Goal: Task Accomplishment & Management: Manage account settings

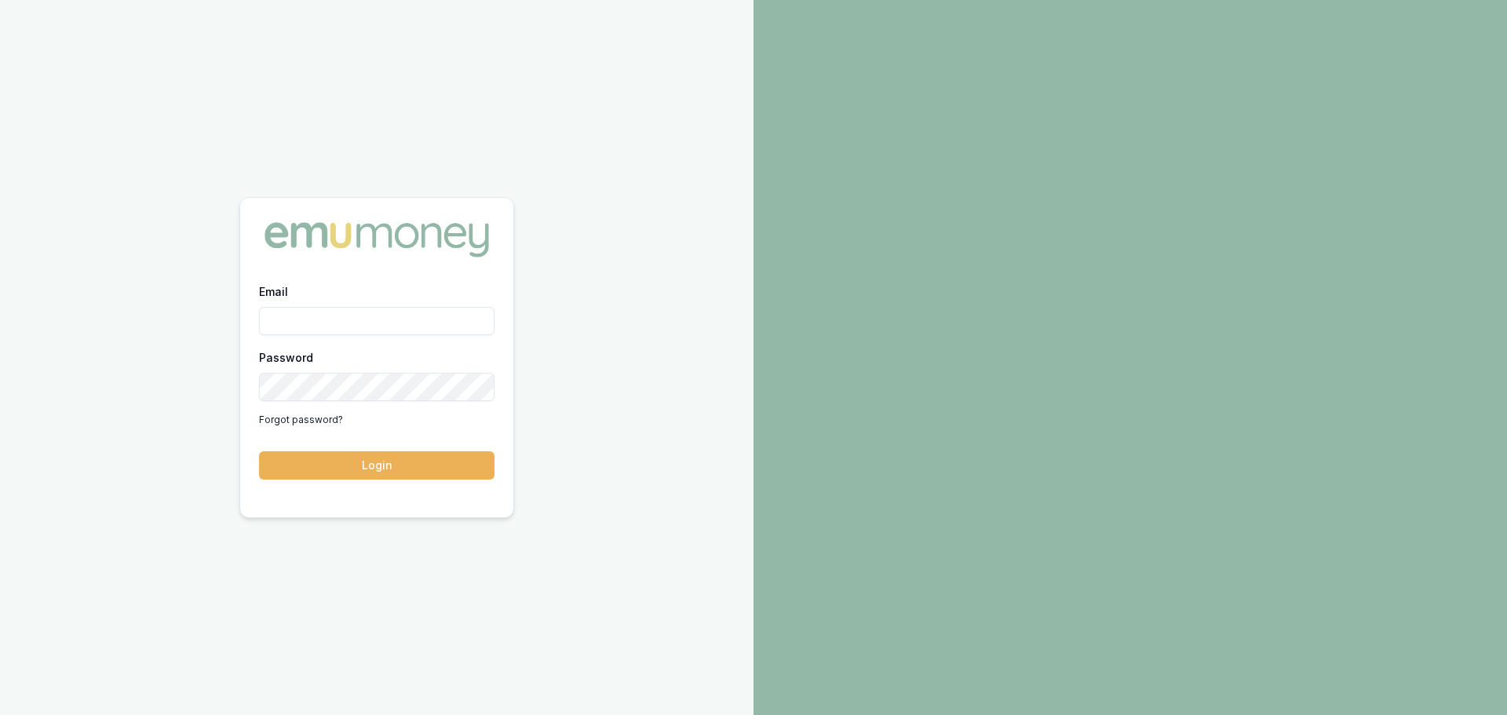
click at [332, 321] on input "Email" at bounding box center [376, 321] width 235 height 28
type input "erin.shield@emumoney.com.au"
click at [259, 451] on button "Login" at bounding box center [376, 465] width 235 height 28
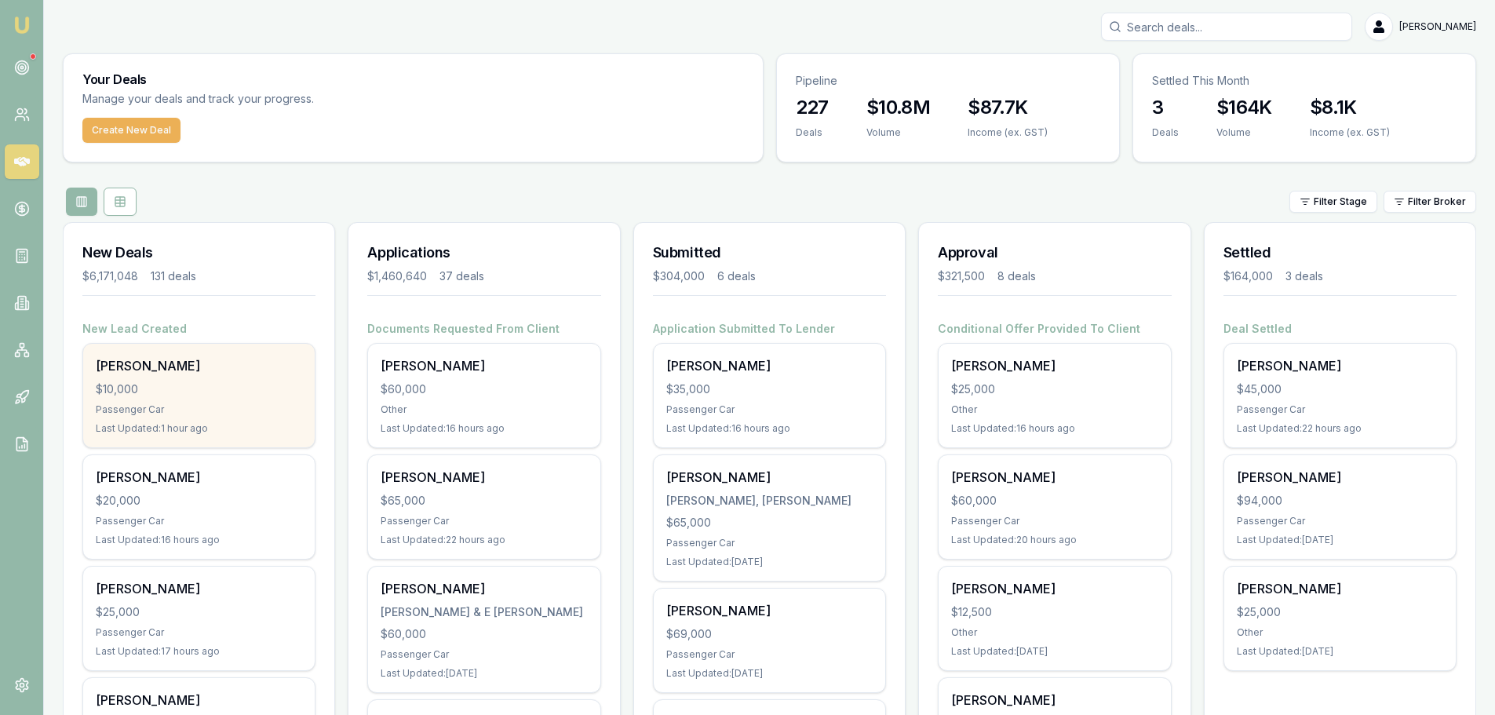
click at [245, 378] on div "Alexander Dumburs $10,000 Passenger Car Last Updated: 1 hour ago" at bounding box center [199, 396] width 232 height 104
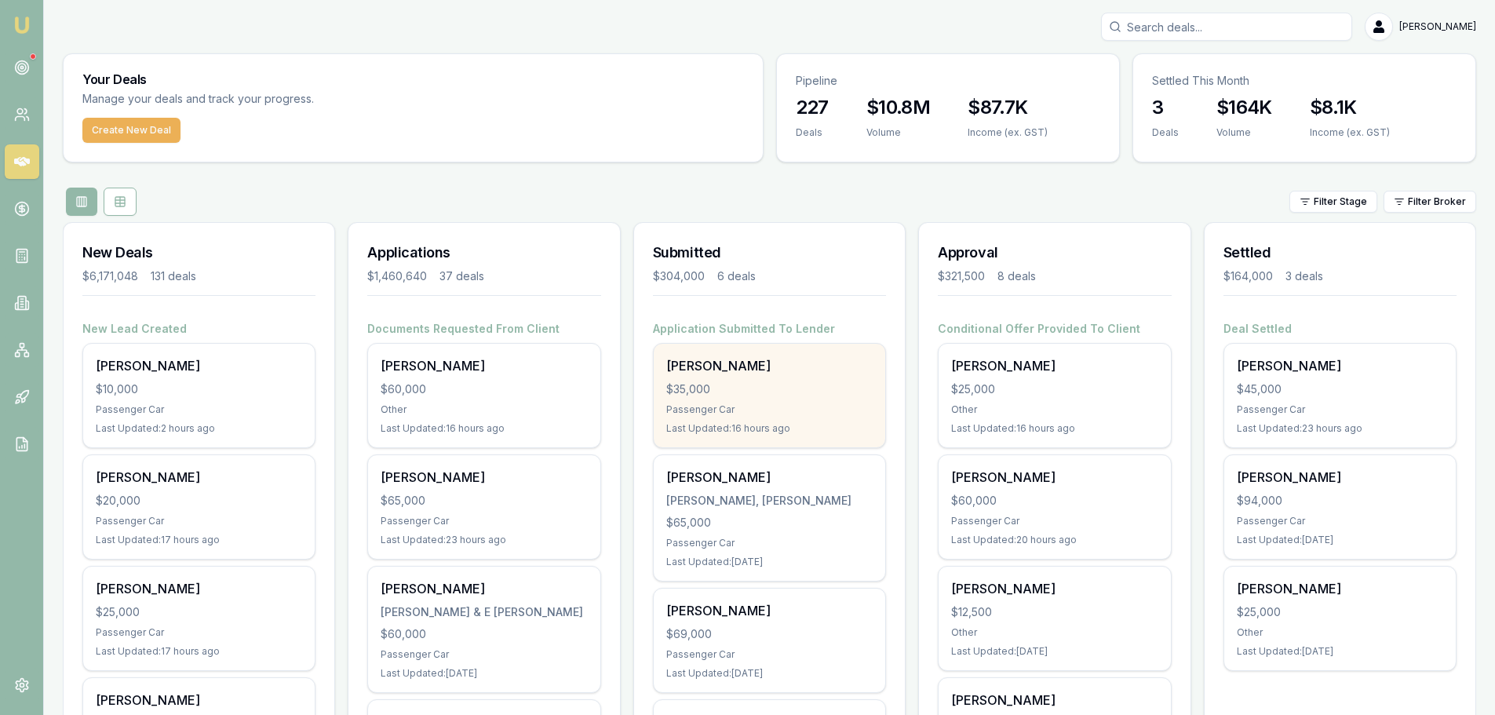
click at [698, 402] on div "Ash-lee Gibson $35,000 Passenger Car Last Updated: 16 hours ago" at bounding box center [770, 396] width 232 height 104
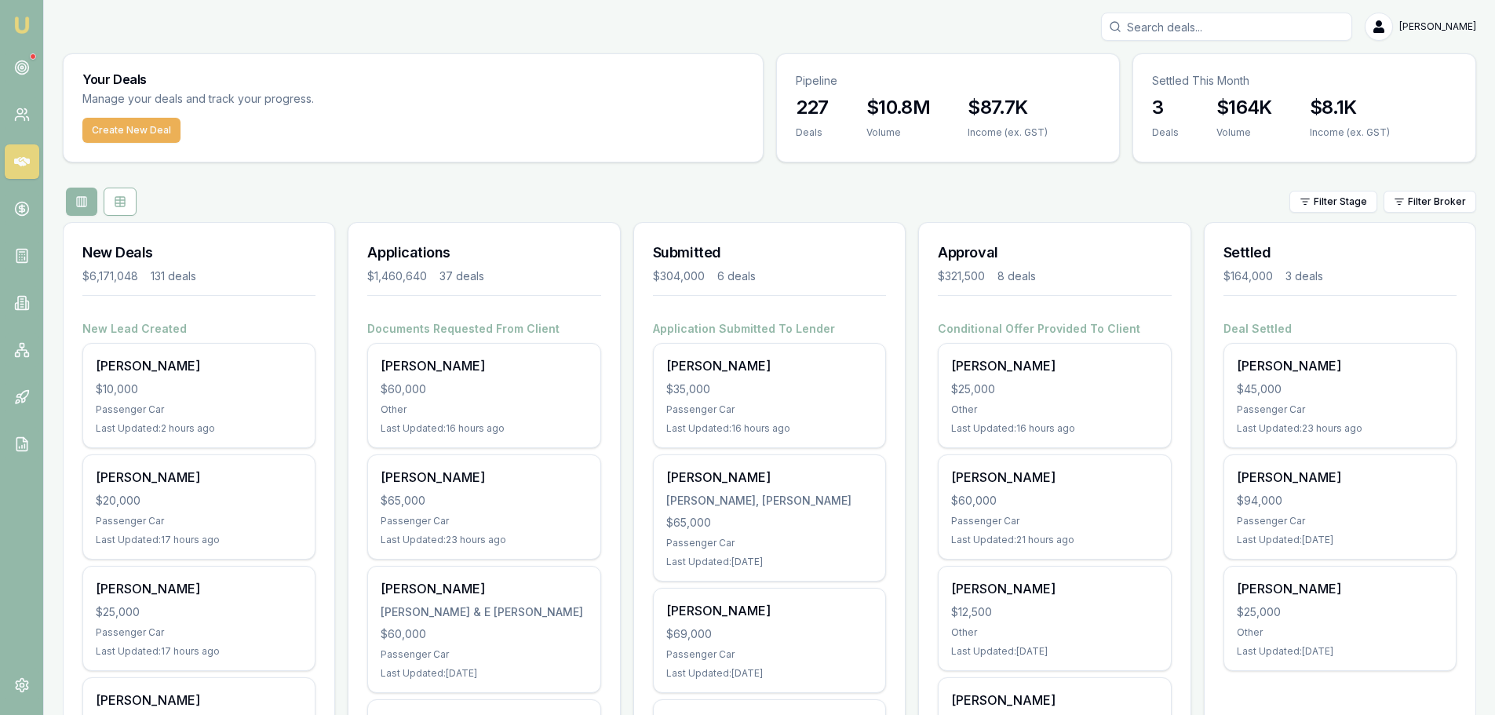
click at [515, 202] on div "Filter Stage Filter Broker" at bounding box center [770, 202] width 1414 height 28
click at [553, 188] on div "Filter Stage Filter Broker" at bounding box center [770, 202] width 1414 height 28
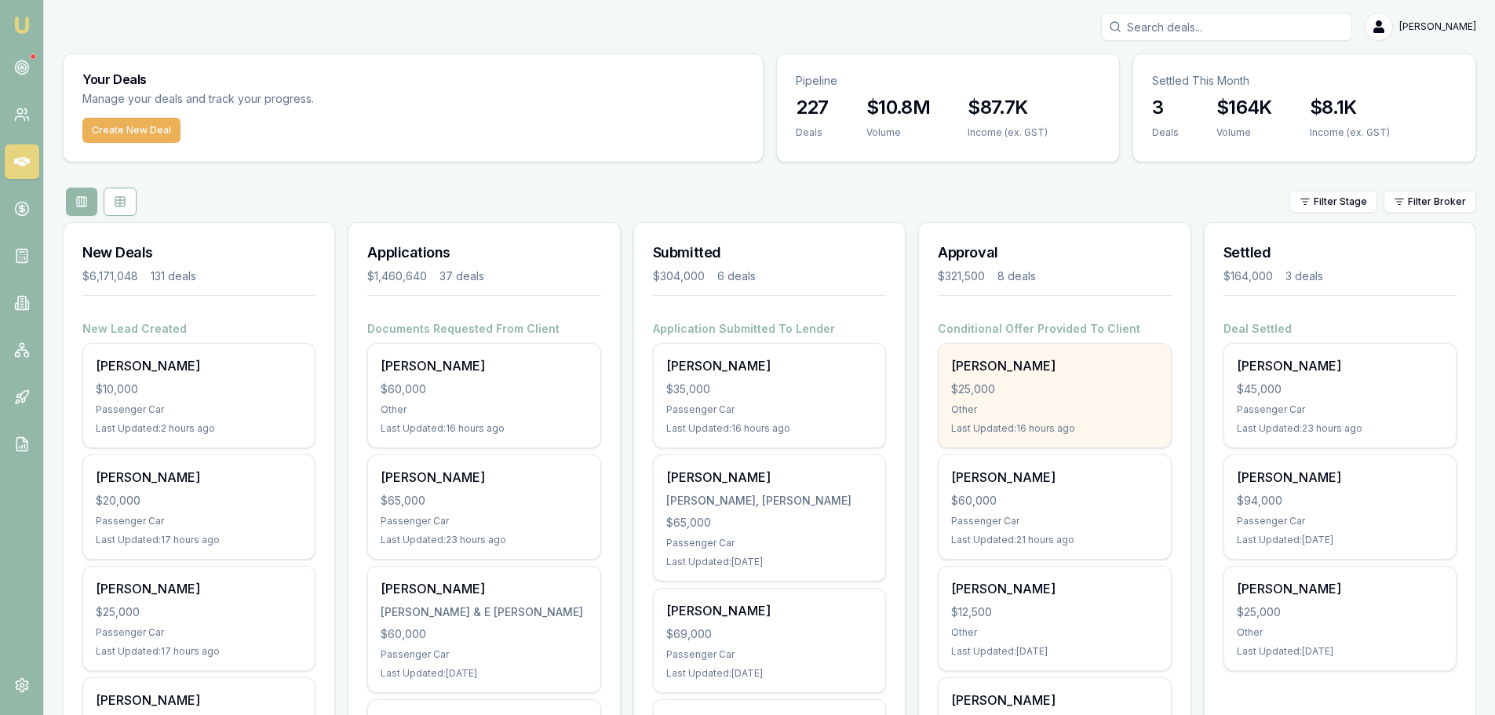
click at [997, 383] on div "$25,000" at bounding box center [1054, 389] width 206 height 16
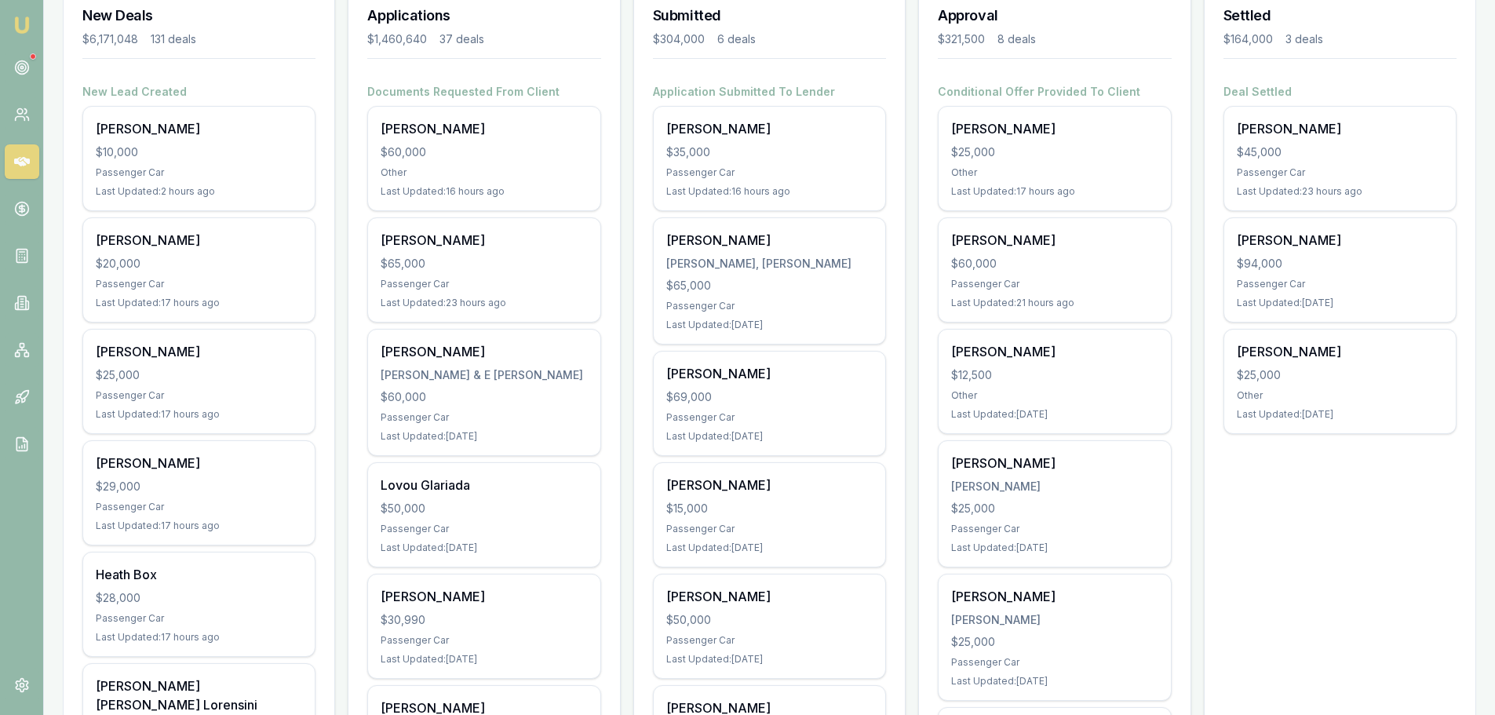
scroll to position [157, 0]
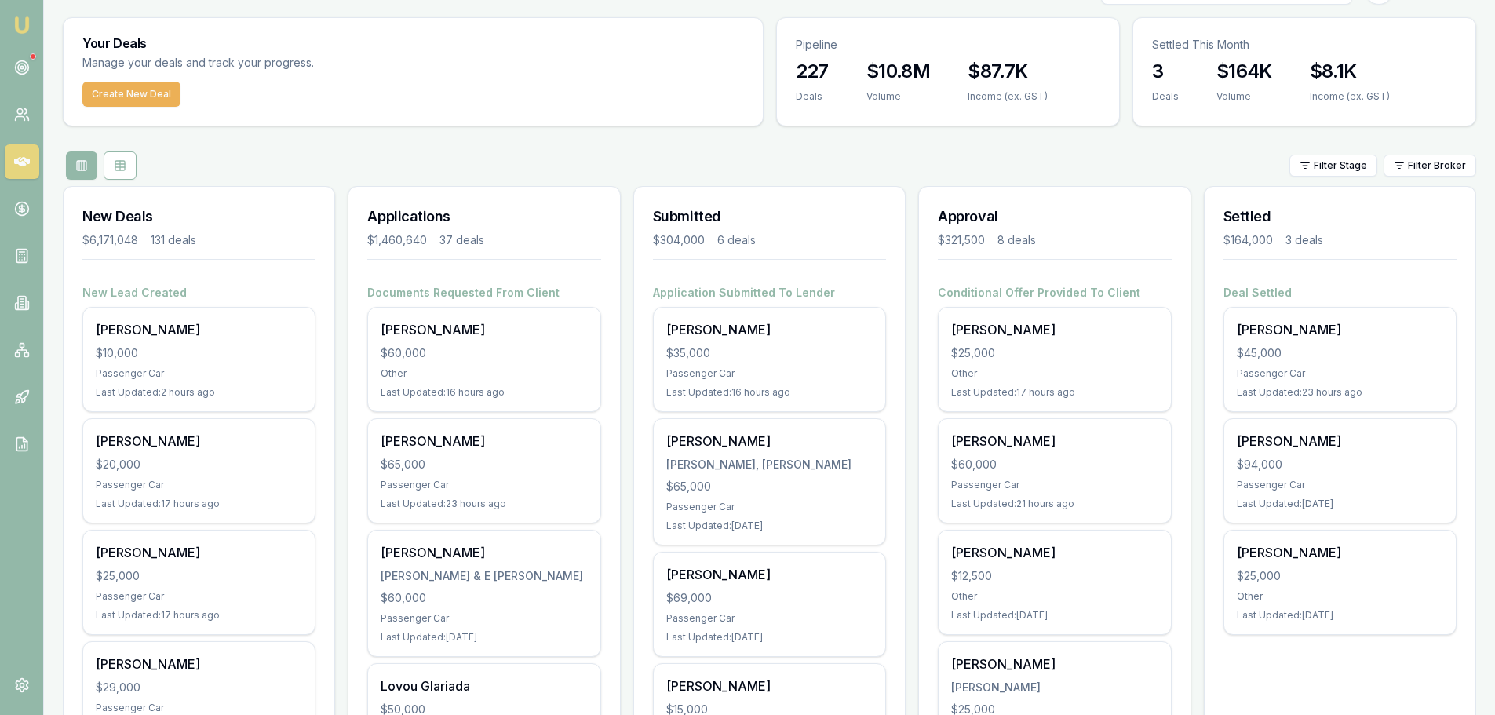
scroll to position [0, 0]
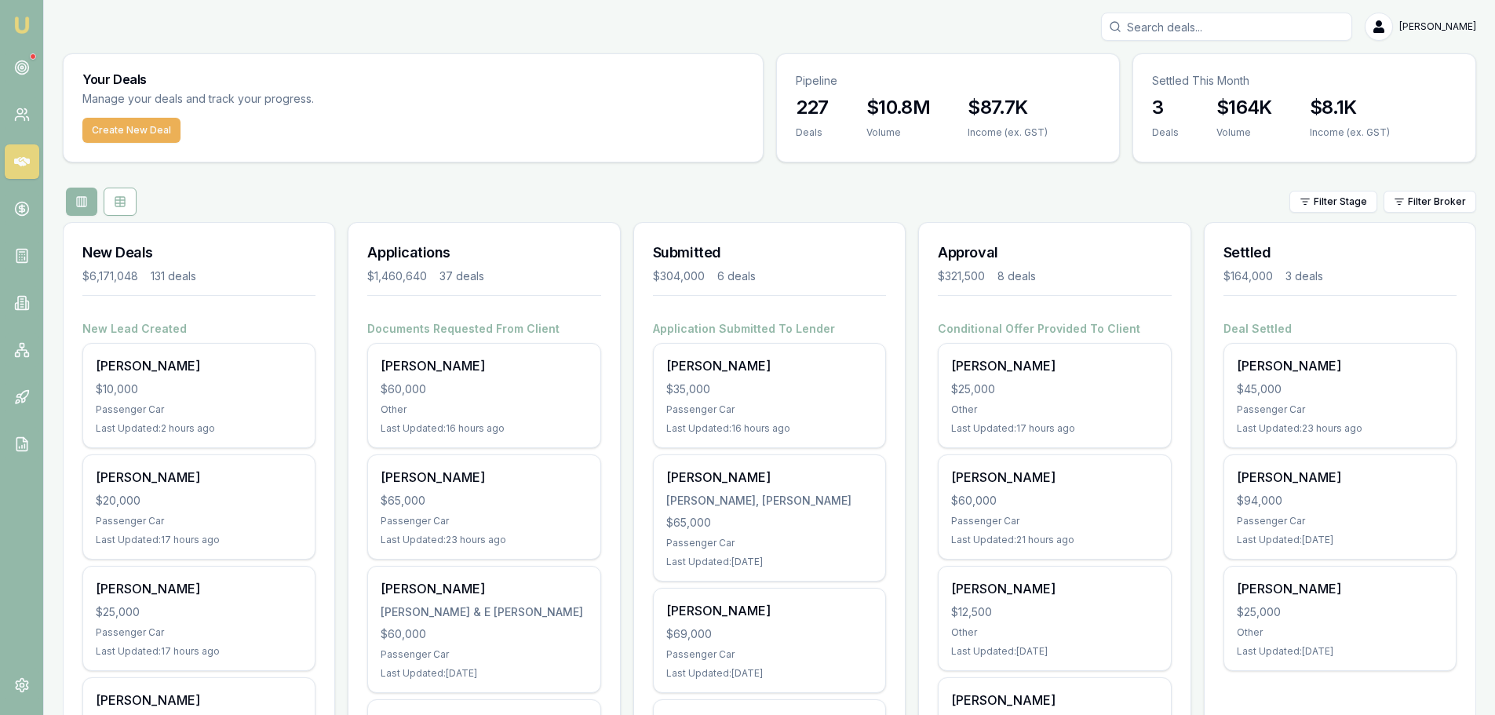
drag, startPoint x: 475, startPoint y: 184, endPoint x: 445, endPoint y: 188, distance: 30.1
click at [462, 199] on div "Filter Stage Filter Broker" at bounding box center [770, 202] width 1414 height 28
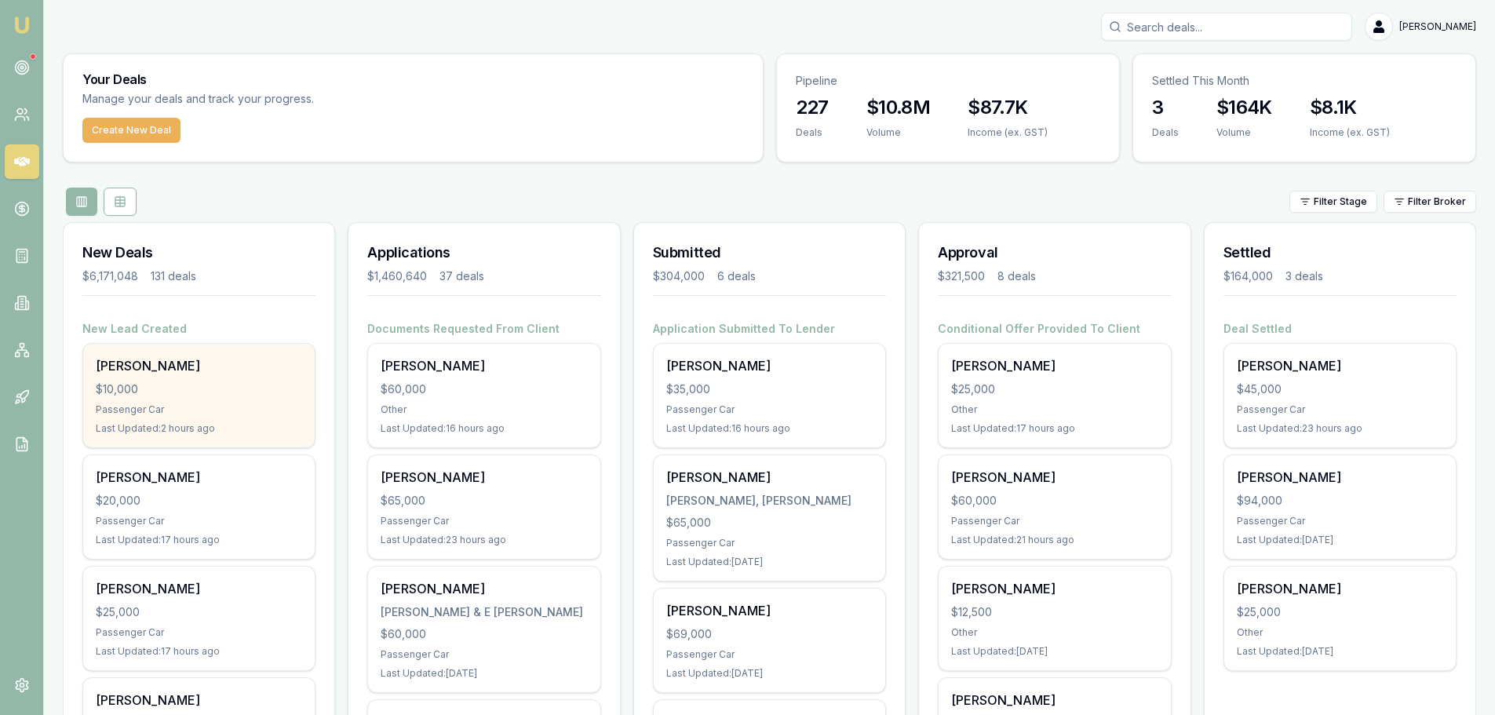
click at [250, 388] on div "$10,000" at bounding box center [199, 389] width 206 height 16
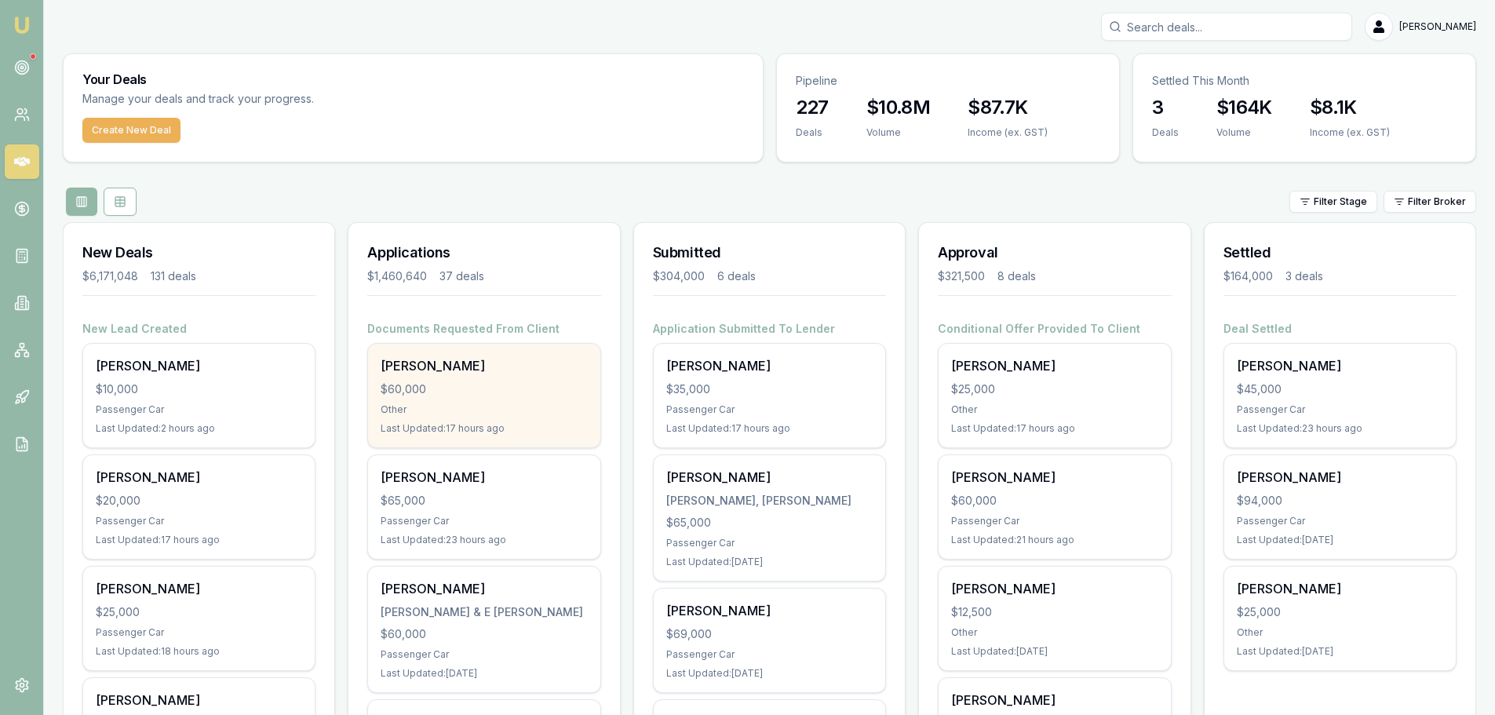
click at [535, 381] on div "$60,000" at bounding box center [484, 389] width 206 height 16
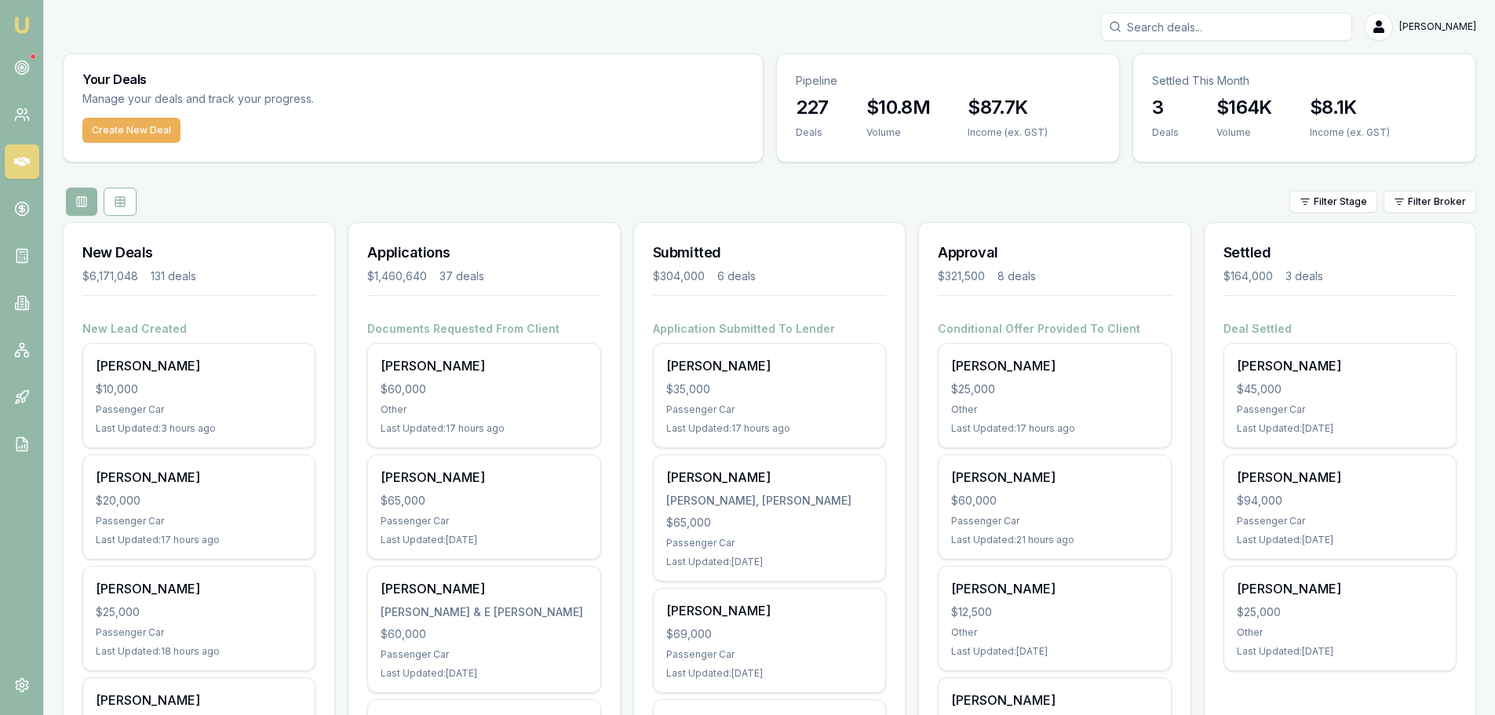
click at [1315, 30] on input "Search deals" at bounding box center [1226, 27] width 251 height 28
type input "glenn"
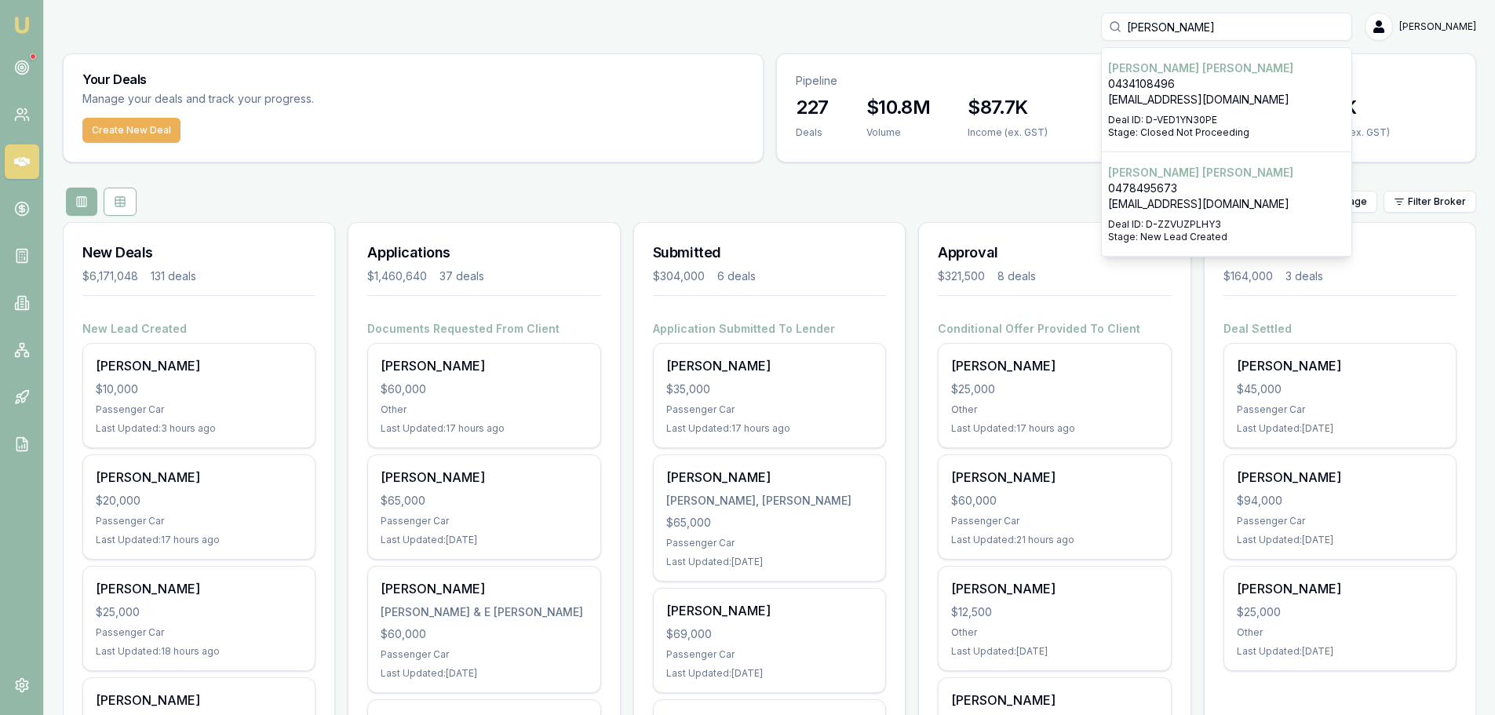
click at [1242, 231] on p "Stage: New Lead Created" at bounding box center [1226, 237] width 237 height 13
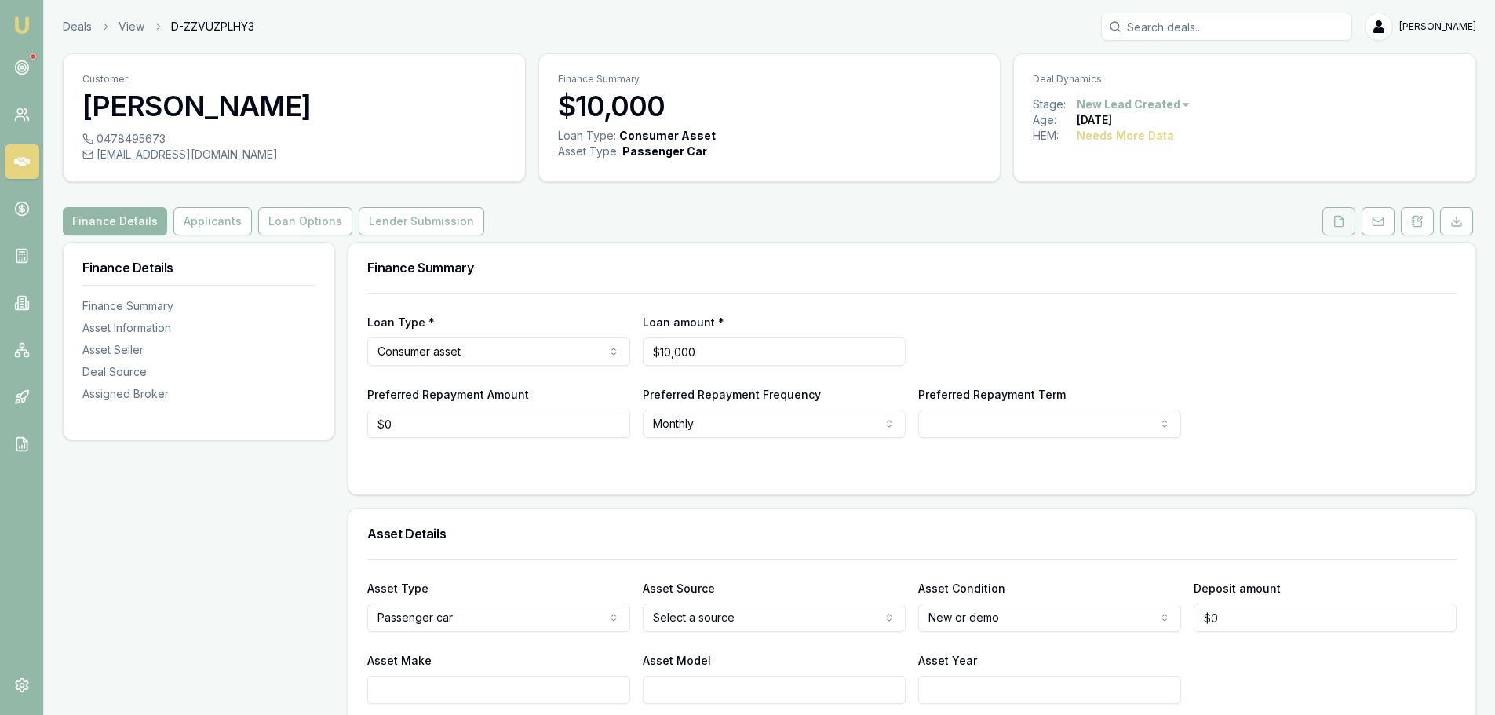
click at [1346, 214] on button at bounding box center [1339, 221] width 33 height 28
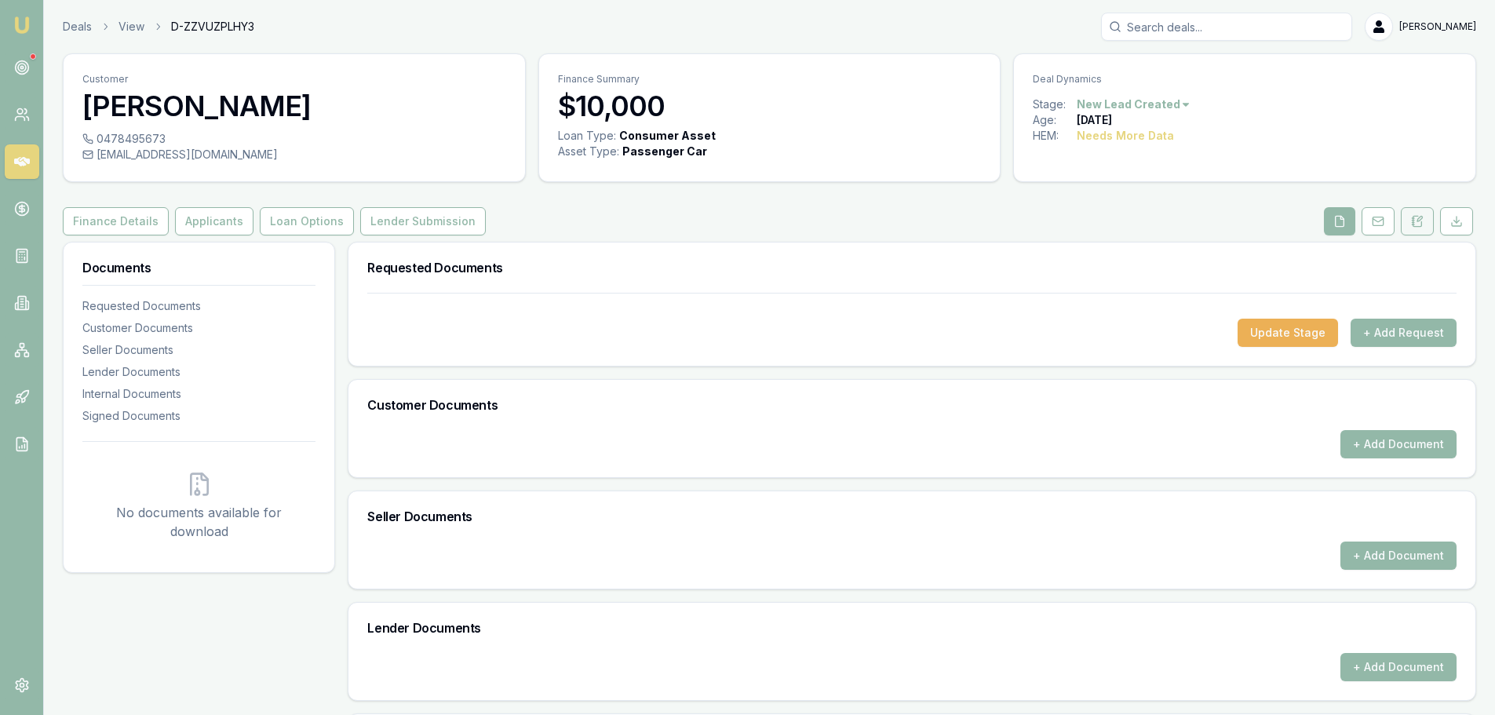
click at [1424, 224] on button at bounding box center [1417, 221] width 33 height 28
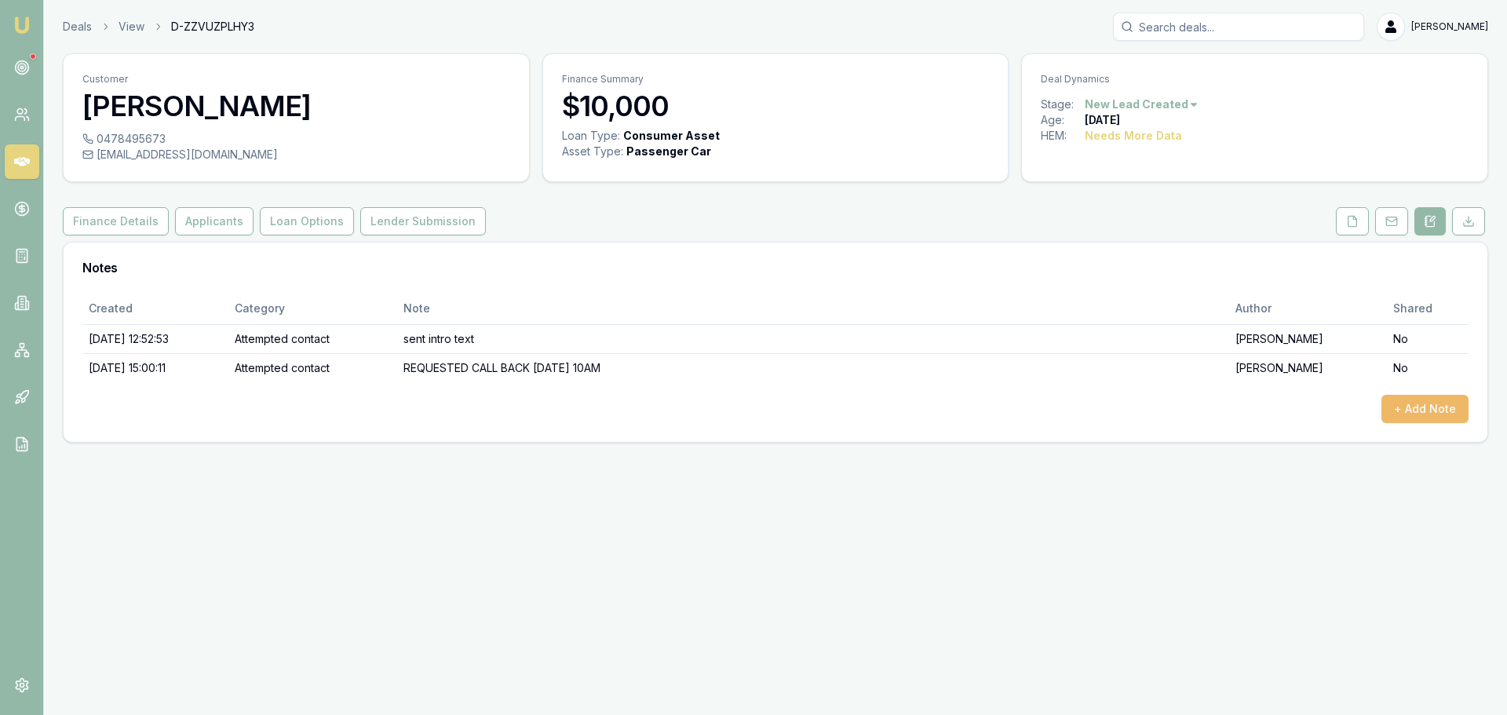
click at [1439, 415] on button "+ Add Note" at bounding box center [1424, 409] width 87 height 28
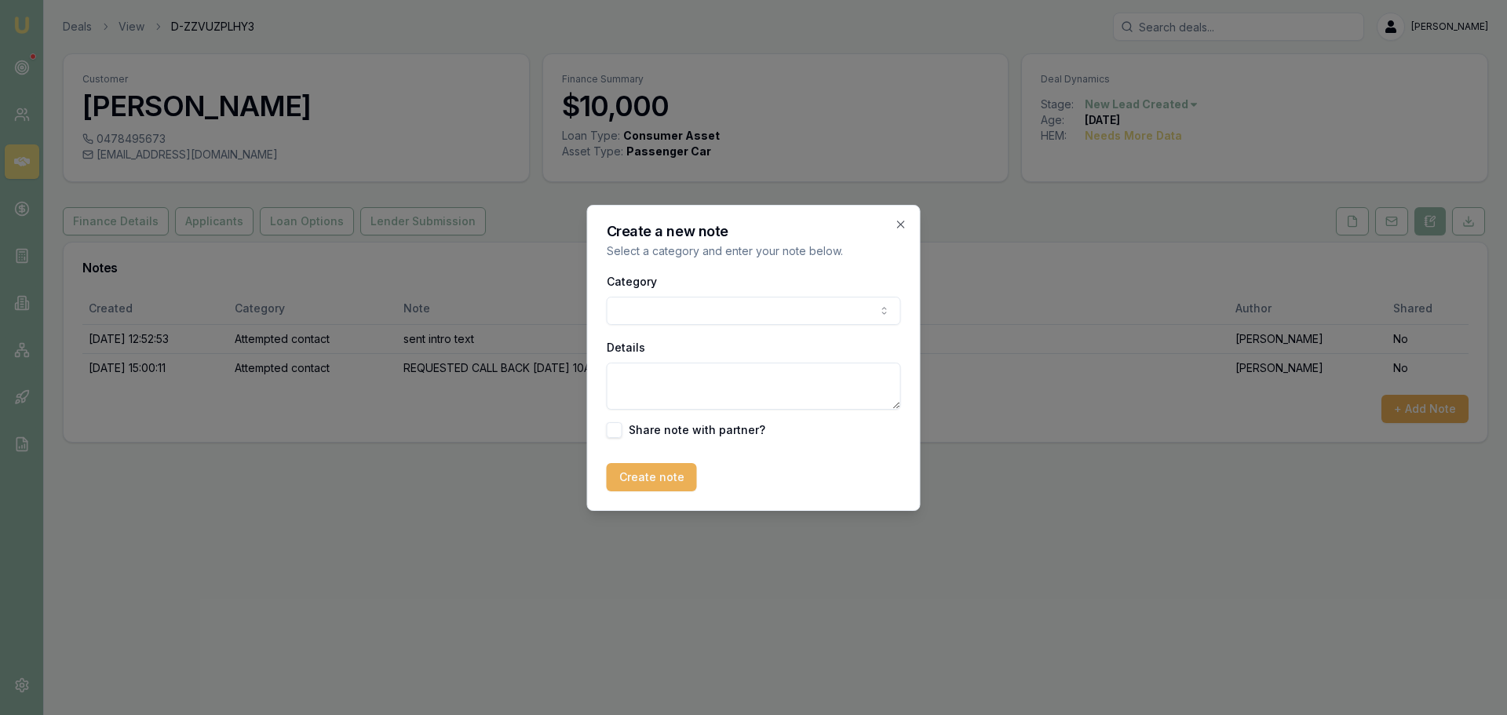
click at [802, 305] on body "Emu Broker Deals View D-ZZVUZPLHY3 Erin Shield Toggle Menu Customer Glenn Siby …" at bounding box center [753, 357] width 1507 height 715
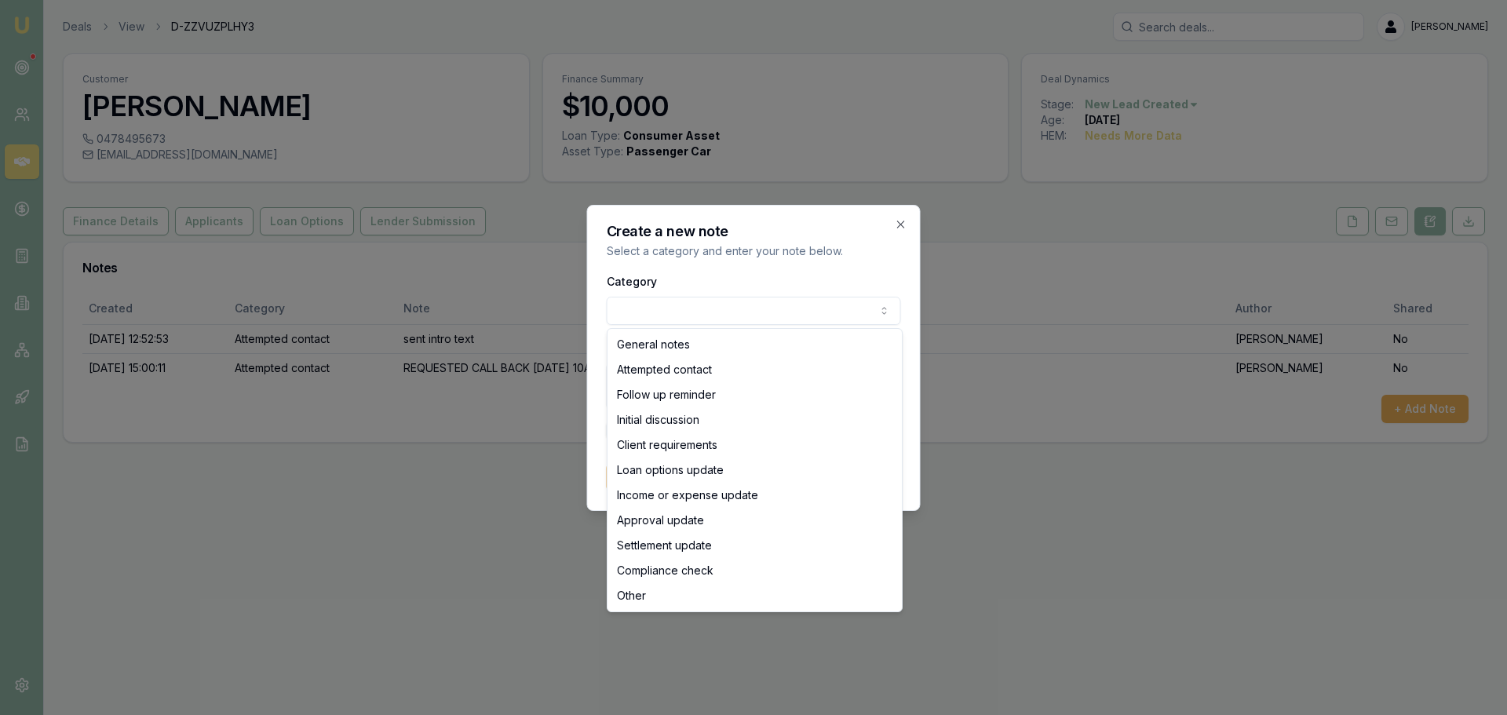
select select "ATTEMPTED_CONTACT"
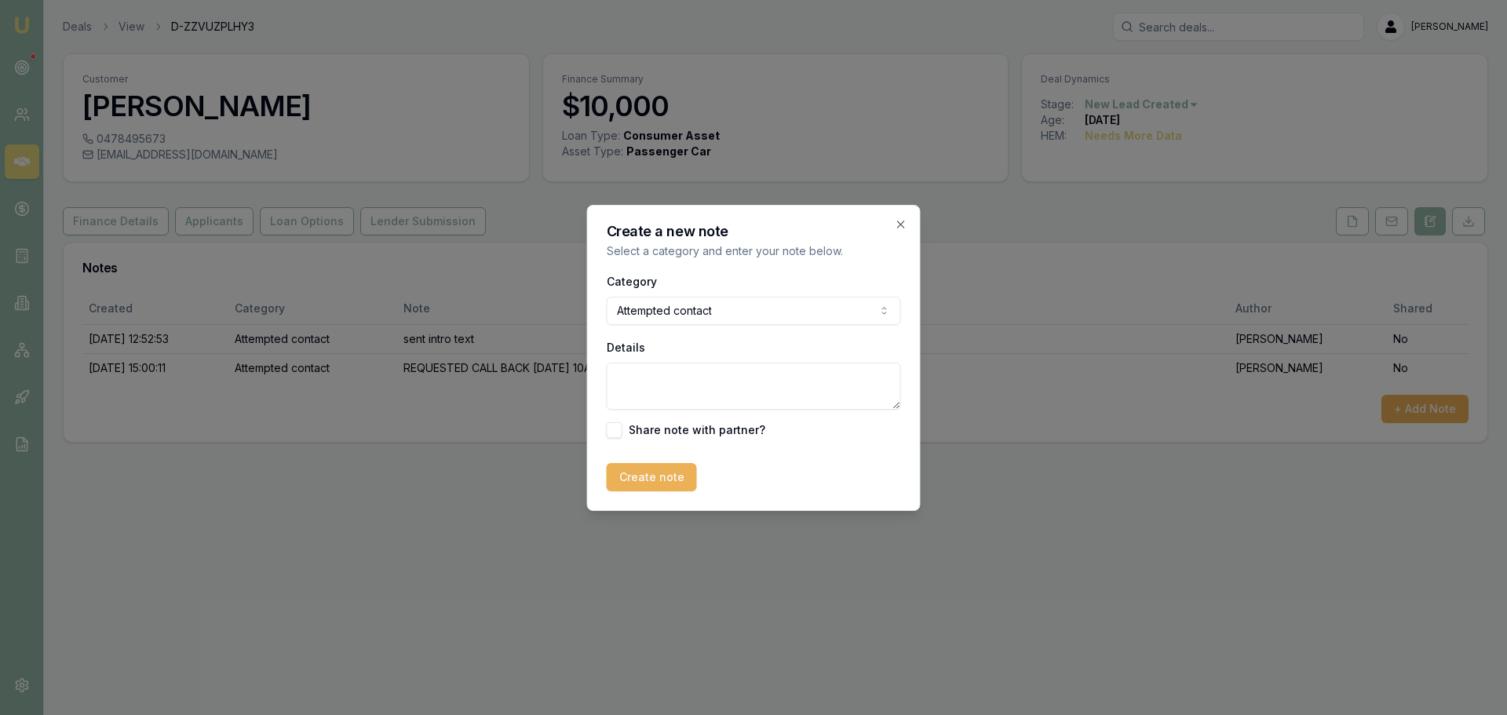
click at [702, 382] on textarea "Details" at bounding box center [754, 386] width 294 height 47
type textarea "requested another call back today at 2.30"
click at [657, 476] on button "Create note" at bounding box center [652, 477] width 90 height 28
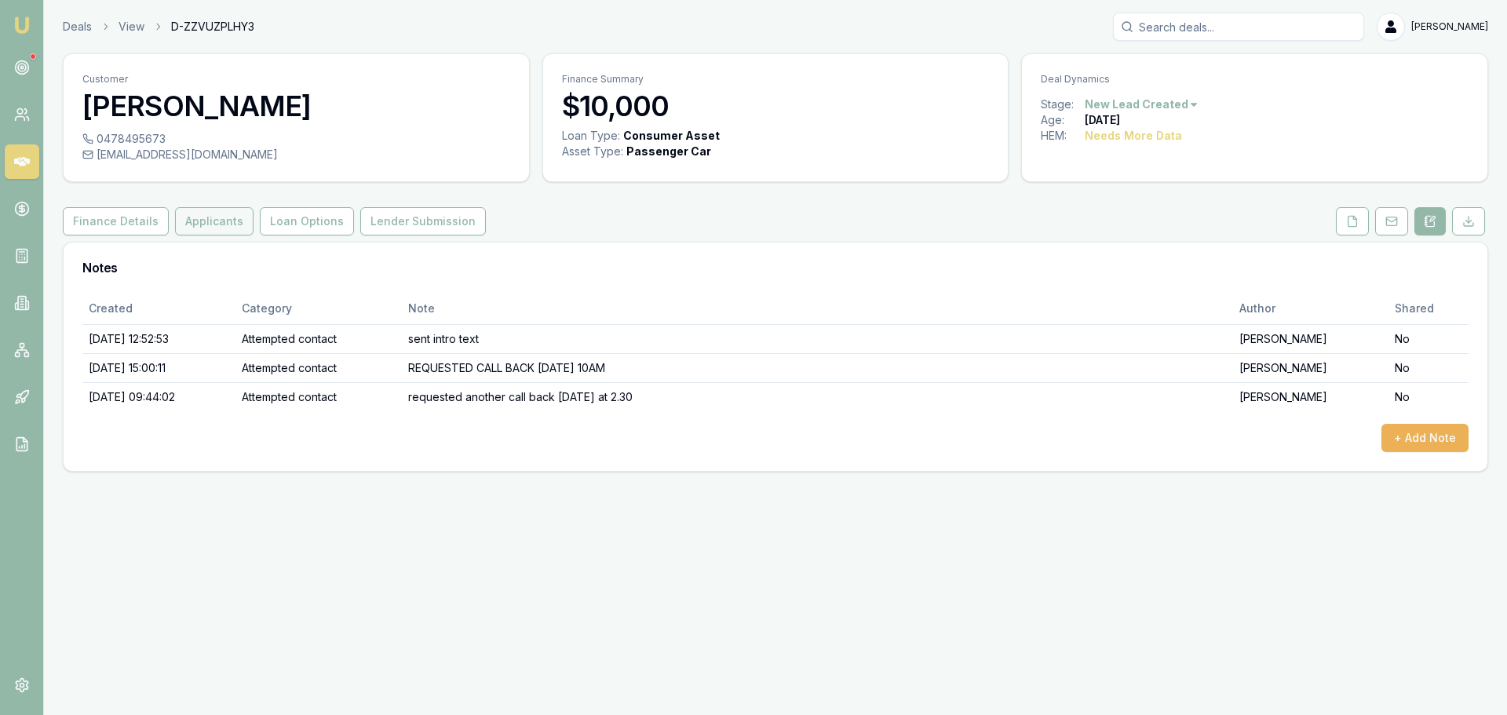
click at [230, 224] on button "Applicants" at bounding box center [214, 221] width 78 height 28
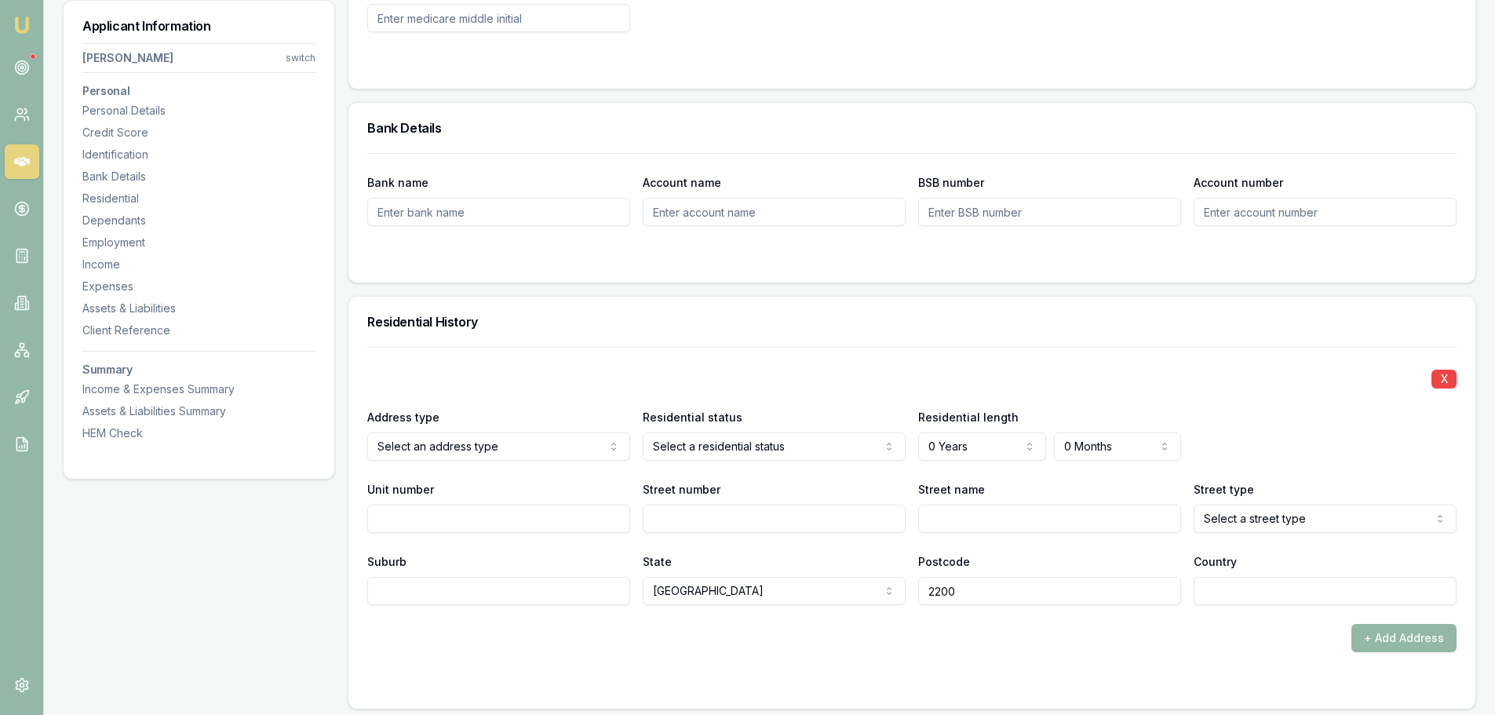
scroll to position [1334, 0]
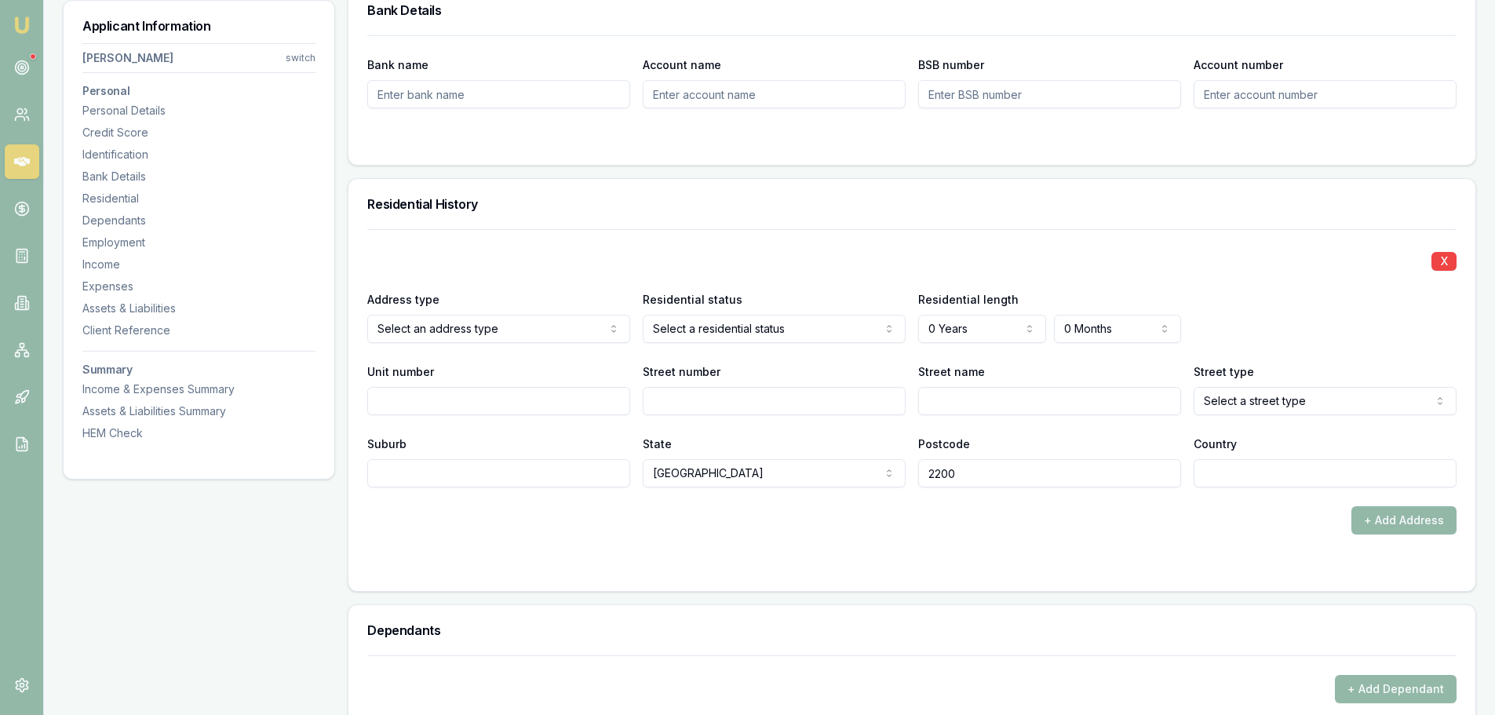
click at [19, 156] on icon at bounding box center [22, 162] width 16 height 16
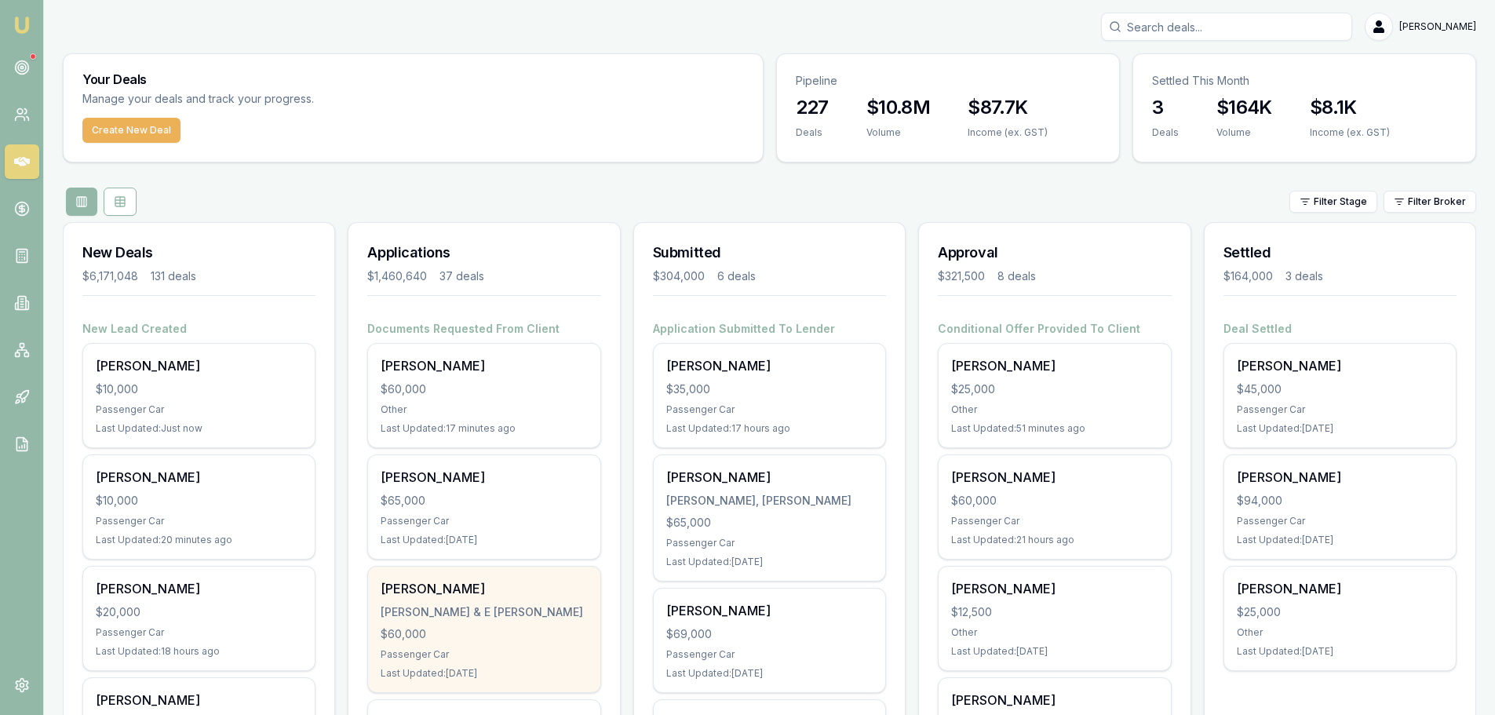
click at [569, 653] on div "Passenger Car" at bounding box center [484, 654] width 206 height 13
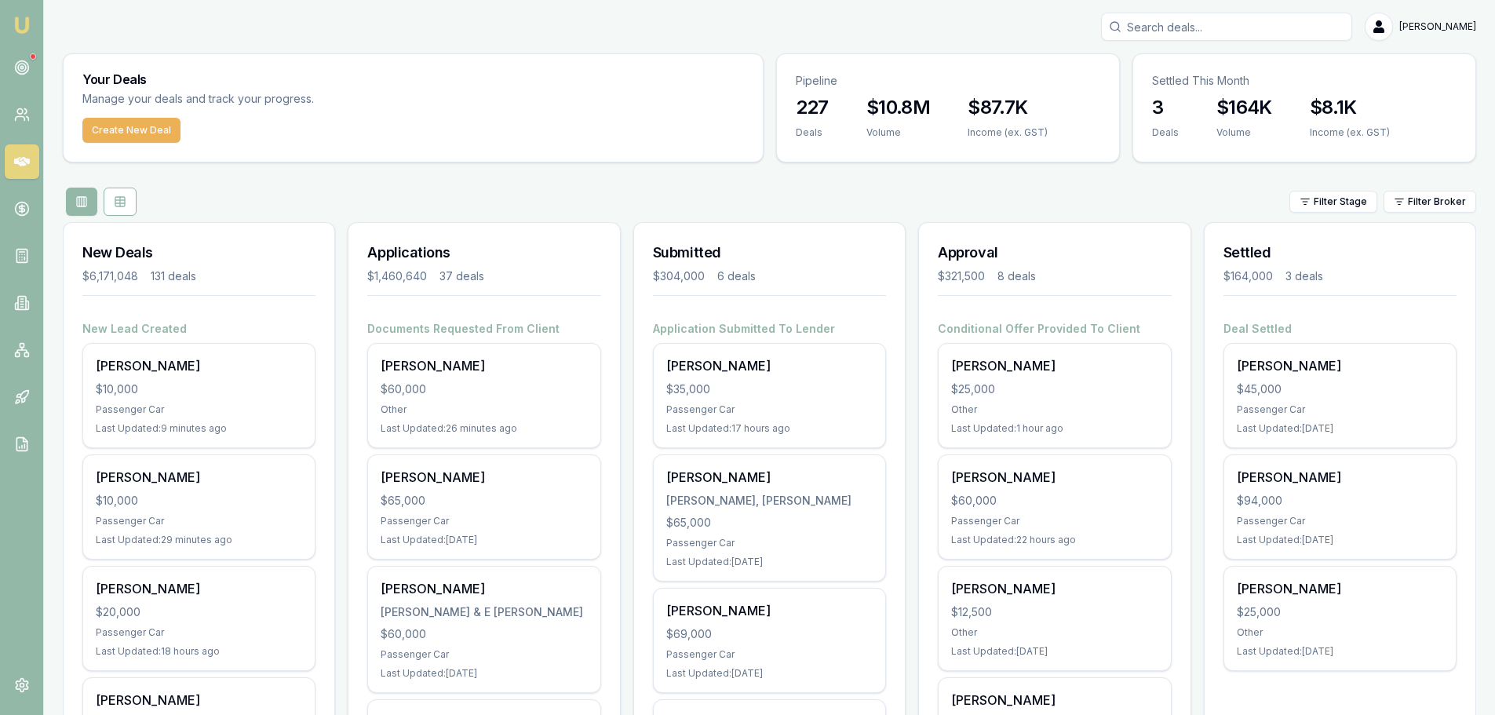
click at [603, 161] on div "Create New Deal" at bounding box center [413, 140] width 699 height 44
click at [1258, 24] on input "Search deals" at bounding box center [1226, 27] width 251 height 28
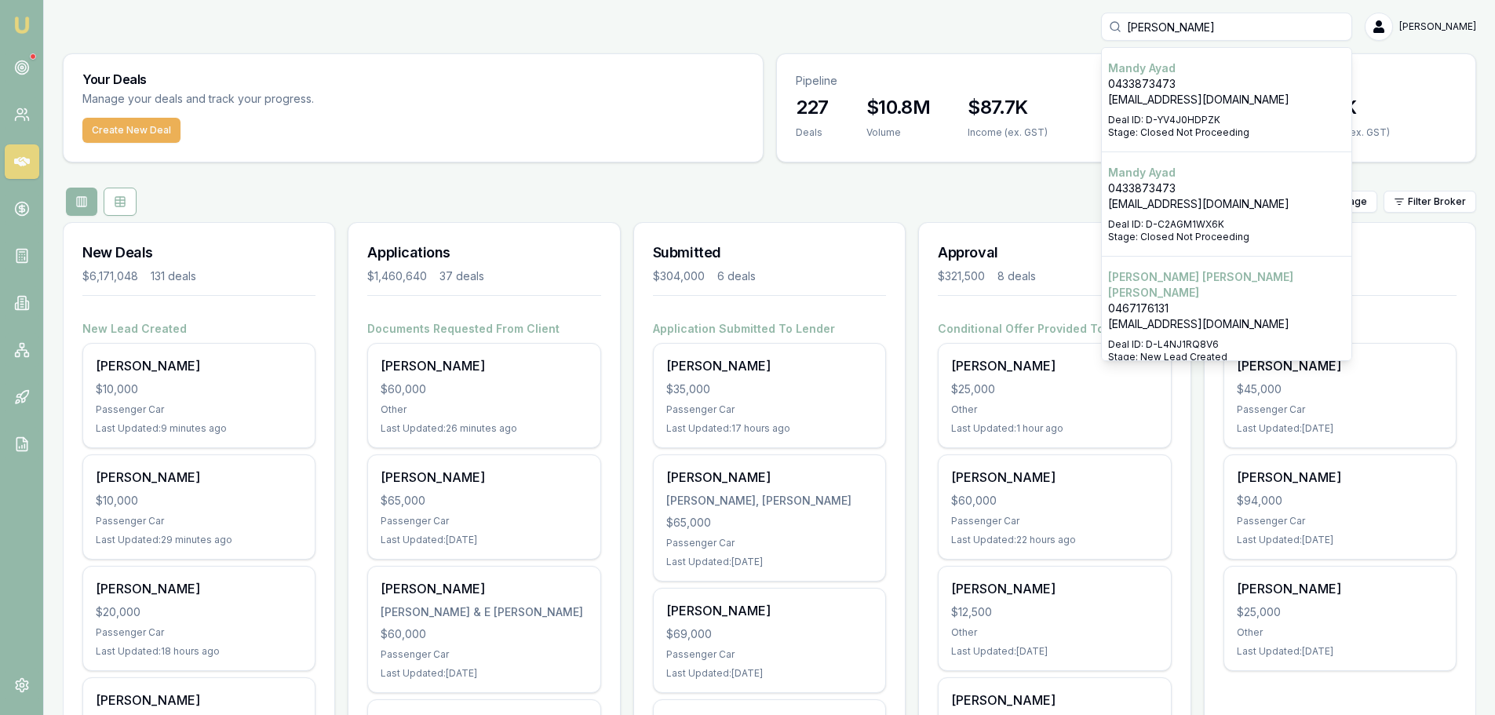
type input "mandy"
click at [1269, 332] on div "Select deal for Mandy elise Lorensini" at bounding box center [1226, 335] width 237 height 6
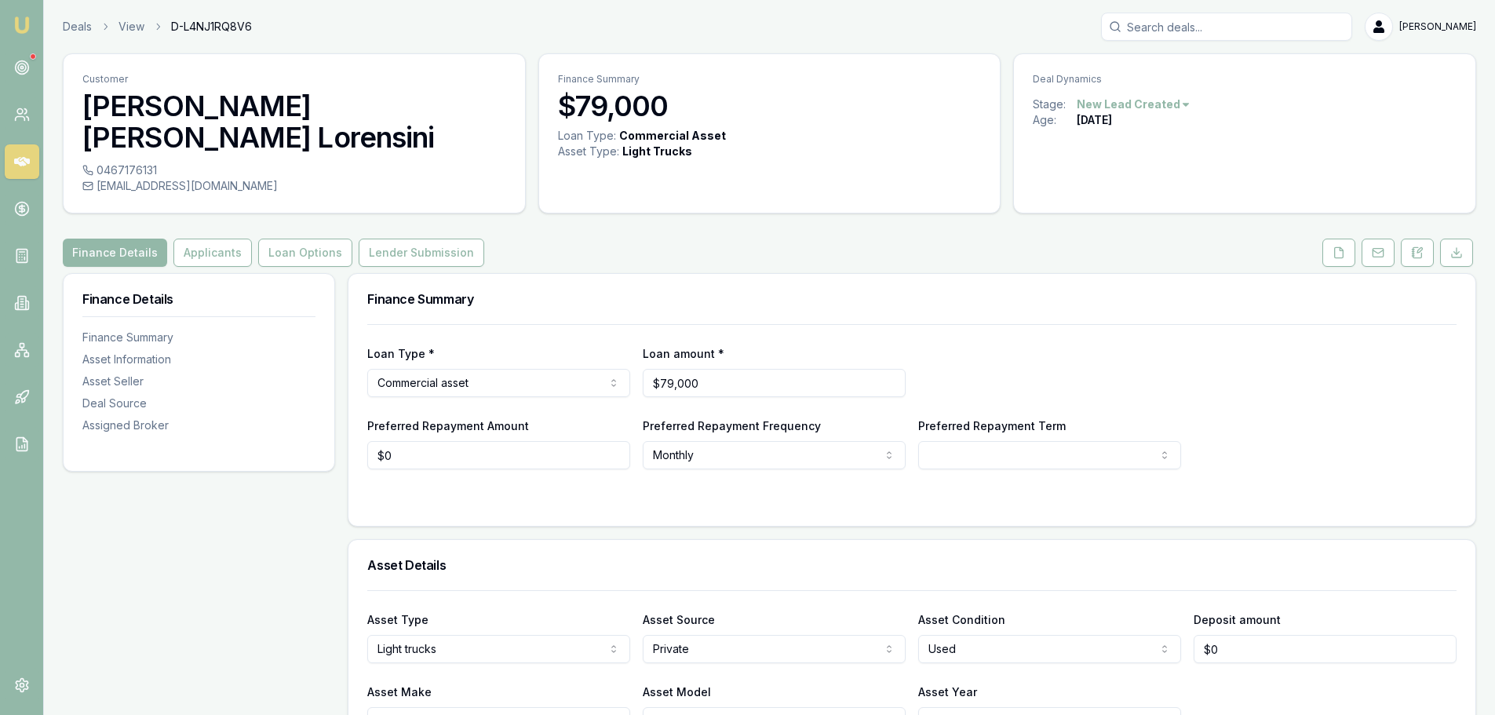
click at [754, 273] on div "Finance Summary Loan Type * Commercial asset Consumer loan Consumer asset Comme…" at bounding box center [912, 400] width 1129 height 254
click at [1350, 239] on button at bounding box center [1339, 253] width 33 height 28
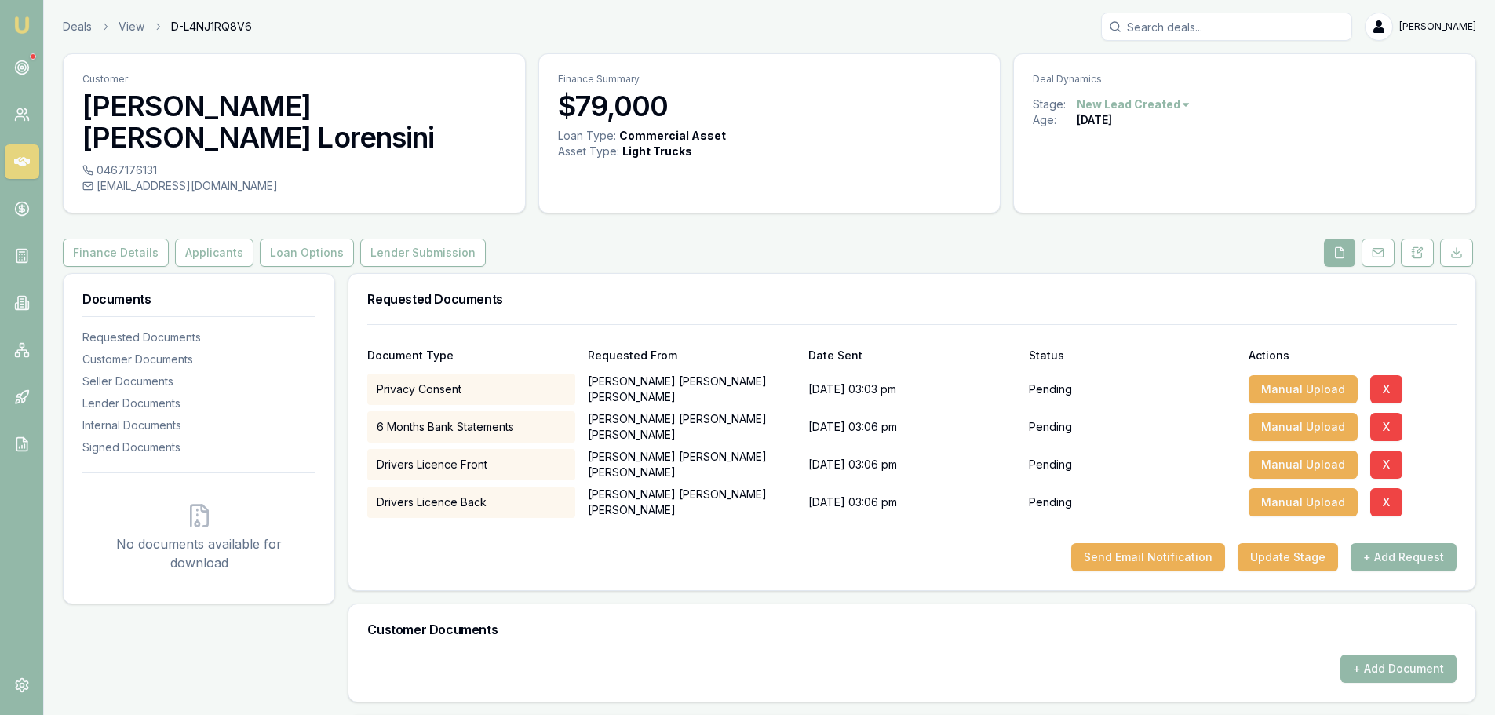
click at [676, 239] on div "Finance Details Applicants Loan Options Lender Submission" at bounding box center [770, 253] width 1414 height 28
click at [210, 239] on button "Applicants" at bounding box center [214, 253] width 78 height 28
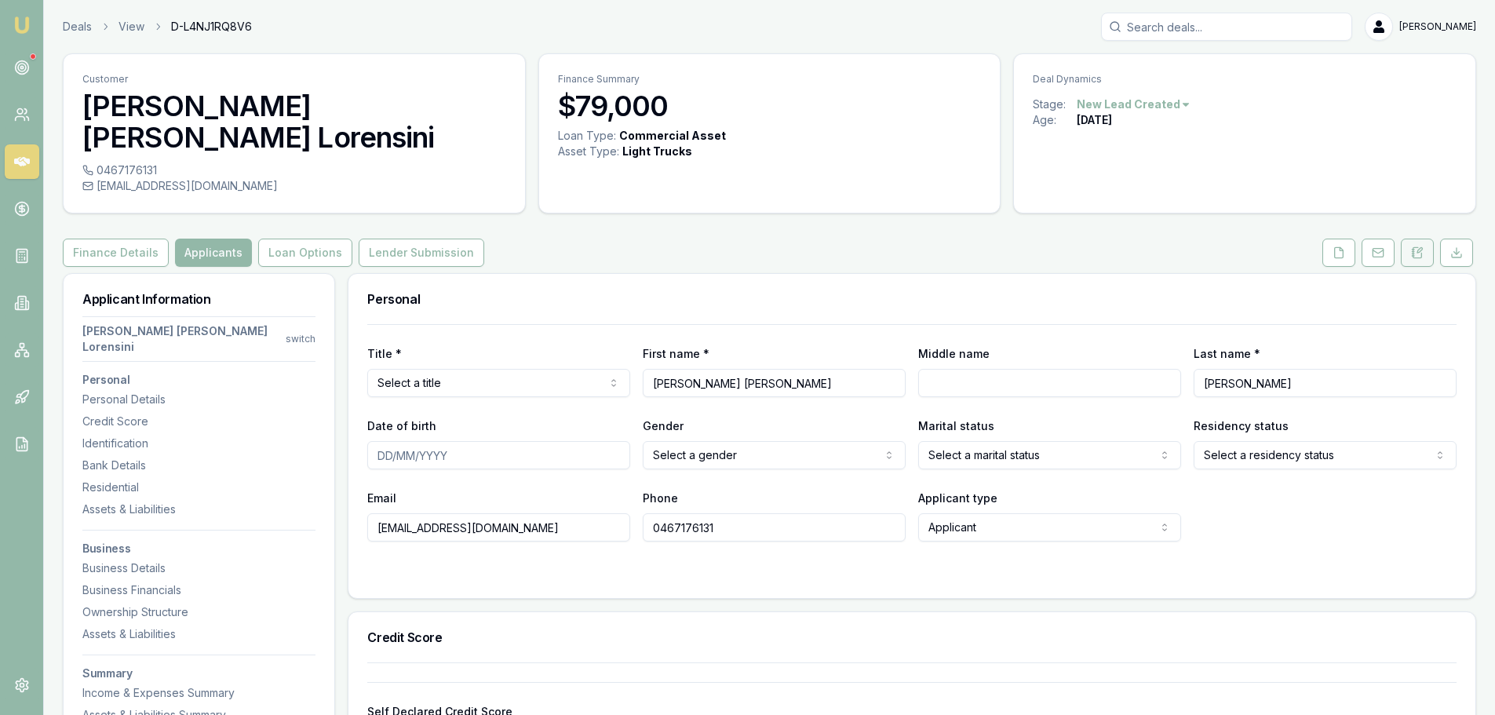
click at [1414, 246] on icon at bounding box center [1417, 252] width 13 height 13
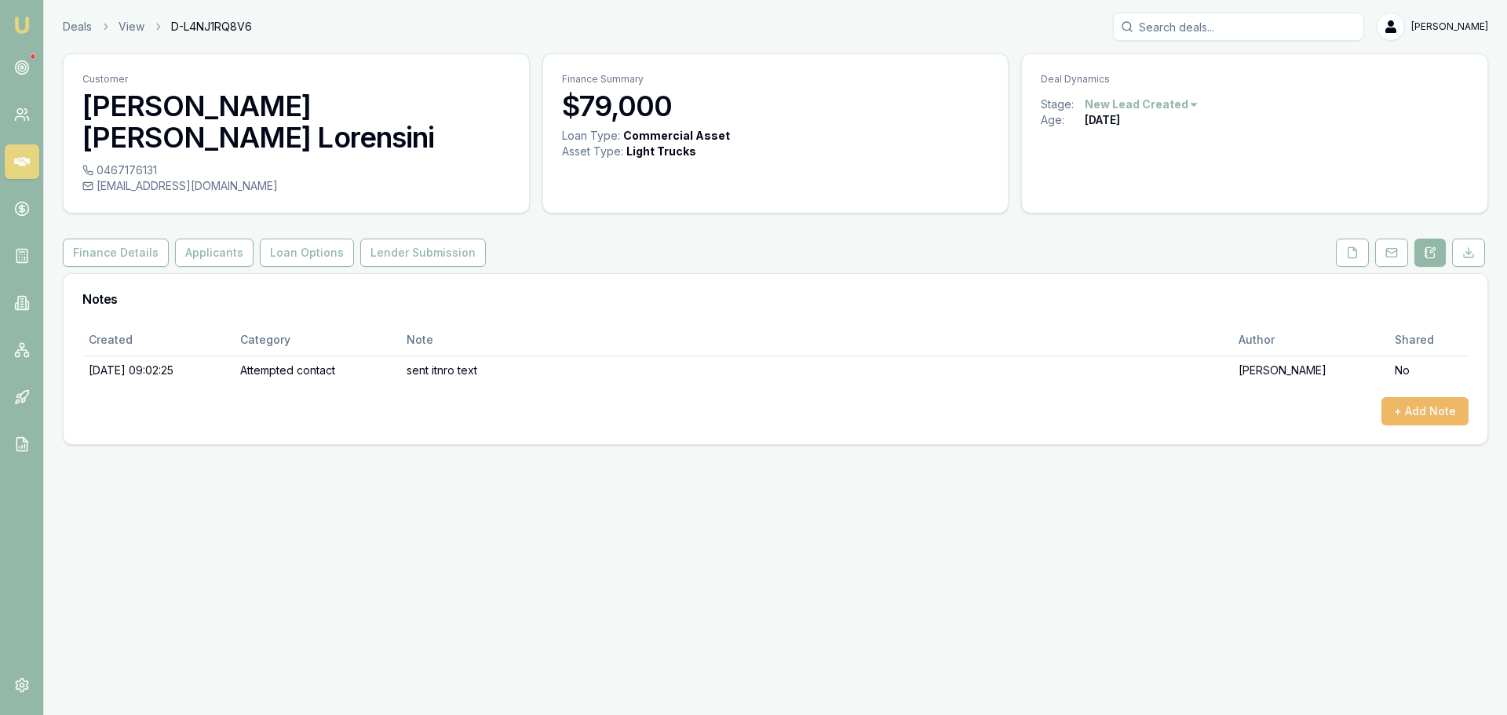
click at [1435, 397] on button "+ Add Note" at bounding box center [1424, 411] width 87 height 28
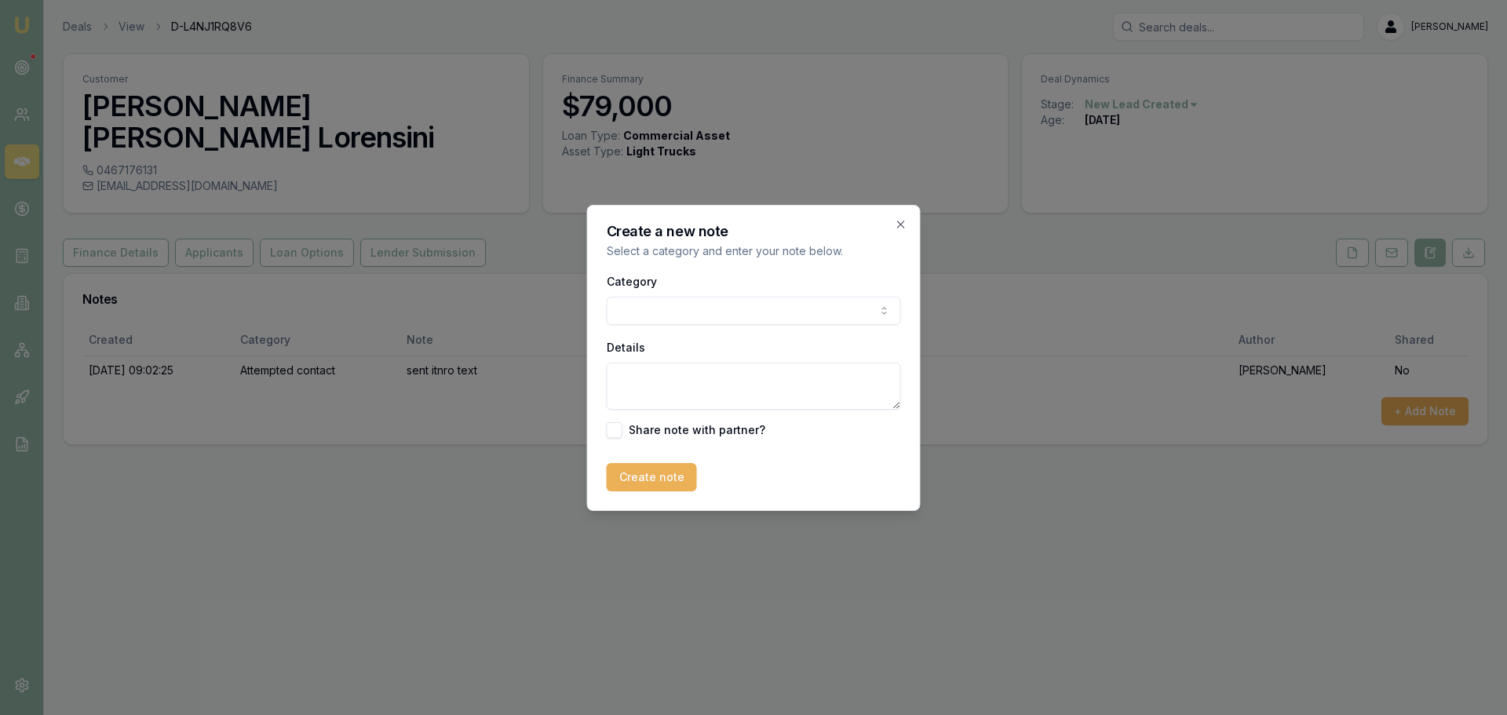
click at [824, 312] on body "Emu Broker Deals View D-L4NJ1RQ8V6 Erin Shield Toggle Menu Customer Mandy elise…" at bounding box center [753, 357] width 1507 height 715
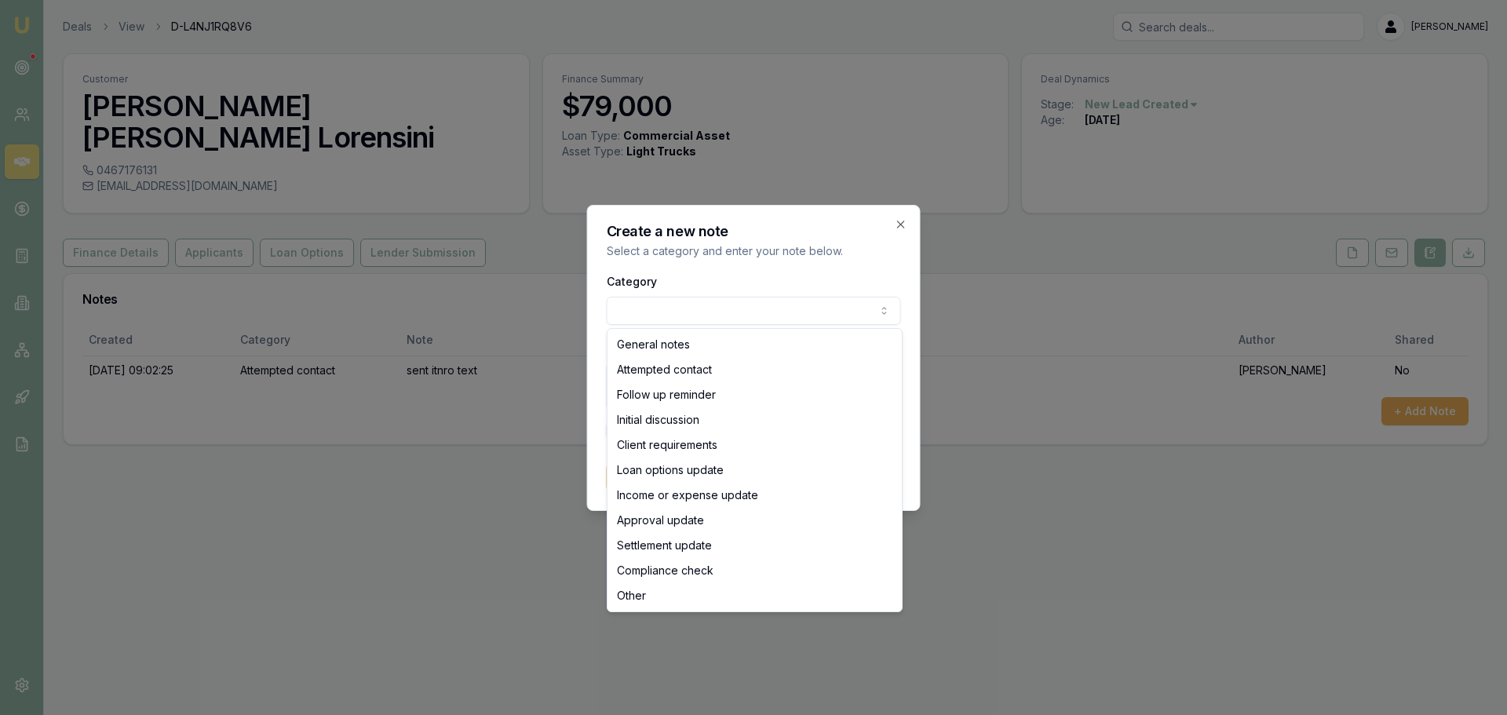
select select "ATTEMPTED_CONTACT"
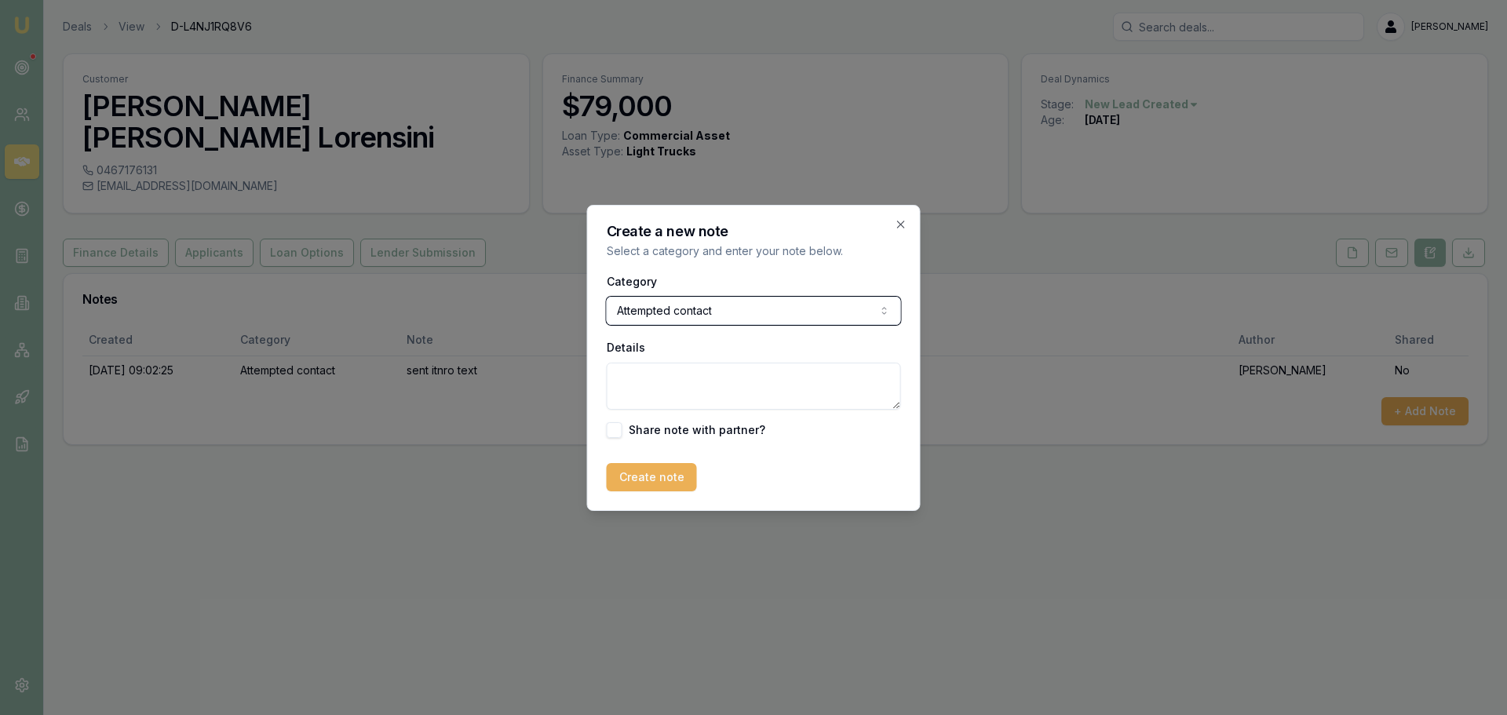
click at [607, 297] on button "Attempted contact" at bounding box center [754, 311] width 294 height 28
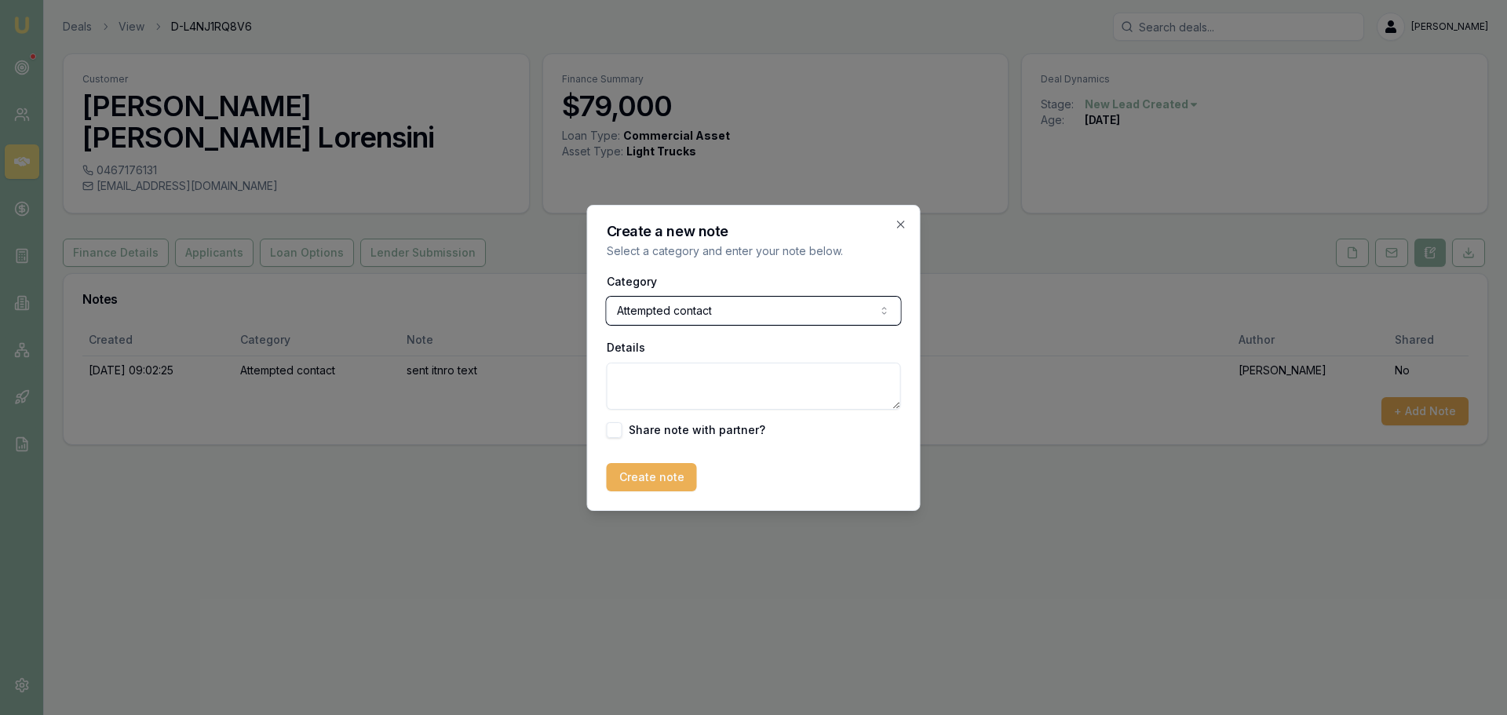
click at [607, 297] on button "Attempted contact" at bounding box center [754, 311] width 294 height 28
click at [727, 392] on textarea "Details" at bounding box center [754, 386] width 294 height 47
click at [670, 380] on textarea "keeps andwering my call and then asking to rescedule." at bounding box center [754, 386] width 294 height 47
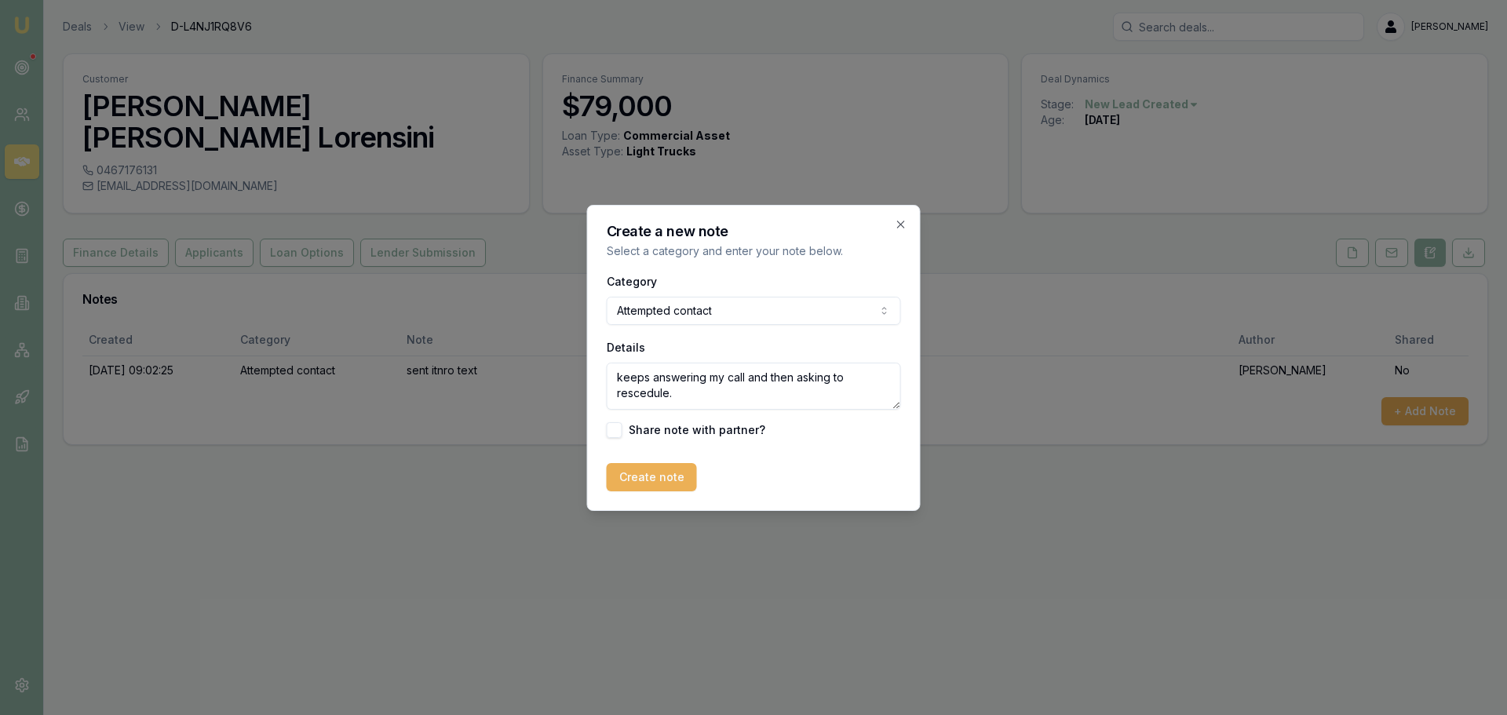
click at [640, 391] on textarea "keeps answering my call and then asking to rescedule." at bounding box center [754, 386] width 294 height 47
type textarea "keeps answering my call and then asking to reschedule."
click at [673, 477] on button "Create note" at bounding box center [652, 477] width 90 height 28
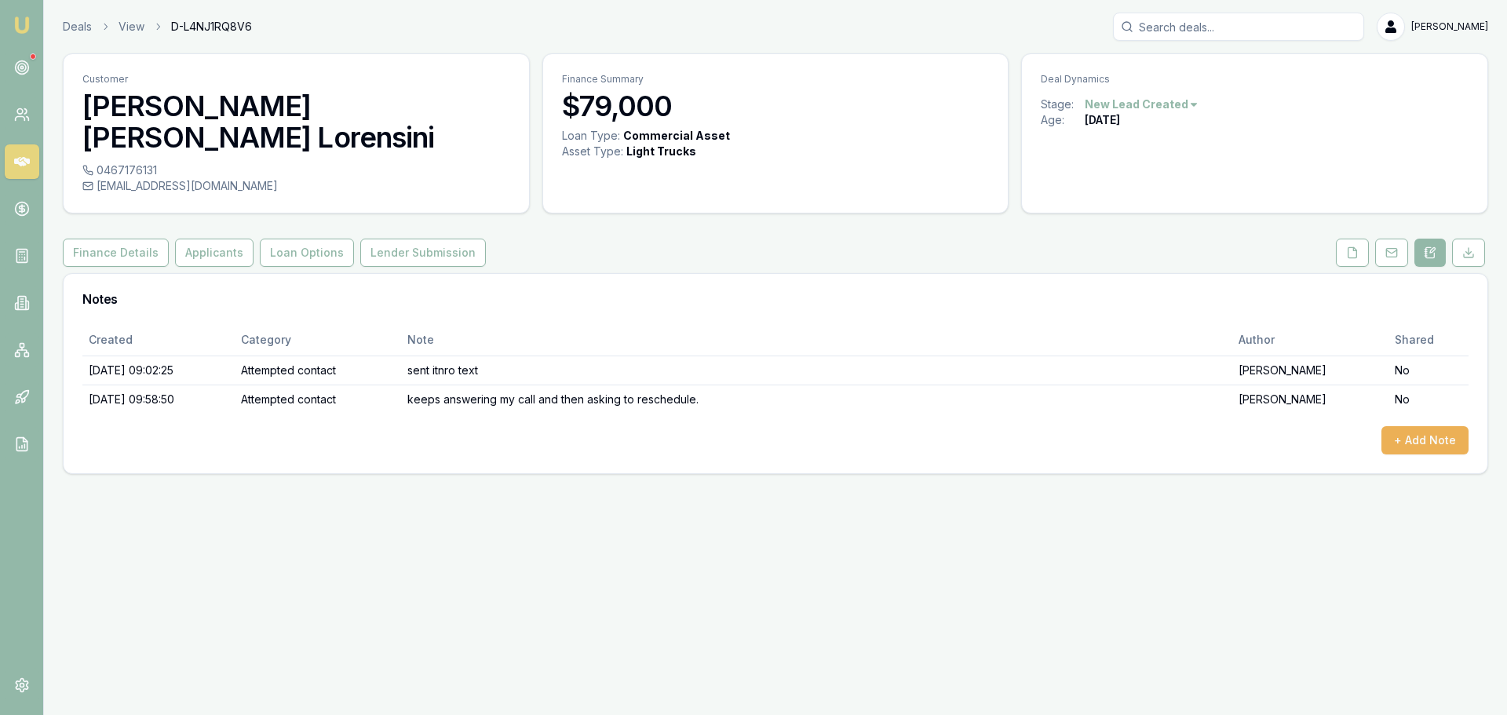
click at [29, 174] on link at bounding box center [22, 161] width 35 height 35
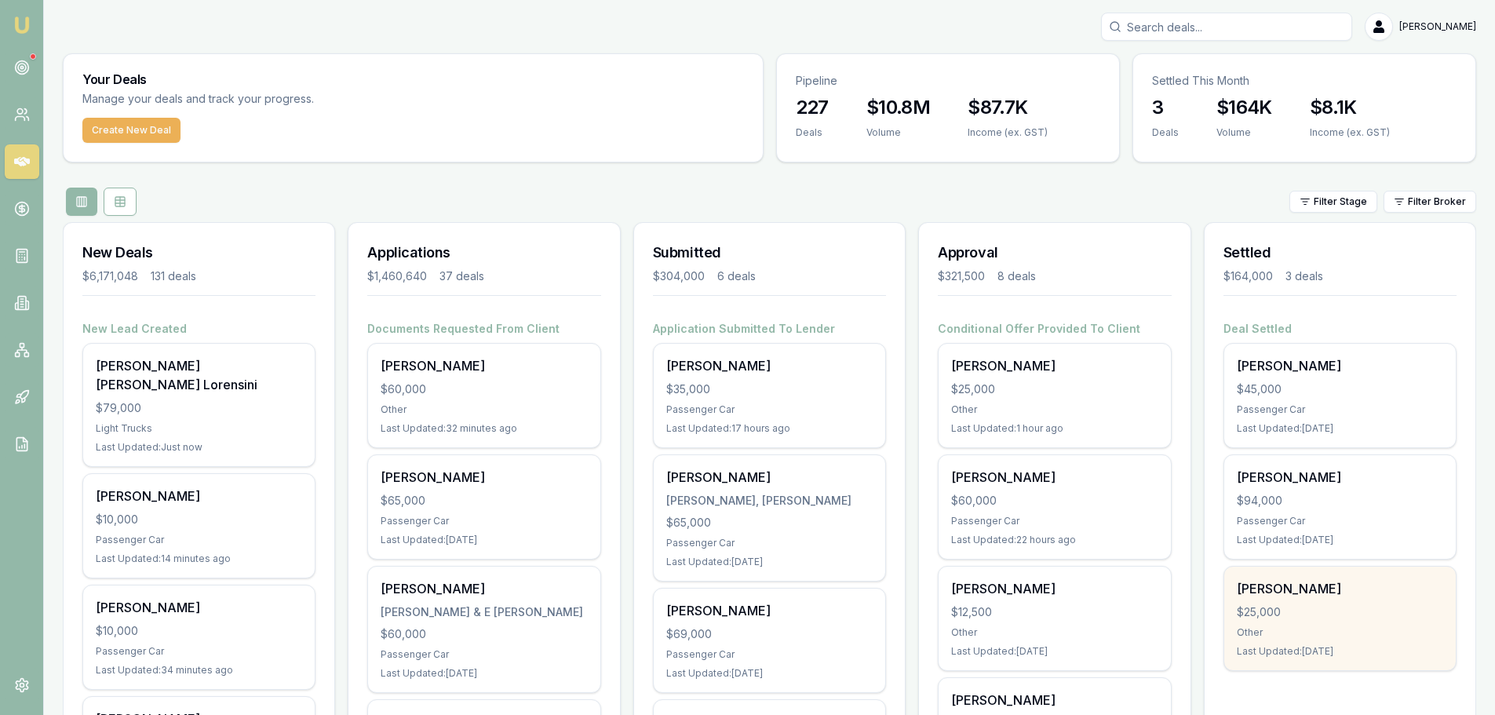
click at [1349, 637] on div "Other" at bounding box center [1340, 632] width 206 height 13
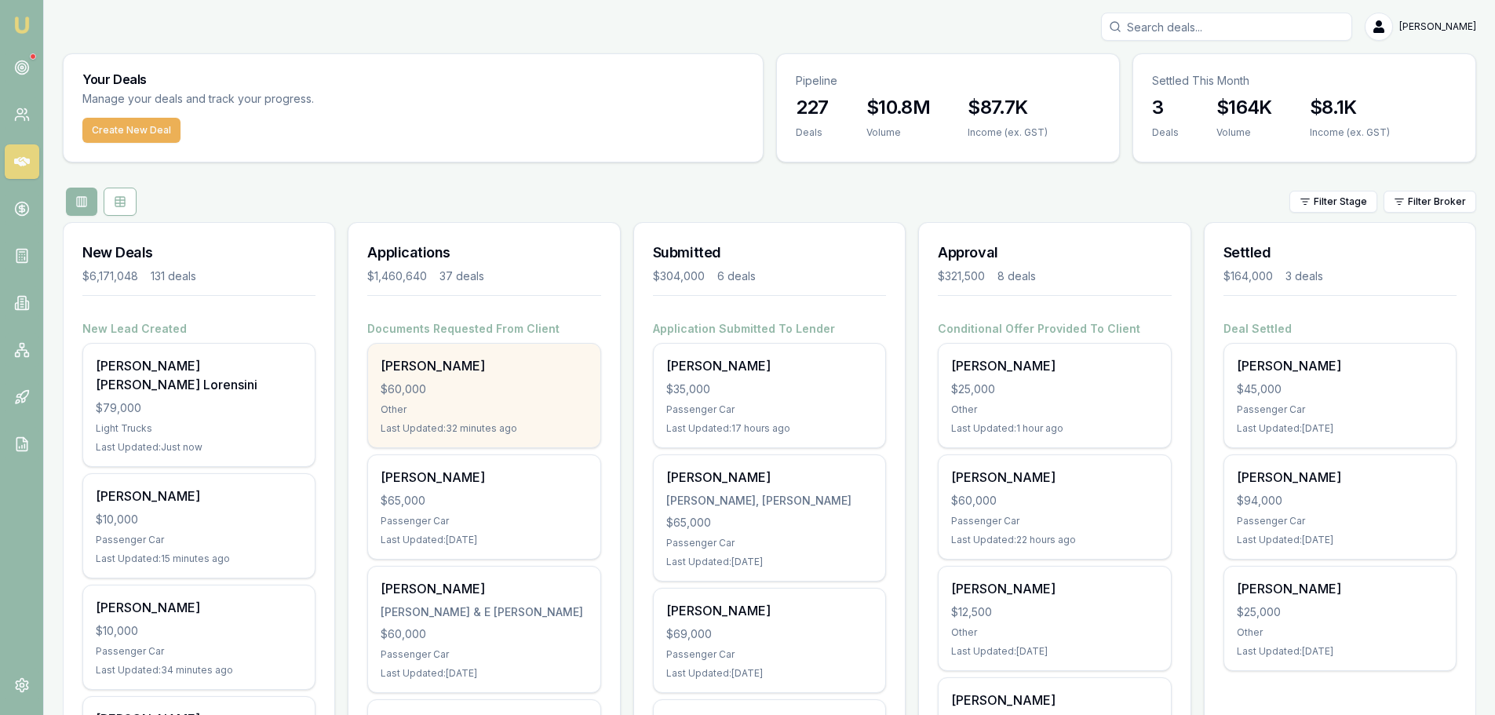
click at [471, 417] on div "Erin Hearns $60,000 Other Last Updated: 32 minutes ago" at bounding box center [484, 396] width 232 height 104
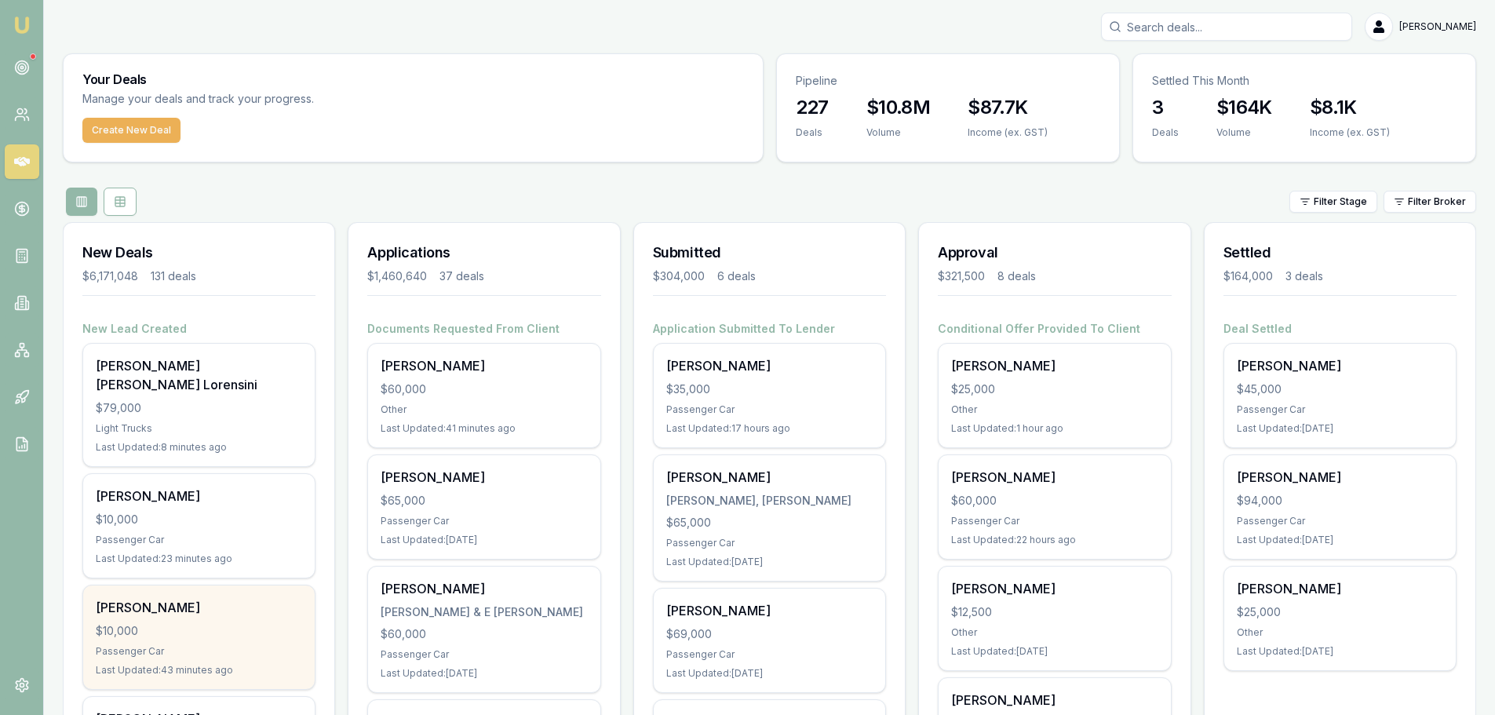
click at [226, 623] on div "$10,000" at bounding box center [199, 631] width 206 height 16
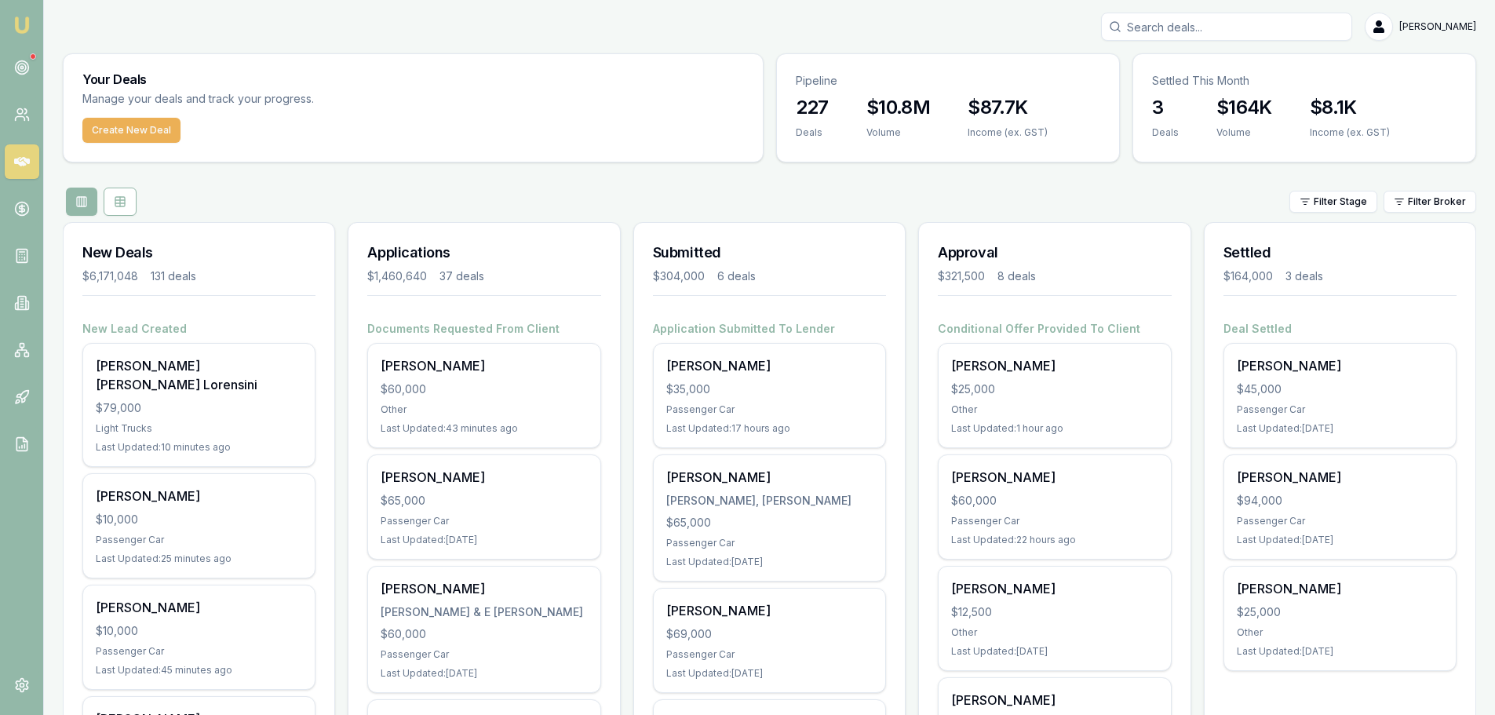
click at [1305, 32] on input "Search deals" at bounding box center [1226, 27] width 251 height 28
type input "mayberry"
click at [1273, 99] on p "julzmayberryhmua@gmail.com" at bounding box center [1226, 100] width 237 height 16
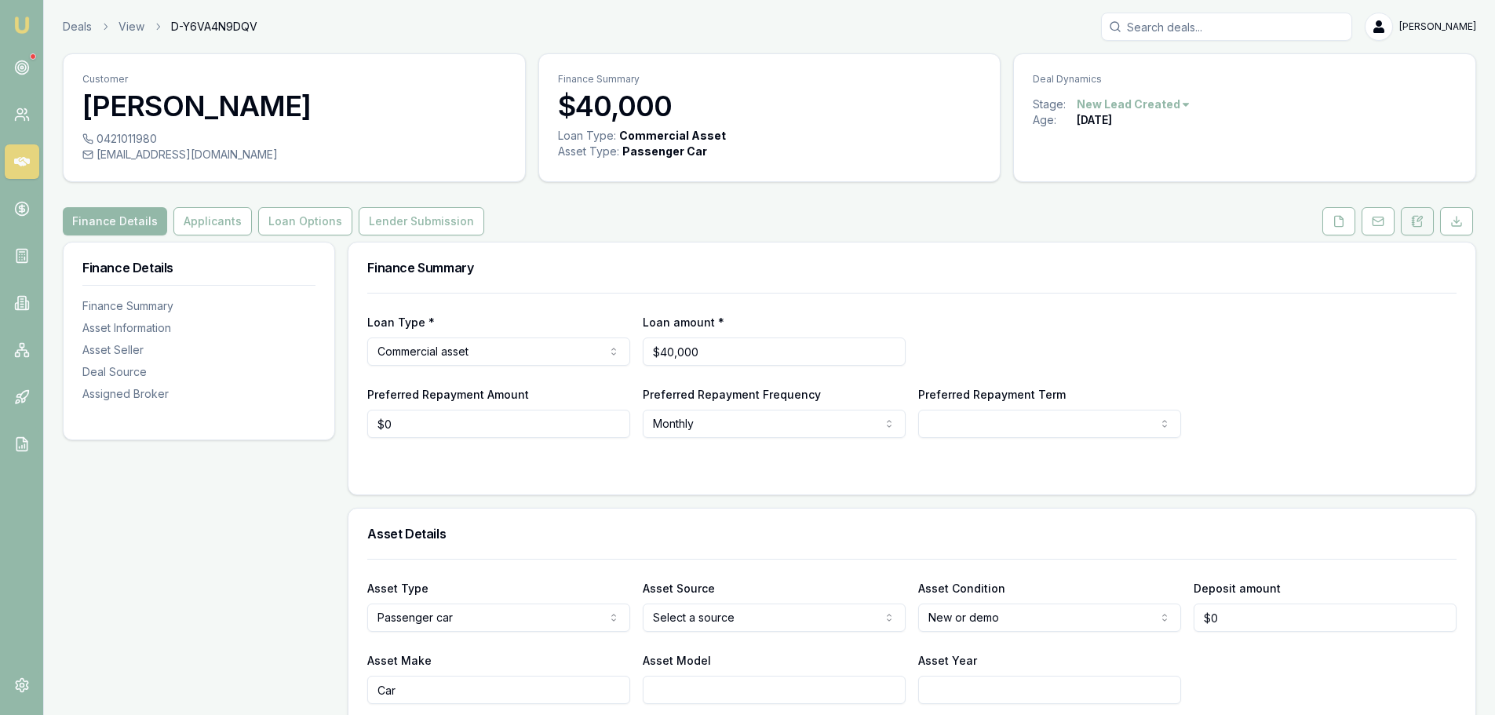
click at [1419, 218] on icon at bounding box center [1417, 221] width 13 height 13
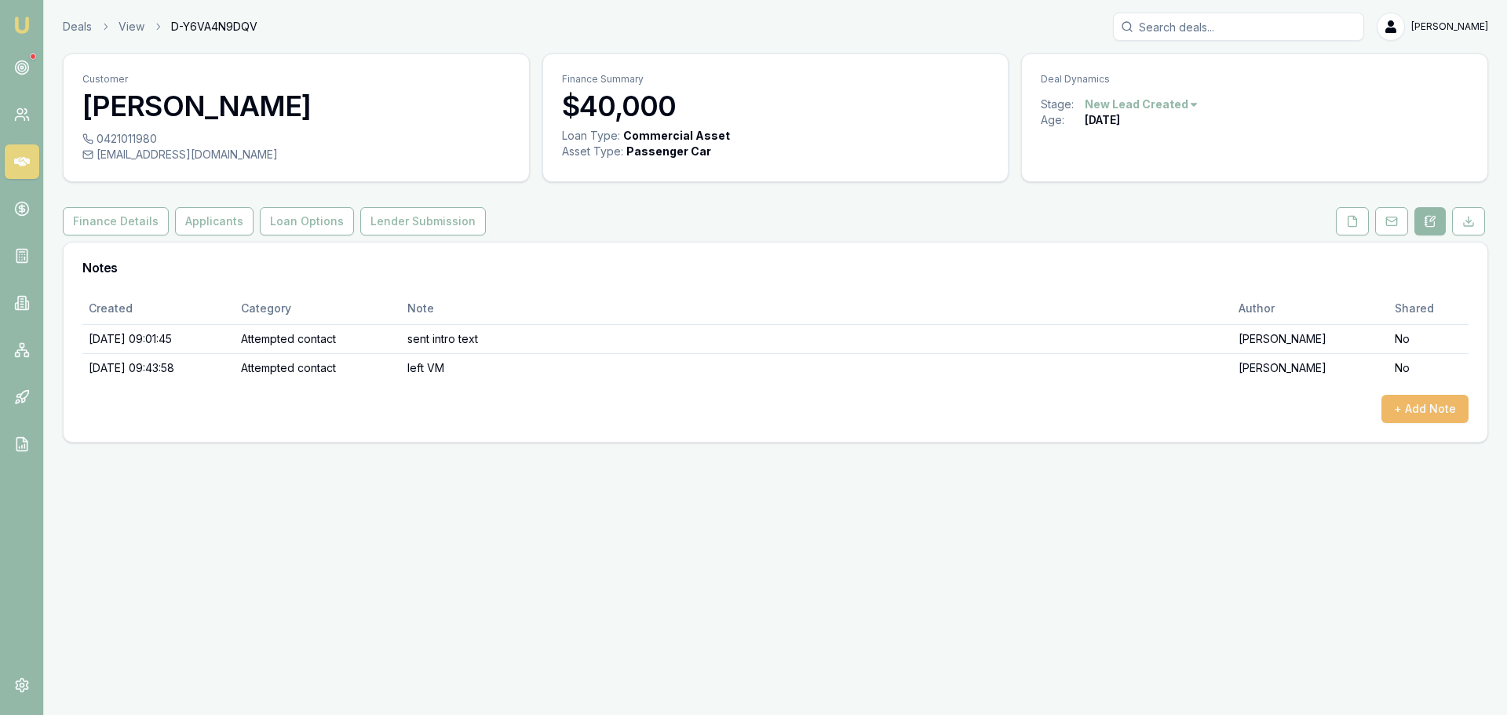
click at [1432, 406] on button "+ Add Note" at bounding box center [1424, 409] width 87 height 28
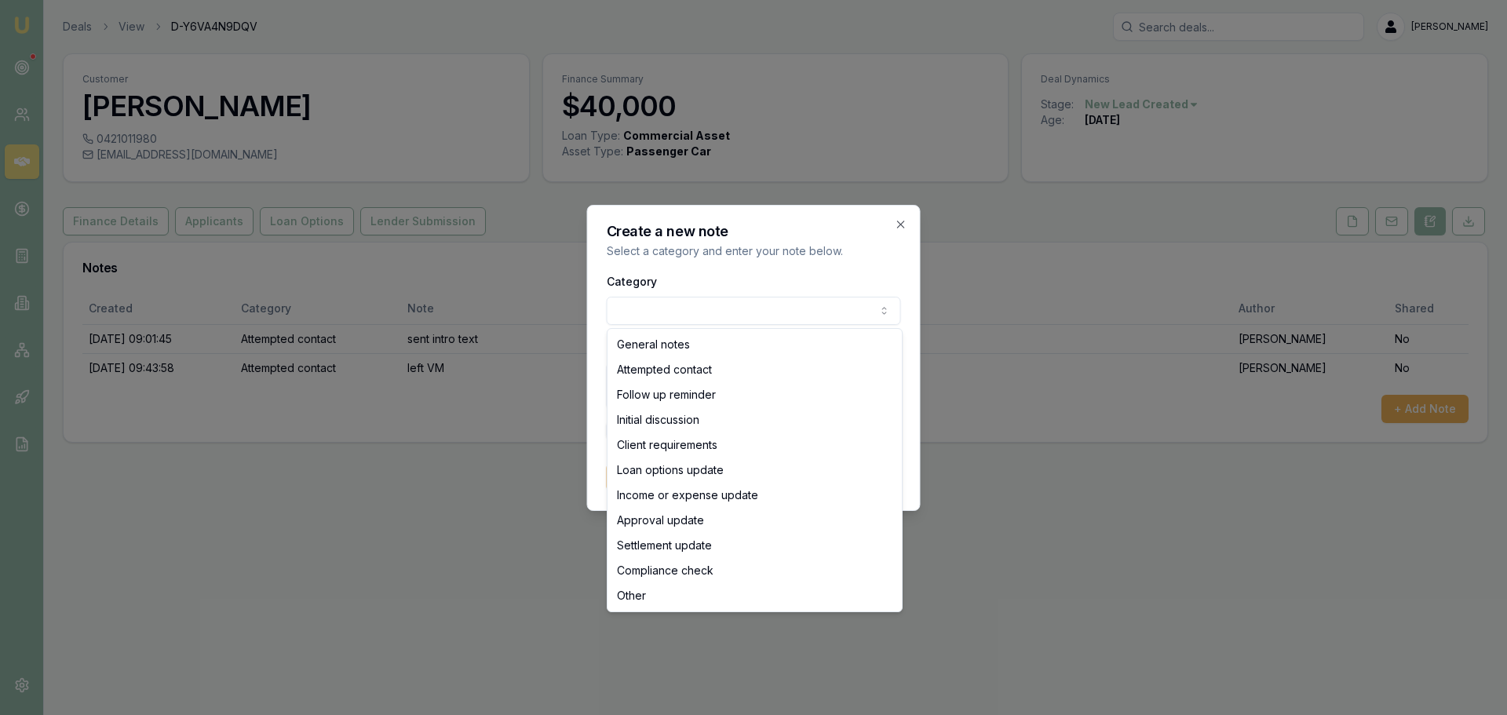
click at [750, 307] on body "Emu Broker Deals View D-Y6VA4N9DQV Erin Shield Toggle Menu Customer Julieanne M…" at bounding box center [753, 357] width 1507 height 715
select select "ATTEMPTED_CONTACT"
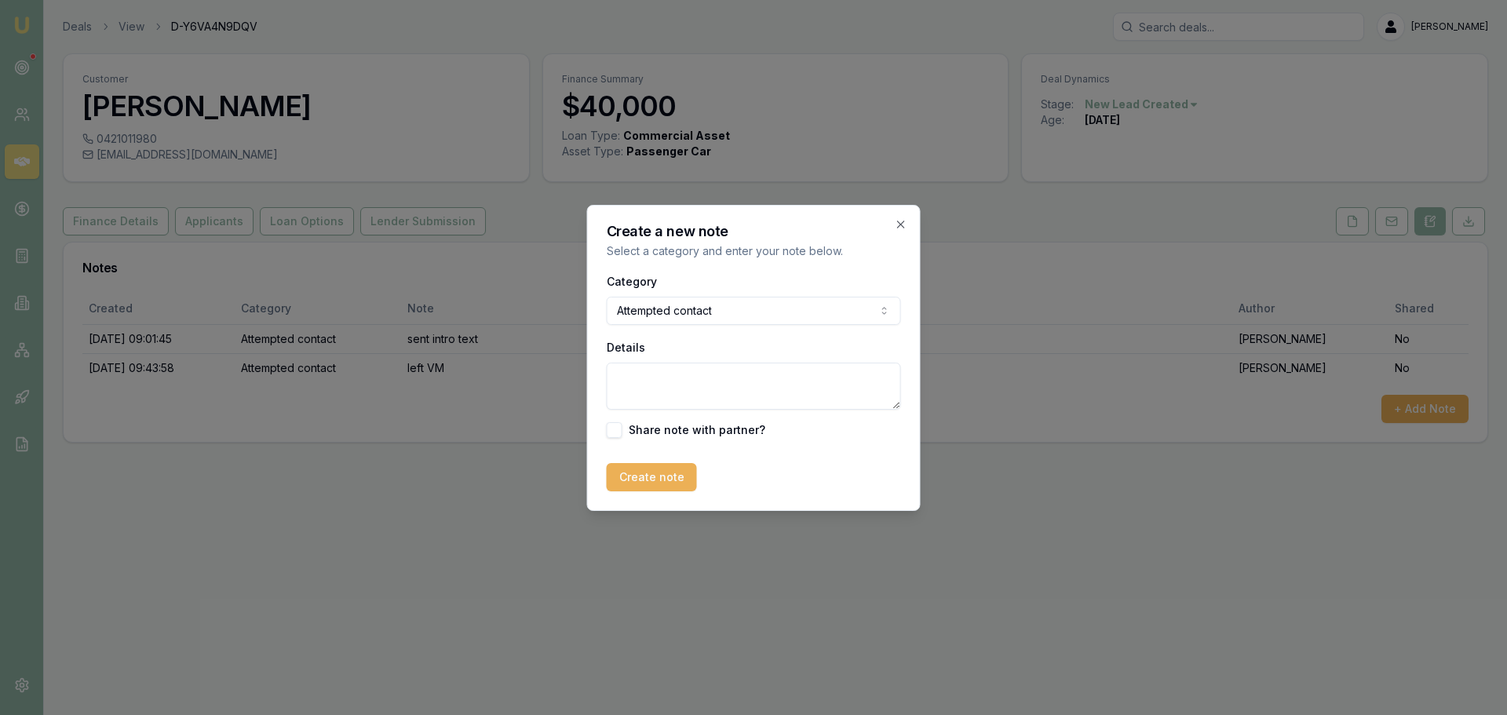
click at [702, 382] on textarea "Details" at bounding box center [754, 386] width 294 height 47
type textarea "l"
type textarea "left Vm and sent text"
click at [652, 478] on button "Create note" at bounding box center [652, 477] width 90 height 28
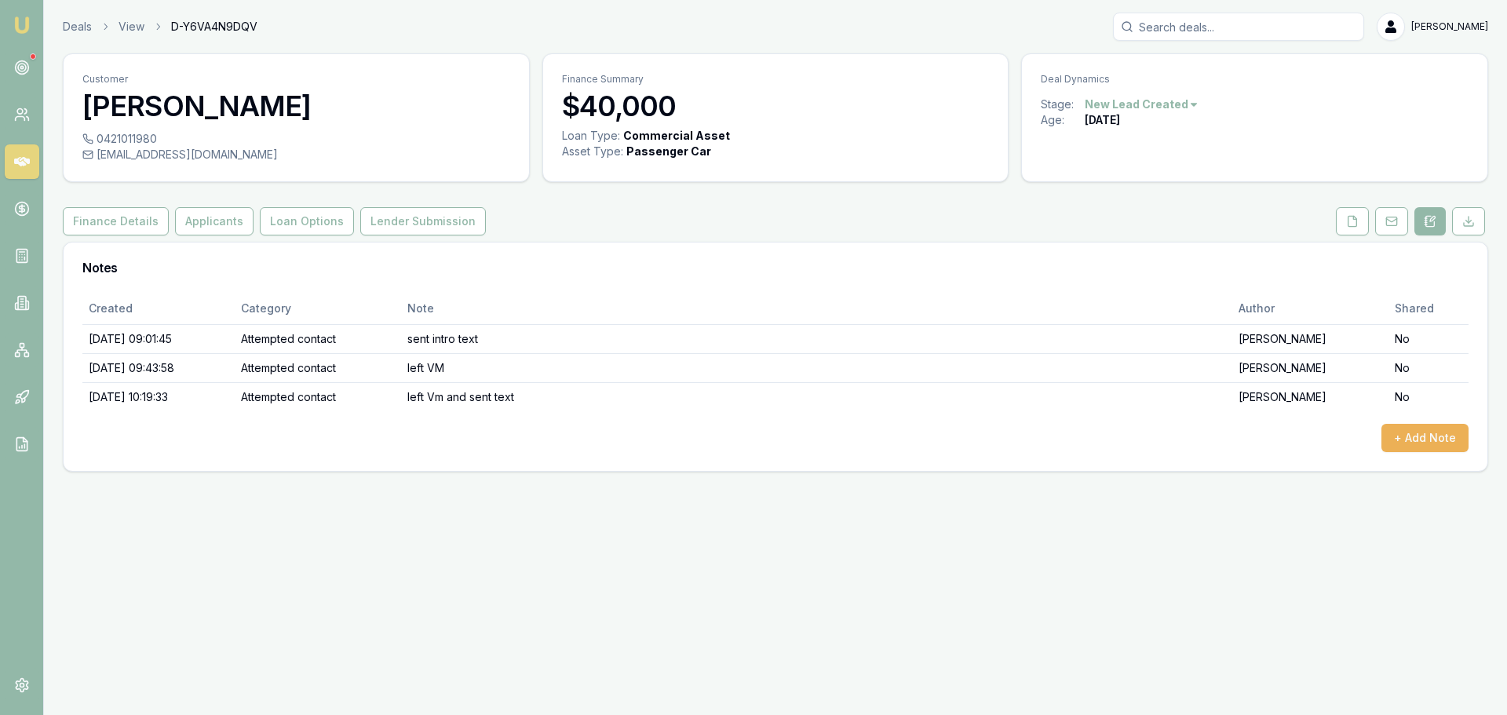
click at [18, 151] on link at bounding box center [22, 161] width 35 height 35
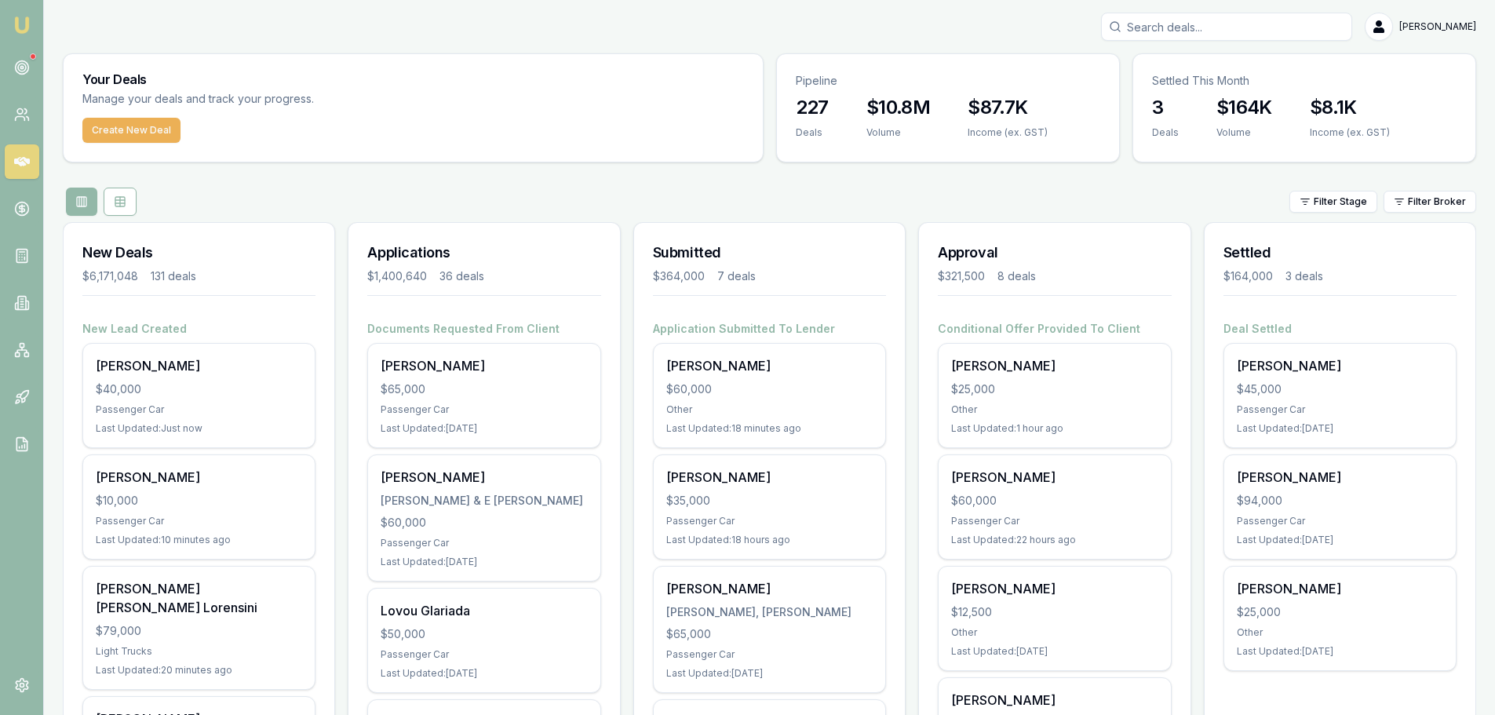
click at [1285, 28] on input "Search deals" at bounding box center [1226, 27] width 251 height 28
type input "cole"
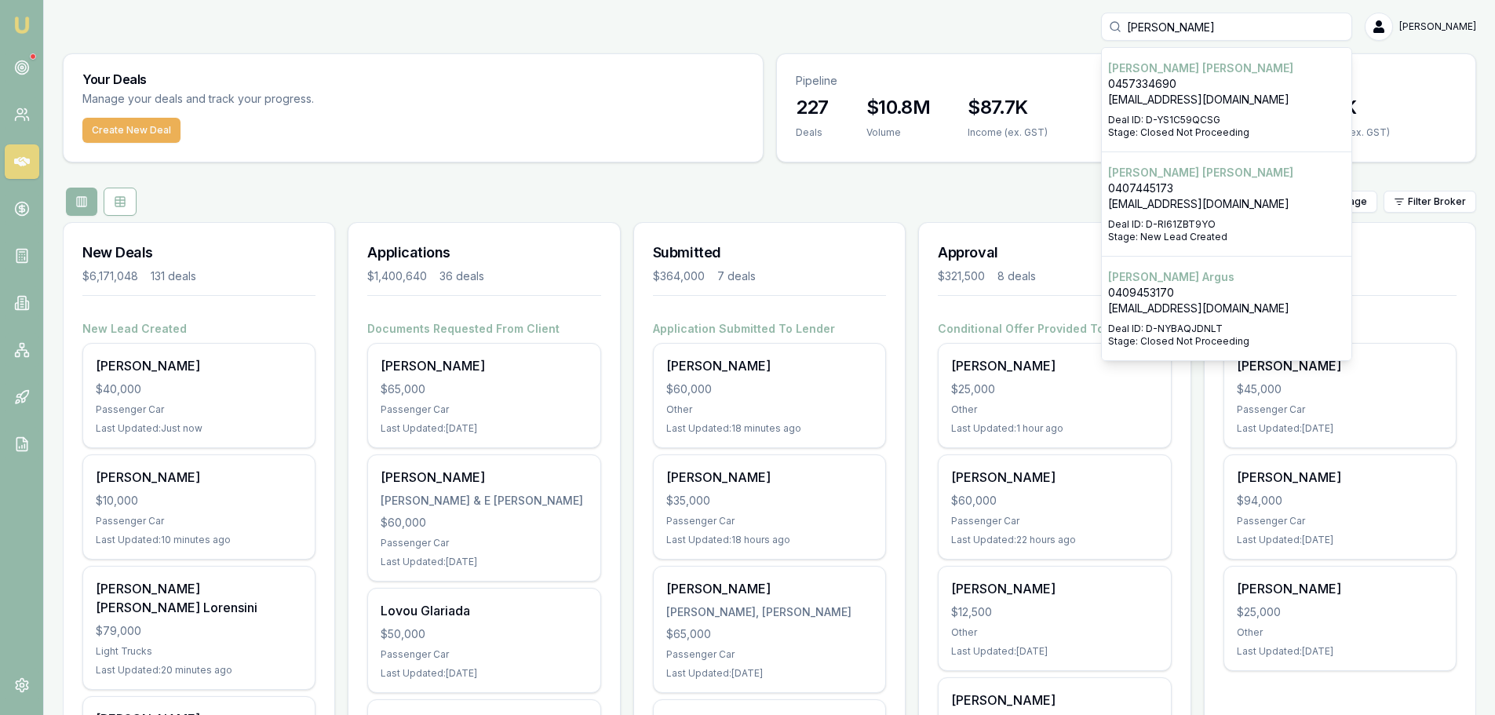
click at [1275, 192] on p "0407445173" at bounding box center [1226, 189] width 237 height 16
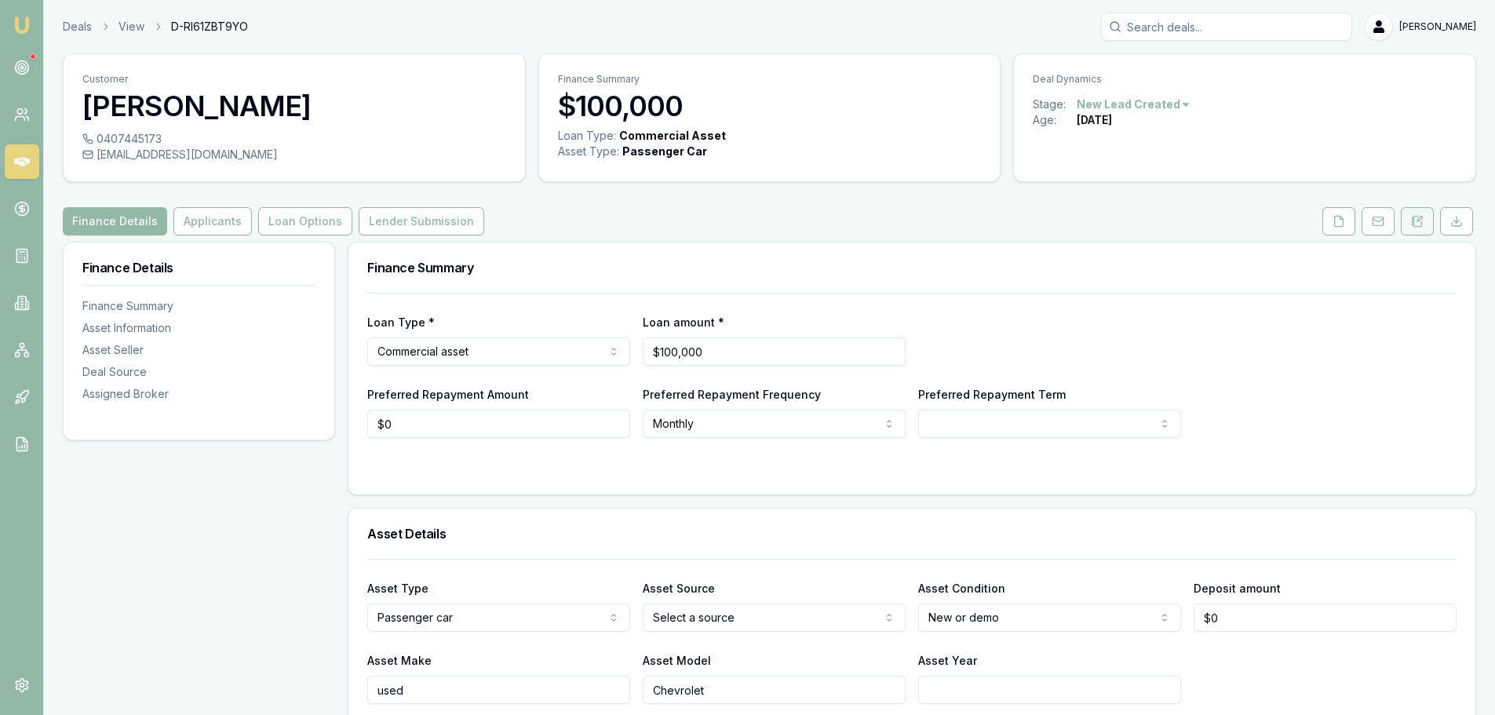
click at [1417, 221] on icon at bounding box center [1417, 221] width 13 height 13
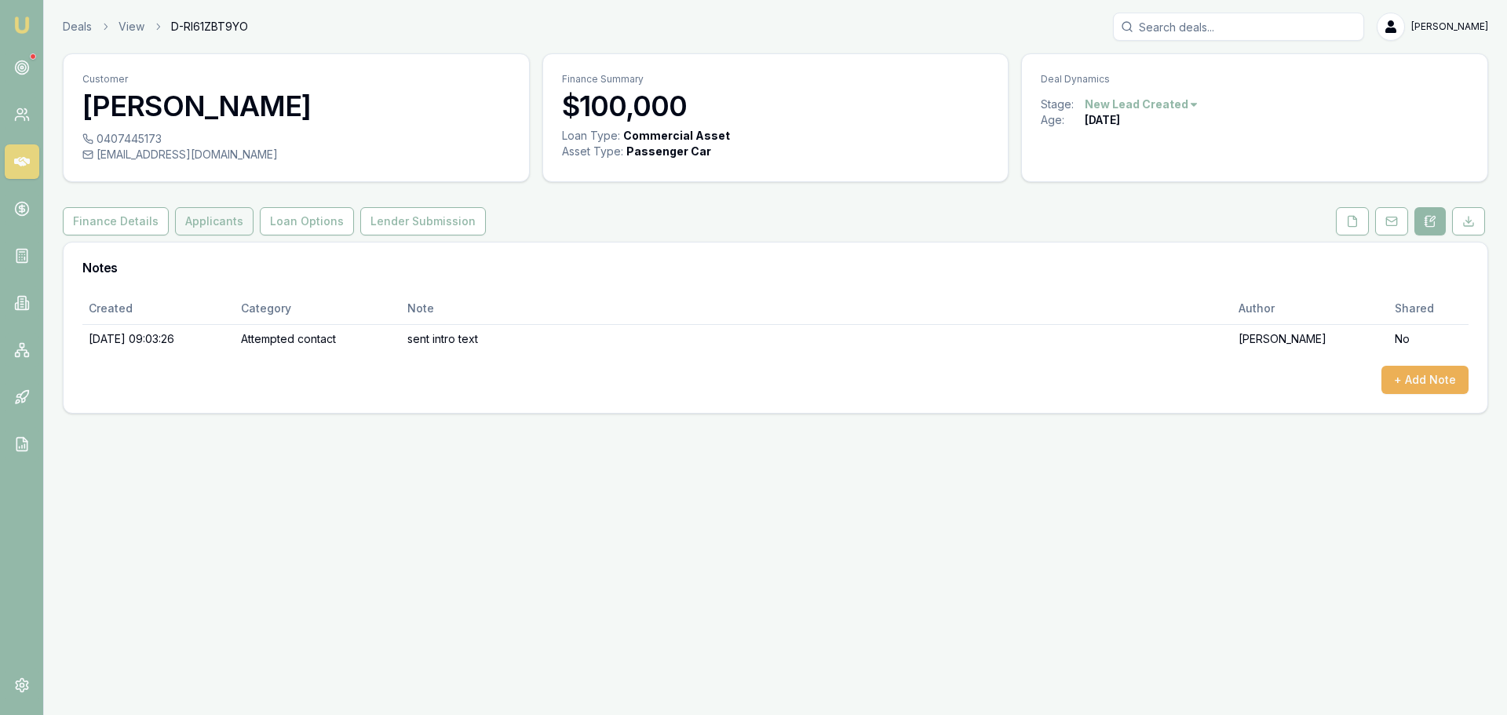
click at [206, 213] on button "Applicants" at bounding box center [214, 221] width 78 height 28
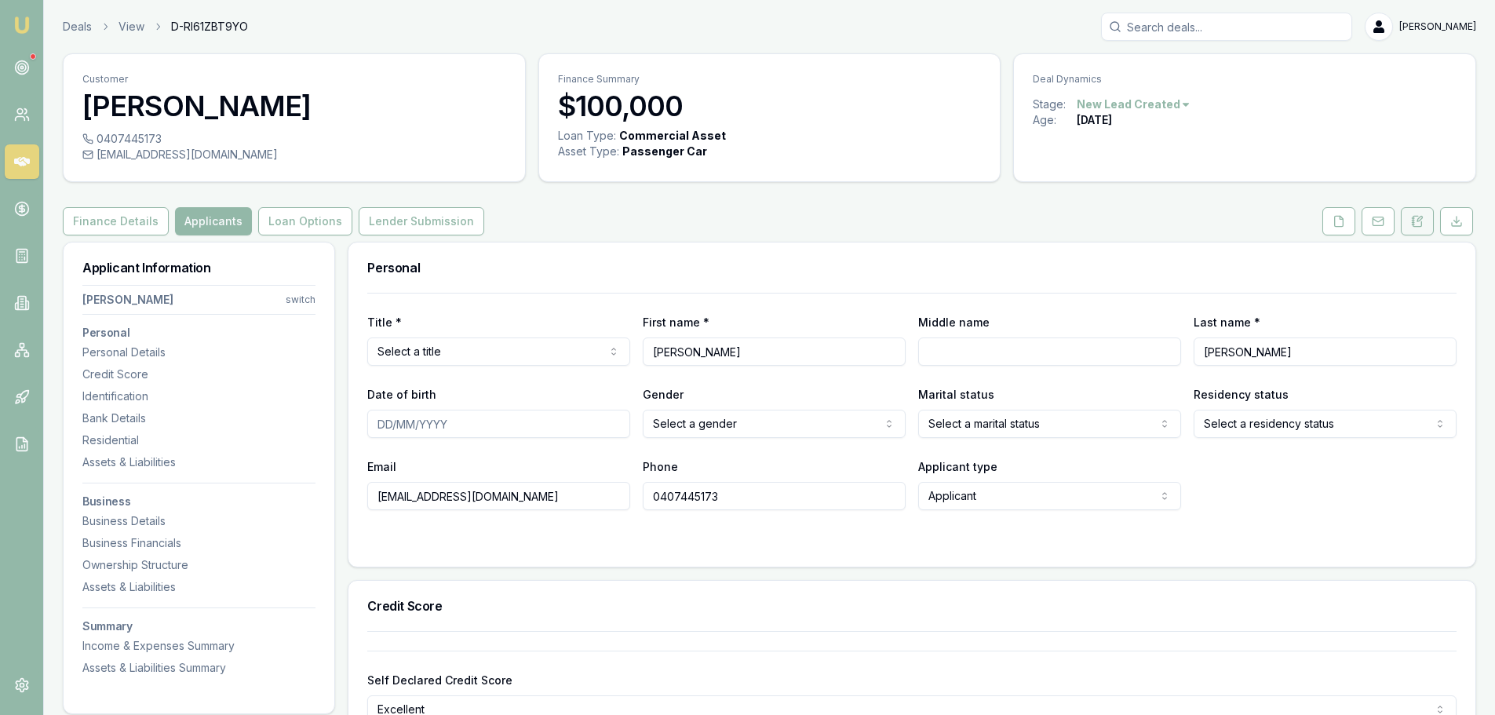
click at [1413, 216] on icon at bounding box center [1417, 221] width 13 height 13
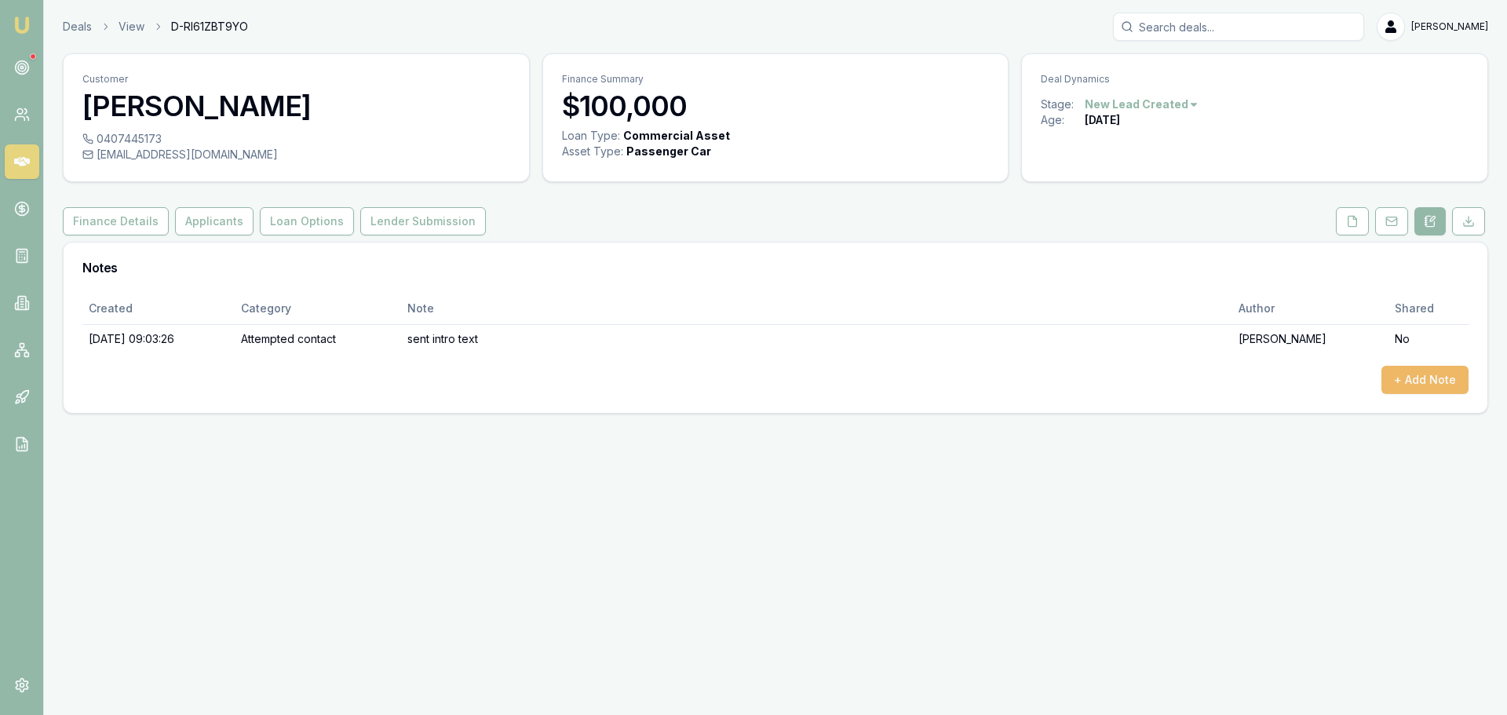
click at [1446, 383] on button "+ Add Note" at bounding box center [1424, 380] width 87 height 28
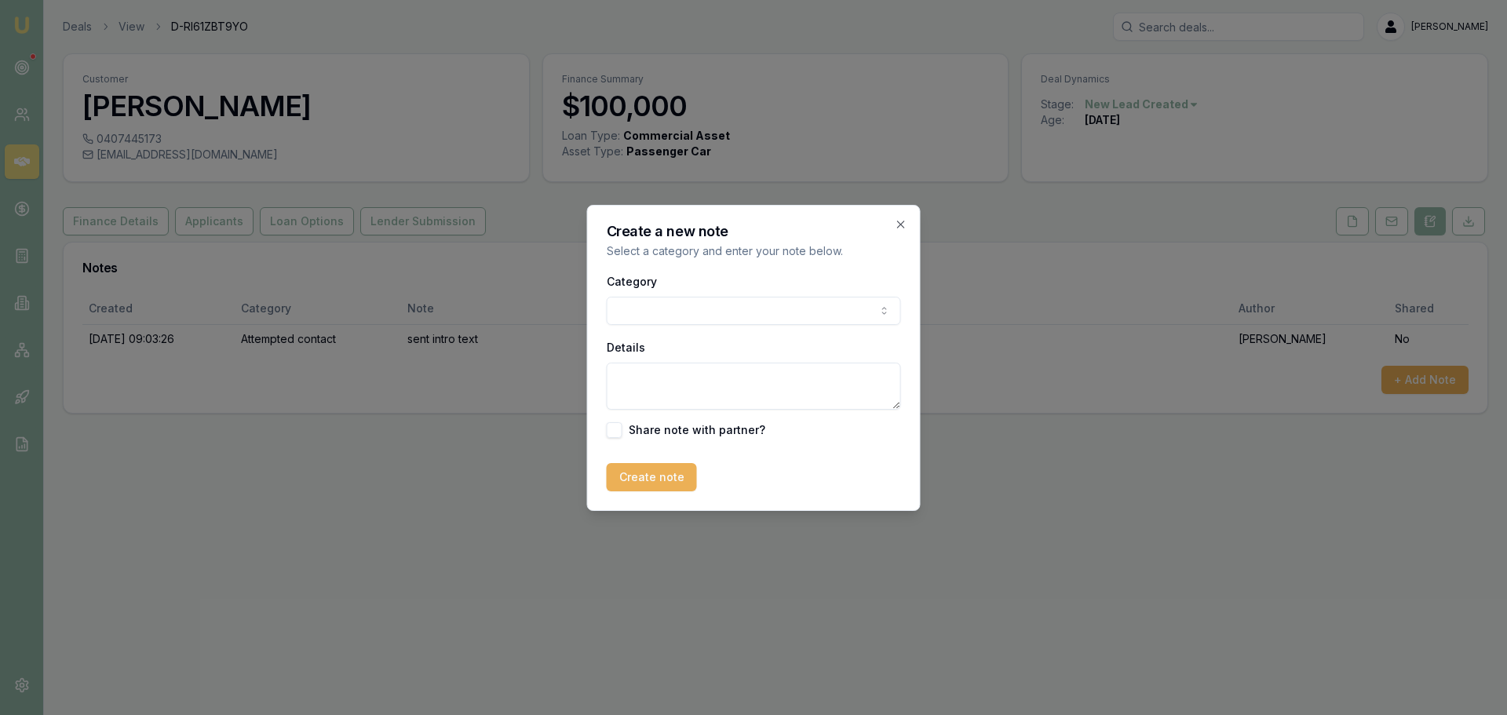
click at [787, 318] on body "Emu Broker Deals View D-RI61ZBT9YO Erin Shield Toggle Menu Customer Nicholas Co…" at bounding box center [753, 357] width 1507 height 715
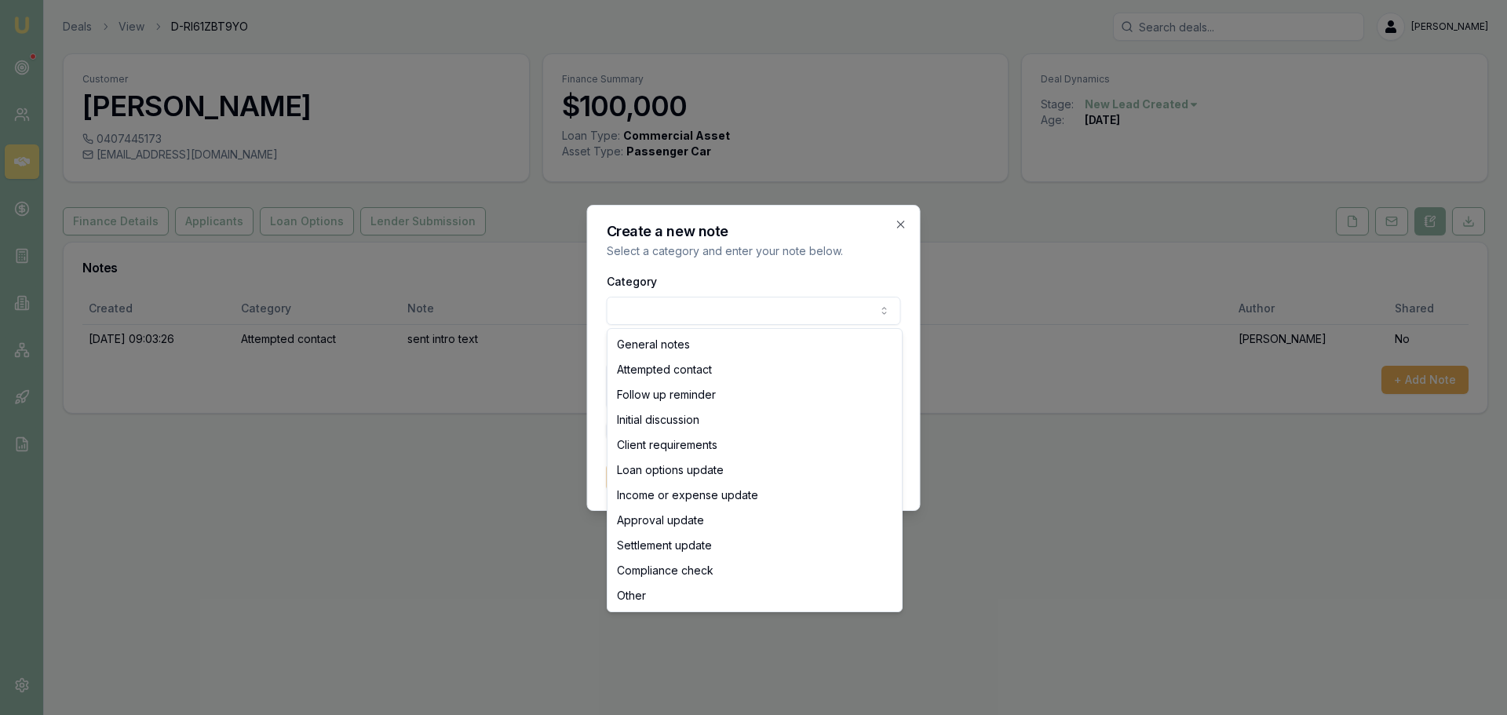
select select "ATTEMPTED_CONTACT"
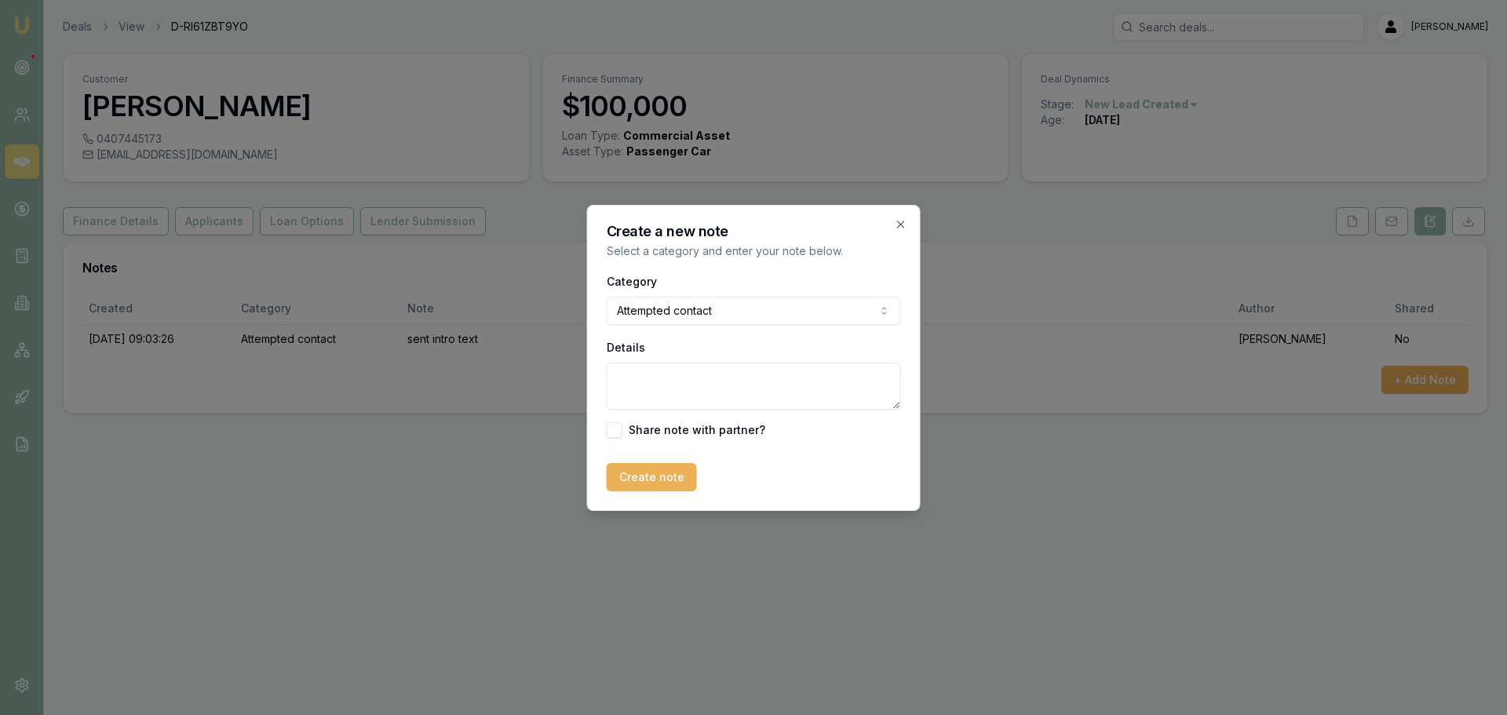
click at [703, 384] on textarea "Details" at bounding box center [754, 386] width 294 height 47
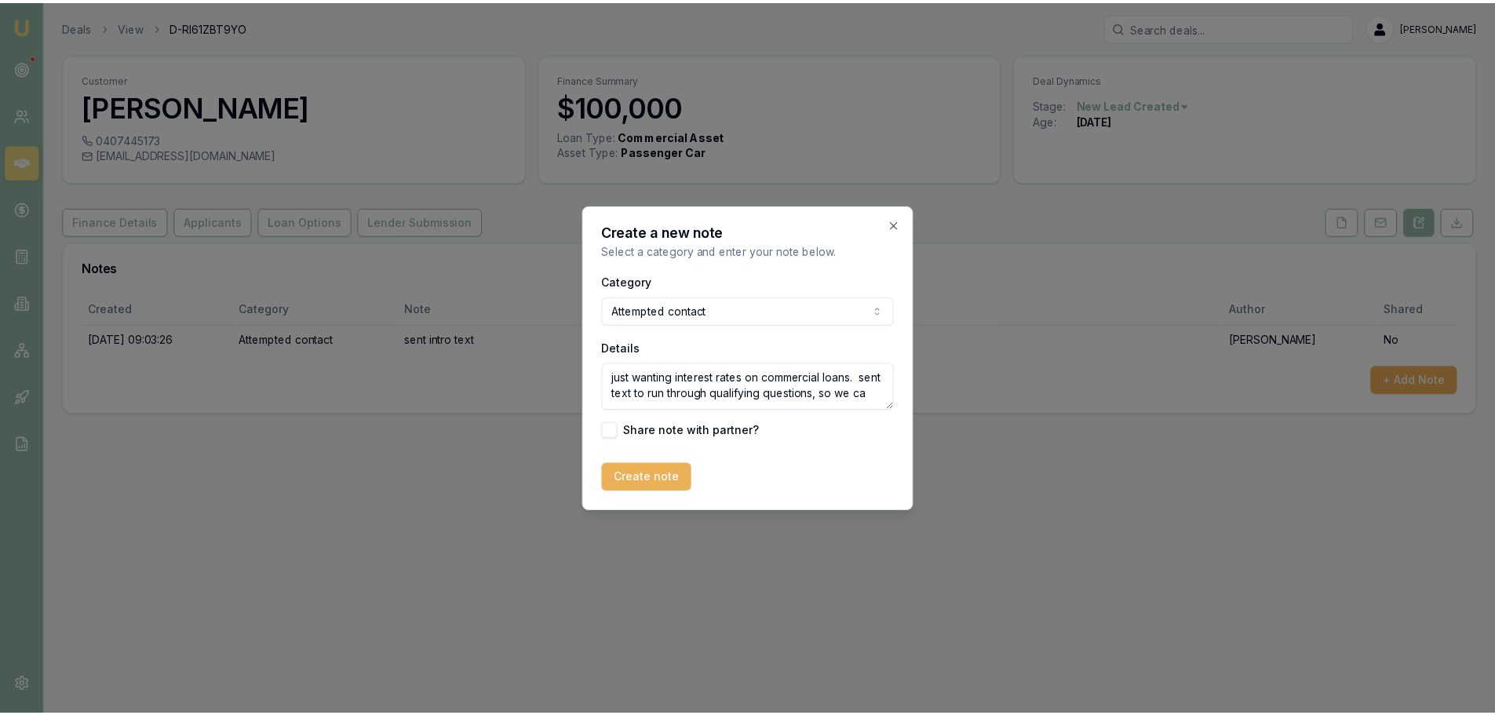
scroll to position [7, 0]
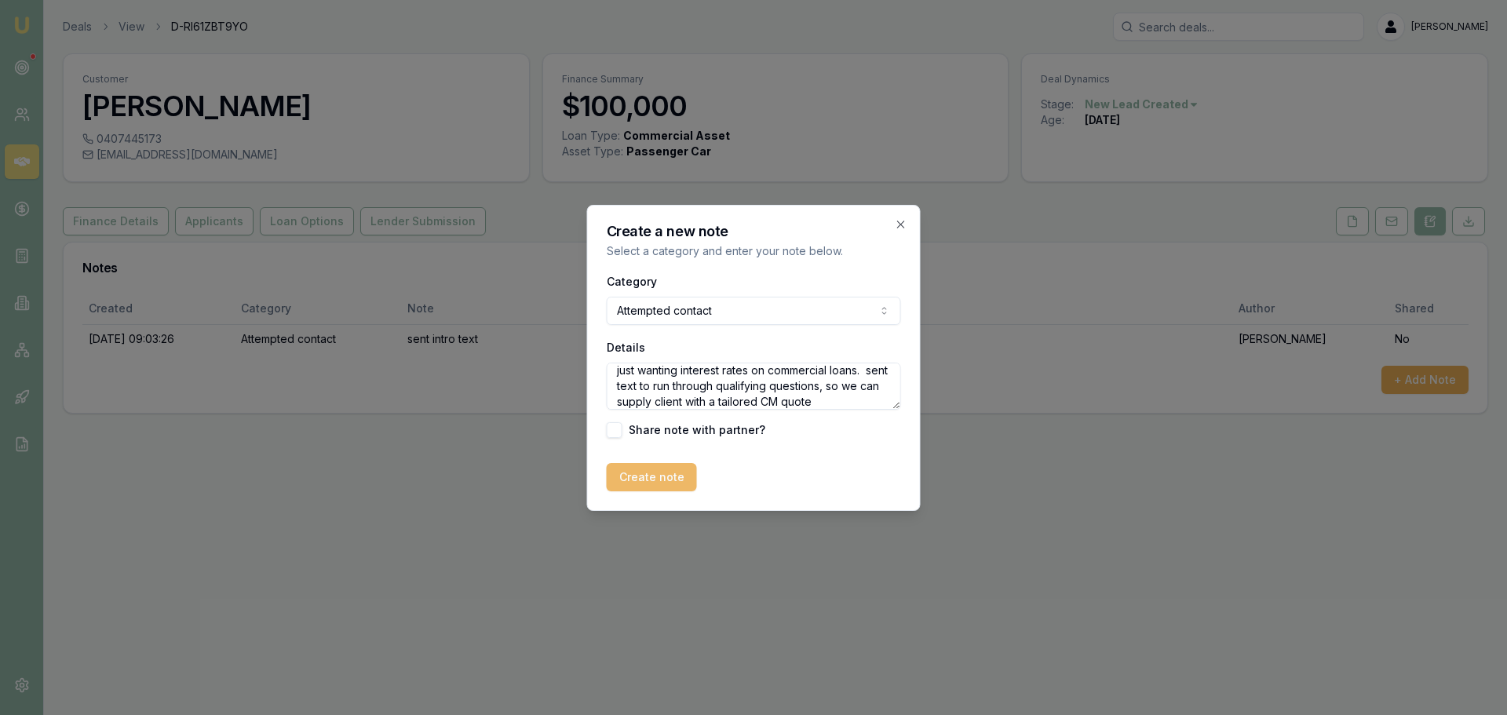
type textarea "just wanting interest rates on commercial loans. sent text to run through quali…"
click at [650, 478] on button "Create note" at bounding box center [652, 477] width 90 height 28
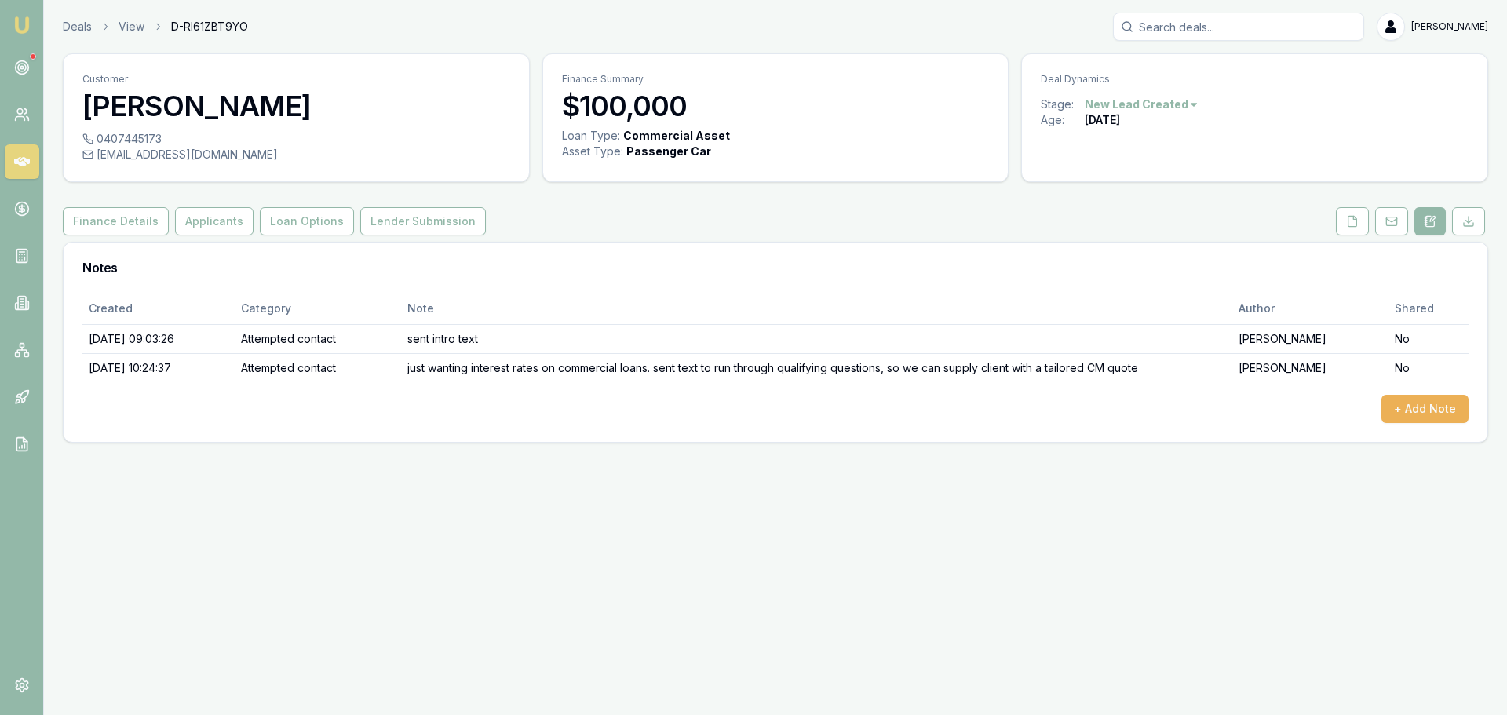
click at [16, 160] on icon at bounding box center [22, 161] width 16 height 9
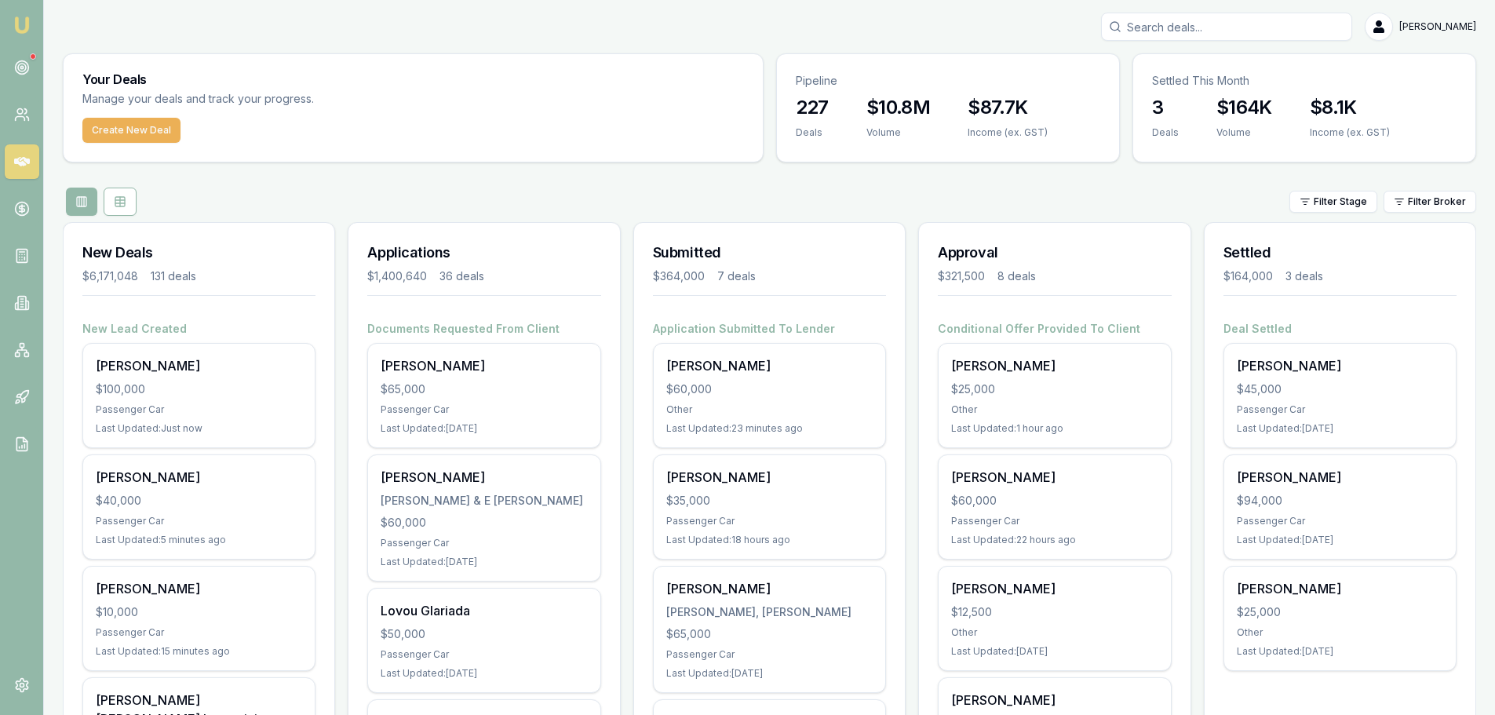
click at [1172, 21] on input "Search deals" at bounding box center [1226, 27] width 251 height 28
type input "heath"
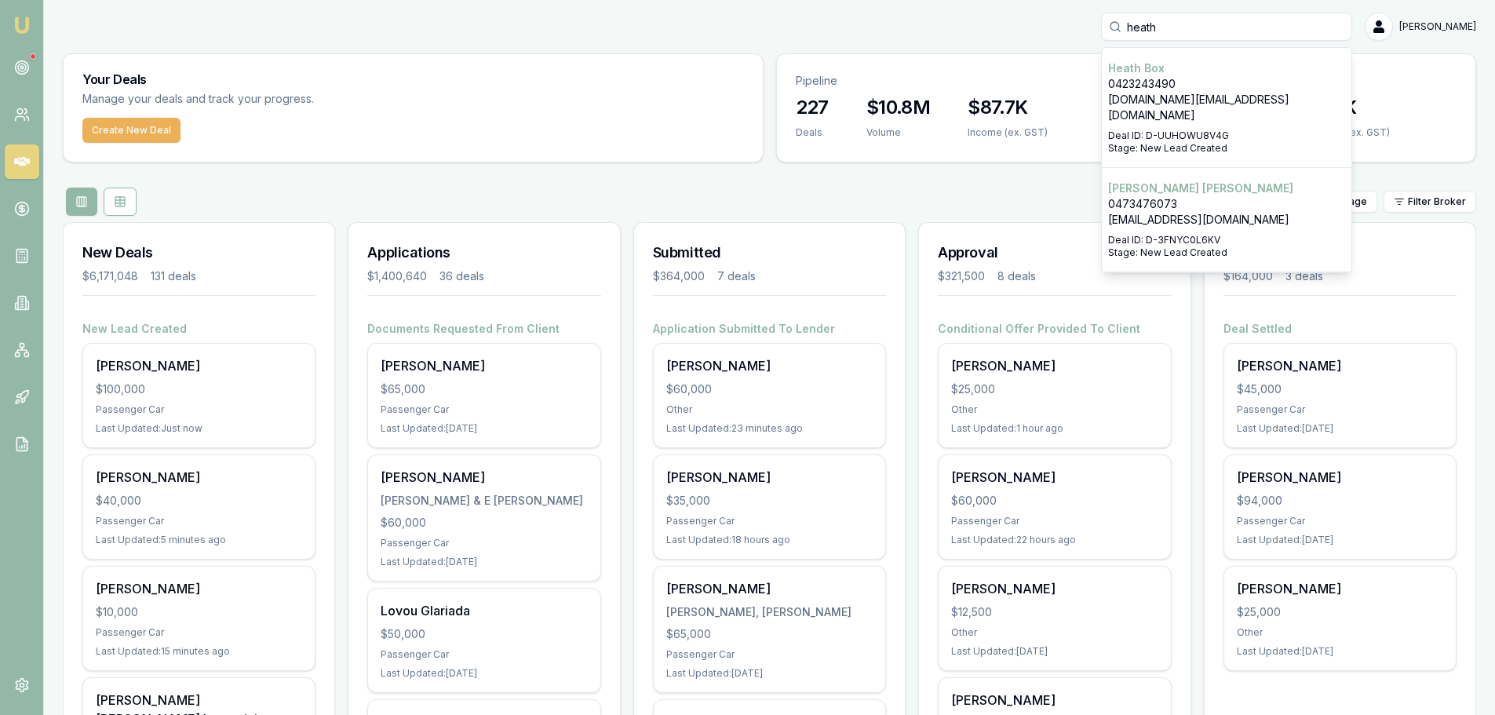
click at [1283, 104] on p "heath.box@mail.com" at bounding box center [1226, 107] width 237 height 31
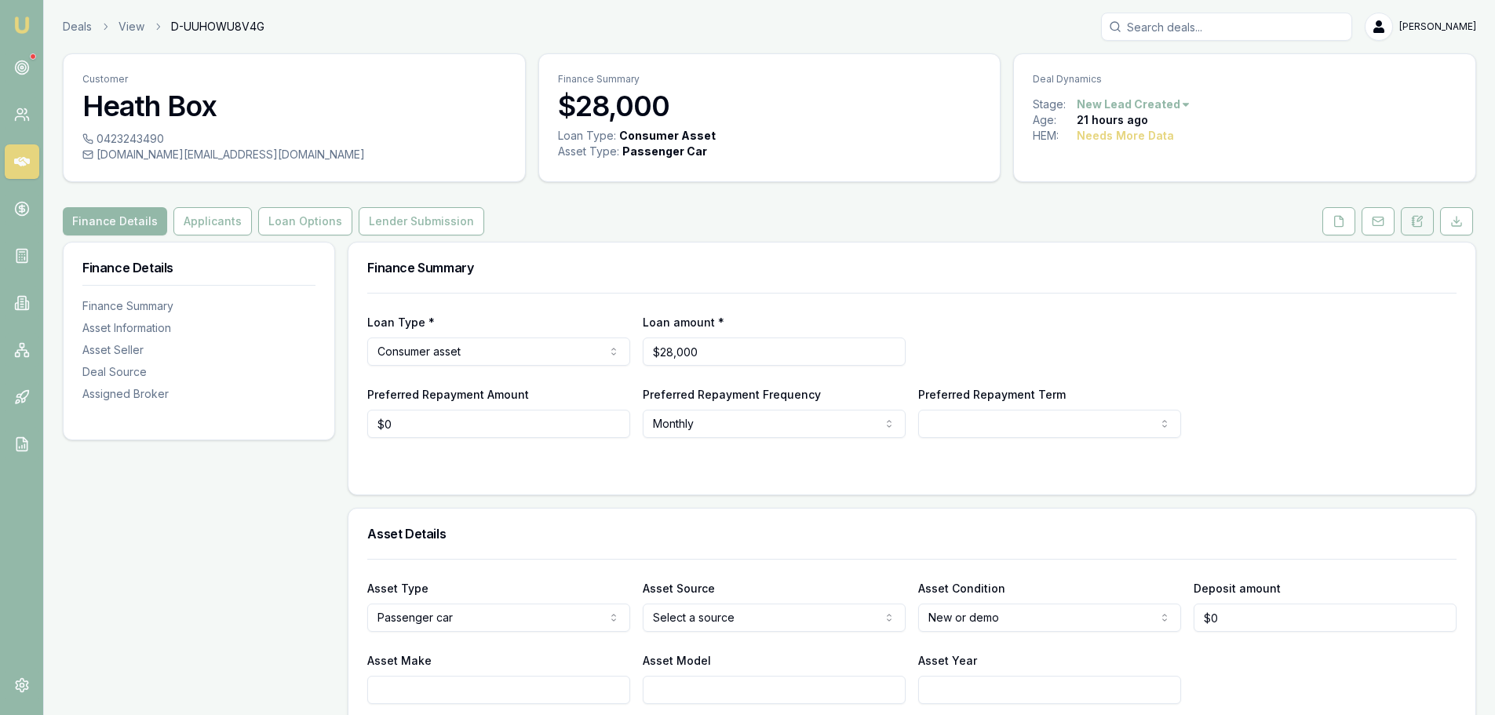
click at [1426, 226] on button at bounding box center [1417, 221] width 33 height 28
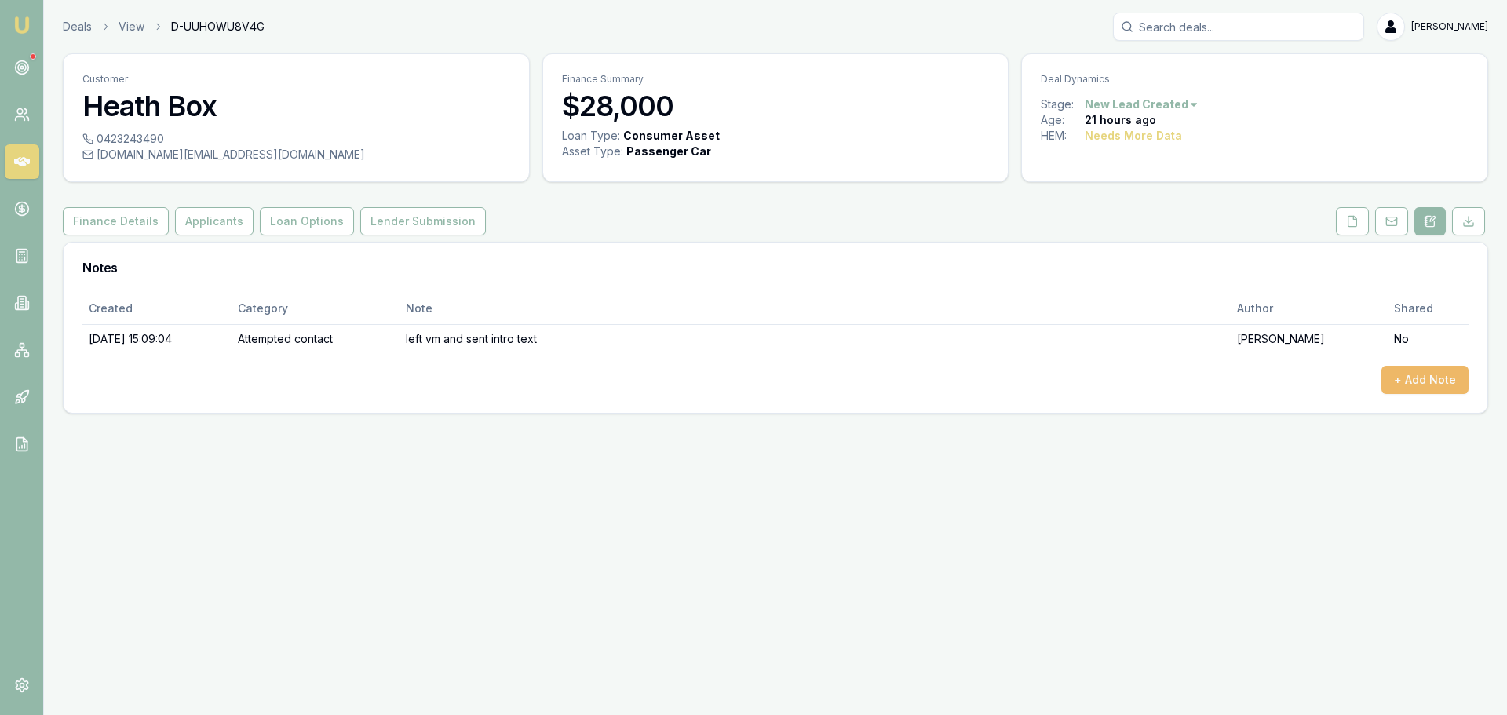
click at [1423, 377] on button "+ Add Note" at bounding box center [1424, 380] width 87 height 28
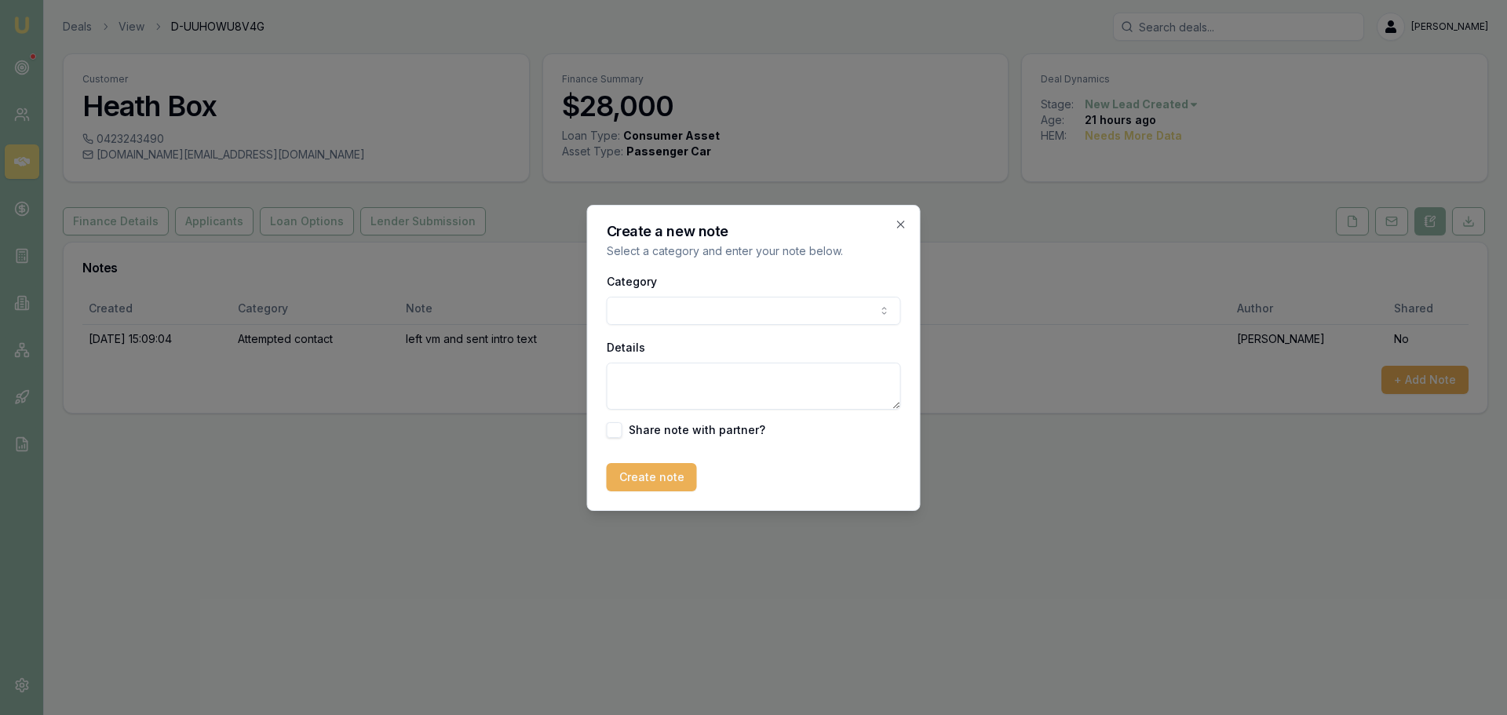
click at [764, 307] on body "Emu Broker Deals View D-UUHOWU8V4G Erin Shield Toggle Menu Customer Heath Box 0…" at bounding box center [753, 357] width 1507 height 715
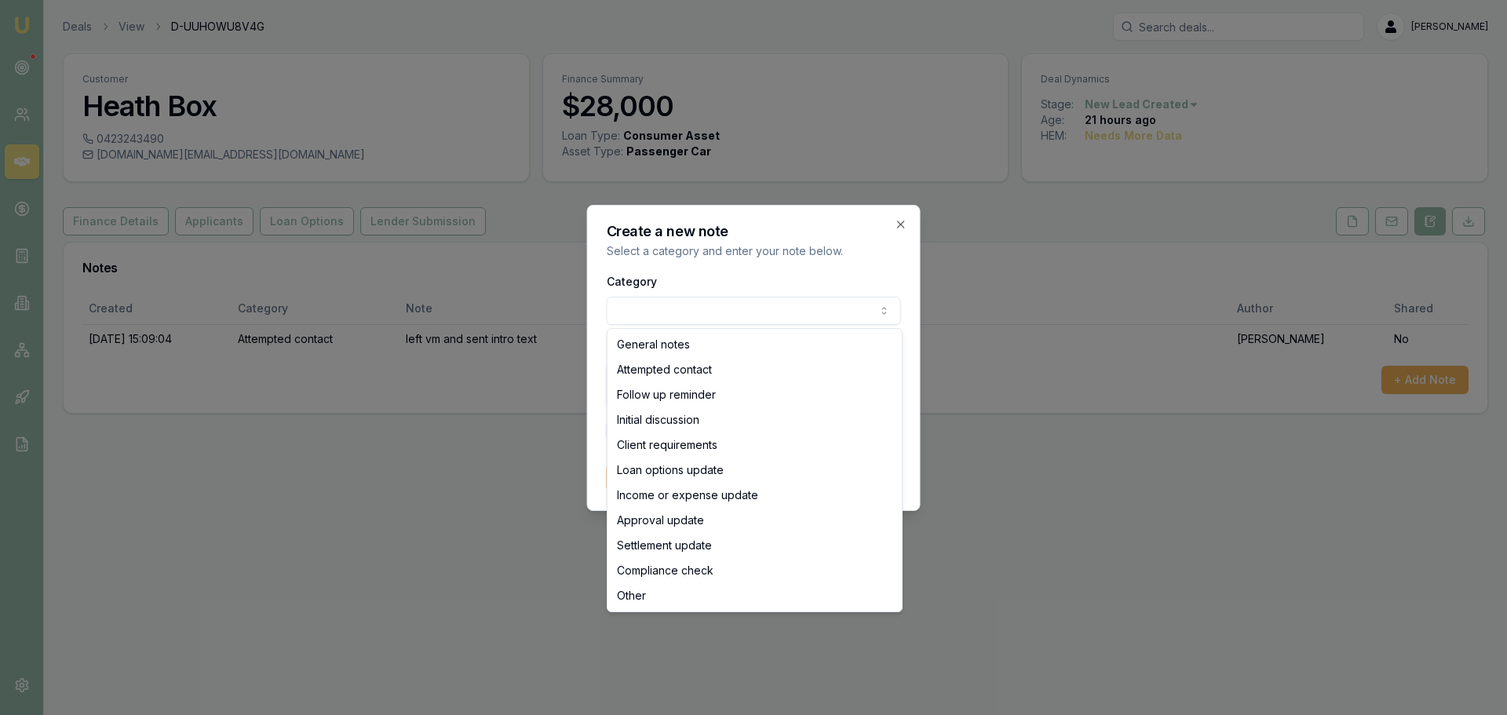
select select "ATTEMPTED_CONTACT"
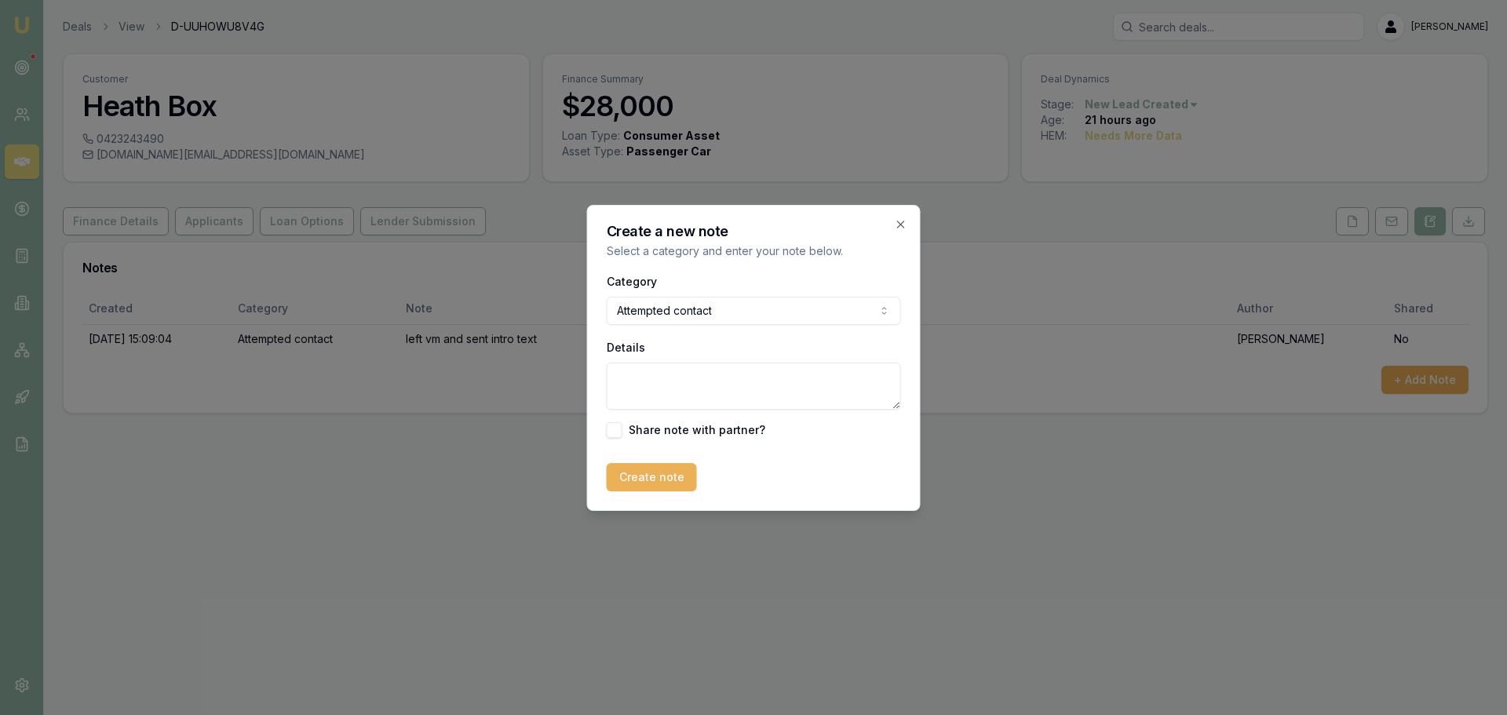
click at [700, 384] on textarea "Details" at bounding box center [754, 386] width 294 height 47
type textarea "left VM and sent text"
click at [629, 472] on button "Create note" at bounding box center [652, 477] width 90 height 28
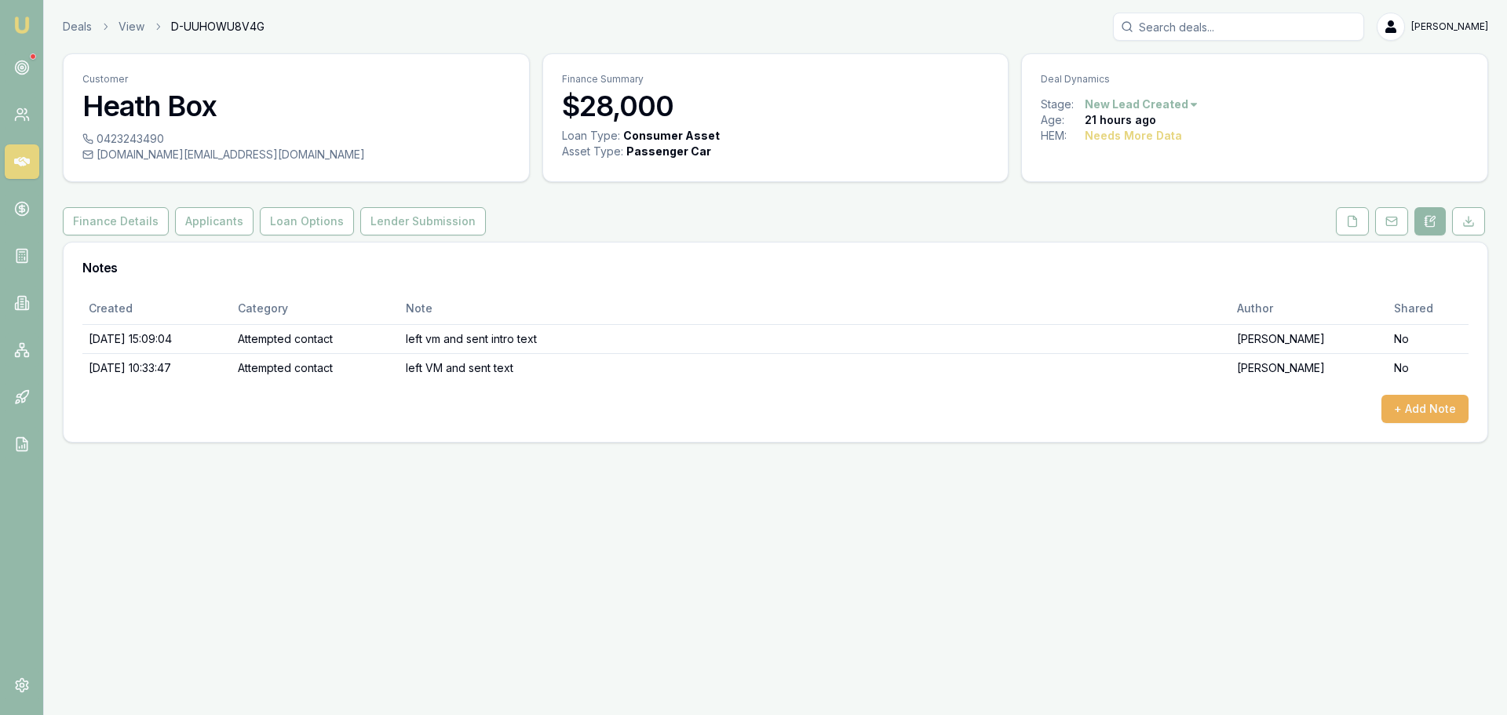
click at [24, 165] on icon at bounding box center [22, 161] width 16 height 9
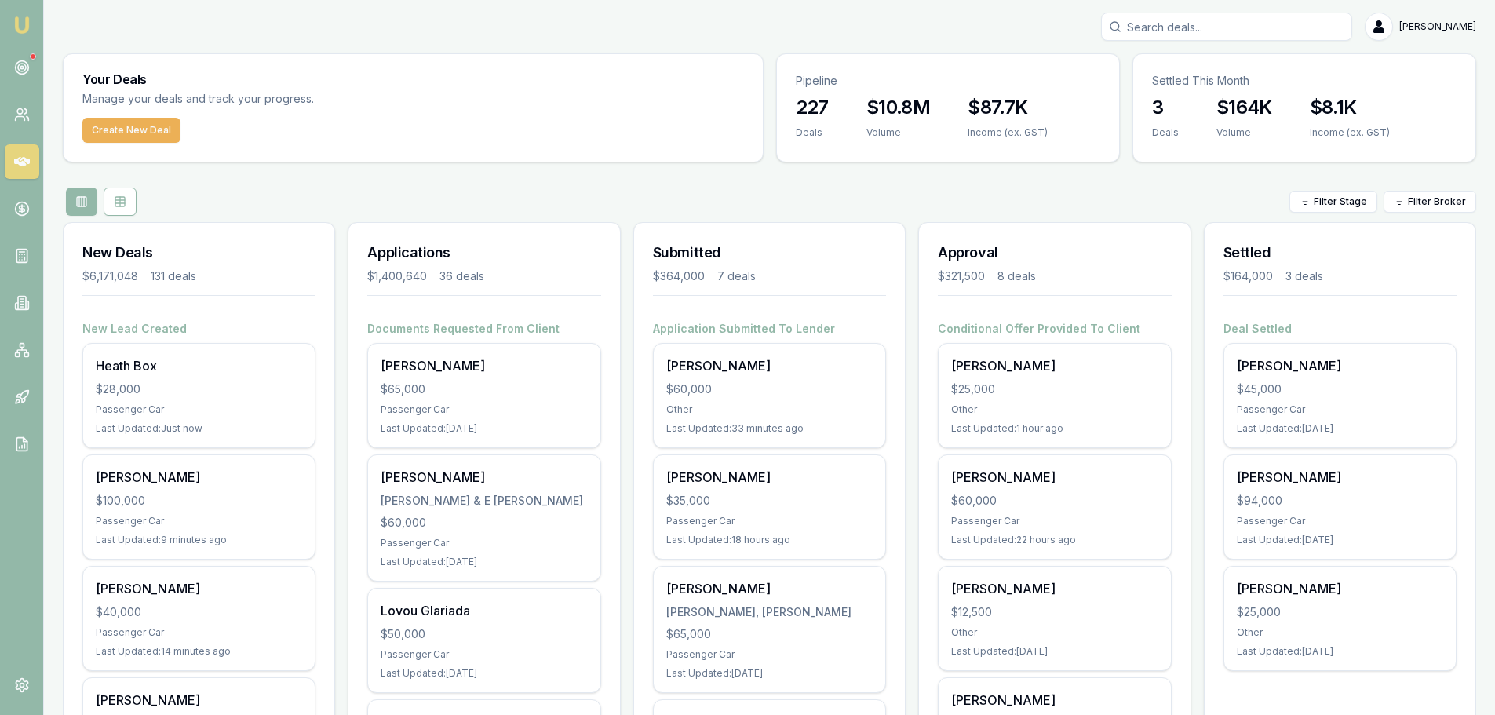
click at [1207, 35] on input "Search deals" at bounding box center [1226, 27] width 251 height 28
type input "t"
type input "jason"
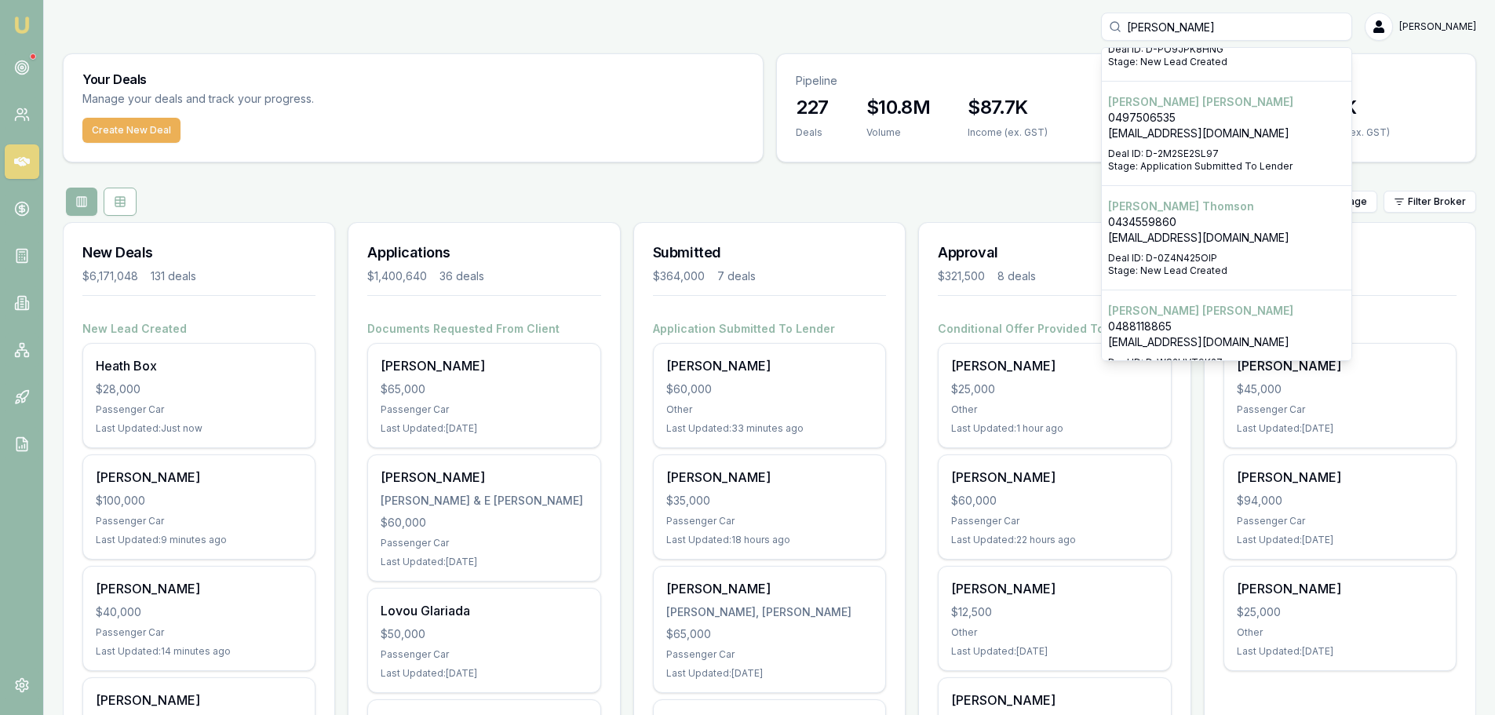
scroll to position [418, 0]
click at [1242, 227] on p "jaythomo3424@gmail.com" at bounding box center [1226, 235] width 237 height 16
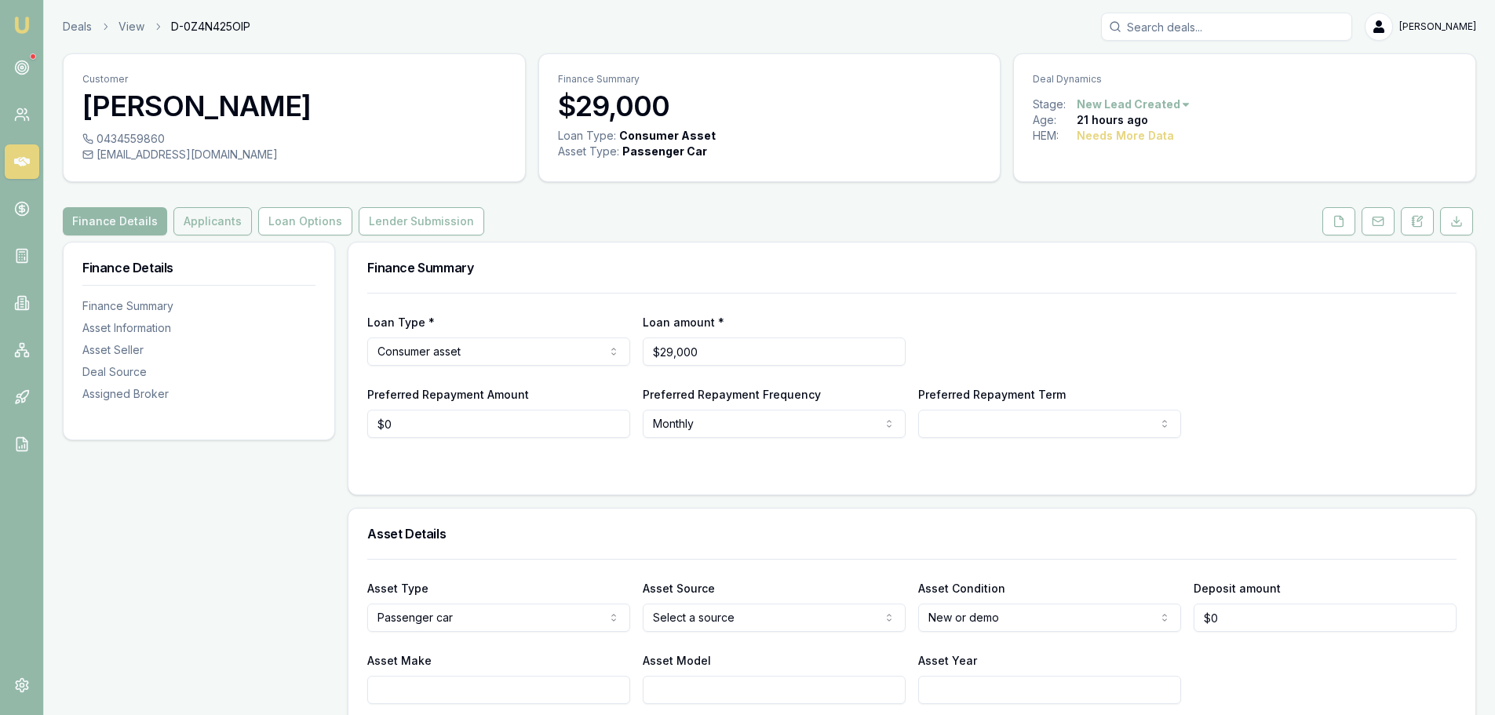
click at [187, 224] on button "Applicants" at bounding box center [212, 221] width 78 height 28
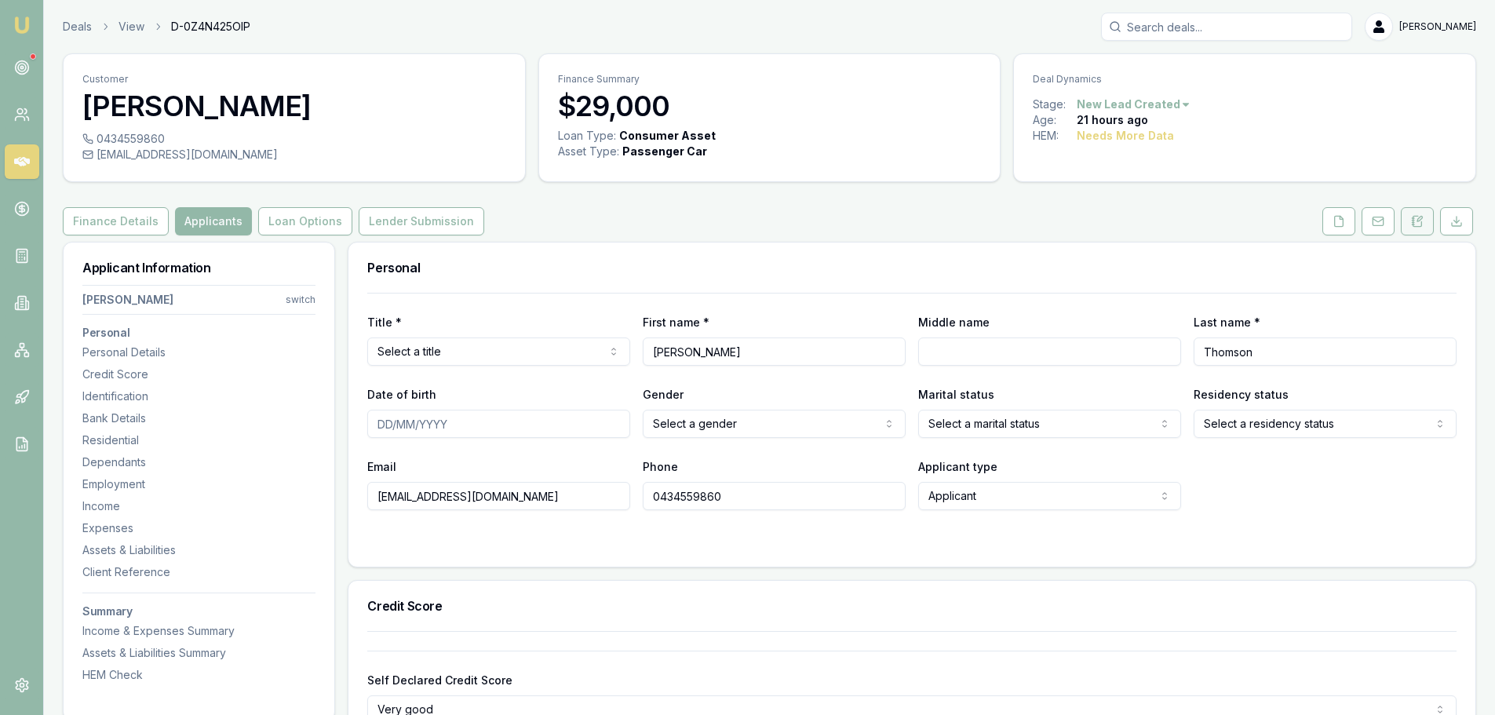
click at [1420, 225] on icon at bounding box center [1417, 221] width 13 height 13
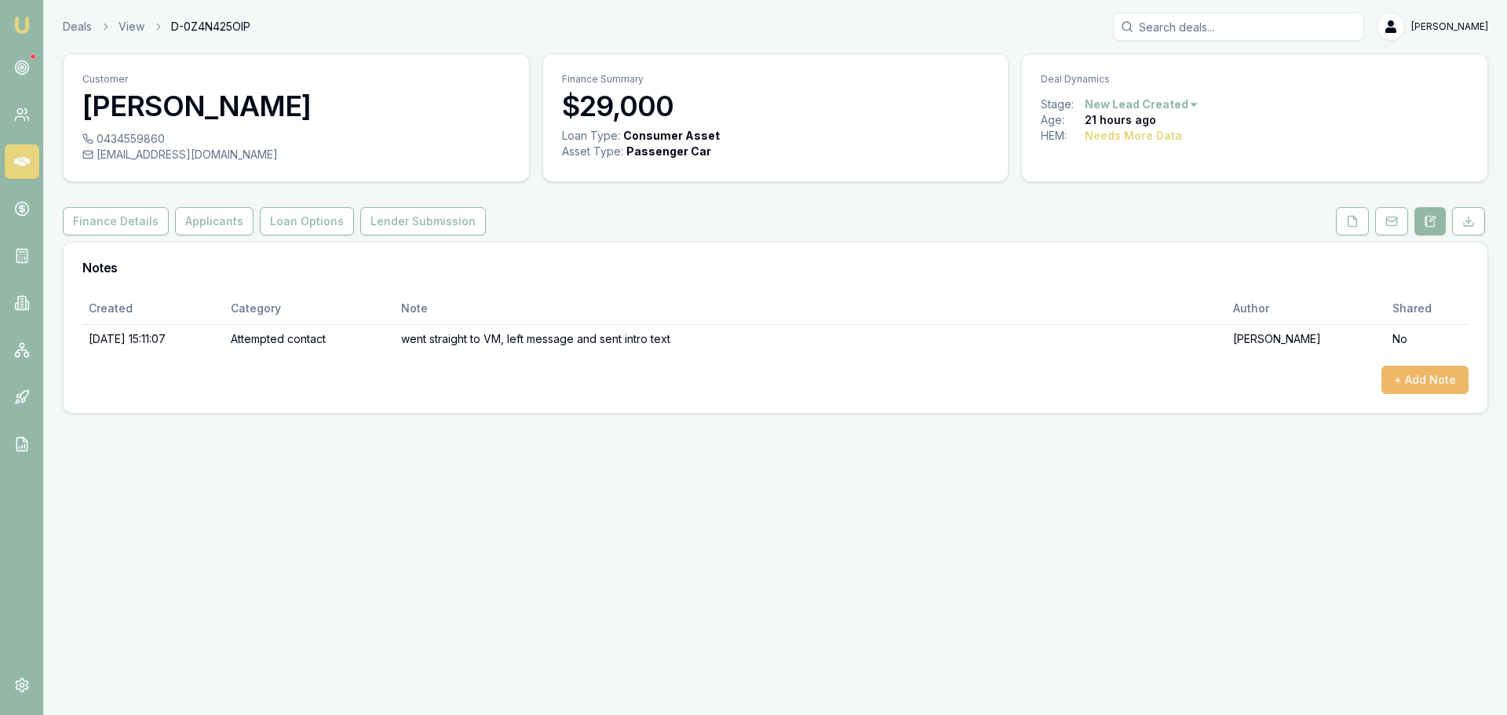
click at [1418, 391] on button "+ Add Note" at bounding box center [1424, 380] width 87 height 28
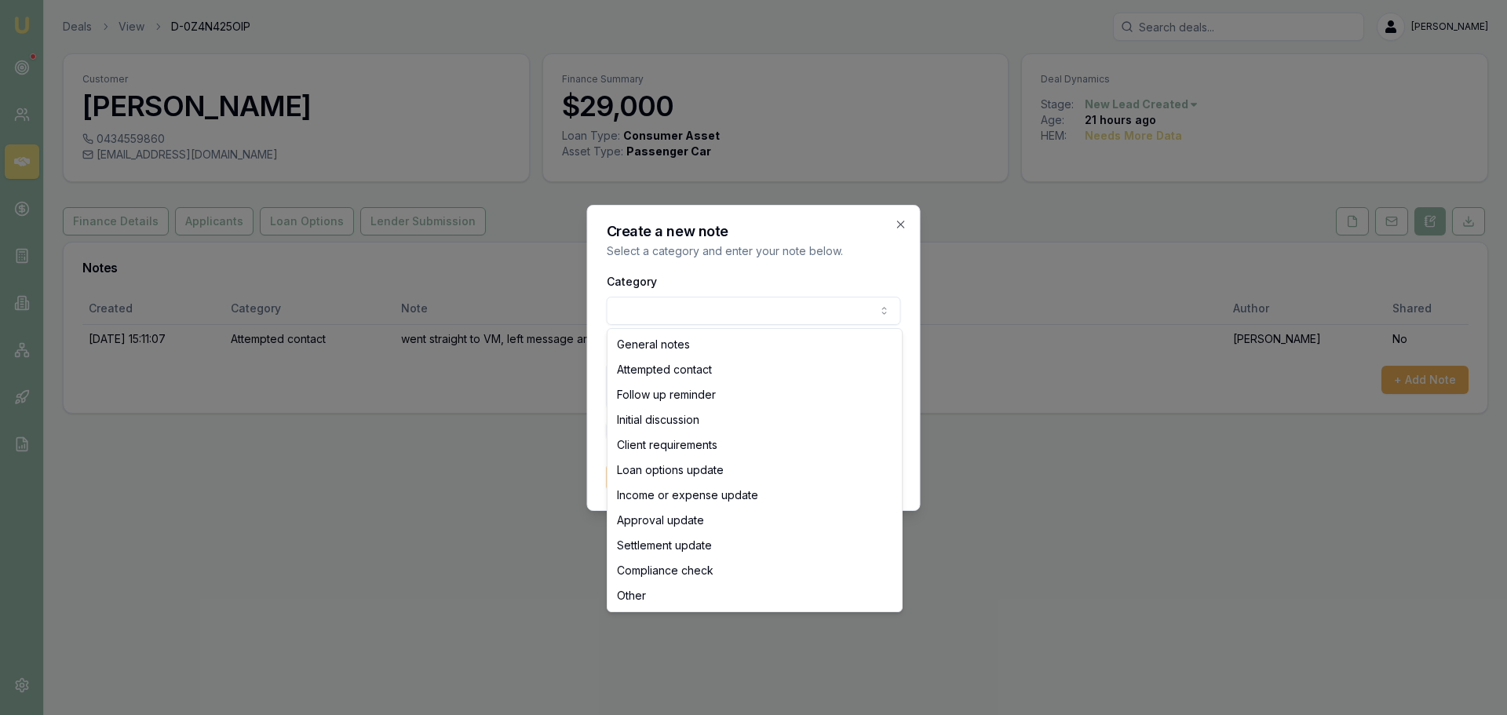
click at [837, 317] on body "Emu Broker Deals View D-0Z4N425OIP Erin Shield Toggle Menu Customer Jason Thoms…" at bounding box center [753, 357] width 1507 height 715
select select "ATTEMPTED_CONTACT"
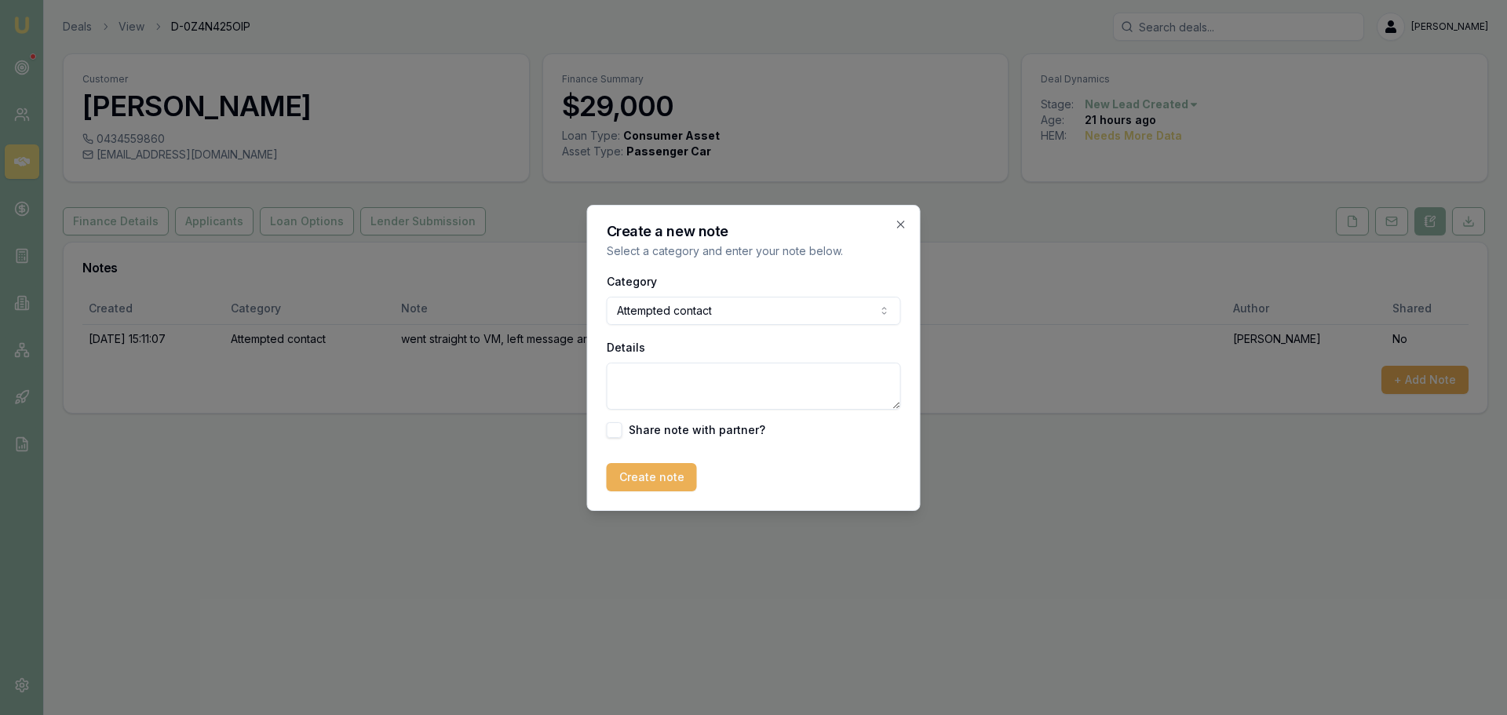
click at [704, 386] on textarea "Details" at bounding box center [754, 386] width 294 height 47
type textarea "l"
type textarea "left Vm and sent text"
click at [637, 487] on button "Create note" at bounding box center [652, 477] width 90 height 28
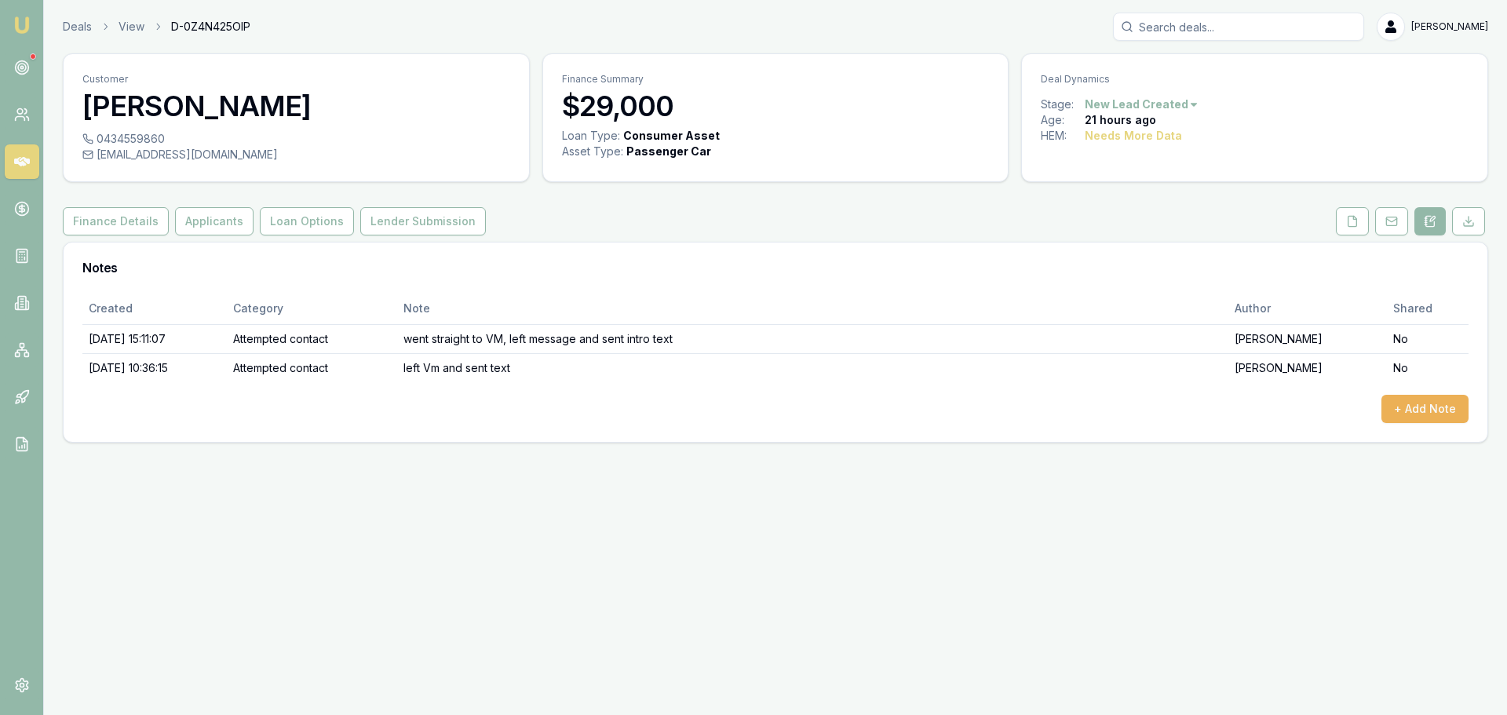
click at [20, 161] on icon at bounding box center [22, 161] width 16 height 9
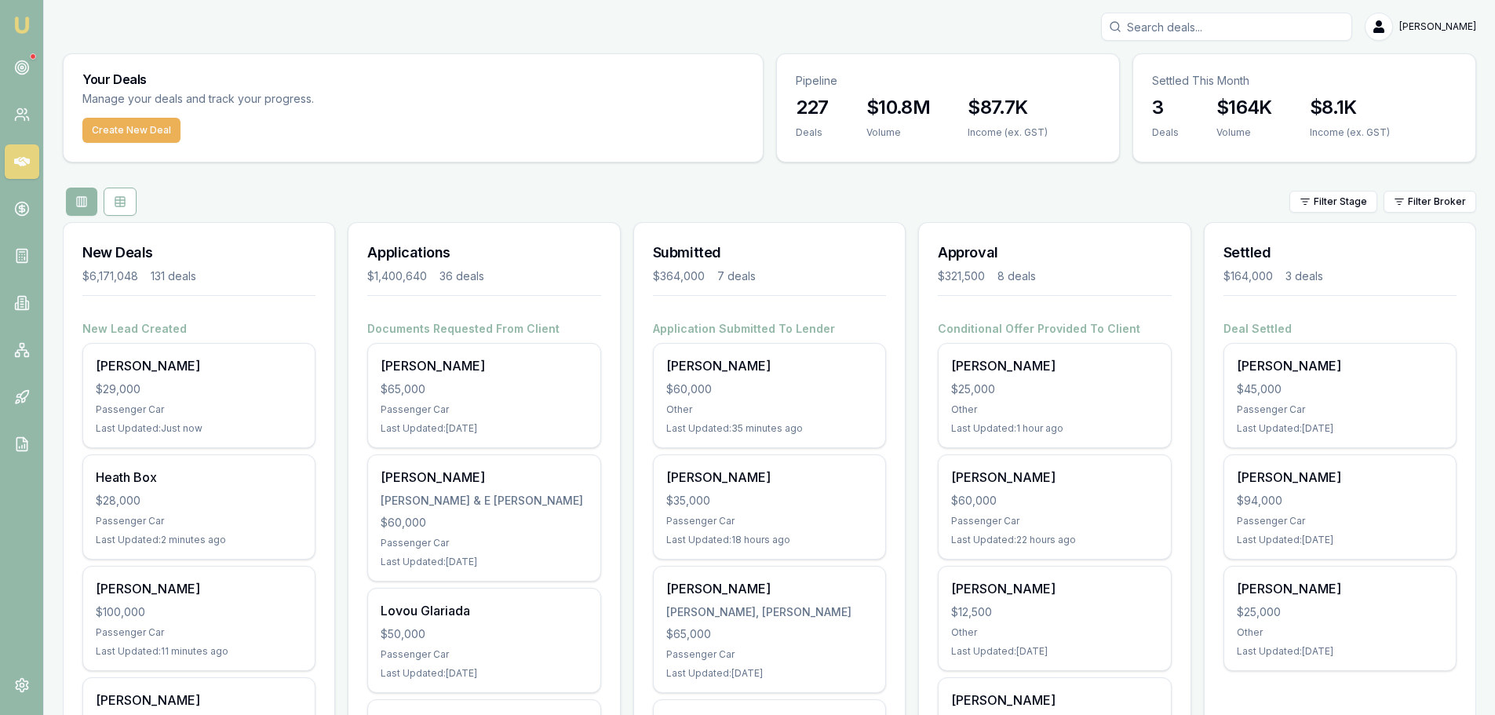
click at [1207, 23] on input "Search deals" at bounding box center [1226, 27] width 251 height 28
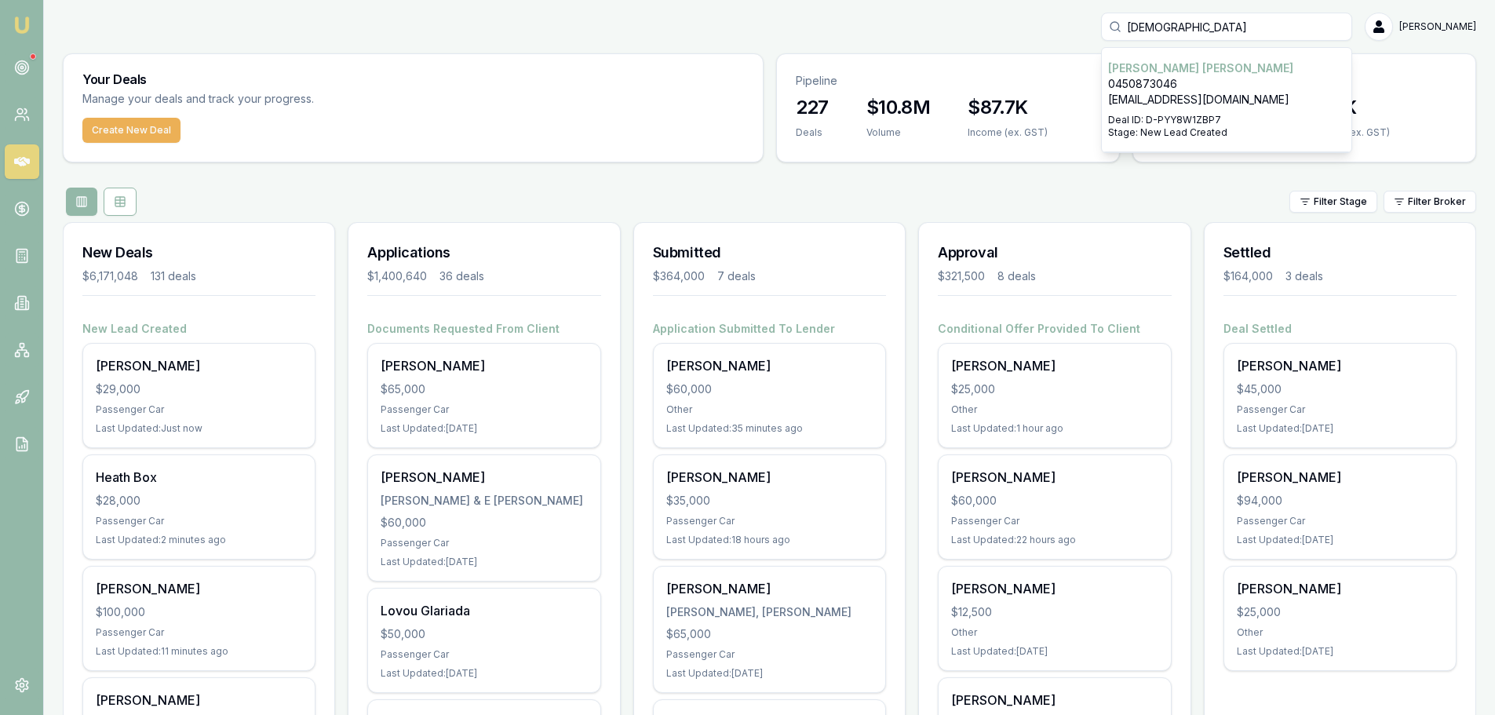
type input "jedd"
click at [1203, 111] on div "Select deal for Jedd Hannam" at bounding box center [1226, 111] width 237 height 6
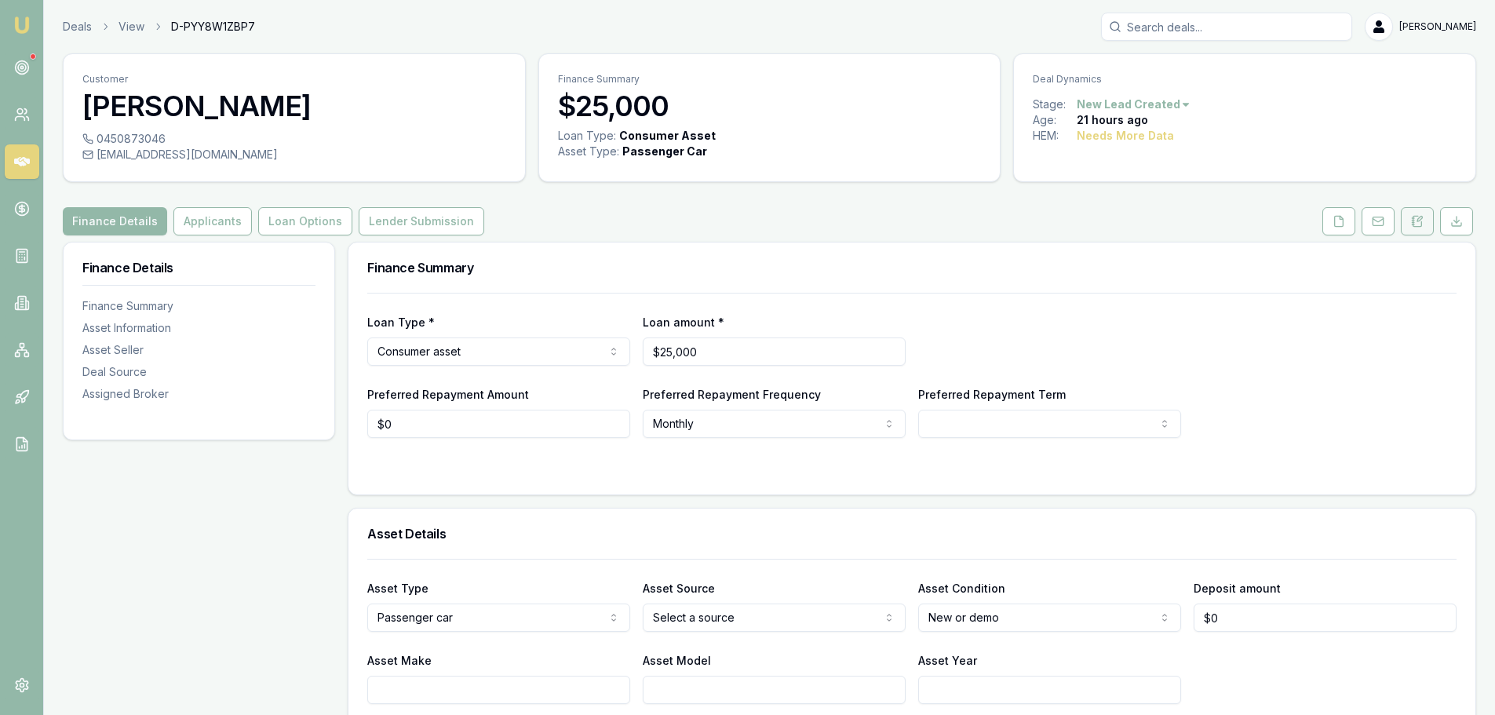
click at [1414, 221] on icon at bounding box center [1413, 221] width 2 height 0
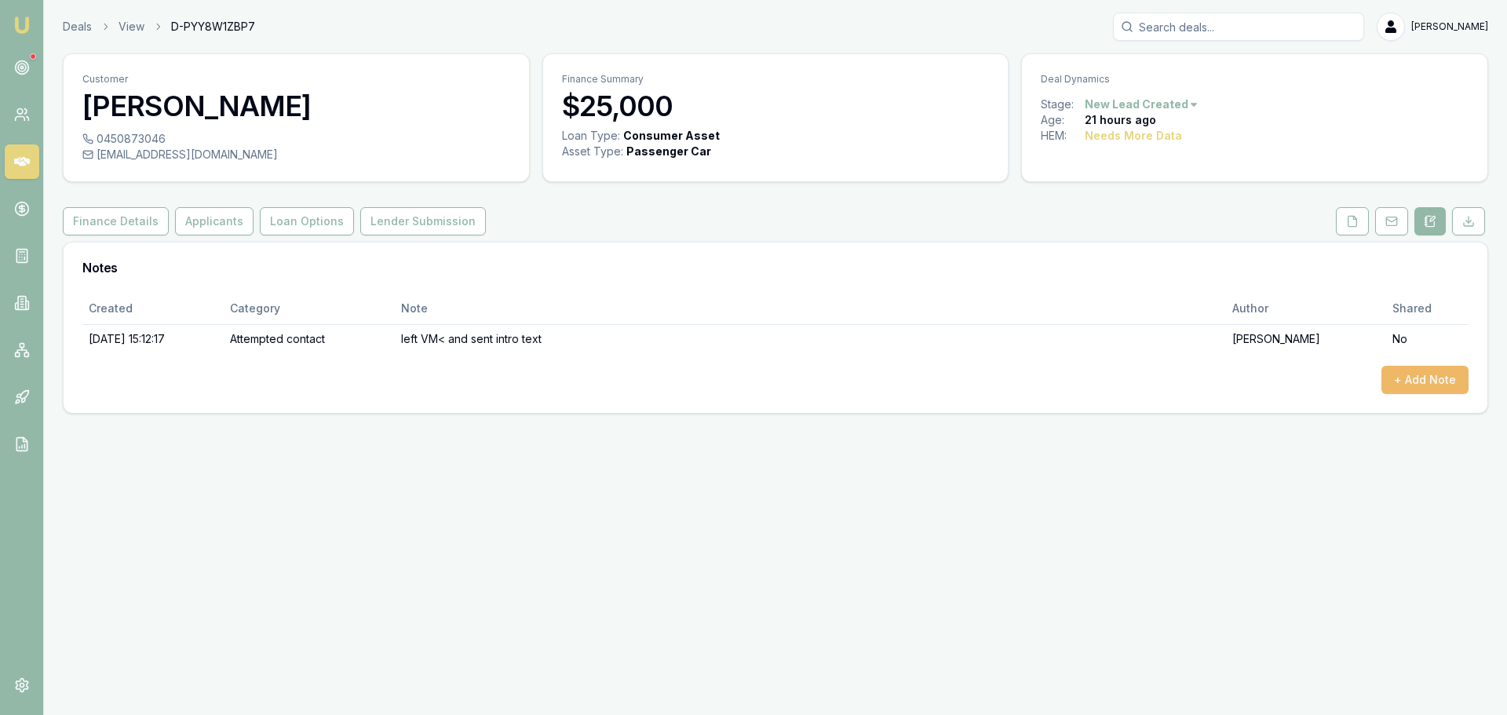
click at [1432, 369] on button "+ Add Note" at bounding box center [1424, 380] width 87 height 28
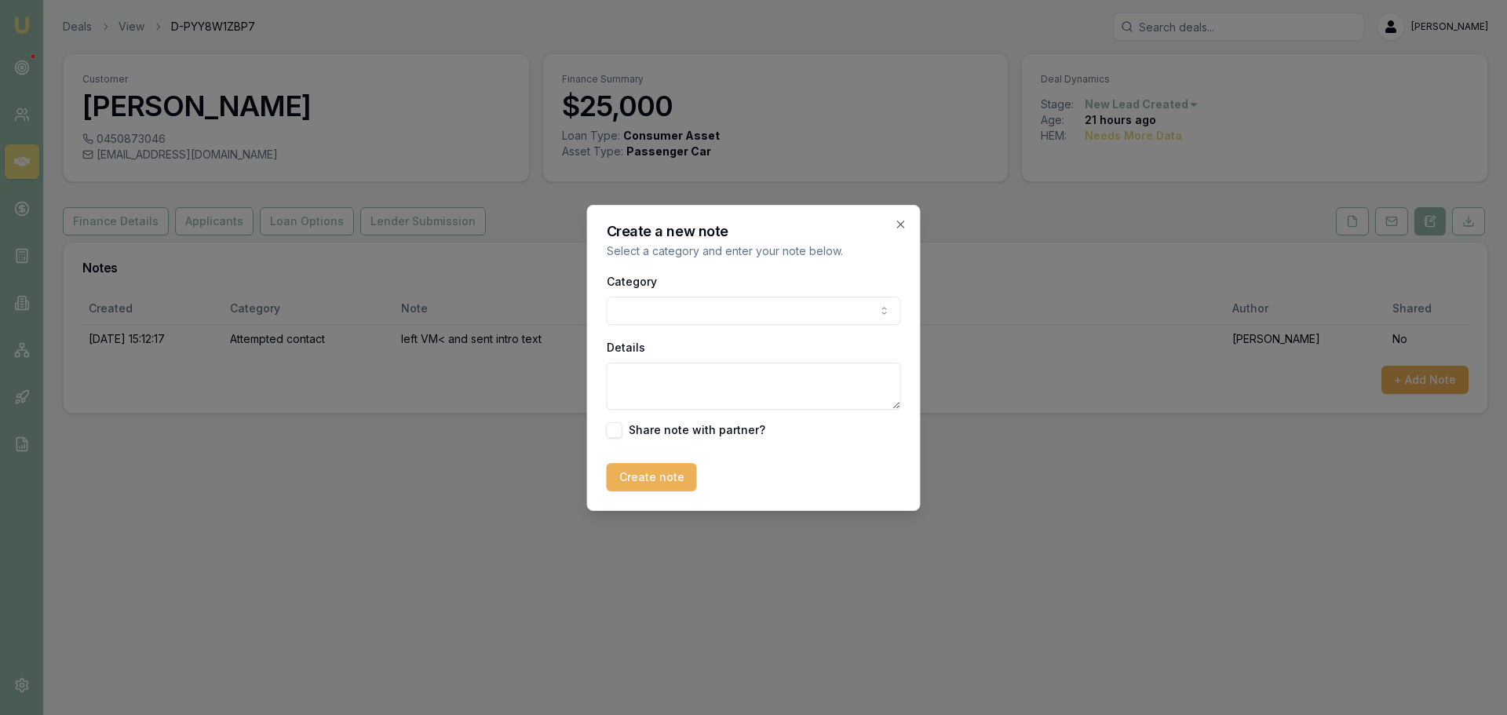
click at [695, 305] on body "Emu Broker Deals View D-PYY8W1ZBP7 Erin Shield Toggle Menu Customer Jedd Hannam…" at bounding box center [753, 357] width 1507 height 715
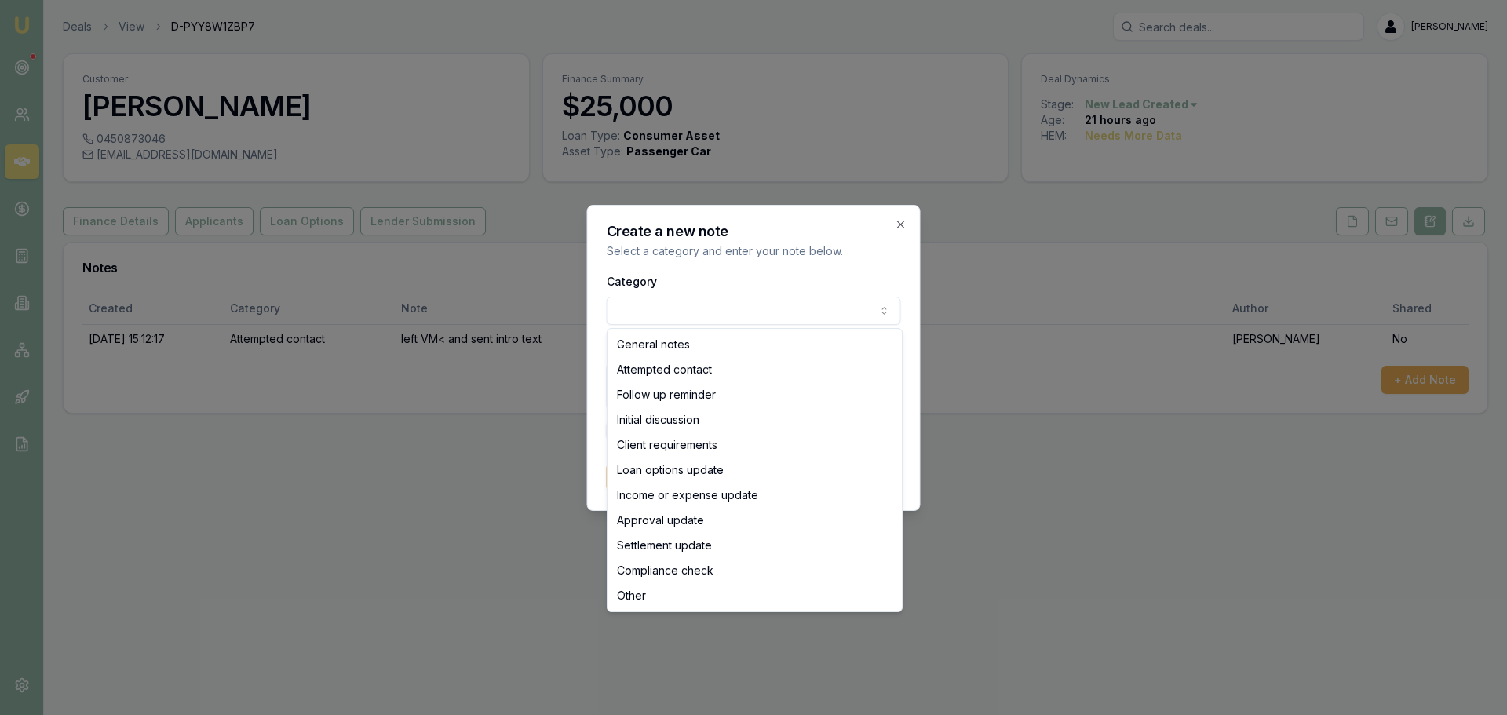
select select "ATTEMPTED_CONTACT"
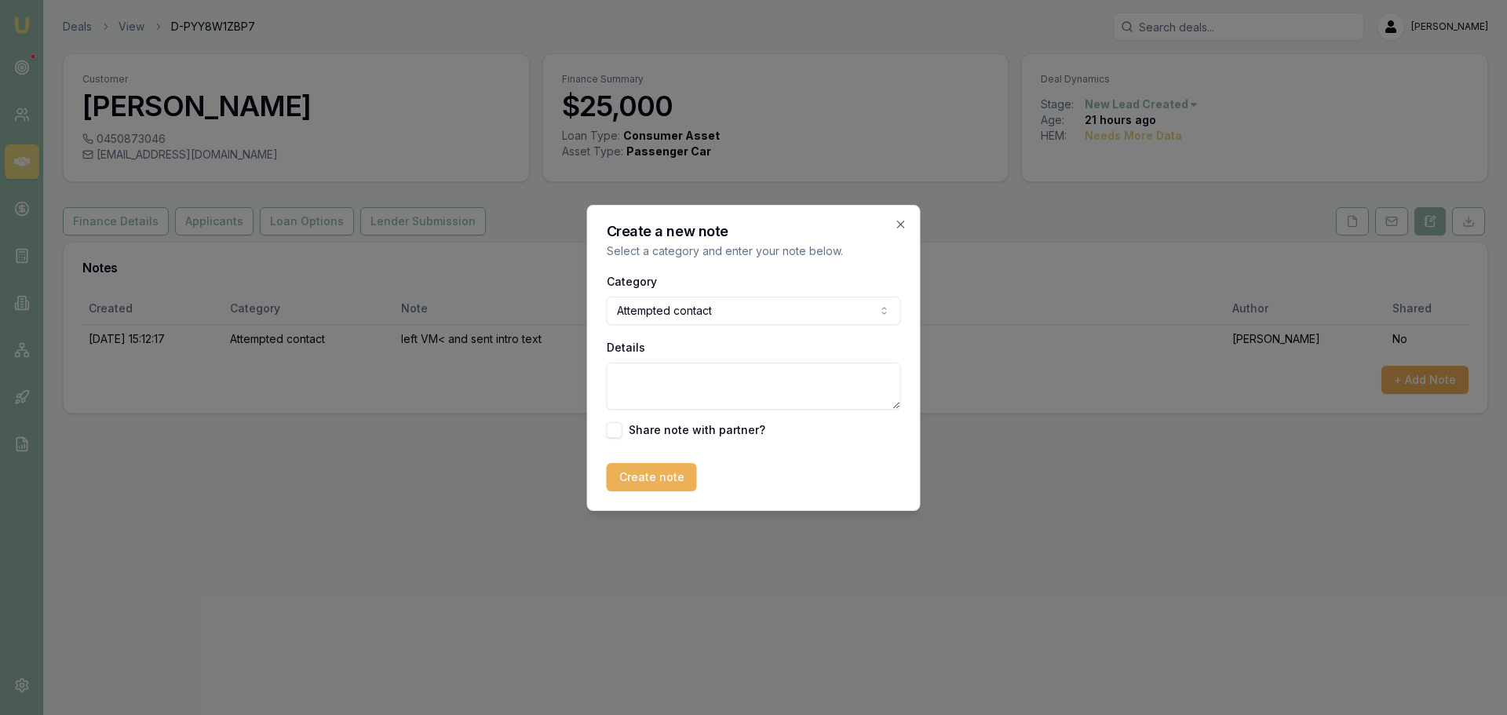
click at [668, 379] on textarea "Details" at bounding box center [754, 386] width 294 height 47
type textarea "left VM and setn text"
click at [653, 485] on button "Create note" at bounding box center [652, 477] width 90 height 28
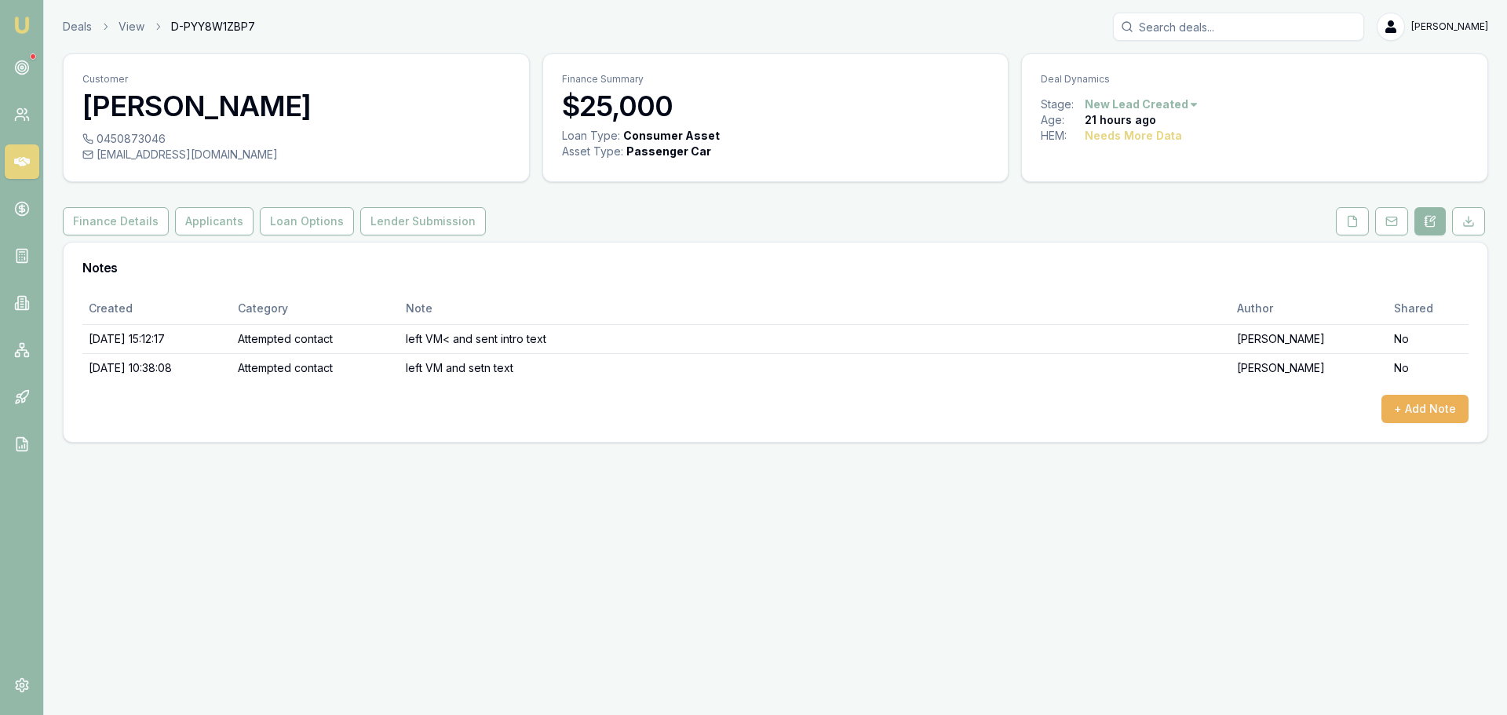
click at [22, 166] on icon at bounding box center [22, 162] width 16 height 16
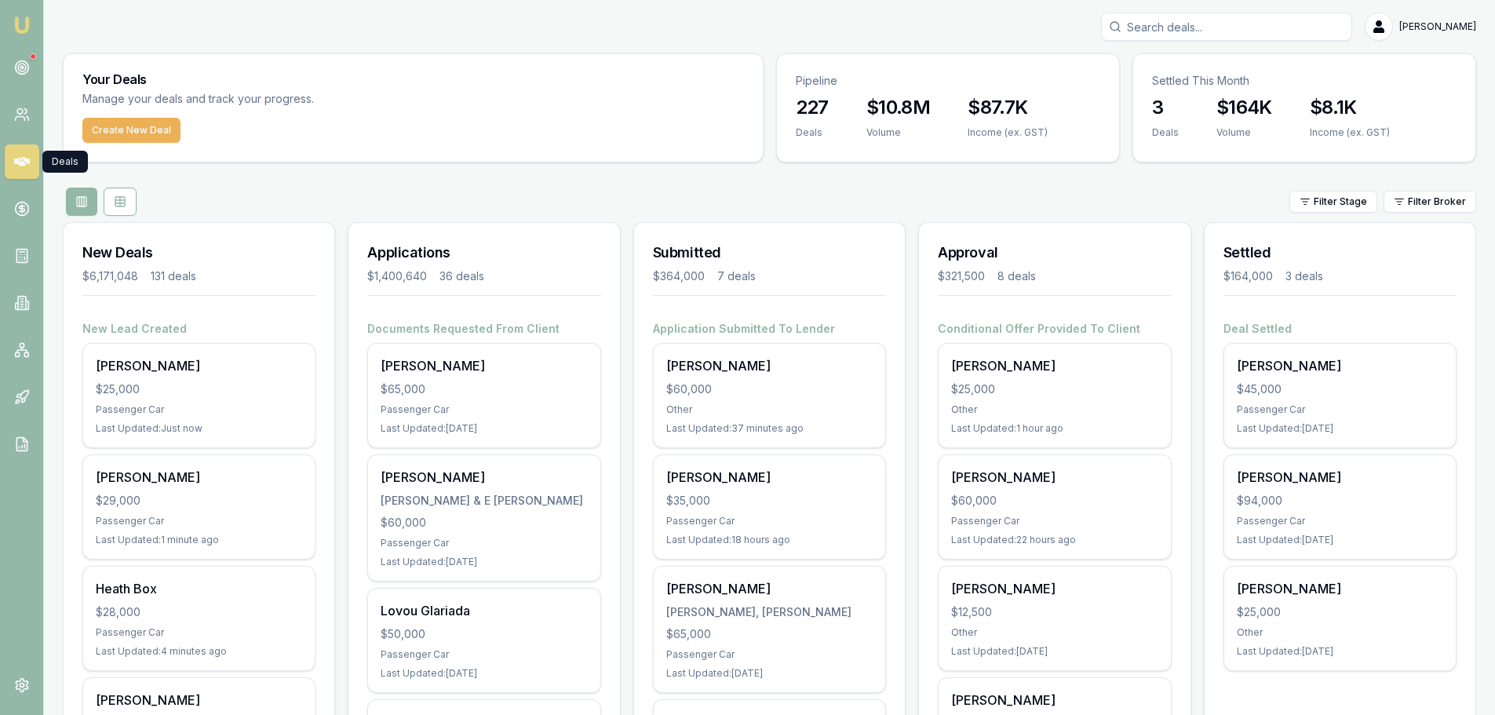
click at [585, 195] on div "Filter Stage Filter Broker" at bounding box center [770, 202] width 1414 height 28
click at [1292, 20] on input "Search deals" at bounding box center [1226, 27] width 251 height 28
type input "stu"
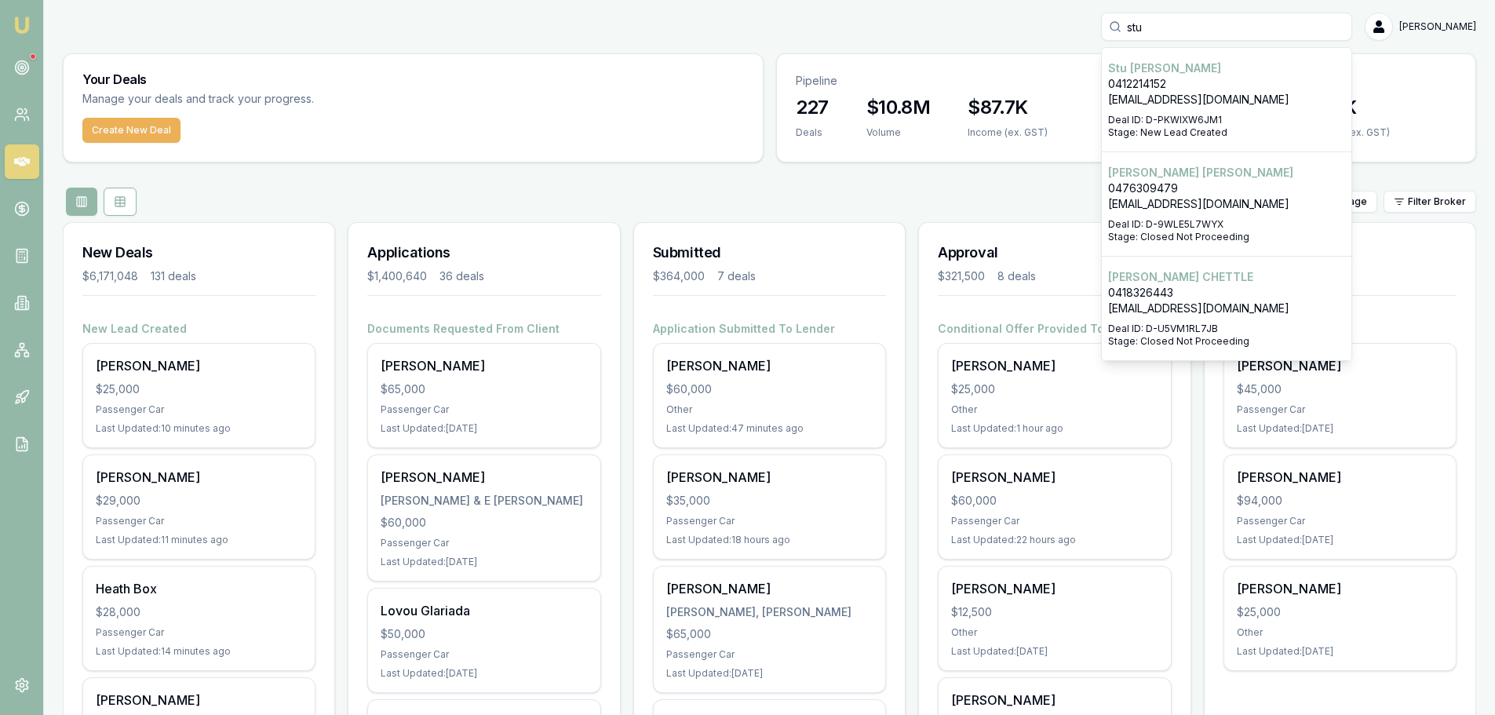
click at [1217, 104] on p "stuwithey@gmail.com" at bounding box center [1226, 100] width 237 height 16
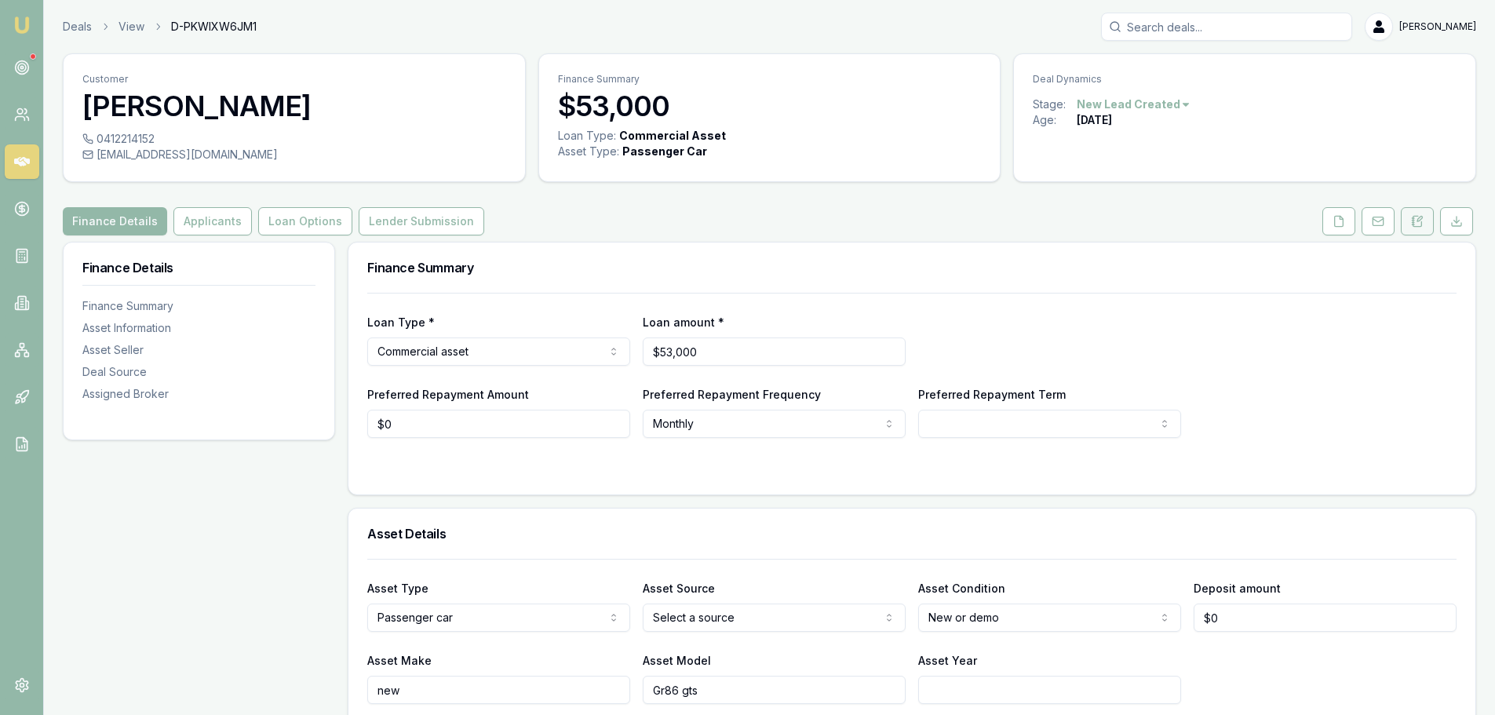
click at [1421, 226] on icon at bounding box center [1418, 221] width 9 height 10
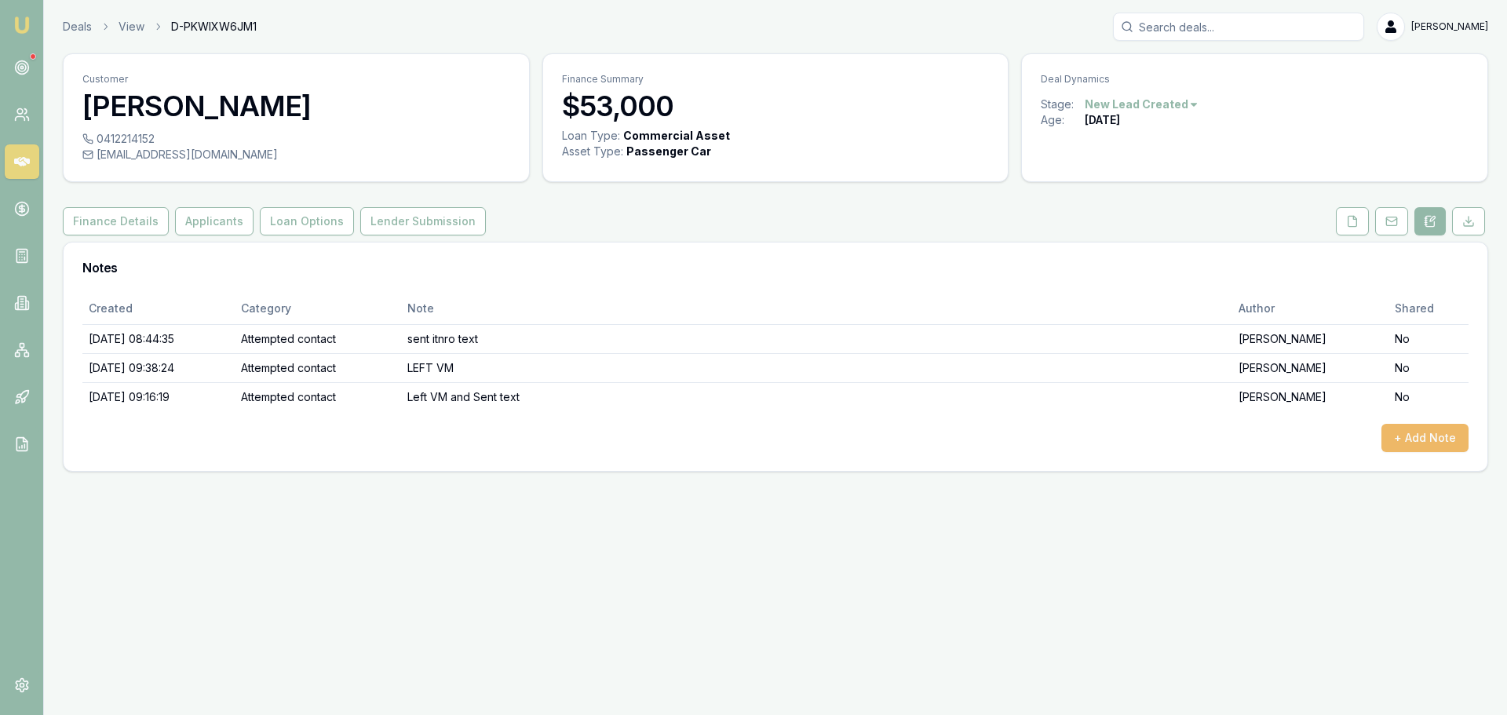
click at [1440, 437] on button "+ Add Note" at bounding box center [1424, 438] width 87 height 28
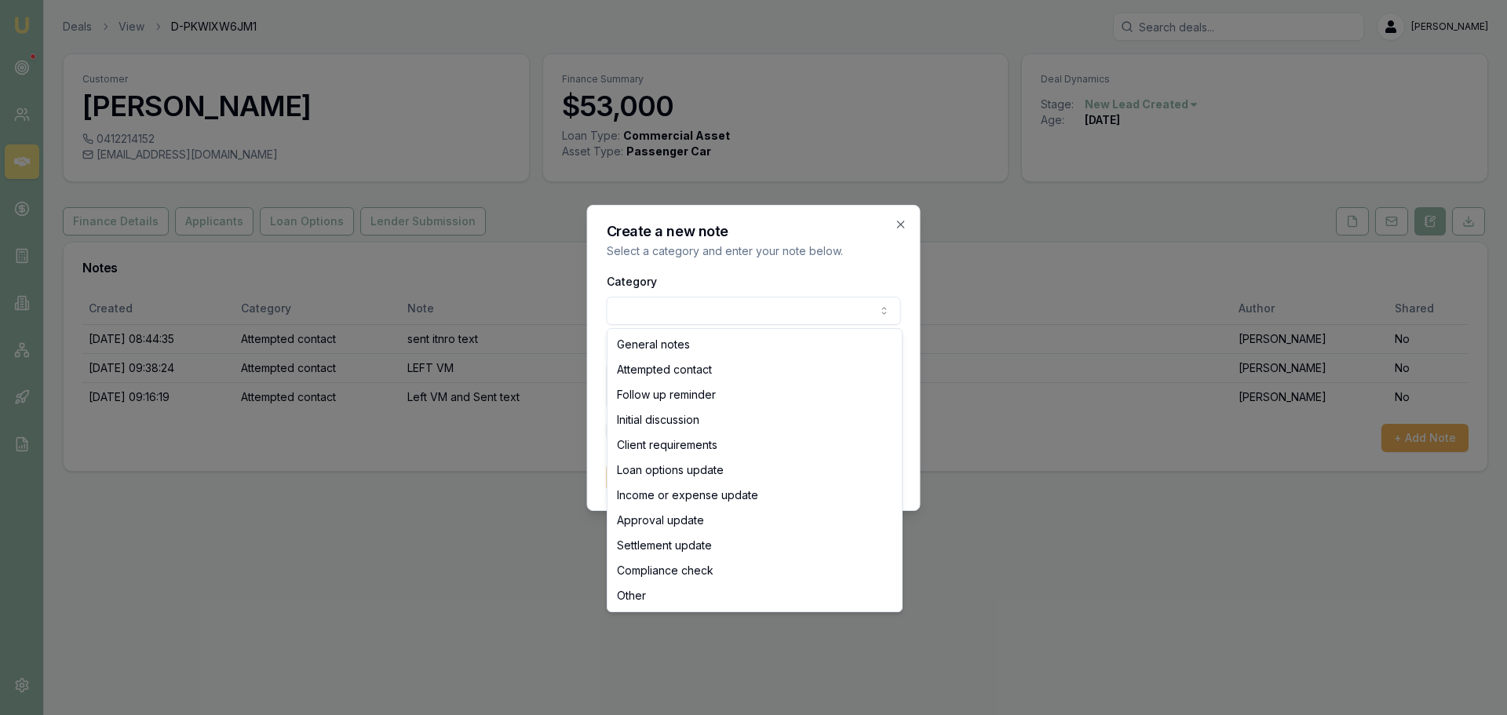
click at [644, 312] on body "Emu Broker Deals View D-PKWIXW6JM1 Erin Shield Toggle Menu Customer Stu Withey …" at bounding box center [753, 357] width 1507 height 715
select select "ATTEMPTED_CONTACT"
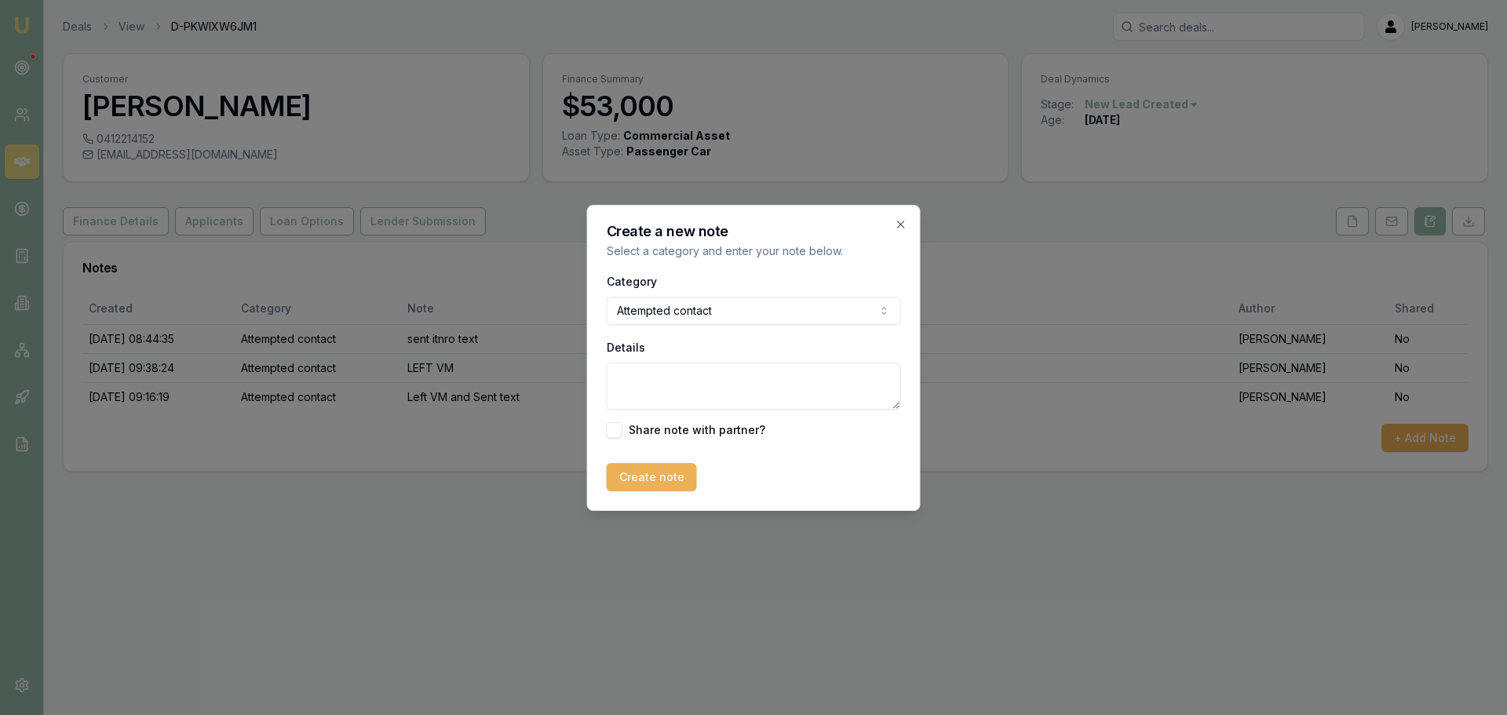
click at [655, 389] on textarea "Details" at bounding box center [754, 386] width 294 height 47
click at [649, 383] on textarea "Details" at bounding box center [754, 386] width 294 height 47
type textarea "l"
type textarea "left VM and sent text"
click at [646, 477] on button "Create note" at bounding box center [652, 477] width 90 height 28
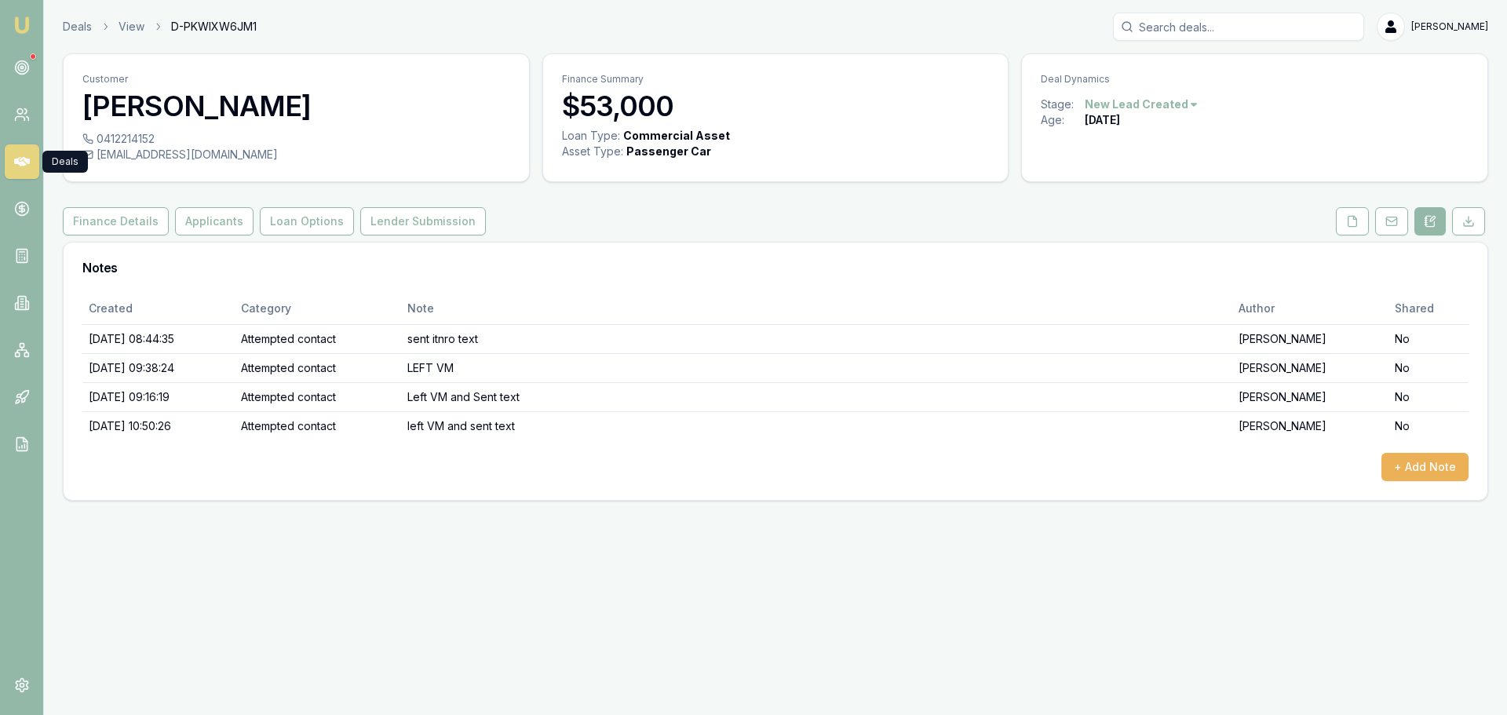
click at [24, 164] on icon at bounding box center [22, 161] width 16 height 9
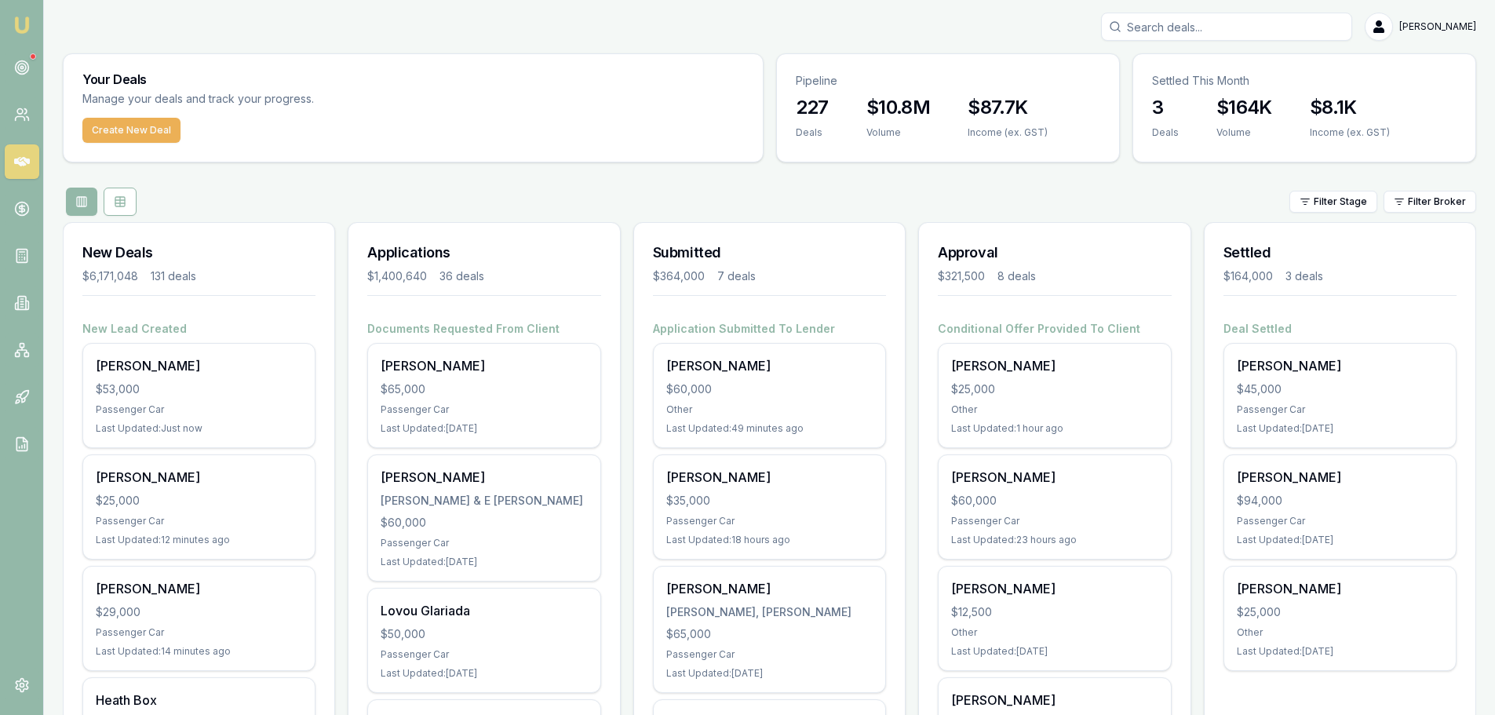
click at [1294, 27] on input "Search deals" at bounding box center [1226, 27] width 251 height 28
type input "rabih"
click at [1153, 88] on p "0405154568" at bounding box center [1226, 84] width 237 height 16
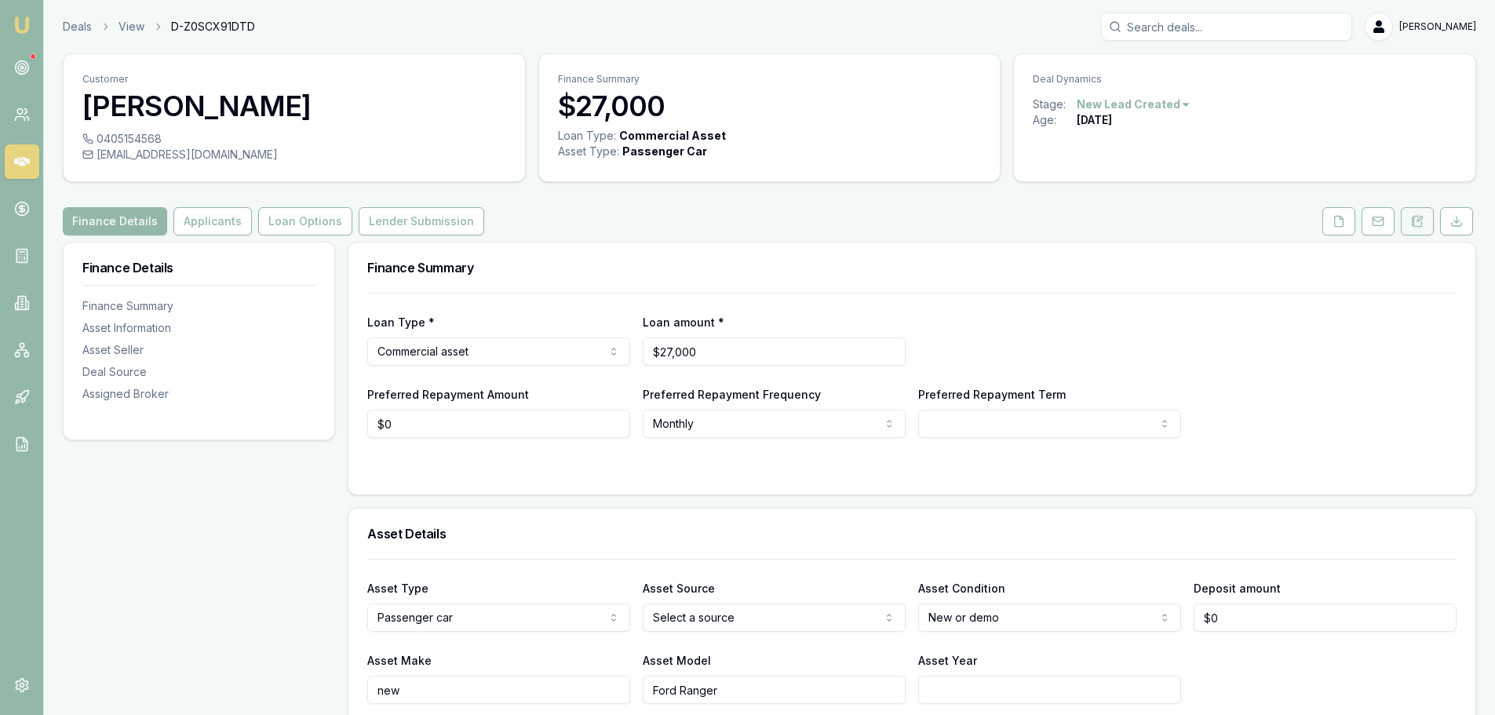
click at [1421, 225] on icon at bounding box center [1417, 221] width 13 height 13
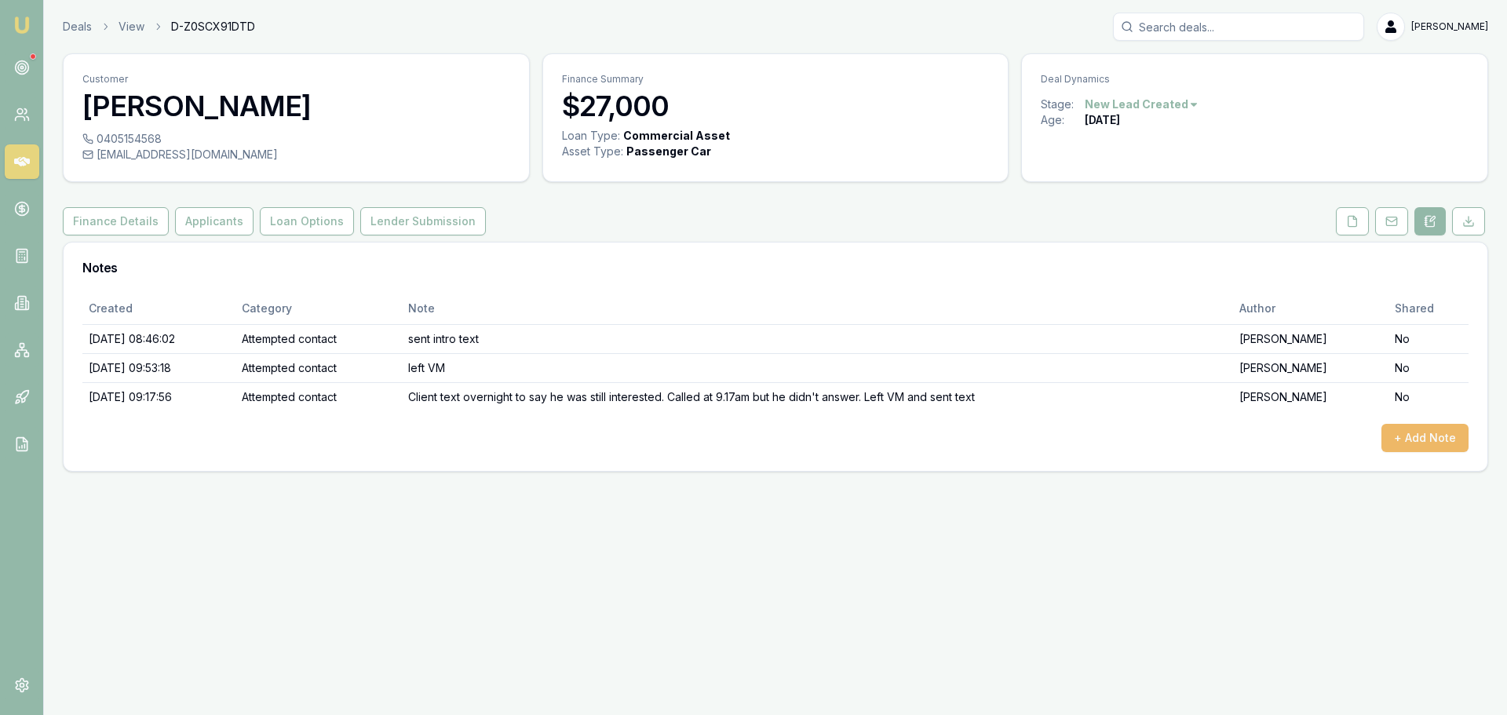
click at [1410, 435] on button "+ Add Note" at bounding box center [1424, 438] width 87 height 28
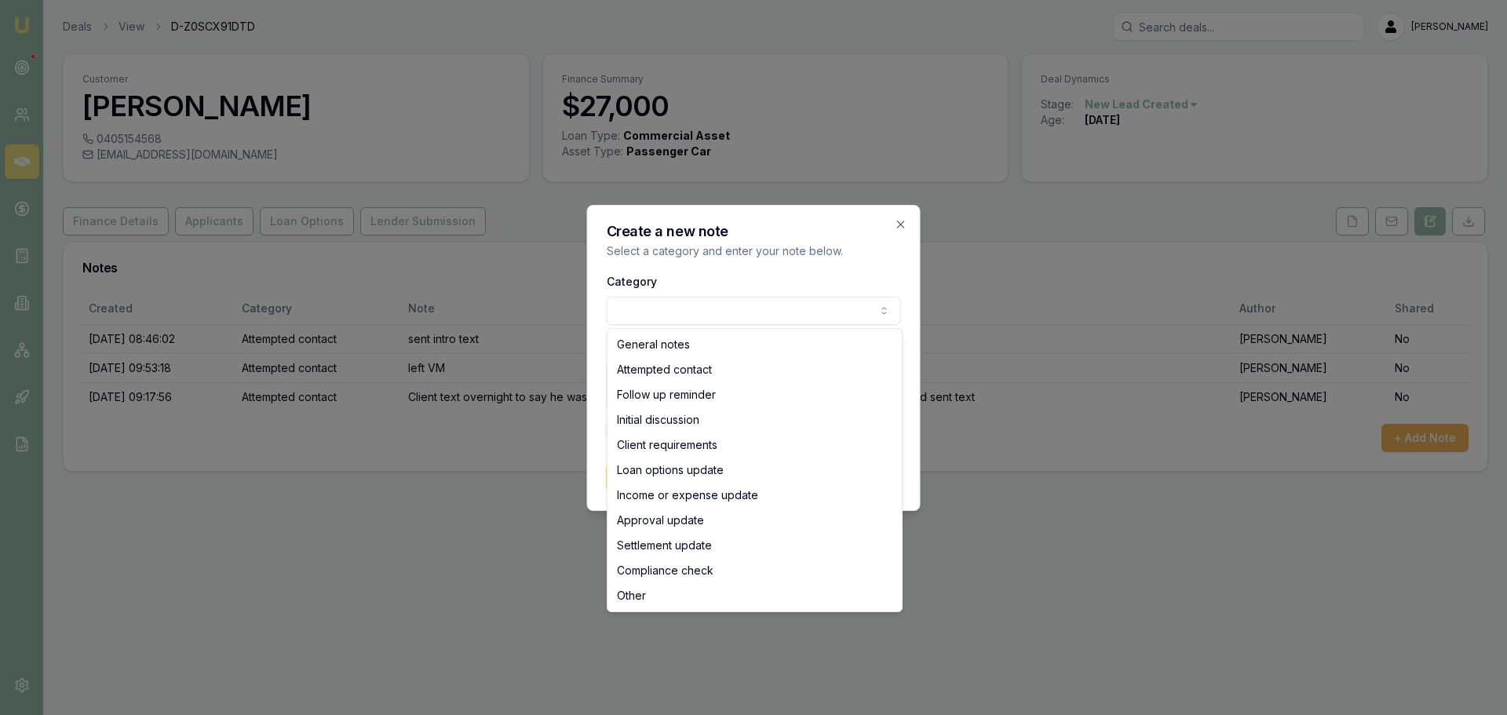
click at [650, 308] on body "Emu Broker Deals View D-Z0SCX91DTD Erin Shield Toggle Menu Customer Rabih Nakho…" at bounding box center [753, 357] width 1507 height 715
select select "ATTEMPTED_CONTACT"
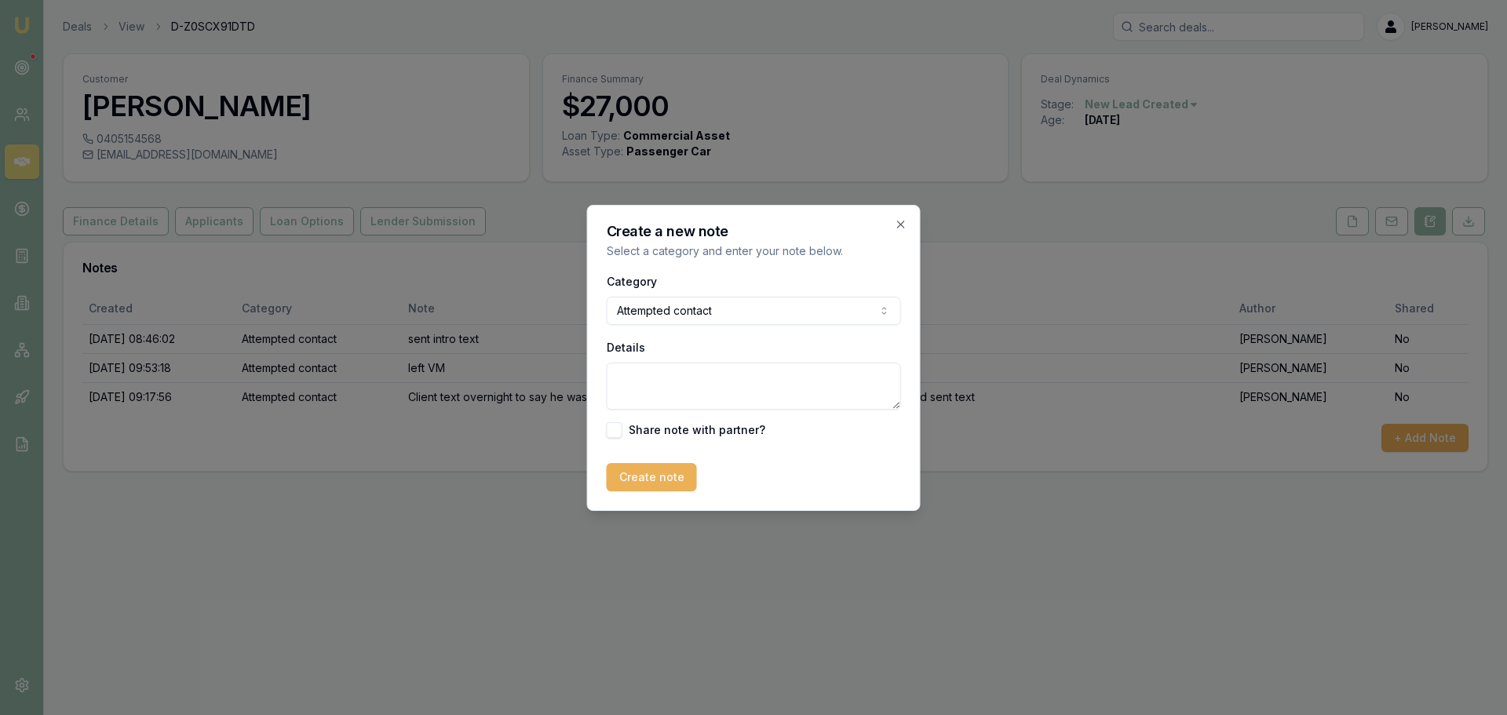
click at [655, 392] on textarea "Details" at bounding box center [754, 386] width 294 height 47
click at [766, 378] on textarea "left Vm and" at bounding box center [754, 386] width 294 height 47
type textarea "left Vm and sent text"
click at [649, 477] on button "Create note" at bounding box center [652, 477] width 90 height 28
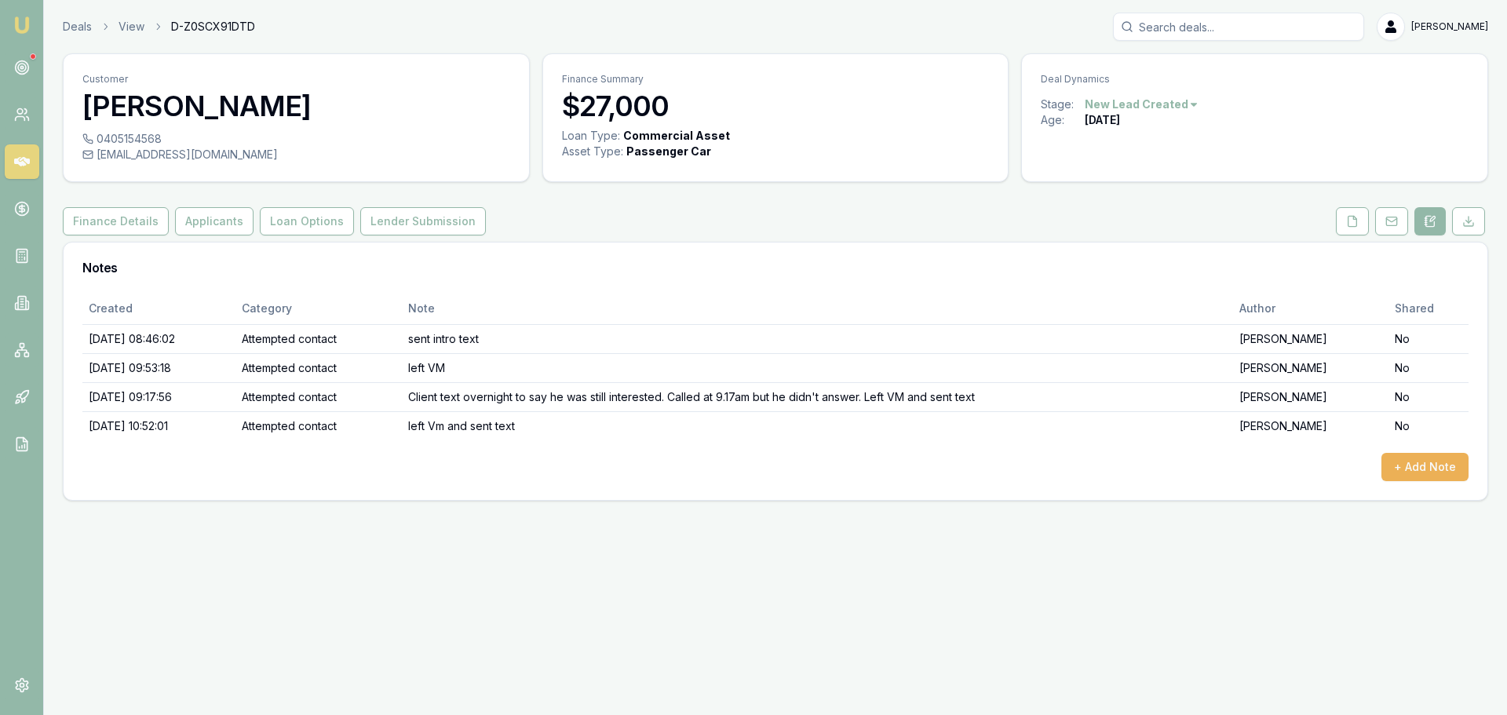
click at [17, 162] on icon at bounding box center [22, 161] width 16 height 9
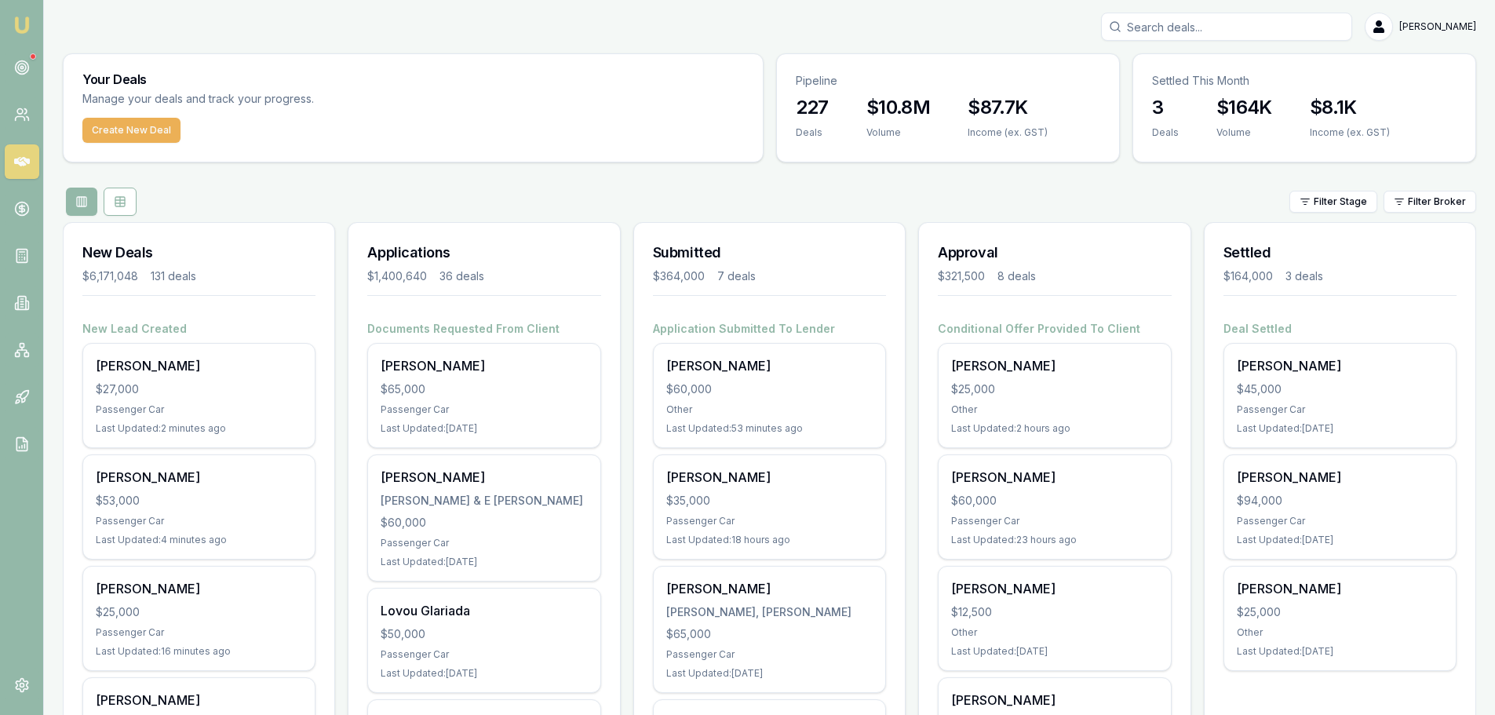
click at [1238, 28] on input "Search deals" at bounding box center [1226, 27] width 251 height 28
type input "heather"
click at [1287, 106] on p "heatherstephen25@gmail.com" at bounding box center [1226, 100] width 237 height 16
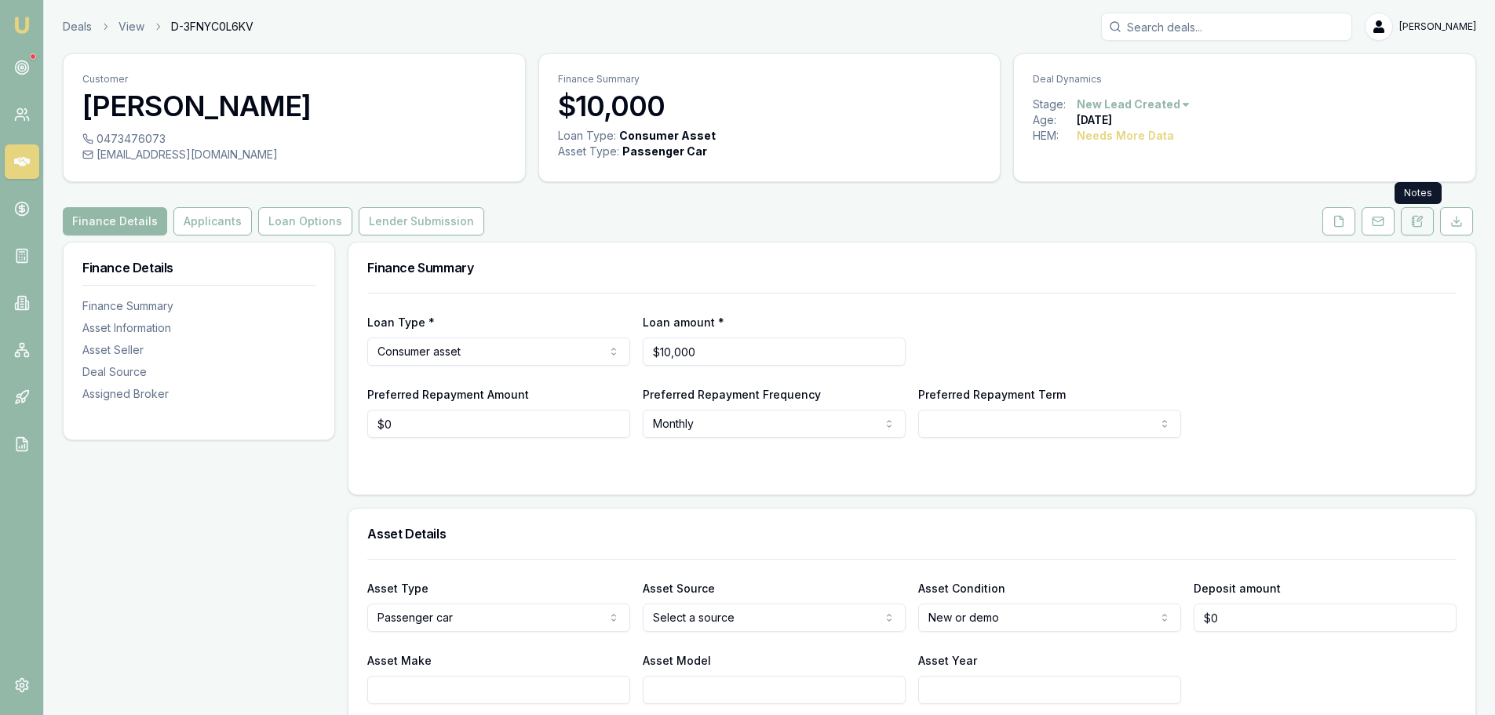
click at [1416, 221] on icon at bounding box center [1417, 221] width 13 height 13
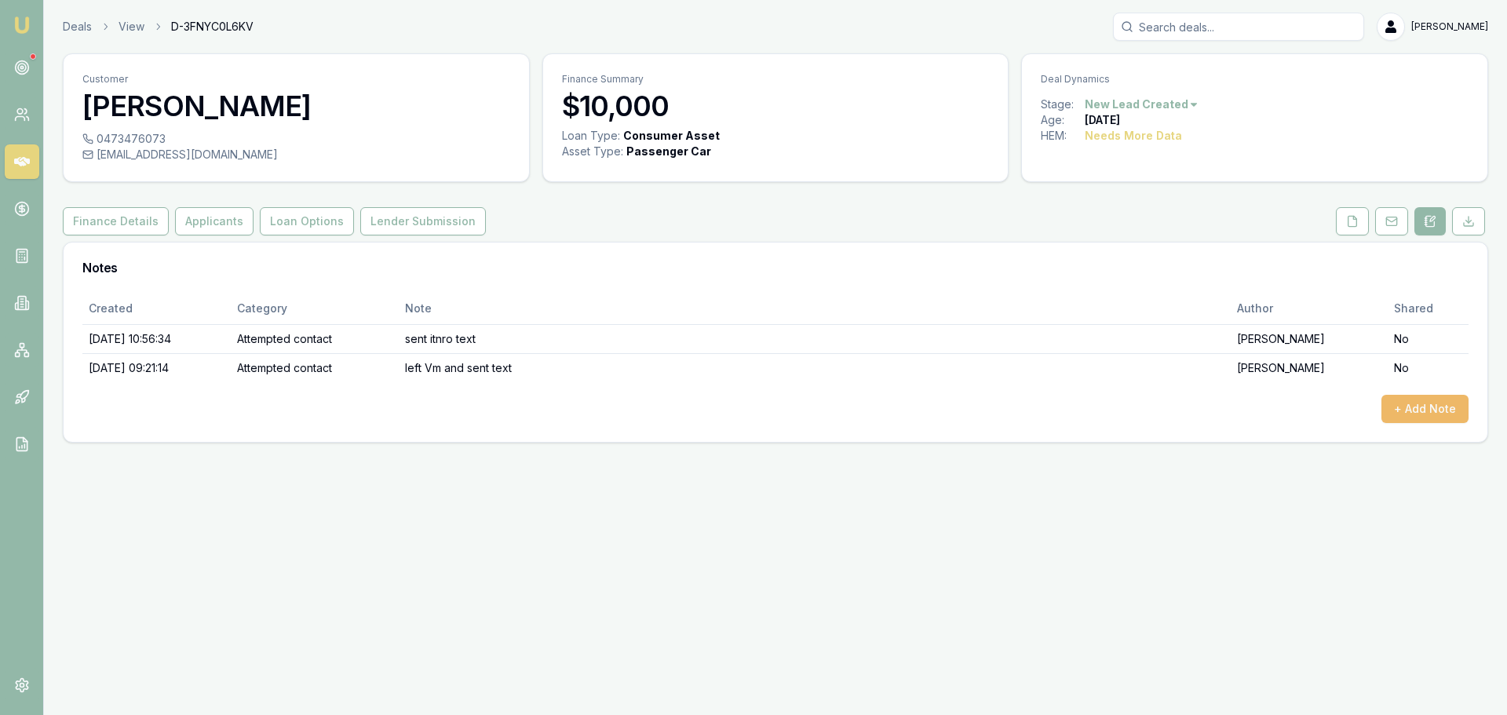
click at [1439, 408] on button "+ Add Note" at bounding box center [1424, 409] width 87 height 28
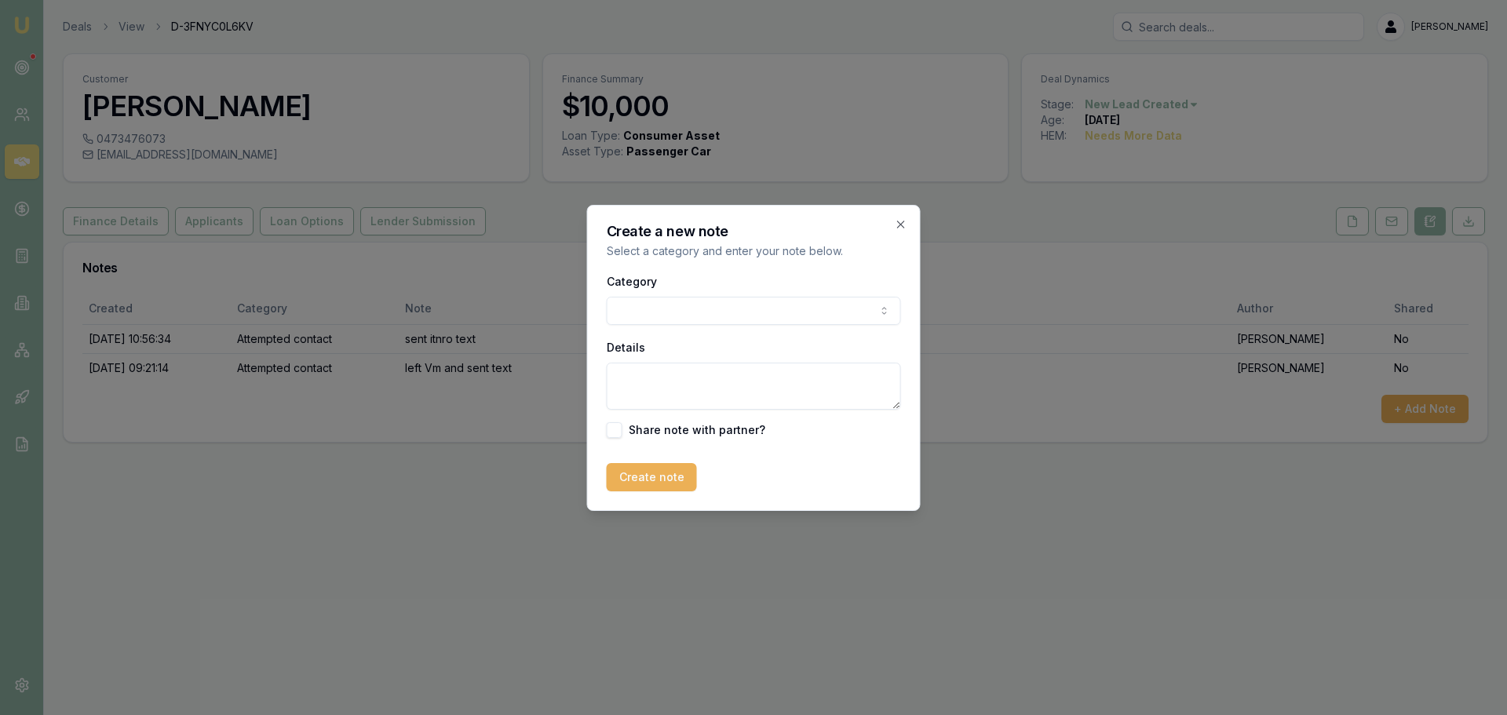
click at [718, 315] on body "Emu Broker Deals View D-3FNYC0L6KV Erin Shield Toggle Menu Customer Heather Ste…" at bounding box center [753, 357] width 1507 height 715
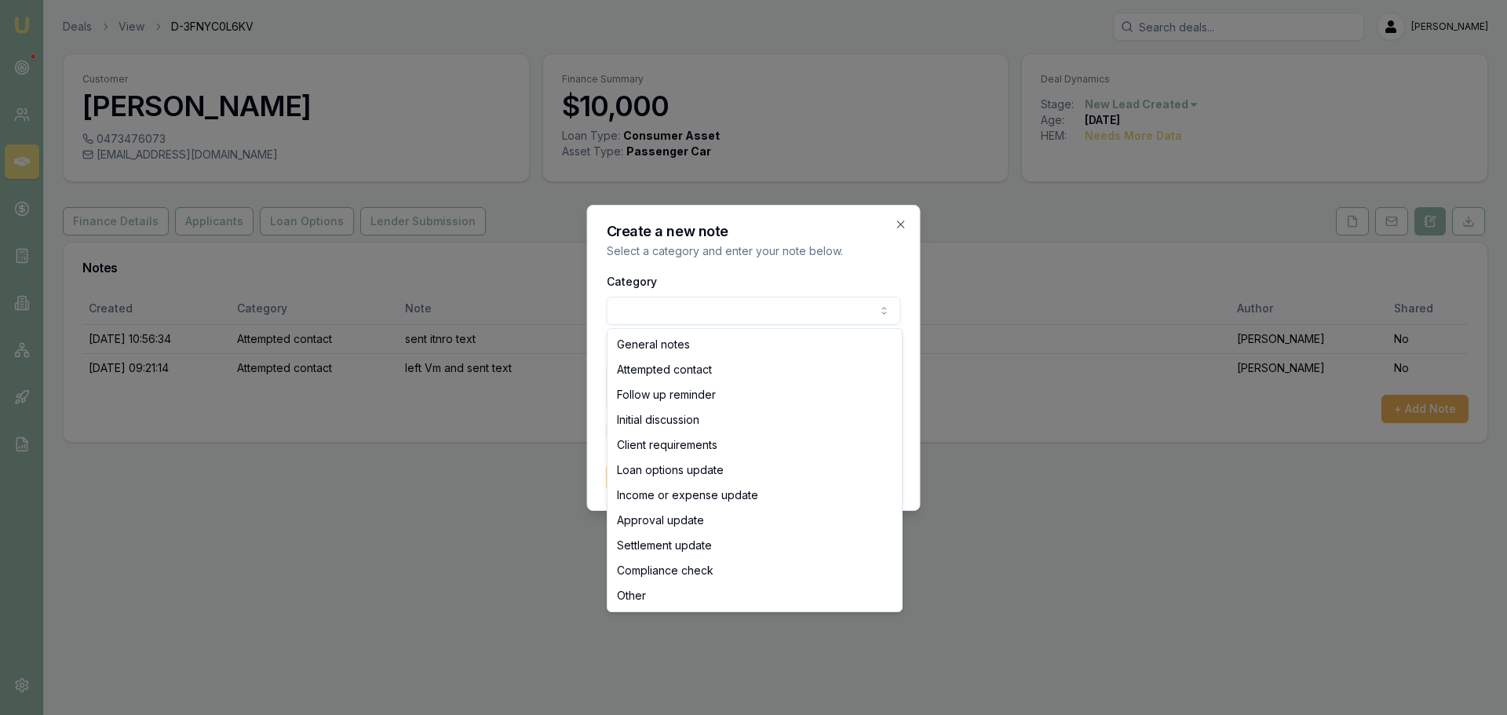
select select "ATTEMPTED_CONTACT"
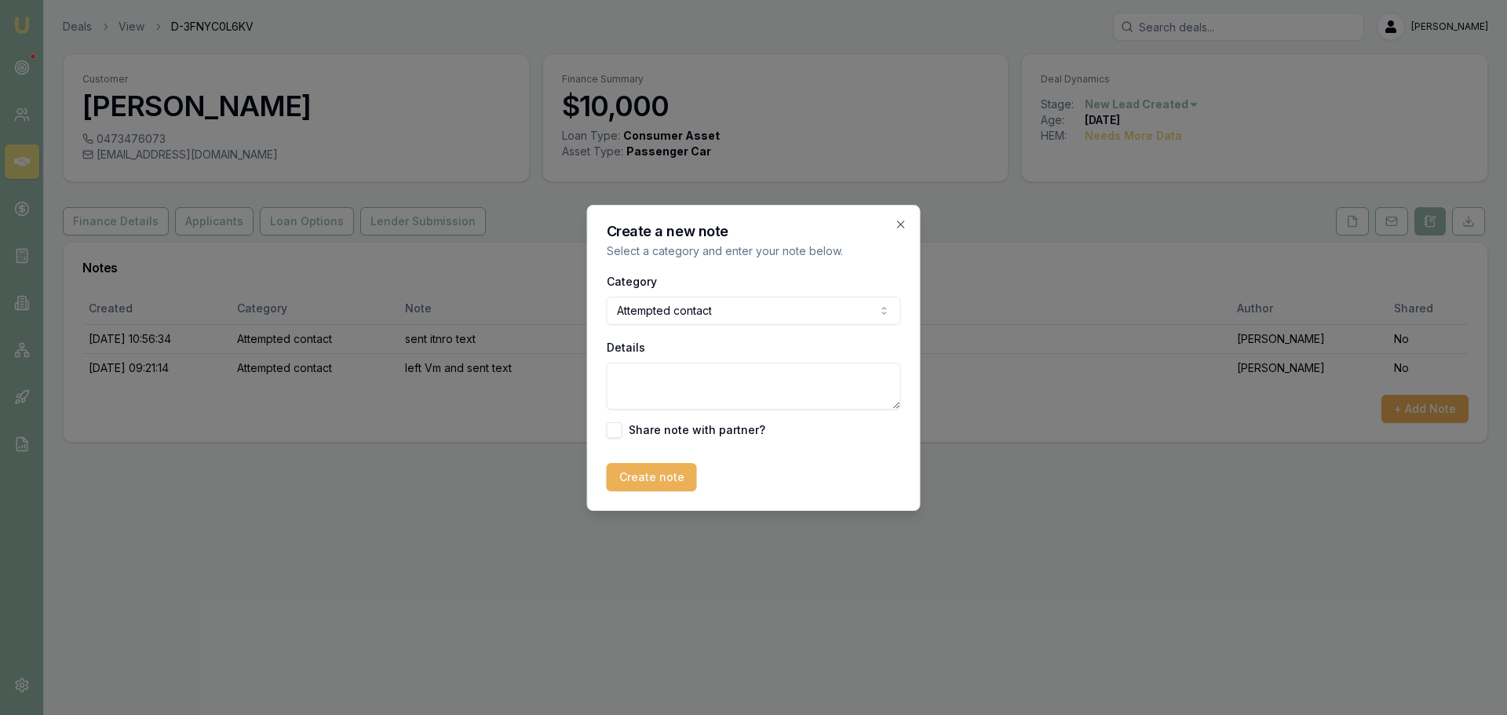
click at [685, 389] on textarea "Details" at bounding box center [754, 386] width 294 height 47
type textarea "left Vm and sent text"
click at [663, 475] on button "Create note" at bounding box center [652, 477] width 90 height 28
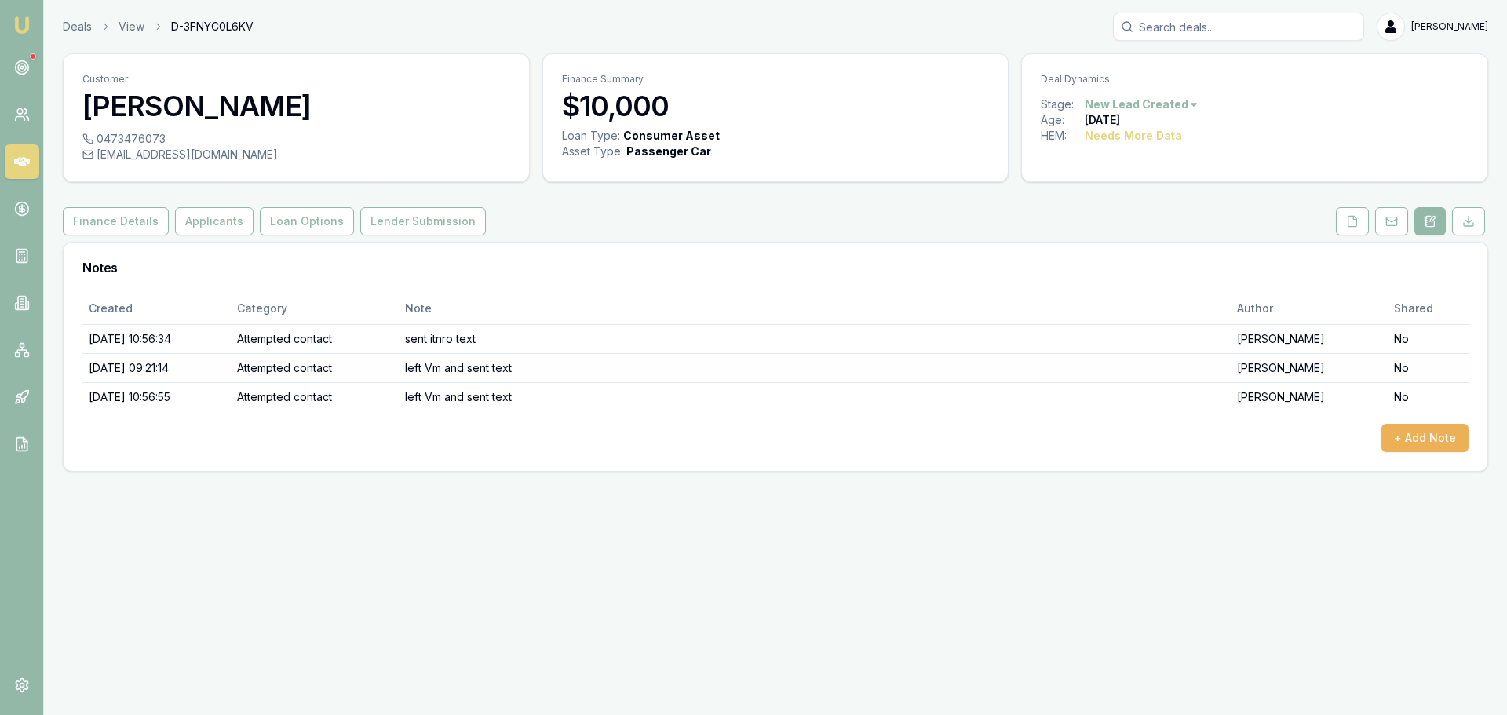
click at [19, 158] on icon at bounding box center [22, 161] width 16 height 9
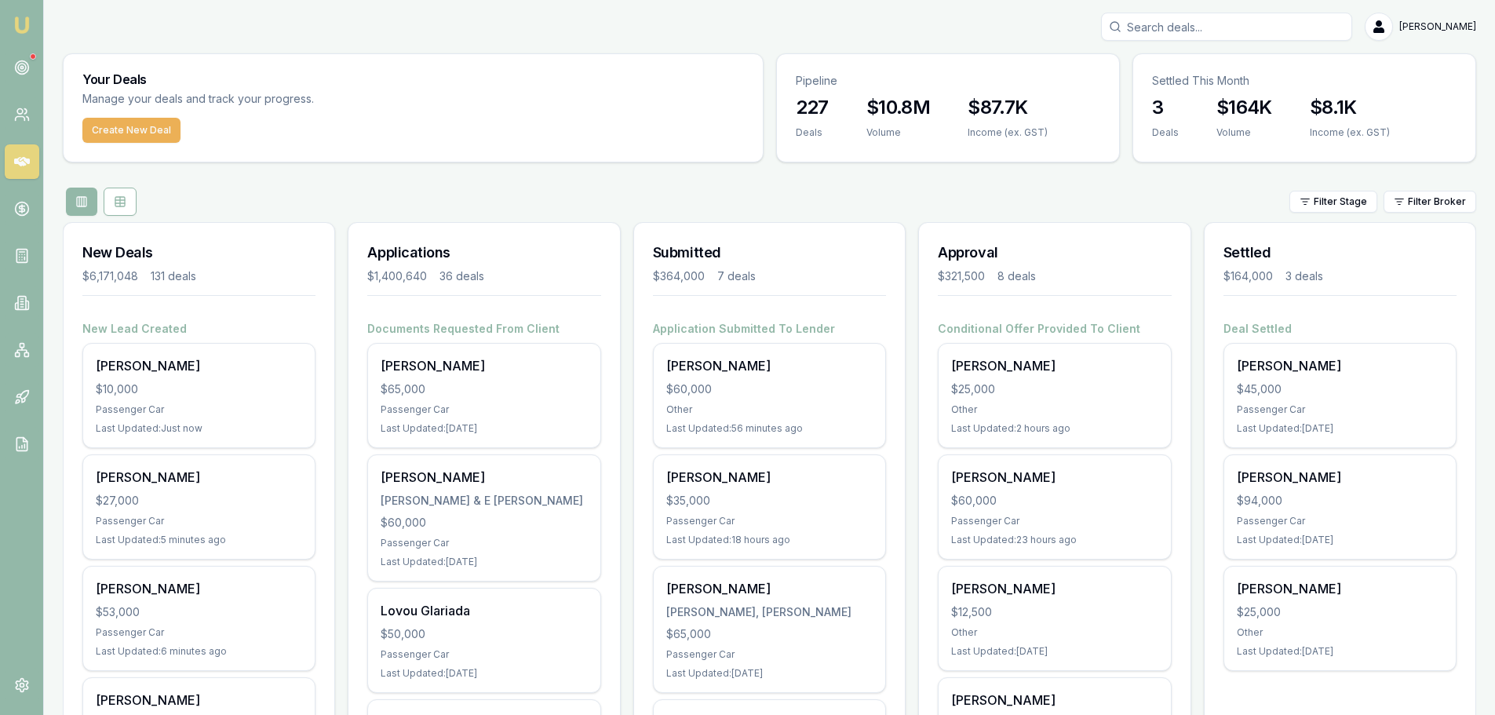
click at [1276, 22] on input "Search deals" at bounding box center [1226, 27] width 251 height 28
type input "maverick"
click at [1206, 130] on p "Stage: New Lead Created" at bounding box center [1226, 132] width 237 height 13
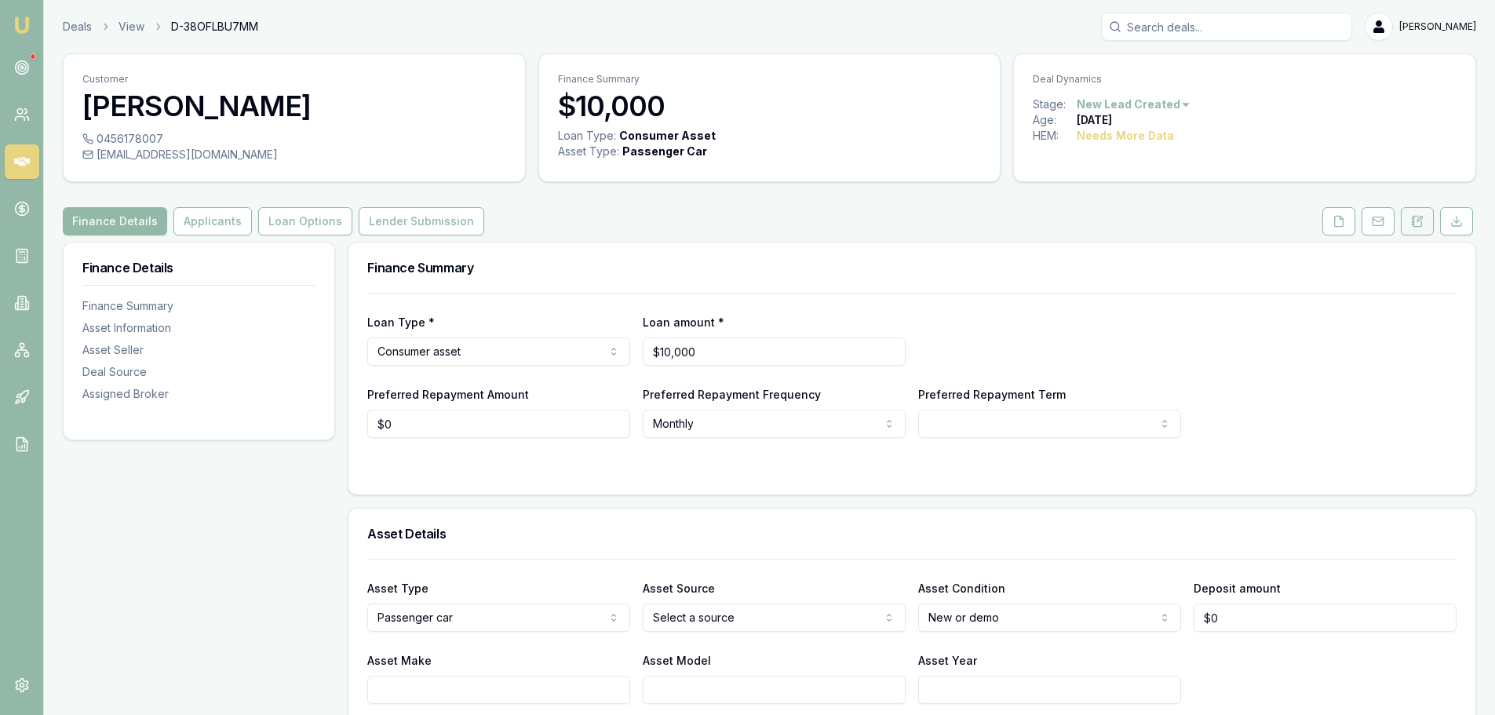
click at [1423, 221] on icon at bounding box center [1417, 221] width 13 height 13
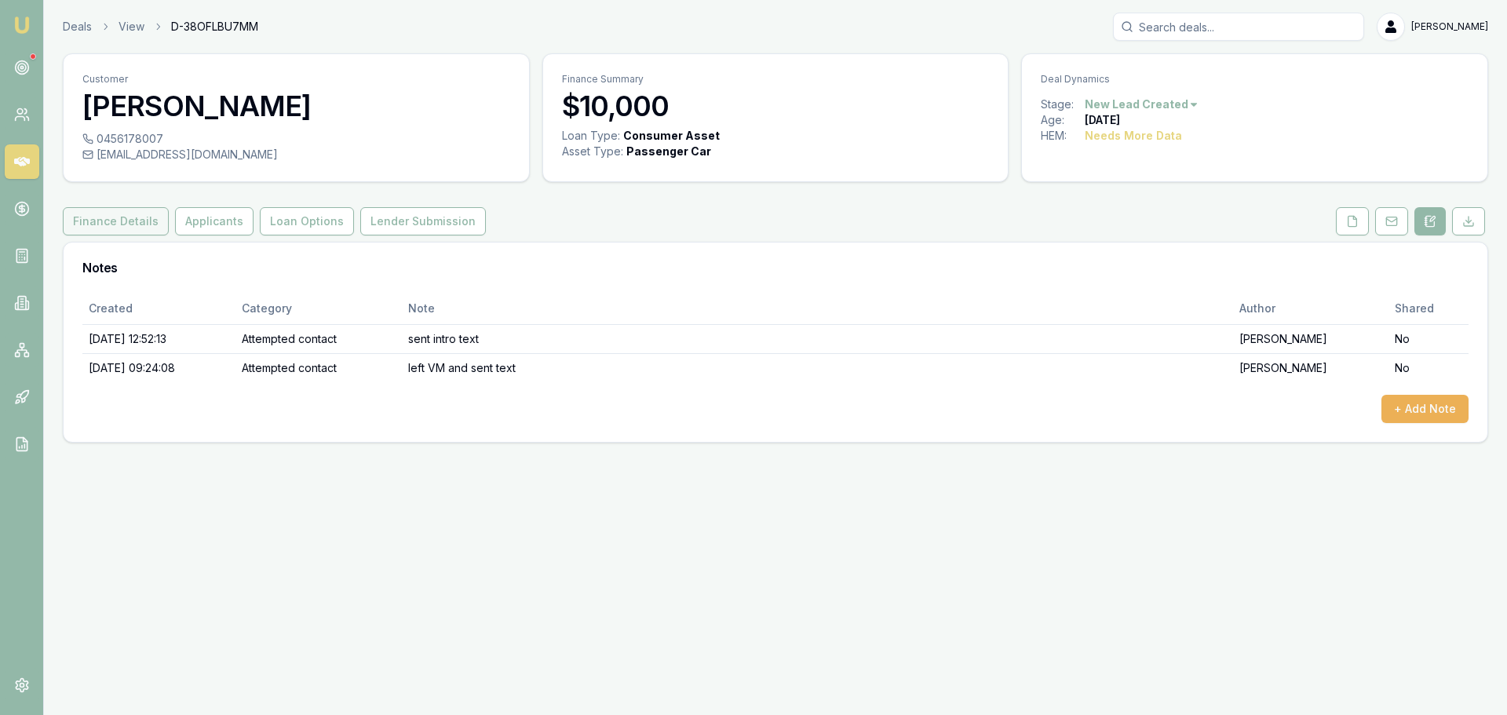
click at [121, 216] on button "Finance Details" at bounding box center [116, 221] width 106 height 28
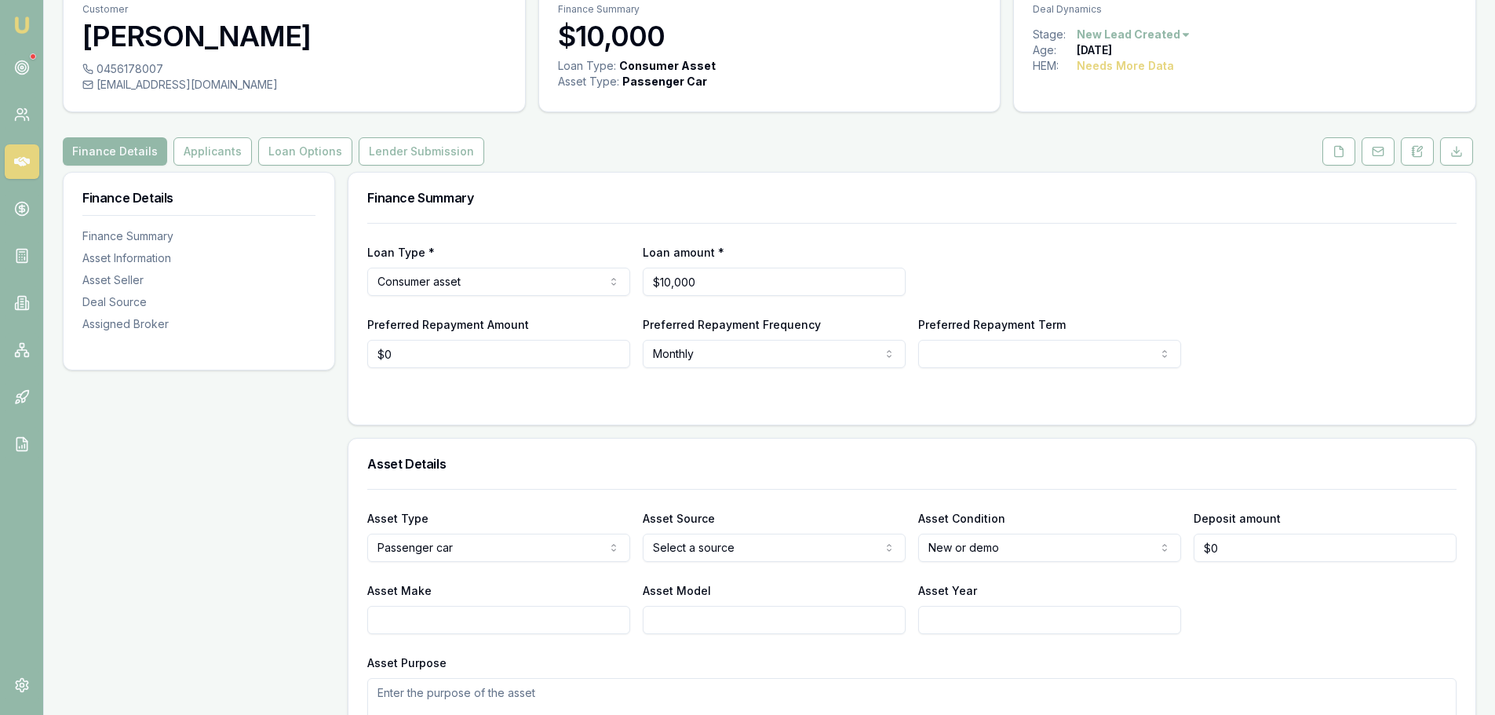
scroll to position [235, 0]
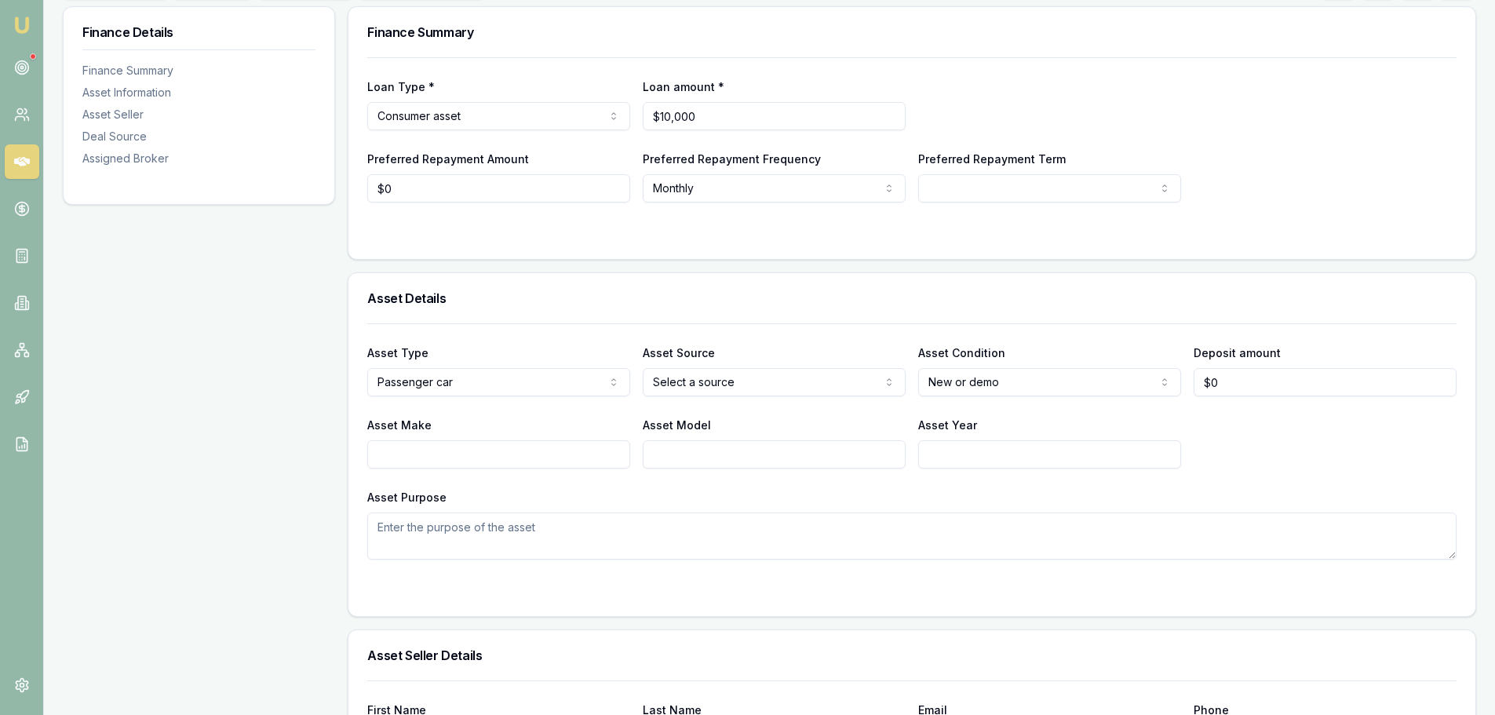
click at [927, 300] on h3 "Asset Details" at bounding box center [911, 298] width 1089 height 13
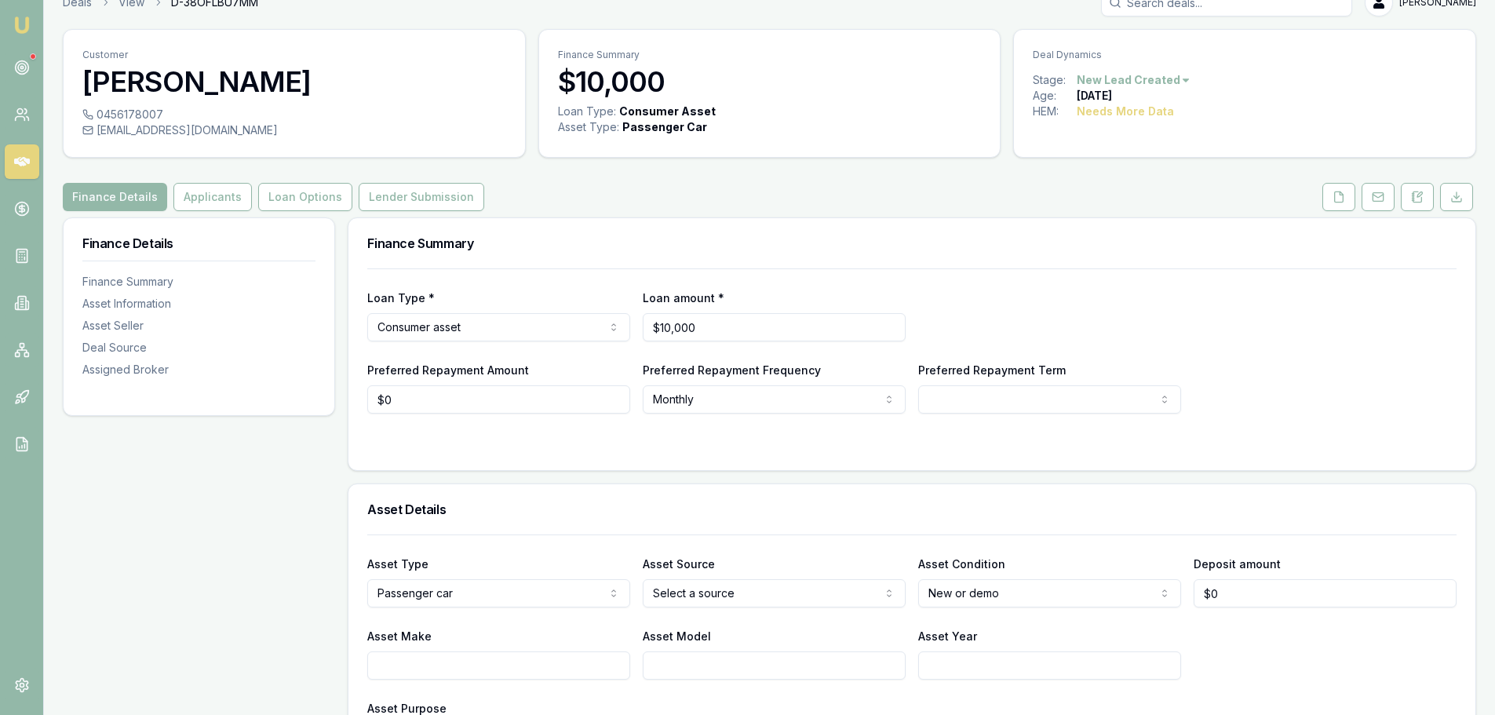
scroll to position [0, 0]
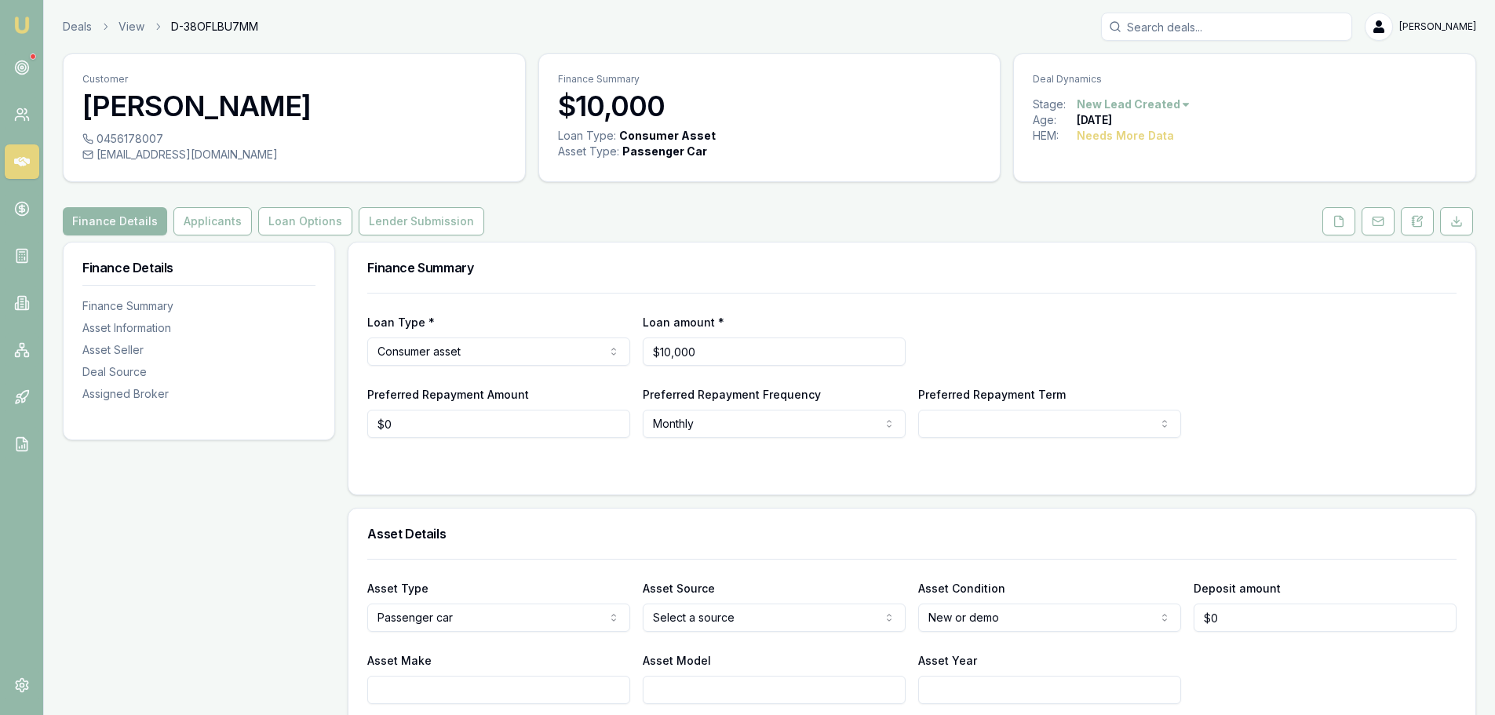
click at [639, 261] on h3 "Finance Summary" at bounding box center [911, 267] width 1089 height 13
click at [206, 218] on button "Applicants" at bounding box center [212, 221] width 78 height 28
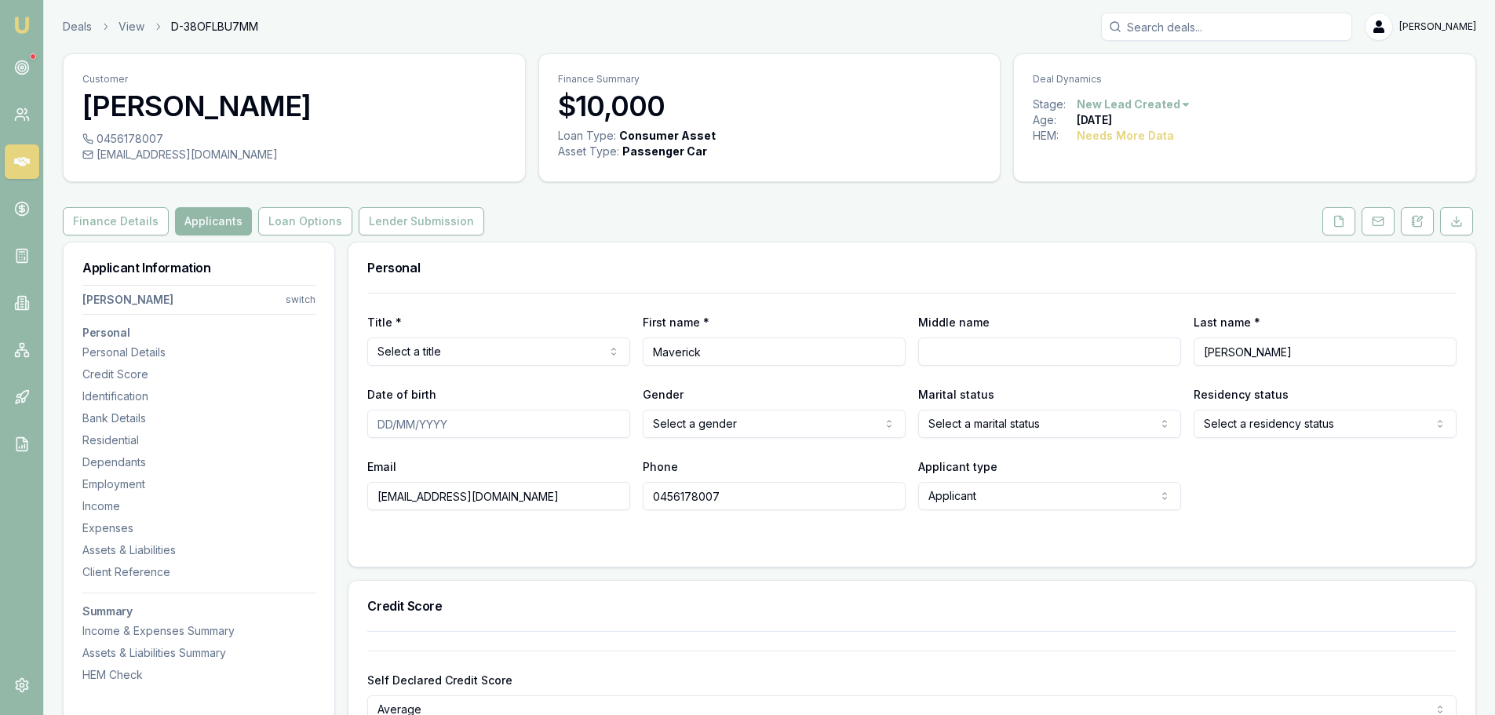
click at [598, 250] on div "Personal" at bounding box center [911, 268] width 1127 height 50
click at [670, 208] on div "Finance Details Applicants Loan Options Lender Submission" at bounding box center [770, 221] width 1414 height 28
click at [563, 349] on html "Emu Broker Deals View D-38OFLBU7MM Erin Shield Toggle Menu Customer Maverick Be…" at bounding box center [747, 357] width 1495 height 715
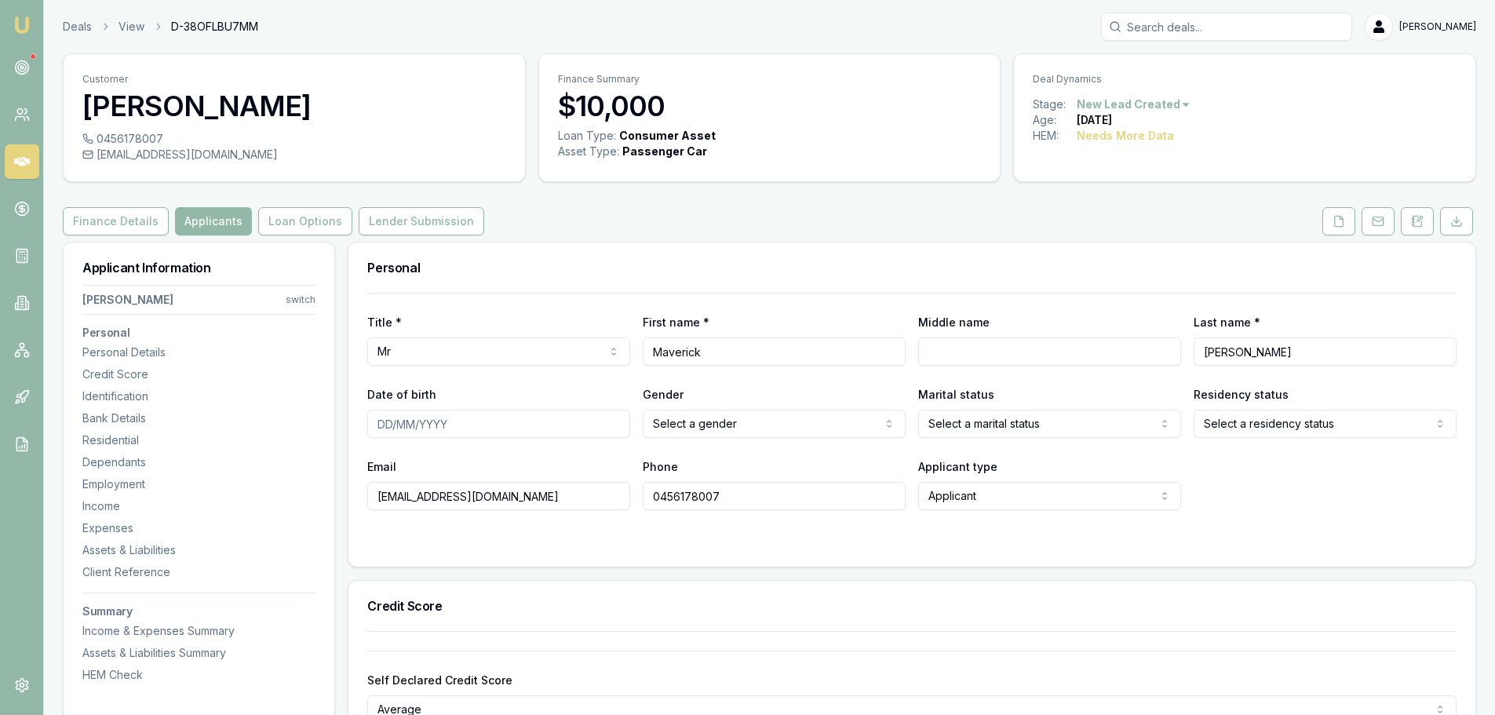
click at [561, 209] on div "Finance Details Applicants Loan Options Lender Submission" at bounding box center [770, 221] width 1414 height 28
click at [577, 247] on div "Personal" at bounding box center [911, 268] width 1127 height 50
click at [556, 429] on input "Date of birth" at bounding box center [498, 424] width 263 height 28
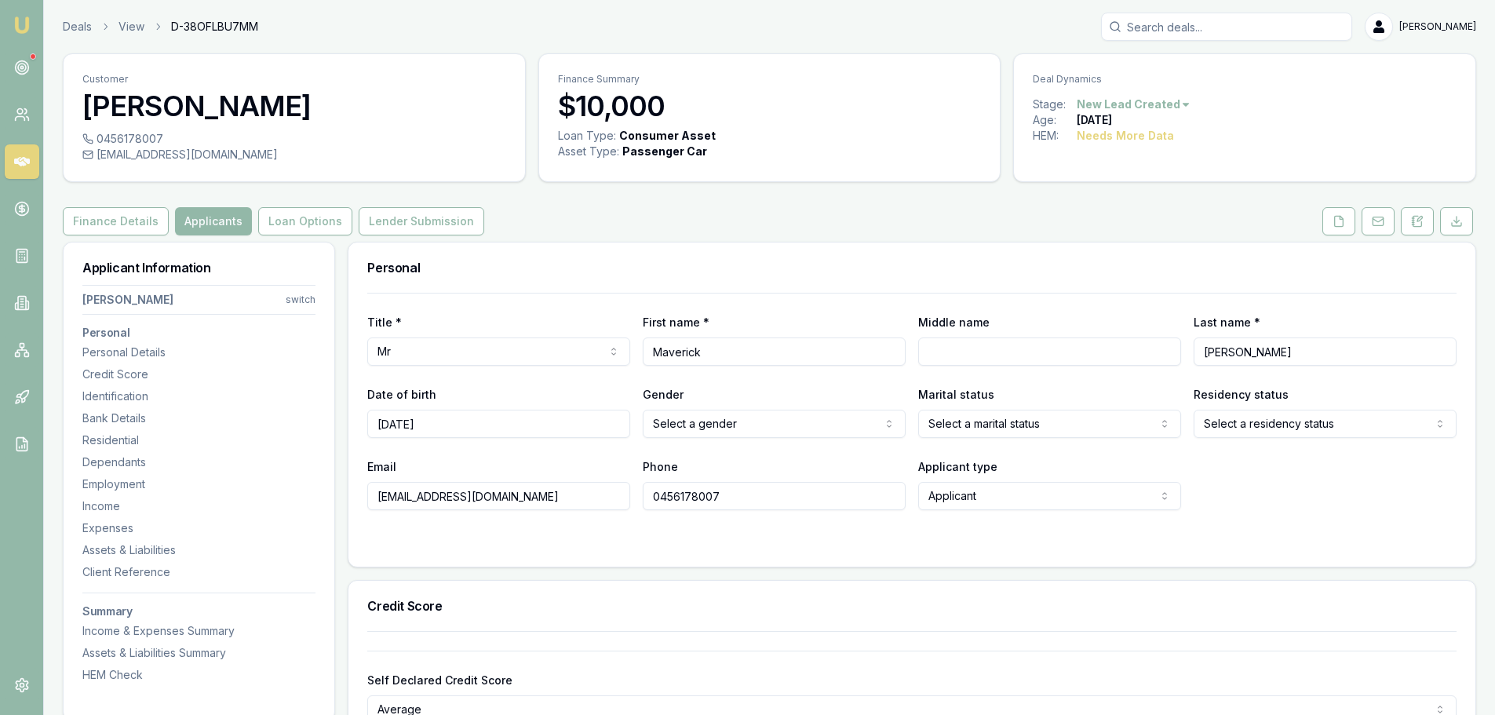
type input "17/04/2001"
click at [814, 427] on html "Emu Broker Deals View D-38OFLBU7MM Erin Shield Toggle Menu Customer Maverick Be…" at bounding box center [747, 357] width 1495 height 715
click at [1301, 426] on html "Emu Broker Deals View D-38OFLBU7MM Erin Shield Toggle Menu Customer Maverick Be…" at bounding box center [747, 357] width 1495 height 715
click at [918, 219] on div "Finance Details Applicants Loan Options Lender Submission" at bounding box center [770, 221] width 1414 height 28
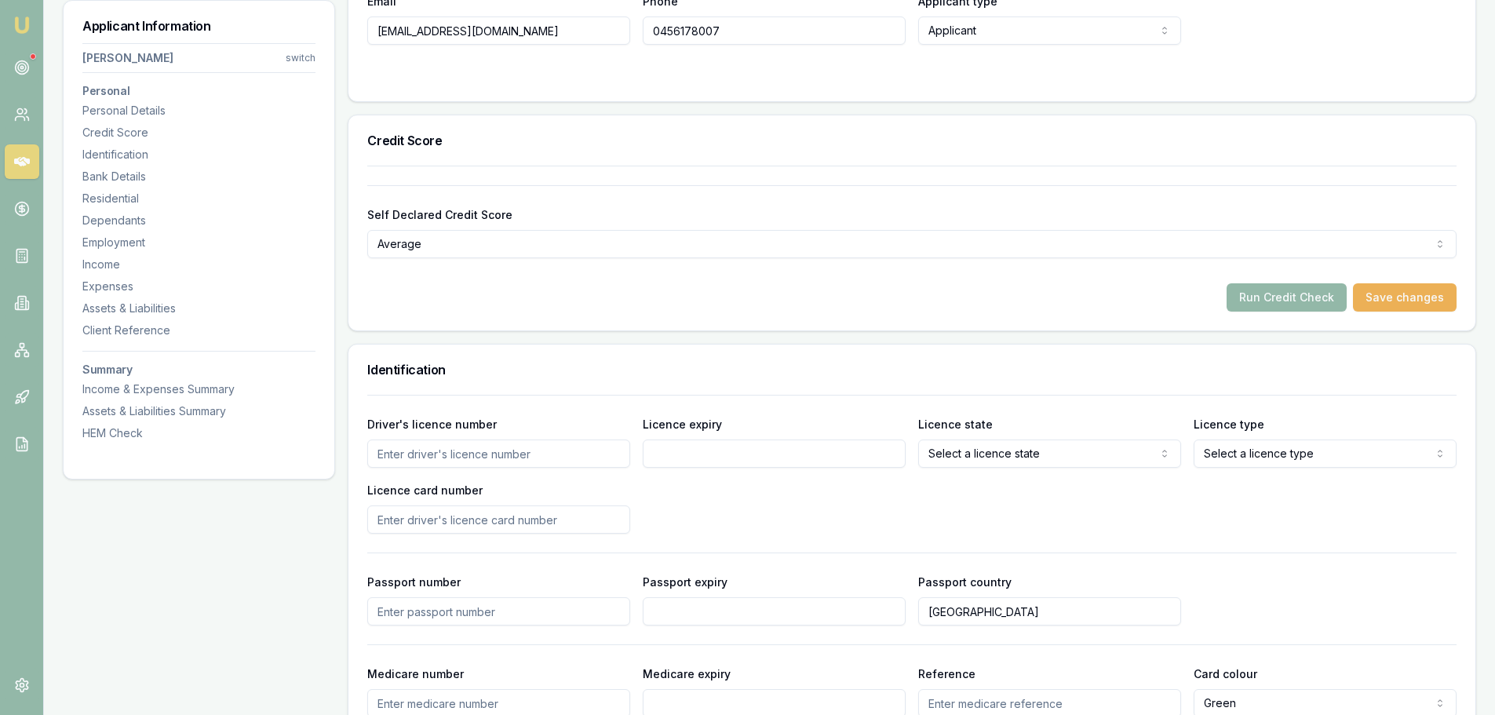
scroll to position [628, 0]
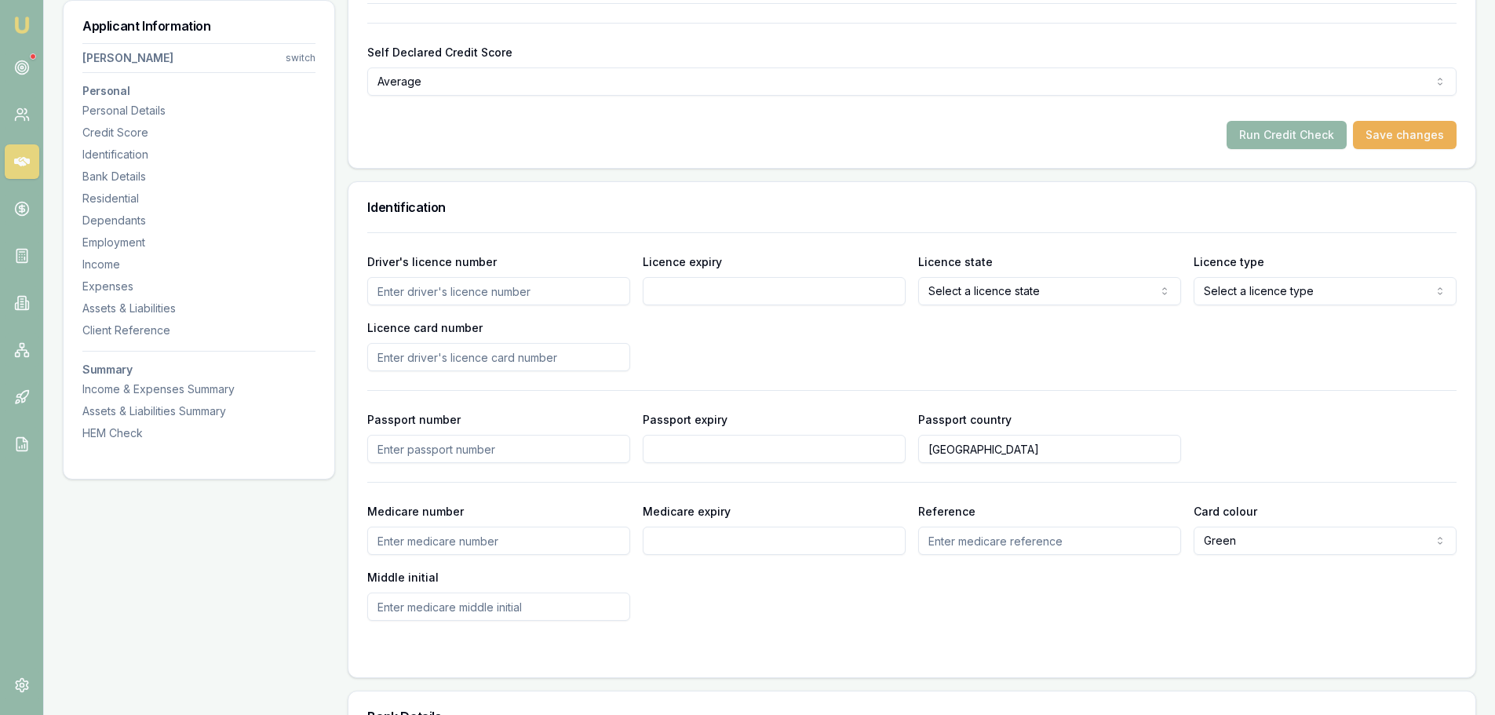
click at [533, 295] on input "Driver's licence number" at bounding box center [498, 291] width 263 height 28
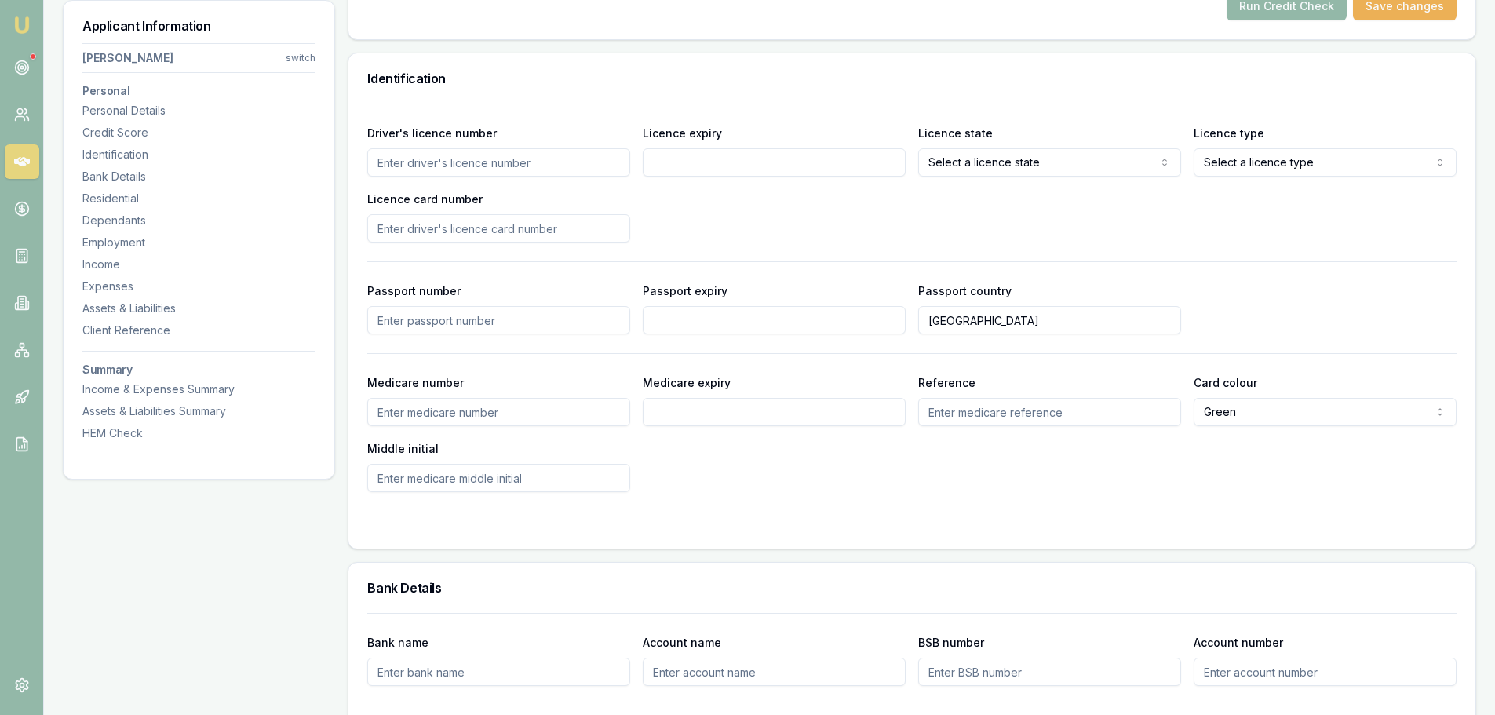
scroll to position [549, 0]
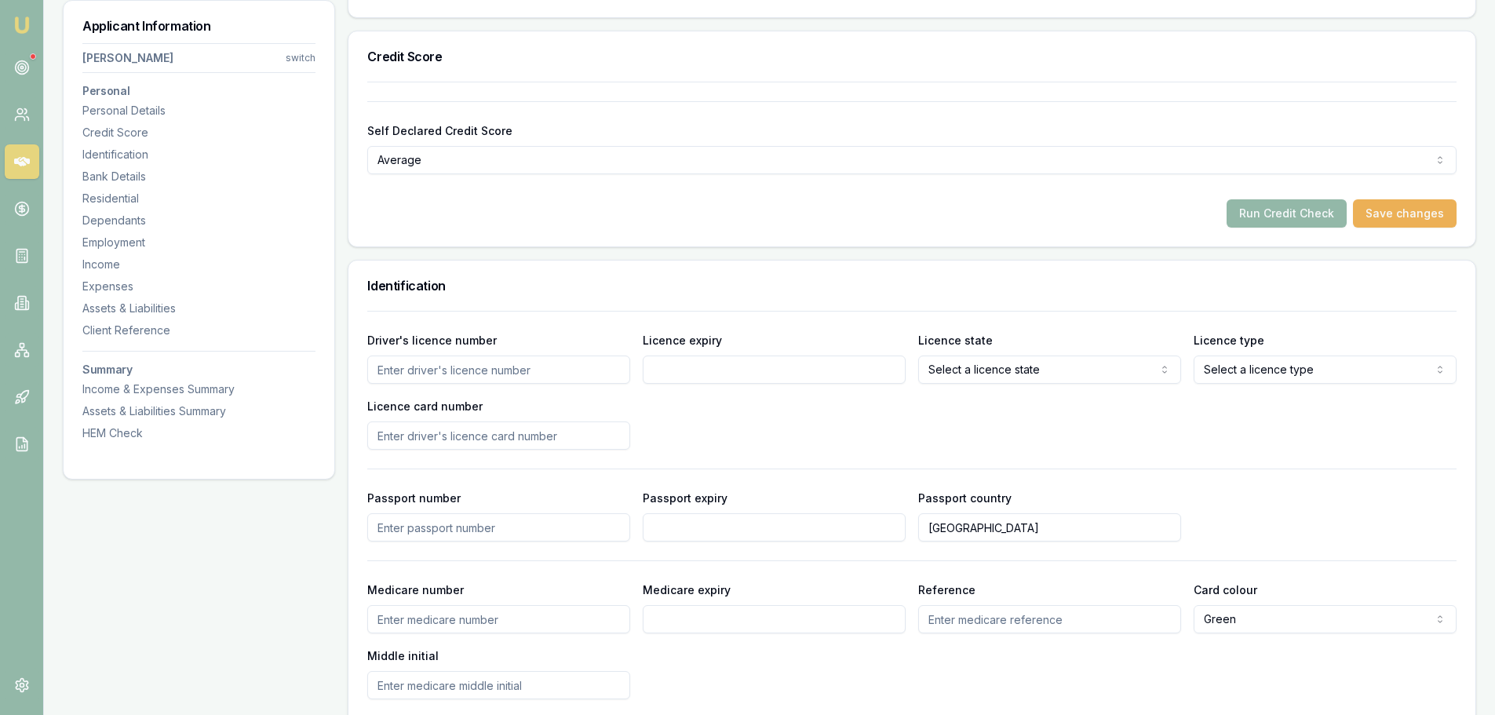
click at [549, 367] on input "Driver's licence number" at bounding box center [498, 370] width 263 height 28
type input "035709375"
drag, startPoint x: 671, startPoint y: 378, endPoint x: 746, endPoint y: 369, distance: 75.8
click at [673, 377] on input "Licence expiry" at bounding box center [774, 370] width 263 height 28
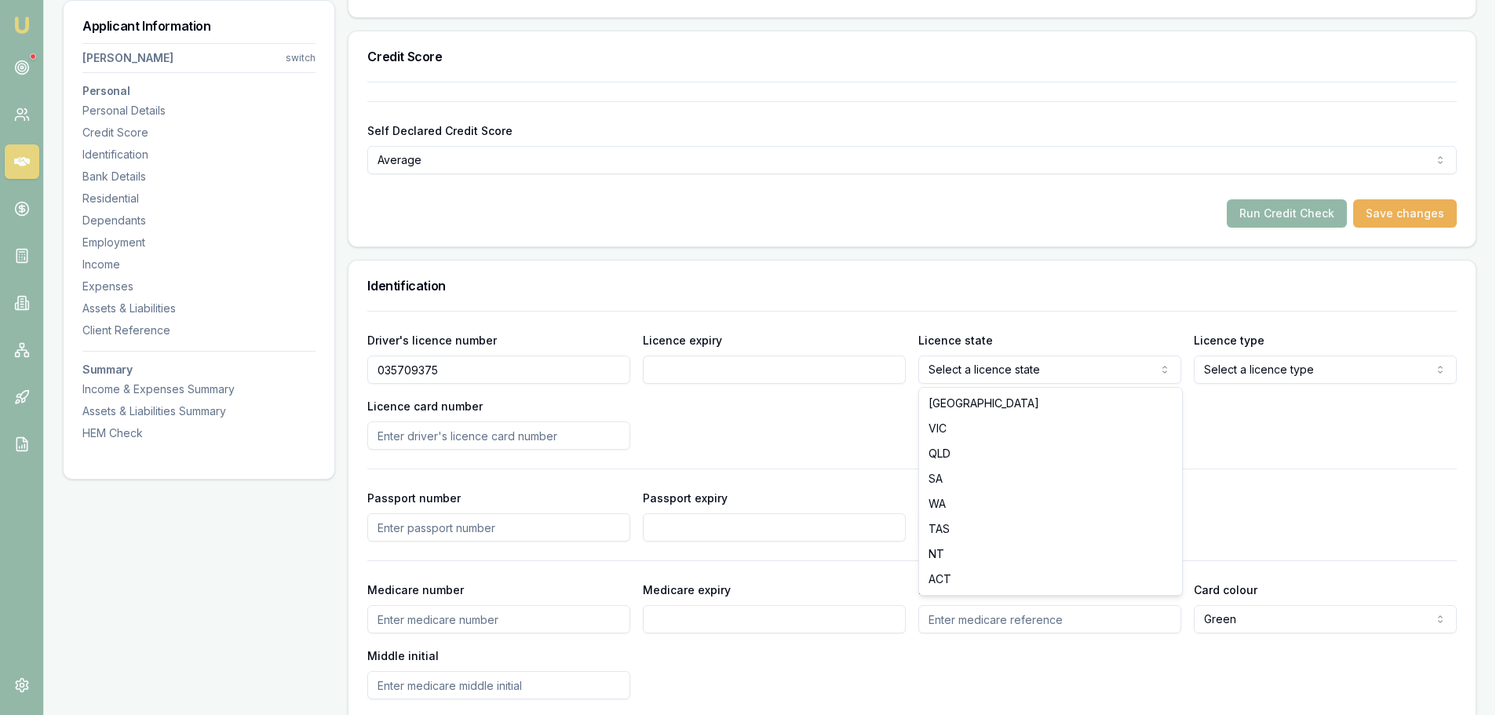
select select "VIC"
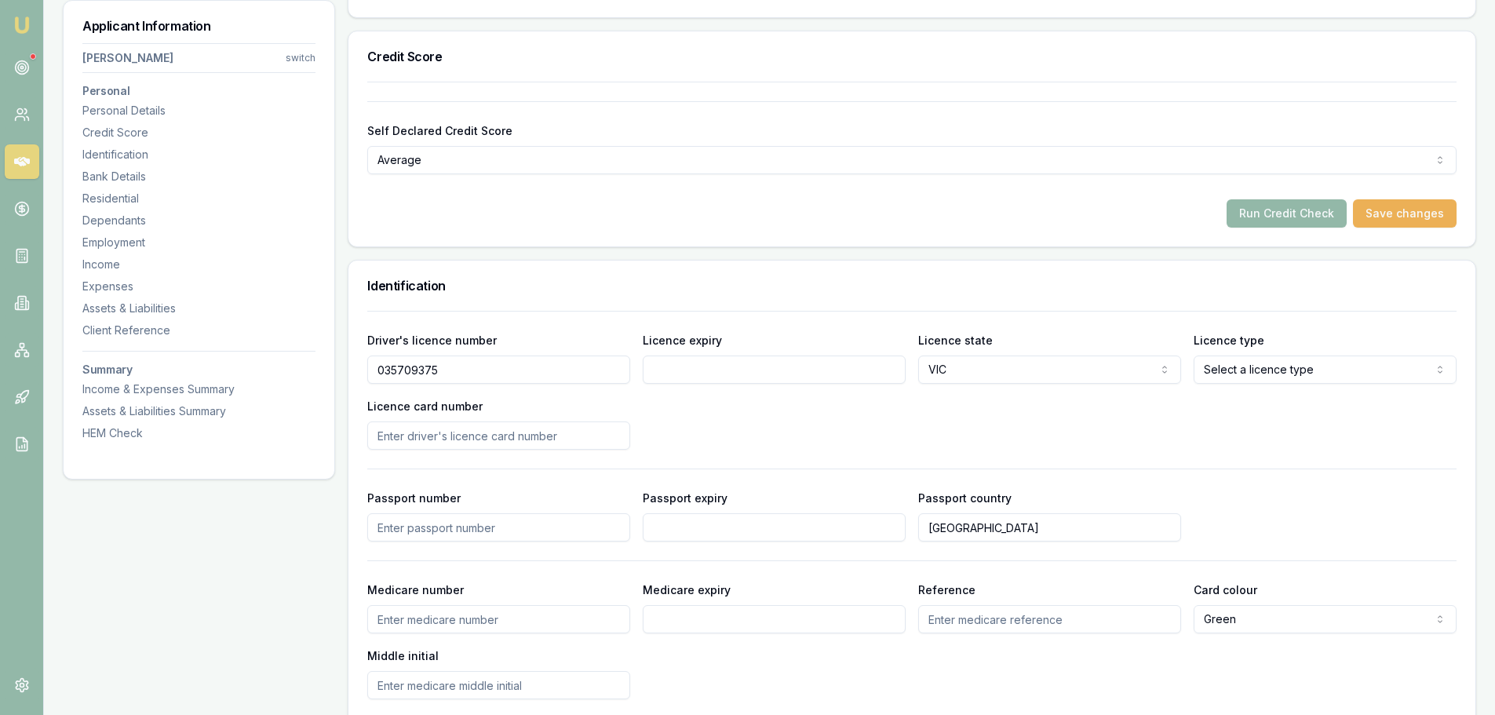
click at [828, 367] on input "Licence expiry" at bounding box center [774, 370] width 263 height 28
type input "30/07/2027"
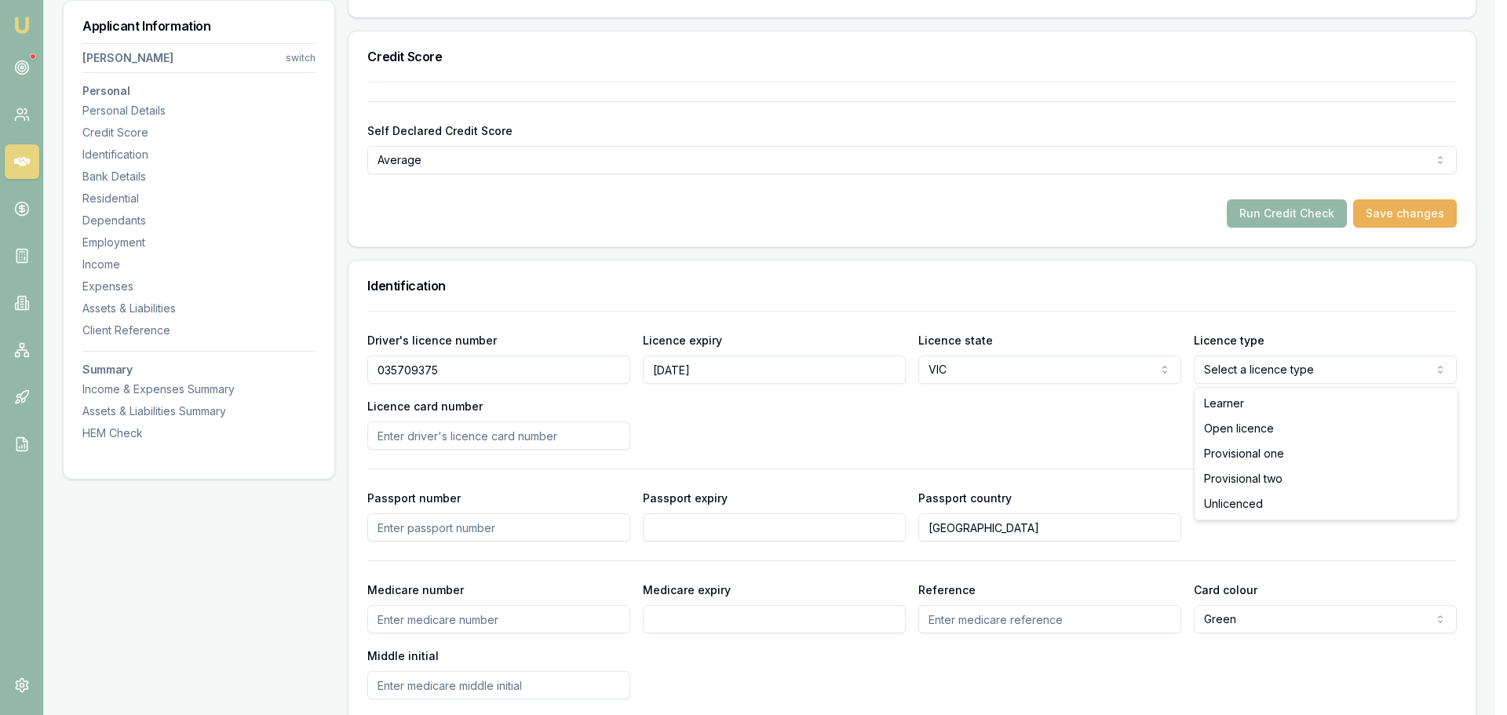
select select "OPEN_LICENCE"
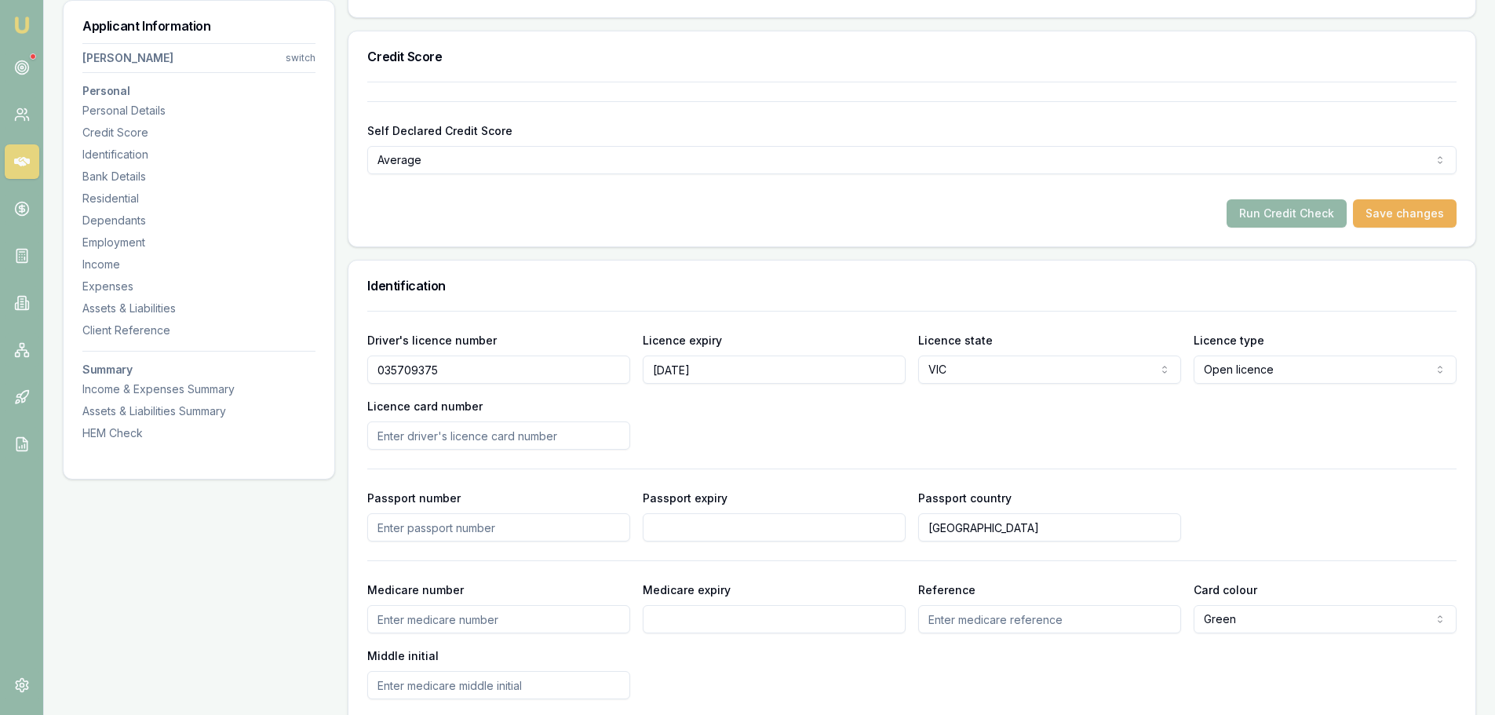
click at [574, 434] on input "Licence card number" at bounding box center [498, 435] width 263 height 28
type input "p"
click at [389, 434] on input "PP3159124" at bounding box center [498, 435] width 263 height 28
type input "P3159124"
click at [782, 466] on div "Driver's licence number 035709375 Licence expiry 30/07/2027 Licence state VIC N…" at bounding box center [911, 505] width 1089 height 389
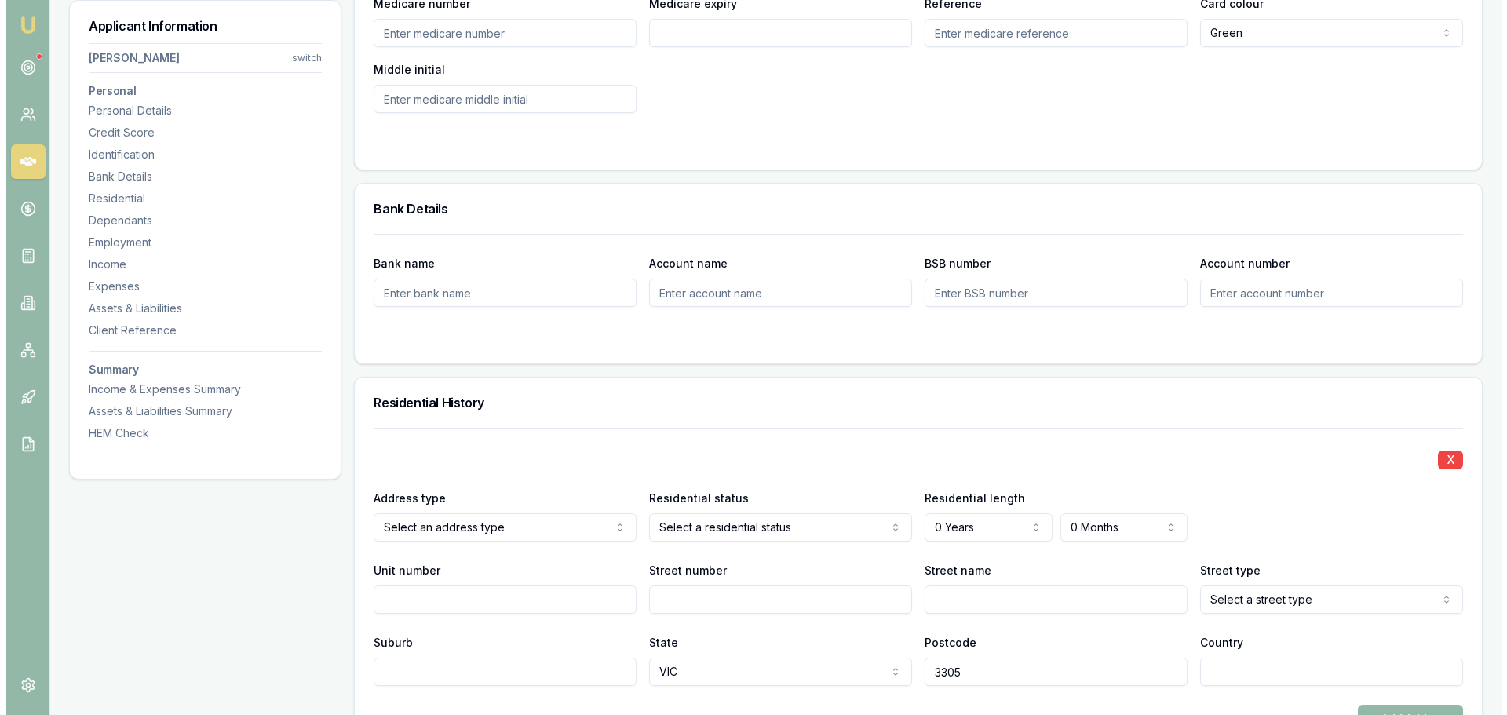
scroll to position [1256, 0]
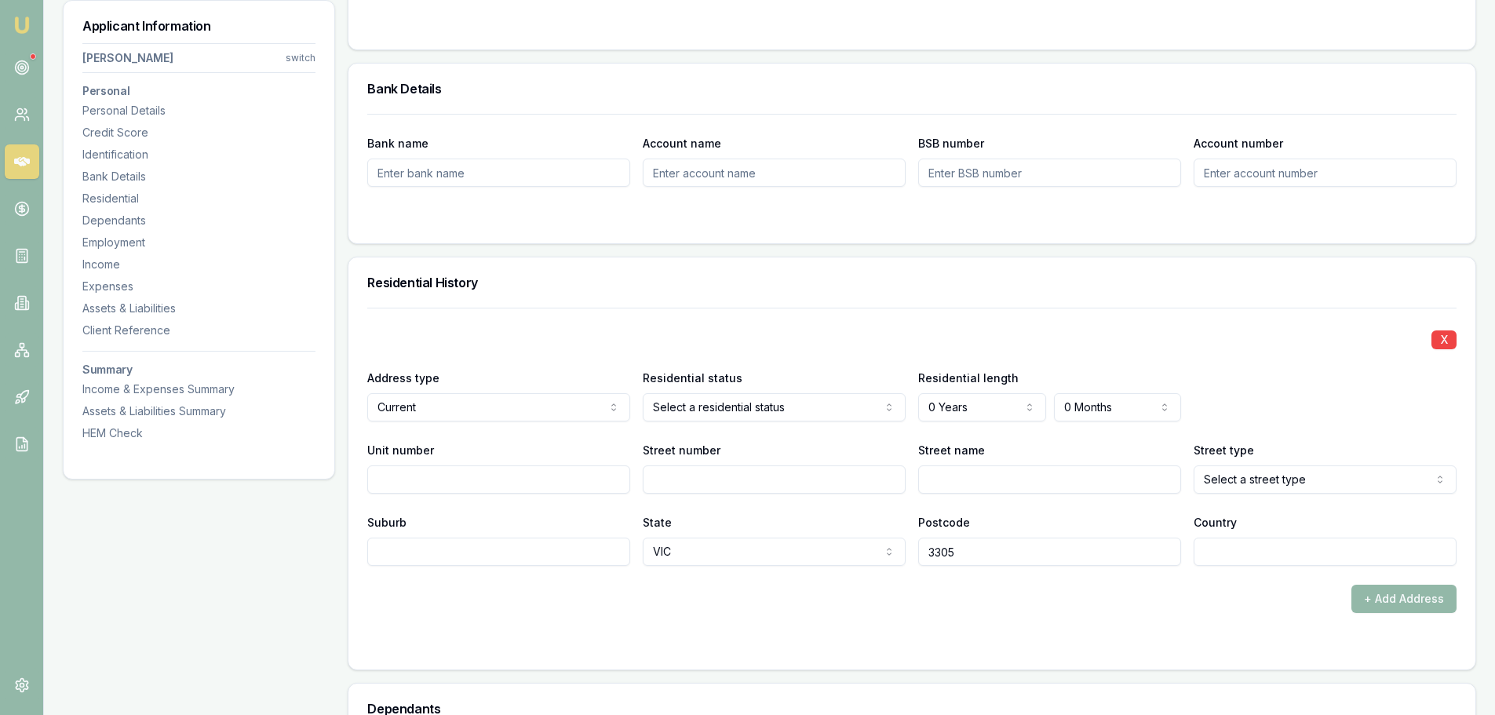
click at [751, 480] on input "Street number" at bounding box center [774, 479] width 263 height 28
type input "305"
type input "EDGAR"
select select "Street"
click at [589, 549] on input "Suburb" at bounding box center [498, 552] width 263 height 28
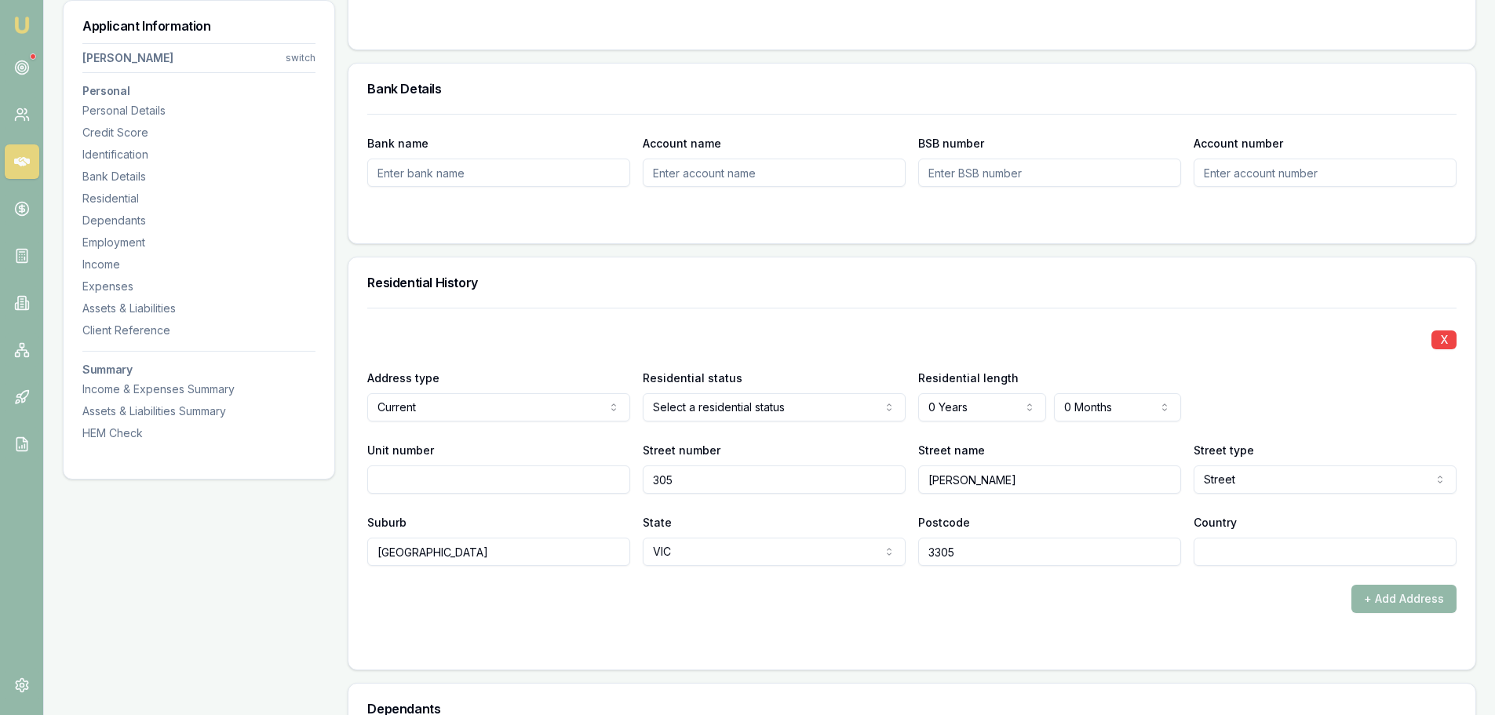
type input "PORTLAND"
type input "[GEOGRAPHIC_DATA]"
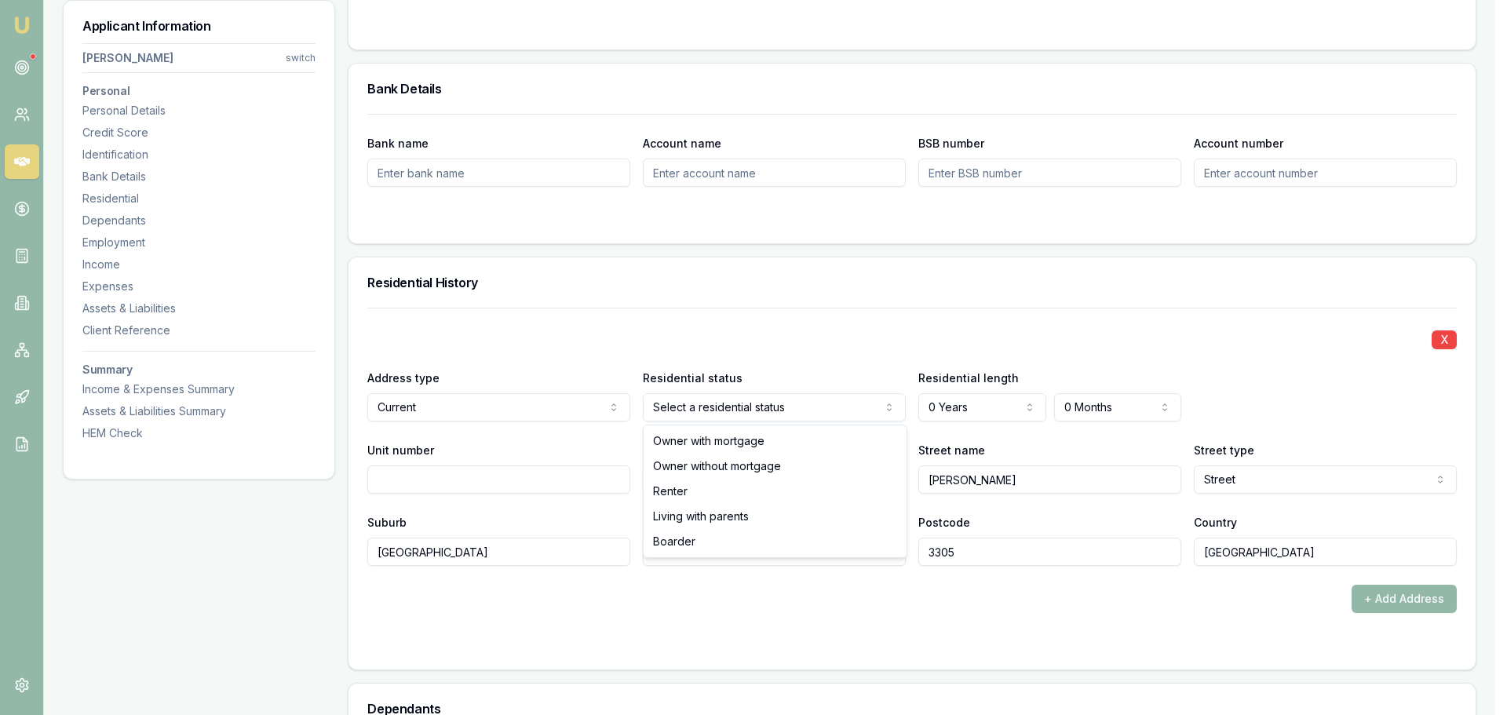
select select "LIVING_WITH_PARENTS"
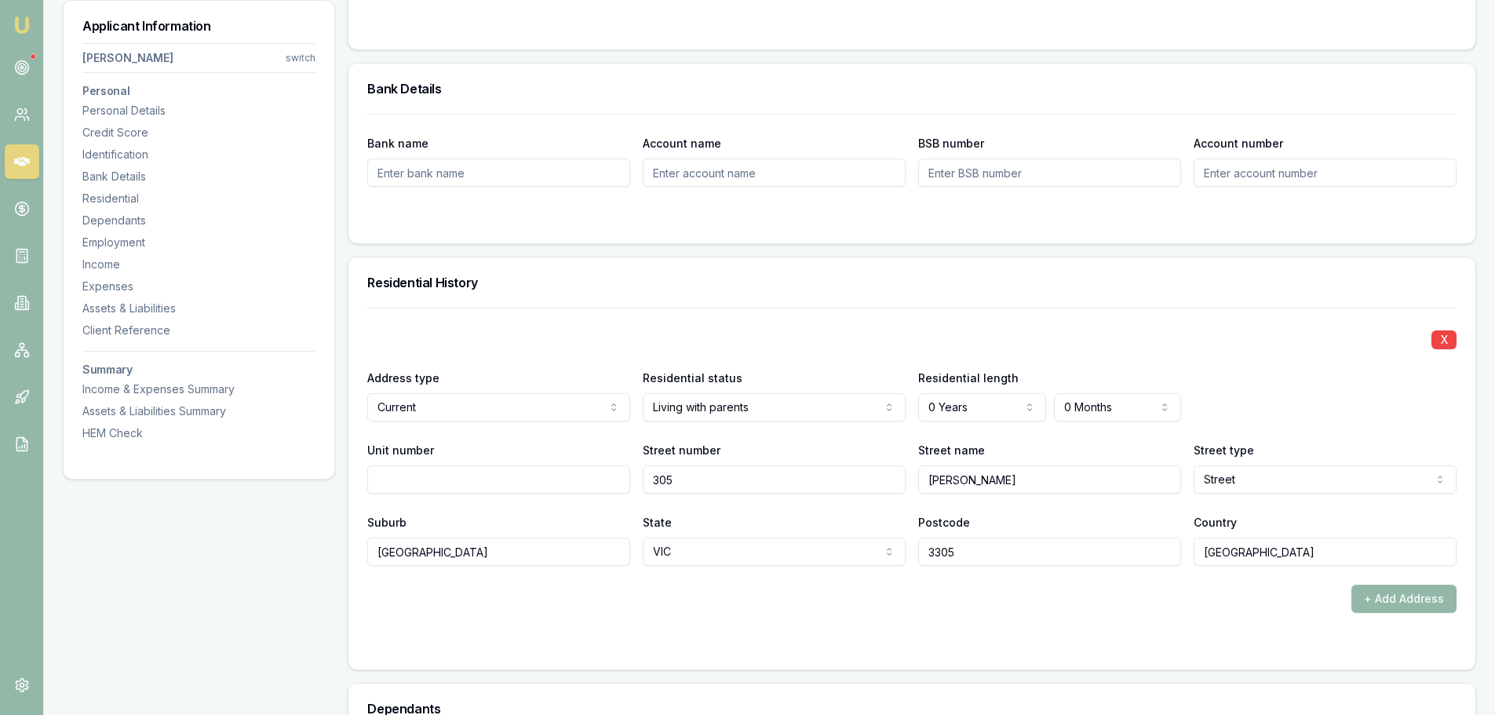
click at [968, 392] on div "Residential length 0 Years 0 Years 1 Year 2 Years 3 Years 4 Years 5 Years 6 Yea…" at bounding box center [1049, 394] width 263 height 53
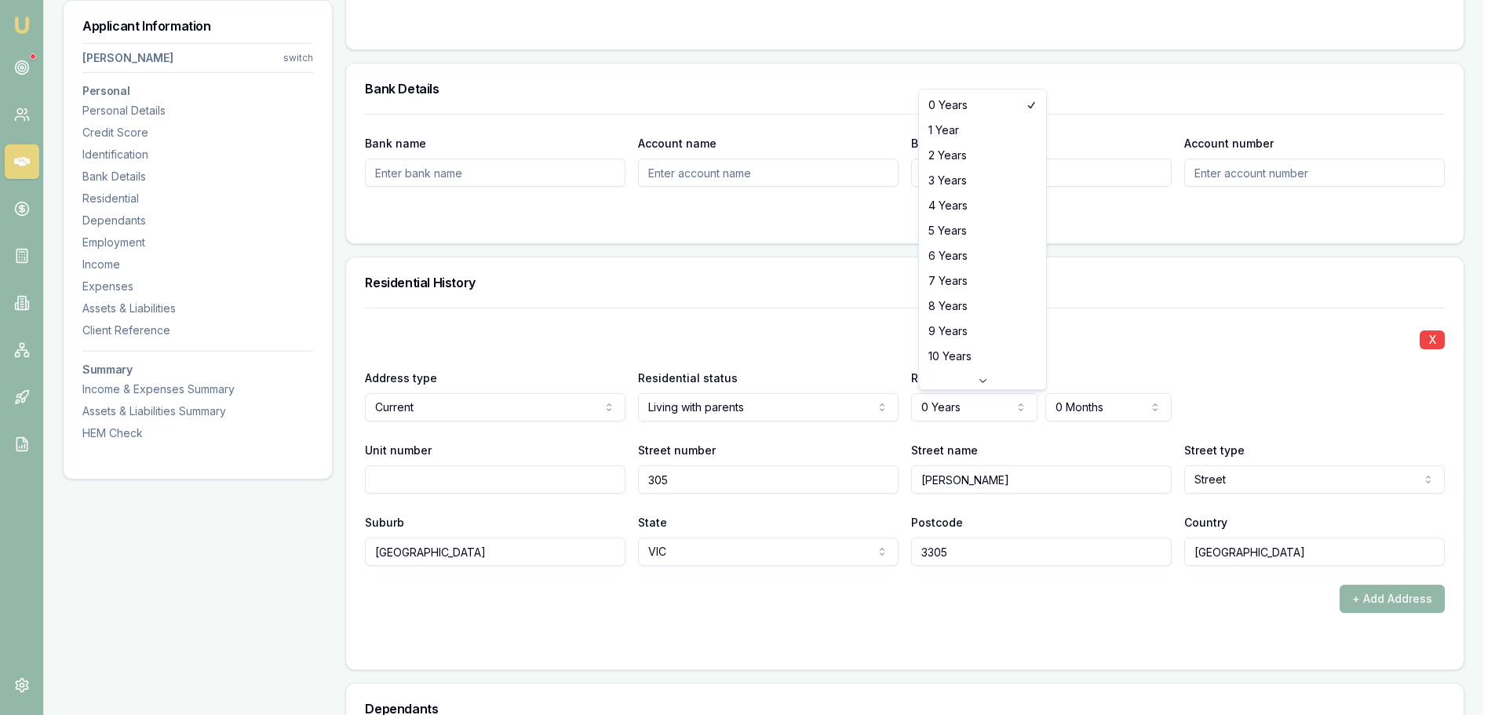
select select "18"
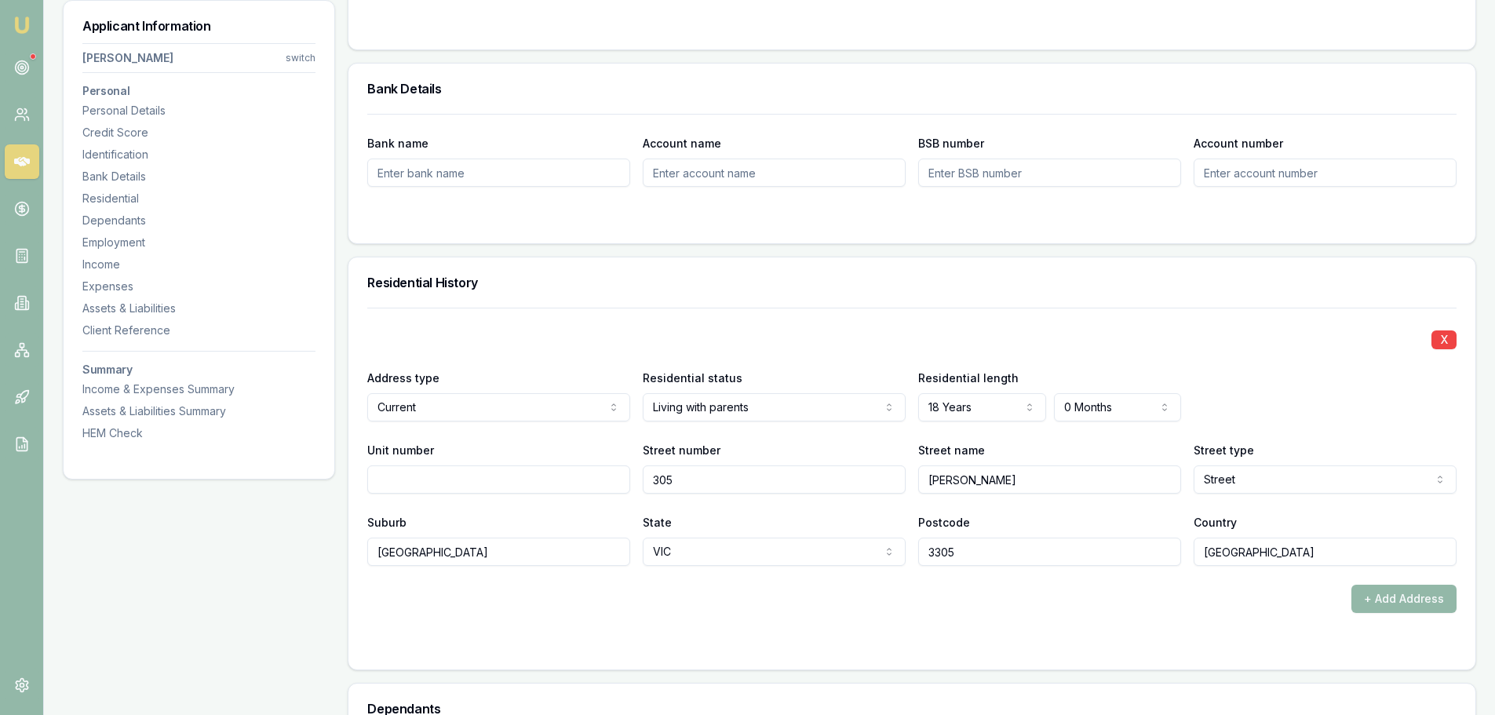
click at [1122, 318] on div "X Address type Current Current Previous Residential status Living with parents …" at bounding box center [911, 437] width 1089 height 258
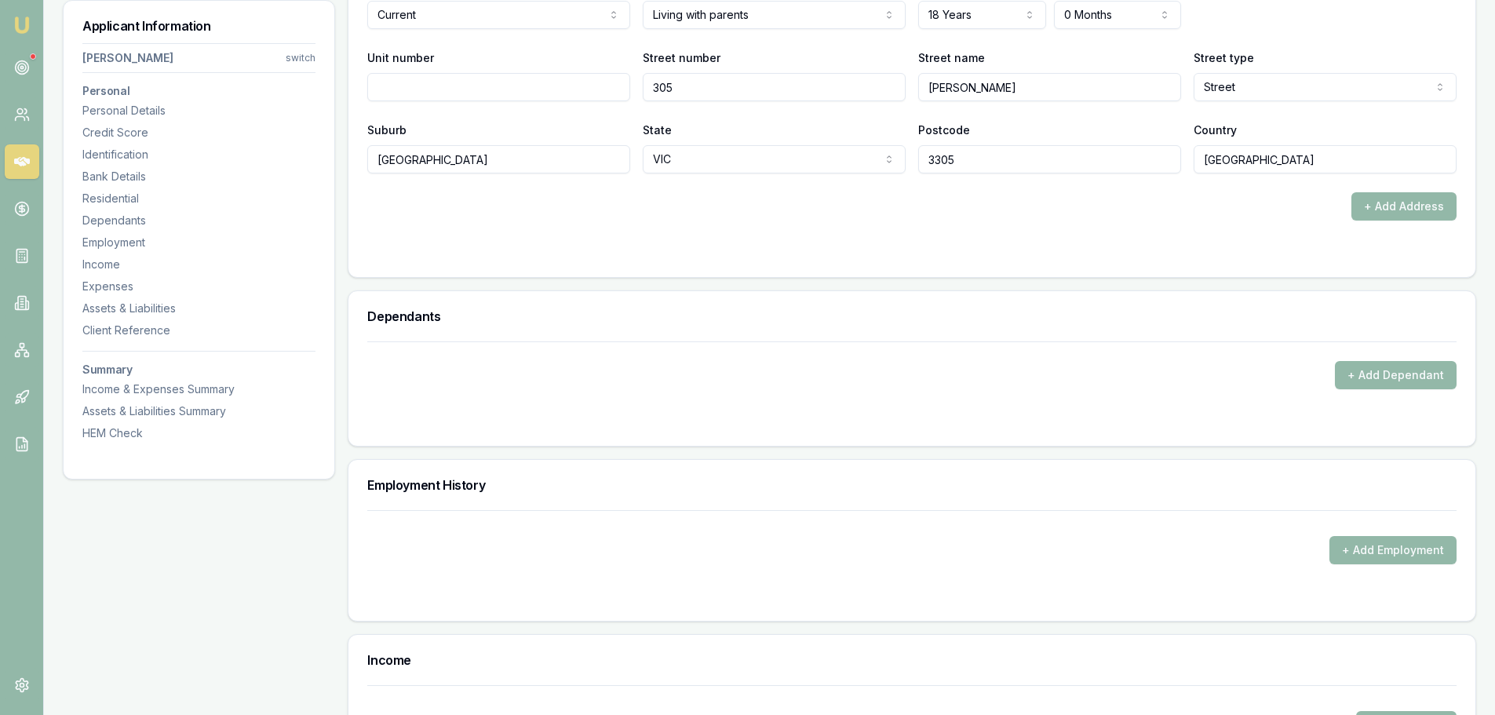
click at [618, 232] on form "X Address type Current Current Previous Residential status Living with parents …" at bounding box center [911, 86] width 1089 height 343
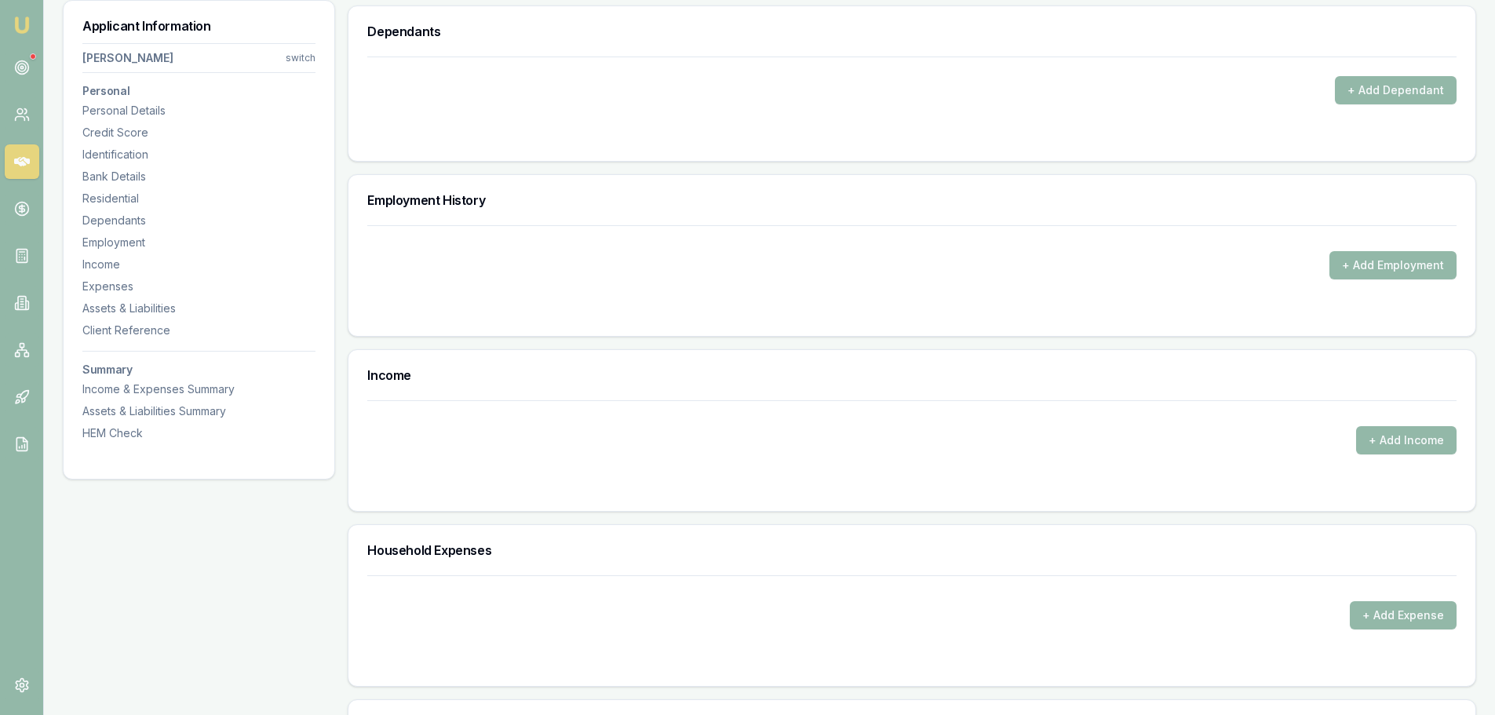
scroll to position [2041, 0]
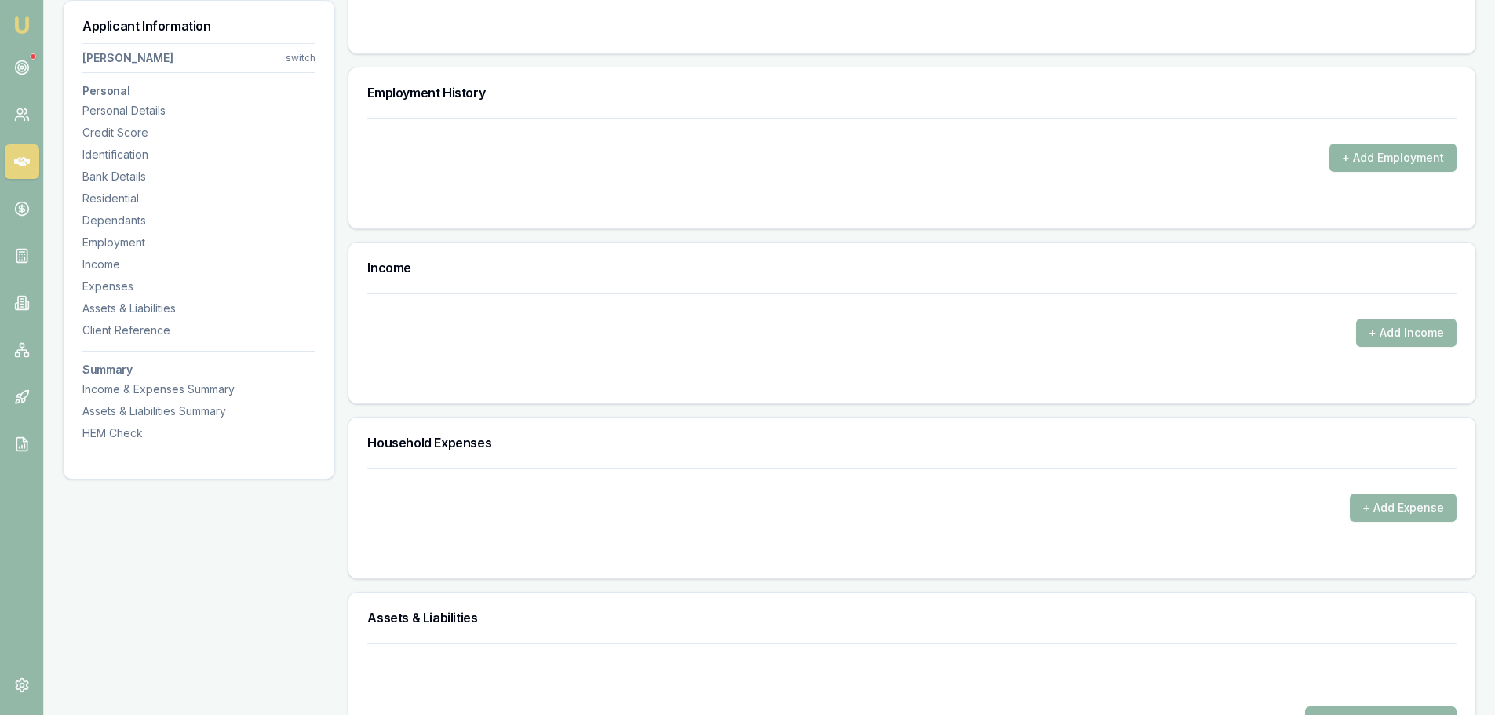
click at [1374, 158] on button "+ Add Employment" at bounding box center [1393, 158] width 127 height 28
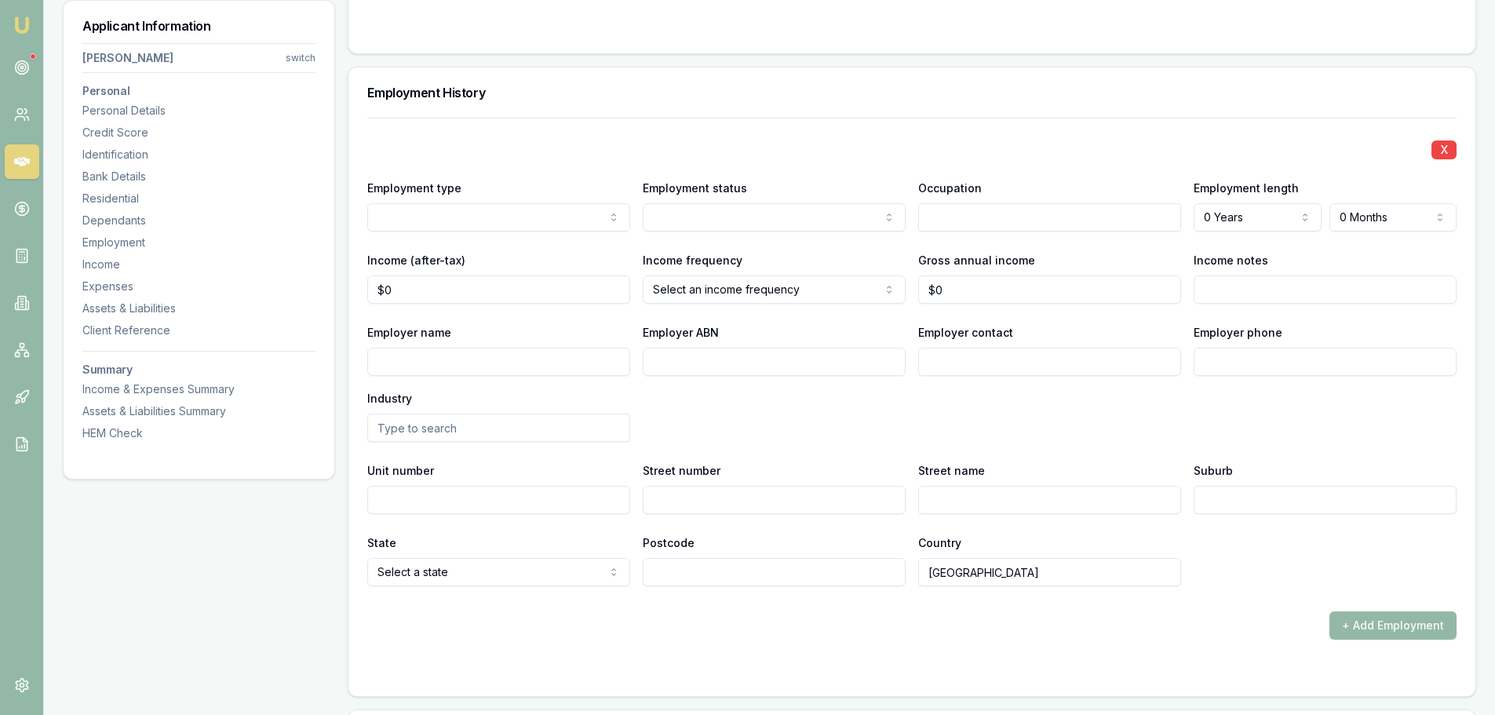
click at [527, 138] on div "X" at bounding box center [911, 148] width 1089 height 22
click at [735, 123] on div "X Employment type Current Current Previous Employment status Full time Full tim…" at bounding box center [911, 352] width 1089 height 469
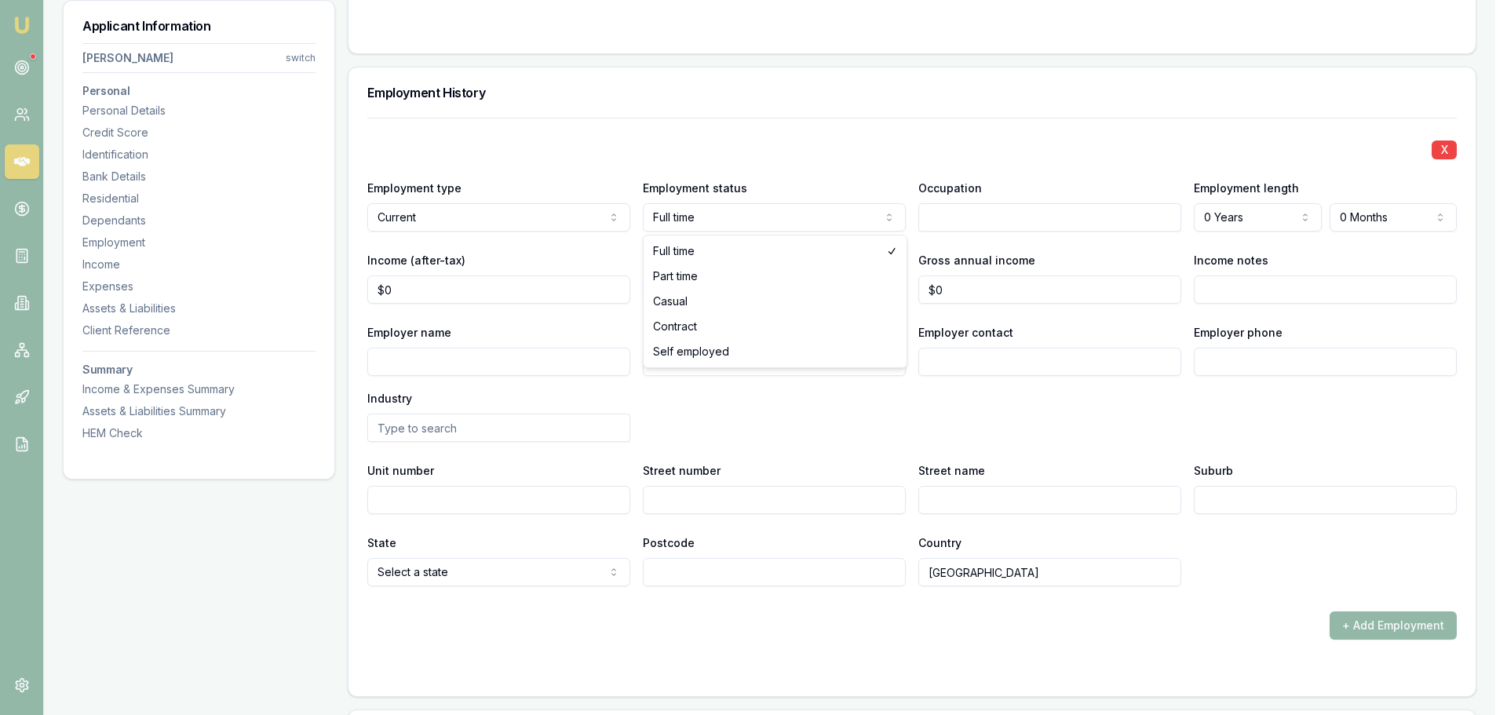
select select "CASUAL"
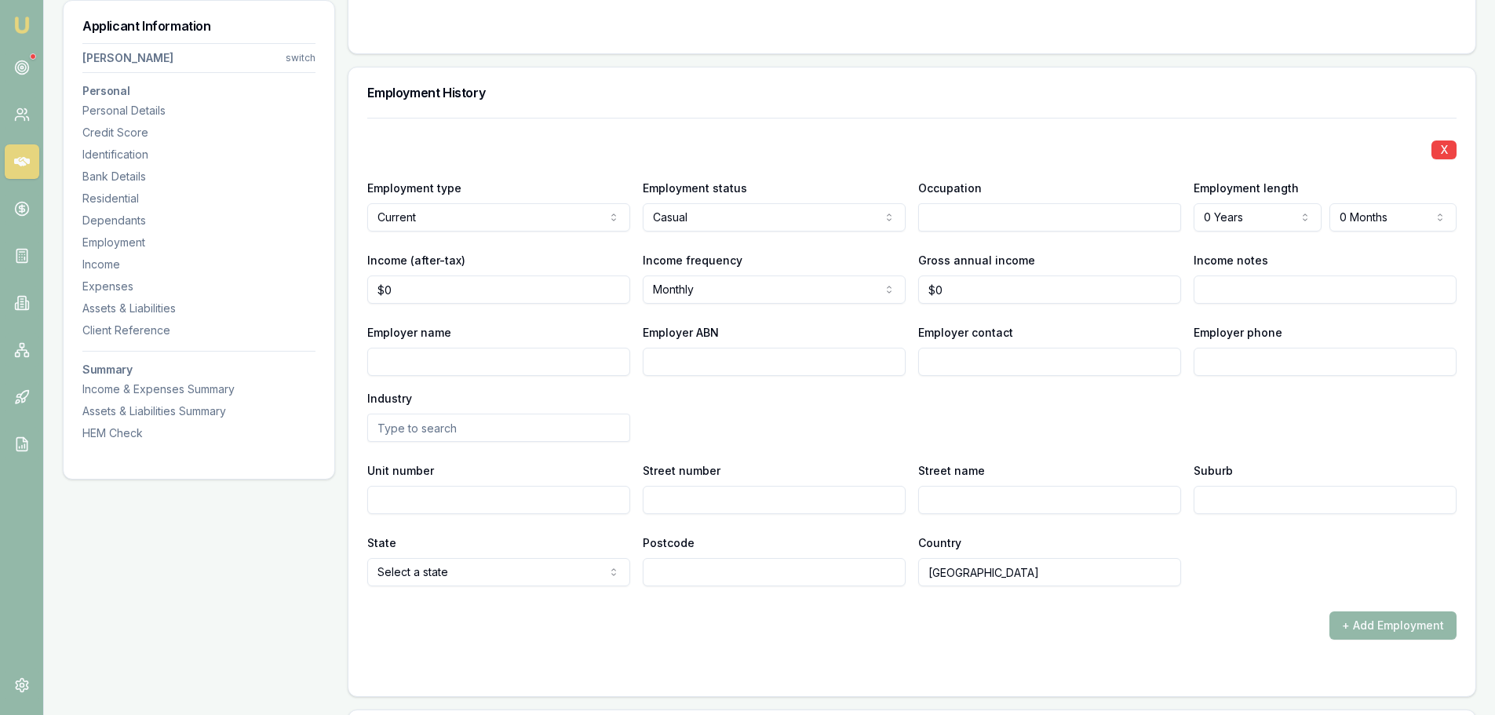
click at [674, 108] on div "Employment History" at bounding box center [911, 93] width 1127 height 50
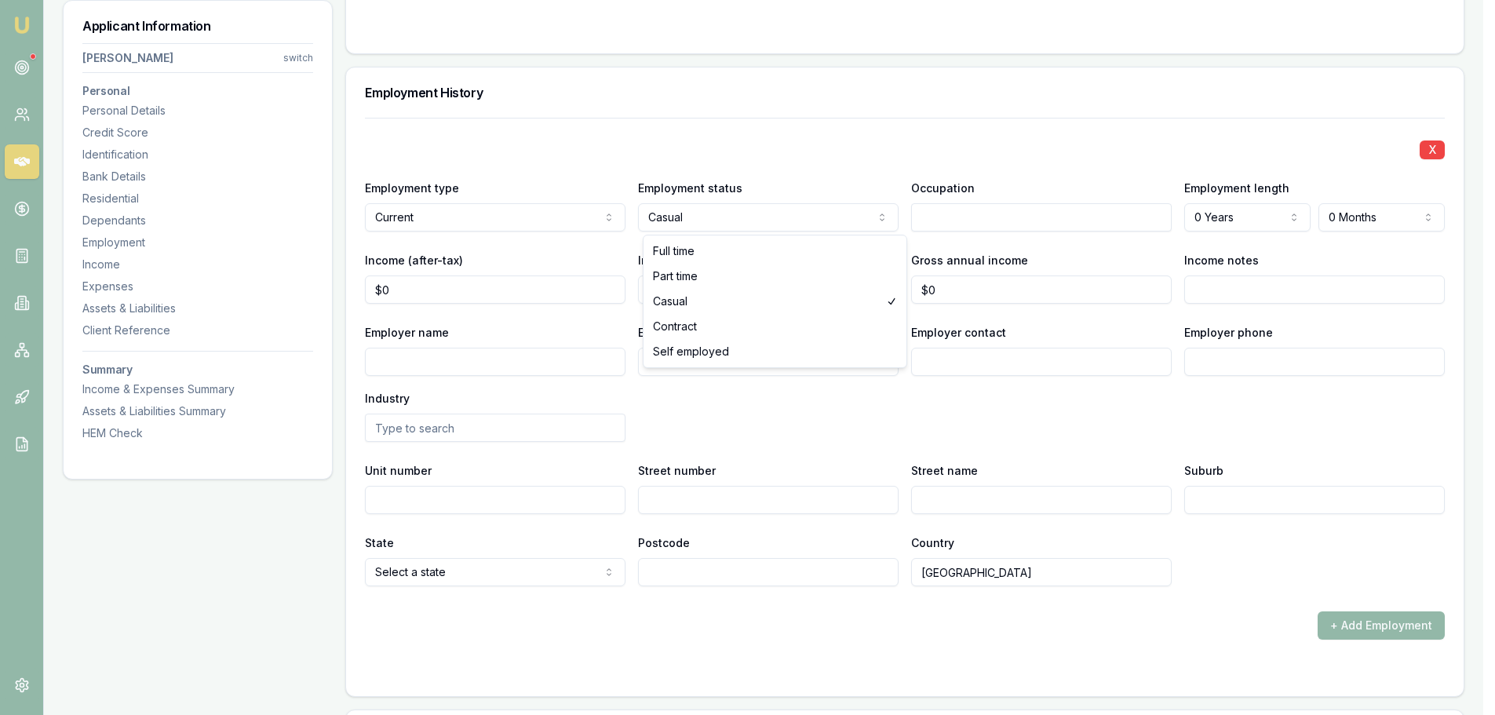
select select "SELF_EMPLOYED"
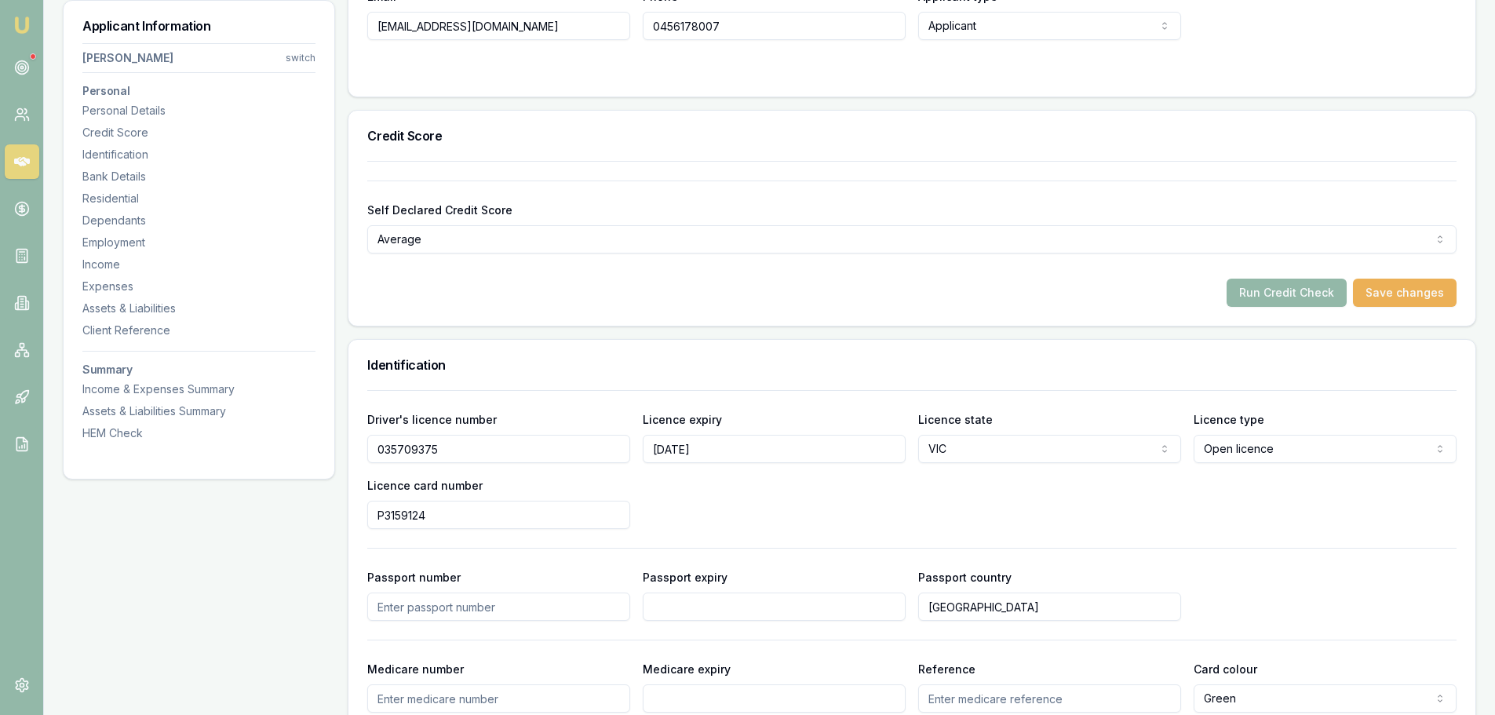
scroll to position [0, 0]
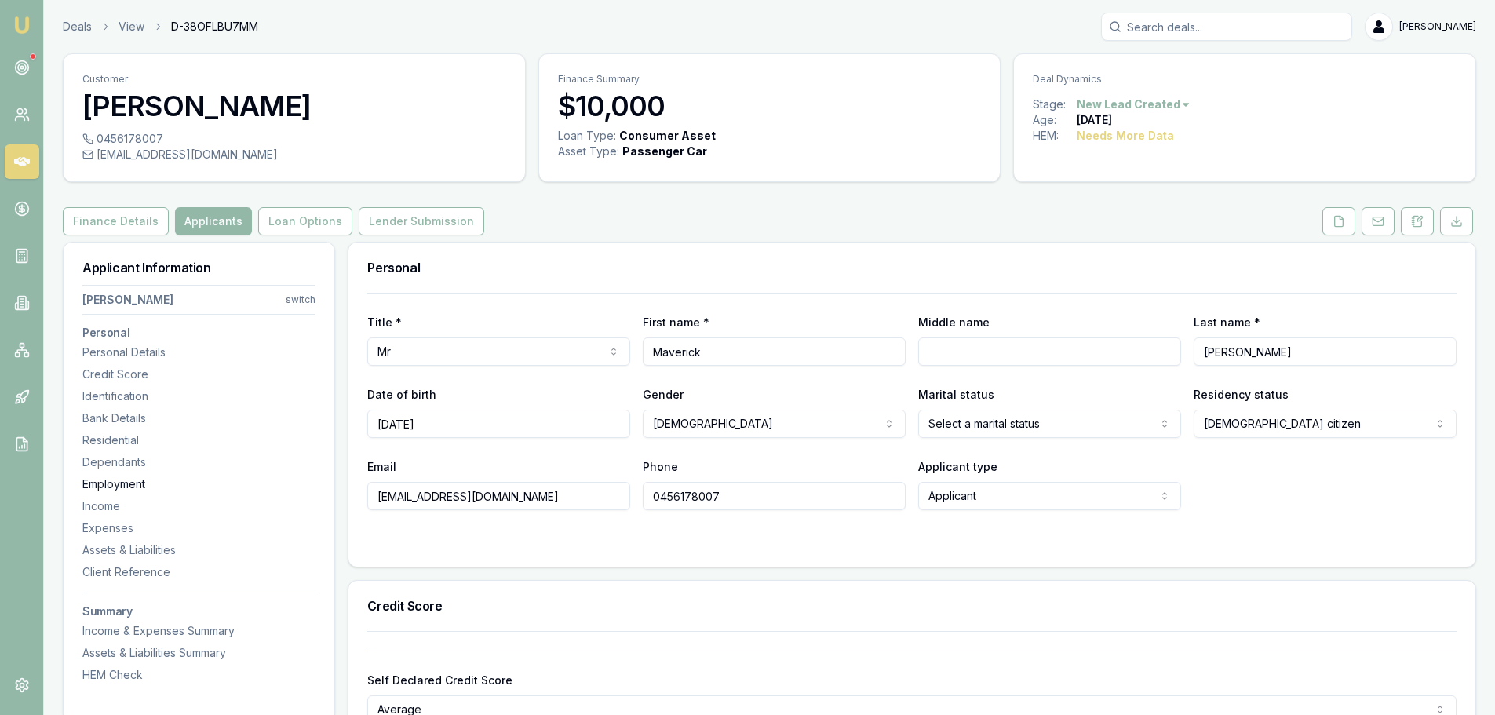
click at [140, 488] on div "Employment" at bounding box center [198, 484] width 233 height 16
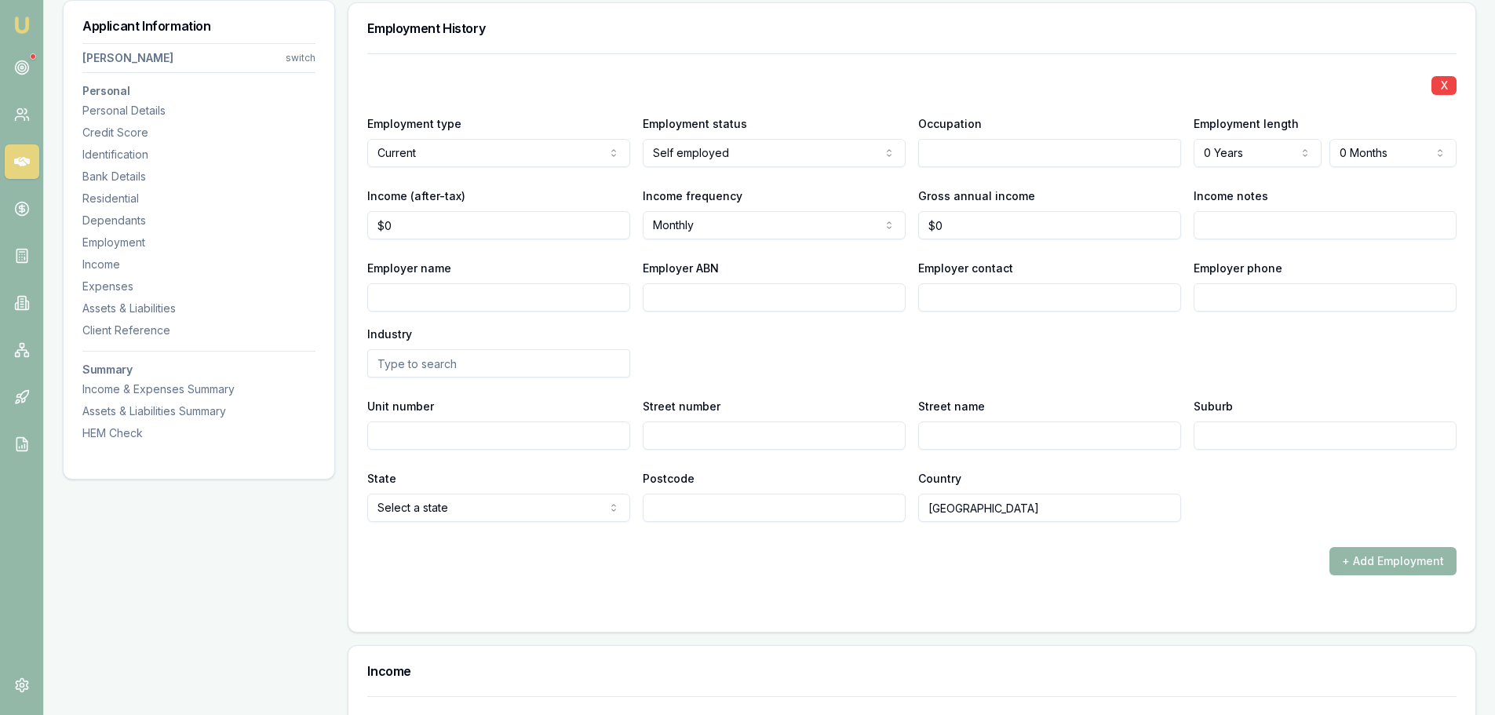
scroll to position [2107, 0]
click at [1103, 149] on input "text" at bounding box center [1049, 151] width 263 height 28
paste input "38 452 689 917"
type input "38 452 689 917"
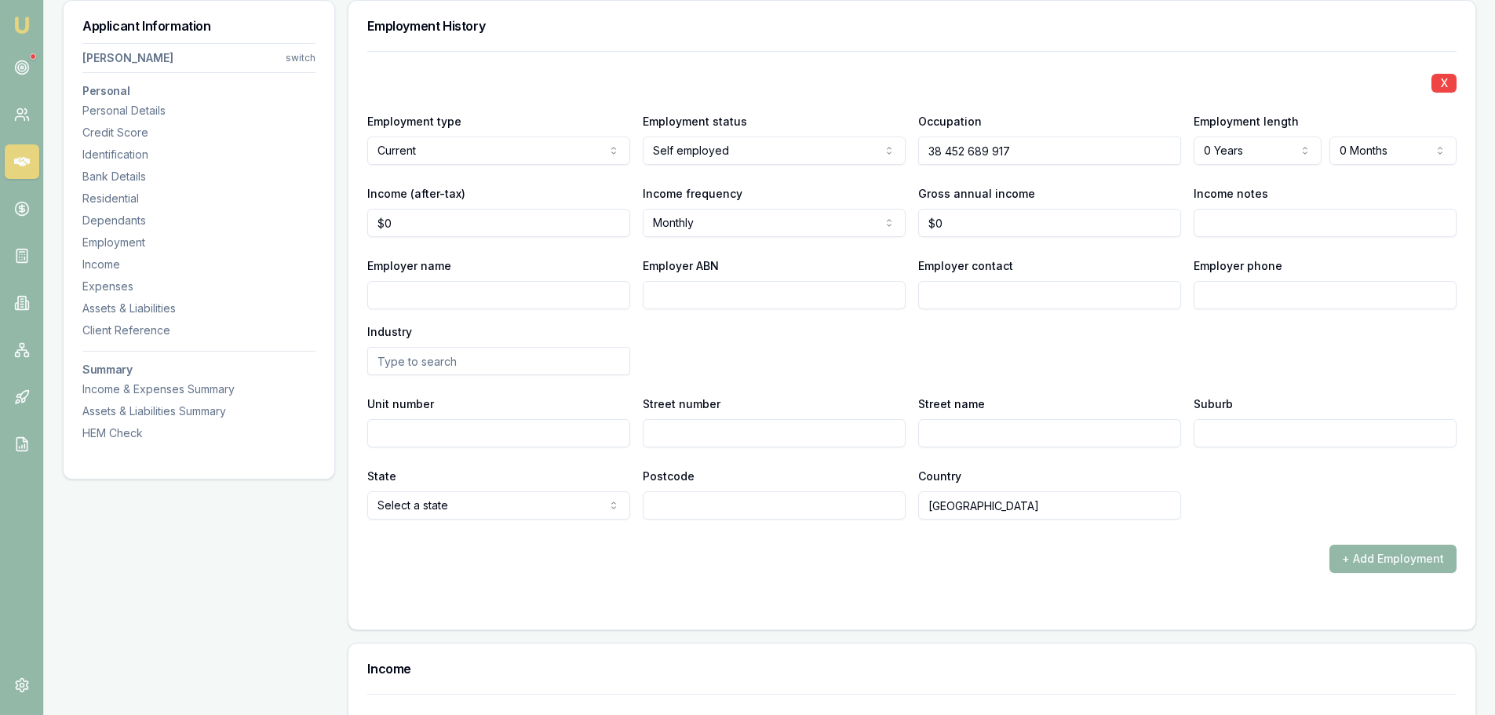
drag, startPoint x: 1246, startPoint y: 166, endPoint x: 1255, endPoint y: 151, distance: 17.9
click at [1248, 161] on div "X Employment type Current Current Previous Employment status Self employed Full…" at bounding box center [911, 285] width 1089 height 469
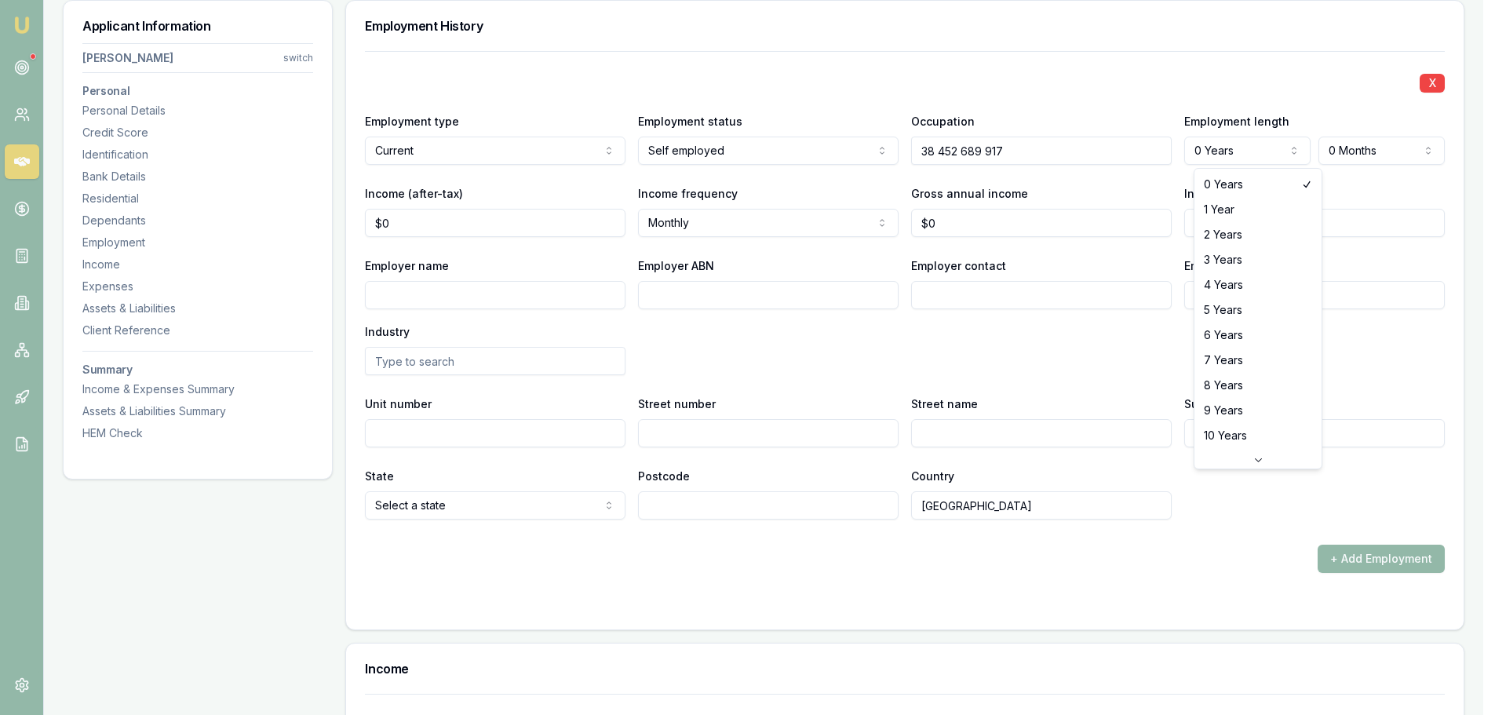
select select "3"
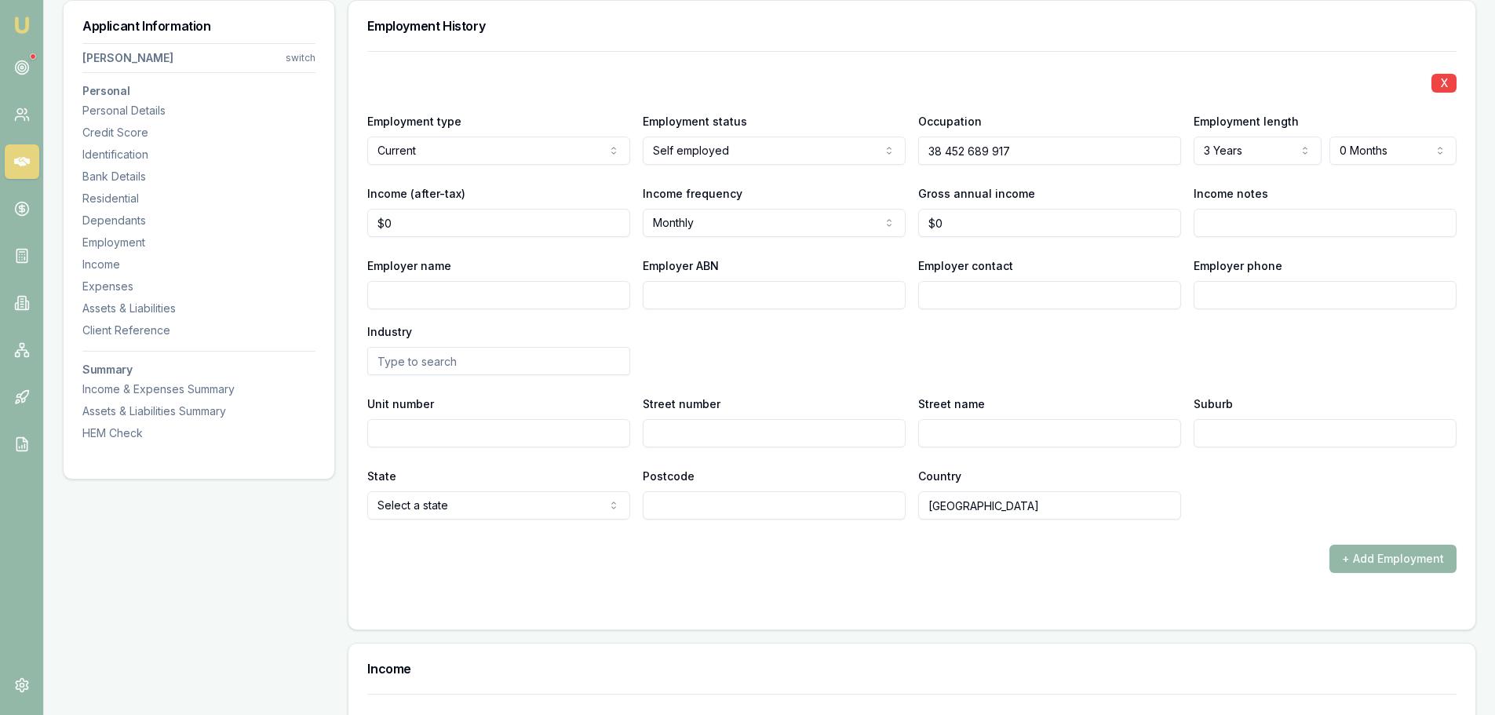
click at [1361, 192] on div "Income notes" at bounding box center [1325, 210] width 263 height 53
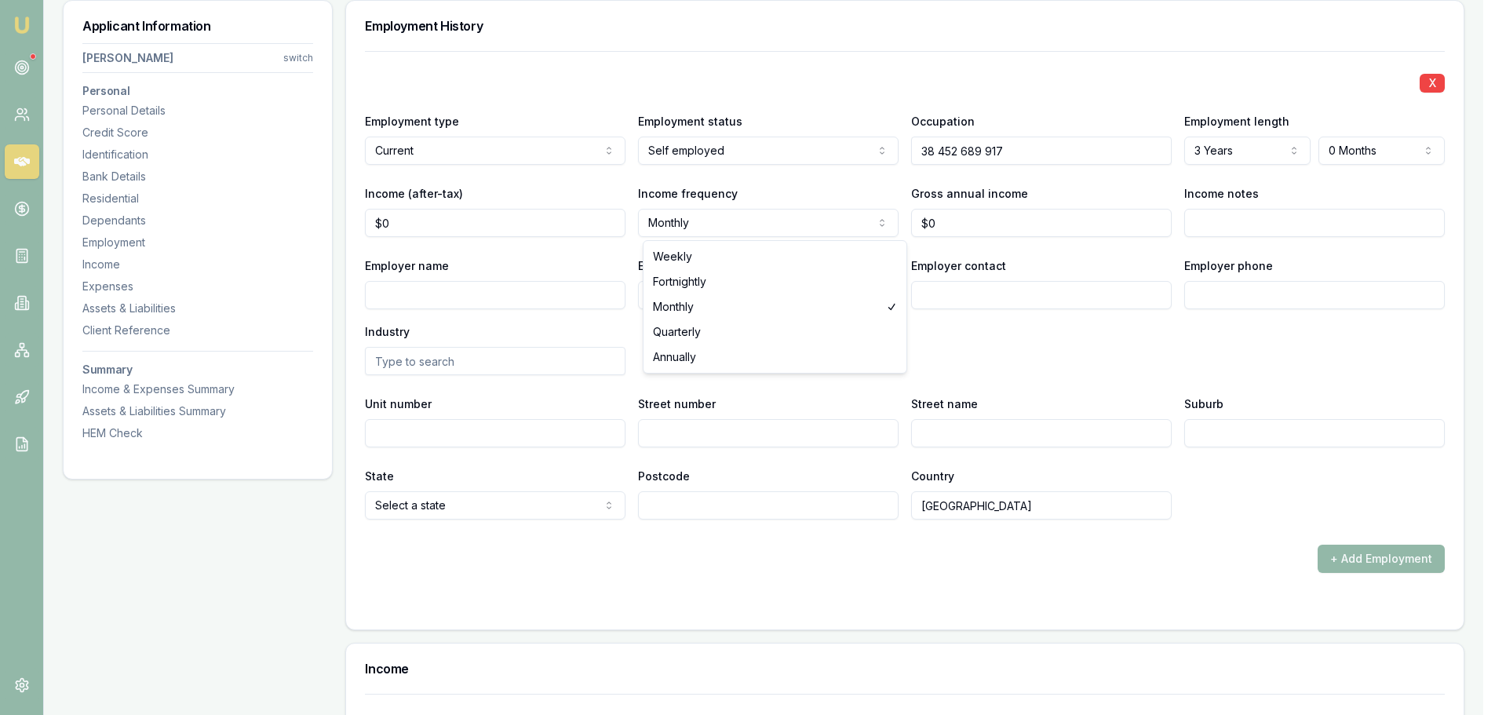
select select "WEEKLY"
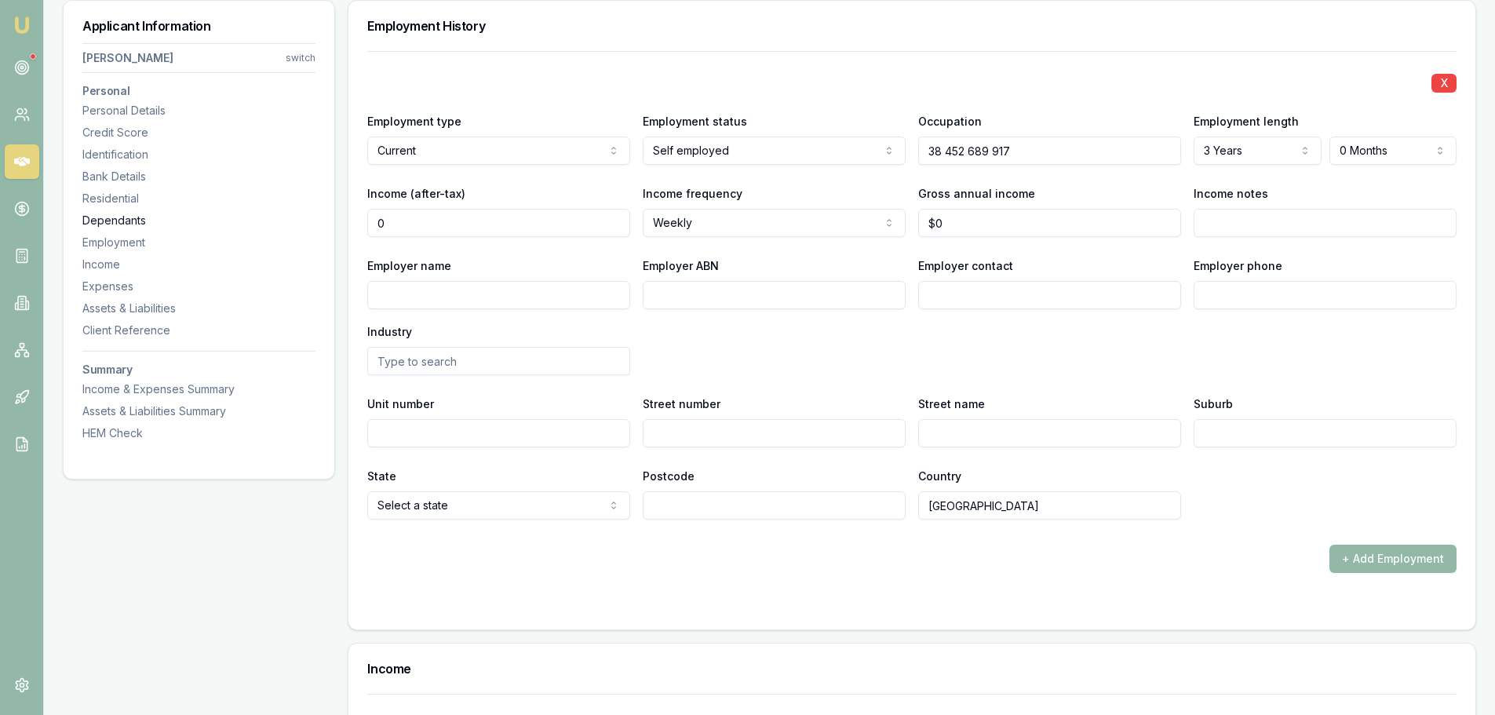
drag, startPoint x: 440, startPoint y: 229, endPoint x: 232, endPoint y: 224, distance: 207.3
click at [243, 224] on div "Applicant Information Maverick Berry switch Personal Personal Details Credit Sc…" at bounding box center [770, 112] width 1414 height 3957
type input "$1,600"
click at [732, 352] on div "Employer name Employer ABN Employer contact Employer phone Industry" at bounding box center [911, 315] width 1089 height 119
click at [1245, 219] on input "Income notes" at bounding box center [1325, 223] width 263 height 28
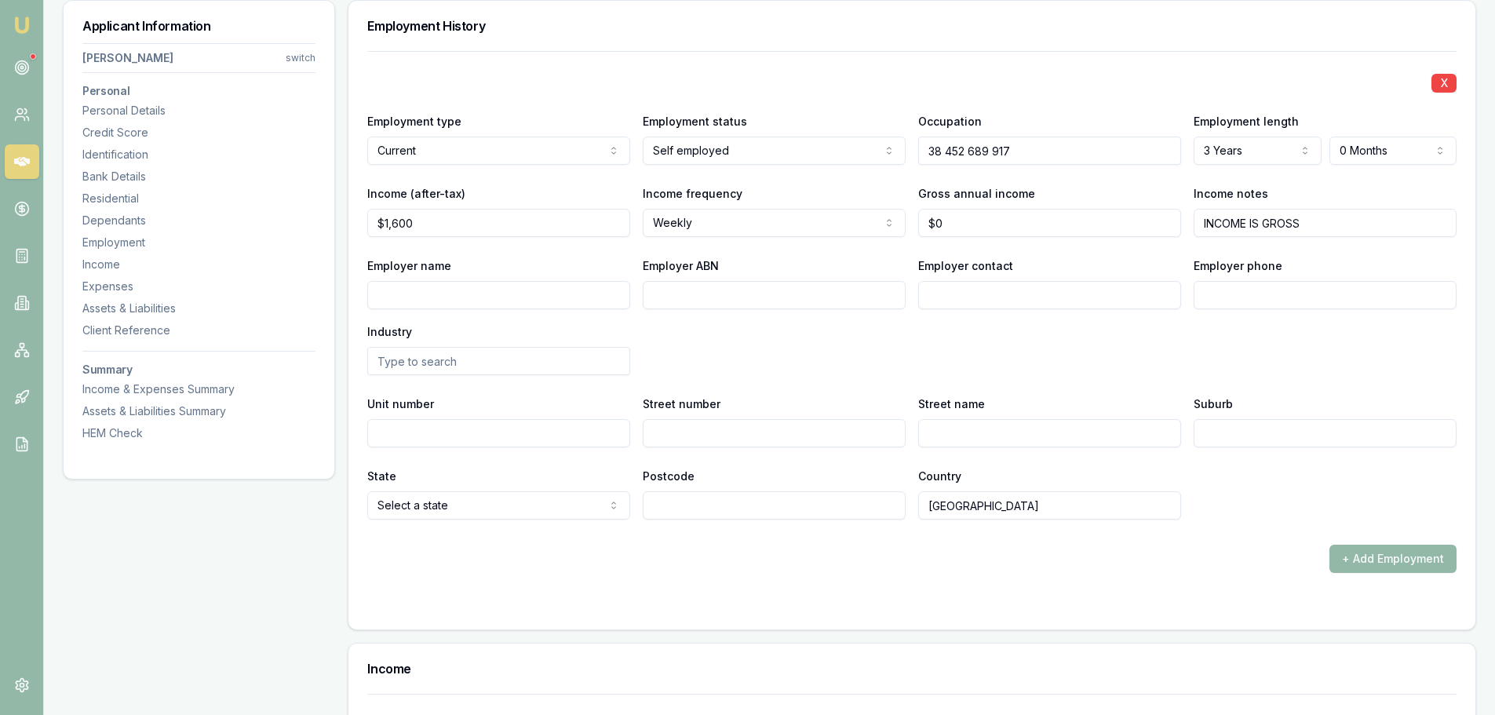
type input "INCOME IS GROSS"
click at [1294, 352] on div "Employer name Employer ABN Employer contact Employer phone Industry" at bounding box center [911, 315] width 1089 height 119
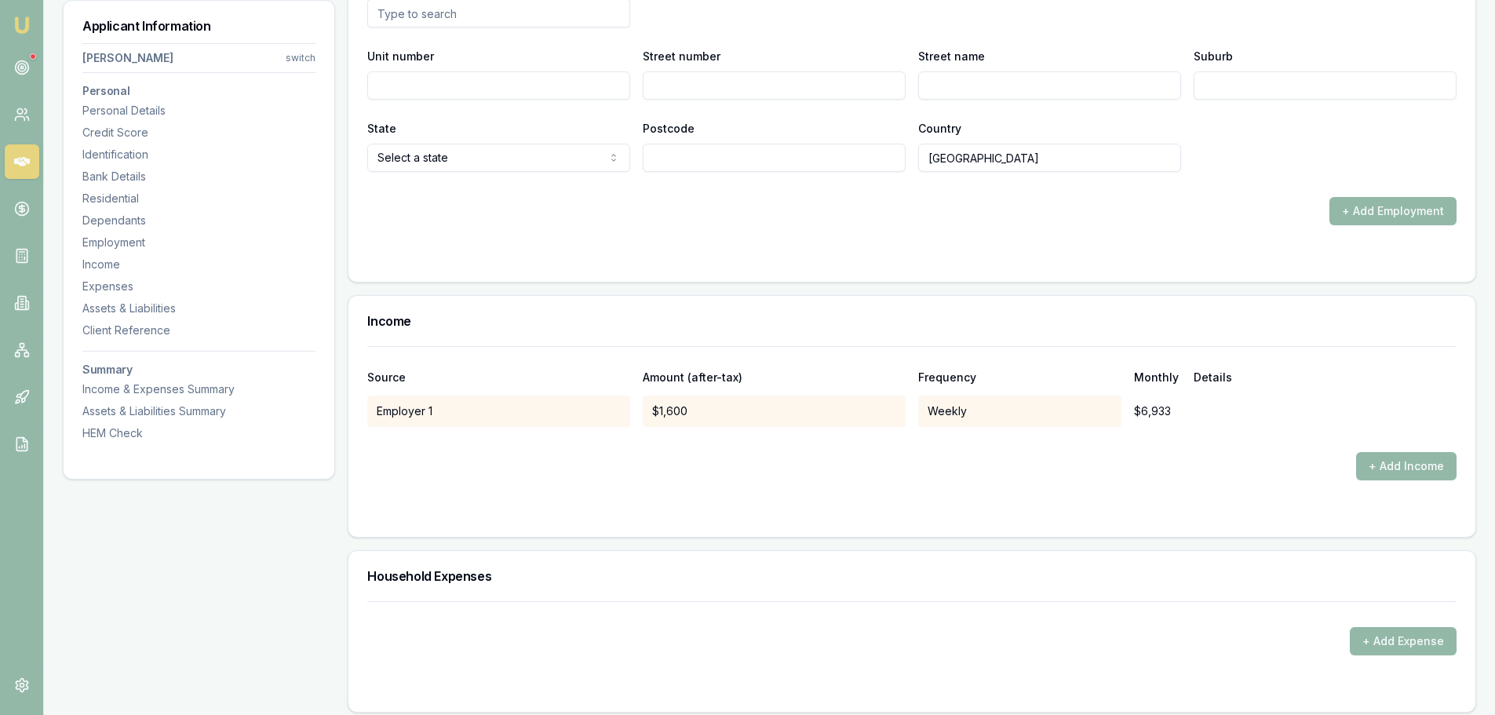
scroll to position [2500, 0]
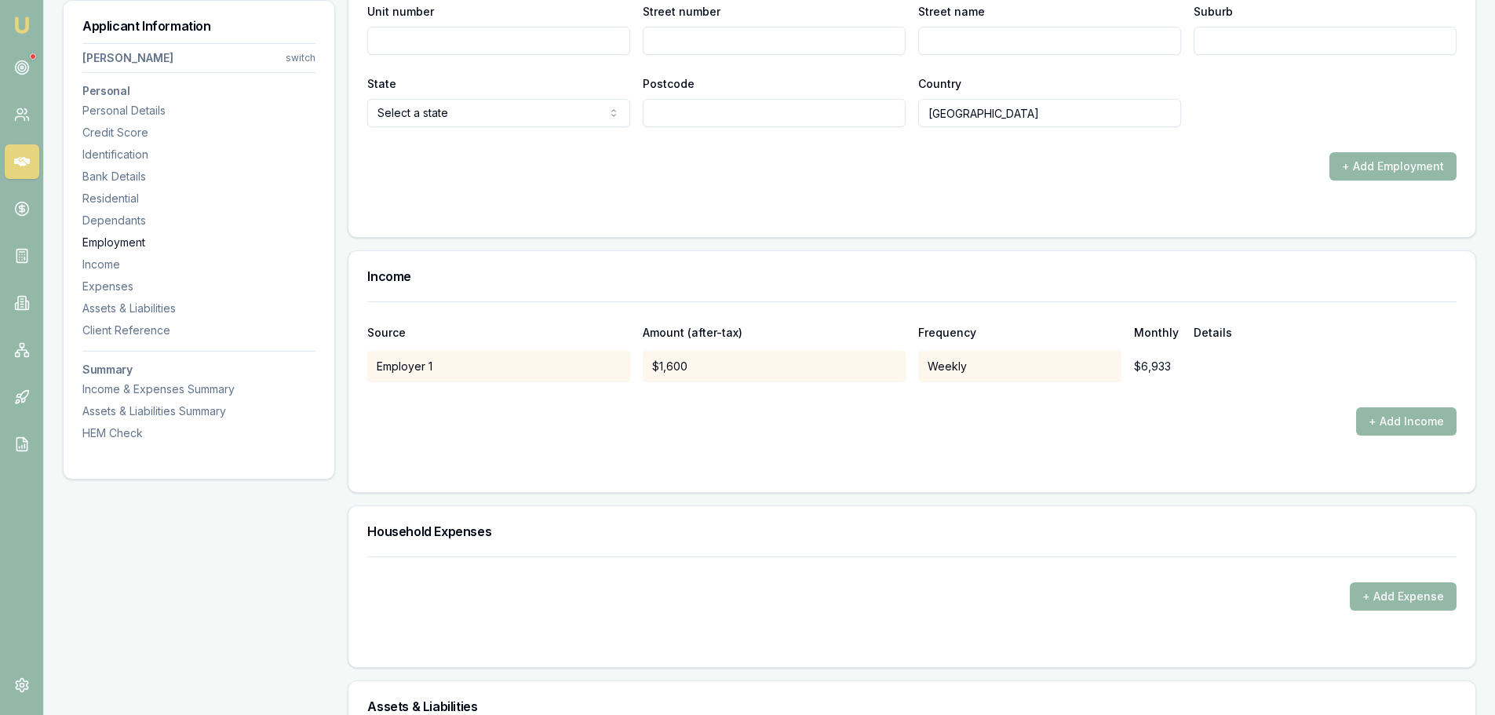
click at [108, 236] on div "Employment" at bounding box center [198, 243] width 233 height 16
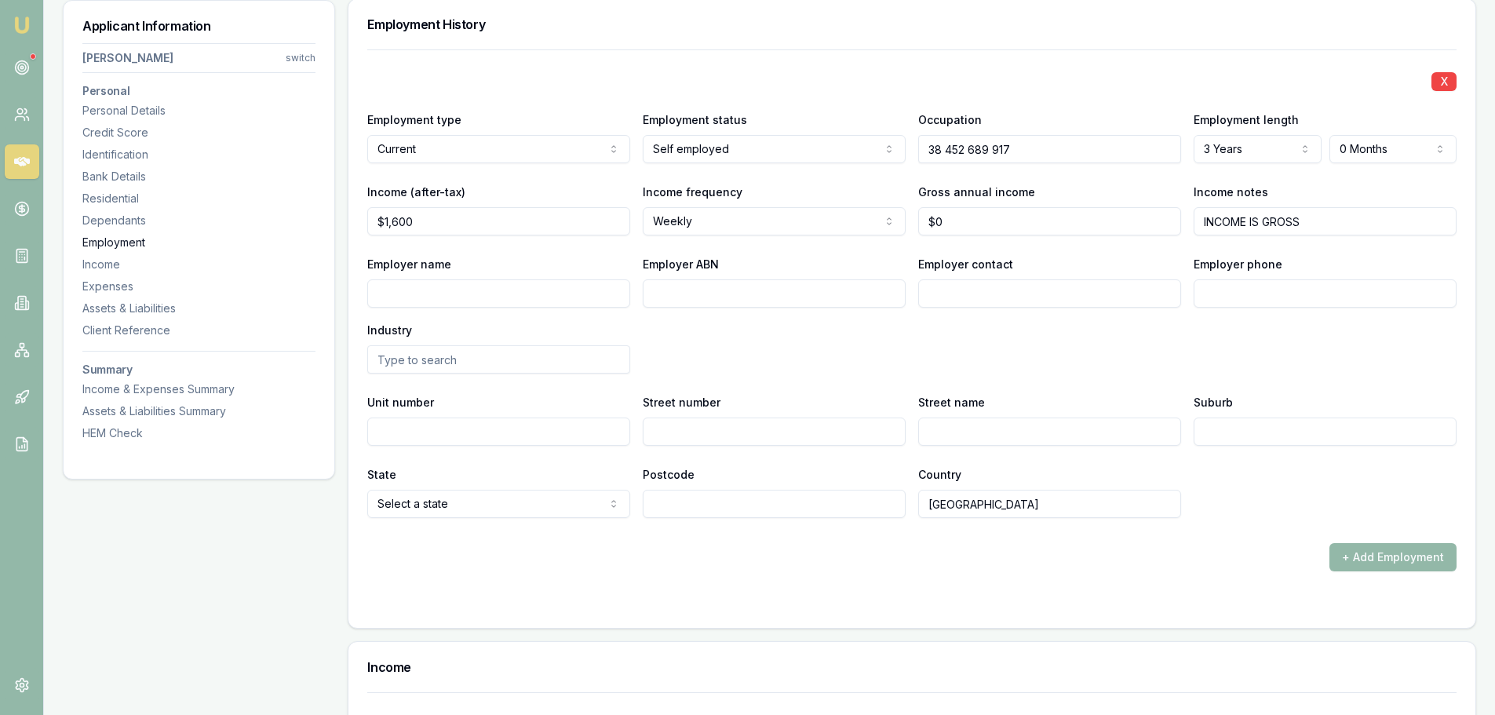
scroll to position [2107, 0]
click at [469, 294] on input "Employer name" at bounding box center [498, 295] width 263 height 28
paste input "BERRY, MAVERICK THOMAS MICHAEL"
type input "BERRY, MAVERICK THOMAS MICHAEL"
click at [794, 342] on div "Employer name BERRY, MAVERICK THOMAS MICHAEL Employer ABN Employer contact Empl…" at bounding box center [911, 315] width 1089 height 119
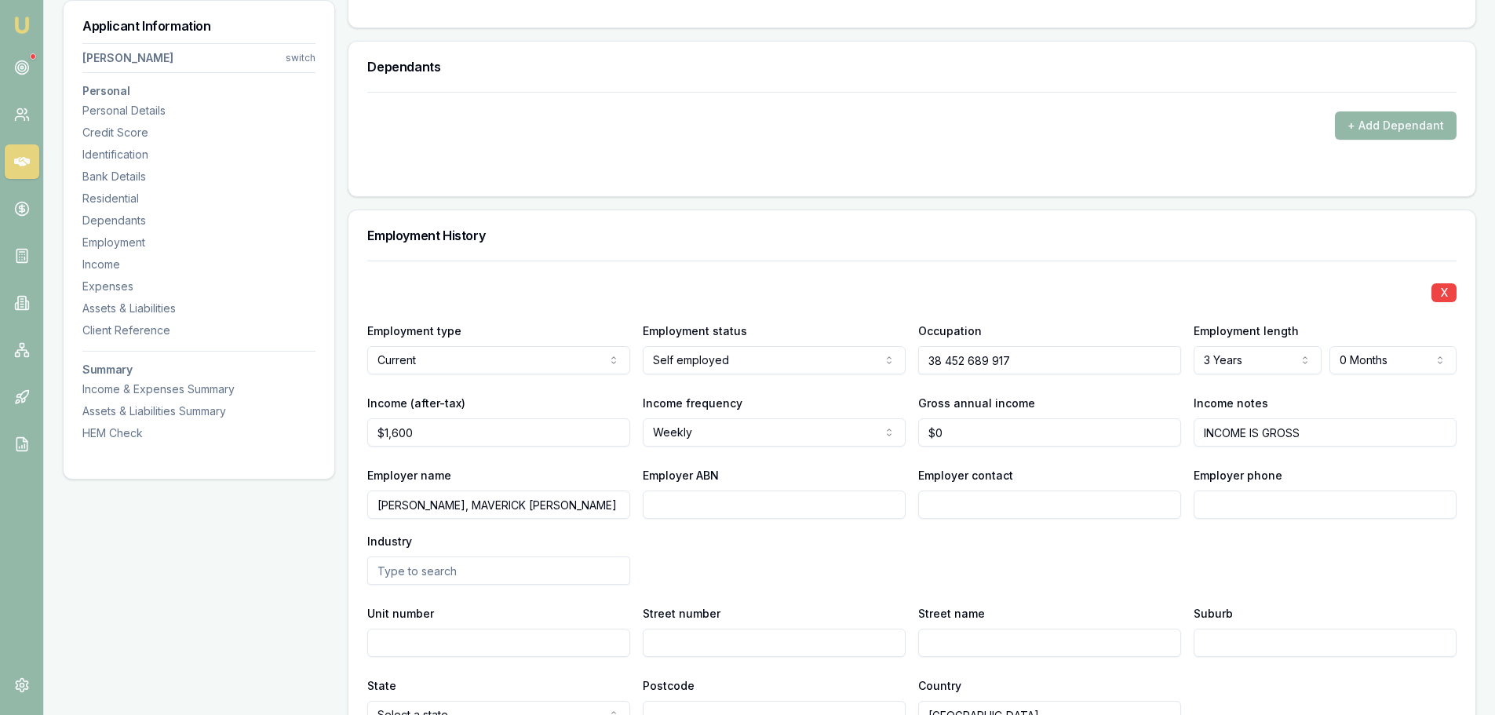
scroll to position [1793, 0]
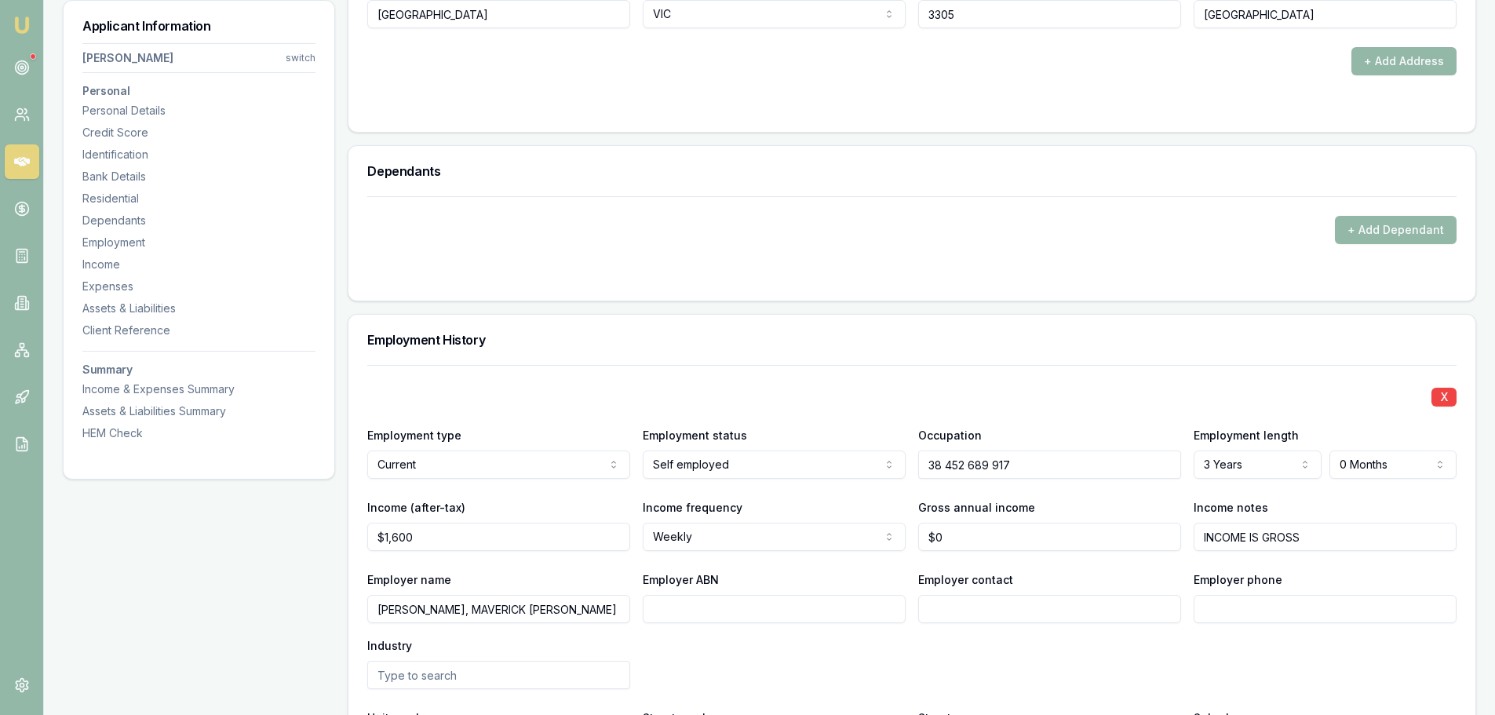
click at [389, 609] on input "BERRY, MAVERICK THOMAS MICHAEL" at bounding box center [498, 609] width 263 height 28
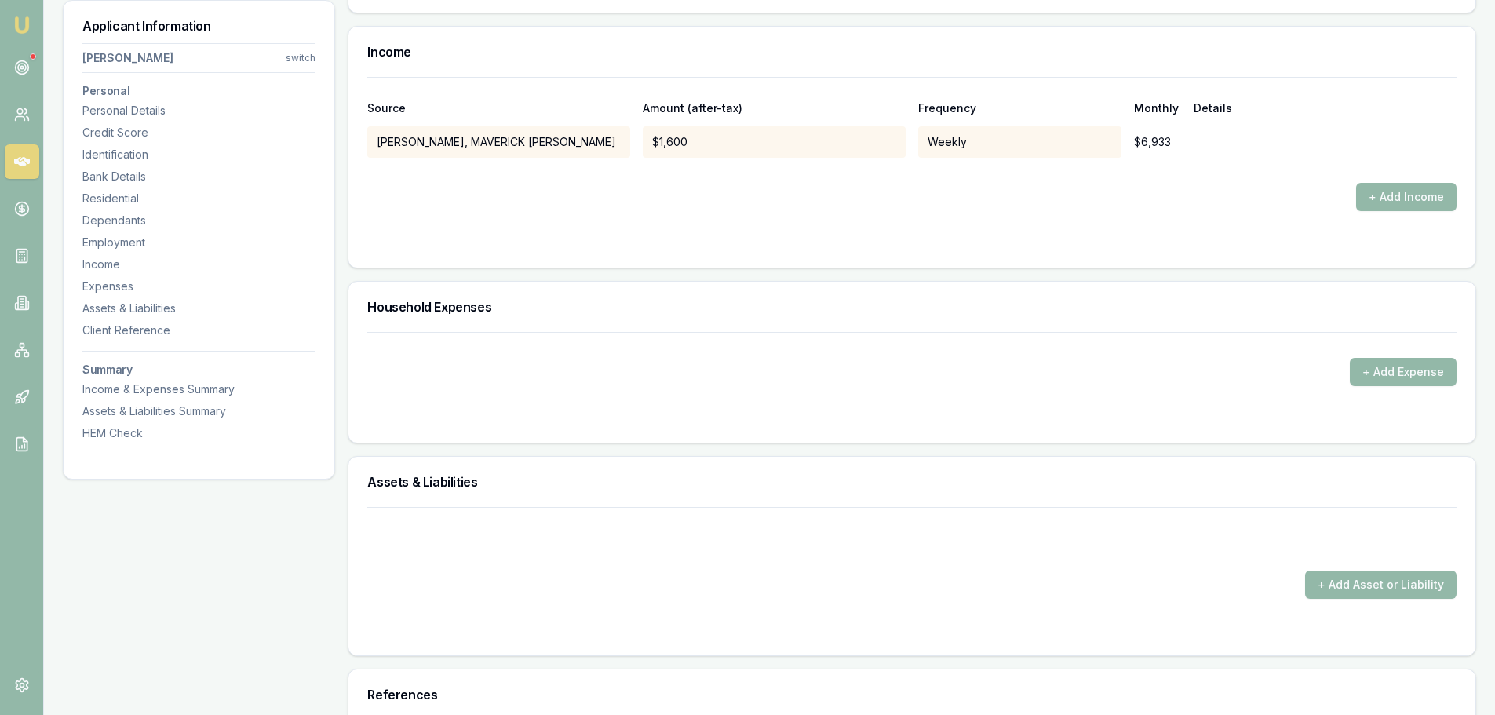
scroll to position [2735, 0]
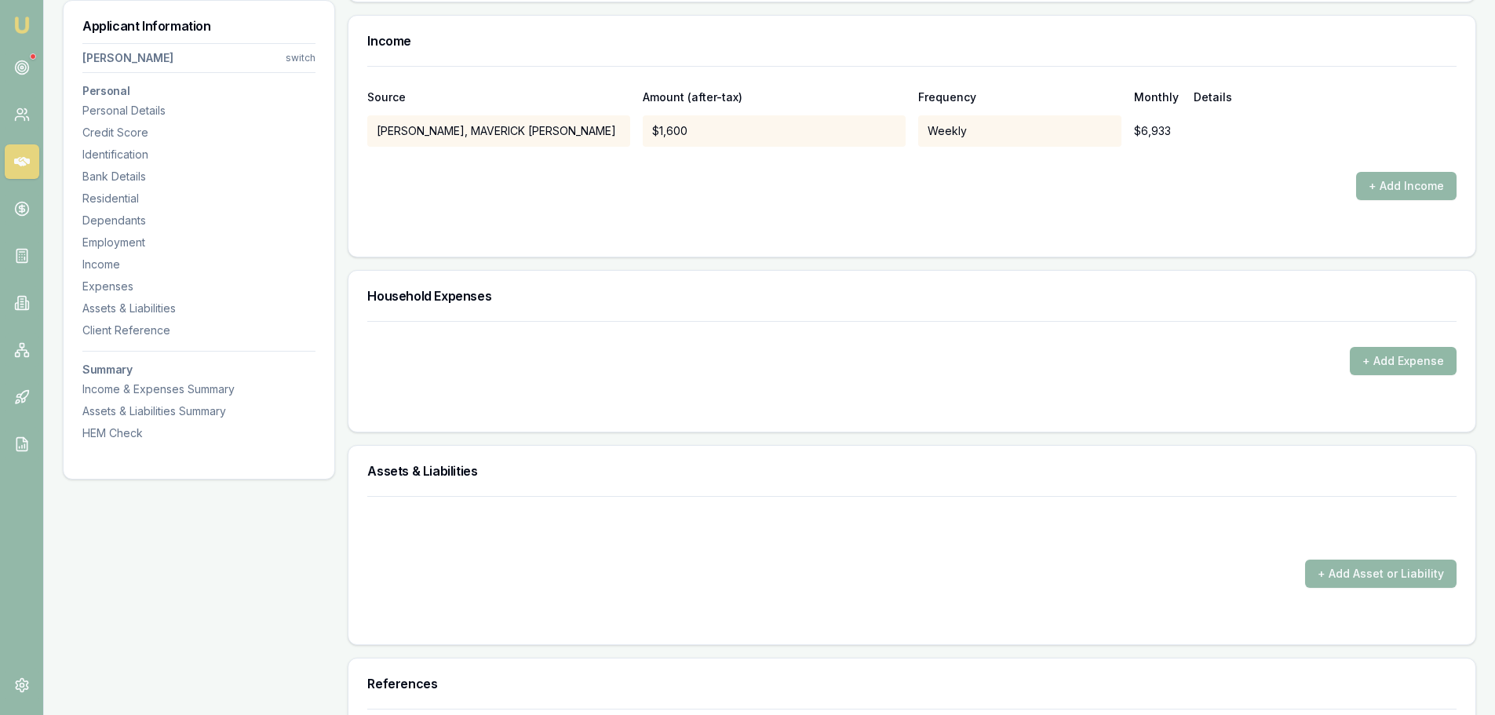
type input "BERRY, MAVERICK THOMAS MICHAEL"
click at [1410, 363] on button "+ Add Expense" at bounding box center [1403, 361] width 107 height 28
click at [505, 389] on form "+ Add Expense" at bounding box center [911, 367] width 1089 height 92
click at [1372, 369] on button "+ Add Expense" at bounding box center [1403, 361] width 107 height 28
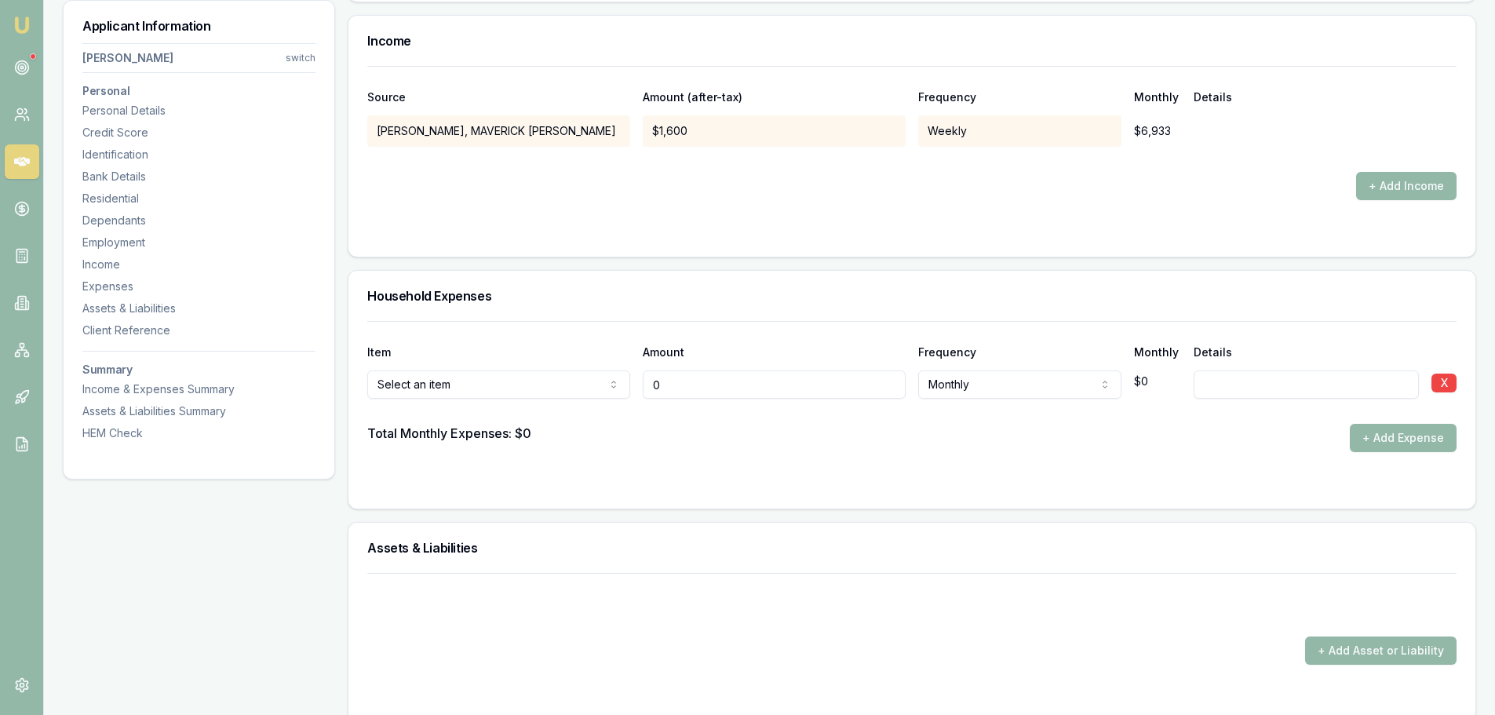
drag, startPoint x: 699, startPoint y: 388, endPoint x: 325, endPoint y: 419, distance: 375.7
click at [527, 409] on div "Item Amount Frequency Monthly Details Rent or board Rent or board Food and groc…" at bounding box center [911, 386] width 1089 height 131
type input "$100"
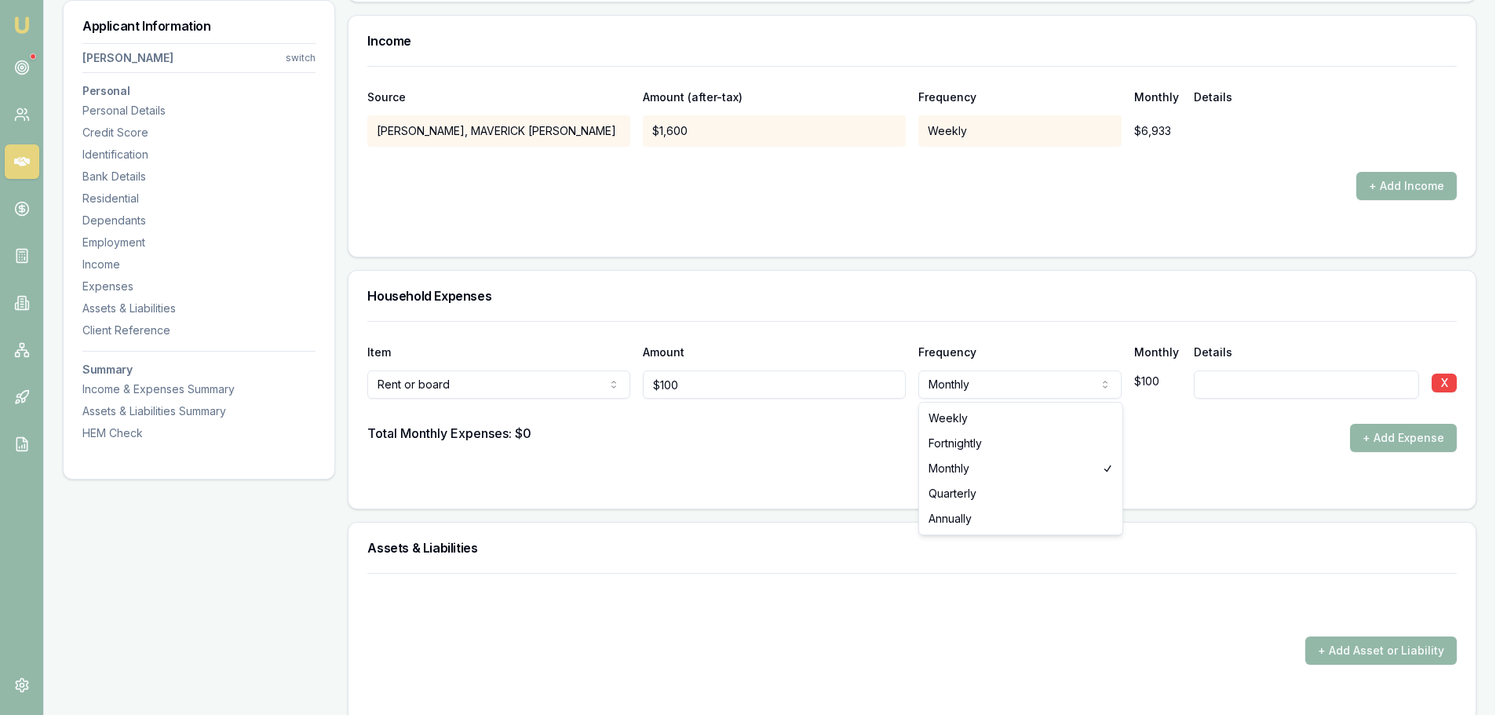
select select "WEEKLY"
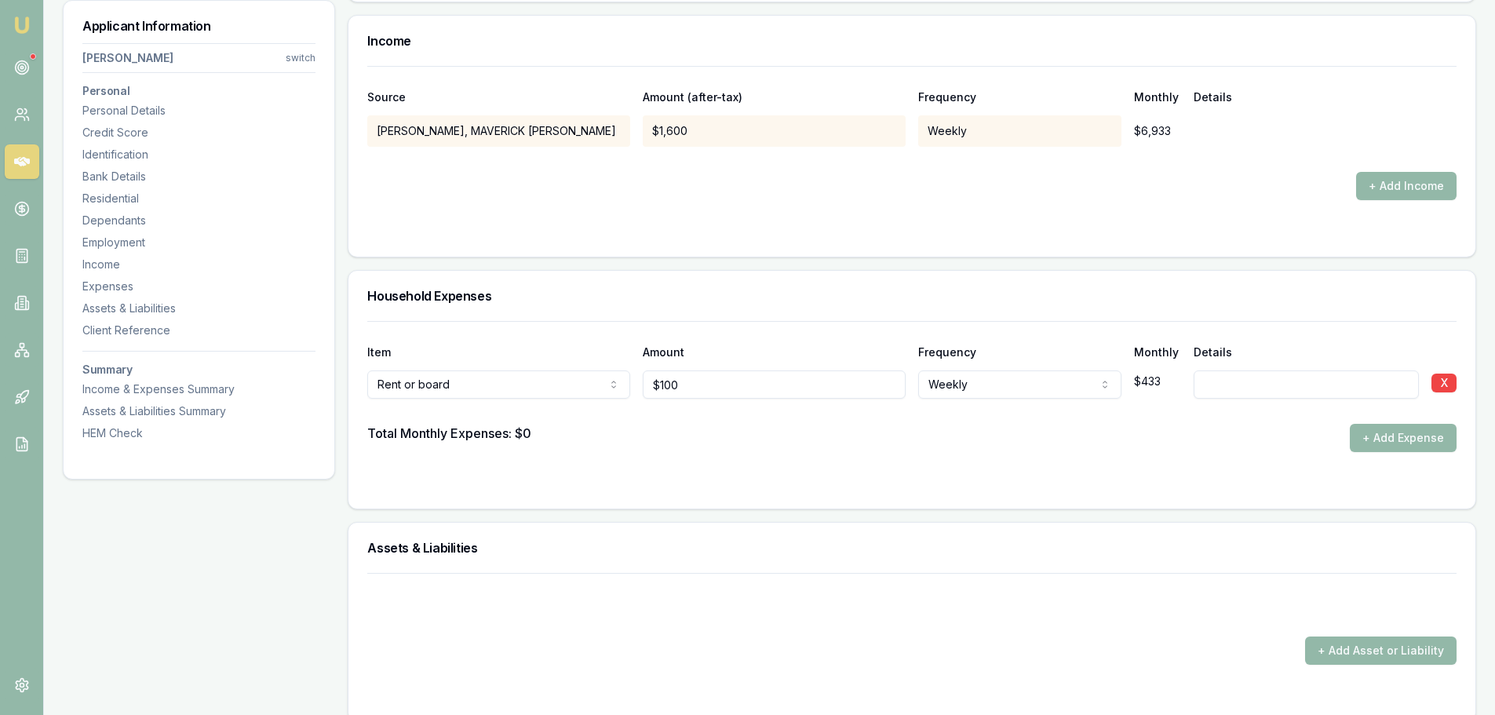
click at [1006, 421] on div at bounding box center [911, 411] width 1089 height 25
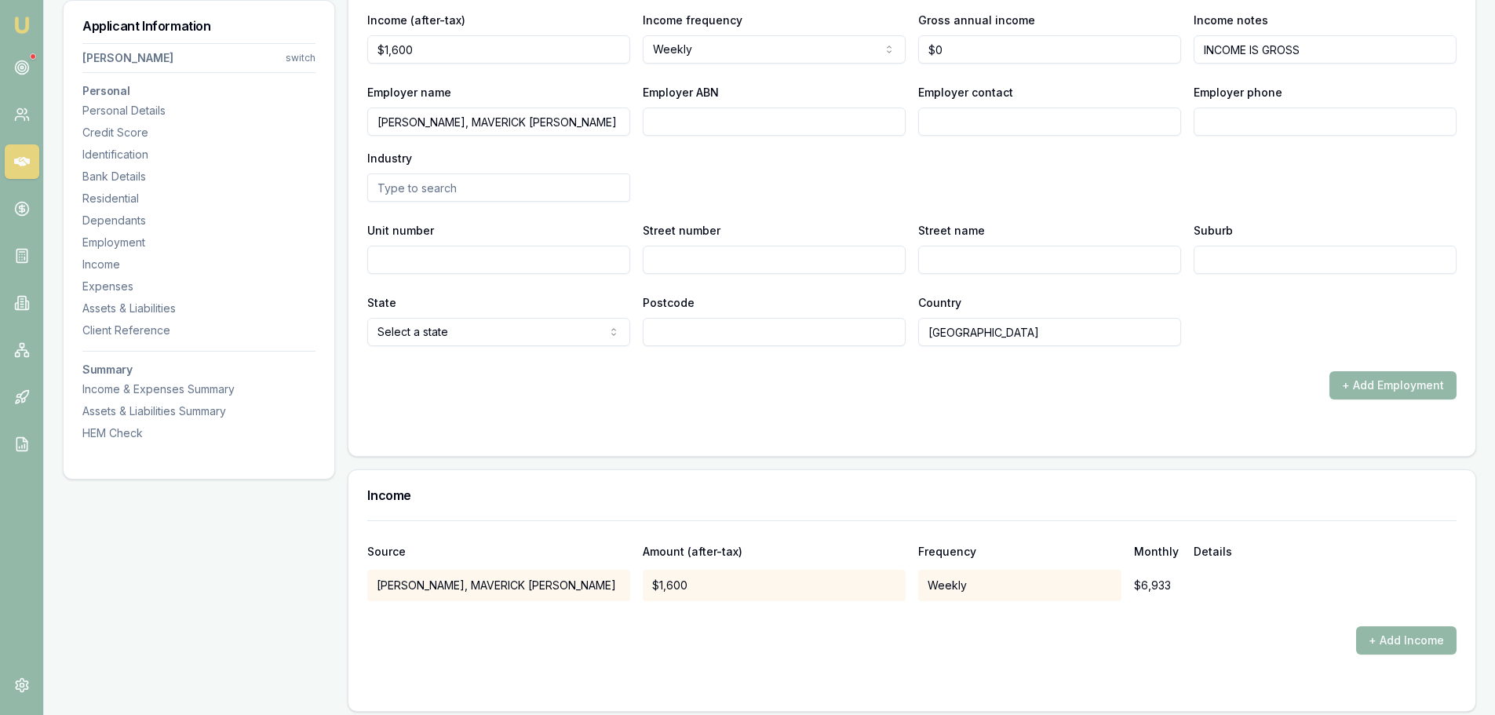
scroll to position [2421, 0]
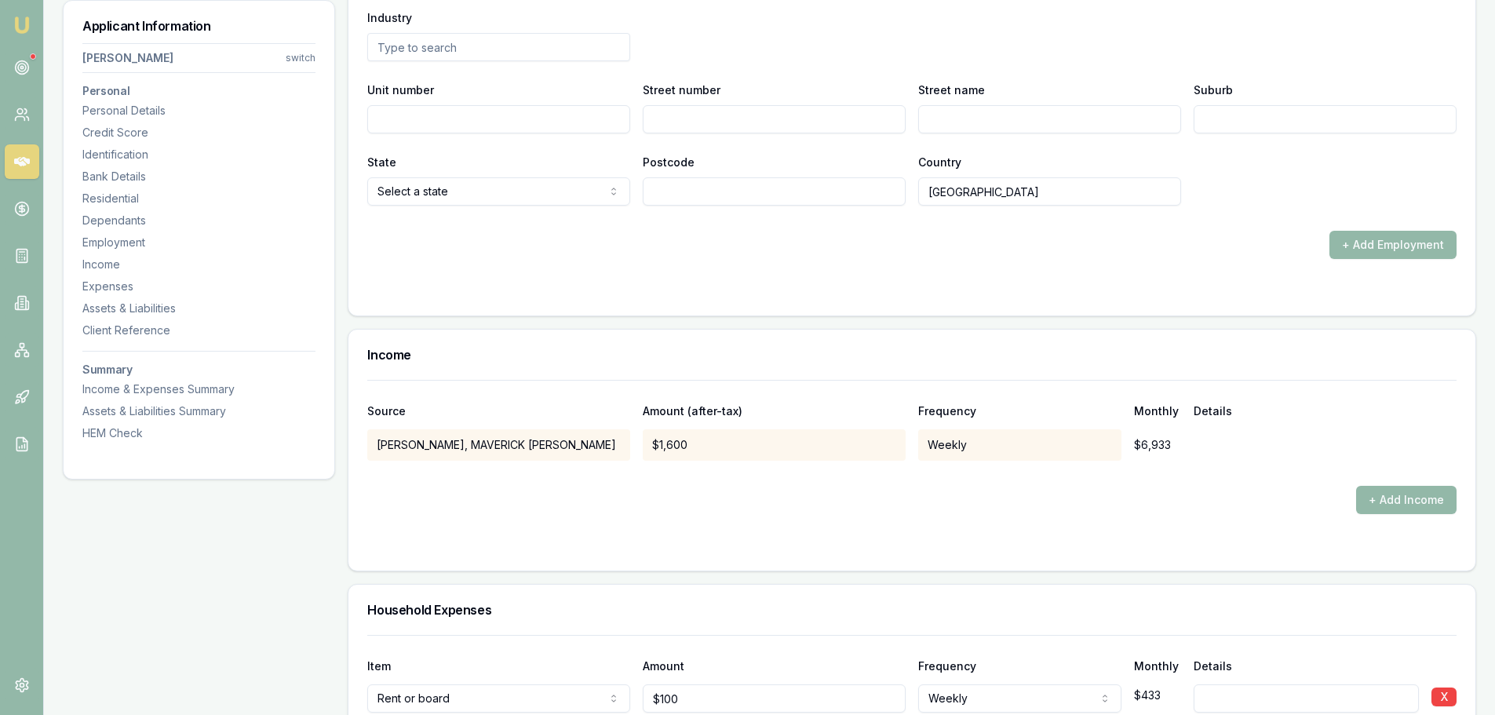
click at [1045, 505] on div "+ Add Income" at bounding box center [911, 500] width 1089 height 28
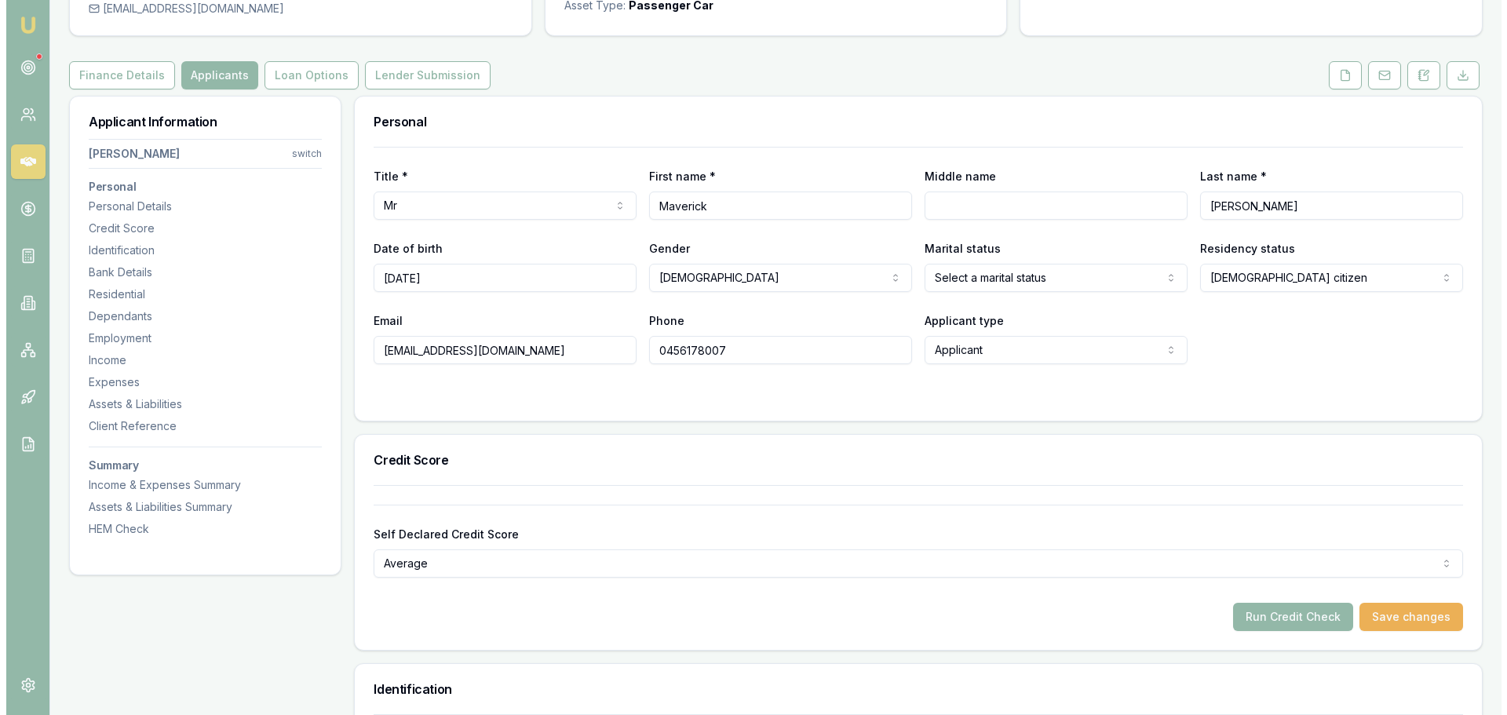
scroll to position [0, 0]
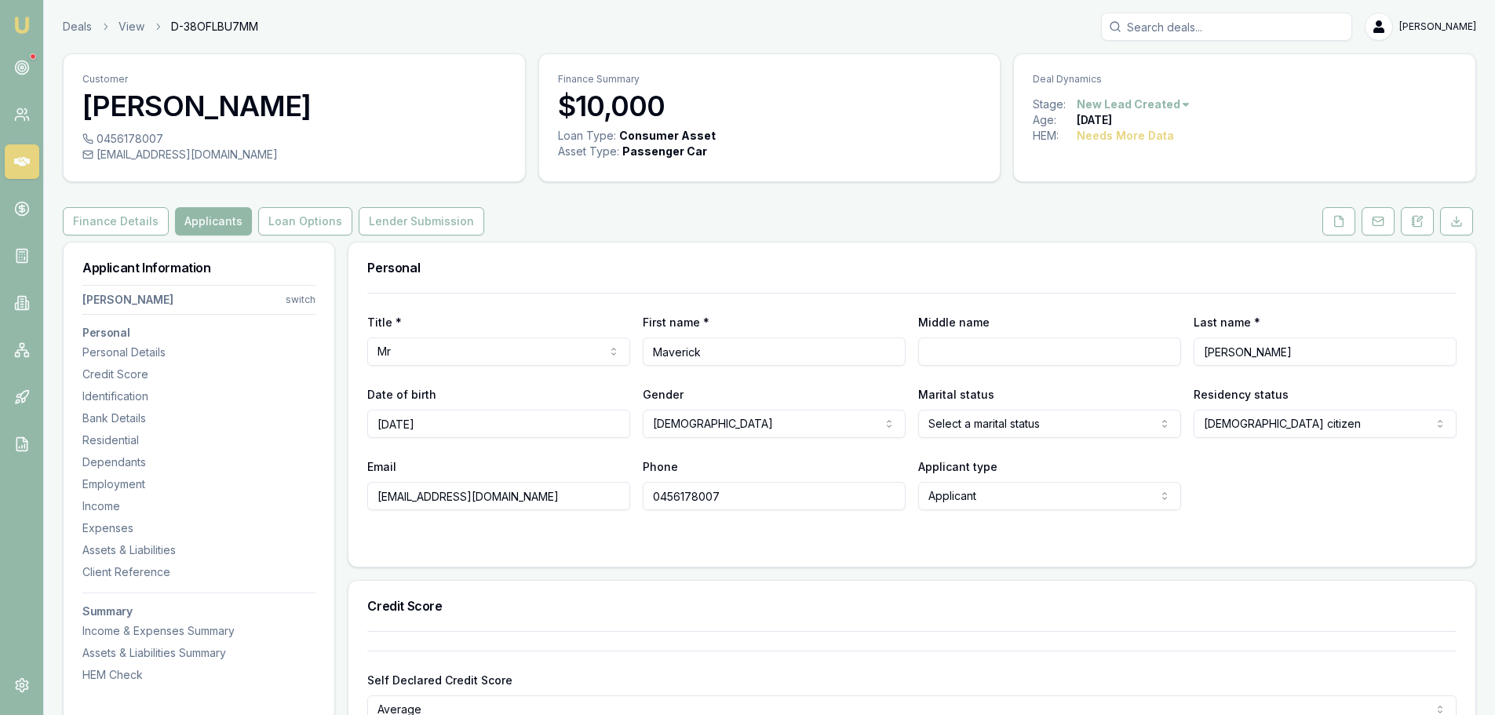
drag, startPoint x: 996, startPoint y: 258, endPoint x: 980, endPoint y: 261, distance: 16.8
click at [996, 257] on div "Personal" at bounding box center [911, 268] width 1127 height 50
click at [1346, 224] on button at bounding box center [1339, 221] width 33 height 28
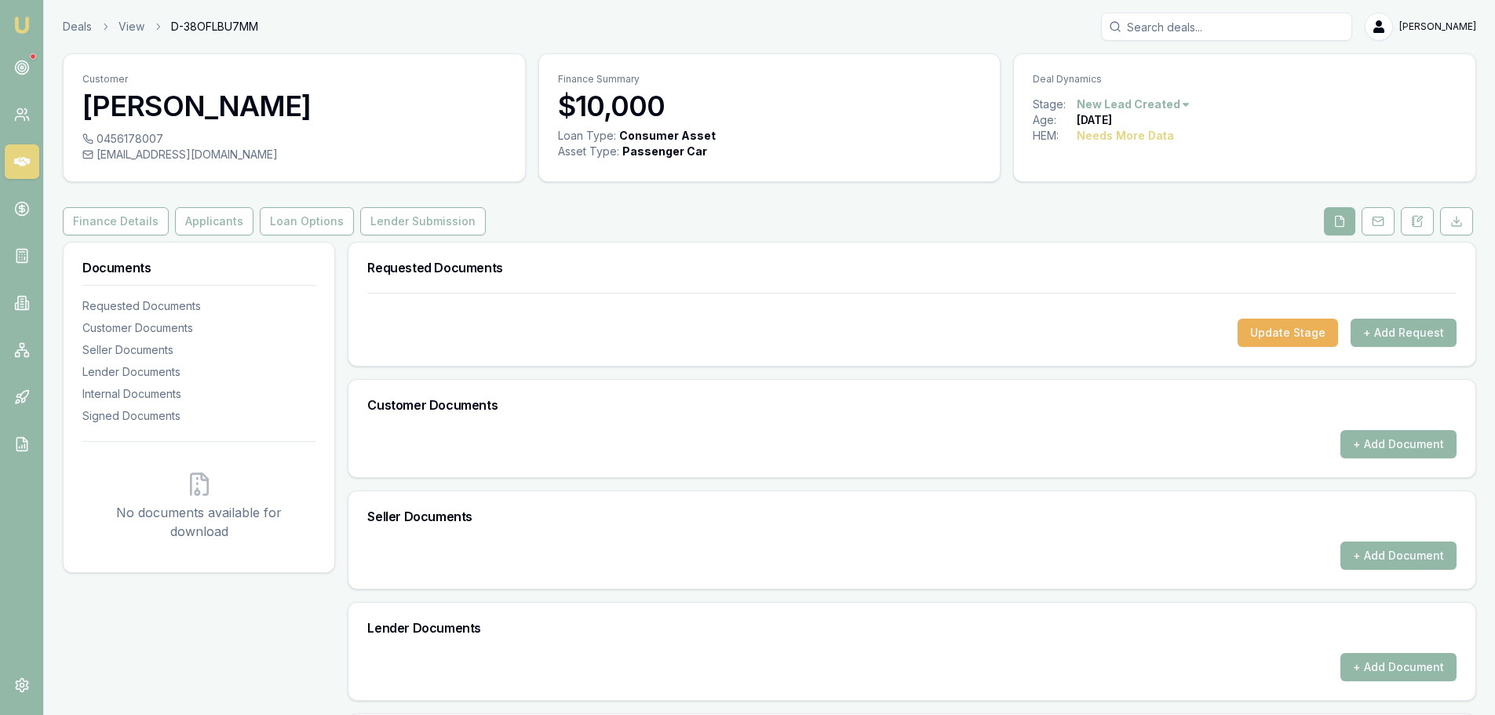
click at [988, 187] on div "Customer Maverick Berry 0456178007 m.verickberry@gmail.com Finance Summary $10,…" at bounding box center [770, 488] width 1414 height 870
click at [889, 203] on div "Customer Maverick Berry 0456178007 m.verickberry@gmail.com Finance Summary $10,…" at bounding box center [770, 488] width 1414 height 870
click at [890, 204] on div "Customer Maverick Berry 0456178007 m.verickberry@gmail.com Finance Summary $10,…" at bounding box center [770, 488] width 1414 height 870
click at [867, 217] on div "Finance Details Applicants Loan Options Lender Submission" at bounding box center [770, 221] width 1414 height 28
click at [509, 224] on div "Finance Details Applicants Loan Options Lender Submission" at bounding box center [770, 221] width 1414 height 28
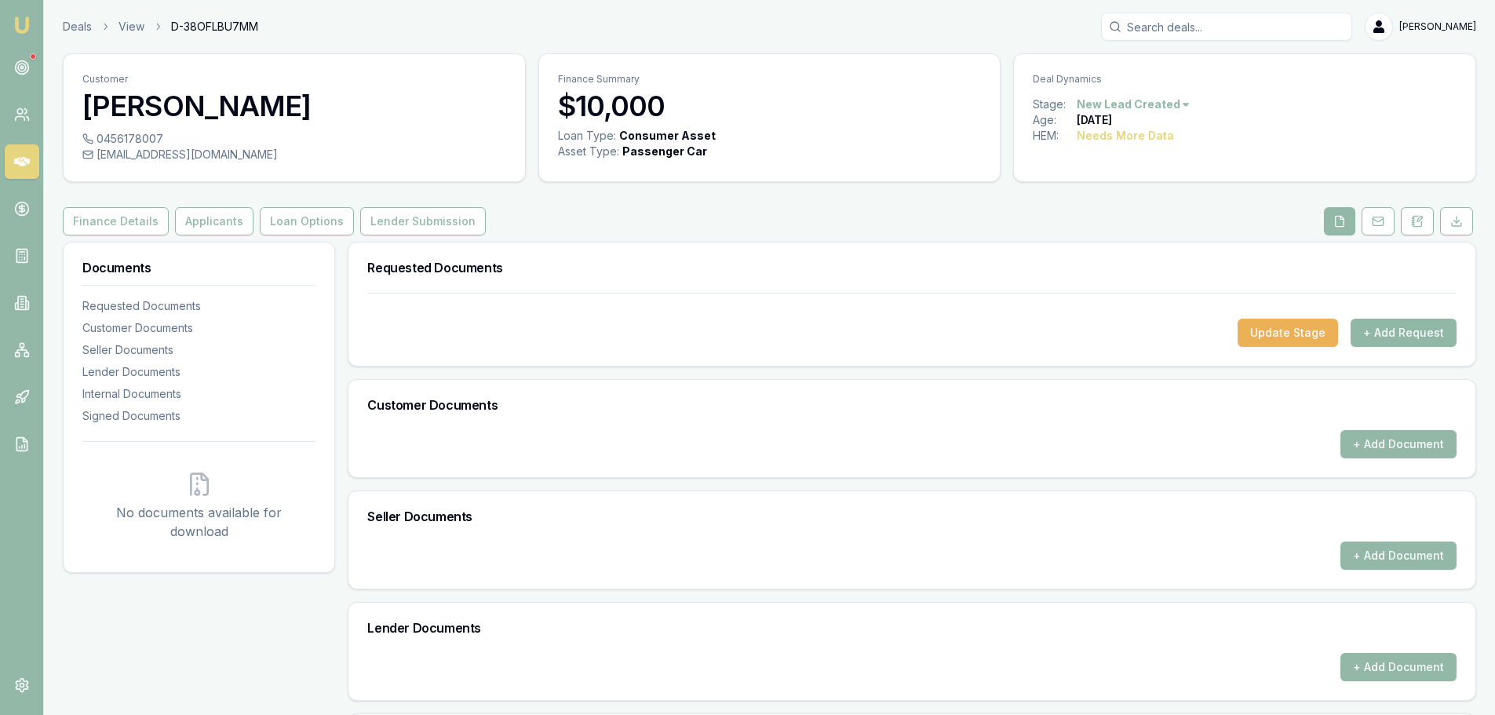
click at [1416, 333] on button "+ Add Request" at bounding box center [1404, 333] width 106 height 28
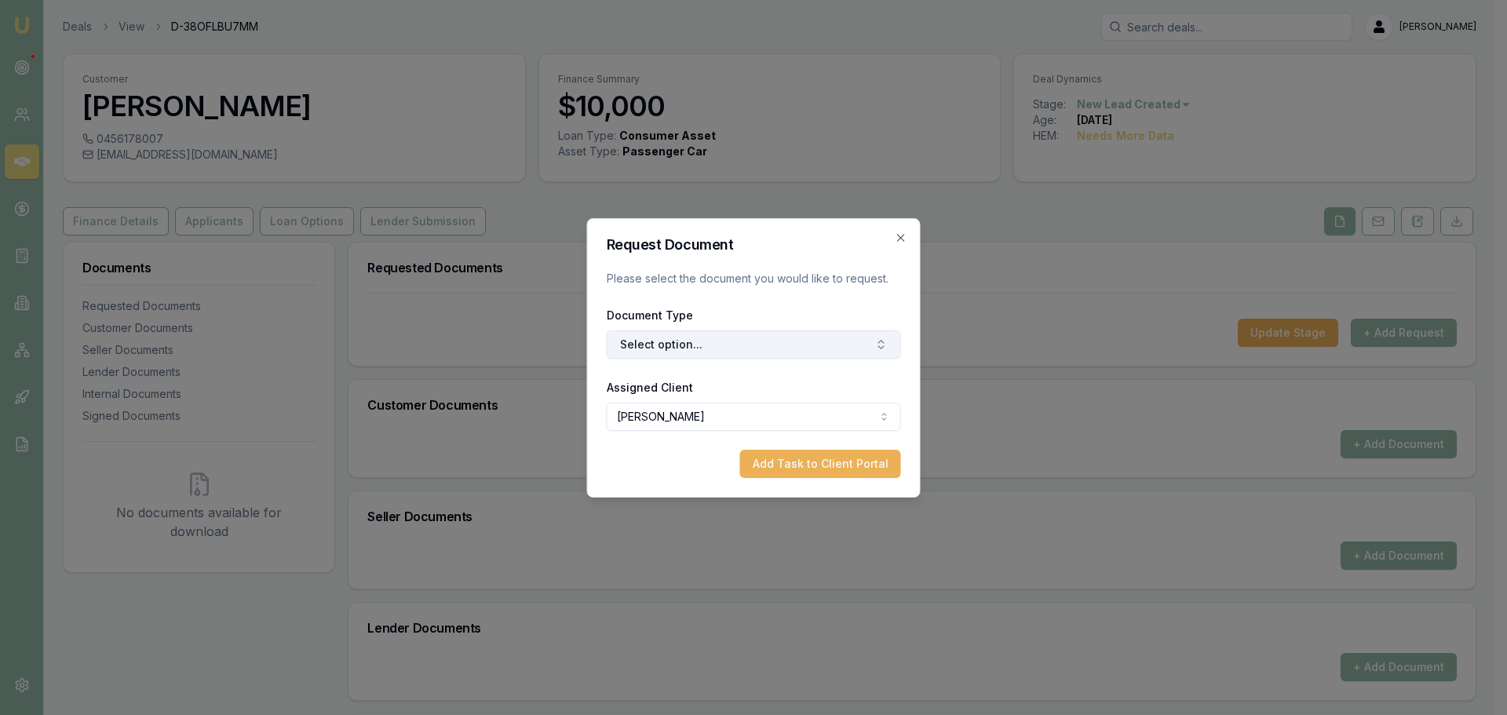
click at [725, 346] on button "Select option..." at bounding box center [754, 344] width 294 height 28
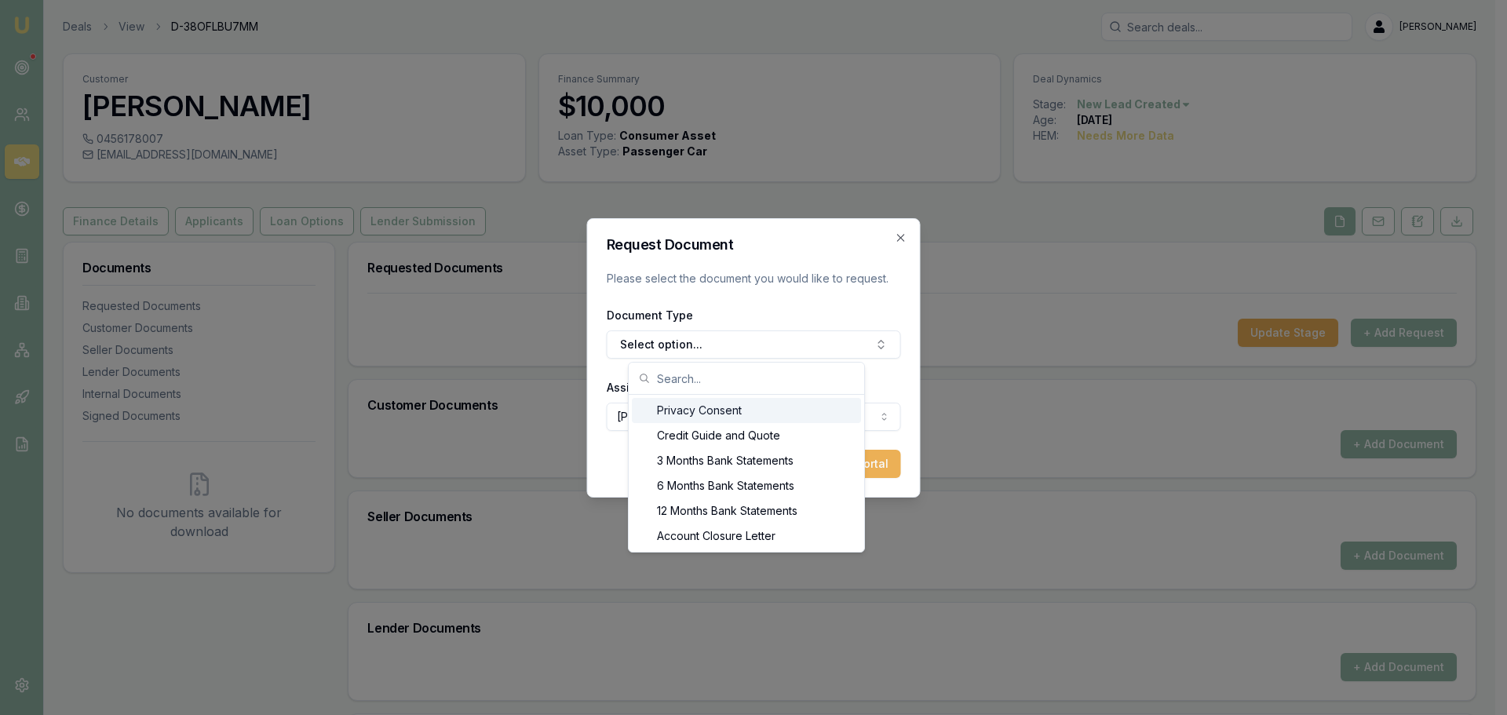
drag, startPoint x: 702, startPoint y: 420, endPoint x: 713, endPoint y: 423, distance: 11.4
click at [702, 421] on div "Privacy Consent" at bounding box center [746, 410] width 229 height 25
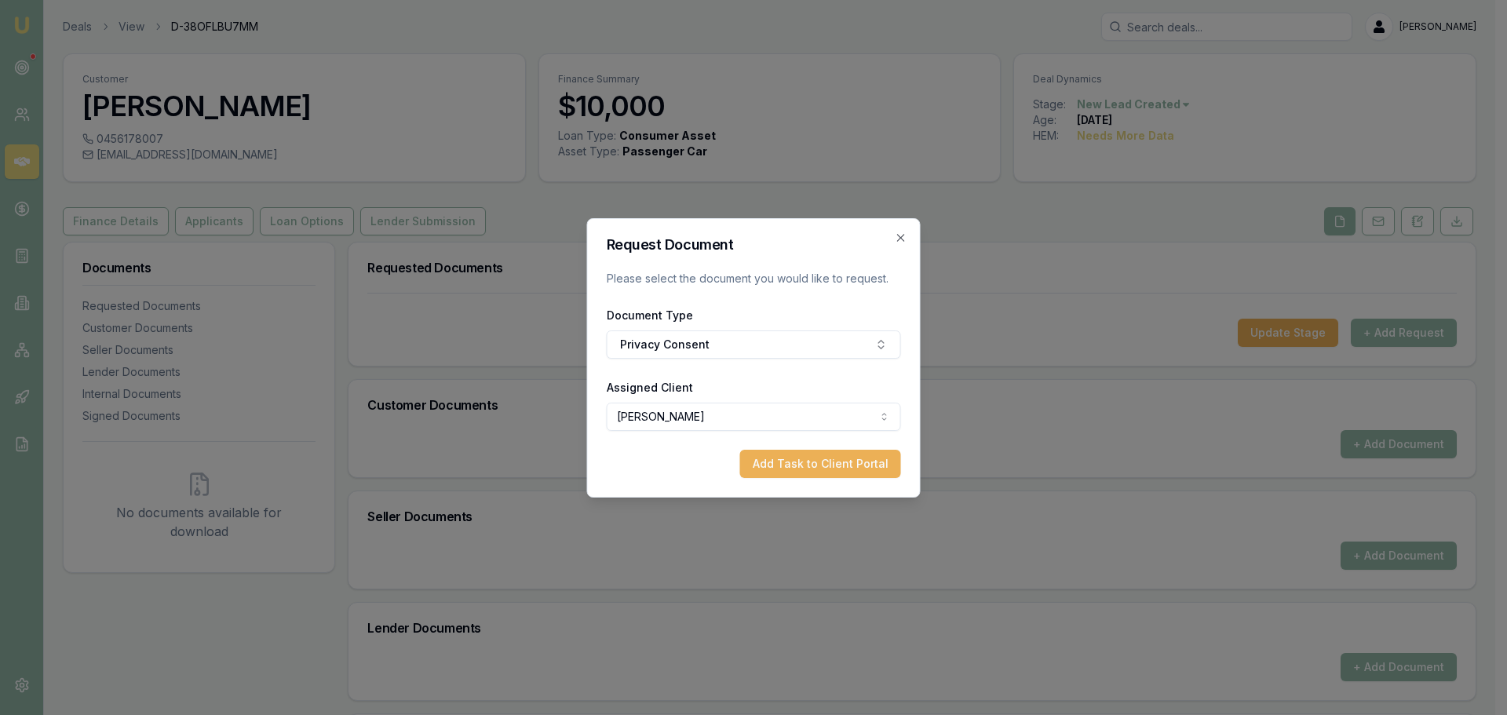
click at [770, 452] on button "Add Task to Client Portal" at bounding box center [820, 464] width 161 height 28
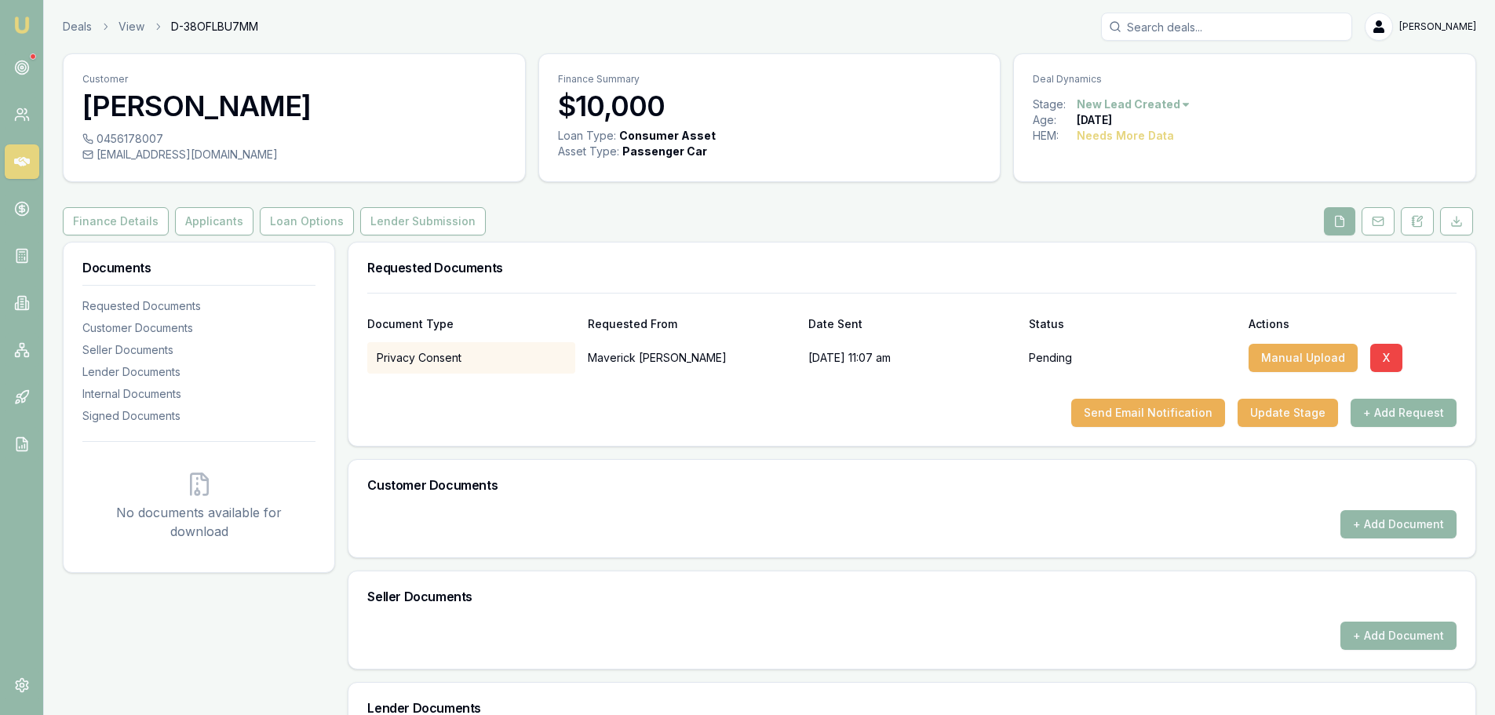
click at [1378, 408] on button "+ Add Request" at bounding box center [1404, 413] width 106 height 28
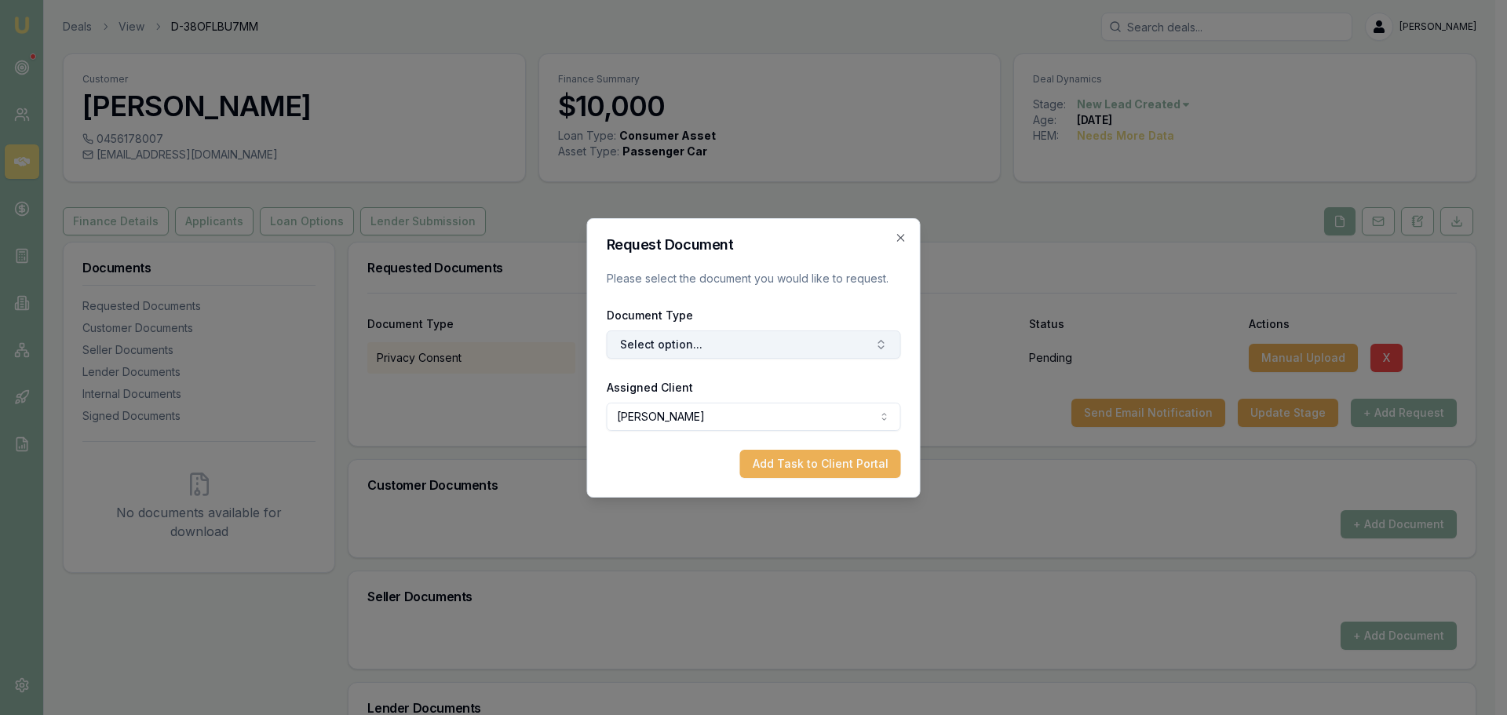
click at [720, 345] on button "Select option..." at bounding box center [754, 344] width 294 height 28
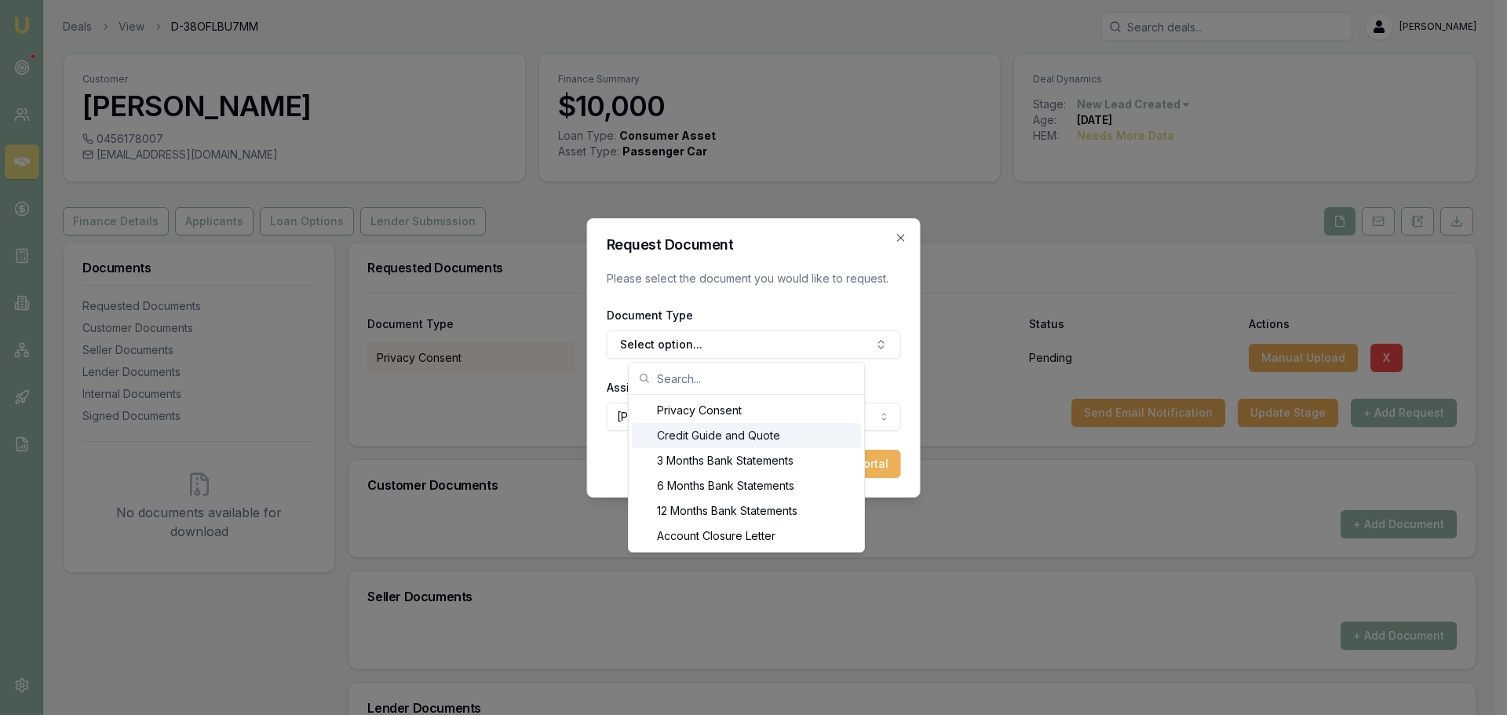
click at [695, 435] on div "Credit Guide and Quote" at bounding box center [746, 435] width 229 height 25
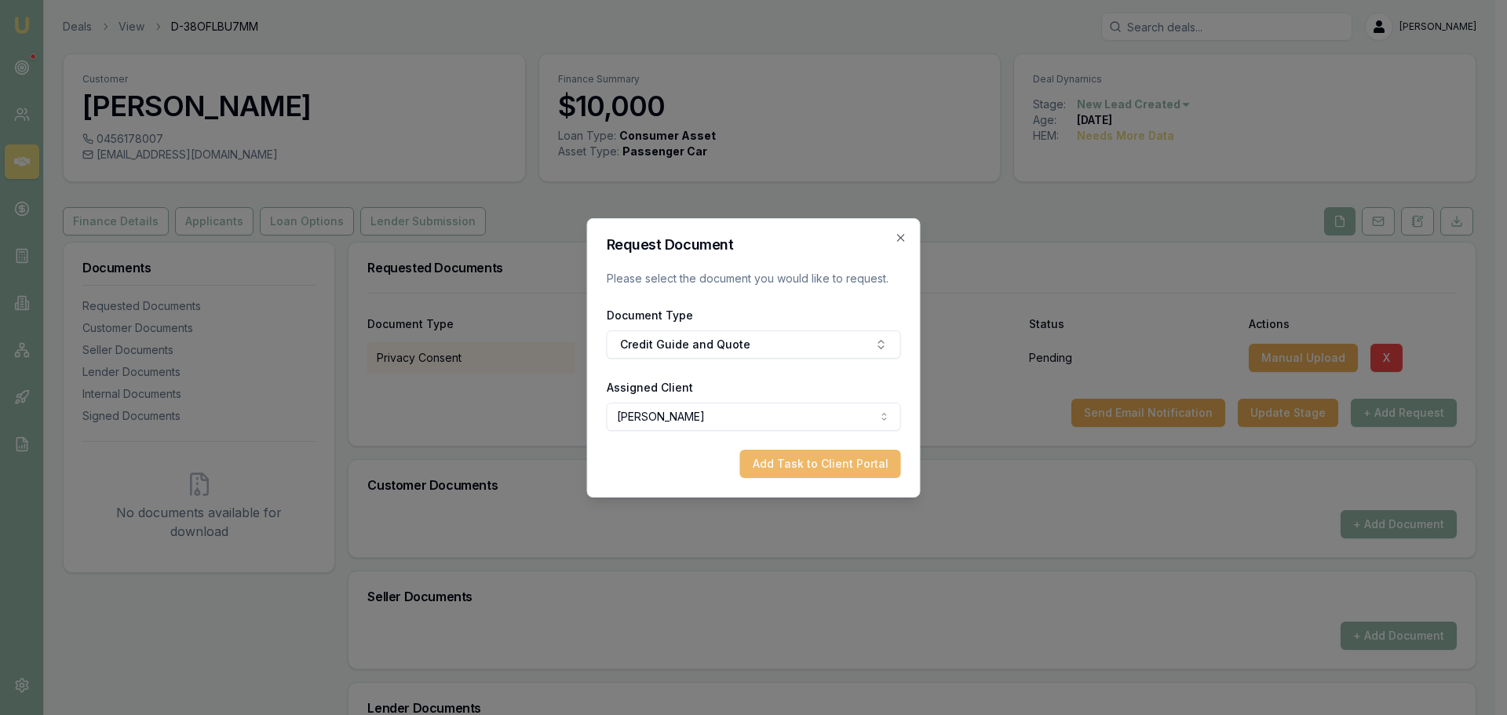
click at [856, 464] on button "Add Task to Client Portal" at bounding box center [820, 464] width 161 height 28
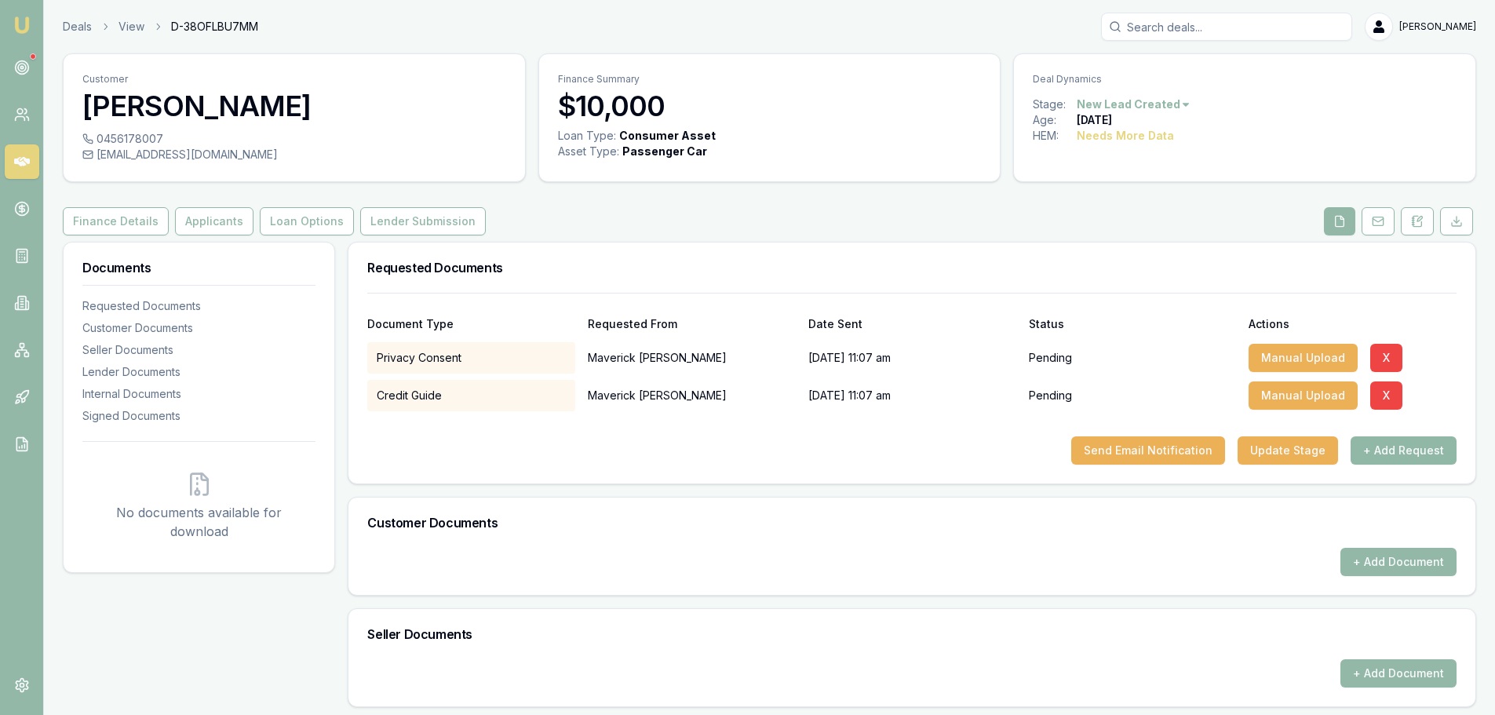
click at [1425, 447] on button "+ Add Request" at bounding box center [1404, 450] width 106 height 28
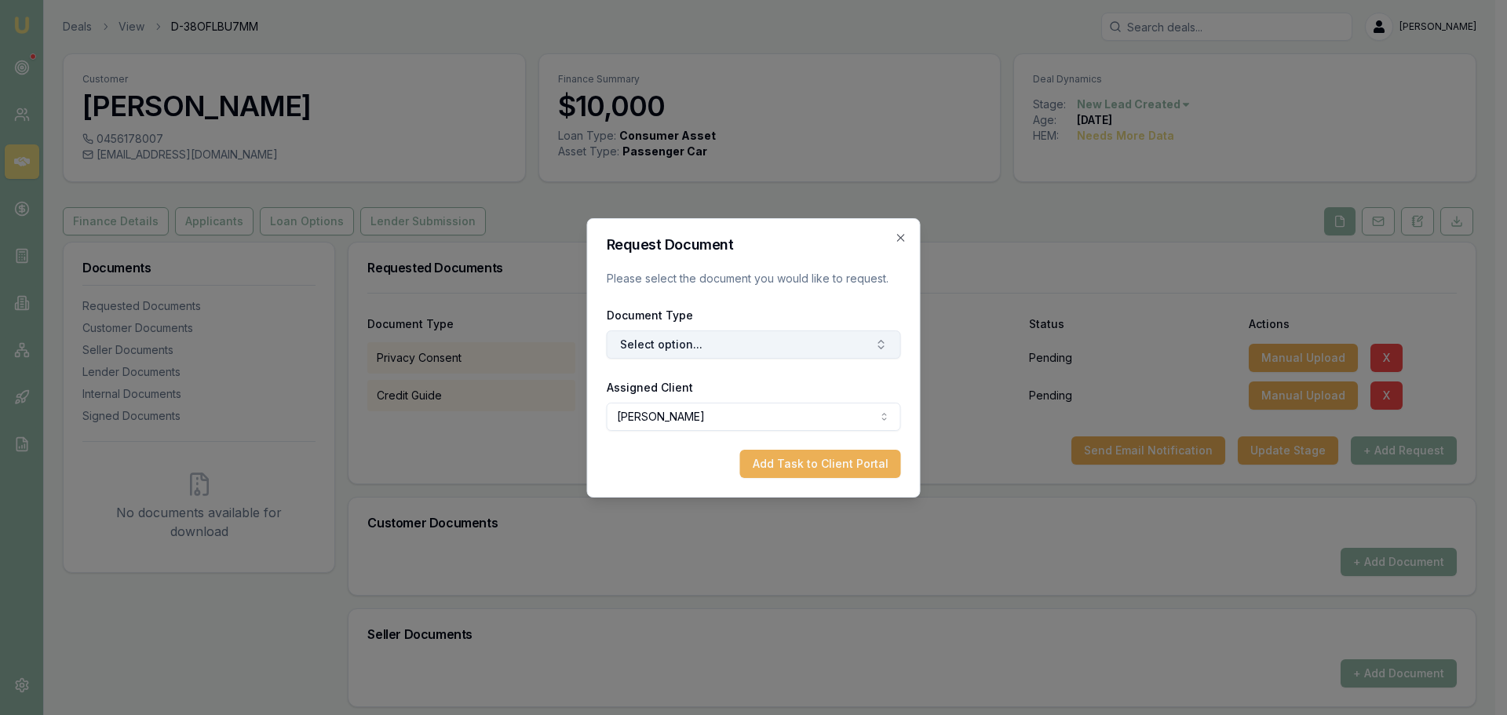
click at [688, 341] on button "Select option..." at bounding box center [754, 344] width 294 height 28
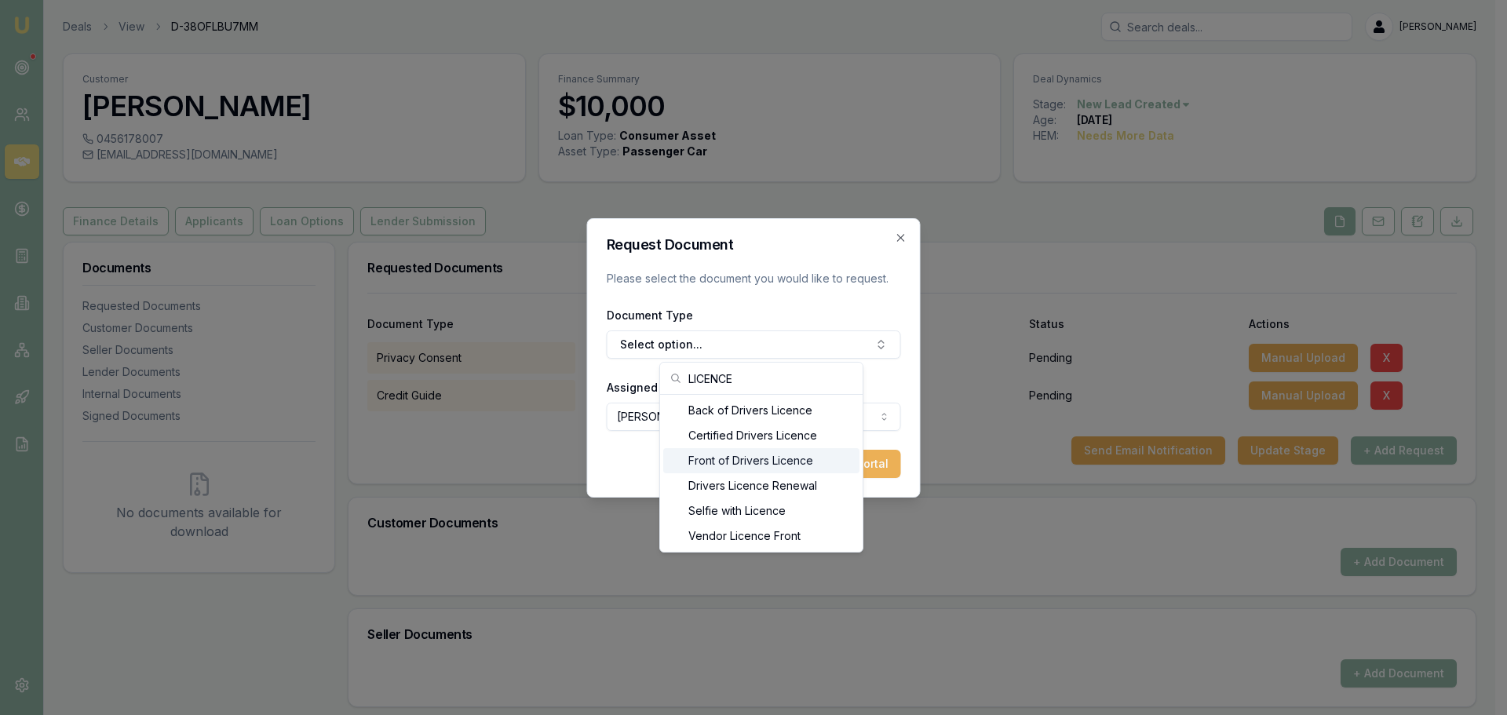
type input "LICENCE"
click at [711, 469] on div "Front of Drivers Licence" at bounding box center [761, 460] width 196 height 25
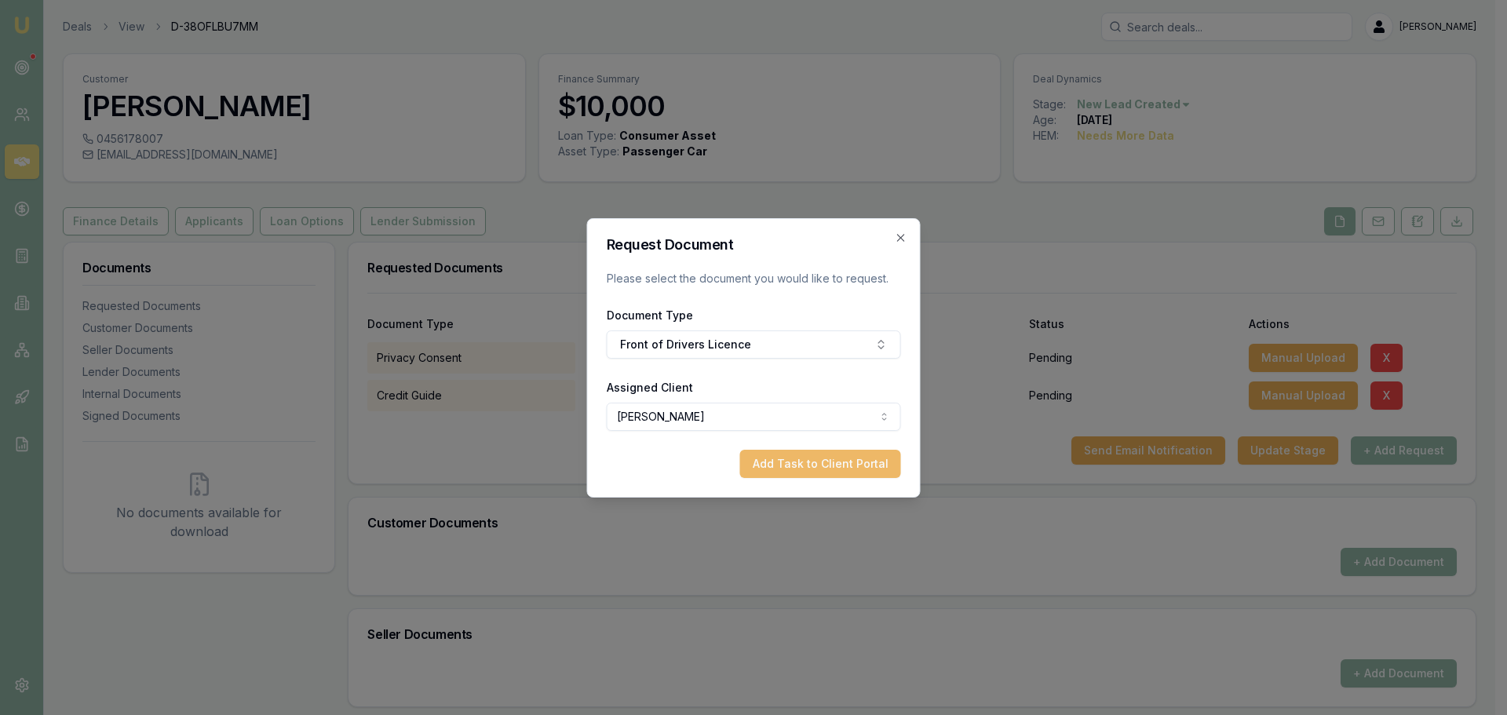
click at [837, 471] on button "Add Task to Client Portal" at bounding box center [820, 464] width 161 height 28
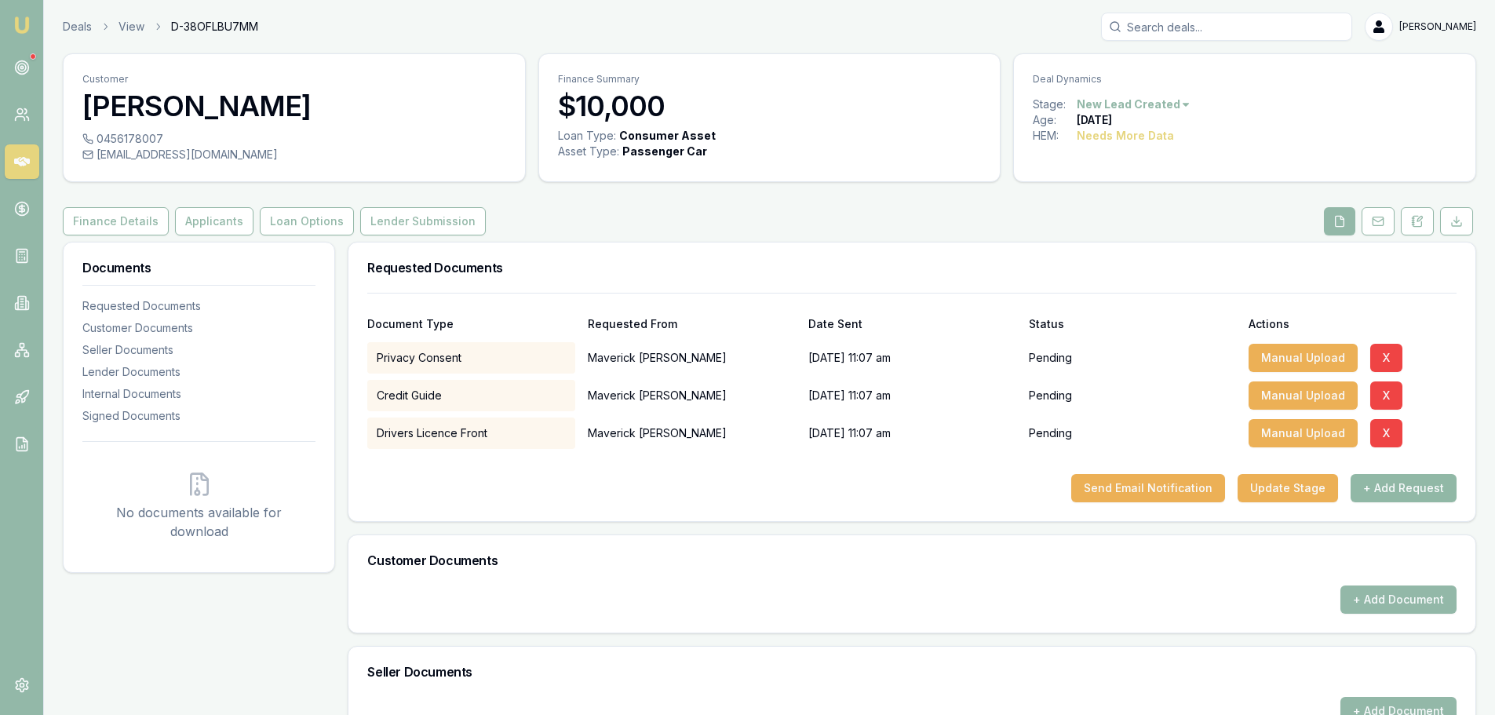
click at [1418, 489] on button "+ Add Request" at bounding box center [1404, 488] width 106 height 28
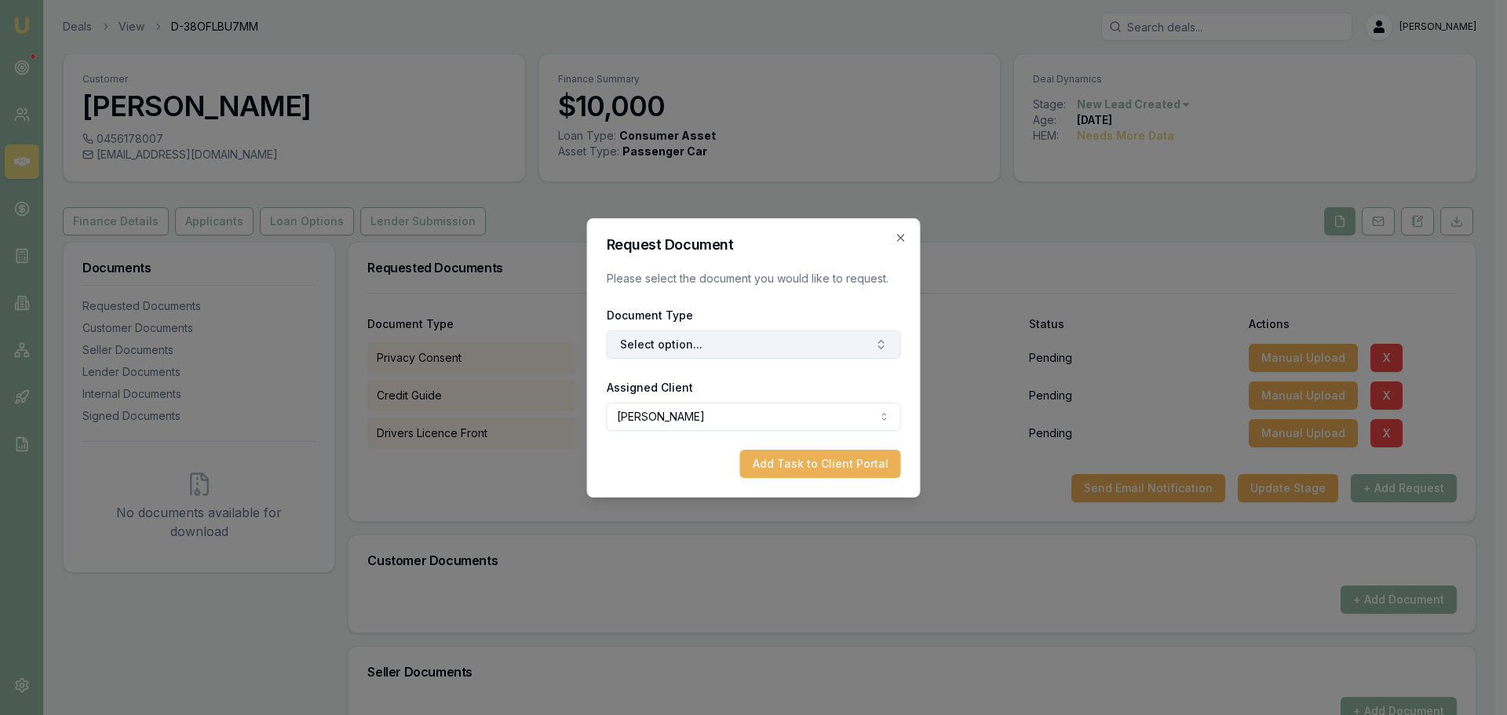
click at [797, 345] on button "Select option..." at bounding box center [754, 344] width 294 height 28
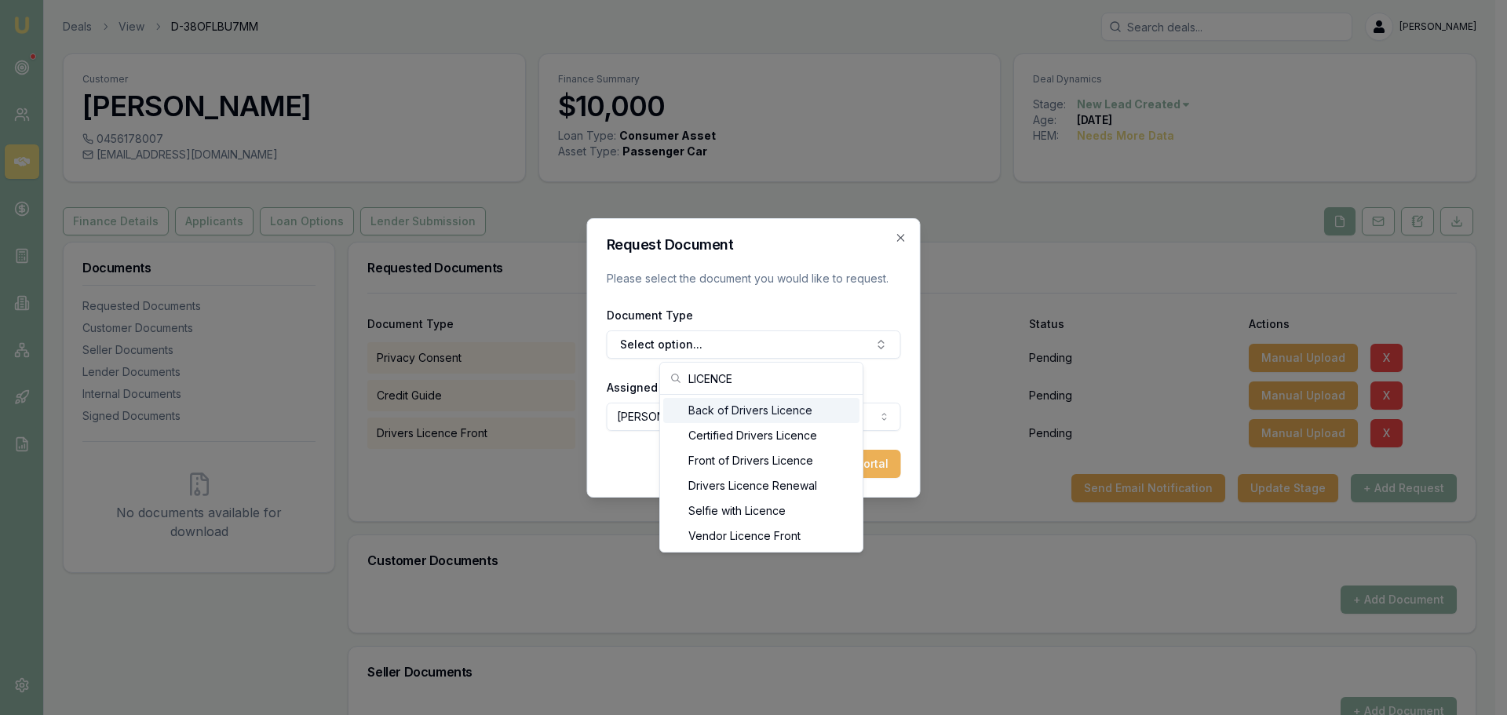
type input "LICENCE"
click at [793, 412] on div "Back of Drivers Licence" at bounding box center [761, 410] width 196 height 25
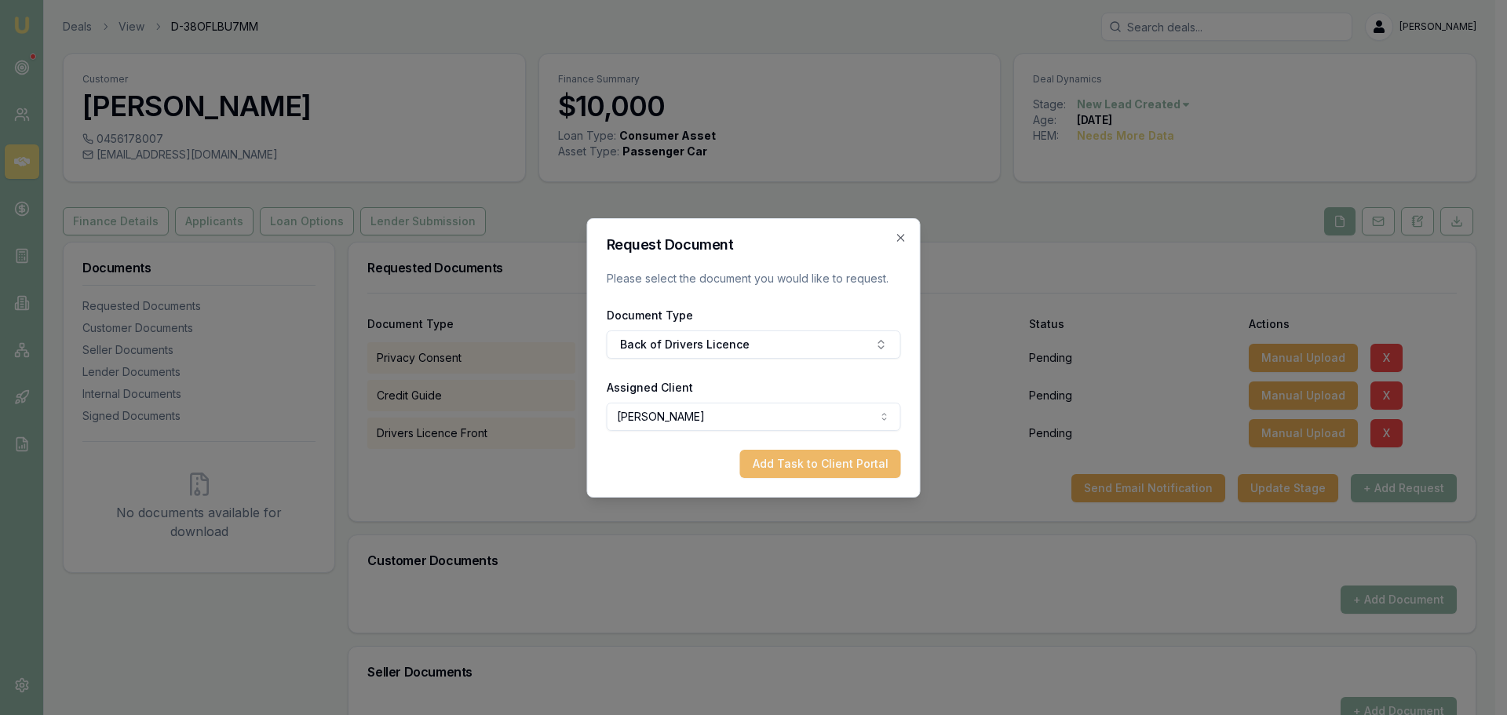
click at [825, 454] on button "Add Task to Client Portal" at bounding box center [820, 464] width 161 height 28
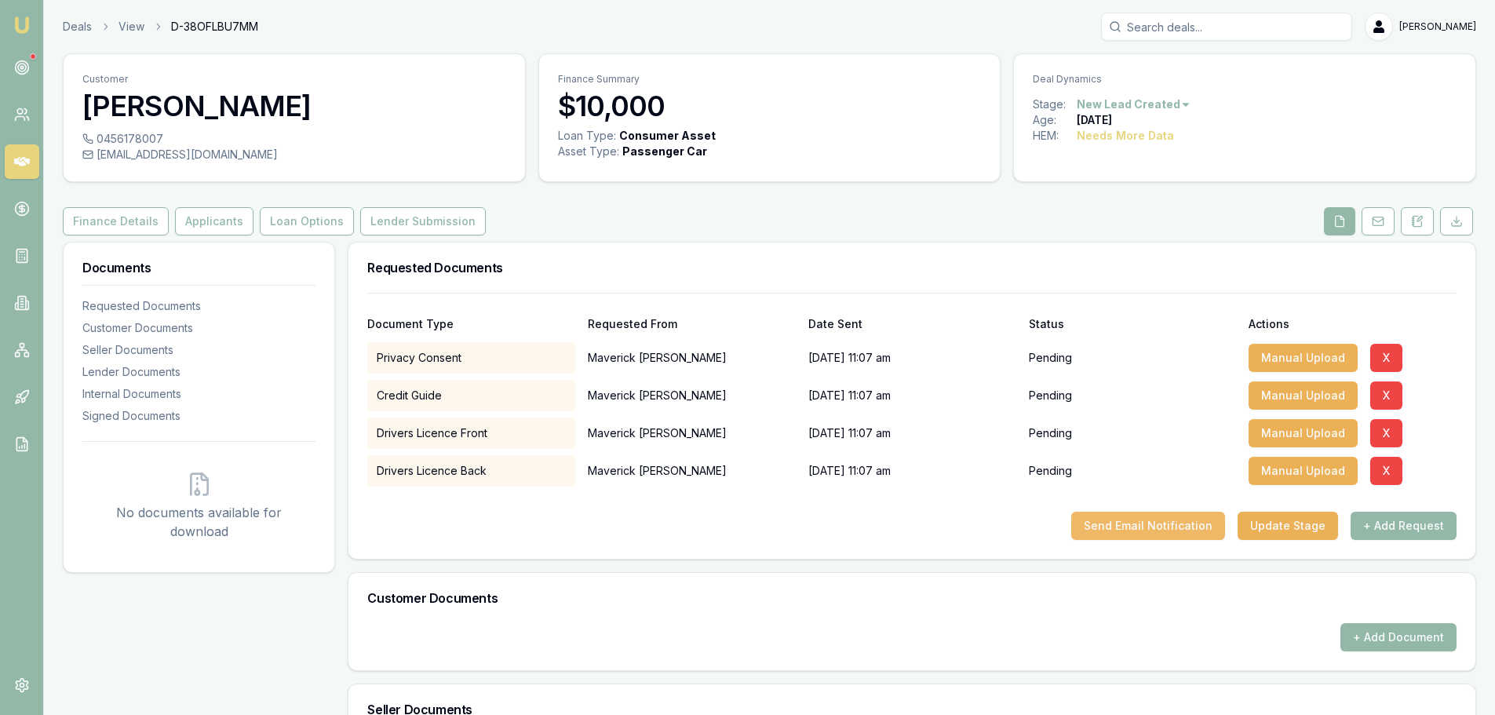
click at [1170, 525] on button "Send Email Notification" at bounding box center [1148, 526] width 154 height 28
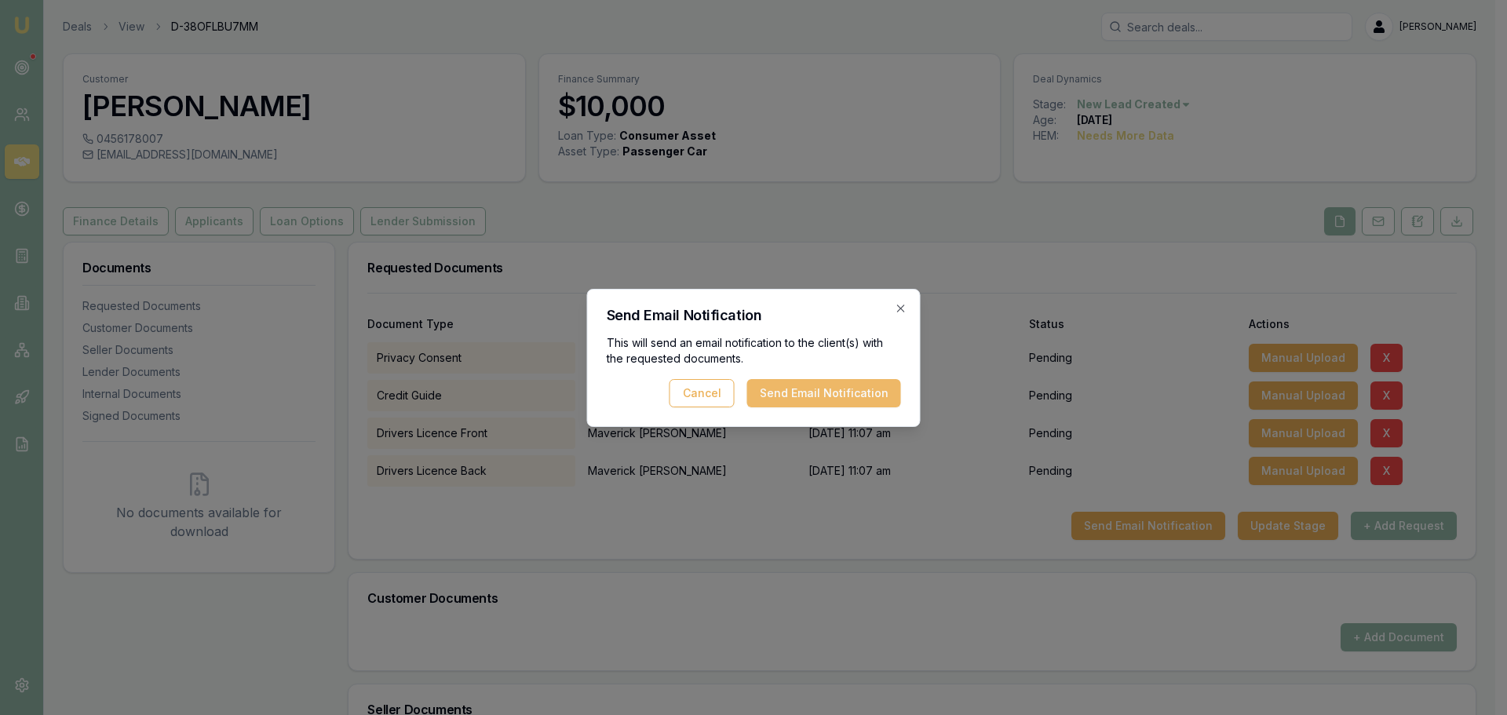
click at [800, 380] on button "Send Email Notification" at bounding box center [824, 393] width 154 height 28
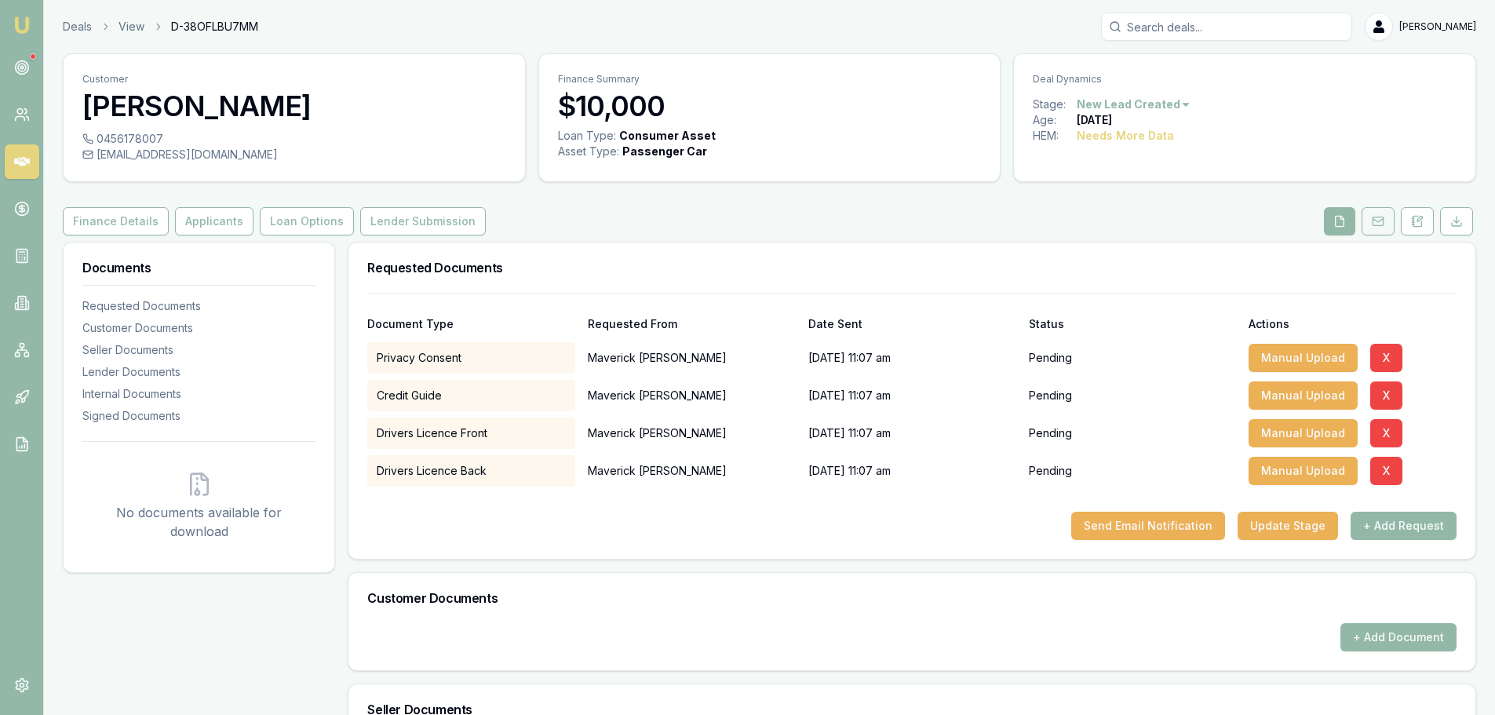
click at [1373, 223] on rect at bounding box center [1378, 221] width 10 height 9
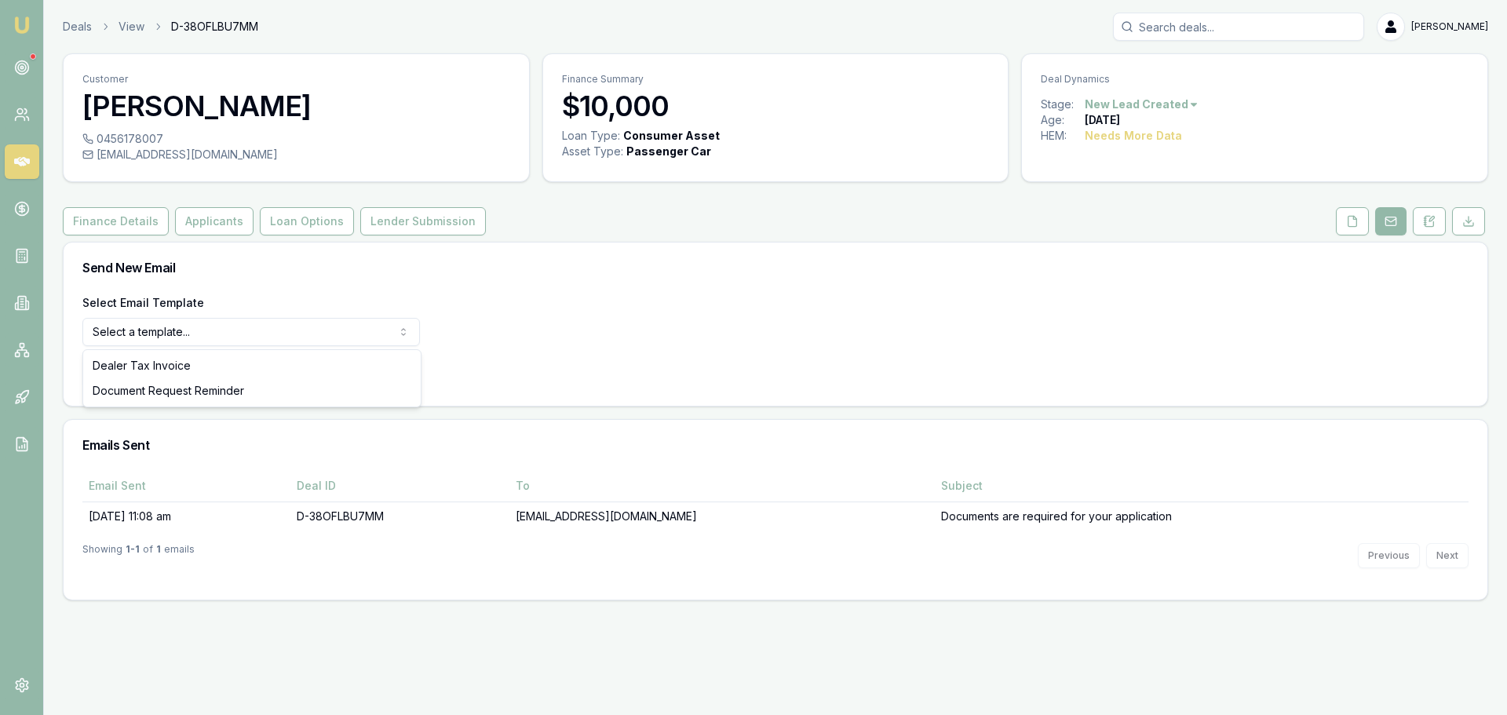
click at [134, 340] on html "Emu Broker Deals View D-38OFLBU7MM Erin Shield Toggle Menu Customer Maverick Be…" at bounding box center [753, 357] width 1507 height 715
select select "document-request-reminder"
click at [126, 370] on button "Use Email Template" at bounding box center [148, 373] width 133 height 28
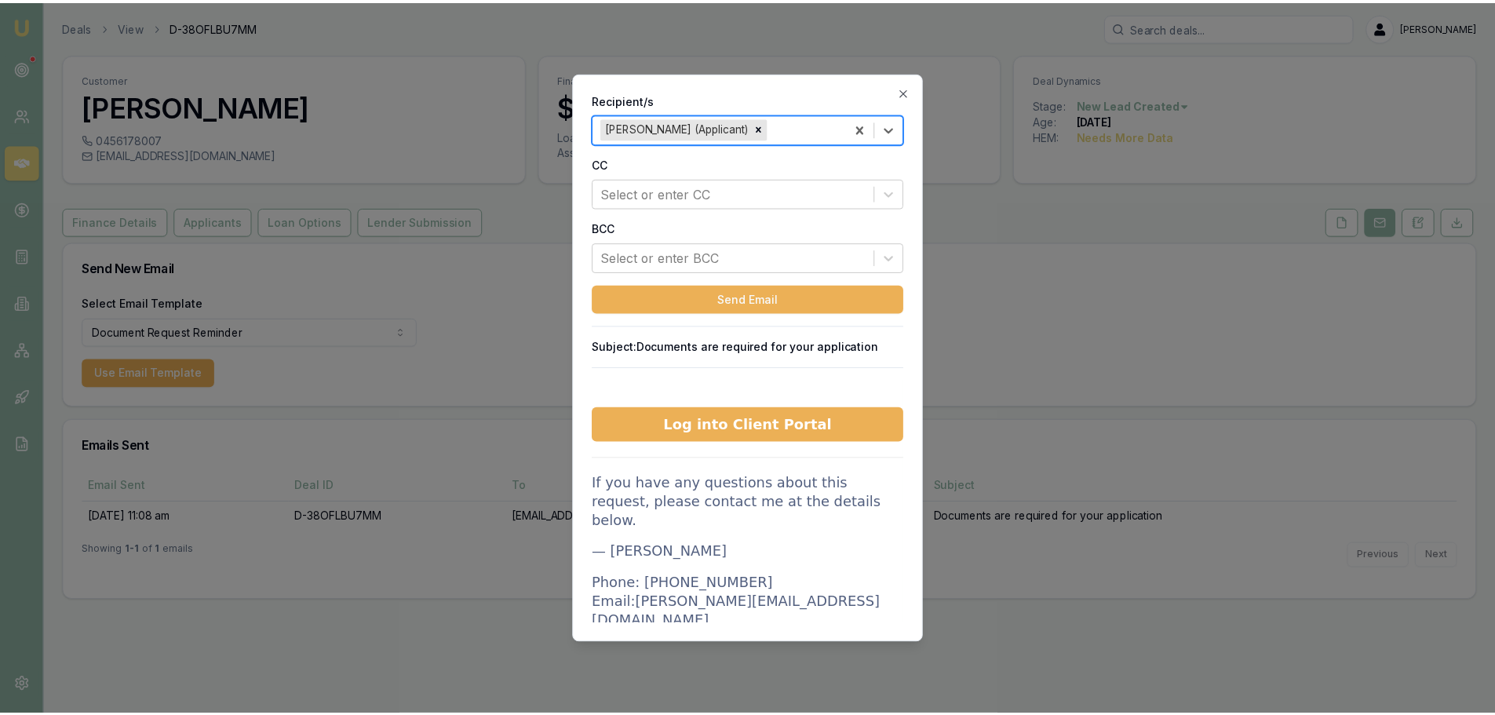
scroll to position [314, 0]
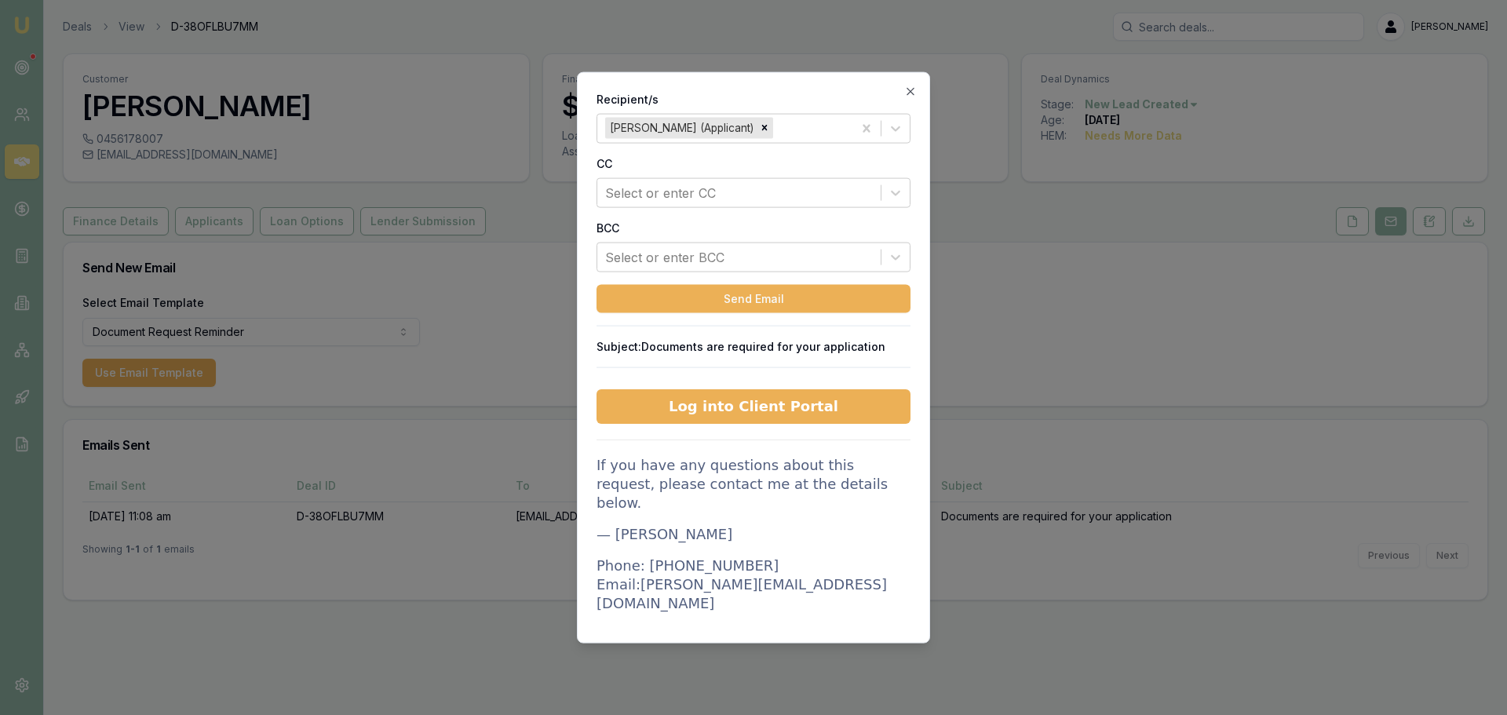
drag, startPoint x: 904, startPoint y: 96, endPoint x: 1017, endPoint y: 95, distance: 113.0
click at [909, 94] on icon "button" at bounding box center [910, 91] width 13 height 13
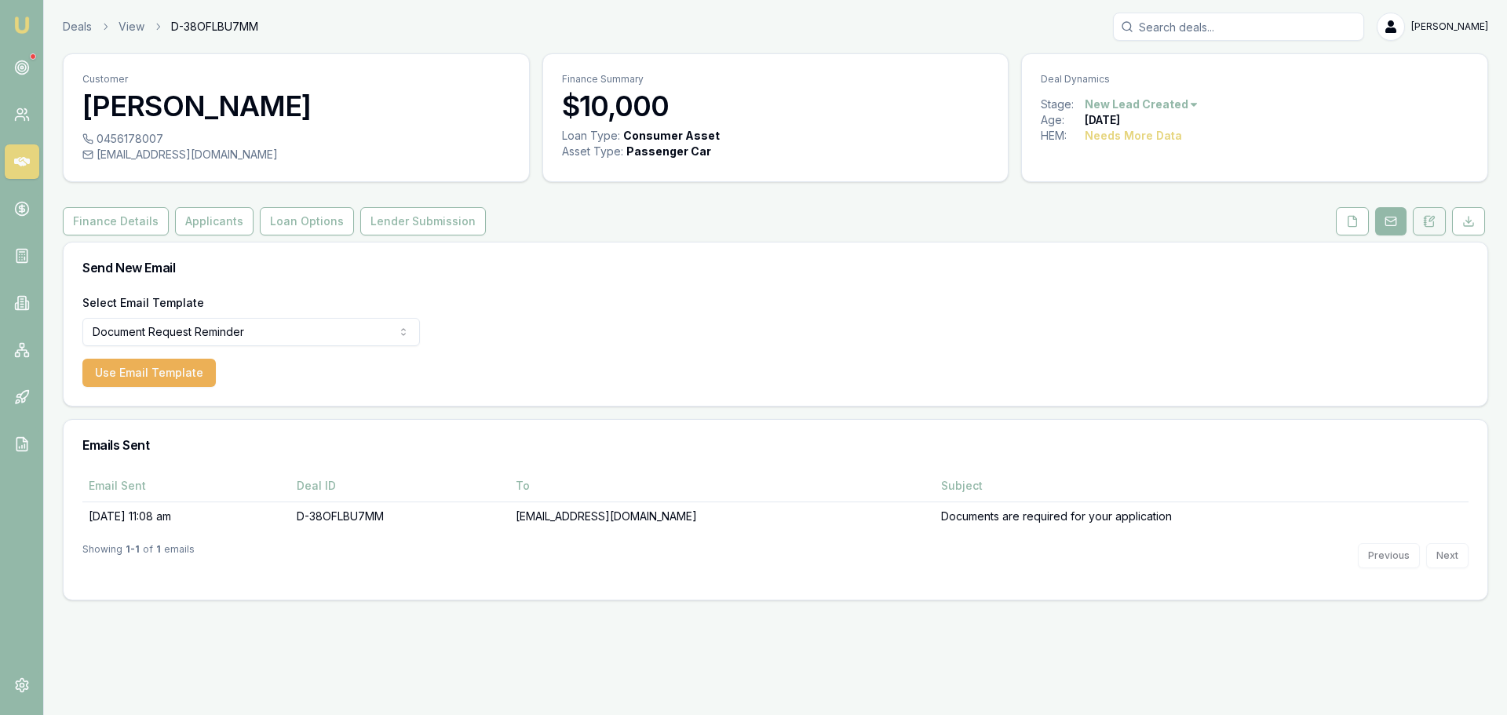
click at [1425, 229] on button at bounding box center [1429, 221] width 33 height 28
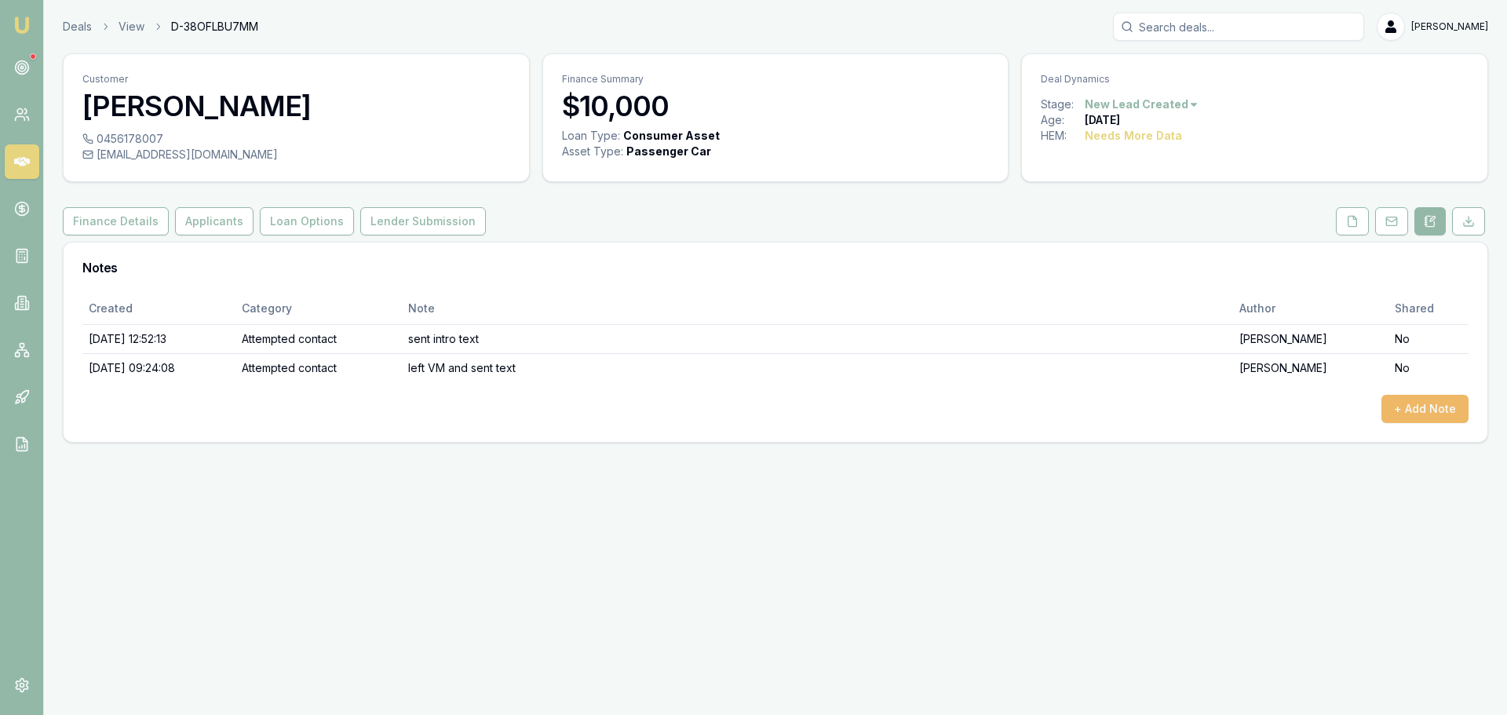
click at [1424, 400] on button "+ Add Note" at bounding box center [1424, 409] width 87 height 28
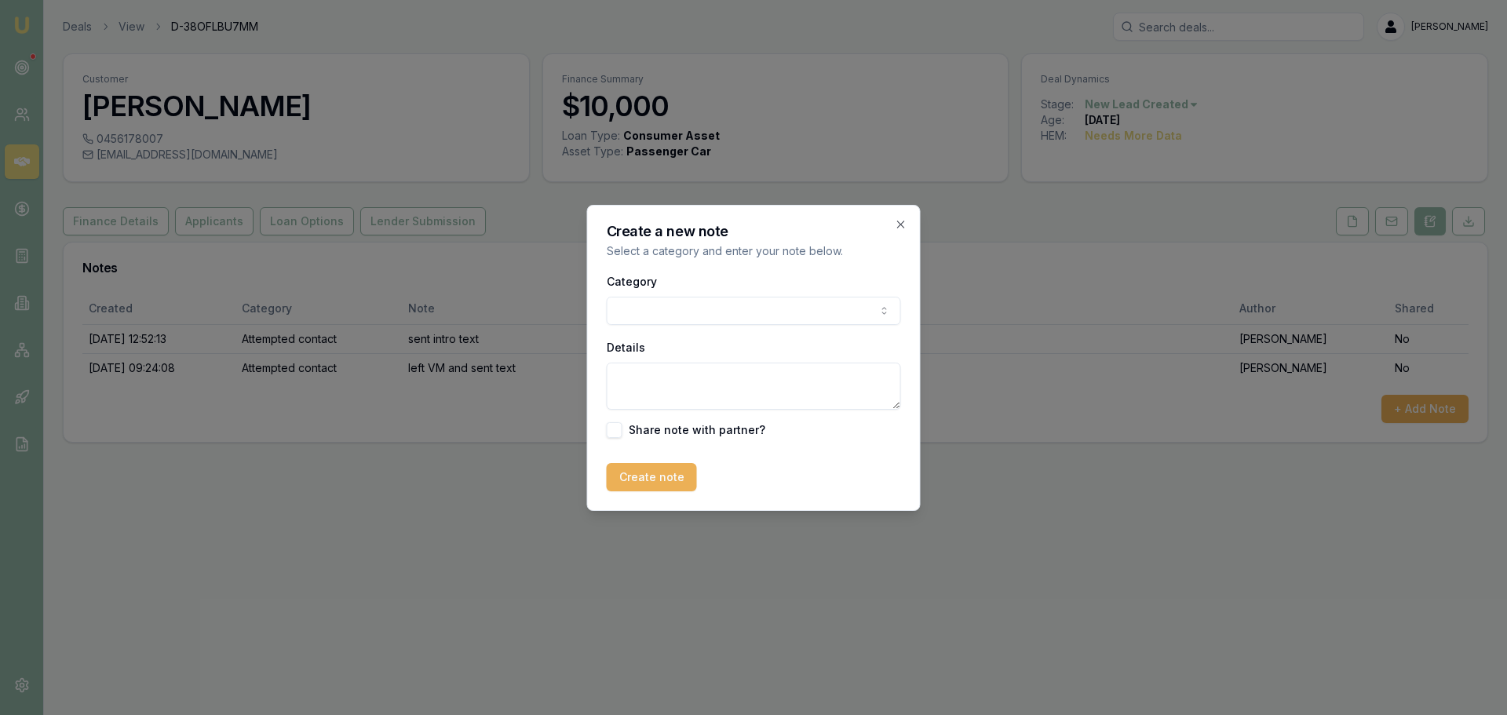
click at [798, 324] on body "Emu Broker Deals View D-38OFLBU7MM Erin Shield Toggle Menu Customer Maverick Be…" at bounding box center [753, 357] width 1507 height 715
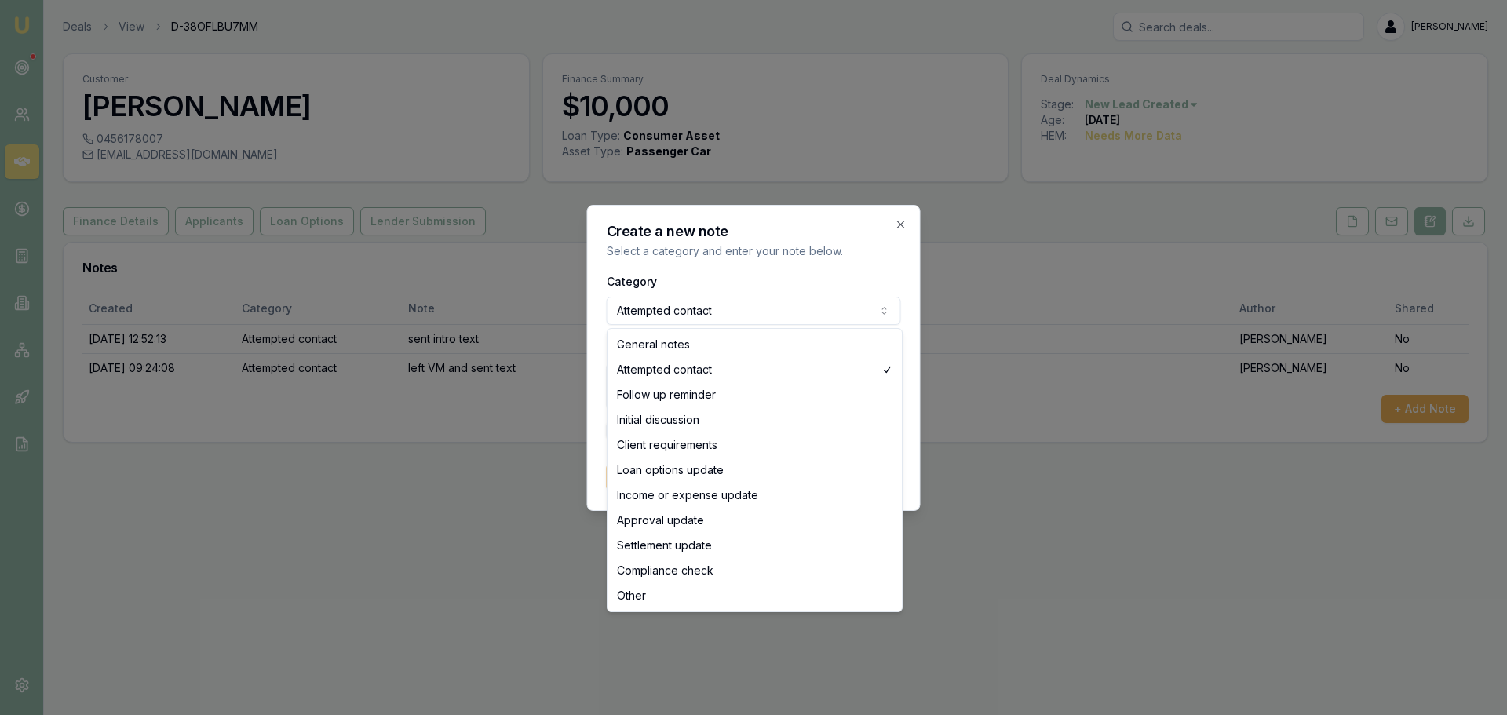
click at [752, 316] on body "Emu Broker Deals View D-38OFLBU7MM Erin Shield Toggle Menu Customer Maverick Be…" at bounding box center [753, 357] width 1507 height 715
select select "GENERAL_NOTES"
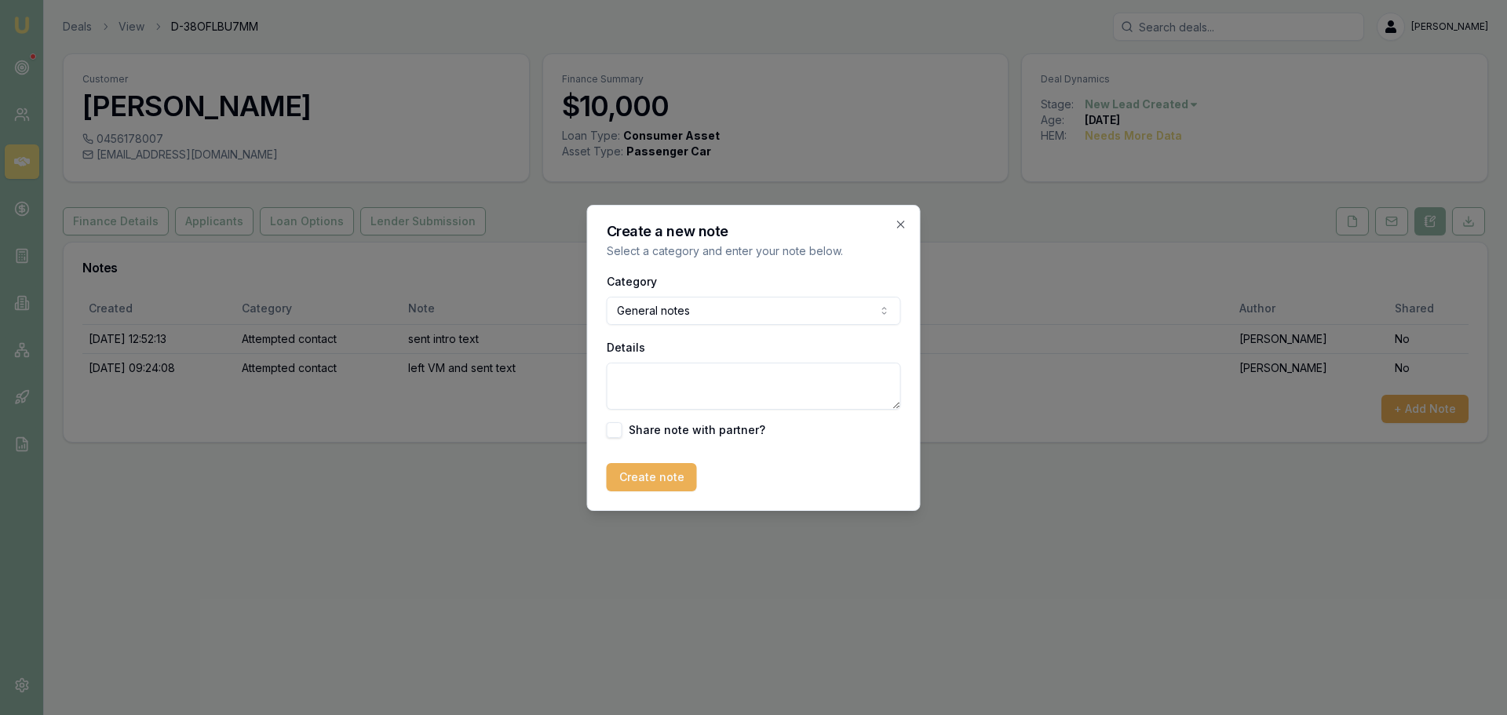
click at [715, 376] on textarea "Details" at bounding box center [754, 386] width 294 height 47
type textarea "Just wanted rate and repayments. sent client portal link so we can check credit…"
click at [633, 476] on button "Create note" at bounding box center [652, 477] width 90 height 28
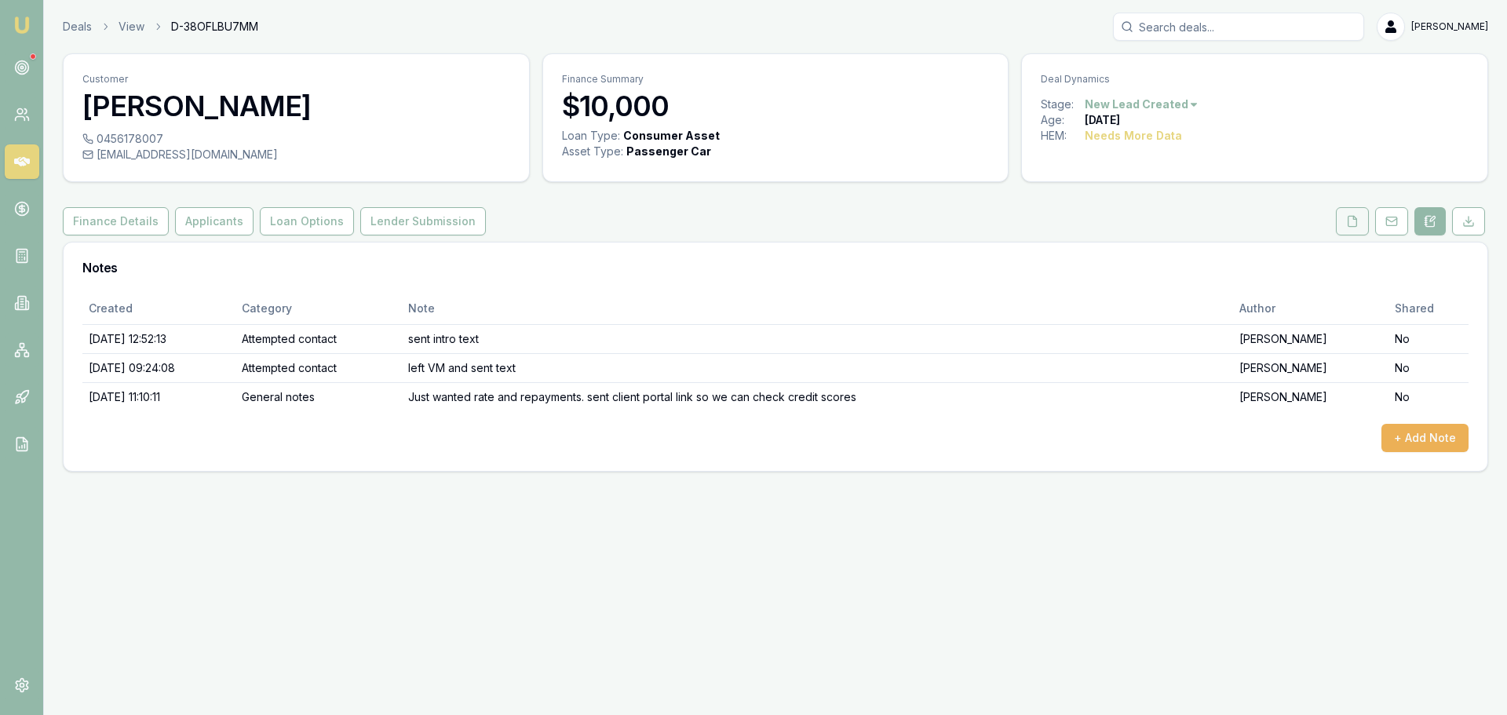
click at [1352, 222] on icon at bounding box center [1352, 221] width 13 height 13
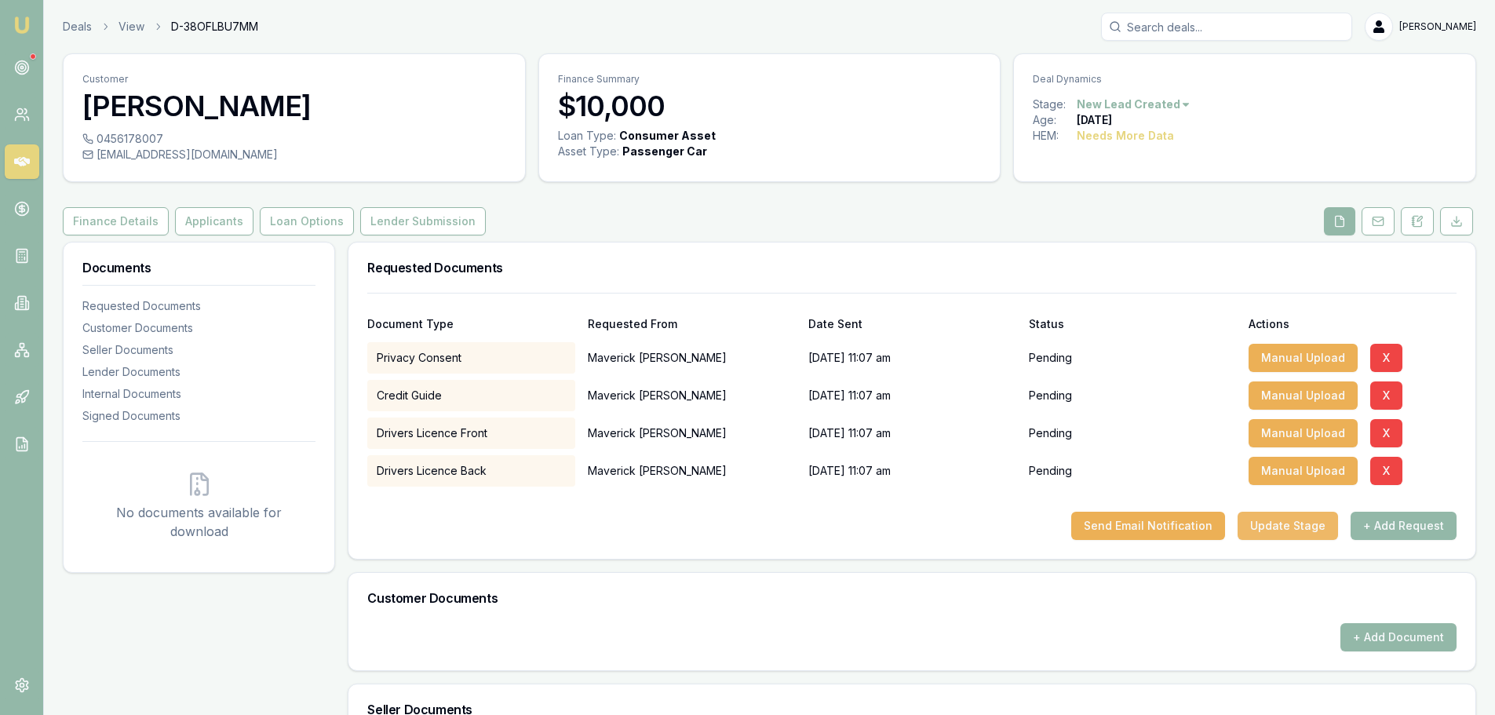
click at [1298, 523] on button "Update Stage" at bounding box center [1288, 526] width 100 height 28
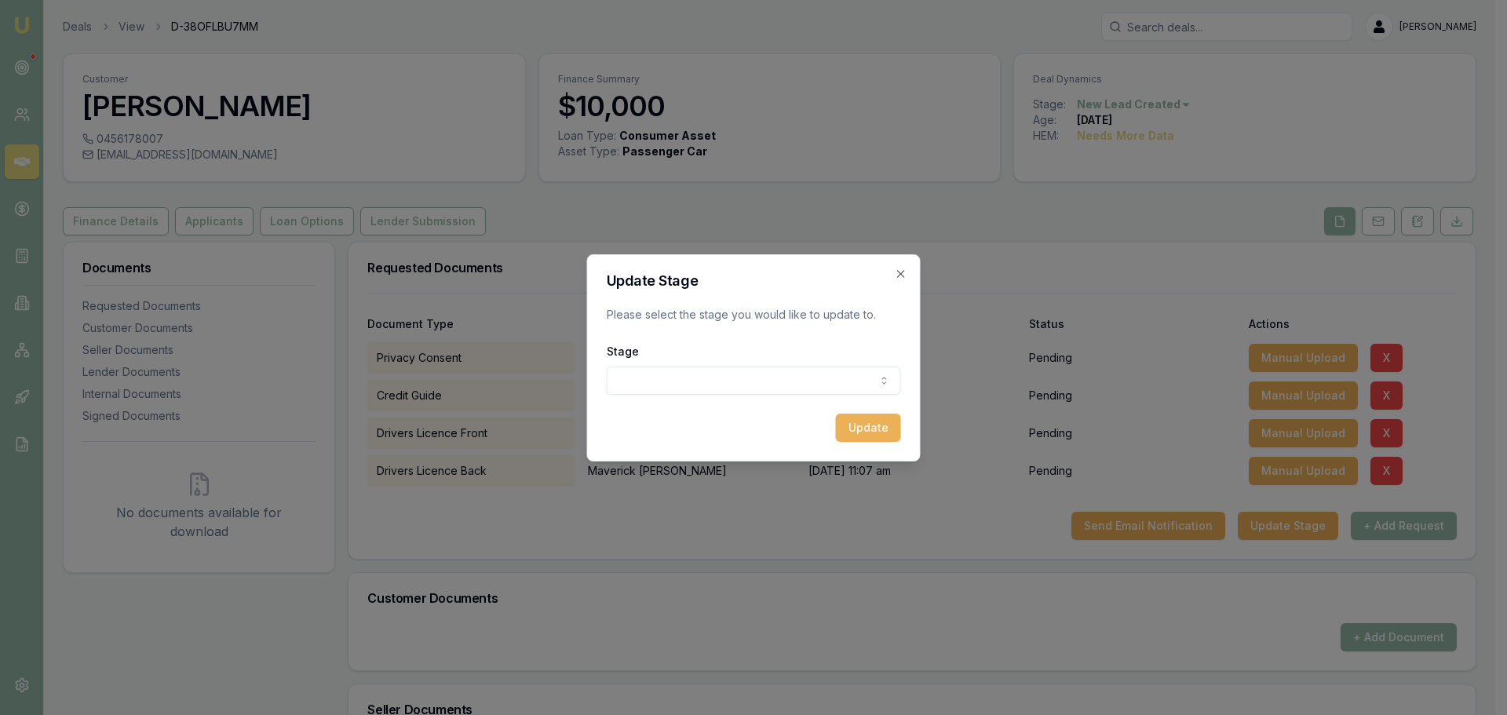
click at [795, 381] on body "Emu Broker Deals View D-38OFLBU7MM Erin Shield Toggle Menu Customer Maverick Be…" at bounding box center [747, 357] width 1495 height 715
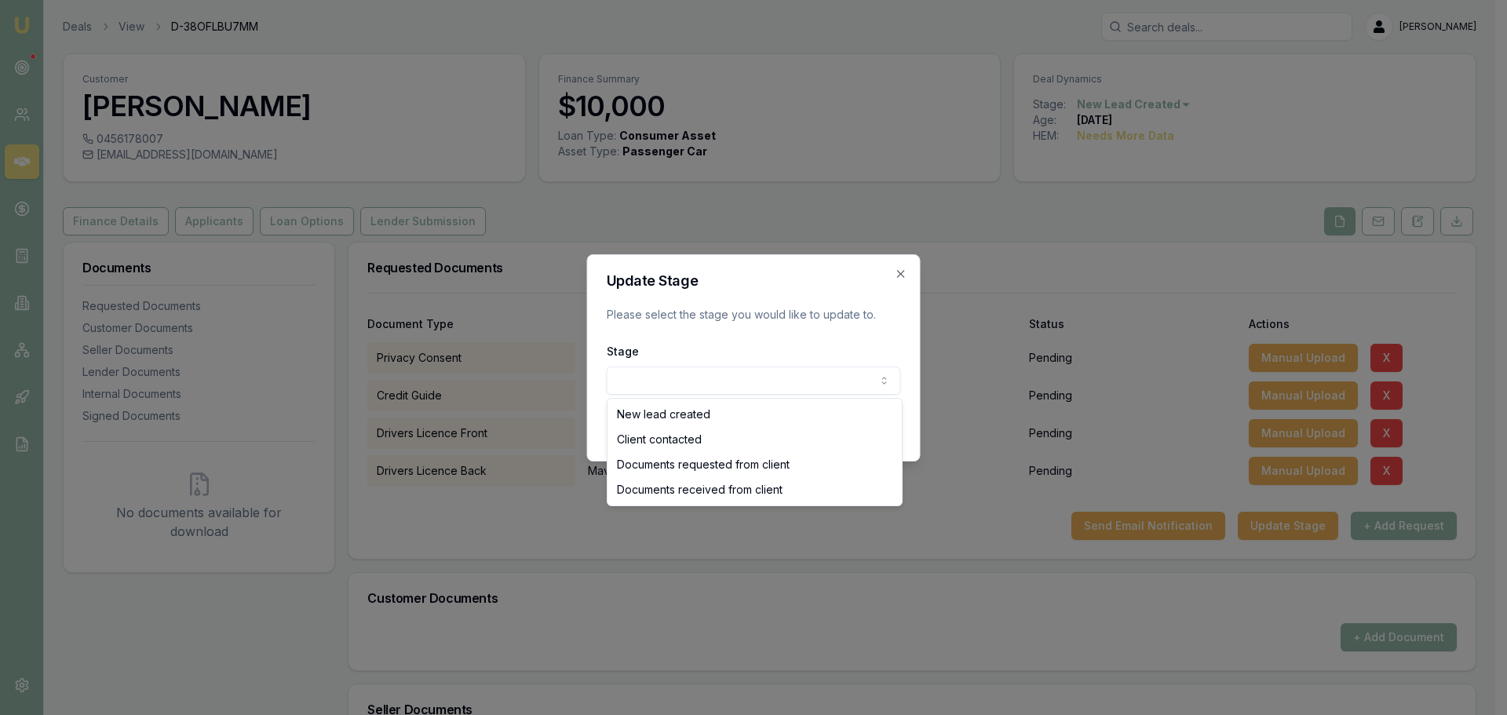
select select "DOCUMENTS_REQUESTED_FROM_CLIENT"
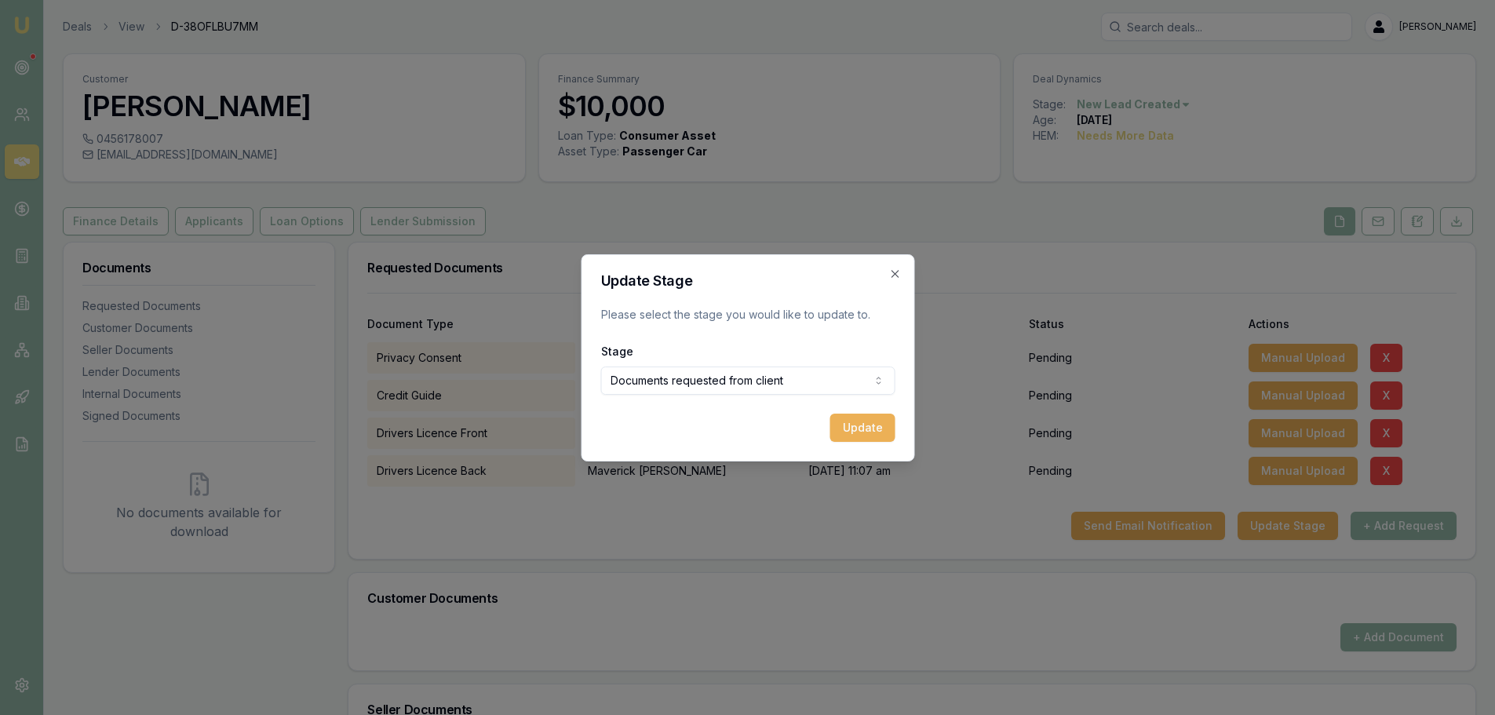
click at [852, 424] on button "Update" at bounding box center [862, 428] width 65 height 28
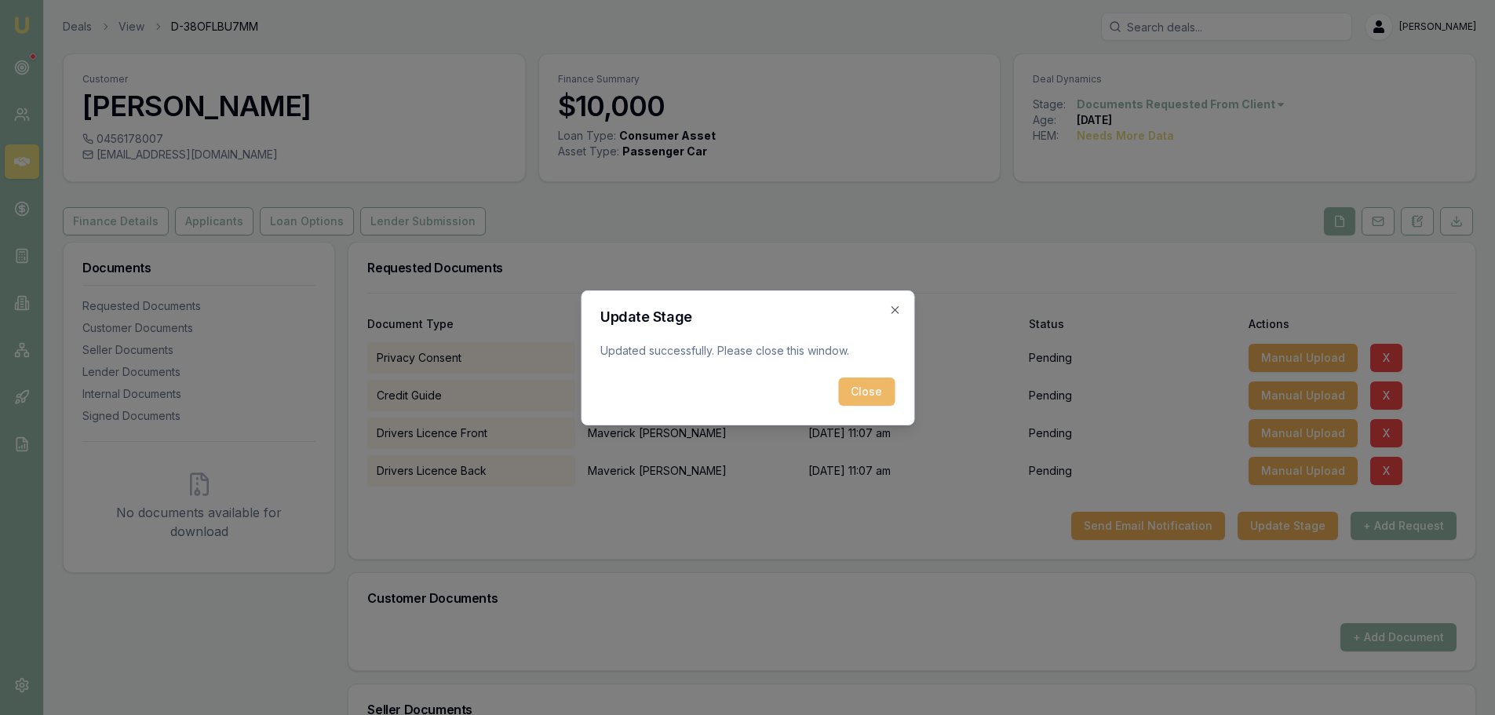
click at [874, 392] on button "Close" at bounding box center [866, 392] width 57 height 28
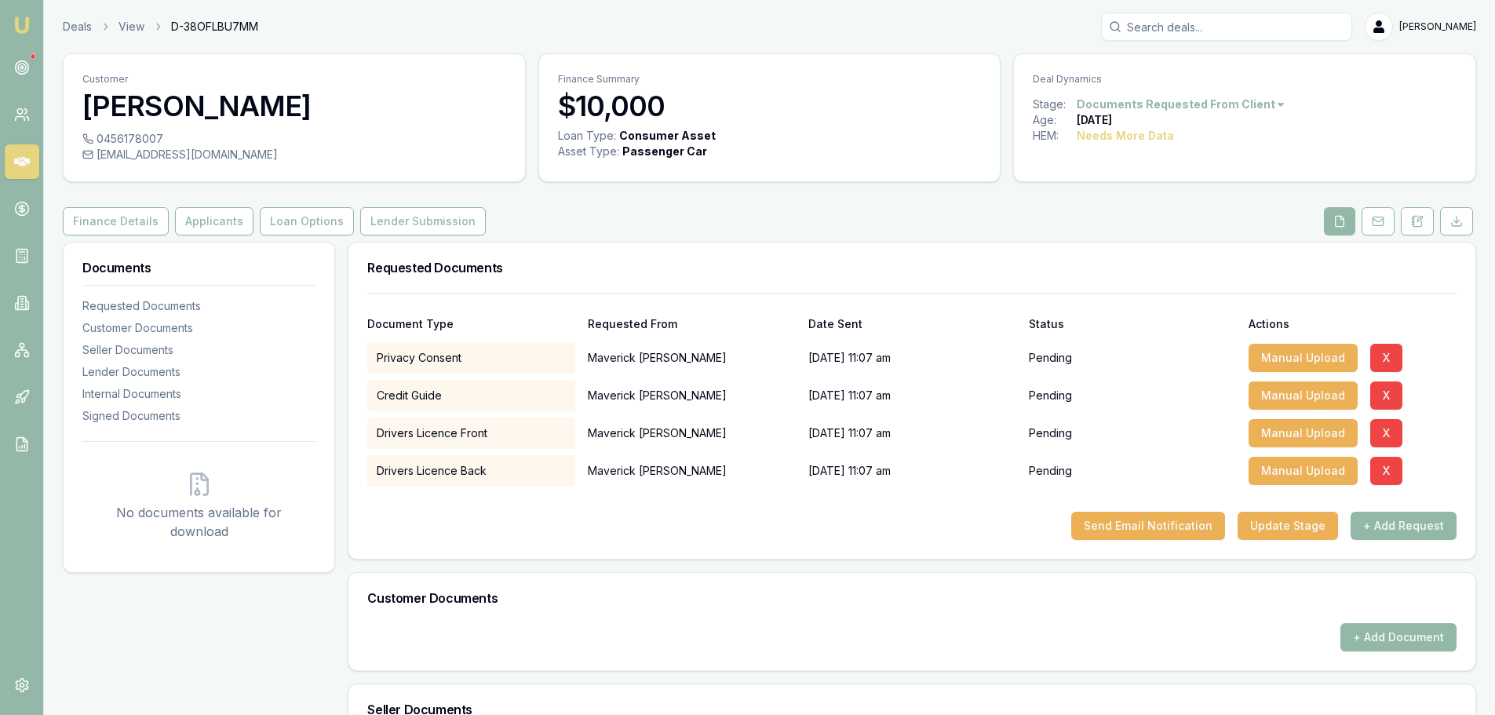
click at [20, 164] on icon at bounding box center [22, 161] width 16 height 9
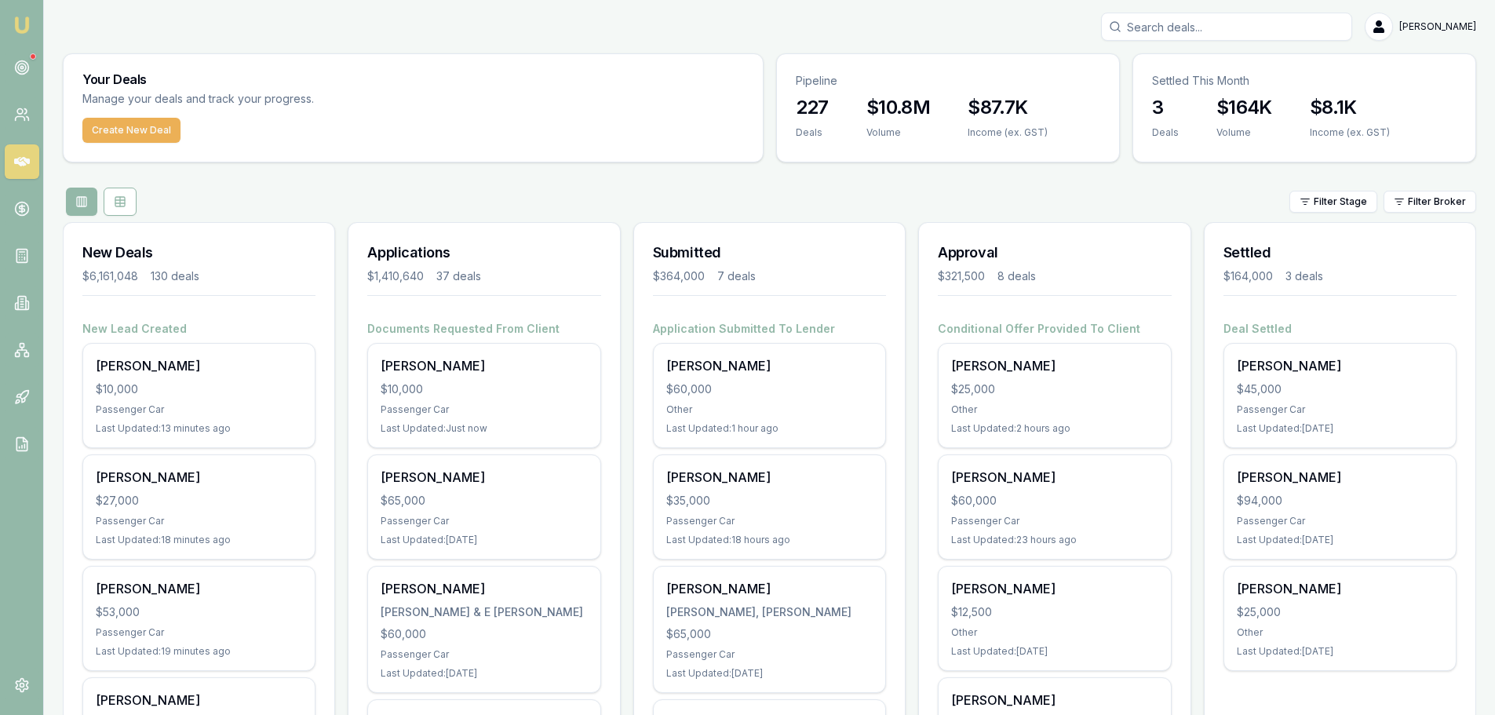
click at [1211, 31] on input "Search deals" at bounding box center [1226, 27] width 251 height 28
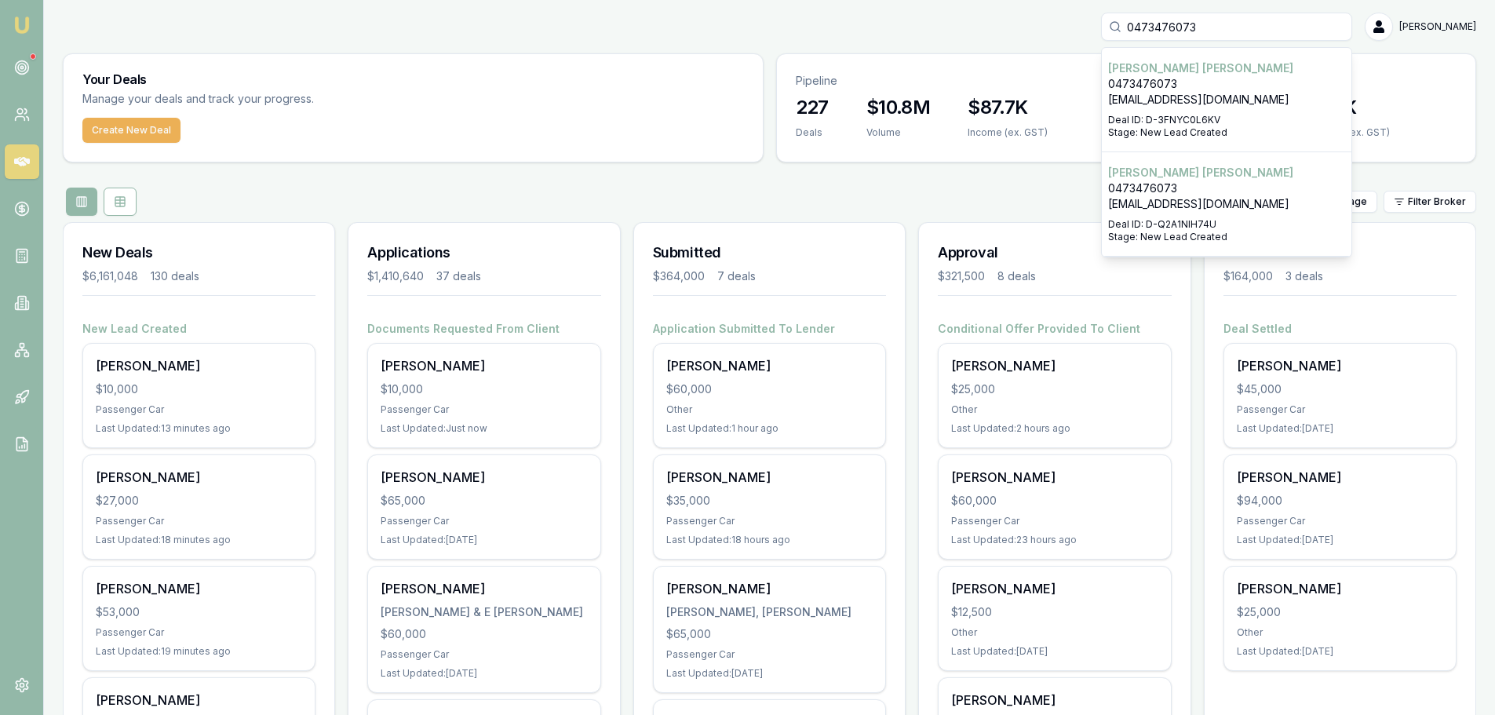
type input "0473476073"
click at [1216, 97] on p "heatherstephen25@gmail.com" at bounding box center [1226, 100] width 237 height 16
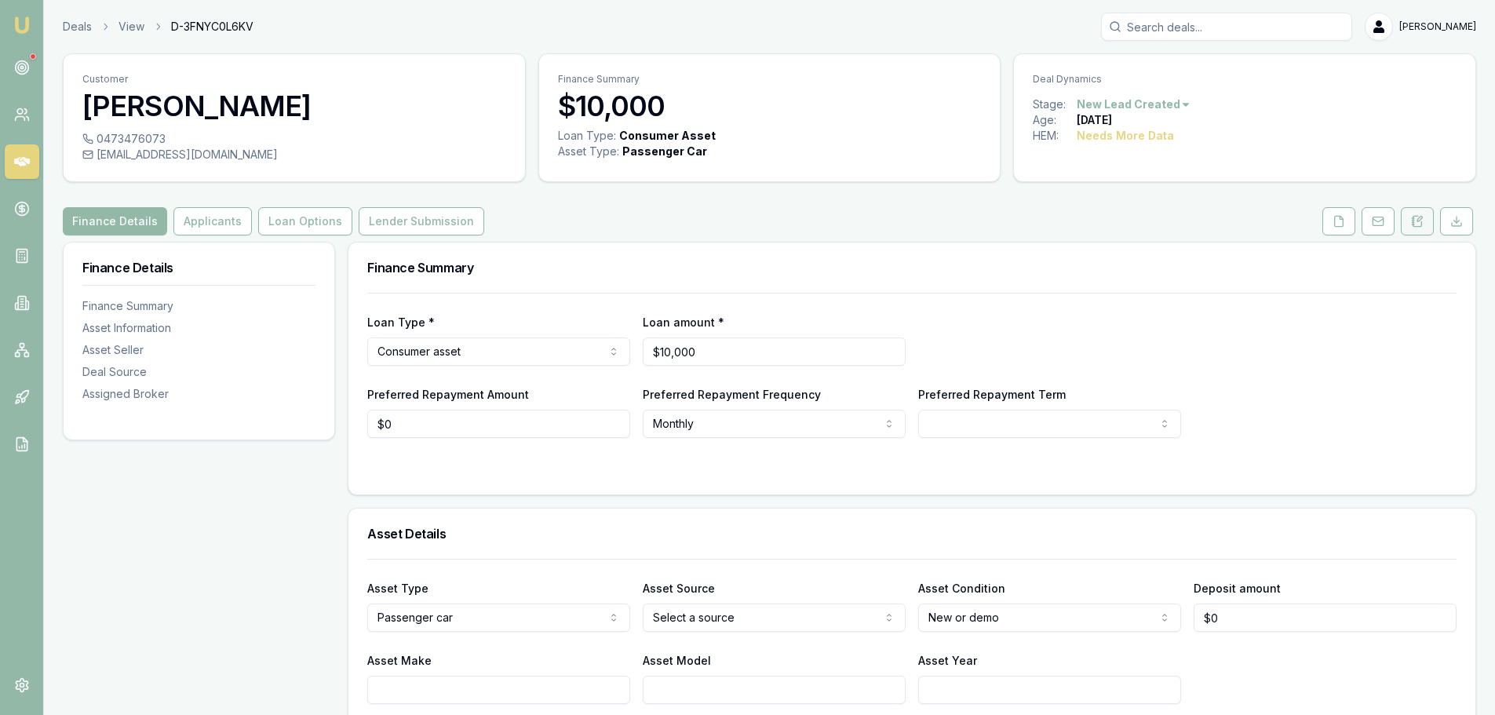
click at [1407, 217] on button at bounding box center [1417, 221] width 33 height 28
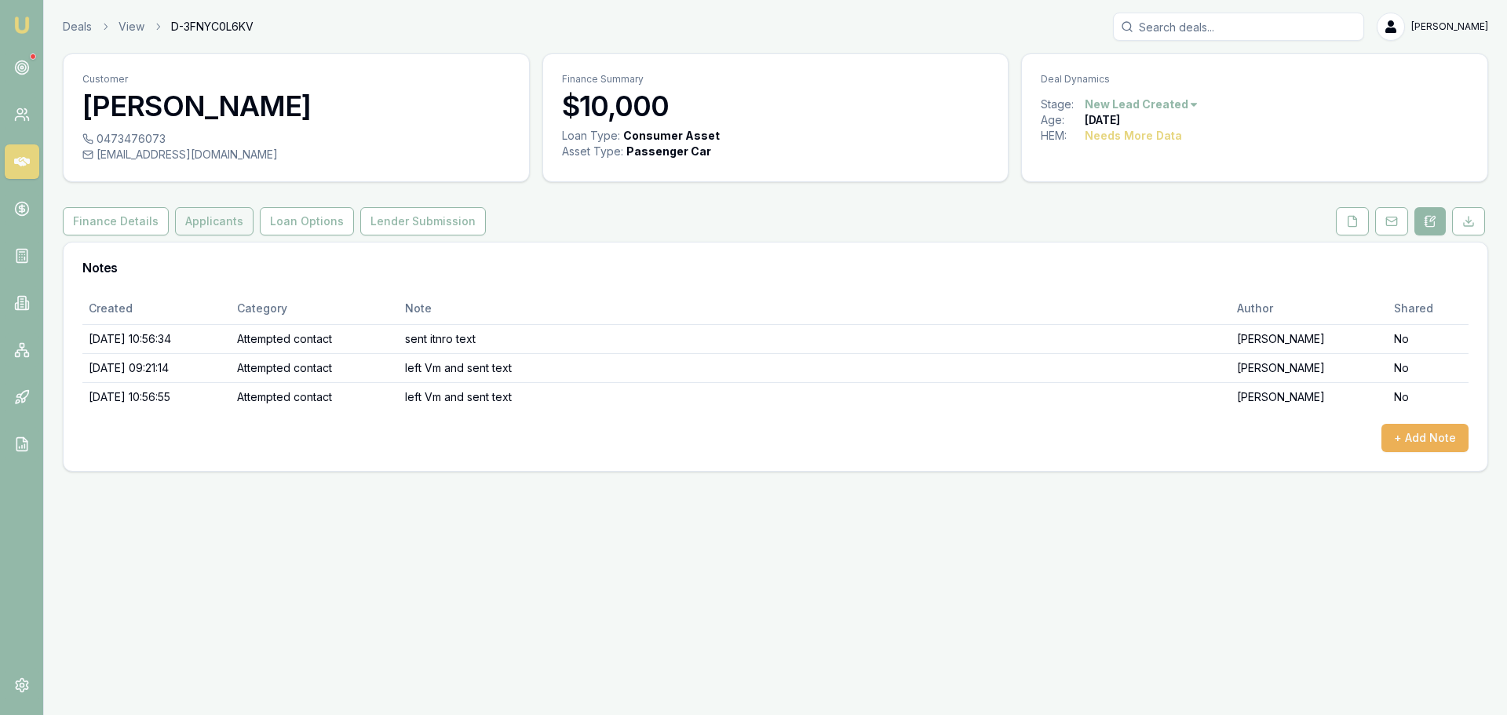
click at [200, 214] on button "Applicants" at bounding box center [214, 221] width 78 height 28
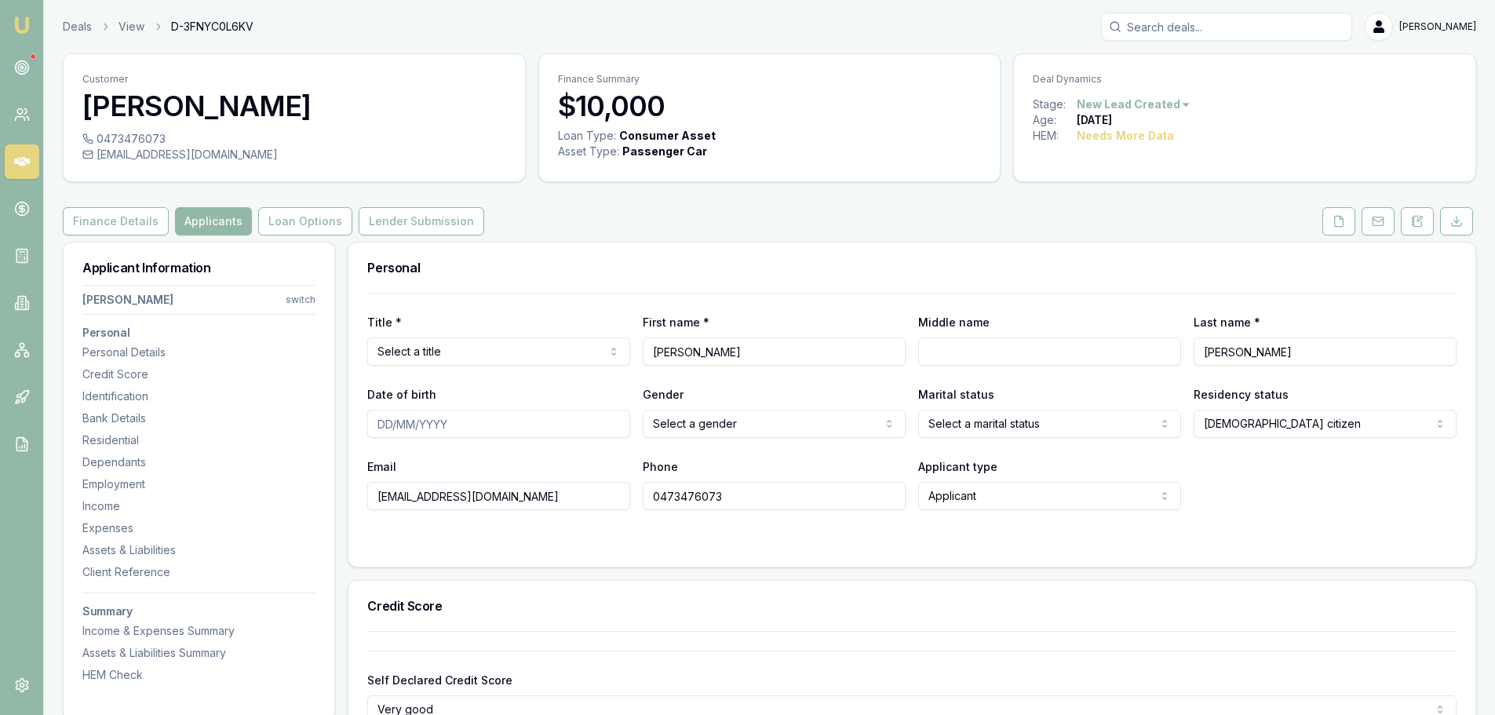
click at [565, 230] on div "Finance Details Applicants Loan Options Lender Submission" at bounding box center [770, 221] width 1414 height 28
click at [584, 215] on div "Finance Details Applicants Loan Options Lender Submission" at bounding box center [770, 221] width 1414 height 28
click at [645, 217] on div "Finance Details Applicants Loan Options Lender Submission" at bounding box center [770, 221] width 1414 height 28
click at [505, 352] on html "Emu Broker Deals View D-3FNYC0L6KV Erin Shield Toggle Menu Customer Heather Ste…" at bounding box center [747, 357] width 1495 height 715
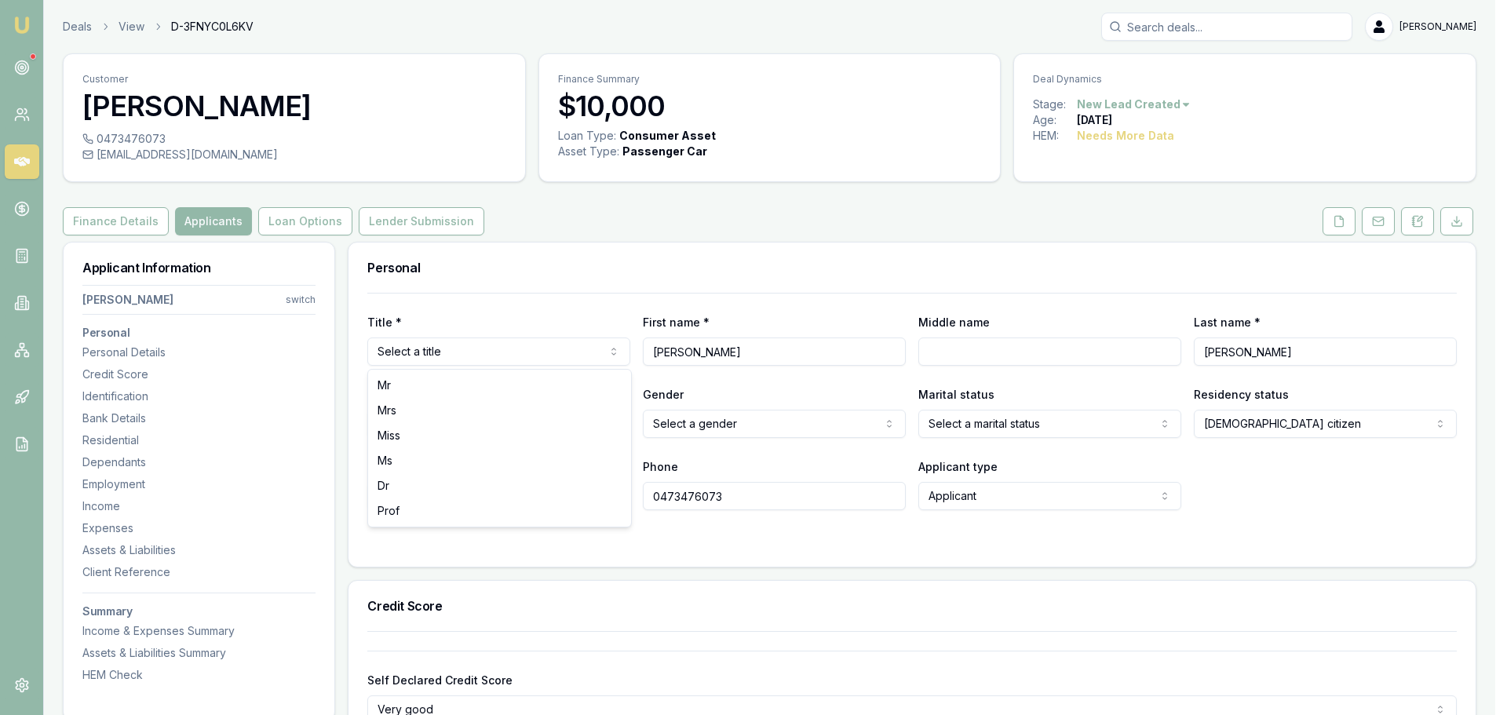
select select "Mrs"
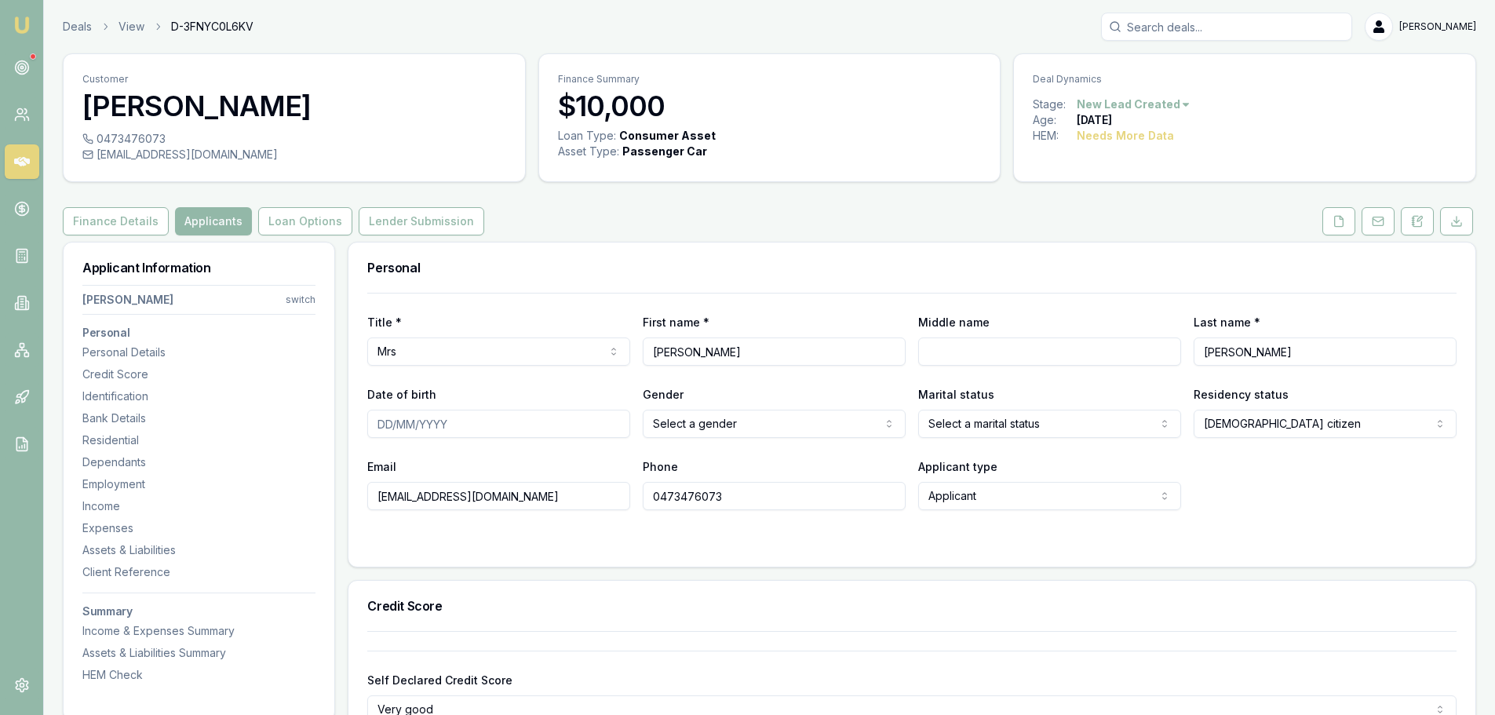
click at [681, 251] on div "Personal" at bounding box center [911, 268] width 1127 height 50
click at [612, 261] on div "Personal" at bounding box center [911, 268] width 1127 height 50
click at [493, 420] on input "Date of birth" at bounding box center [498, 424] width 263 height 28
type input "24/02/1966"
click at [710, 414] on html "Emu Broker Deals View D-3FNYC0L6KV Erin Shield Toggle Menu Customer Heather Ste…" at bounding box center [747, 357] width 1495 height 715
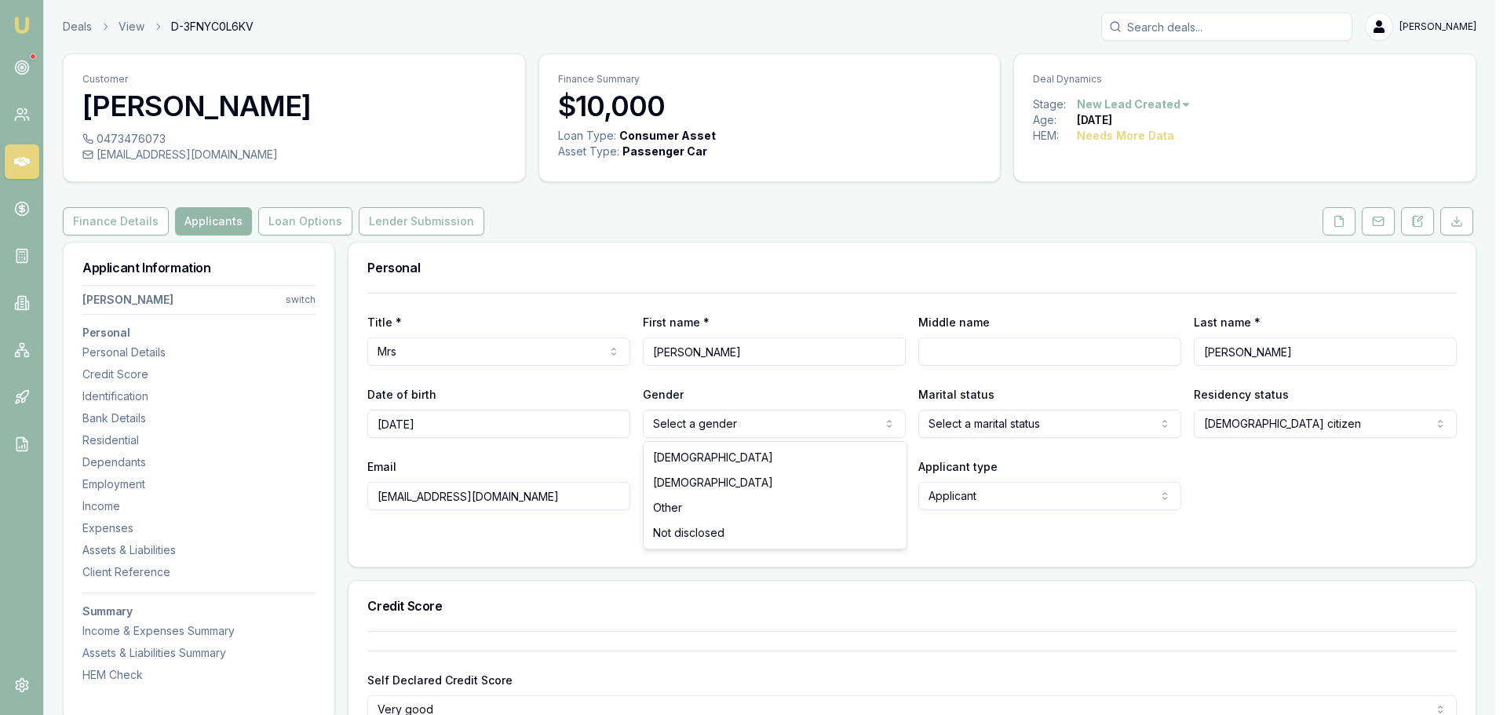
select select "FEMALE"
drag, startPoint x: 674, startPoint y: 482, endPoint x: 808, endPoint y: 460, distance: 136.0
click at [964, 432] on html "Emu Broker Deals View D-3FNYC0L6KV Erin Shield Toggle Menu Customer Heather Ste…" at bounding box center [747, 357] width 1495 height 715
select select "MARRIED"
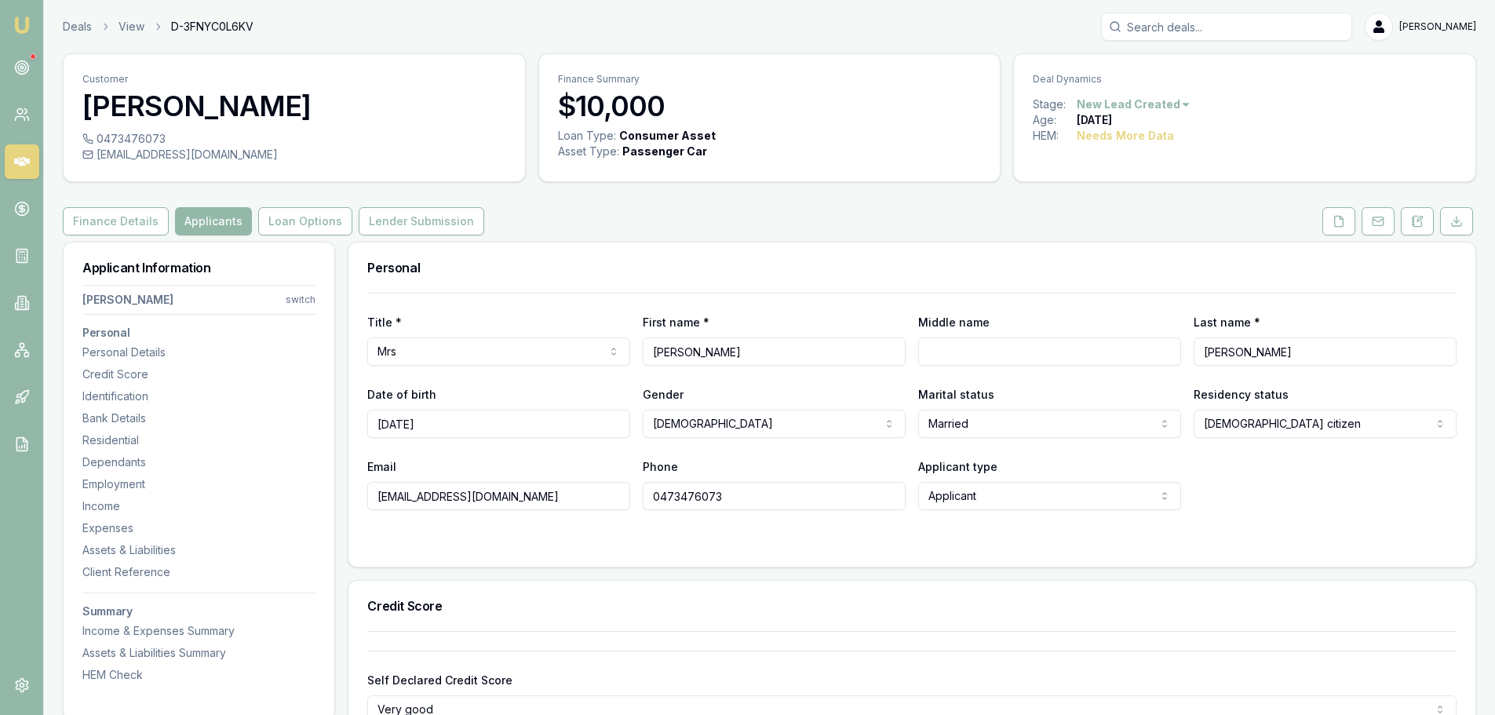
click at [1263, 466] on div "Email heatherstephen25@gmail.com Phone 0473476073 Applicant type Applicant Appl…" at bounding box center [911, 483] width 1089 height 53
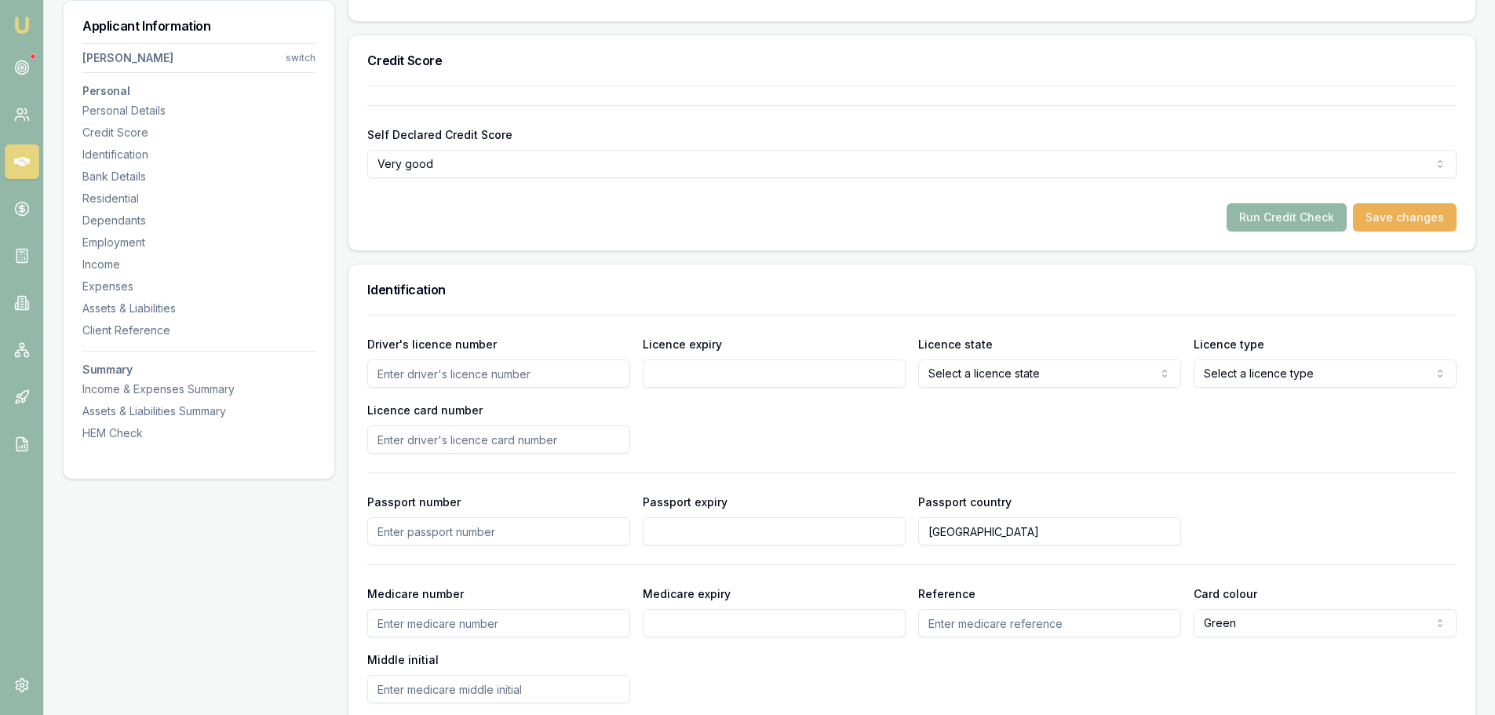
scroll to position [549, 0]
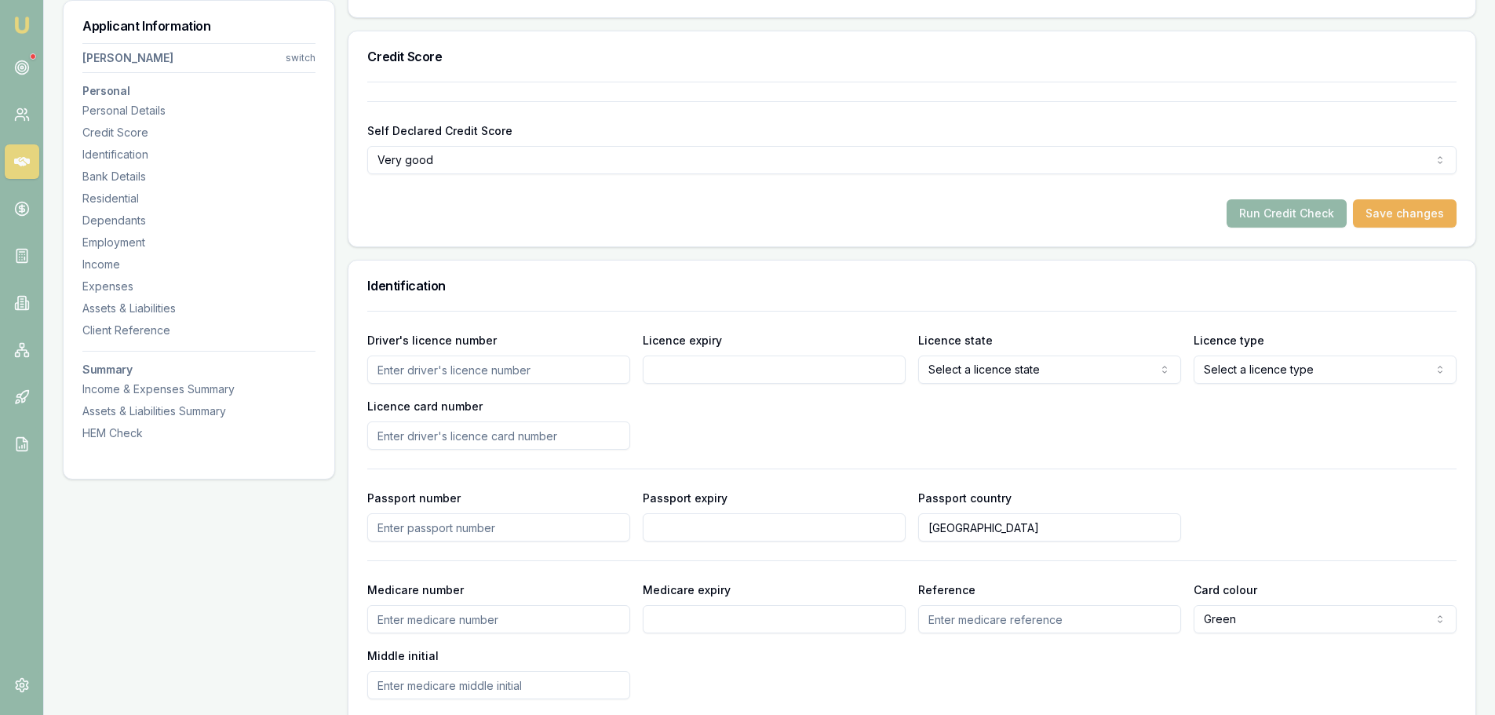
click at [489, 370] on input "Driver's licence number" at bounding box center [498, 370] width 263 height 28
click at [686, 410] on div "Driver's licence number Licence expiry Licence state Select a licence state NSW…" at bounding box center [911, 389] width 1089 height 119
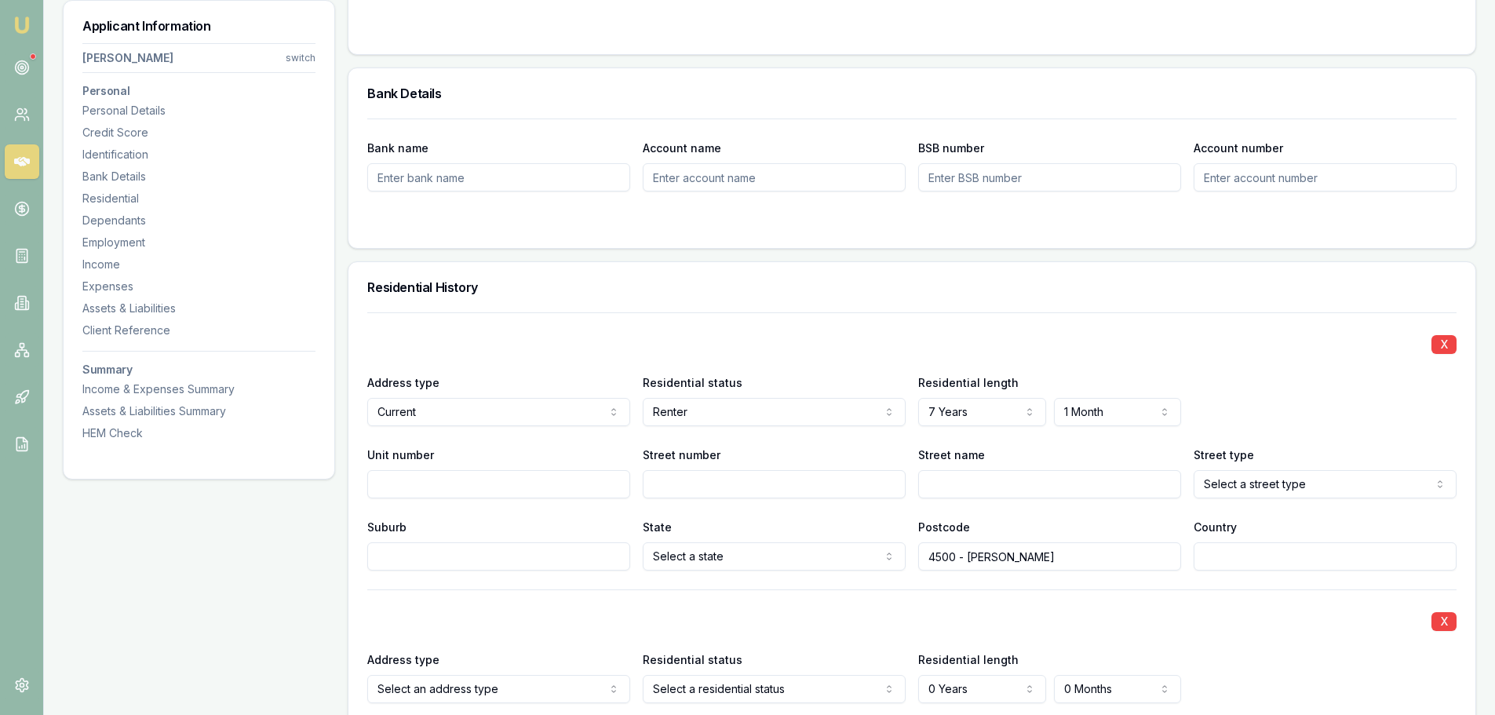
scroll to position [1256, 0]
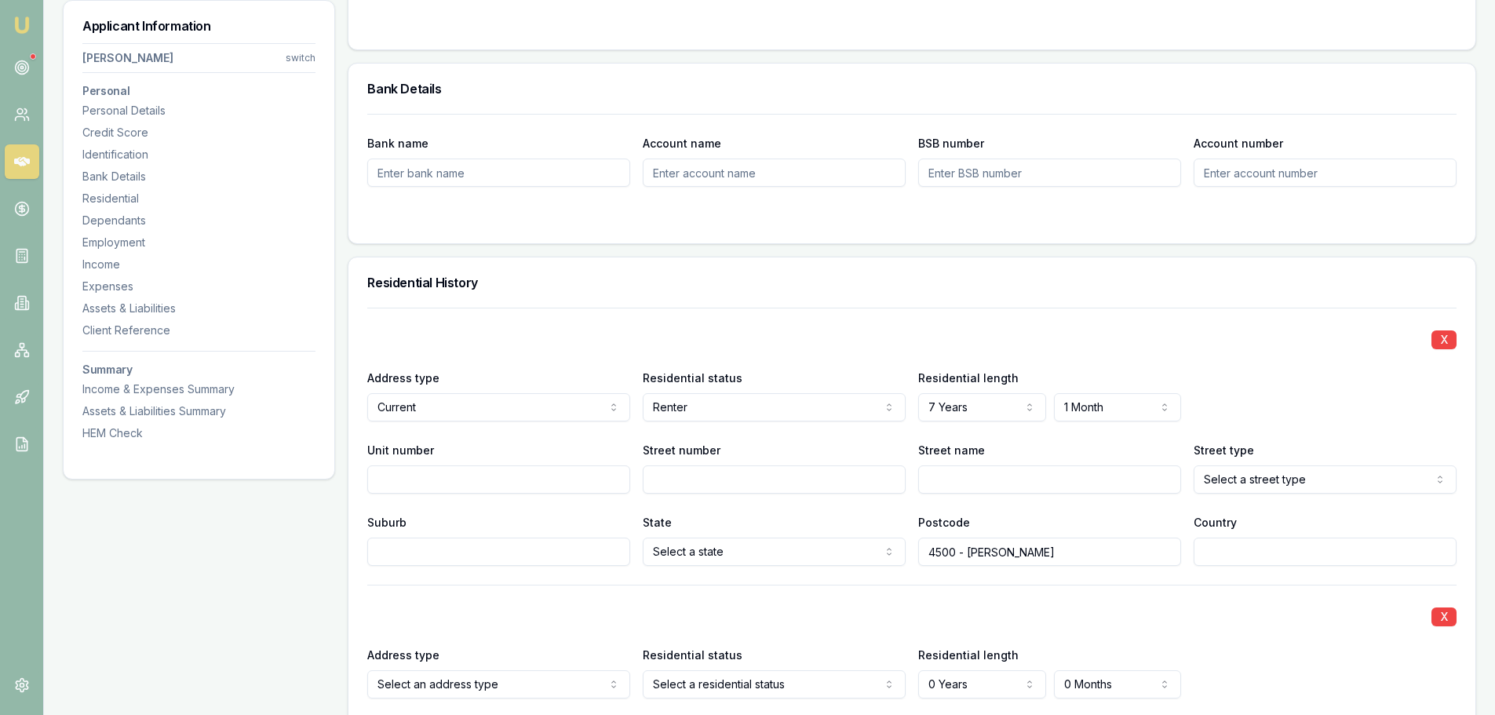
click at [452, 553] on input "Suburb" at bounding box center [498, 552] width 263 height 28
type input "j"
type input "JOYNER"
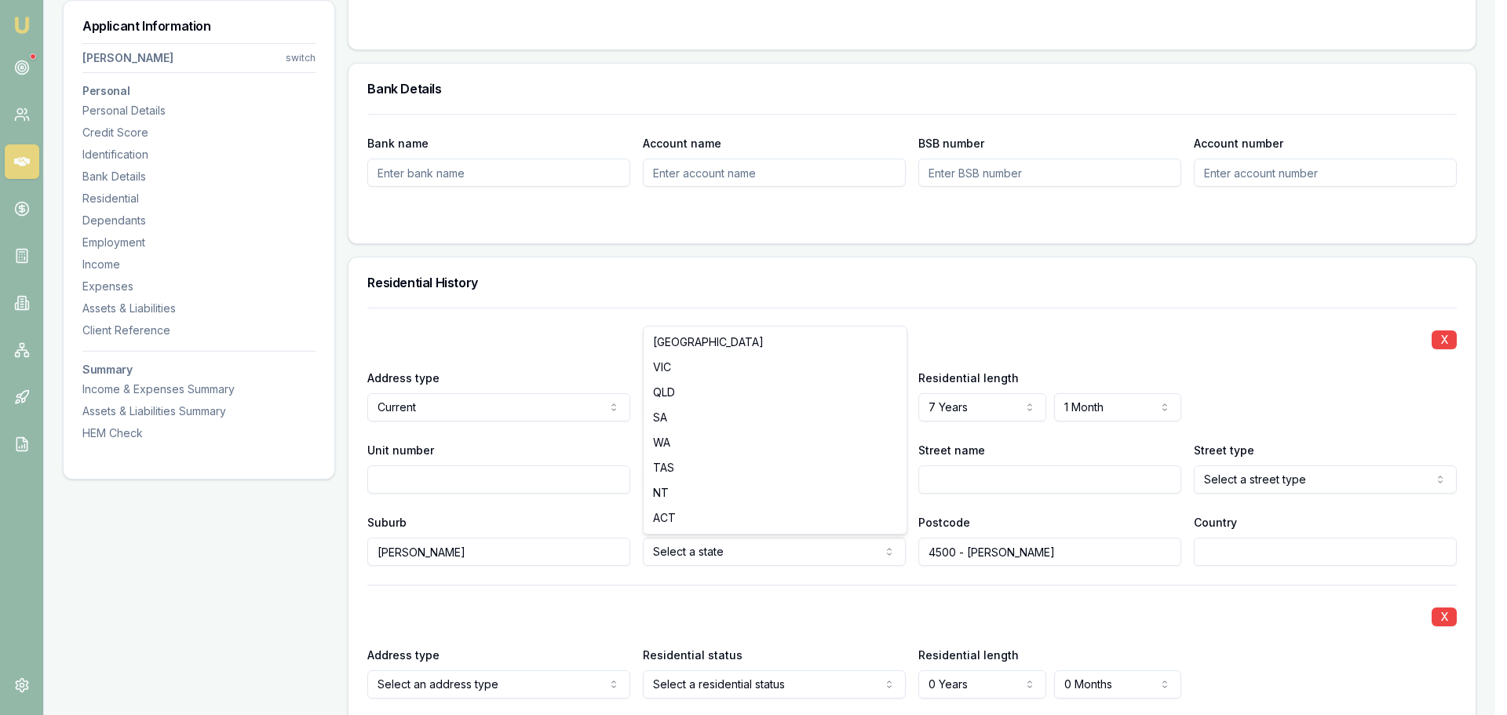
select select "QLD"
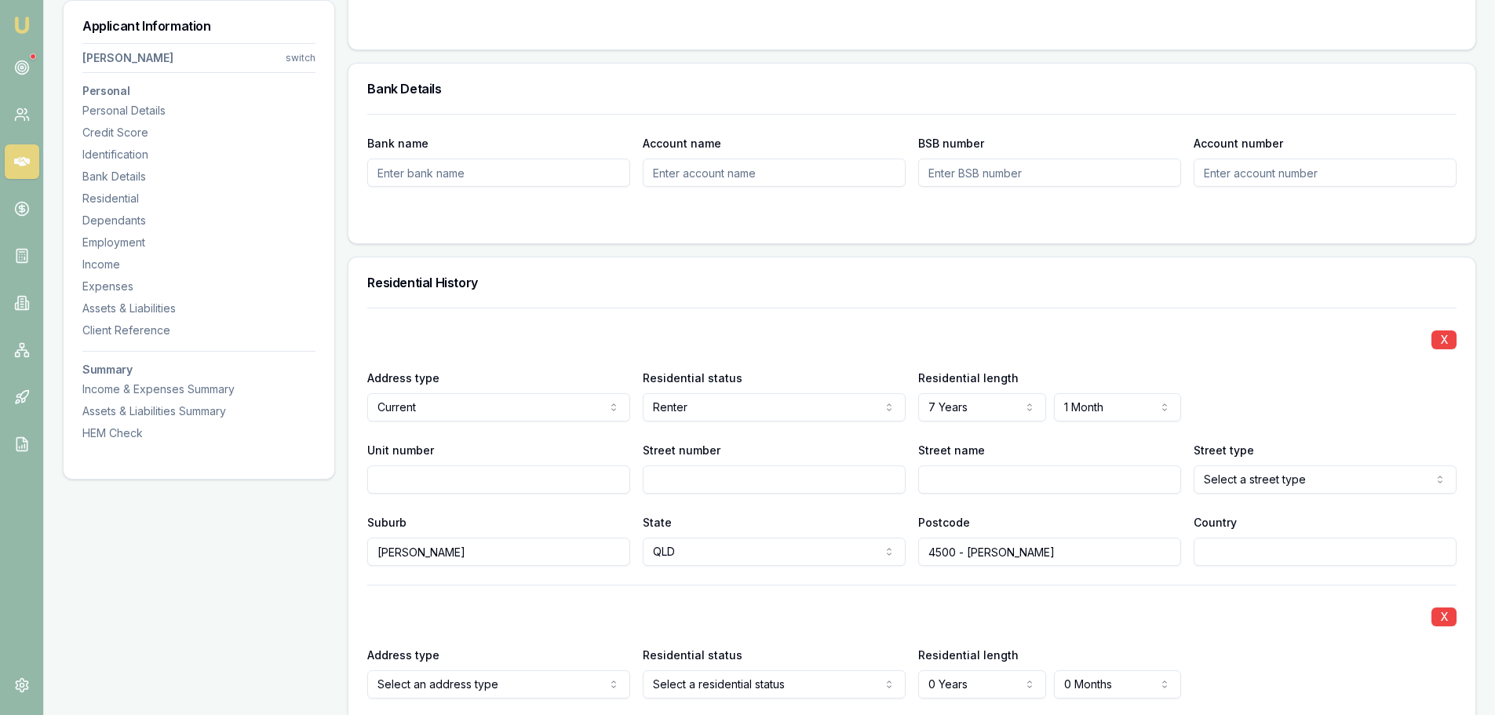
drag, startPoint x: 1039, startPoint y: 557, endPoint x: 714, endPoint y: 568, distance: 325.1
click at [715, 568] on div "X Address type Current Current Previous Residential status Renter Owner with mo…" at bounding box center [911, 599] width 1089 height 582
type input "4500"
click at [1237, 553] on input "Country" at bounding box center [1325, 552] width 263 height 28
type input "[GEOGRAPHIC_DATA]"
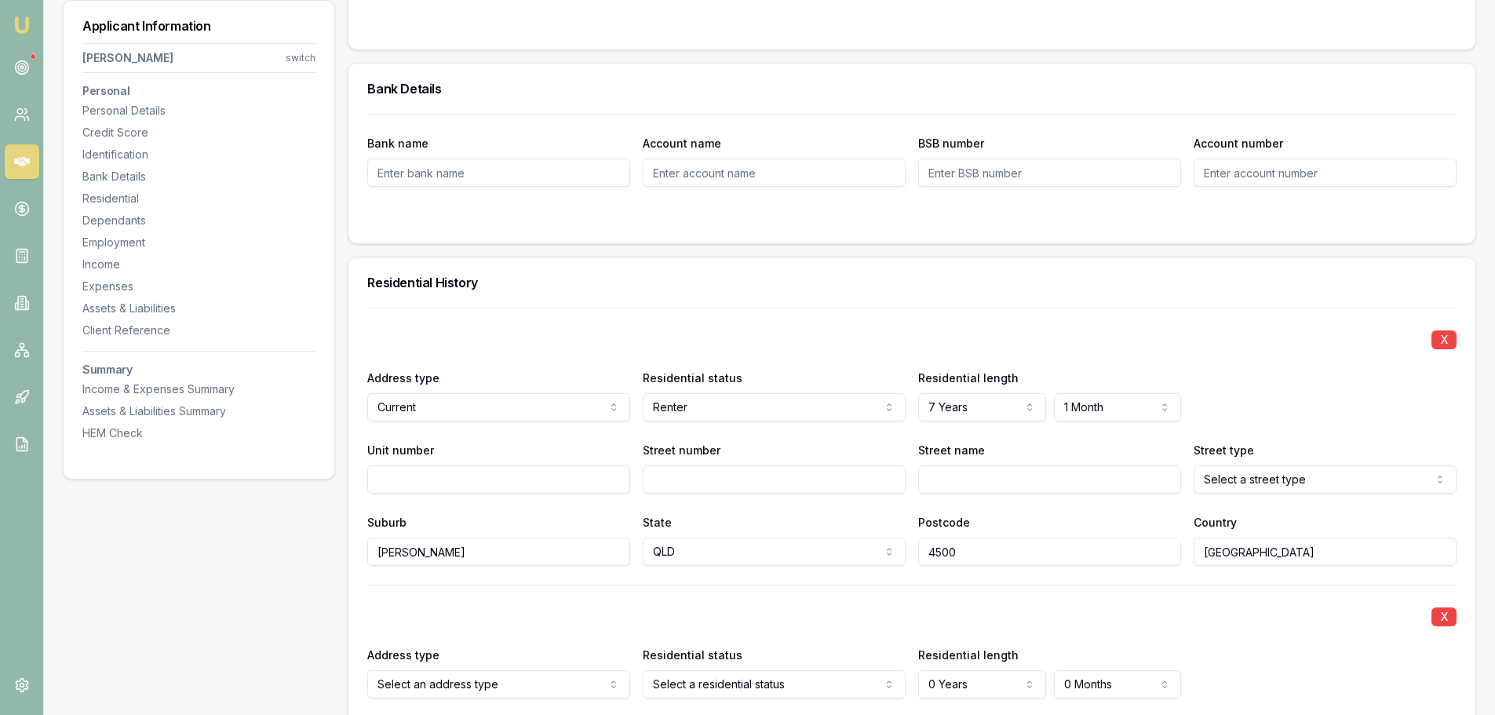
click at [732, 476] on input "Street number" at bounding box center [774, 479] width 263 height 28
type input "8"
click at [967, 482] on input "Street name" at bounding box center [1049, 479] width 263 height 28
type input "GORDON"
click at [1076, 478] on input "GORDON" at bounding box center [1049, 479] width 263 height 28
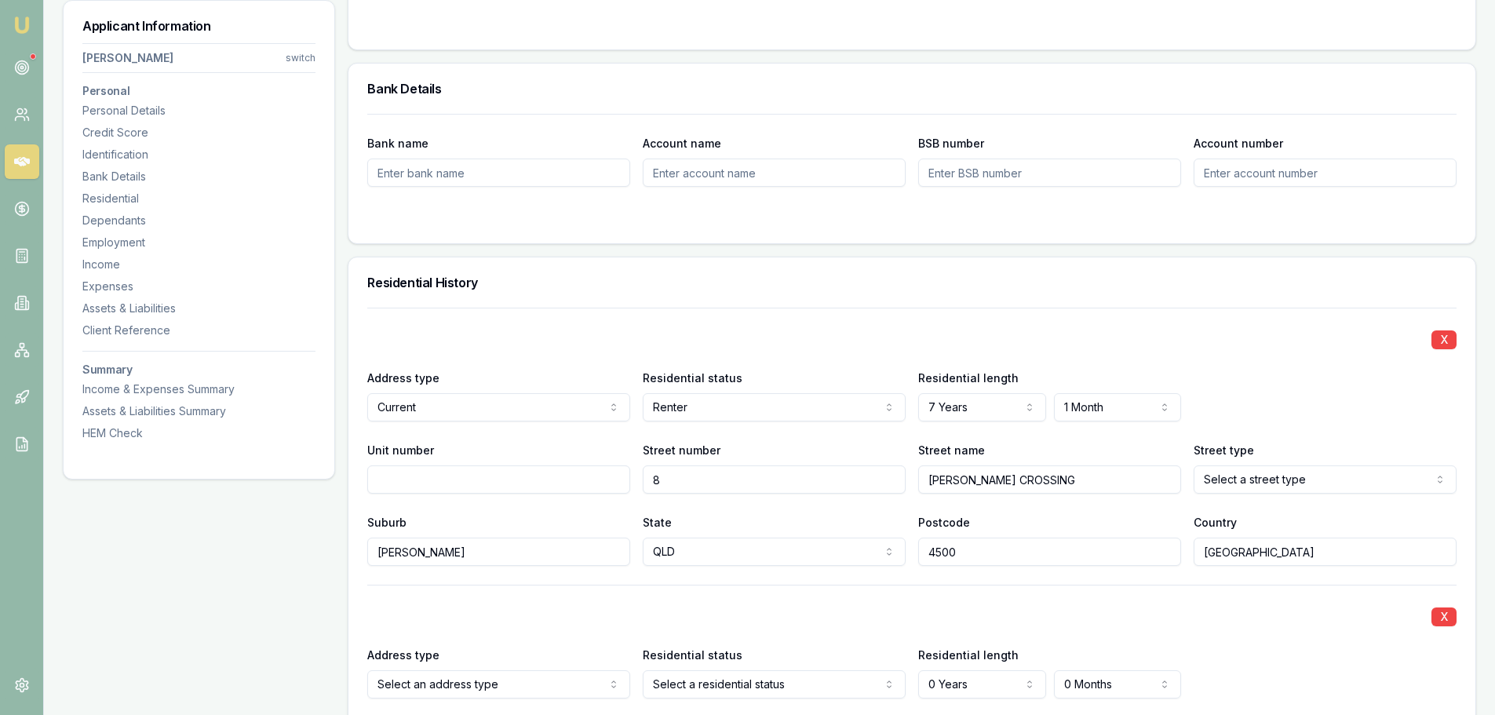
type input "GORDON CROSSING"
select select "Road"
click at [1240, 308] on div "X Address type Current Current Previous Residential status Renter Owner with mo…" at bounding box center [911, 437] width 1089 height 258
click at [976, 483] on input "GORDON CROSSING" at bounding box center [1049, 479] width 263 height 28
click at [1069, 483] on input "GORDONS CROSSING" at bounding box center [1049, 479] width 263 height 28
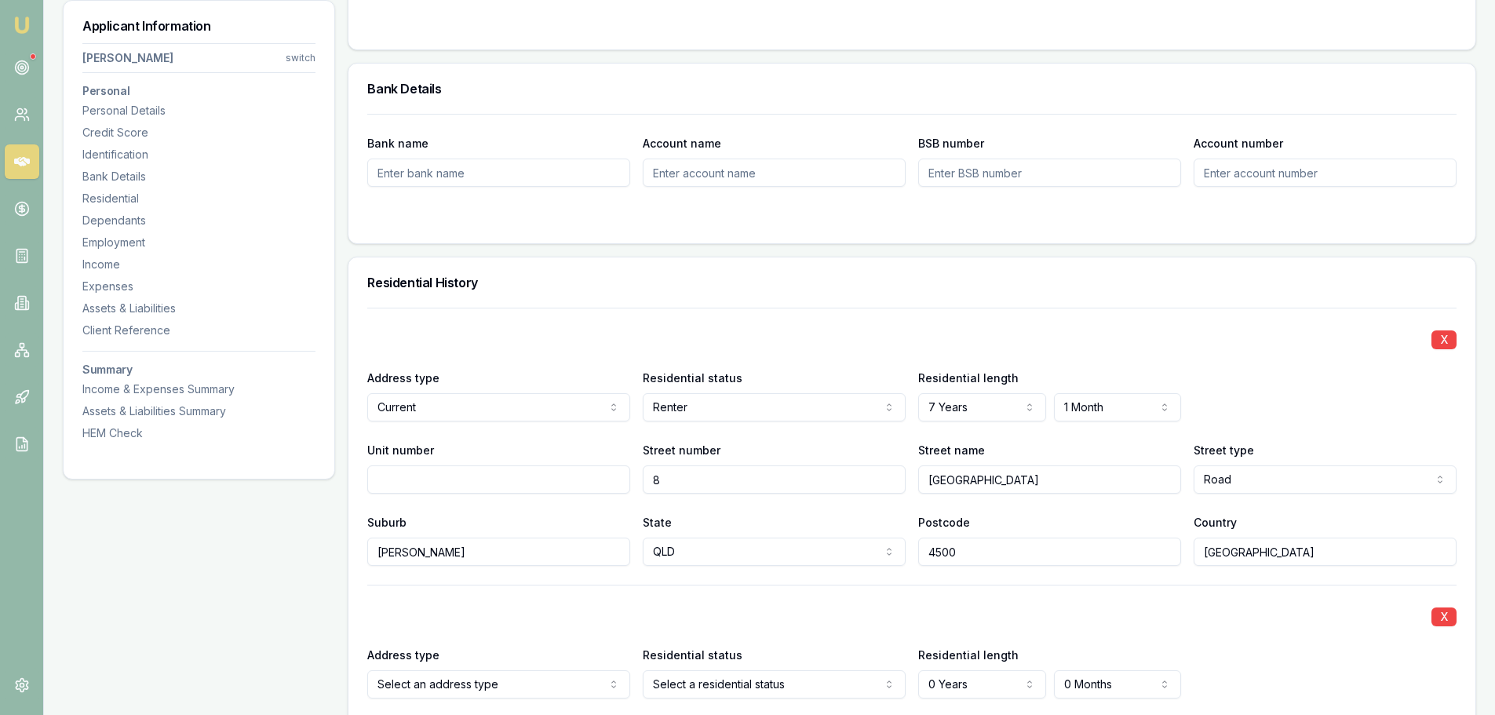
type input "GORDONS CROSSING EAST"
click at [888, 294] on div "Residential History" at bounding box center [911, 282] width 1127 height 50
click at [921, 294] on div "Residential History" at bounding box center [911, 282] width 1127 height 50
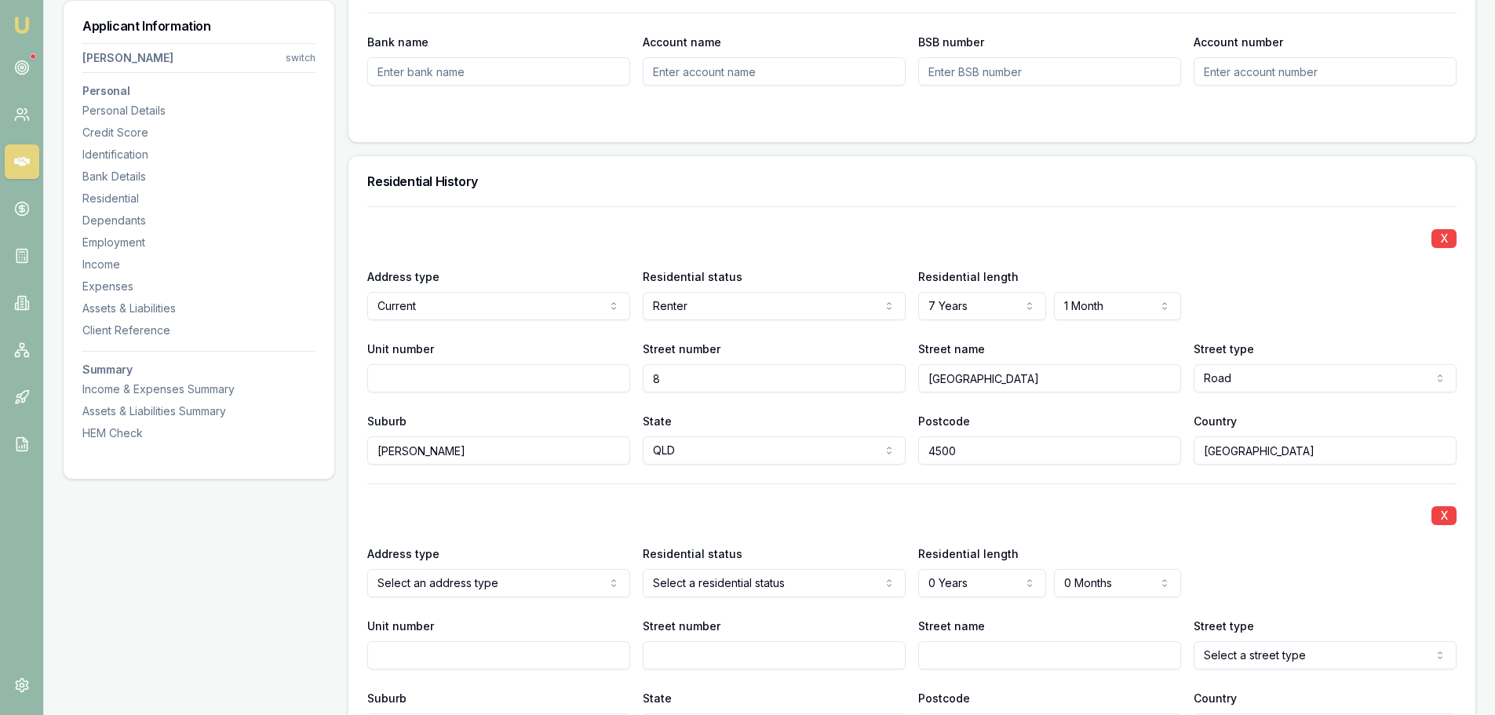
scroll to position [1491, 0]
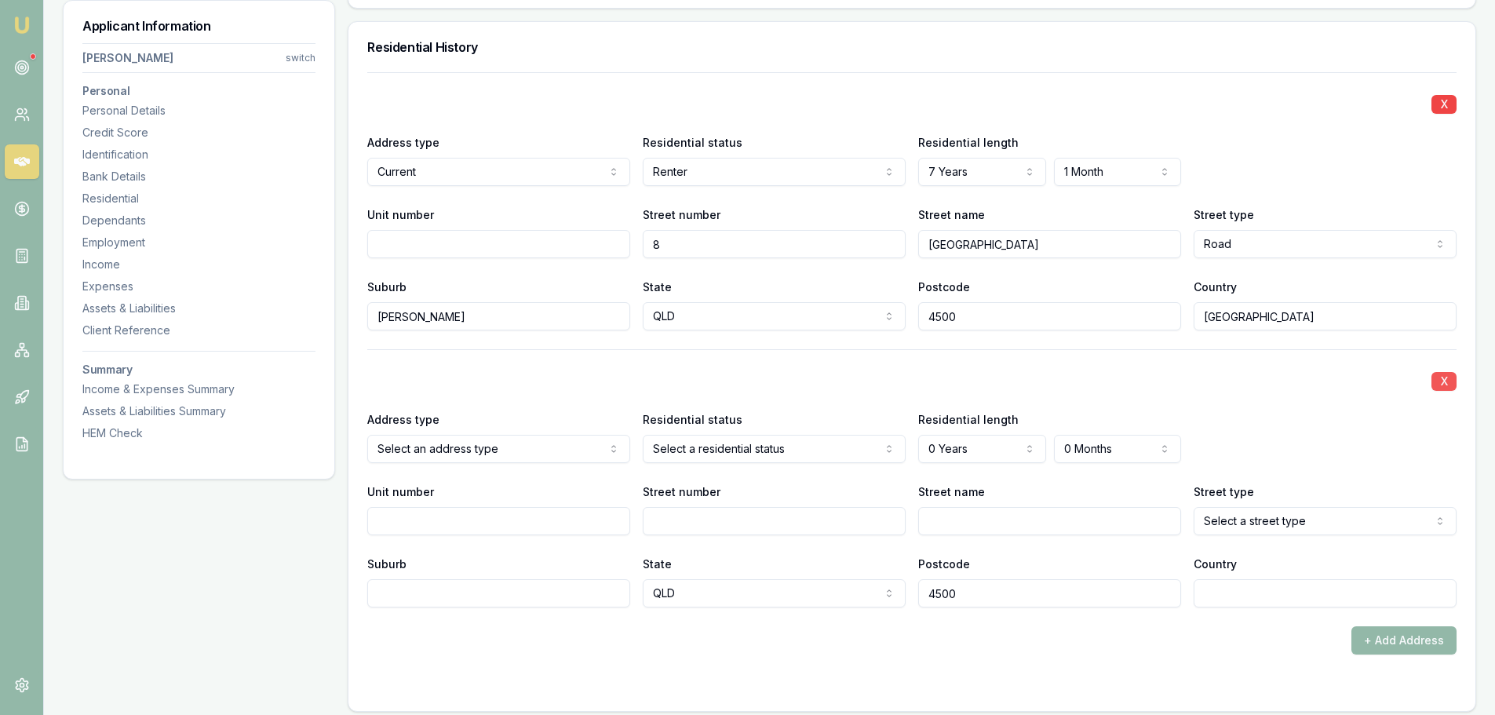
click at [1448, 386] on button "X" at bounding box center [1444, 381] width 25 height 19
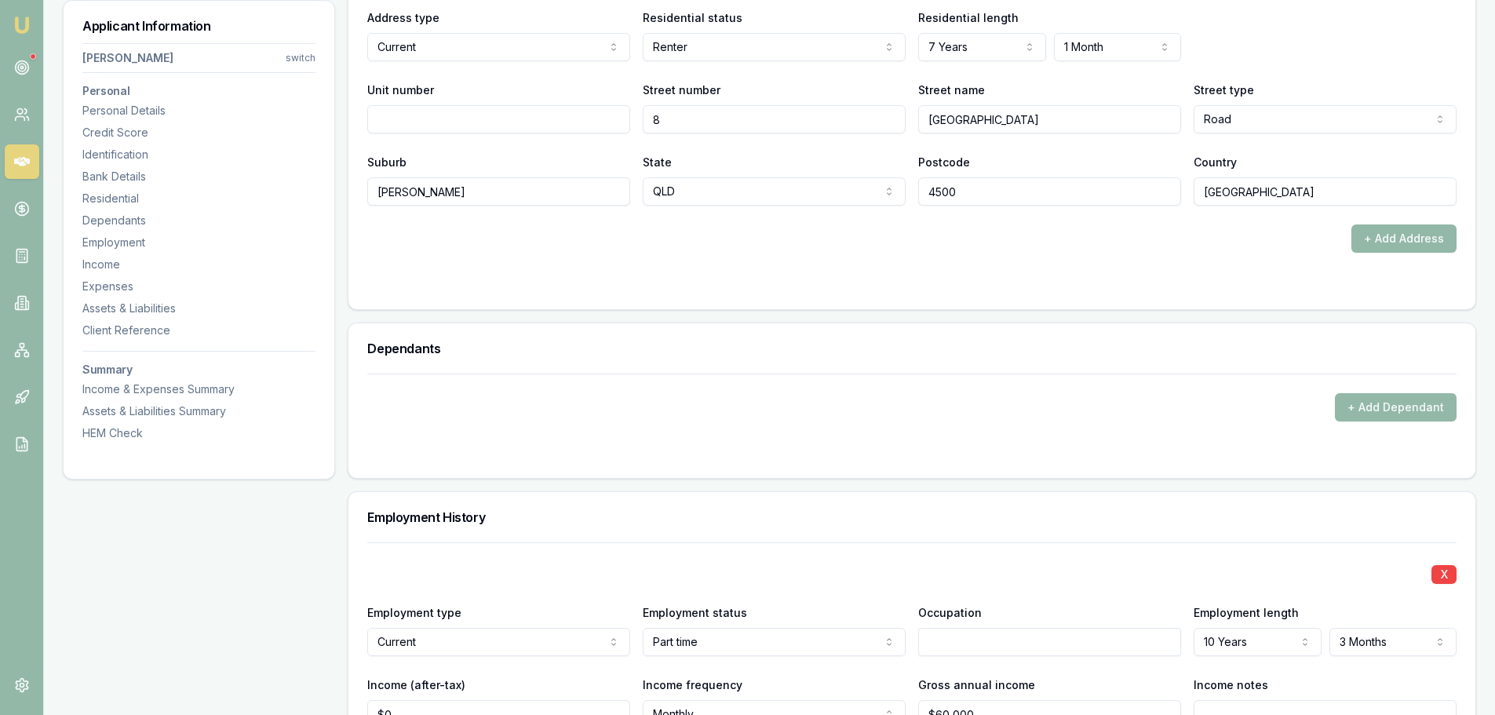
scroll to position [1884, 0]
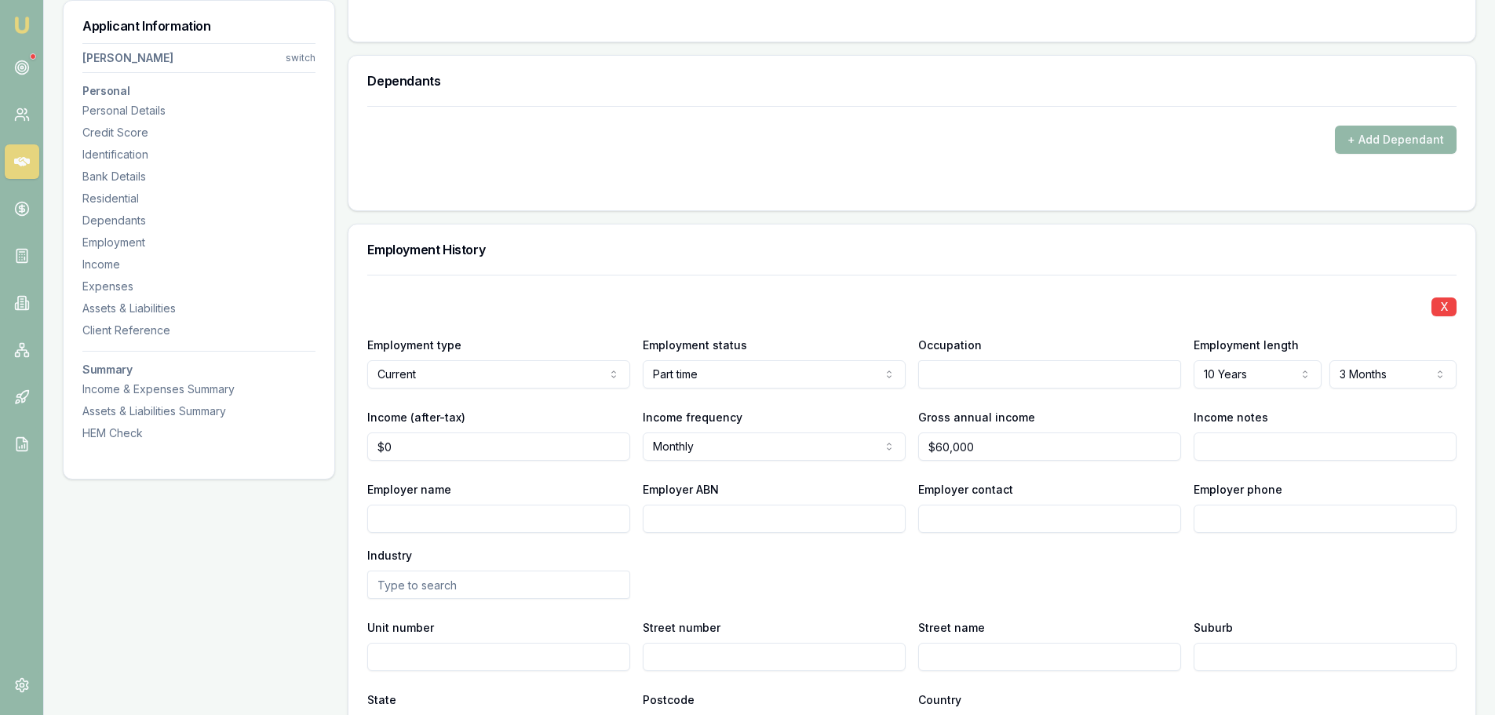
click at [745, 284] on div "X Employment type Current Current Previous Employment status Part time Full tim…" at bounding box center [911, 509] width 1089 height 469
click at [502, 516] on input "Employer name" at bounding box center [498, 519] width 263 height 28
type input "BEAUMONT AGED CARE"
click at [655, 272] on div "Employment History" at bounding box center [911, 249] width 1127 height 50
click at [887, 254] on h3 "Employment History" at bounding box center [911, 249] width 1089 height 13
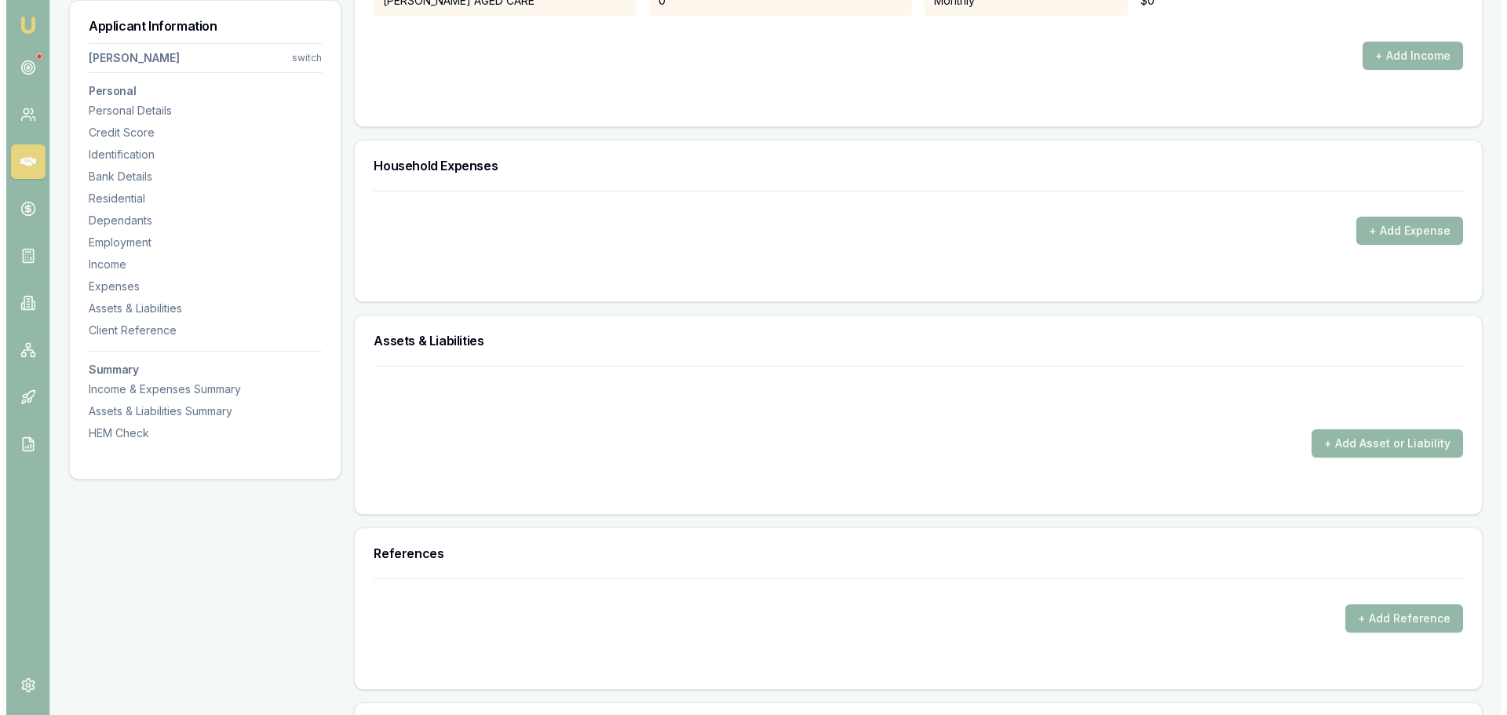
scroll to position [2983, 0]
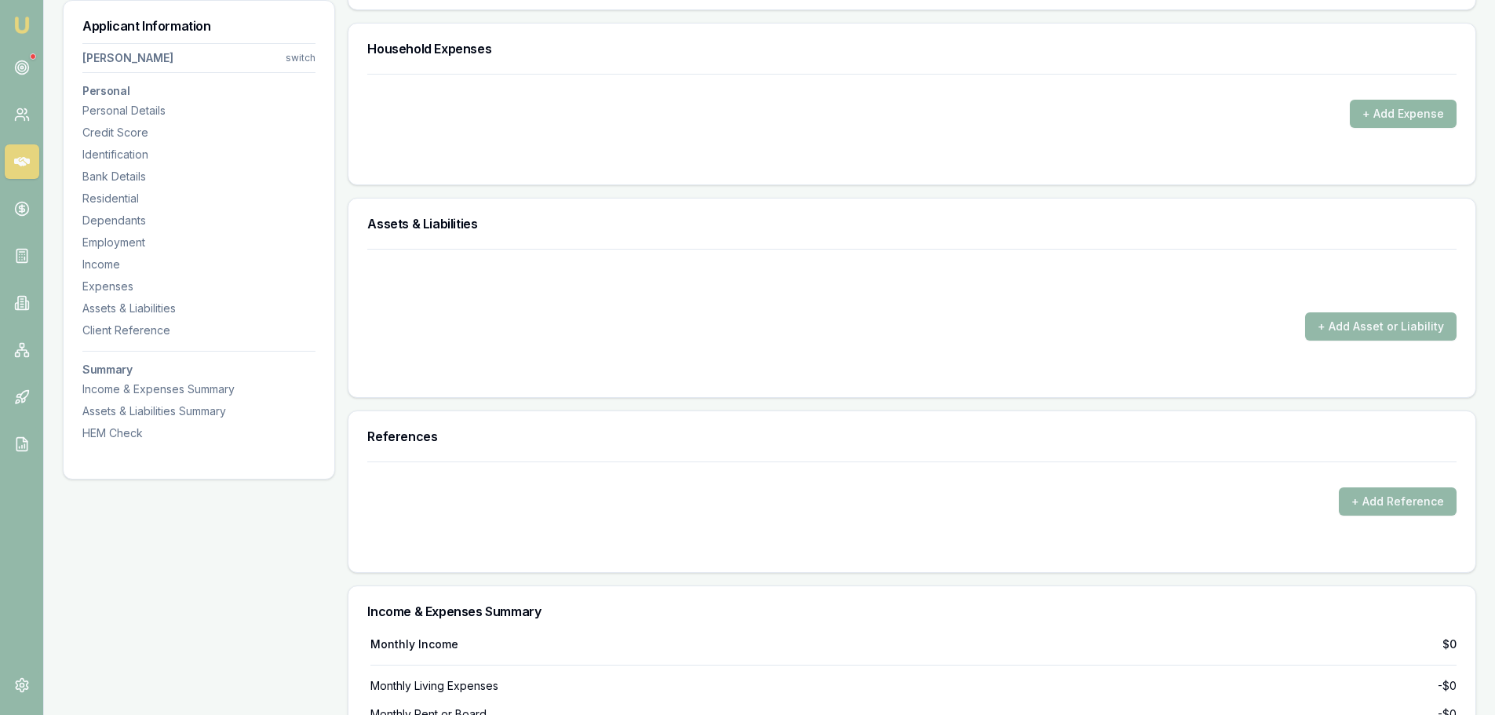
click at [1424, 116] on button "+ Add Expense" at bounding box center [1403, 114] width 107 height 28
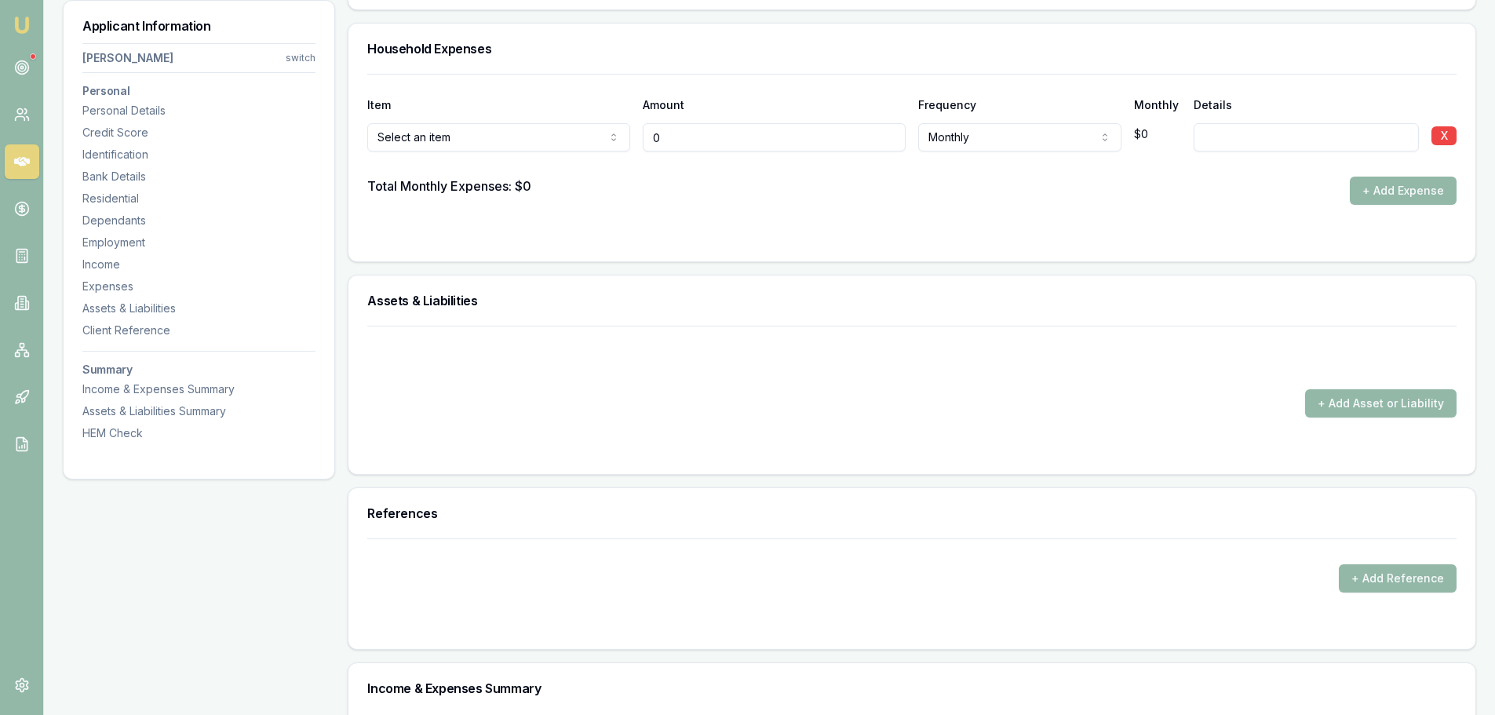
drag, startPoint x: 684, startPoint y: 137, endPoint x: 483, endPoint y: 137, distance: 200.9
click at [487, 137] on div "Rent or board Rent or board Food and groceries Utilities Insurance Transport He…" at bounding box center [911, 134] width 1089 height 35
type input "$0"
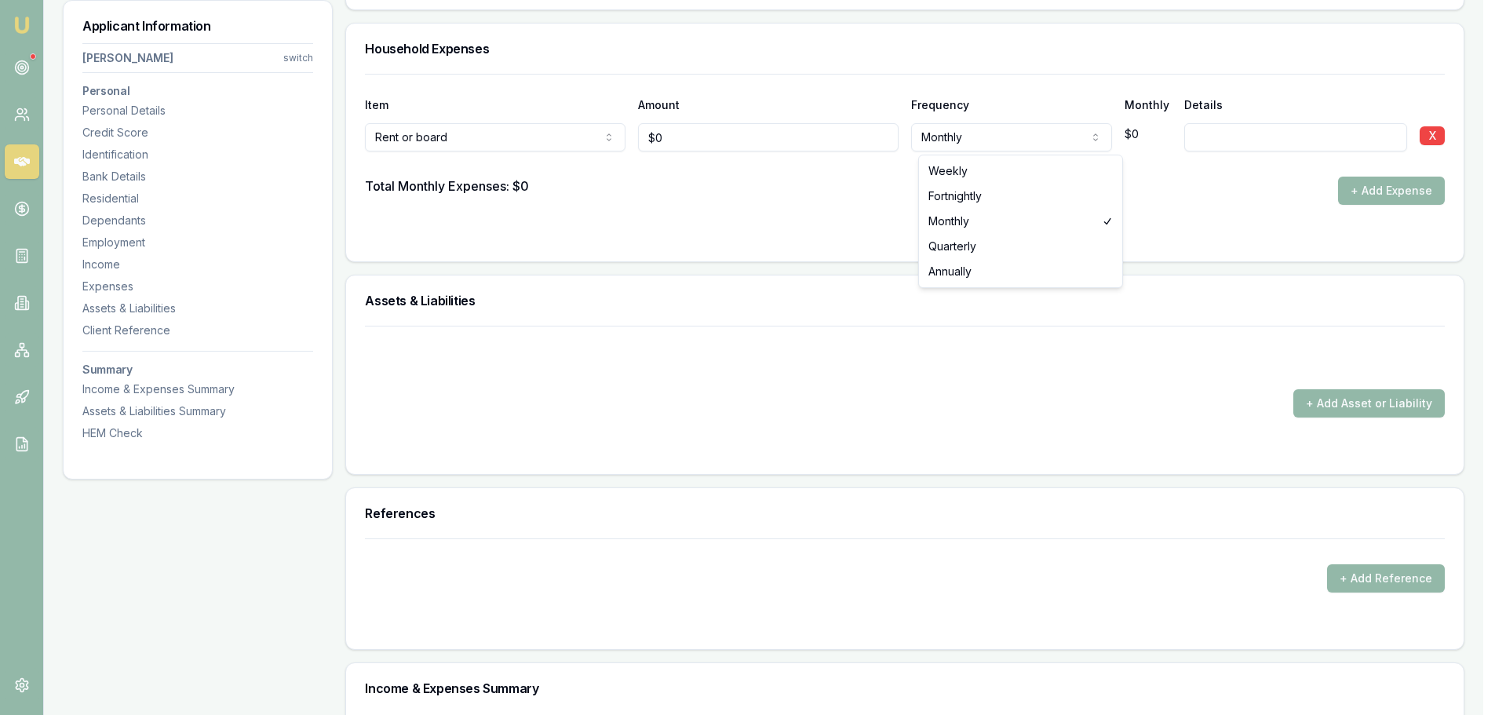
select select "WEEKLY"
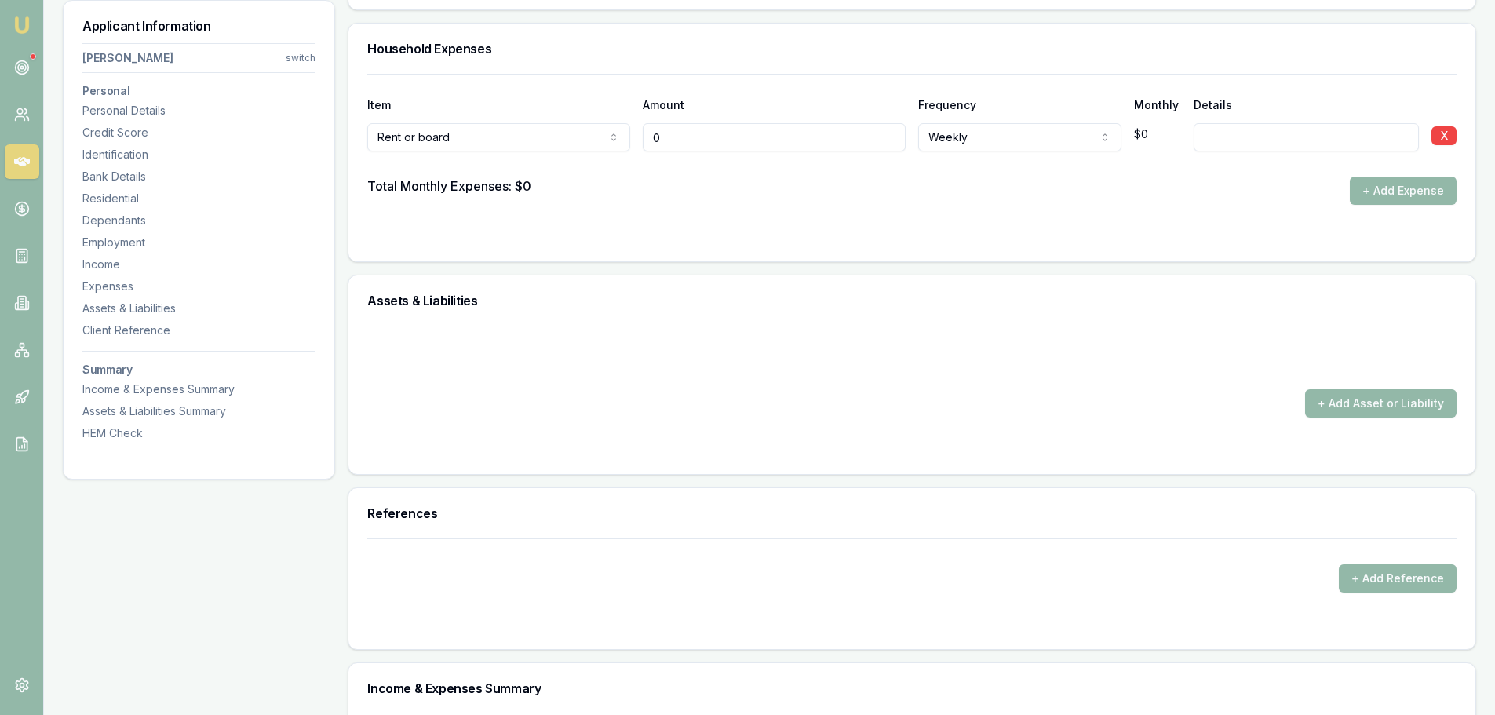
drag, startPoint x: 831, startPoint y: 140, endPoint x: 633, endPoint y: 137, distance: 198.6
click at [633, 137] on div "Rent or board Rent or board Food and groceries Utilities Insurance Transport He…" at bounding box center [911, 134] width 1089 height 35
type input "$530"
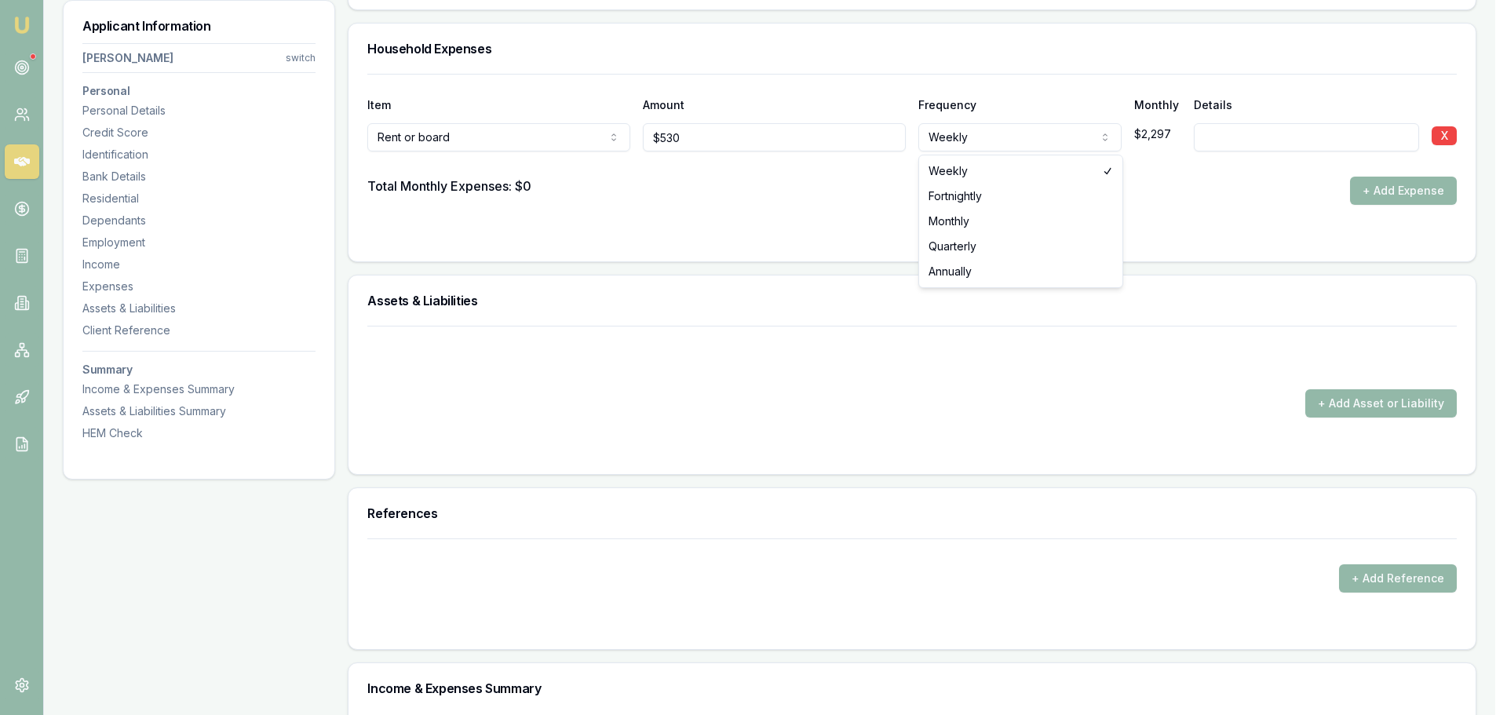
select select "FORTNIGHTLY"
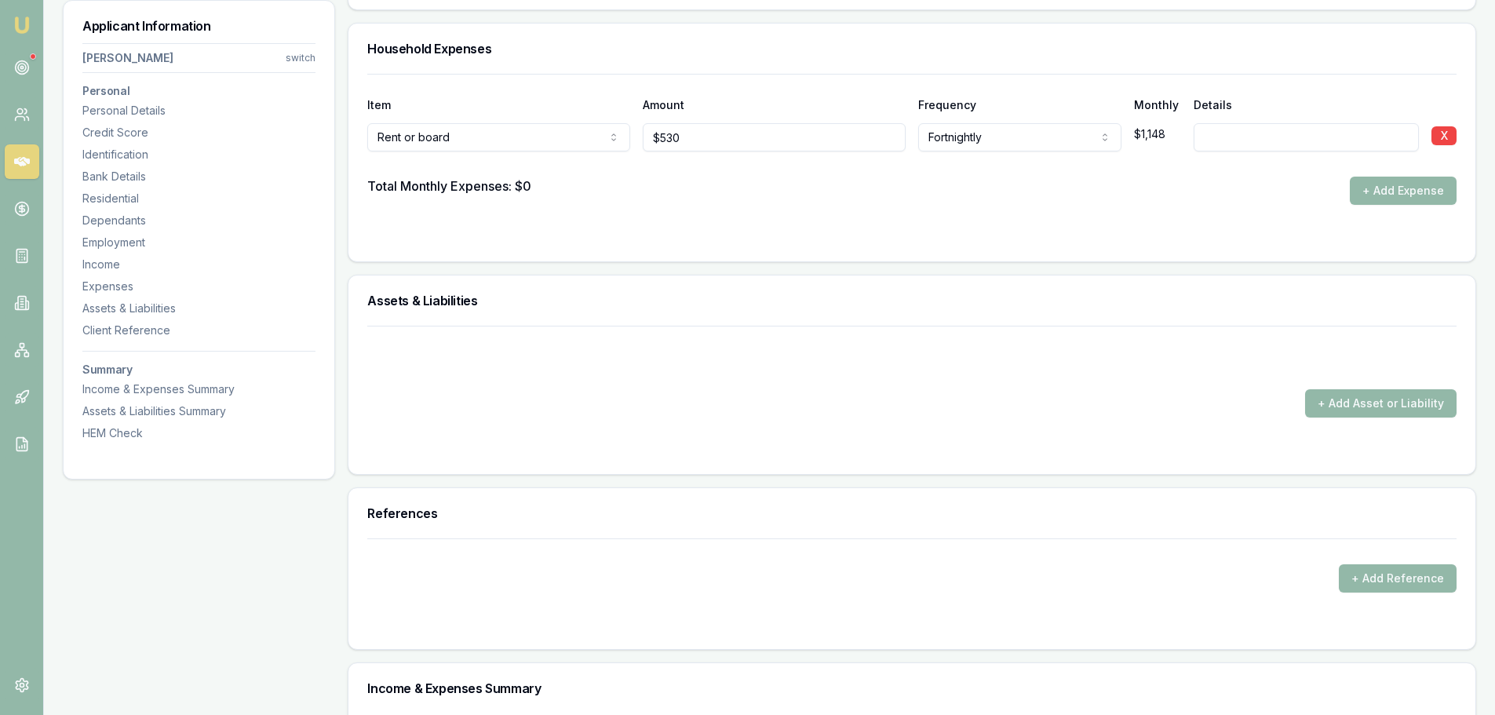
click at [1249, 135] on input at bounding box center [1306, 137] width 225 height 28
type input "1/2 SHARE OF RENT"
click at [1228, 211] on form "Item Amount Frequency Monthly Details Rent or board Rent or board Food and groc…" at bounding box center [911, 158] width 1089 height 169
click at [1421, 189] on button "+ Add Expense" at bounding box center [1403, 191] width 107 height 28
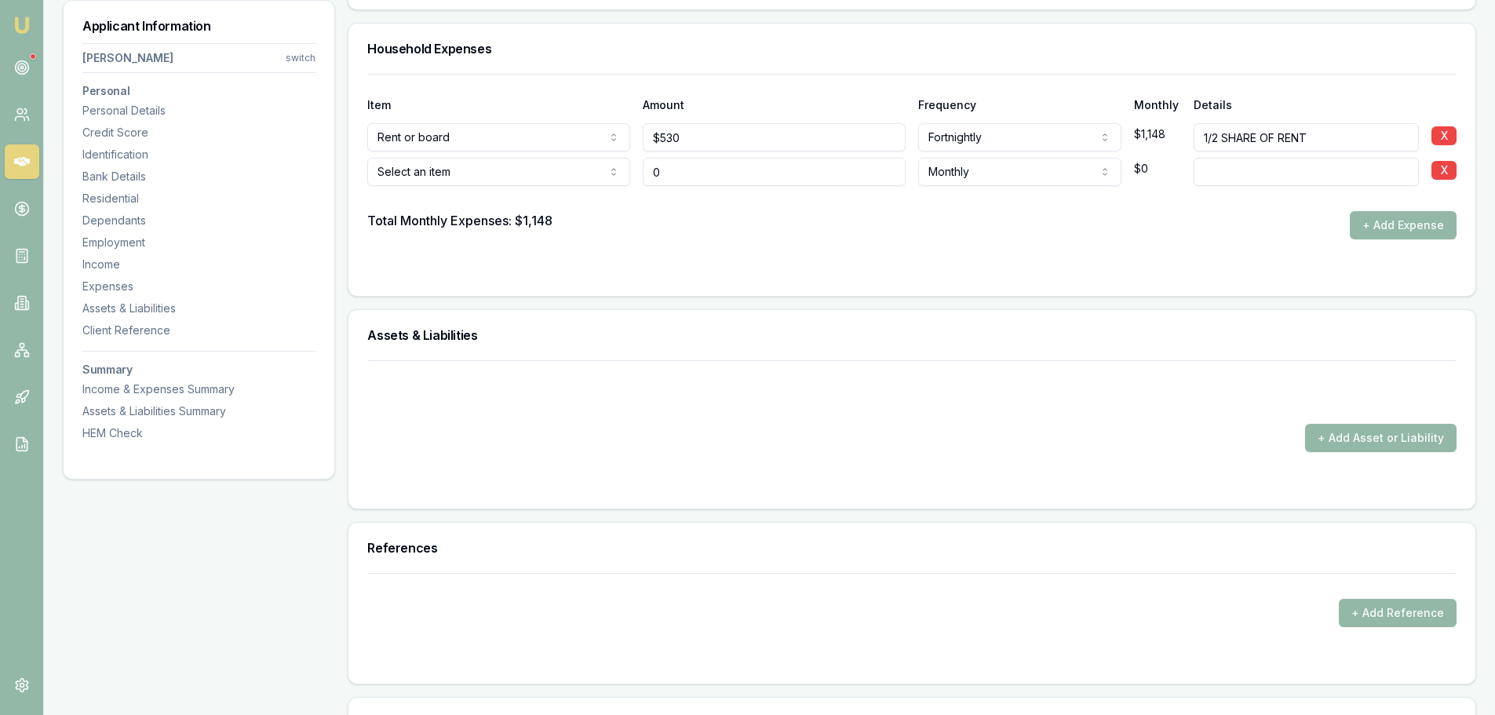
type input "$0"
click at [906, 245] on form "Item Amount Frequency Monthly Details Rent or board Rent or board Food and groc…" at bounding box center [911, 175] width 1089 height 203
click at [1377, 443] on button "+ Add Asset or Liability" at bounding box center [1380, 438] width 151 height 28
click at [1368, 437] on button "+ Add Asset or Liability" at bounding box center [1380, 438] width 151 height 28
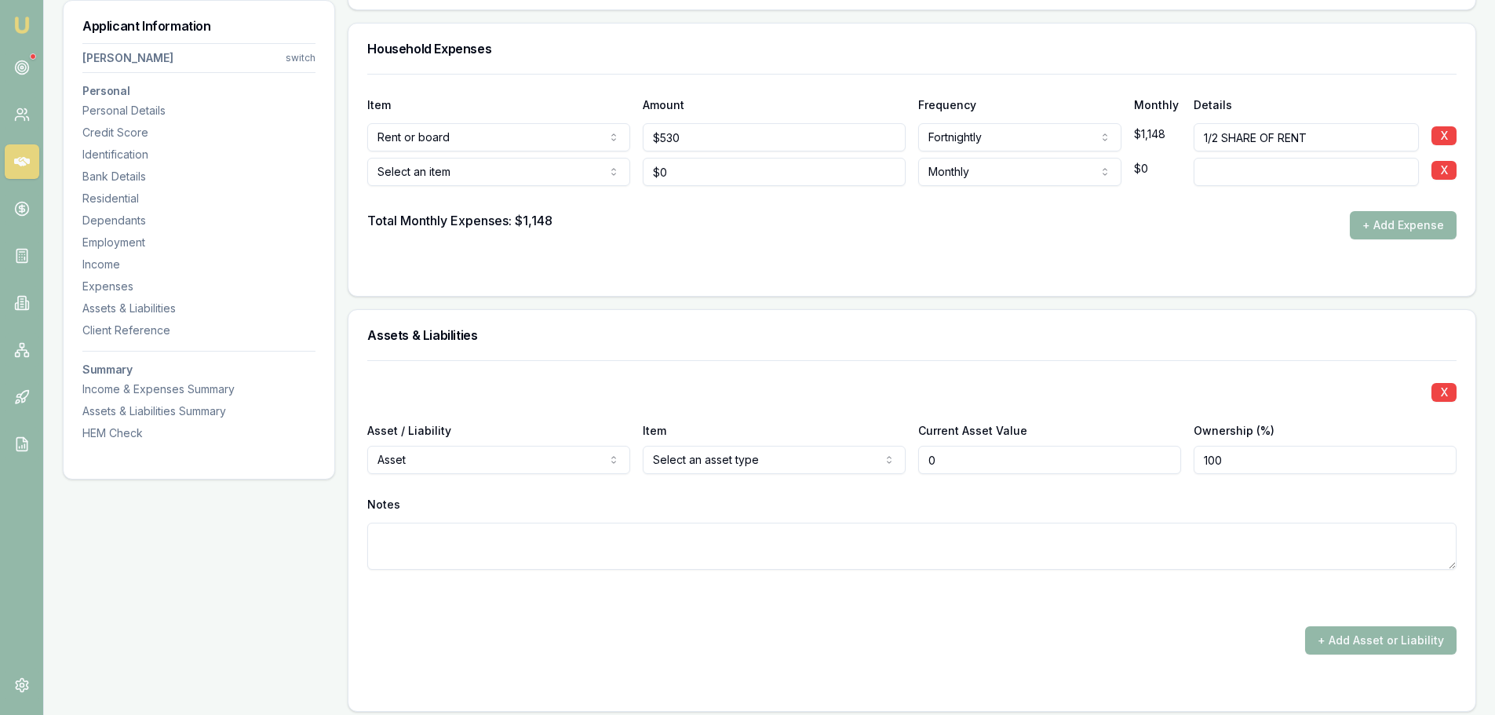
type input "$0"
select select "LIABILITY"
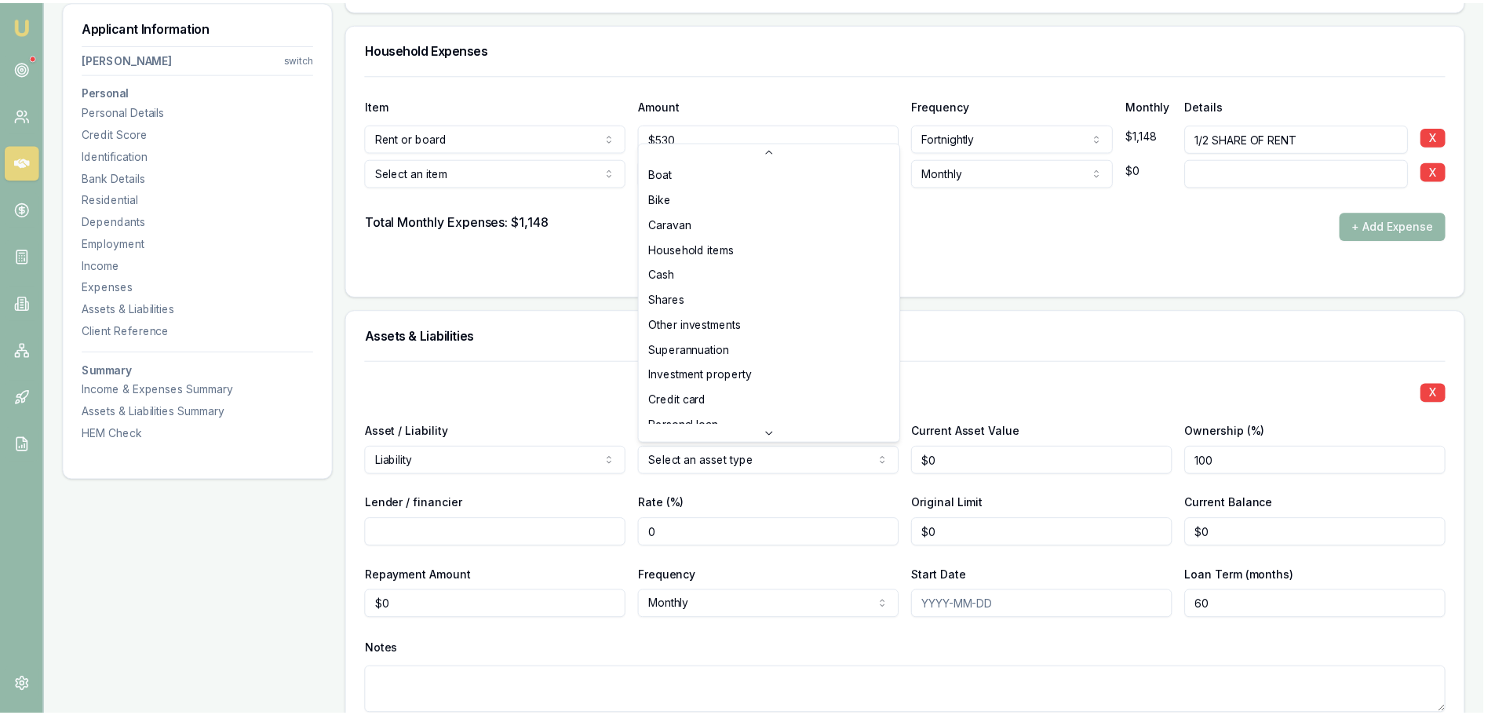
scroll to position [78, 0]
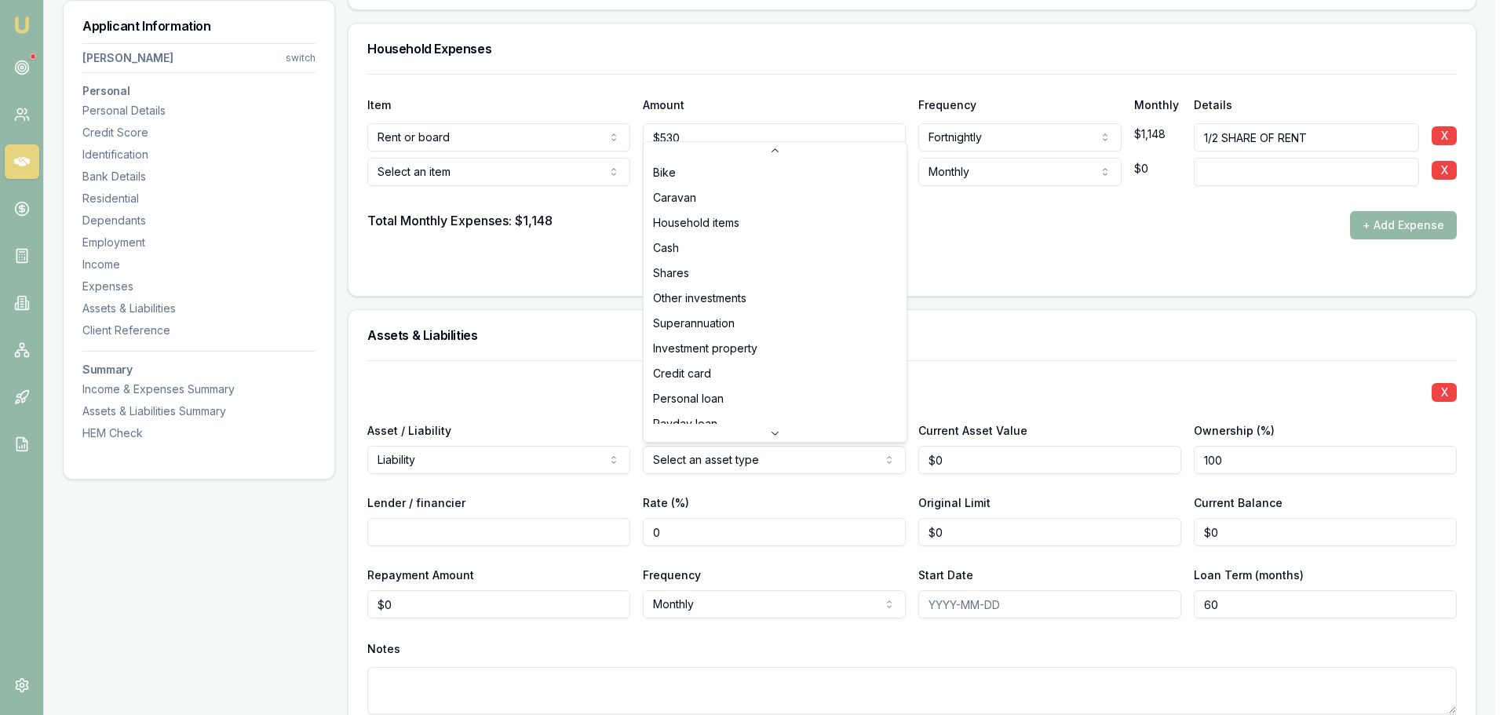
select select "PERSONAL_LOAN"
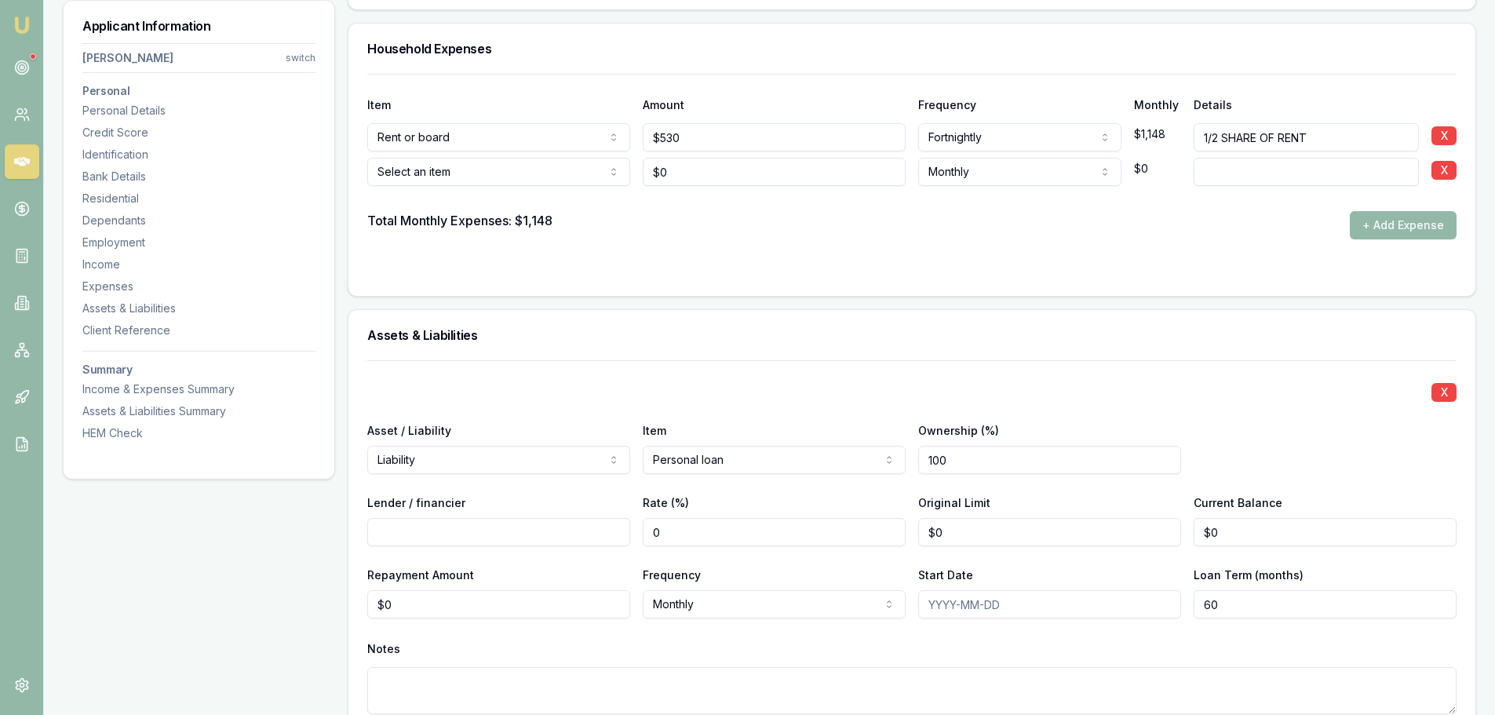
click at [584, 529] on input "Lender / financier" at bounding box center [498, 532] width 263 height 28
type input "CBA"
click at [536, 337] on h3 "Assets & Liabilities" at bounding box center [911, 335] width 1089 height 13
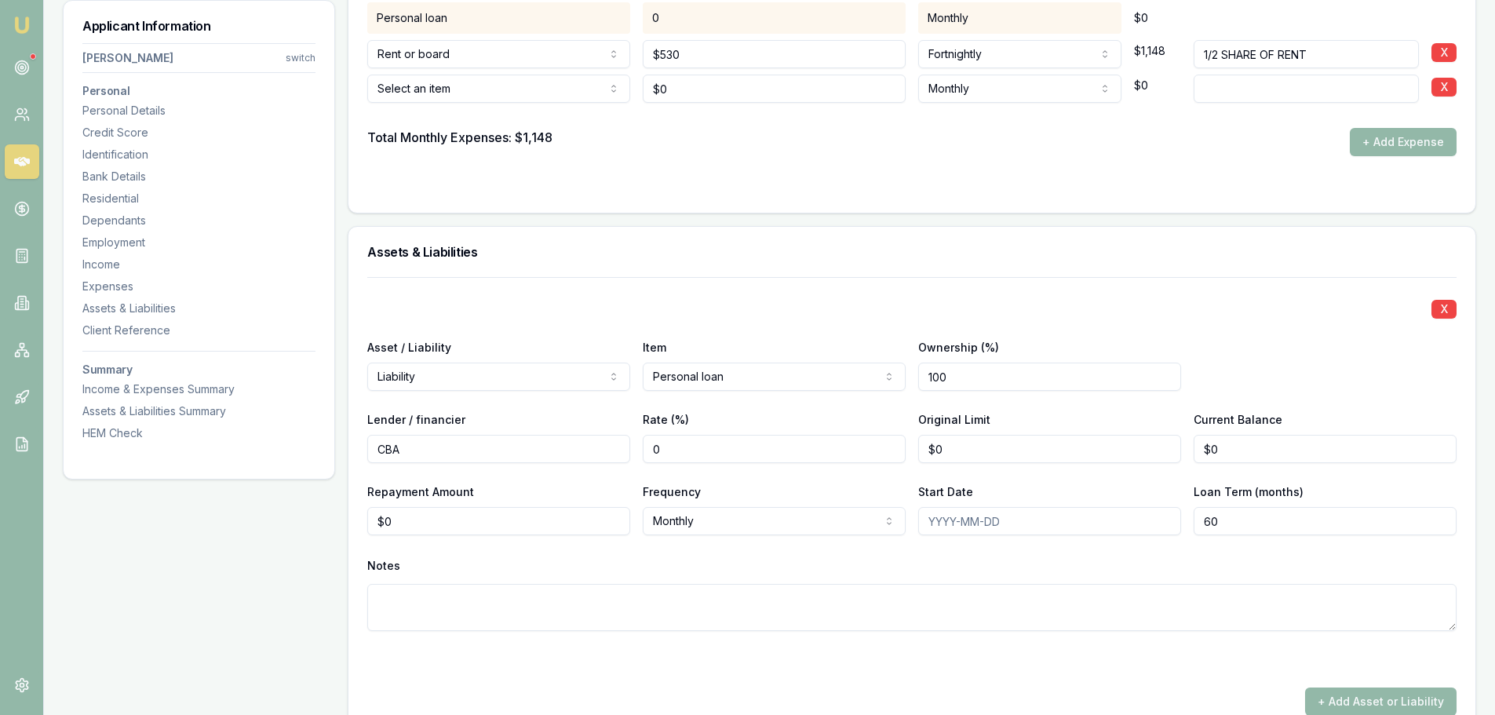
scroll to position [3297, 0]
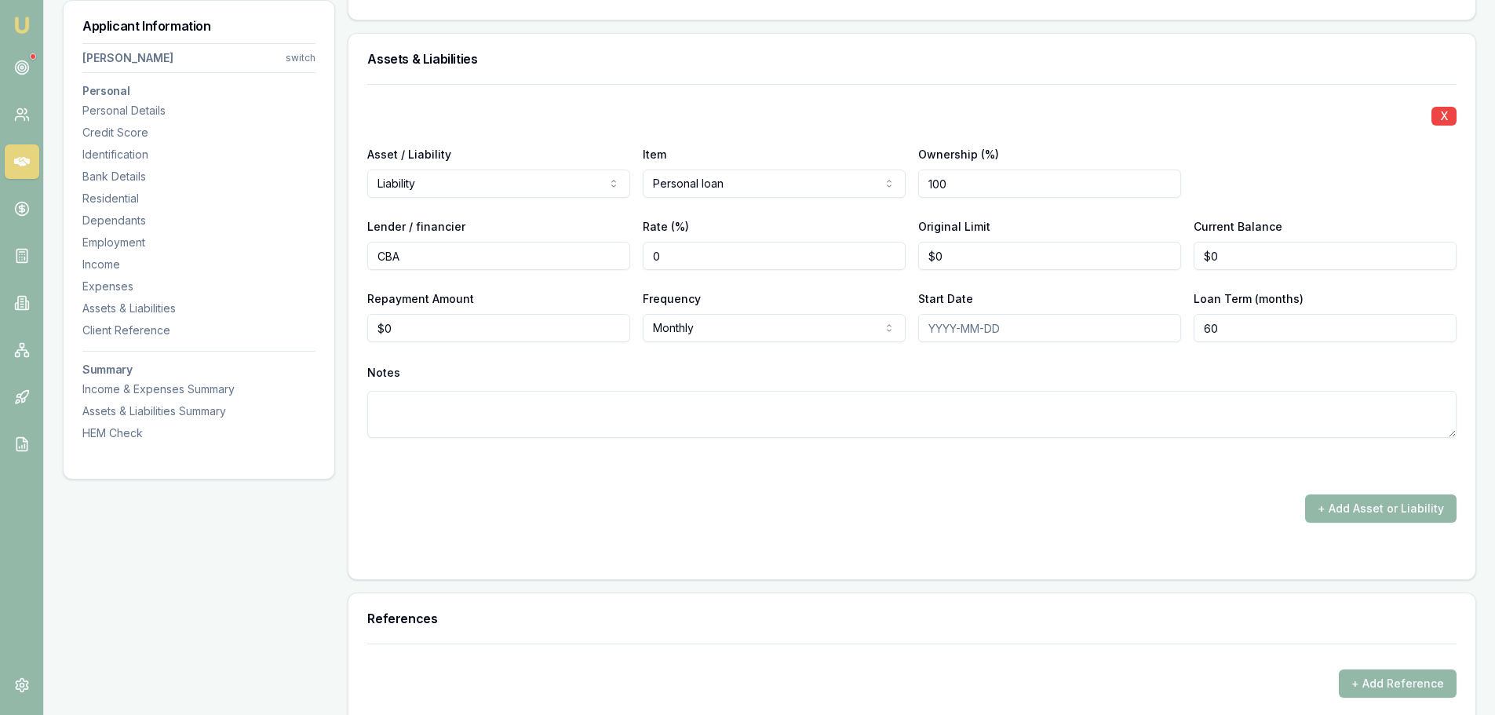
click at [781, 371] on div "Notes" at bounding box center [911, 373] width 1089 height 24
click at [441, 330] on input "0" at bounding box center [498, 328] width 263 height 28
click at [450, 328] on input "0" at bounding box center [498, 328] width 263 height 28
drag, startPoint x: 411, startPoint y: 327, endPoint x: 286, endPoint y: 310, distance: 126.8
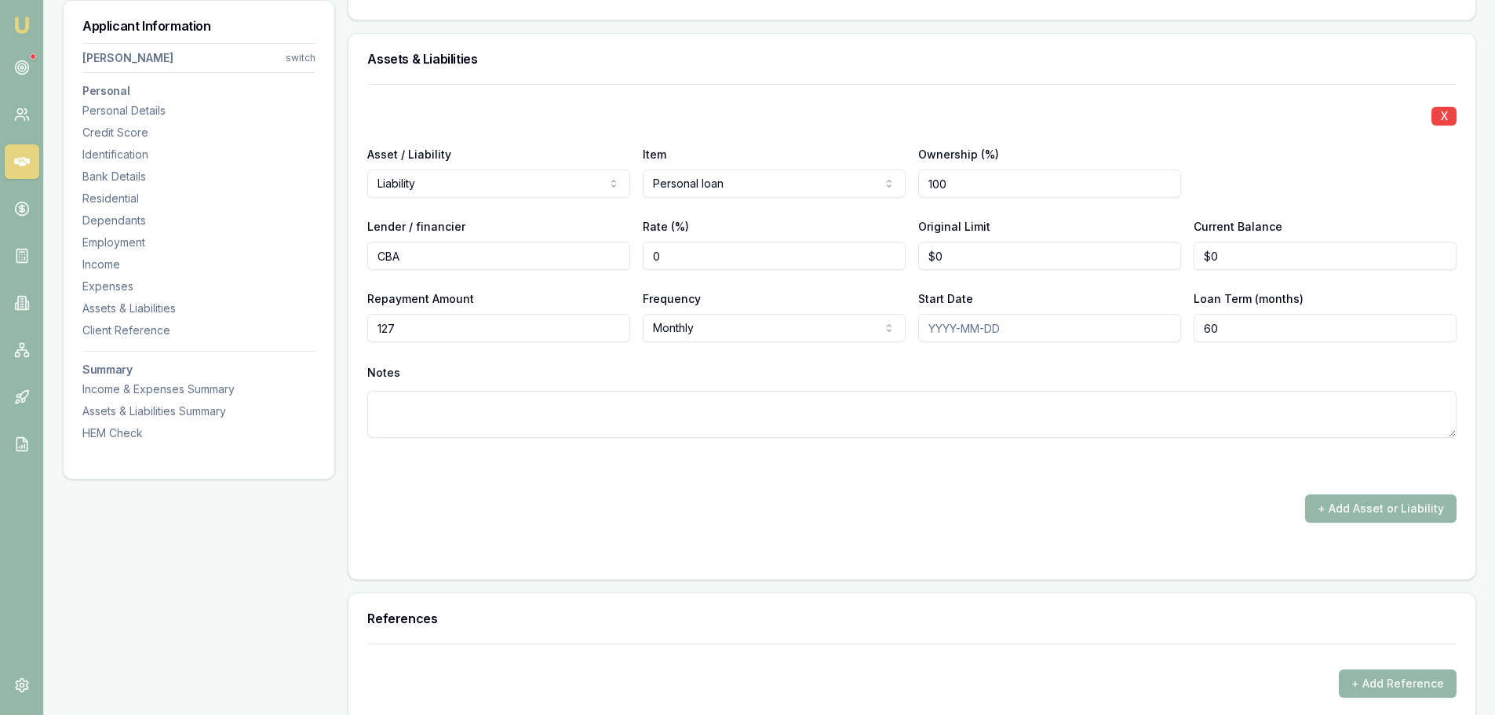
type input "$127"
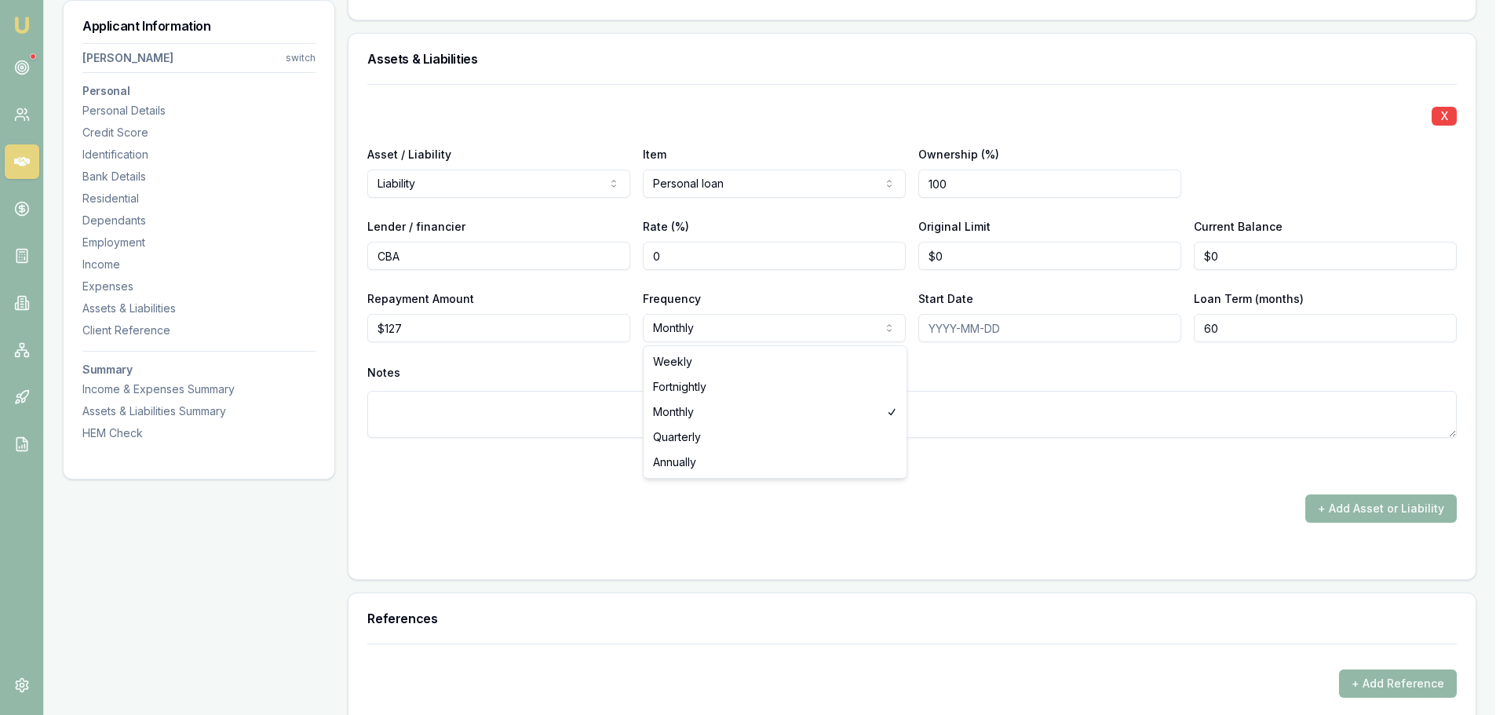
select select "WEEKLY"
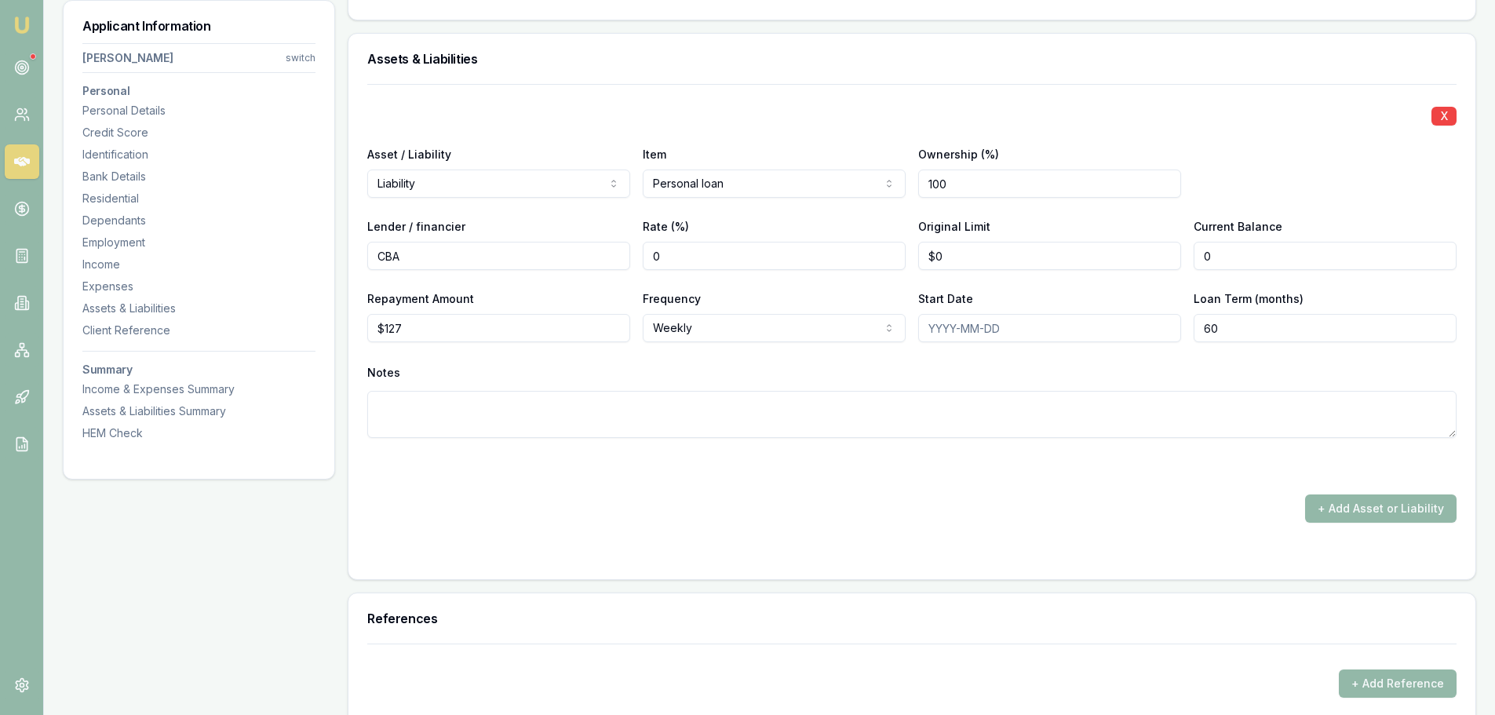
drag, startPoint x: 1275, startPoint y: 251, endPoint x: 1097, endPoint y: 252, distance: 177.4
click at [1107, 252] on div "Lender / financier CBA Rate (%) 0 Original Limit $0 Current Balance 0" at bounding box center [911, 243] width 1089 height 53
type input "$22,000"
click at [912, 476] on div "X Asset / Liability Liability Asset Liability Item Personal loan Home Car Boat …" at bounding box center [911, 303] width 1089 height 439
click at [805, 484] on div "X Asset / Liability Liability Asset Liability Item Personal loan Home Car Boat …" at bounding box center [911, 303] width 1089 height 439
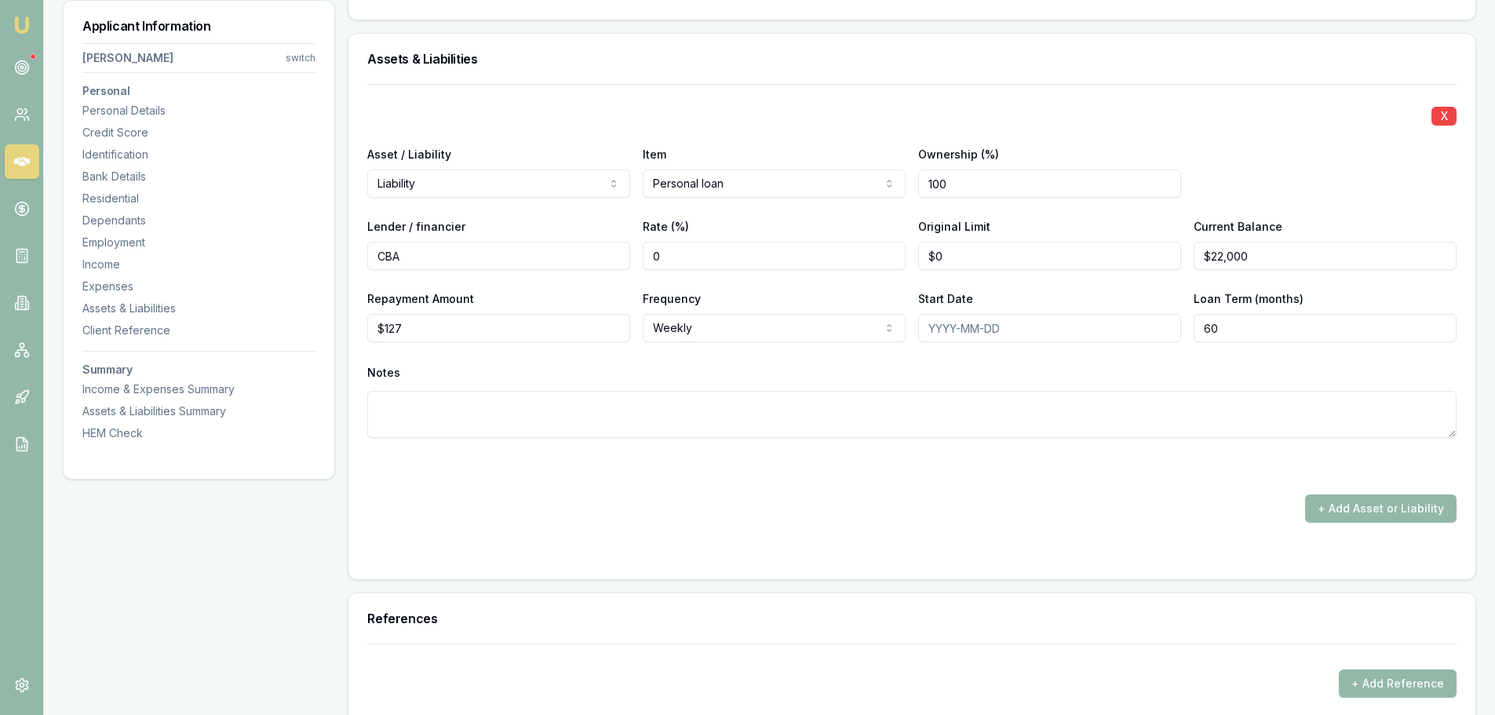
click at [805, 484] on div "X Asset / Liability Liability Asset Liability Item Personal loan Home Car Boat …" at bounding box center [911, 303] width 1089 height 439
click at [694, 469] on div at bounding box center [911, 466] width 1089 height 19
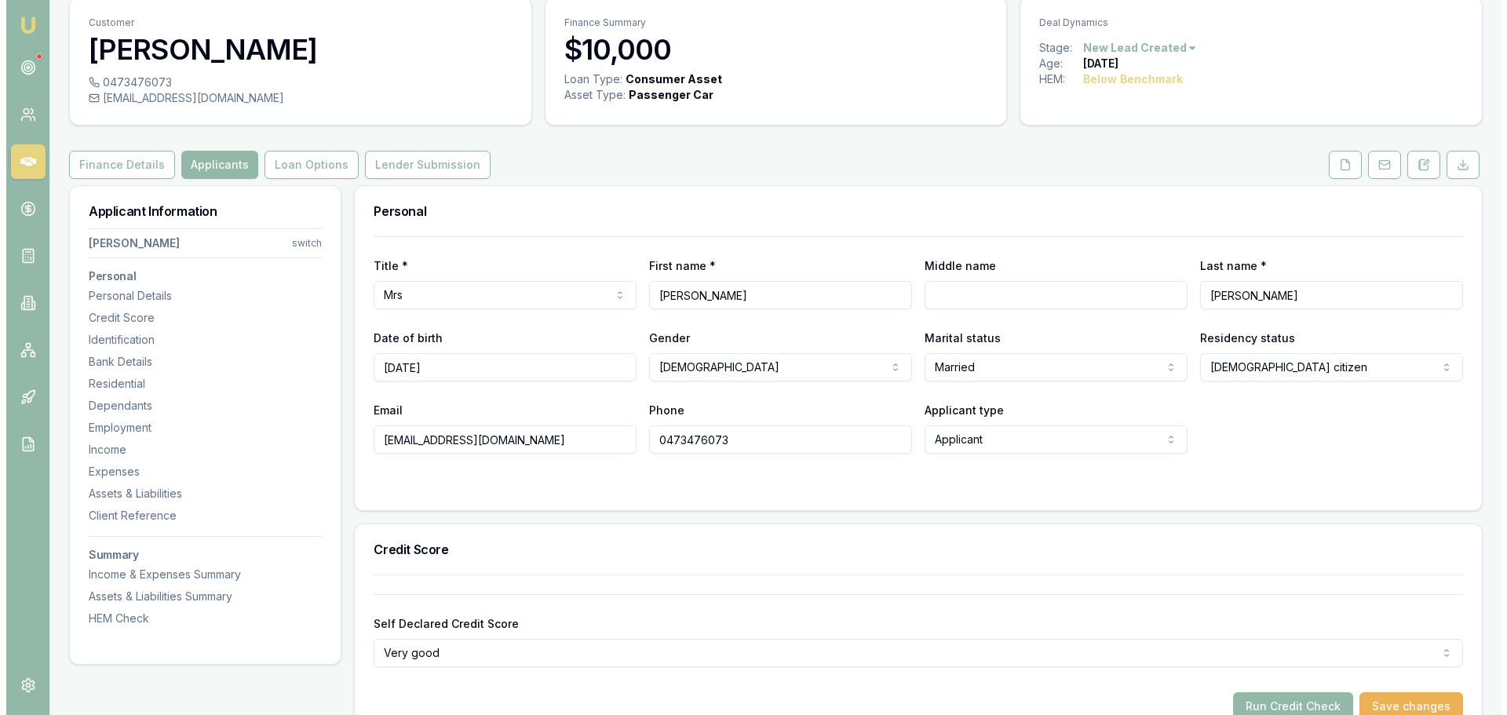
scroll to position [0, 0]
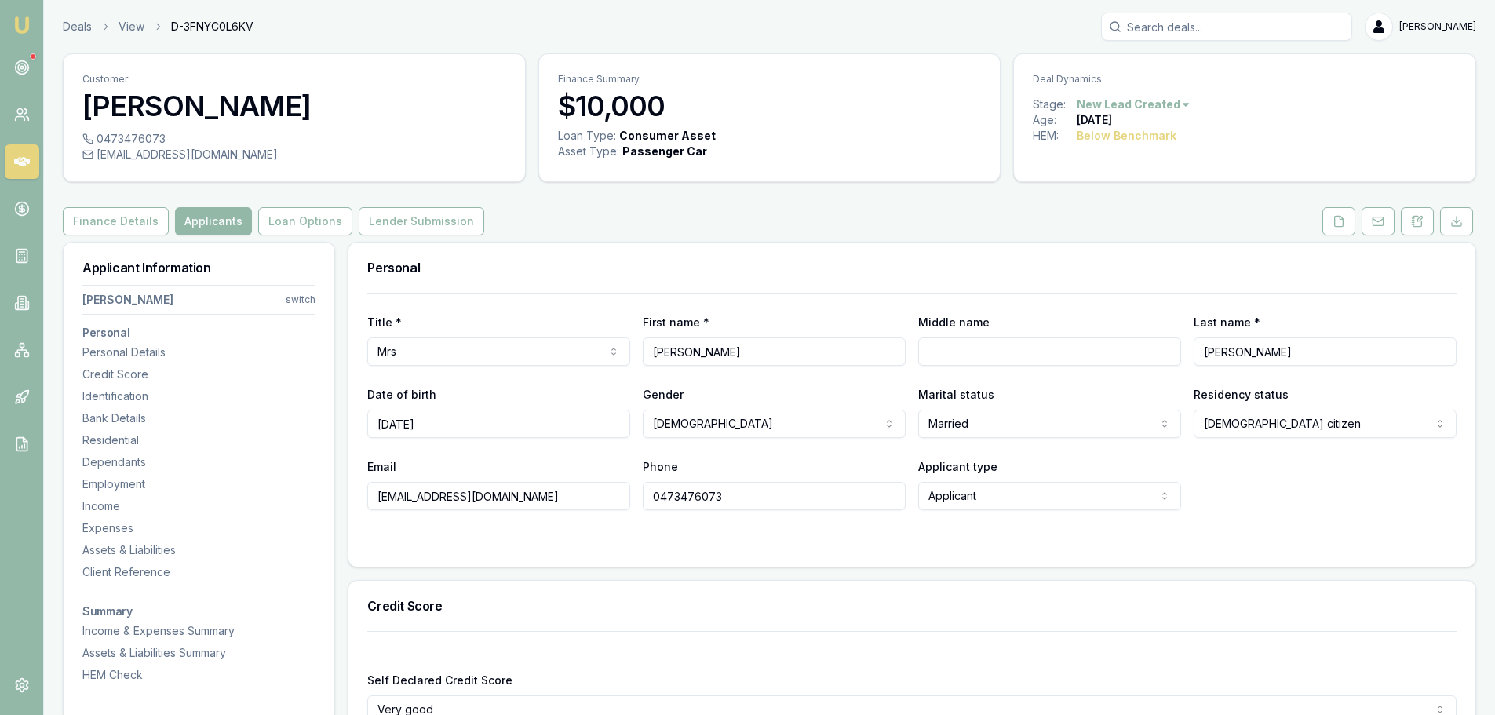
click at [793, 221] on div "Finance Details Applicants Loan Options Lender Submission" at bounding box center [770, 221] width 1414 height 28
click at [1345, 223] on button at bounding box center [1339, 221] width 33 height 28
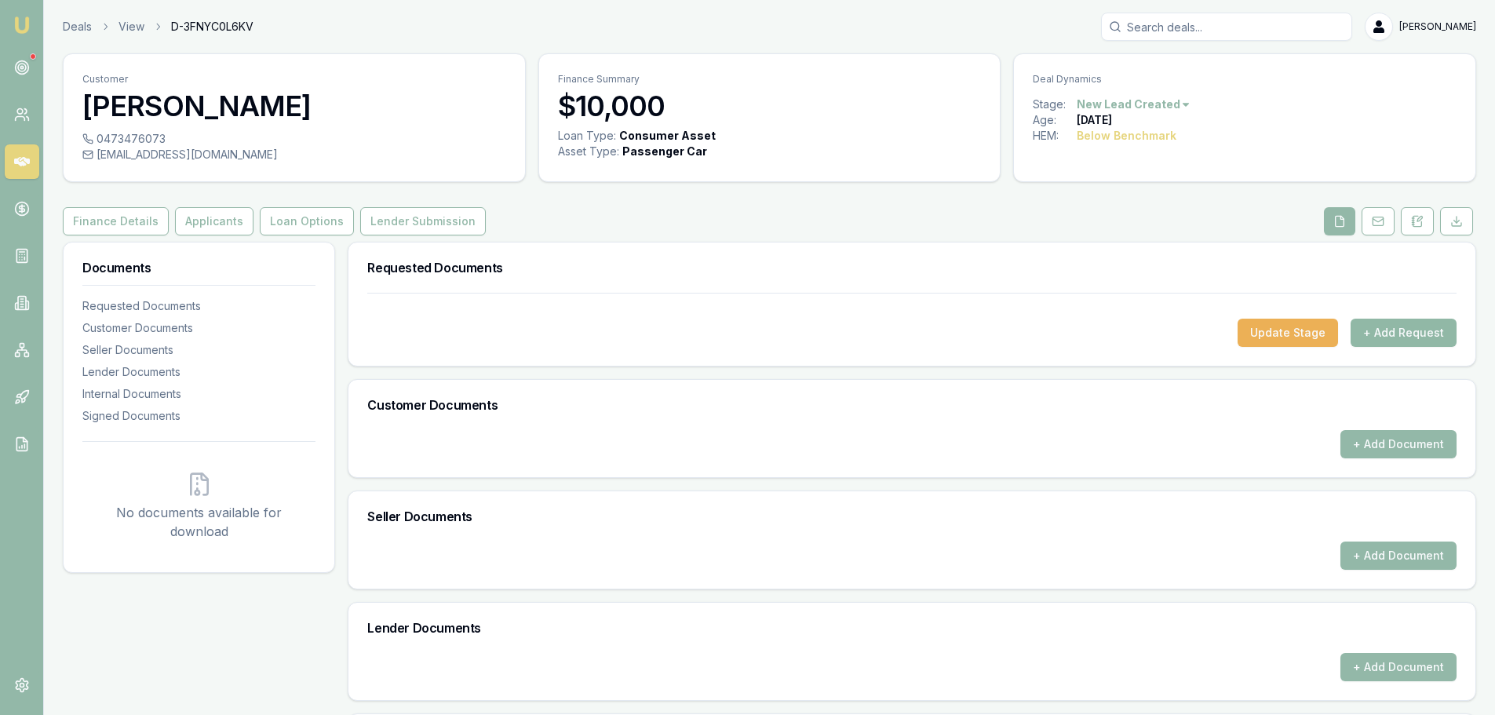
click at [1395, 338] on button "+ Add Request" at bounding box center [1404, 333] width 106 height 28
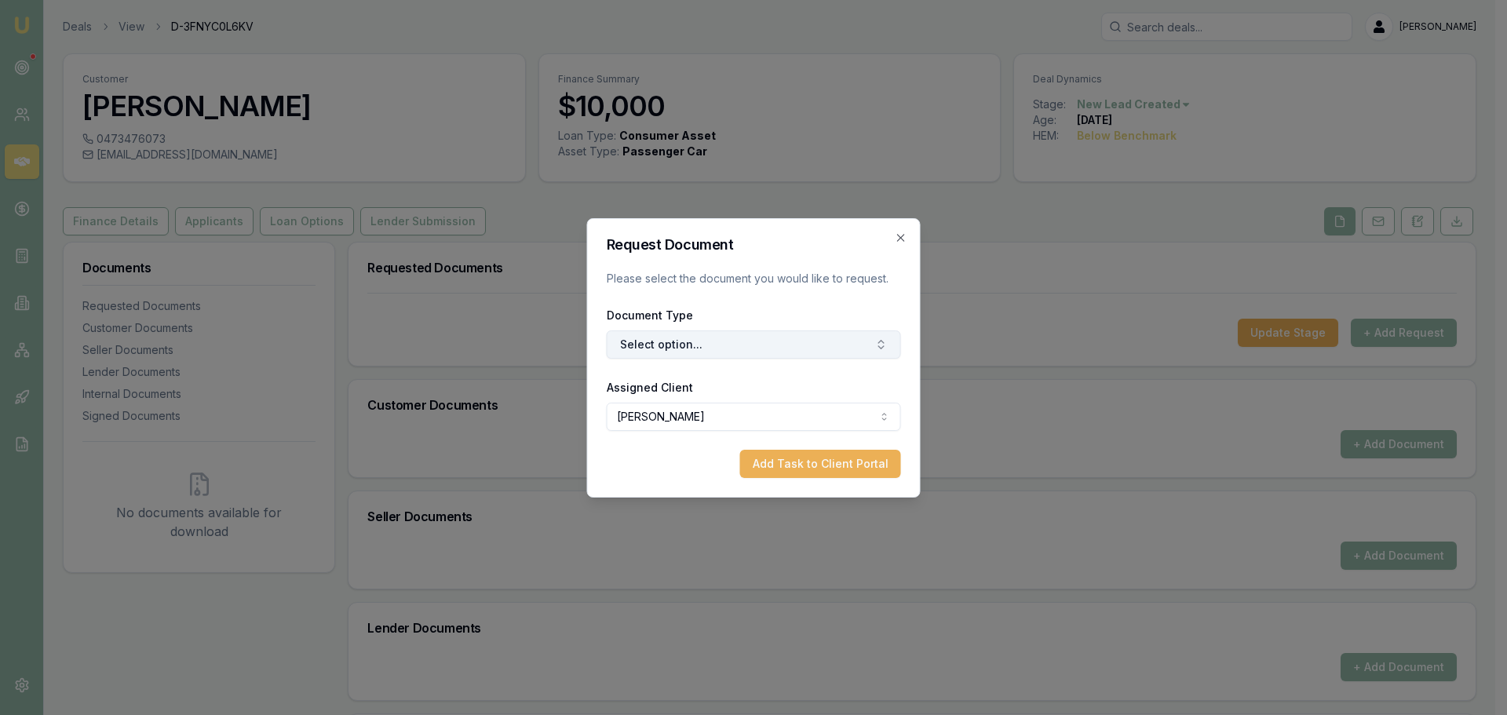
click at [735, 341] on button "Select option..." at bounding box center [754, 344] width 294 height 28
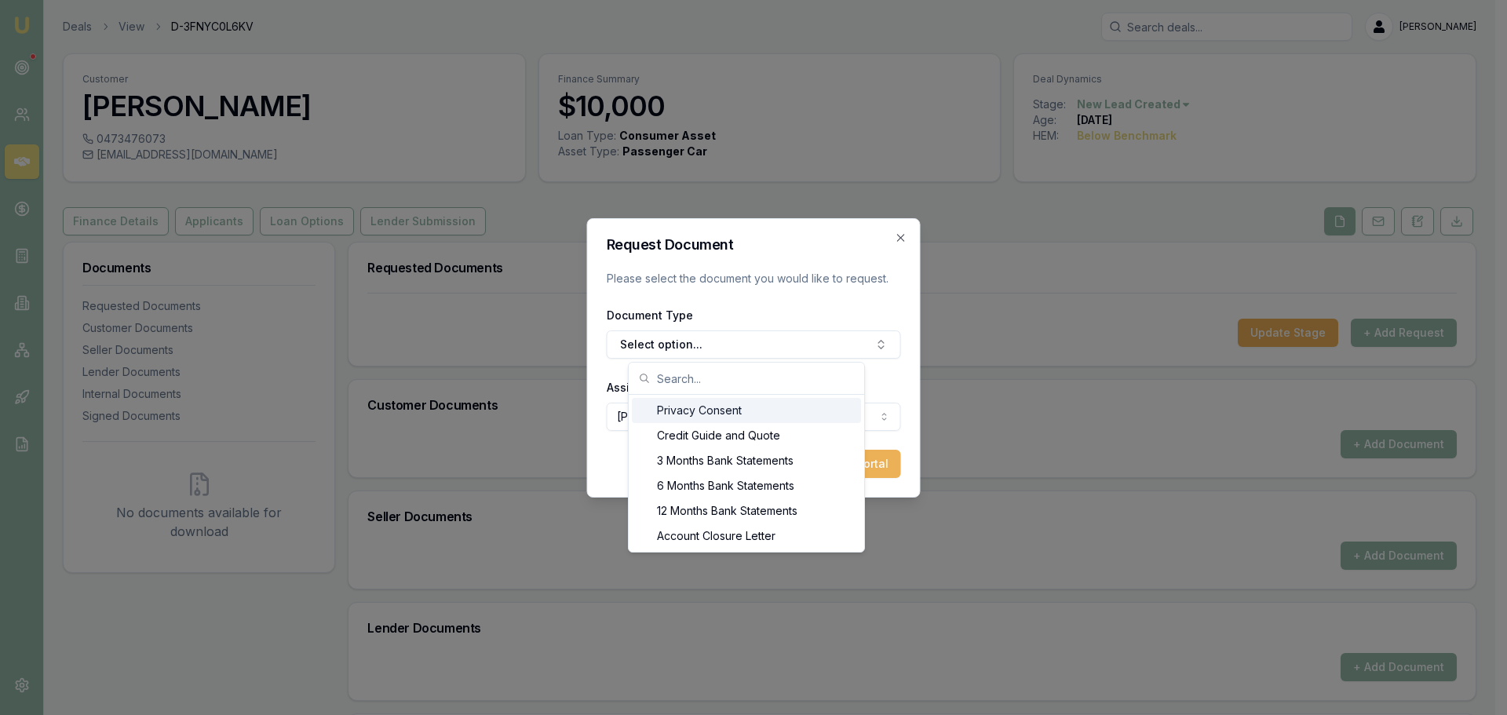
click at [688, 418] on div "Privacy Consent" at bounding box center [746, 410] width 229 height 25
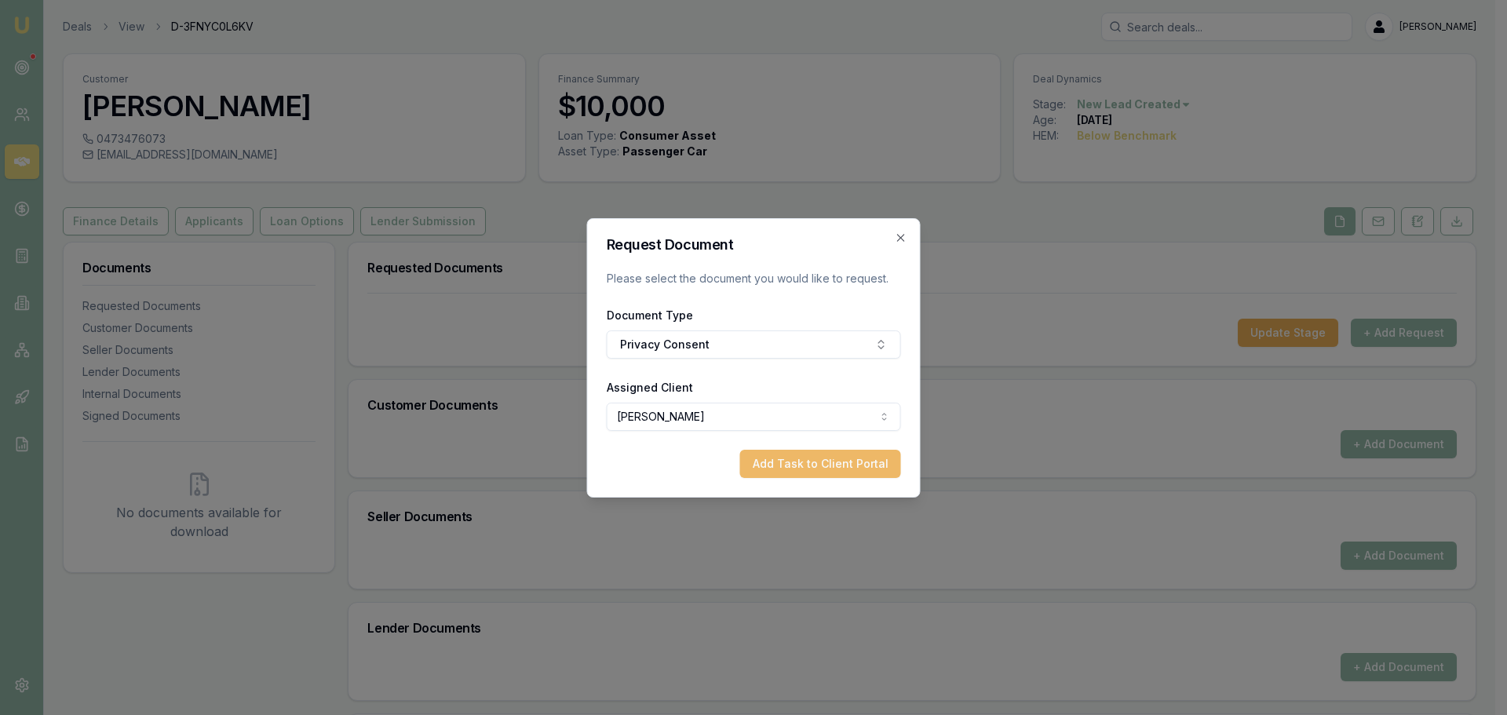
click at [793, 462] on button "Add Task to Client Portal" at bounding box center [820, 464] width 161 height 28
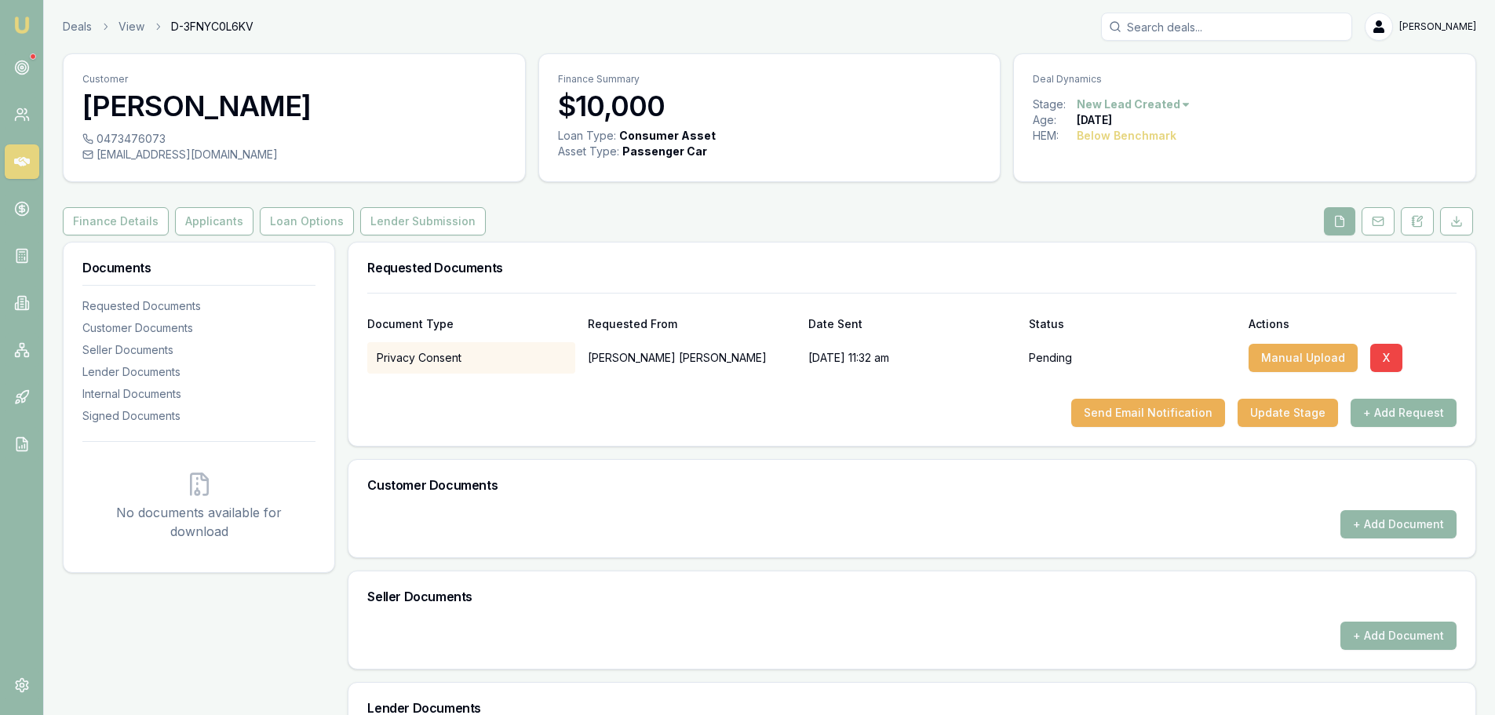
click at [1375, 411] on button "+ Add Request" at bounding box center [1404, 413] width 106 height 28
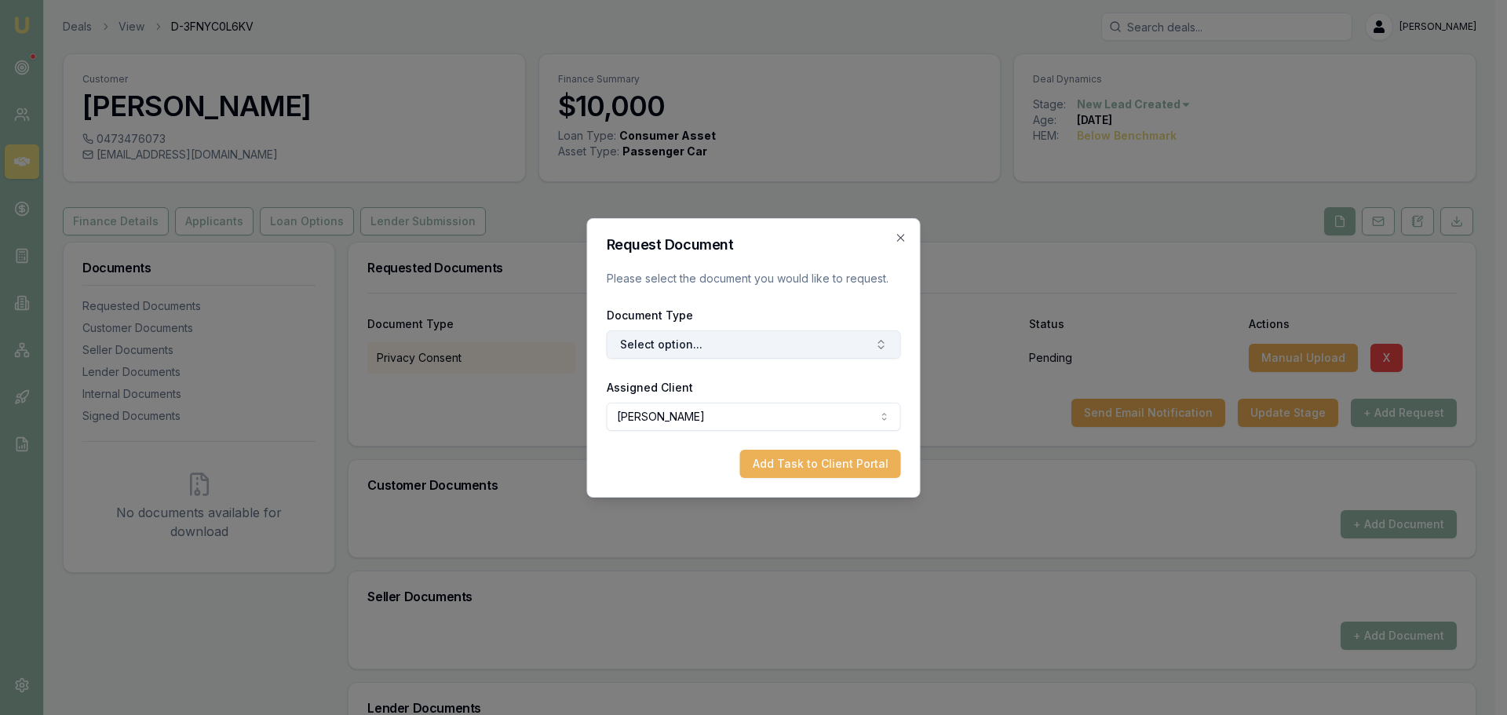
click at [786, 341] on button "Select option..." at bounding box center [754, 344] width 294 height 28
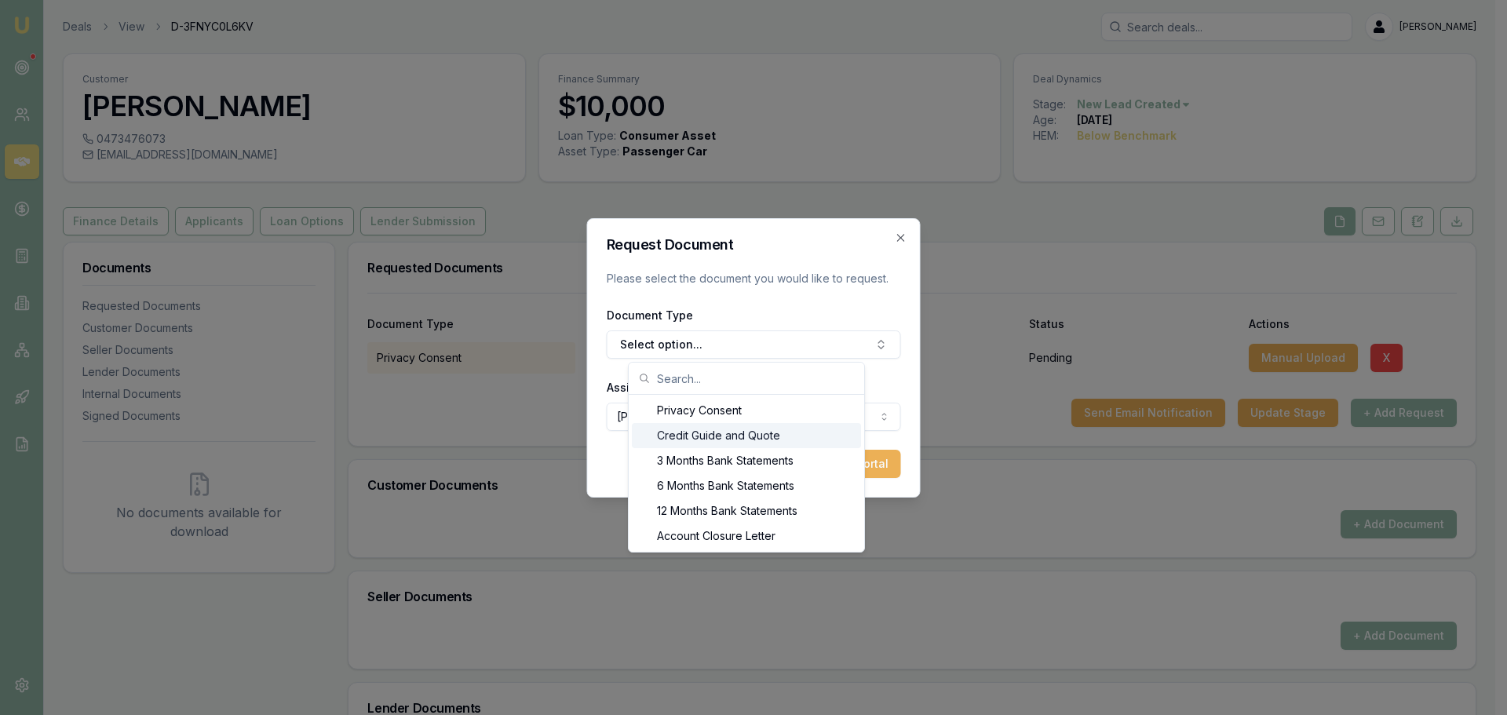
click at [705, 433] on div "Credit Guide and Quote" at bounding box center [746, 435] width 229 height 25
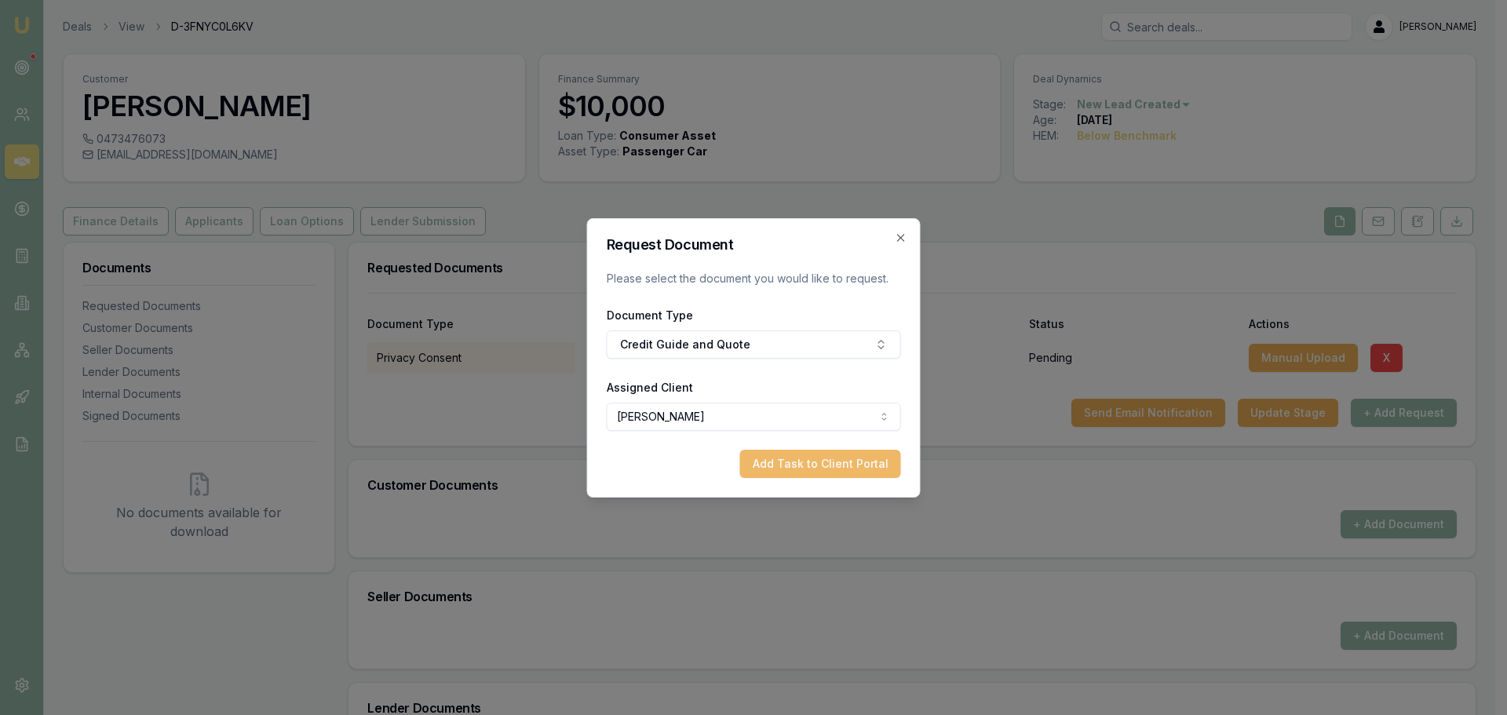
click at [861, 465] on button "Add Task to Client Portal" at bounding box center [820, 464] width 161 height 28
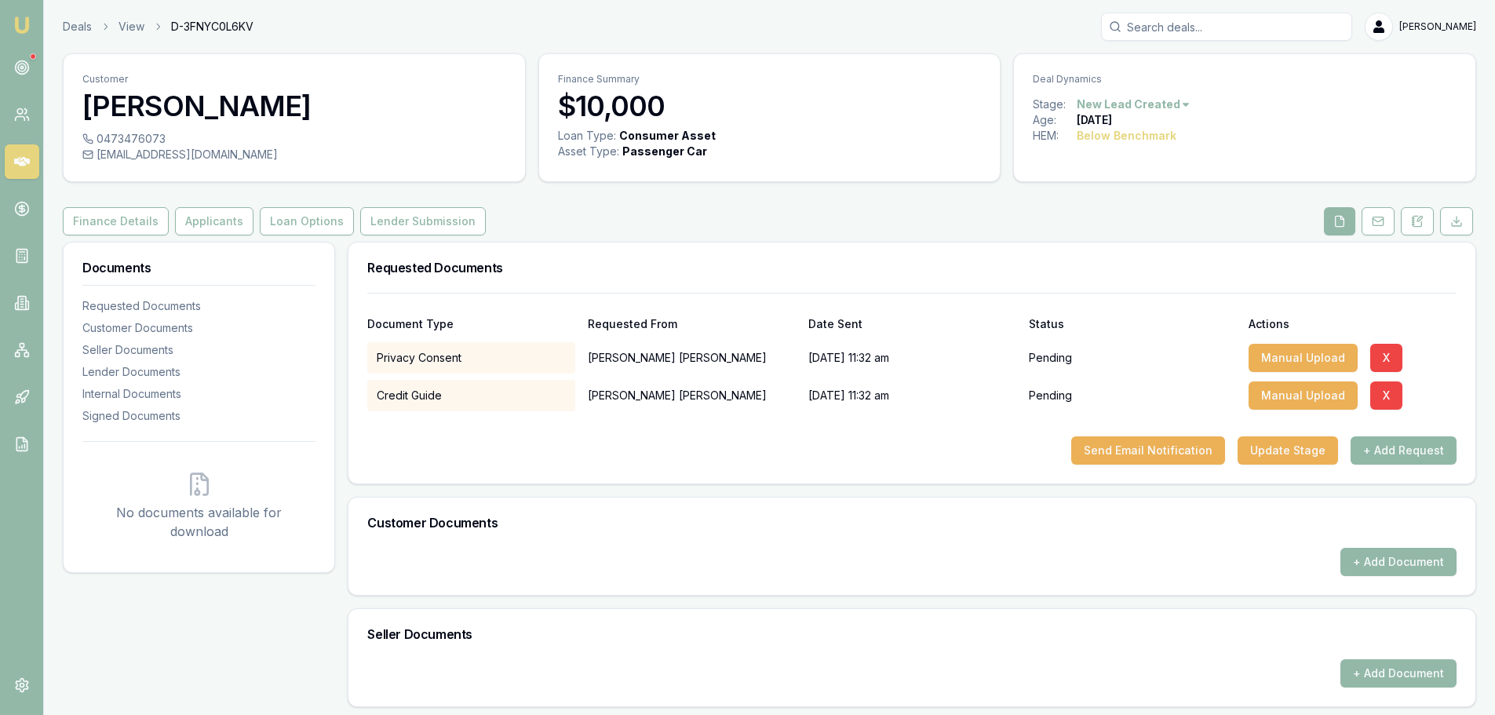
click at [1396, 454] on button "+ Add Request" at bounding box center [1404, 450] width 106 height 28
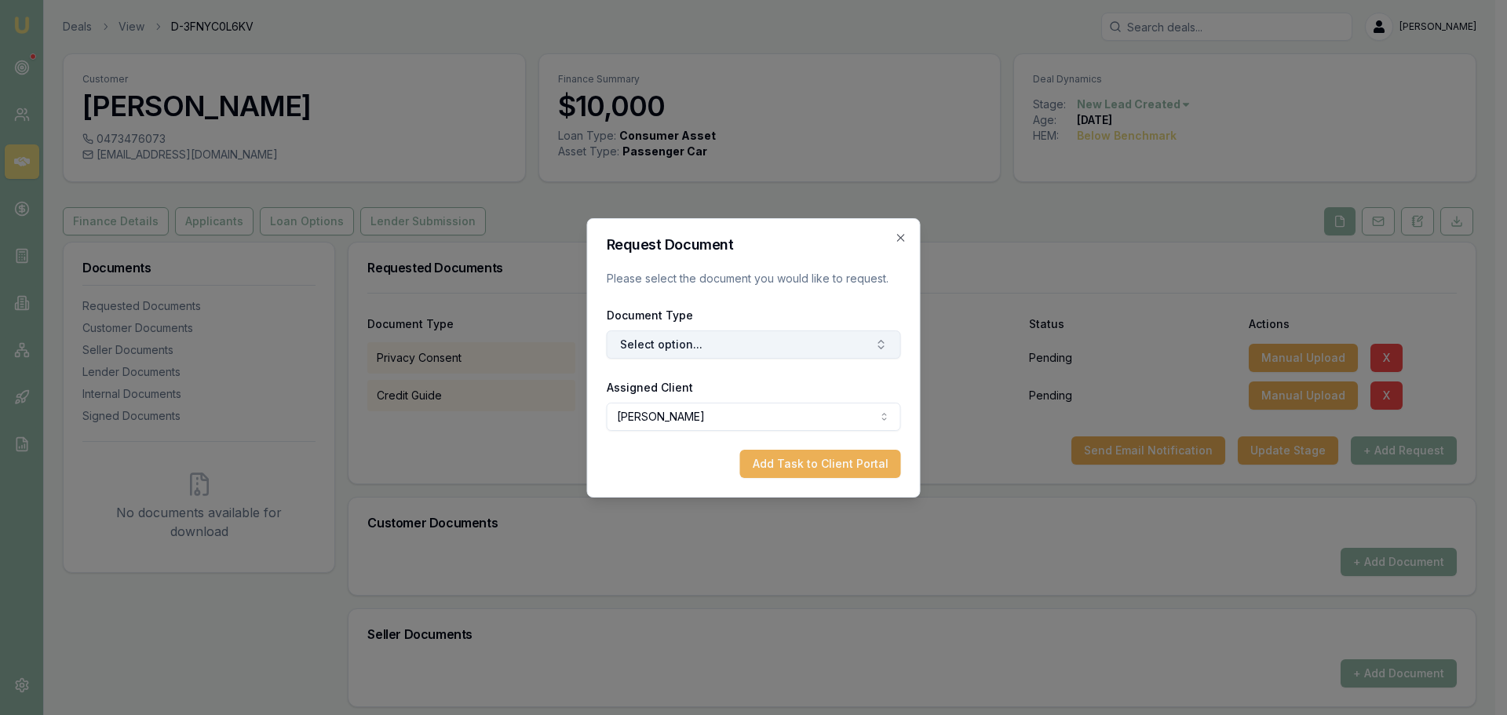
click at [708, 344] on button "Select option..." at bounding box center [754, 344] width 294 height 28
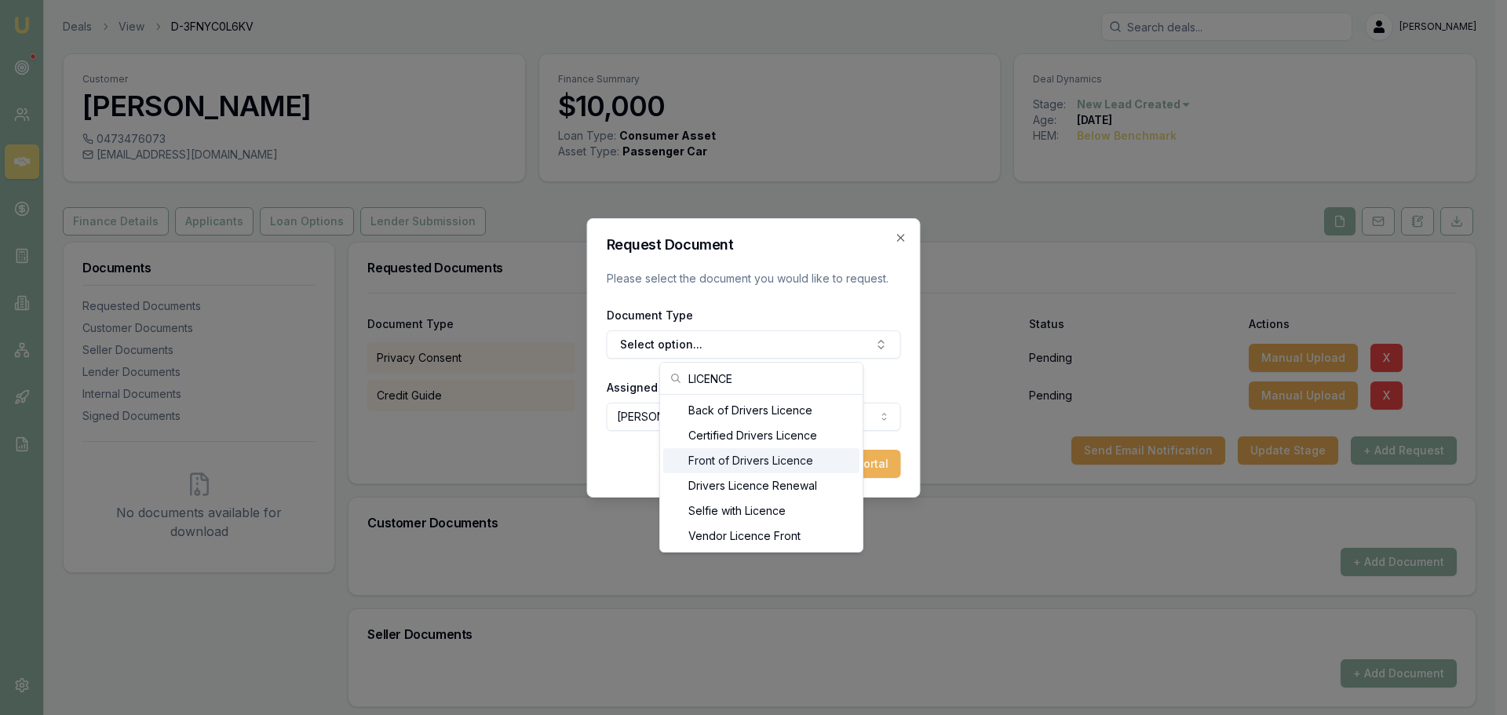
type input "LICENCE"
click at [725, 458] on div "Front of Drivers Licence" at bounding box center [761, 460] width 196 height 25
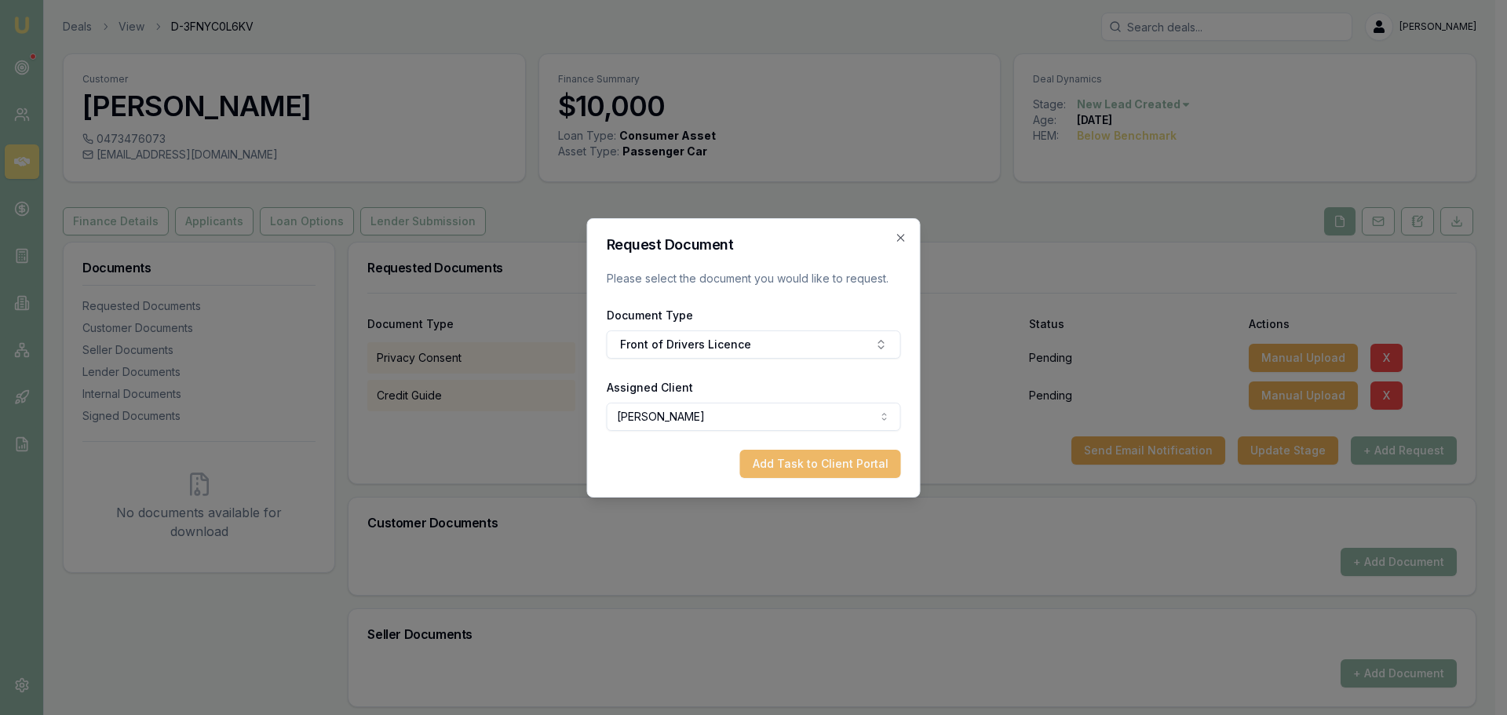
click at [774, 455] on button "Add Task to Client Portal" at bounding box center [820, 464] width 161 height 28
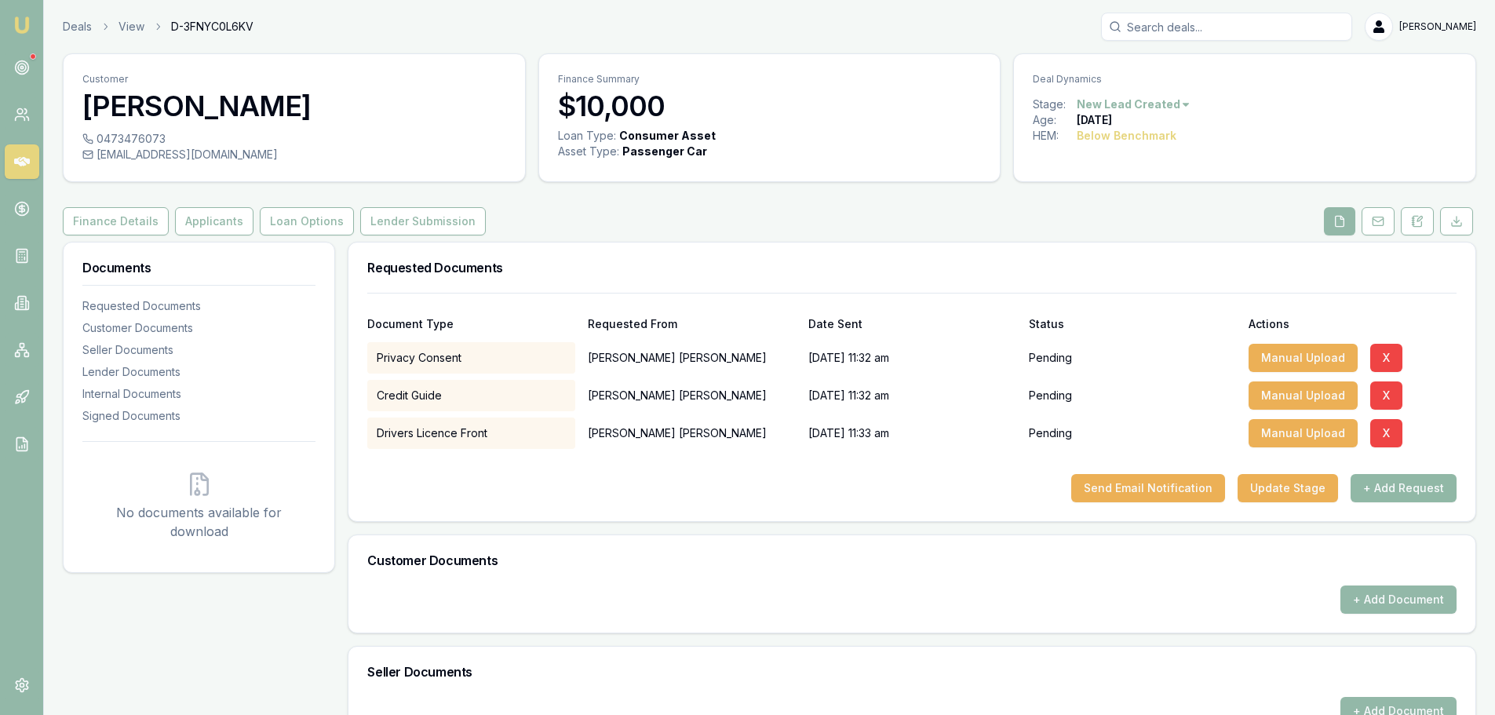
click at [1393, 490] on button "+ Add Request" at bounding box center [1404, 488] width 106 height 28
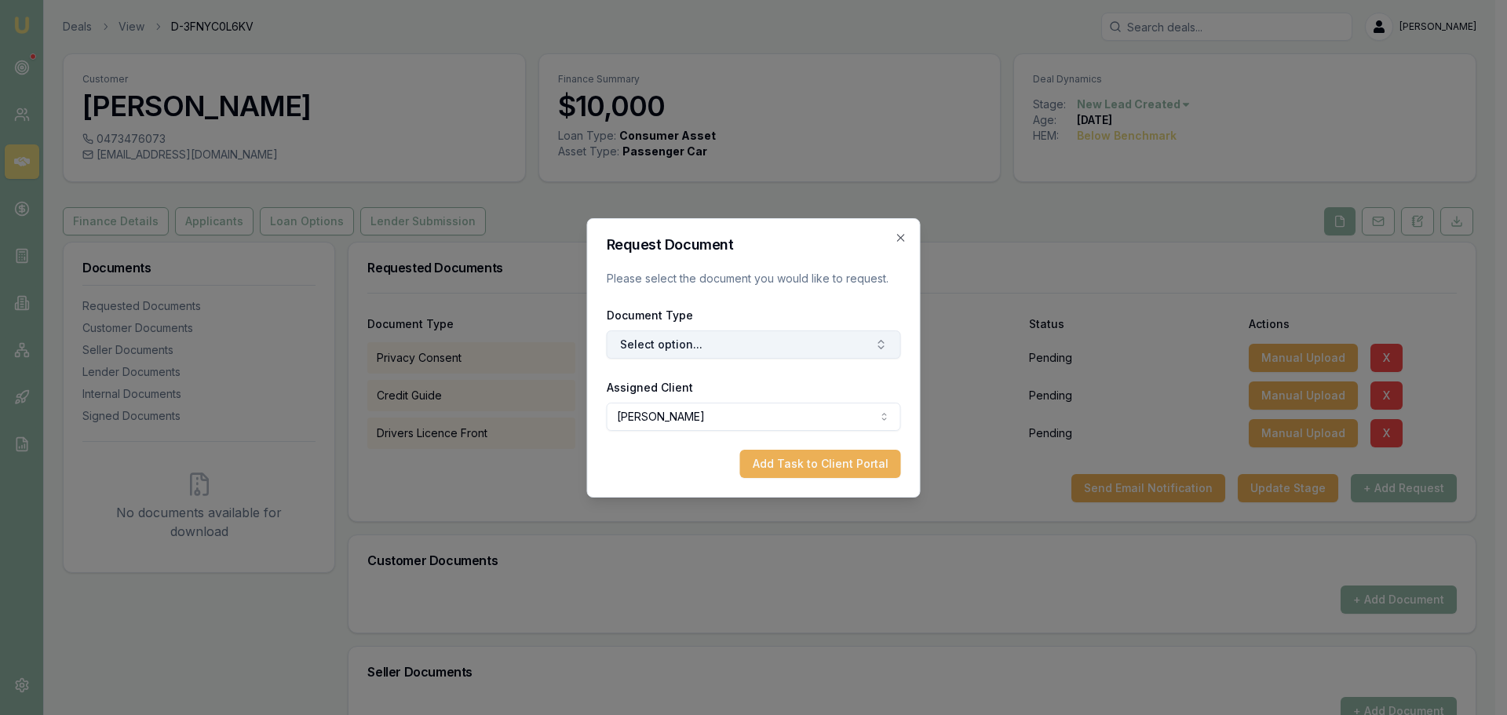
click at [710, 343] on button "Select option..." at bounding box center [754, 344] width 294 height 28
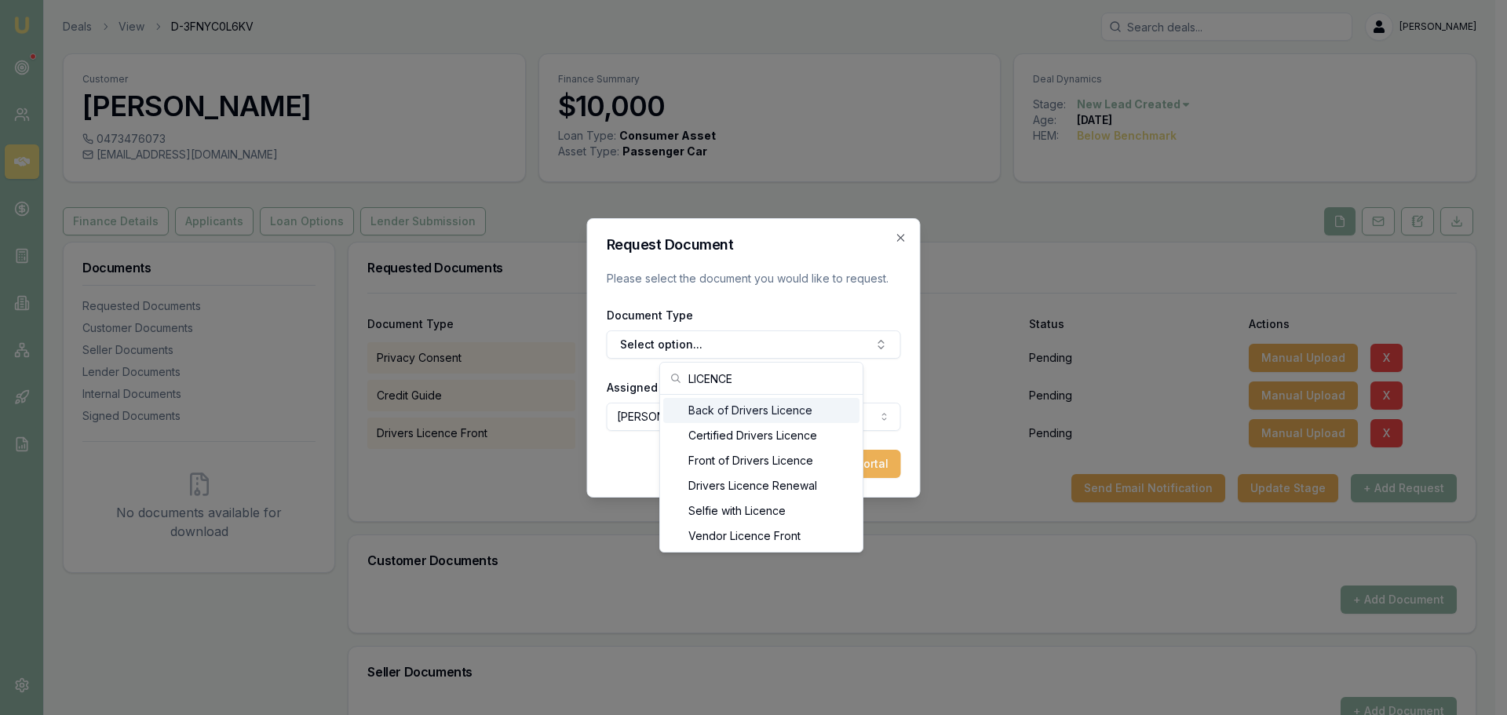
type input "LICENCE"
click at [728, 411] on div "Back of Drivers Licence" at bounding box center [761, 410] width 196 height 25
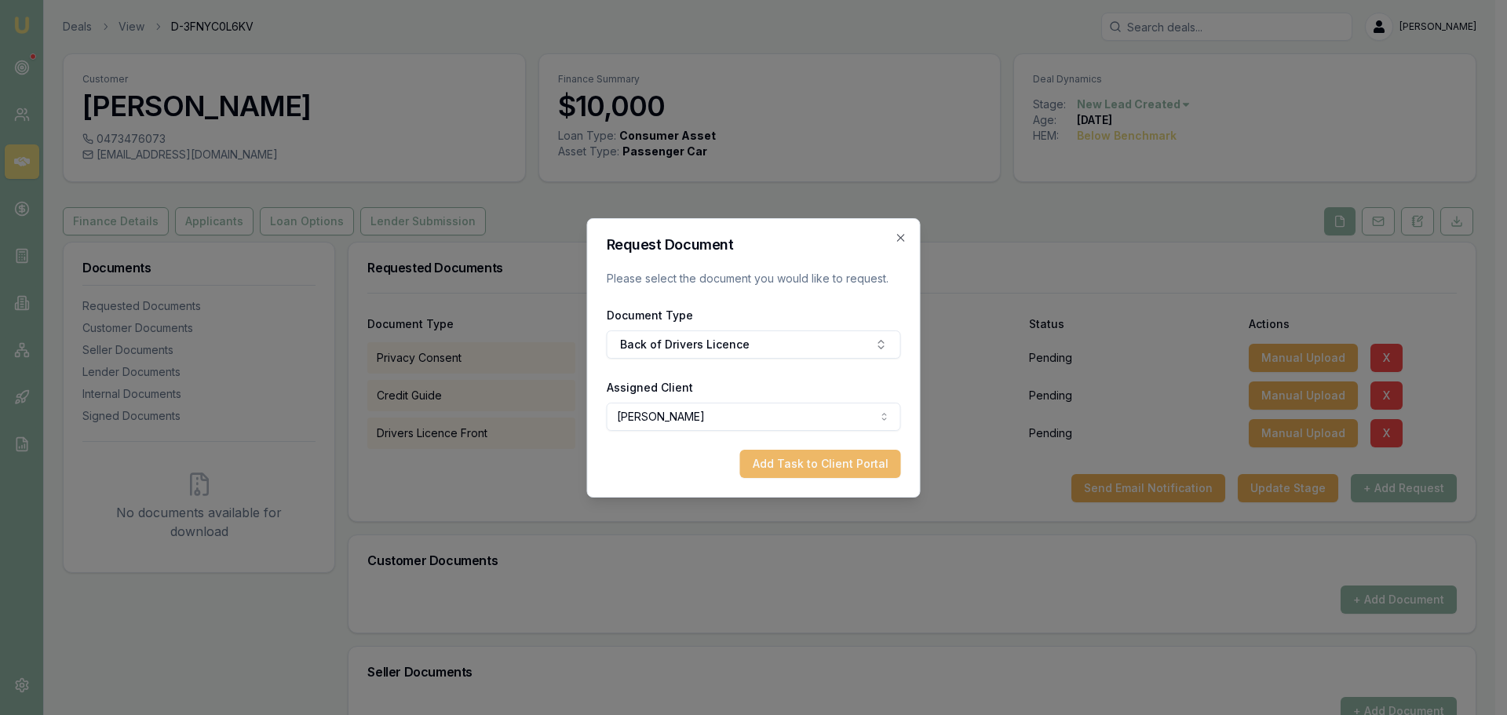
click at [781, 473] on button "Add Task to Client Portal" at bounding box center [820, 464] width 161 height 28
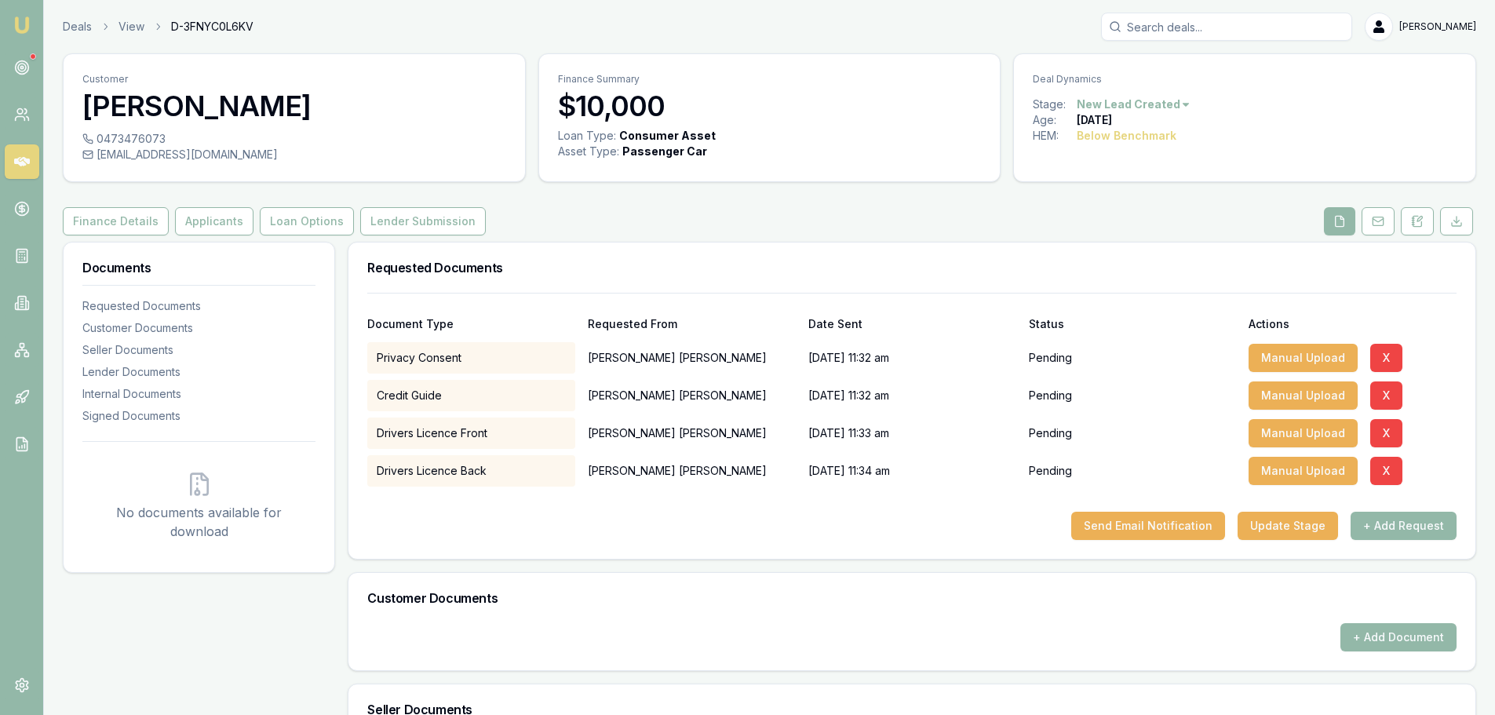
click at [759, 238] on div "Customer Heather Stephen 0473476073 heatherstephen25@gmail.com Finance Summary …" at bounding box center [770, 585] width 1414 height 1064
click at [1182, 528] on button "Send Email Notification" at bounding box center [1148, 526] width 154 height 28
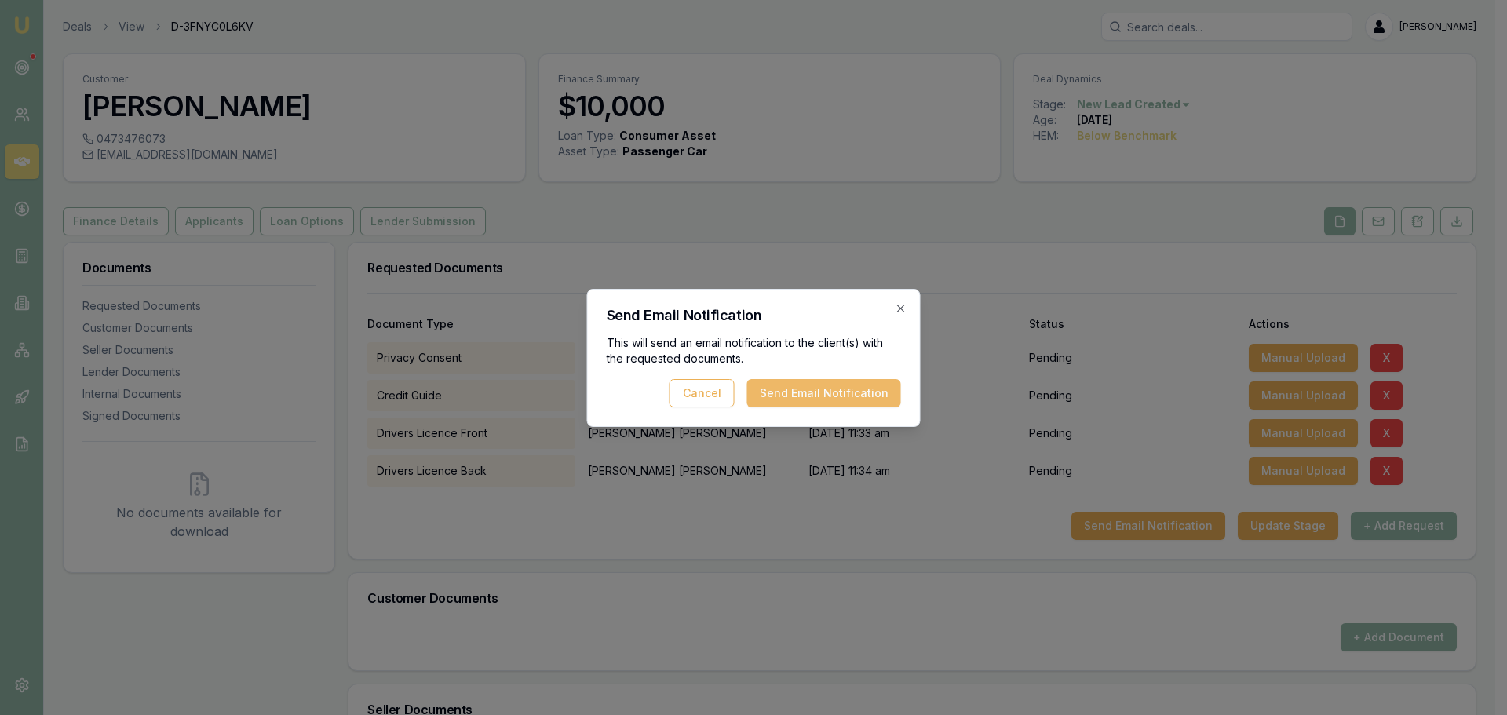
click at [870, 397] on button "Send Email Notification" at bounding box center [824, 393] width 154 height 28
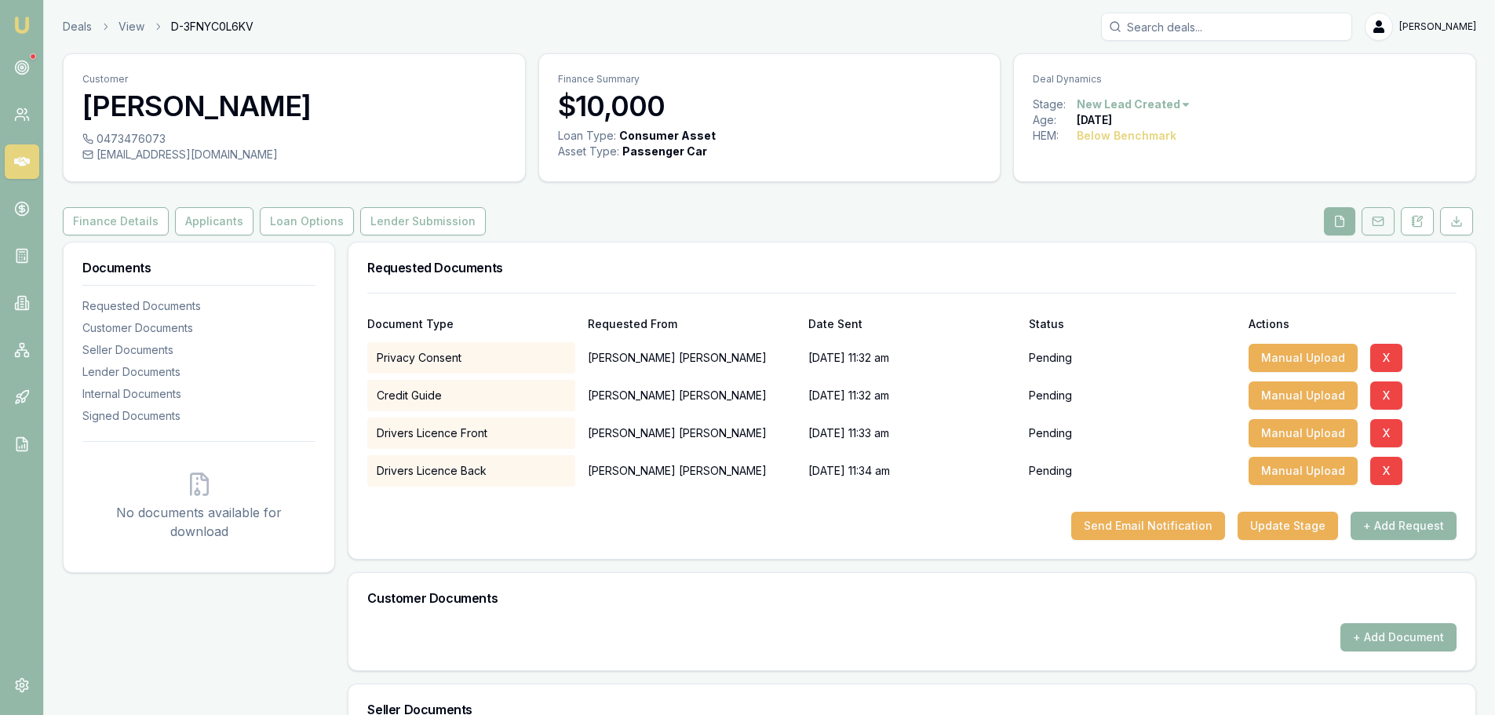
click at [1382, 221] on icon at bounding box center [1378, 221] width 13 height 13
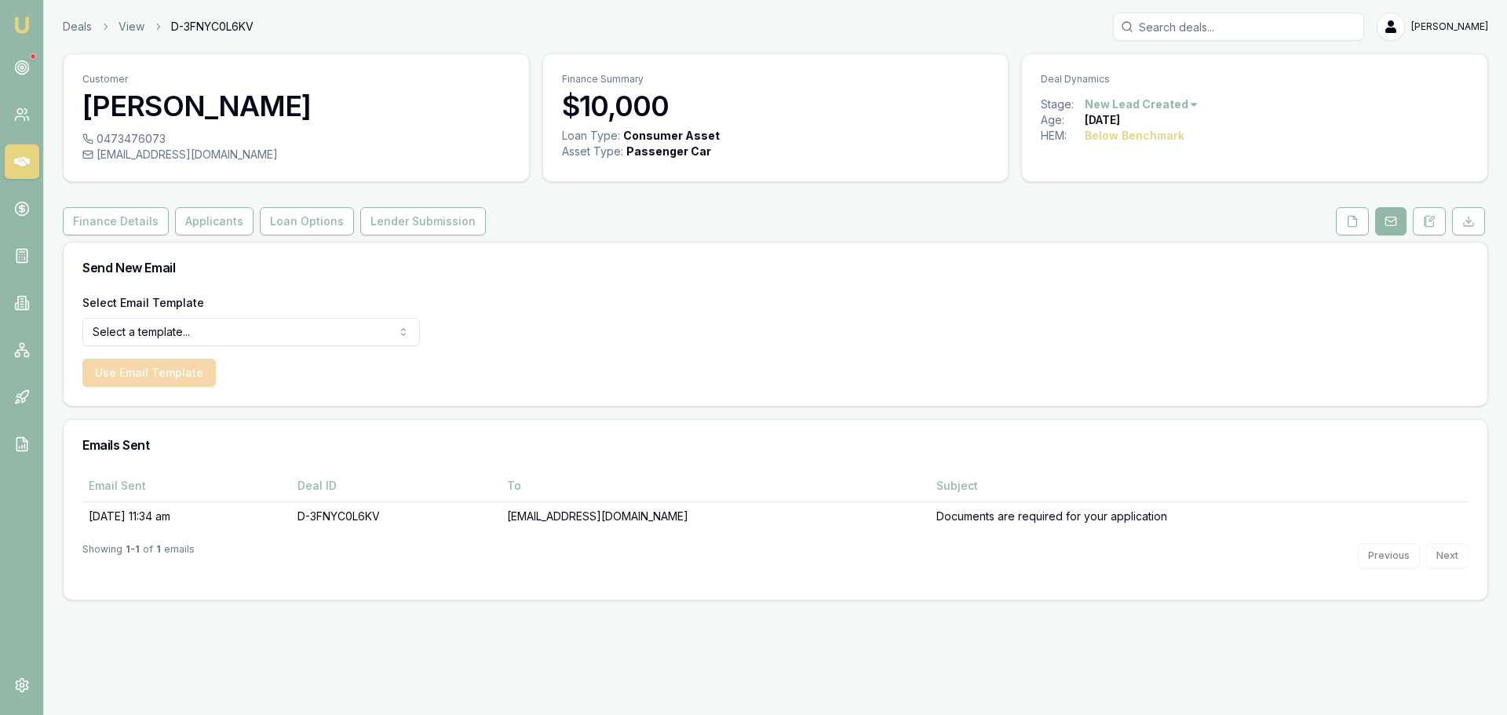
click at [319, 345] on body "Emu Broker Deals View D-3FNYC0L6KV Erin Shield Toggle Menu Customer Heather Ste…" at bounding box center [753, 357] width 1507 height 715
select select "document-request-reminder"
click at [157, 386] on button "Use Email Template" at bounding box center [148, 373] width 133 height 28
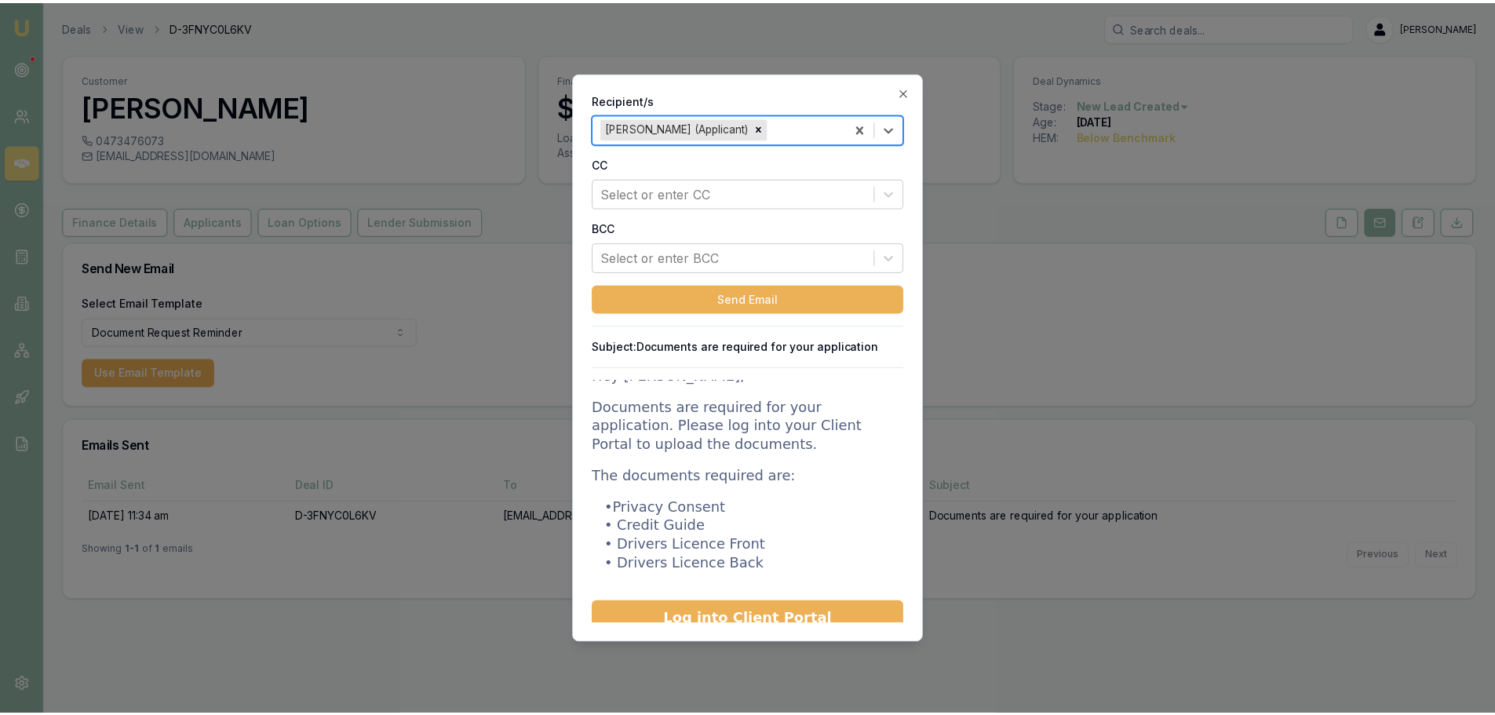
scroll to position [235, 0]
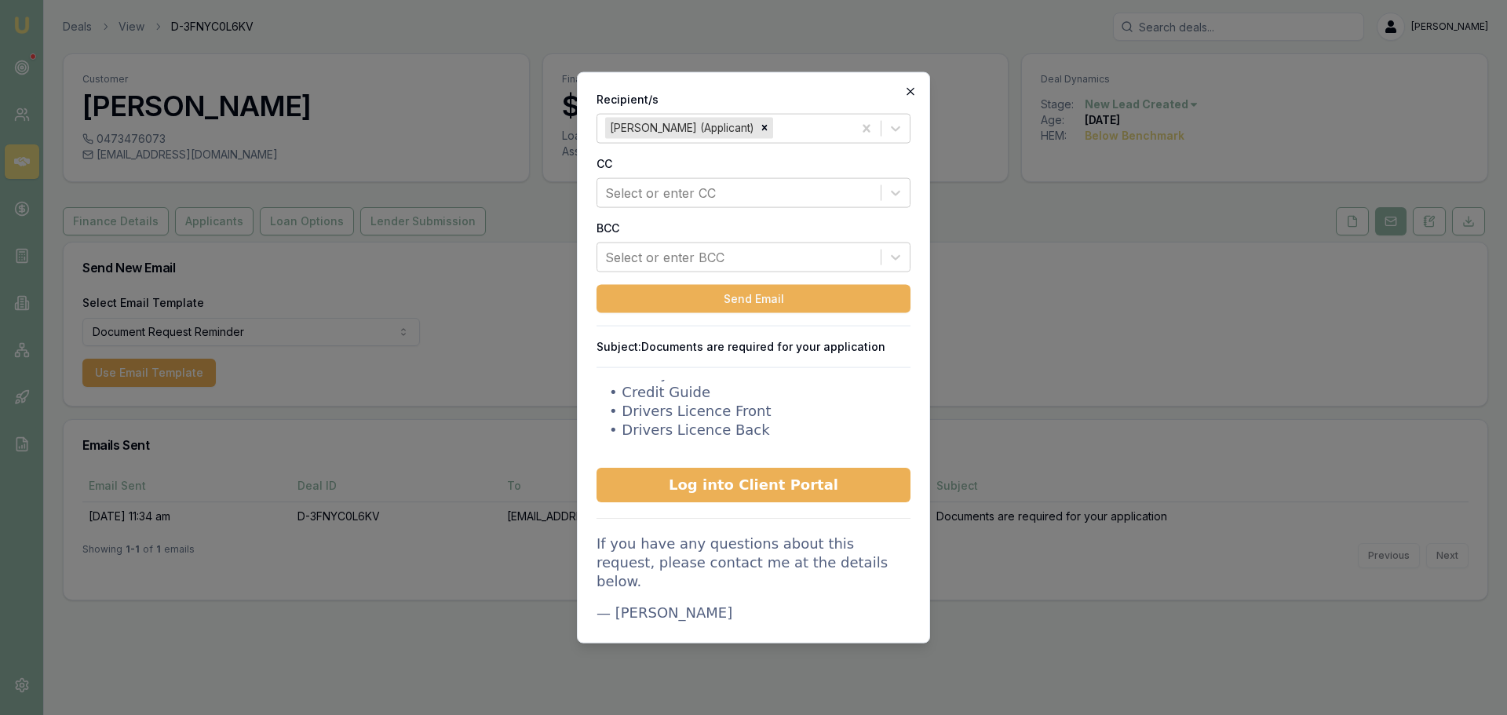
click at [909, 89] on icon "button" at bounding box center [910, 90] width 7 height 7
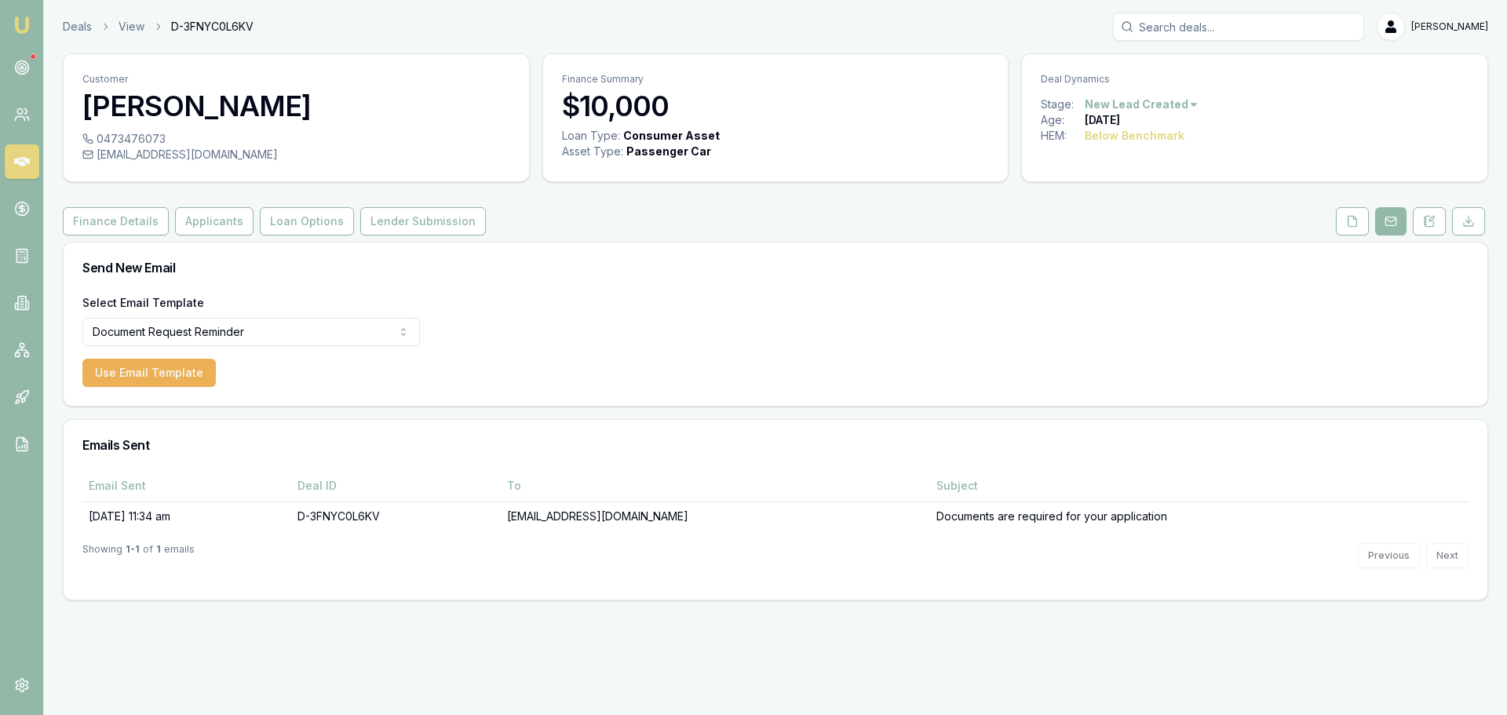
click at [691, 235] on div "Finance Details Applicants Loan Options Lender Submission" at bounding box center [775, 221] width 1425 height 28
click at [20, 169] on icon at bounding box center [22, 162] width 16 height 16
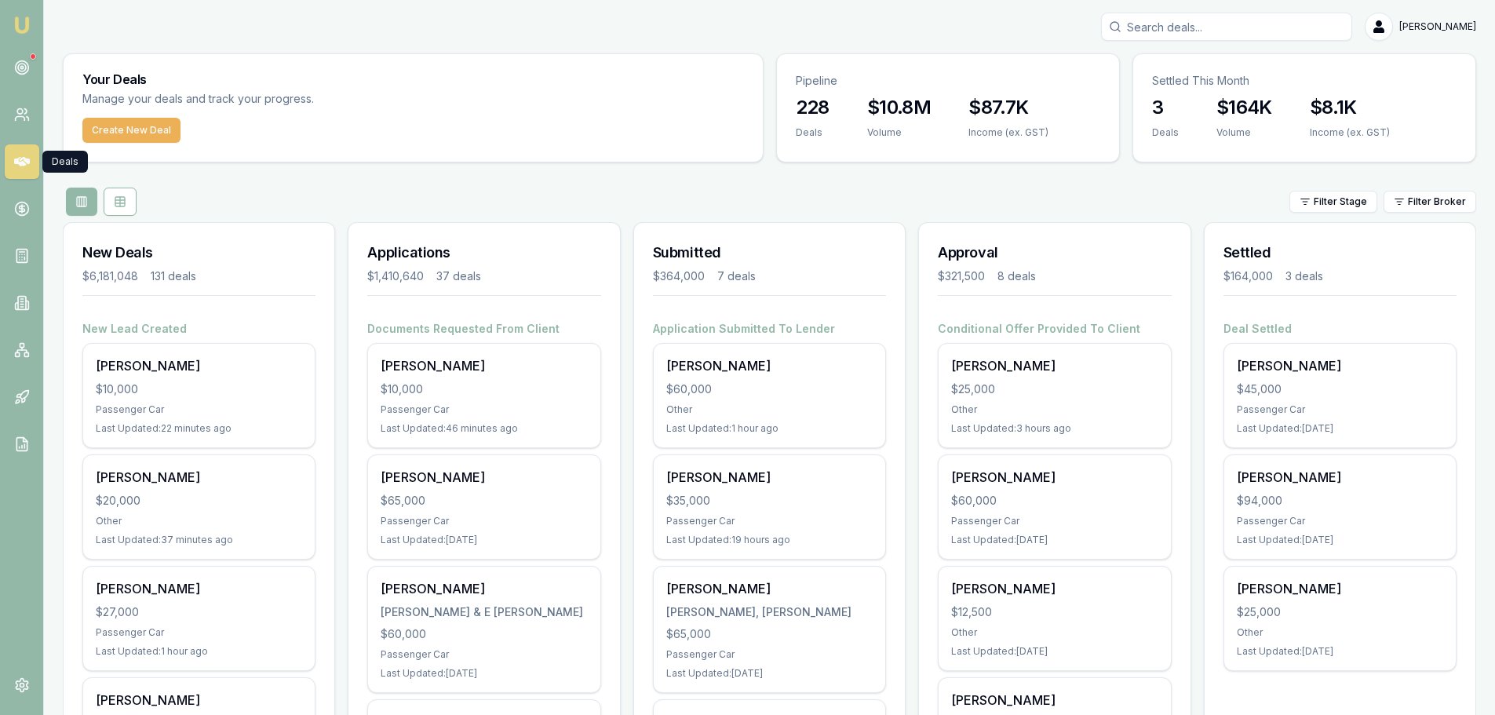
click at [297, 203] on div "Filter Stage Filter Broker" at bounding box center [770, 202] width 1414 height 28
click at [1219, 26] on input "Search deals" at bounding box center [1226, 27] width 251 height 28
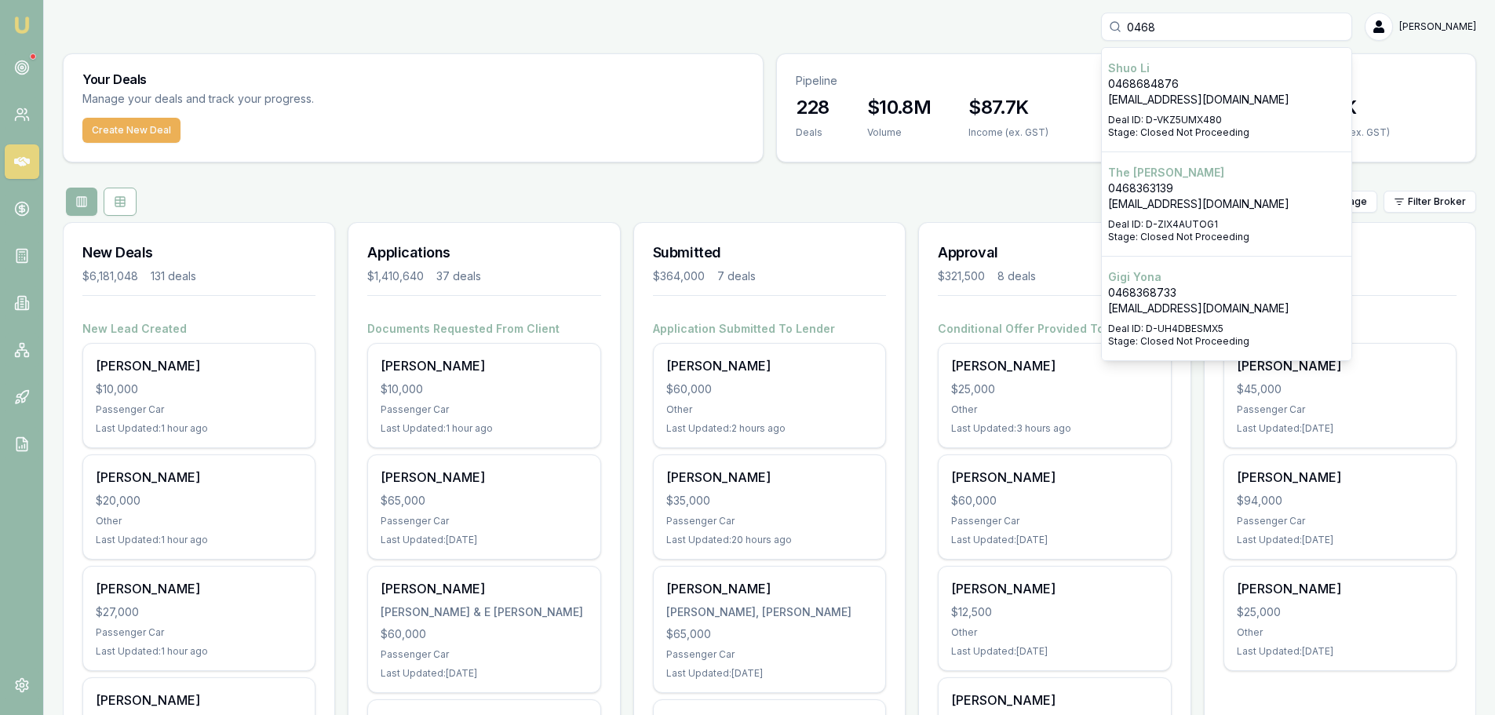
click at [1235, 20] on input "0468" at bounding box center [1226, 27] width 251 height 28
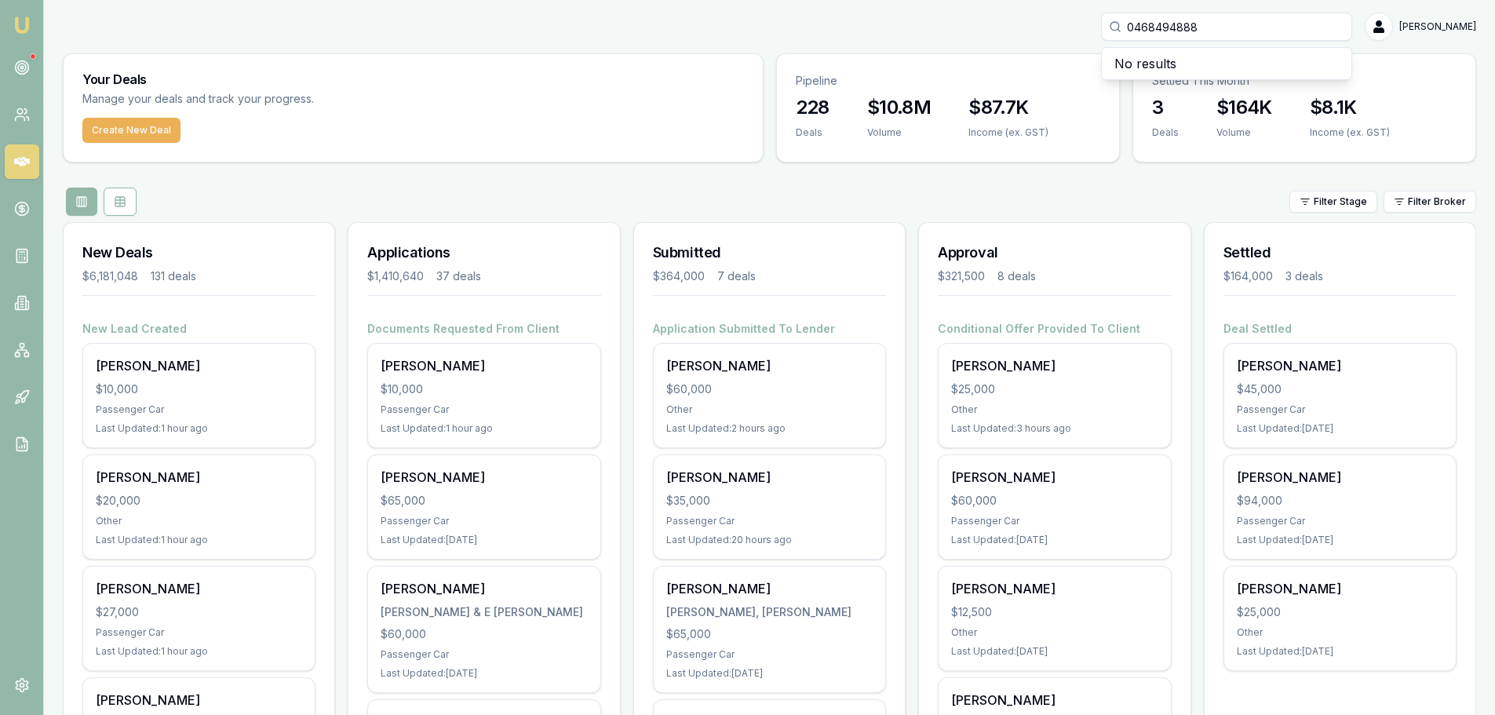
type input "0468494888"
click at [973, 27] on div "0468494888 No results Erin Shield" at bounding box center [770, 27] width 1414 height 28
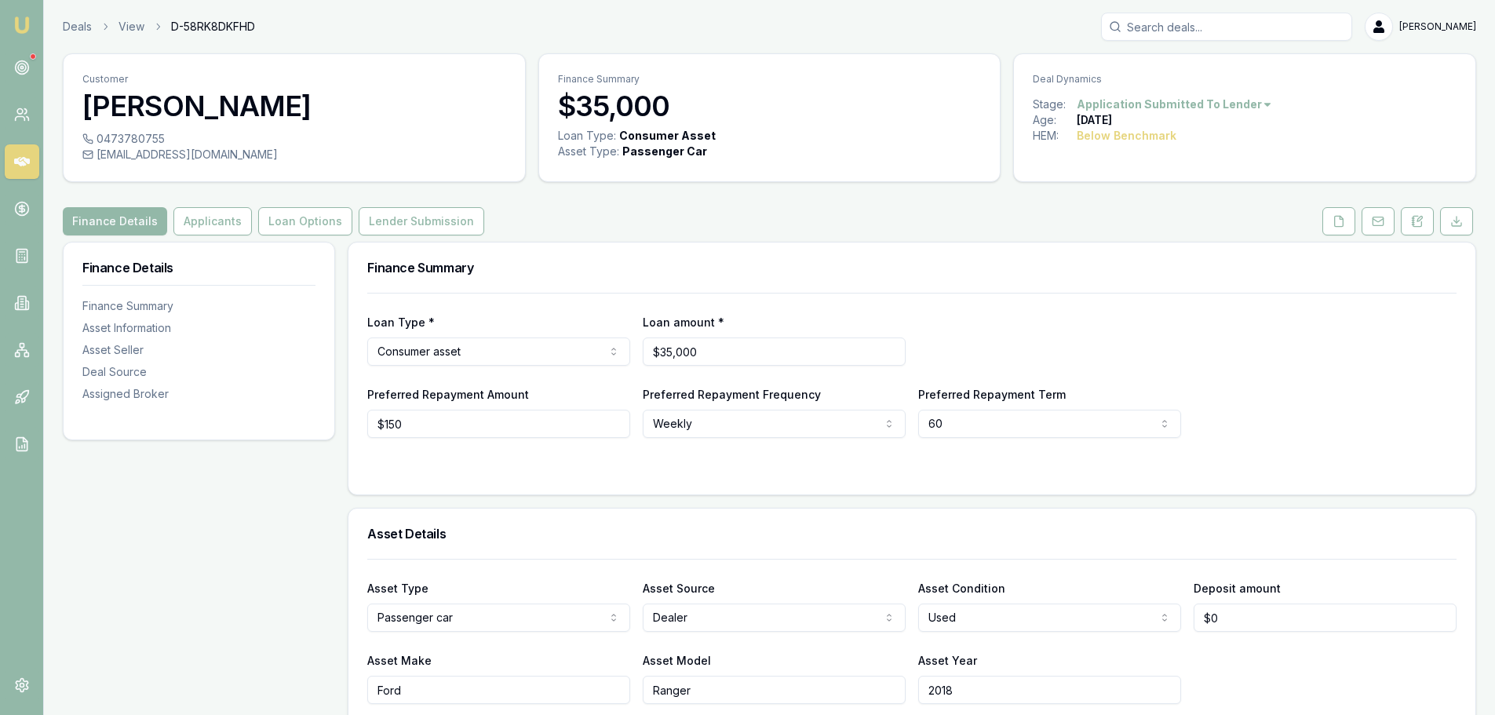
click at [630, 247] on div "Finance Summary" at bounding box center [911, 268] width 1127 height 50
click at [1334, 217] on icon at bounding box center [1339, 221] width 13 height 13
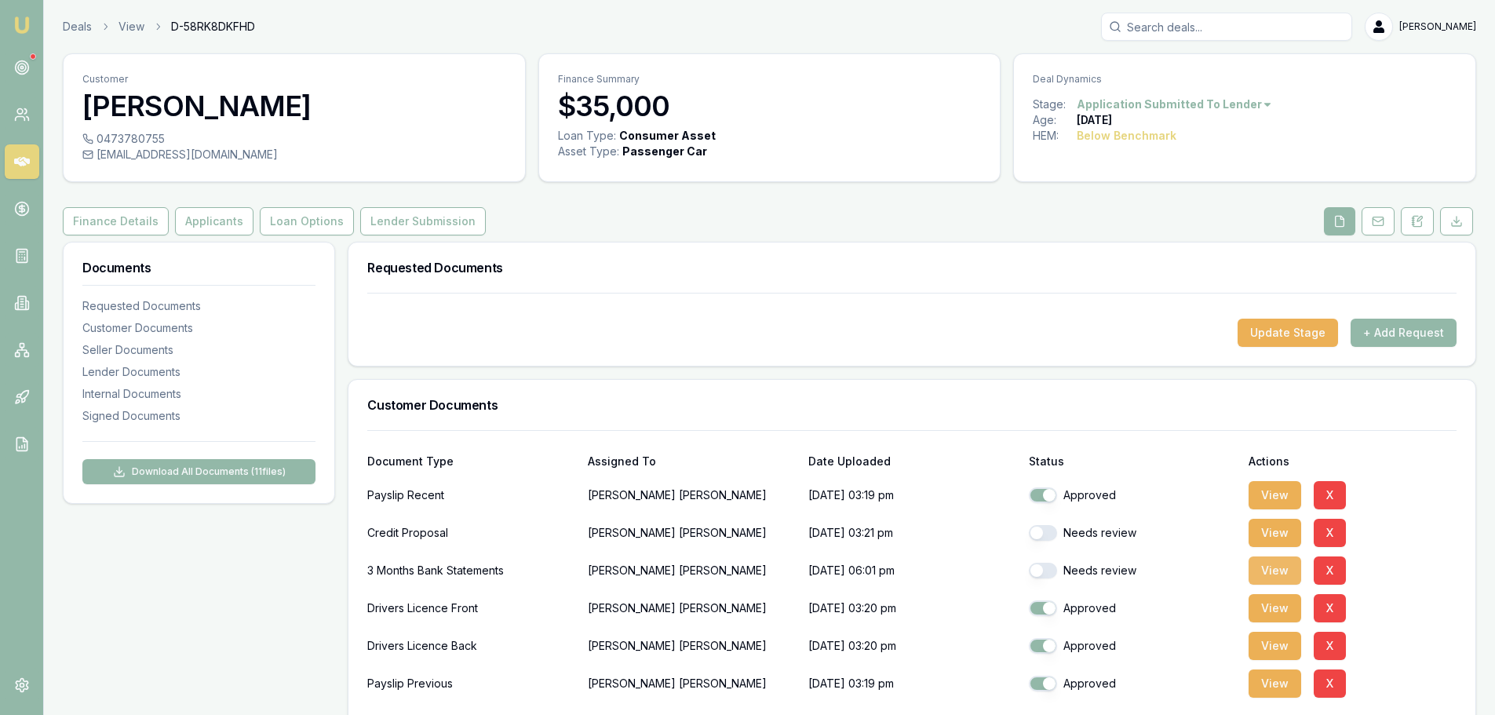
click at [1276, 570] on button "View" at bounding box center [1275, 570] width 53 height 28
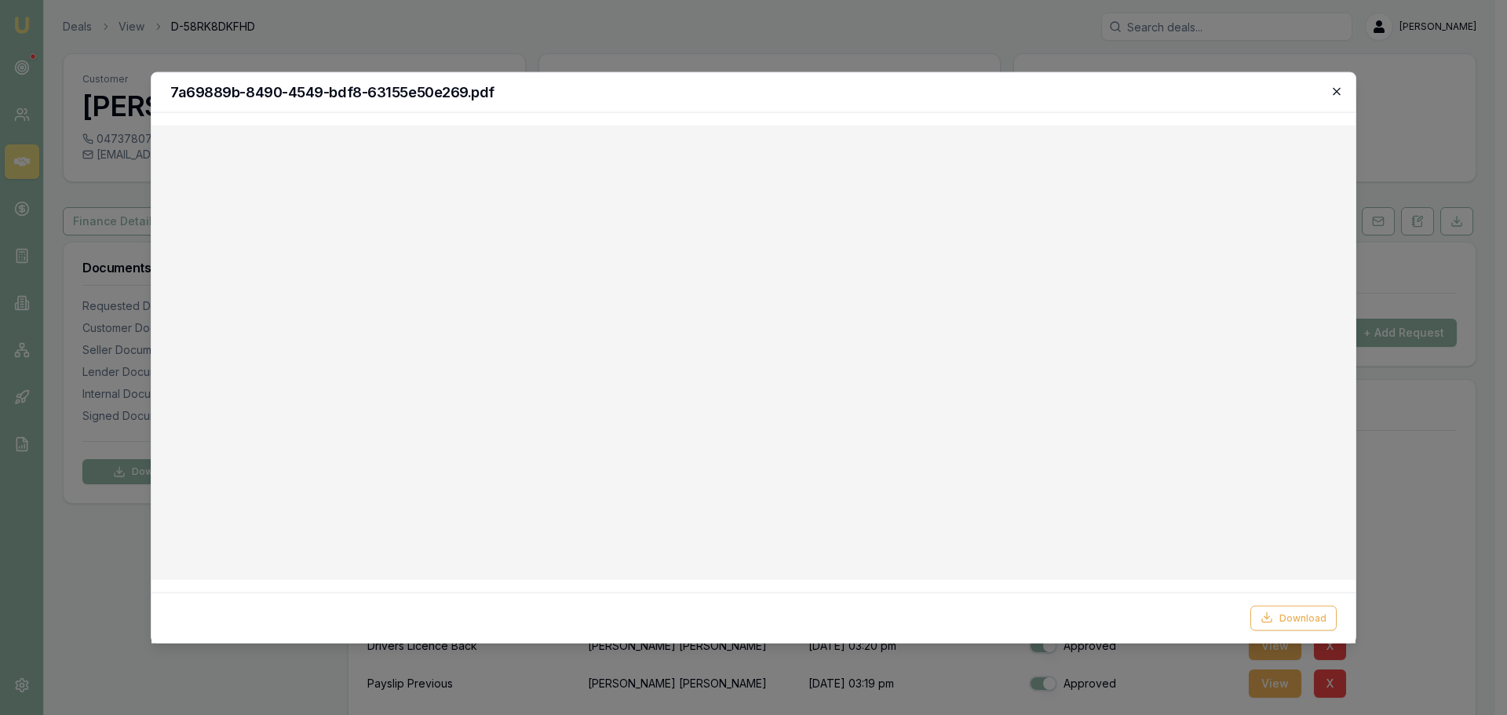
click at [1337, 91] on icon "button" at bounding box center [1336, 90] width 7 height 7
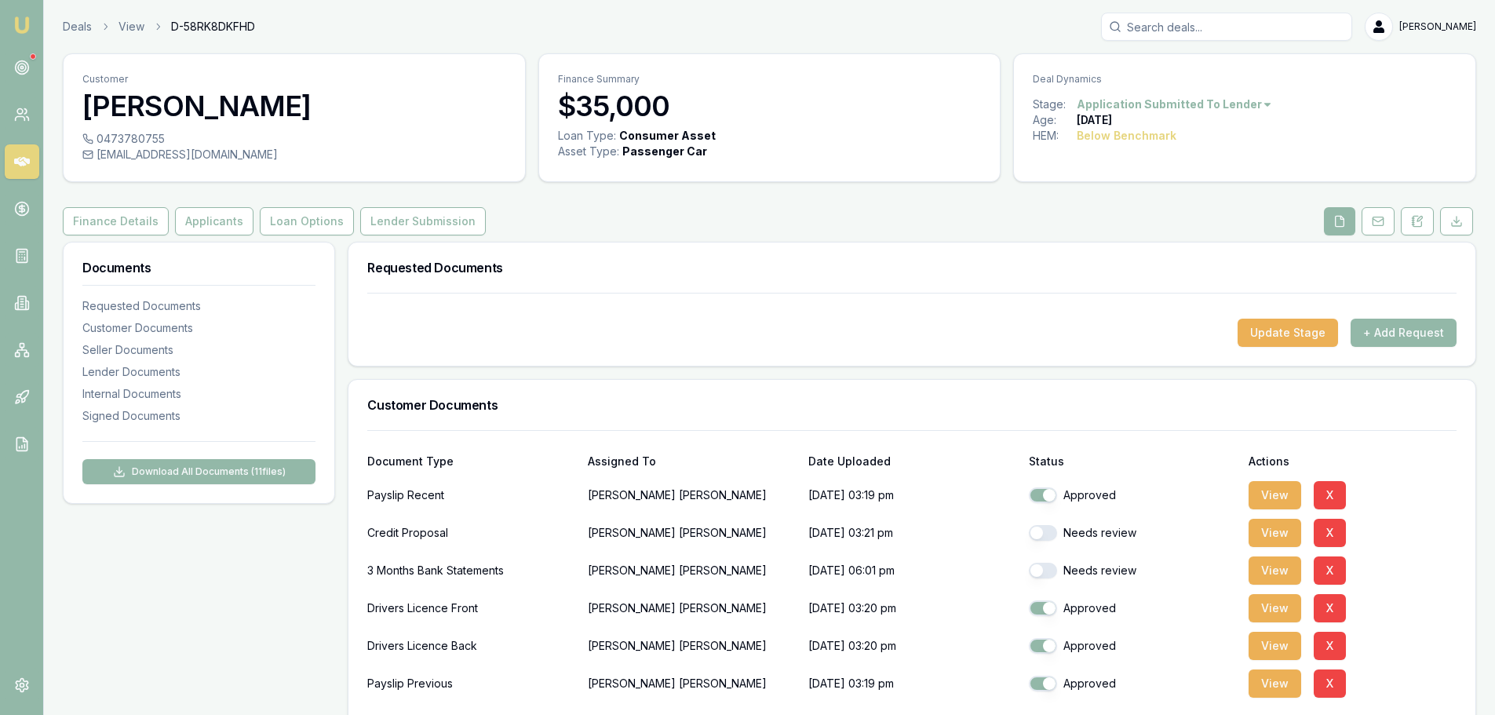
click at [764, 232] on div "Finance Details Applicants Loan Options Lender Submission" at bounding box center [770, 221] width 1414 height 28
click at [765, 232] on div "Finance Details Applicants Loan Options Lender Submission" at bounding box center [770, 221] width 1414 height 28
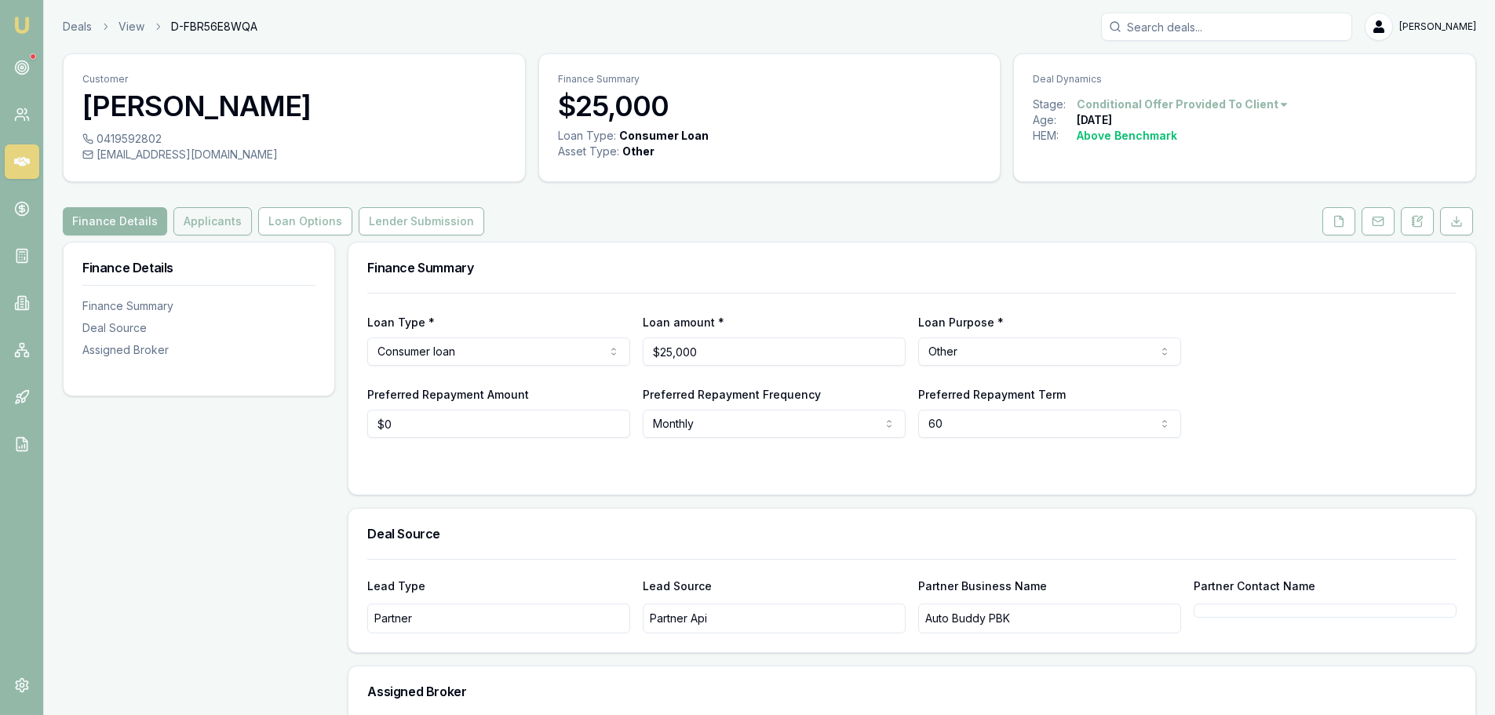
click at [207, 218] on button "Applicants" at bounding box center [212, 221] width 78 height 28
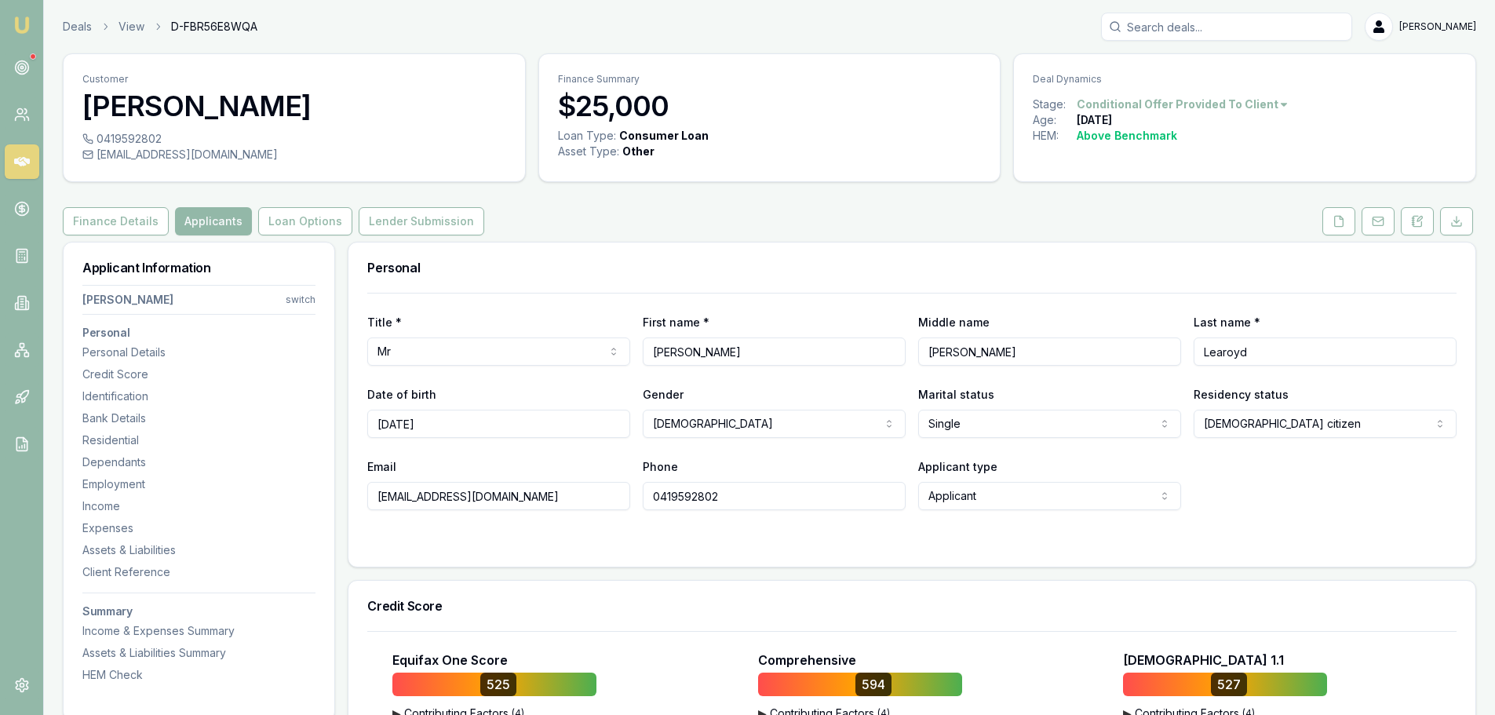
scroll to position [157, 0]
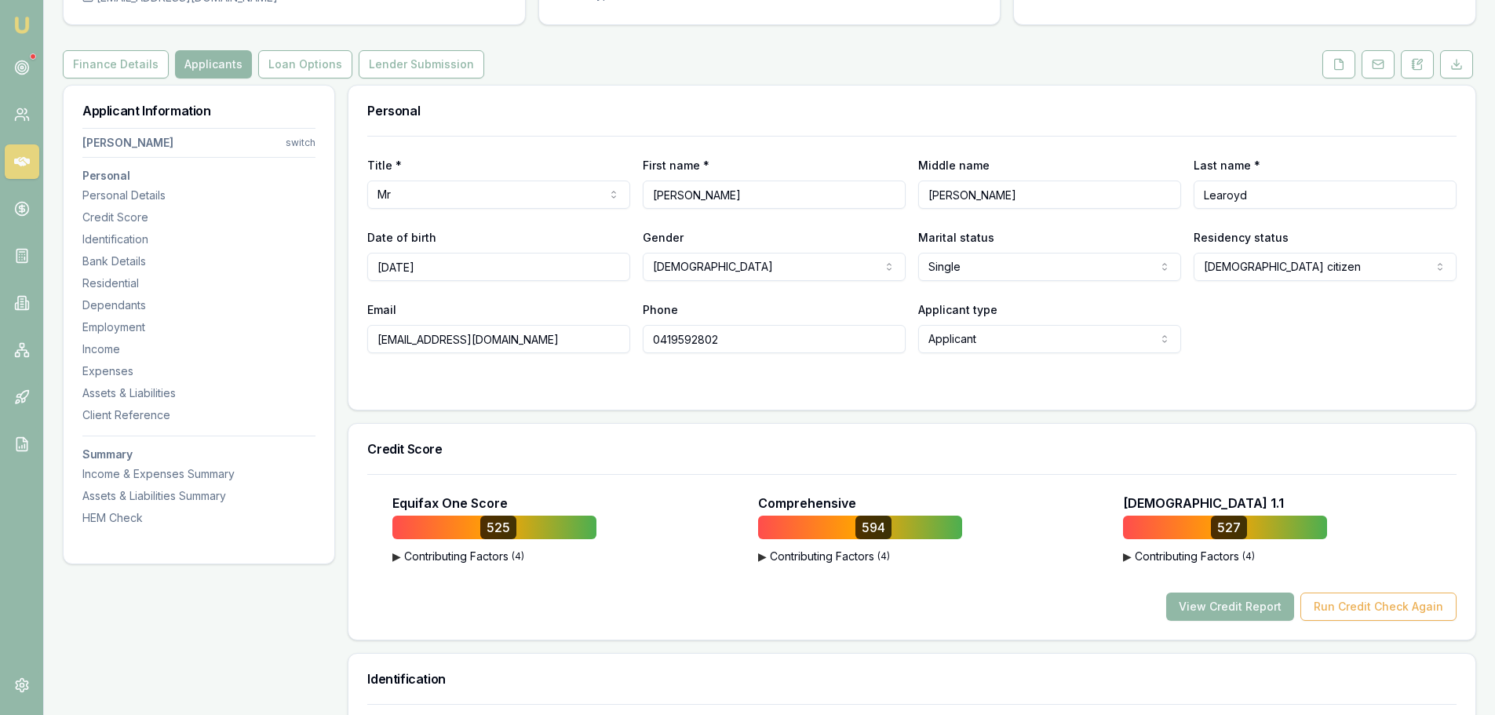
click at [1248, 611] on button "View Credit Report" at bounding box center [1230, 607] width 128 height 28
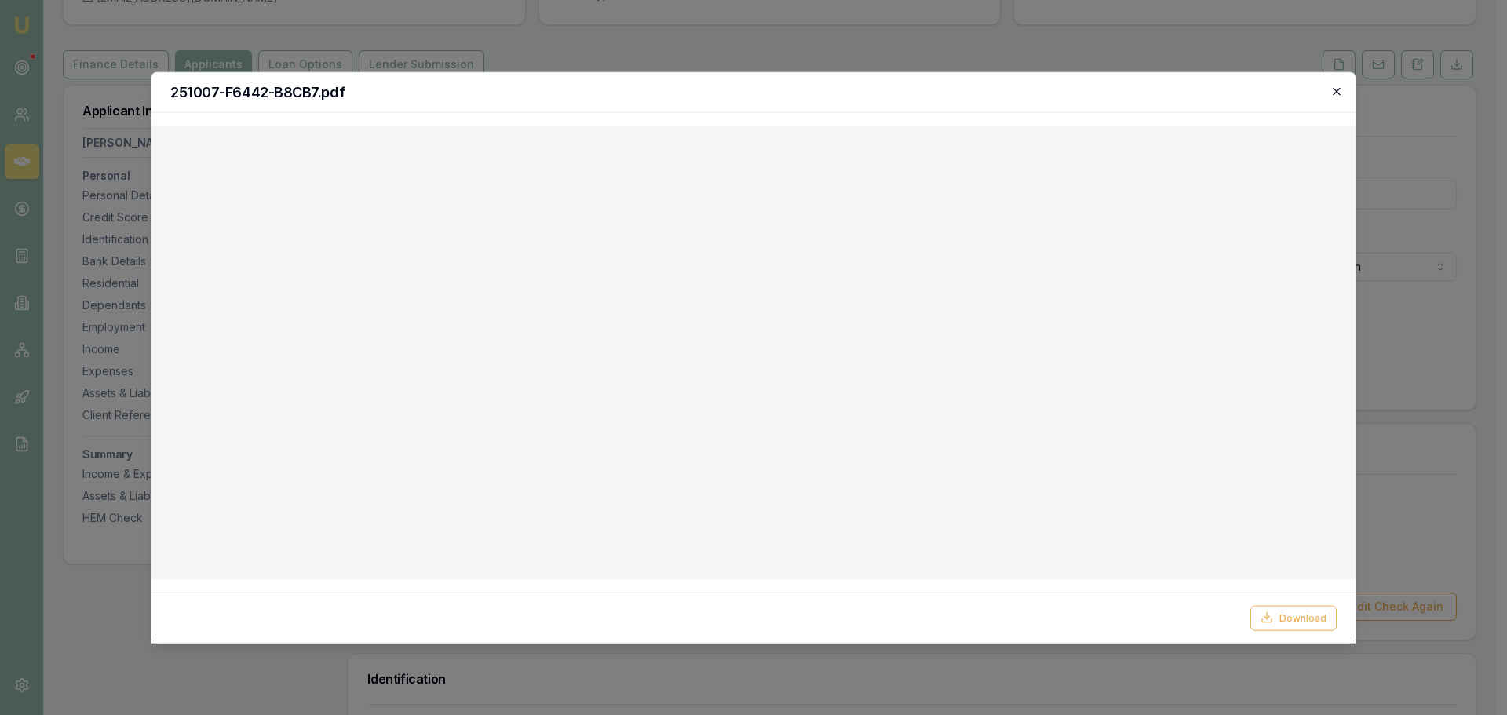
click at [1341, 92] on icon "button" at bounding box center [1336, 91] width 13 height 13
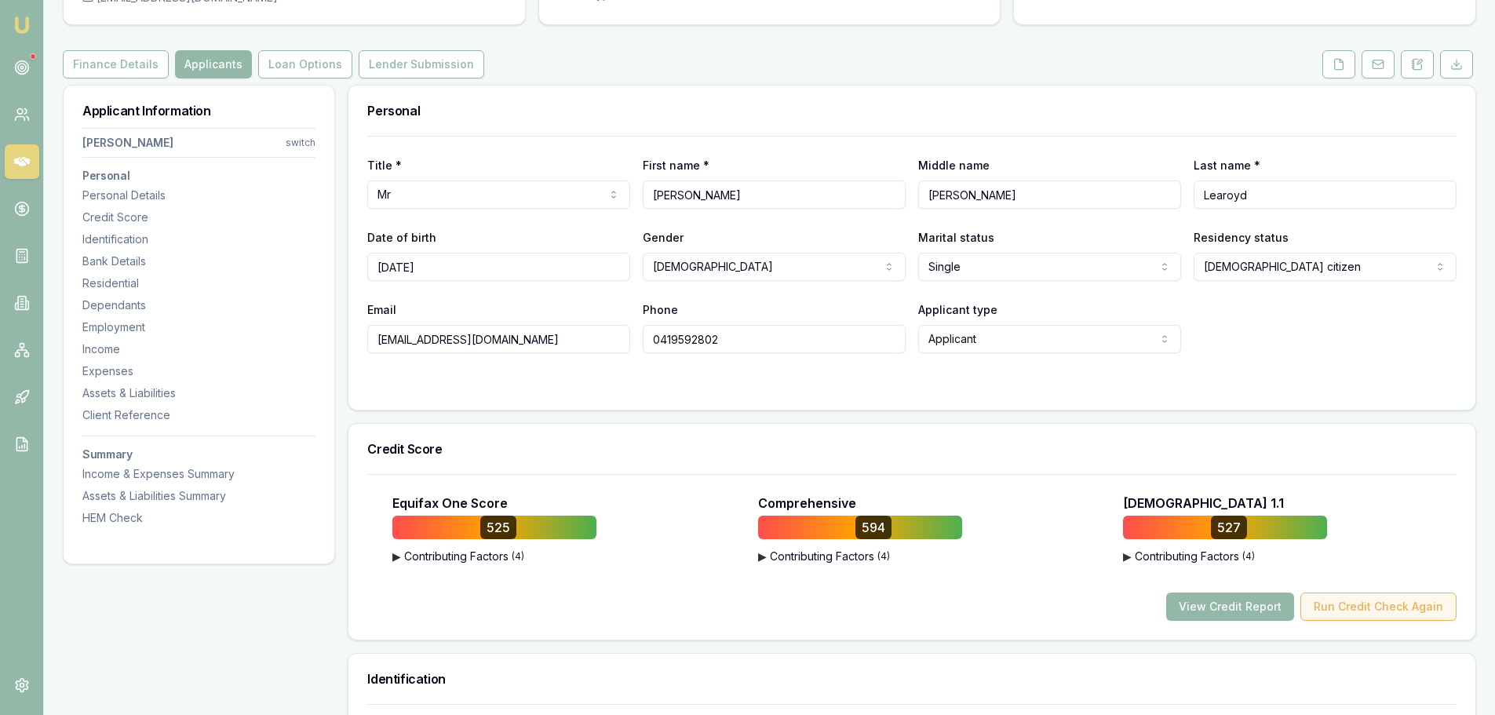
click at [1326, 615] on button "Run Credit Check Again" at bounding box center [1379, 607] width 156 height 28
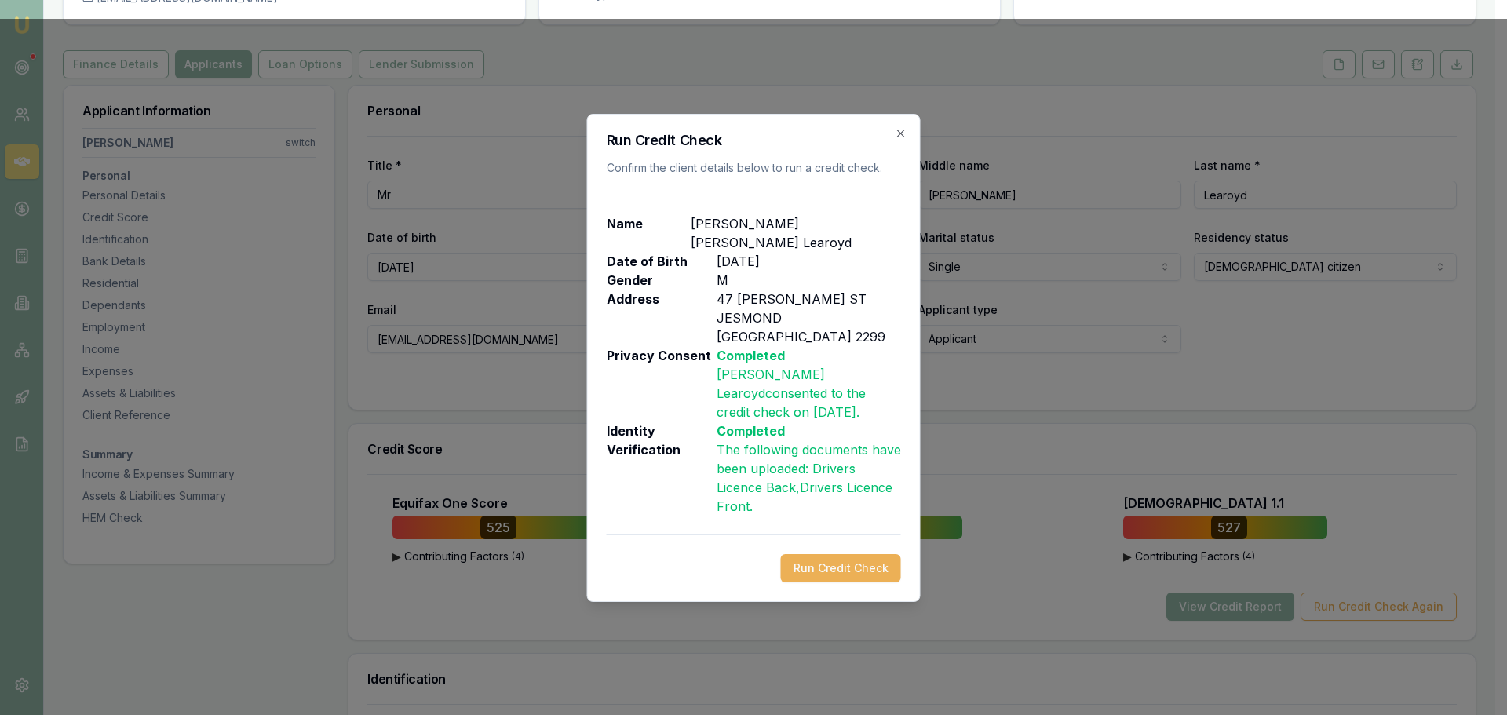
click at [808, 555] on button "Run Credit Check" at bounding box center [841, 568] width 120 height 28
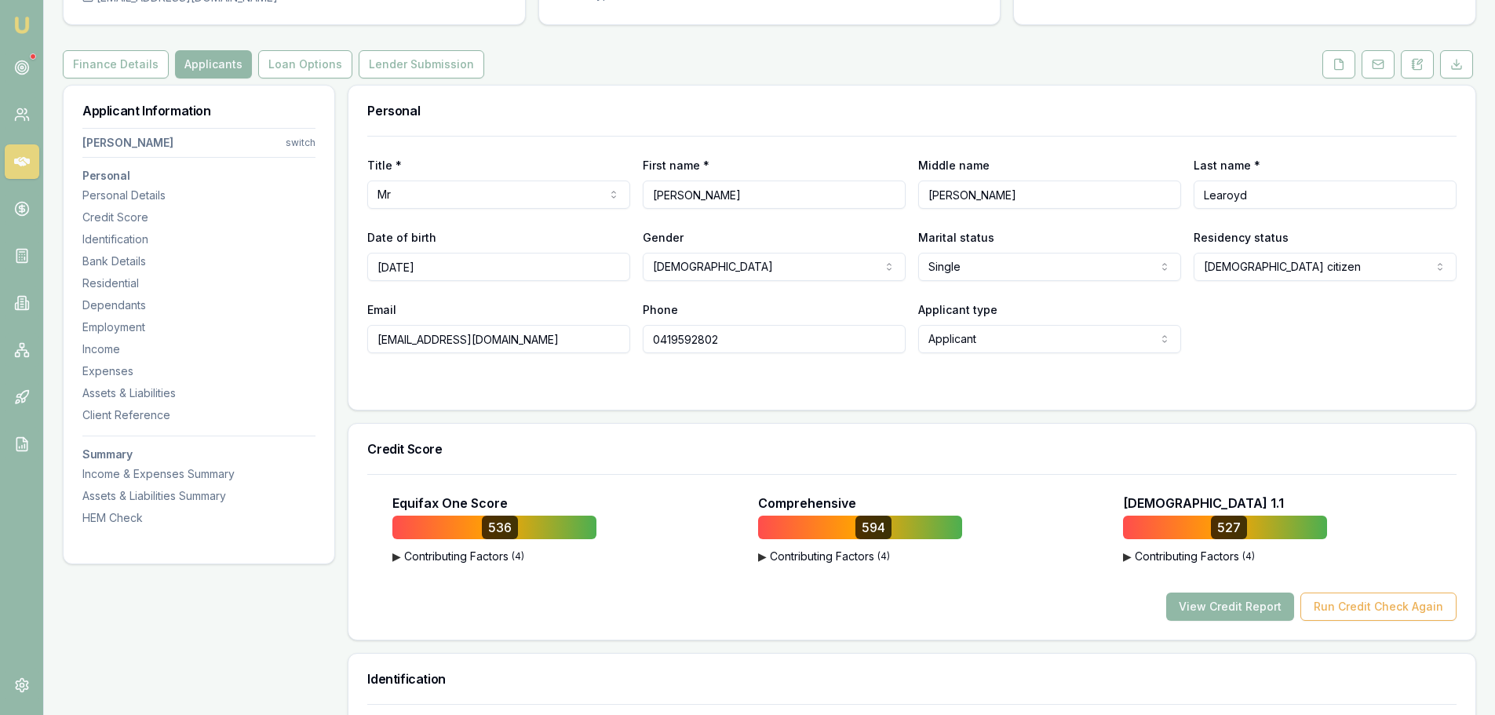
click at [1220, 607] on button "View Credit Report" at bounding box center [1230, 607] width 128 height 28
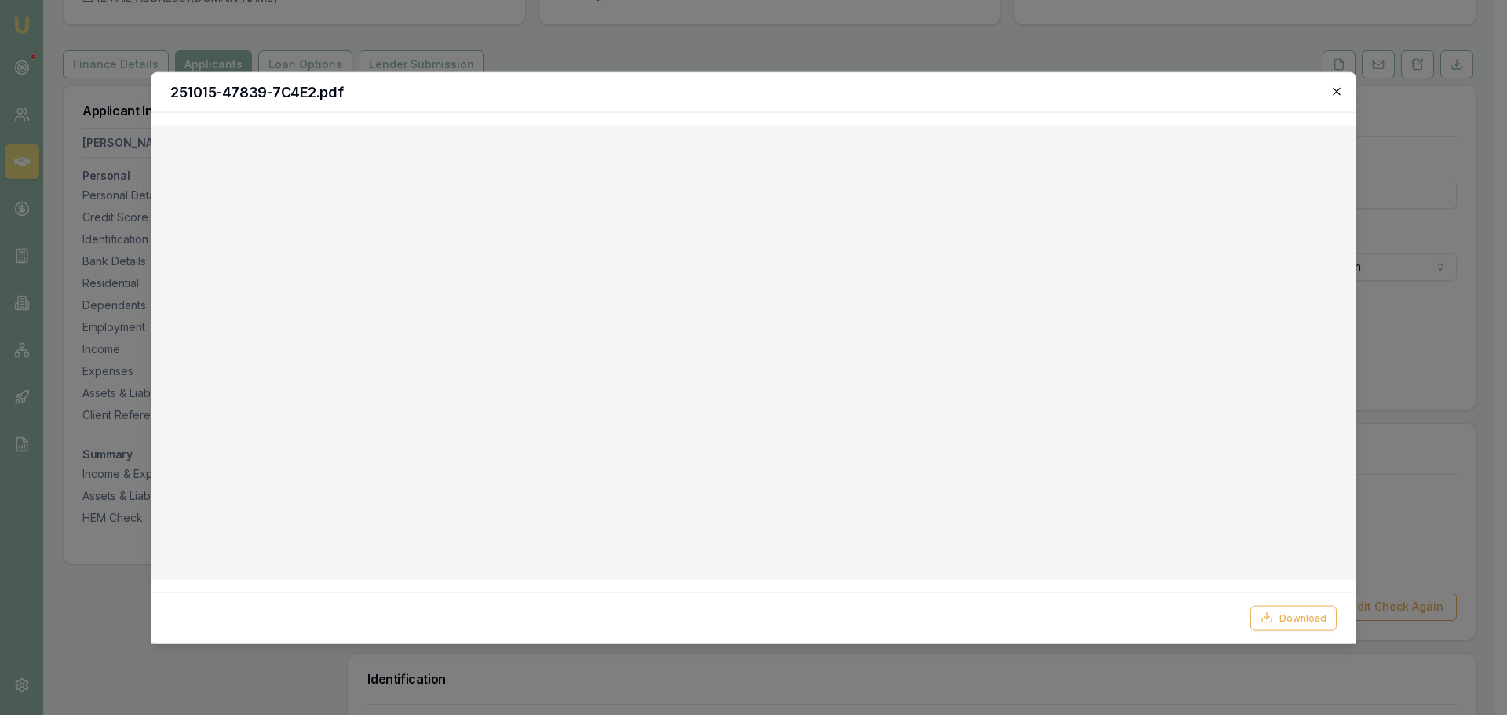
click at [1334, 87] on icon "button" at bounding box center [1336, 91] width 13 height 13
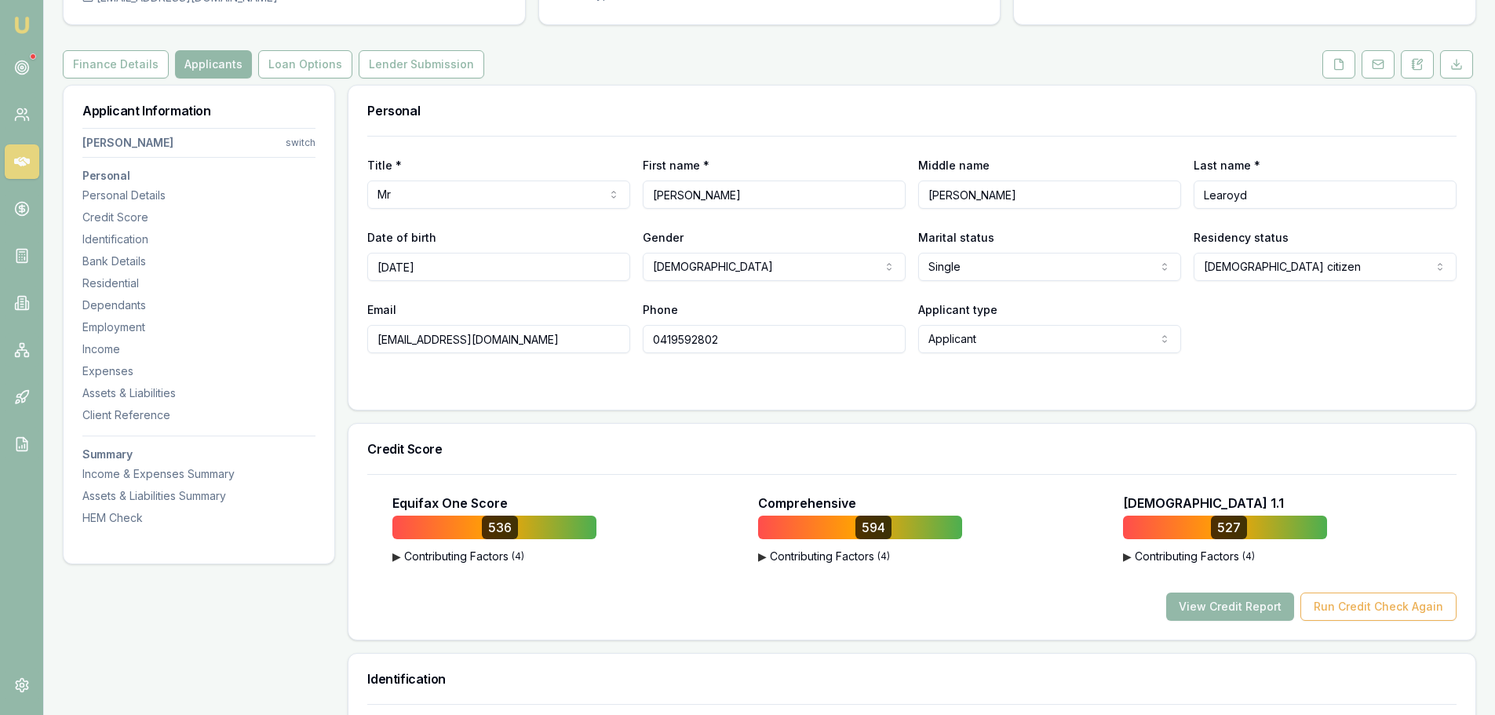
click at [762, 122] on div "Personal" at bounding box center [911, 111] width 1127 height 50
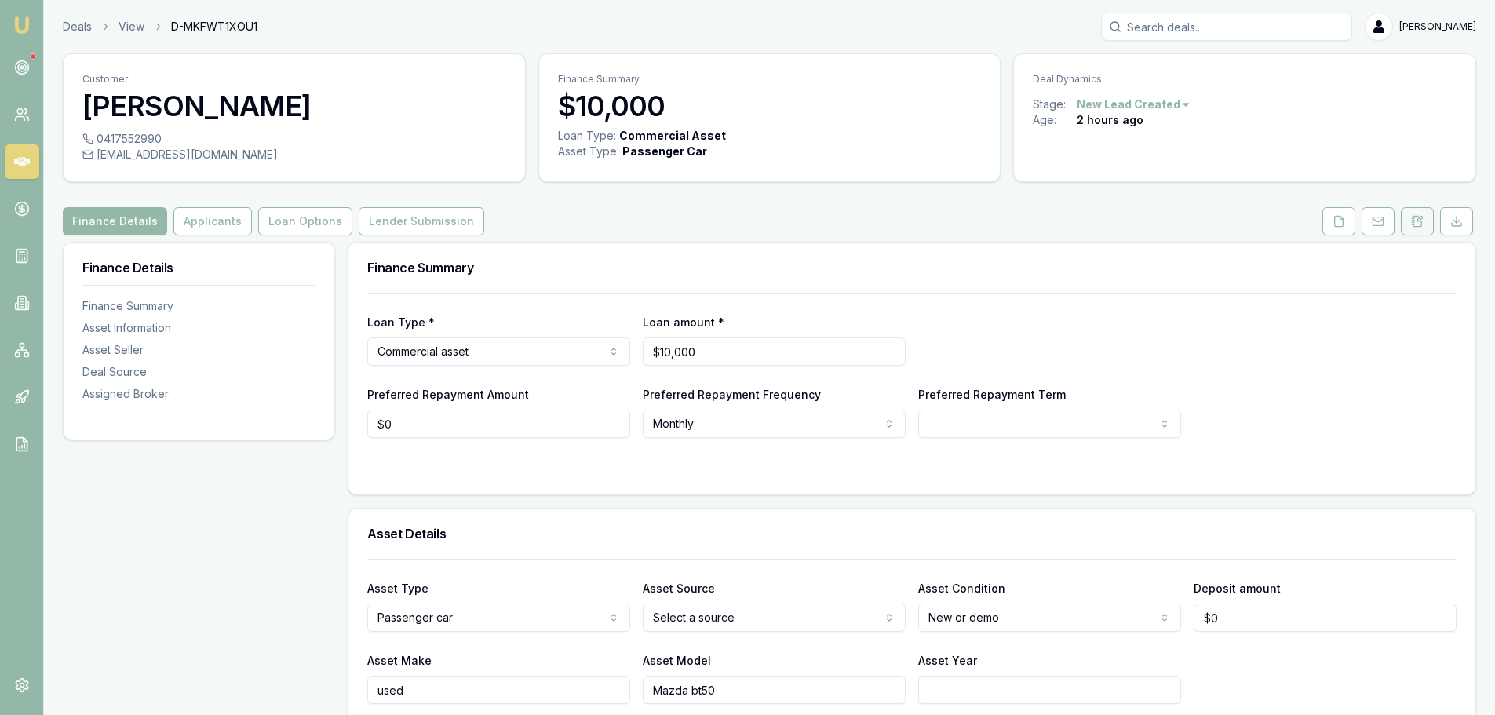
click at [1420, 226] on icon at bounding box center [1418, 221] width 9 height 10
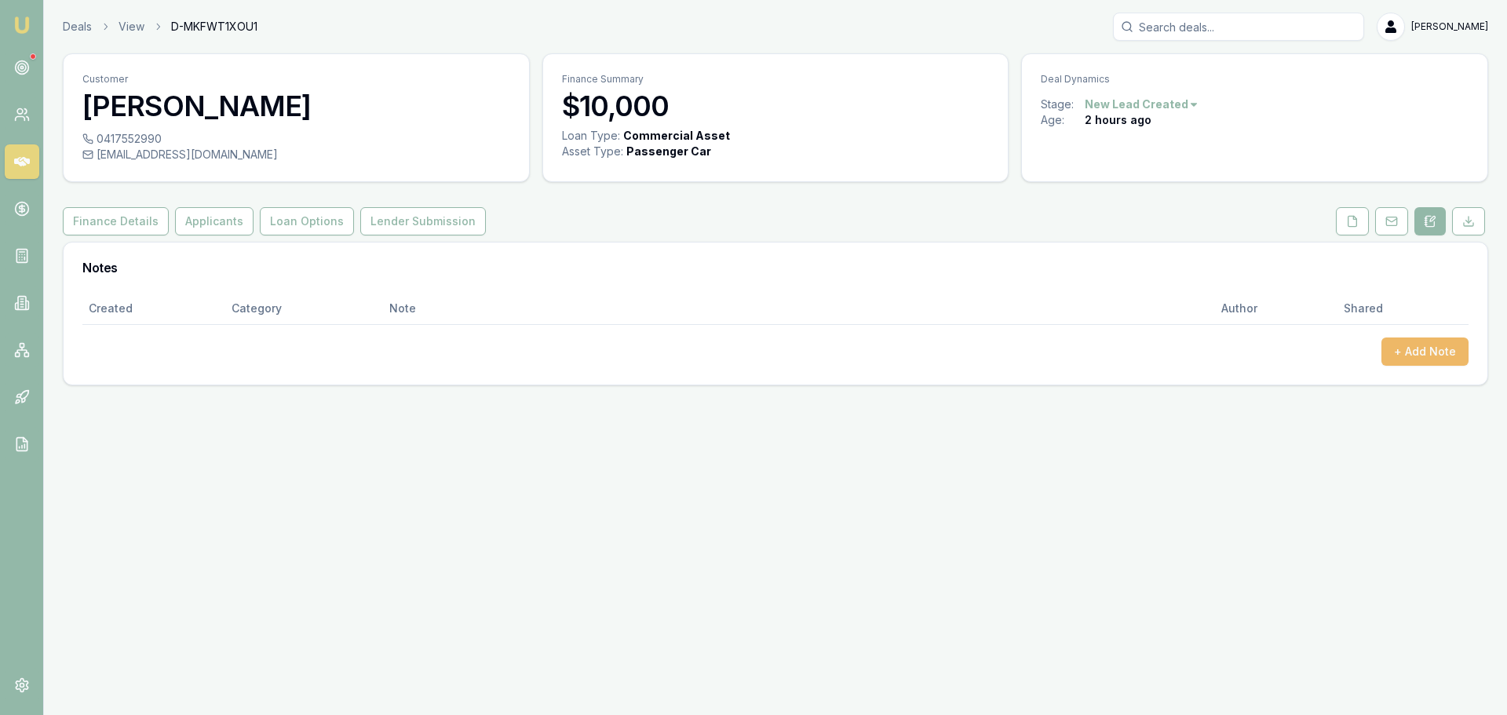
click at [1426, 358] on button "+ Add Note" at bounding box center [1424, 352] width 87 height 28
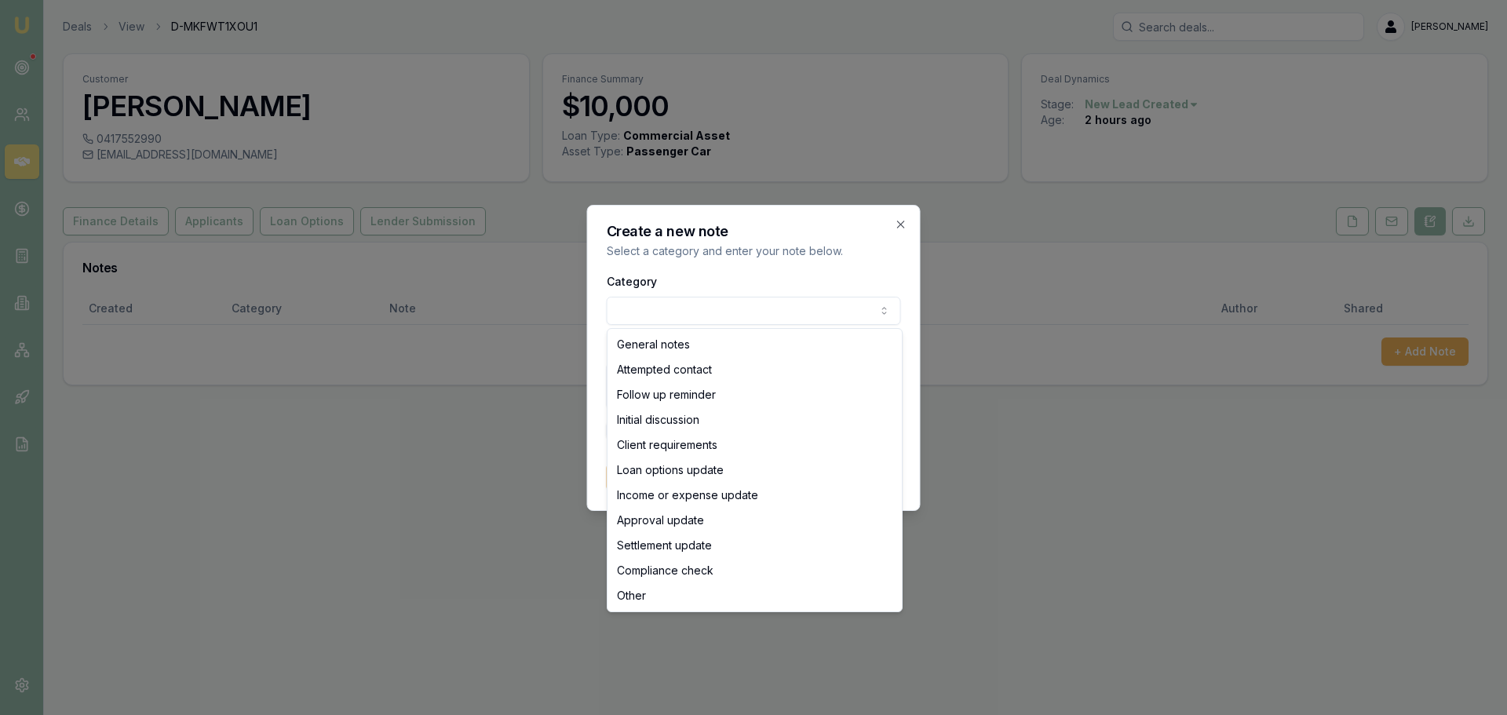
click at [722, 319] on body "Emu Broker Deals View D-MKFWT1XOU1 Erin Shield Toggle Menu Customer Alexander D…" at bounding box center [753, 357] width 1507 height 715
select select "ATTEMPTED_CONTACT"
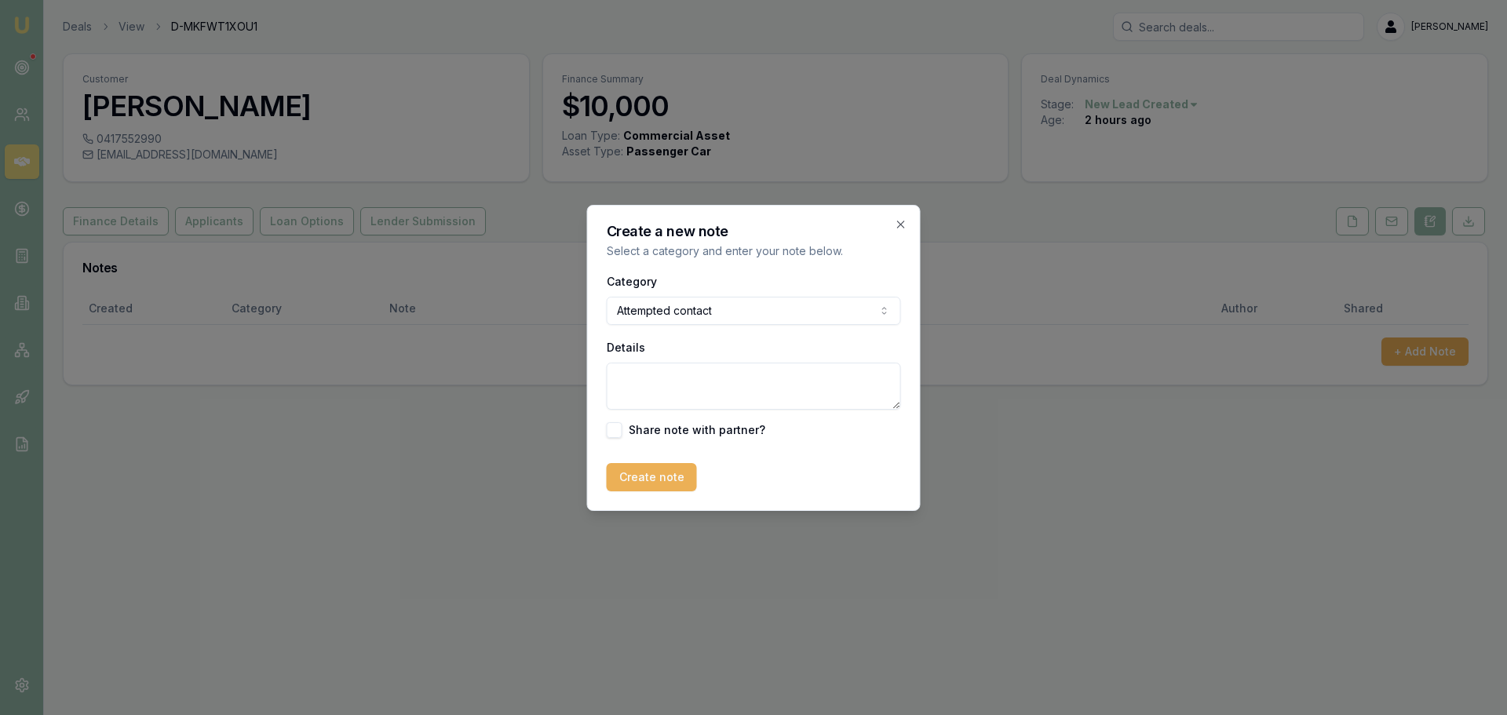
drag, startPoint x: 700, startPoint y: 384, endPoint x: 635, endPoint y: 381, distance: 65.2
click at [696, 385] on textarea "Details" at bounding box center [754, 386] width 294 height 47
type textarea "sent intro text"
click at [638, 476] on button "Create note" at bounding box center [652, 477] width 90 height 28
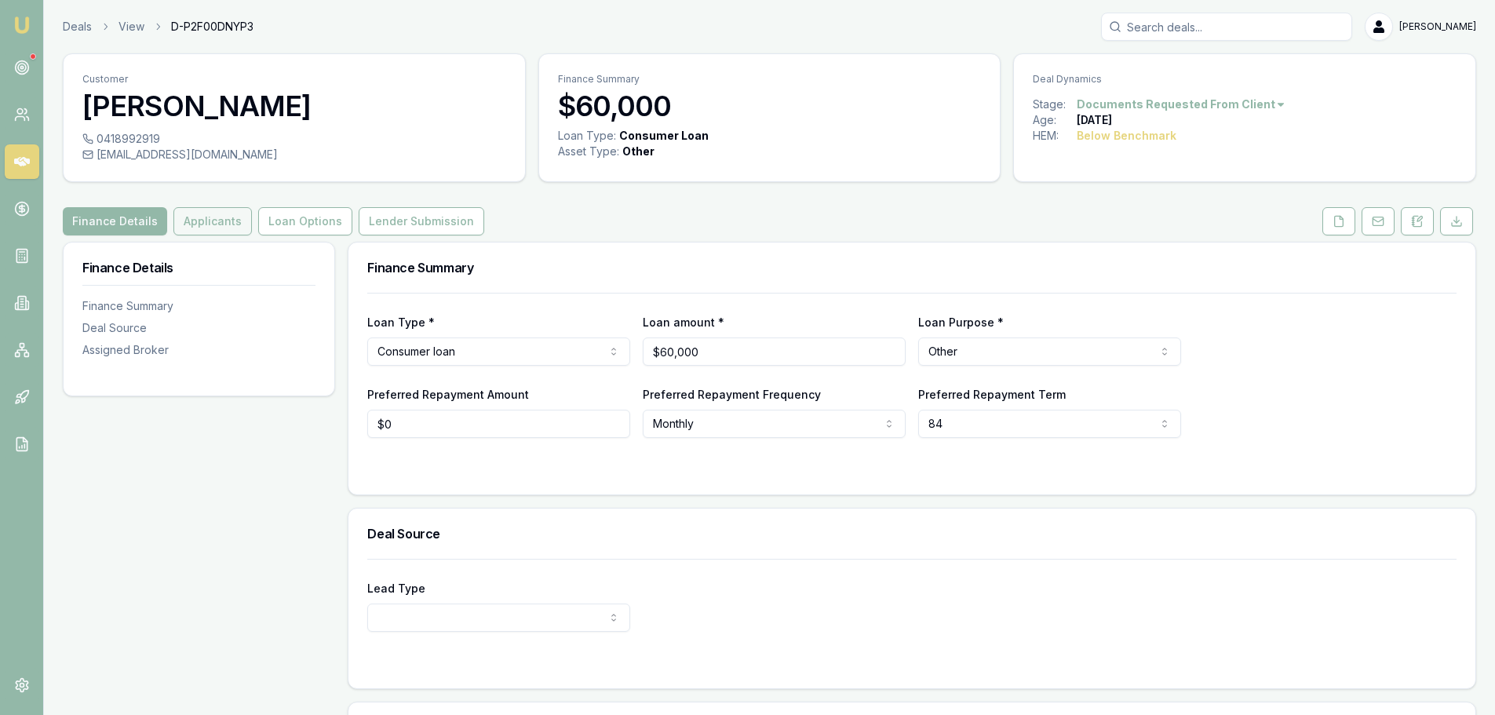
click at [213, 212] on button "Applicants" at bounding box center [212, 221] width 78 height 28
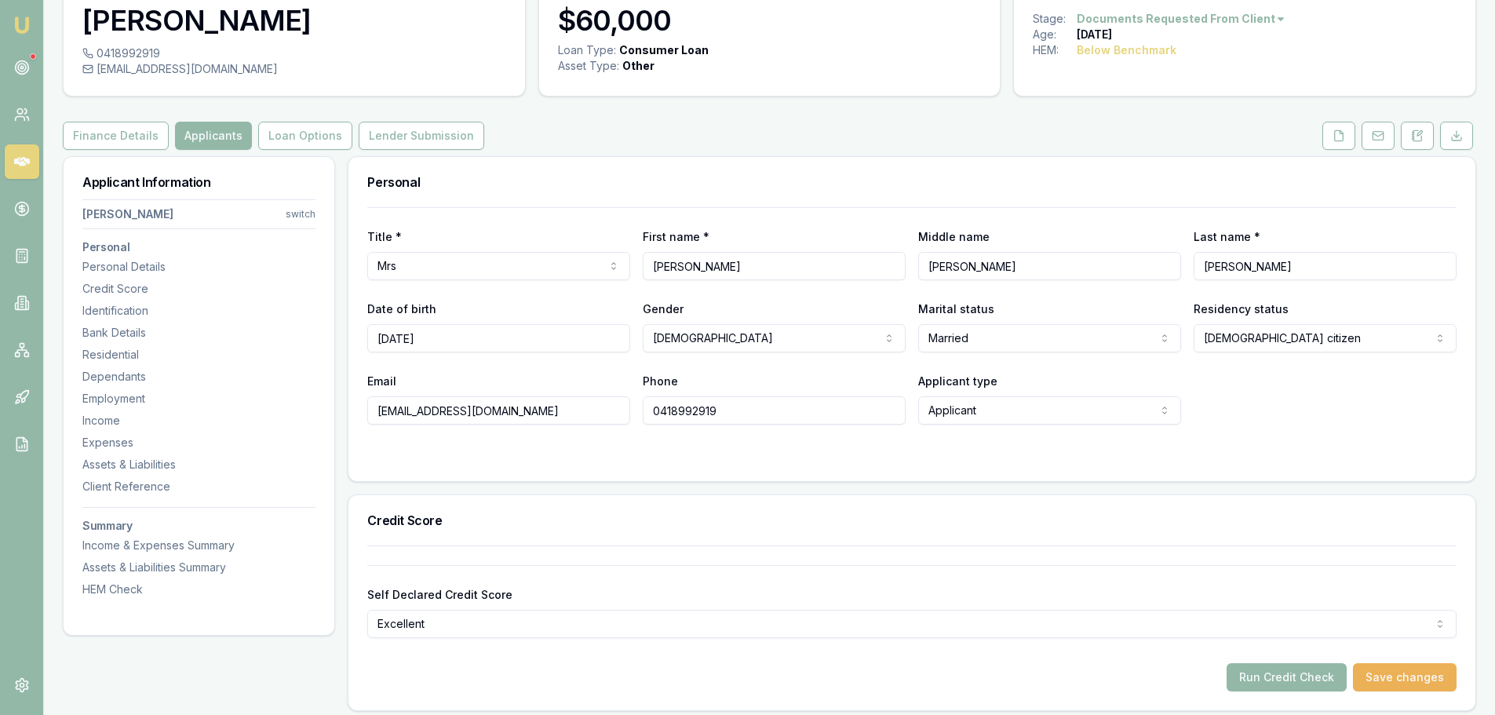
scroll to position [78, 0]
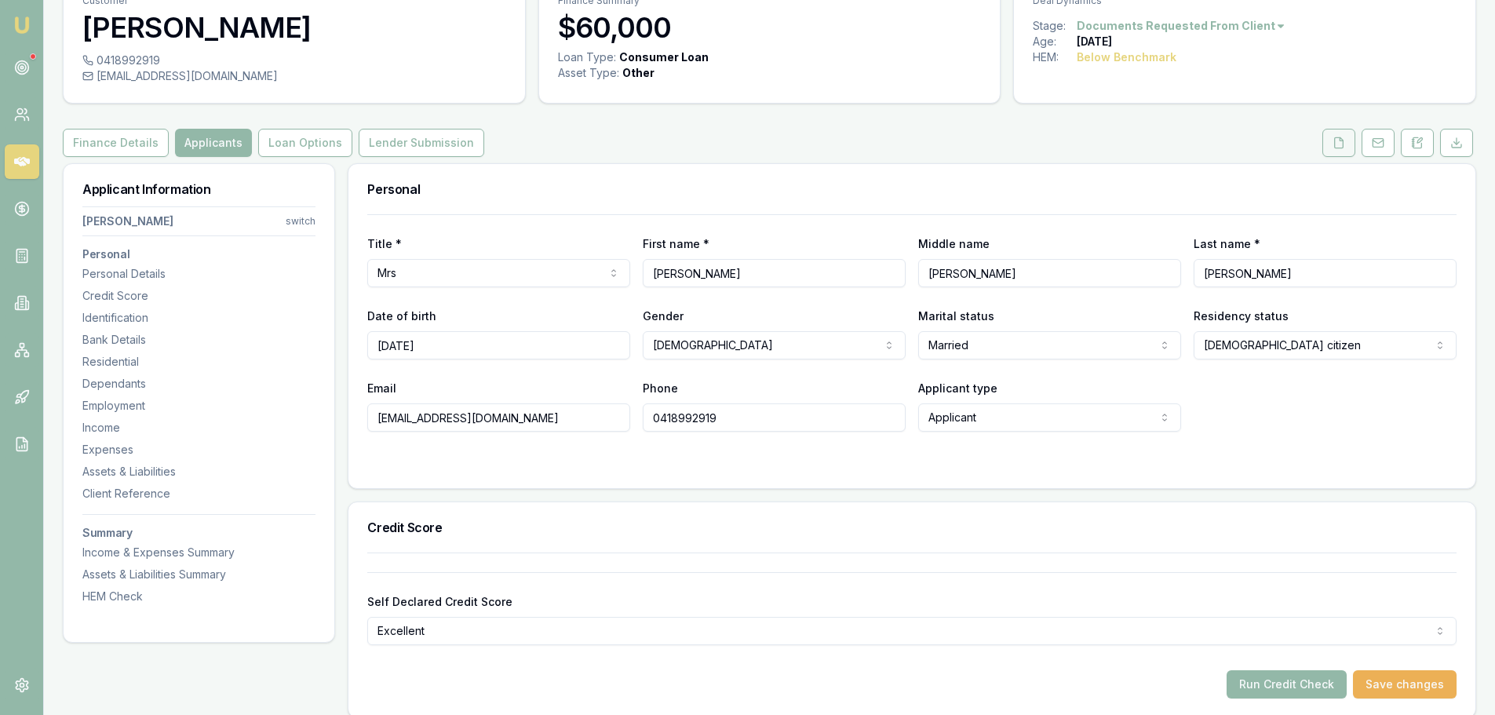
click at [1341, 134] on button at bounding box center [1339, 143] width 33 height 28
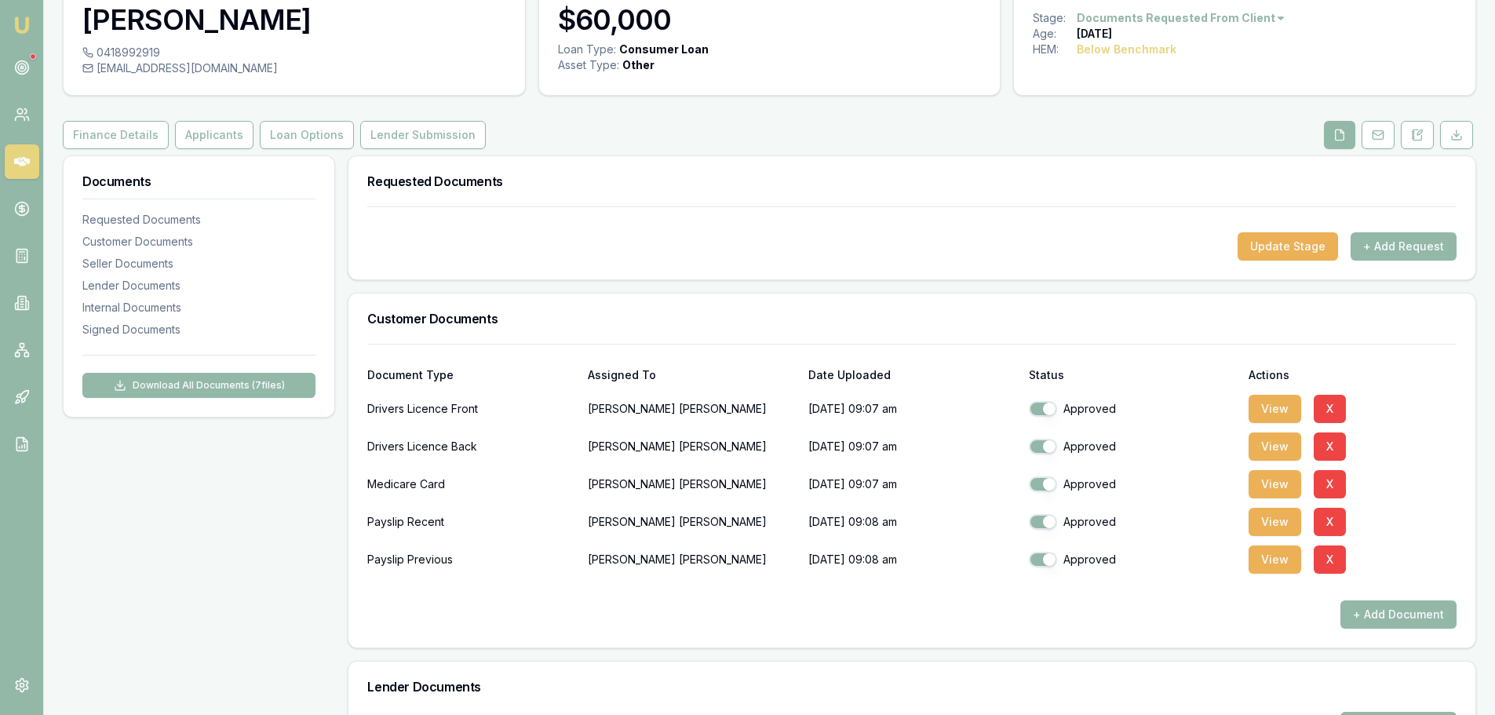
scroll to position [510, 0]
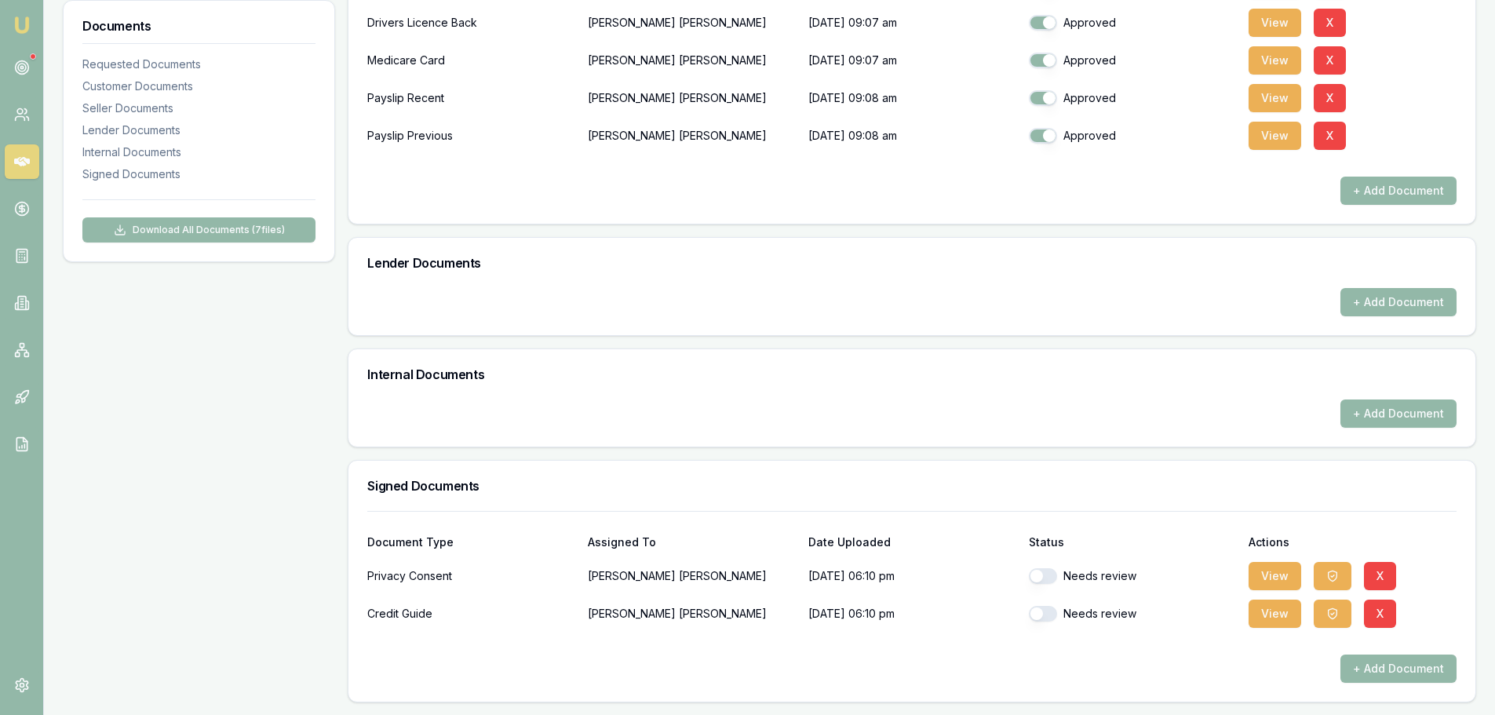
click at [1048, 575] on button "button" at bounding box center [1043, 576] width 28 height 16
checkbox input "true"
click at [1050, 611] on button "button" at bounding box center [1043, 614] width 28 height 16
checkbox input "true"
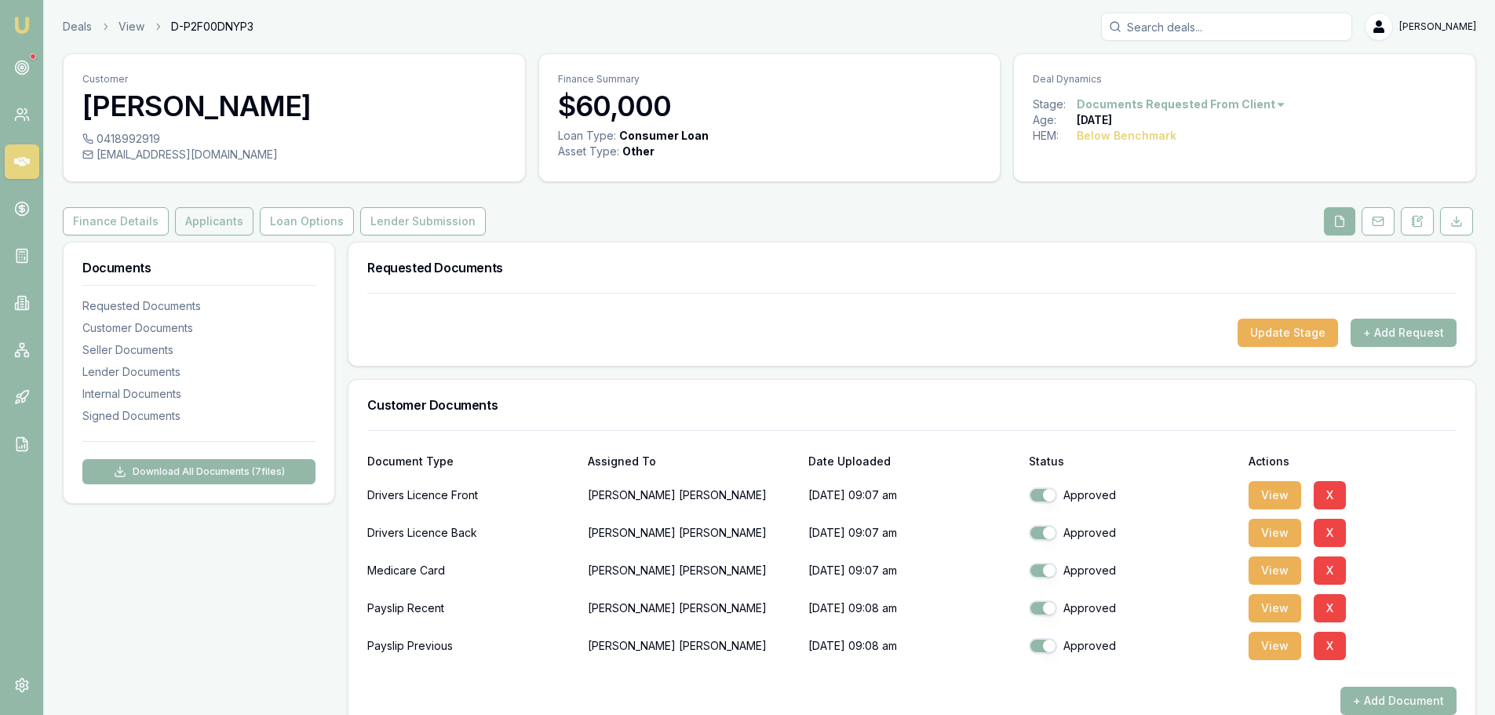
click at [177, 219] on button "Applicants" at bounding box center [214, 221] width 78 height 28
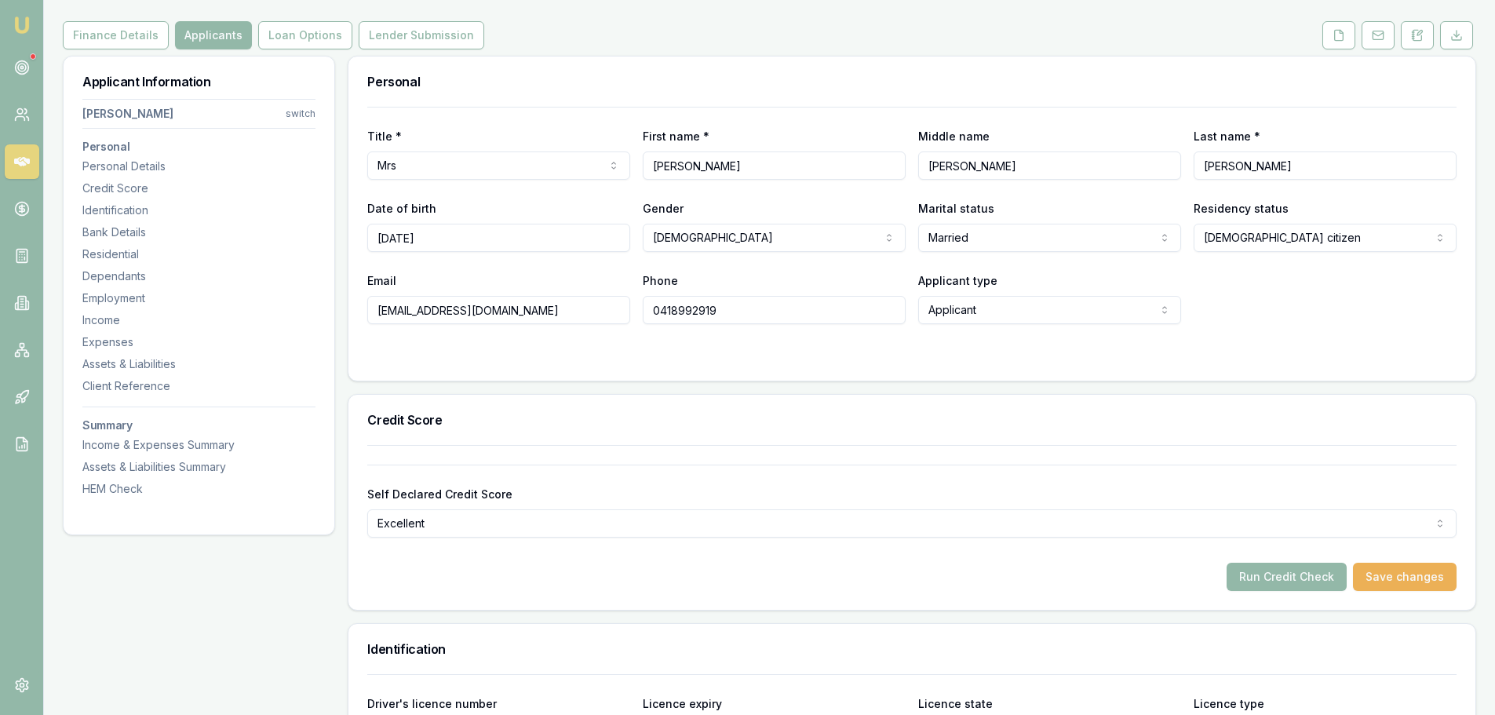
scroll to position [392, 0]
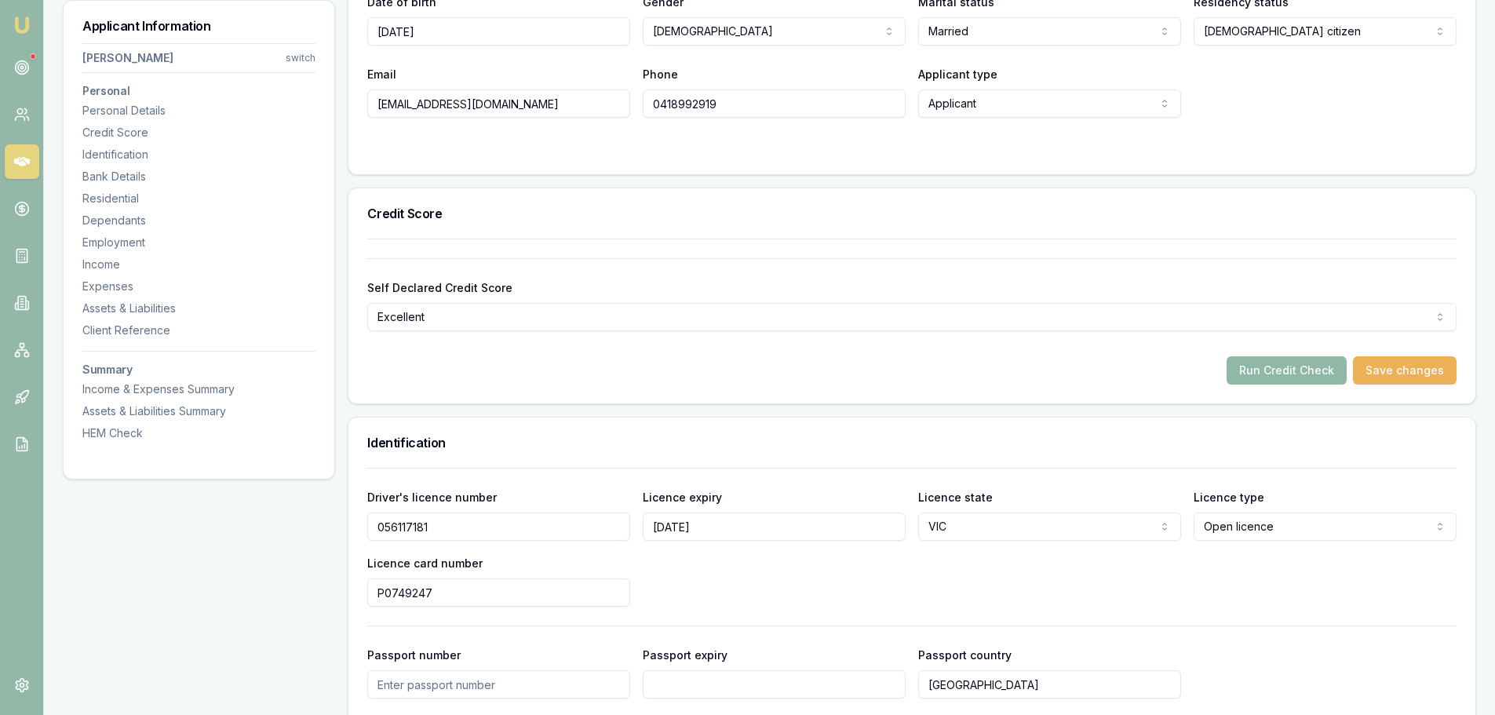
click at [1326, 372] on button "Run Credit Check" at bounding box center [1287, 370] width 120 height 28
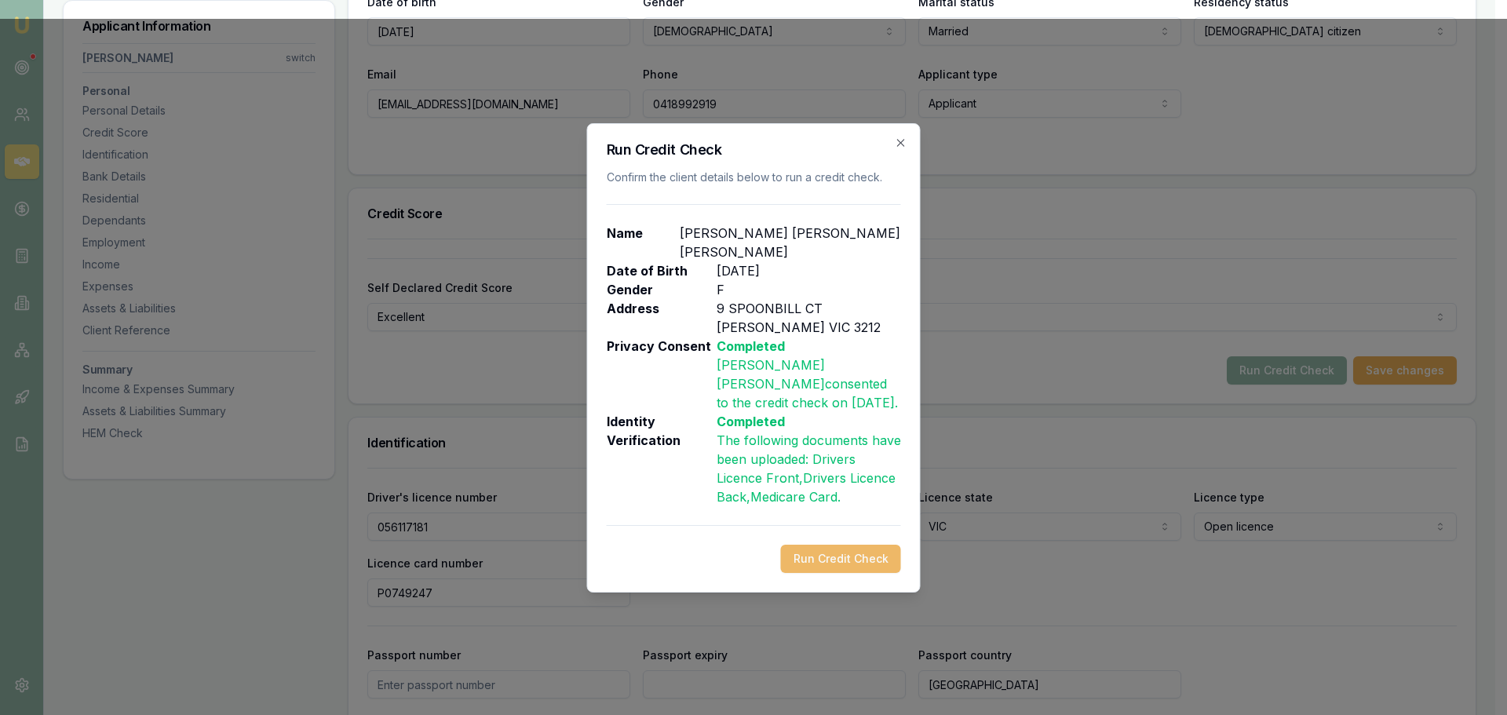
click at [824, 546] on button "Run Credit Check" at bounding box center [841, 559] width 120 height 28
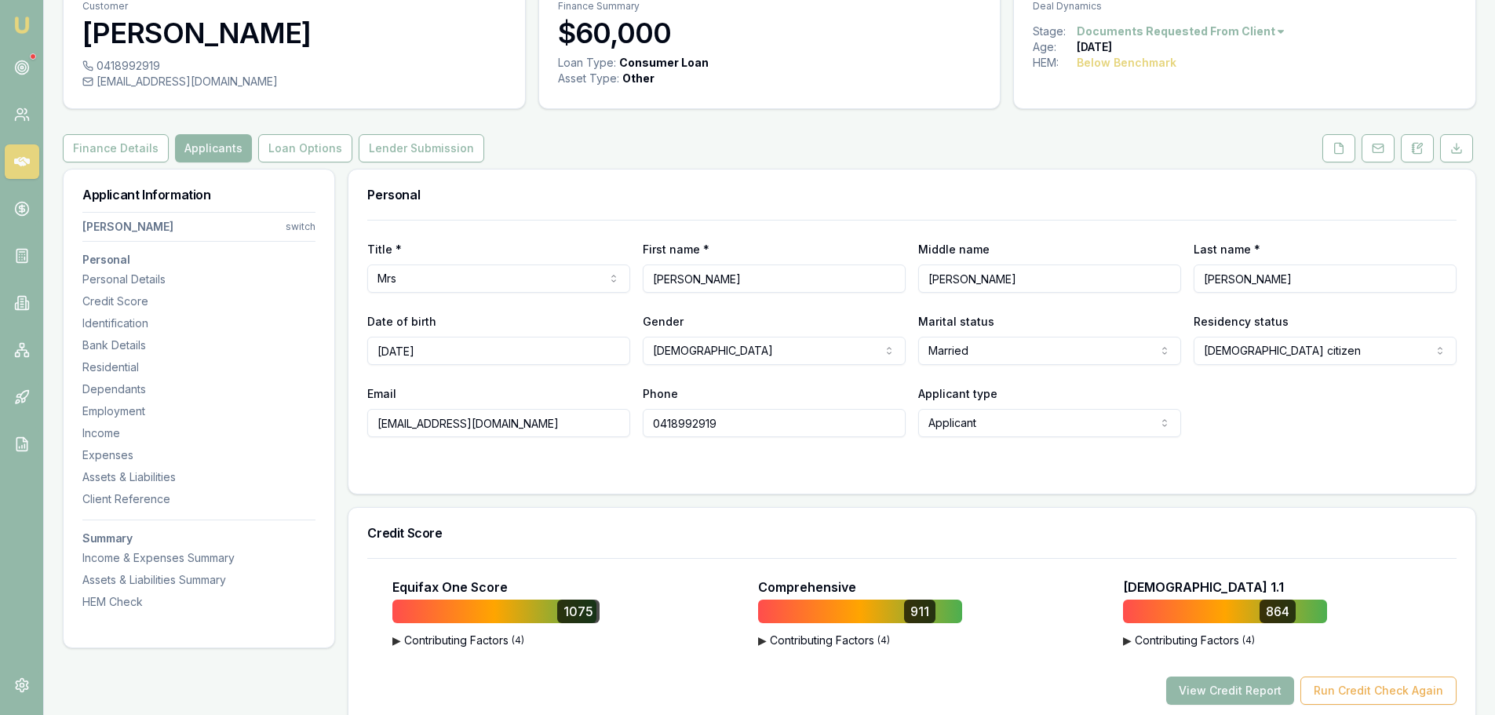
scroll to position [0, 0]
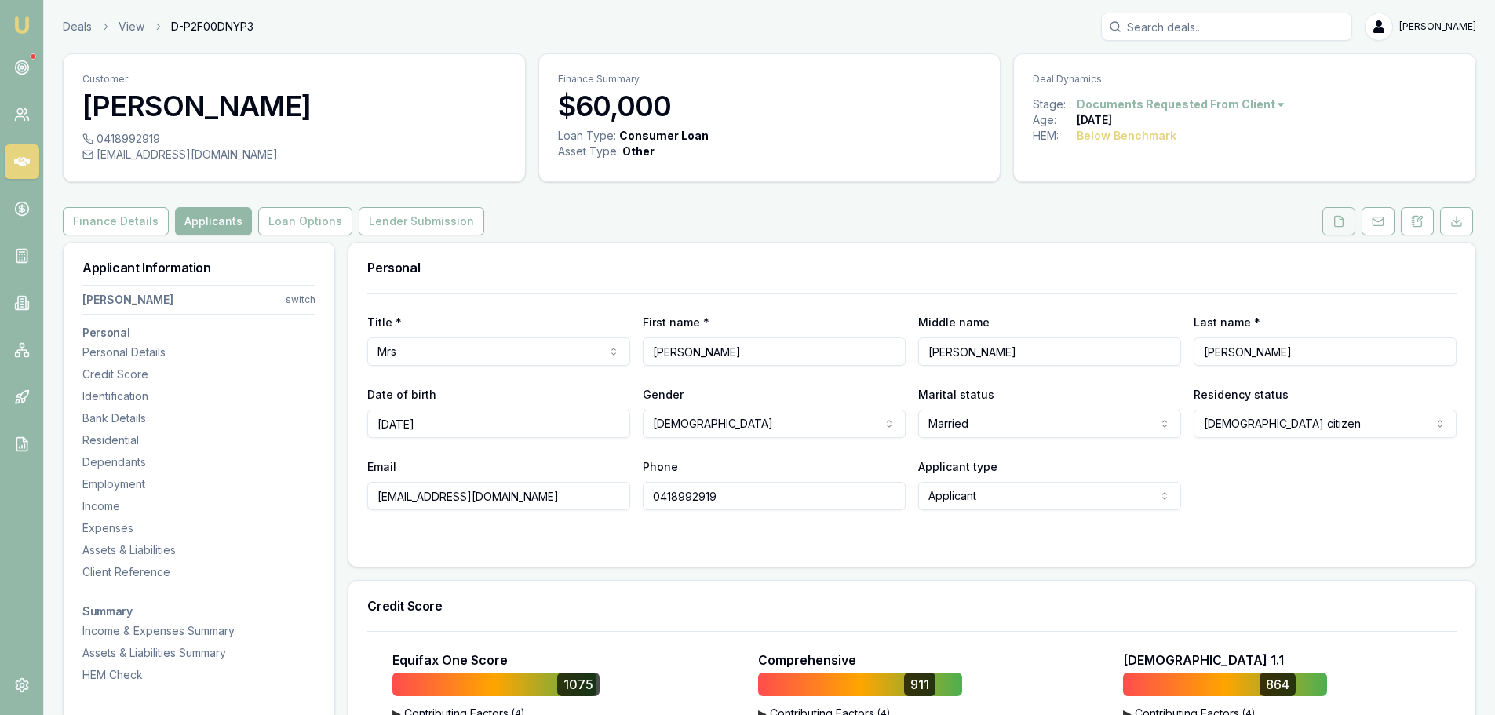
click at [1337, 224] on icon at bounding box center [1339, 221] width 13 height 13
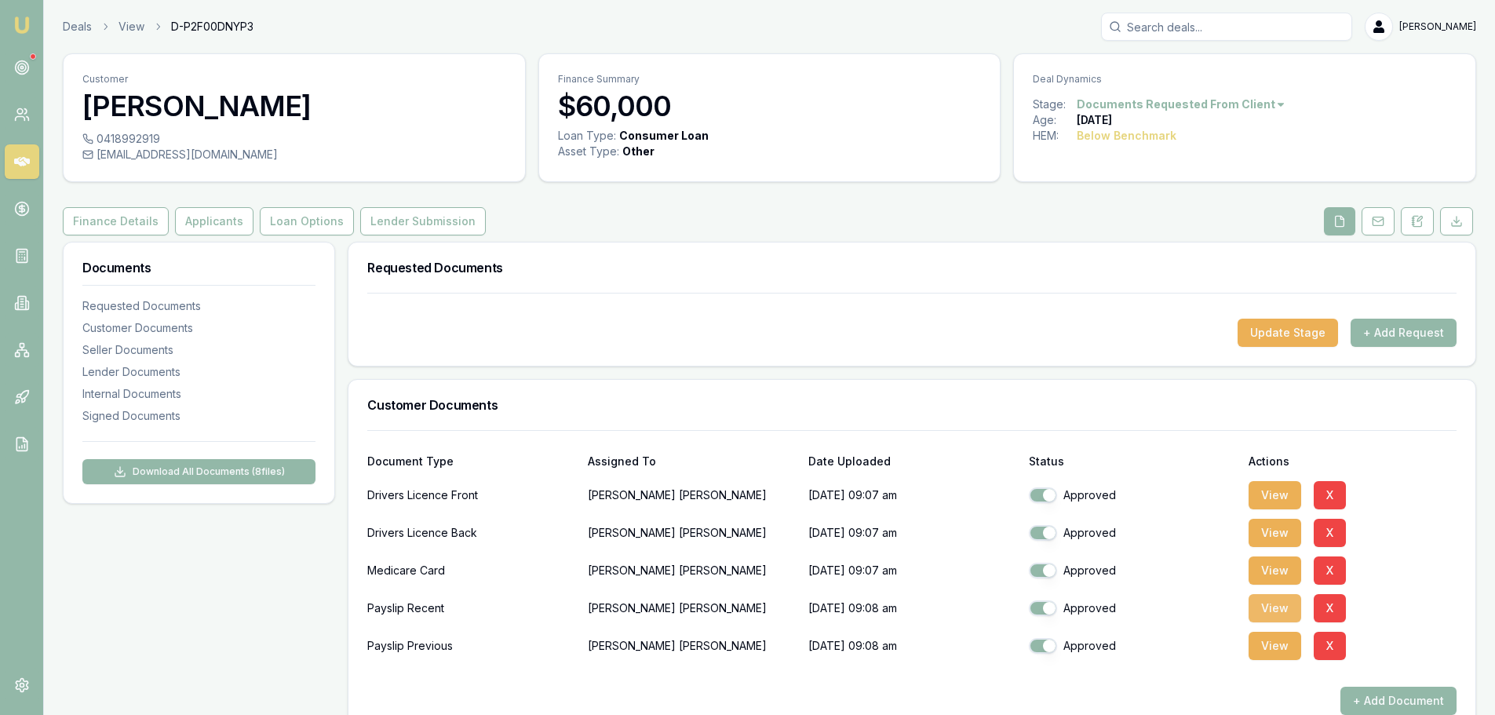
click at [1262, 607] on button "View" at bounding box center [1275, 608] width 53 height 28
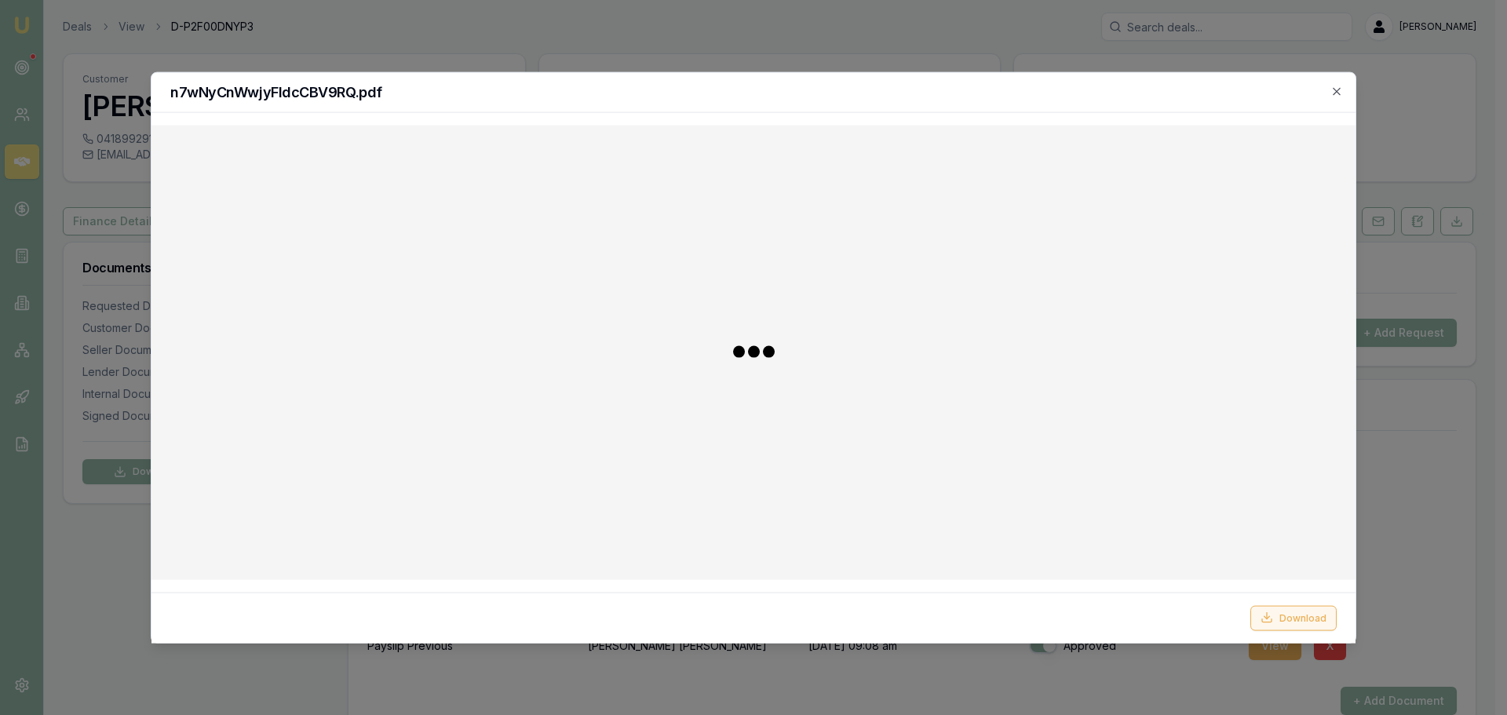
click at [1284, 609] on button "Download" at bounding box center [1293, 617] width 86 height 25
click at [1340, 84] on div "n7wNyCnWwjyFldcCBV9RQ.pdf" at bounding box center [753, 92] width 1204 height 40
click at [1340, 94] on icon "button" at bounding box center [1336, 91] width 13 height 13
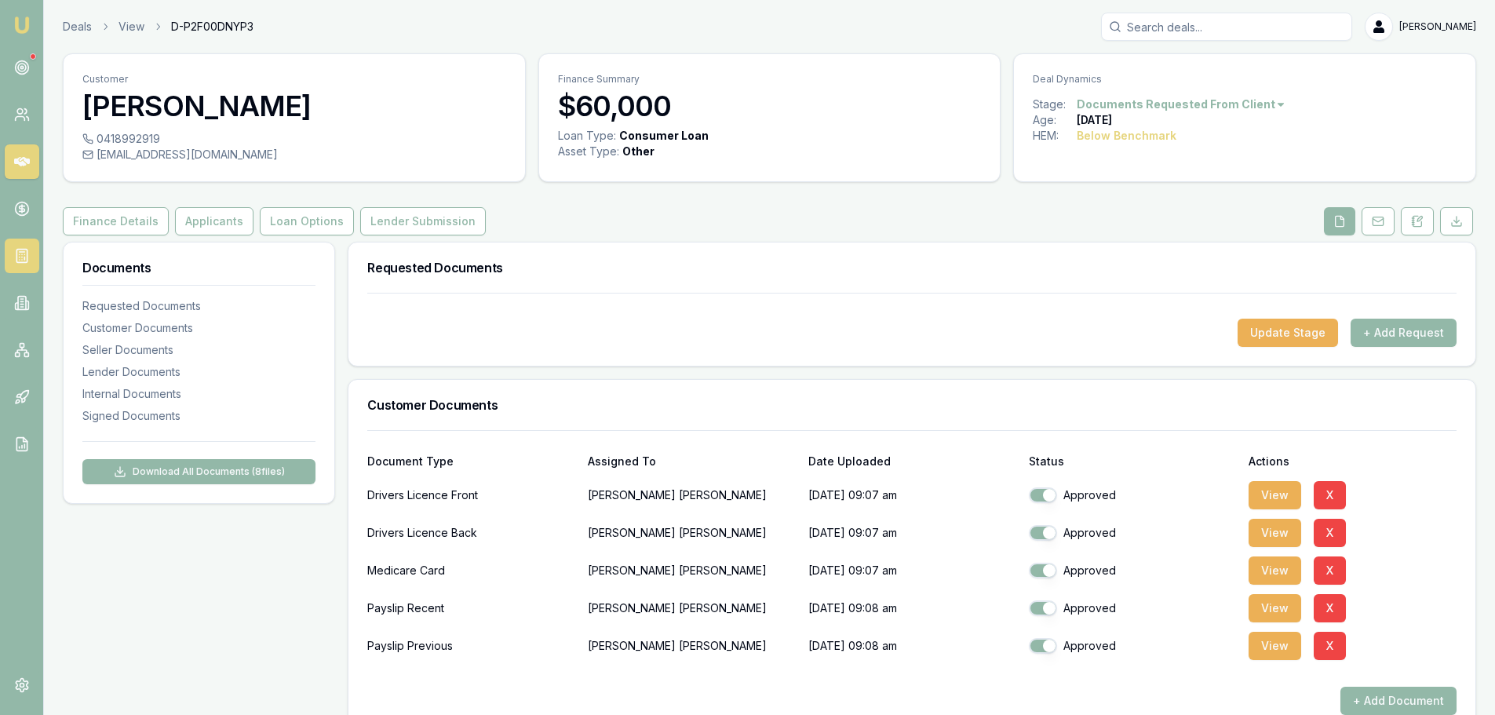
click at [14, 261] on icon at bounding box center [22, 256] width 16 height 16
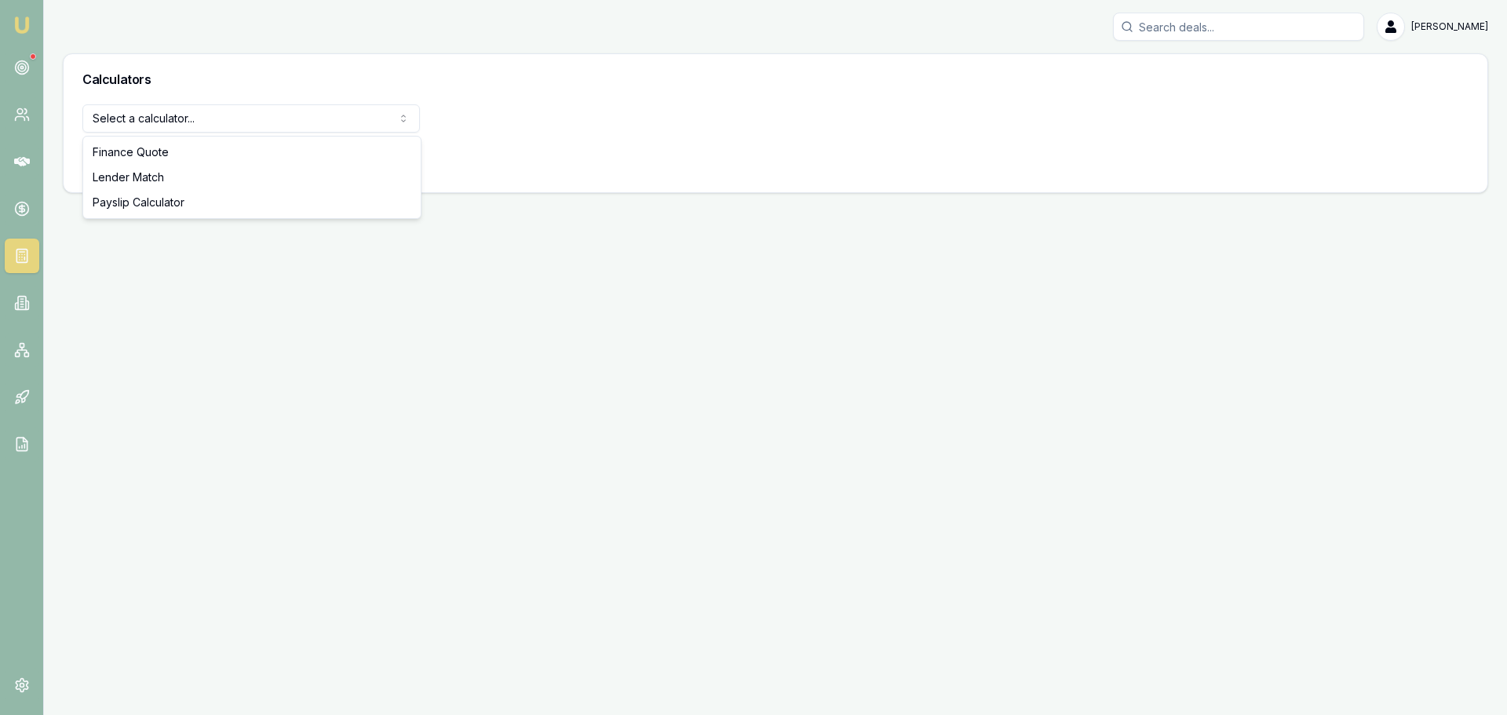
click at [294, 112] on html "Emu Broker Erin Shield Toggle Menu Calculators Select a calculator... Finance Q…" at bounding box center [753, 357] width 1507 height 715
select select "payslip-calculator"
click at [157, 162] on button "View Calculator" at bounding box center [138, 159] width 112 height 28
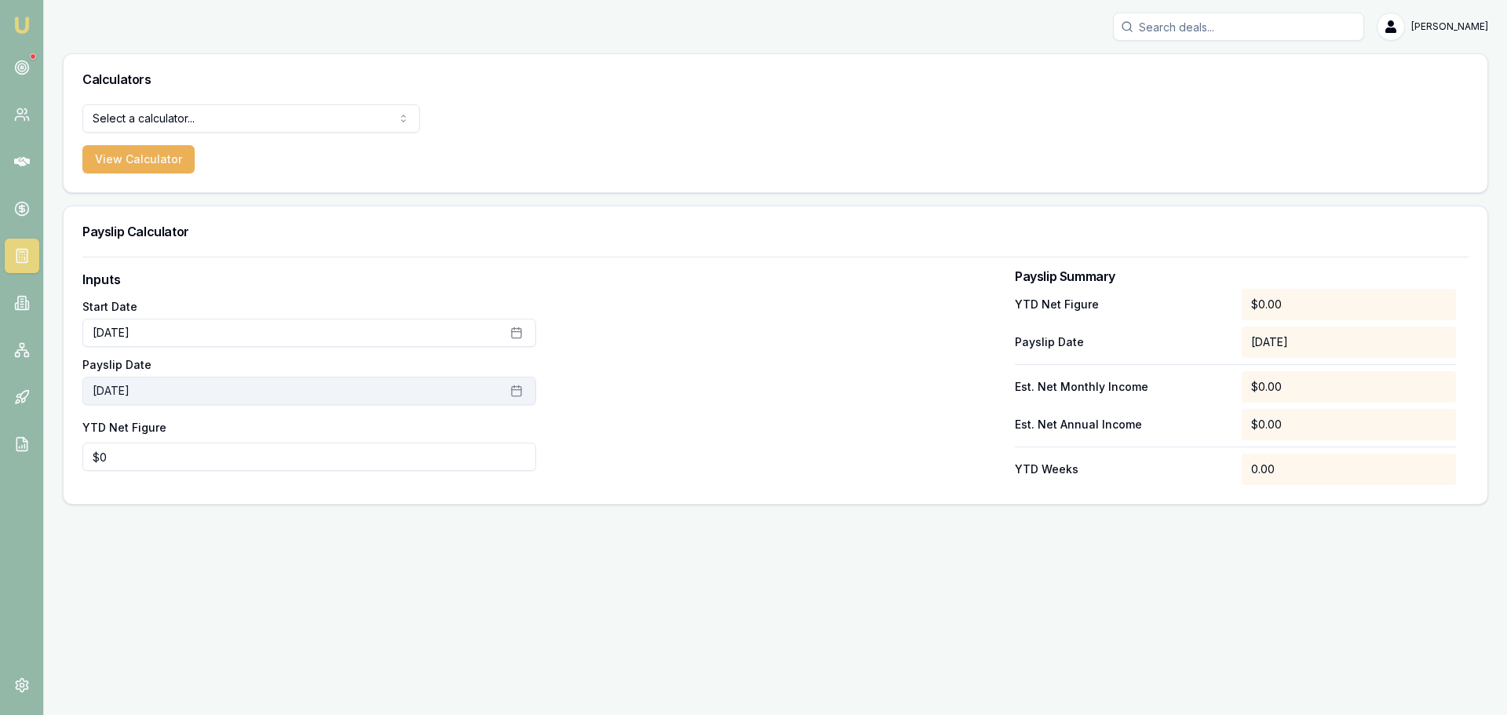
click at [230, 392] on button "October 15th, 2025" at bounding box center [309, 391] width 454 height 28
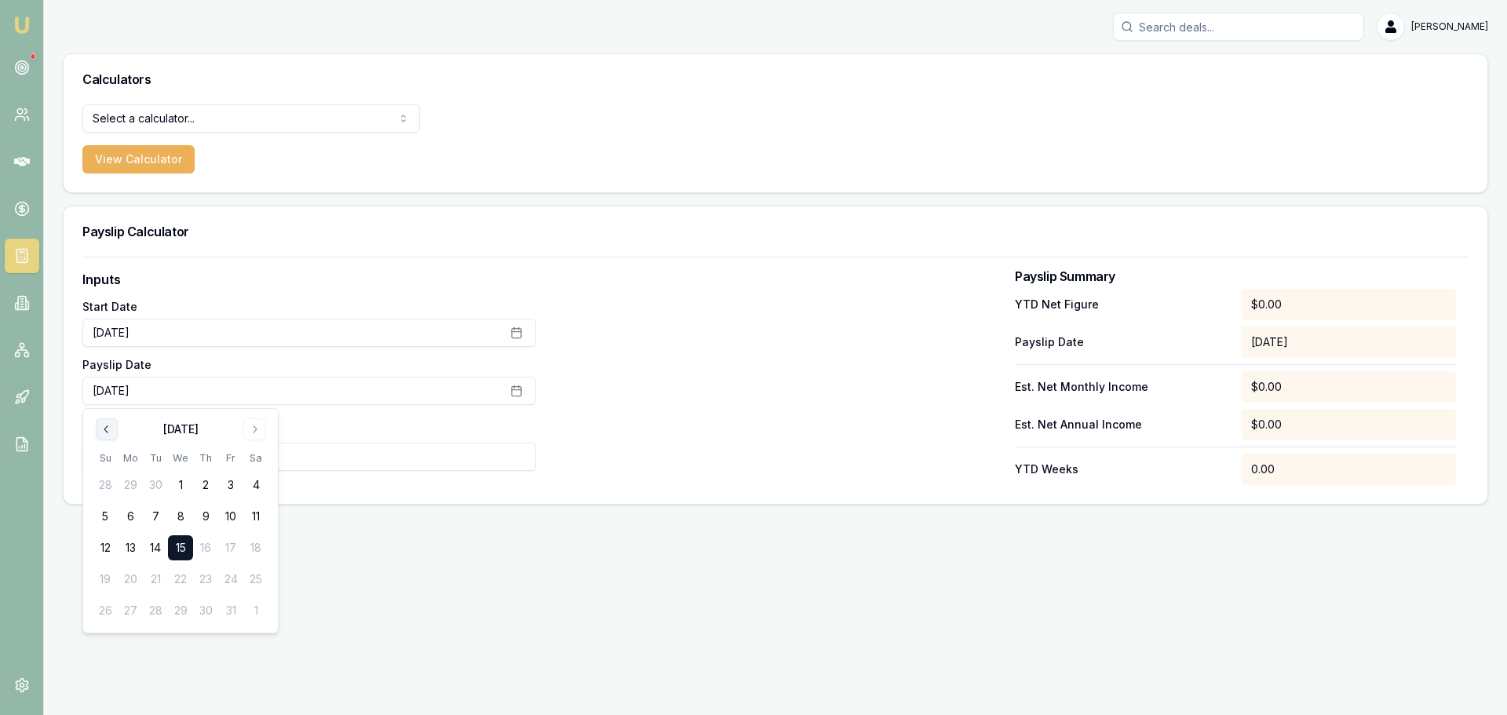
click at [104, 421] on button "Go to previous month" at bounding box center [107, 429] width 22 height 22
click at [159, 608] on button "30" at bounding box center [155, 610] width 25 height 25
type input "0"
click at [360, 449] on input "0" at bounding box center [309, 457] width 454 height 28
type input "$21,563"
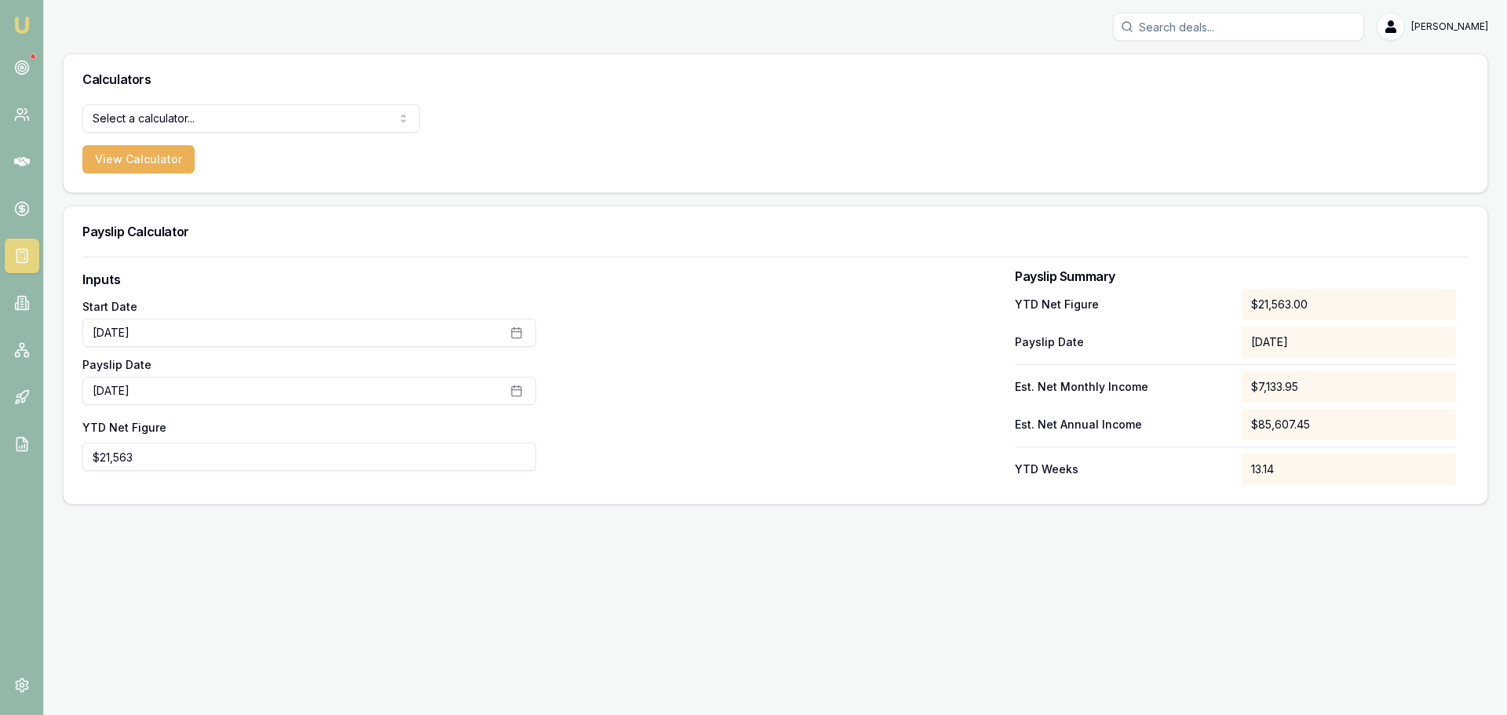
click at [951, 406] on div at bounding box center [776, 377] width 454 height 215
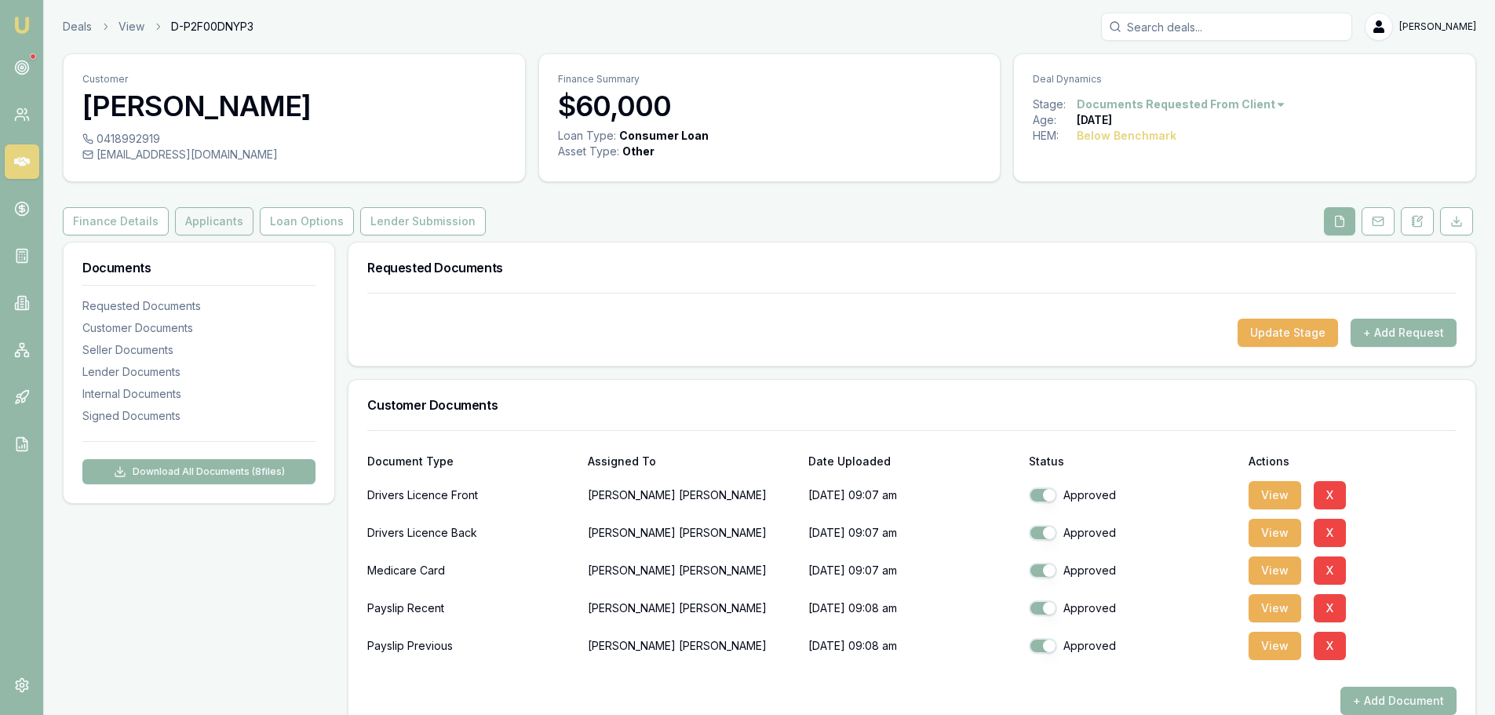
click at [246, 215] on button "Applicants" at bounding box center [214, 221] width 78 height 28
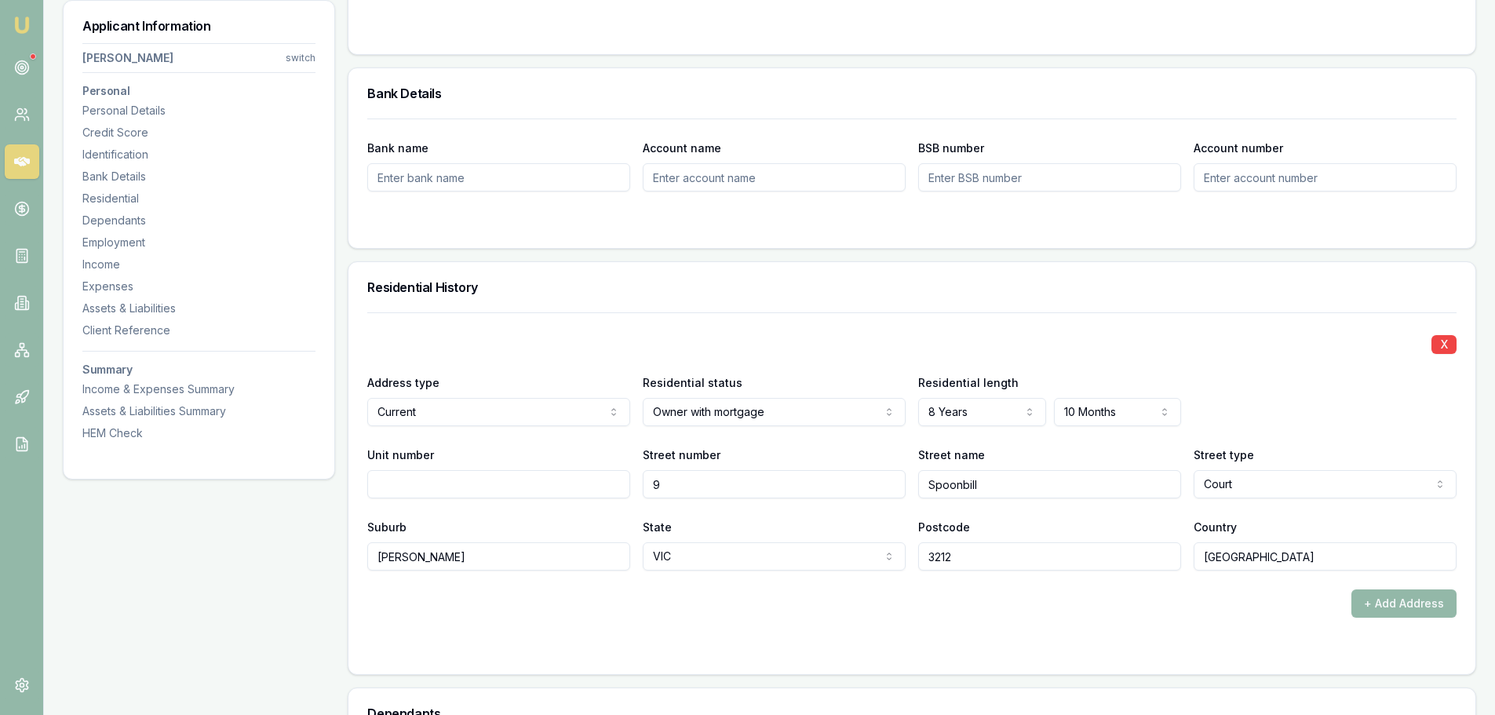
scroll to position [1256, 0]
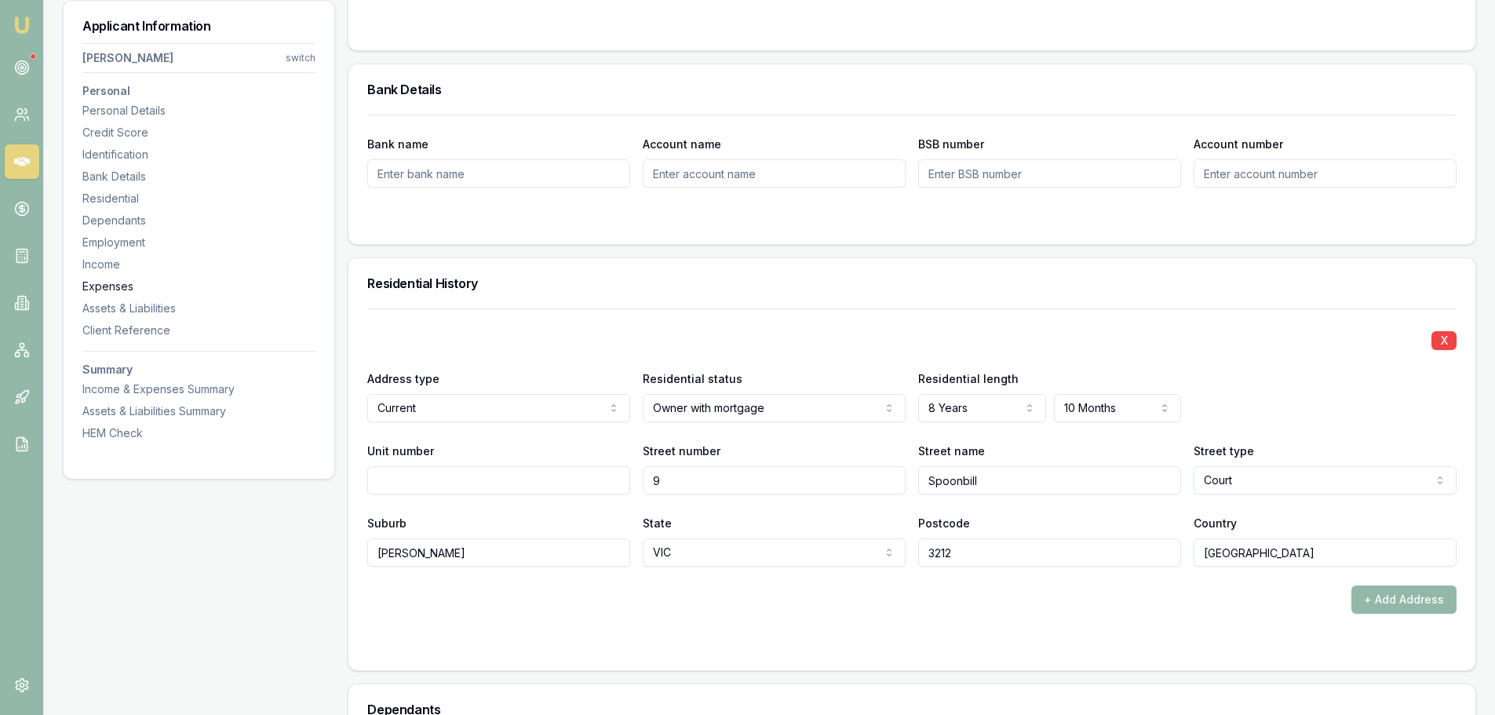
click at [130, 289] on div "Expenses" at bounding box center [198, 287] width 233 height 16
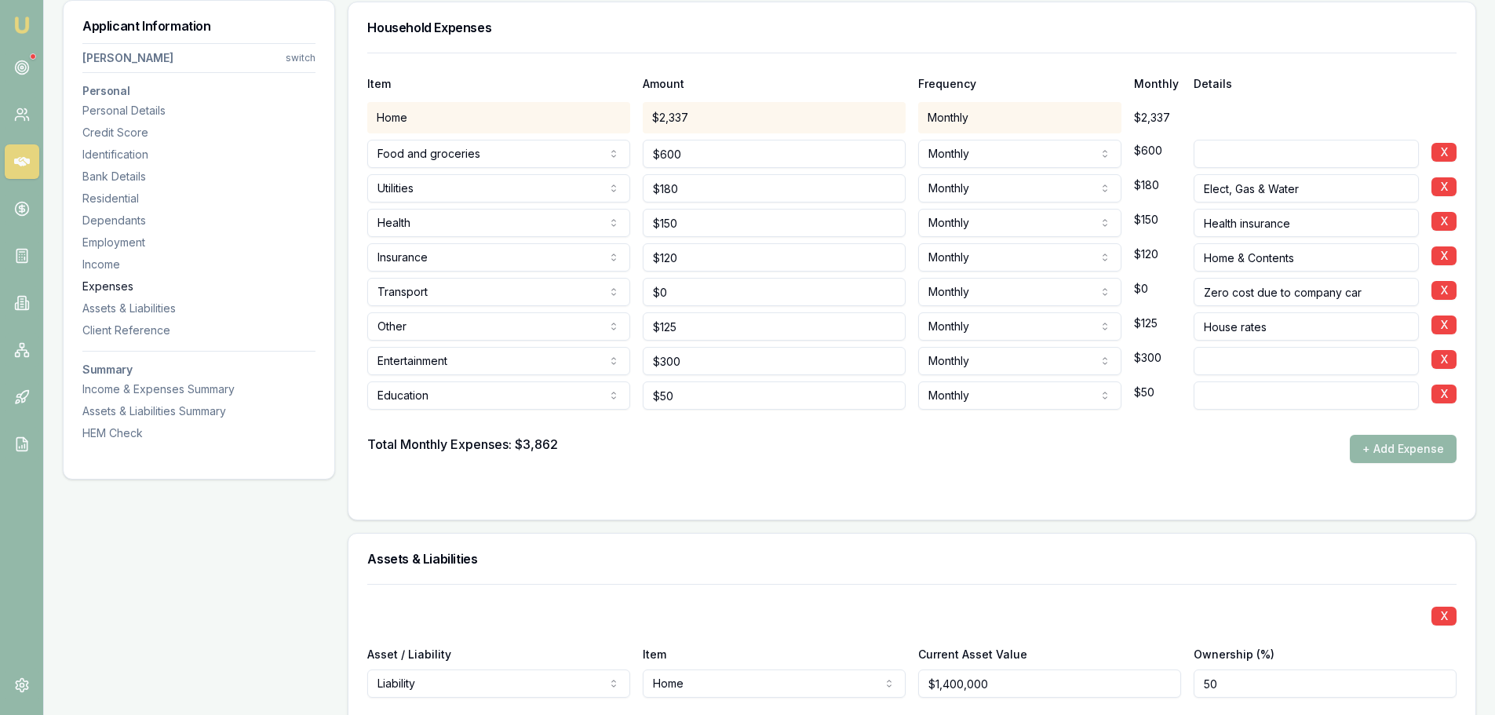
scroll to position [3151, 0]
drag, startPoint x: 113, startPoint y: 196, endPoint x: 28, endPoint y: 208, distance: 85.6
click at [113, 196] on div "Residential" at bounding box center [198, 199] width 233 height 16
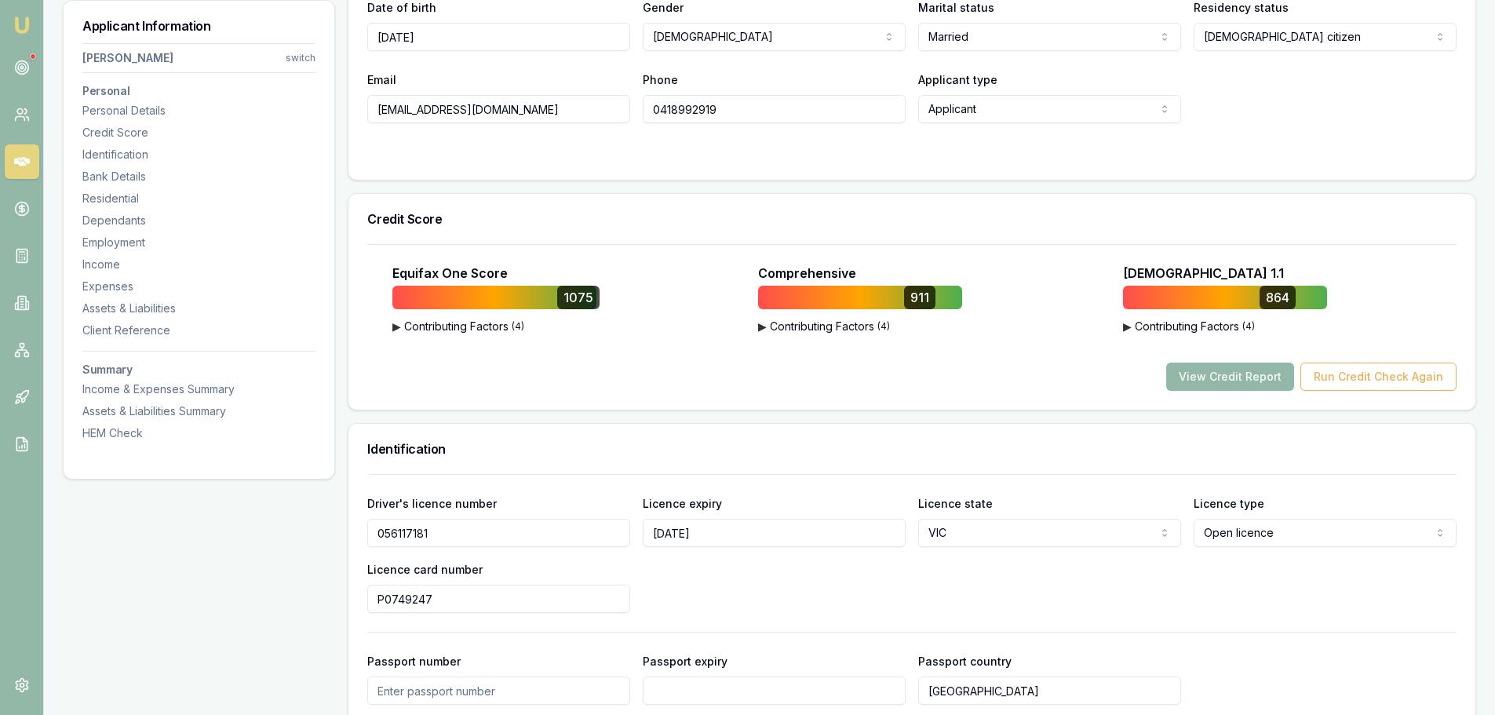
scroll to position [471, 0]
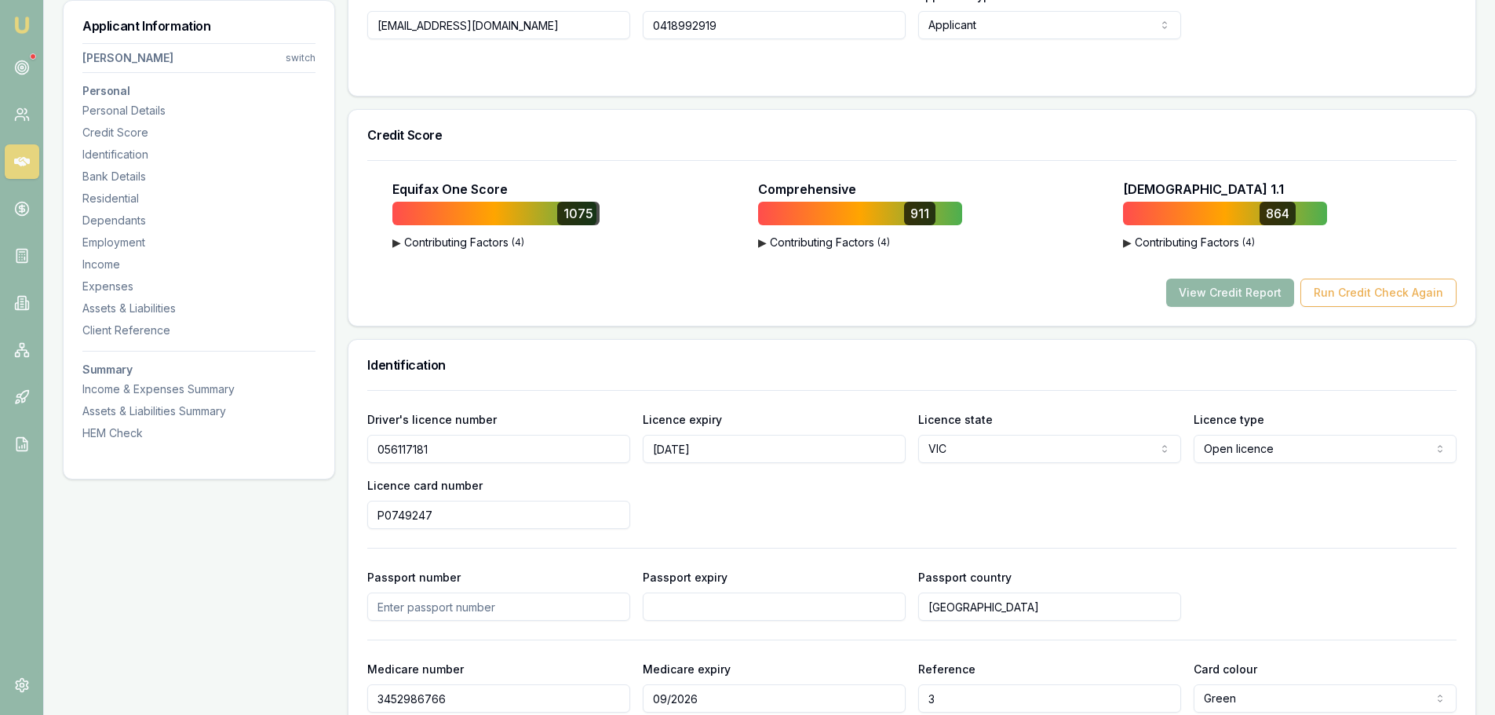
click at [1239, 290] on button "View Credit Report" at bounding box center [1230, 293] width 128 height 28
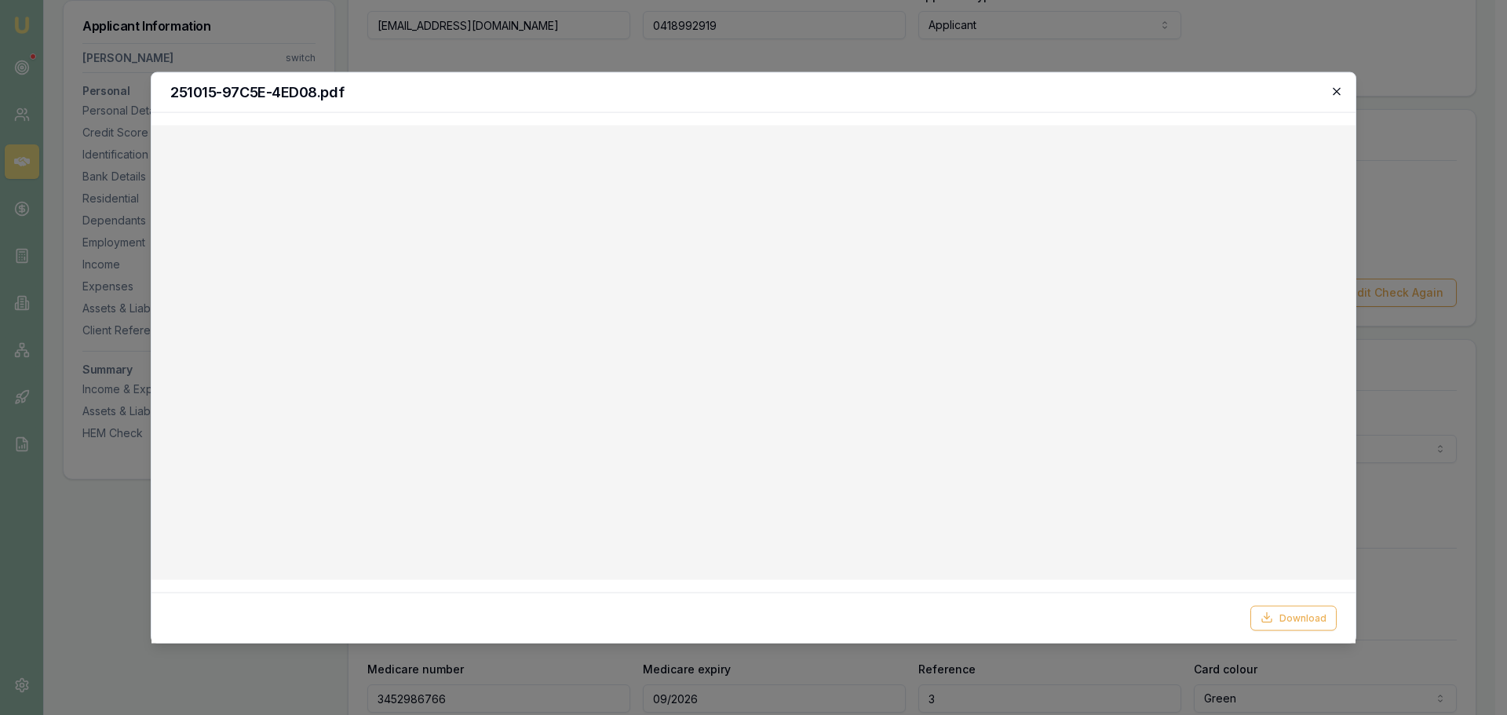
click at [1339, 89] on icon "button" at bounding box center [1336, 91] width 13 height 13
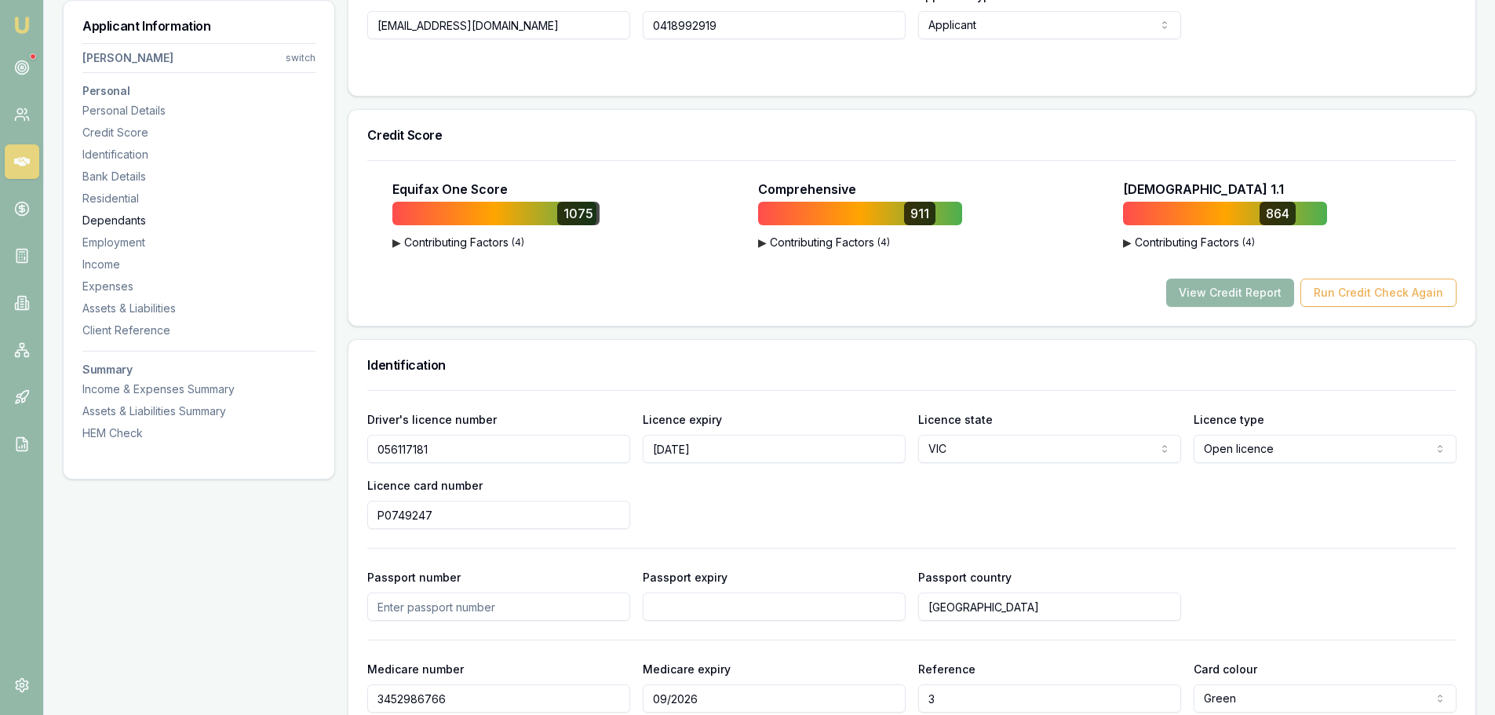
click at [119, 224] on div "Dependants" at bounding box center [198, 221] width 233 height 16
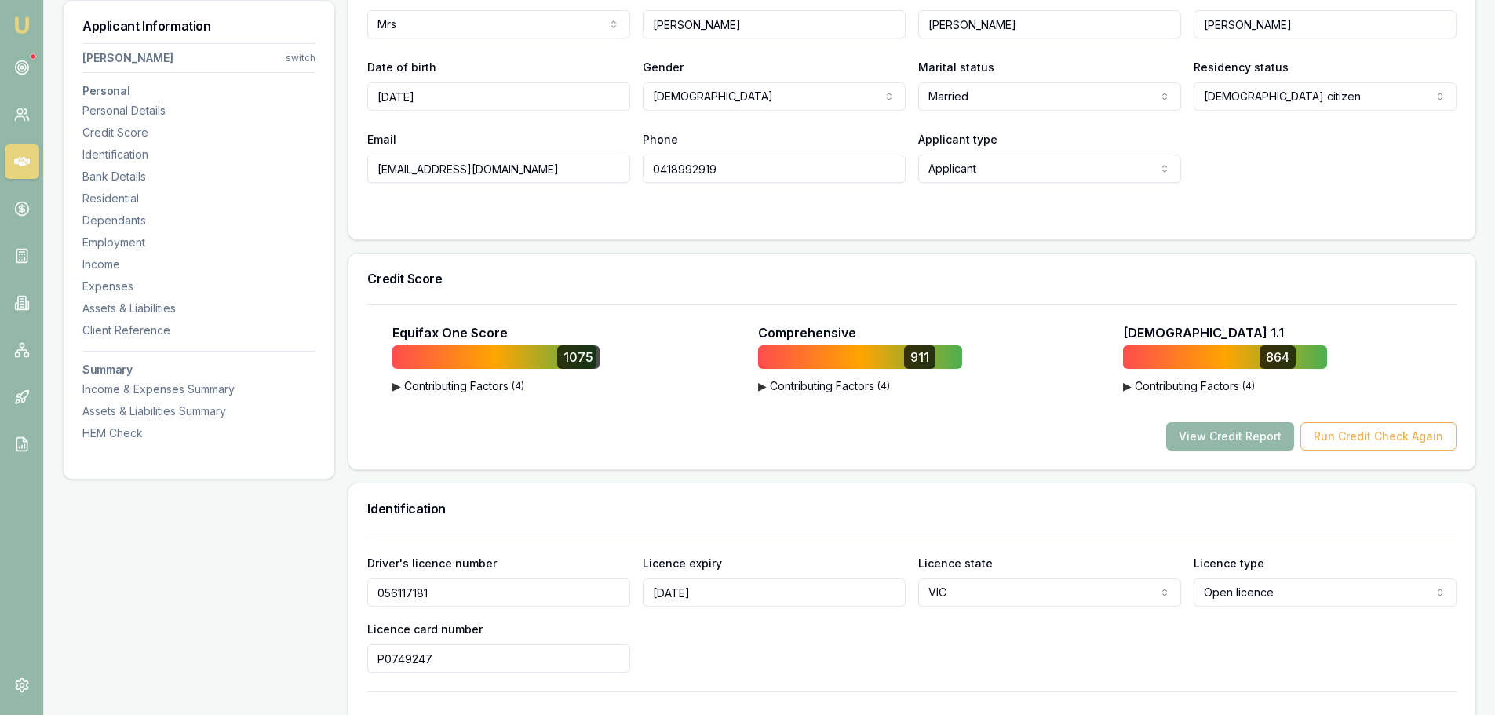
scroll to position [448, 0]
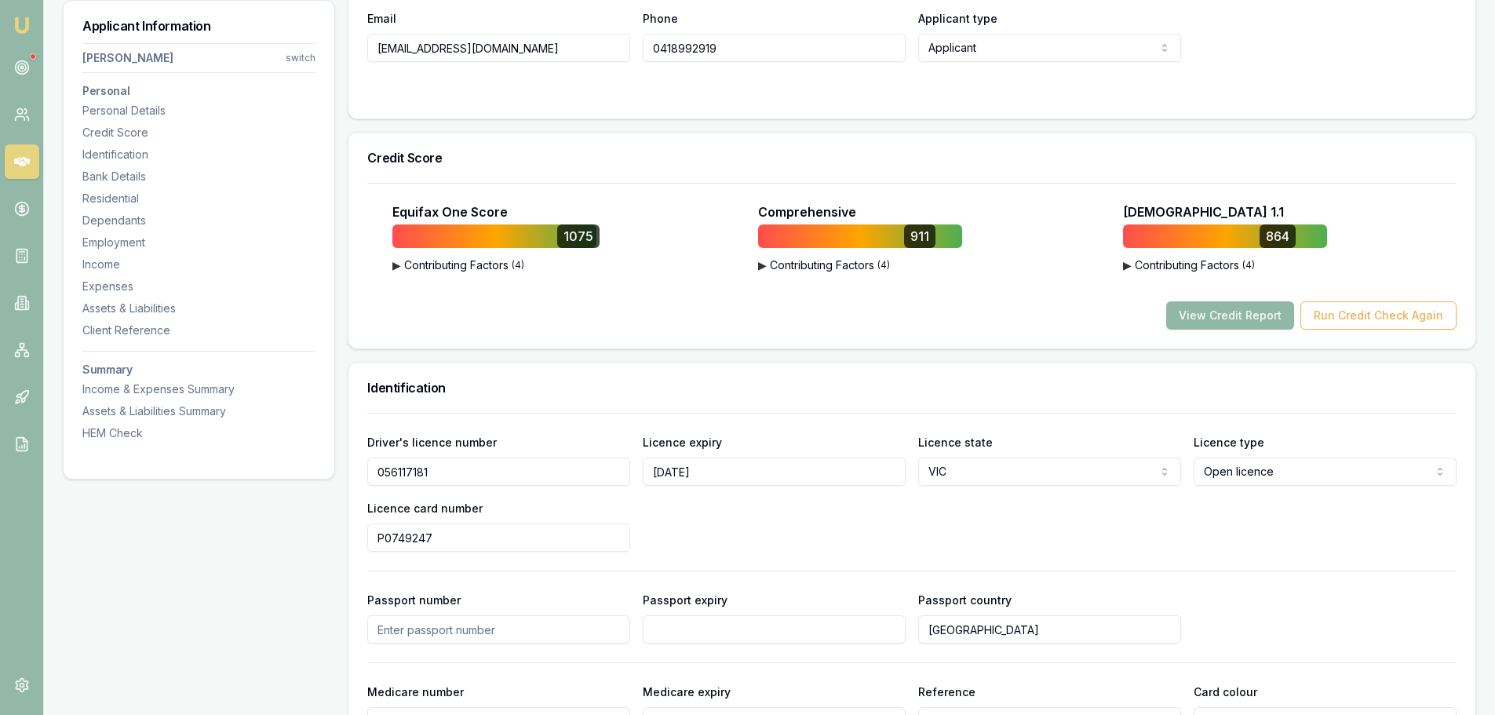
click at [1275, 314] on button "View Credit Report" at bounding box center [1230, 315] width 128 height 28
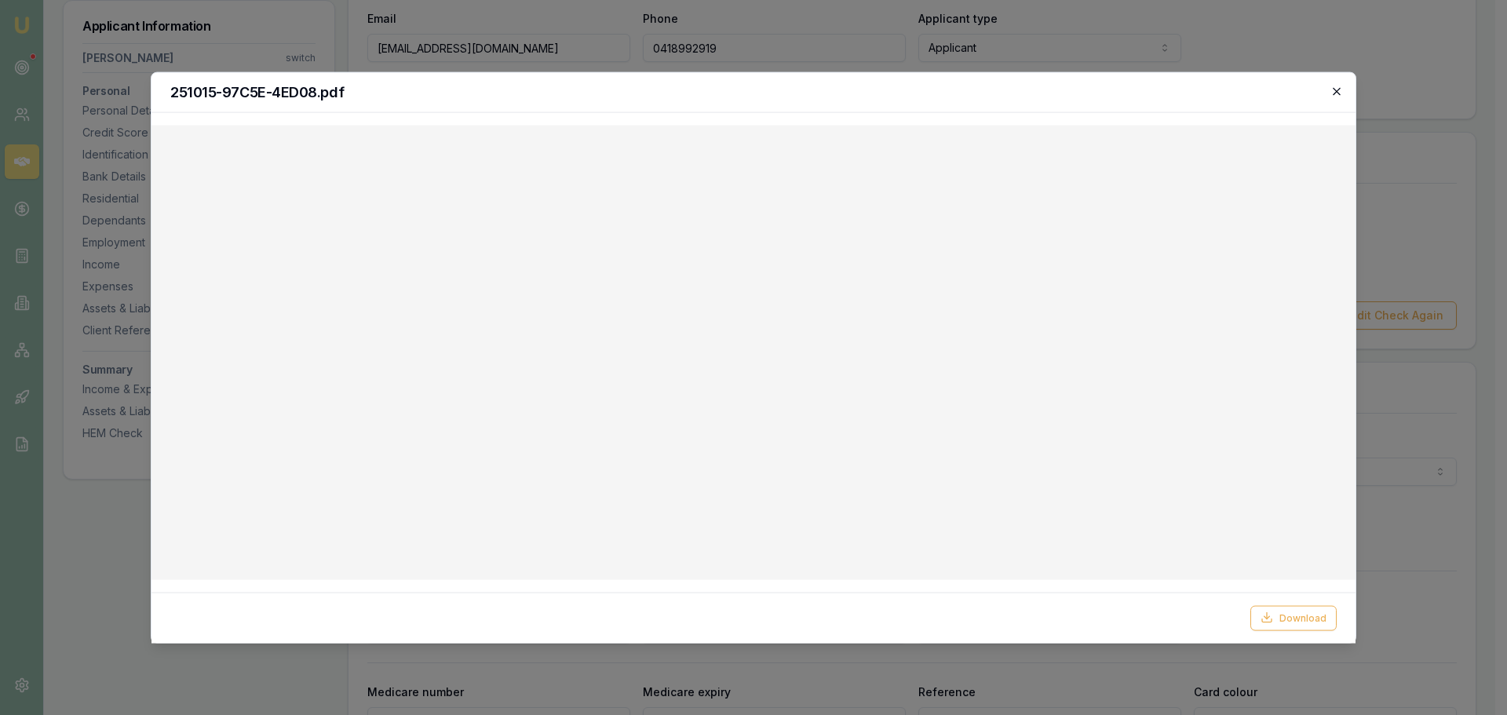
click at [1339, 89] on icon "button" at bounding box center [1336, 91] width 13 height 13
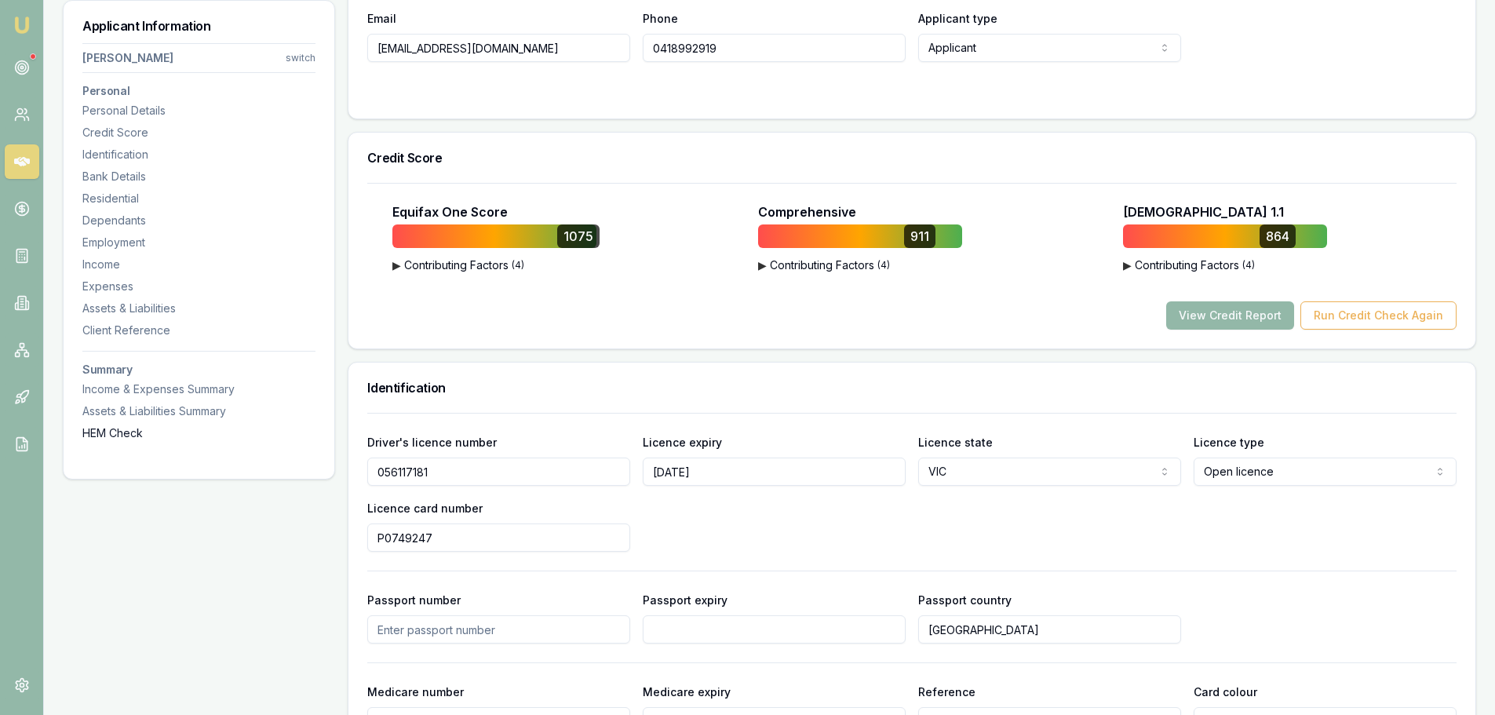
click at [98, 440] on div "HEM Check" at bounding box center [198, 433] width 233 height 16
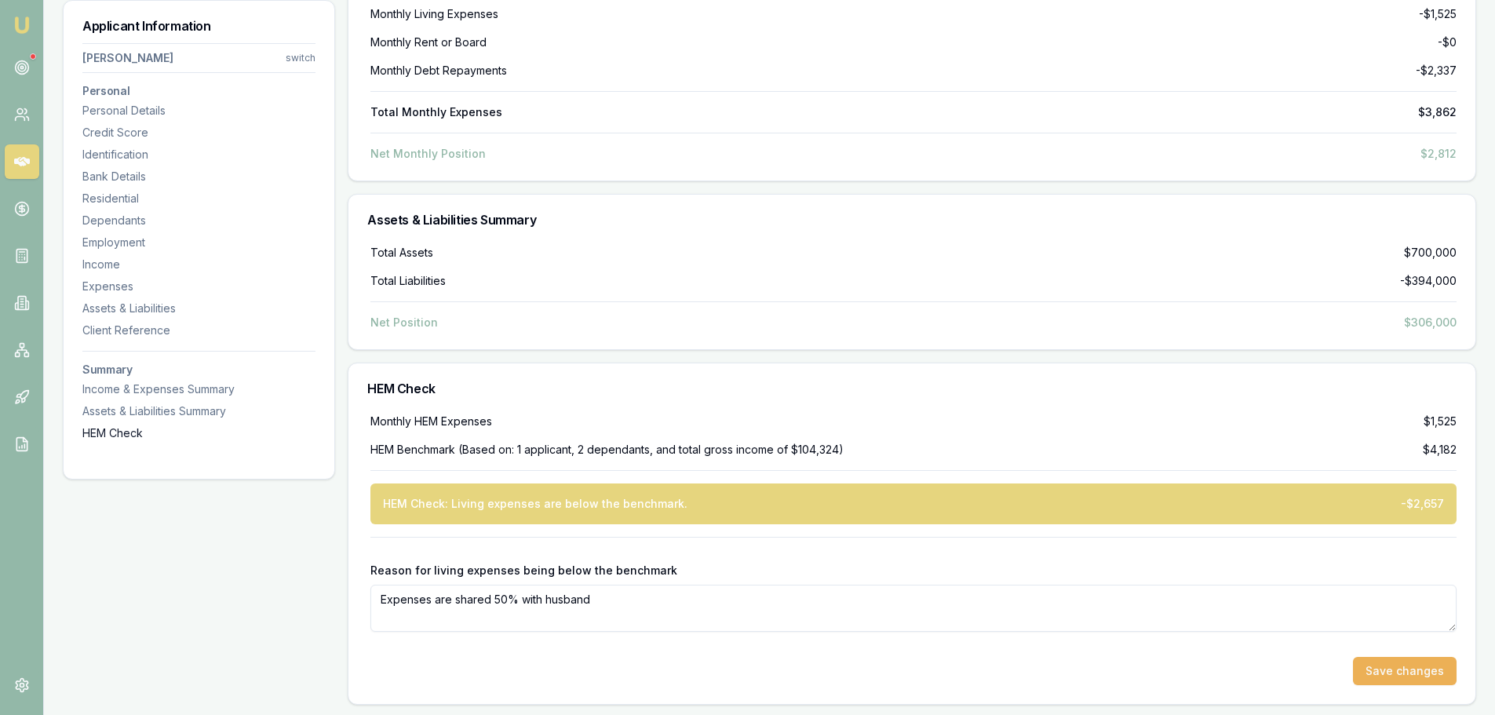
scroll to position [4505, 0]
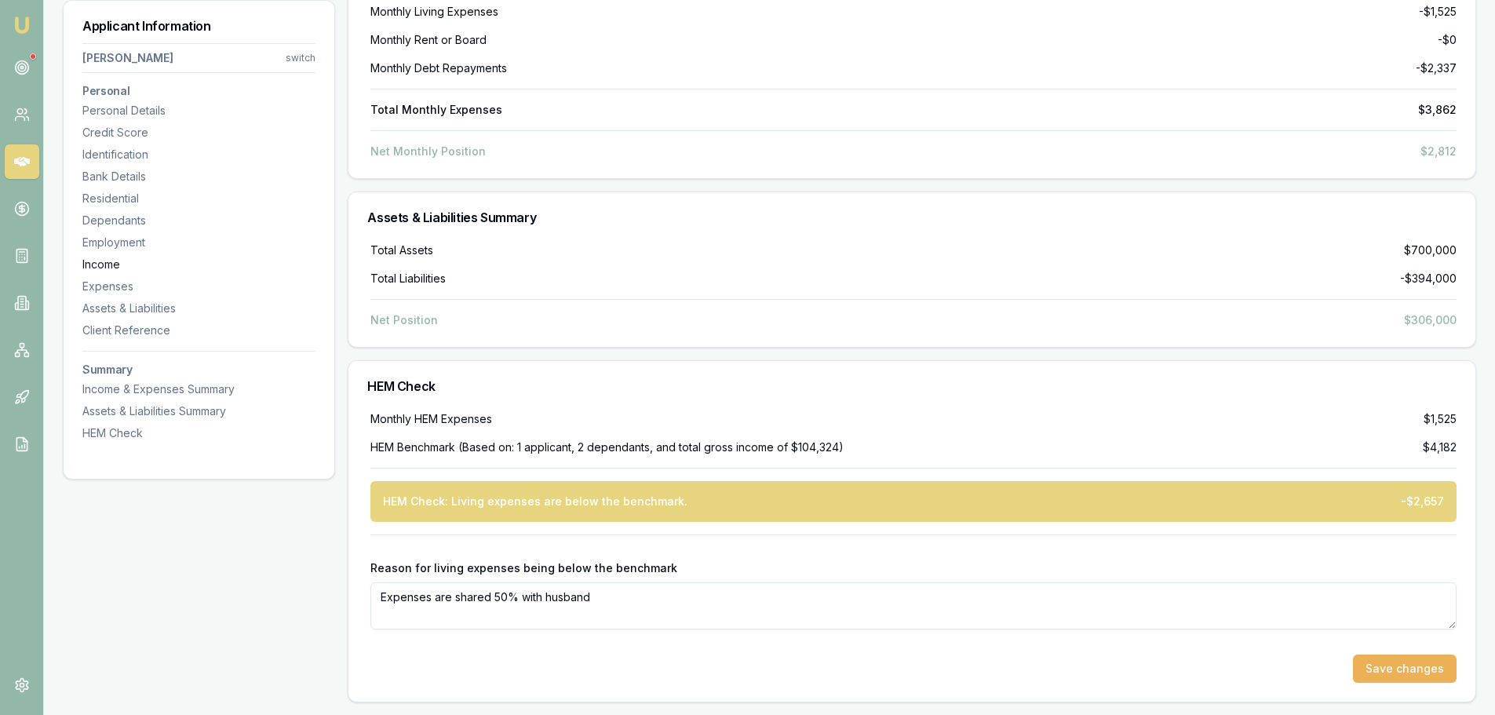
click at [98, 263] on div "Income" at bounding box center [198, 265] width 233 height 16
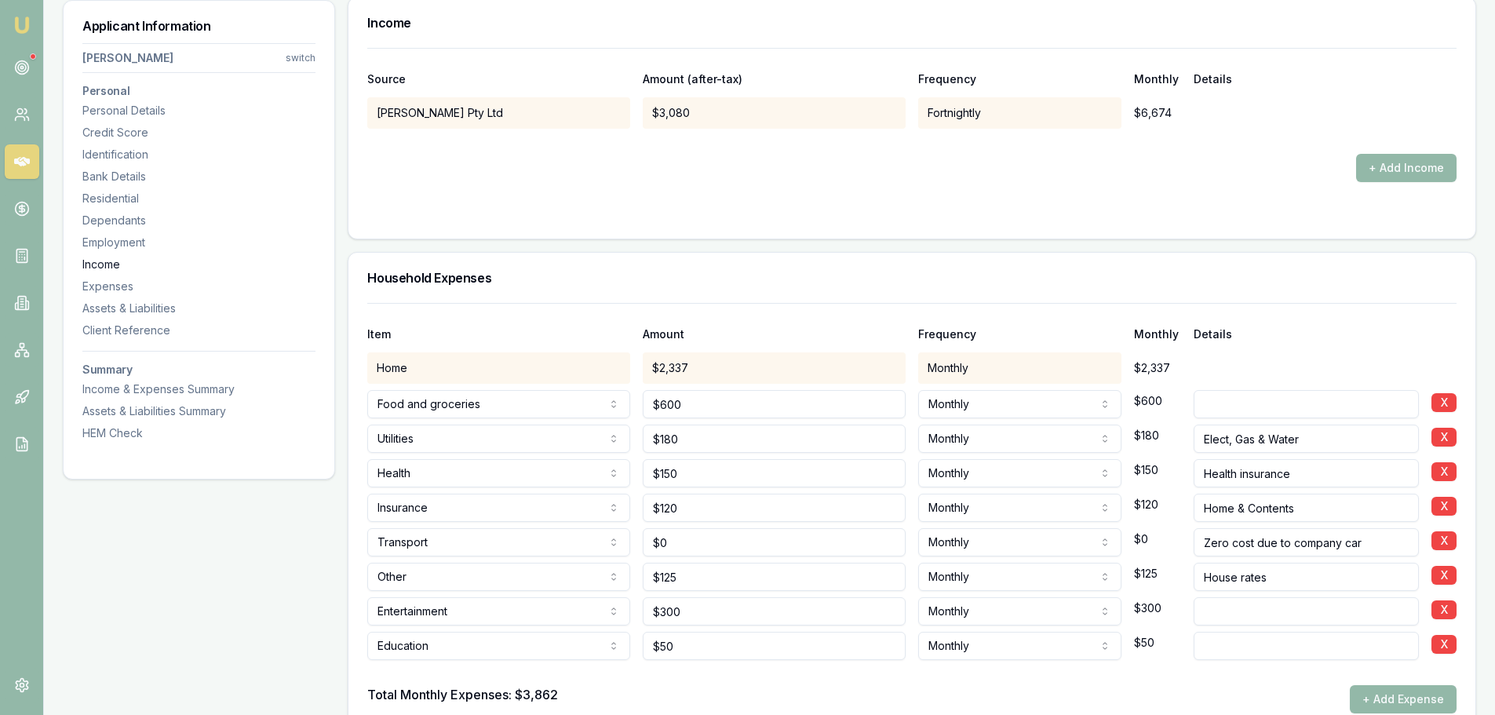
scroll to position [2895, 0]
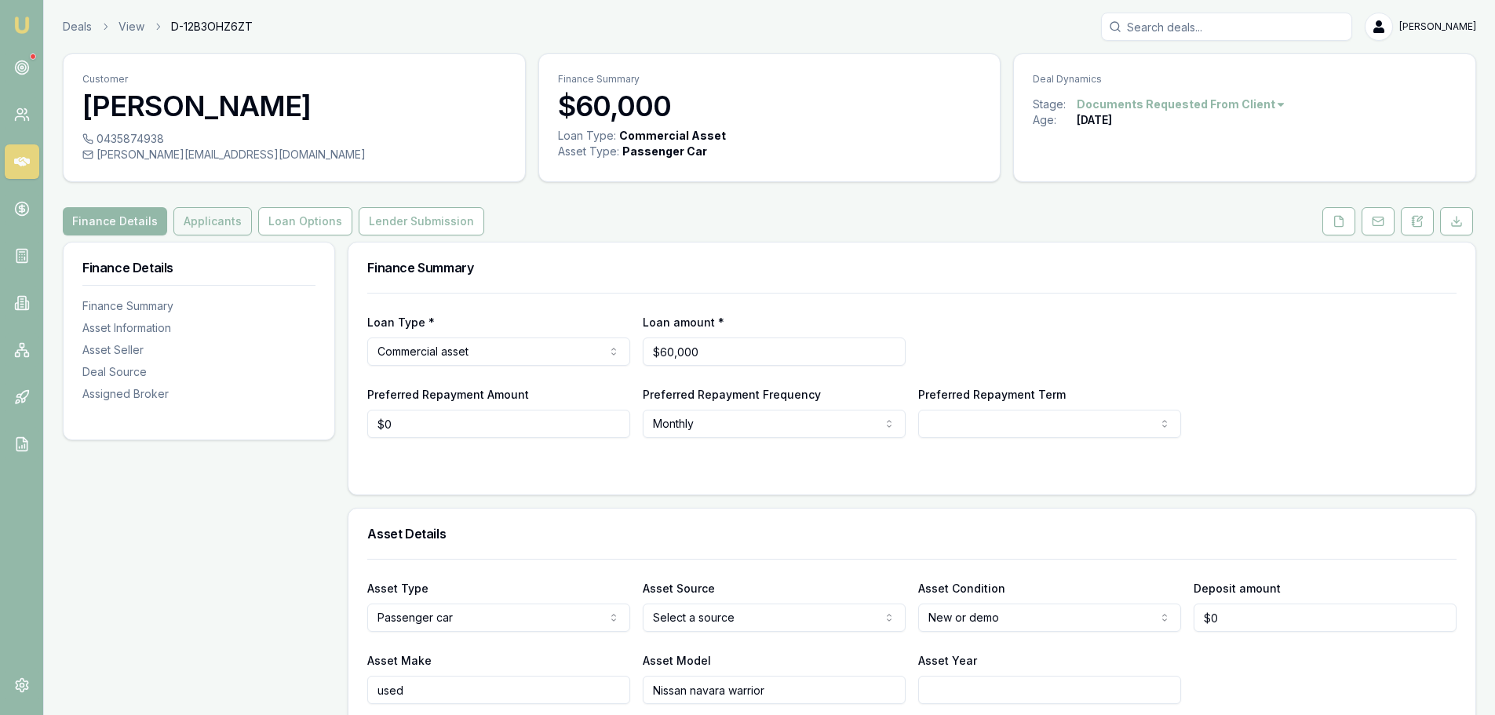
click at [200, 207] on button "Applicants" at bounding box center [212, 221] width 78 height 28
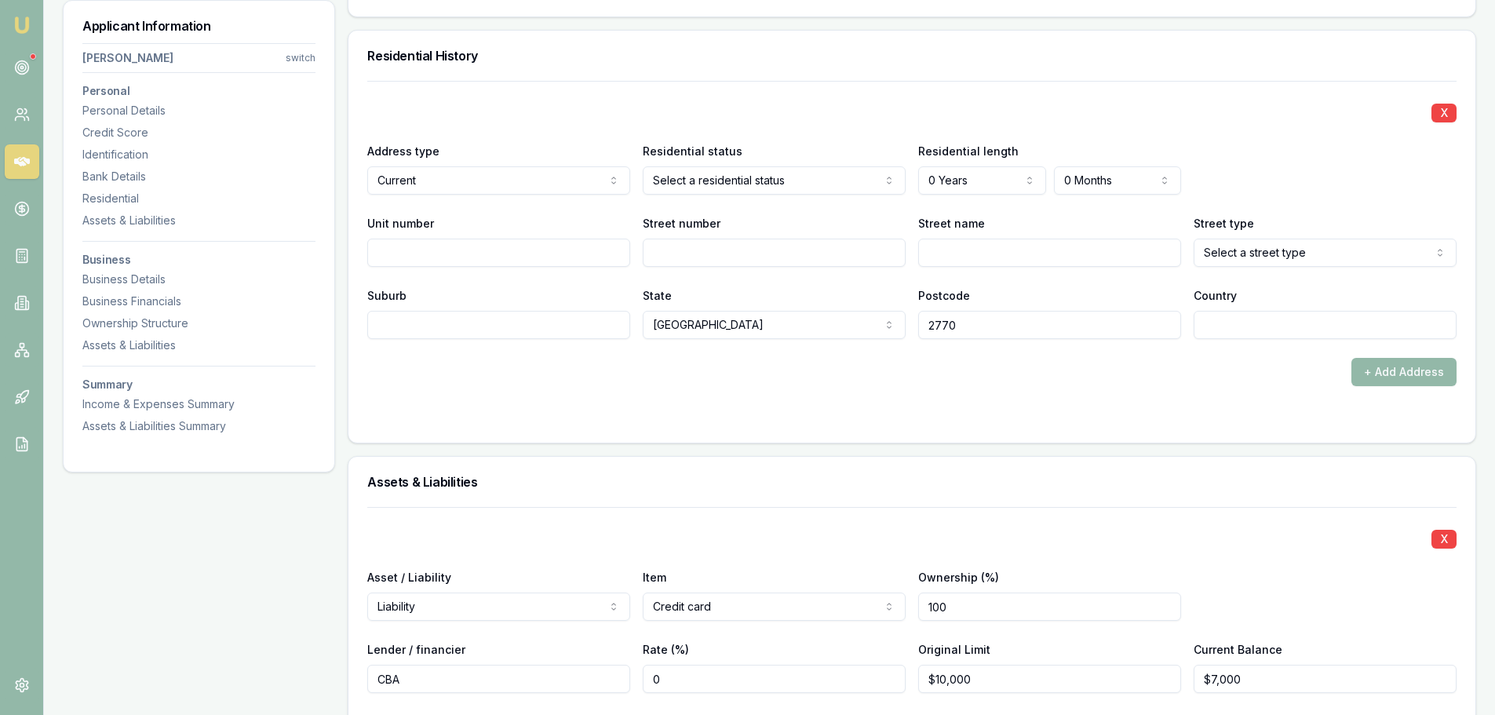
scroll to position [1727, 0]
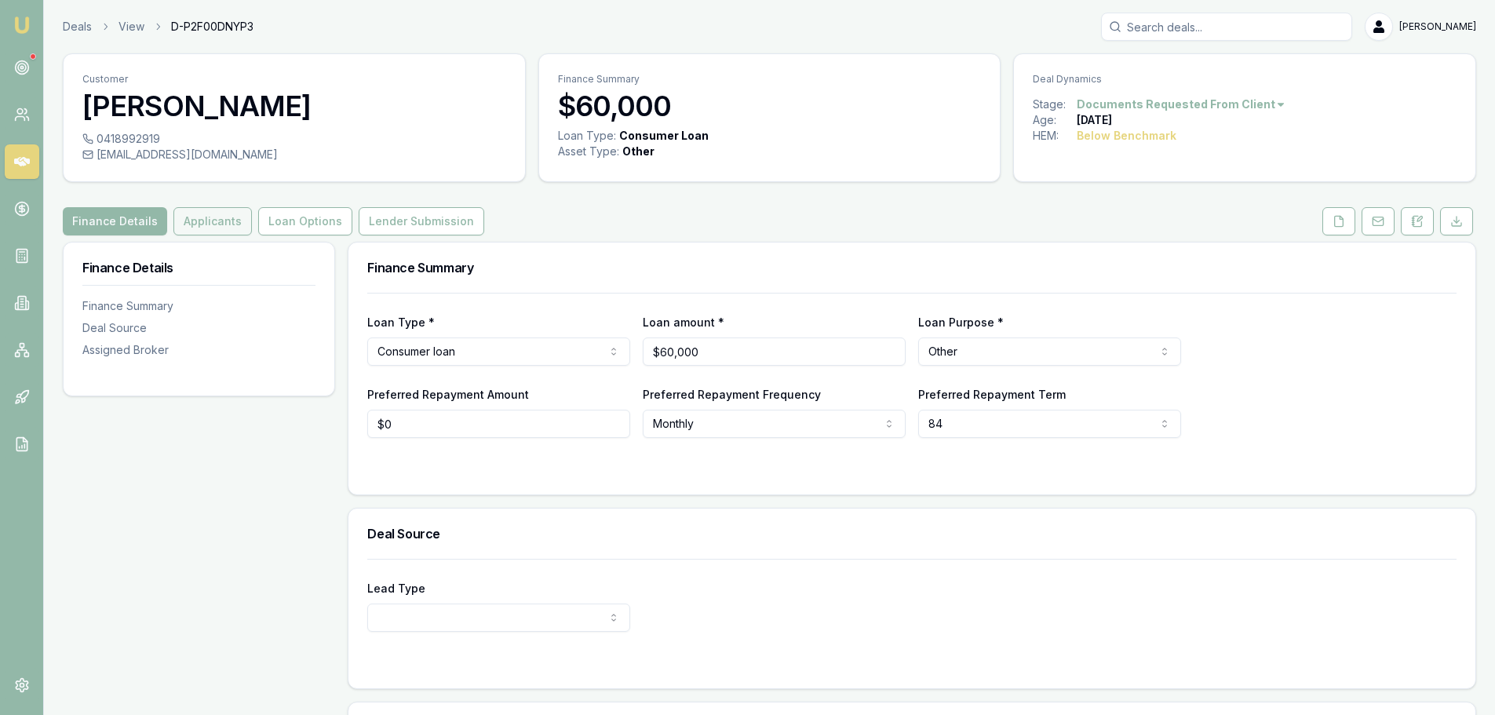
click at [173, 217] on button "Applicants" at bounding box center [212, 221] width 78 height 28
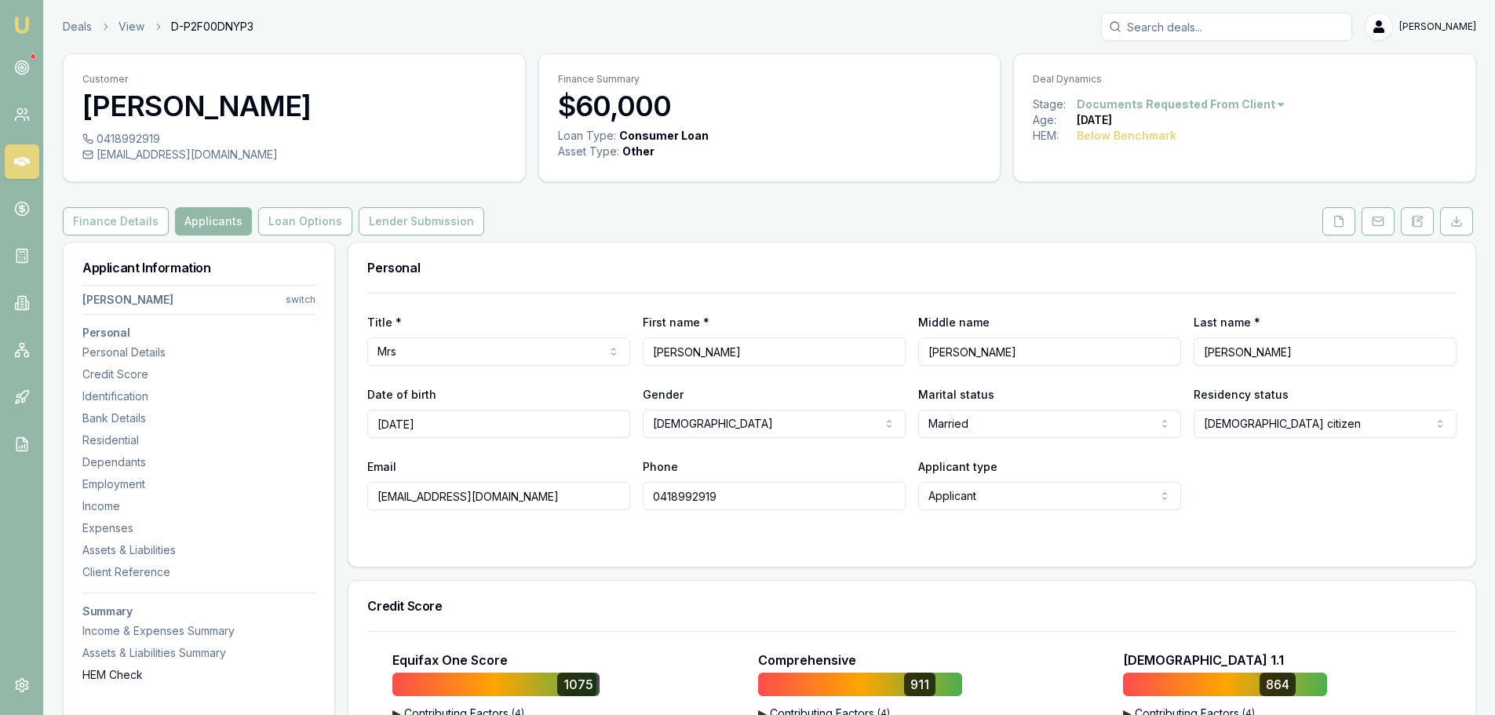
click at [93, 677] on div "HEM Check" at bounding box center [198, 675] width 233 height 16
click at [327, 220] on button "Loan Options" at bounding box center [305, 221] width 94 height 28
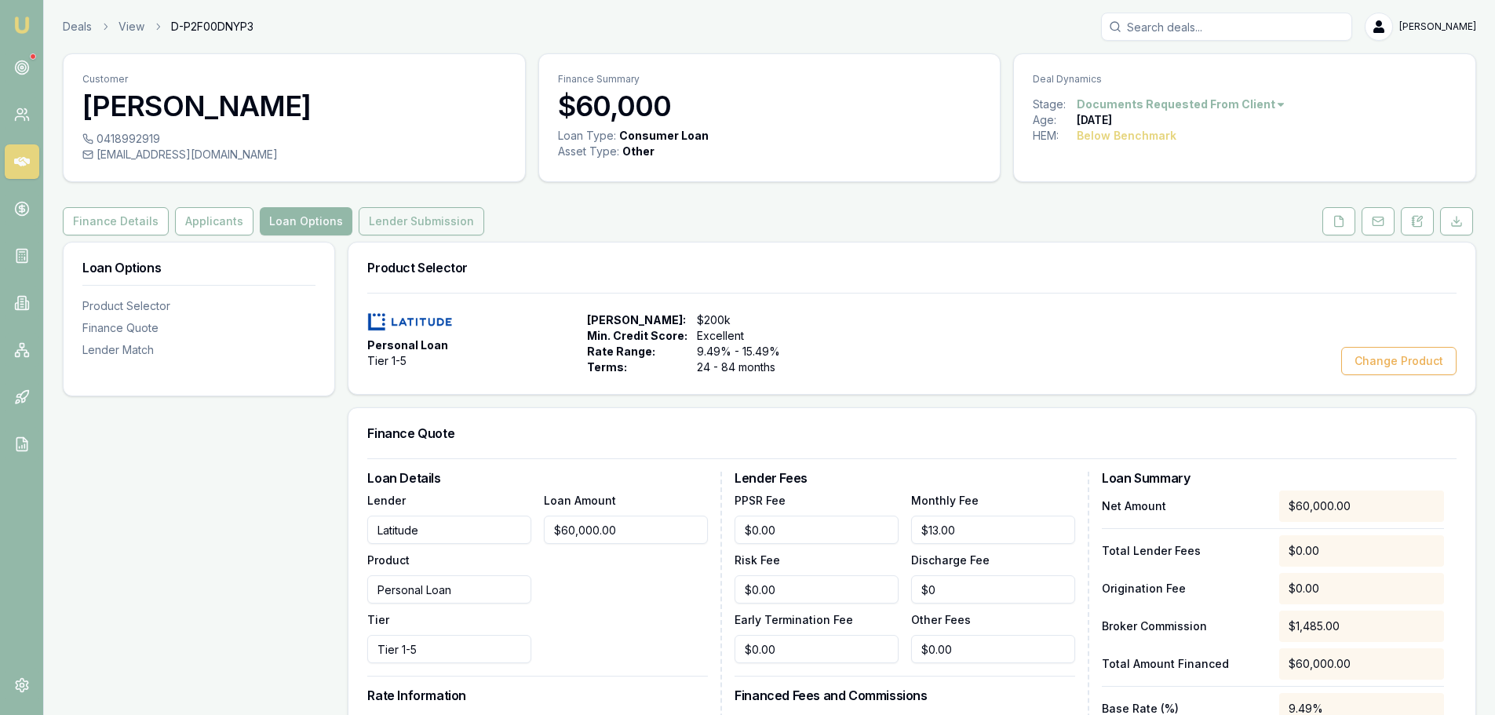
click at [434, 210] on button "Lender Submission" at bounding box center [422, 221] width 126 height 28
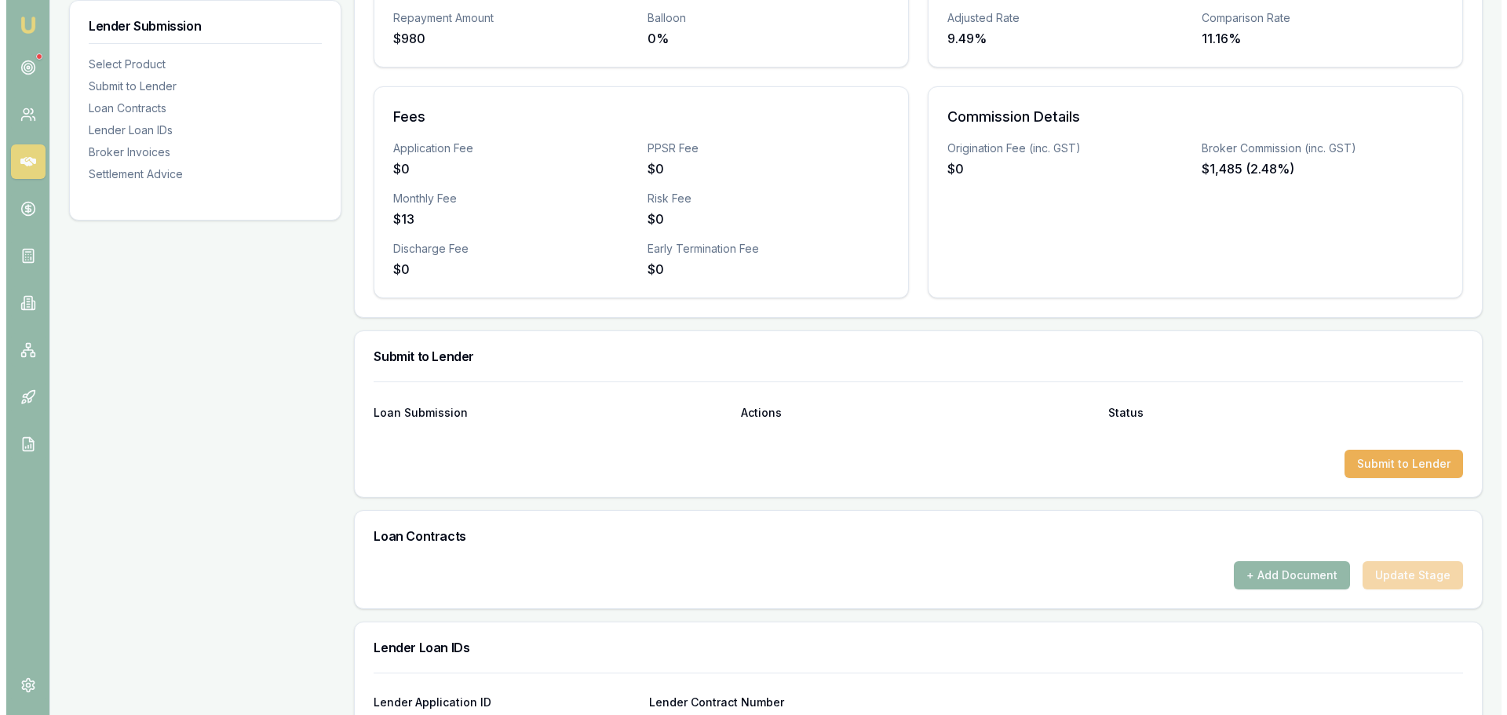
scroll to position [549, 0]
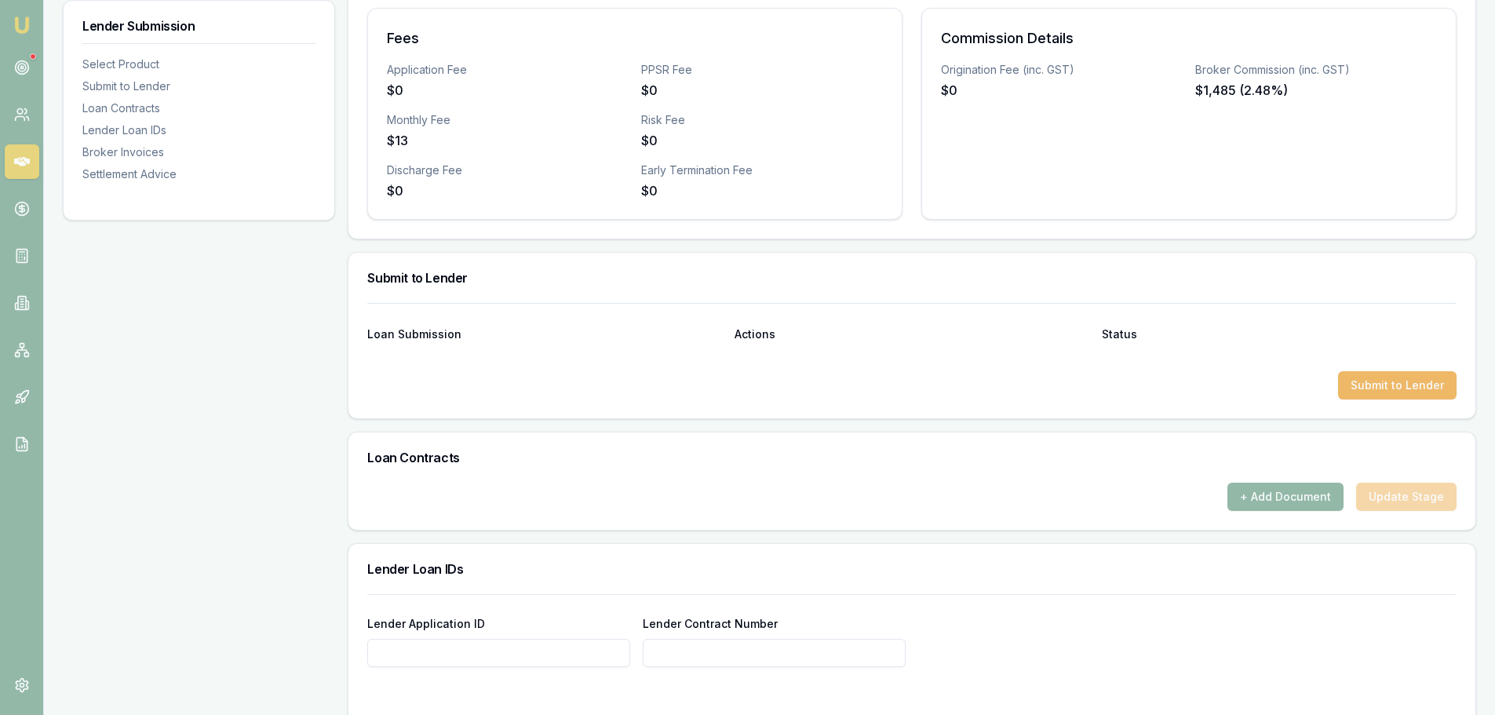
click at [1395, 380] on button "Submit to Lender" at bounding box center [1397, 385] width 119 height 28
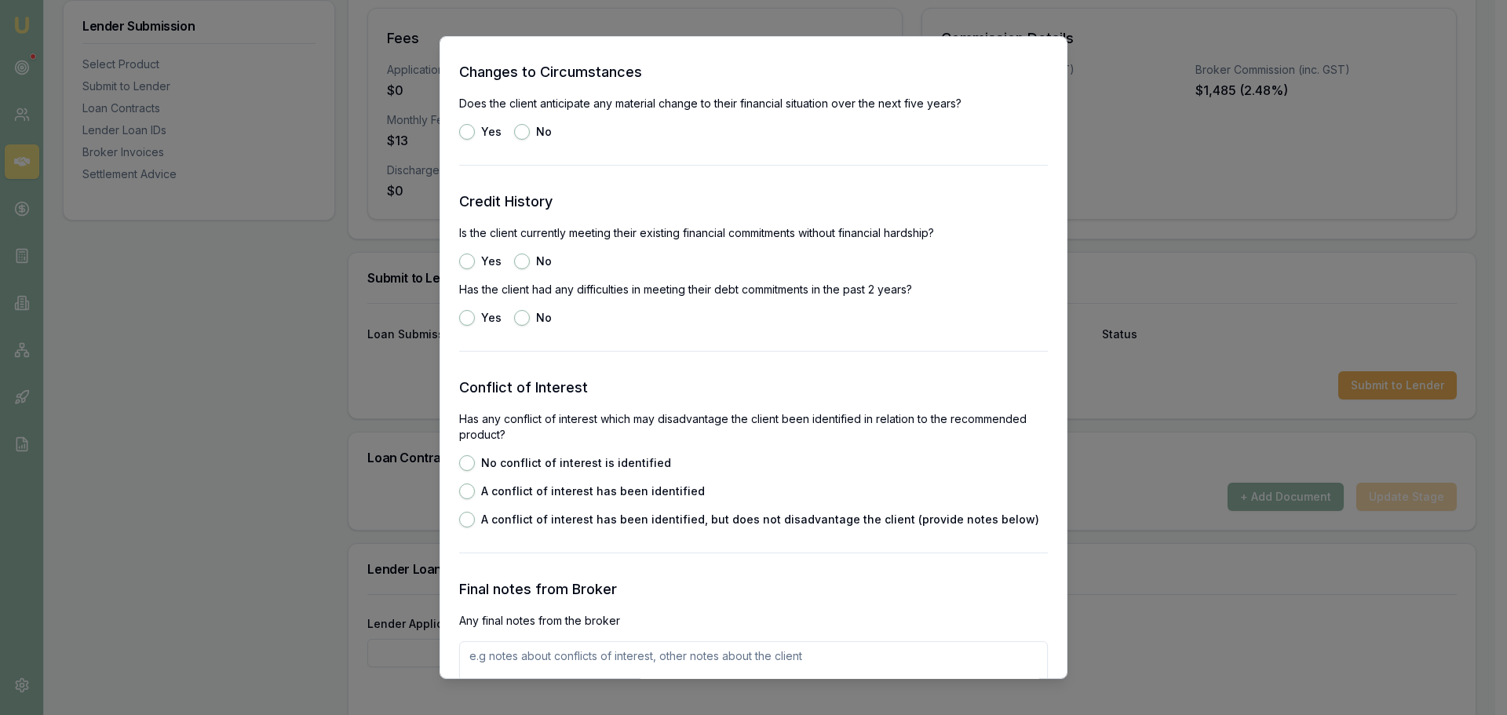
scroll to position [1648, 0]
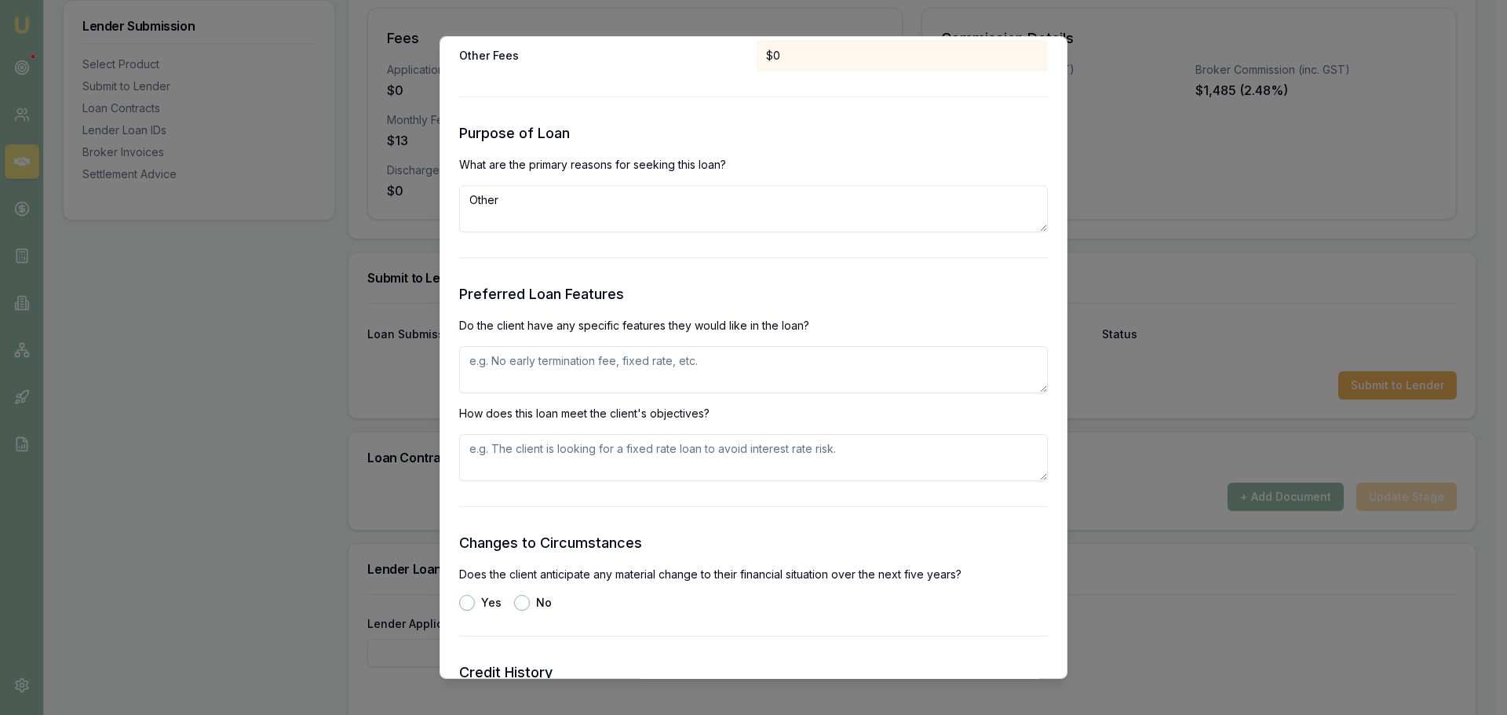
click at [764, 363] on textarea at bounding box center [753, 369] width 589 height 47
type textarea "unsecured PL, no exit fees"
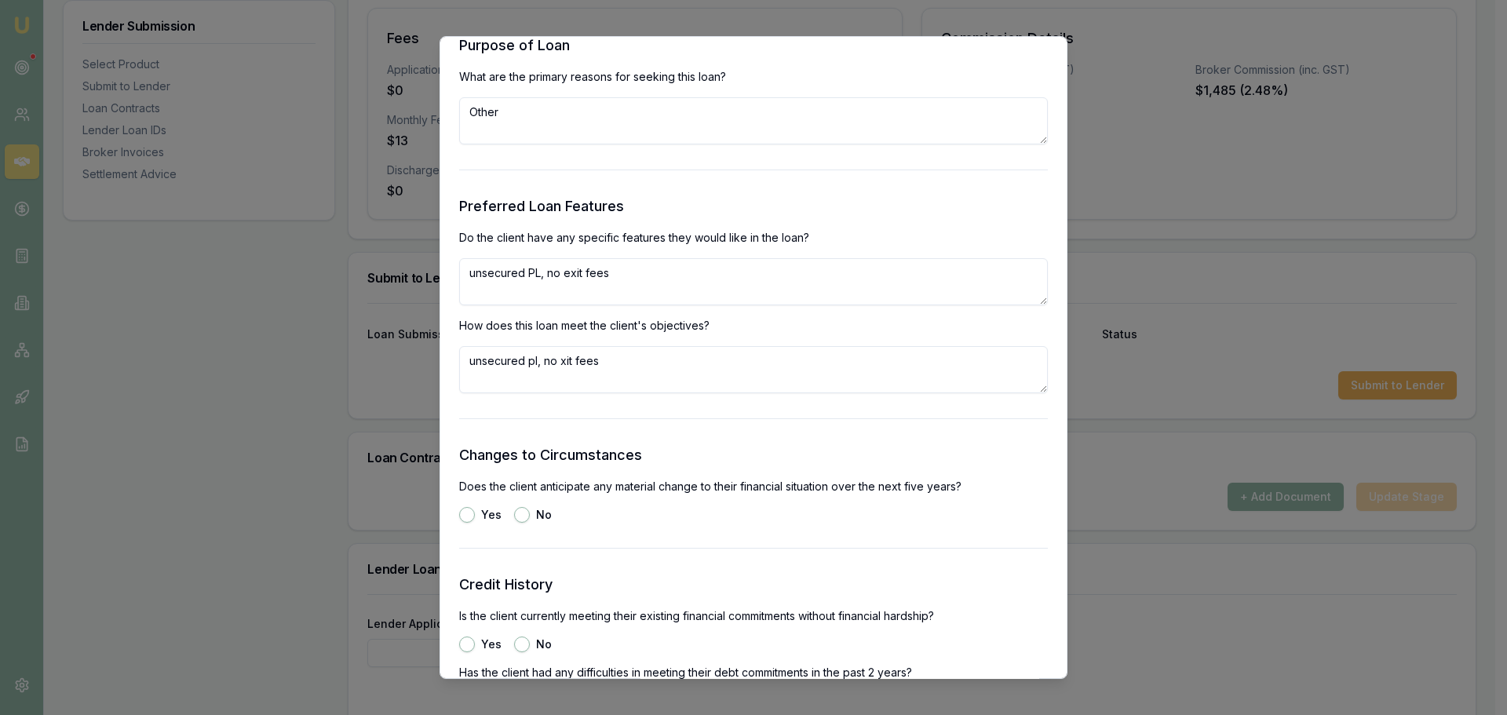
scroll to position [1884, 0]
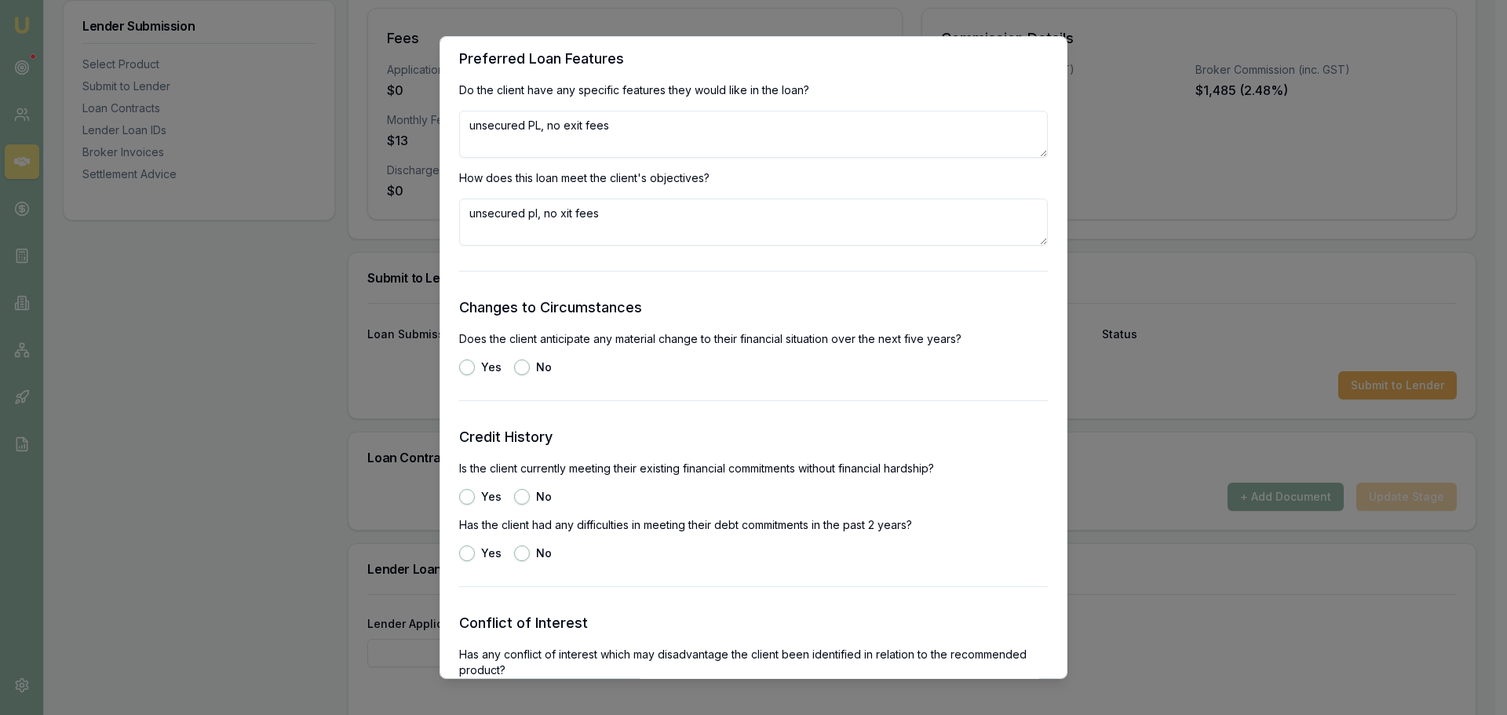
type textarea "unsecured pl, no xit fees"
click at [522, 363] on button "No" at bounding box center [522, 367] width 16 height 16
radio input "true"
click at [464, 498] on button "Yes" at bounding box center [467, 497] width 16 height 16
radio input "true"
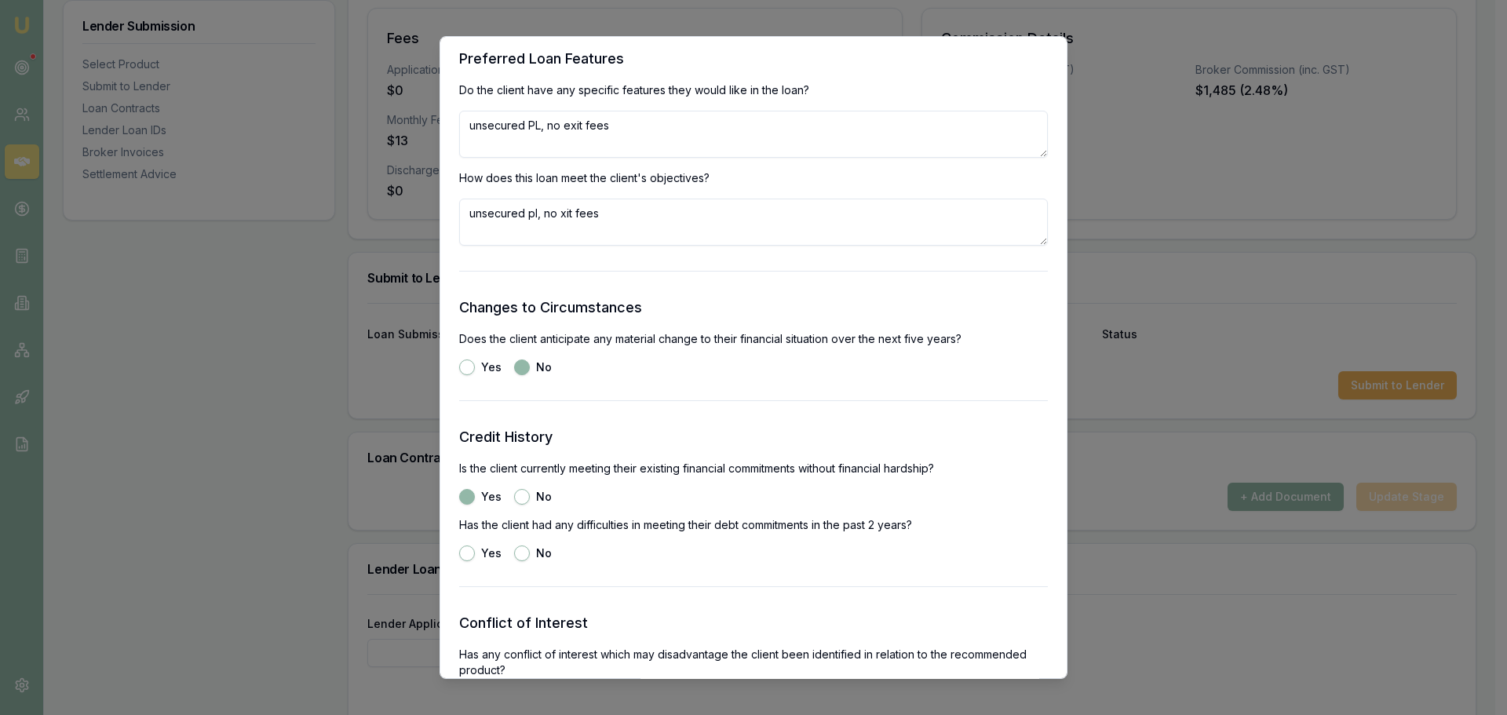
click at [516, 554] on button "No" at bounding box center [522, 554] width 16 height 16
radio input "true"
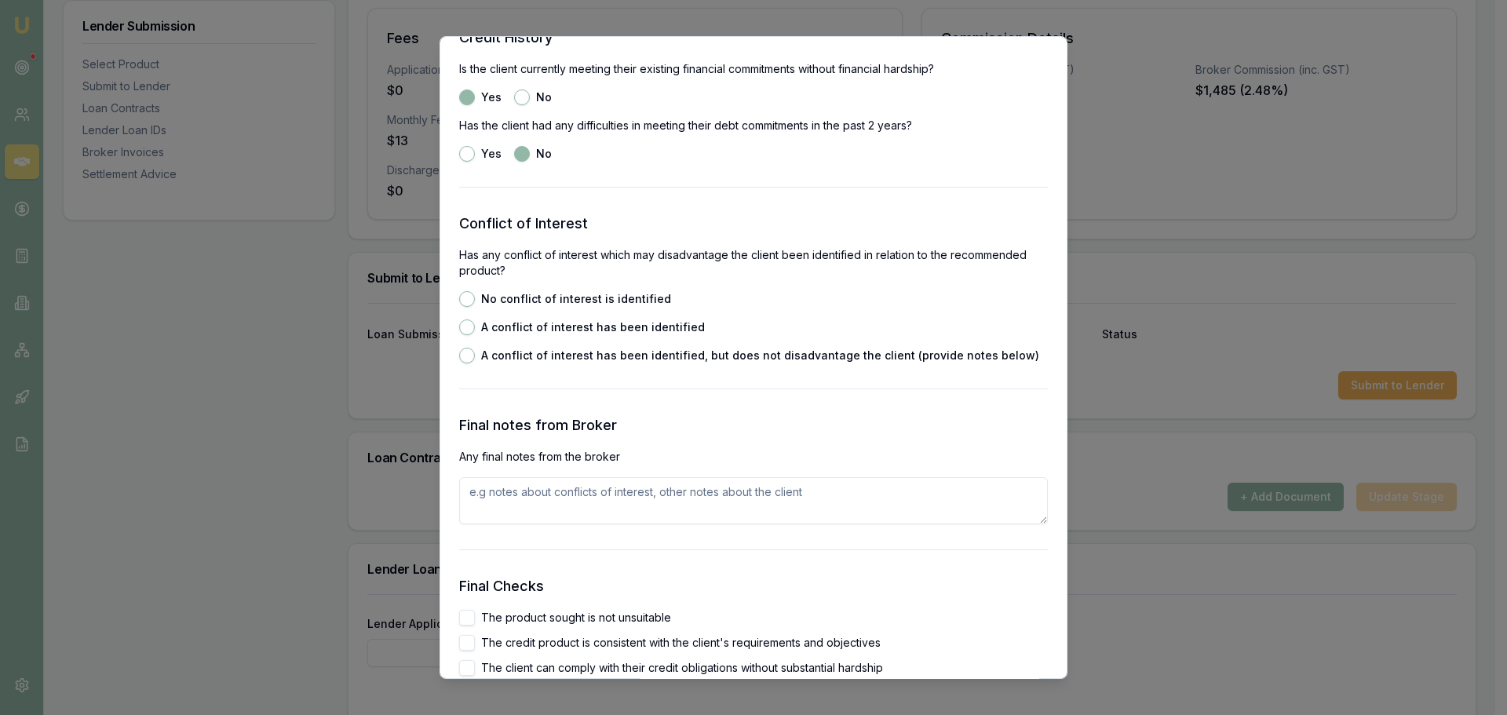
scroll to position [2355, 0]
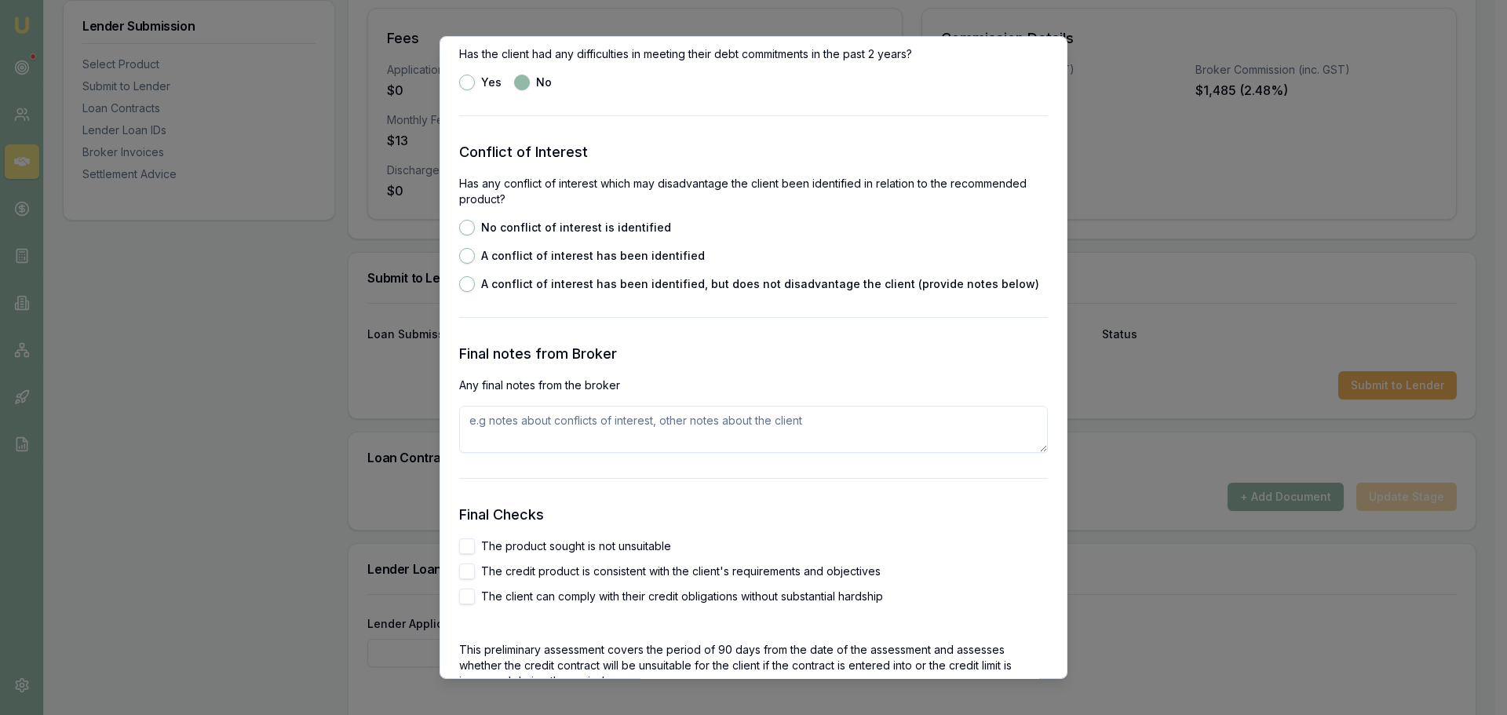
click at [462, 229] on button "No conflict of interest is identified" at bounding box center [467, 228] width 16 height 16
radio input "true"
click at [465, 550] on button "The product sought is not unsuitable" at bounding box center [467, 546] width 16 height 16
checkbox input "true"
click at [463, 578] on button "The credit product is consistent with the client's requirements and objectives" at bounding box center [467, 572] width 16 height 16
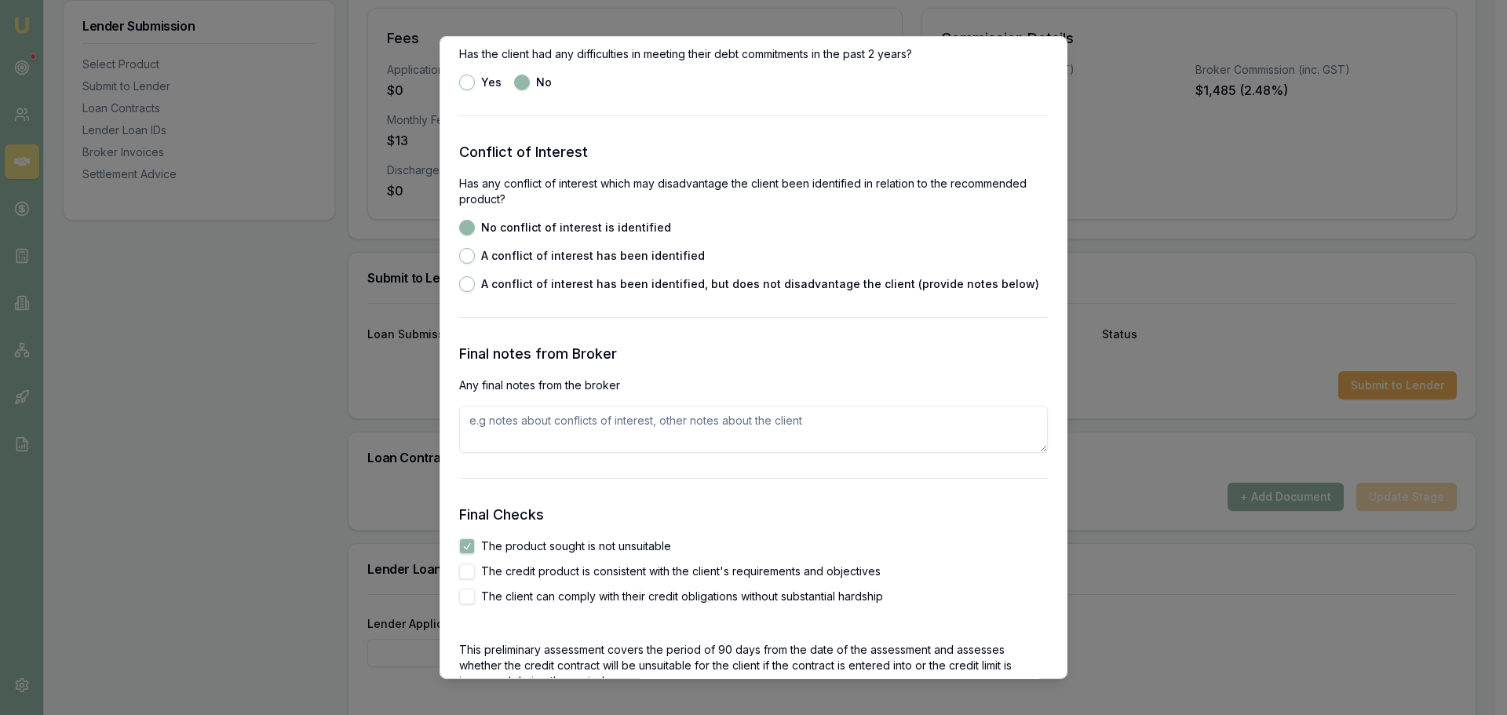
checkbox input "true"
click at [463, 599] on button "The client can comply with their credit obligations without substantial hardship" at bounding box center [467, 597] width 16 height 16
checkbox input "true"
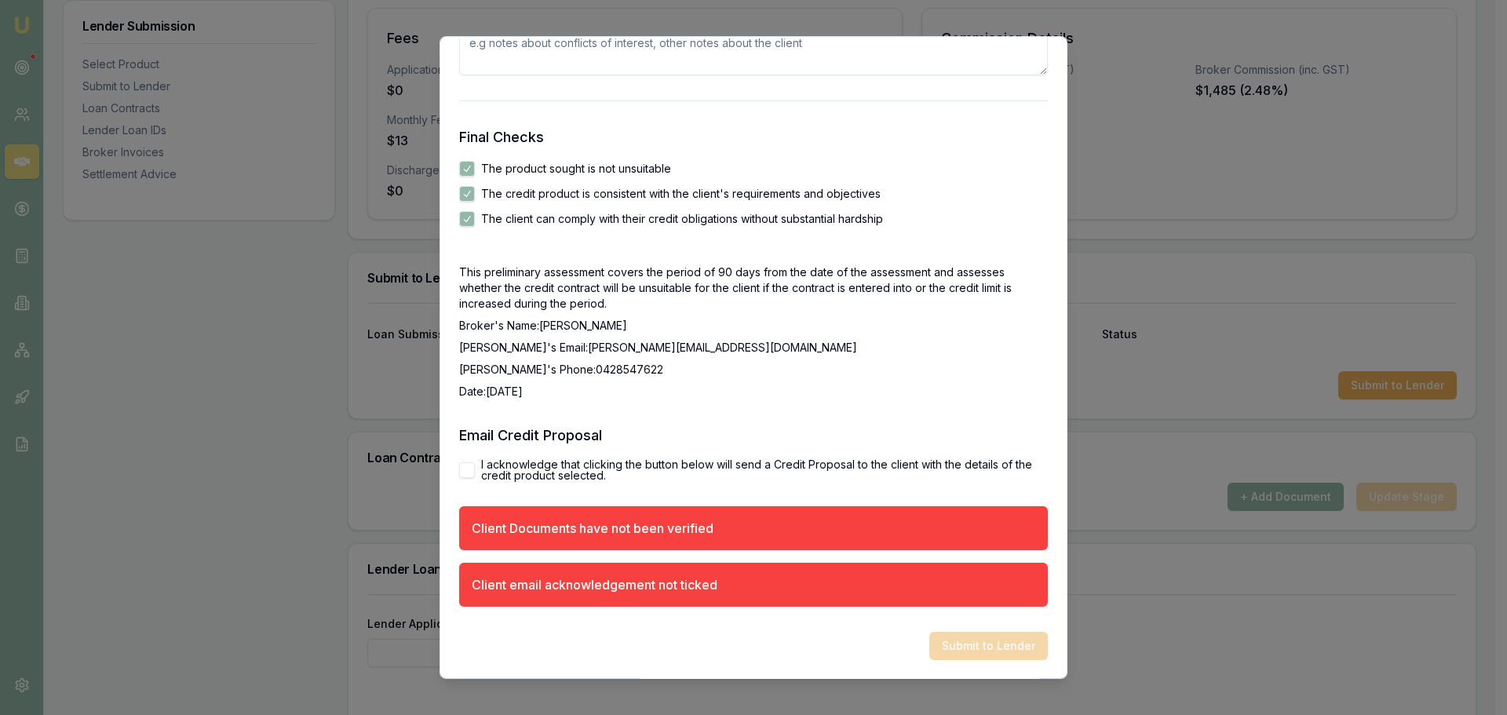
click at [461, 474] on button "I acknowledge that clicking the button below will send a Credit Proposal to the…" at bounding box center [467, 470] width 16 height 16
checkbox input "true"
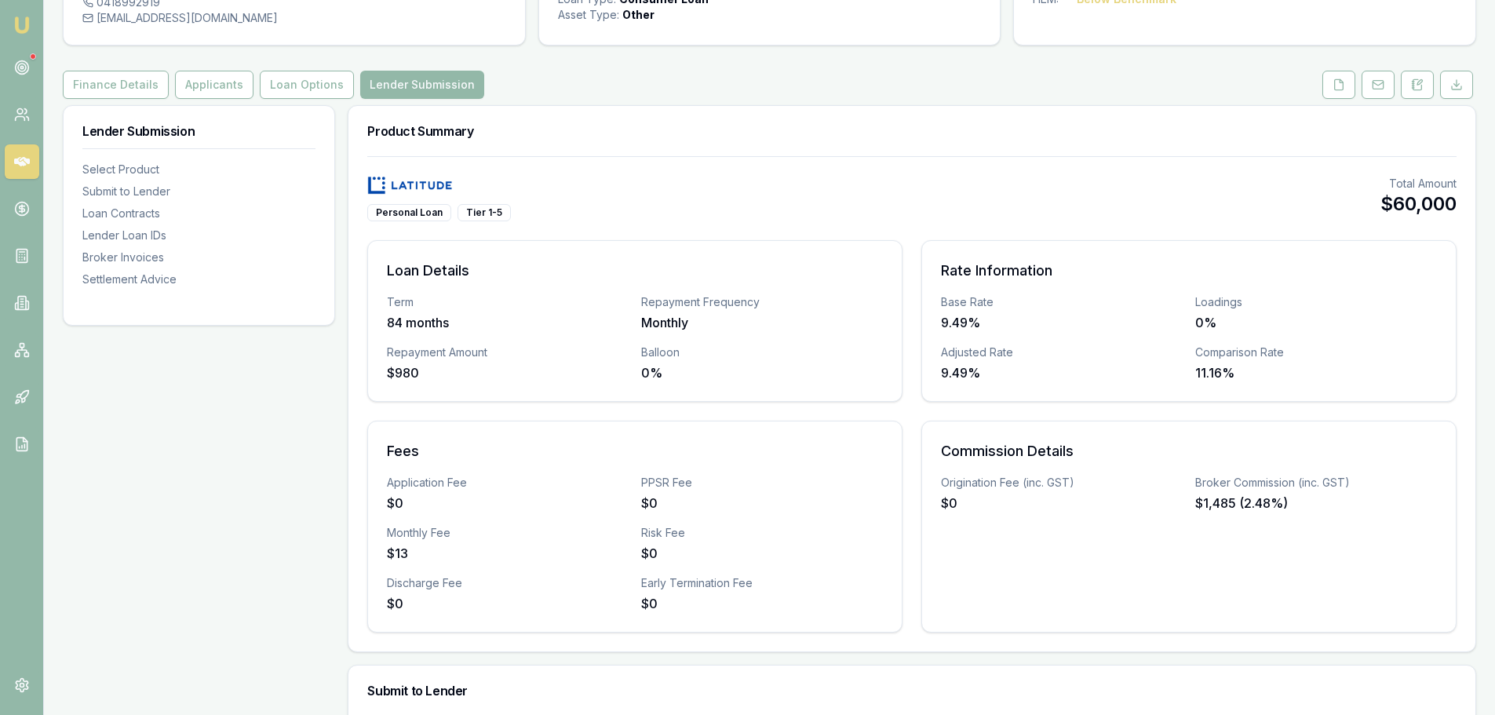
scroll to position [0, 0]
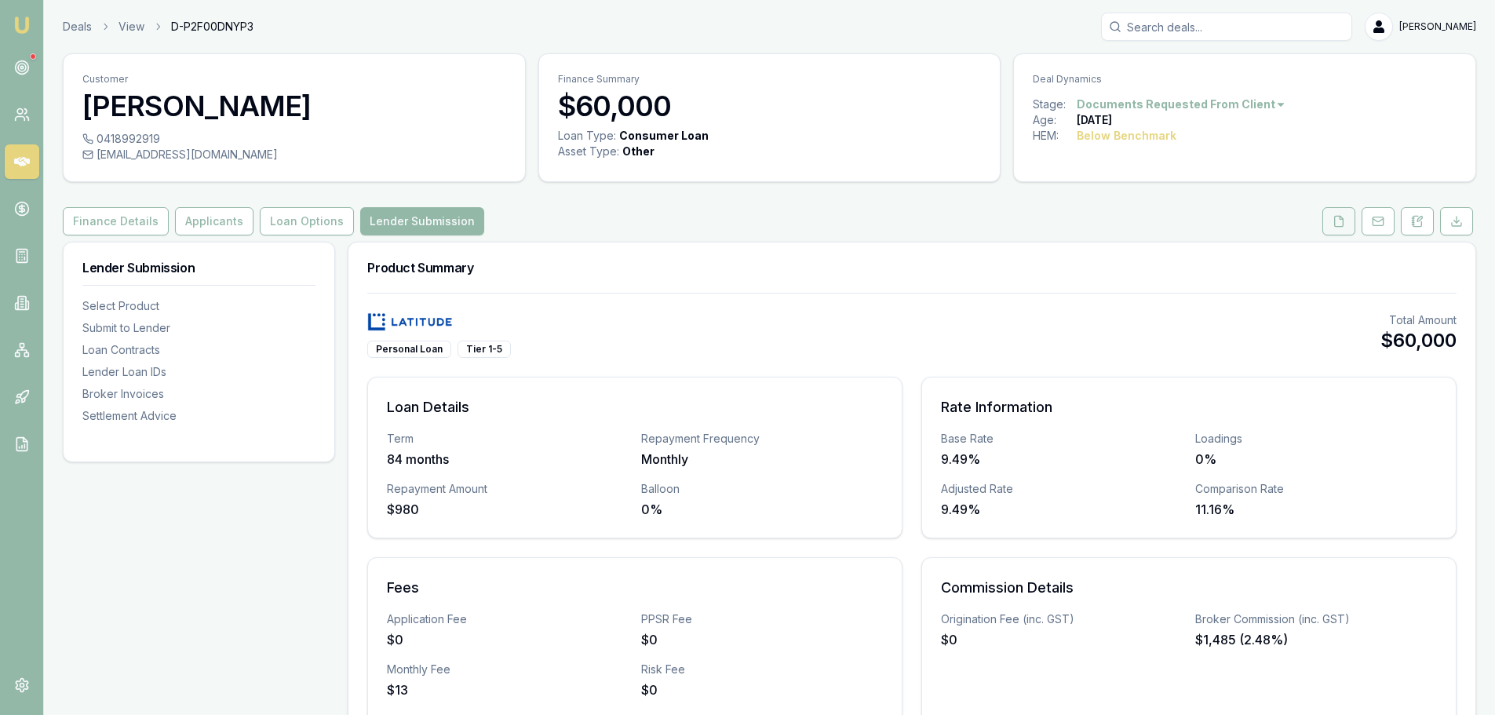
click at [1339, 215] on icon at bounding box center [1339, 221] width 13 height 13
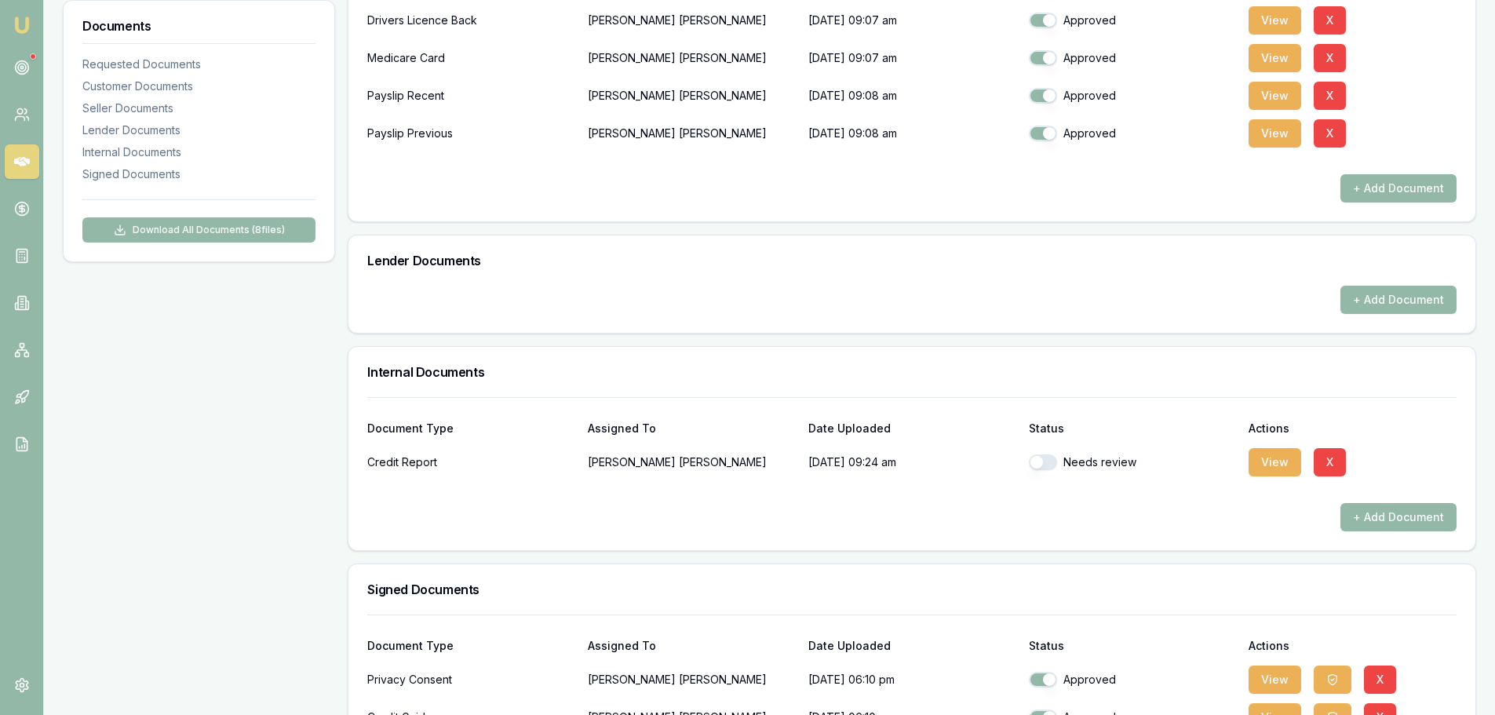
scroll to position [549, 0]
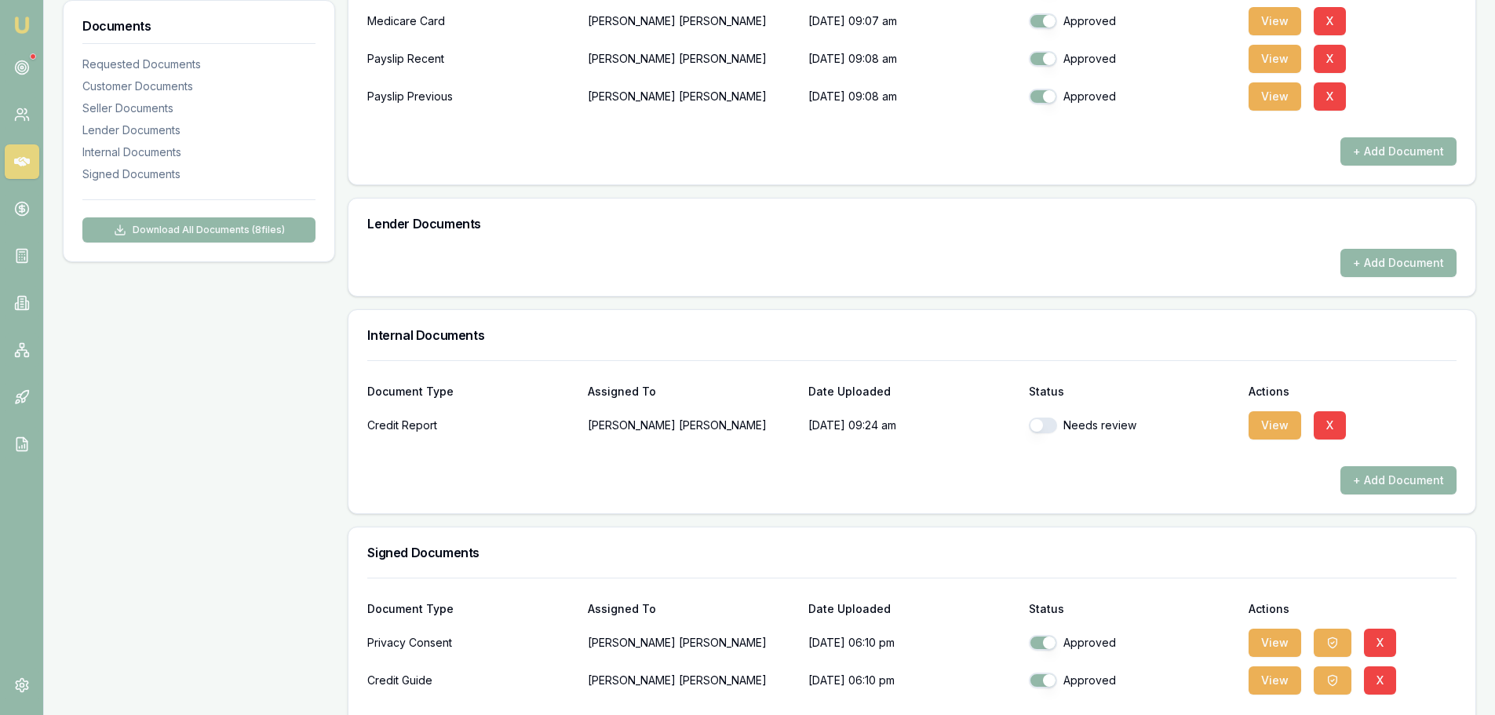
click at [1058, 425] on div "Needs review" at bounding box center [1133, 426] width 208 height 16
click at [1046, 424] on button "button" at bounding box center [1043, 426] width 28 height 16
checkbox input "true"
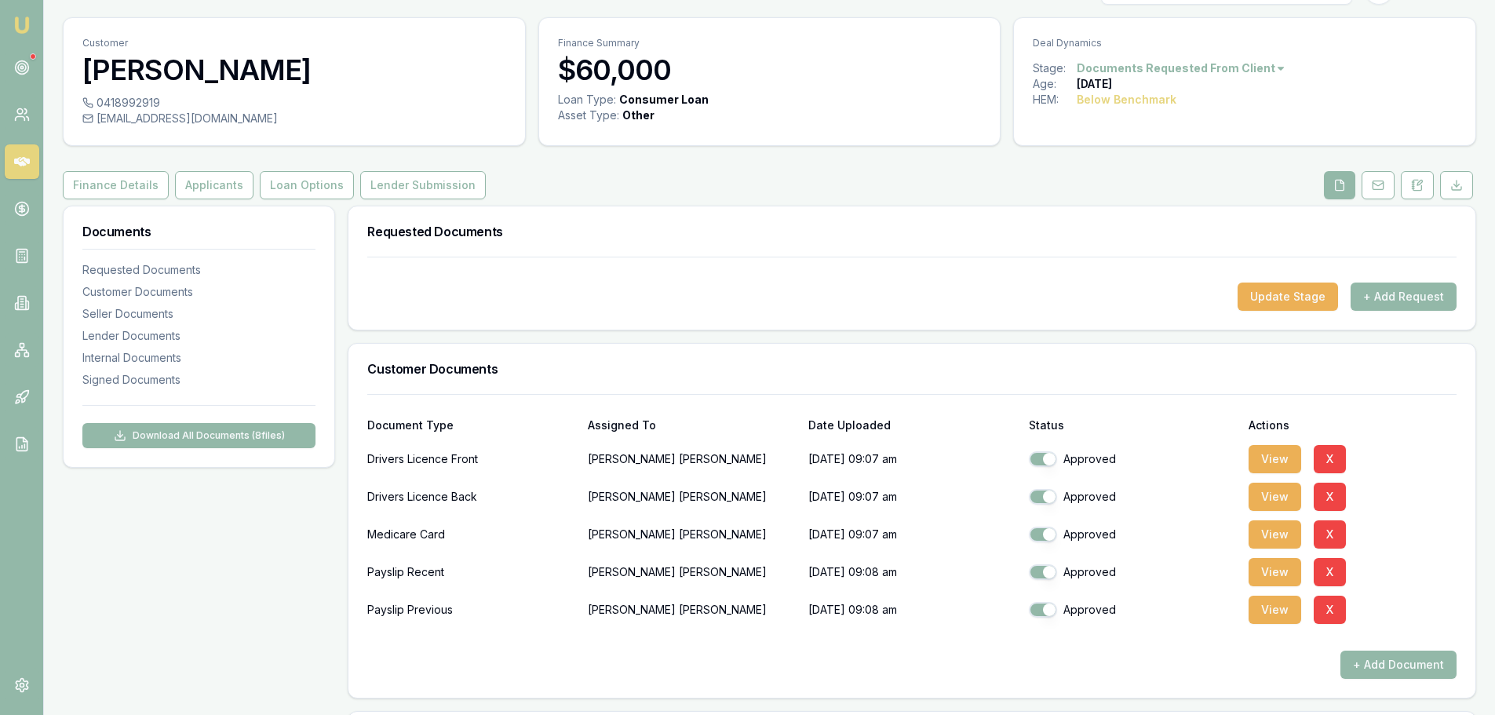
scroll to position [0, 0]
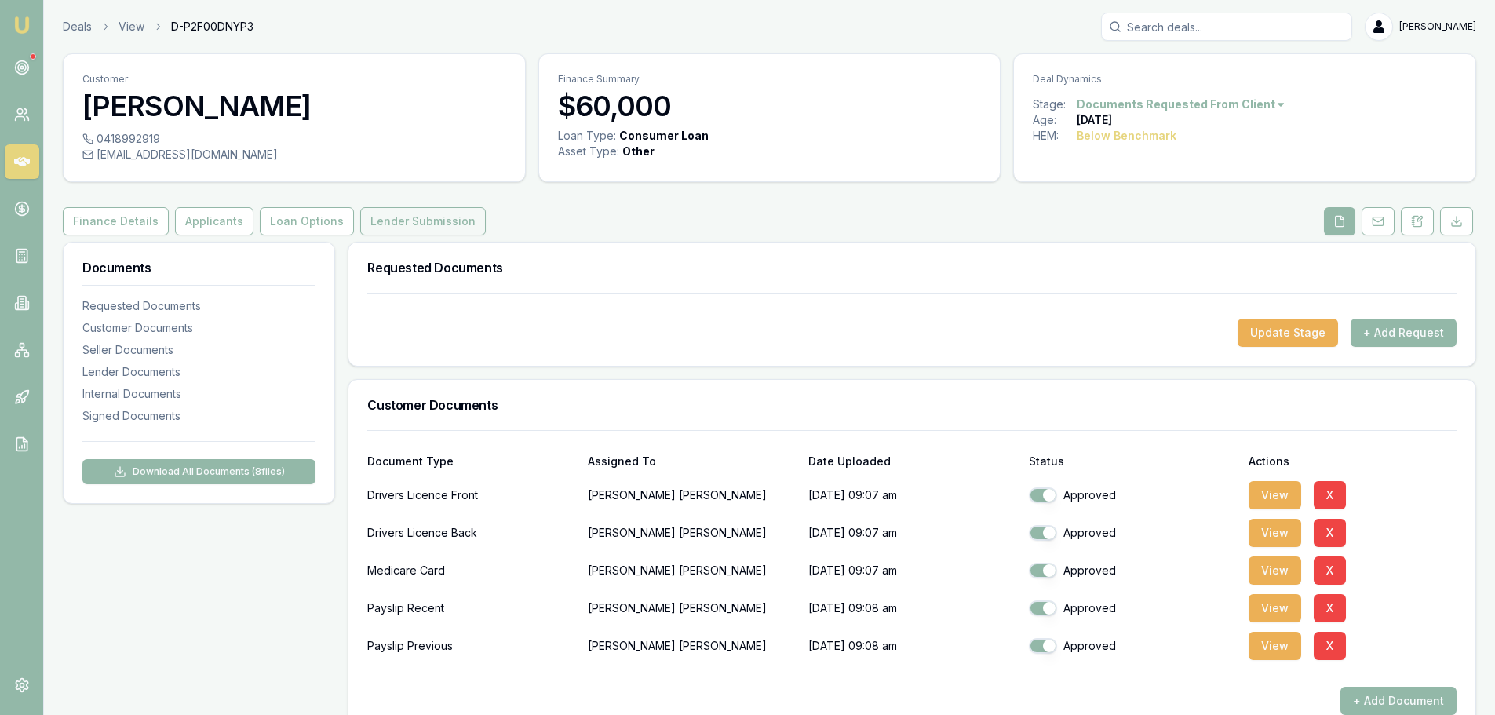
click at [378, 226] on button "Lender Submission" at bounding box center [423, 221] width 126 height 28
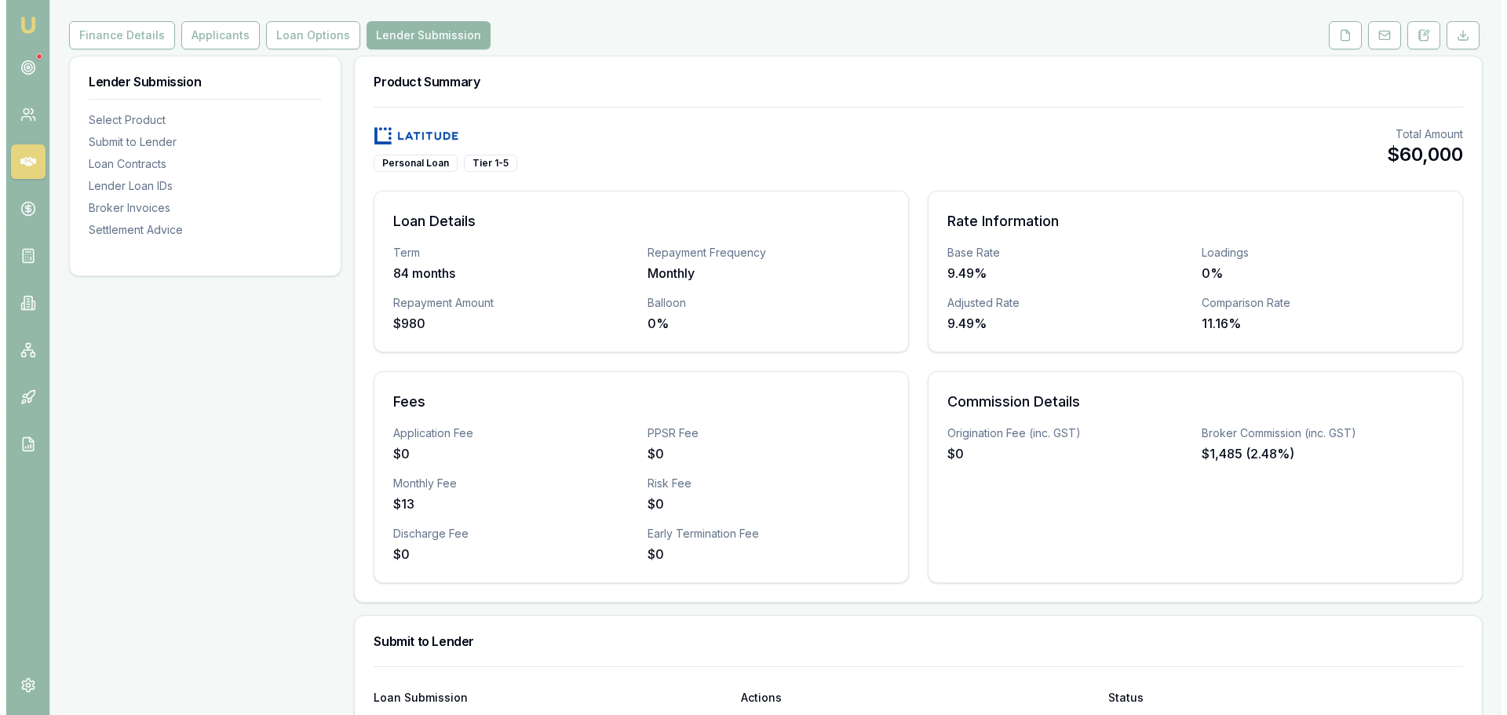
scroll to position [549, 0]
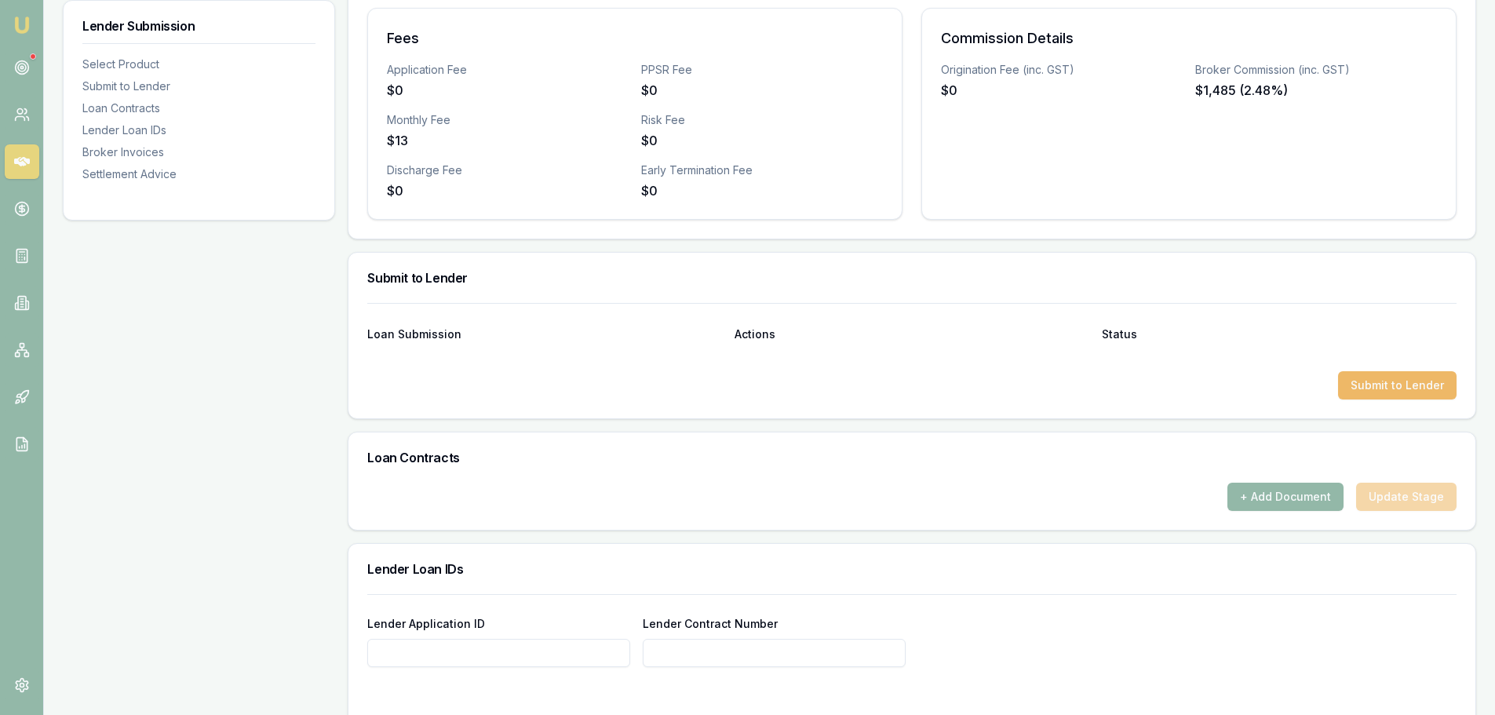
click at [1396, 380] on button "Submit to Lender" at bounding box center [1397, 385] width 119 height 28
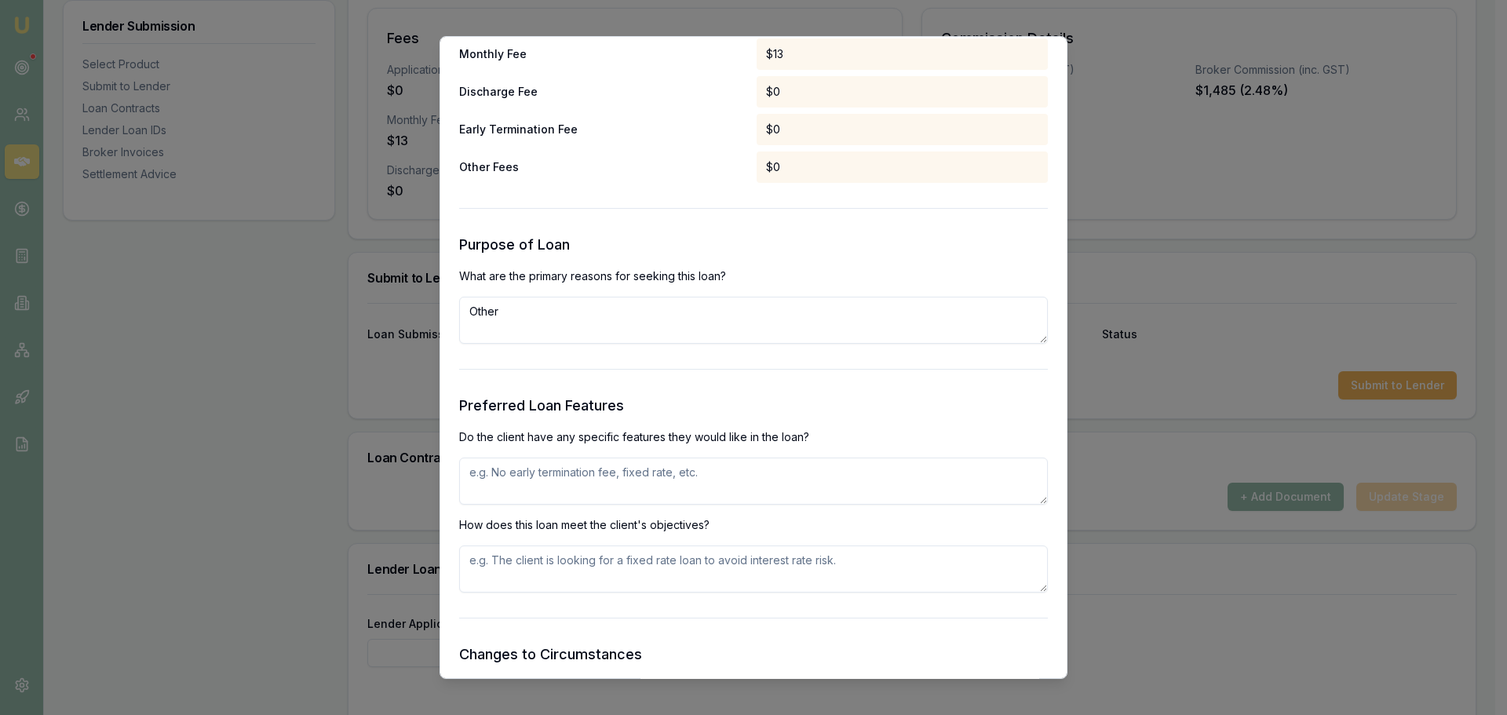
scroll to position [1648, 0]
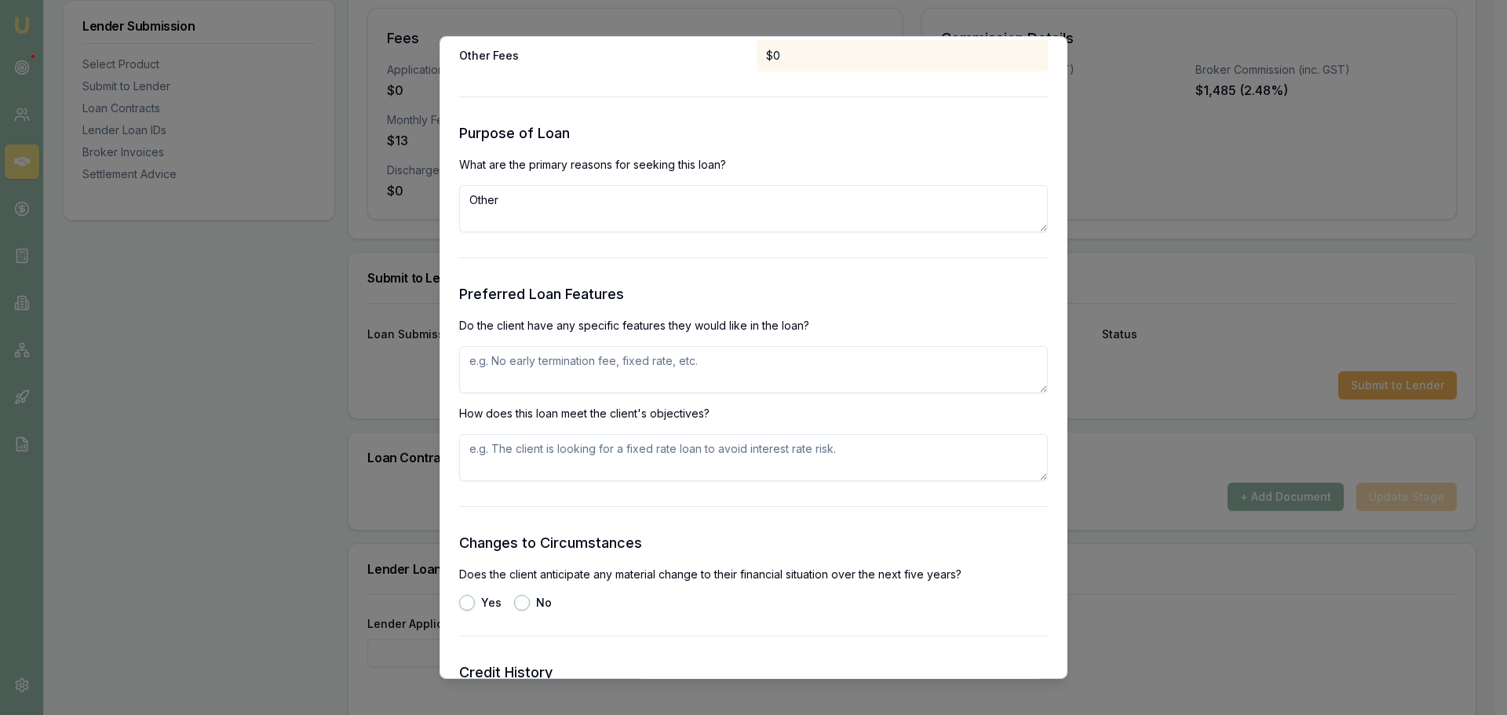
click at [751, 374] on textarea at bounding box center [753, 369] width 589 height 47
type textarea "n"
type textarea "unsecured PL"
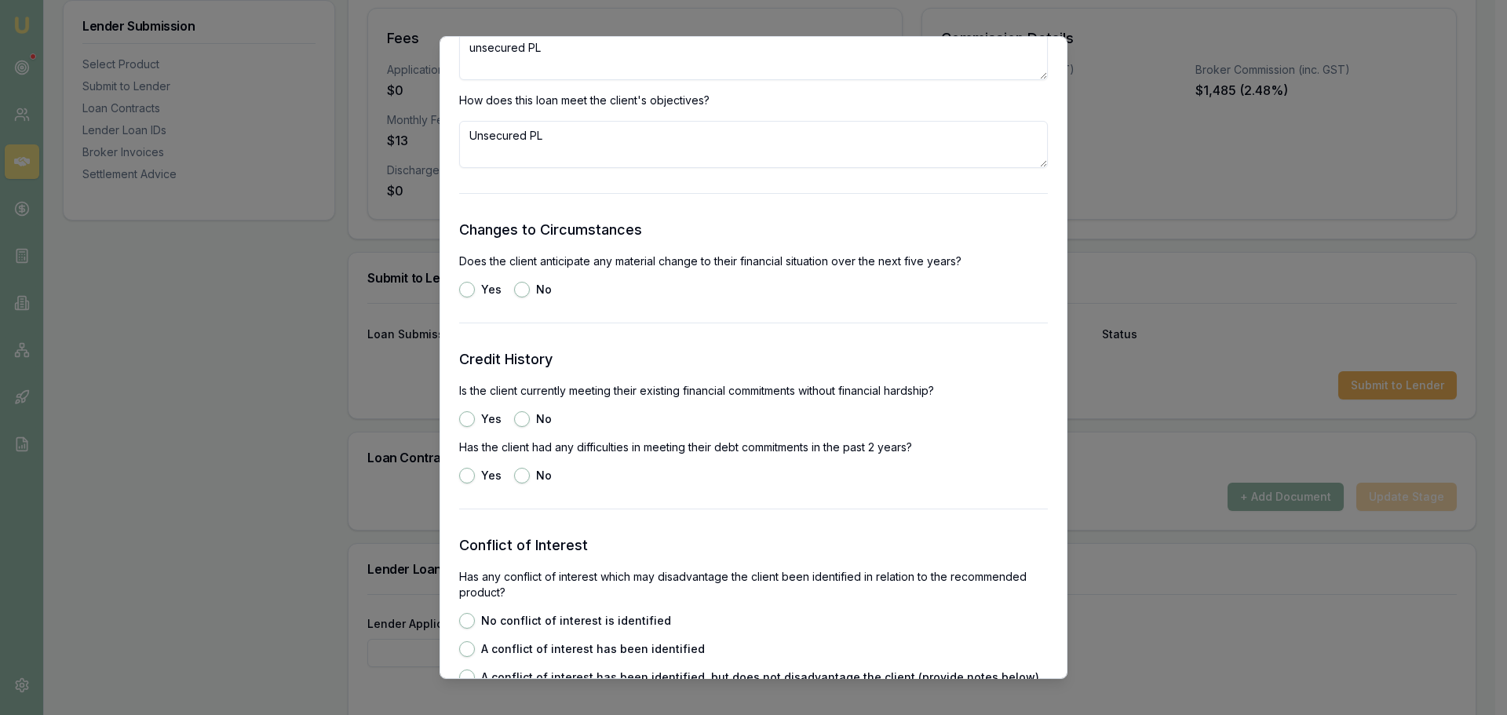
scroll to position [1962, 0]
type textarea "Unsecured PL"
click at [514, 291] on button "No" at bounding box center [522, 289] width 16 height 16
radio input "true"
click at [465, 422] on button "Yes" at bounding box center [467, 419] width 16 height 16
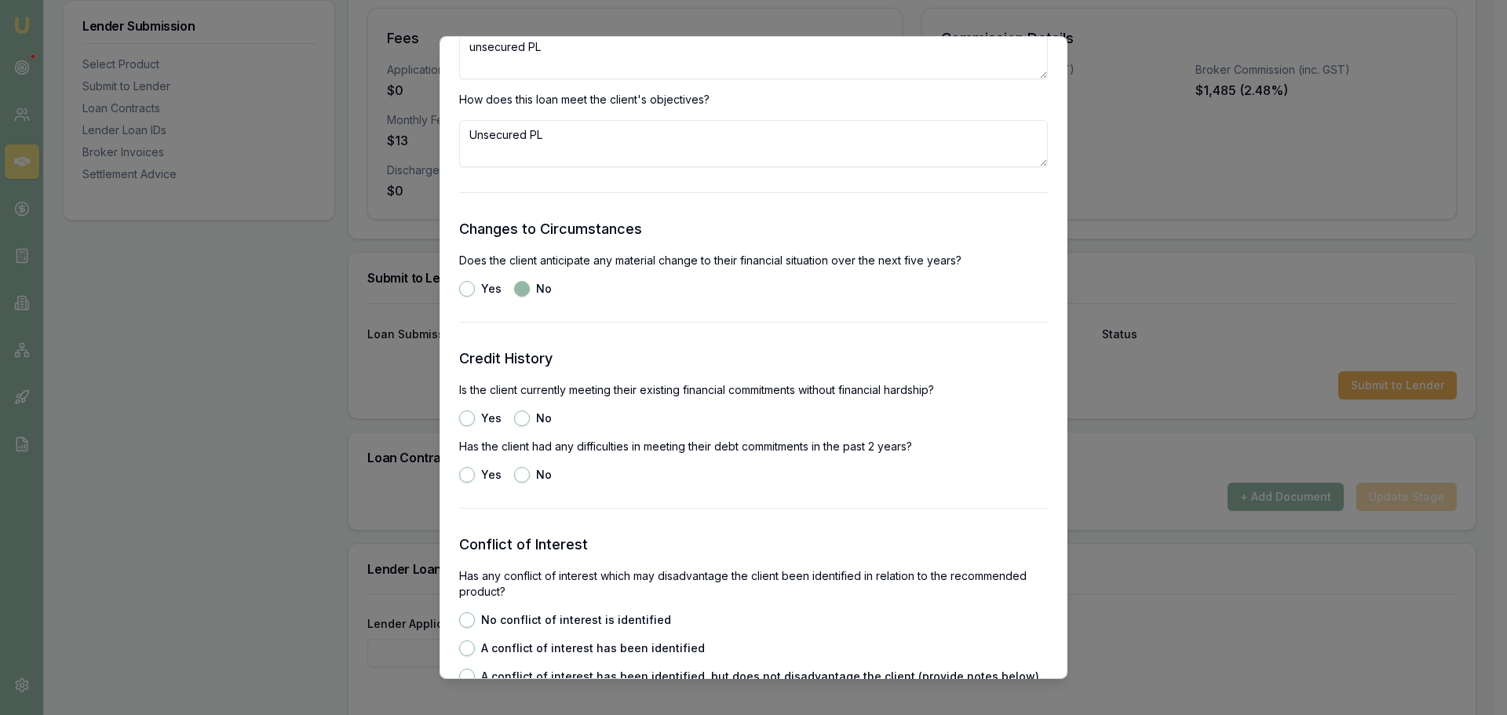
radio input "true"
click at [523, 477] on button "No" at bounding box center [522, 475] width 16 height 16
radio input "true"
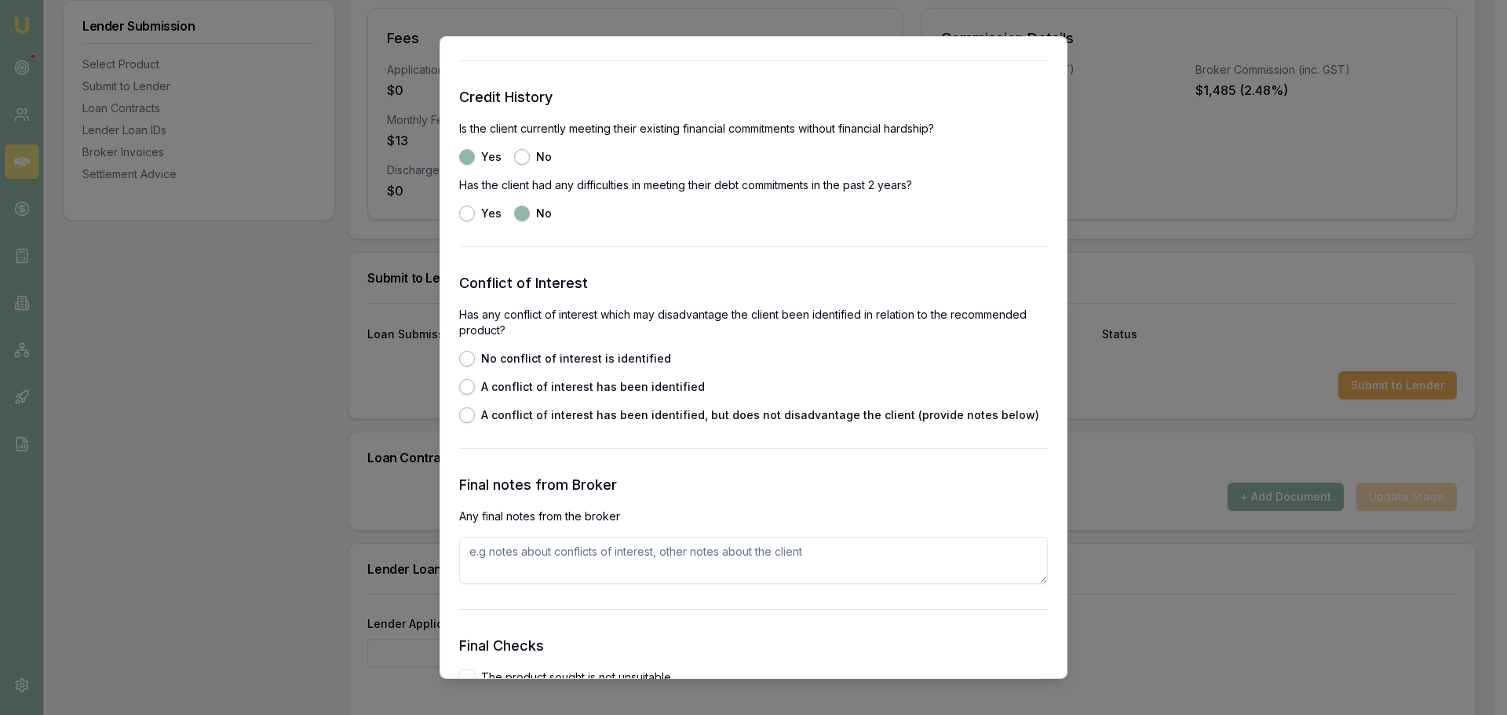
scroll to position [2276, 0]
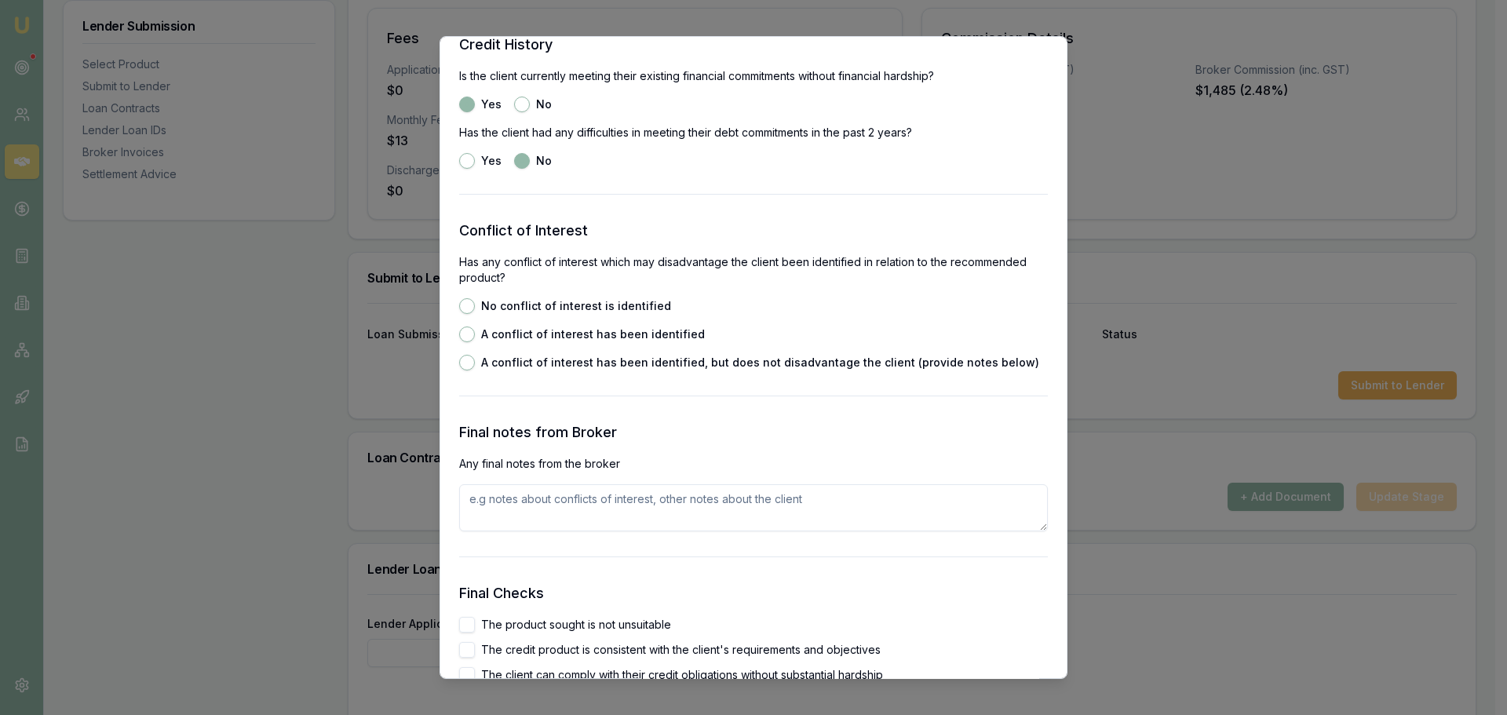
click at [469, 301] on button "No conflict of interest is identified" at bounding box center [467, 306] width 16 height 16
radio input "true"
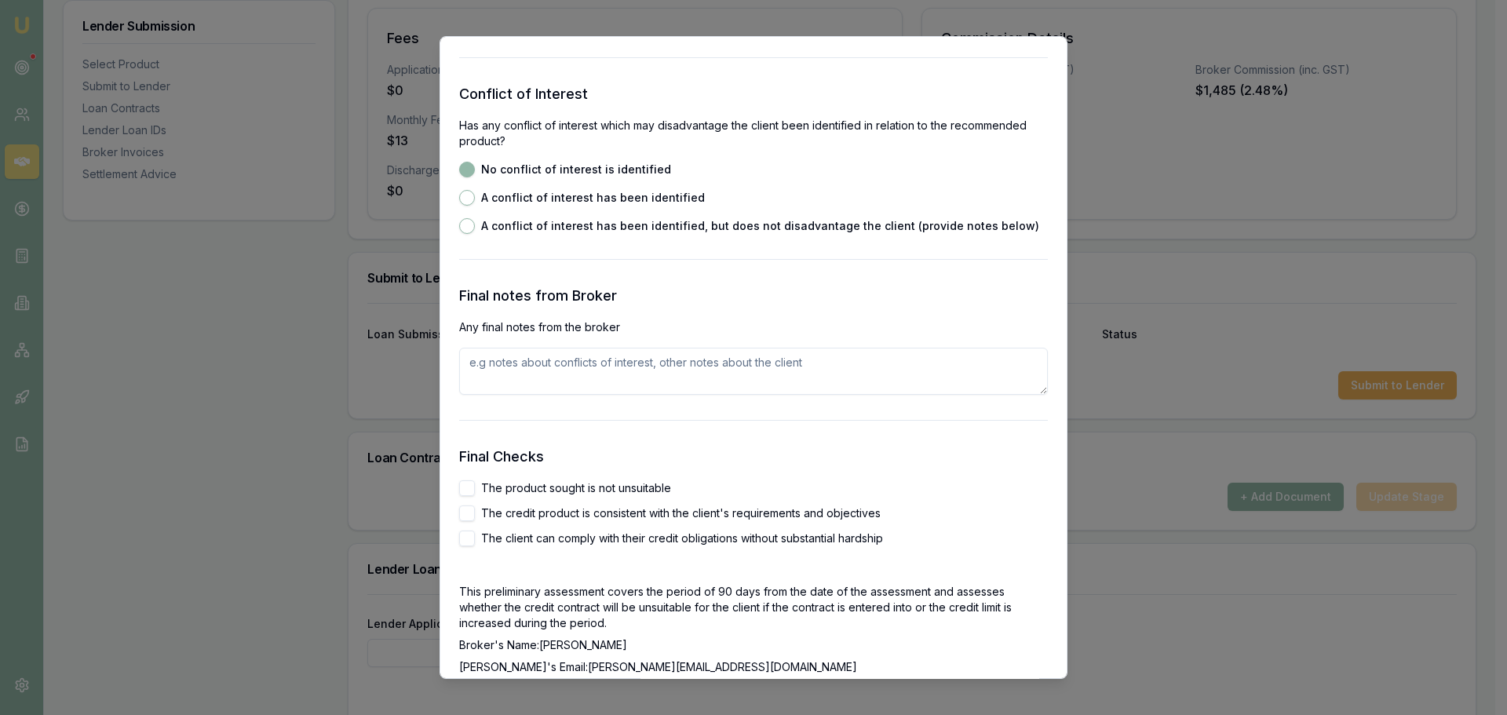
scroll to position [2669, 0]
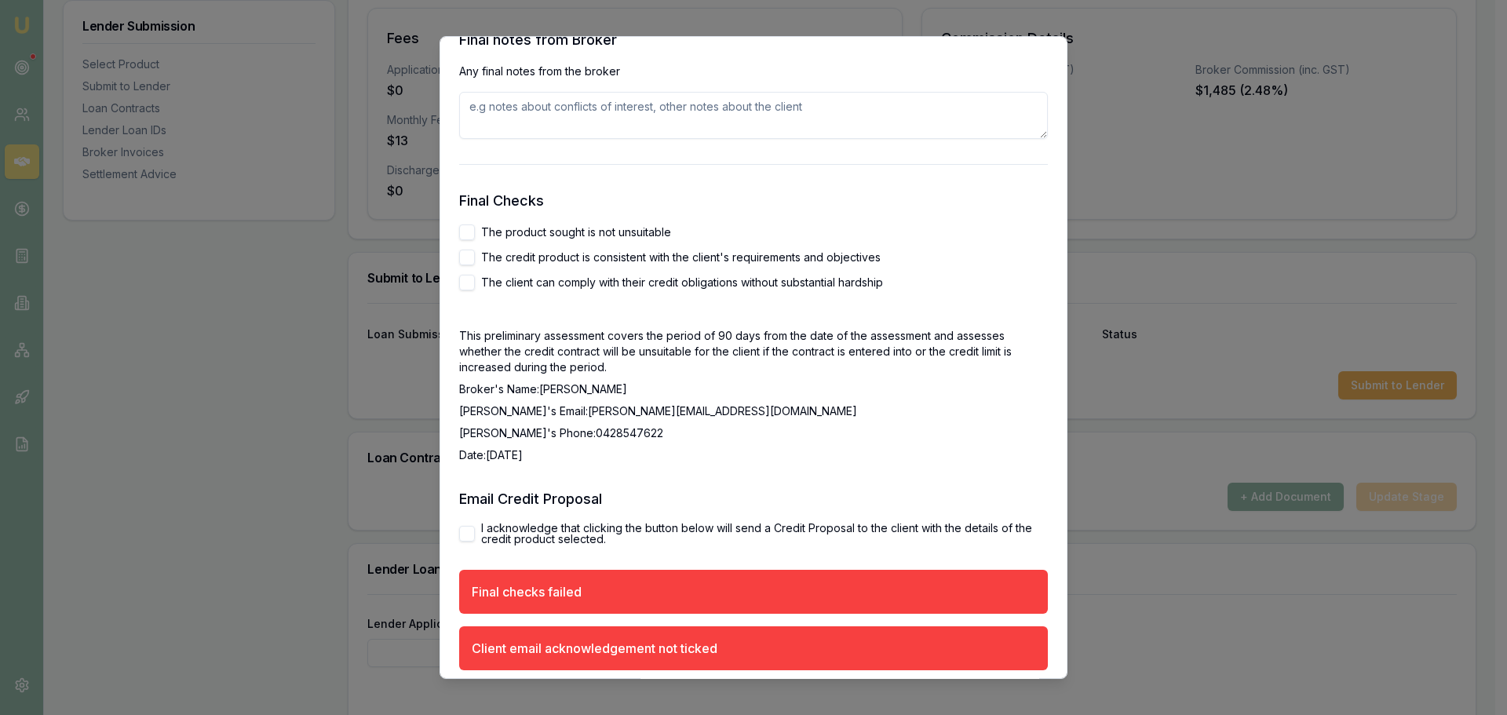
click at [467, 232] on button "The product sought is not unsuitable" at bounding box center [467, 232] width 16 height 16
checkbox input "true"
click at [467, 250] on button "The credit product is consistent with the client's requirements and objectives" at bounding box center [467, 258] width 16 height 16
checkbox input "true"
click at [466, 281] on button "The client can comply with their credit obligations without substantial hardship" at bounding box center [467, 283] width 16 height 16
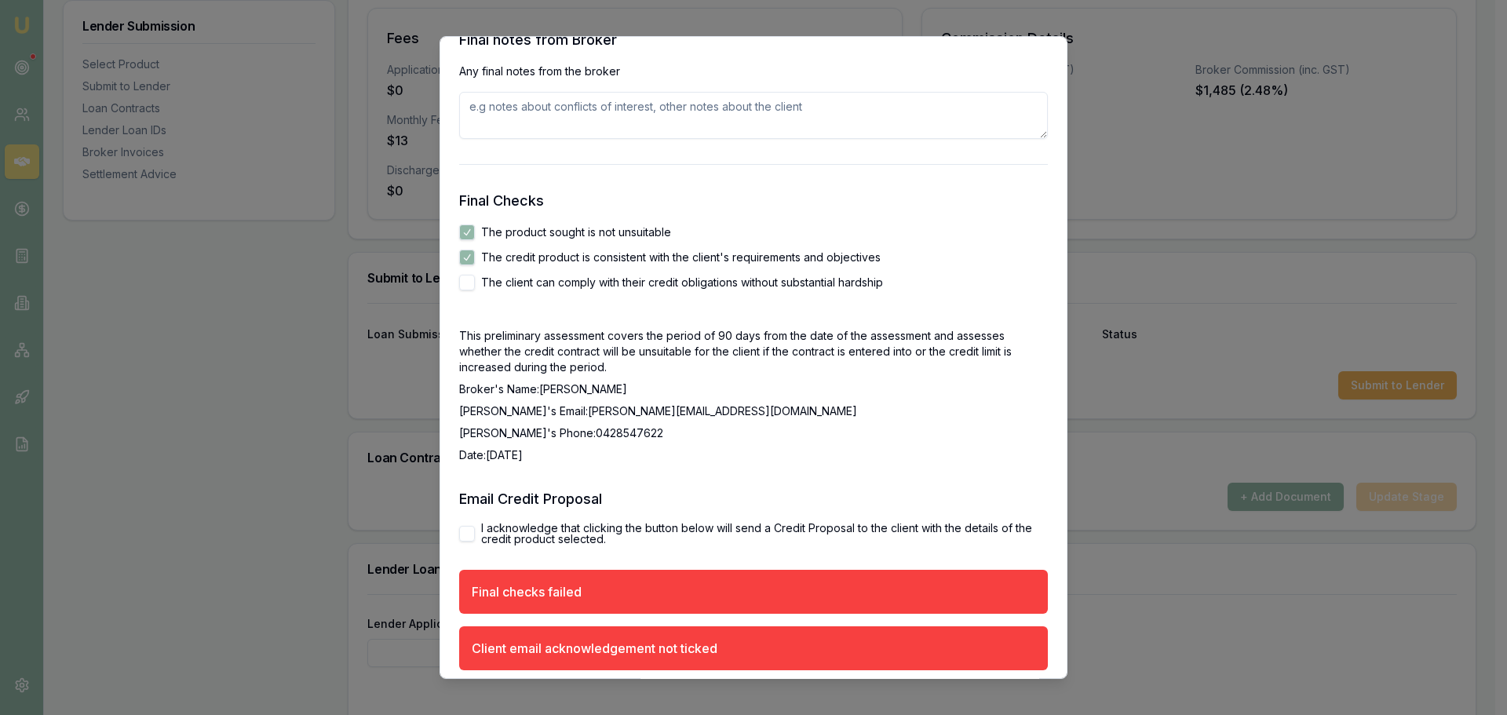
checkbox input "true"
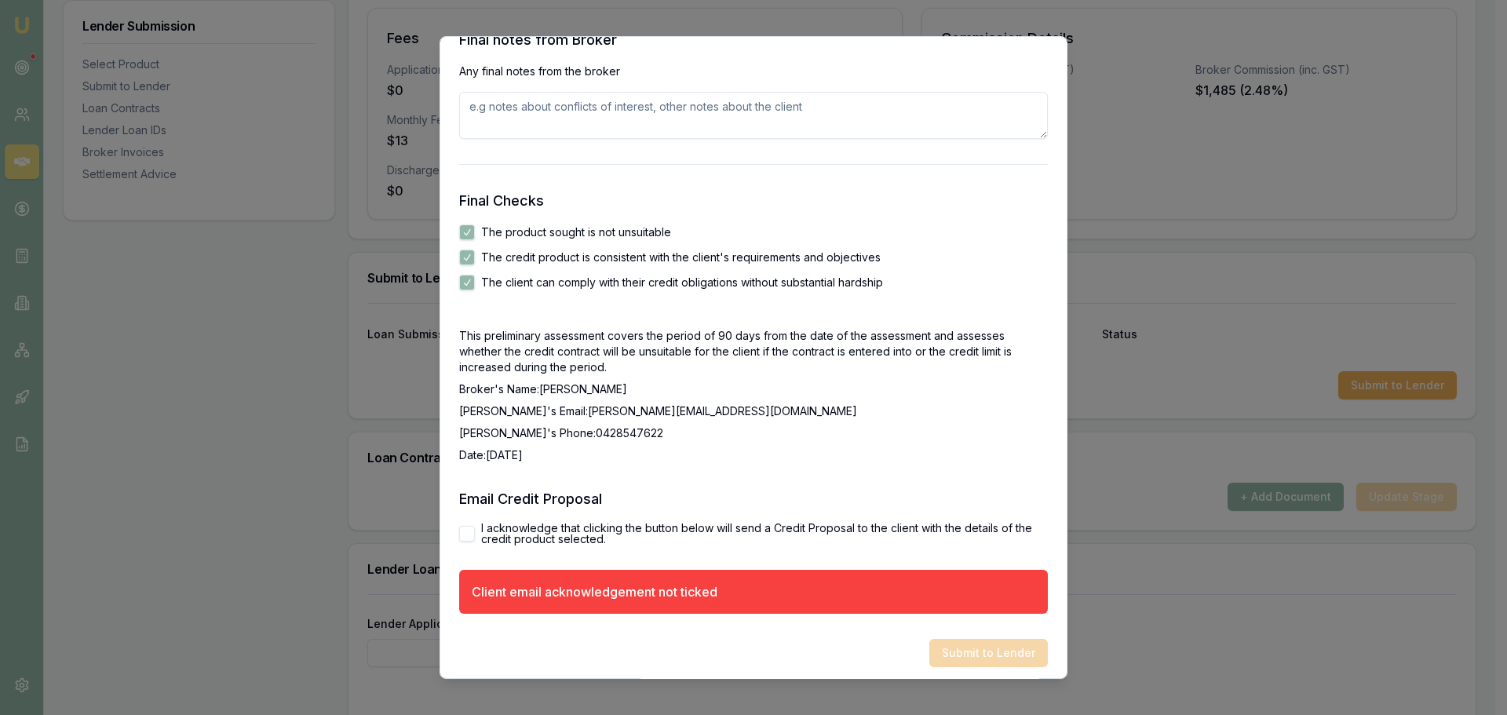
click at [469, 535] on button "I acknowledge that clicking the button below will send a Credit Proposal to the…" at bounding box center [467, 534] width 16 height 16
checkbox input "true"
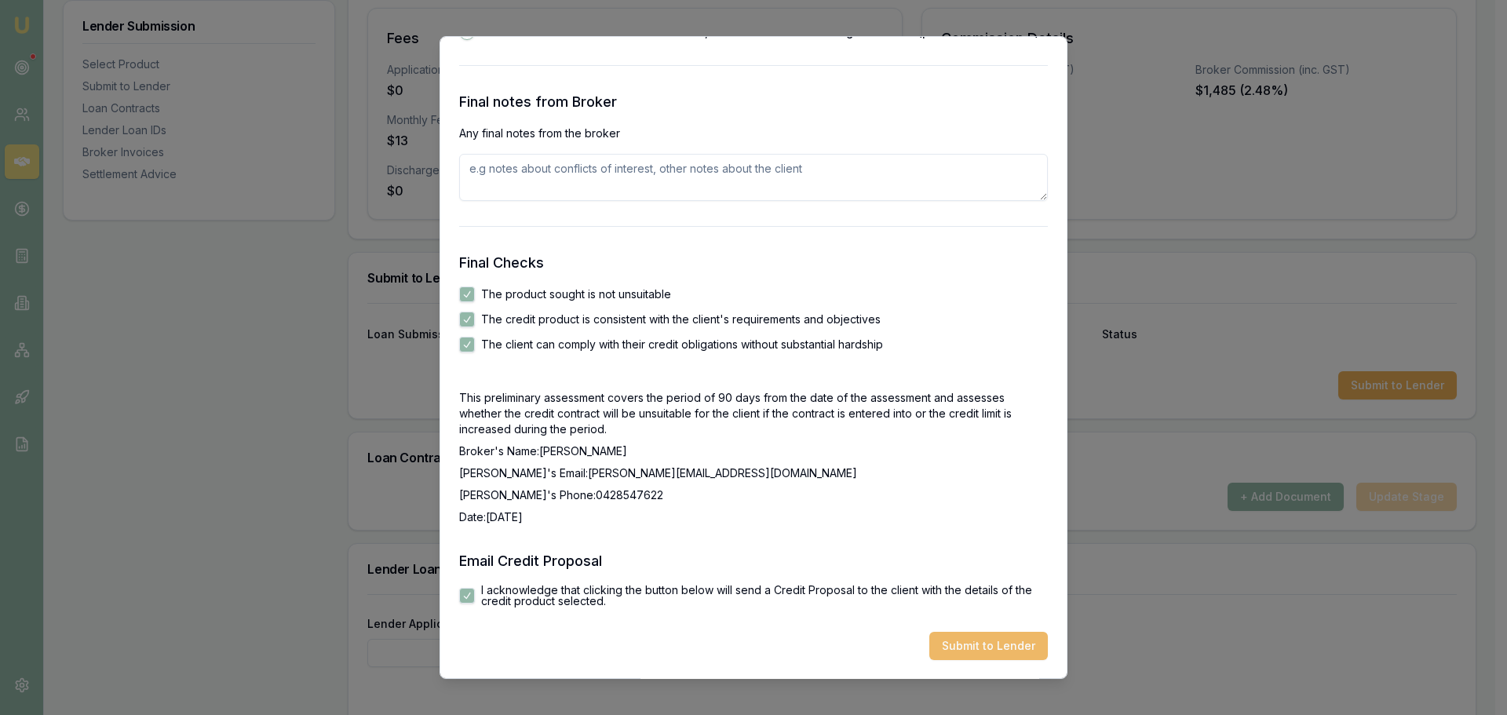
click at [991, 644] on button "Submit to Lender" at bounding box center [988, 646] width 119 height 28
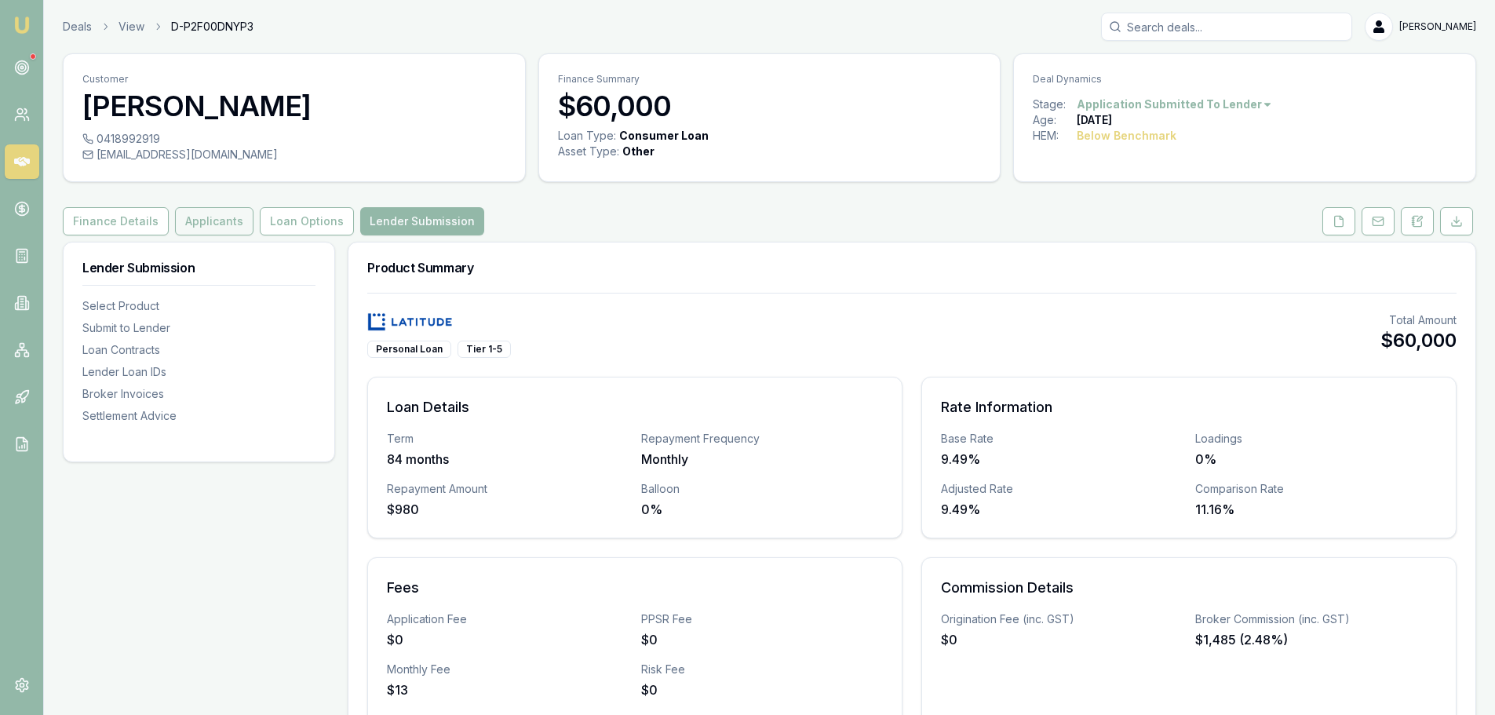
click at [213, 217] on button "Applicants" at bounding box center [214, 221] width 78 height 28
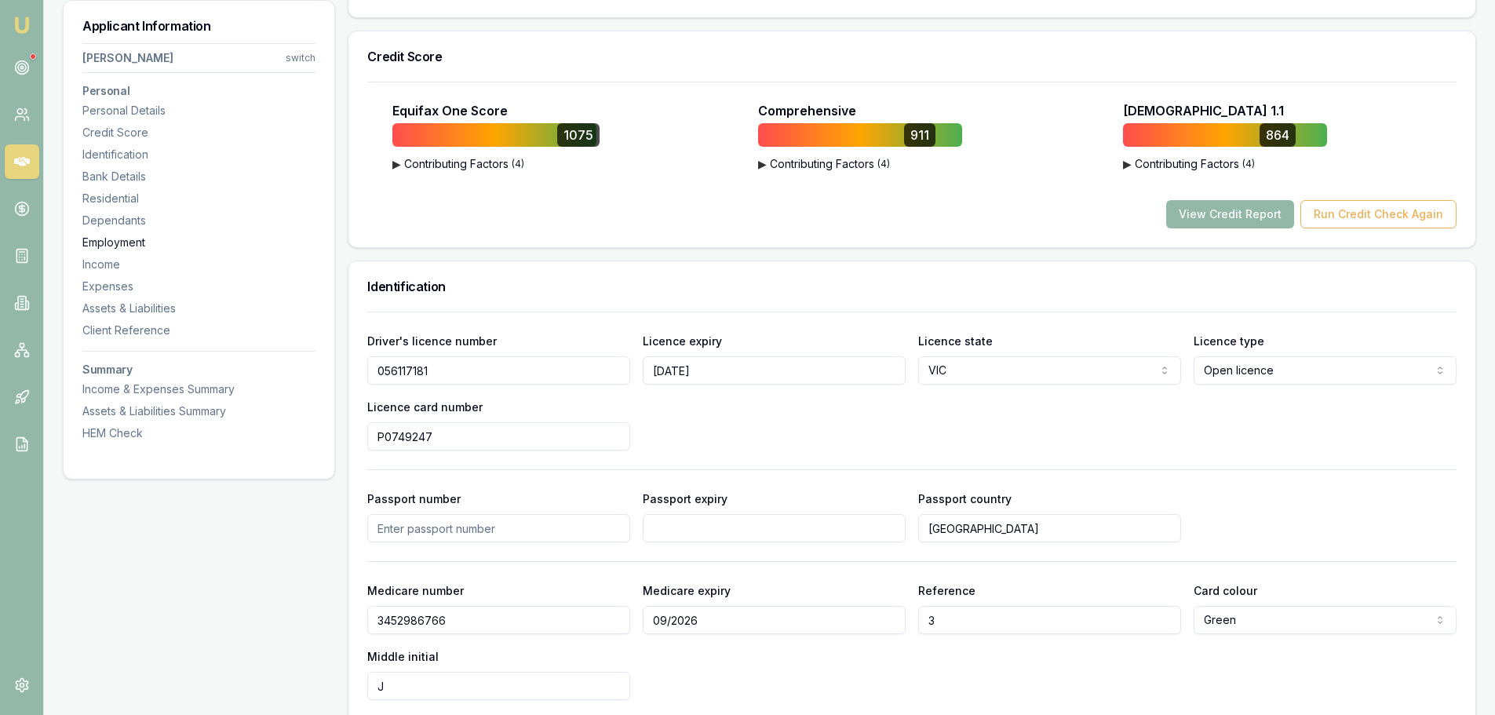
click at [108, 239] on div "Employment" at bounding box center [198, 243] width 233 height 16
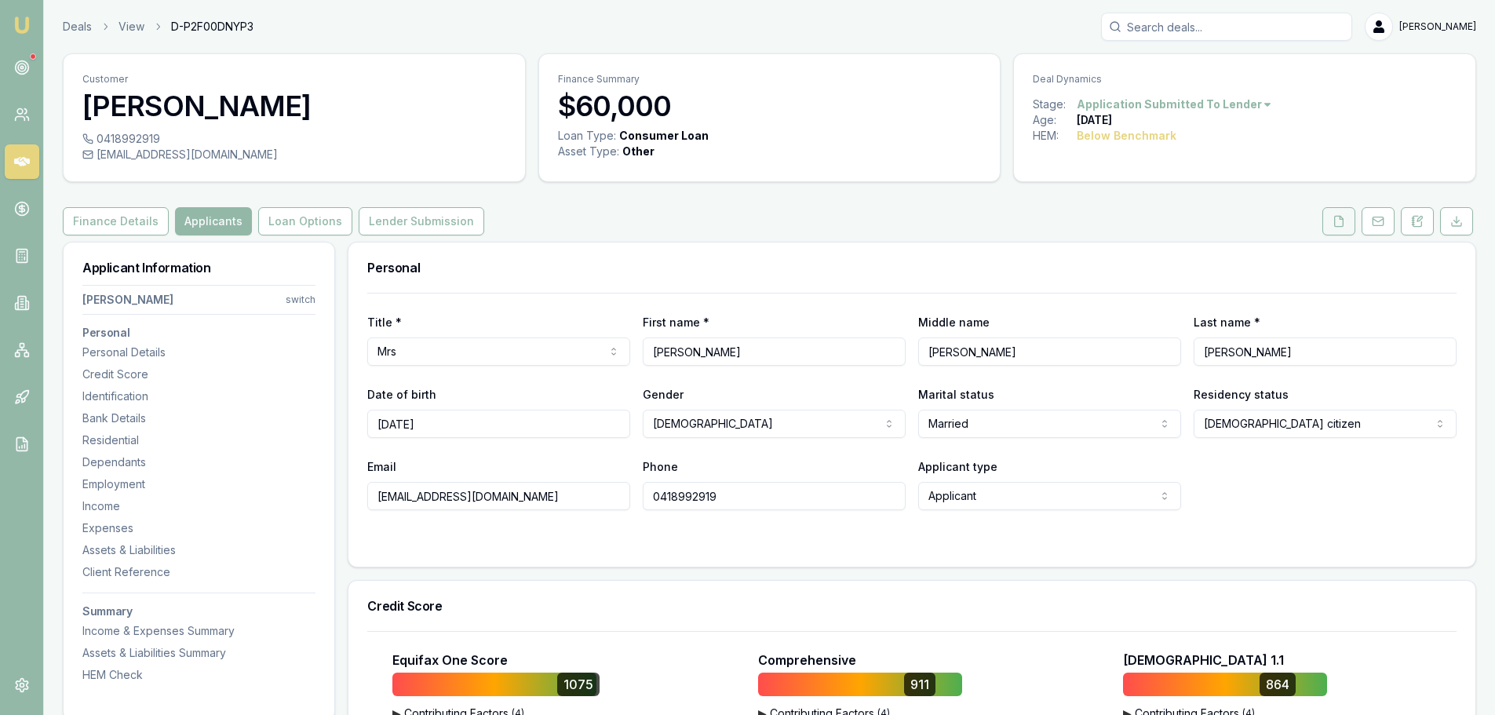
click at [1342, 224] on icon at bounding box center [1339, 221] width 13 height 13
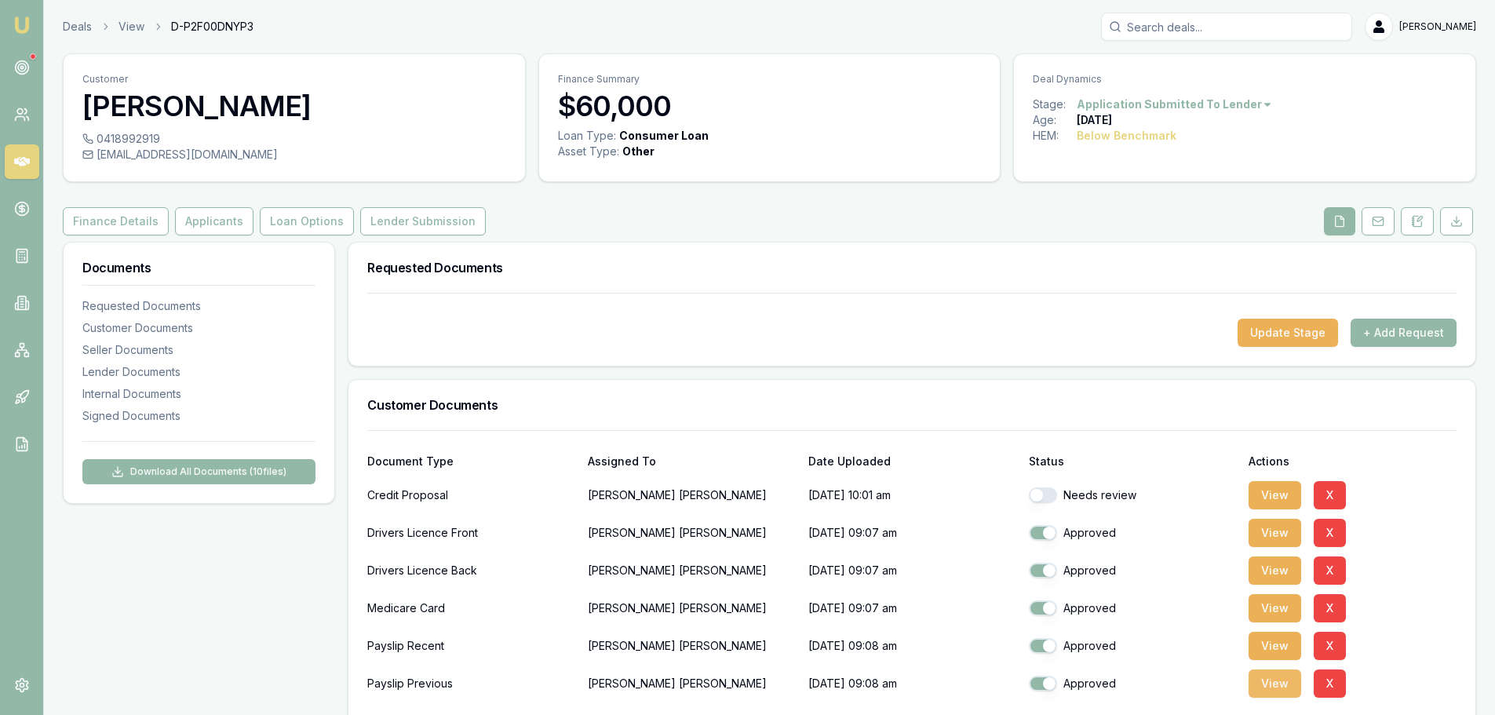
click at [1270, 682] on button "View" at bounding box center [1275, 684] width 53 height 28
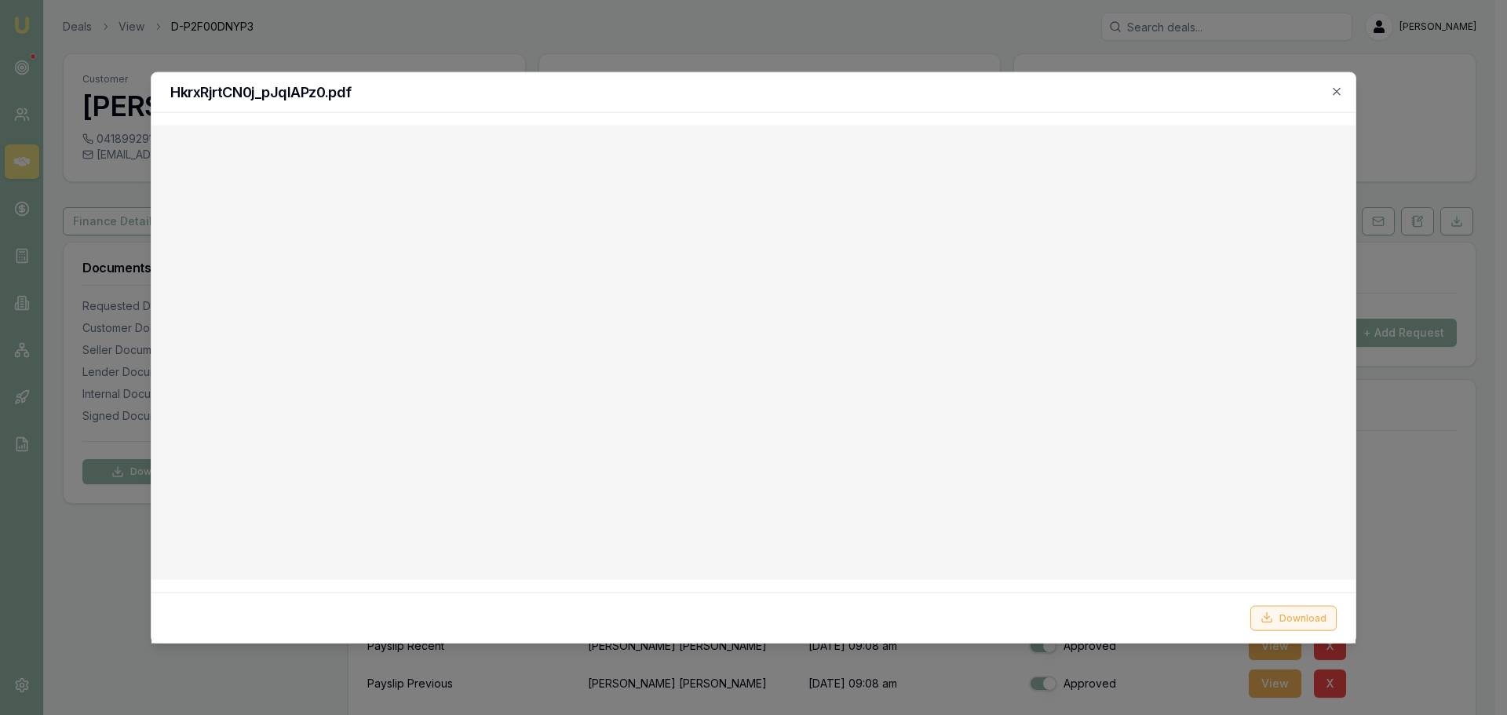
click at [1290, 613] on button "Download" at bounding box center [1293, 617] width 86 height 25
click at [1333, 94] on icon "button" at bounding box center [1336, 91] width 13 height 13
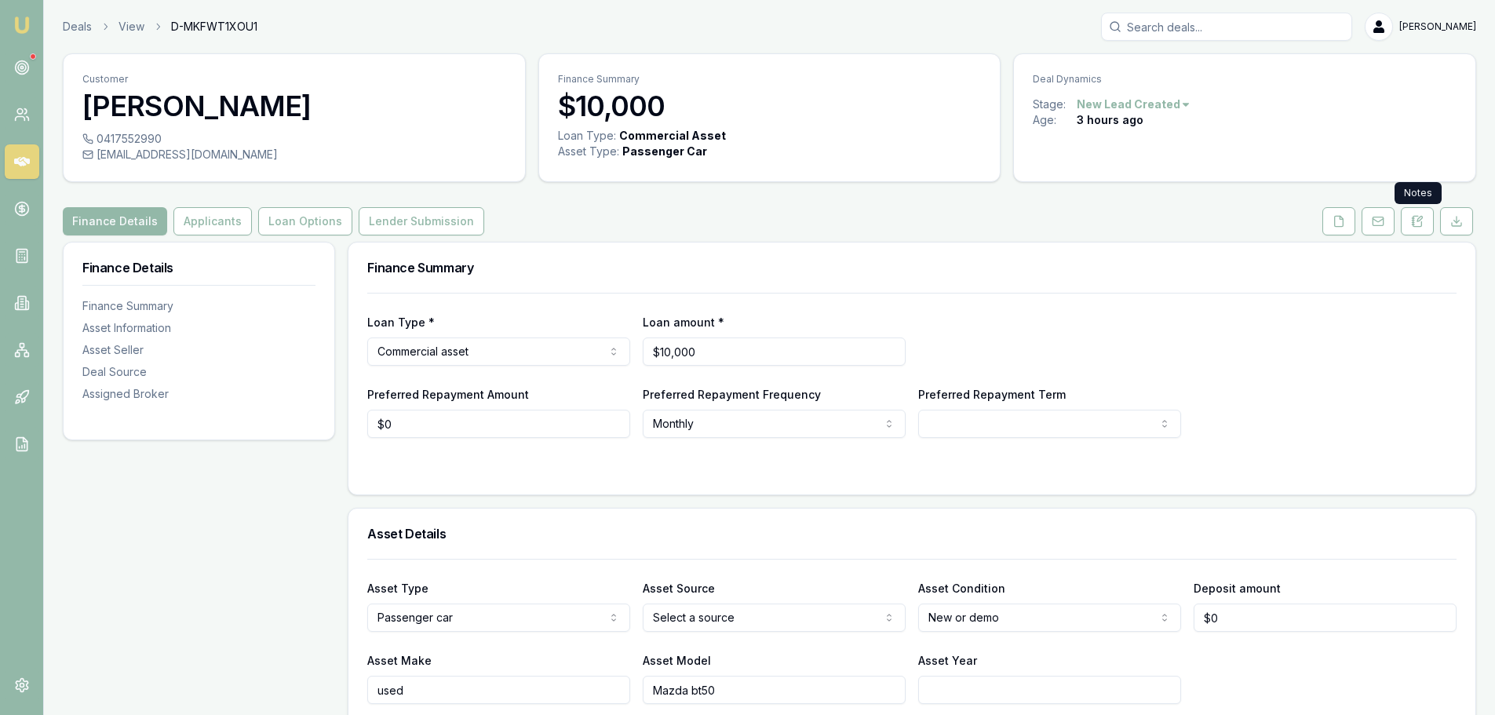
drag, startPoint x: 1416, startPoint y: 226, endPoint x: 1411, endPoint y: 306, distance: 80.2
click at [1418, 224] on icon at bounding box center [1417, 221] width 13 height 13
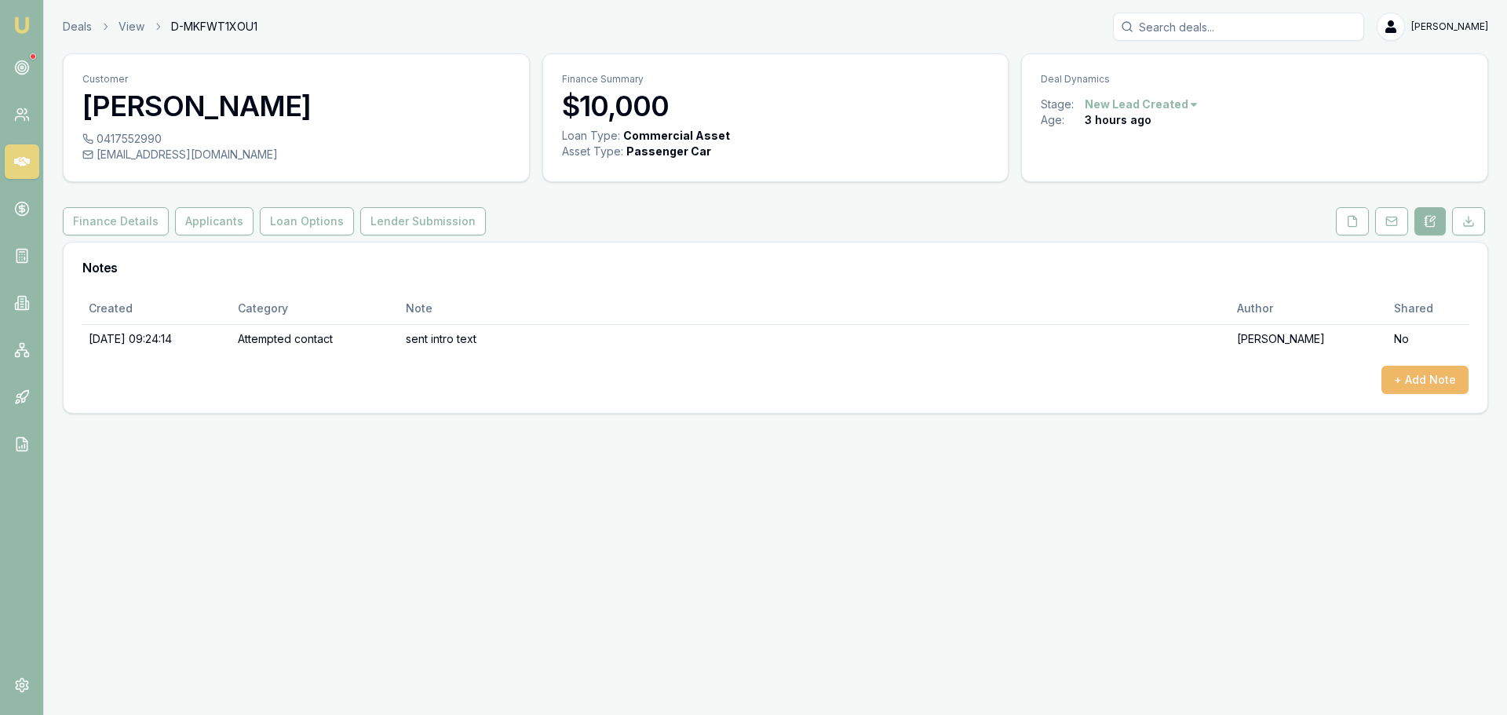
click at [1431, 381] on button "+ Add Note" at bounding box center [1424, 380] width 87 height 28
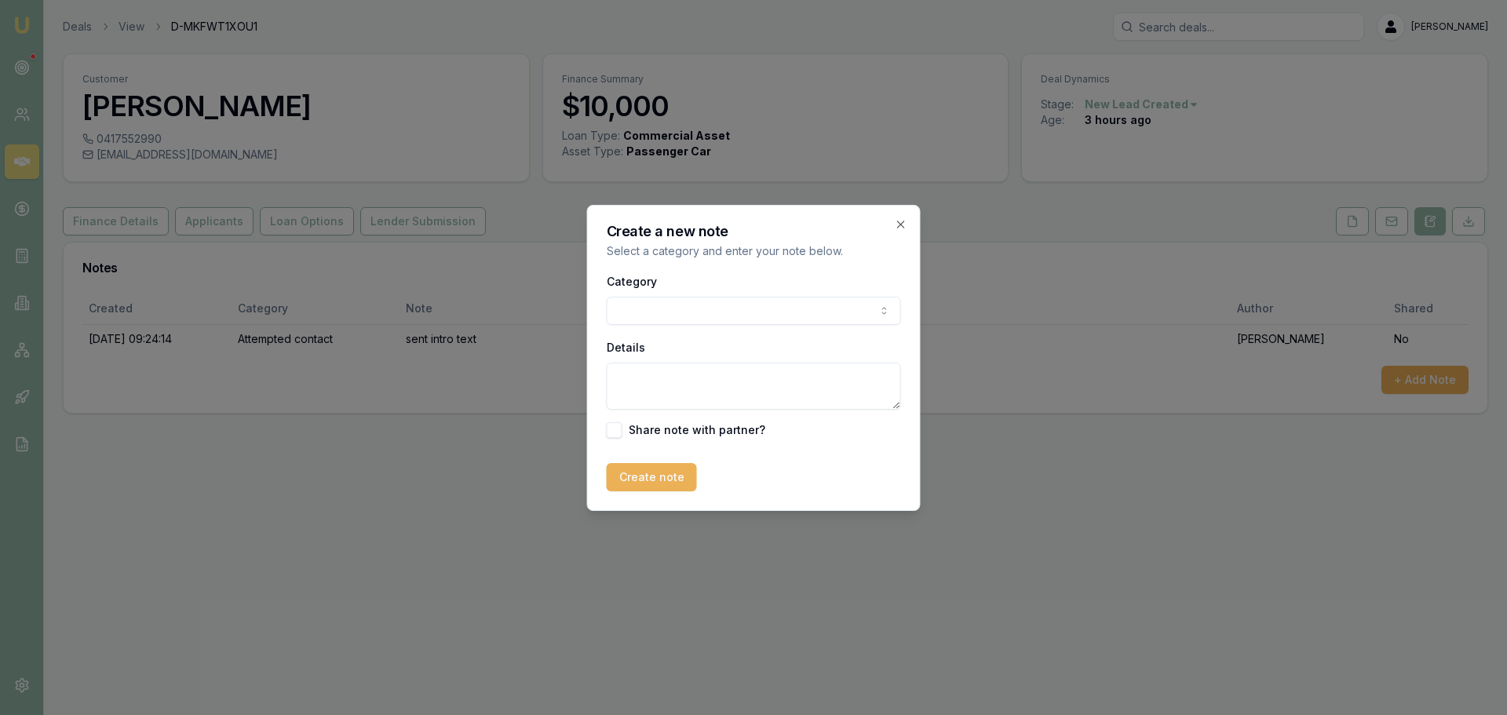
click at [741, 305] on body "Emu Broker Deals View D-MKFWT1XOU1 [PERSON_NAME] Toggle Menu Customer [PERSON_N…" at bounding box center [753, 357] width 1507 height 715
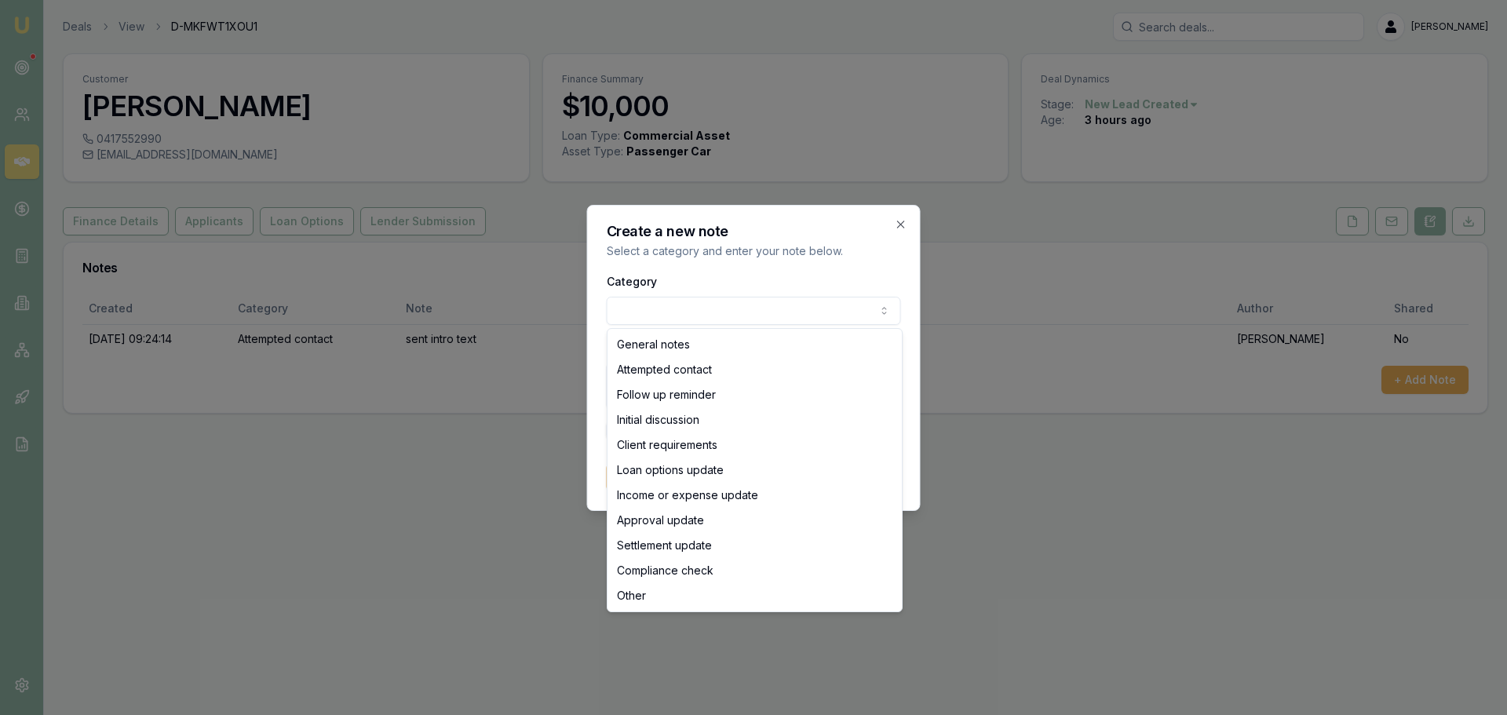
select select "ATTEMPTED_CONTACT"
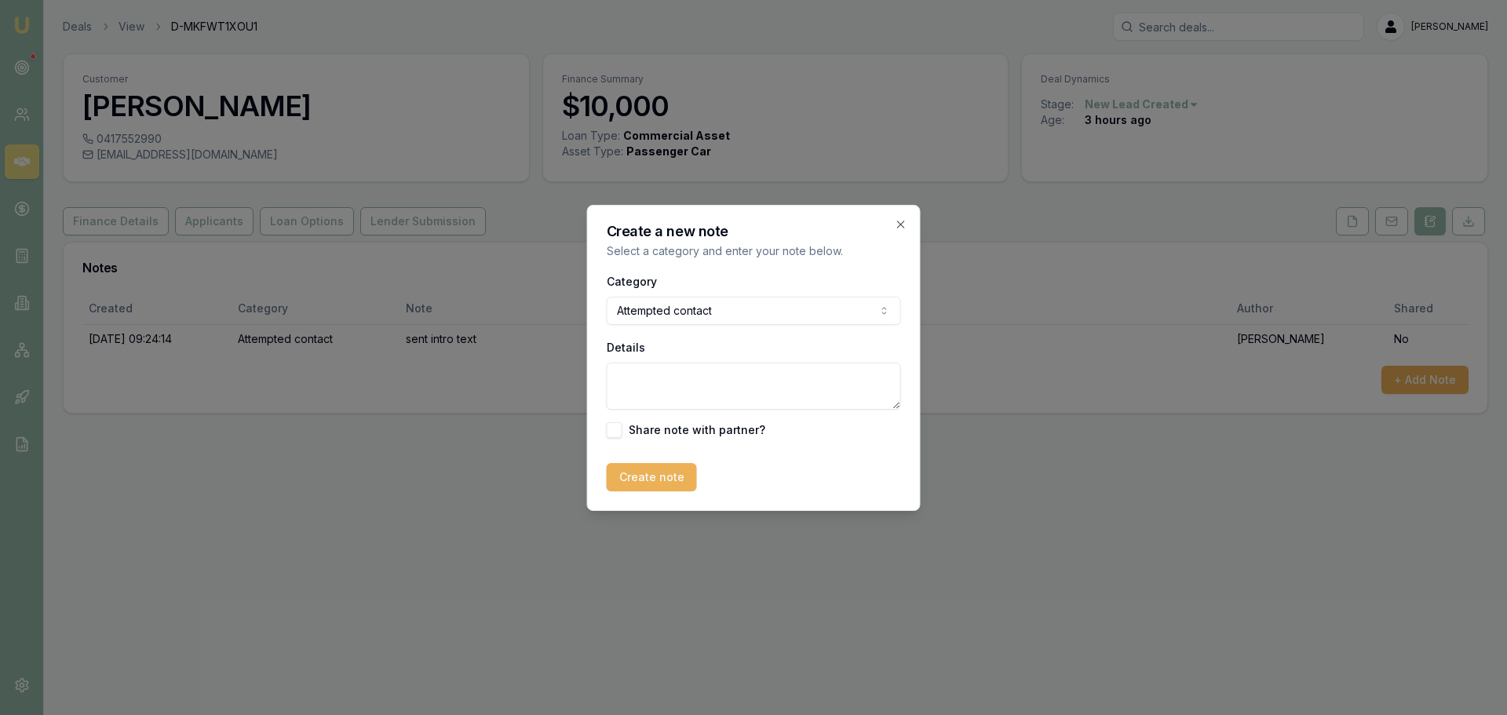
click at [705, 378] on textarea "Details" at bounding box center [754, 386] width 294 height 47
click at [740, 367] on textarea "Details" at bounding box center [754, 386] width 294 height 47
type textarea "left VM"
click at [666, 483] on button "Create note" at bounding box center [652, 477] width 90 height 28
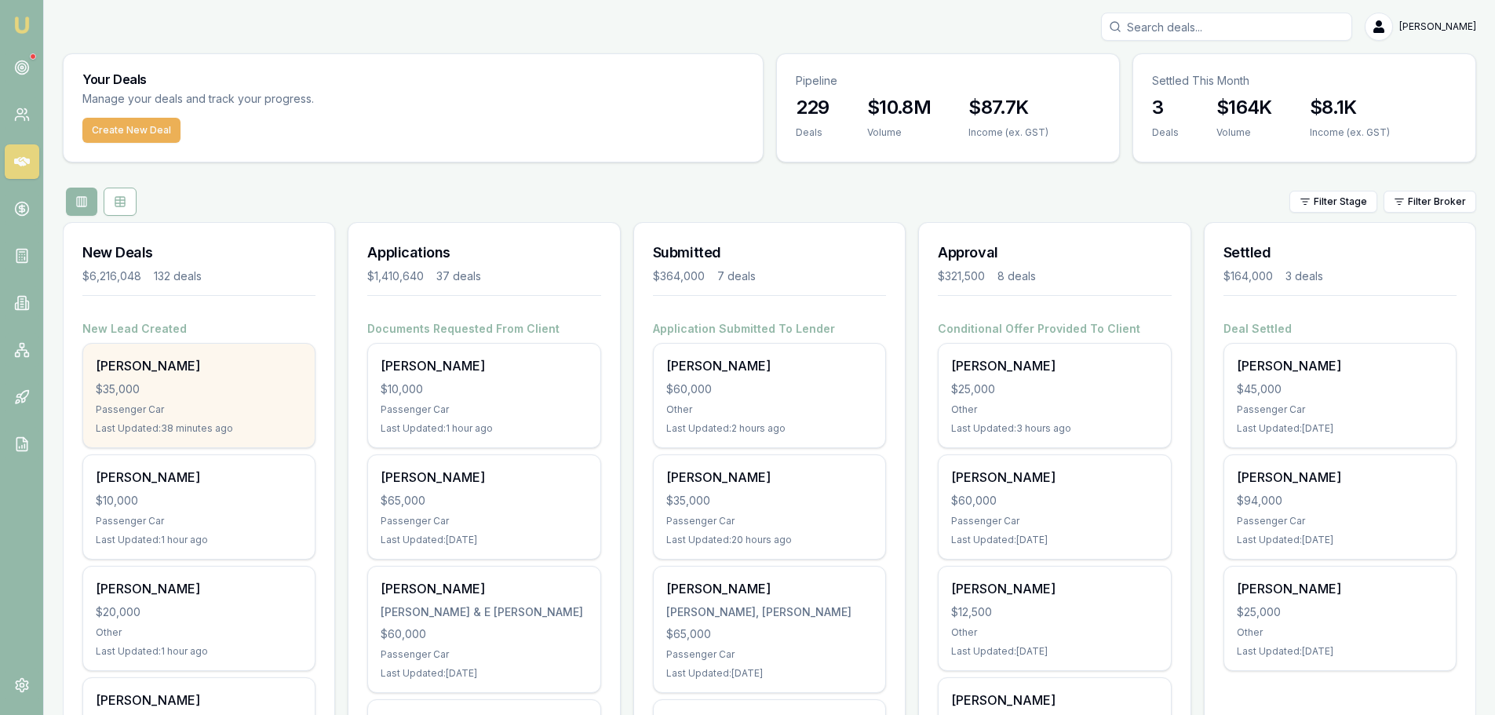
click at [284, 374] on div "[PERSON_NAME]" at bounding box center [199, 365] width 206 height 19
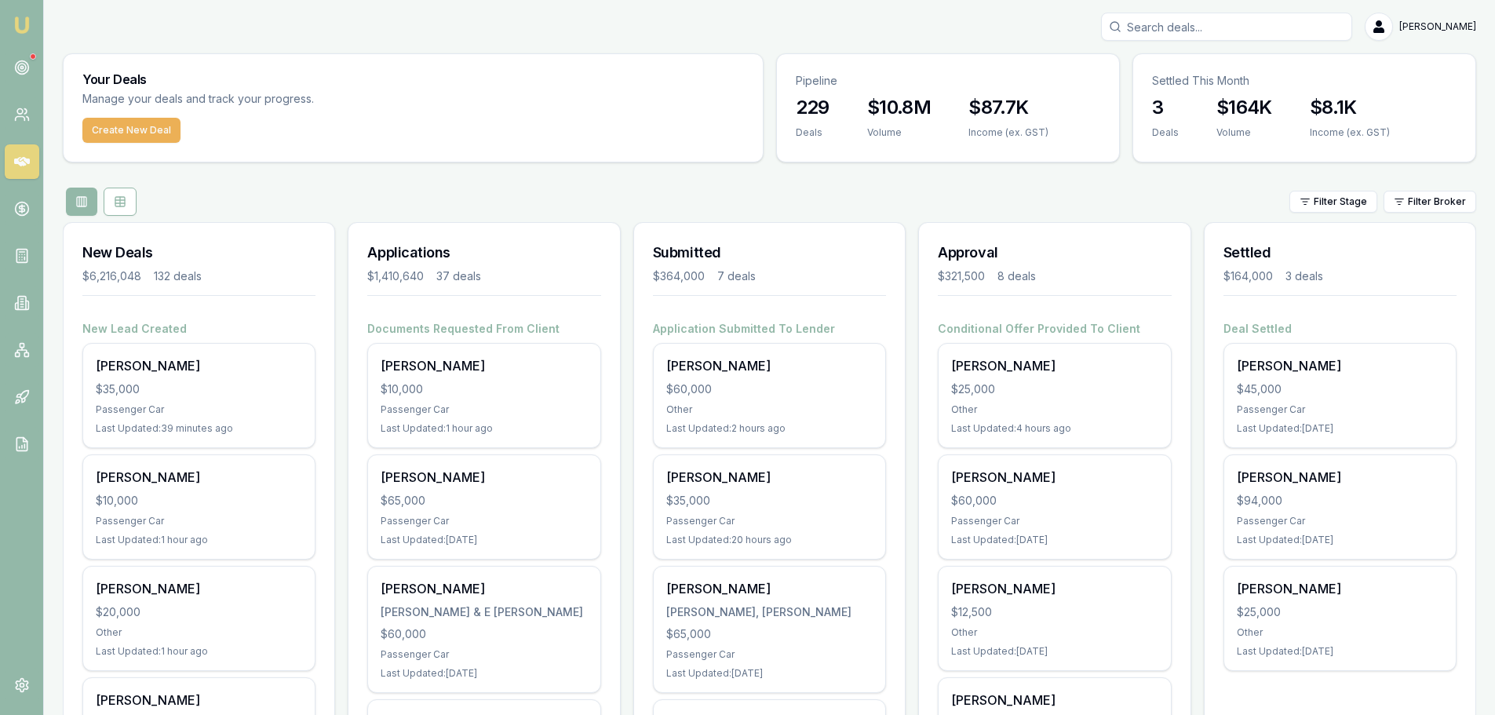
click at [1335, 26] on input "Search deals" at bounding box center [1226, 27] width 251 height 28
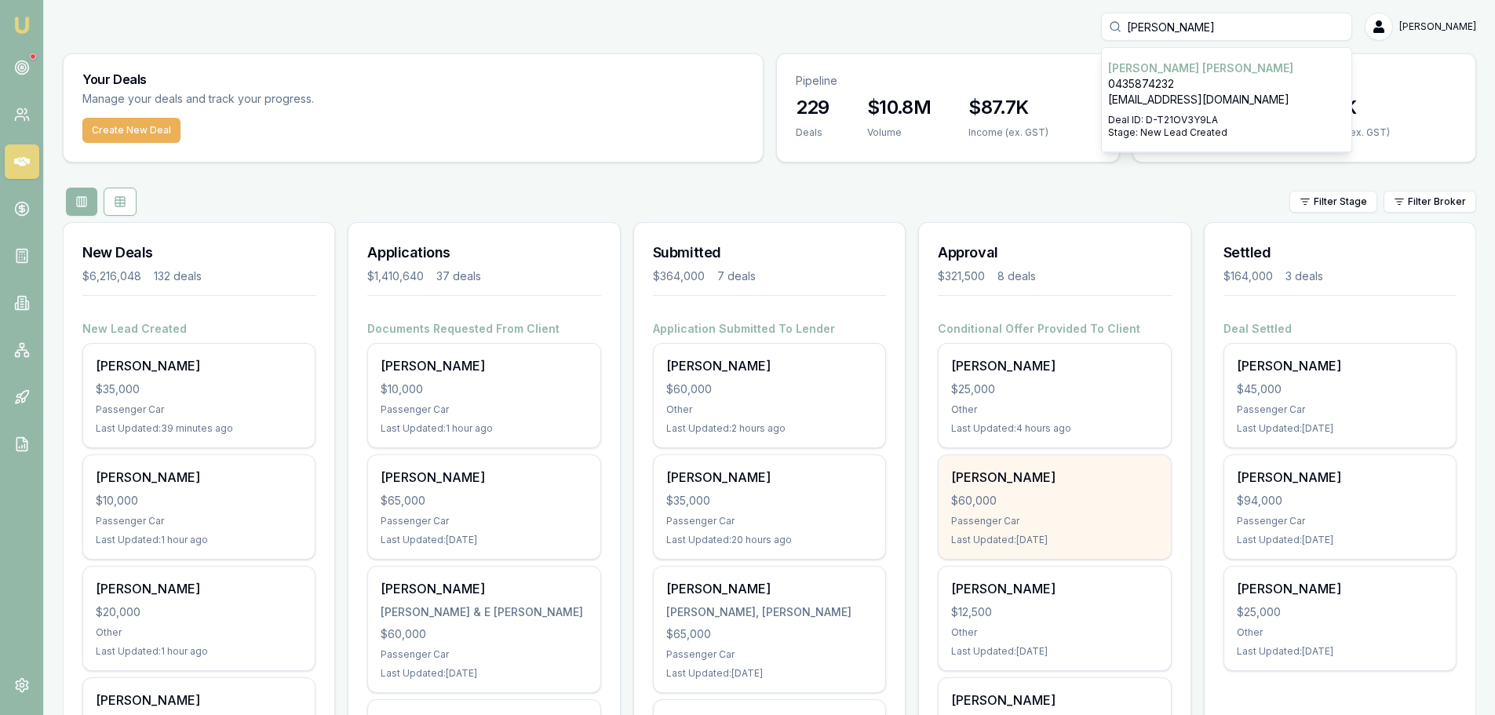
click at [966, 507] on div "$60,000" at bounding box center [1054, 501] width 206 height 16
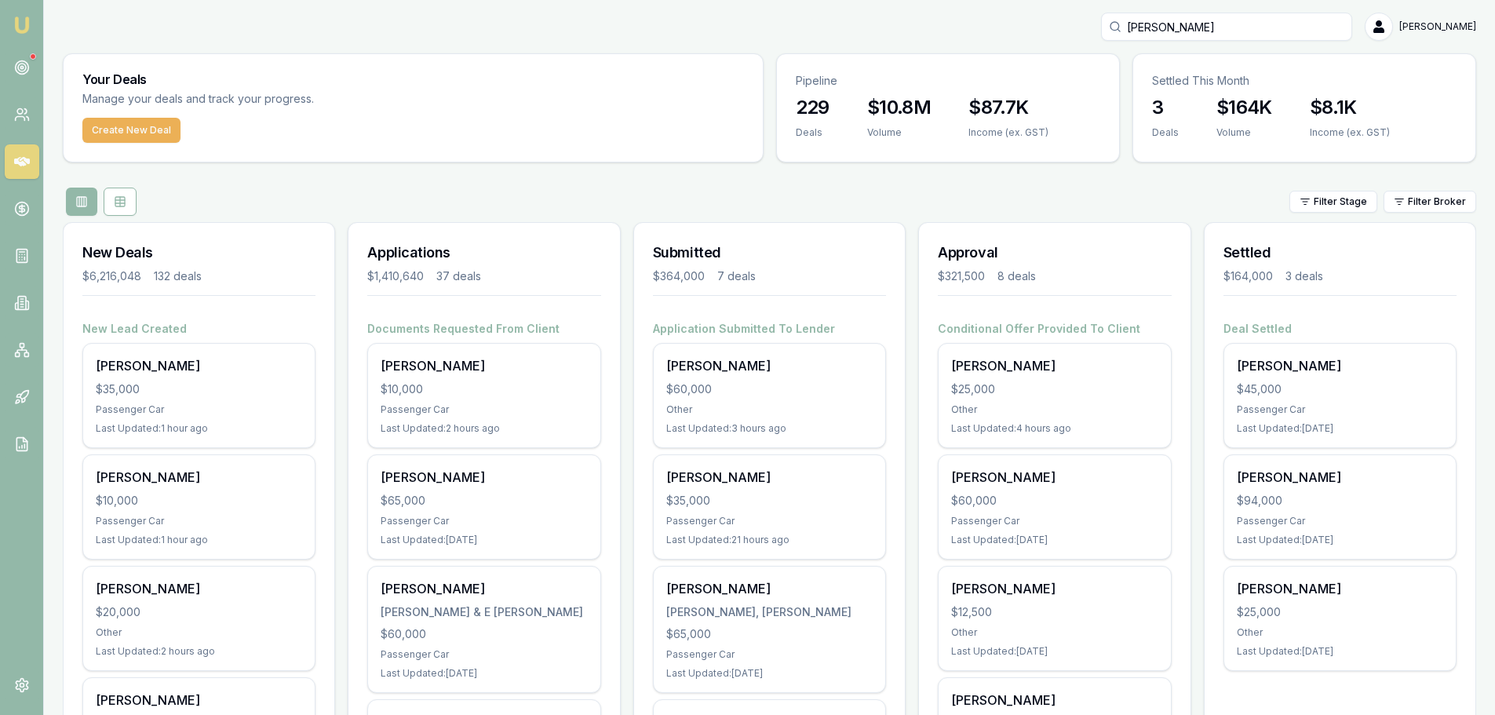
drag, startPoint x: 1227, startPoint y: 27, endPoint x: 896, endPoint y: 13, distance: 330.8
click at [945, 15] on div "garner Erin Shield" at bounding box center [770, 27] width 1414 height 28
type input "glenn"
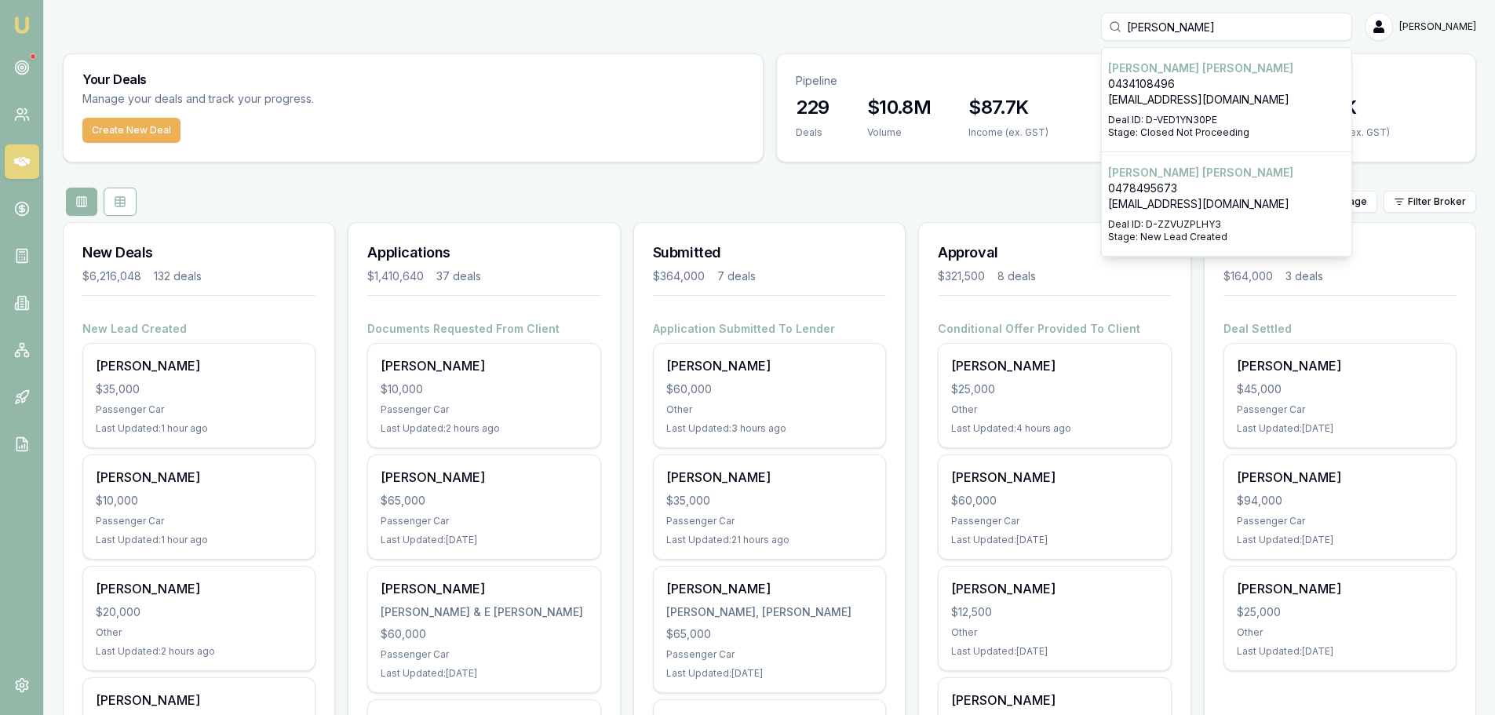
click at [1254, 200] on p "glennsiby05@gmail.com" at bounding box center [1226, 204] width 237 height 16
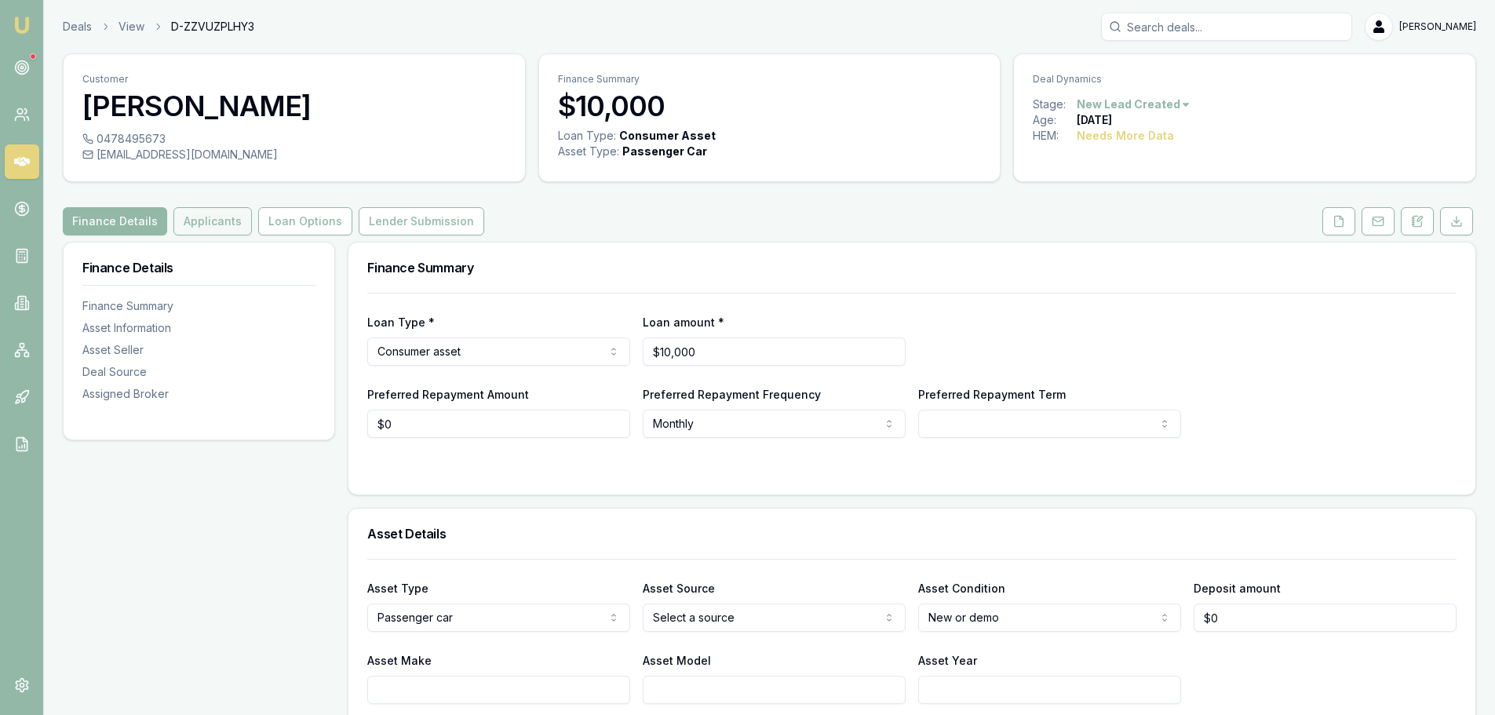
click at [209, 213] on button "Applicants" at bounding box center [212, 221] width 78 height 28
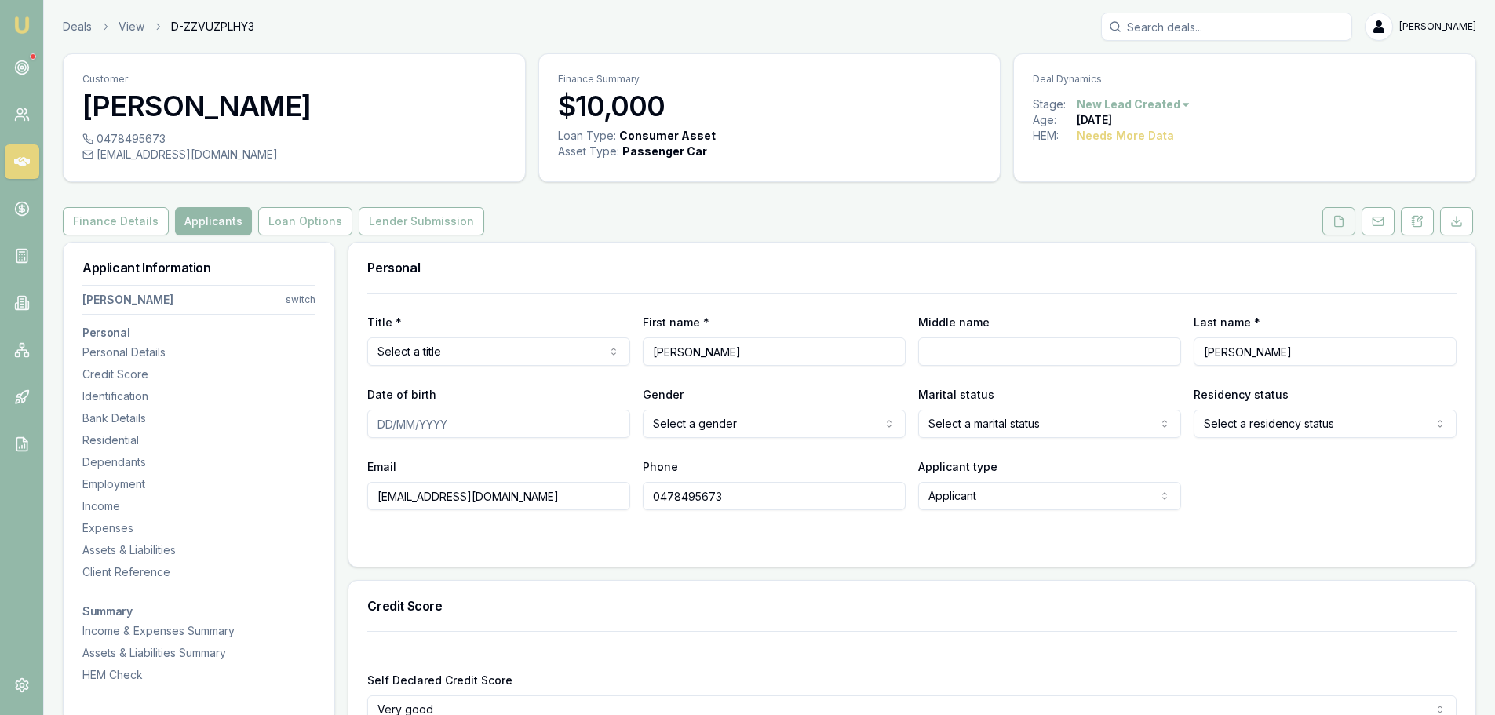
click at [1341, 223] on icon at bounding box center [1339, 221] width 13 height 13
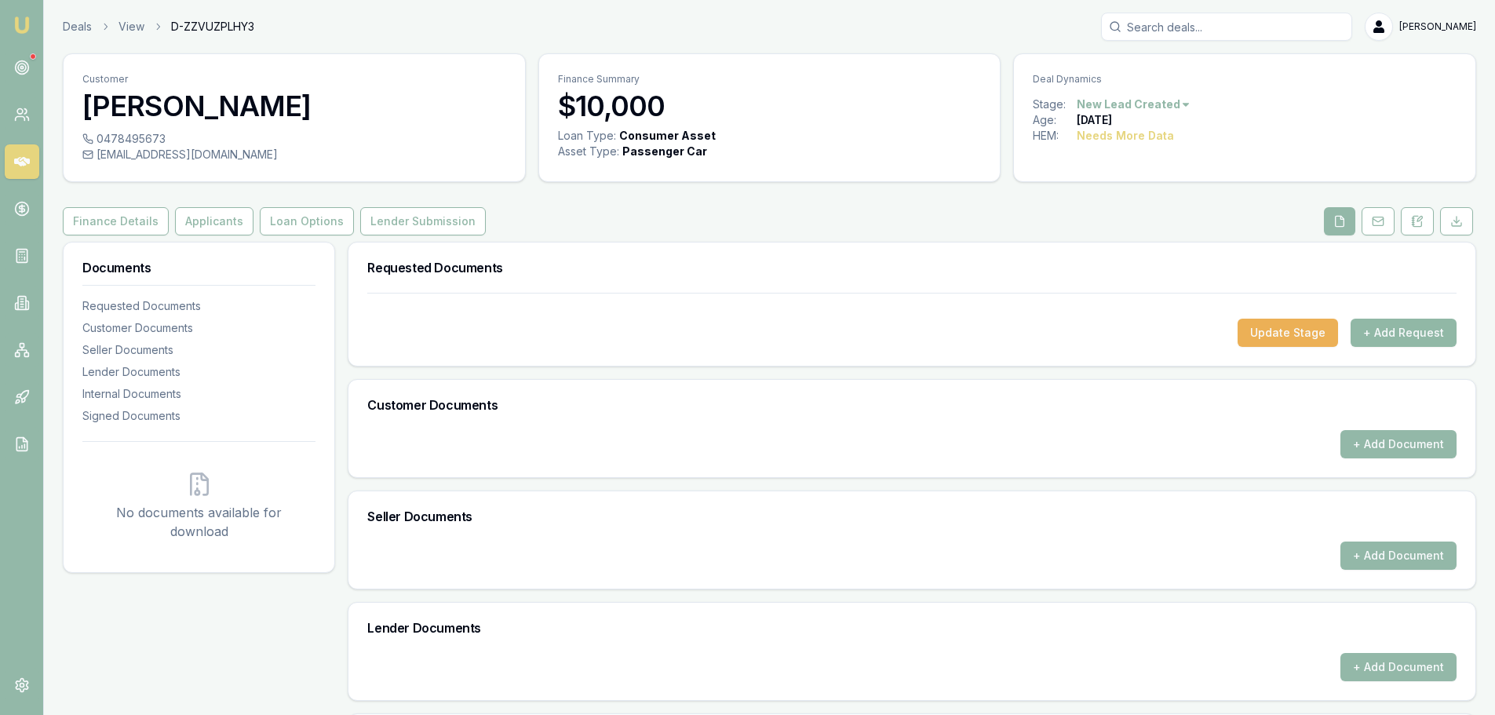
click at [1403, 331] on button "+ Add Request" at bounding box center [1404, 333] width 106 height 28
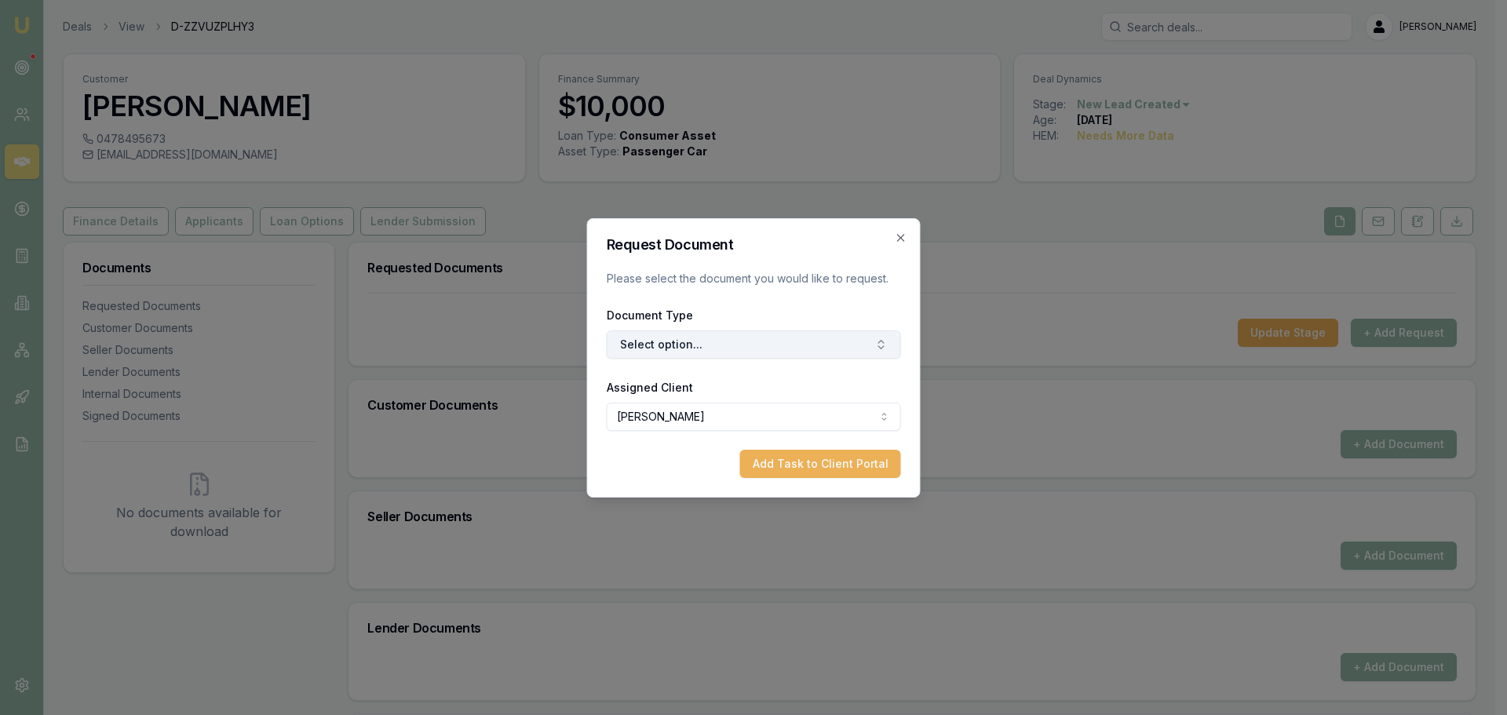
click at [730, 338] on button "Select option..." at bounding box center [754, 344] width 294 height 28
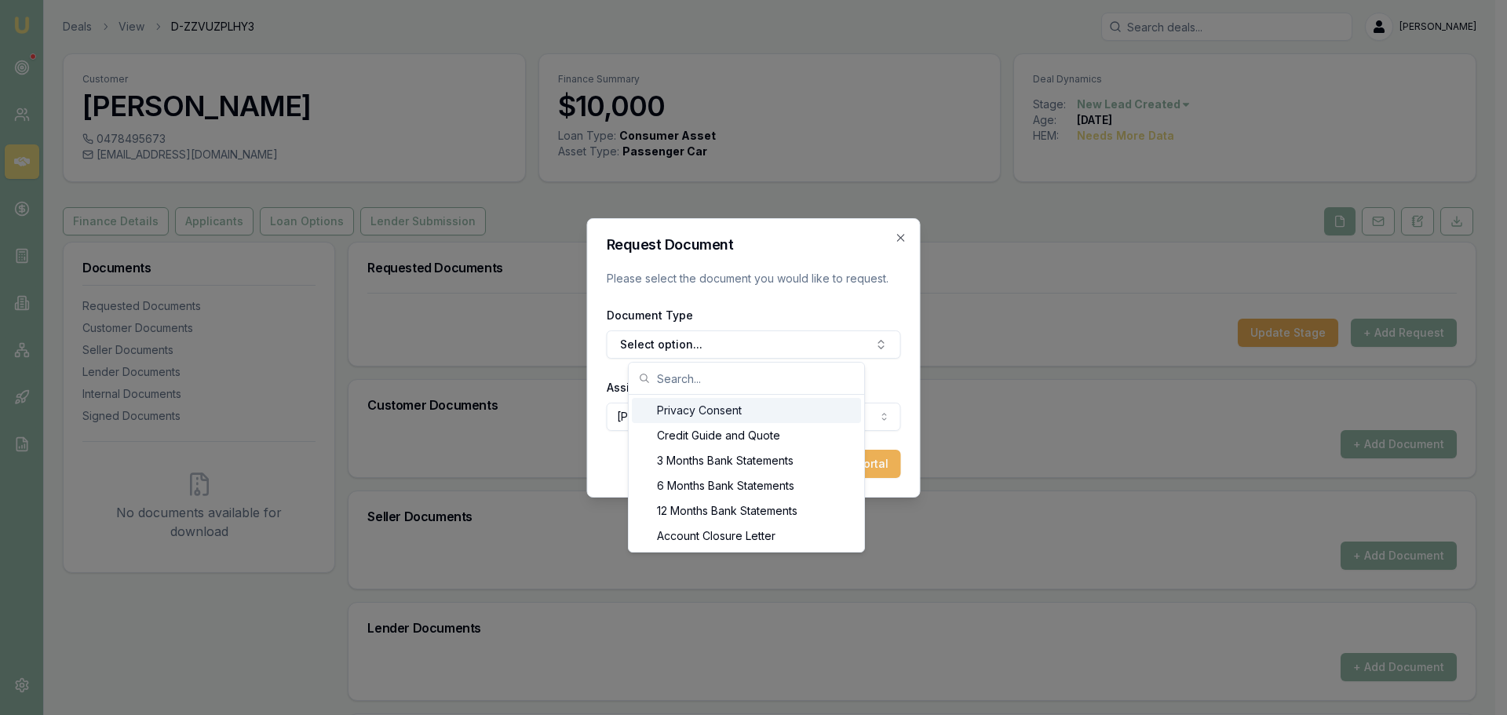
click at [683, 414] on div "Privacy Consent" at bounding box center [746, 410] width 229 height 25
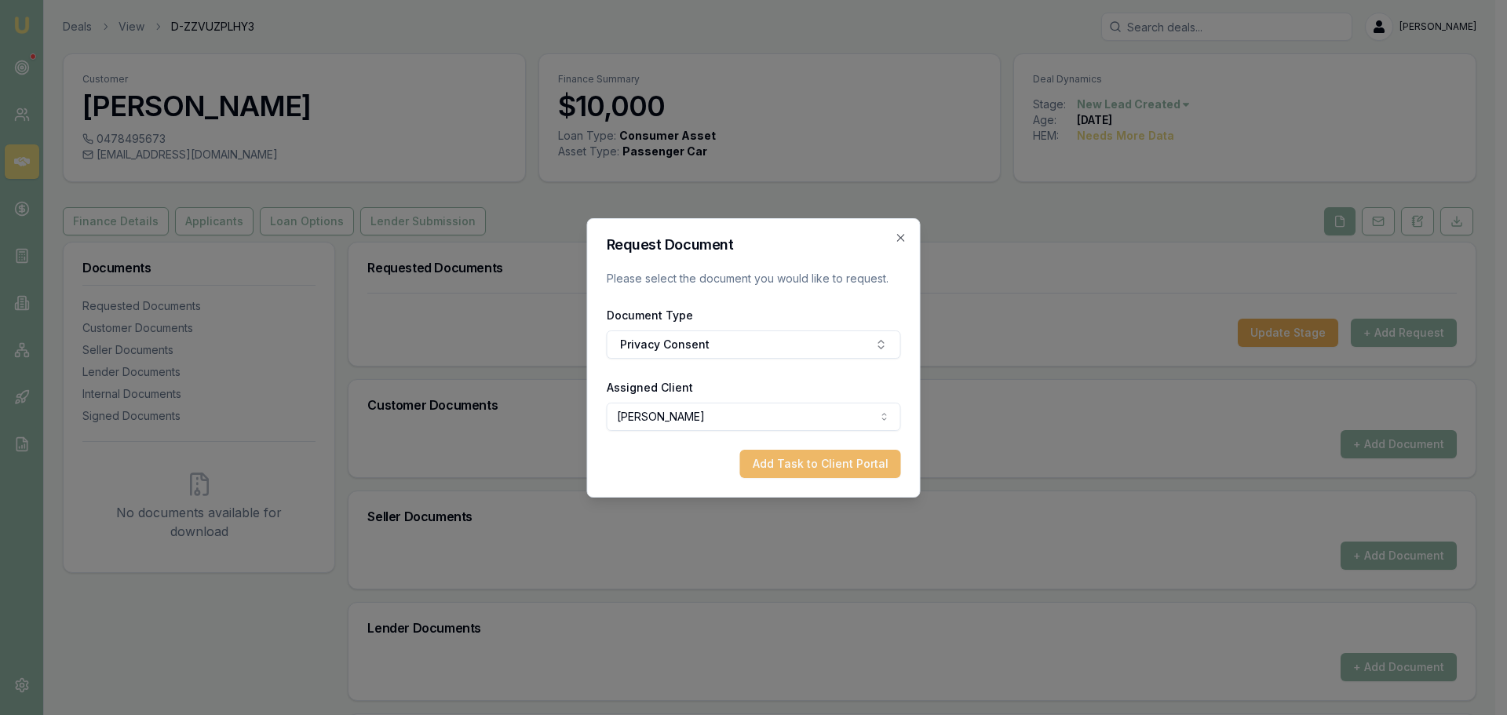
click at [791, 465] on button "Add Task to Client Portal" at bounding box center [820, 464] width 161 height 28
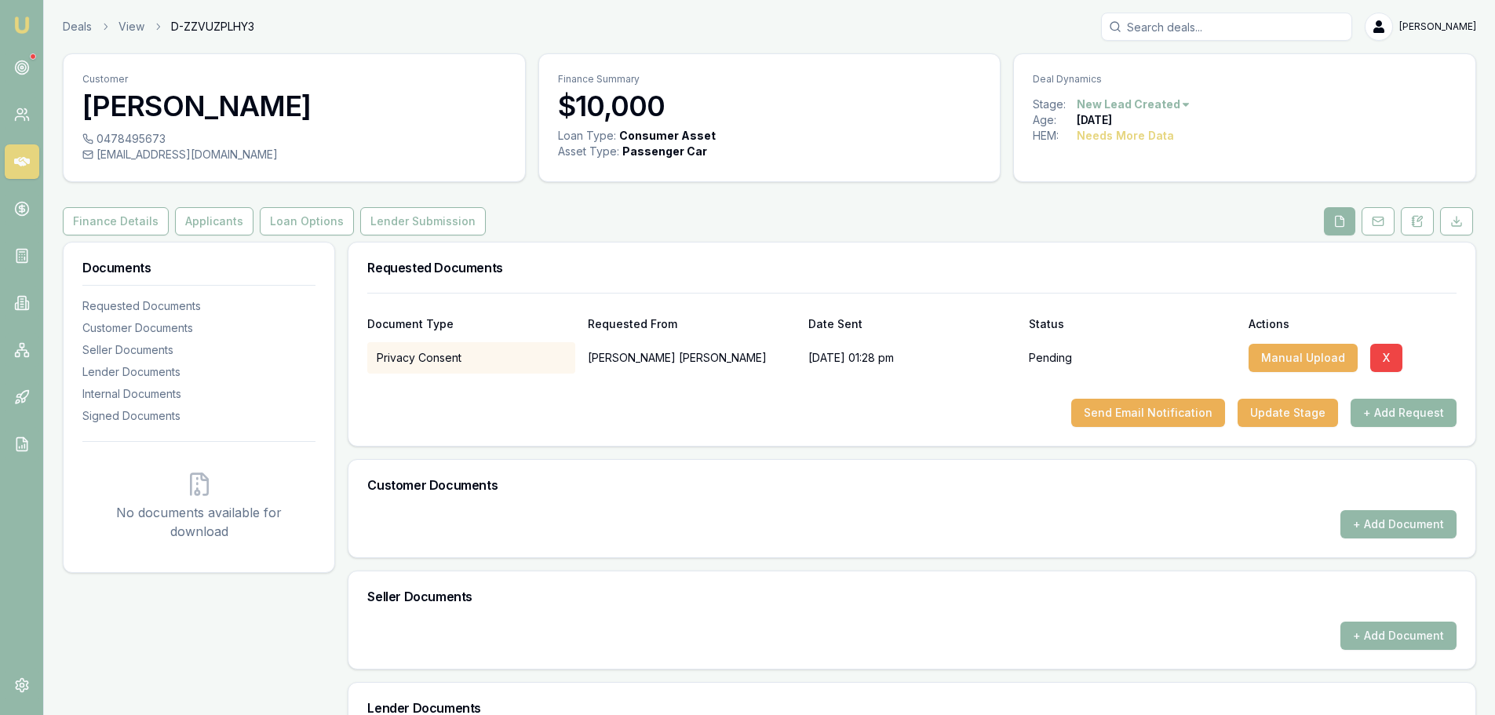
click at [1450, 413] on button "+ Add Request" at bounding box center [1404, 413] width 106 height 28
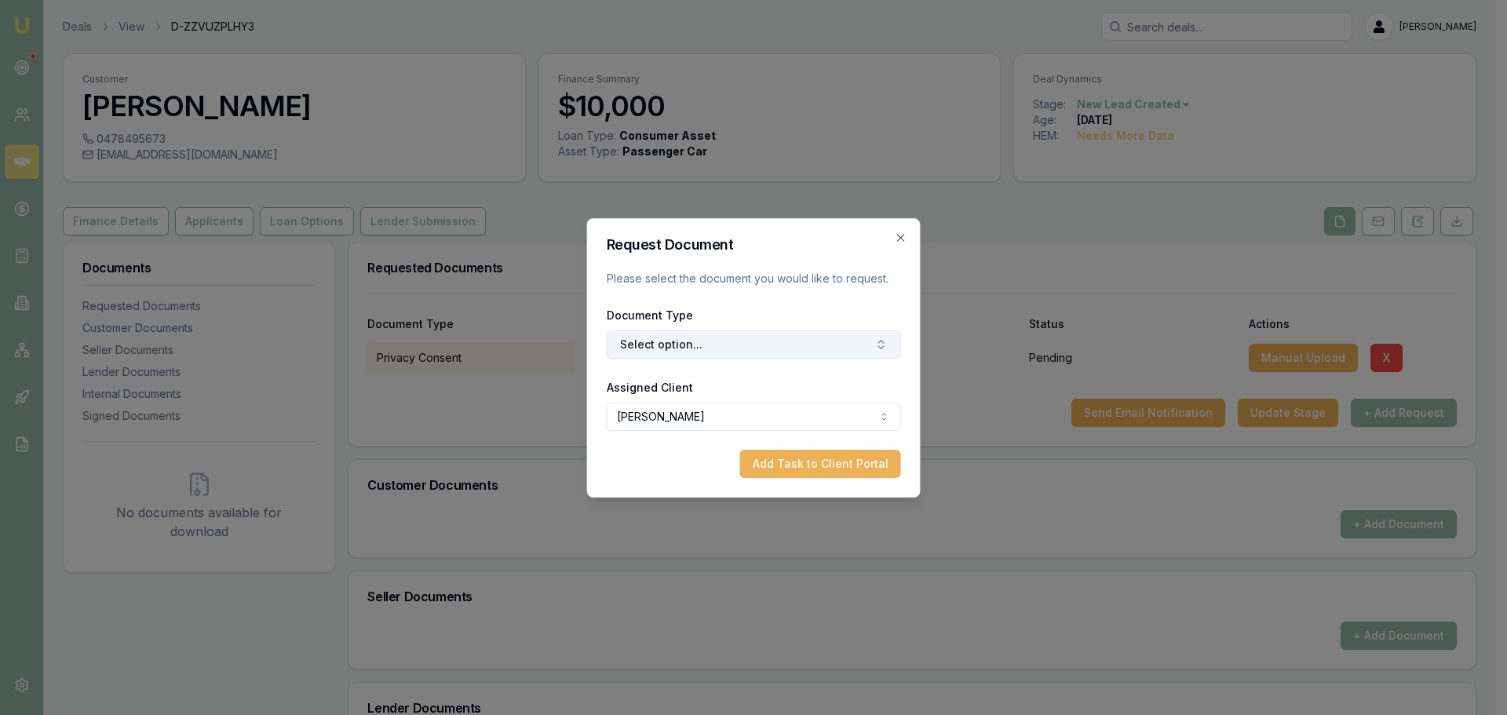
click at [706, 335] on button "Select option..." at bounding box center [754, 344] width 294 height 28
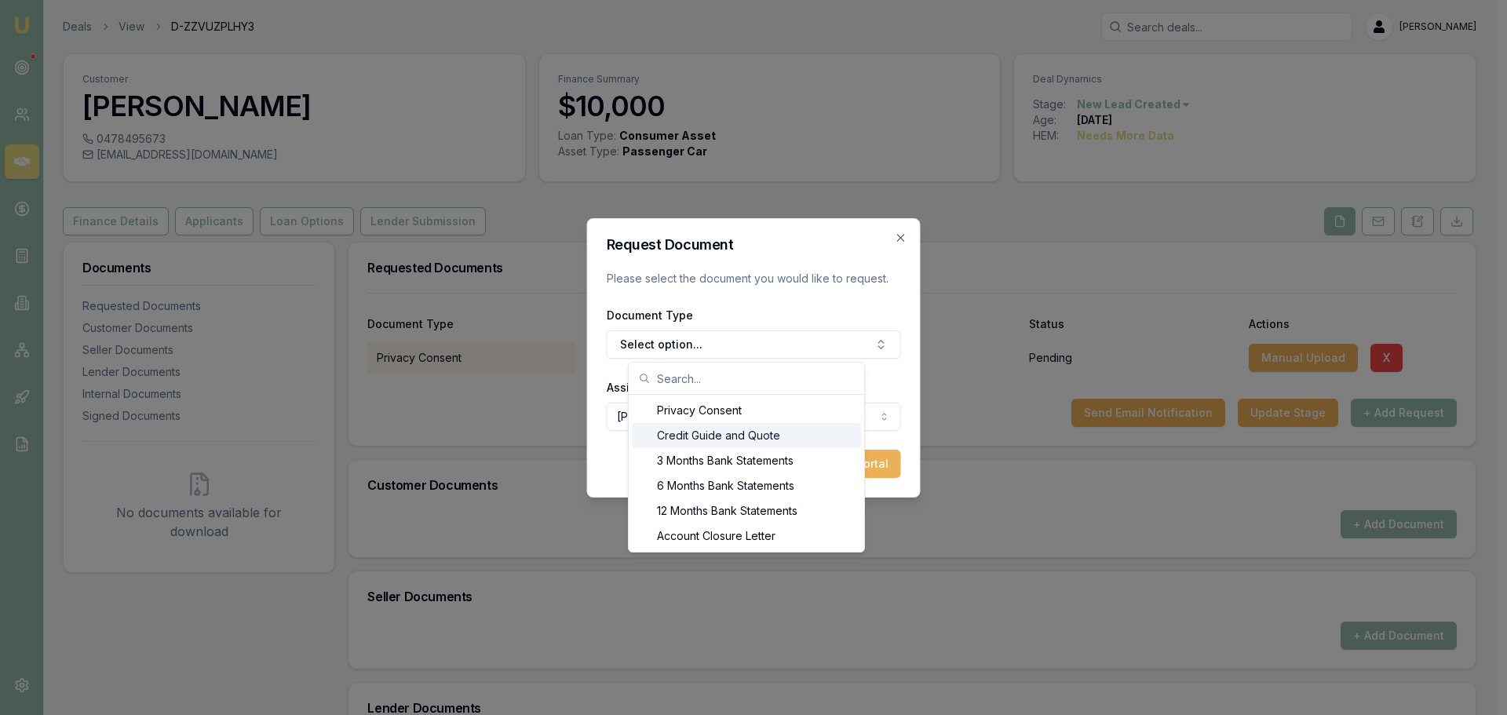
click at [666, 434] on div "Credit Guide and Quote" at bounding box center [746, 435] width 229 height 25
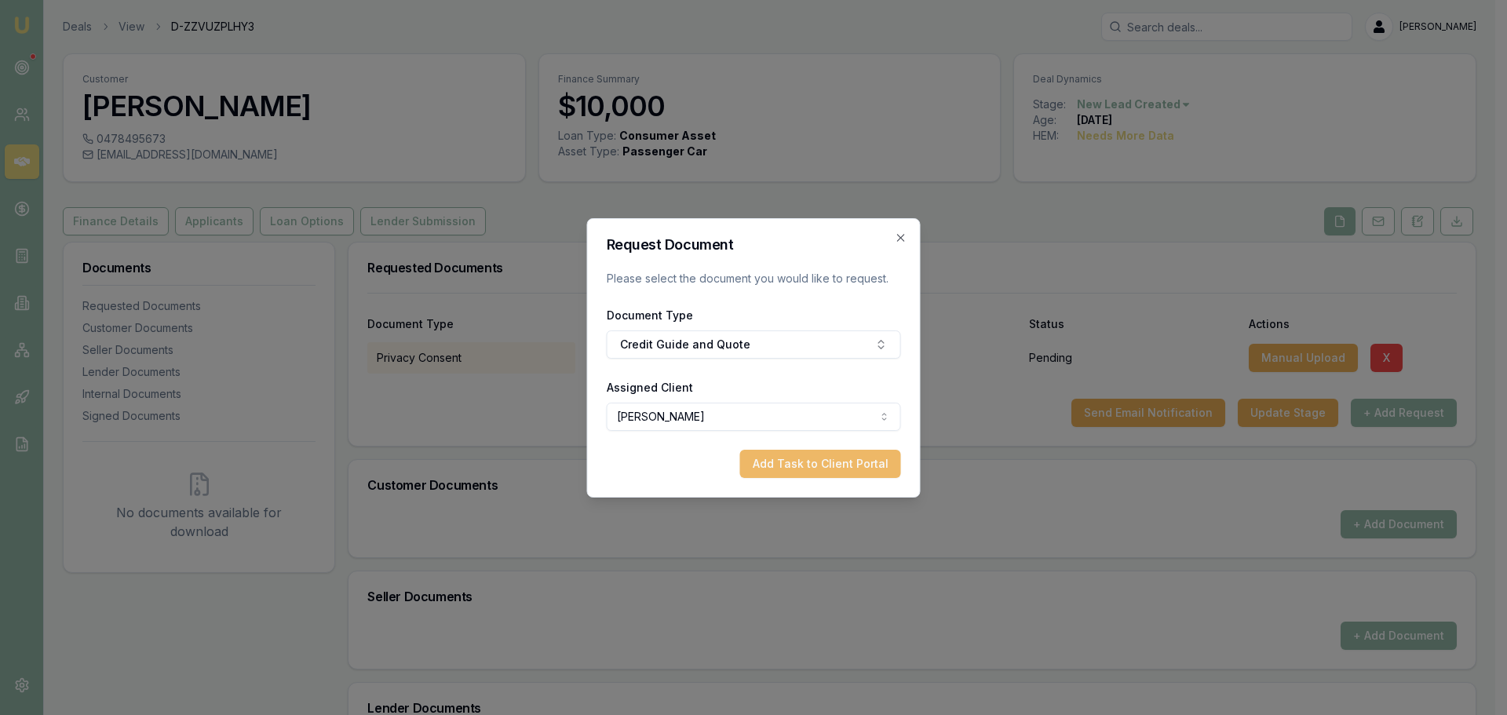
click at [800, 474] on button "Add Task to Client Portal" at bounding box center [820, 464] width 161 height 28
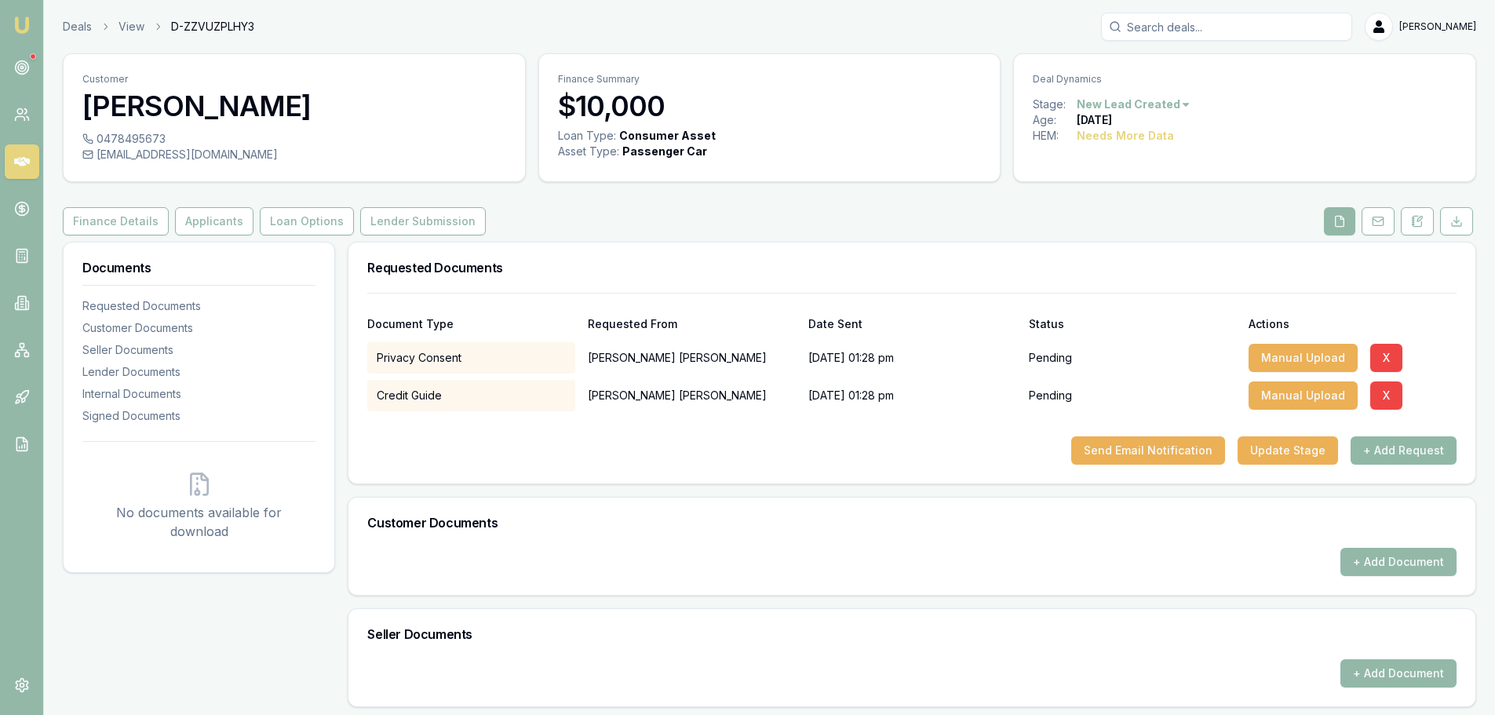
click at [1397, 449] on button "+ Add Request" at bounding box center [1404, 450] width 106 height 28
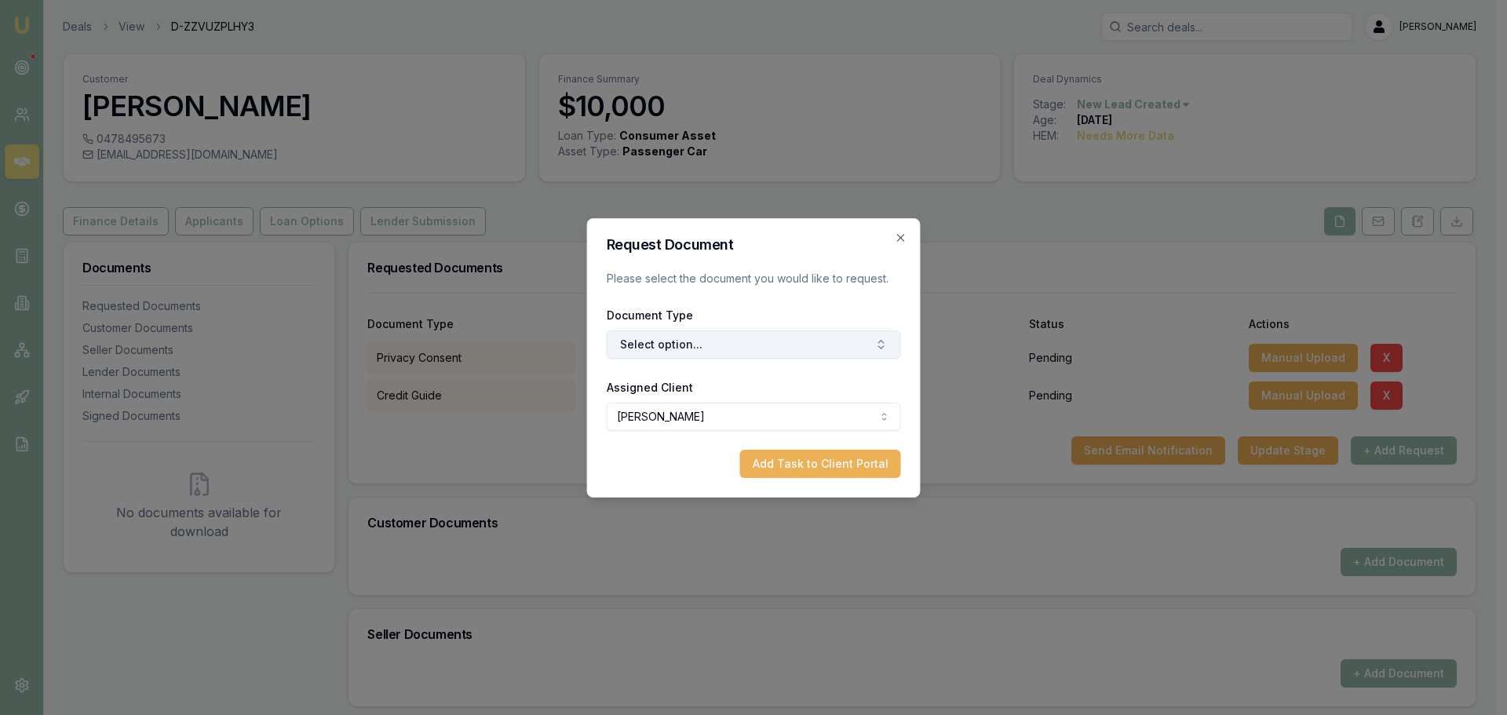
click at [837, 342] on button "Select option..." at bounding box center [754, 344] width 294 height 28
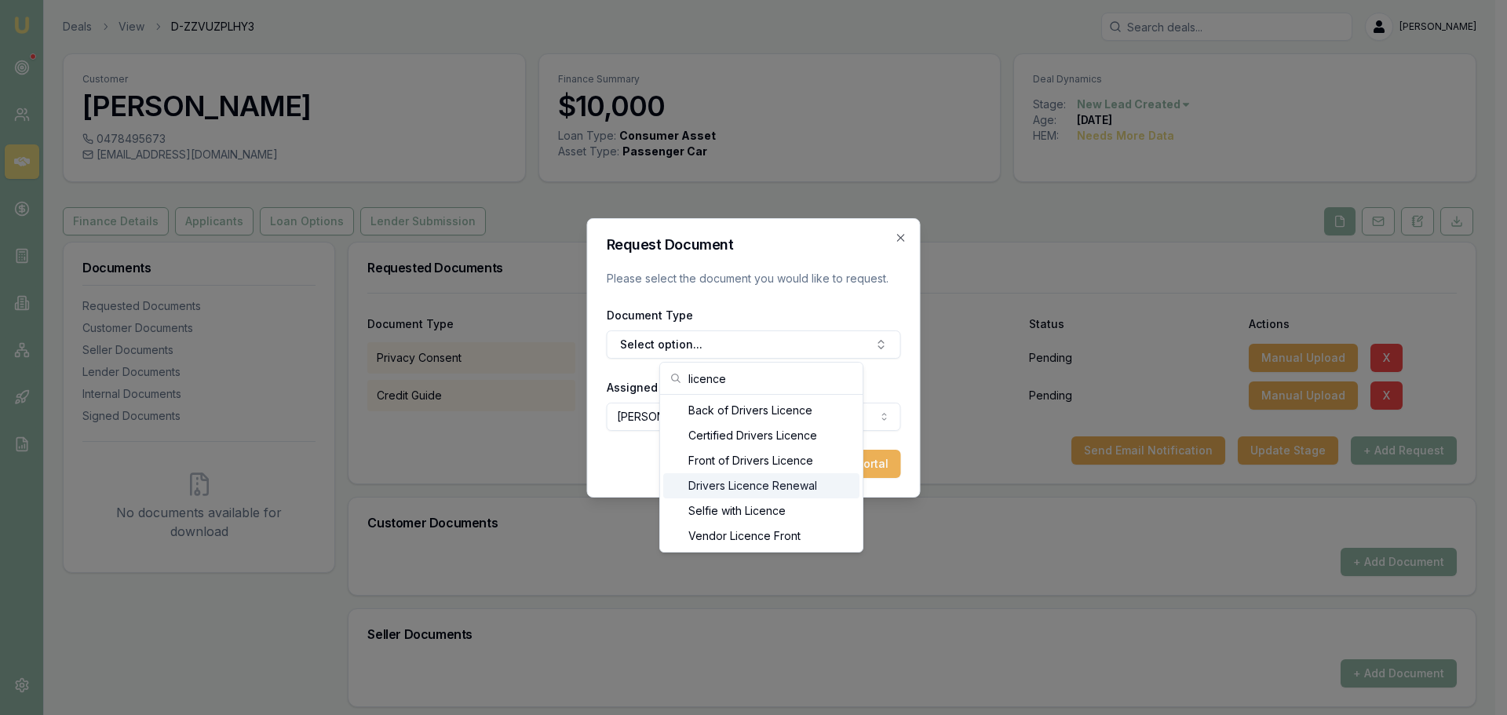
type input "licence"
click at [720, 458] on div "Front of Drivers Licence" at bounding box center [761, 460] width 196 height 25
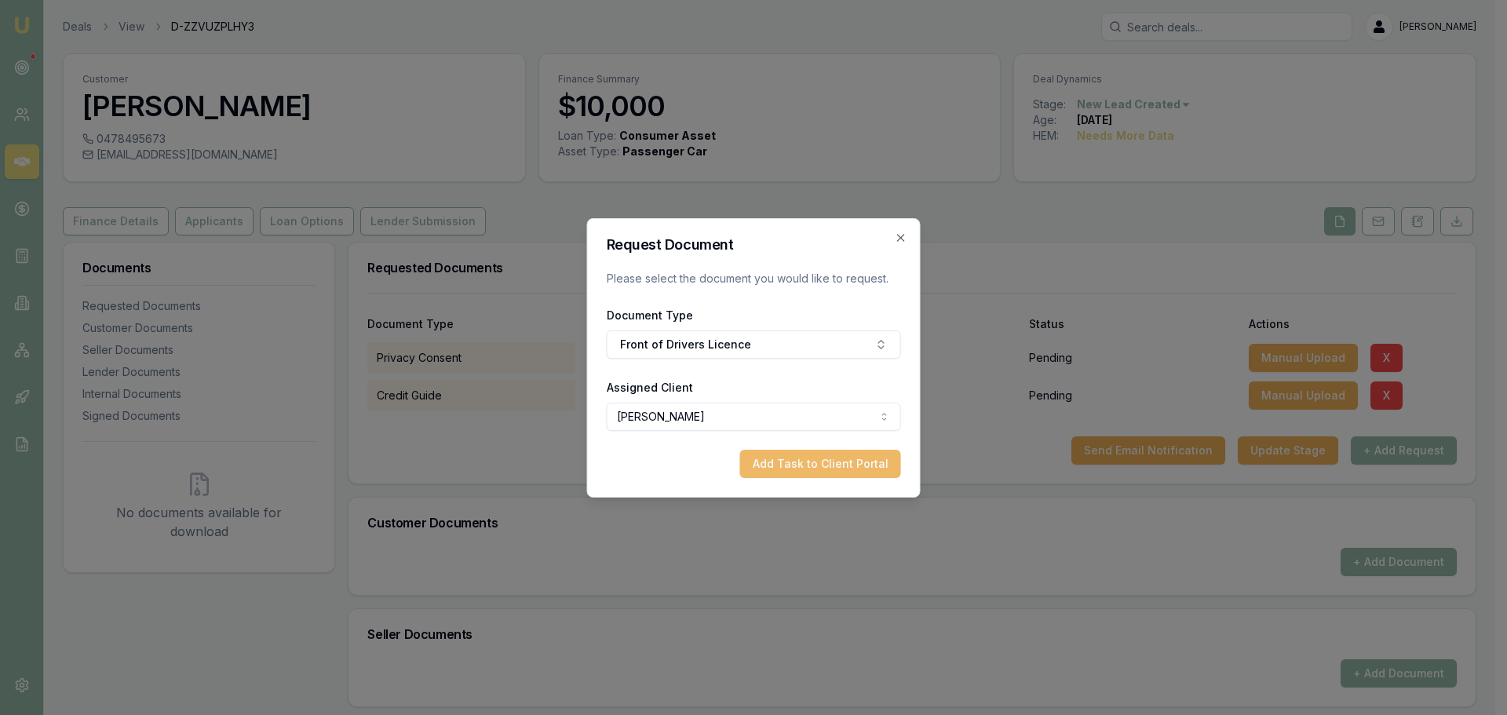
click at [786, 465] on button "Add Task to Client Portal" at bounding box center [820, 464] width 161 height 28
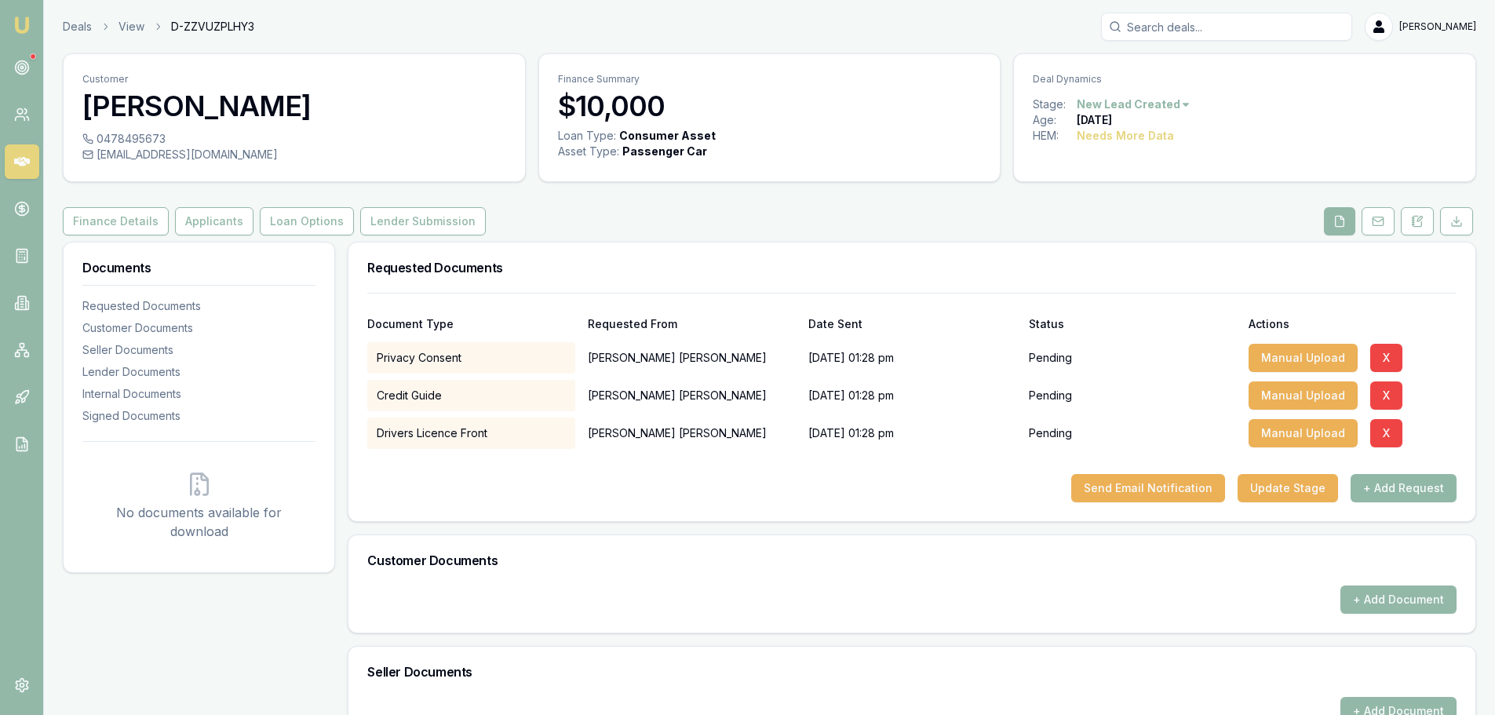
click at [1400, 488] on button "+ Add Request" at bounding box center [1404, 488] width 106 height 28
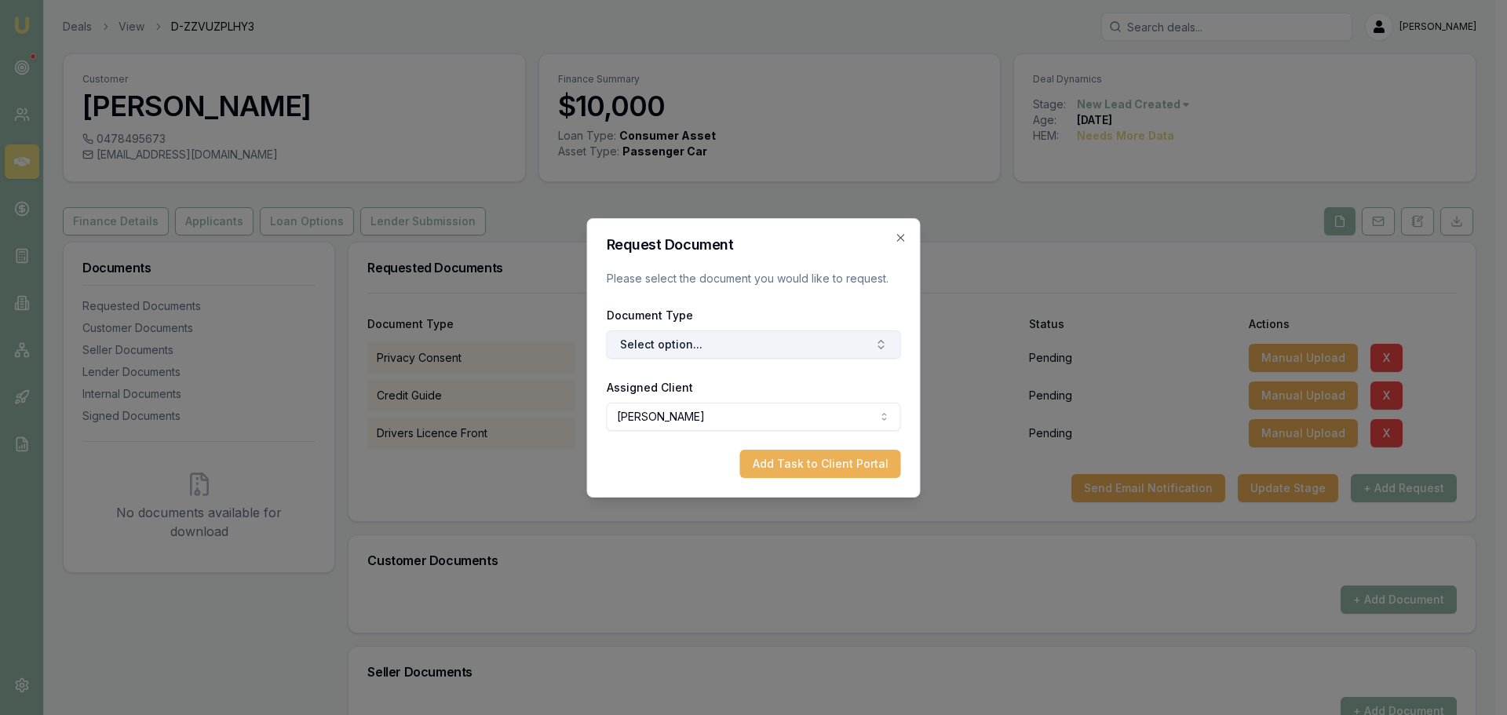
click at [754, 342] on button "Select option..." at bounding box center [754, 344] width 294 height 28
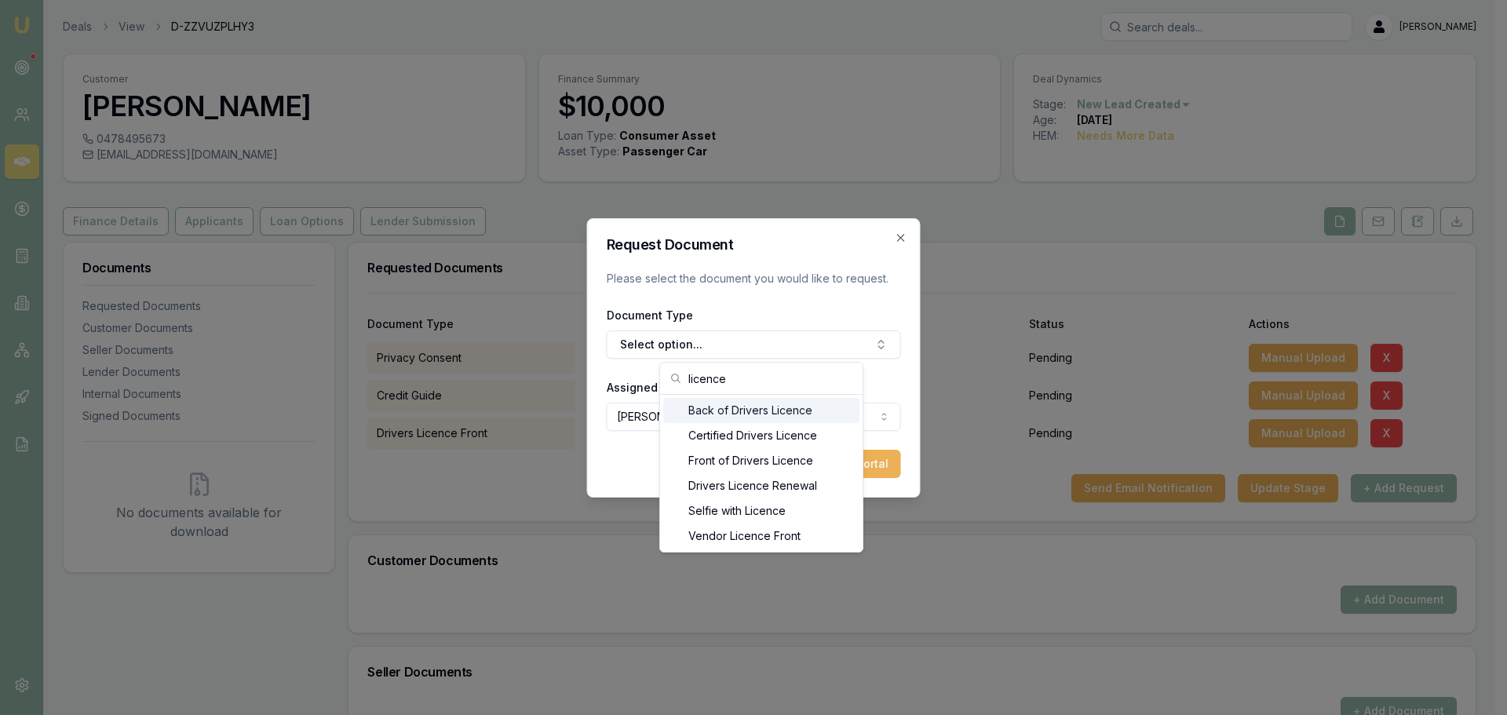
type input "licence"
click at [743, 407] on div "Back of Drivers Licence" at bounding box center [761, 410] width 196 height 25
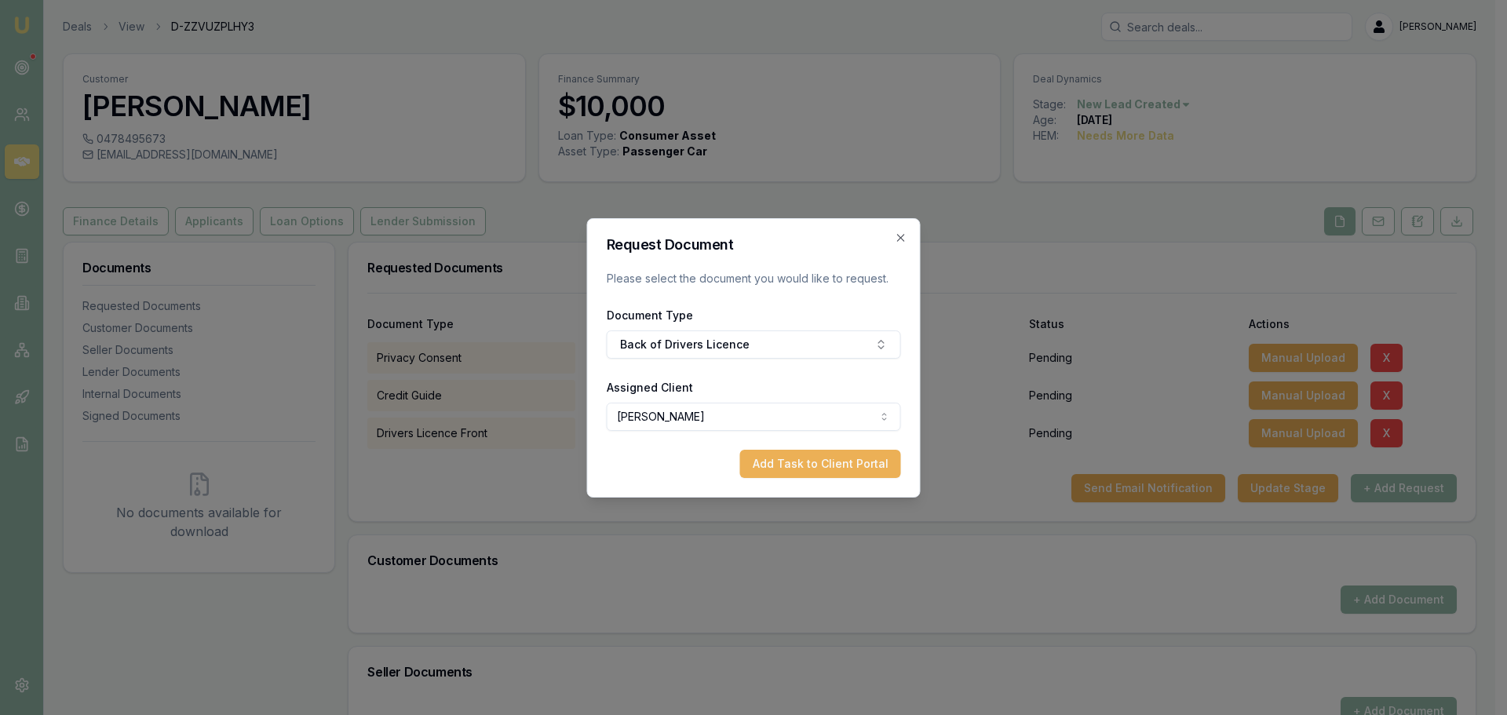
click at [836, 480] on div "Request Document Please select the document you would like to request. Document…" at bounding box center [754, 357] width 334 height 279
click at [845, 463] on button "Add Task to Client Portal" at bounding box center [820, 464] width 161 height 28
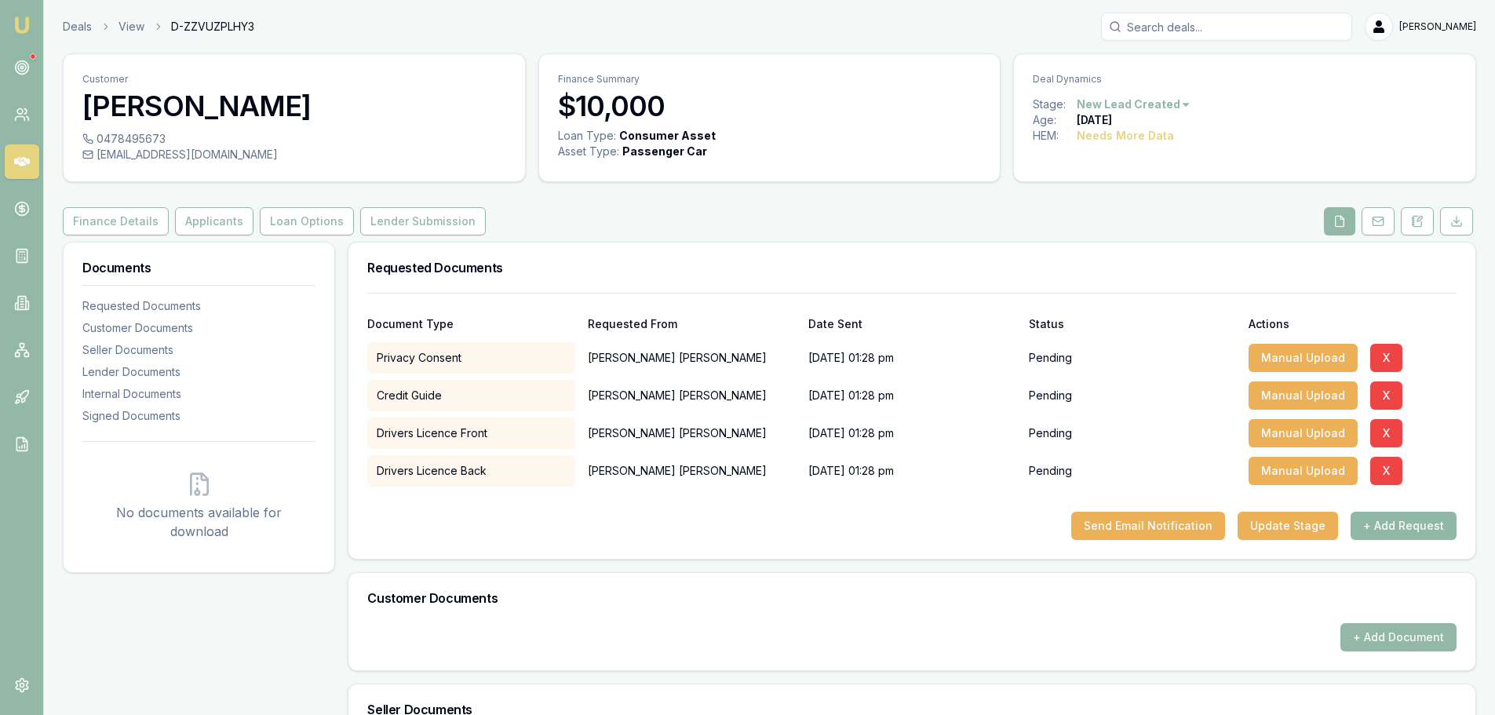
click at [1390, 524] on button "+ Add Request" at bounding box center [1404, 526] width 106 height 28
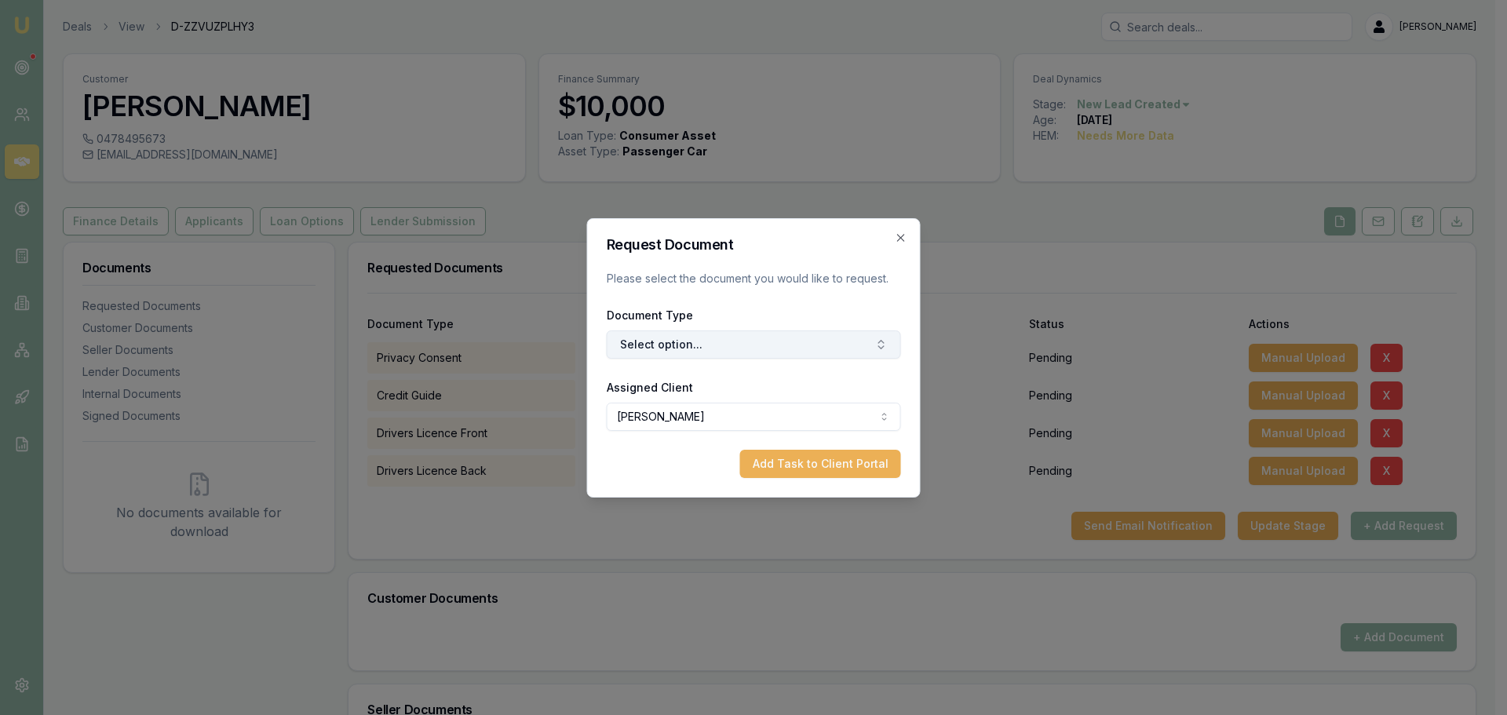
click at [768, 337] on button "Select option..." at bounding box center [754, 344] width 294 height 28
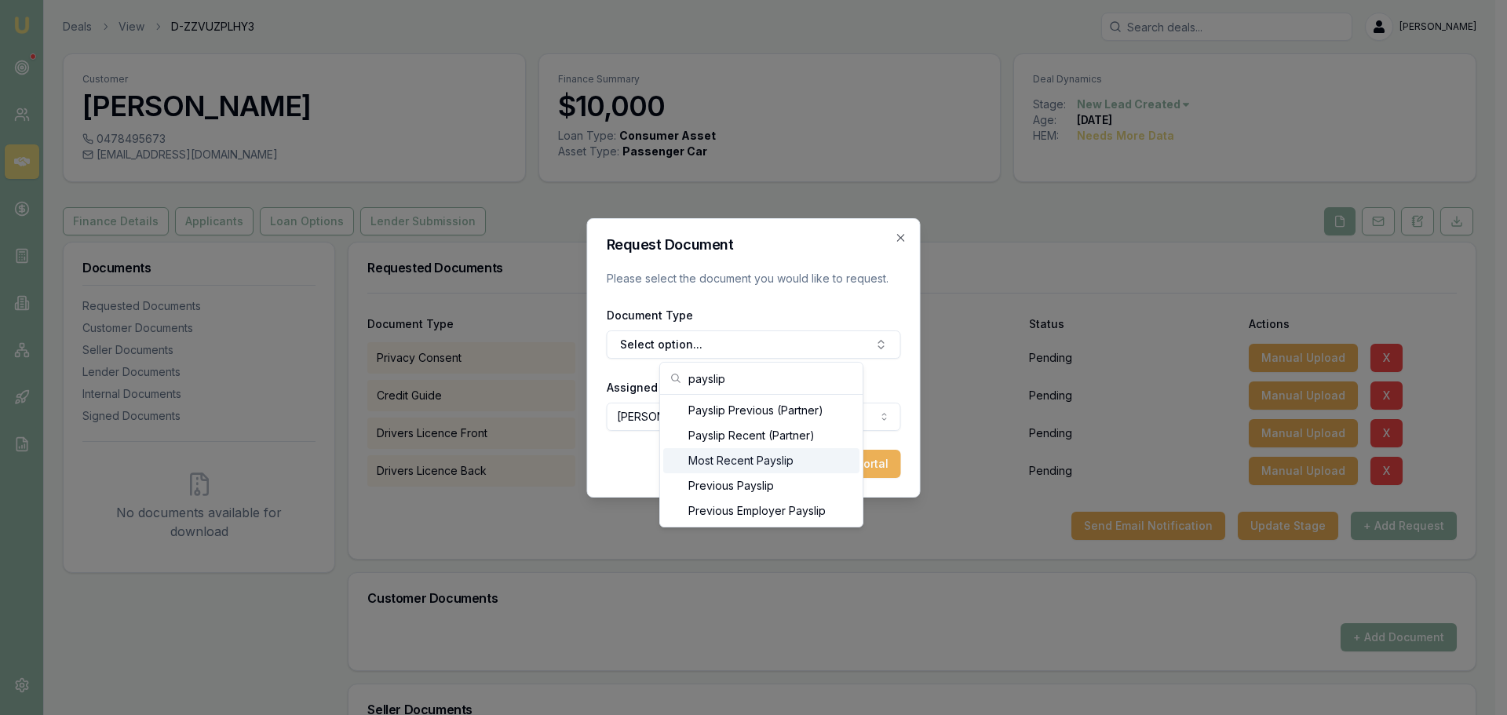
type input "payslip"
click at [766, 449] on div "Most Recent Payslip" at bounding box center [761, 460] width 196 height 25
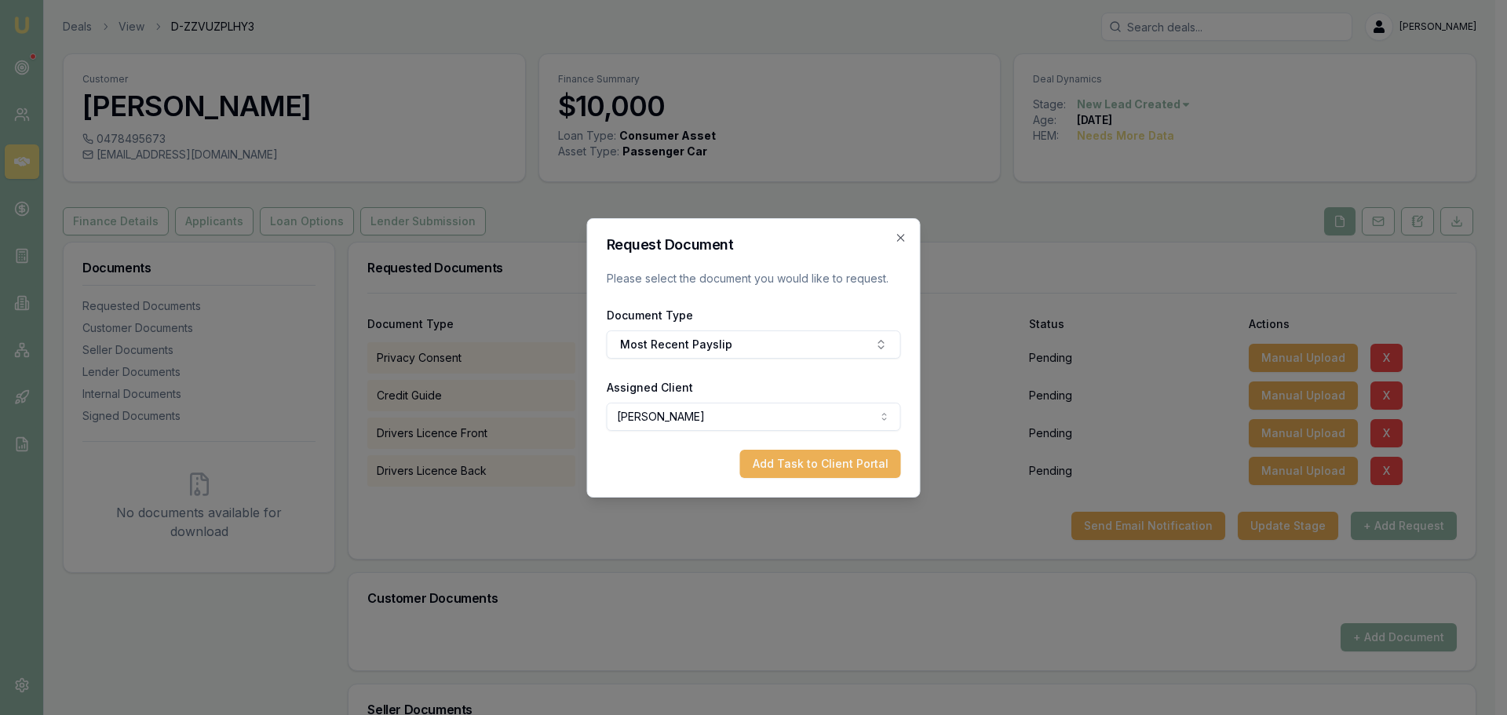
click at [779, 296] on form "Request Document Please select the document you would like to request. Document…" at bounding box center [754, 358] width 294 height 240
click at [798, 466] on button "Add Task to Client Portal" at bounding box center [820, 464] width 161 height 28
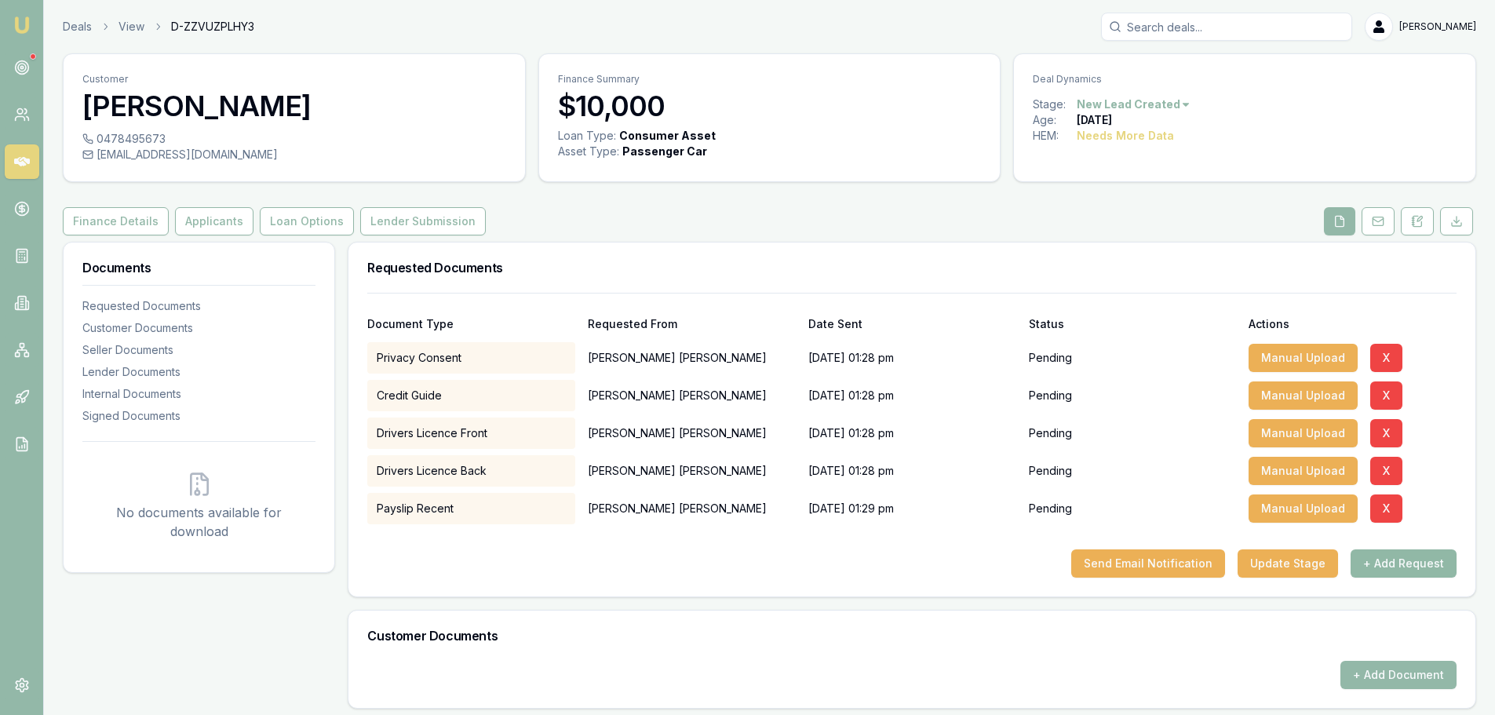
click at [1397, 562] on button "+ Add Request" at bounding box center [1404, 563] width 106 height 28
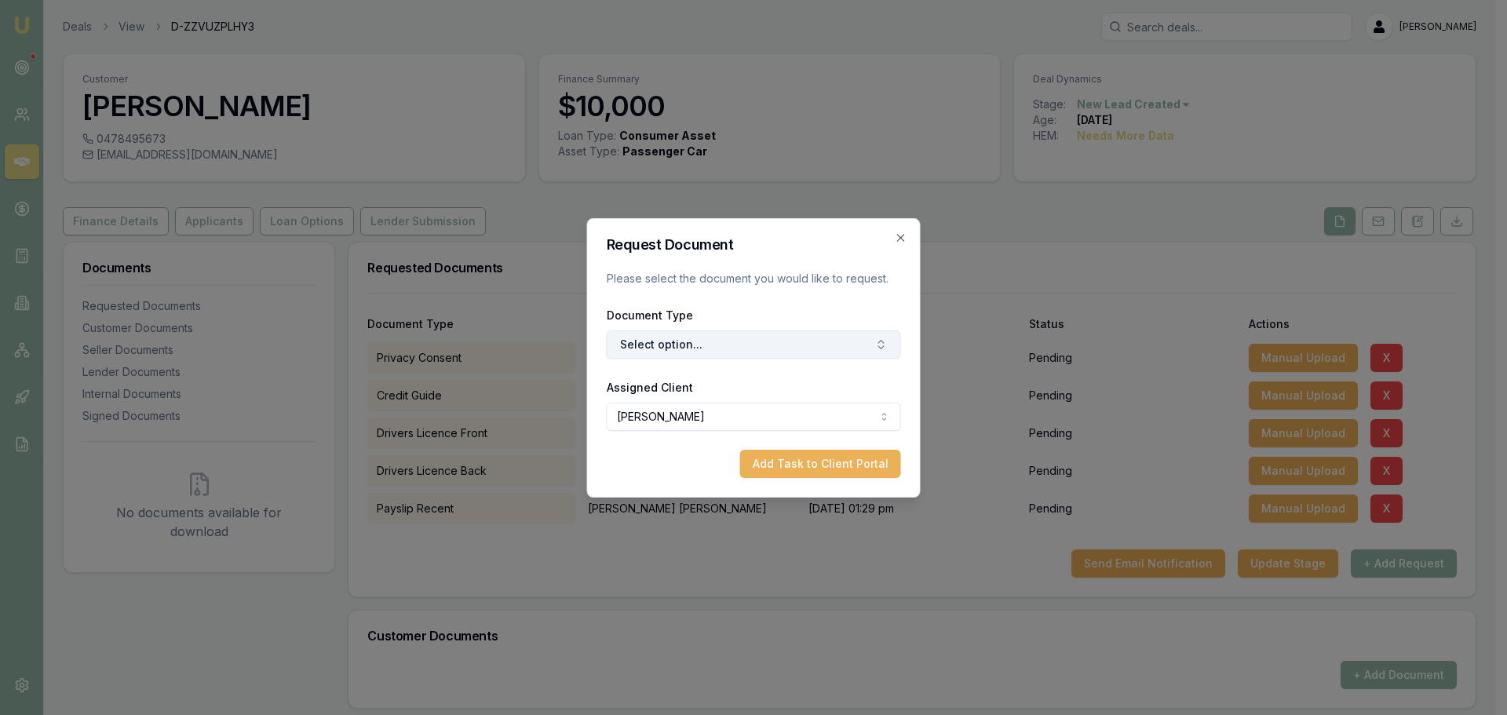
click at [743, 352] on button "Select option..." at bounding box center [754, 344] width 294 height 28
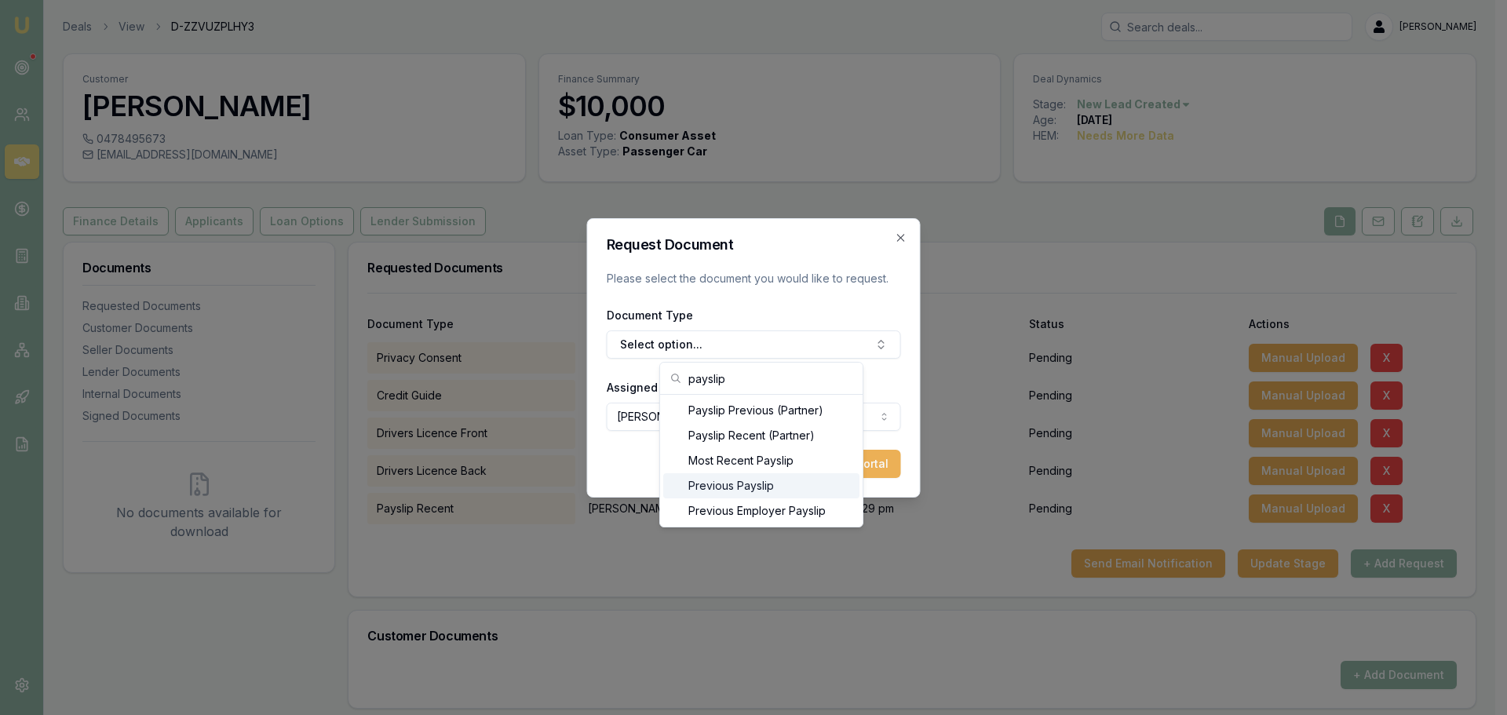
type input "payslip"
click at [724, 487] on div "Previous Payslip" at bounding box center [761, 485] width 196 height 25
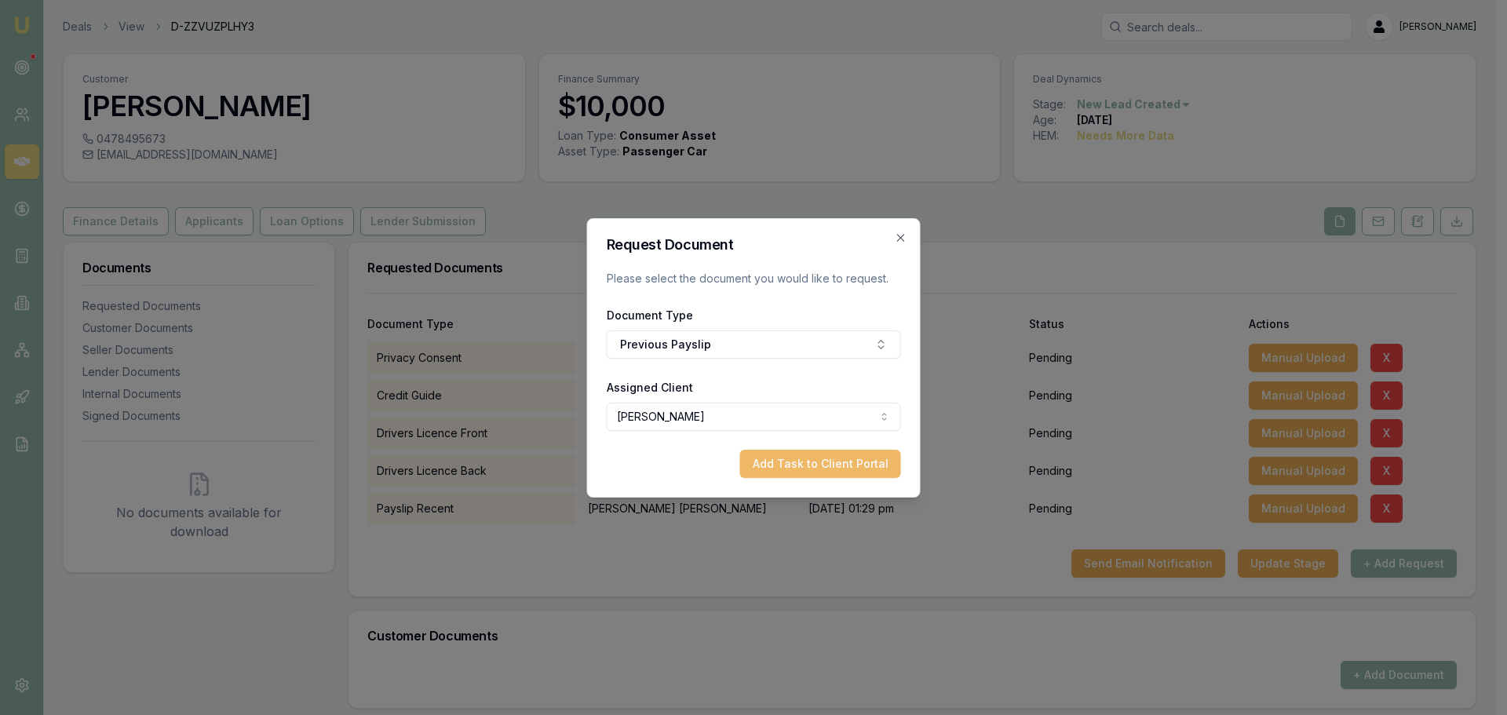
click at [838, 466] on button "Add Task to Client Portal" at bounding box center [820, 464] width 161 height 28
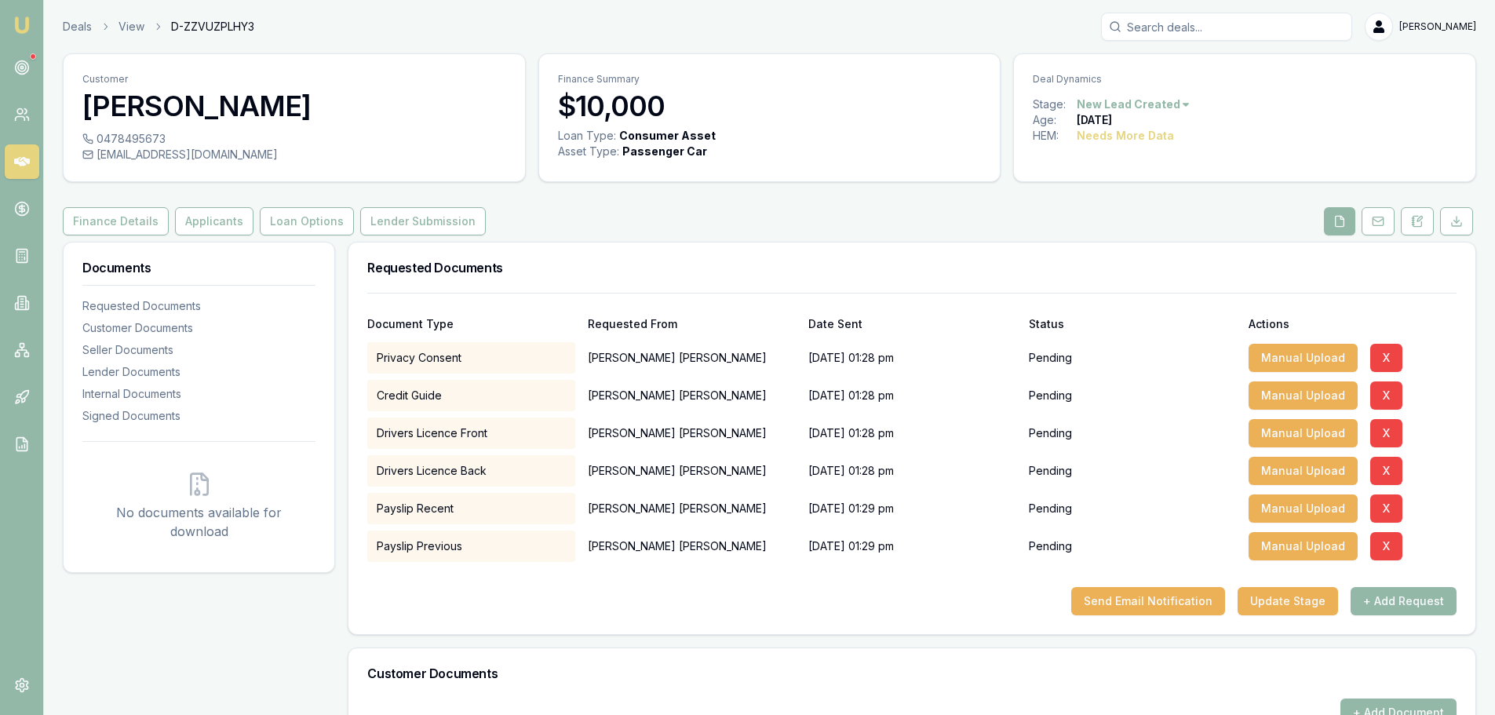
click at [874, 609] on div "Send Email Notification Update Stage + Add Request" at bounding box center [911, 601] width 1089 height 28
click at [18, 160] on icon at bounding box center [22, 161] width 16 height 9
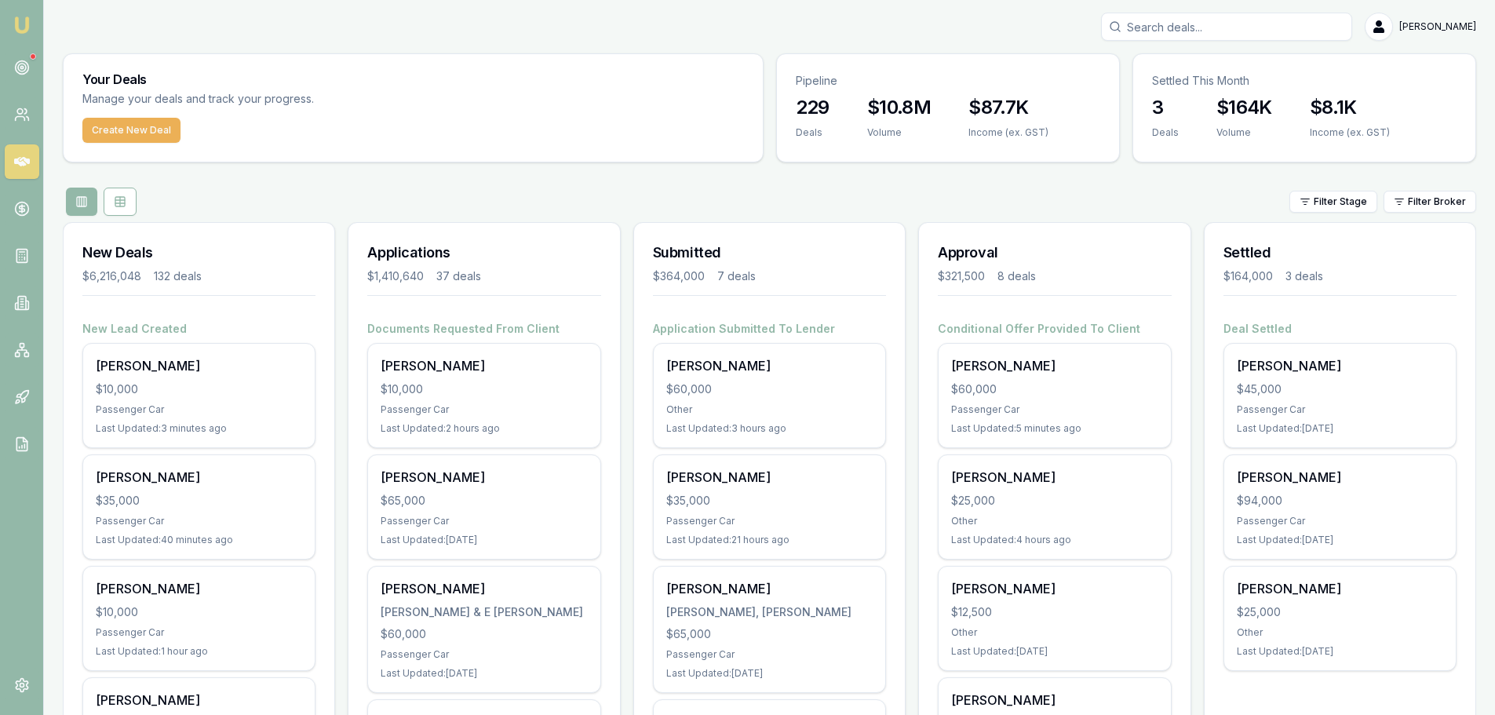
click at [1226, 26] on input "Search deals" at bounding box center [1226, 27] width 251 height 28
type input "garner"
click at [1224, 97] on p "jamieslittlediggers@gmail.com" at bounding box center [1226, 100] width 237 height 16
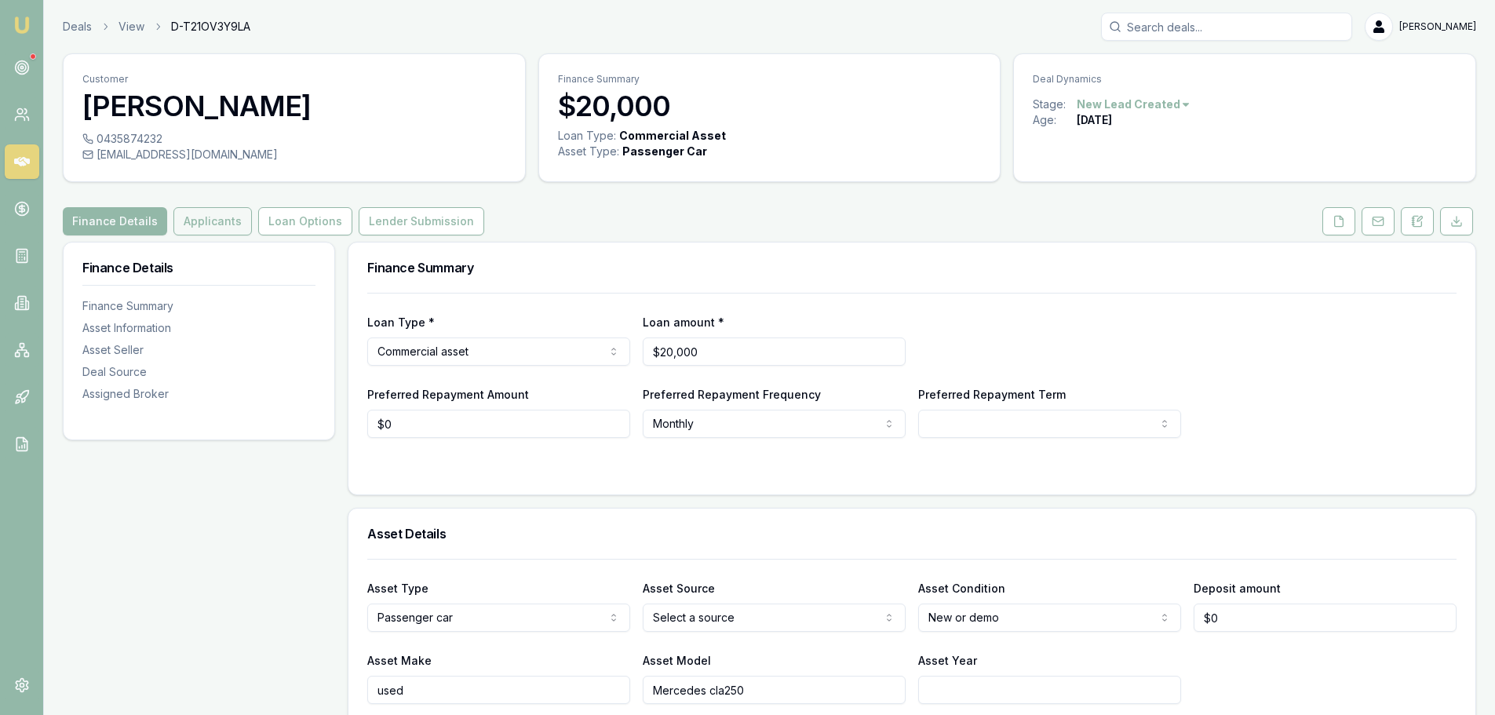
click at [219, 211] on button "Applicants" at bounding box center [212, 221] width 78 height 28
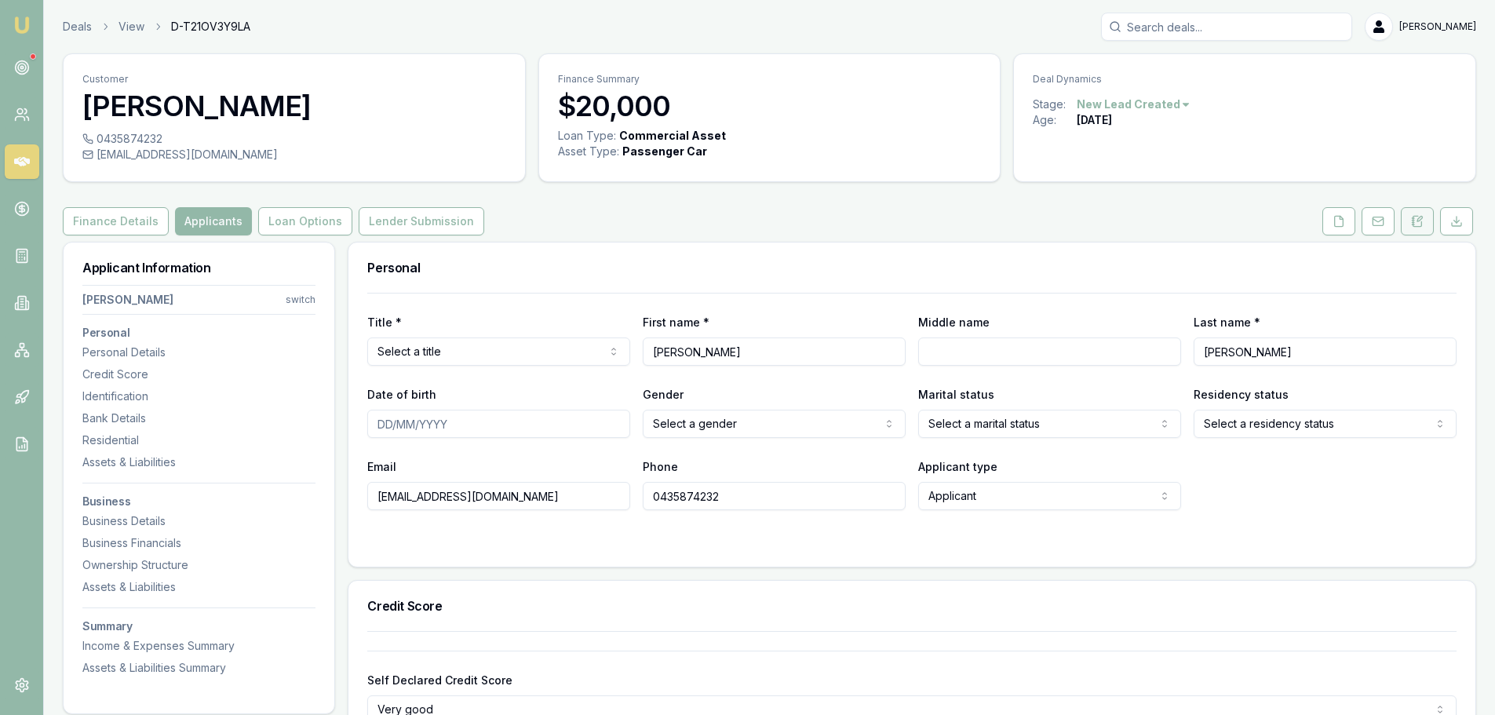
click at [1414, 221] on icon at bounding box center [1417, 221] width 13 height 13
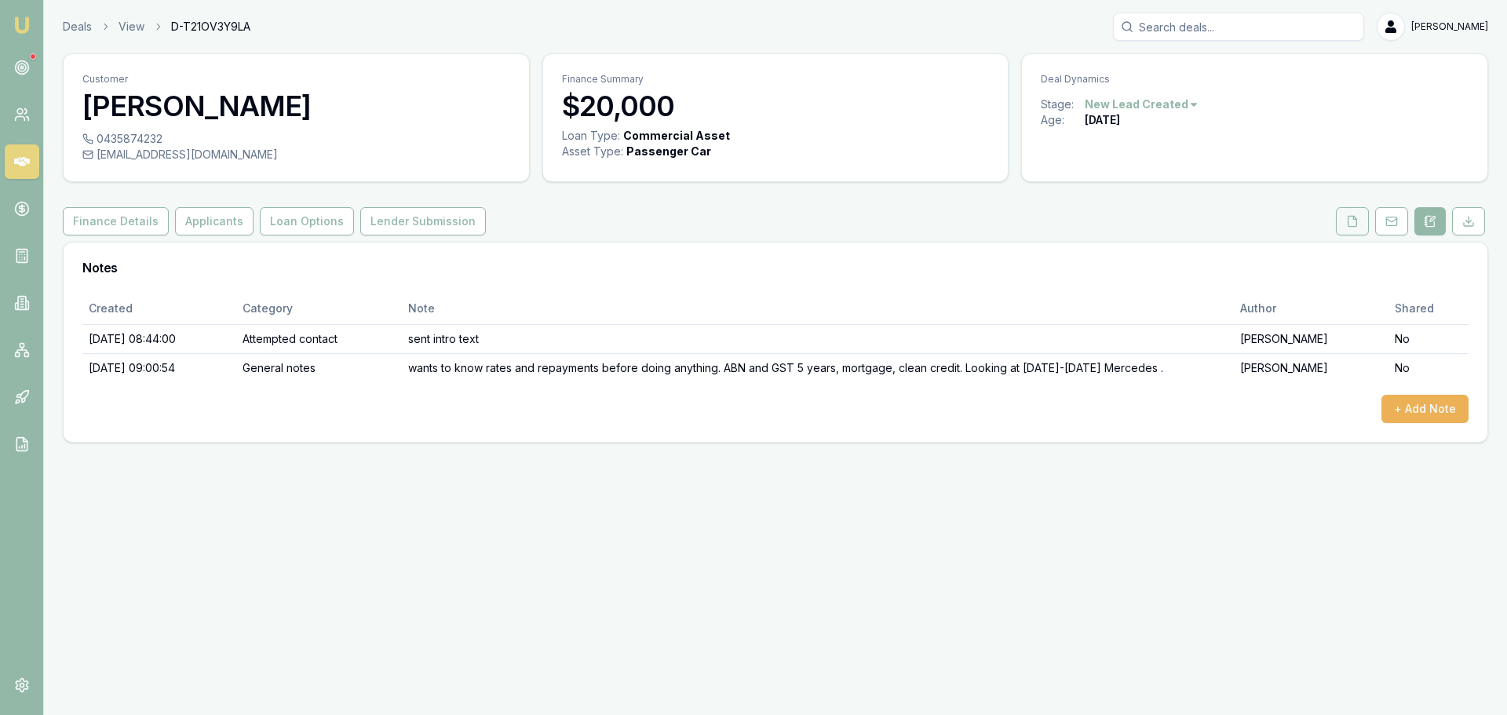
click at [1358, 225] on icon at bounding box center [1352, 221] width 13 height 13
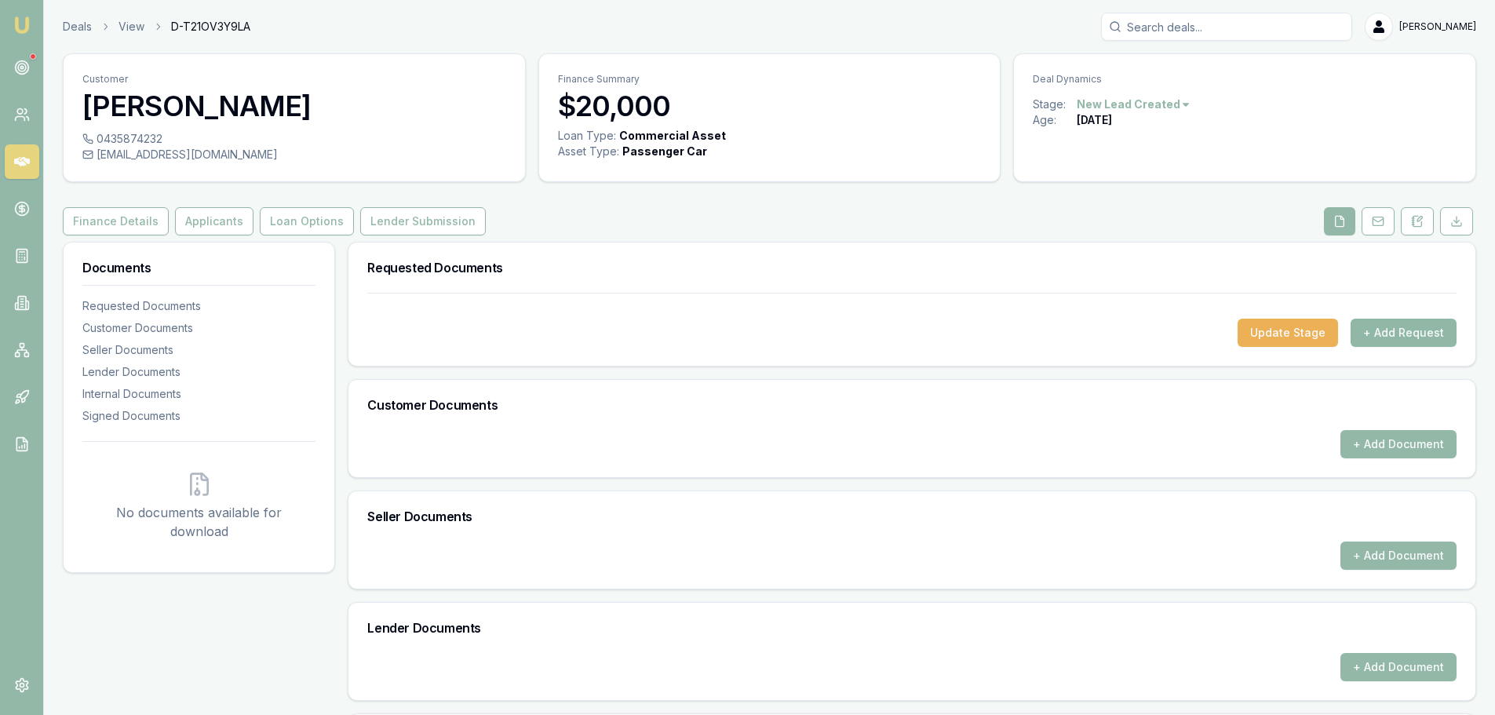
click at [1405, 336] on button "+ Add Request" at bounding box center [1404, 333] width 106 height 28
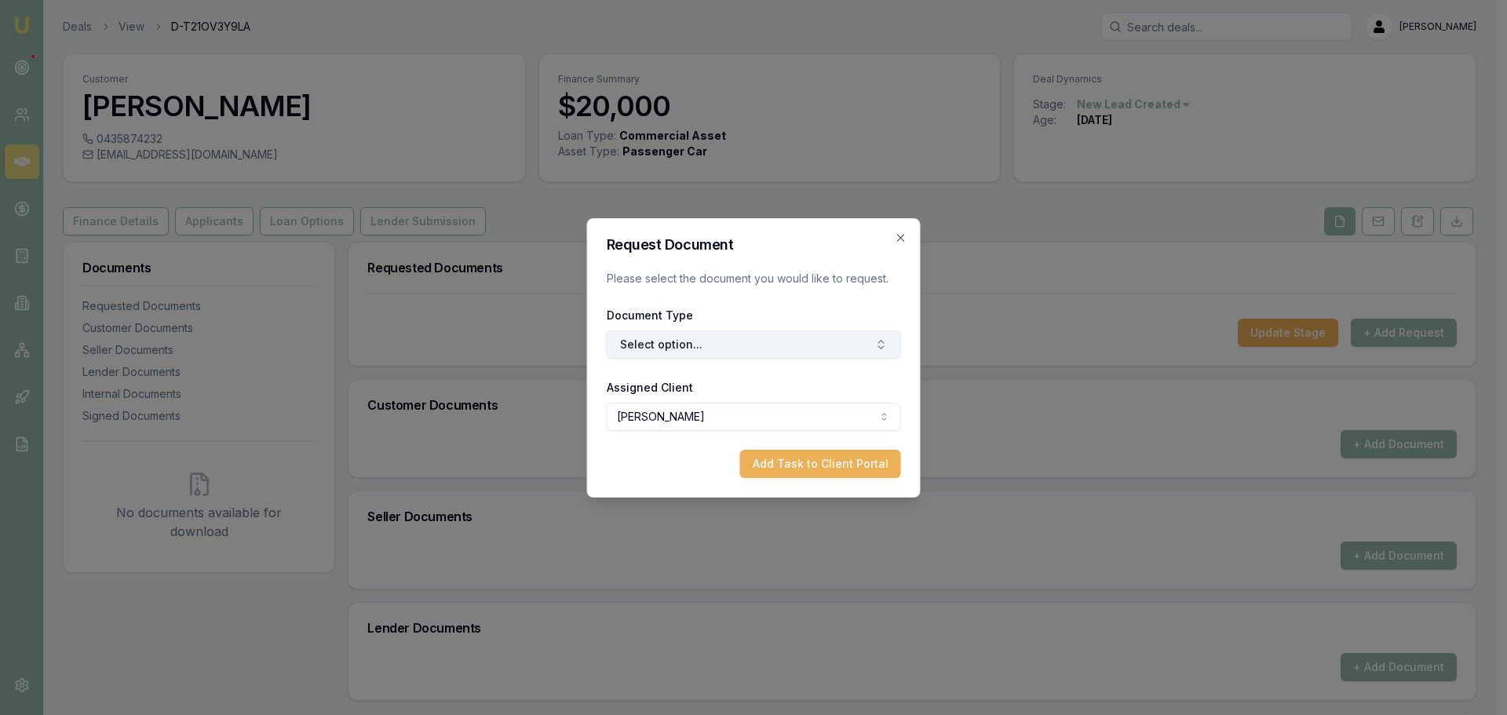
click at [845, 340] on button "Select option..." at bounding box center [754, 344] width 294 height 28
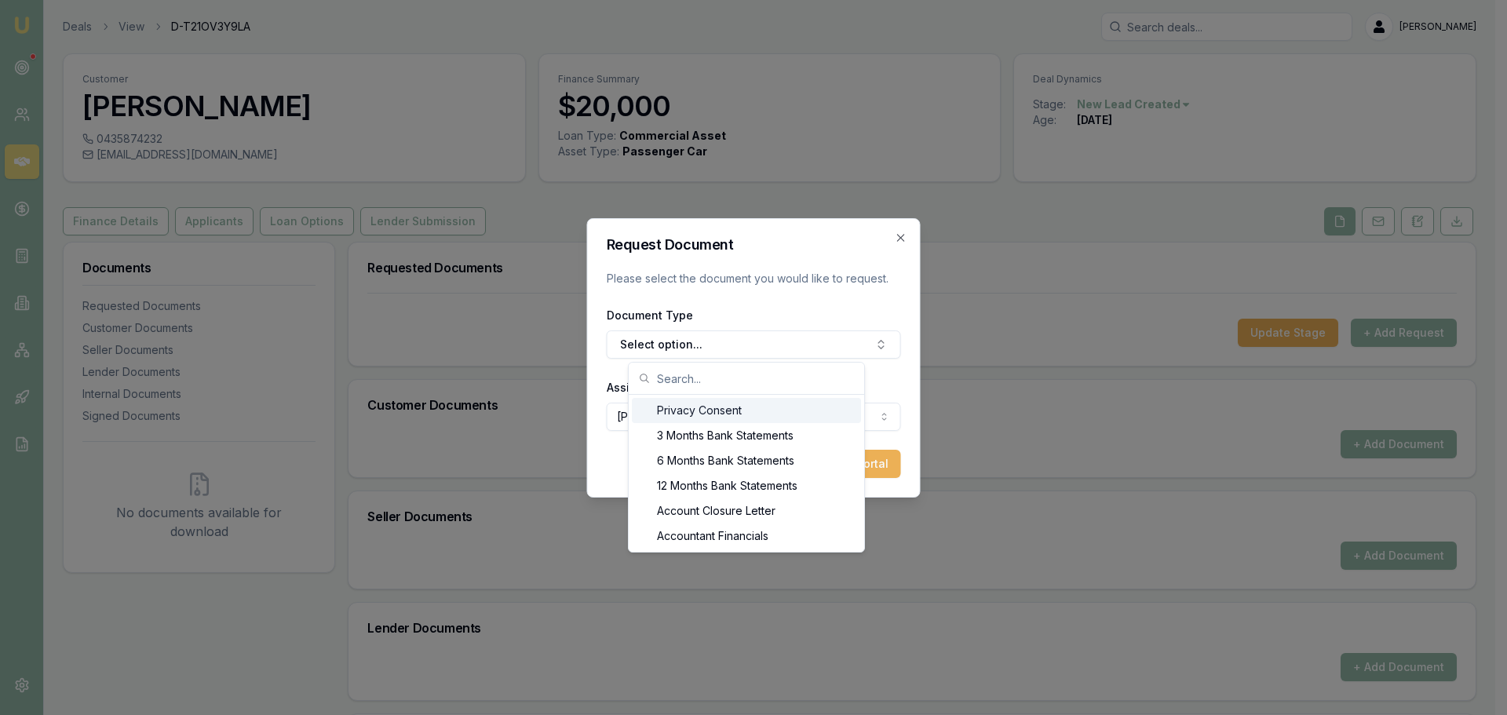
click at [683, 415] on div "Privacy Consent" at bounding box center [746, 410] width 229 height 25
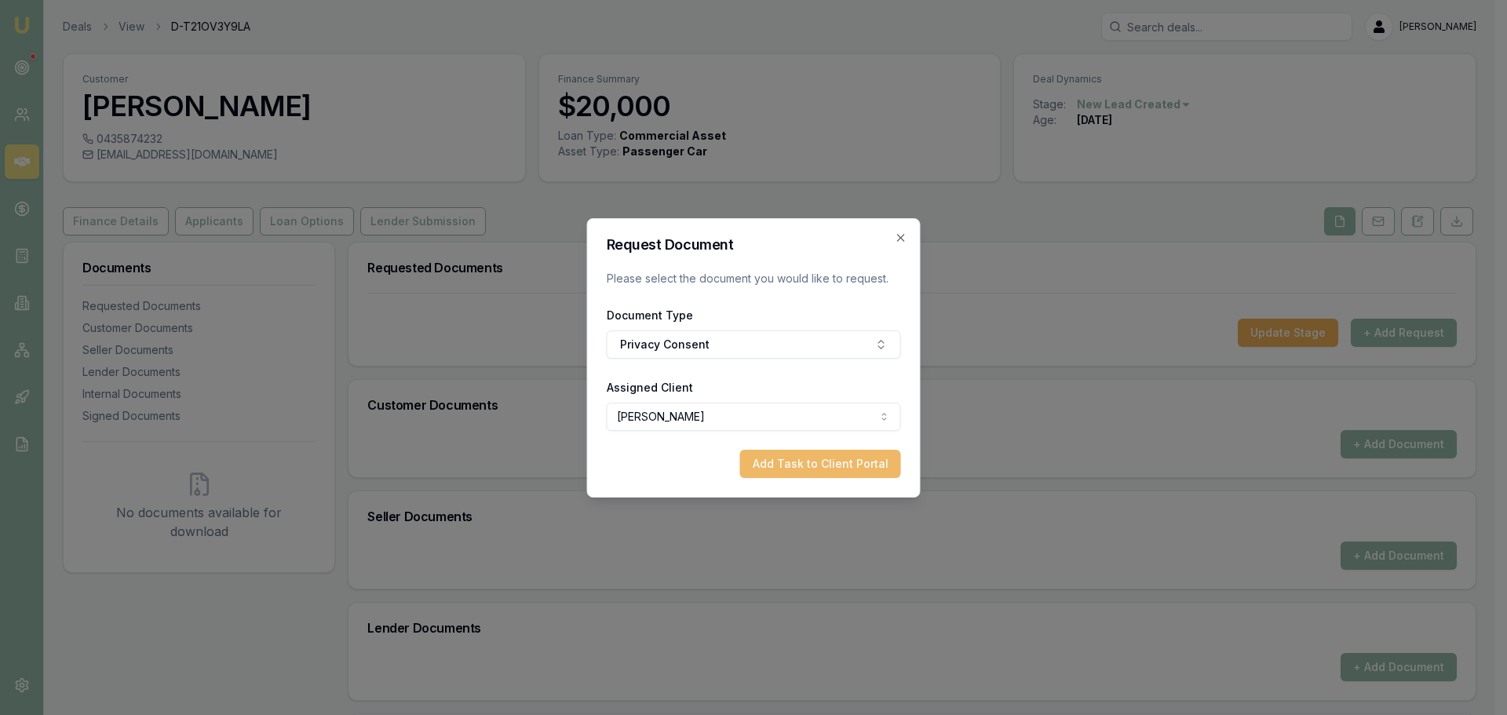
click at [790, 462] on button "Add Task to Client Portal" at bounding box center [820, 464] width 161 height 28
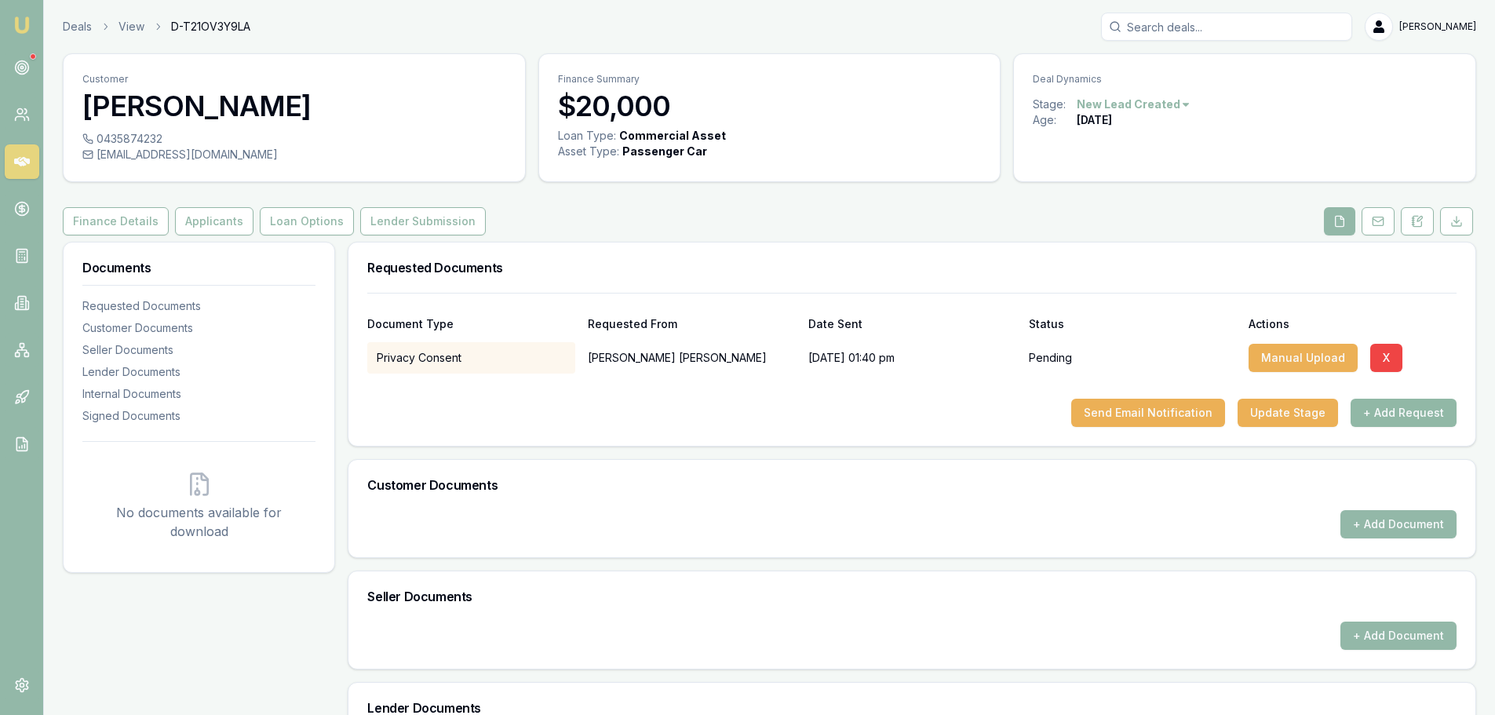
click at [1416, 421] on button "+ Add Request" at bounding box center [1404, 413] width 106 height 28
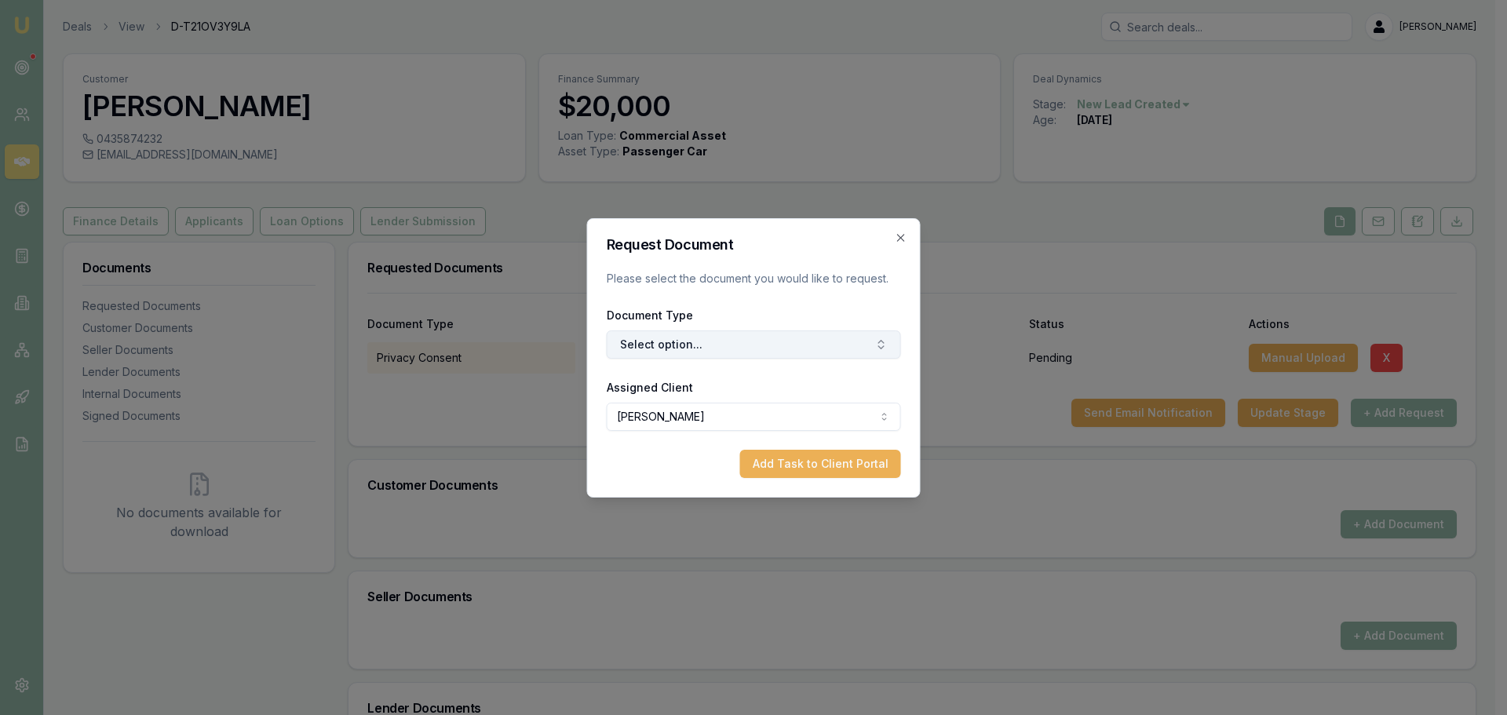
click at [783, 345] on button "Select option..." at bounding box center [754, 344] width 294 height 28
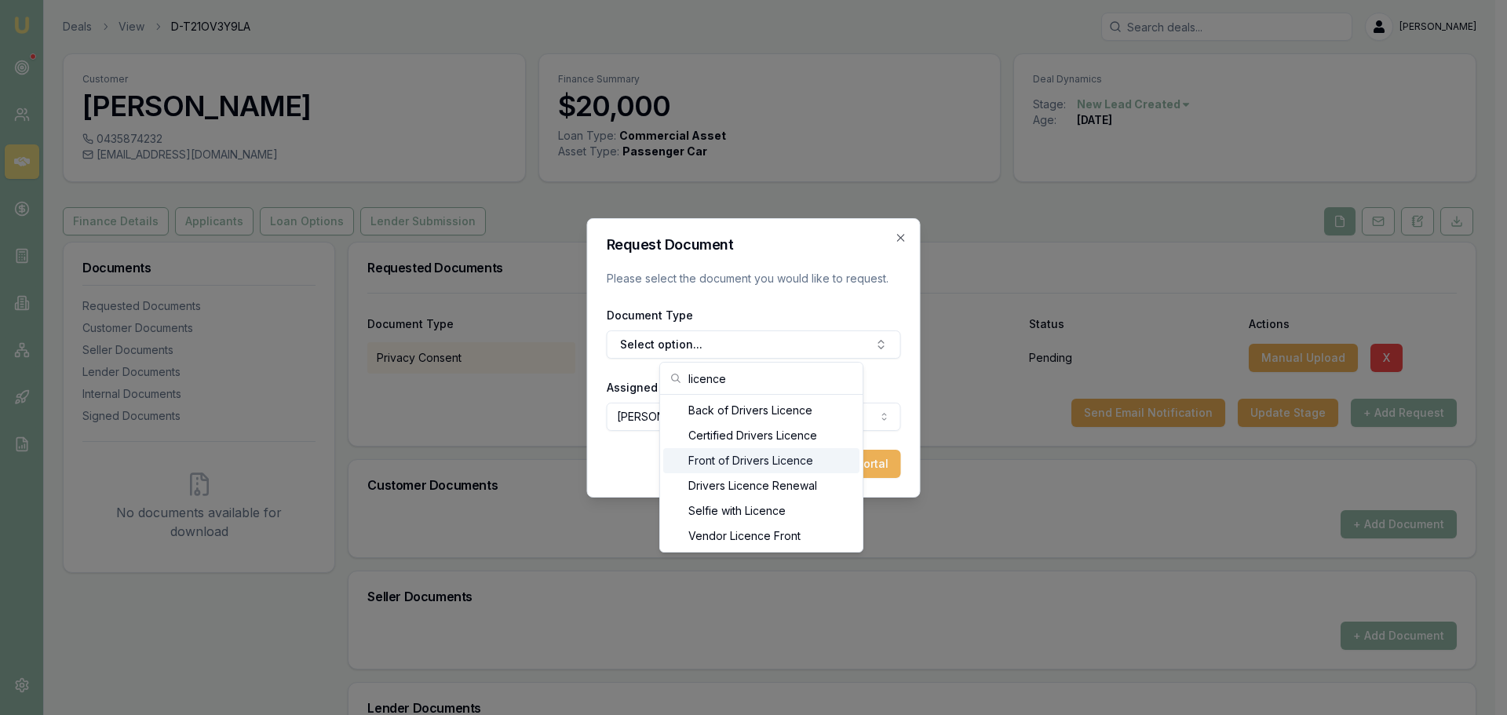
type input "licence"
click at [735, 479] on div "Drivers Licence Renewal" at bounding box center [761, 485] width 196 height 25
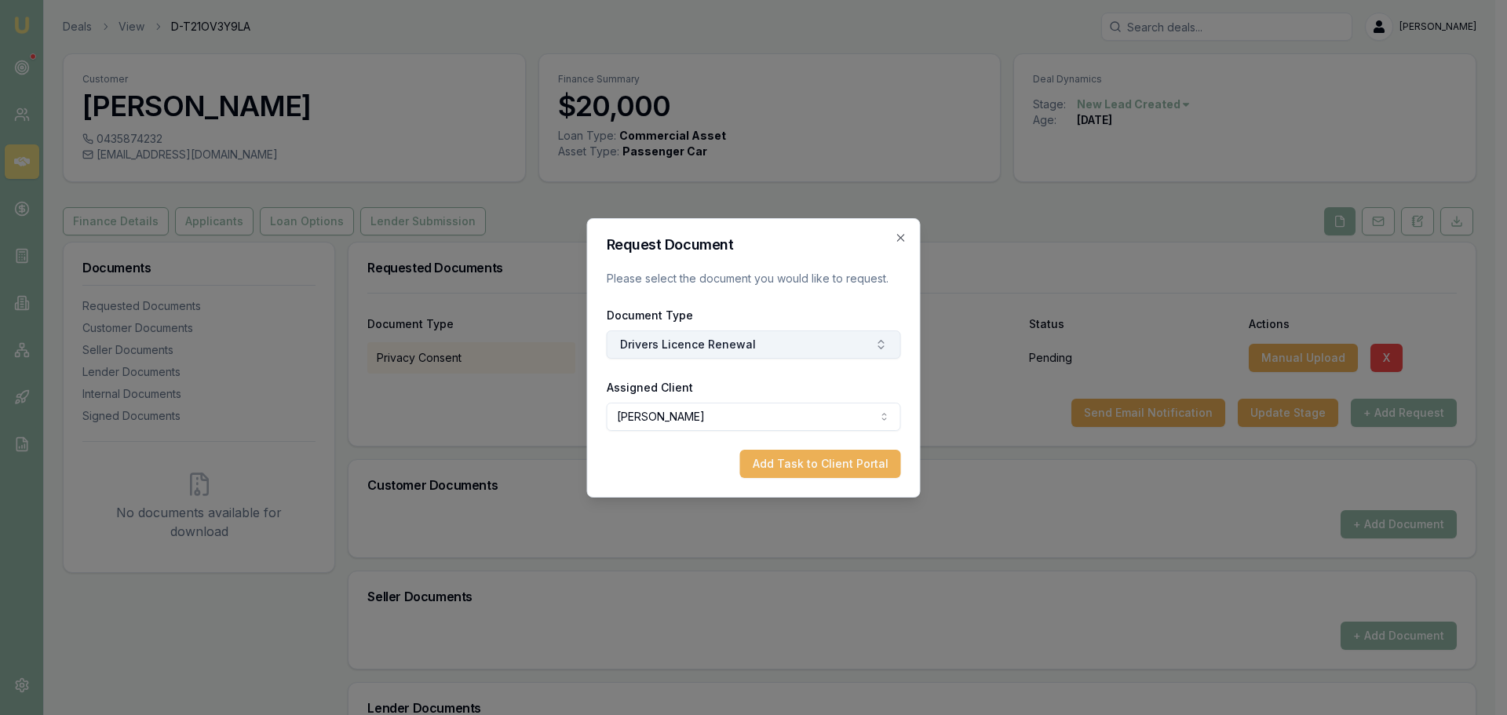
click at [782, 348] on button "Drivers Licence Renewal" at bounding box center [754, 344] width 294 height 28
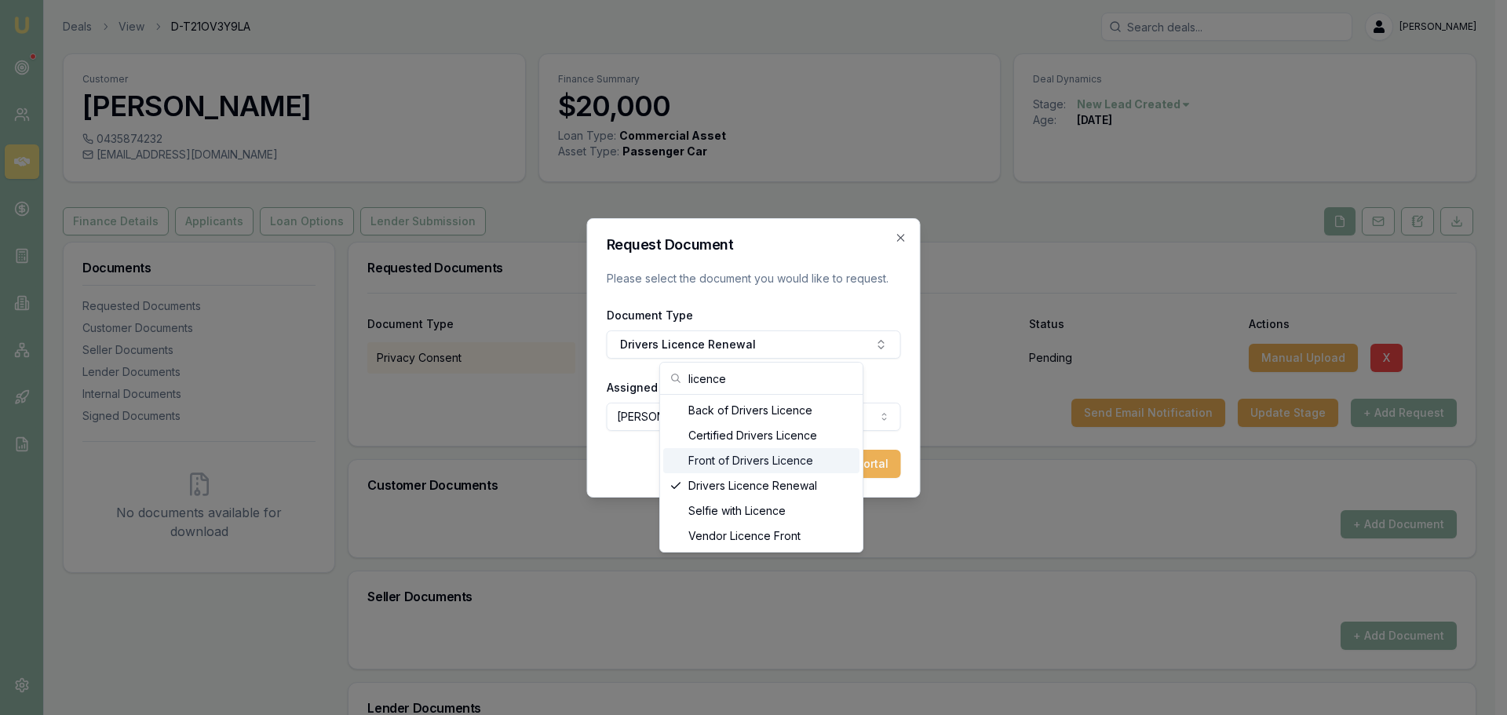
type input "licence"
click at [724, 463] on div "Front of Drivers Licence" at bounding box center [761, 460] width 196 height 25
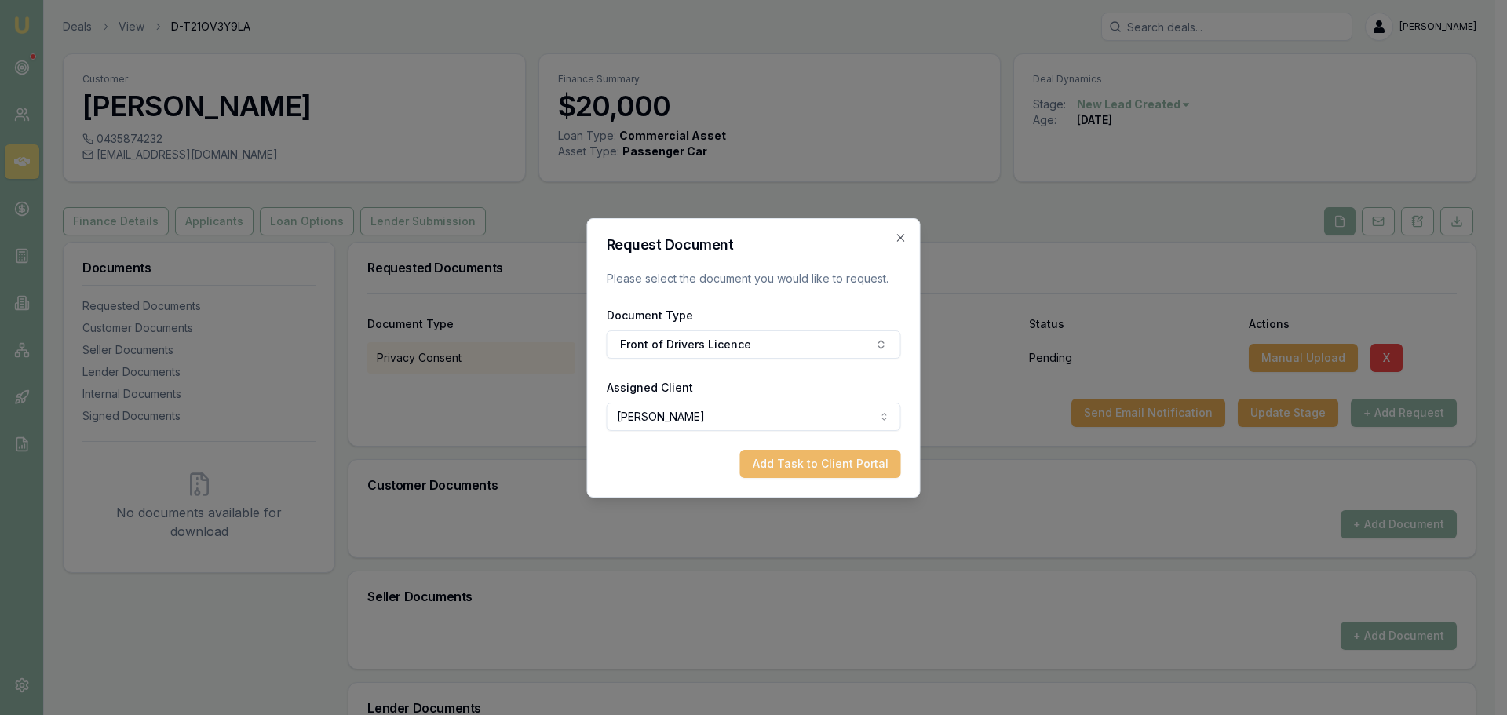
click at [797, 465] on button "Add Task to Client Portal" at bounding box center [820, 464] width 161 height 28
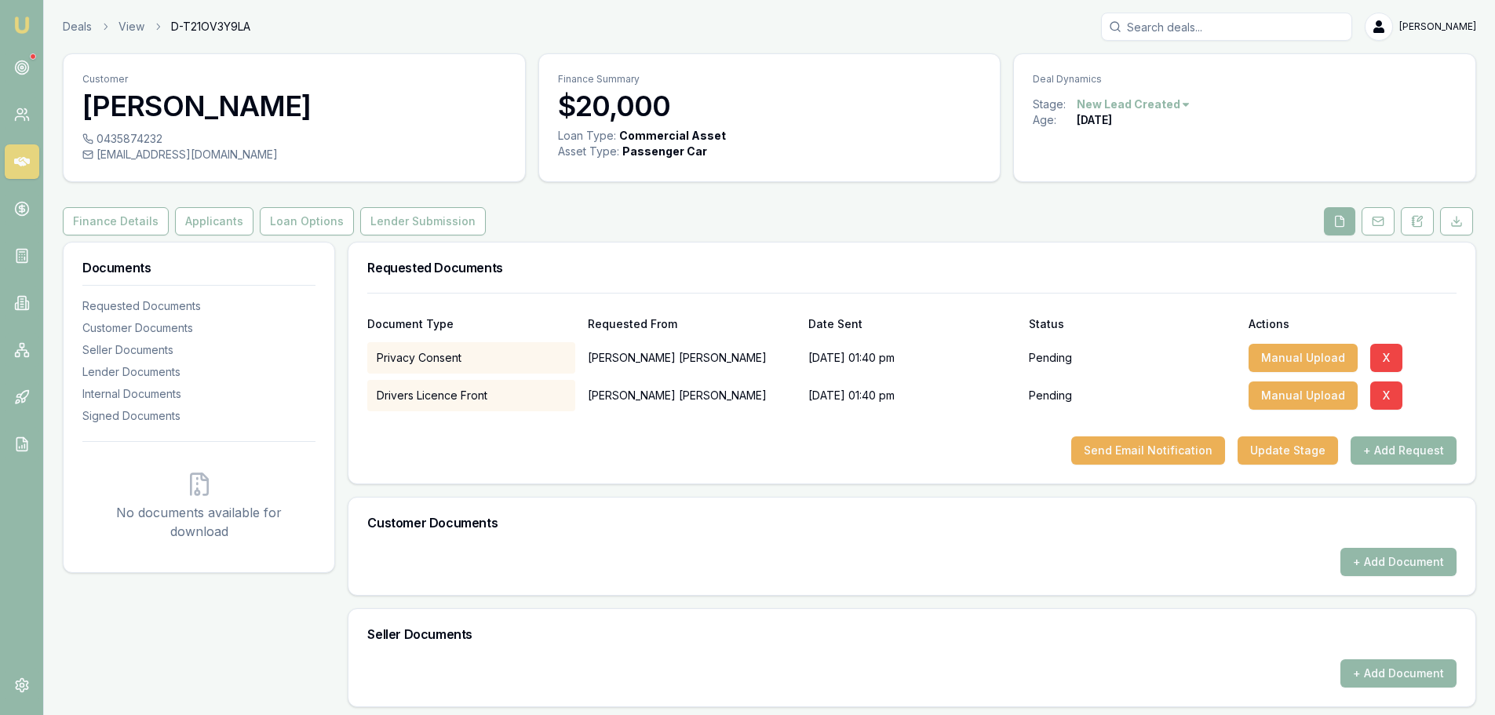
click at [1401, 454] on button "+ Add Request" at bounding box center [1404, 450] width 106 height 28
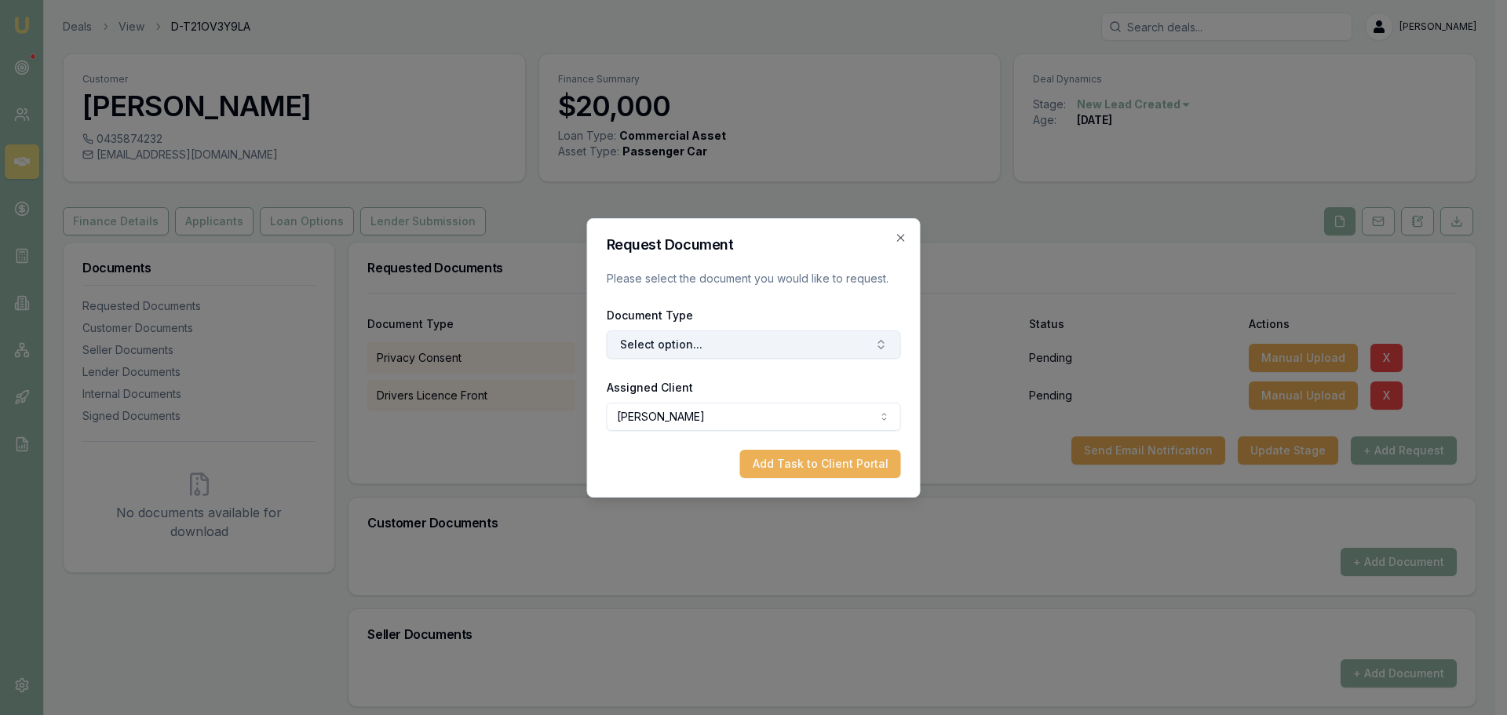
click at [702, 352] on button "Select option..." at bounding box center [754, 344] width 294 height 28
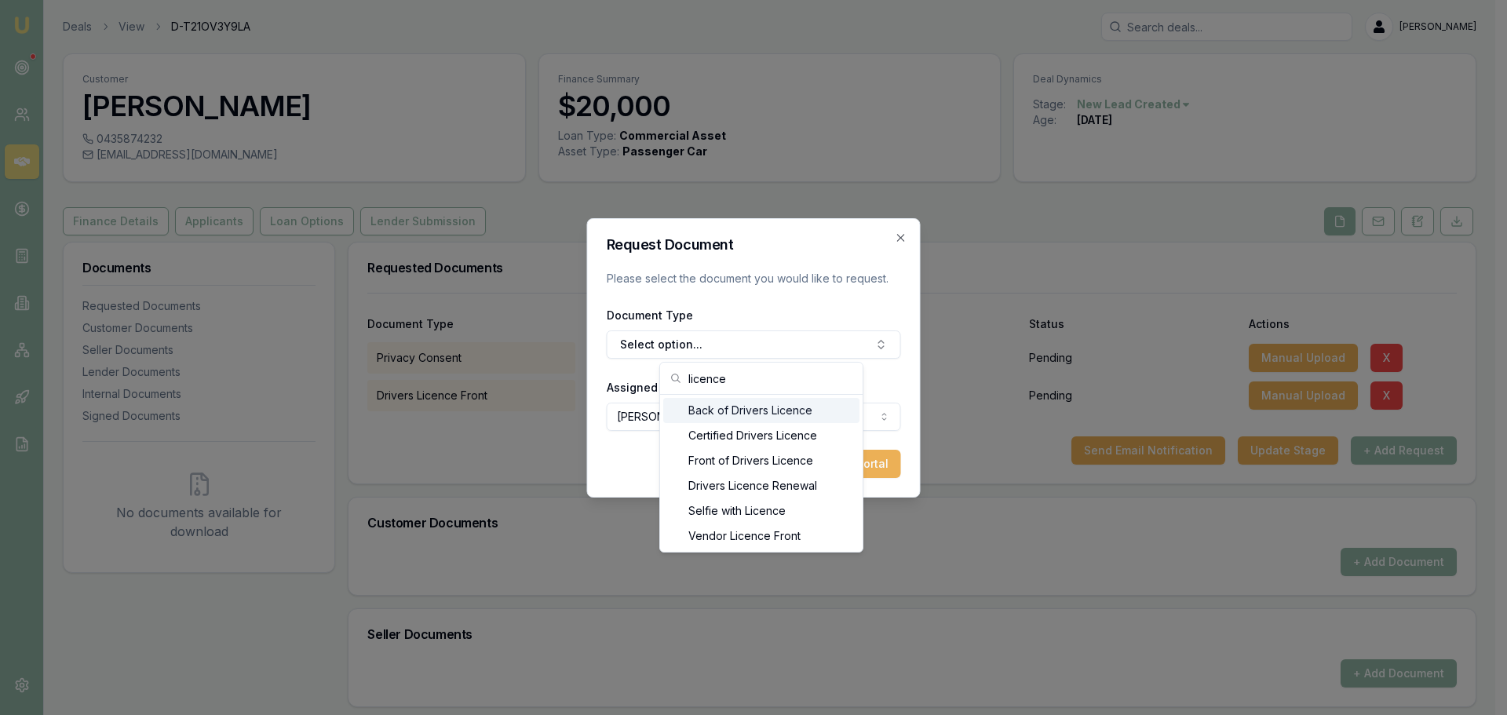
type input "licence"
click at [721, 412] on div "Back of Drivers Licence" at bounding box center [761, 410] width 196 height 25
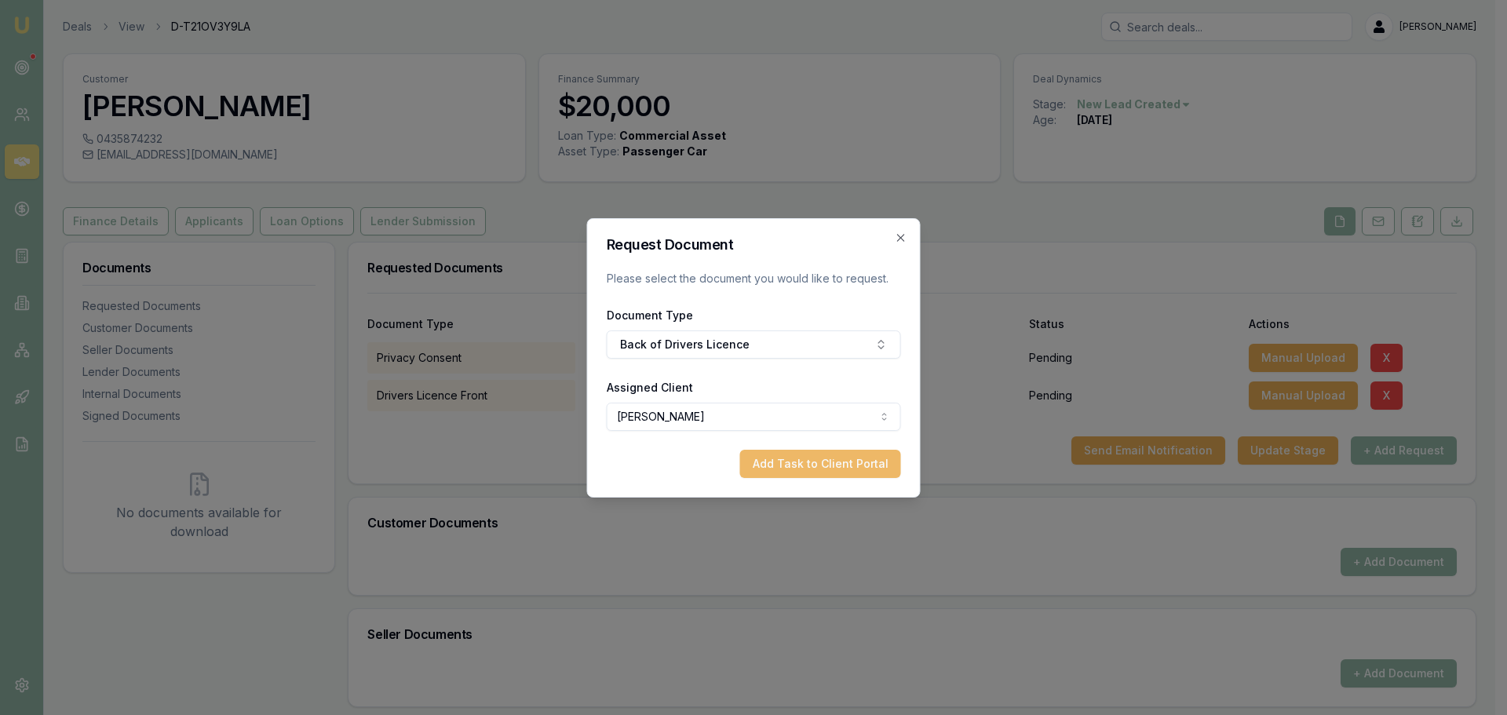
click at [831, 465] on button "Add Task to Client Portal" at bounding box center [820, 464] width 161 height 28
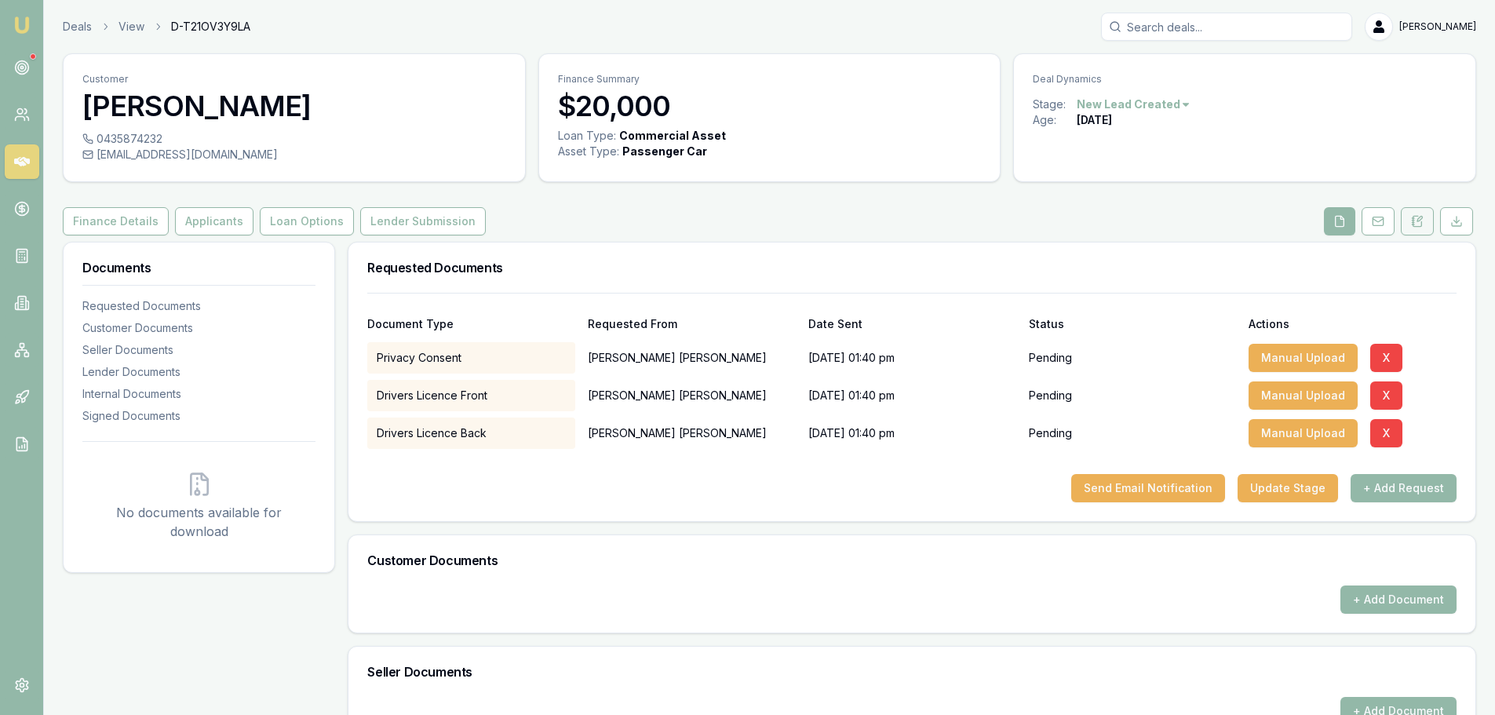
click at [1427, 225] on button at bounding box center [1417, 221] width 33 height 28
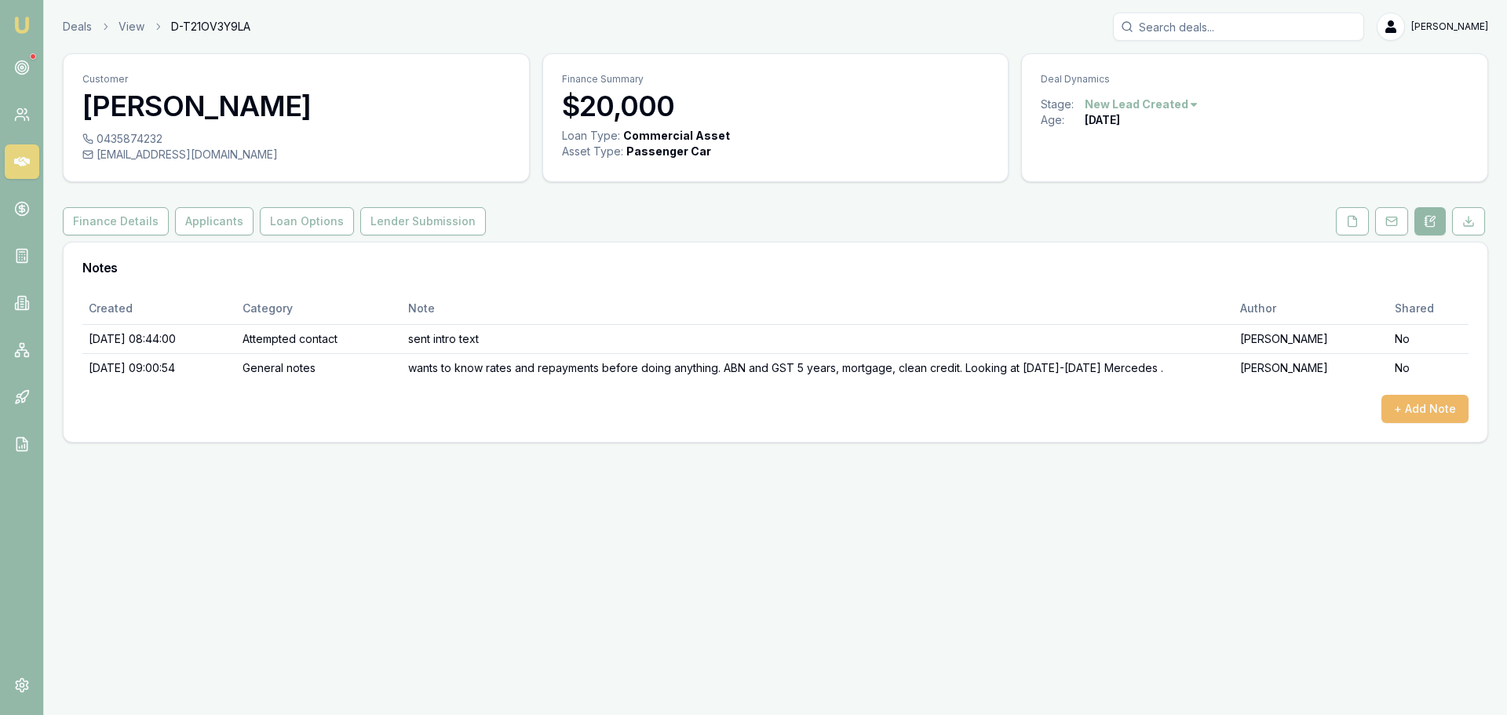
click at [1425, 406] on button "+ Add Note" at bounding box center [1424, 409] width 87 height 28
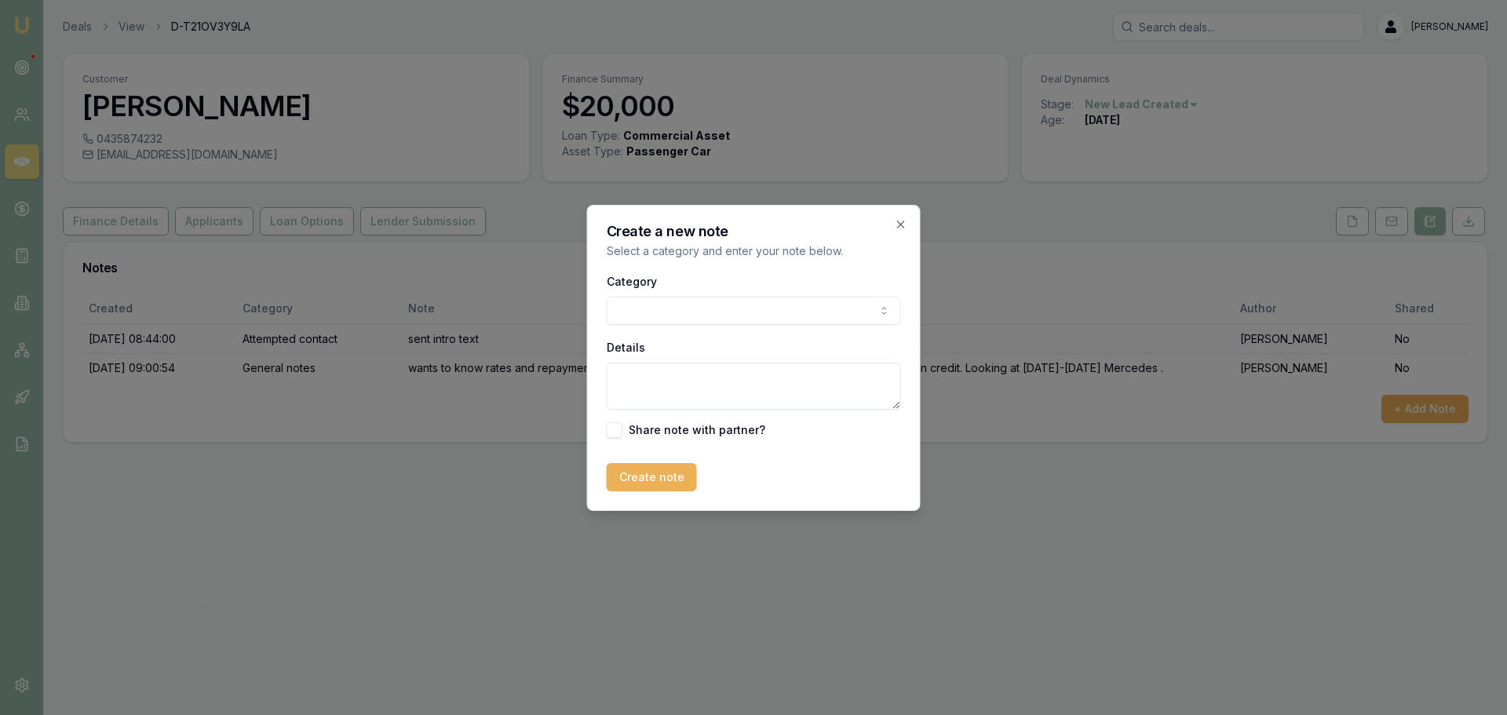
click at [702, 308] on body "Emu Broker Deals View D-T21OV3Y9LA Erin Shield Toggle Menu Customer Jamie Garne…" at bounding box center [753, 357] width 1507 height 715
click at [722, 385] on textarea "Details" at bounding box center [754, 386] width 294 height 47
paste textarea "Hi Jamie, Thank you for your patience while we put together your business loan …"
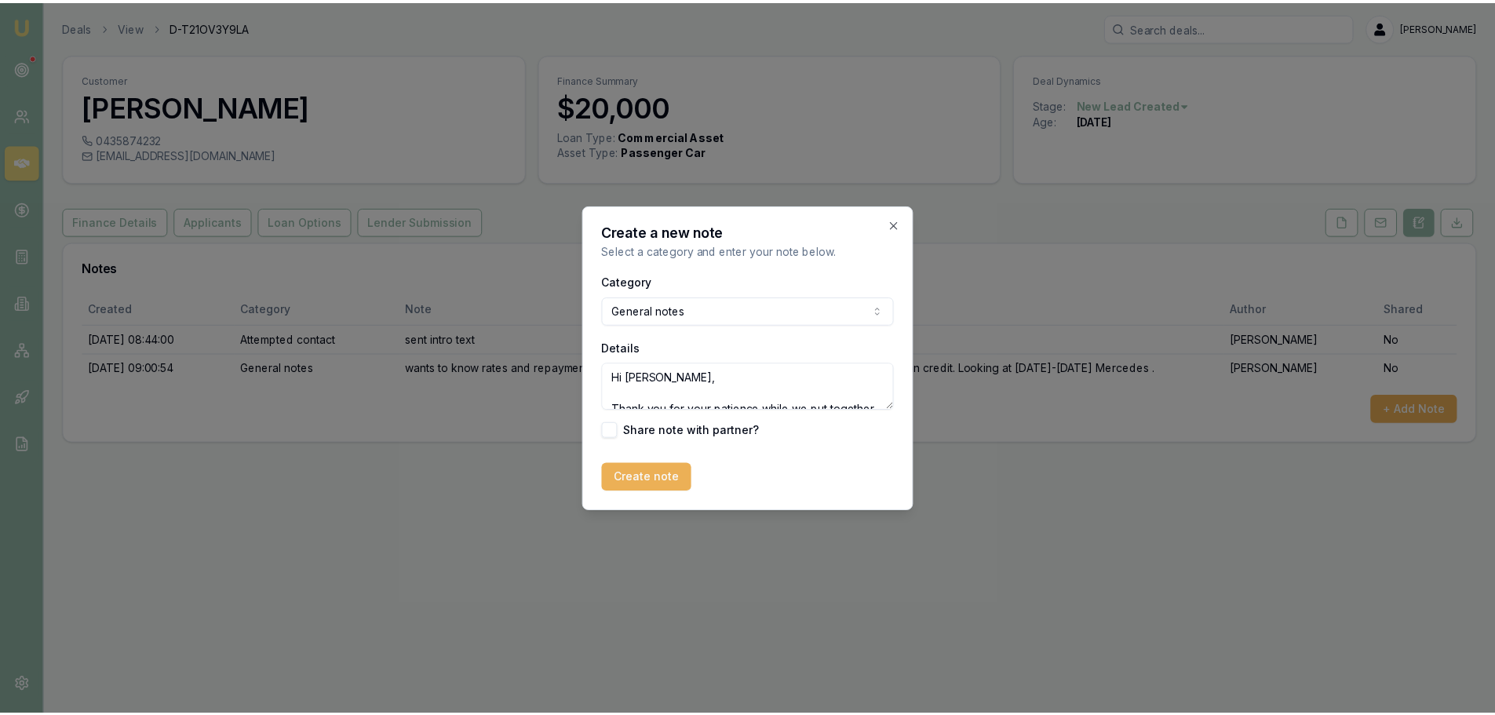
scroll to position [447, 0]
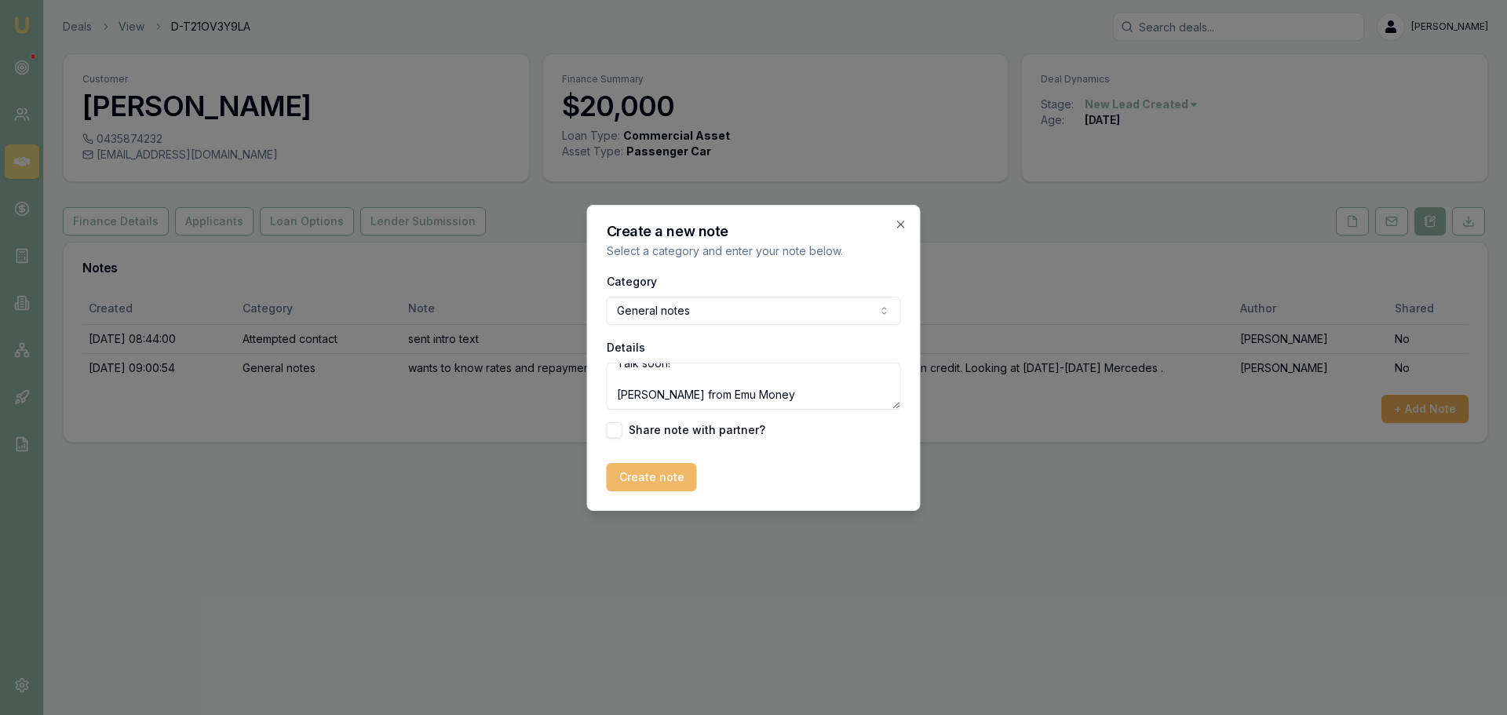
type textarea "Hi Jamie, Thank you for your patience while we put together your business loan …"
click at [663, 476] on button "Create note" at bounding box center [652, 477] width 90 height 28
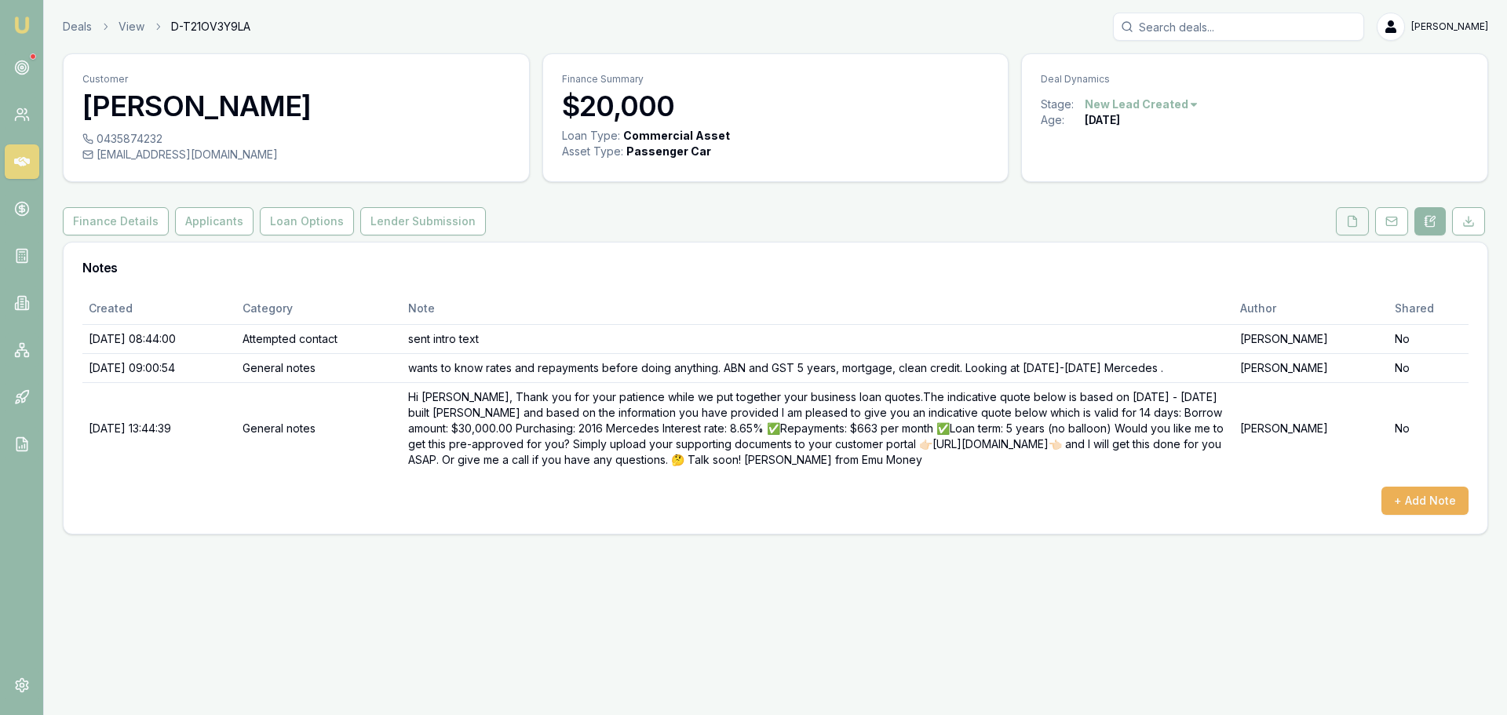
click at [1347, 224] on icon at bounding box center [1352, 221] width 13 height 13
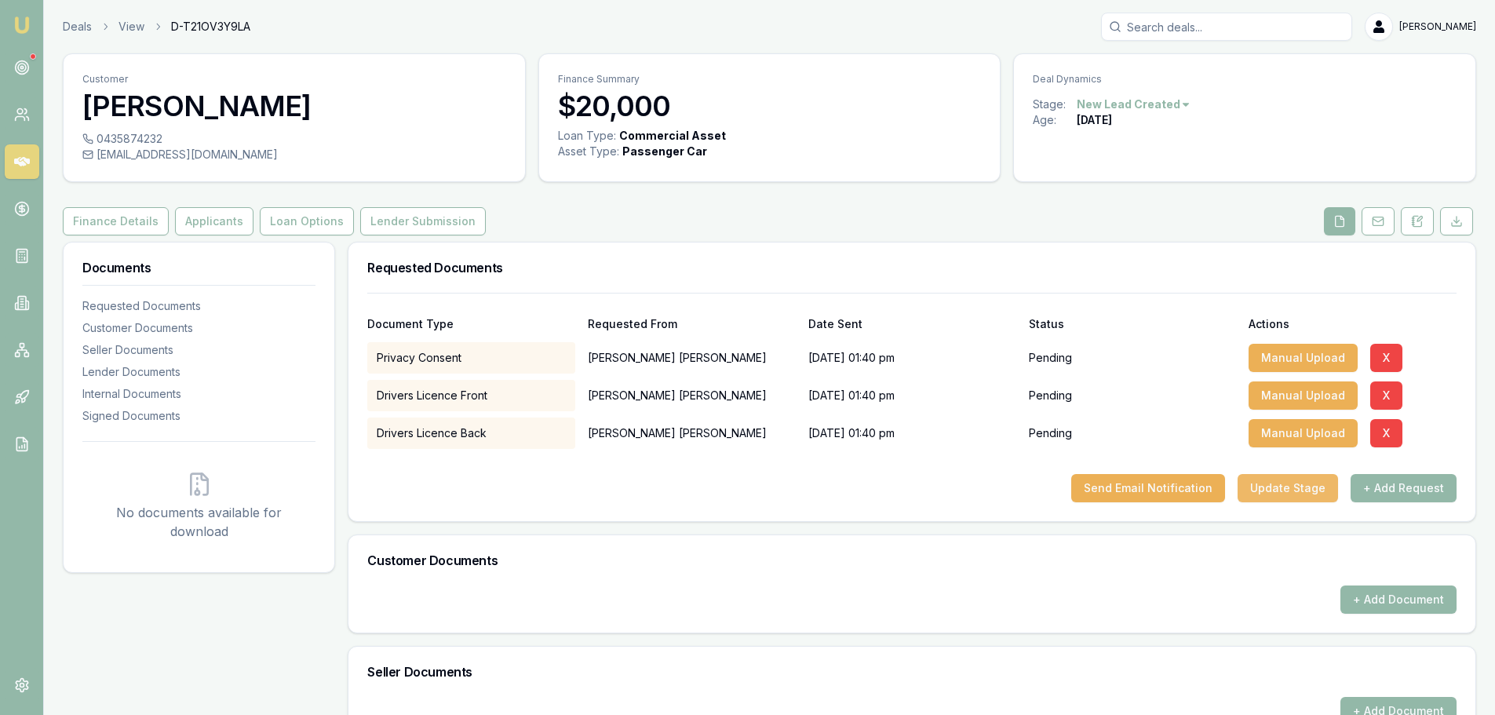
click at [1297, 496] on button "Update Stage" at bounding box center [1288, 488] width 100 height 28
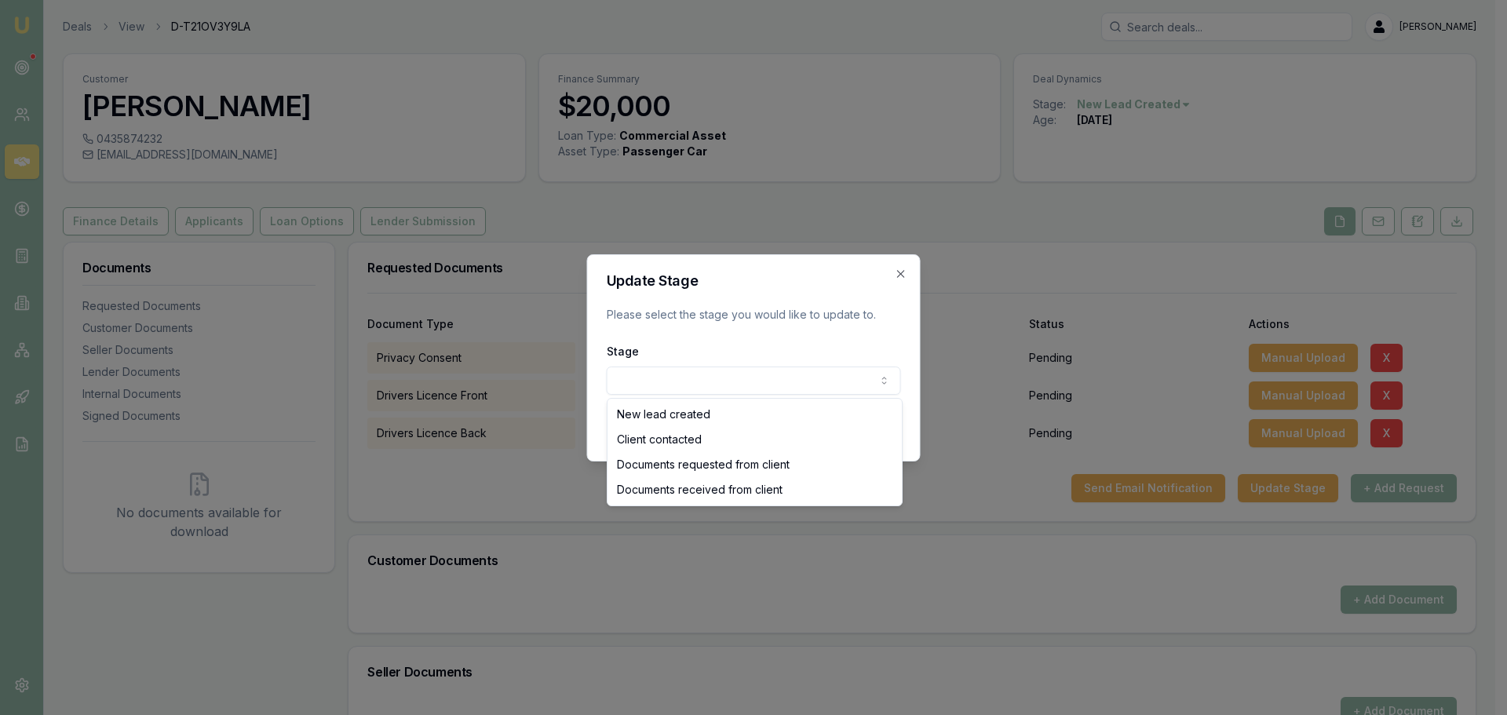
click at [798, 381] on body "Emu Broker Deals View D-T21OV3Y9LA Erin Shield Toggle Menu Customer Jamie Garne…" at bounding box center [747, 357] width 1495 height 715
select select "DOCUMENTS_REQUESTED_FROM_CLIENT"
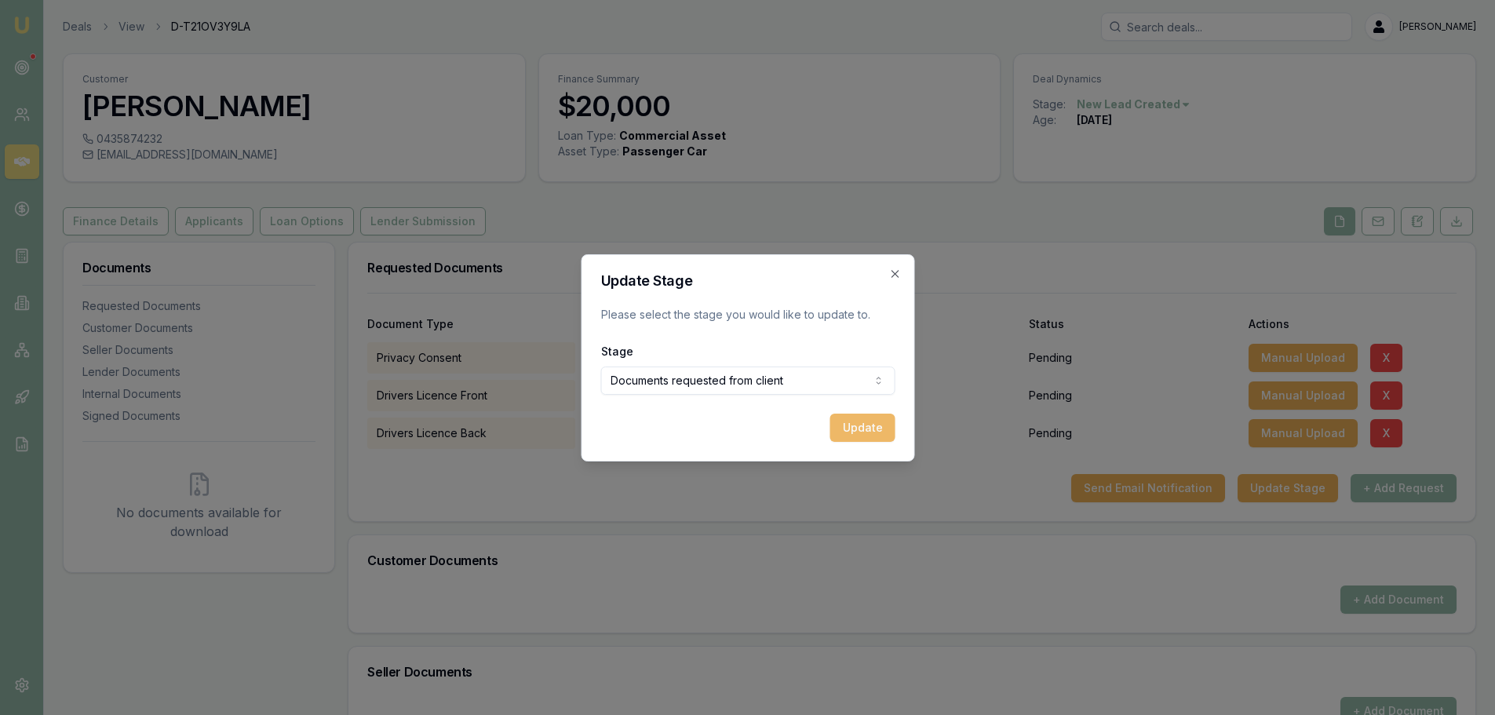
click at [867, 429] on button "Update" at bounding box center [862, 428] width 65 height 28
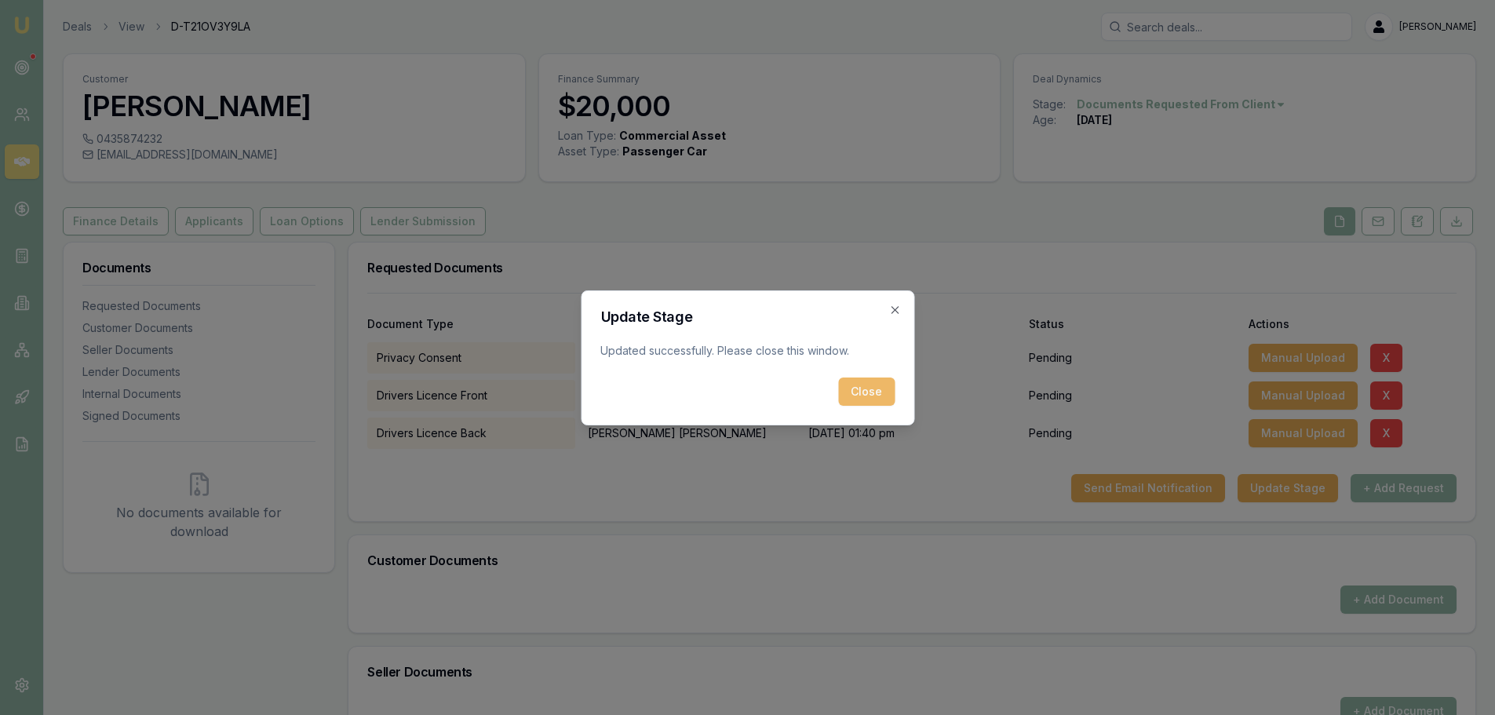
click at [882, 389] on button "Close" at bounding box center [866, 392] width 57 height 28
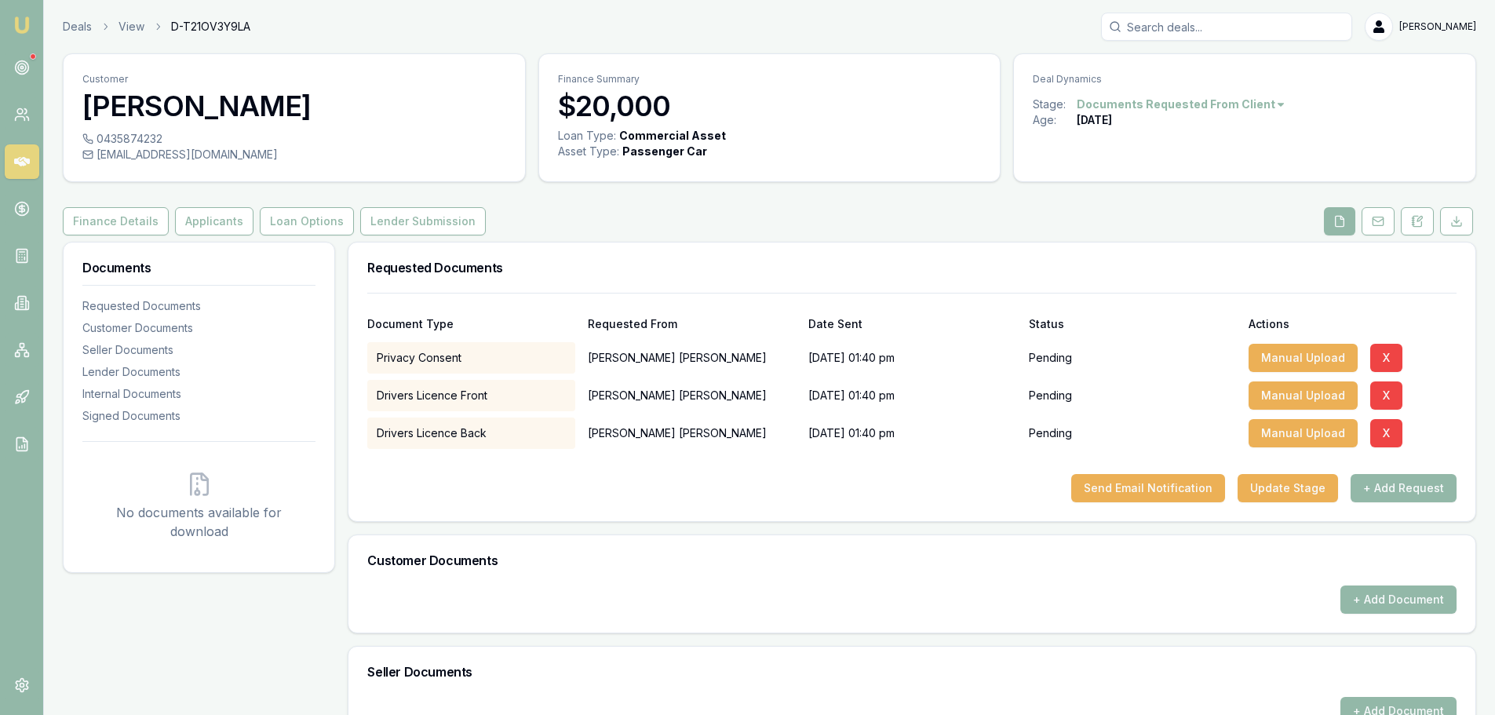
click at [34, 160] on link at bounding box center [22, 161] width 35 height 35
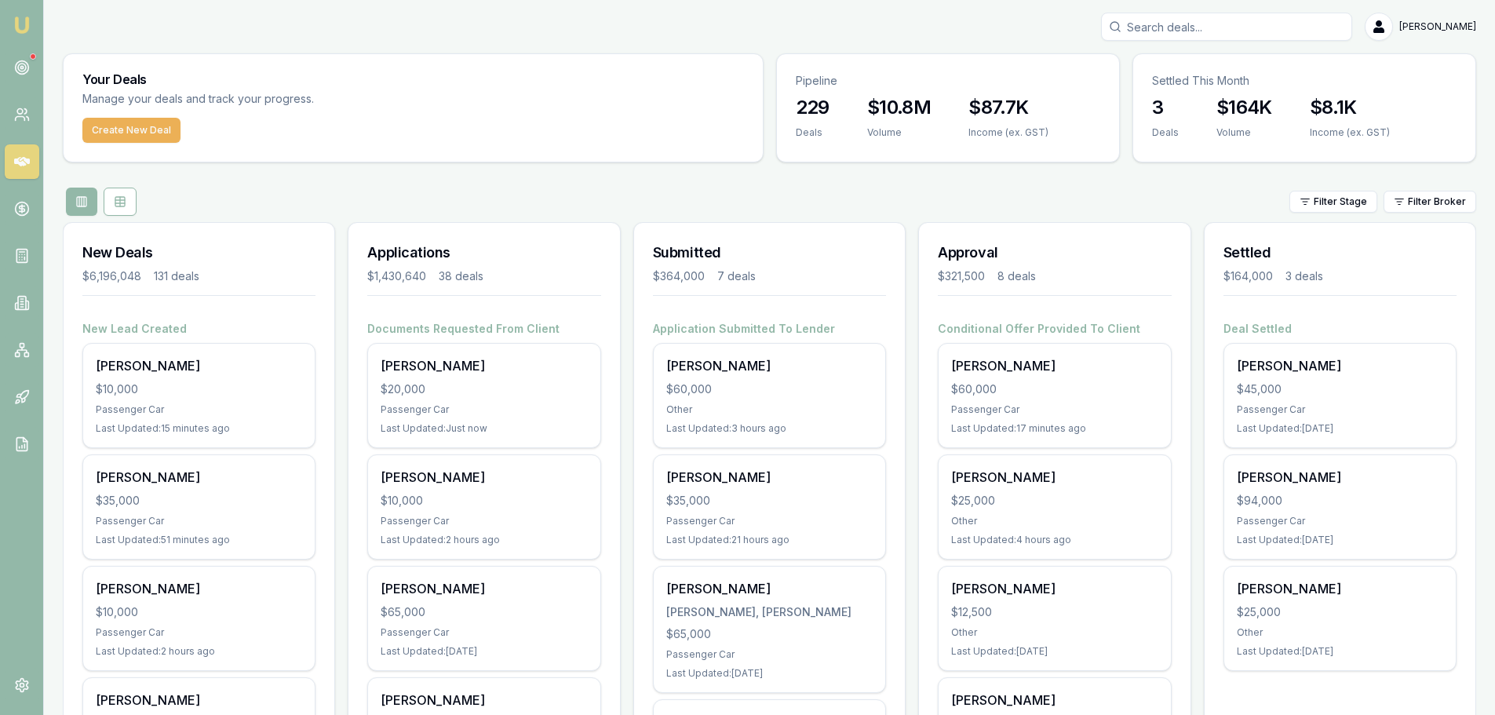
click at [1189, 30] on input "Search deals" at bounding box center [1226, 27] width 251 height 28
type input "christie"
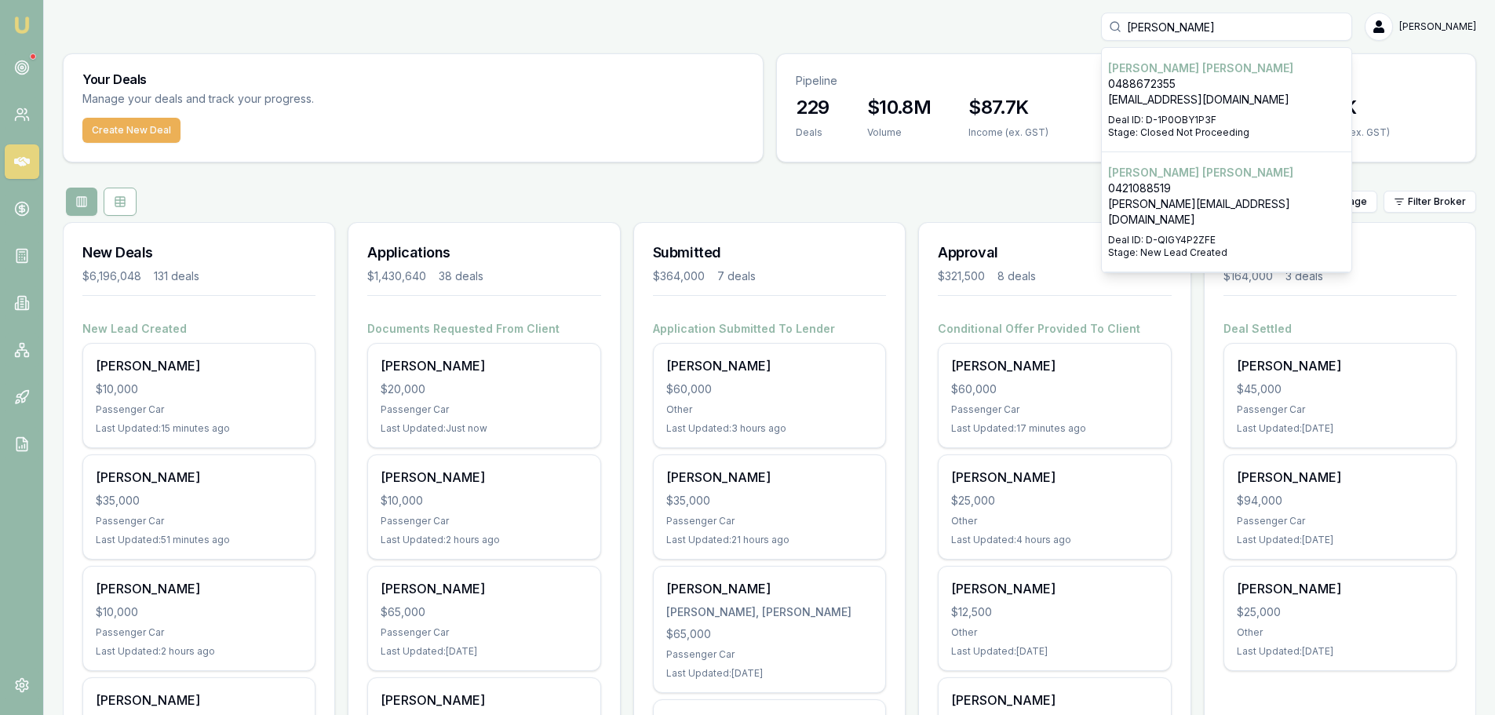
click at [1239, 199] on p "shane@standoutrestorations.com.au" at bounding box center [1226, 211] width 237 height 31
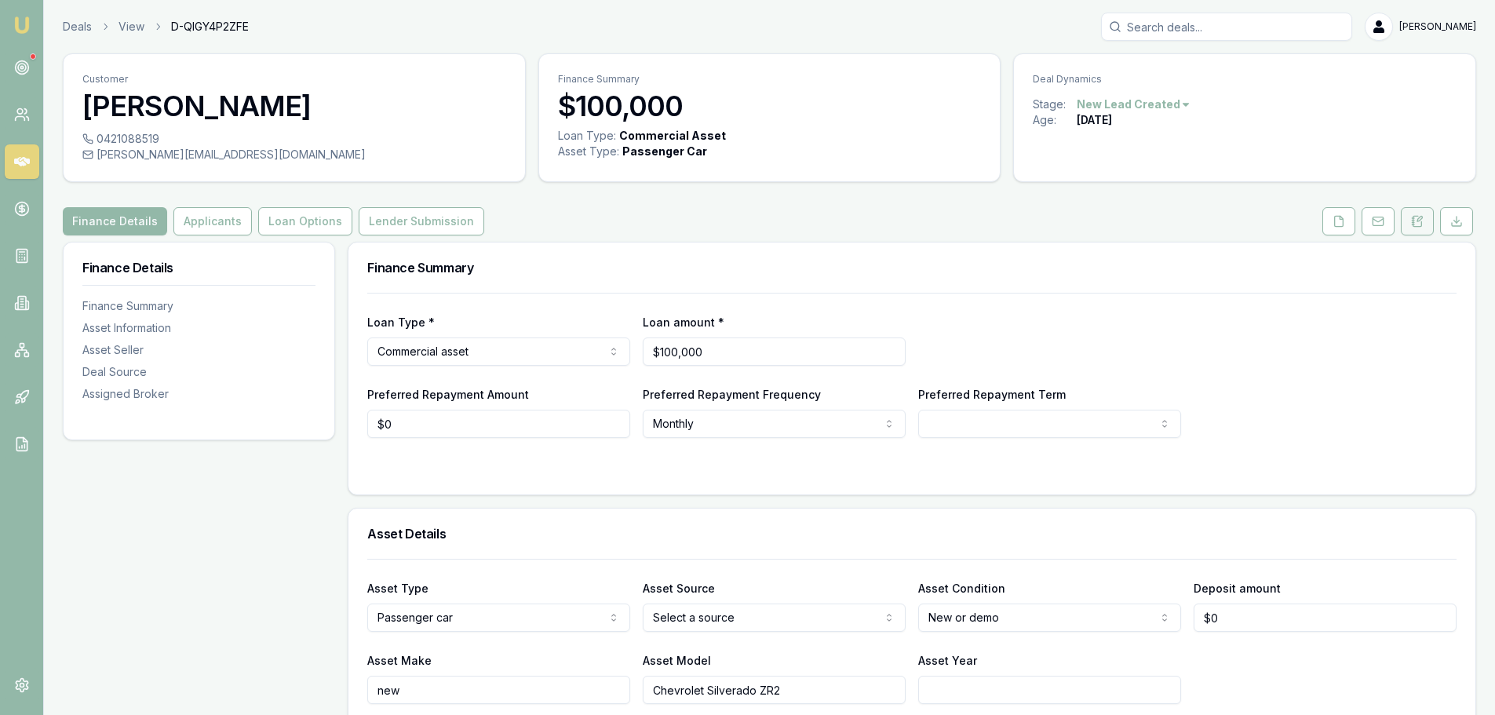
click at [1414, 224] on icon at bounding box center [1418, 221] width 9 height 10
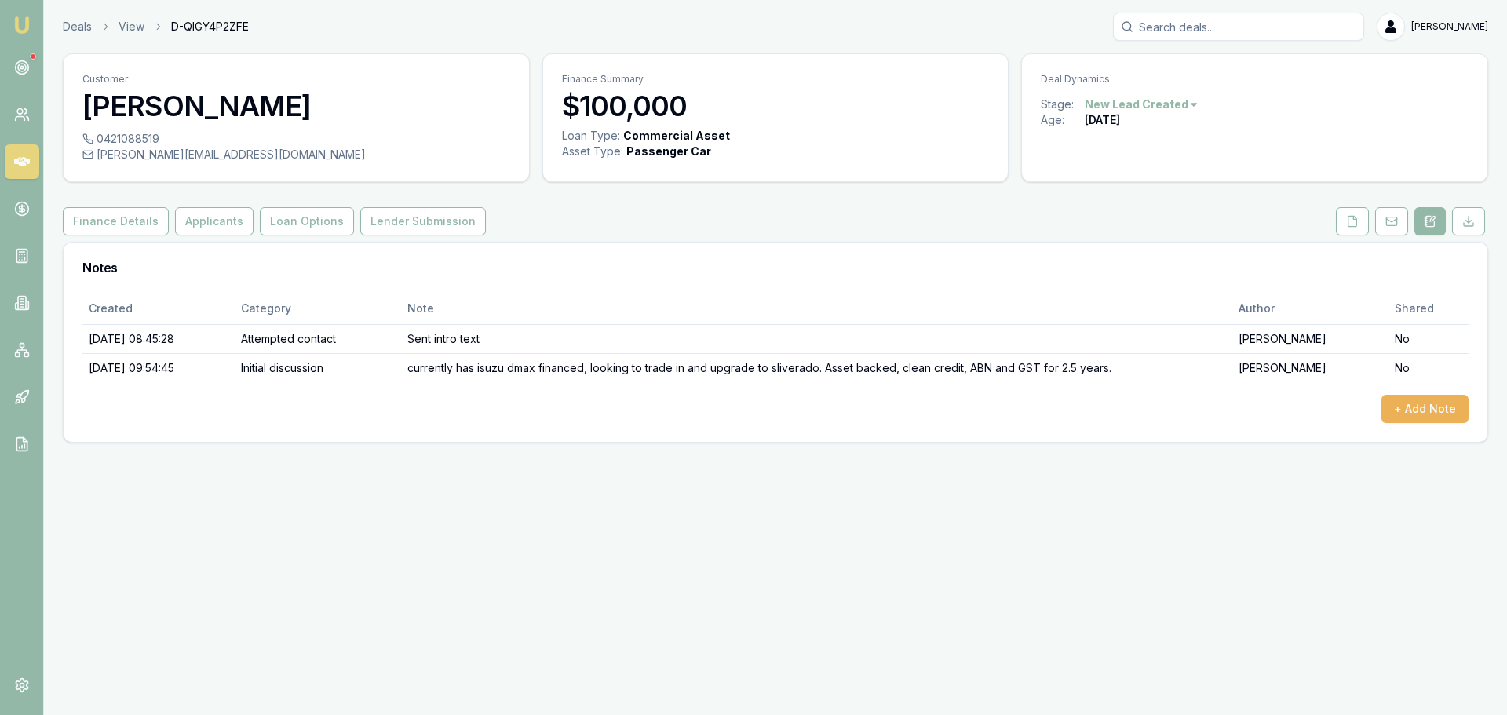
click at [841, 258] on div "Notes" at bounding box center [776, 268] width 1424 height 50
click at [210, 224] on button "Applicants" at bounding box center [214, 221] width 78 height 28
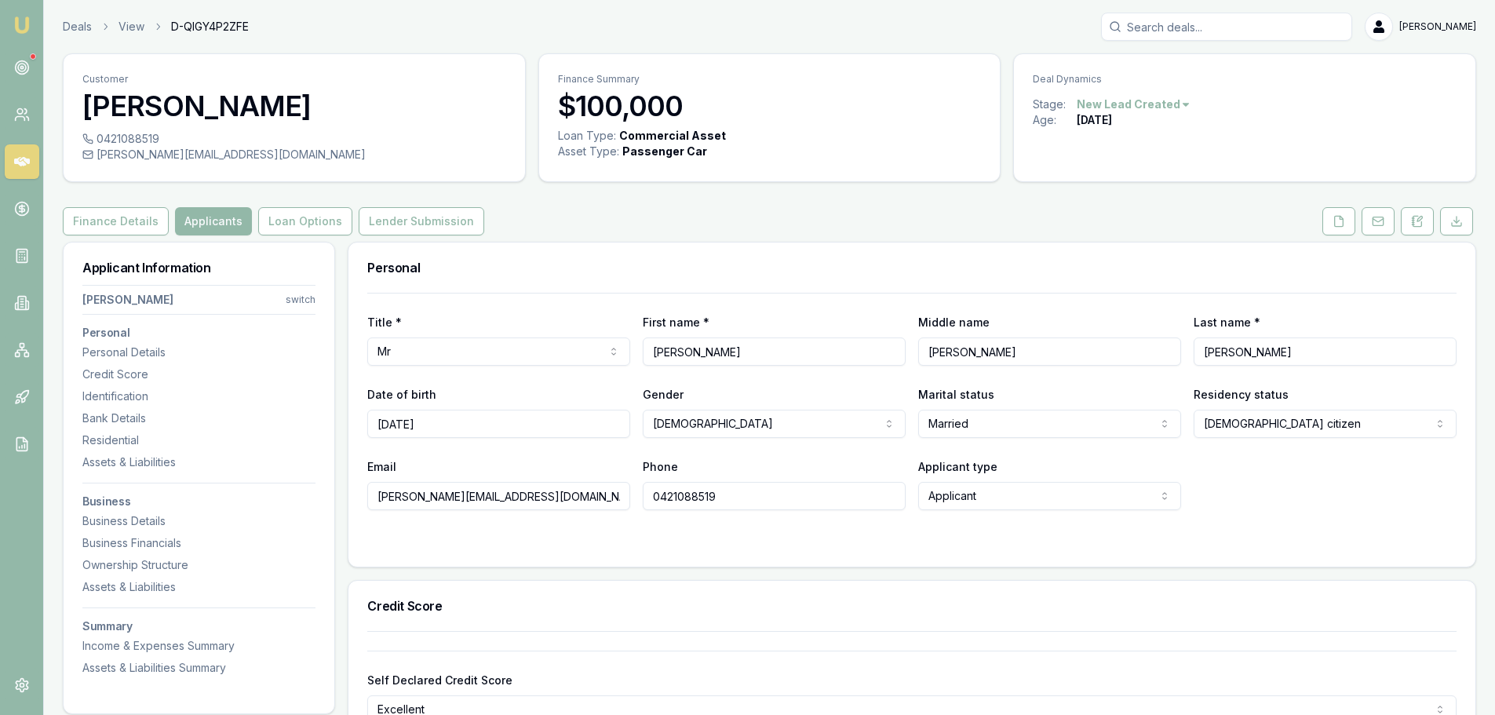
click at [1346, 224] on button at bounding box center [1339, 221] width 33 height 28
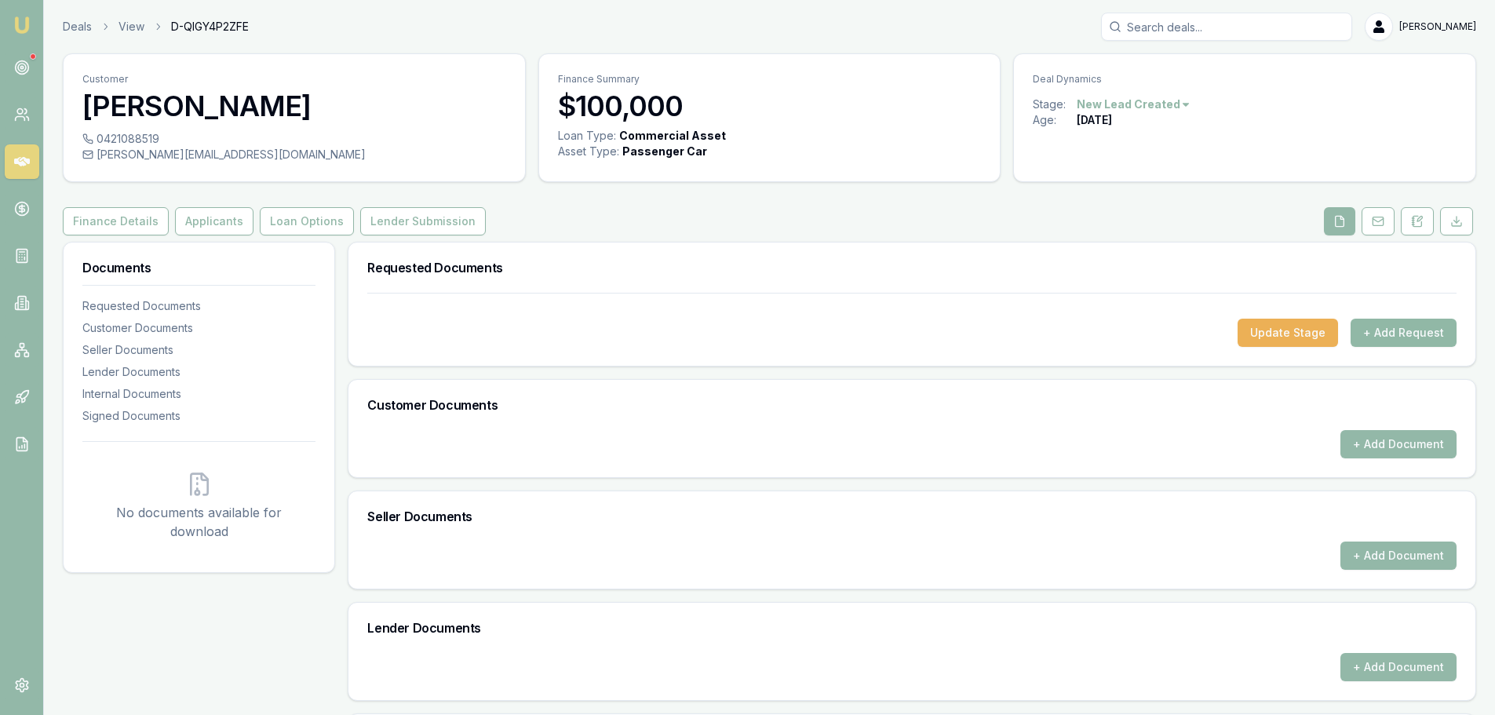
click at [1429, 333] on button "+ Add Request" at bounding box center [1404, 333] width 106 height 28
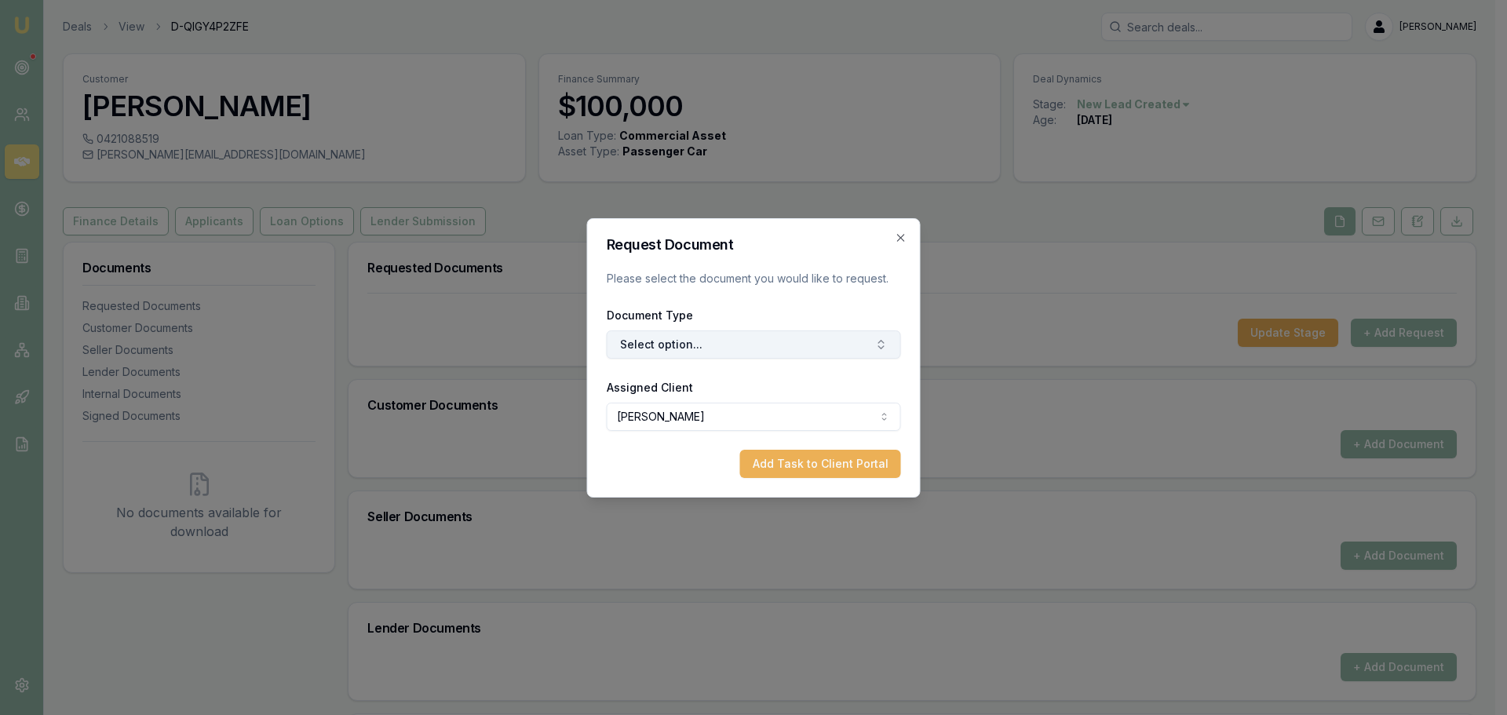
click at [825, 341] on button "Select option..." at bounding box center [754, 344] width 294 height 28
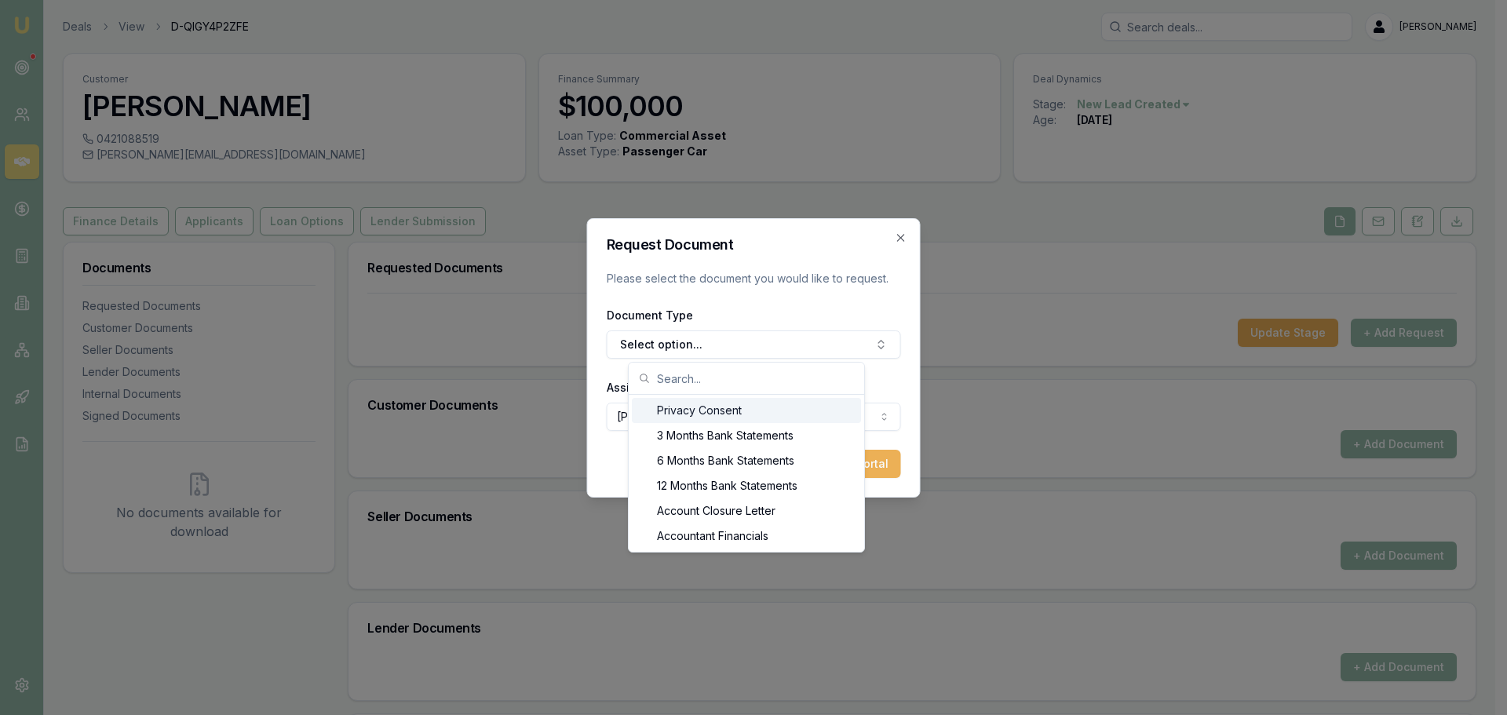
click at [737, 408] on div "Privacy Consent" at bounding box center [746, 410] width 229 height 25
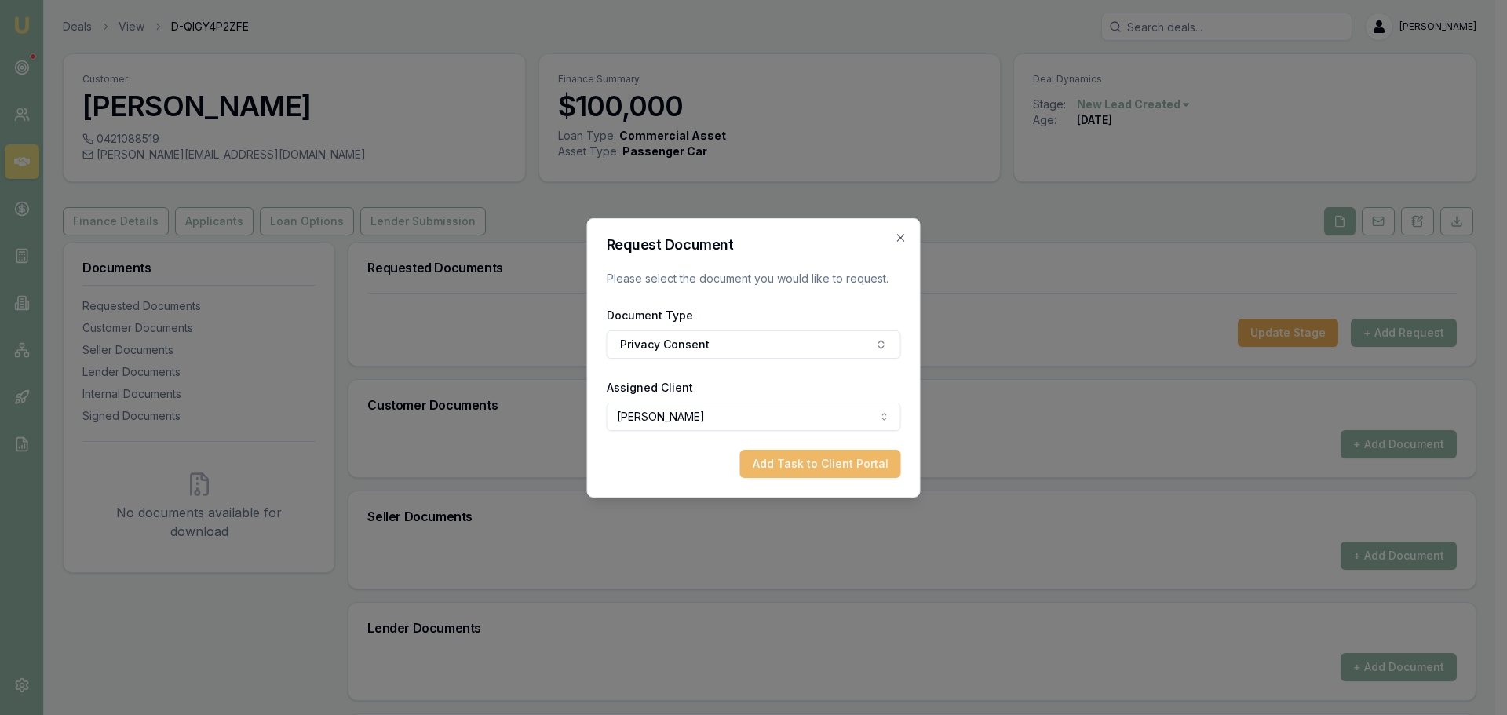
click at [830, 465] on button "Add Task to Client Portal" at bounding box center [820, 464] width 161 height 28
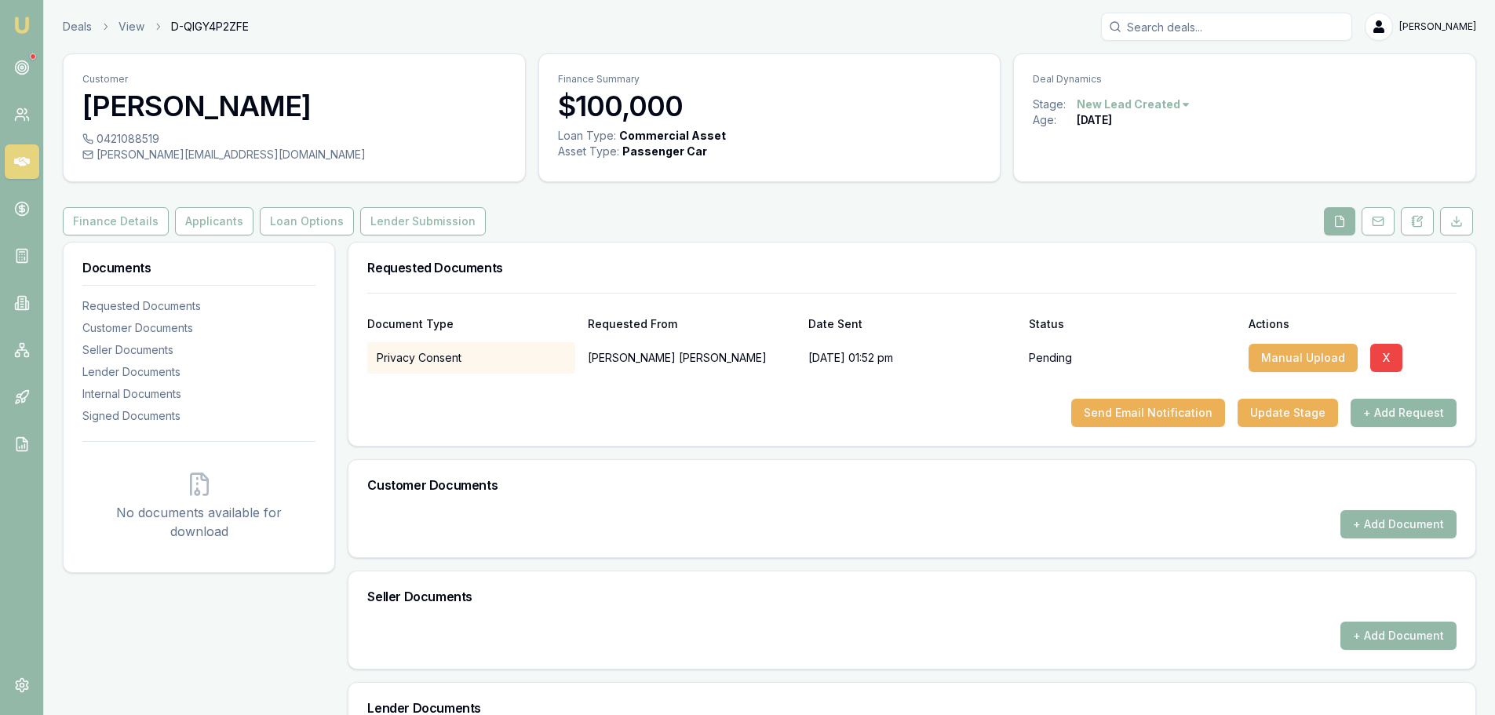
click at [1383, 407] on button "+ Add Request" at bounding box center [1404, 413] width 106 height 28
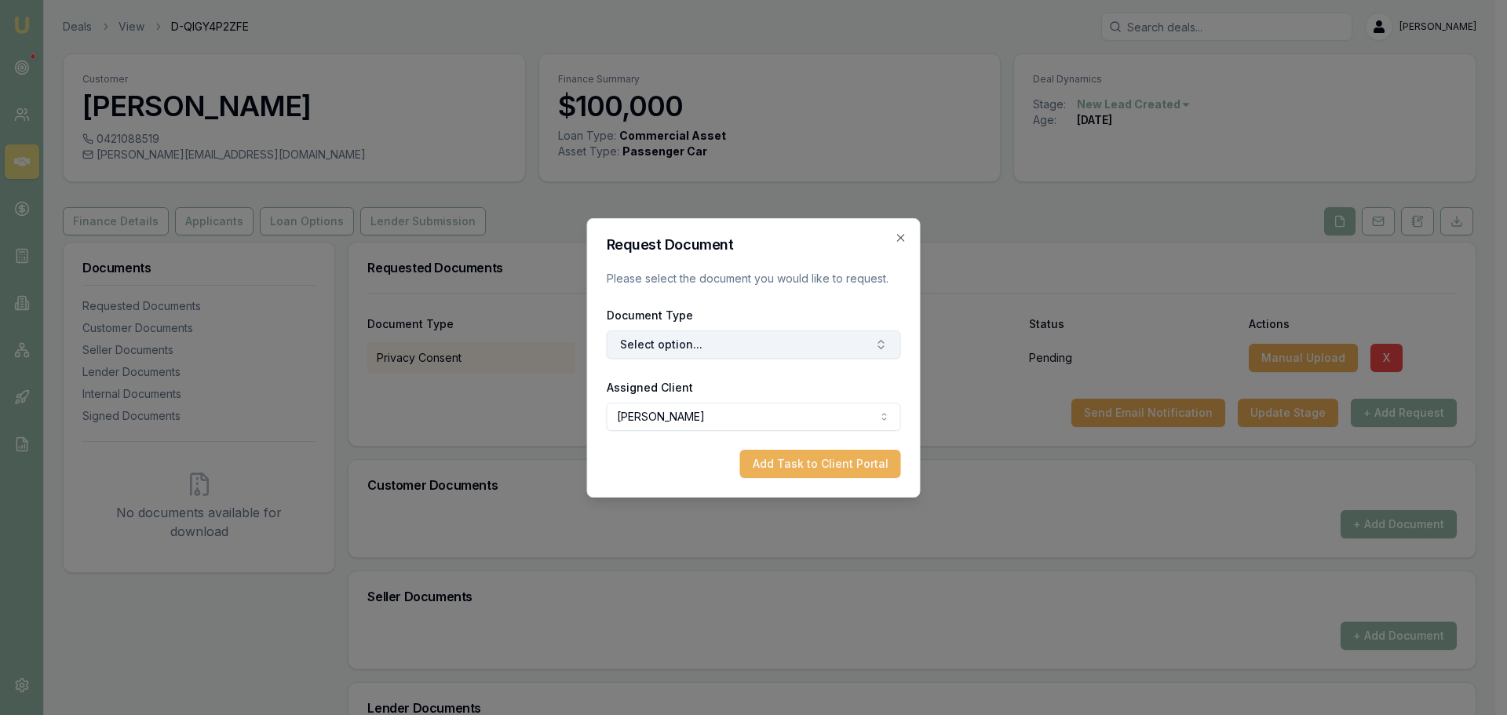
click at [724, 341] on button "Select option..." at bounding box center [754, 344] width 294 height 28
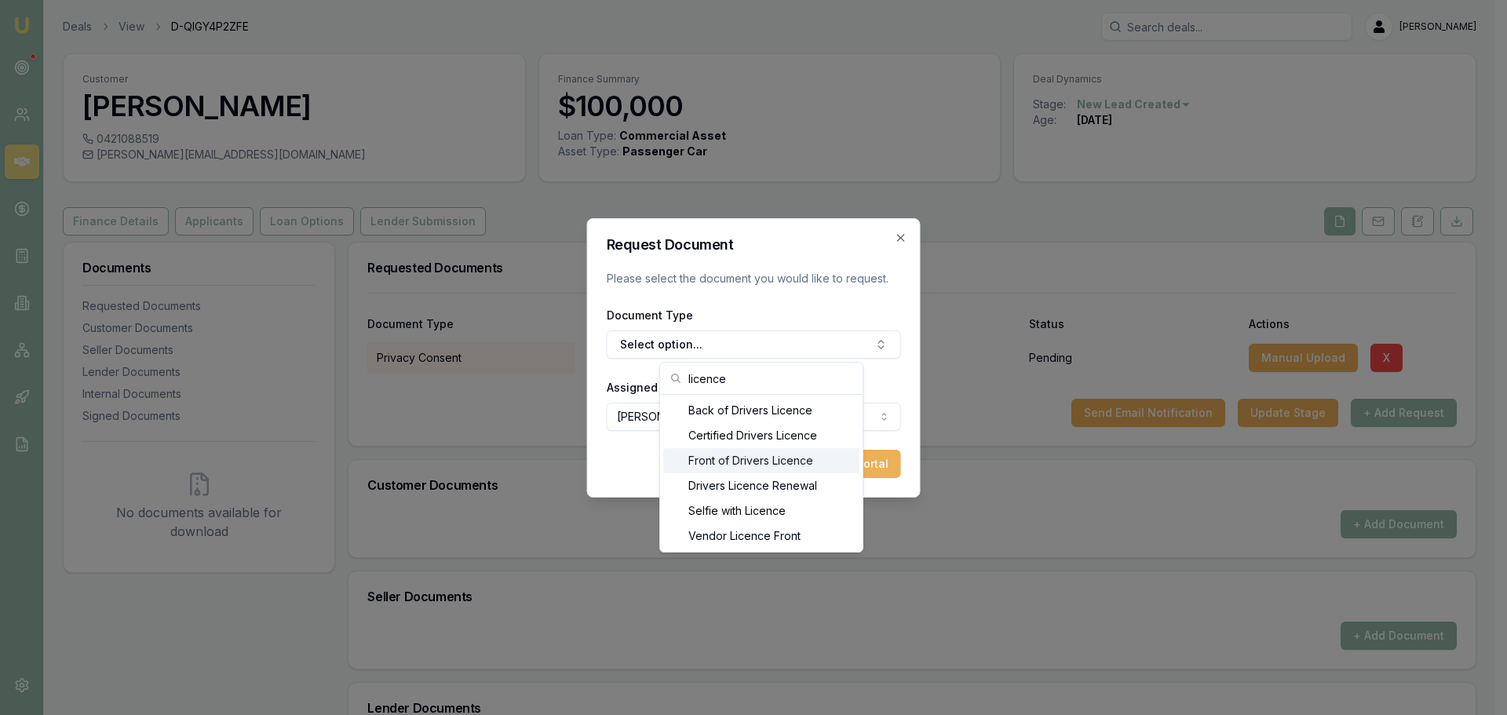
type input "licence"
click at [742, 461] on div "Front of Drivers Licence" at bounding box center [761, 460] width 196 height 25
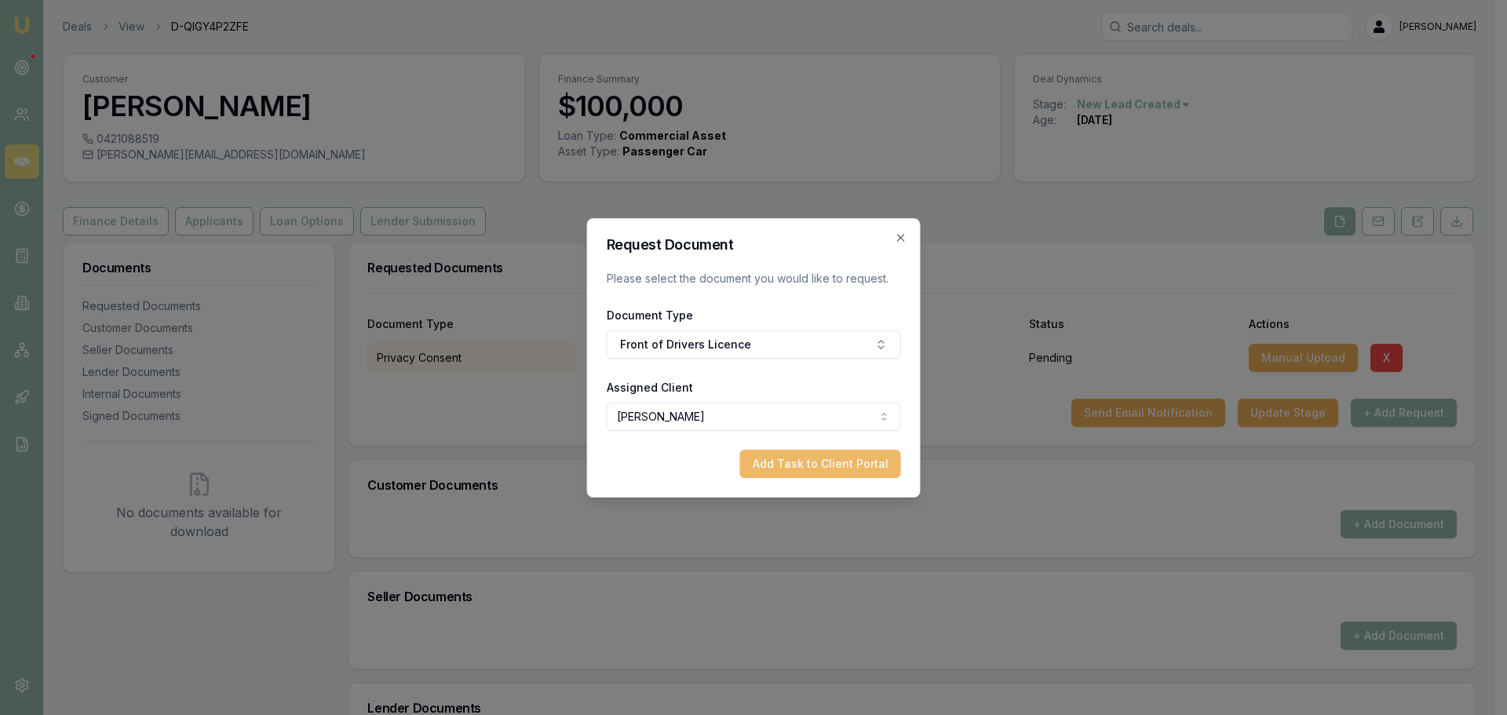
click at [801, 466] on button "Add Task to Client Portal" at bounding box center [820, 464] width 161 height 28
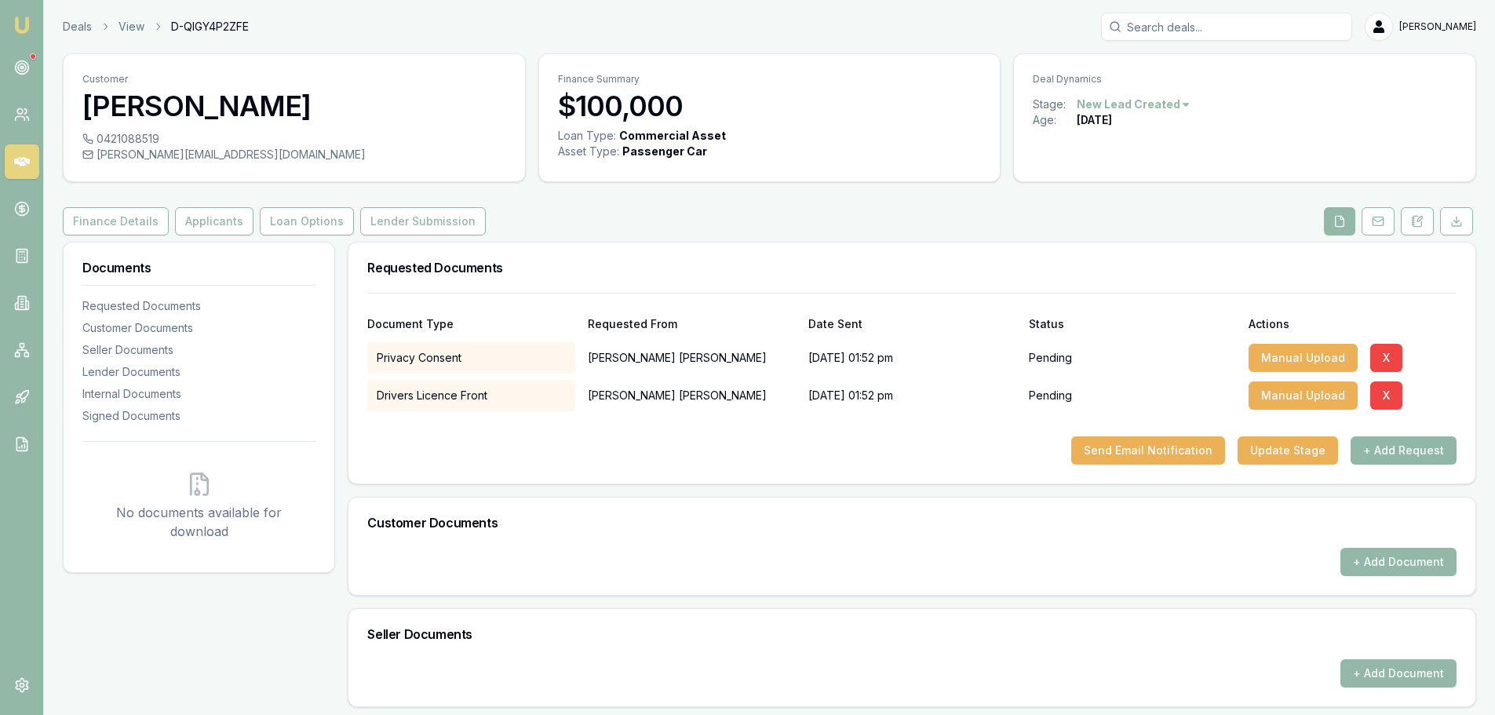
click at [1378, 454] on button "+ Add Request" at bounding box center [1404, 450] width 106 height 28
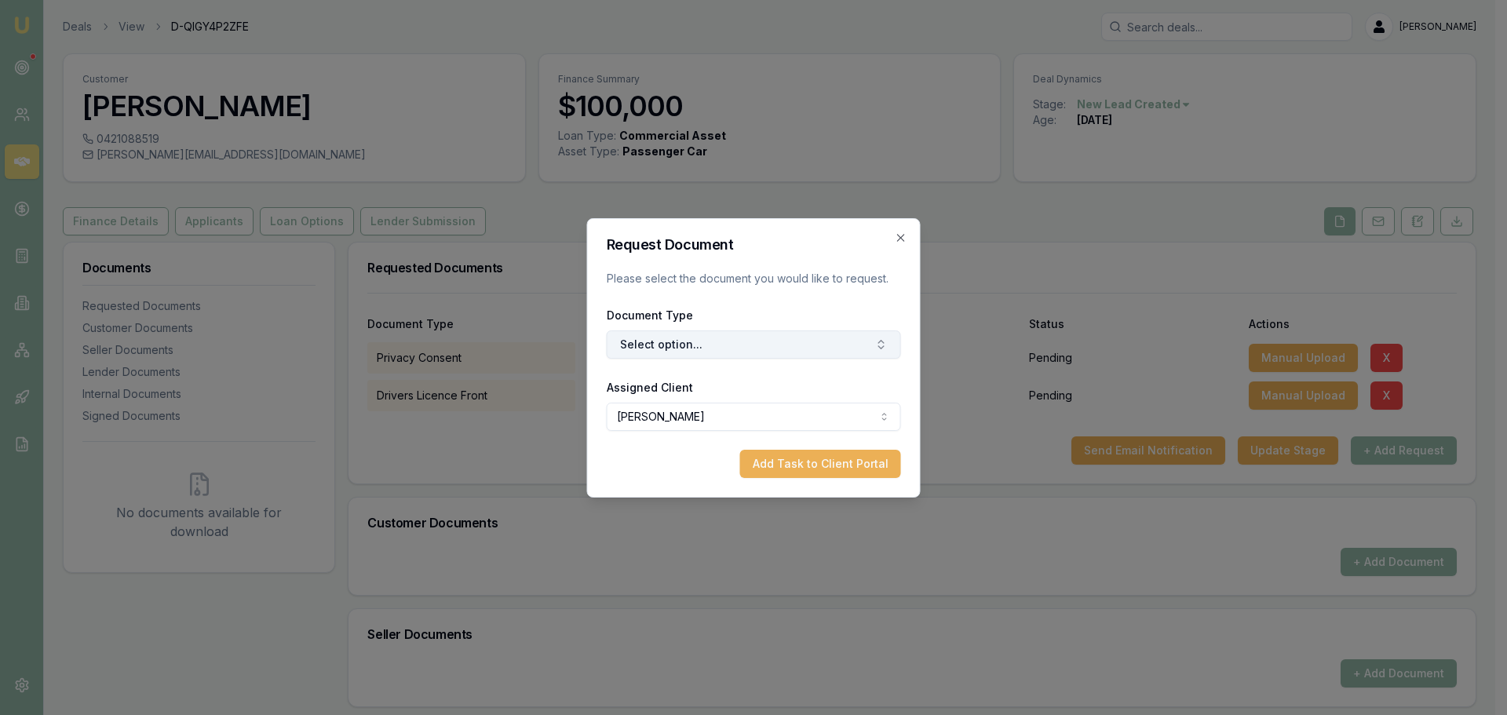
click at [786, 342] on button "Select option..." at bounding box center [754, 344] width 294 height 28
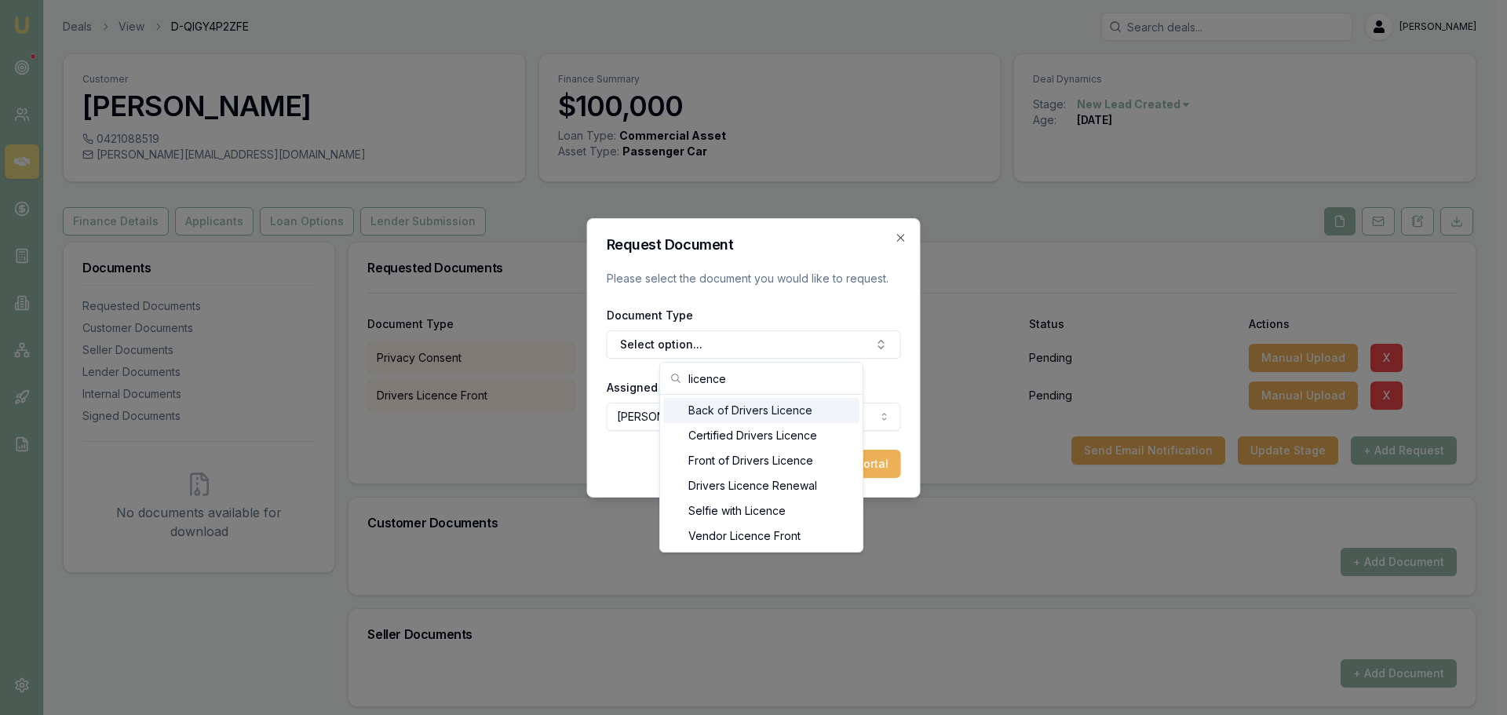
type input "licence"
click at [768, 407] on div "Back of Drivers Licence" at bounding box center [761, 410] width 196 height 25
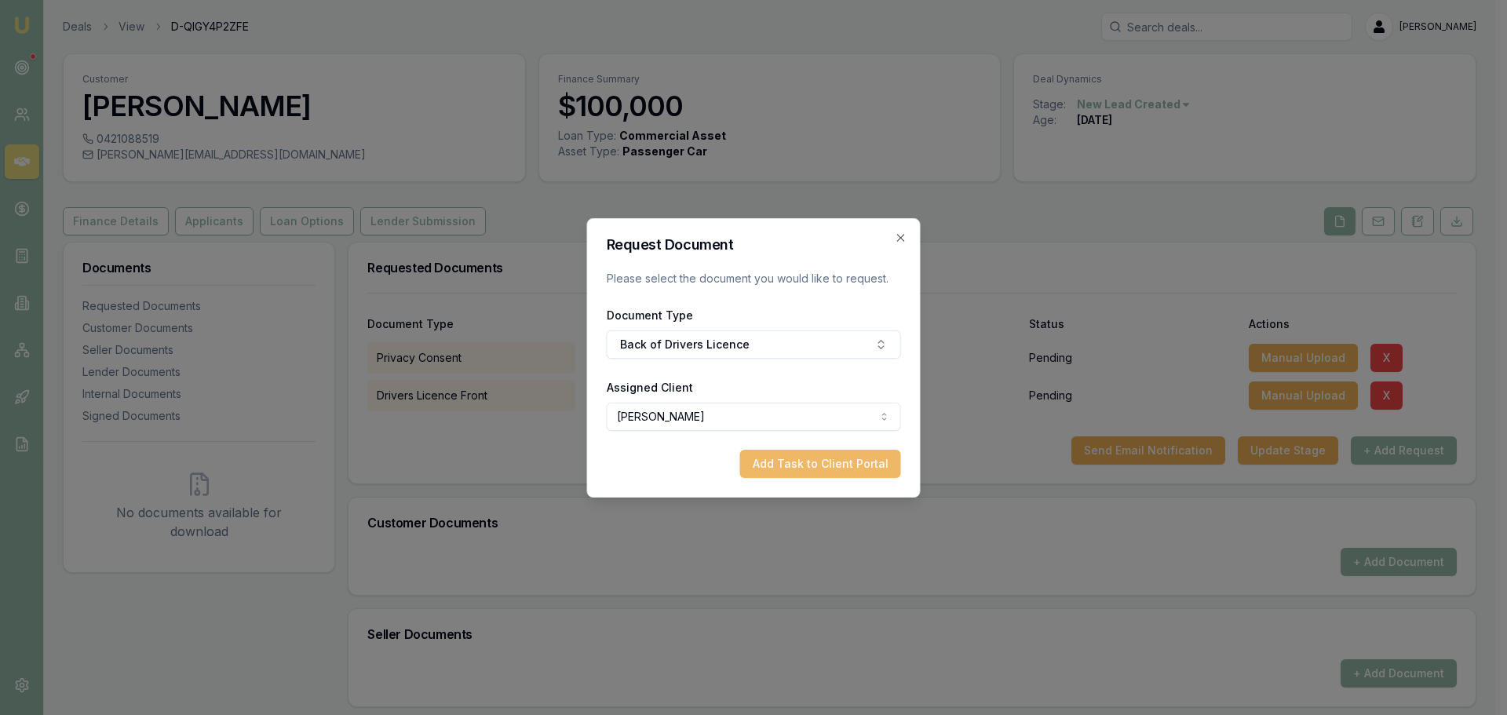
click at [844, 462] on button "Add Task to Client Portal" at bounding box center [820, 464] width 161 height 28
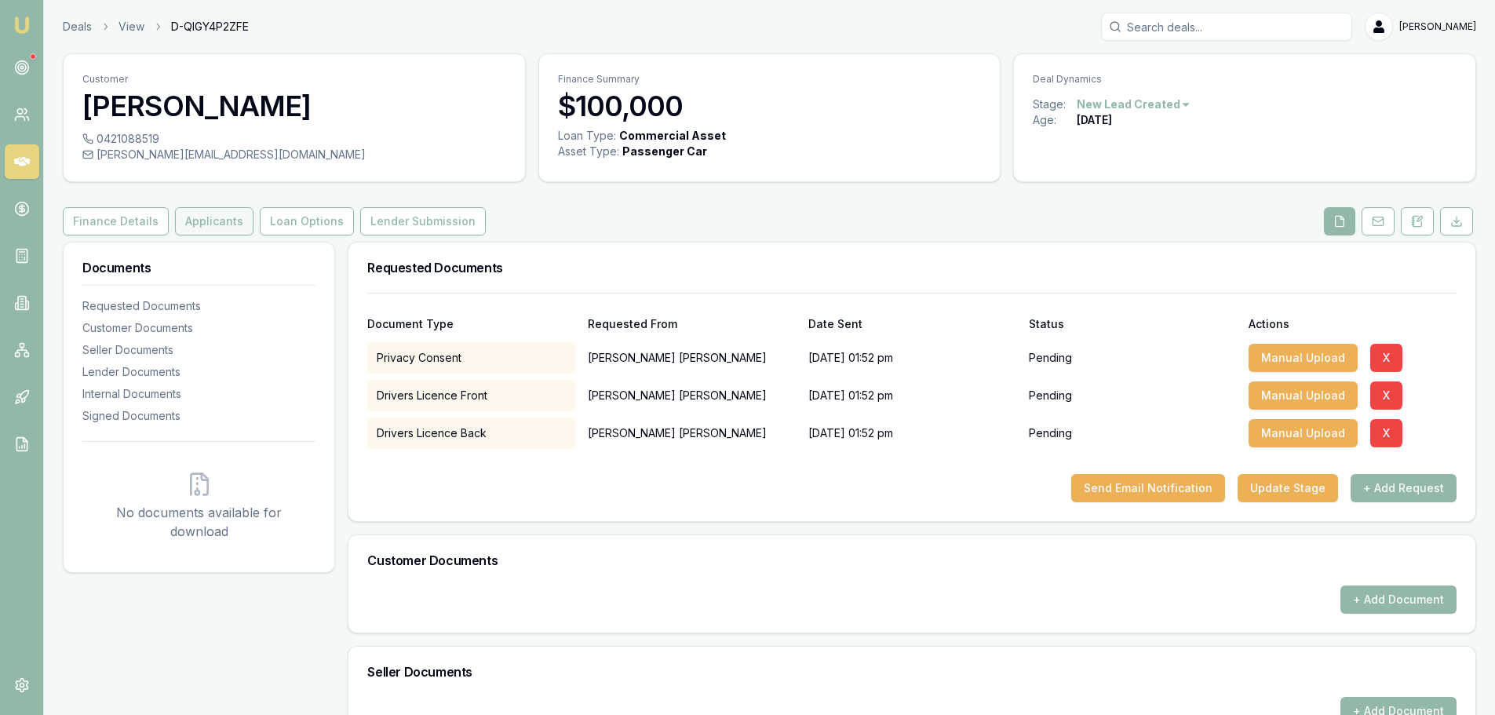
click at [215, 221] on button "Applicants" at bounding box center [214, 221] width 78 height 28
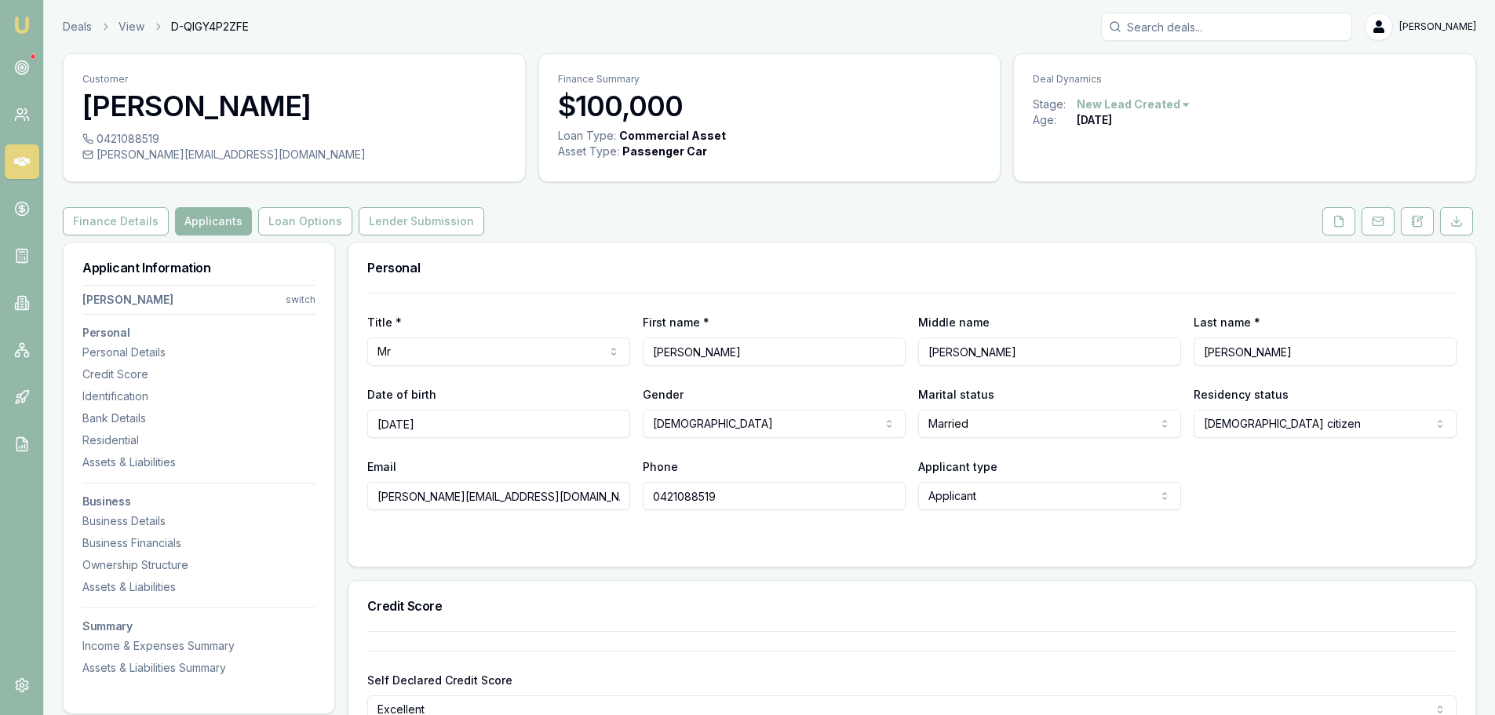
click at [684, 243] on div "Personal" at bounding box center [911, 268] width 1127 height 50
click at [1415, 220] on icon at bounding box center [1417, 221] width 13 height 13
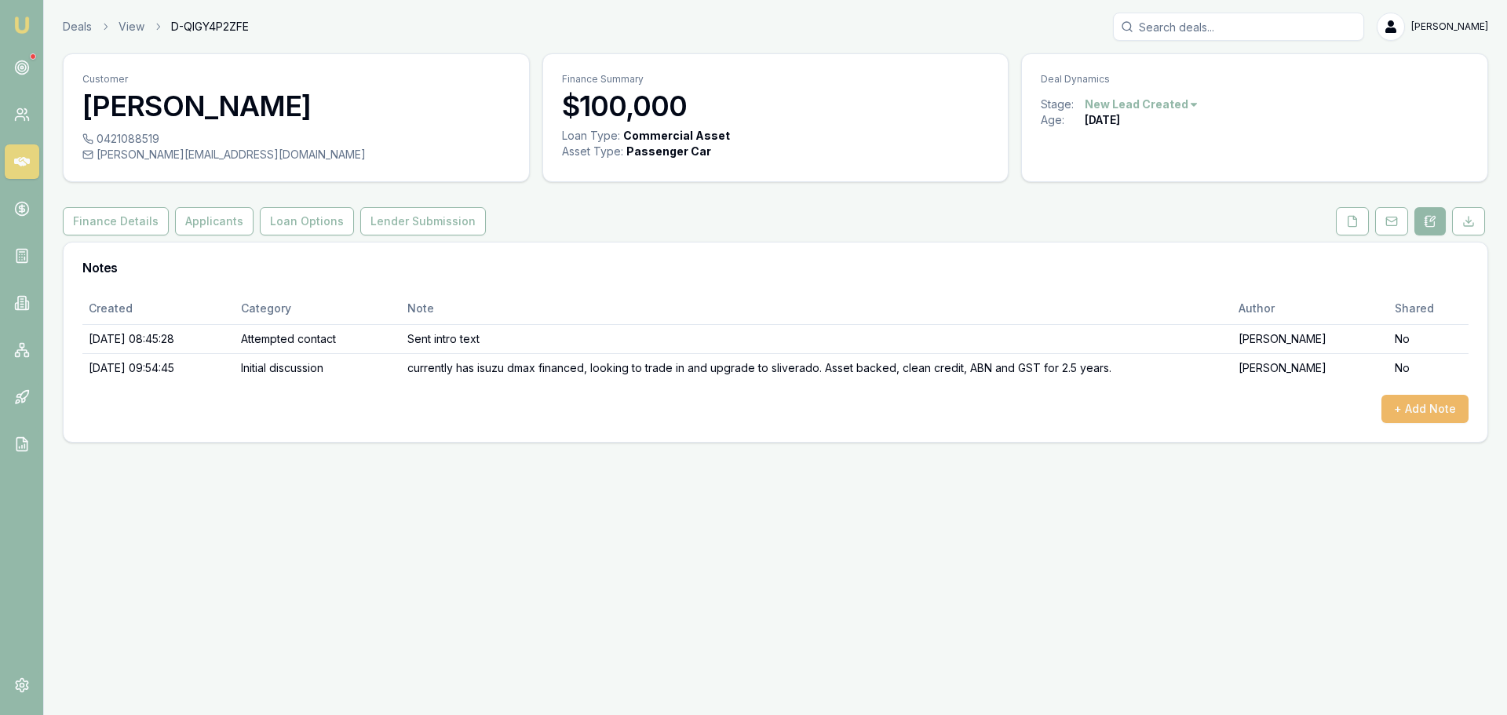
click at [1427, 409] on button "+ Add Note" at bounding box center [1424, 409] width 87 height 28
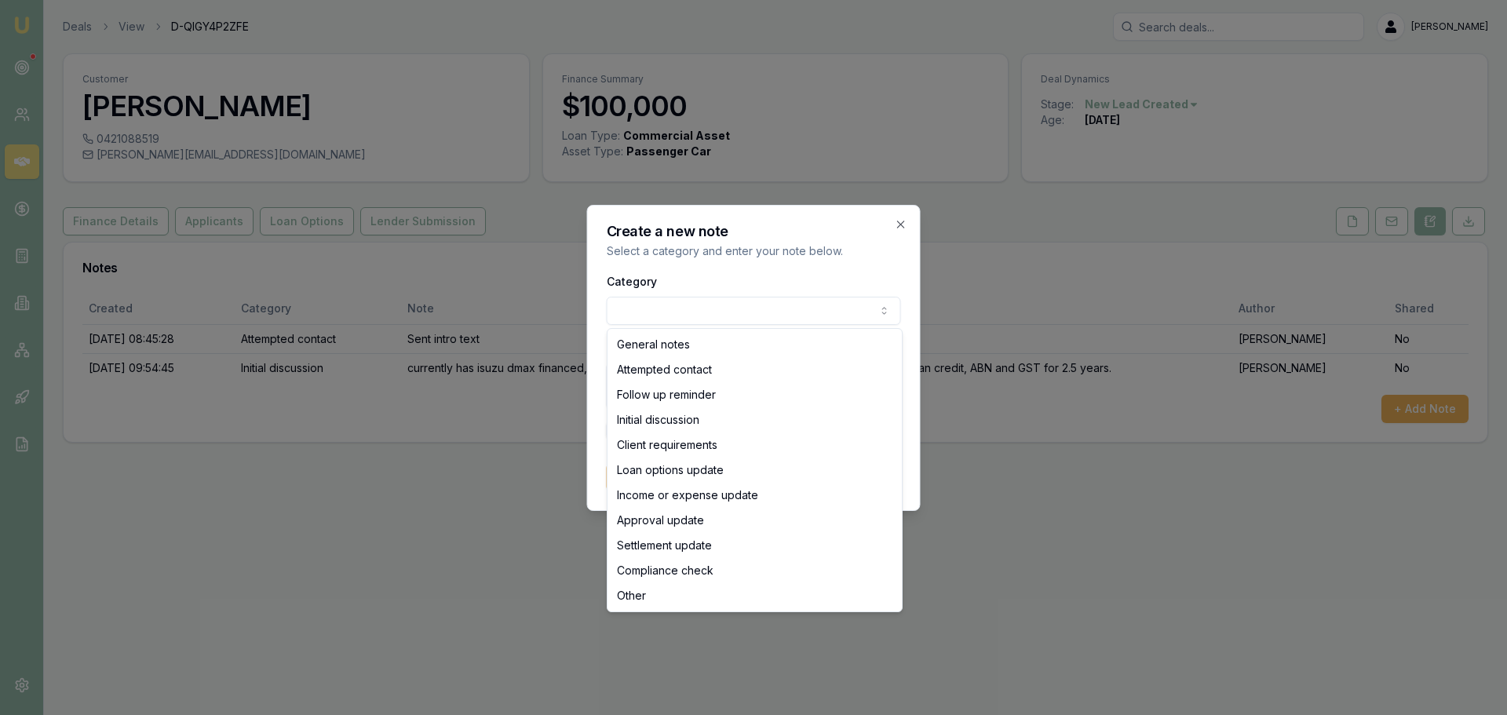
click at [823, 313] on body "Emu Broker Deals View D-QIGY4P2ZFE Erin Shield Toggle Menu Customer Shane Chris…" at bounding box center [753, 357] width 1507 height 715
select select "ATTEMPTED_CONTACT"
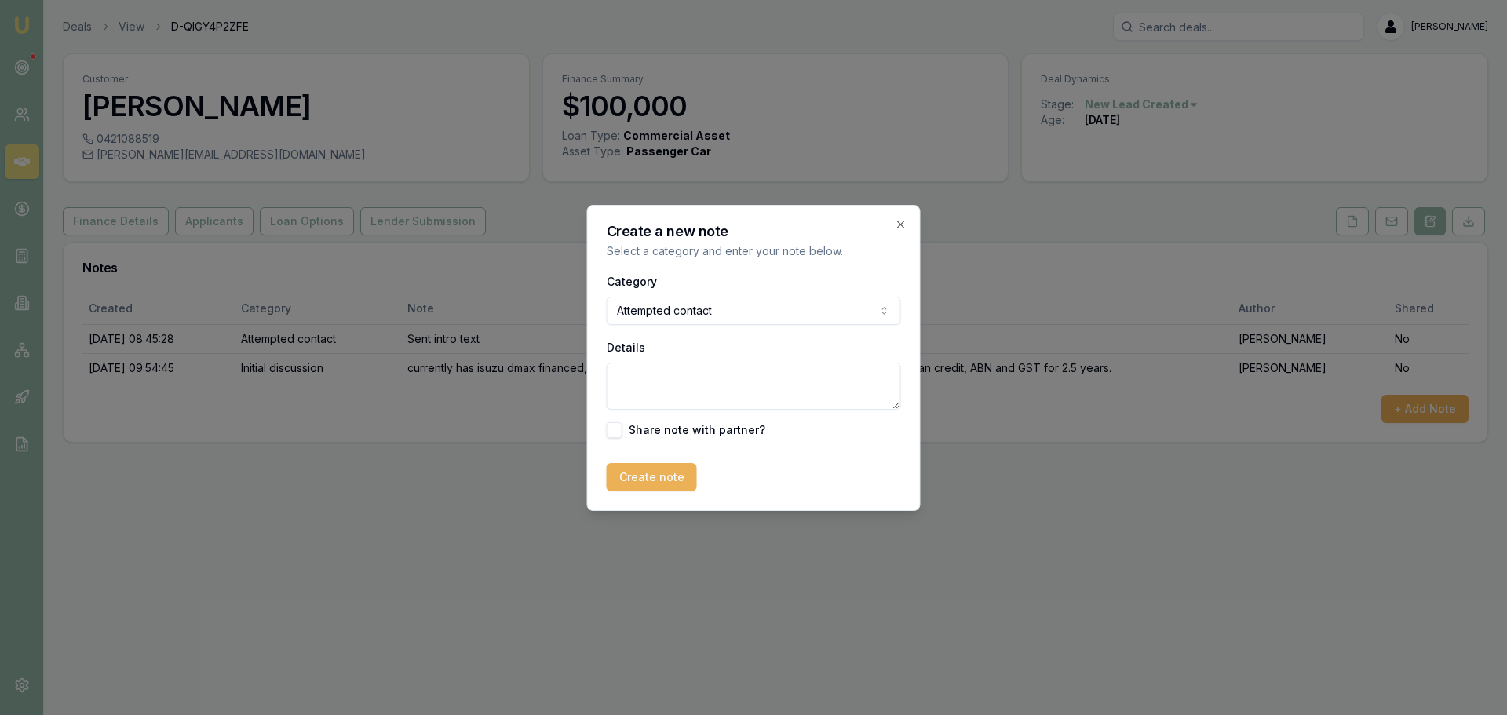
click at [690, 385] on textarea "Details" at bounding box center [754, 386] width 294 height 47
paste textarea "Hi Shane, Thank you for your patience while we put together your personalised q…"
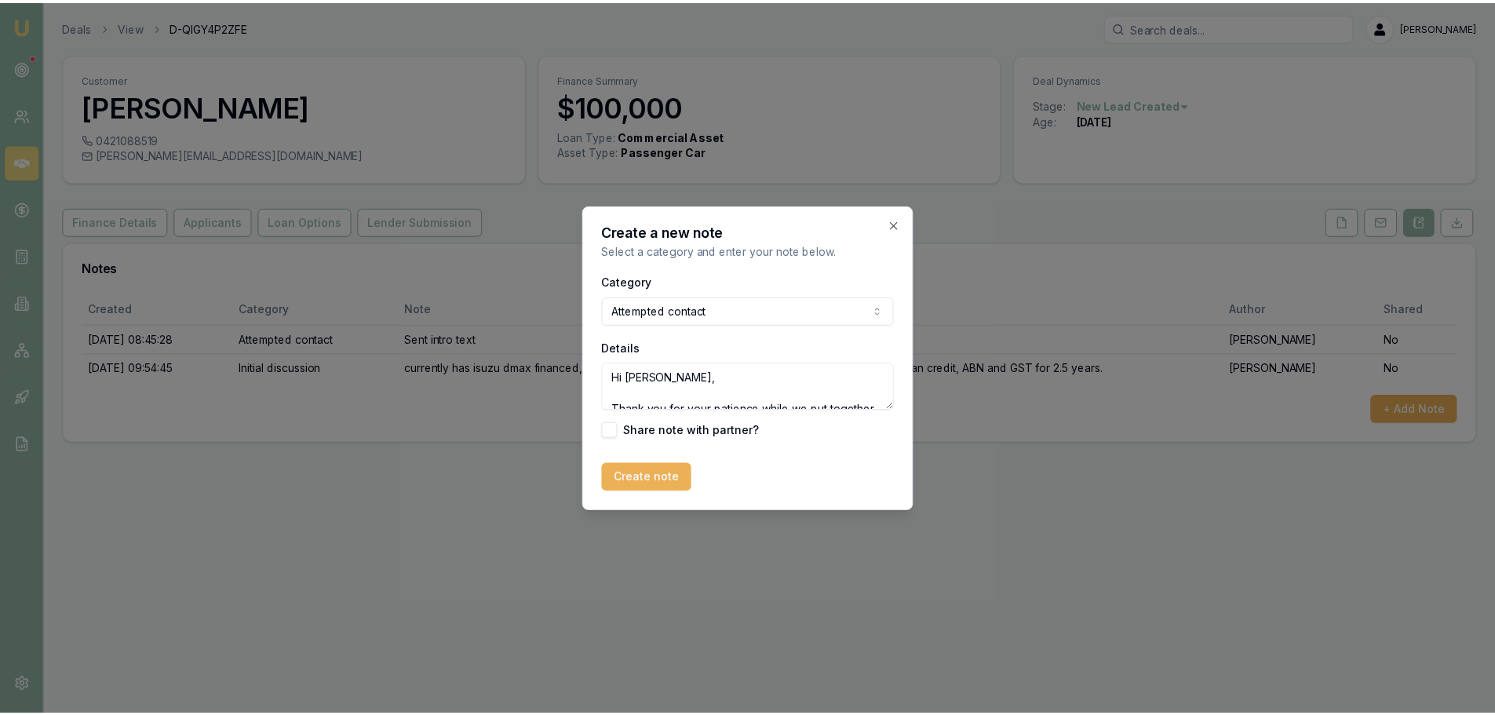
scroll to position [415, 0]
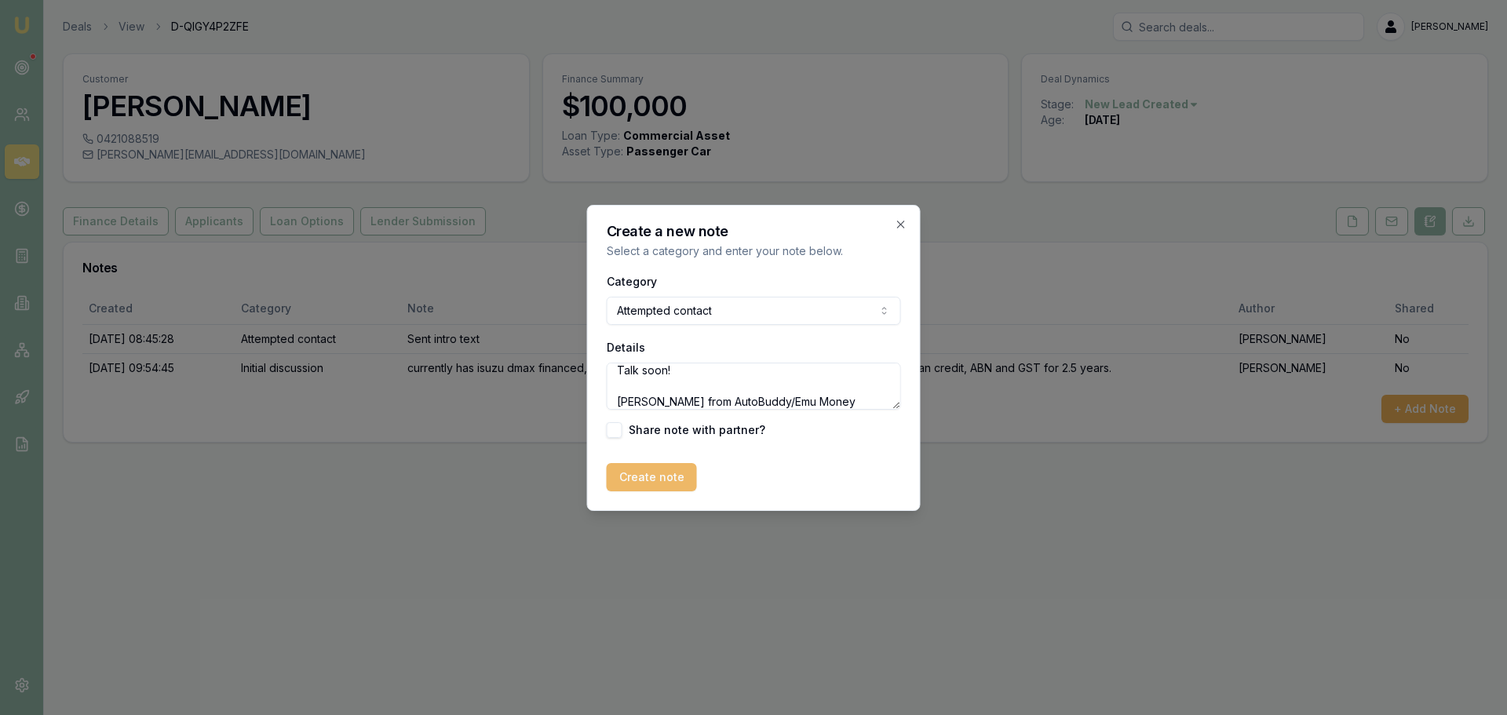
type textarea "Hi Shane, Thank you for your patience while we put together your personalised q…"
click at [673, 485] on button "Create note" at bounding box center [652, 477] width 90 height 28
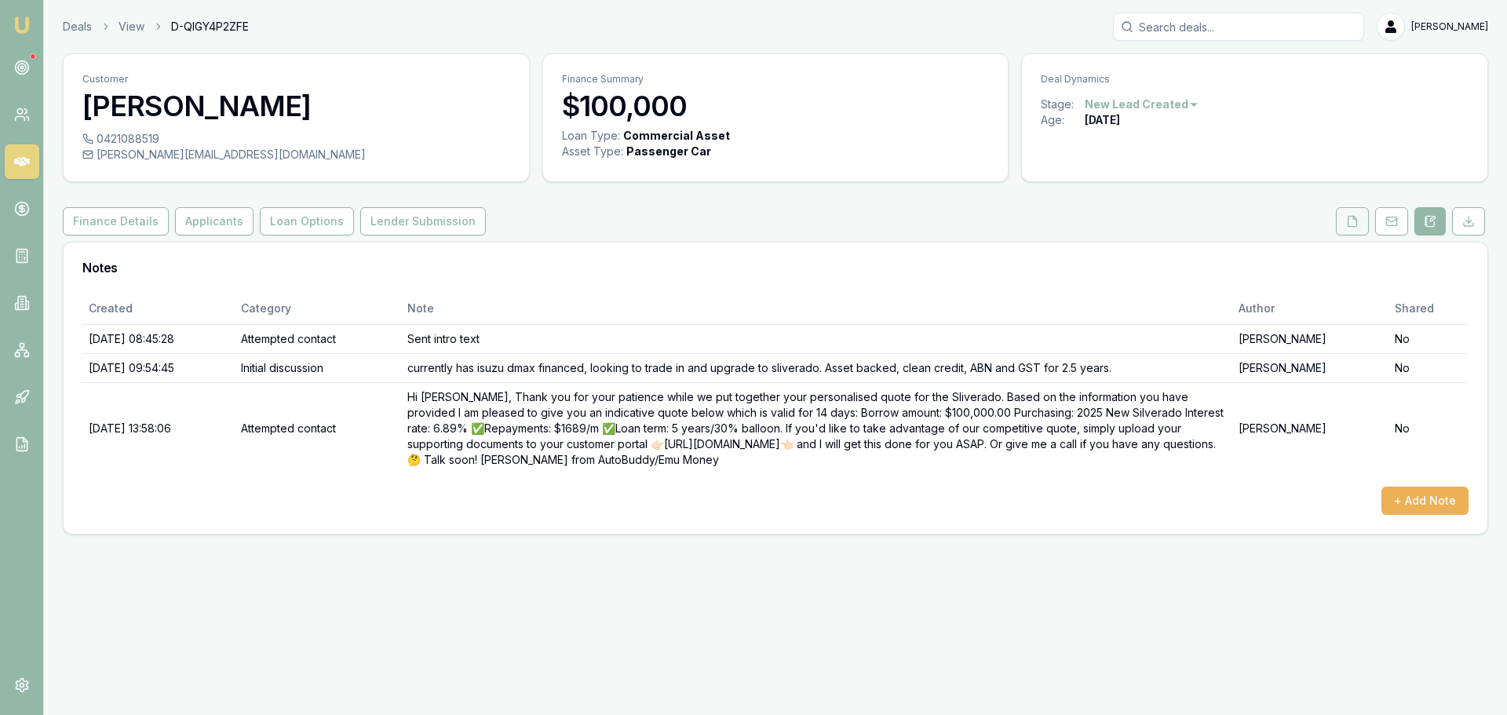
click at [1352, 224] on icon at bounding box center [1352, 221] width 13 height 13
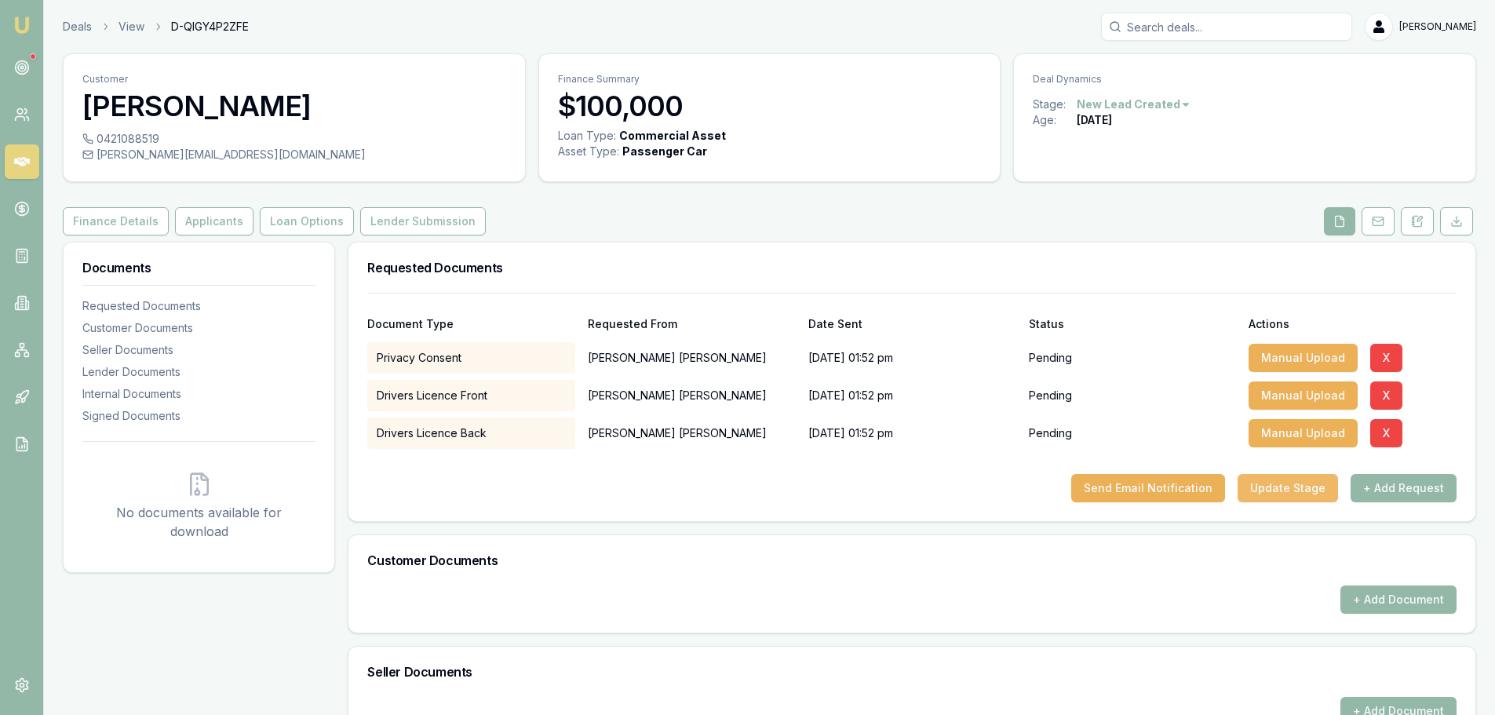
click at [1286, 490] on button "Update Stage" at bounding box center [1288, 488] width 100 height 28
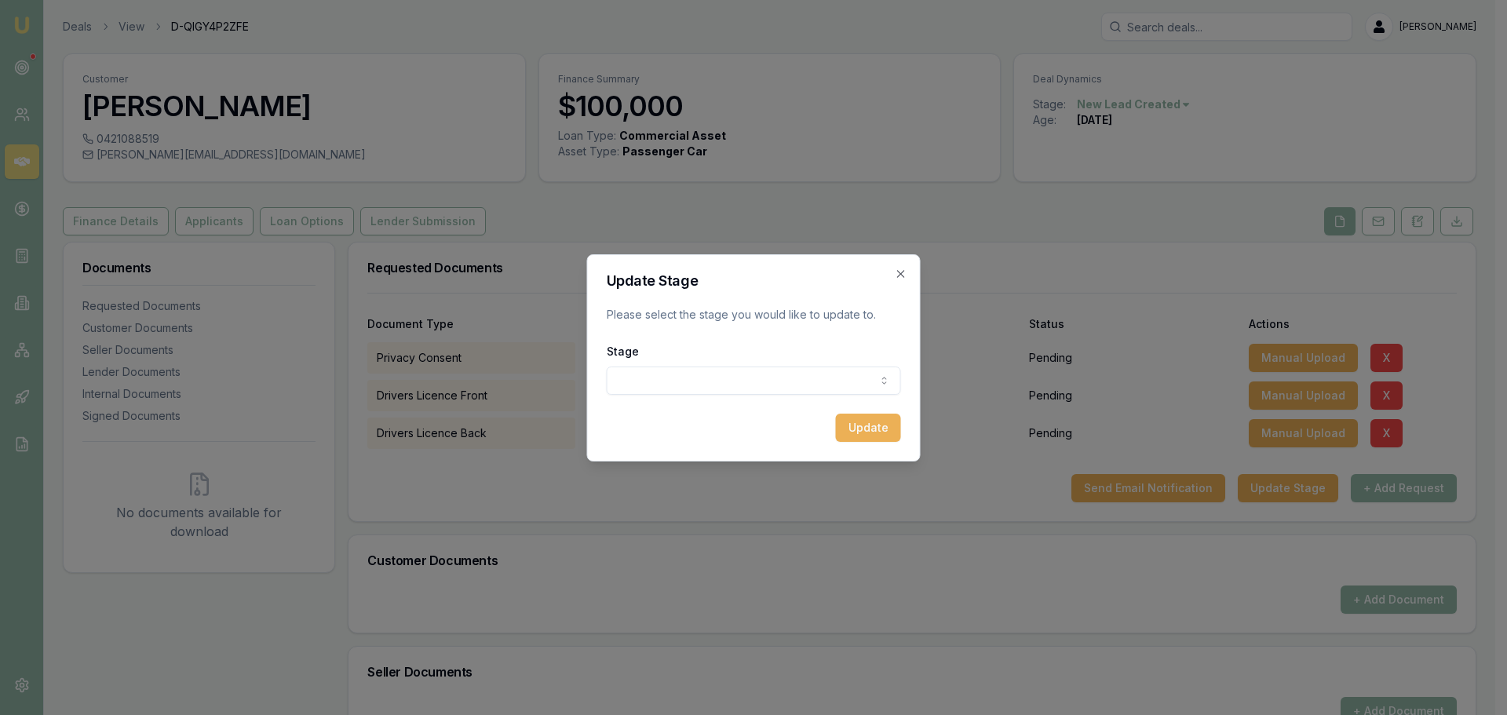
click at [757, 382] on body "Emu Broker Deals View D-QIGY4P2ZFE Erin Shield Toggle Menu Customer Shane Chris…" at bounding box center [747, 357] width 1495 height 715
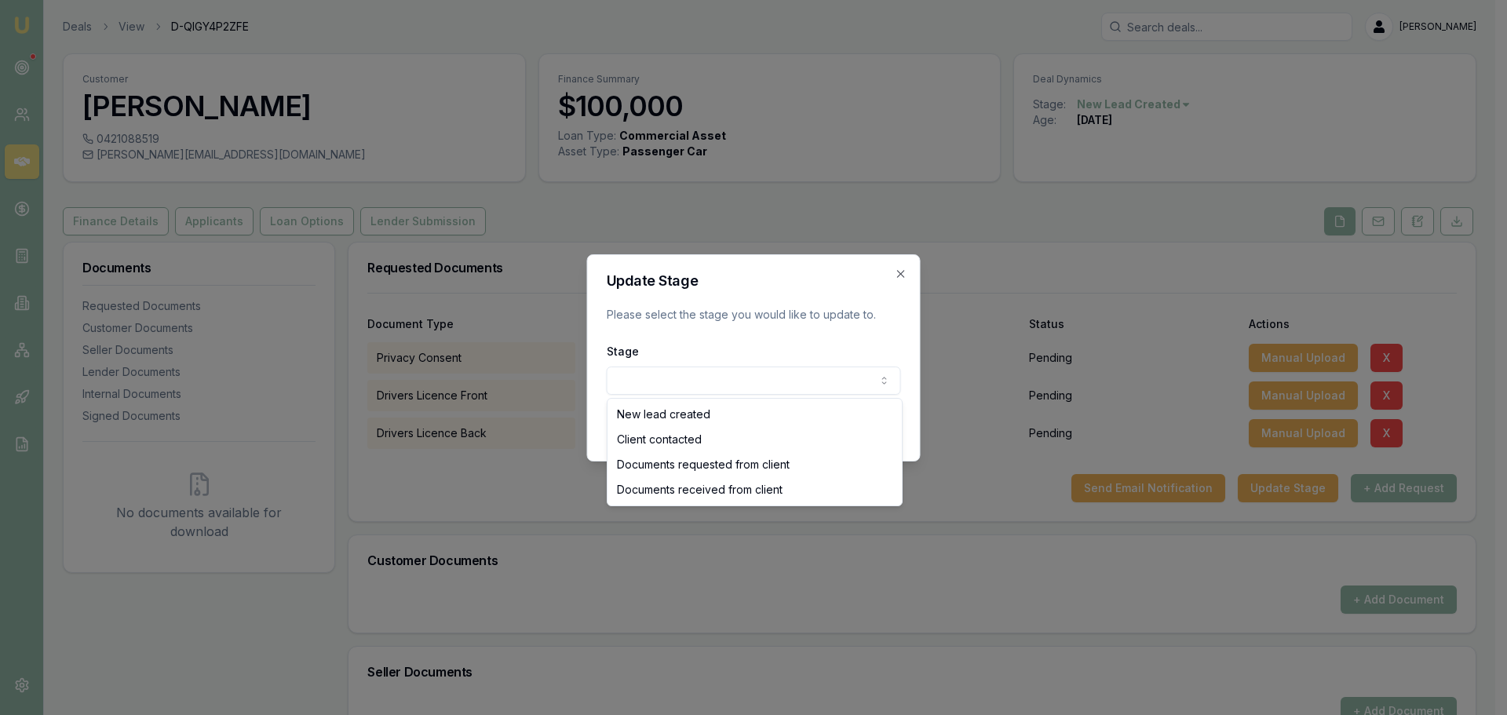
select select "DOCUMENTS_REQUESTED_FROM_CLIENT"
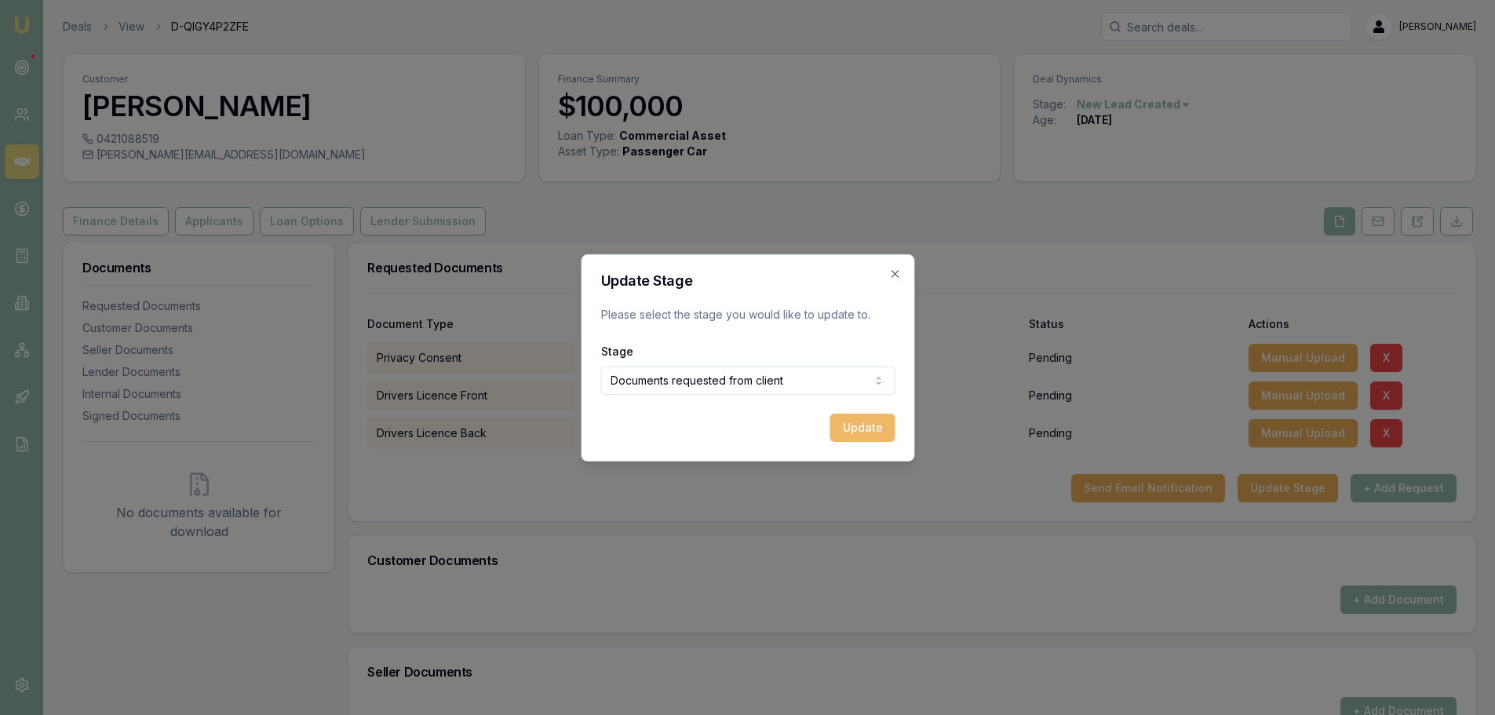
click at [873, 429] on button "Update" at bounding box center [862, 428] width 65 height 28
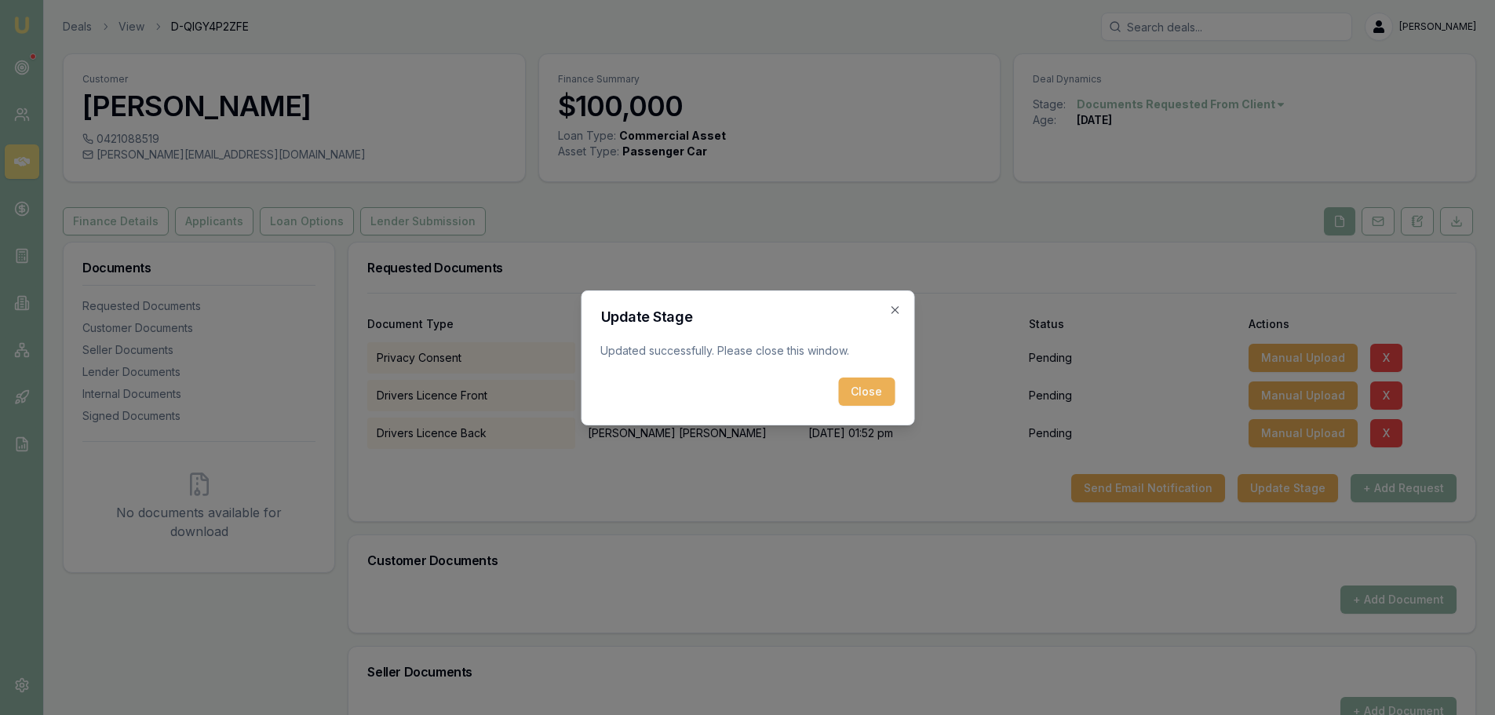
drag, startPoint x: 869, startPoint y: 395, endPoint x: 700, endPoint y: 359, distance: 172.6
click at [868, 394] on button "Close" at bounding box center [866, 392] width 57 height 28
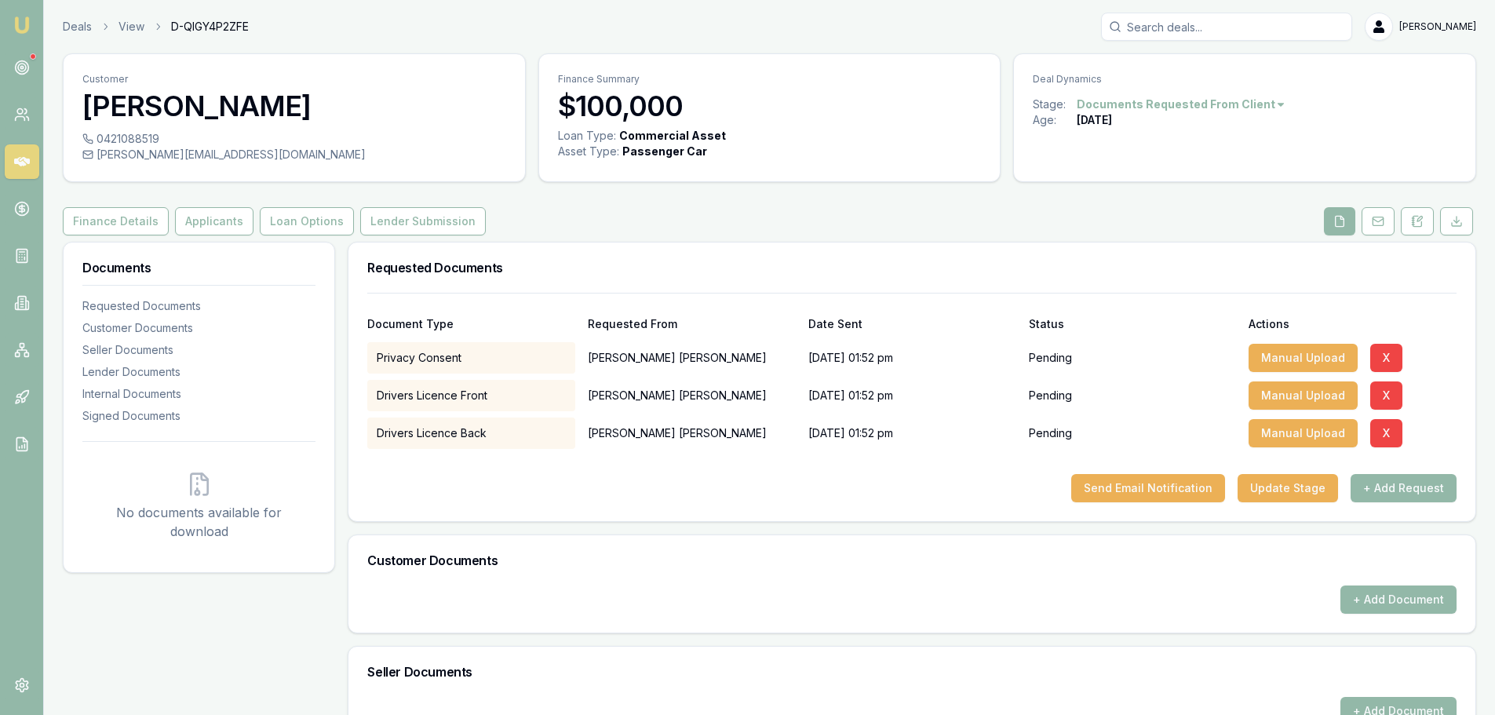
click at [24, 160] on icon at bounding box center [22, 161] width 16 height 9
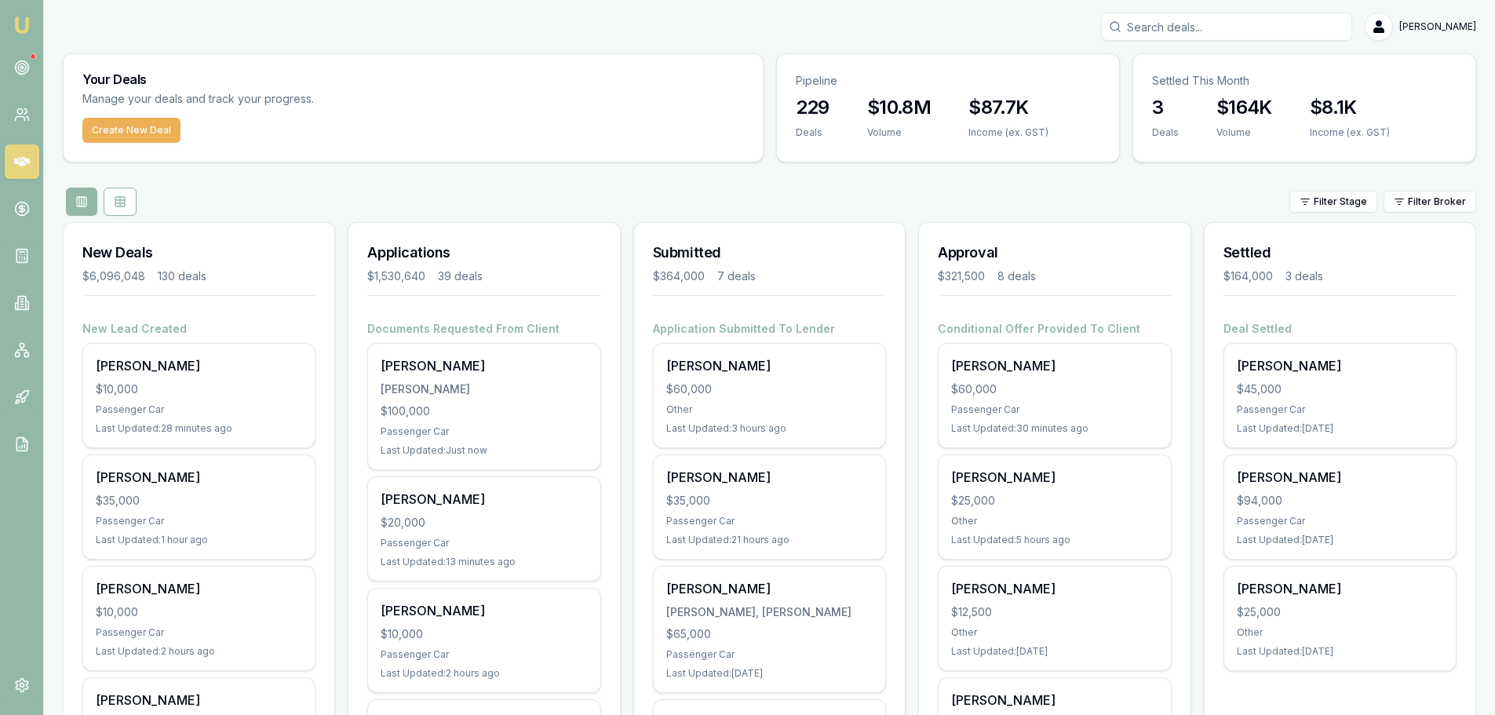
click at [1244, 28] on input "Search deals" at bounding box center [1226, 27] width 251 height 28
type input "jackson"
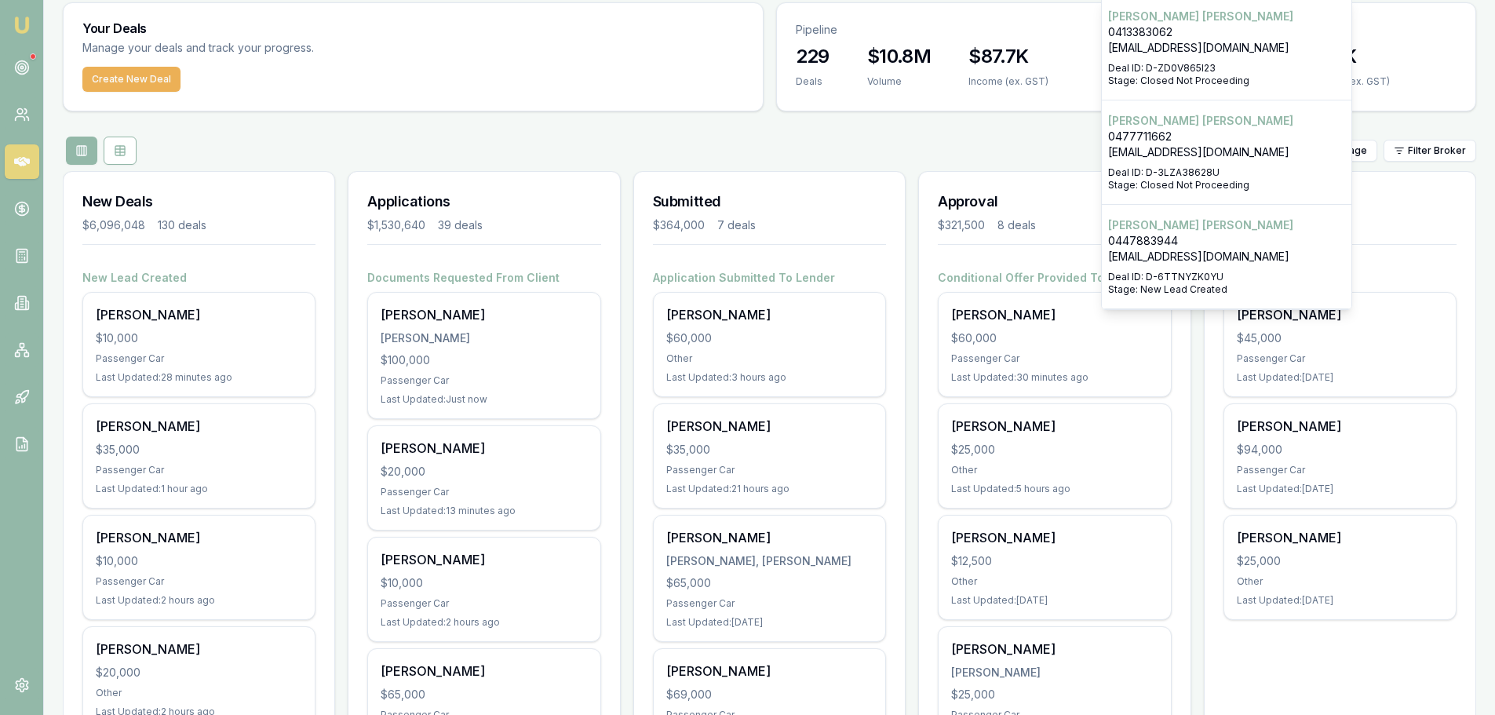
scroll to position [78, 0]
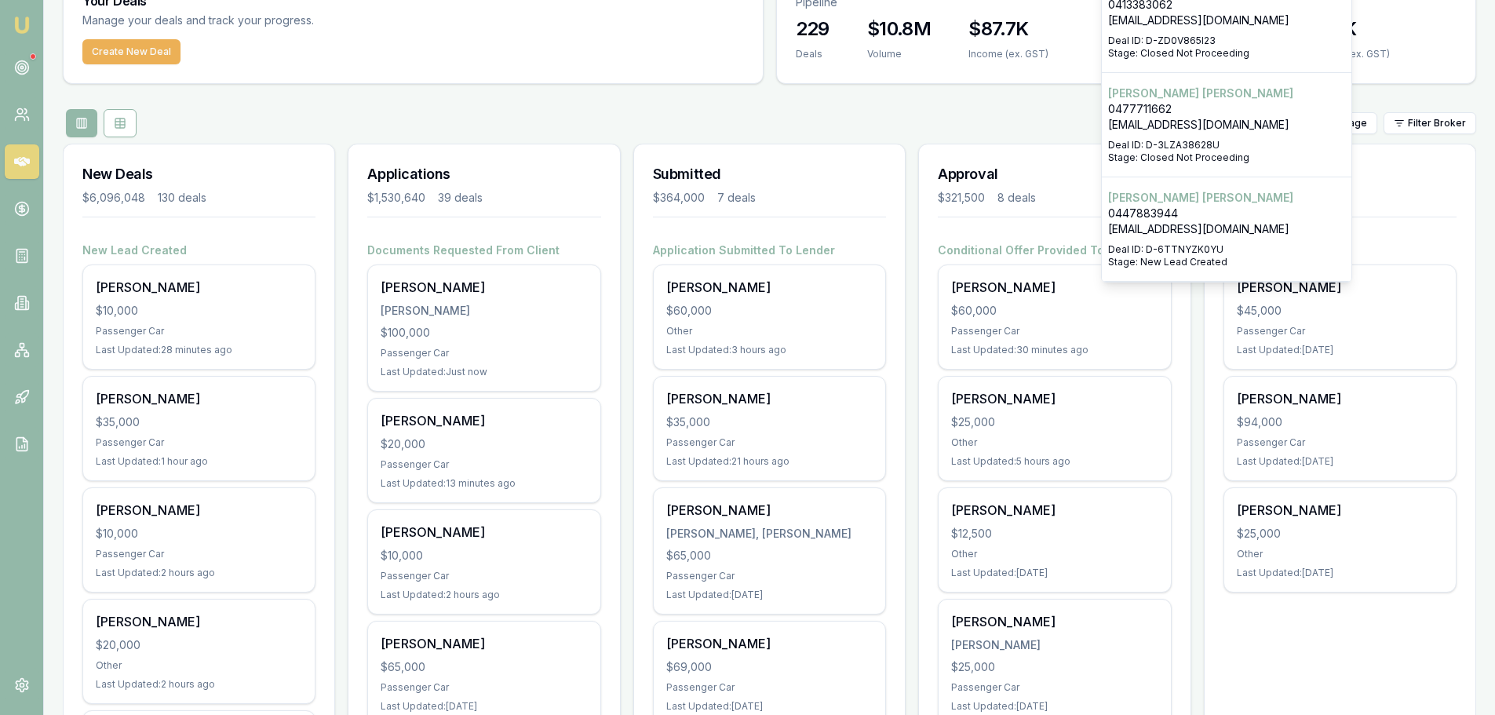
click at [1287, 227] on p "jacksonlinke308@gmail.com" at bounding box center [1226, 229] width 237 height 16
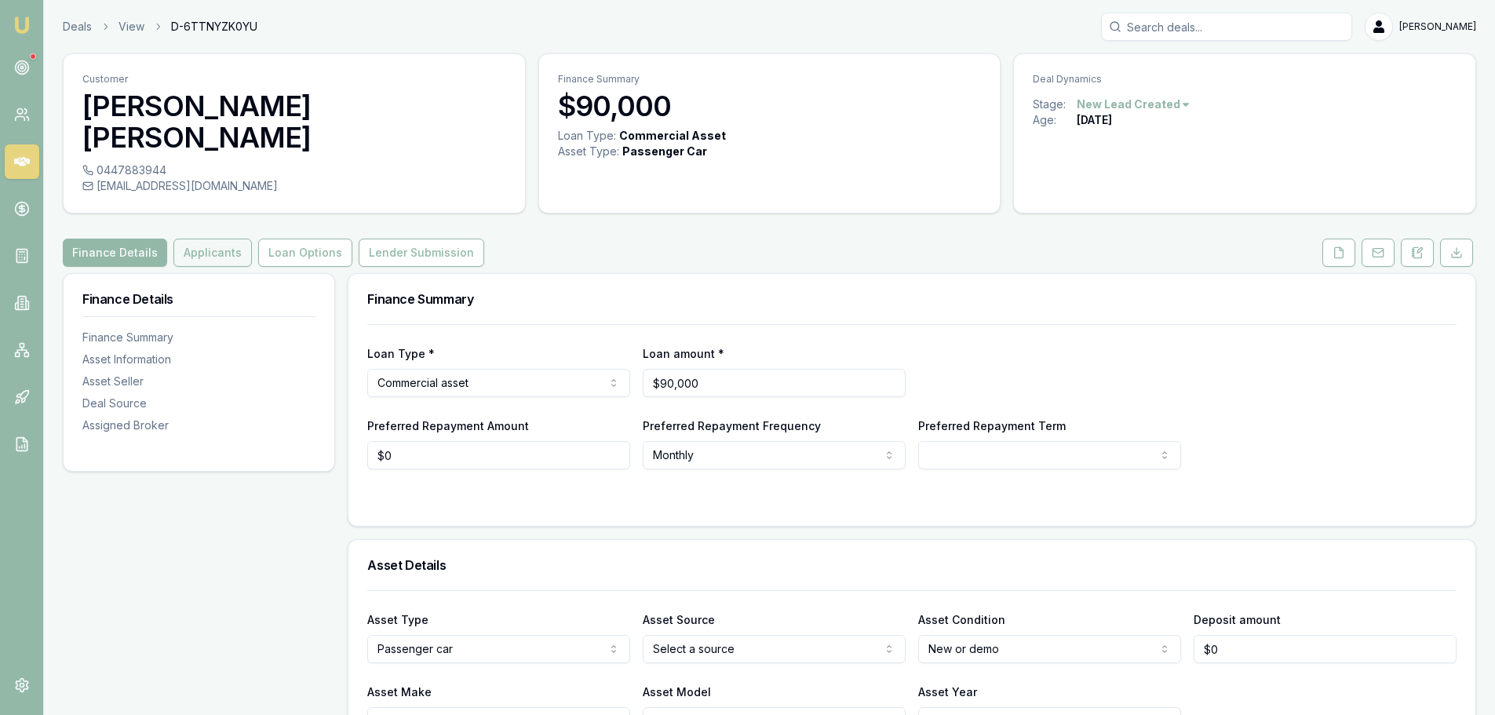
click at [199, 239] on button "Applicants" at bounding box center [212, 253] width 78 height 28
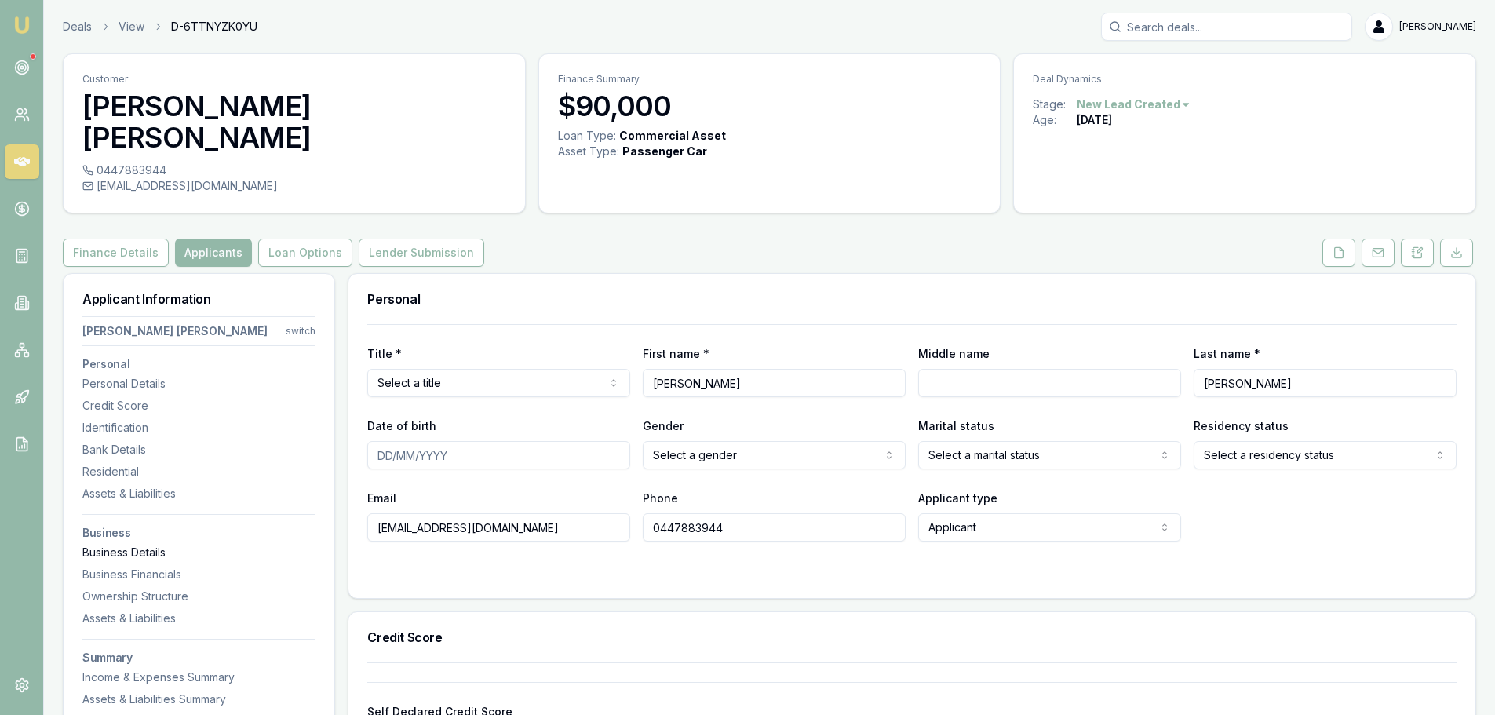
click at [133, 545] on div "Business Details" at bounding box center [198, 553] width 233 height 16
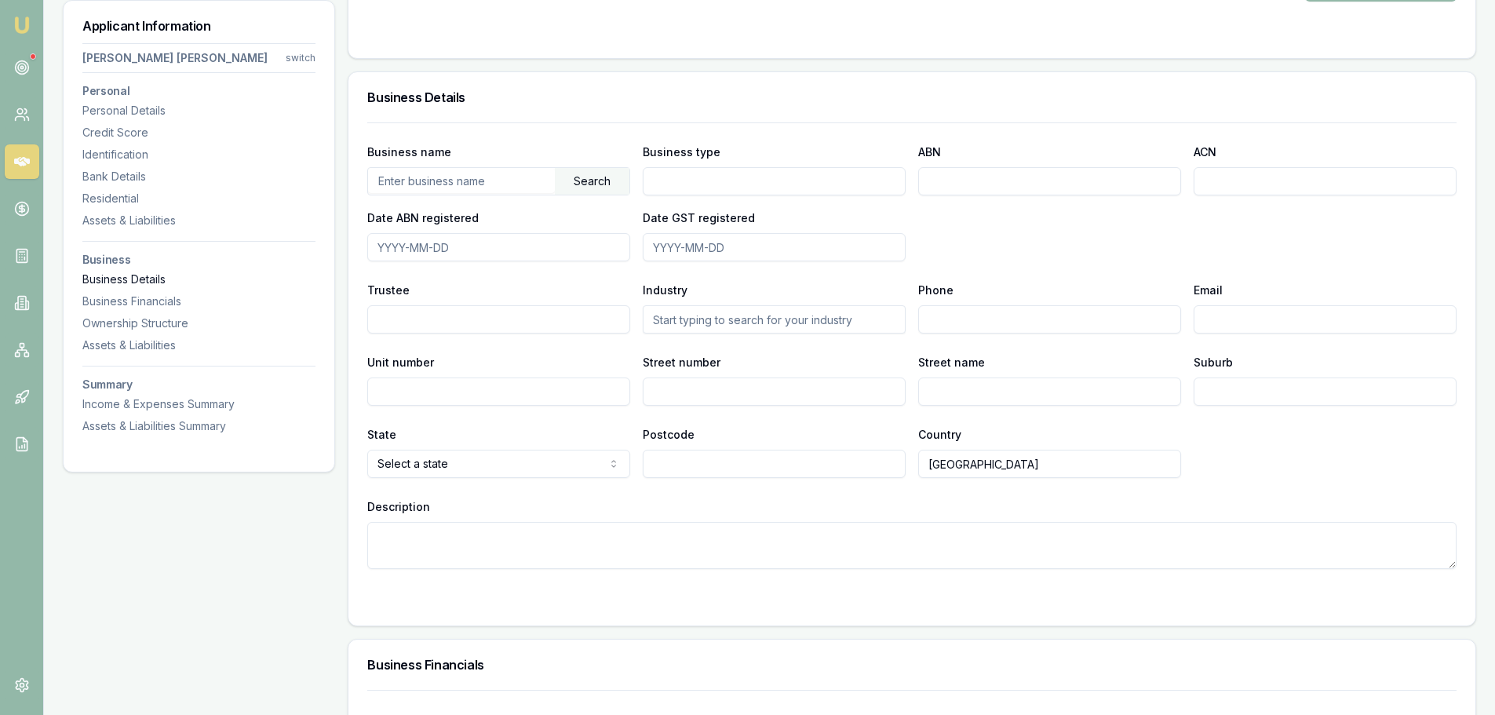
scroll to position [2151, 0]
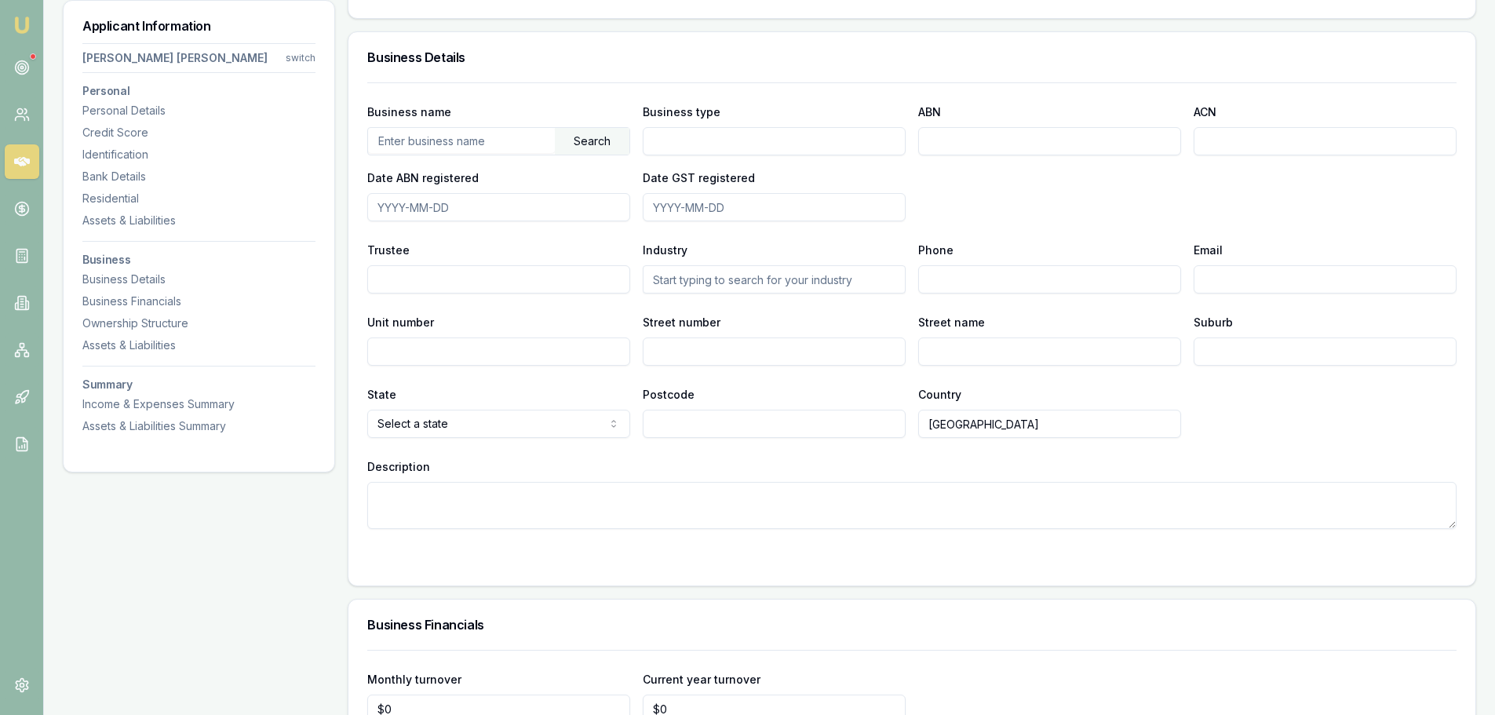
click at [14, 165] on icon at bounding box center [22, 162] width 16 height 16
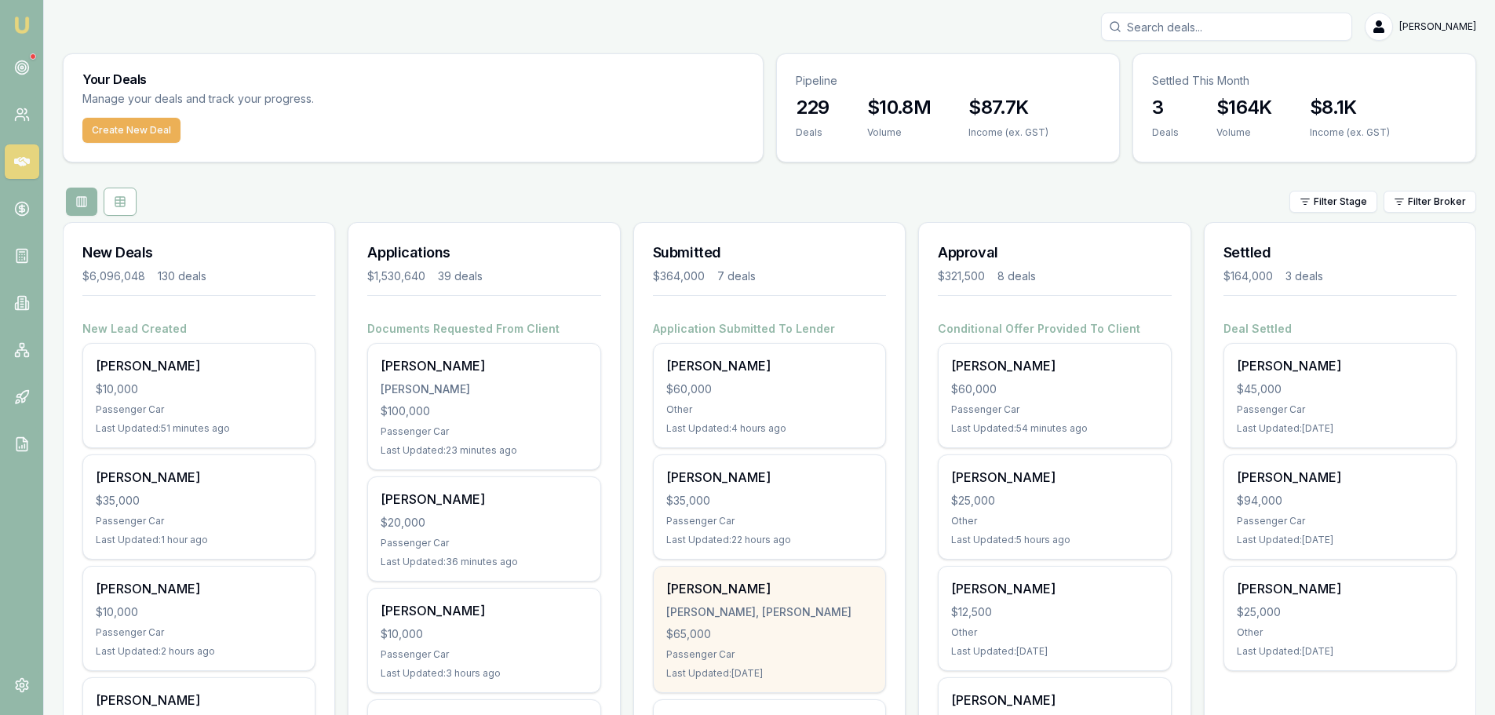
click at [699, 618] on div "[PERSON_NAME], [PERSON_NAME]" at bounding box center [769, 612] width 206 height 16
click at [762, 593] on div "[PERSON_NAME]" at bounding box center [769, 588] width 206 height 19
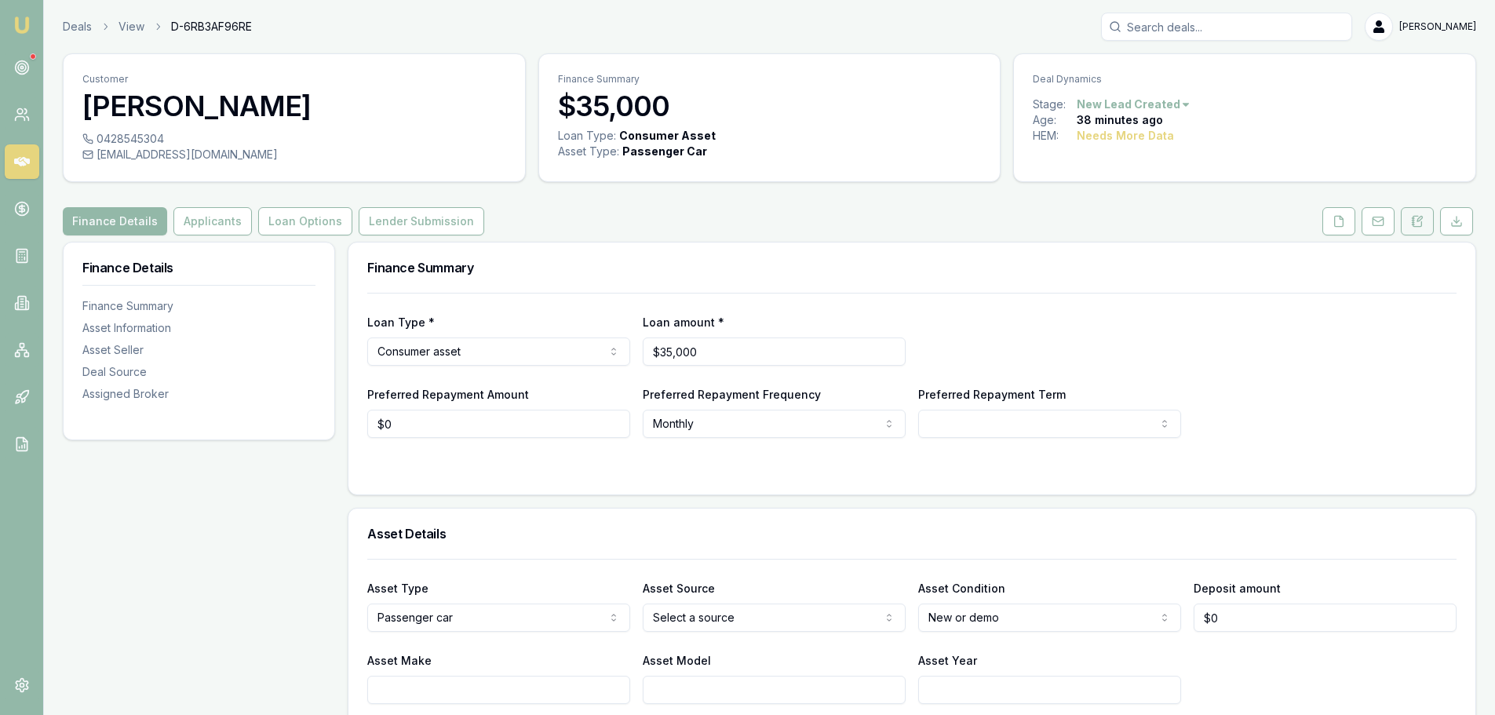
click at [1429, 225] on button at bounding box center [1417, 221] width 33 height 28
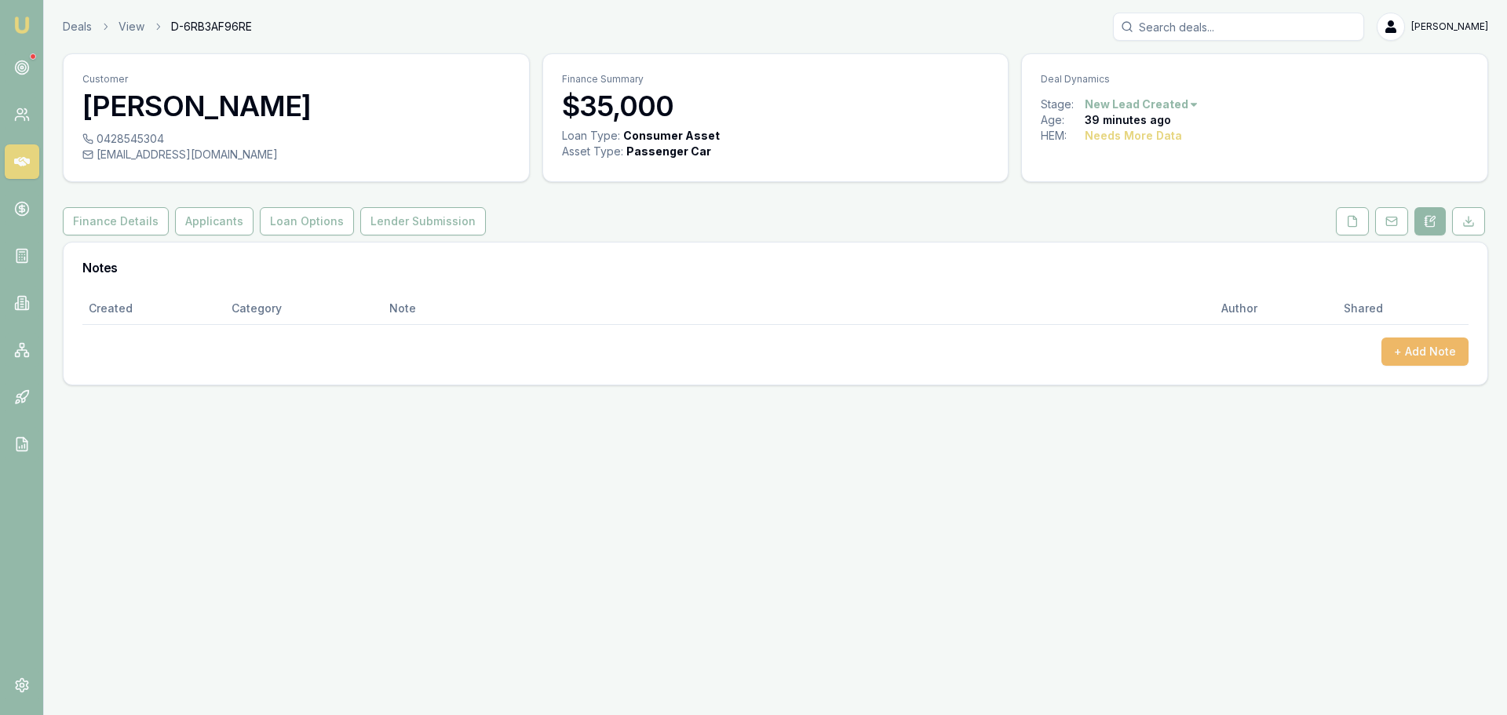
click at [1427, 352] on button "+ Add Note" at bounding box center [1424, 352] width 87 height 28
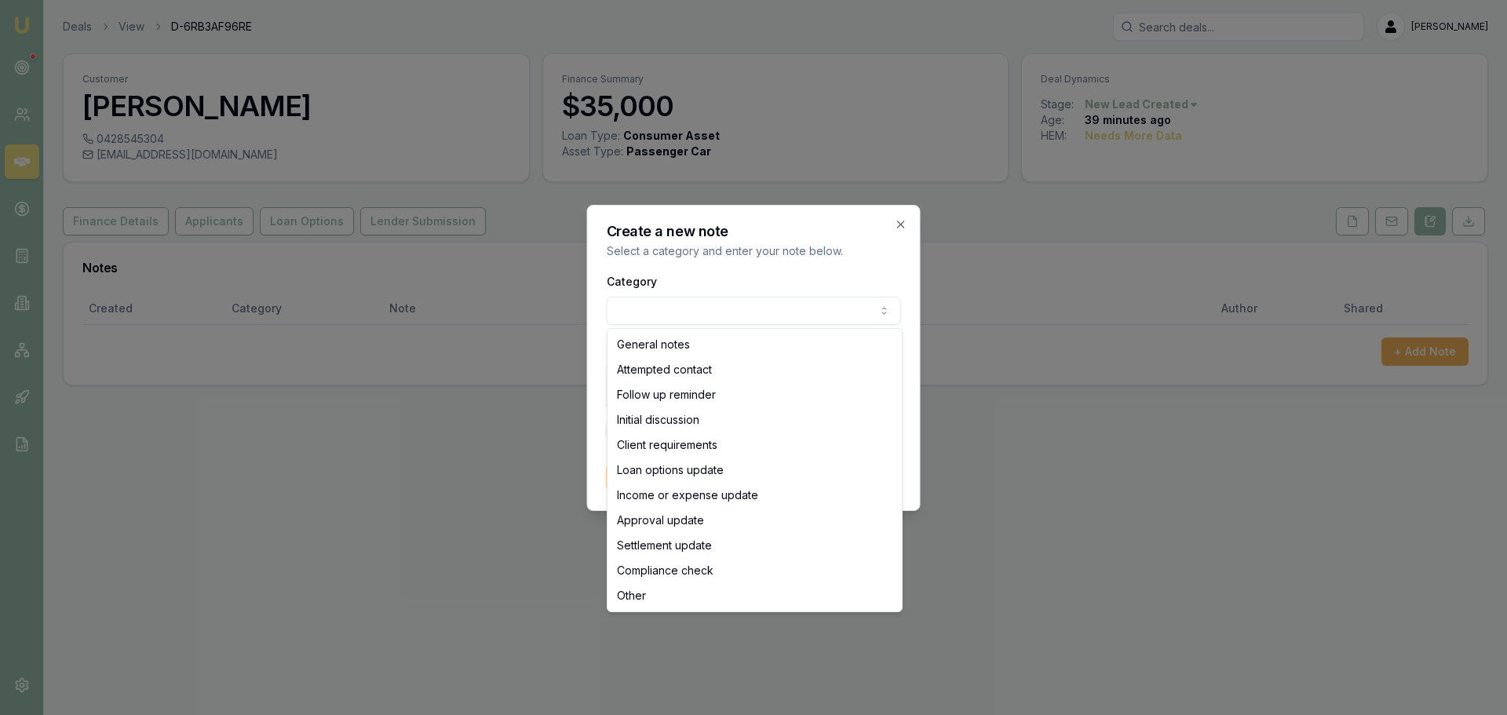
click at [695, 317] on body "Emu Broker Deals View D-6RB3AF96RE [PERSON_NAME] Toggle Menu Customer [PERSON_N…" at bounding box center [753, 357] width 1507 height 715
select select "ATTEMPTED_CONTACT"
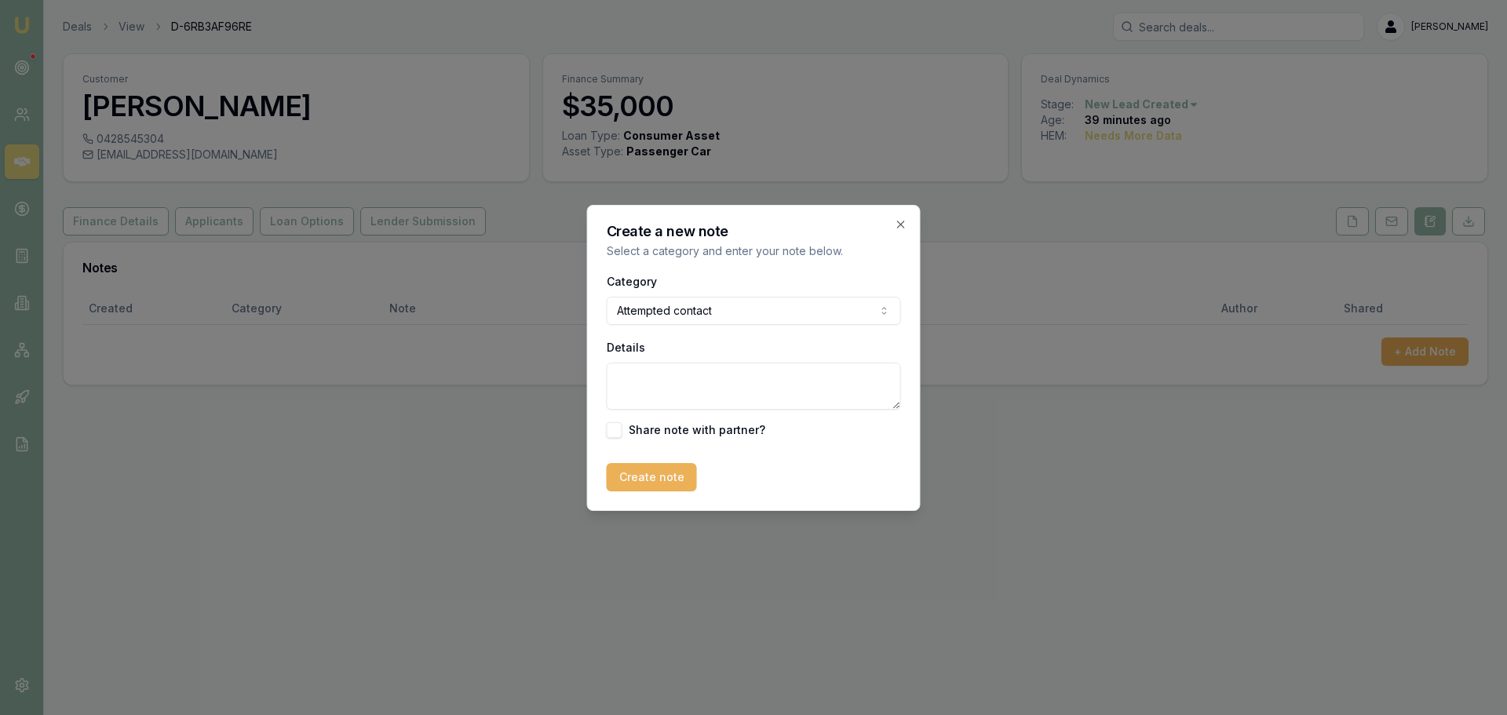
click at [681, 378] on textarea "Details" at bounding box center [754, 386] width 294 height 47
type textarea "sent intro text"
click at [645, 473] on button "Create note" at bounding box center [652, 477] width 90 height 28
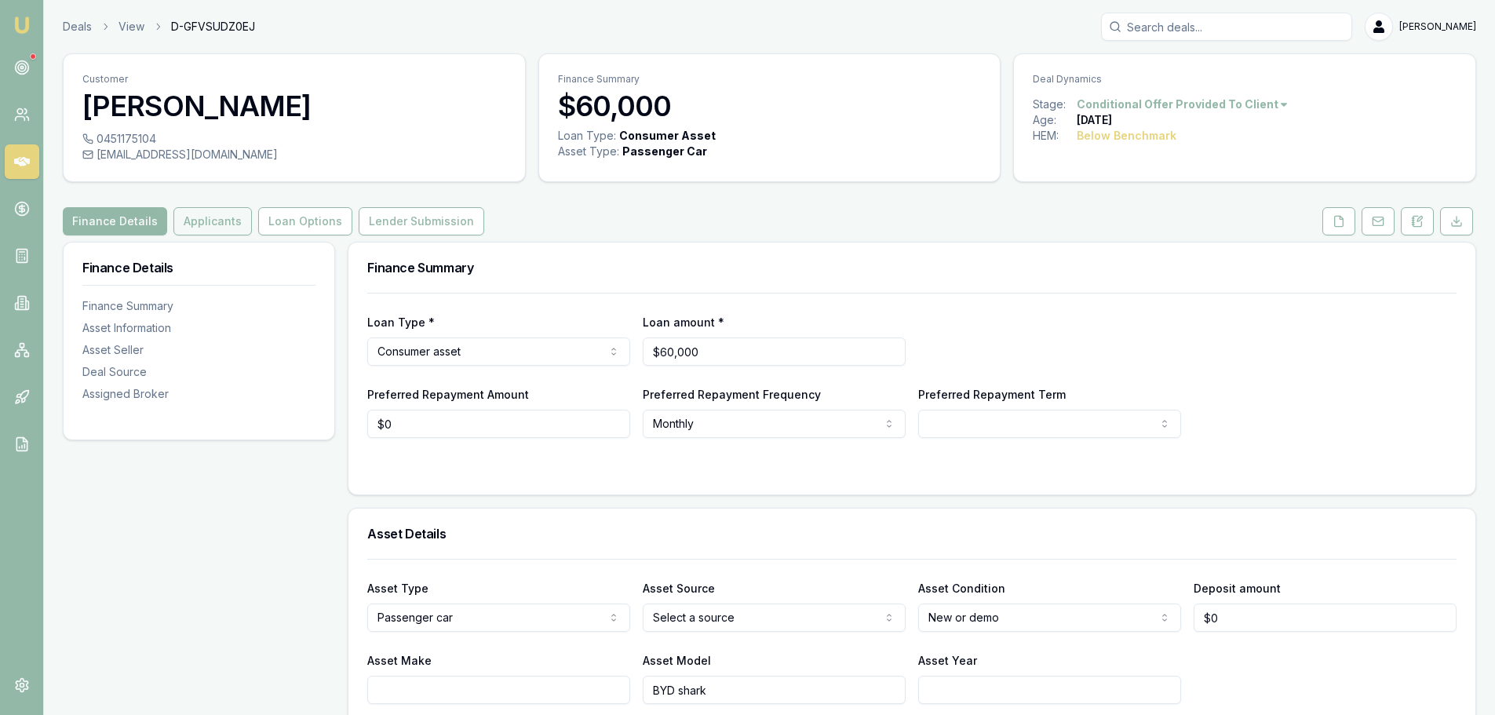
click at [184, 225] on button "Applicants" at bounding box center [212, 221] width 78 height 28
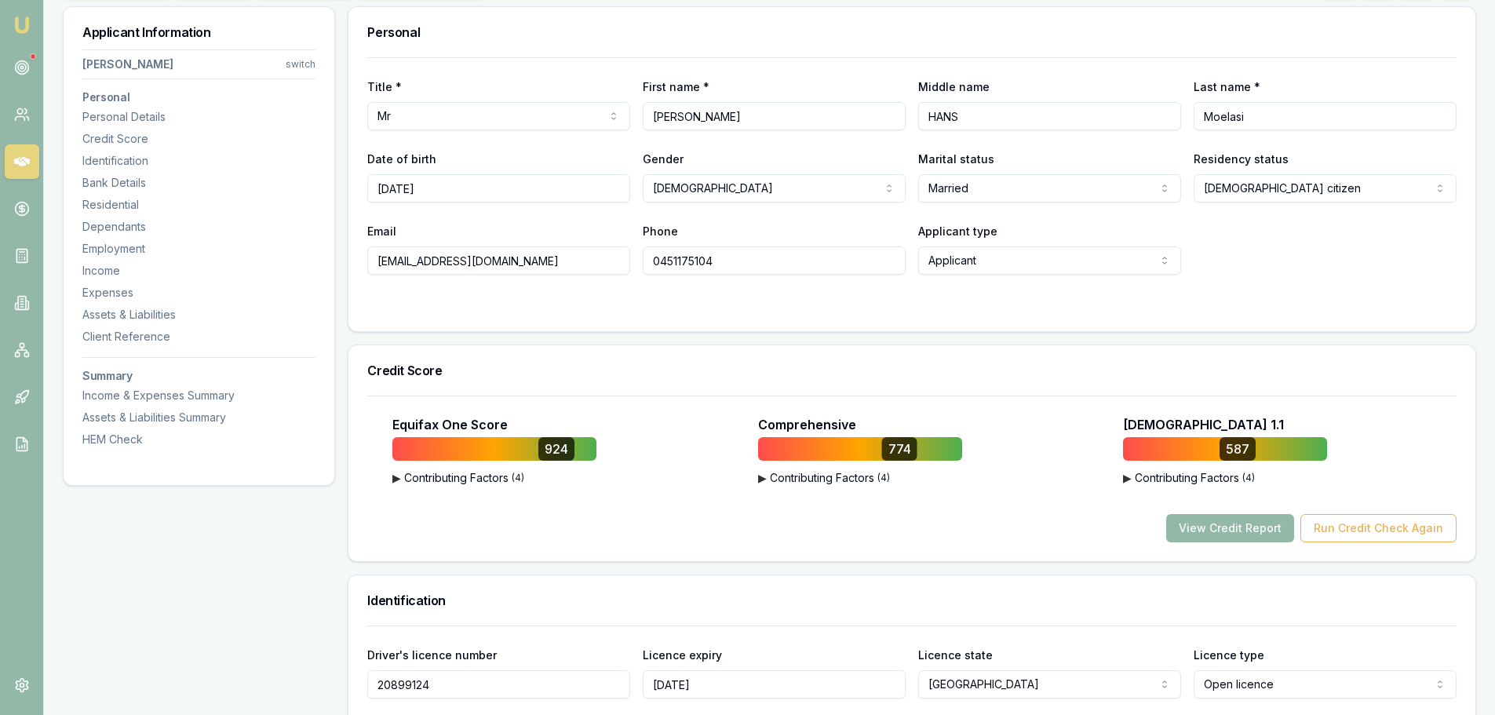
click at [781, 308] on div at bounding box center [911, 306] width 1089 height 13
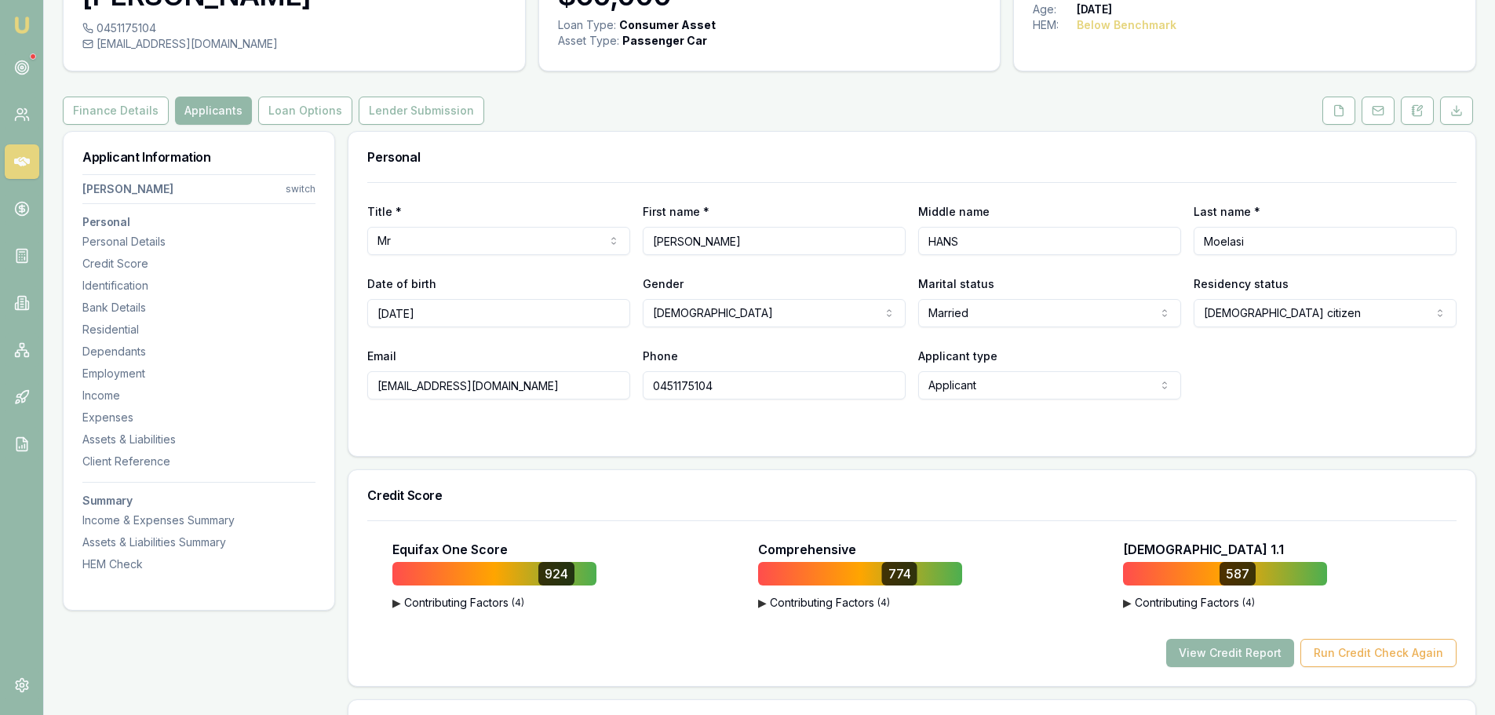
scroll to position [0, 0]
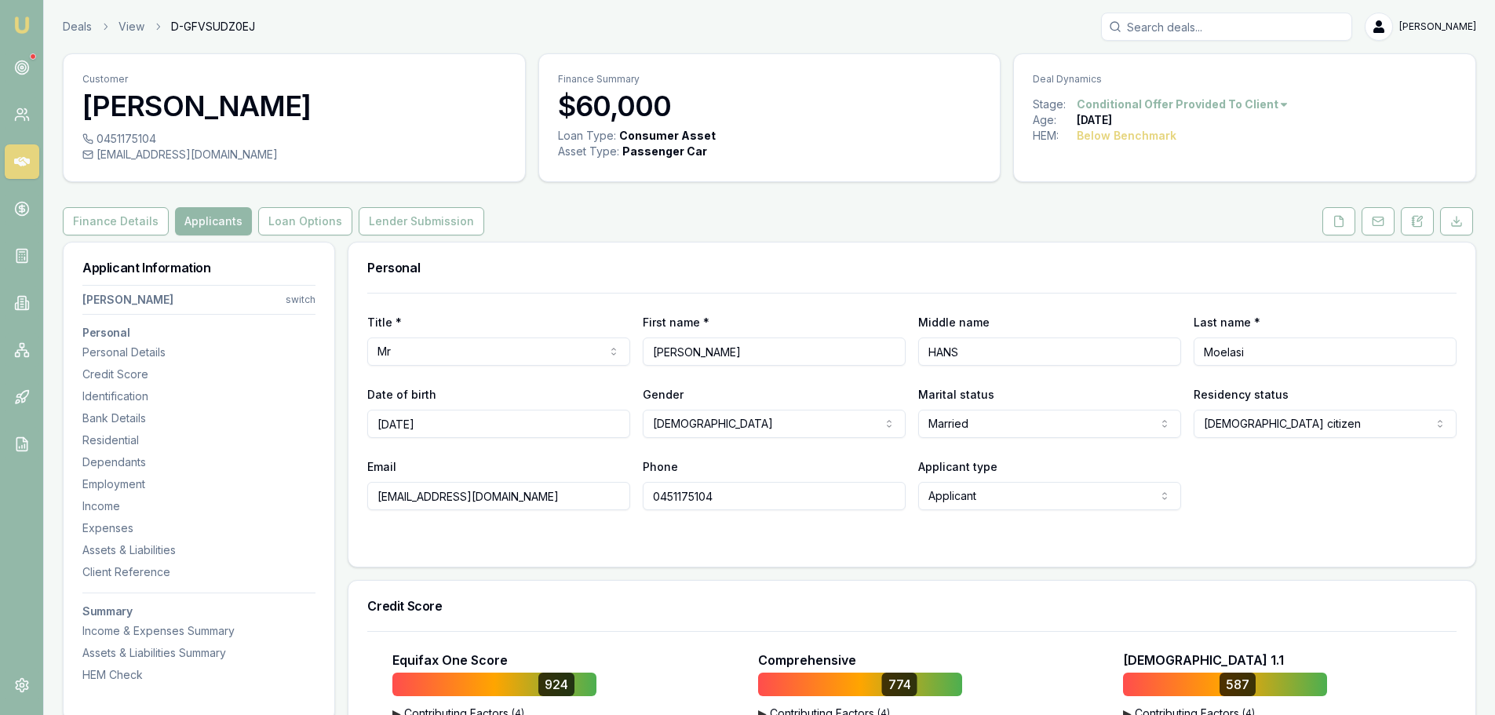
click at [924, 229] on div "Finance Details Applicants Loan Options Lender Submission" at bounding box center [770, 221] width 1414 height 28
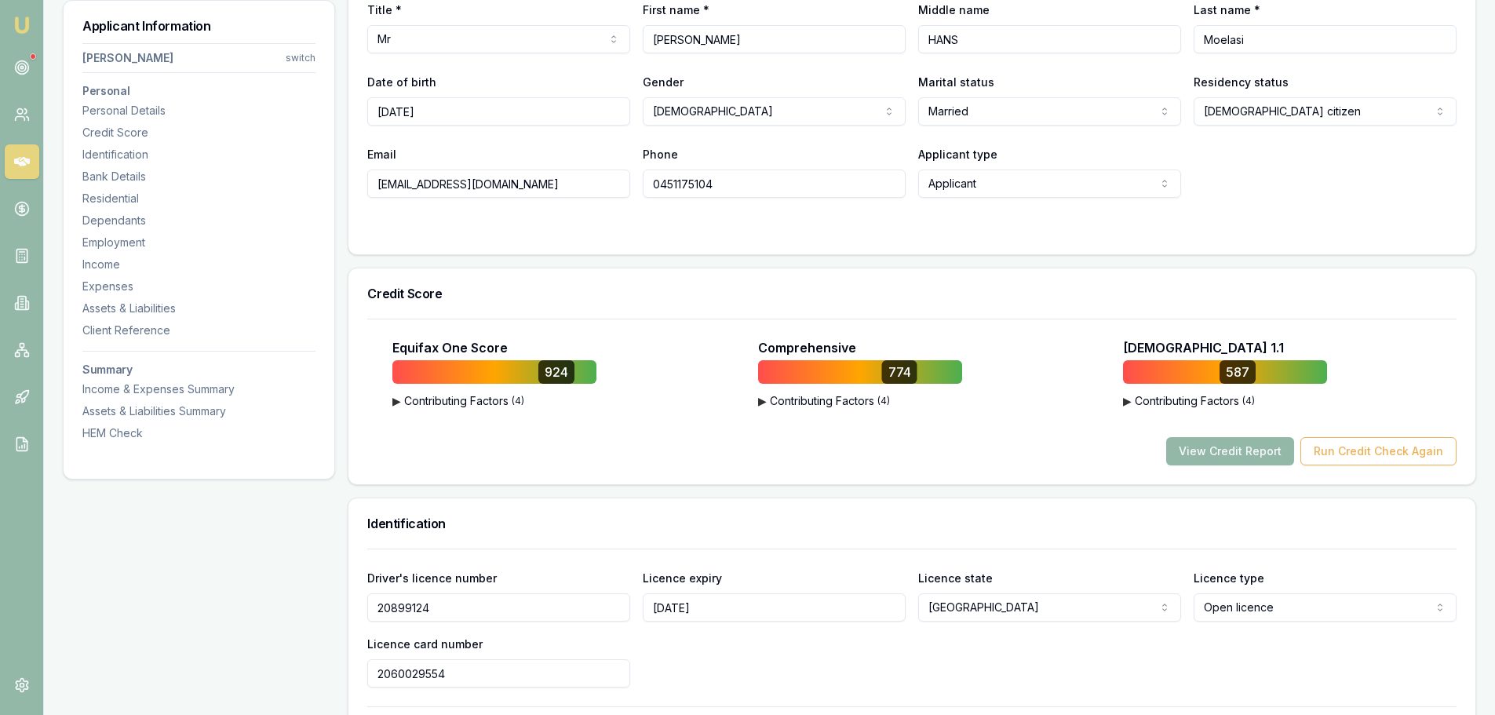
scroll to position [314, 0]
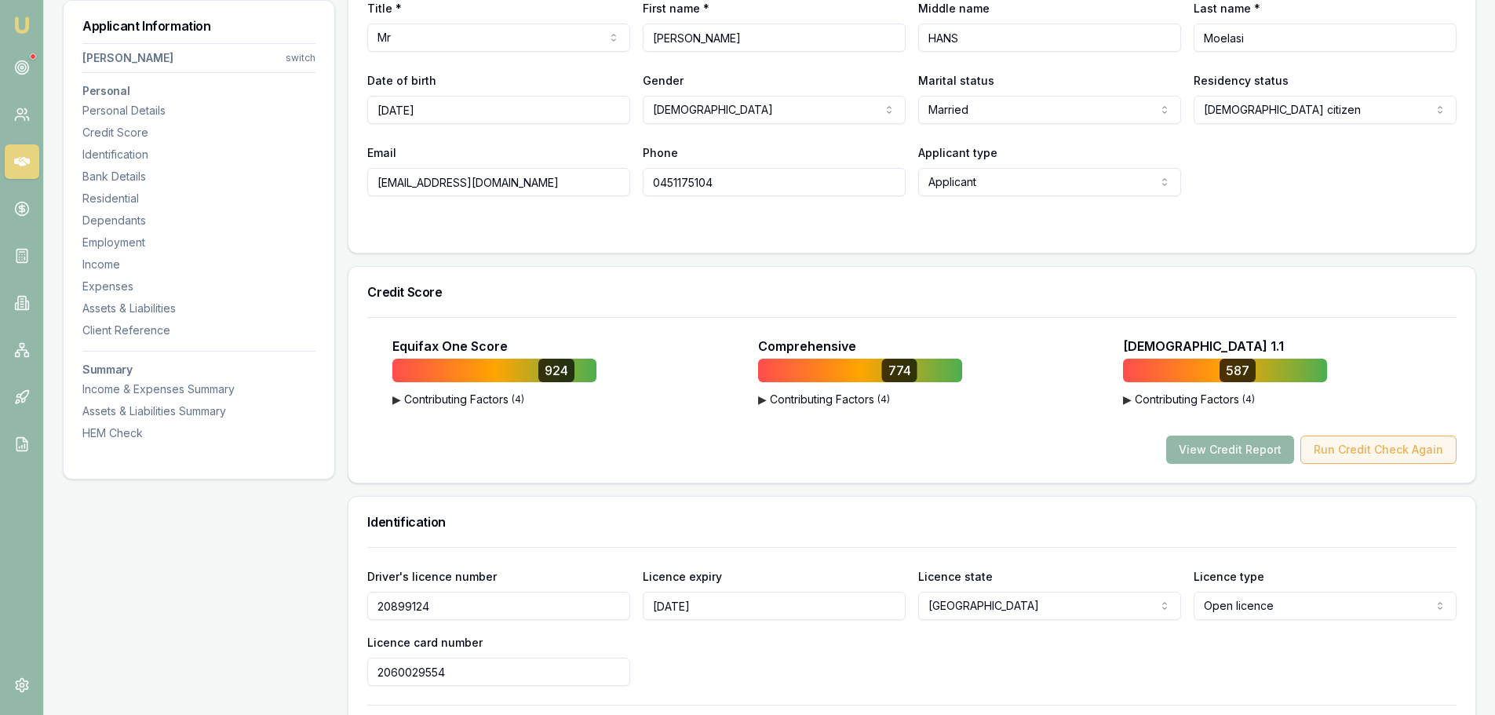
click at [1414, 450] on button "Run Credit Check Again" at bounding box center [1379, 450] width 156 height 28
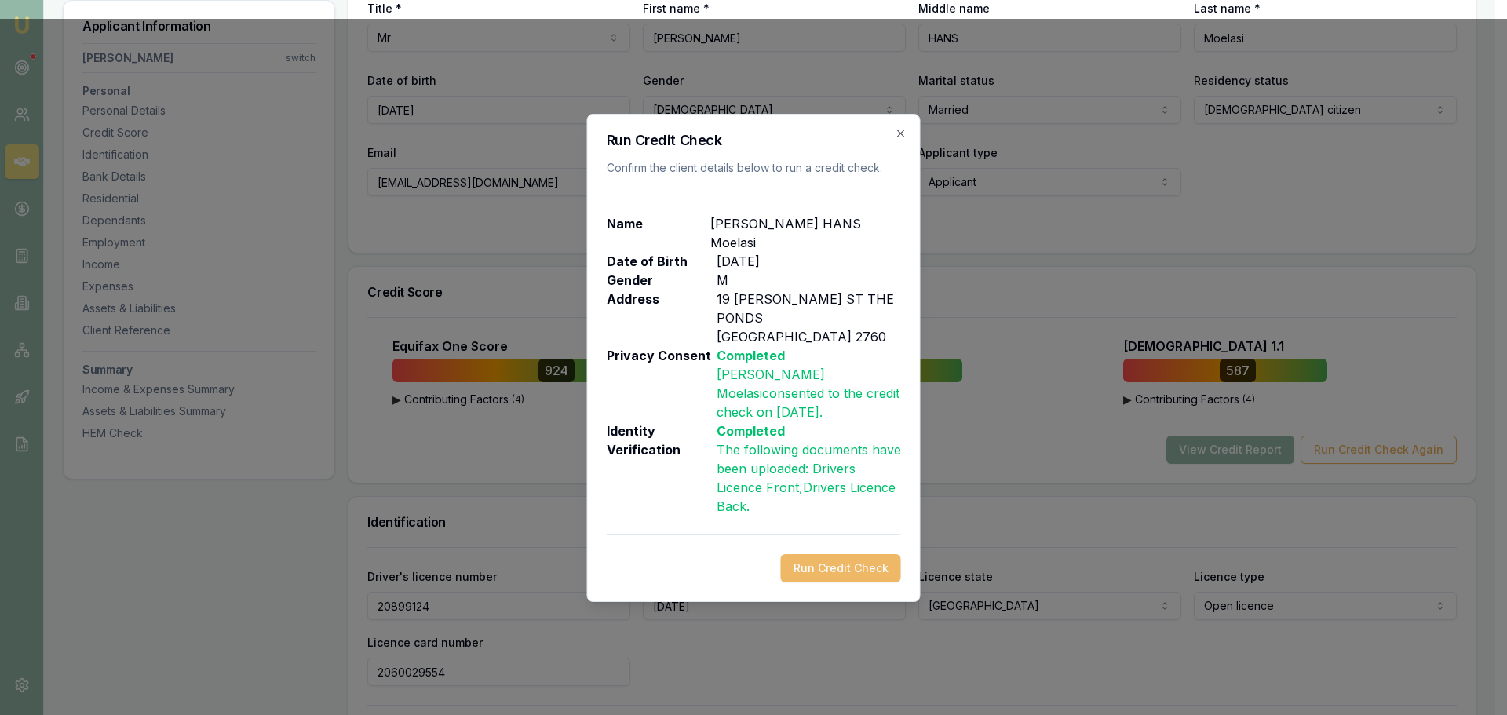
click at [826, 554] on button "Run Credit Check" at bounding box center [841, 568] width 120 height 28
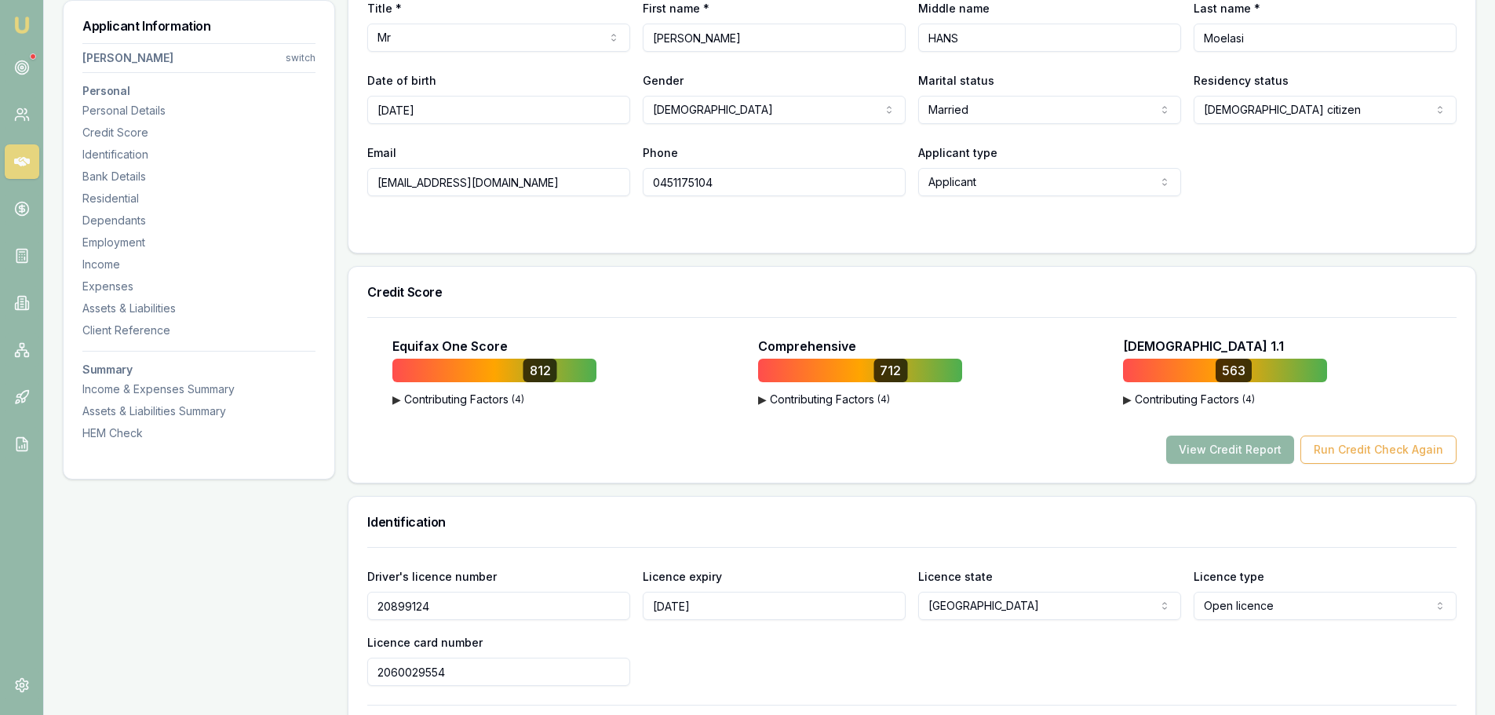
click at [1259, 458] on button "View Credit Report" at bounding box center [1230, 450] width 128 height 28
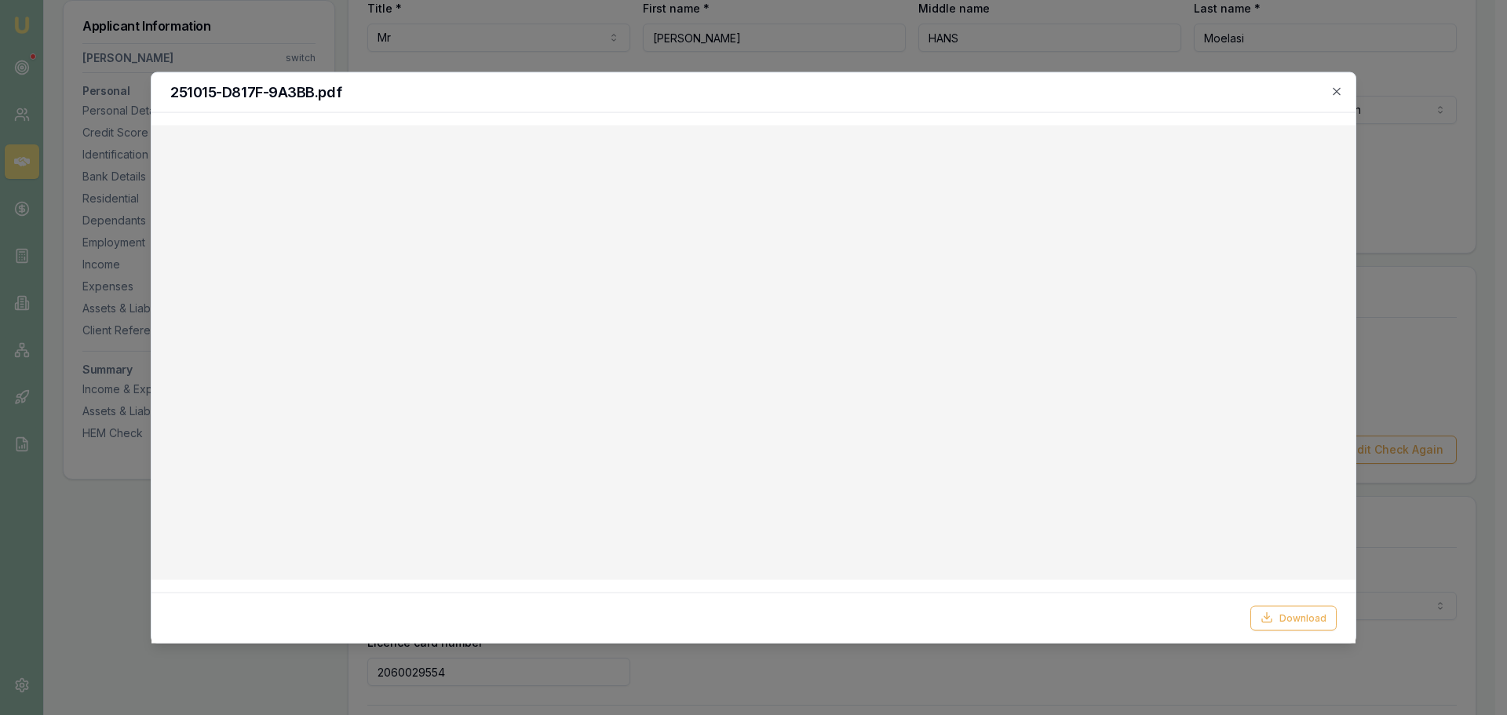
click at [1325, 95] on h2 "251015-D817F-9A3BB.pdf" at bounding box center [753, 92] width 1166 height 14
click at [1341, 92] on icon "button" at bounding box center [1336, 91] width 13 height 13
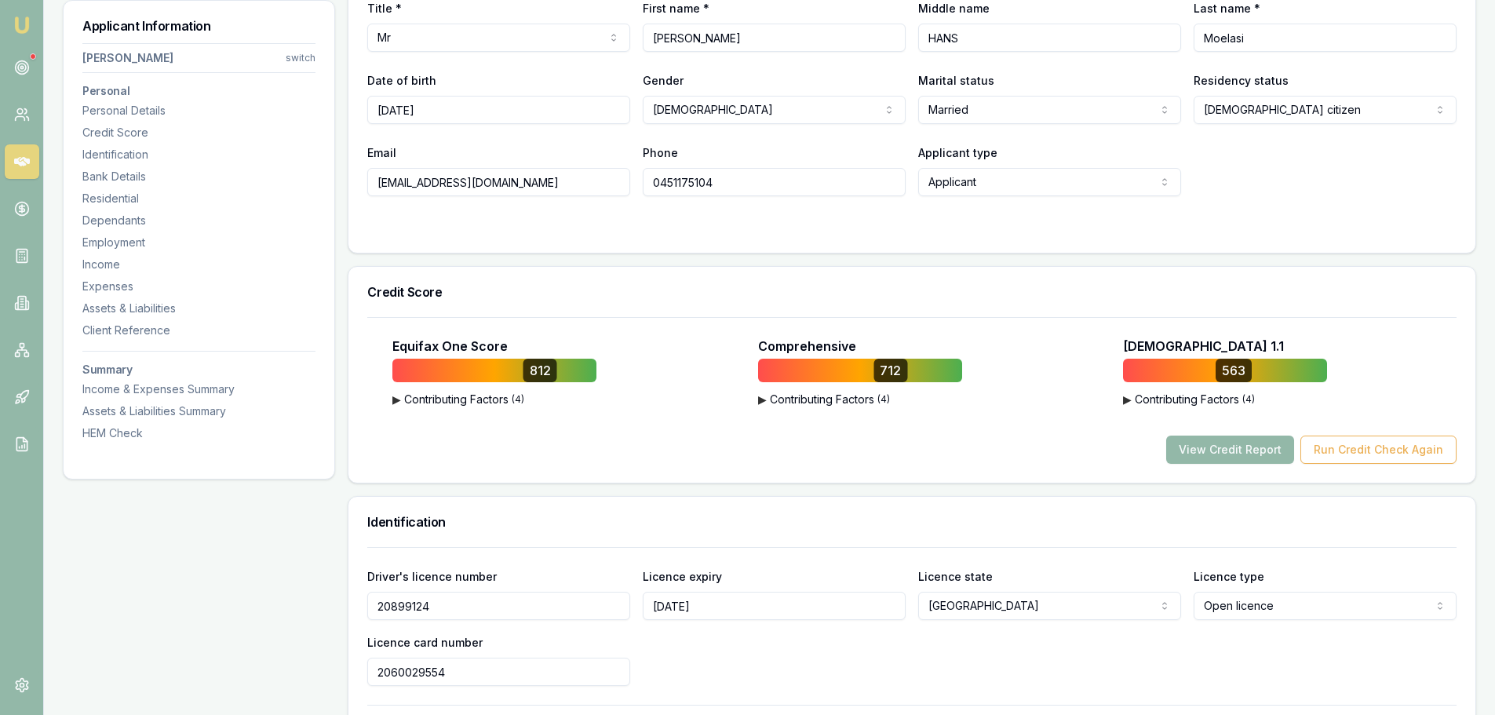
scroll to position [0, 0]
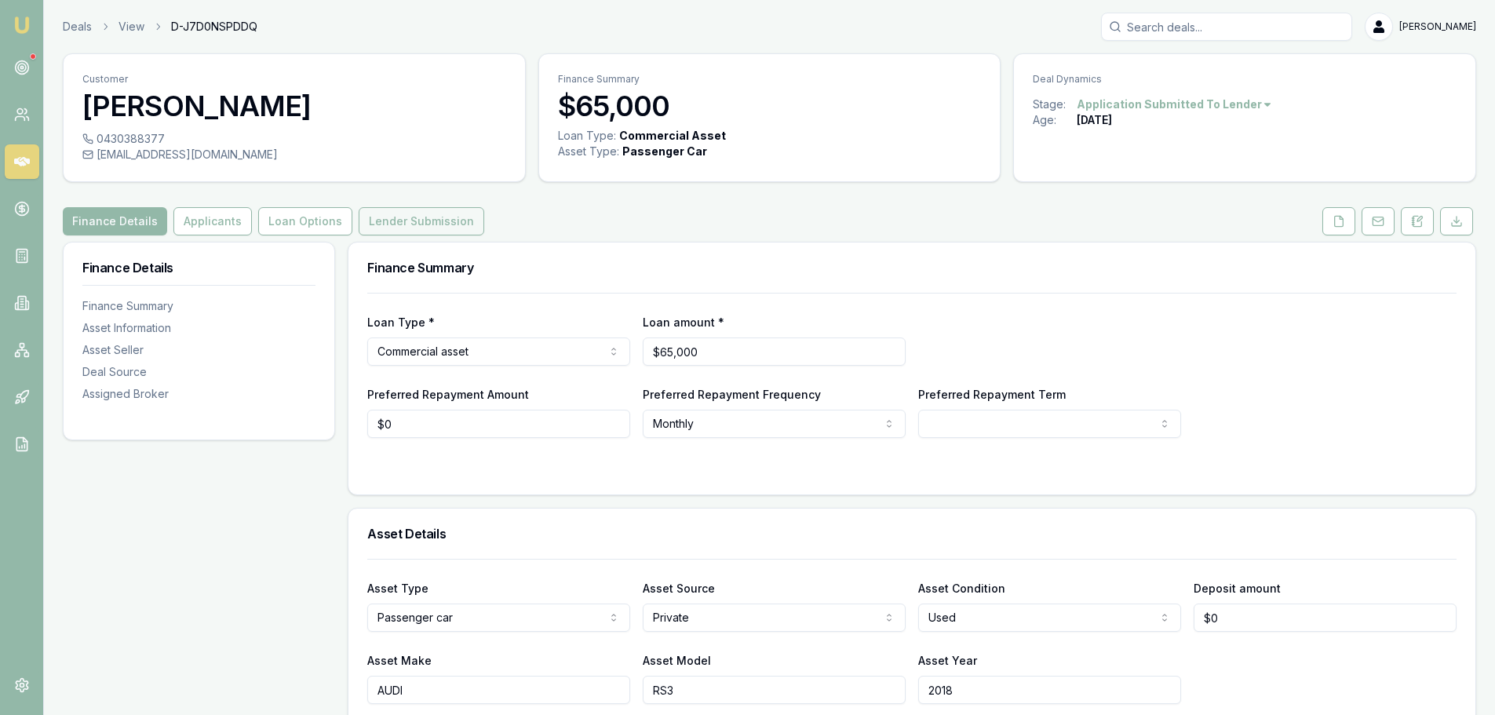
click at [433, 218] on button "Lender Submission" at bounding box center [422, 221] width 126 height 28
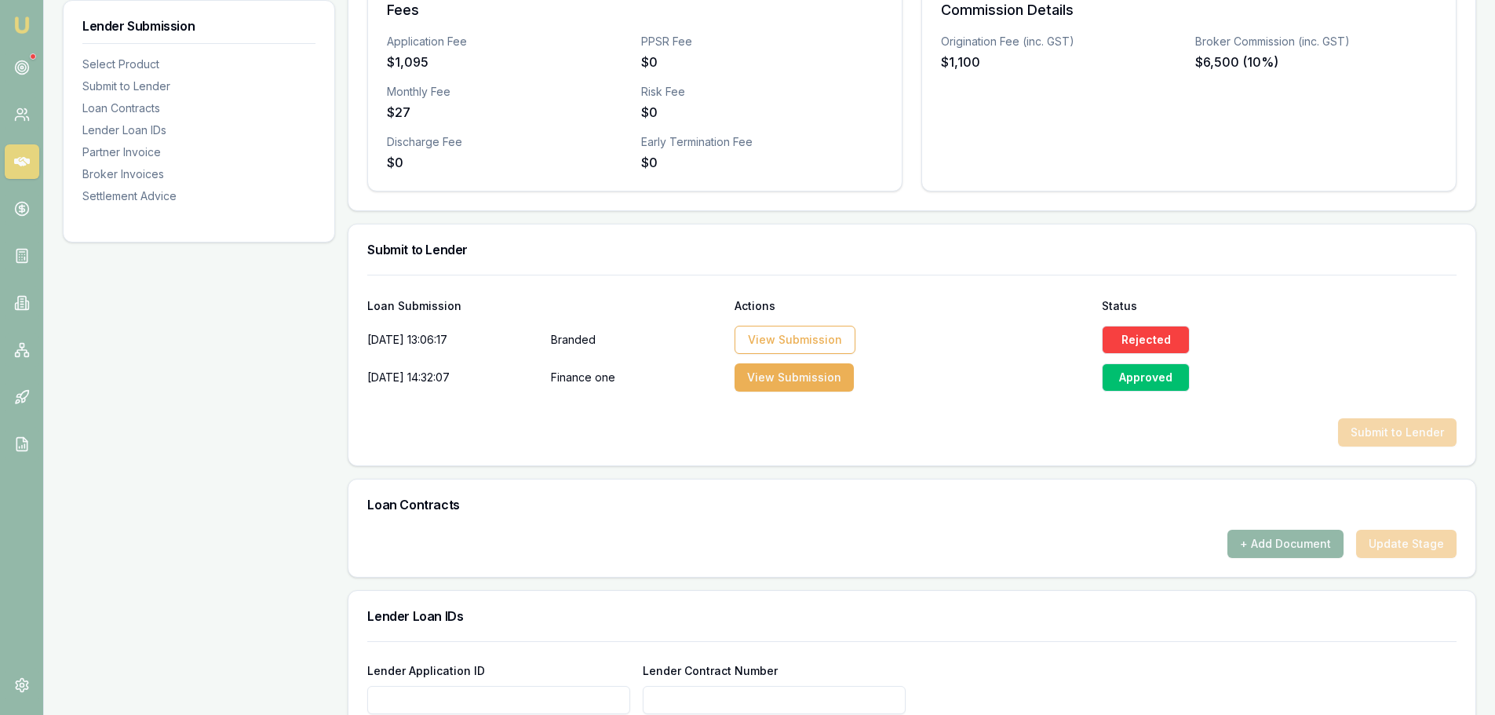
scroll to position [785, 0]
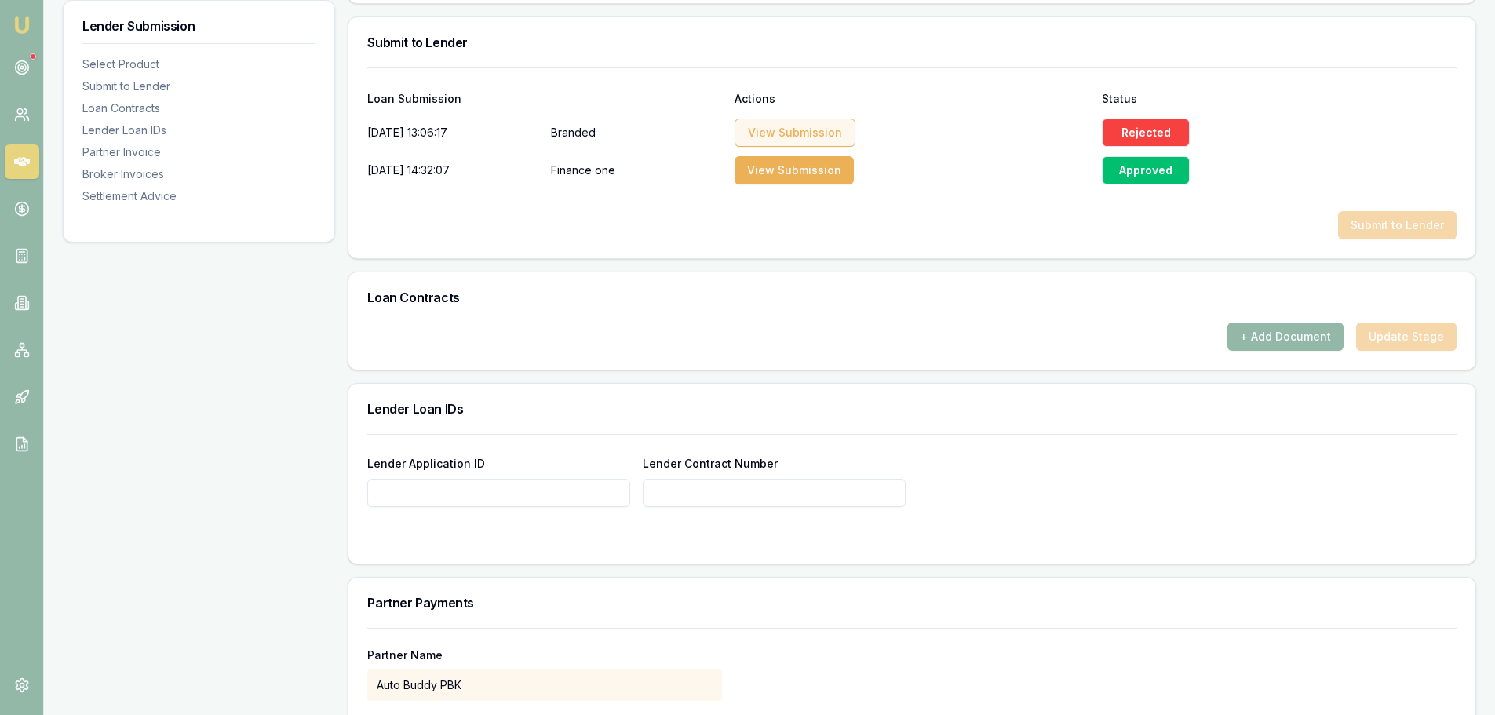
click at [774, 133] on button "View Submission" at bounding box center [795, 133] width 121 height 28
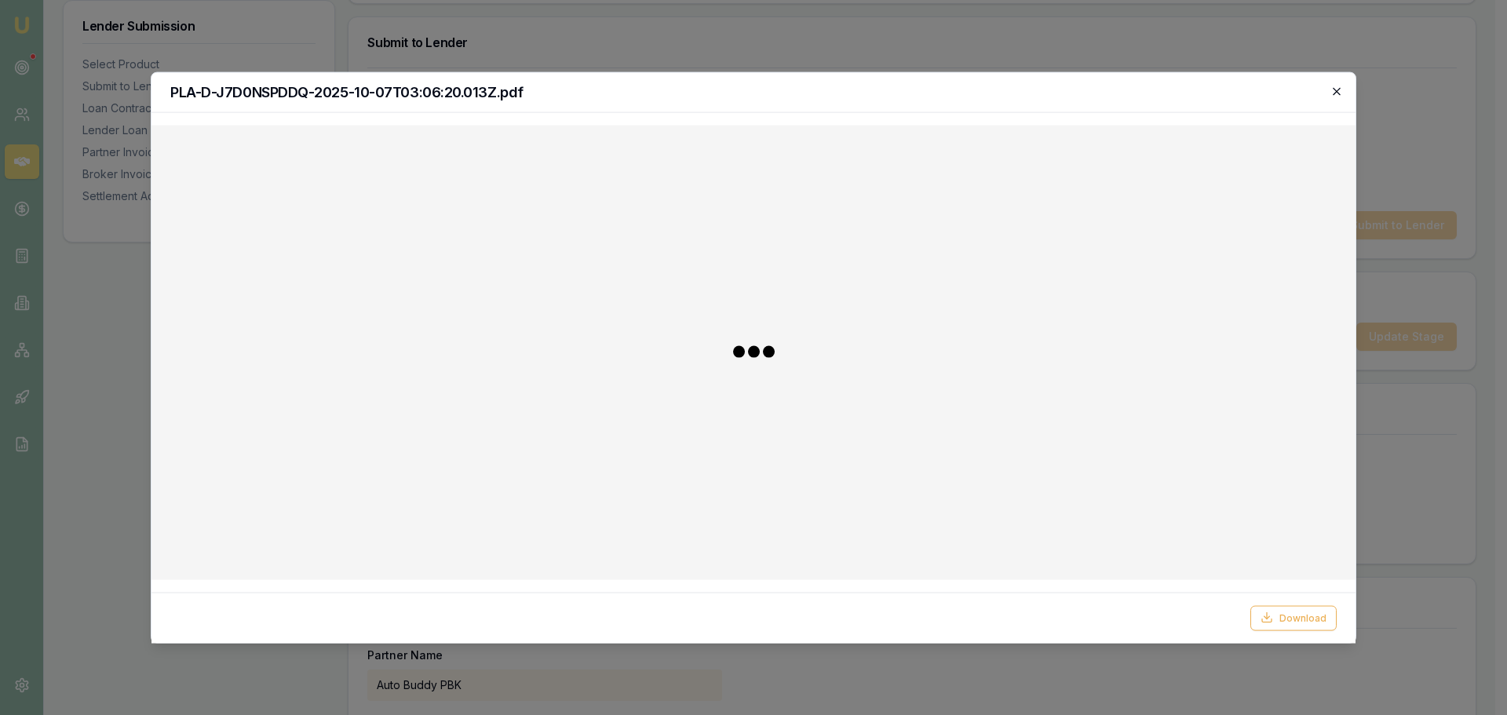
click at [1333, 90] on icon "button" at bounding box center [1336, 91] width 13 height 13
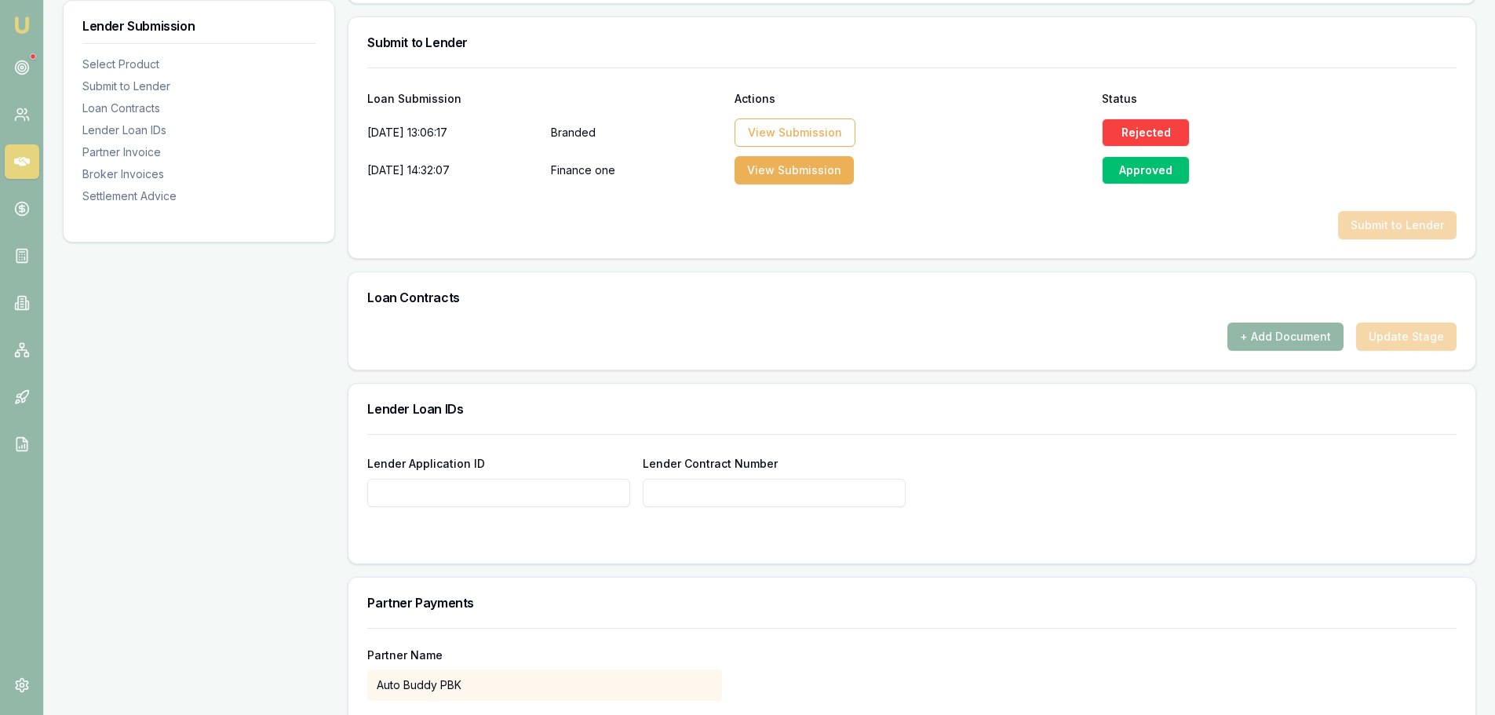
click at [1159, 127] on div "Rejected" at bounding box center [1146, 133] width 88 height 28
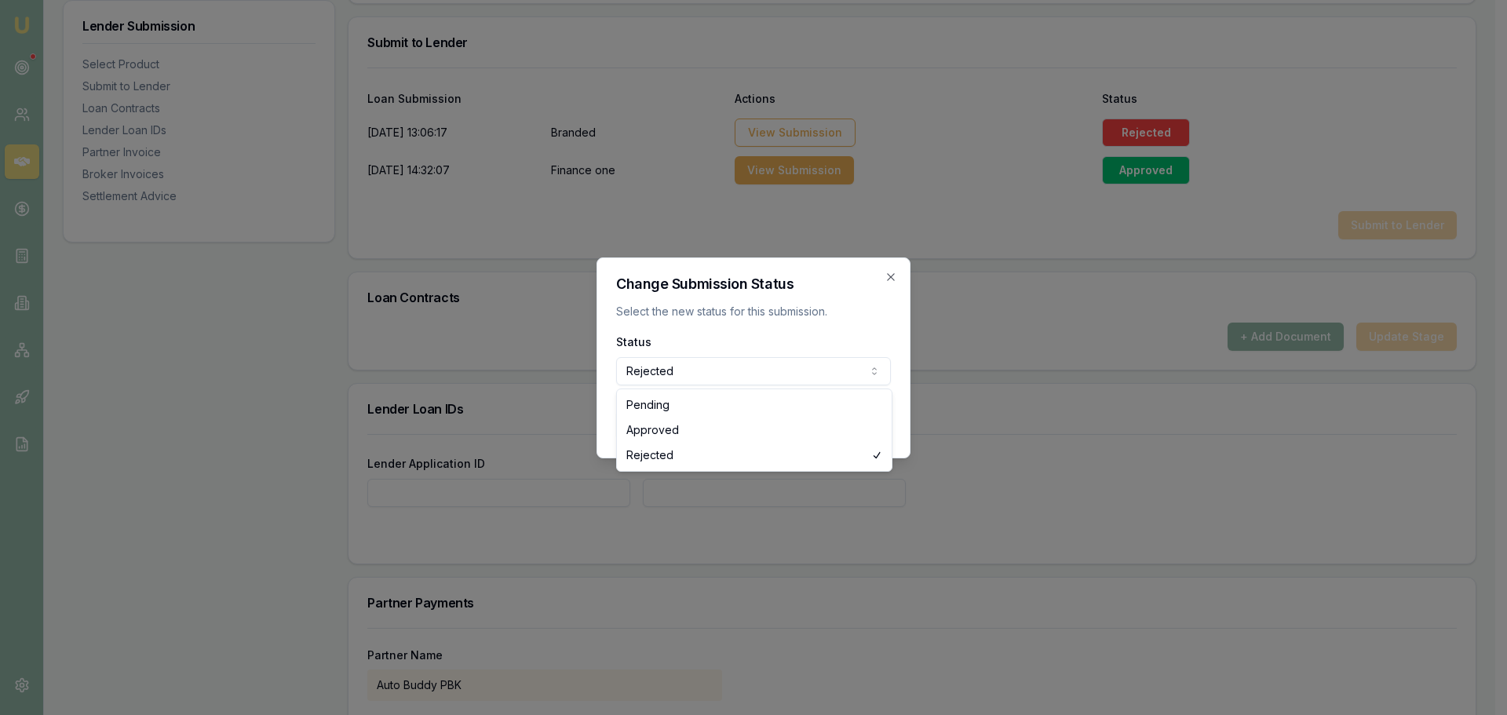
select select "APPROVED"
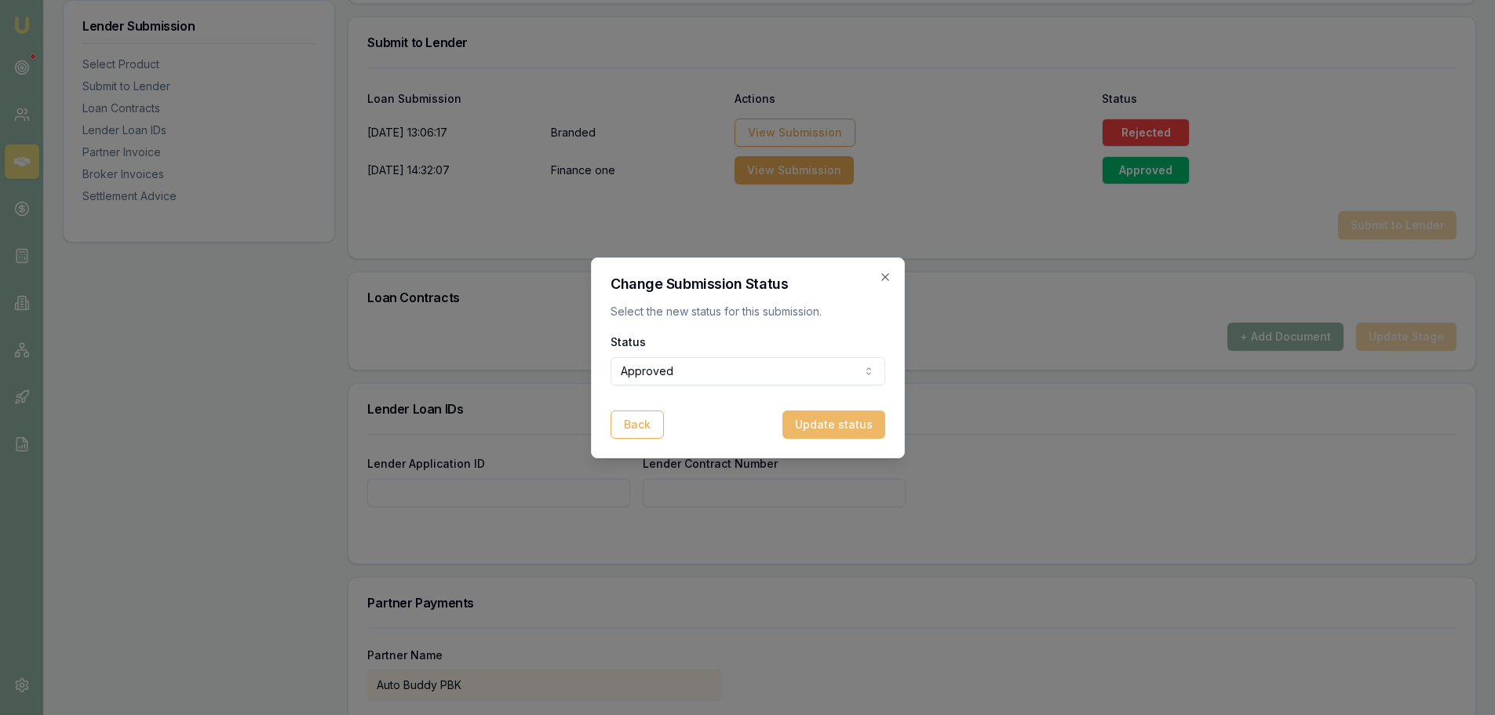
click at [844, 421] on button "Update status" at bounding box center [834, 425] width 103 height 28
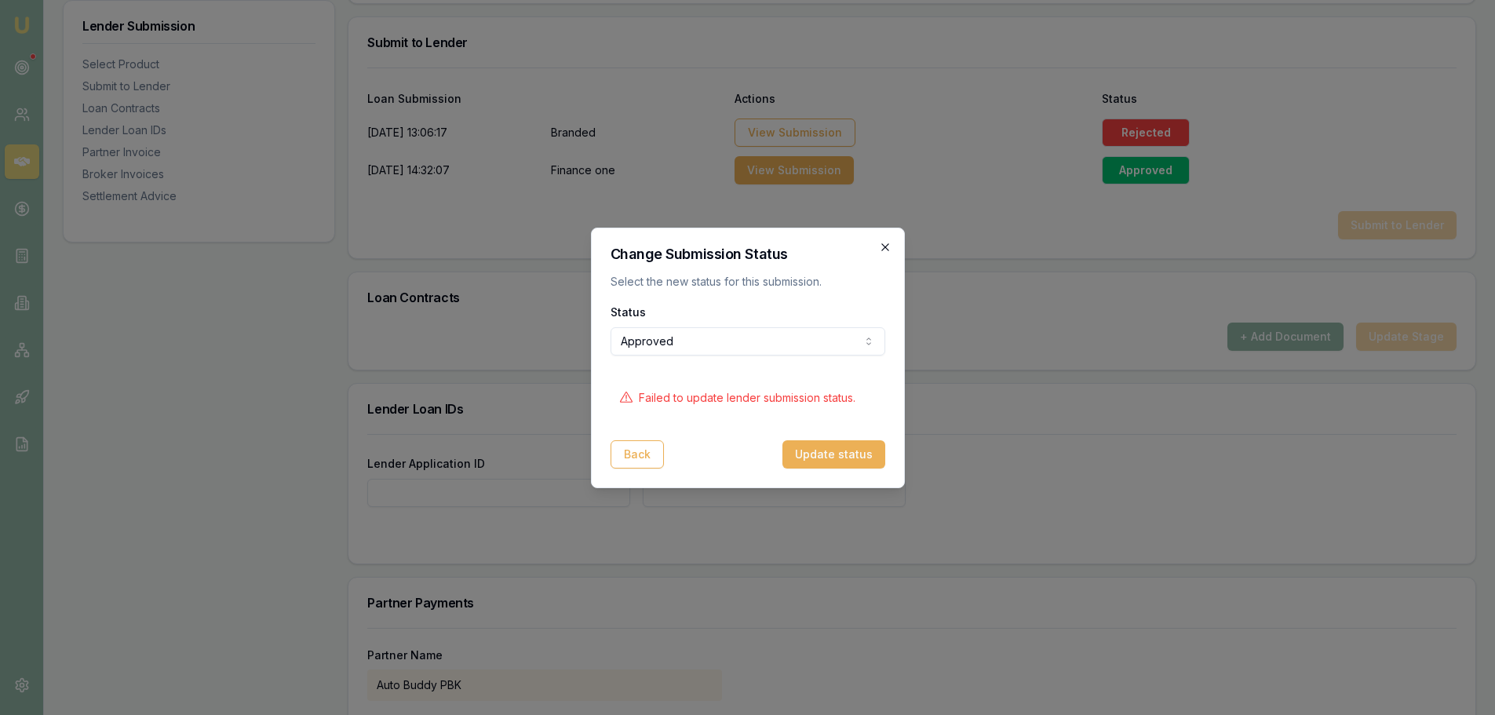
click at [885, 248] on icon "button" at bounding box center [885, 247] width 13 height 13
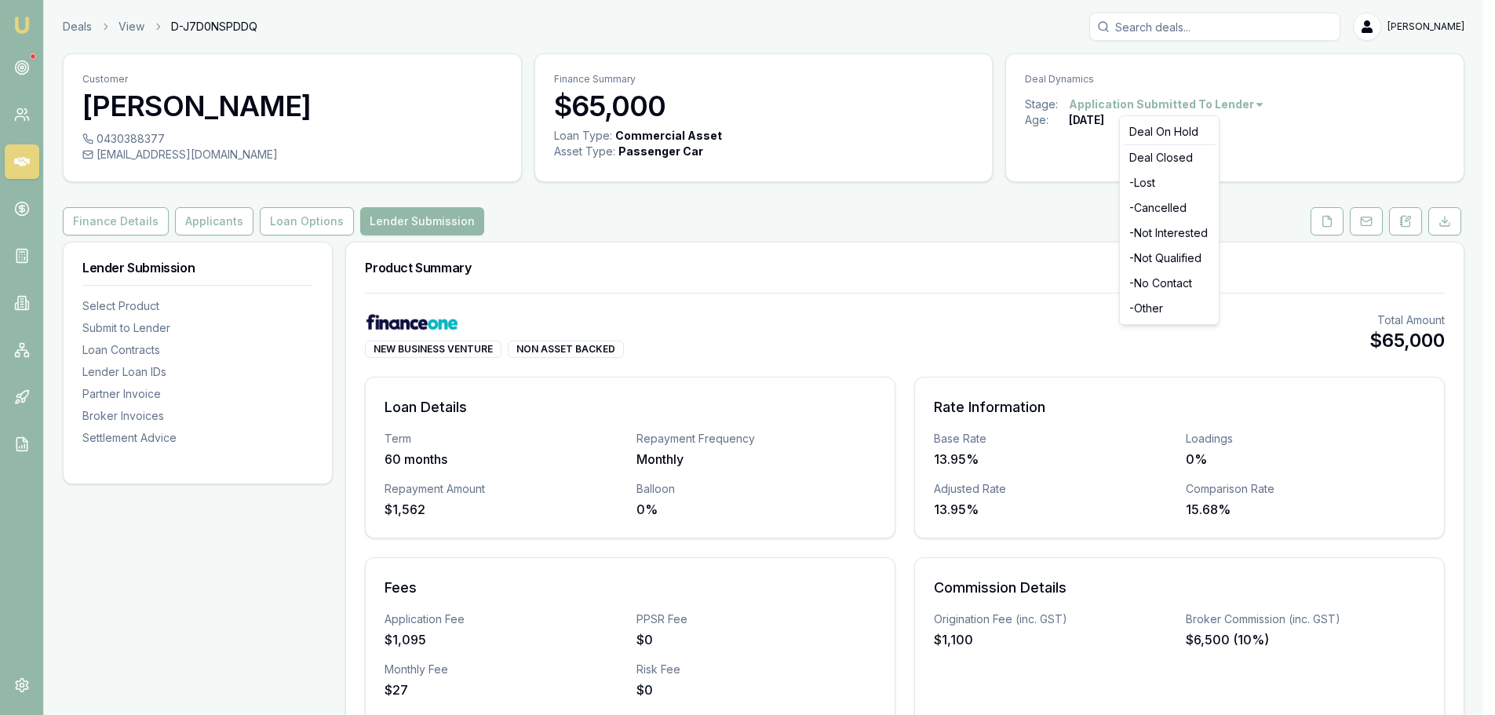
click at [1191, 103] on html "Emu Broker Deals View D-J7D0NSPDDQ [PERSON_NAME] Shield Toggle Menu Customer Ay…" at bounding box center [747, 357] width 1495 height 715
click at [976, 235] on html "Emu Broker Deals View D-J7D0NSPDDQ [PERSON_NAME] Shield Toggle Menu Customer Ay…" at bounding box center [753, 357] width 1507 height 715
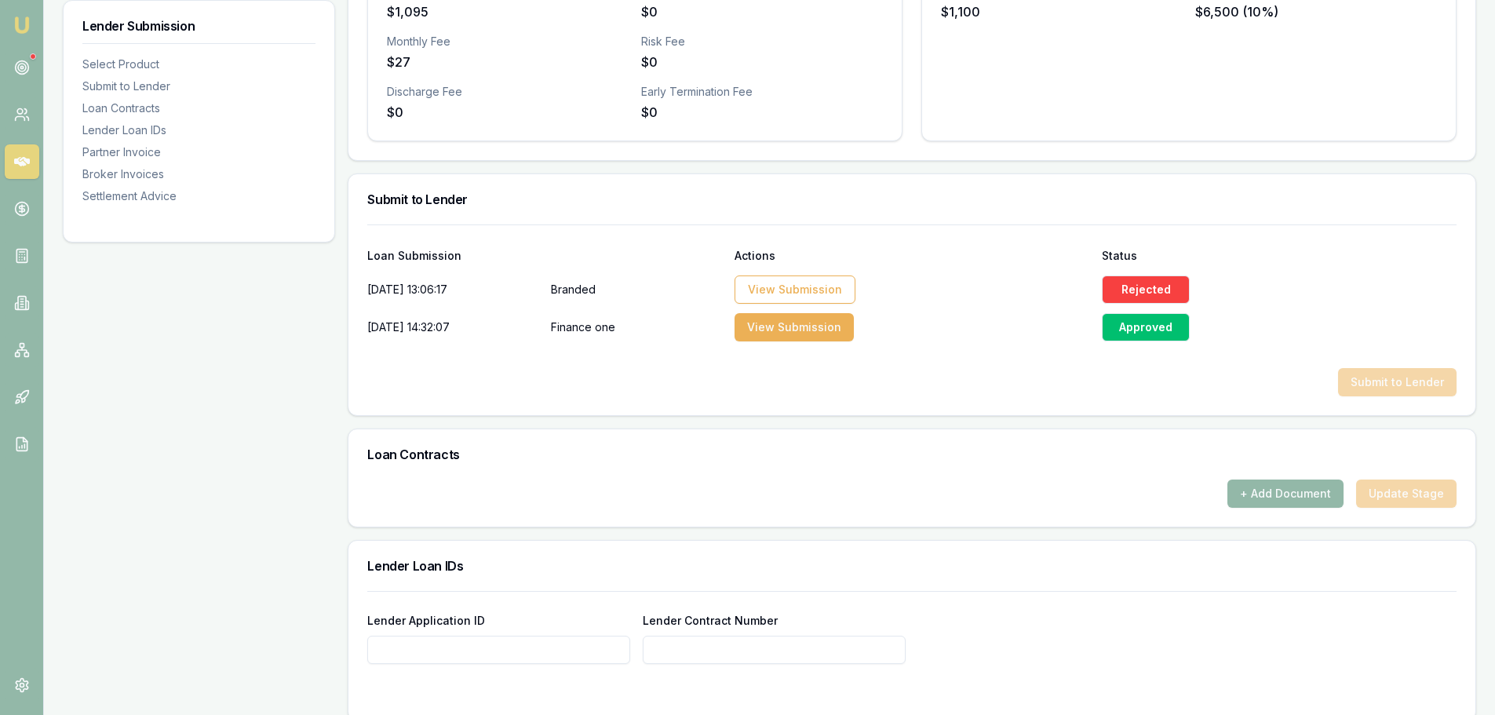
scroll to position [785, 0]
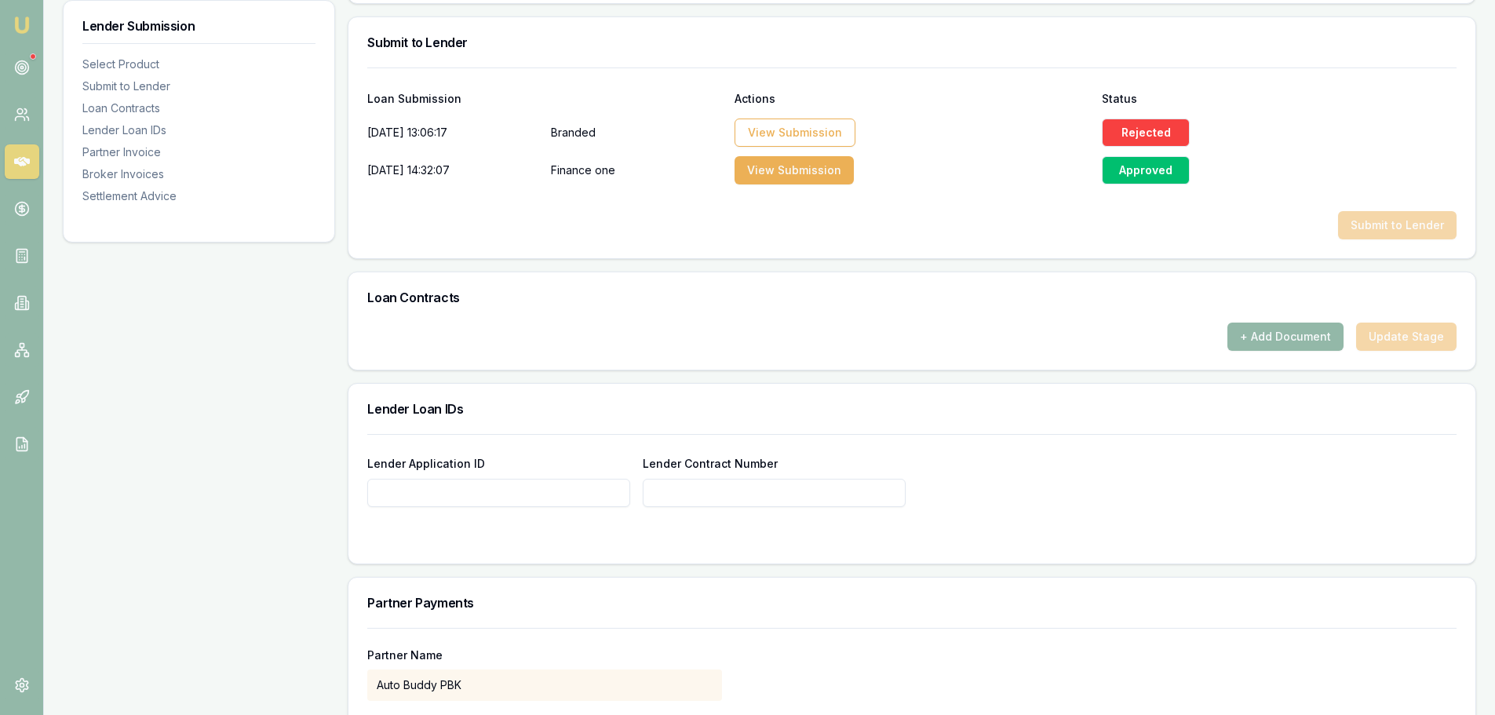
click at [1422, 347] on div "+ Add Document Update Stage" at bounding box center [911, 337] width 1089 height 28
click at [1429, 334] on div "+ Add Document Update Stage" at bounding box center [911, 337] width 1089 height 28
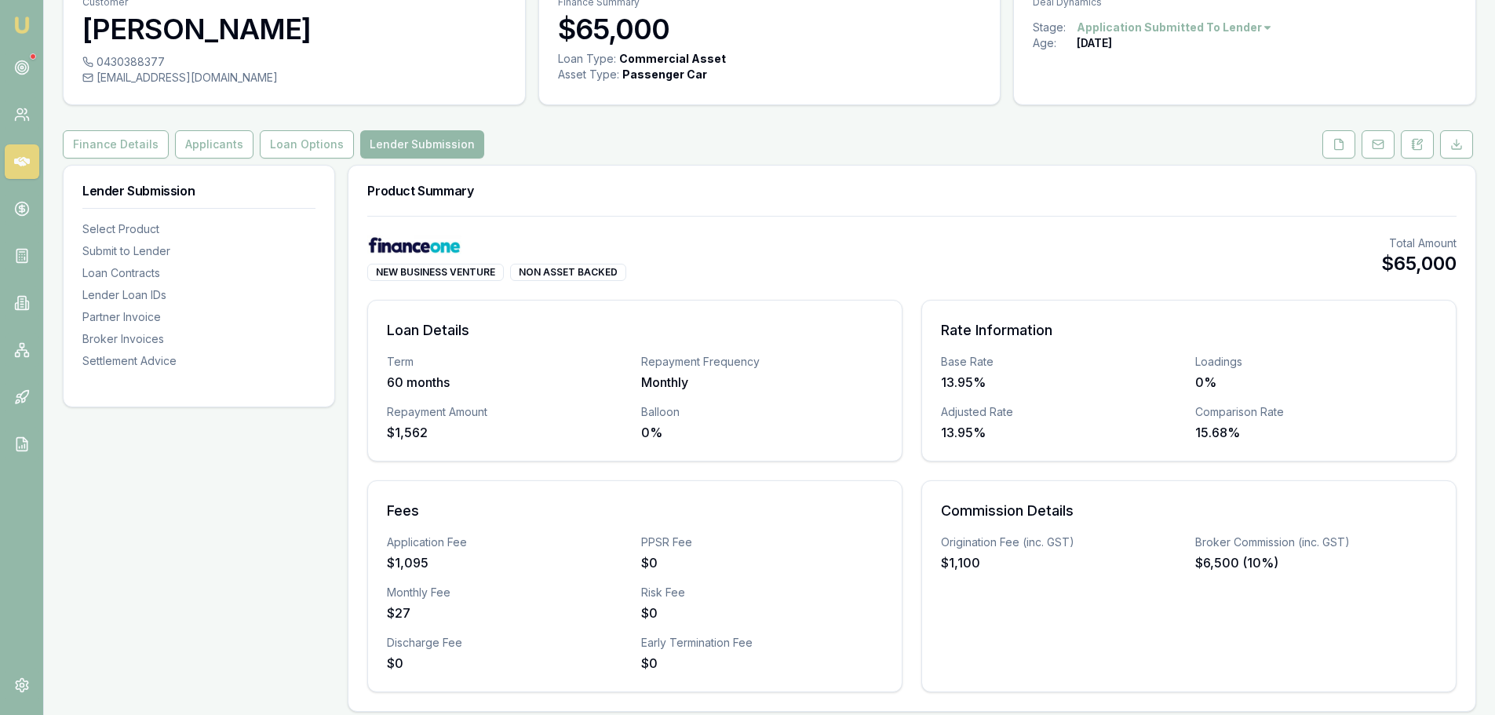
scroll to position [0, 0]
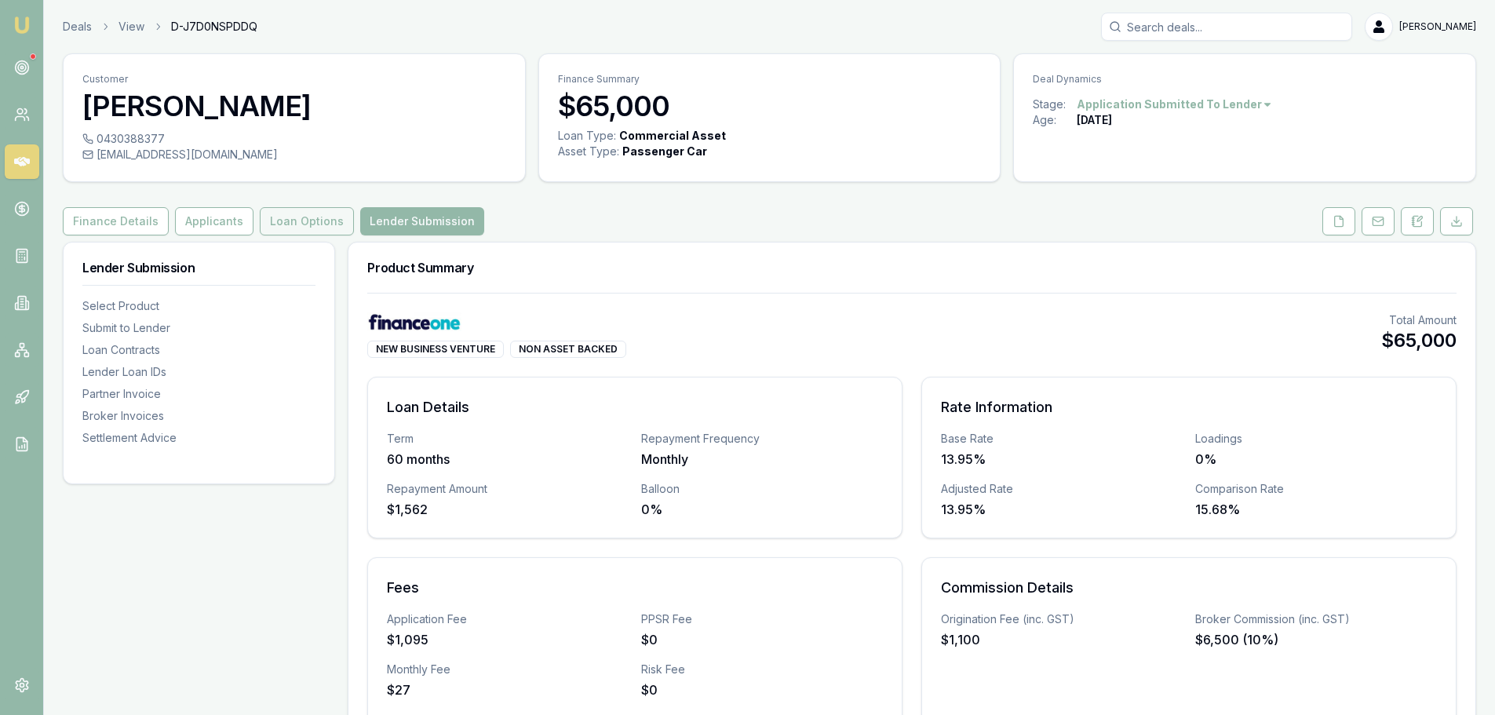
click at [294, 221] on button "Loan Options" at bounding box center [307, 221] width 94 height 28
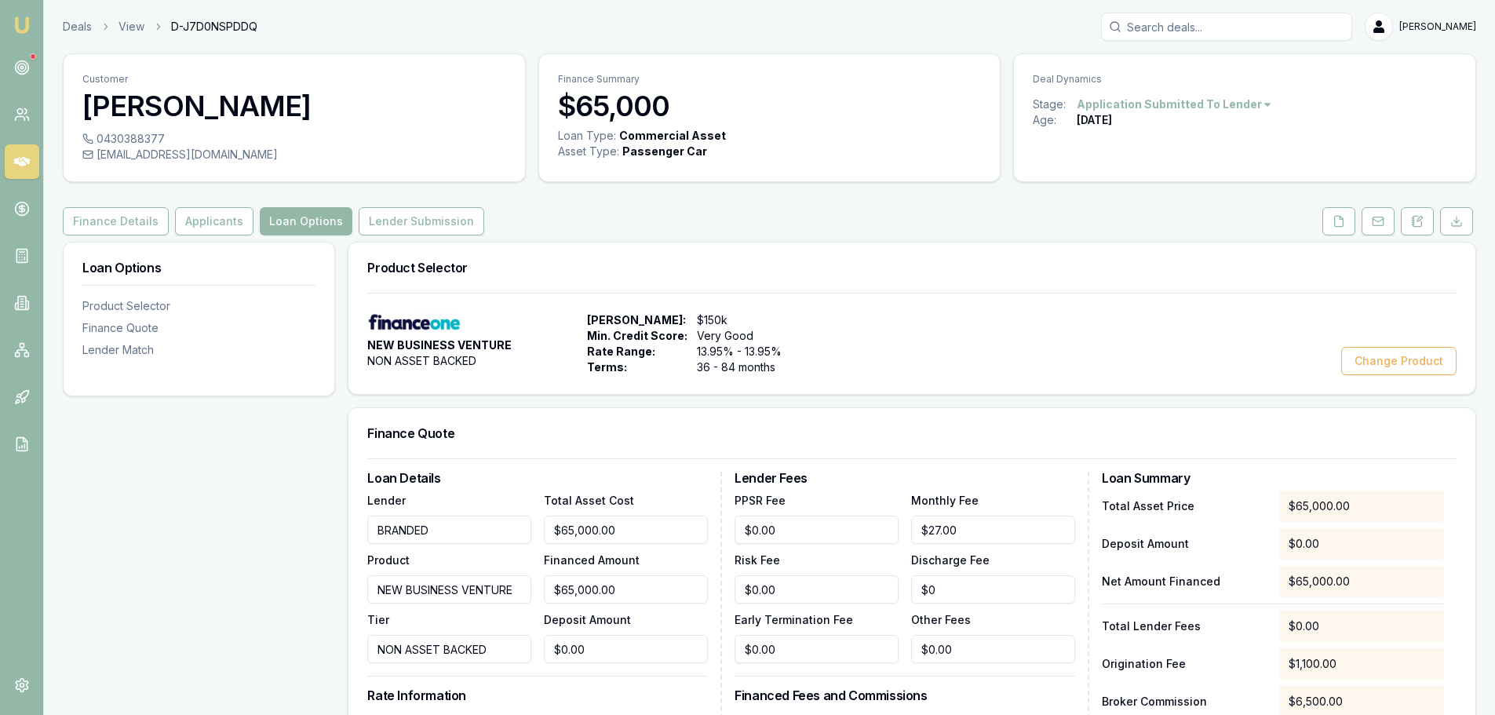
scroll to position [314, 0]
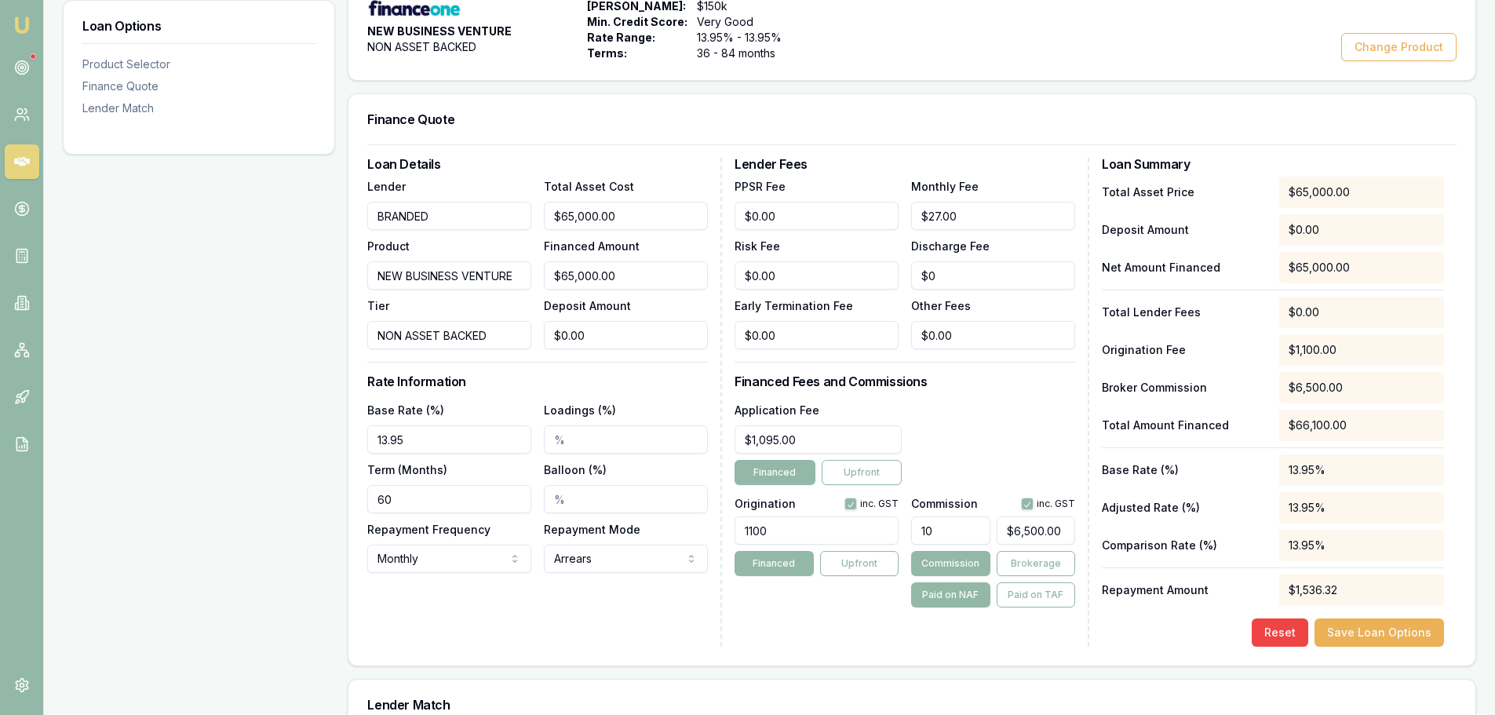
drag, startPoint x: 439, startPoint y: 433, endPoint x: -301, endPoint y: 399, distance: 740.2
click at [0, 399] on html "Emu Broker Deals View D-J7D0NSPDDQ [PERSON_NAME] Shield Toggle Menu Customer [P…" at bounding box center [747, 43] width 1495 height 715
type input "20.49%"
click at [308, 575] on div "Loan Options Product Selector Finance Quote Lender Match" at bounding box center [199, 467] width 272 height 1079
drag, startPoint x: 451, startPoint y: 213, endPoint x: 95, endPoint y: 213, distance: 356.3
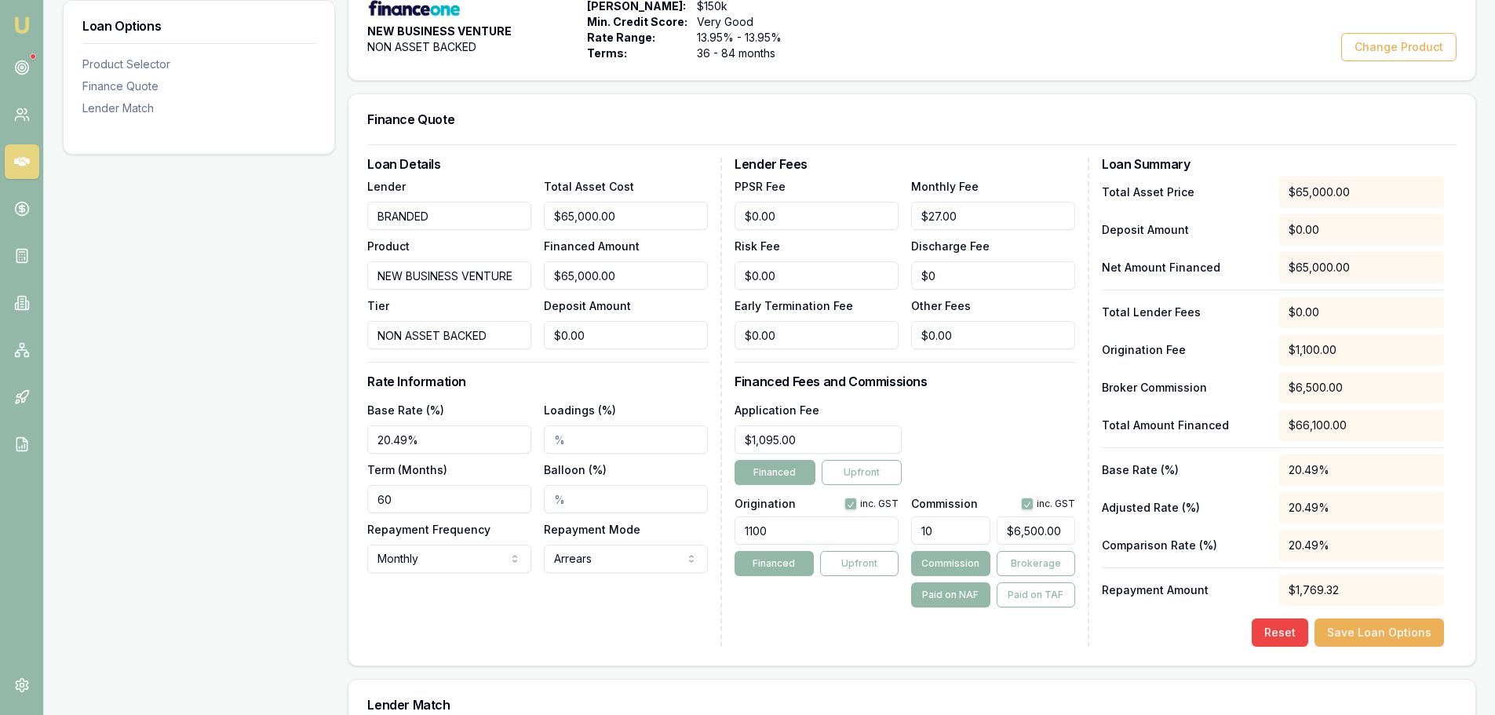
click at [95, 213] on div "Loan Options Product Selector Finance Quote Lender Match Product Selector NEW B…" at bounding box center [770, 467] width 1414 height 1079
click at [1368, 42] on button "Change Product" at bounding box center [1398, 47] width 115 height 28
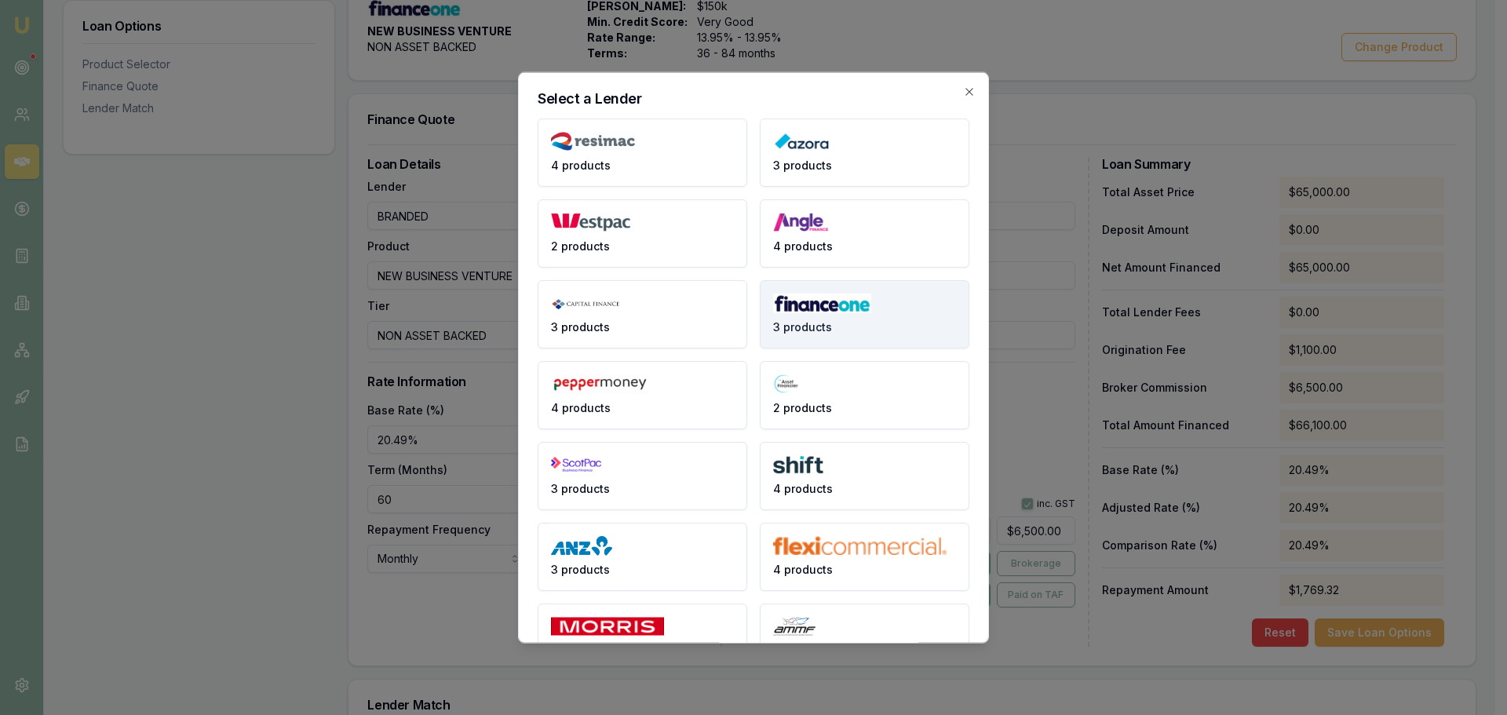
click at [925, 309] on button "3 products" at bounding box center [865, 313] width 210 height 68
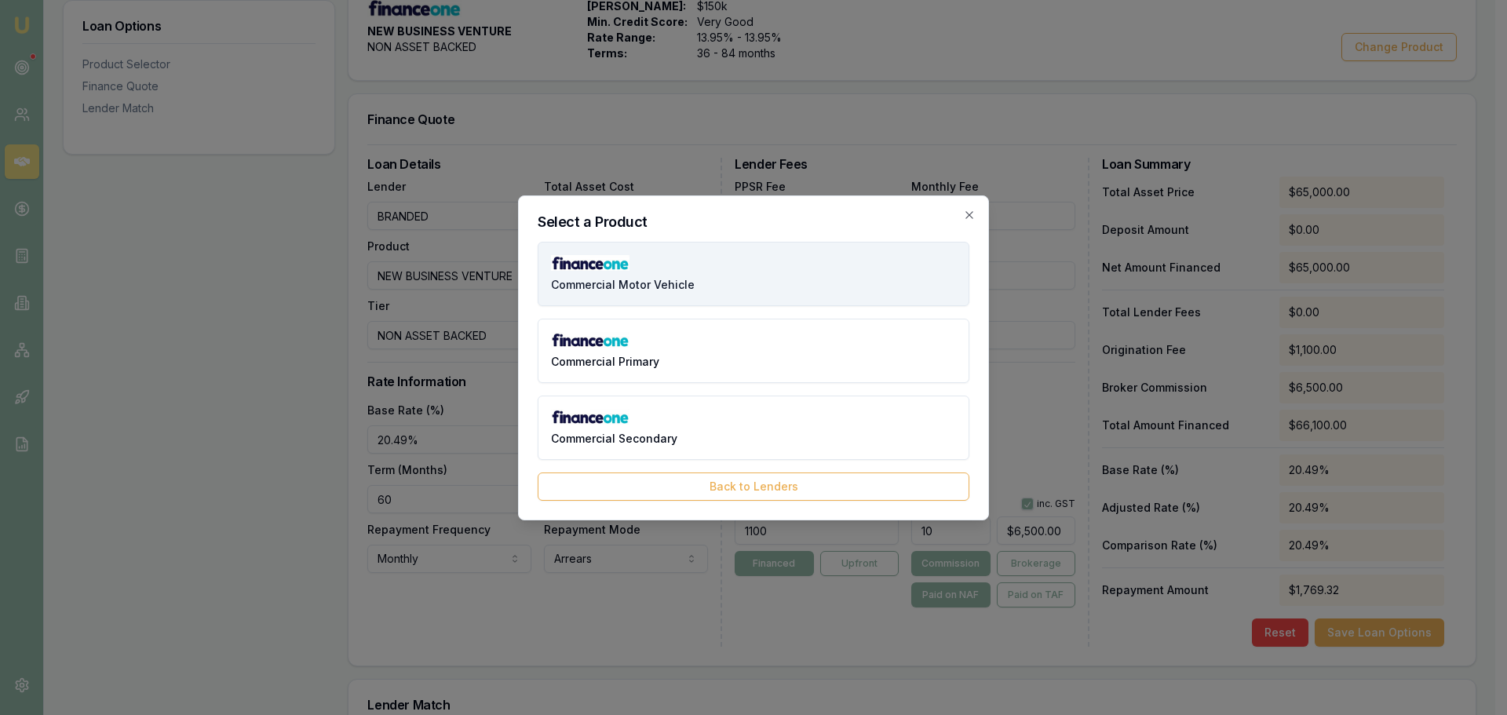
click at [825, 272] on button "Commercial Motor Vehicle" at bounding box center [754, 274] width 432 height 64
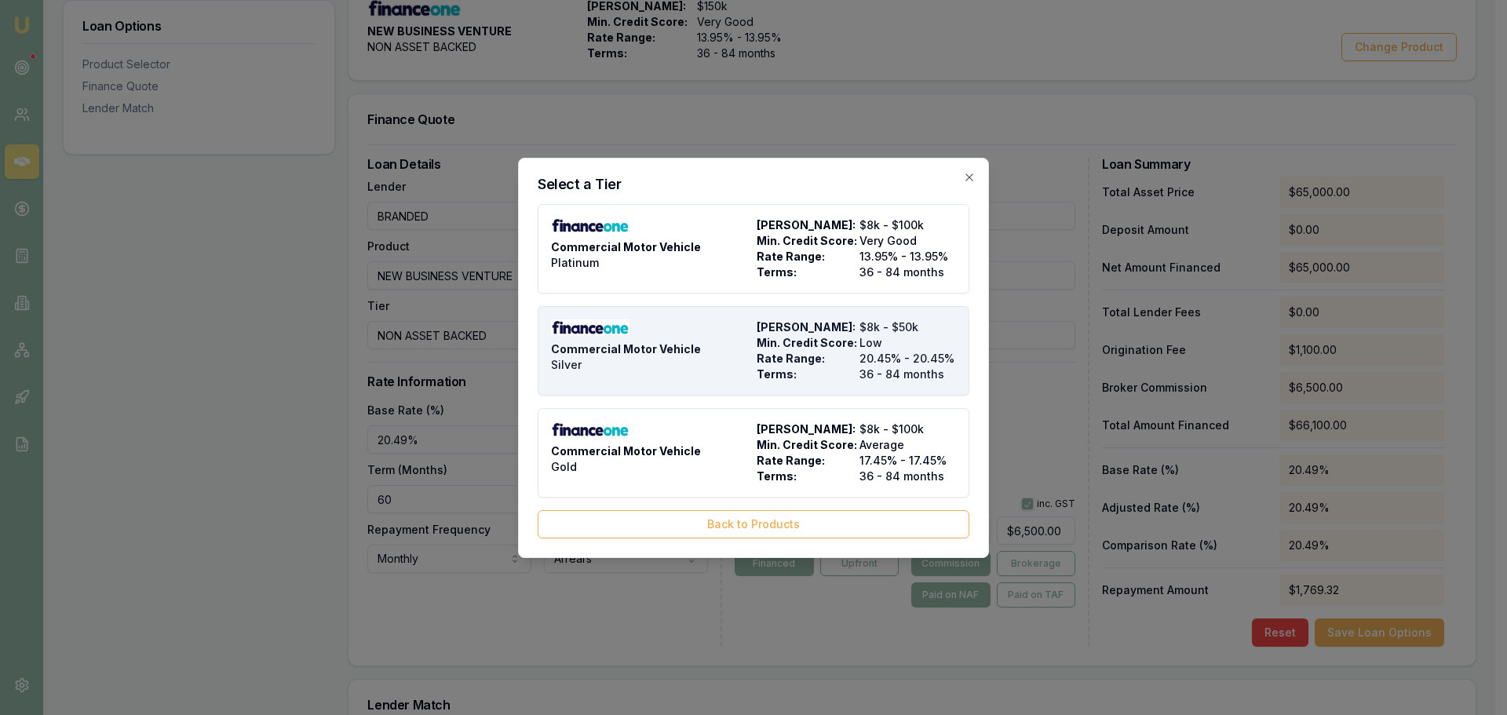
click at [812, 361] on span "Rate Range:" at bounding box center [805, 359] width 97 height 16
type input "Finance One"
type input "Commercial Motor Vehicle"
type input "Silver"
type input "20.45"
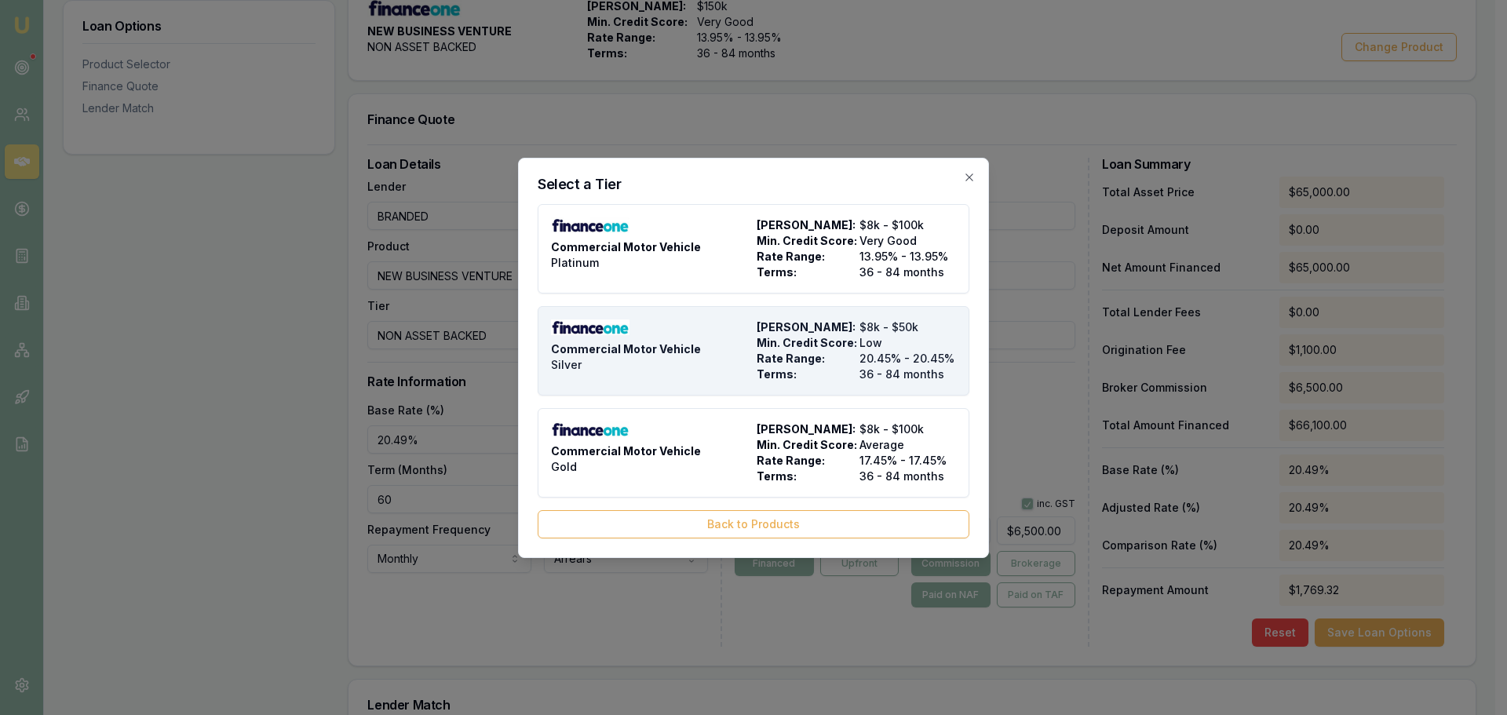
type input "36"
type input "1000"
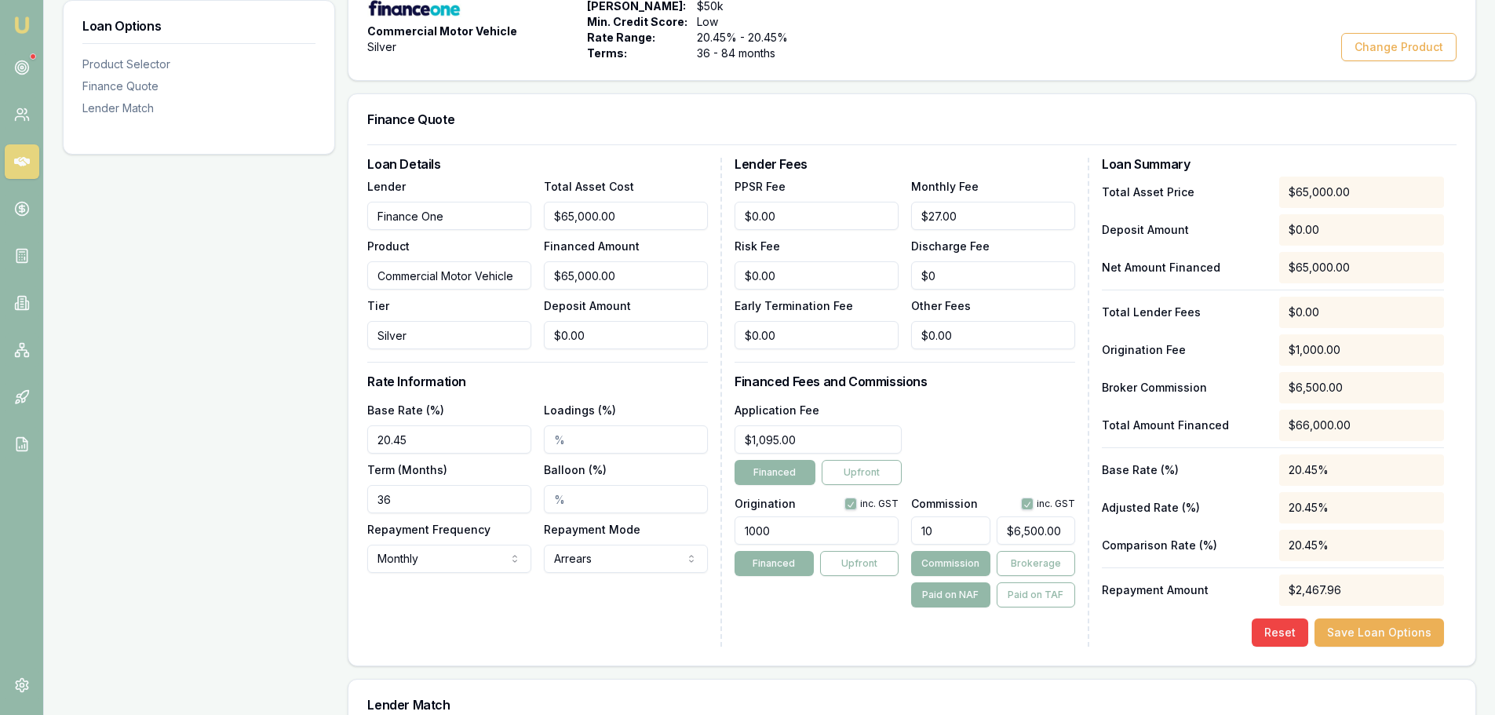
drag, startPoint x: 425, startPoint y: 502, endPoint x: 42, endPoint y: 528, distance: 383.1
click at [44, 528] on main "Customer [PERSON_NAME] 0430388377 [EMAIL_ADDRESS][DOMAIN_NAME] Finance Summary …" at bounding box center [769, 373] width 1451 height 1268
type input "60"
click at [972, 378] on h3 "Financed Fees and Commissions" at bounding box center [905, 381] width 341 height 13
drag, startPoint x: 951, startPoint y: 540, endPoint x: 735, endPoint y: 511, distance: 217.8
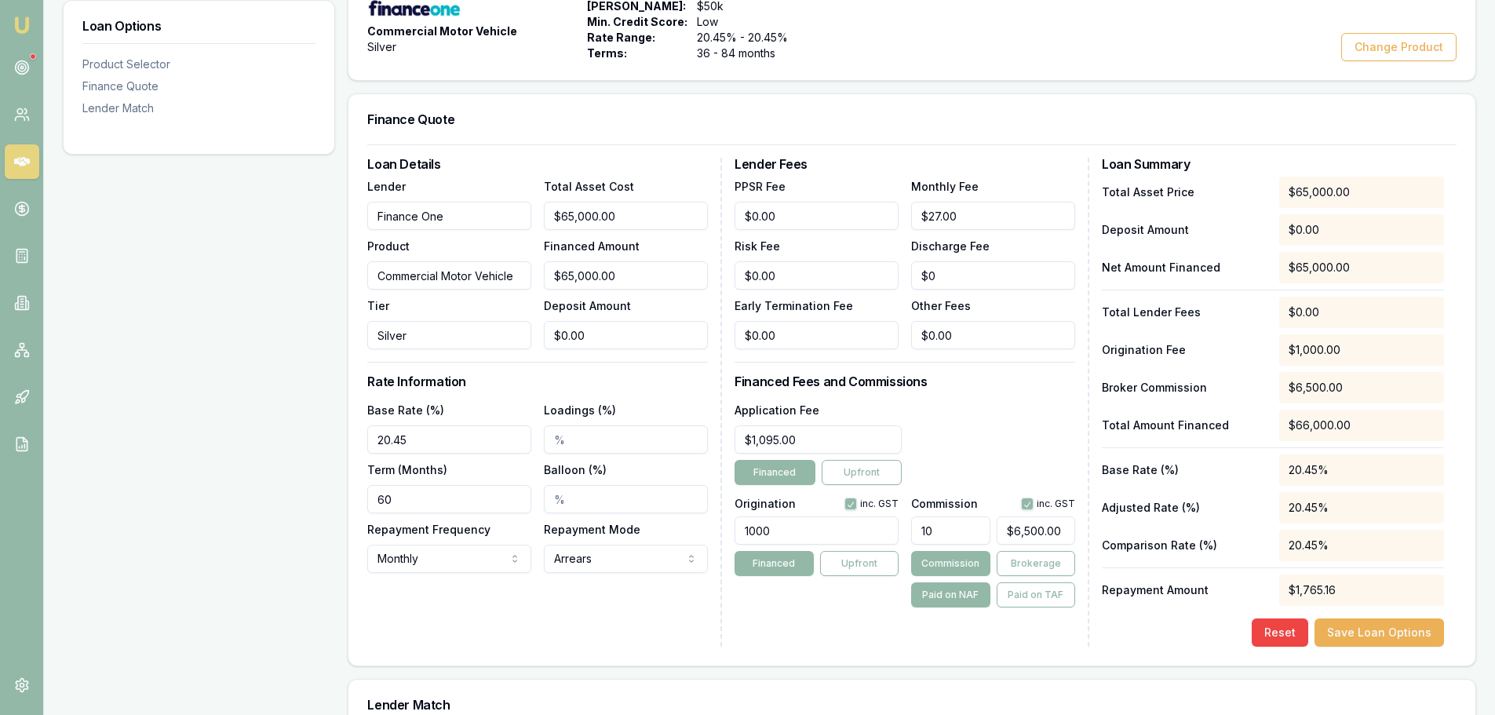
click at [737, 511] on div "Origination inc. GST 1000 Financed Upfront Commission inc. GST 10 $6,500.00 Com…" at bounding box center [905, 549] width 341 height 116
type input "4"
type input "$2,600.00"
type input "4.00%"
click at [1037, 568] on button "Brokerage" at bounding box center [1036, 563] width 78 height 25
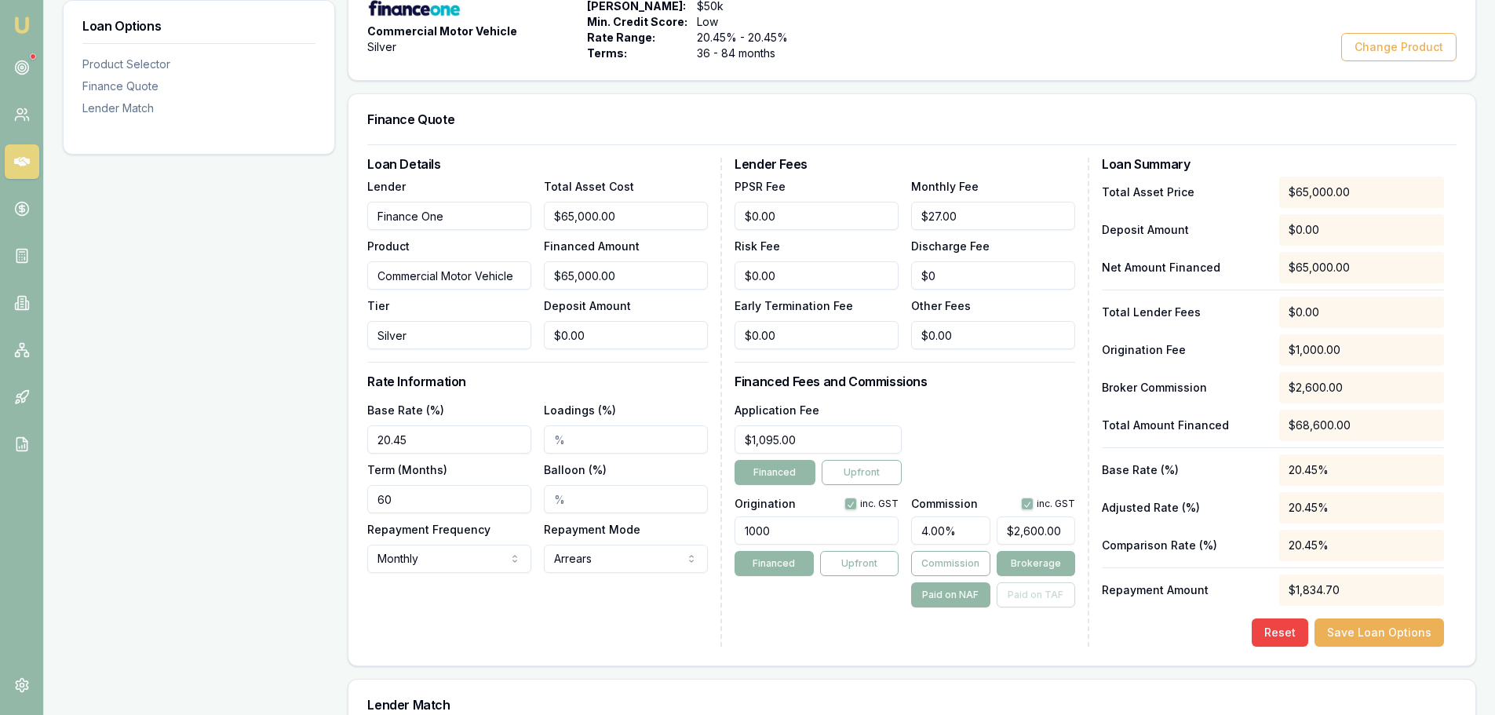
click at [989, 411] on div "Application Fee $1,095.00 Financed Upfront" at bounding box center [905, 442] width 341 height 85
drag, startPoint x: 801, startPoint y: 529, endPoint x: 338, endPoint y: 546, distance: 464.2
click at [338, 546] on div "Loan Options Product Selector Finance Quote Lender Match Product Selector Comme…" at bounding box center [770, 467] width 1414 height 1079
type input "1100.00"
click at [1020, 443] on div "Application Fee $1,095.00 Financed Upfront" at bounding box center [905, 442] width 341 height 85
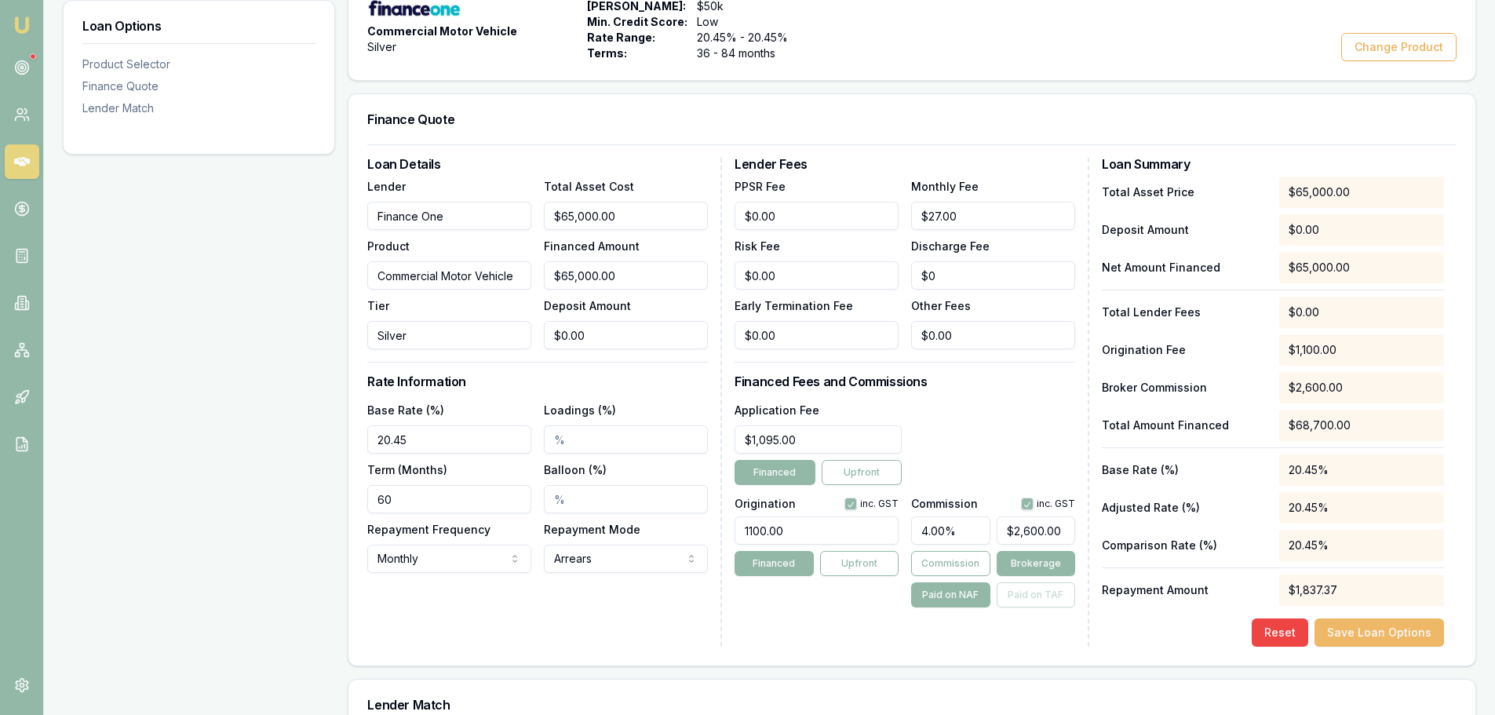
click at [1425, 630] on button "Save Loan Options" at bounding box center [1380, 632] width 130 height 28
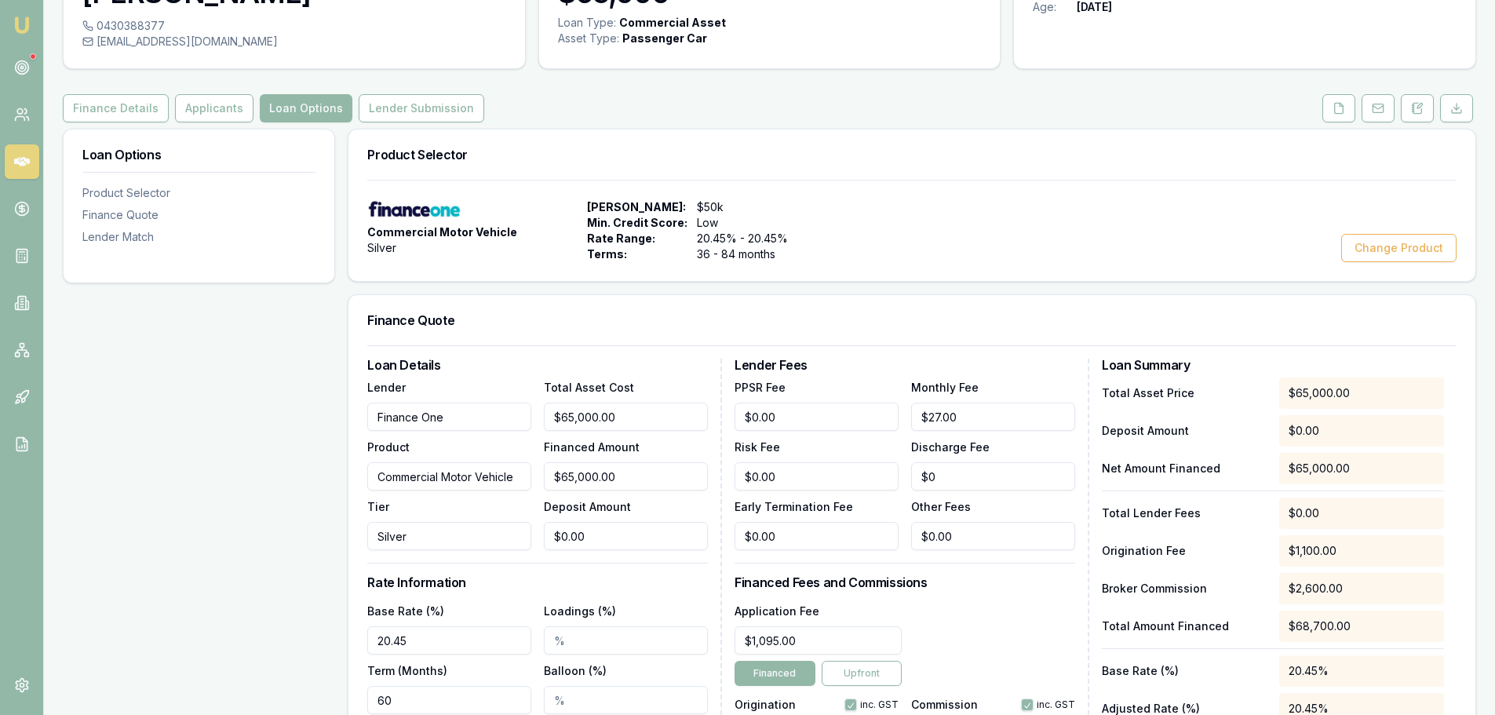
scroll to position [0, 0]
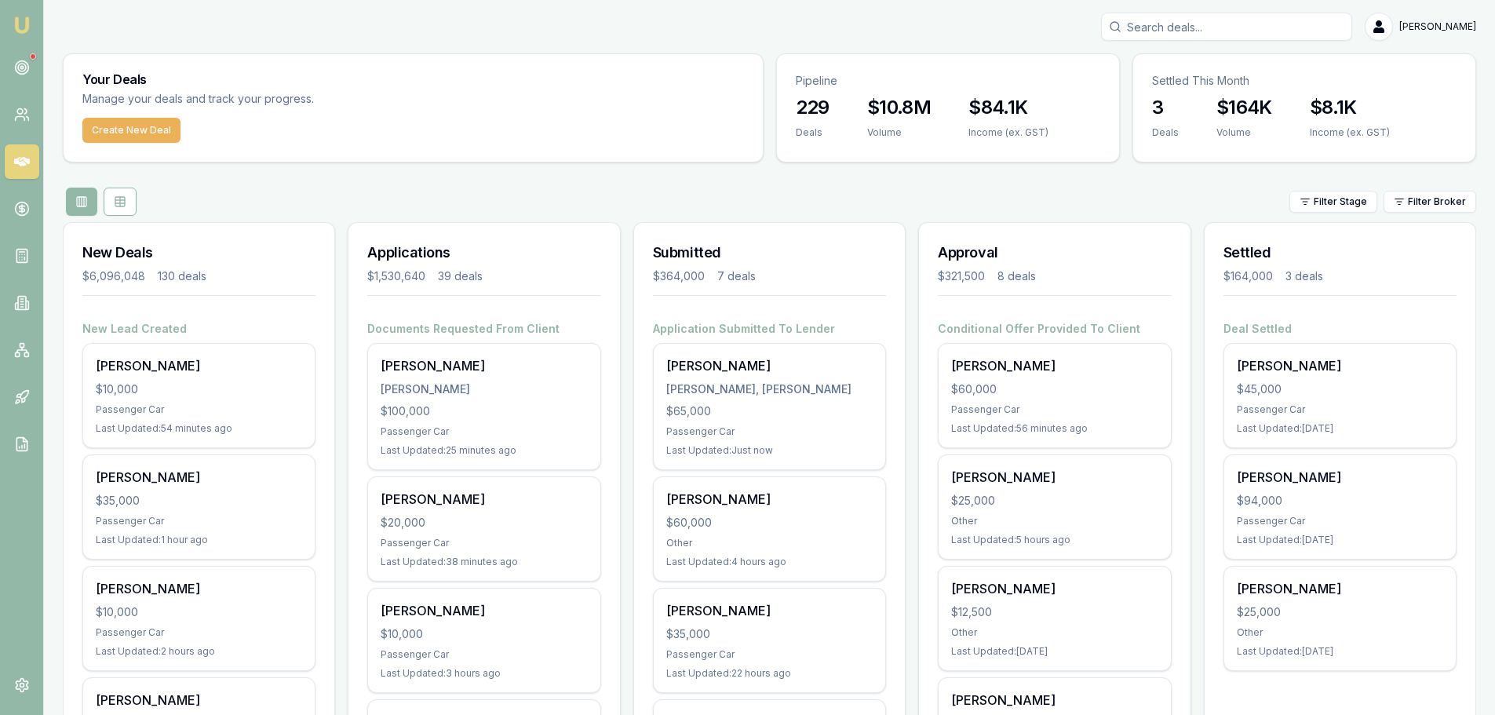
click at [777, 188] on div "Filter Stage Filter Broker" at bounding box center [770, 202] width 1414 height 28
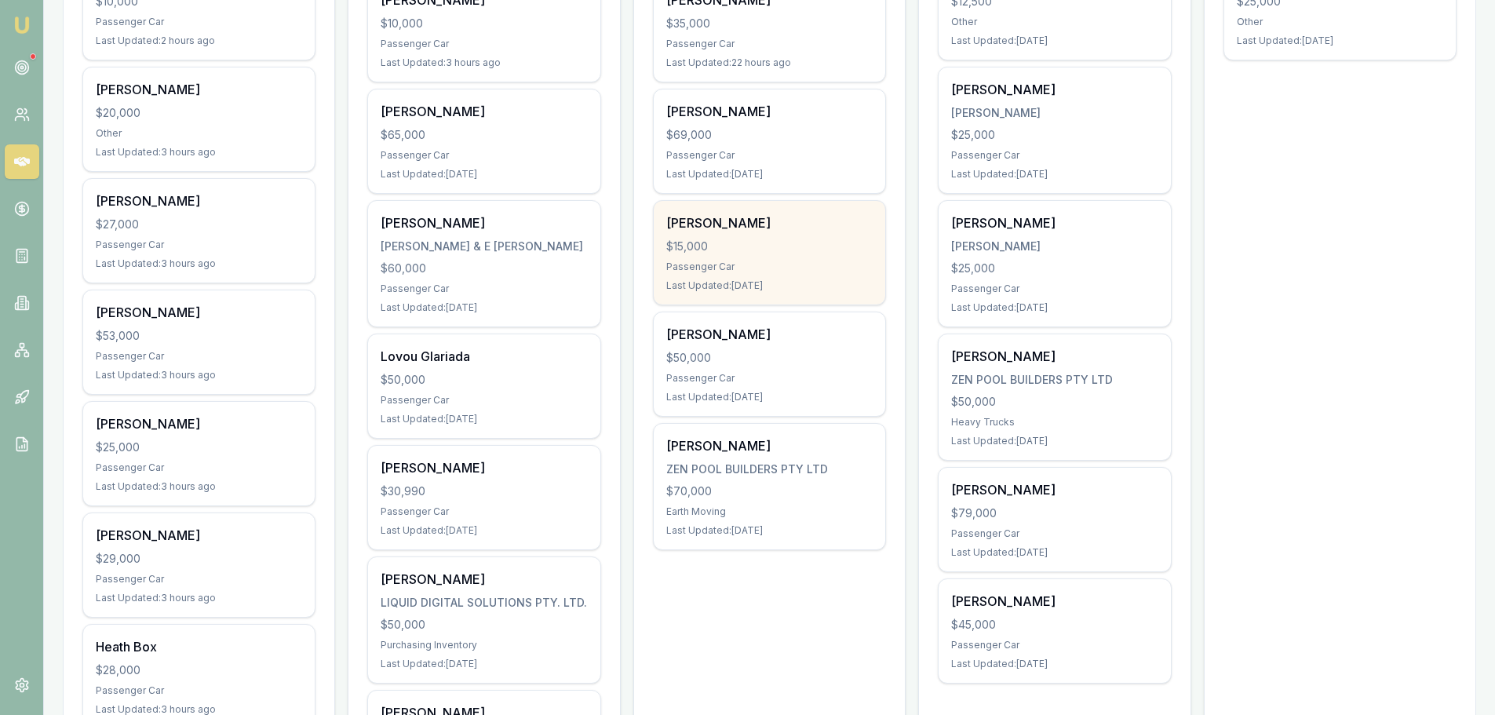
scroll to position [628, 0]
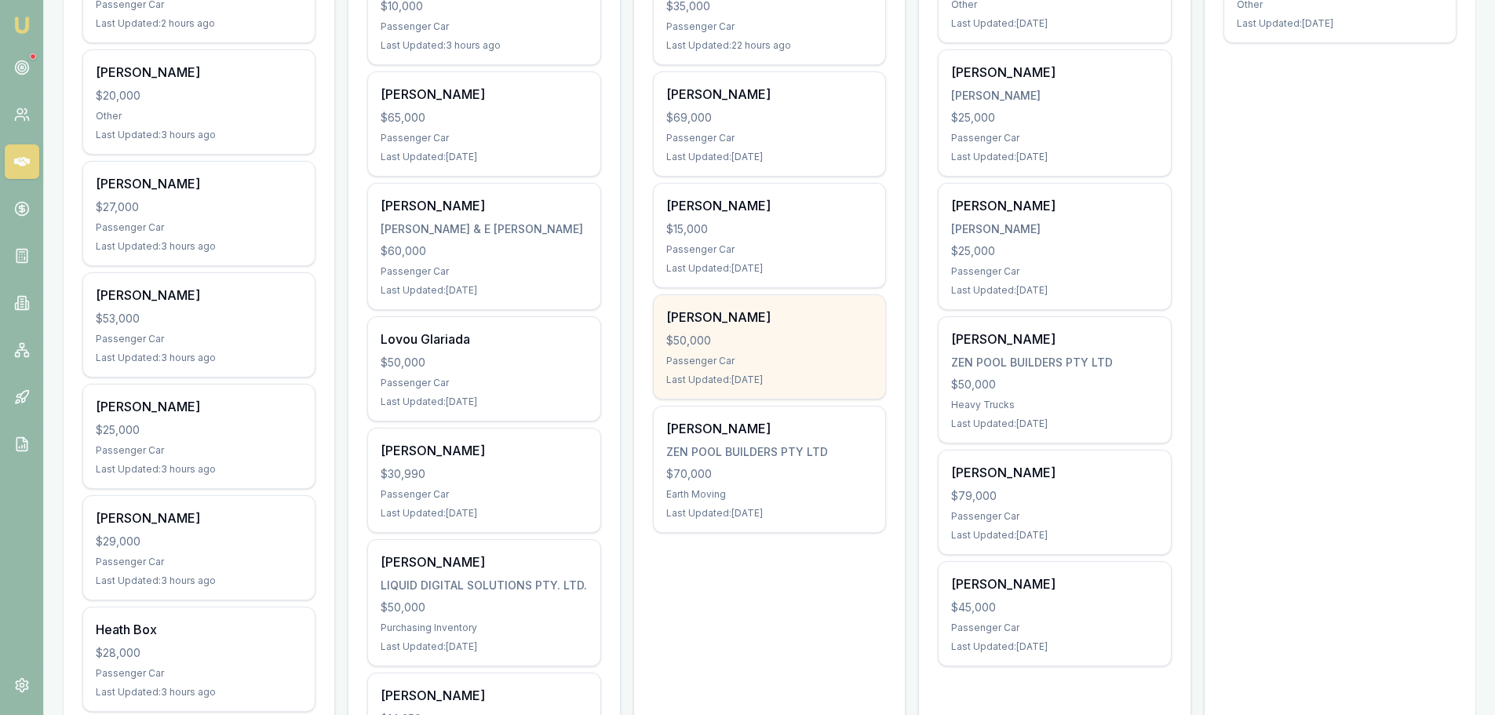
click at [710, 370] on div "Mark Hill $50,000 Passenger Car Last Updated: 2 days ago" at bounding box center [770, 347] width 232 height 104
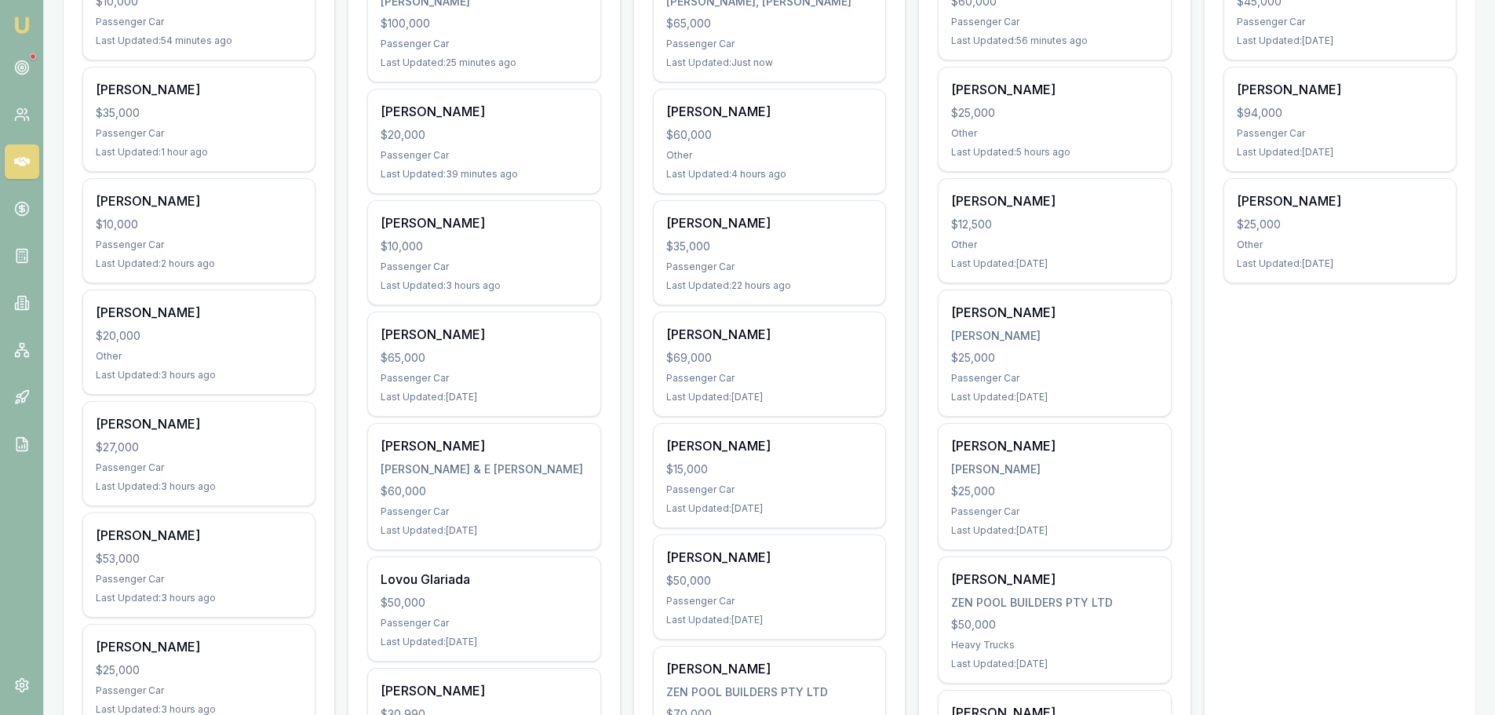
scroll to position [471, 0]
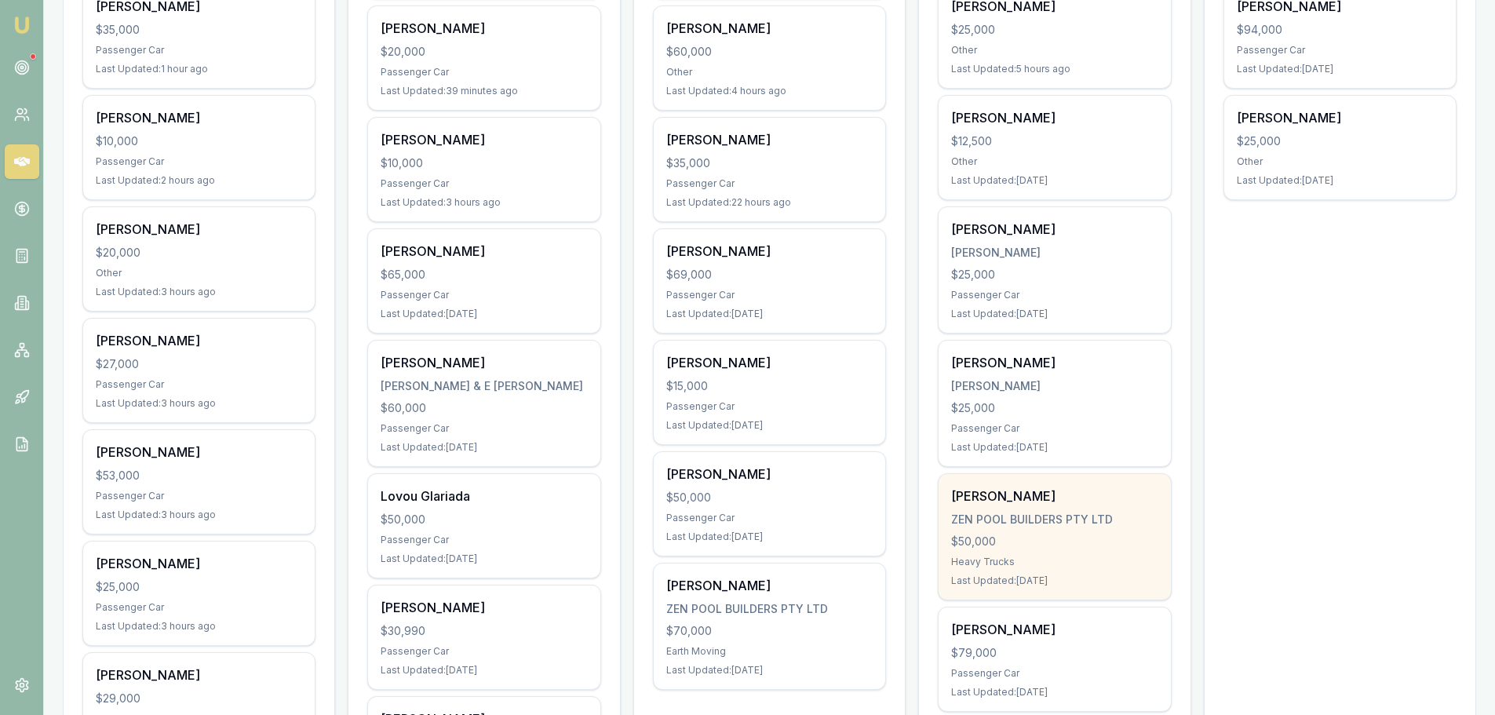
click at [1022, 538] on div "$50,000" at bounding box center [1054, 542] width 206 height 16
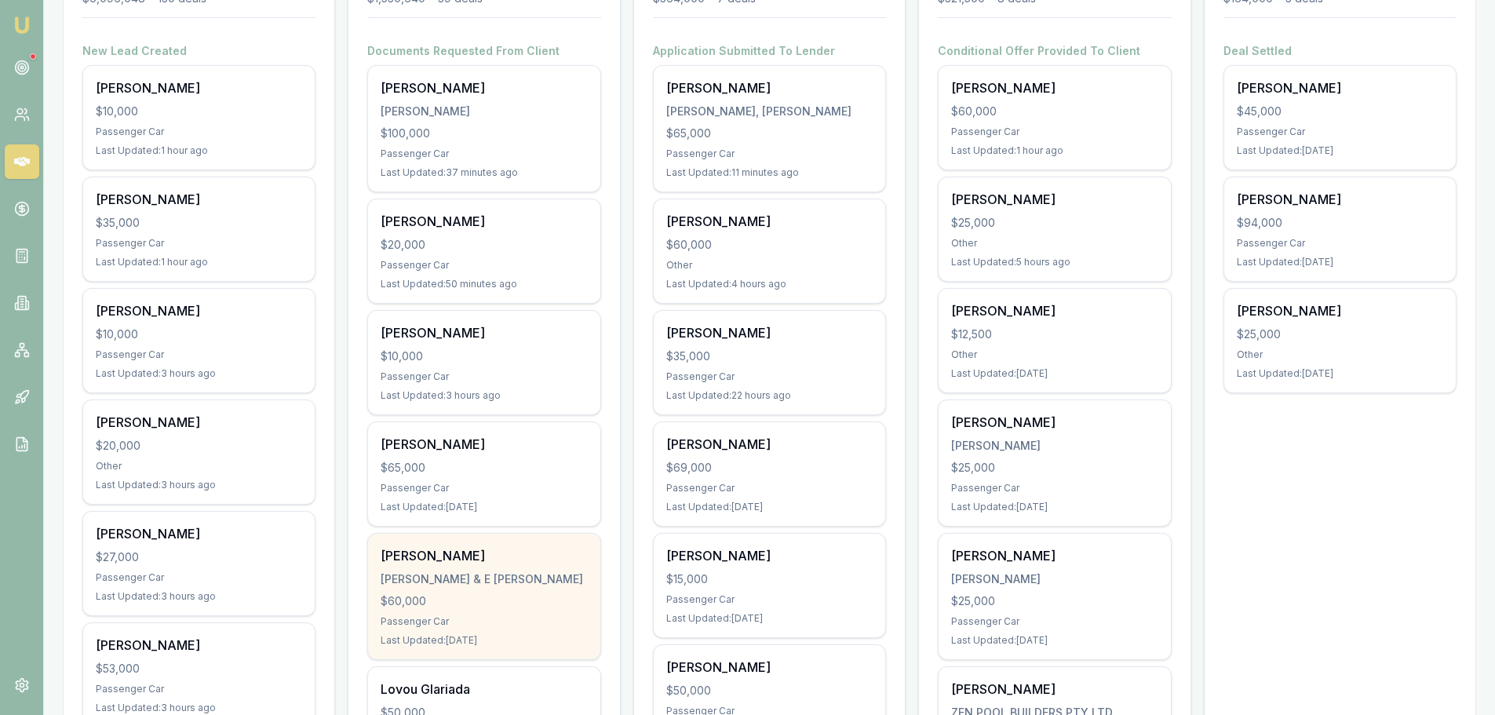
scroll to position [0, 0]
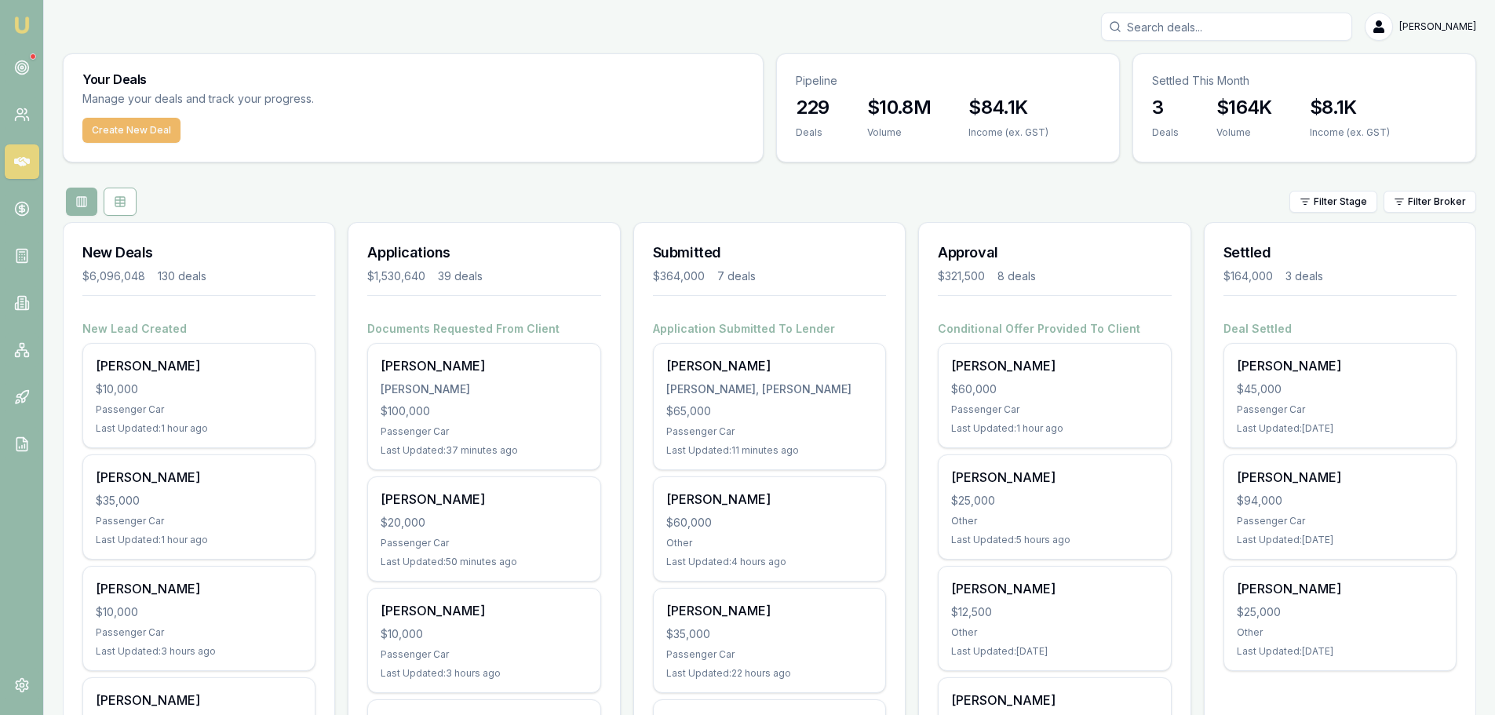
click at [172, 126] on button "Create New Deal" at bounding box center [131, 130] width 98 height 25
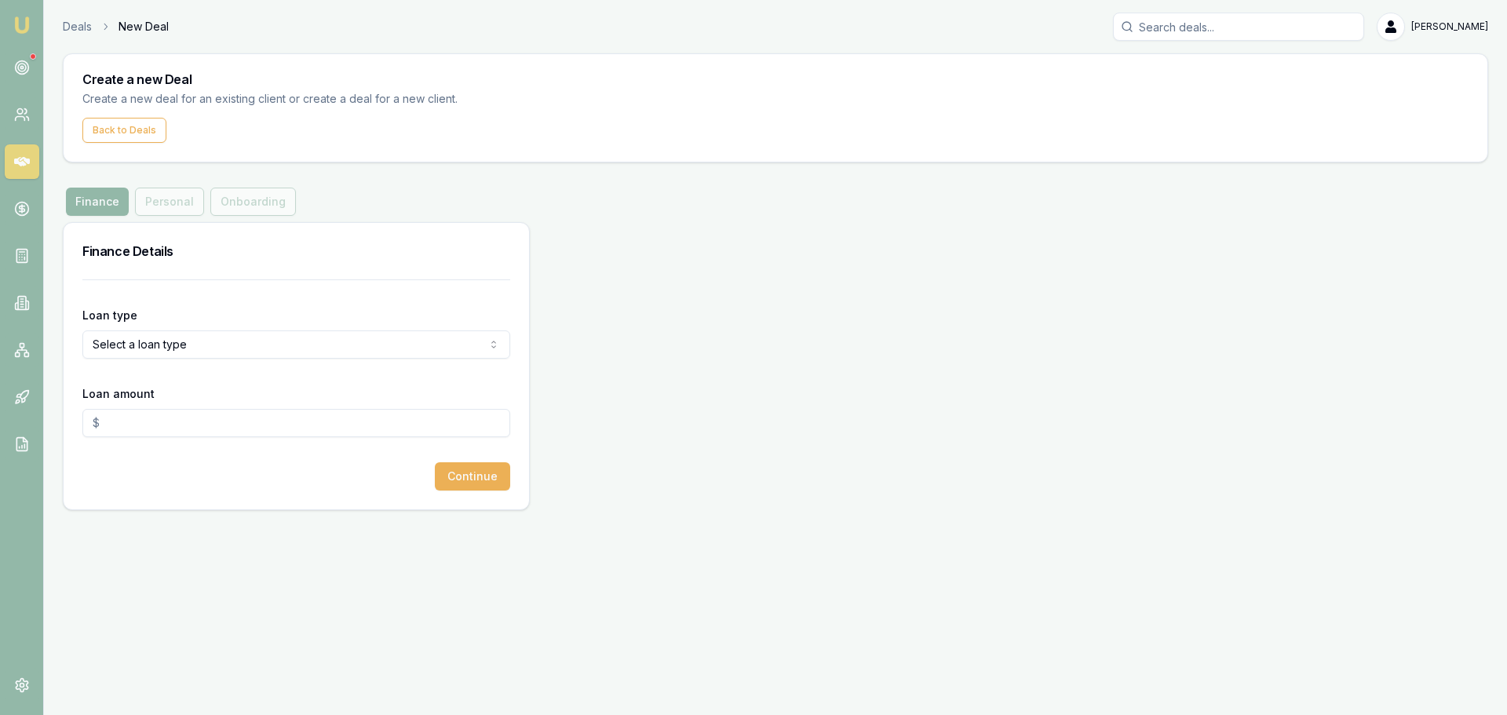
click at [149, 342] on html "Emu Broker Deals New Deal Erin Shield Toggle Menu Create a new Deal Create a ne…" at bounding box center [753, 357] width 1507 height 715
select select "CONSUMER_ASSET"
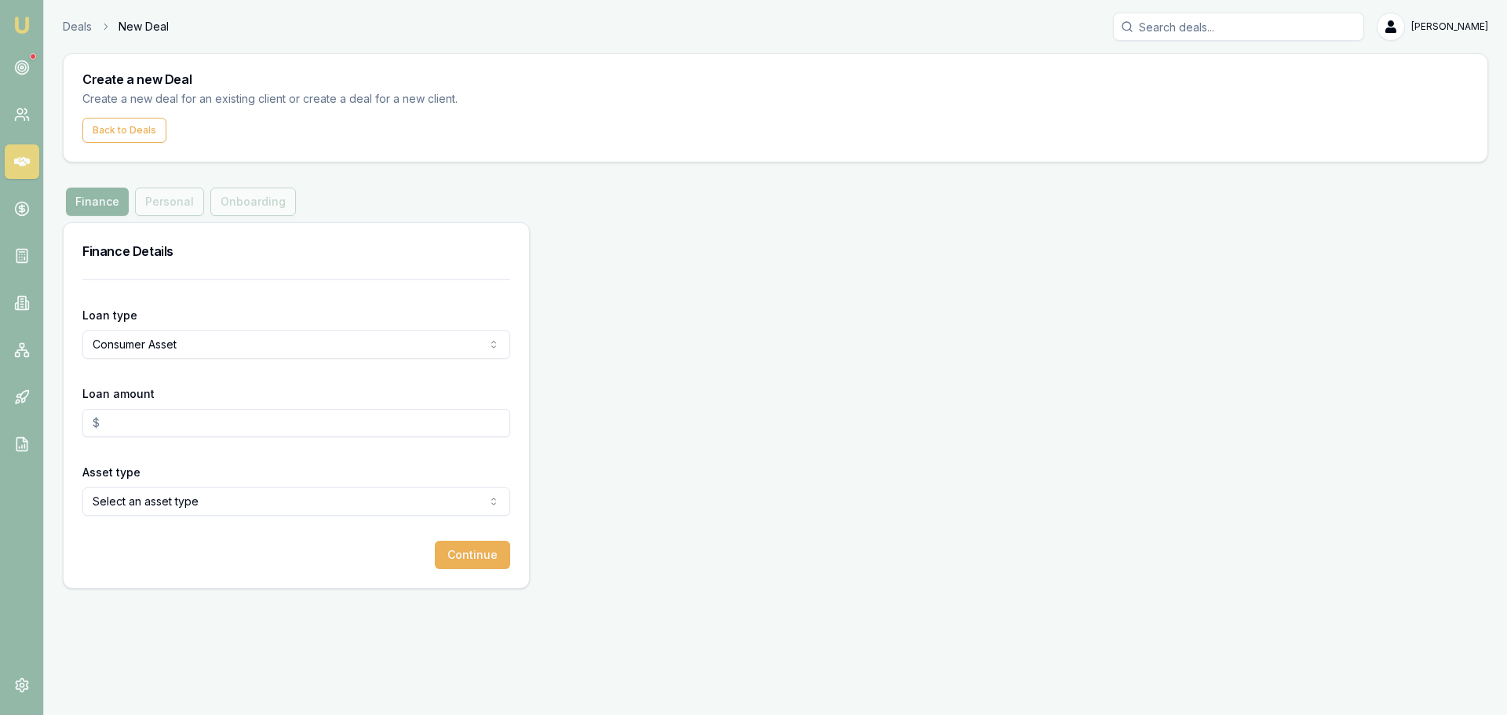
click at [199, 513] on html "Emu Broker Deals New Deal Erin Shield Toggle Menu Create a new Deal Create a ne…" at bounding box center [753, 357] width 1507 height 715
click at [197, 422] on input "Loan amount" at bounding box center [296, 423] width 428 height 28
type input "$40,000.00"
click at [502, 571] on div "Loan type Consumer Asset Consumer Loan Consumer Asset Commercial Loan Commercia…" at bounding box center [296, 433] width 465 height 308
click at [498, 564] on button "Continue" at bounding box center [472, 555] width 75 height 28
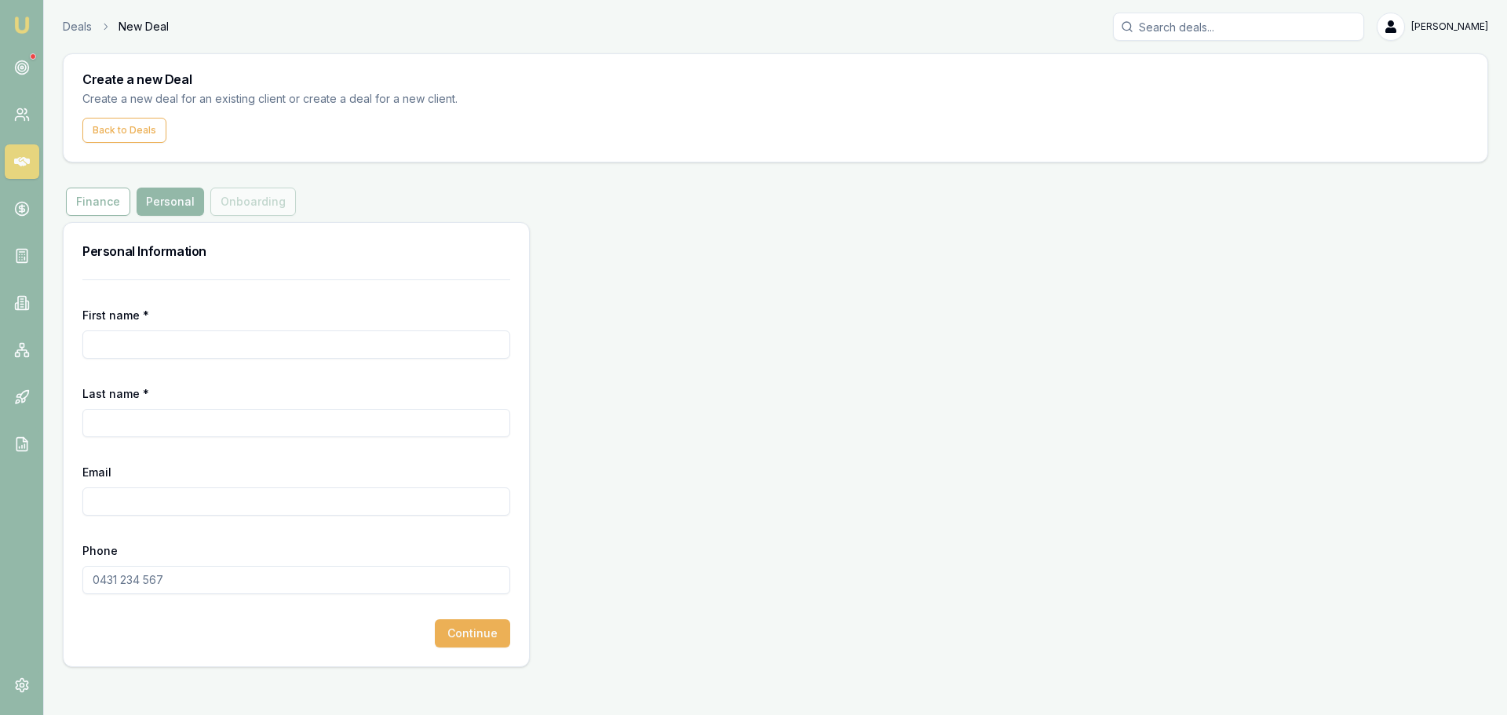
click at [305, 343] on input "First name *" at bounding box center [296, 344] width 428 height 28
type input "OUSAMA"
type input "ABDUL-RAHMAN"
click at [267, 497] on input "Email" at bounding box center [296, 501] width 428 height 28
type input "ous.sr52011@gmail.com"
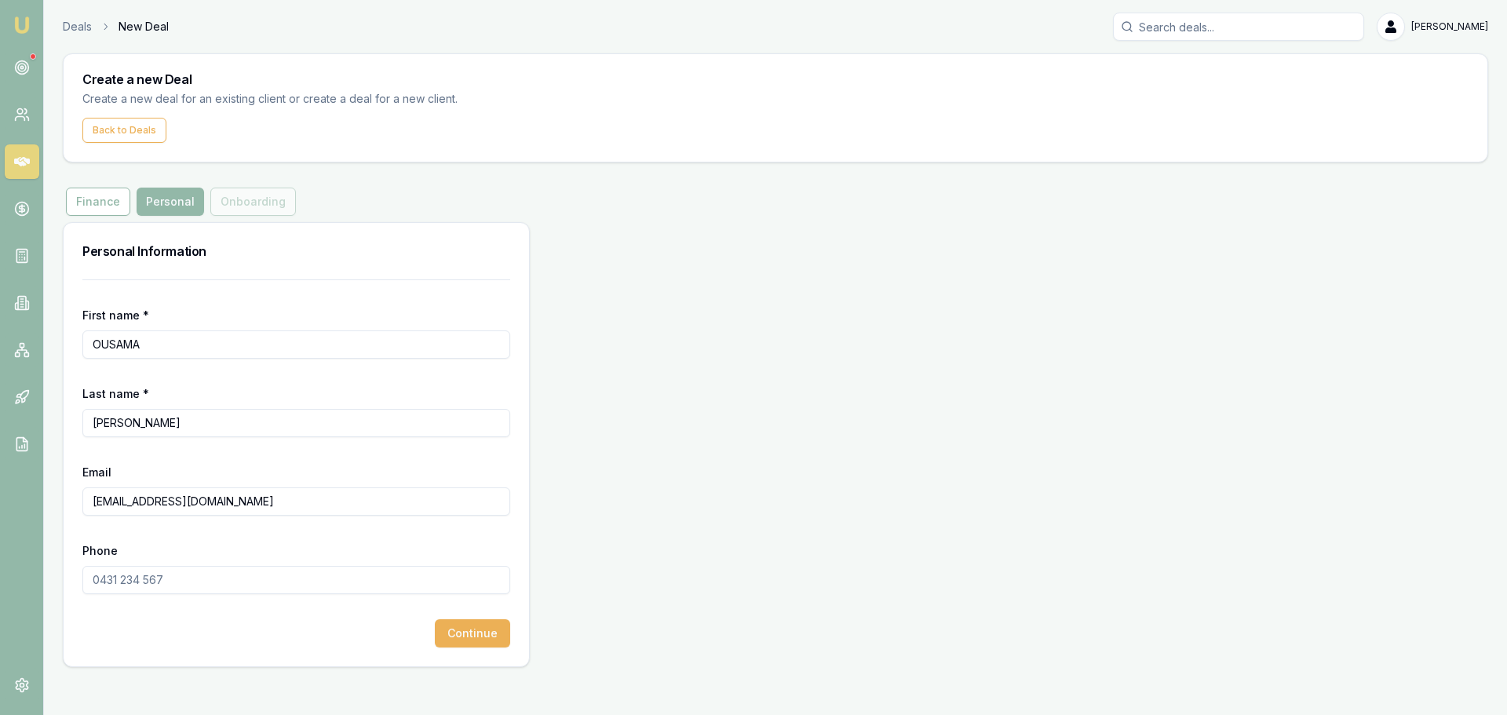
click at [125, 578] on input "Phone" at bounding box center [296, 580] width 428 height 28
type input "0468 494 888"
click at [476, 629] on button "Continue" at bounding box center [472, 633] width 75 height 28
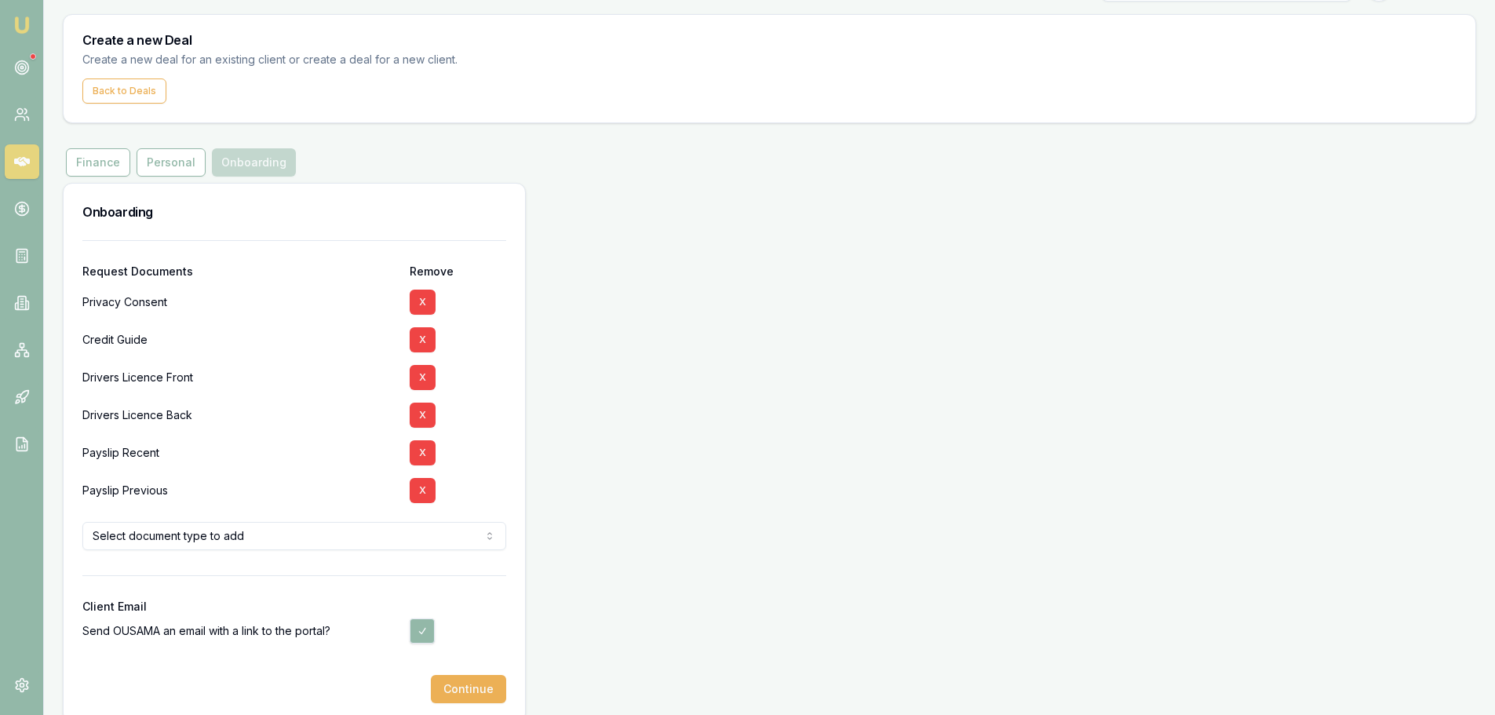
scroll to position [60, 0]
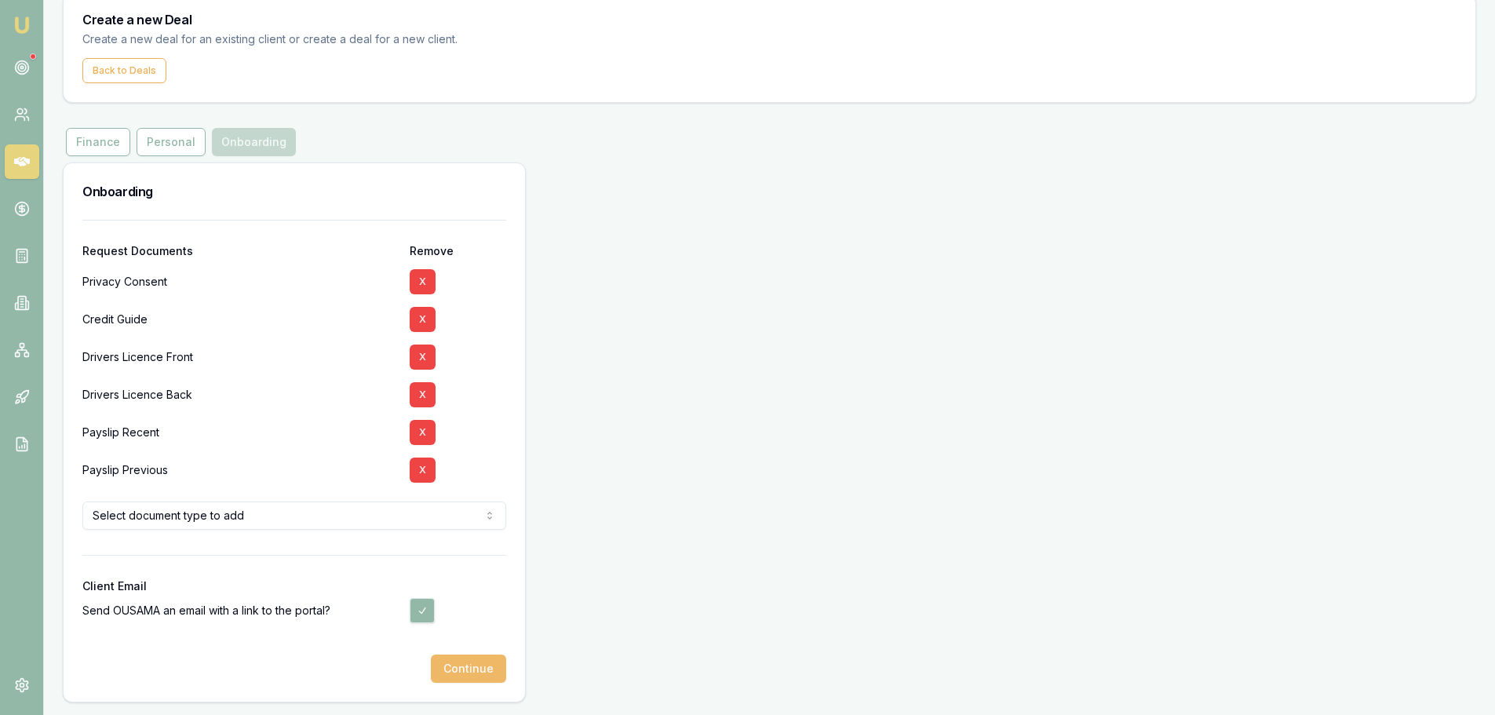
click at [486, 665] on button "Continue" at bounding box center [468, 669] width 75 height 28
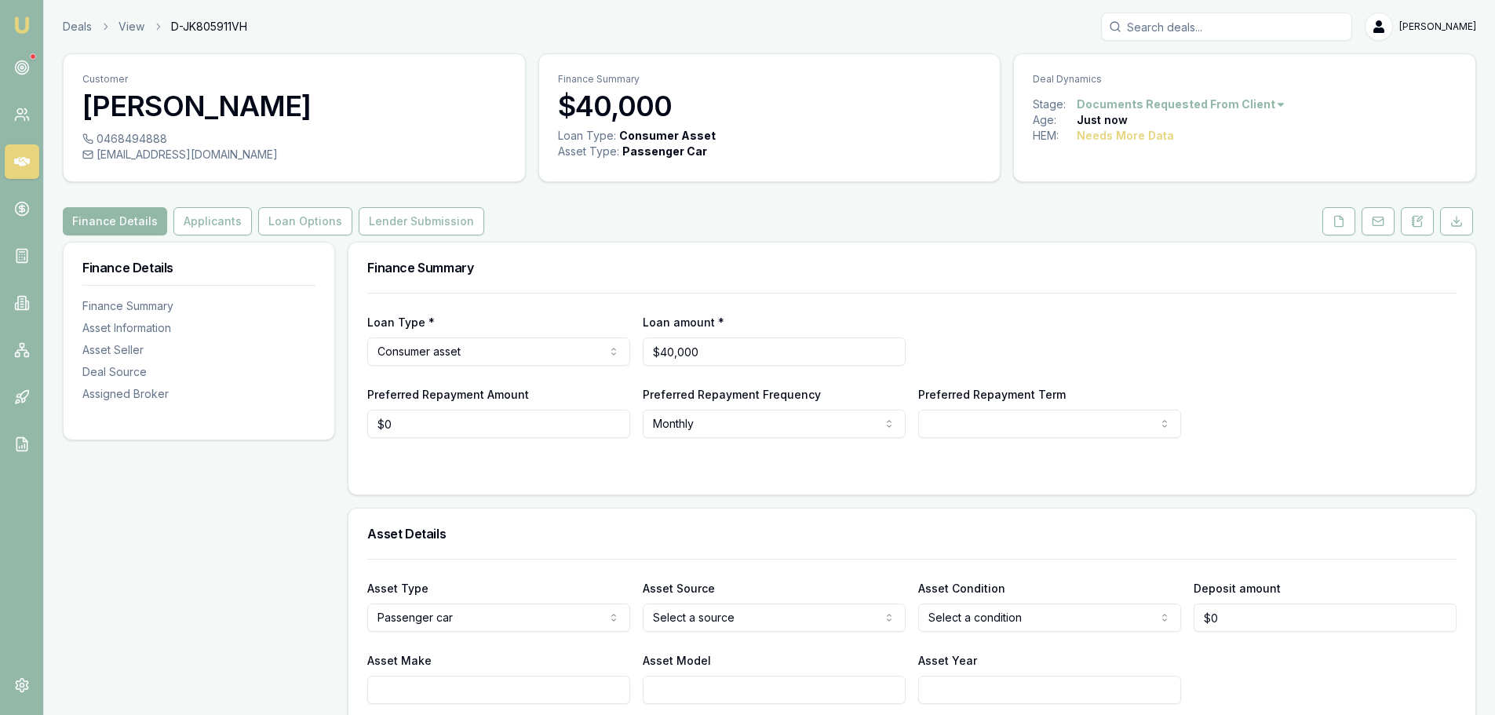
click at [657, 259] on div "Finance Summary" at bounding box center [911, 268] width 1127 height 50
click at [684, 256] on div "Finance Summary" at bounding box center [911, 268] width 1127 height 50
click at [640, 258] on div "Finance Summary" at bounding box center [911, 268] width 1127 height 50
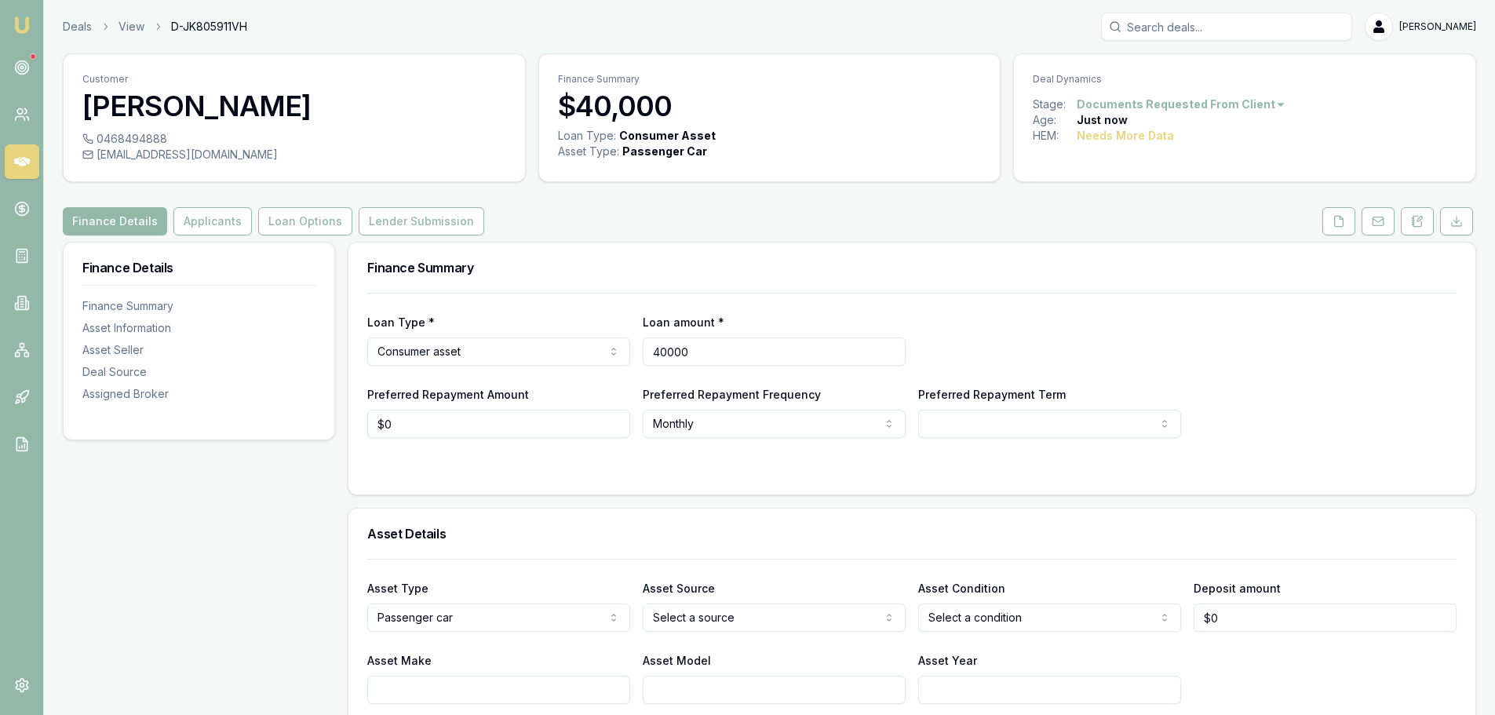
drag, startPoint x: 734, startPoint y: 355, endPoint x: 389, endPoint y: 367, distance: 345.6
click at [389, 367] on div "Loan Type * Consumer asset Consumer loan Consumer asset Commercial loan Commerc…" at bounding box center [911, 365] width 1089 height 145
type input "$25,000"
click at [1055, 422] on html "Emu Broker Deals View D-JK805911VH Erin Shield Toggle Menu Customer OUSAMA ABDU…" at bounding box center [747, 357] width 1495 height 715
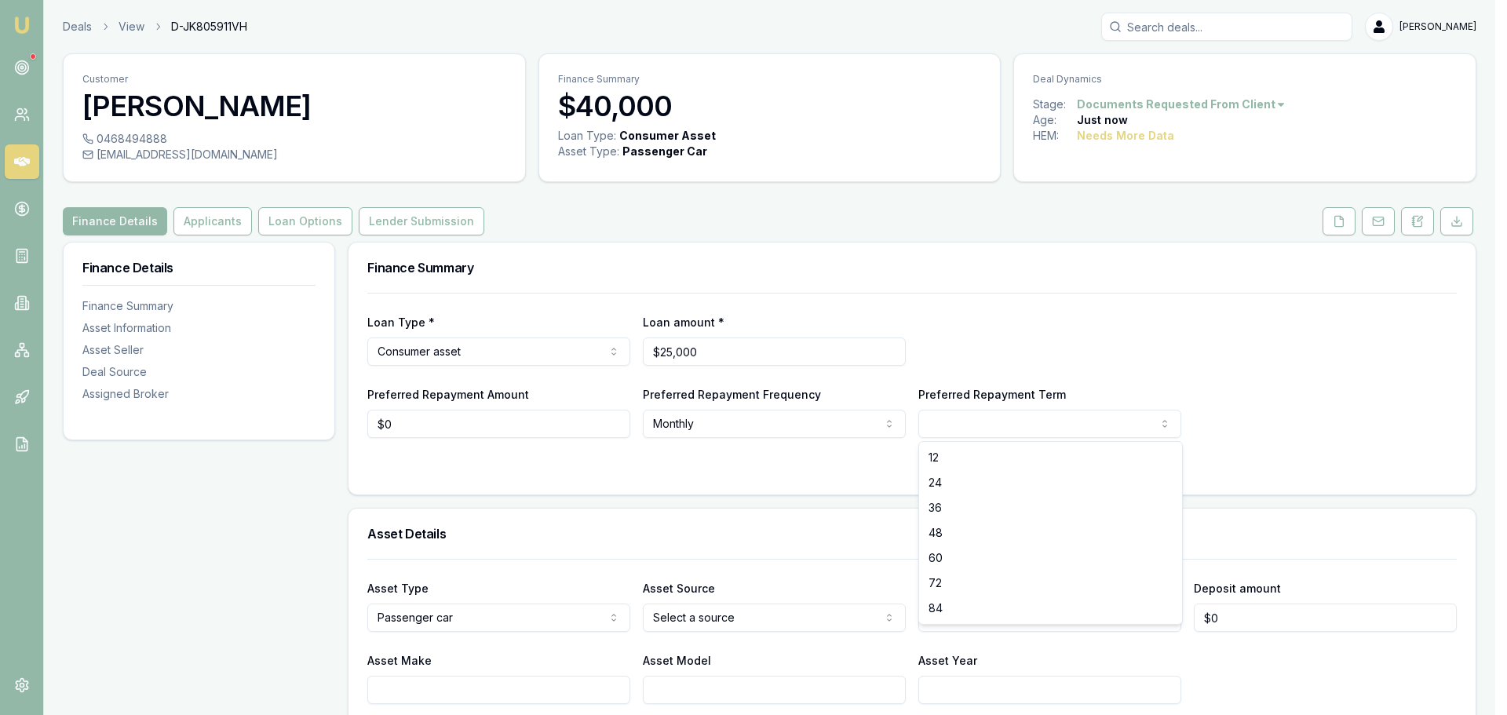
select select "60"
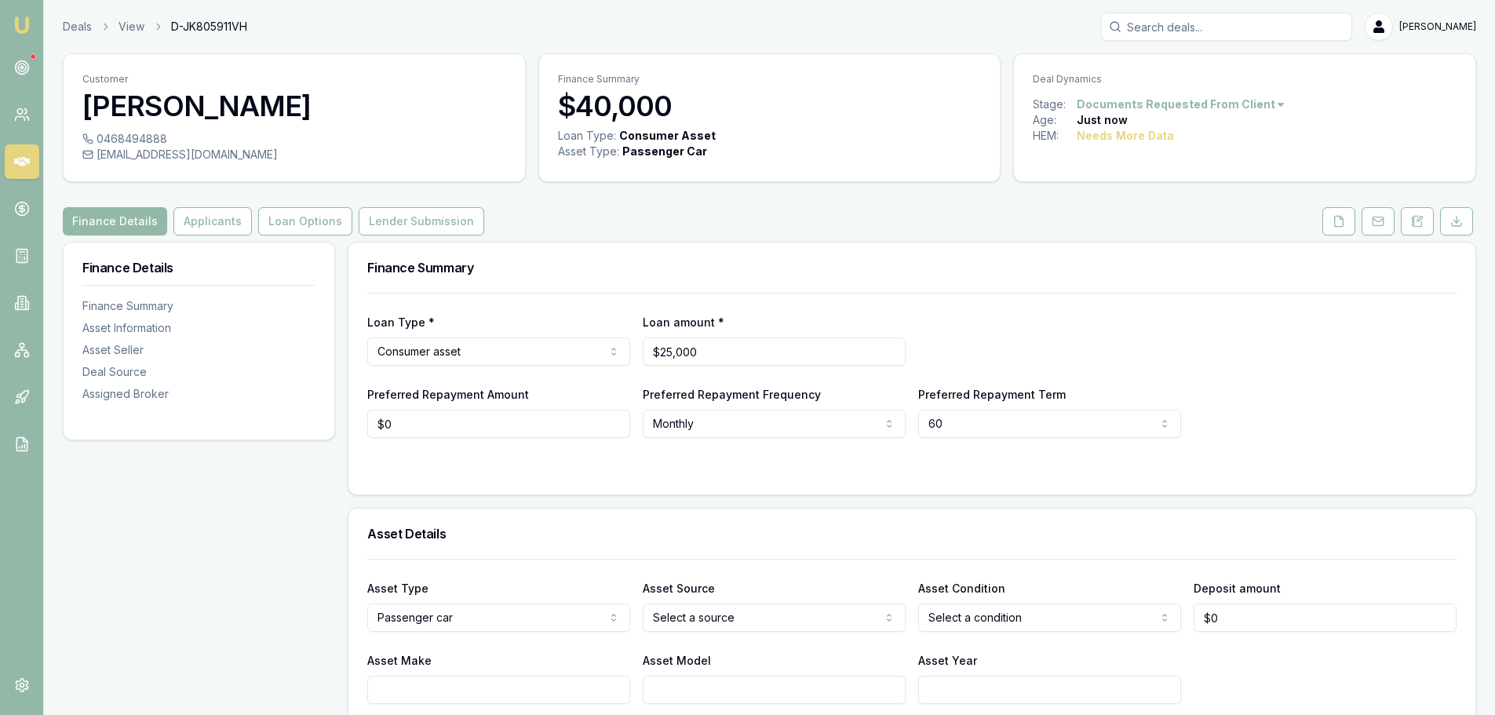
click at [806, 443] on form "Loan Type * Consumer asset Consumer loan Consumer asset Commercial loan Commerc…" at bounding box center [911, 384] width 1089 height 183
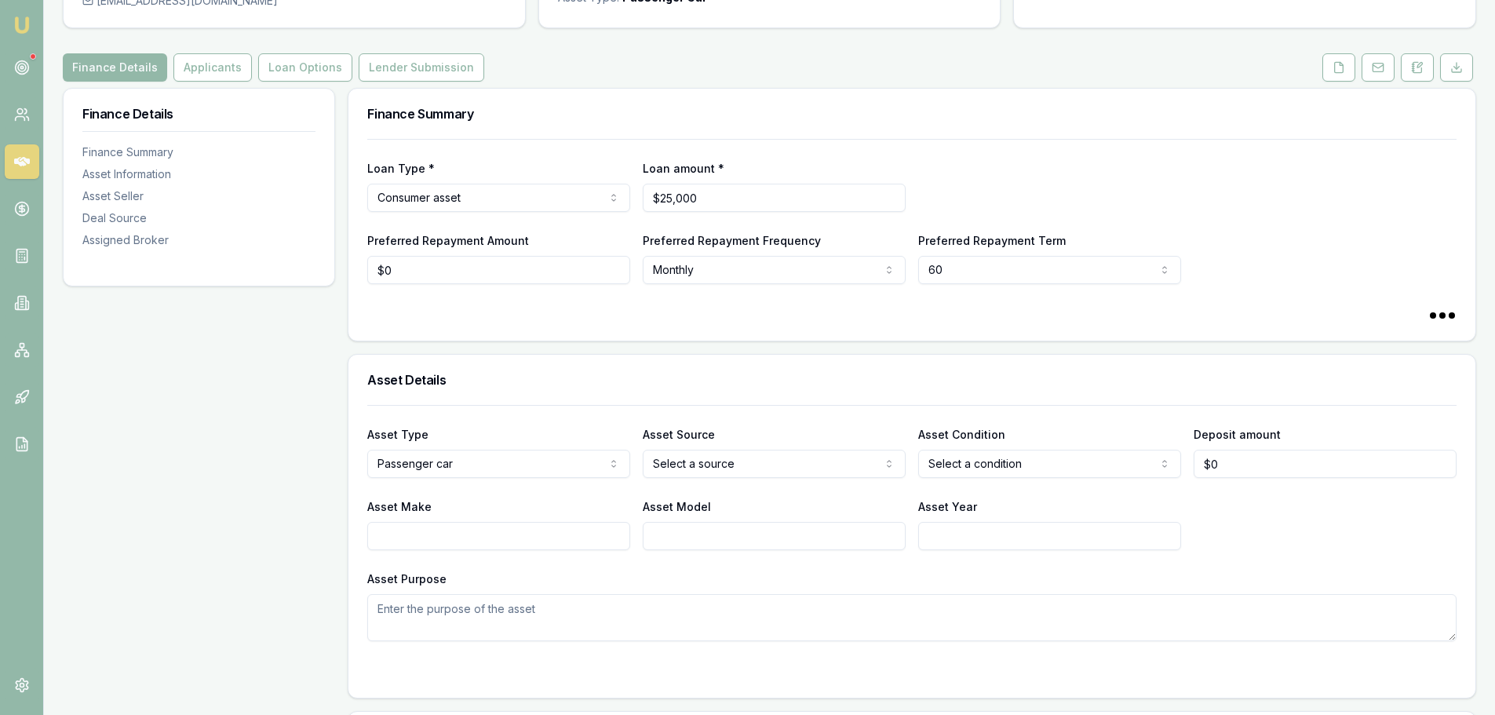
scroll to position [392, 0]
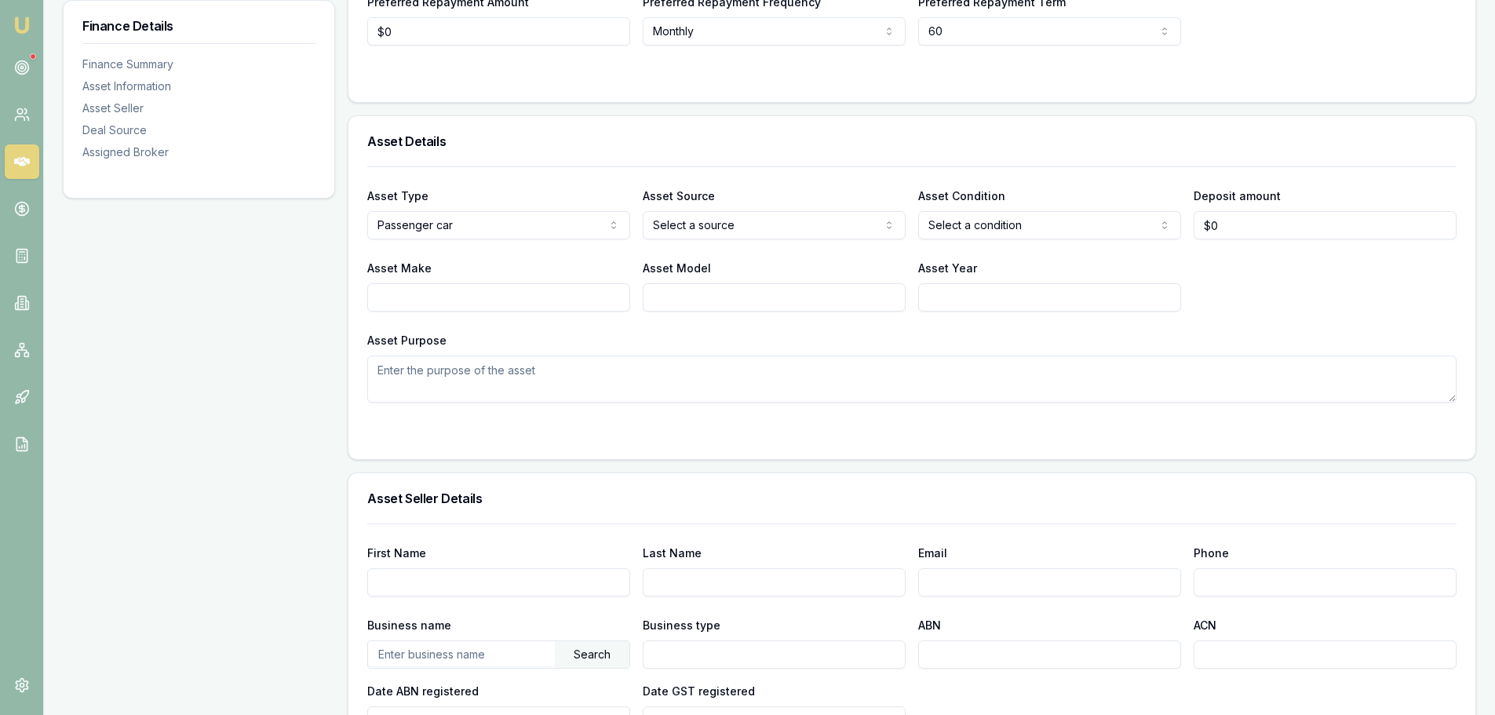
click at [411, 306] on input "Asset Make" at bounding box center [498, 297] width 263 height 28
type input "MERCEDES"
type input "C63"
type input "2008-2010"
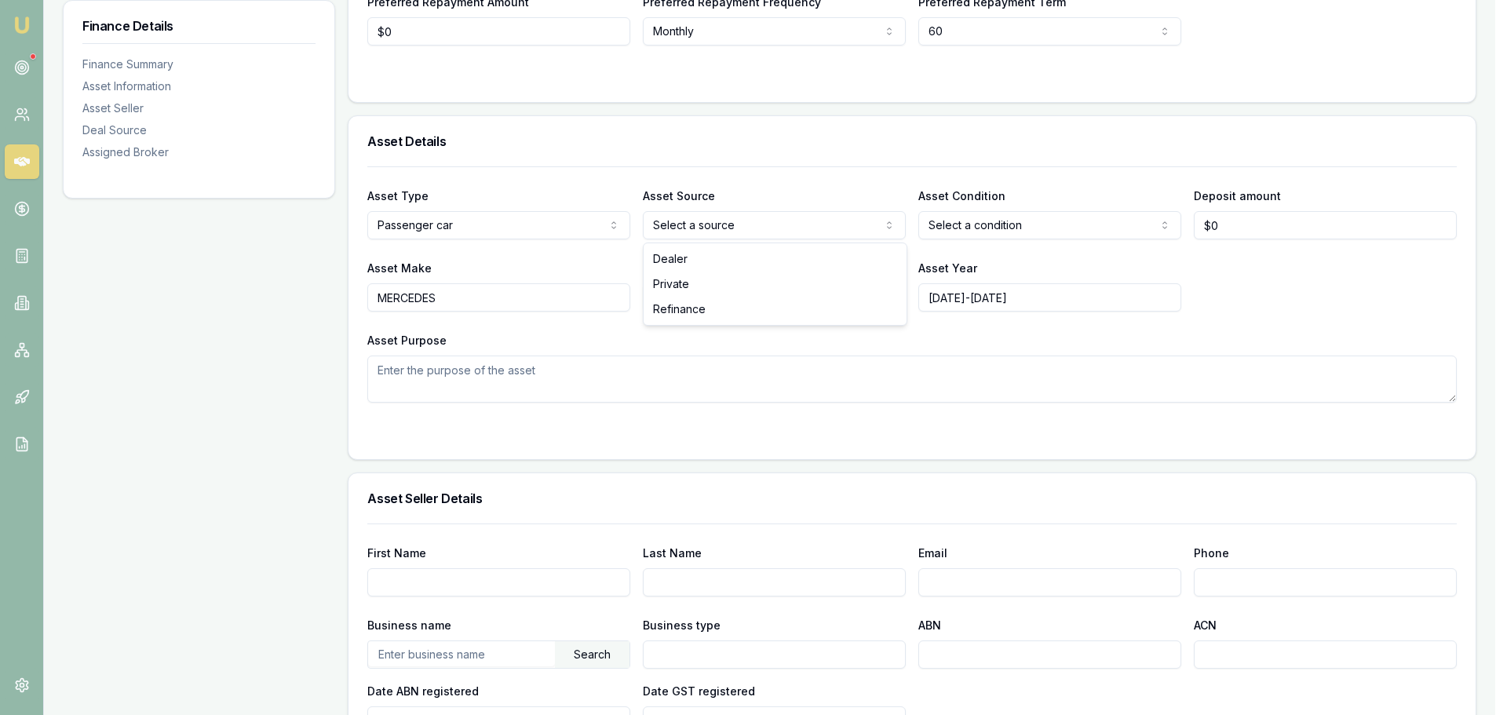
select select "PRIVATE"
click at [1228, 288] on div "Asset Make MERCEDES Asset Model C63 Asset Year 2008-2010" at bounding box center [911, 284] width 1089 height 53
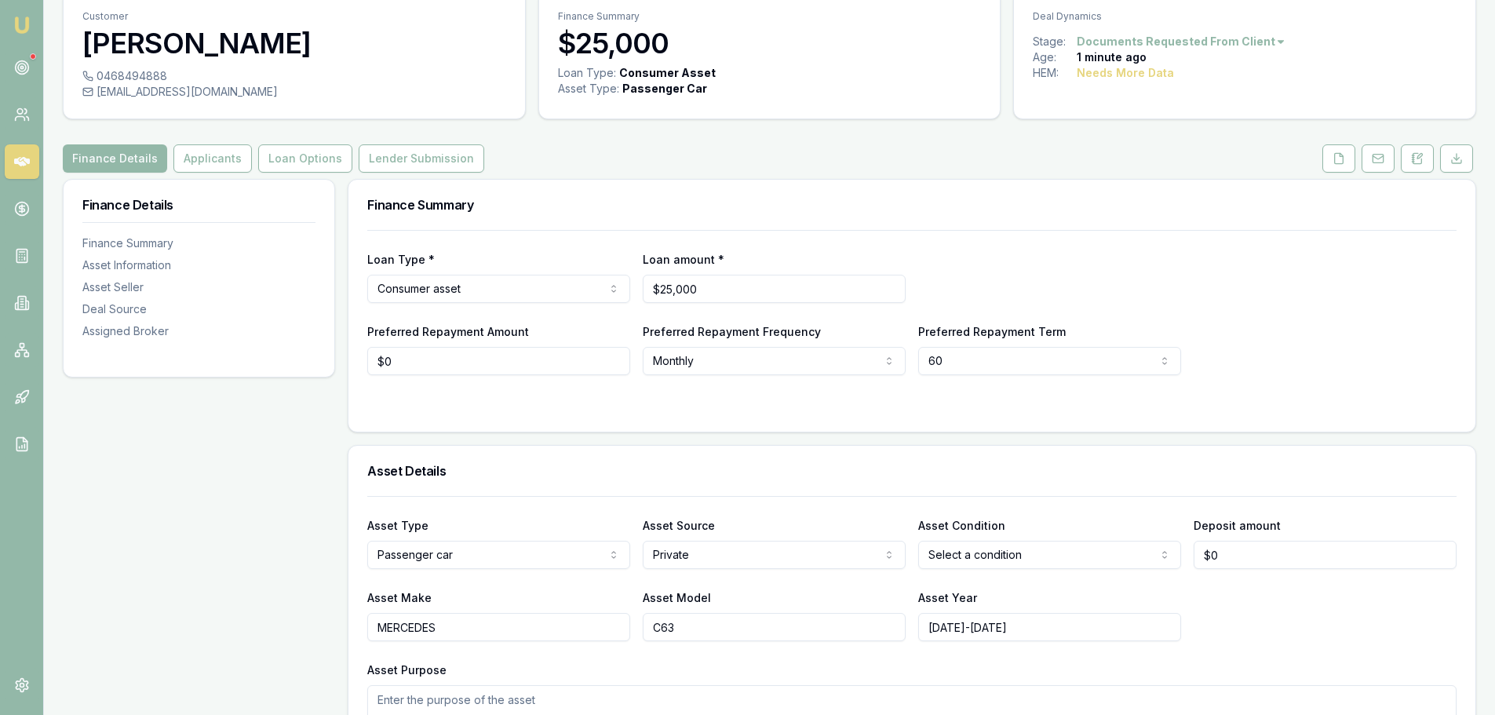
scroll to position [0, 0]
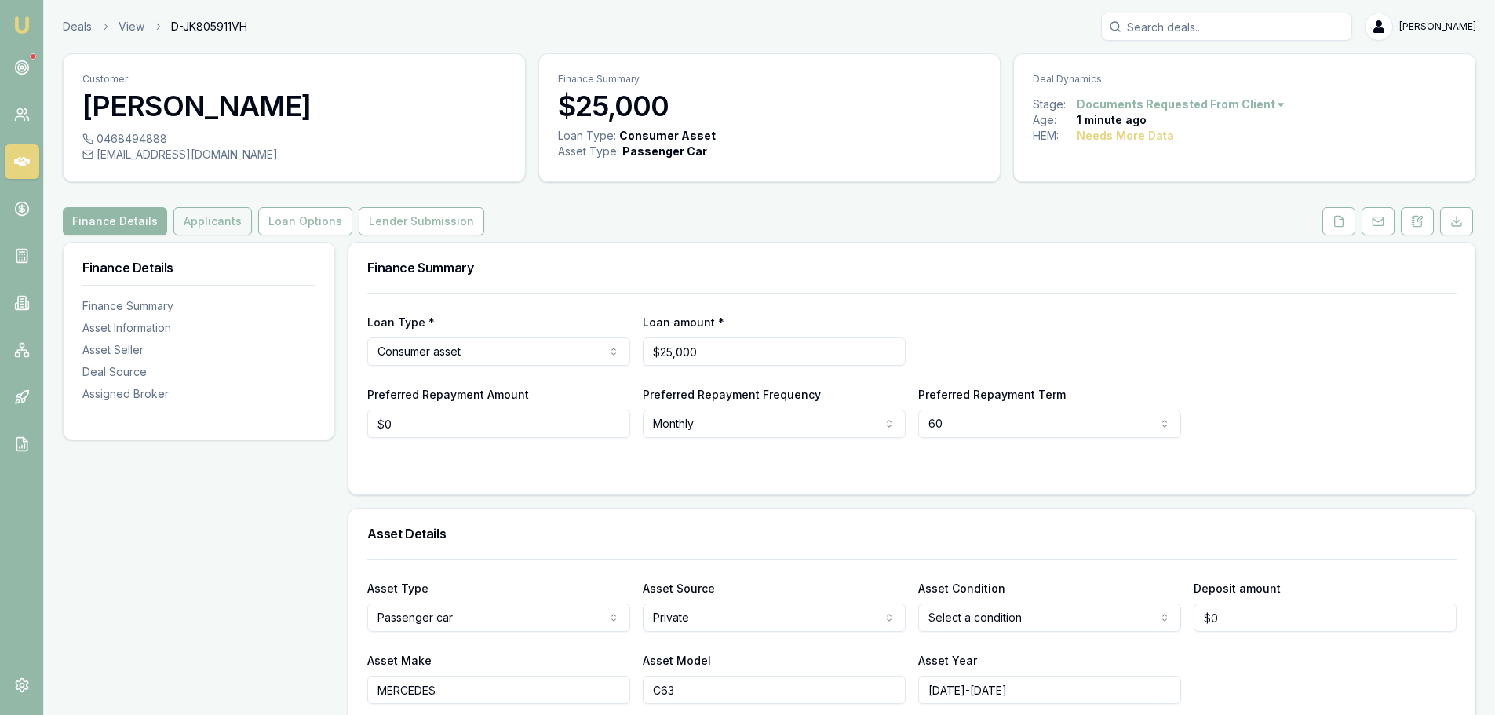
click at [221, 223] on button "Applicants" at bounding box center [212, 221] width 78 height 28
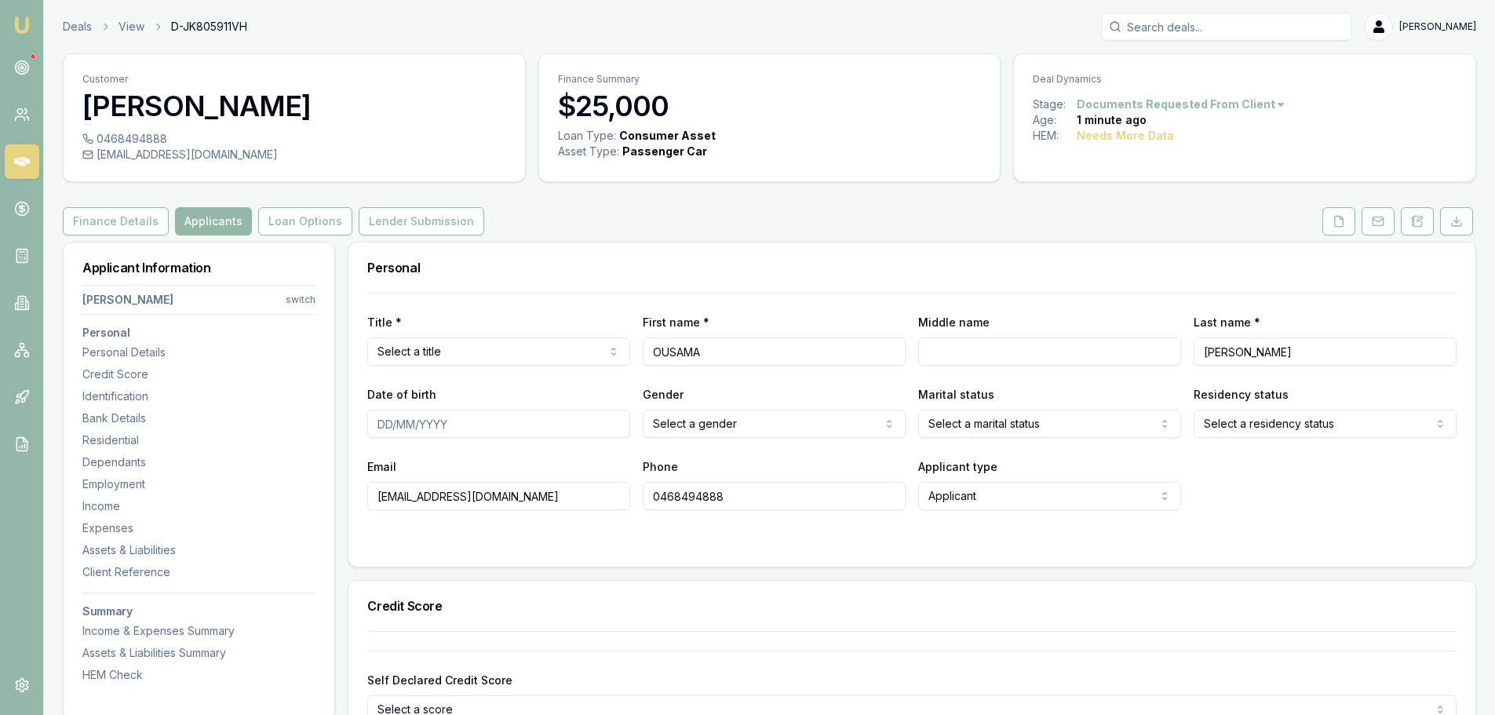
click at [818, 230] on div "Finance Details Applicants Loan Options Lender Submission" at bounding box center [770, 221] width 1414 height 28
click at [830, 228] on div "Finance Details Applicants Loan Options Lender Submission" at bounding box center [770, 221] width 1414 height 28
click at [797, 258] on div "Personal" at bounding box center [911, 268] width 1127 height 50
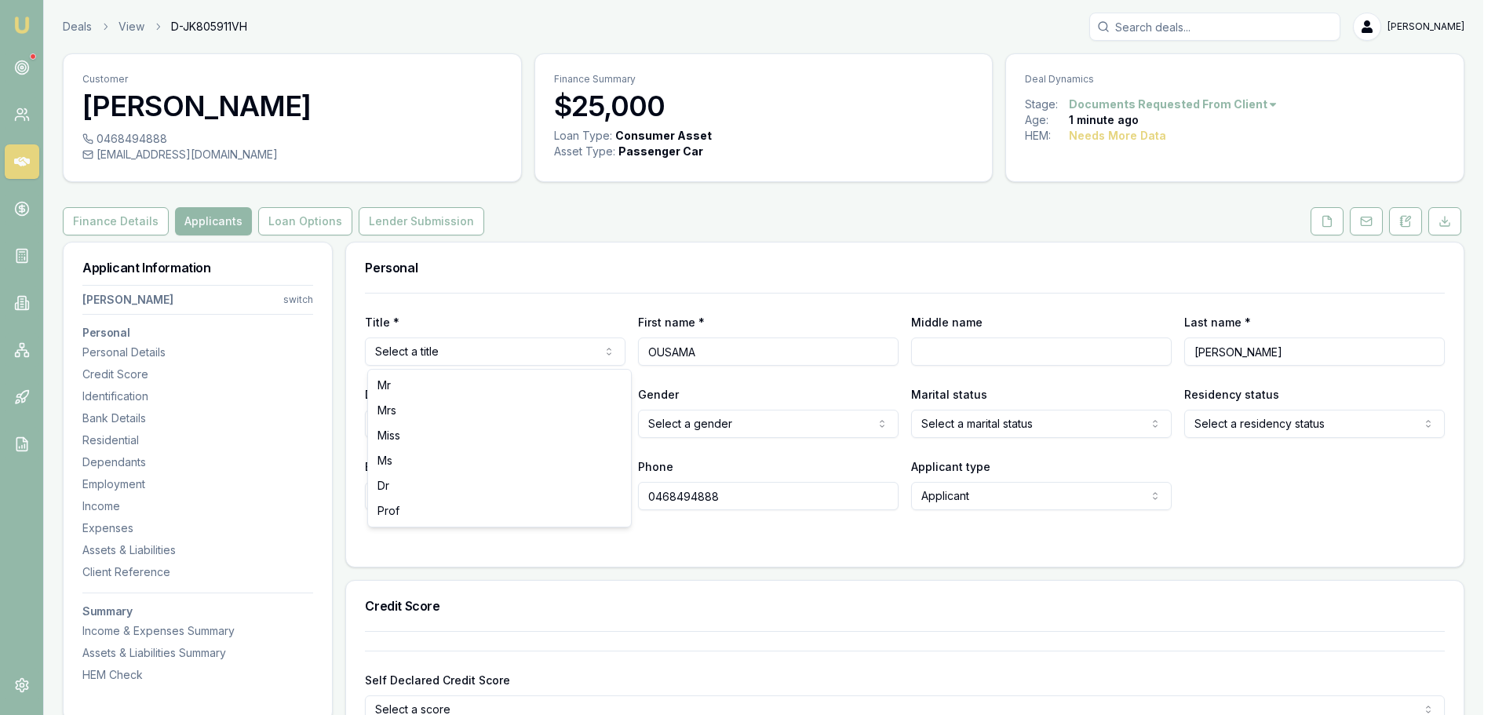
click at [442, 355] on html "Emu Broker Deals View D-JK805911VH Erin Shield Toggle Menu Customer OUSAMA ABDU…" at bounding box center [747, 357] width 1495 height 715
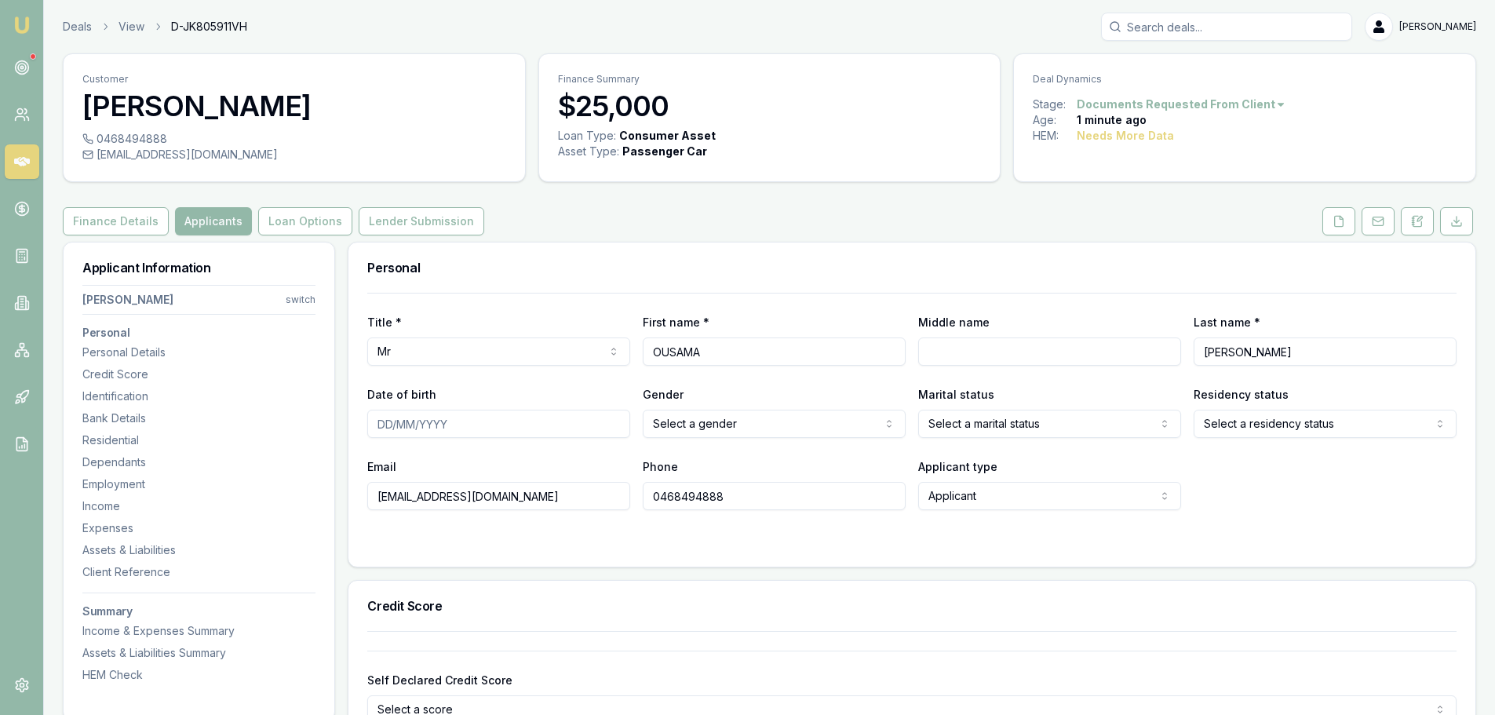
click at [544, 271] on h3 "Personal" at bounding box center [911, 267] width 1089 height 13
click at [545, 265] on h3 "Personal" at bounding box center [911, 267] width 1089 height 13
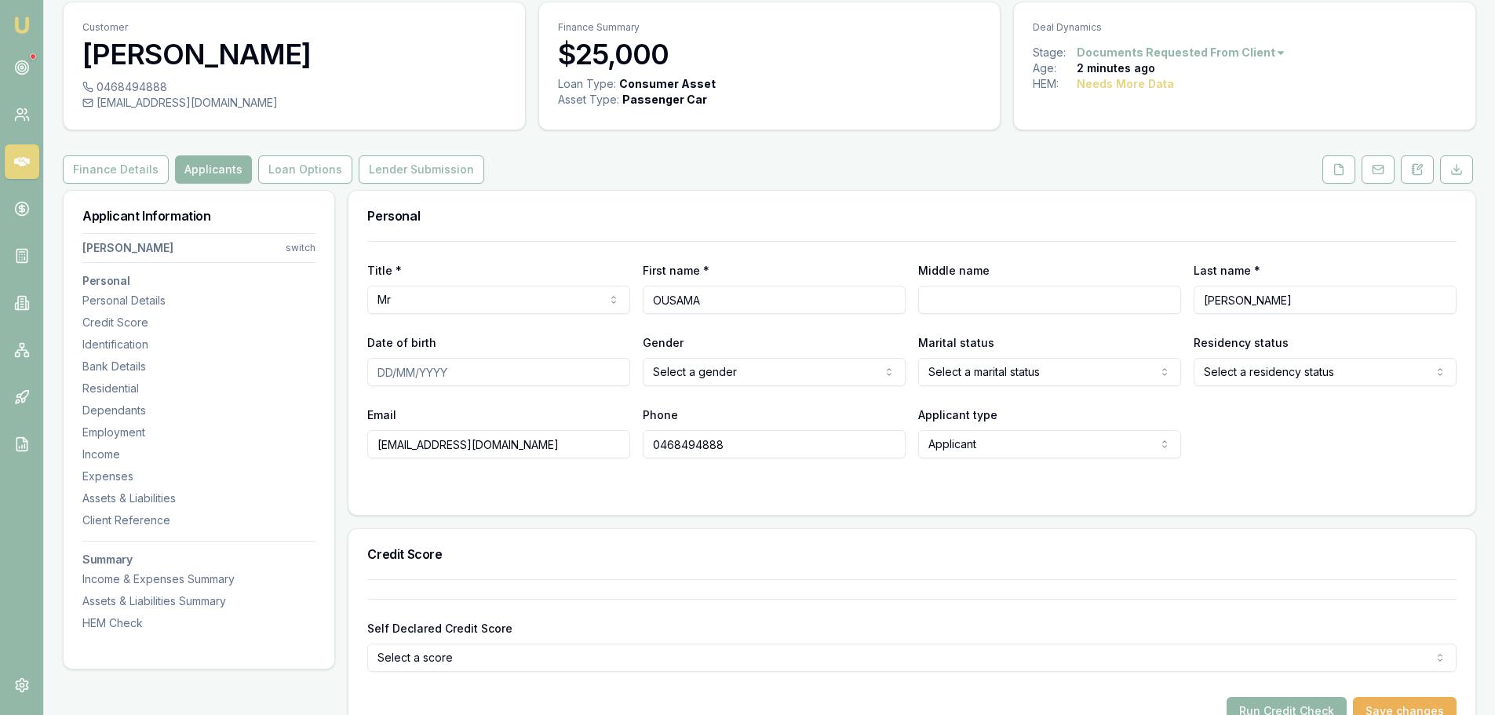
scroll to position [78, 0]
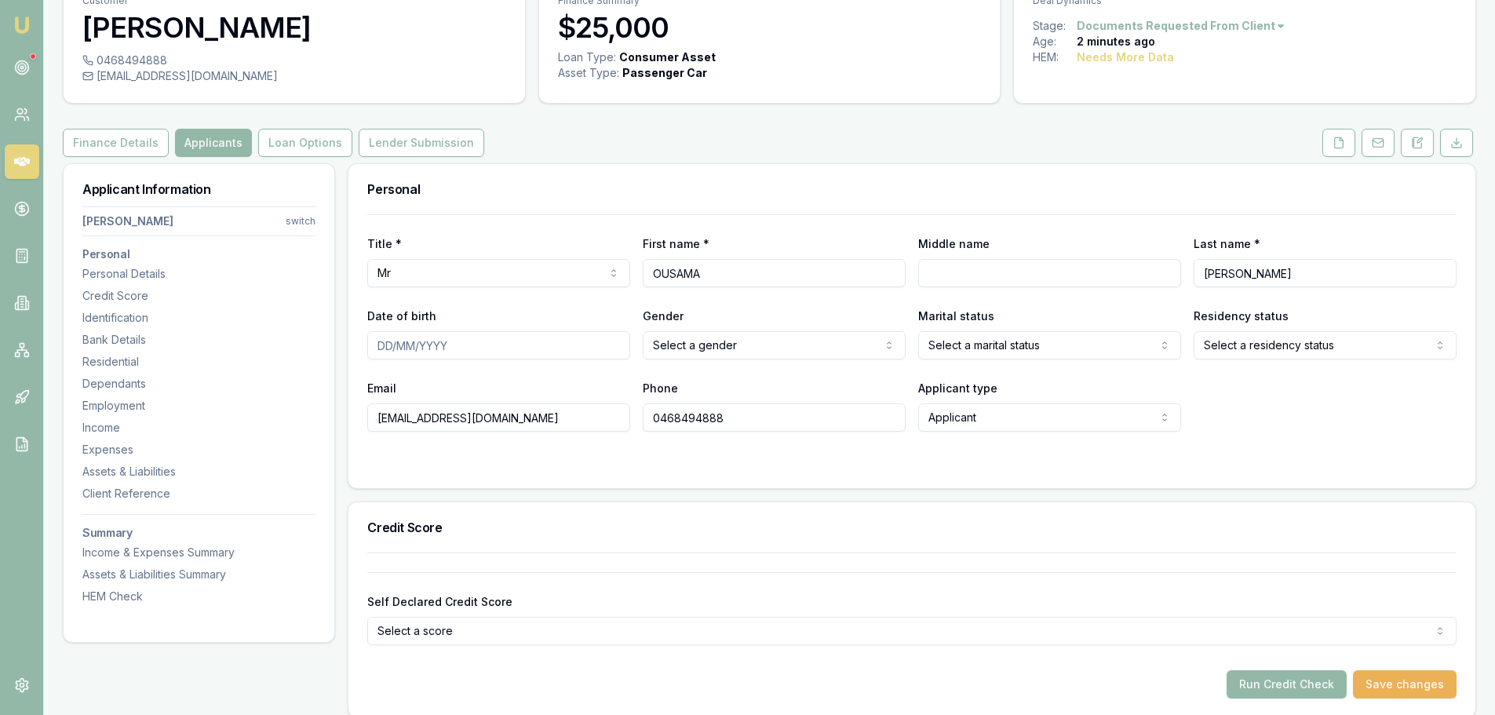
click at [495, 345] on input "Date of birth" at bounding box center [498, 345] width 263 height 28
type input "09/10/1999"
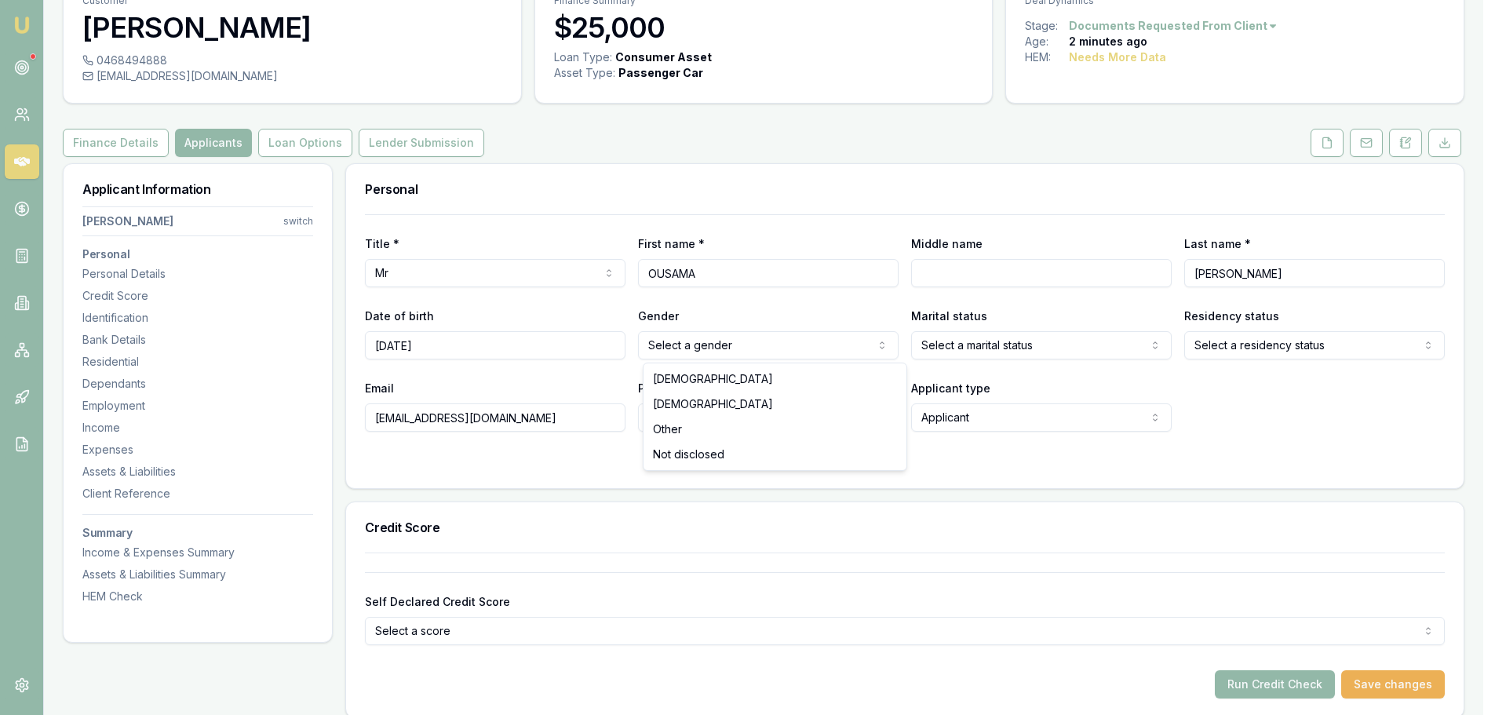
click at [722, 351] on html "Emu Broker Deals View D-JK805911VH Erin Shield Toggle Menu Customer OUSAMA ABDU…" at bounding box center [747, 279] width 1495 height 715
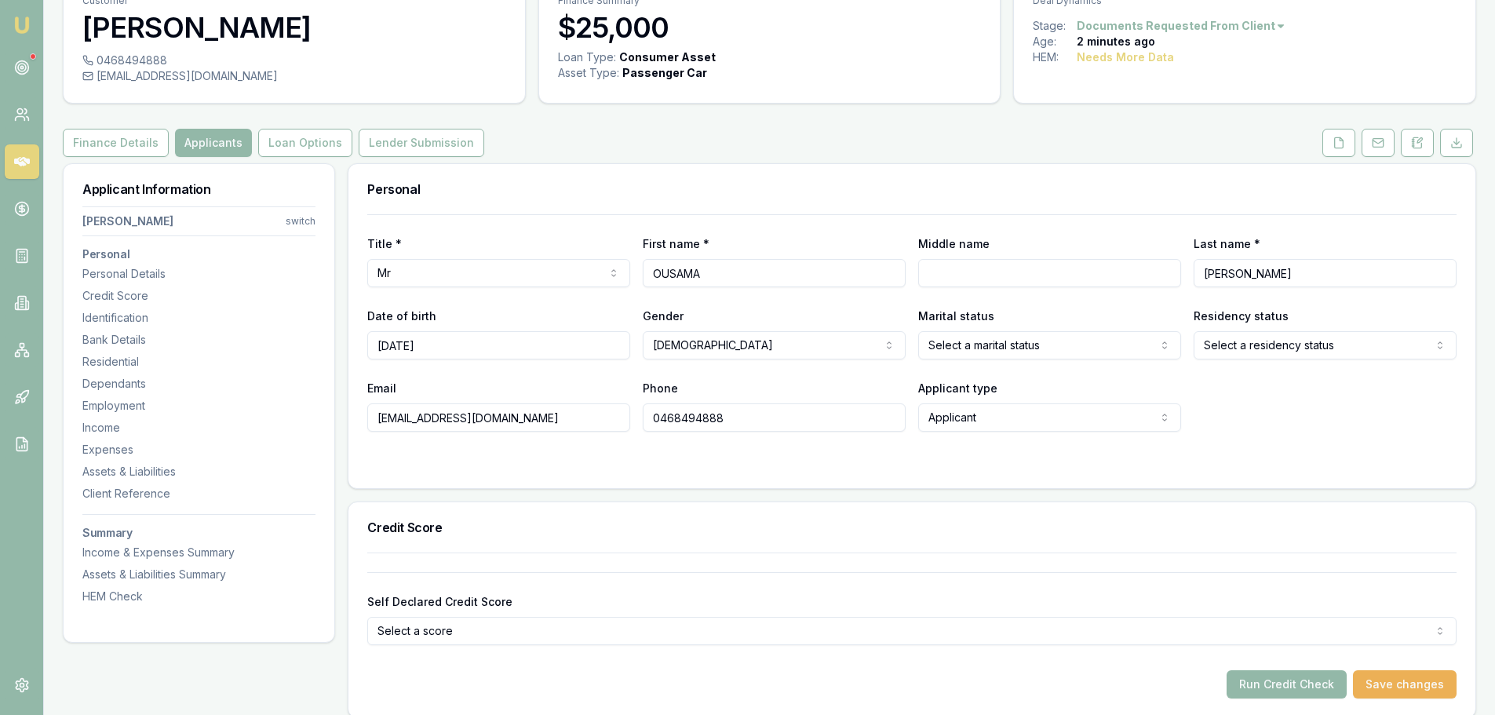
click at [1071, 343] on html "Emu Broker Deals View D-JK805911VH Erin Shield Toggle Menu Customer OUSAMA ABDU…" at bounding box center [747, 279] width 1495 height 715
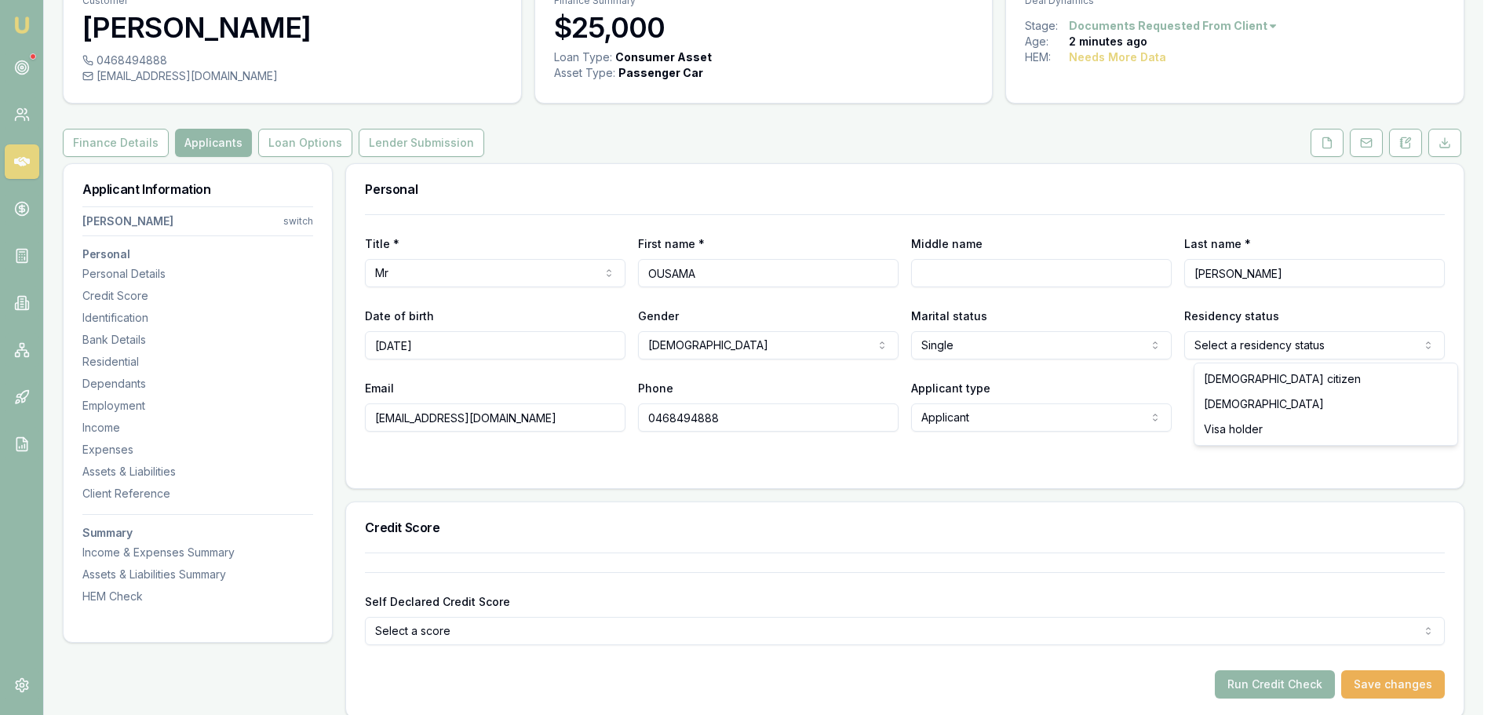
click at [1317, 343] on html "Emu Broker Deals View D-JK805911VH Erin Shield Toggle Menu Customer OUSAMA ABDU…" at bounding box center [747, 279] width 1495 height 715
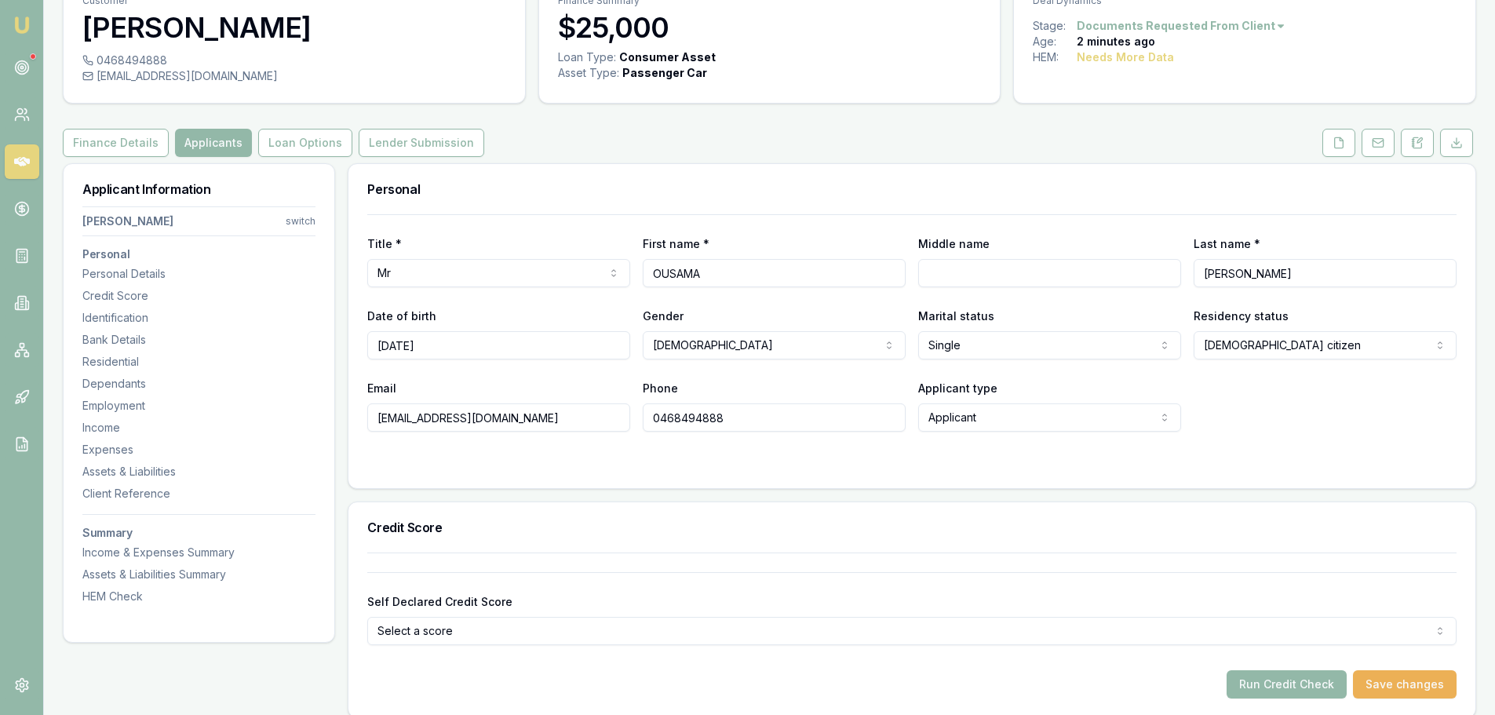
click at [1095, 146] on div "Finance Details Applicants Loan Options Lender Submission" at bounding box center [770, 143] width 1414 height 28
click at [633, 466] on div at bounding box center [911, 463] width 1089 height 13
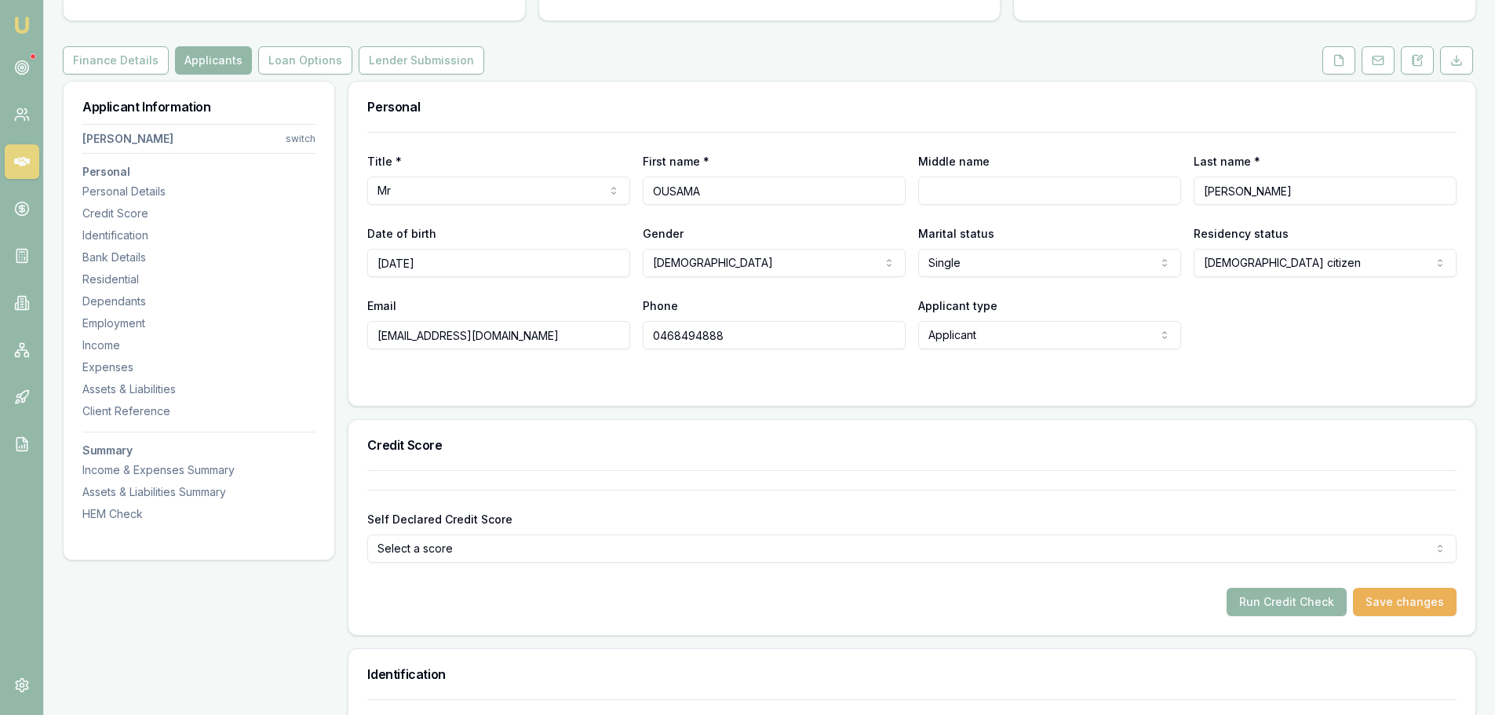
scroll to position [0, 0]
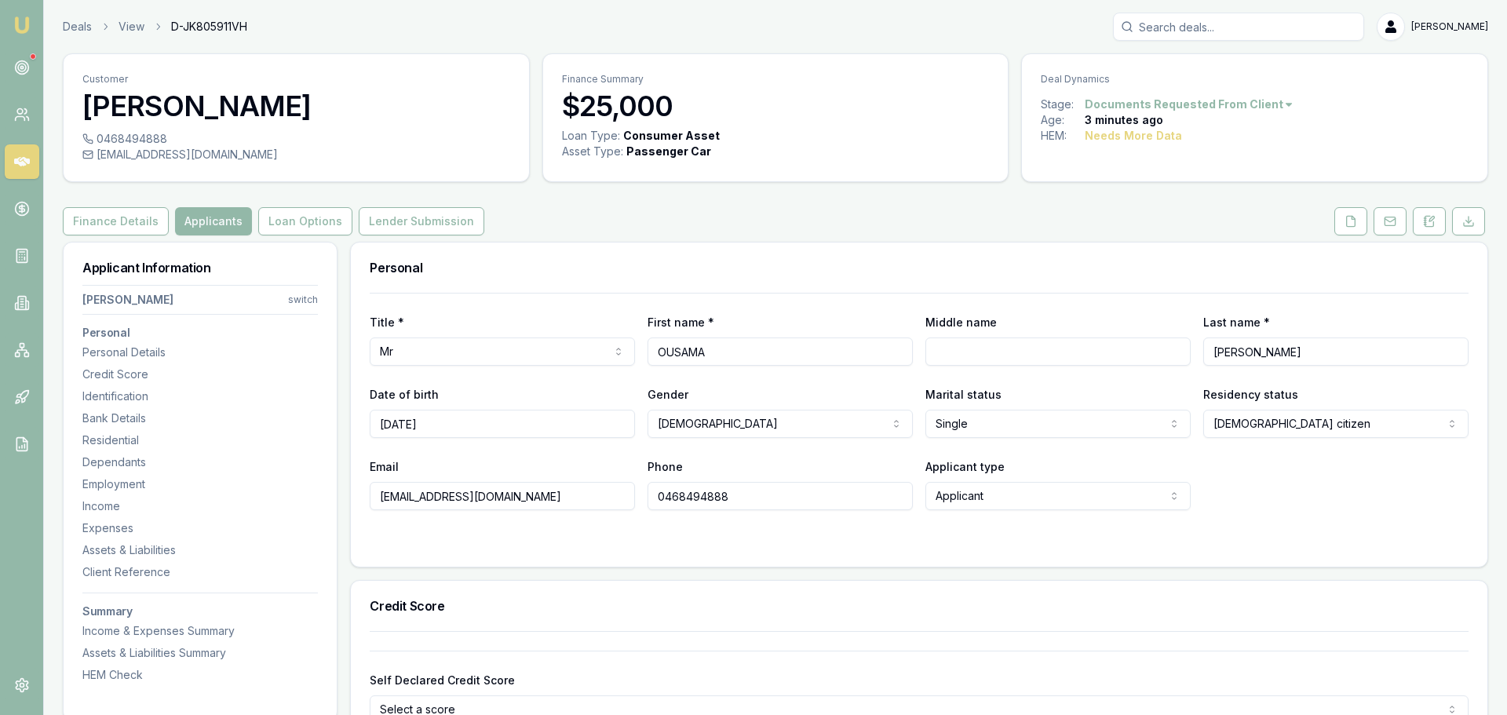
click at [1036, 424] on html "Emu Broker Deals View D-JK805911VH Erin Shield Toggle Menu Customer OUSAMA ABDU…" at bounding box center [753, 357] width 1507 height 715
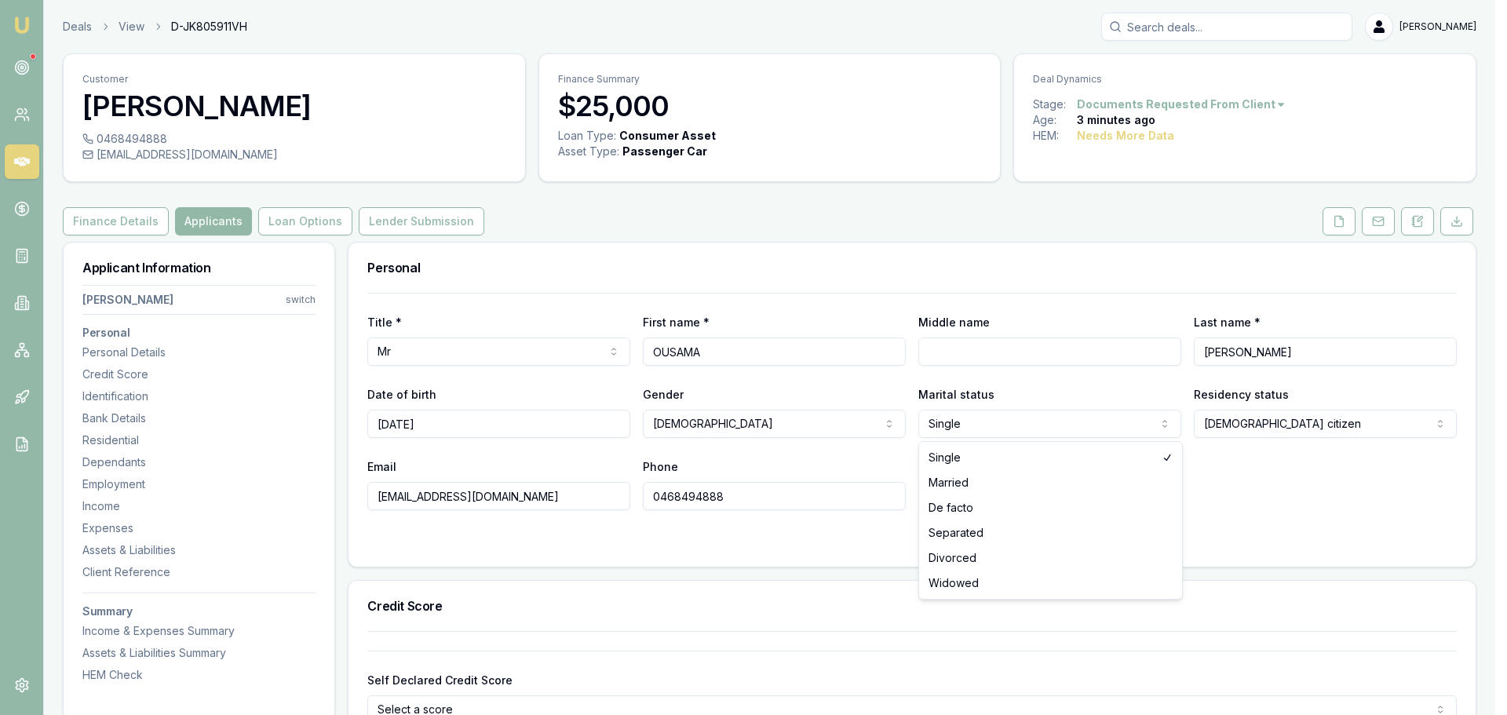
select select "MARRIED"
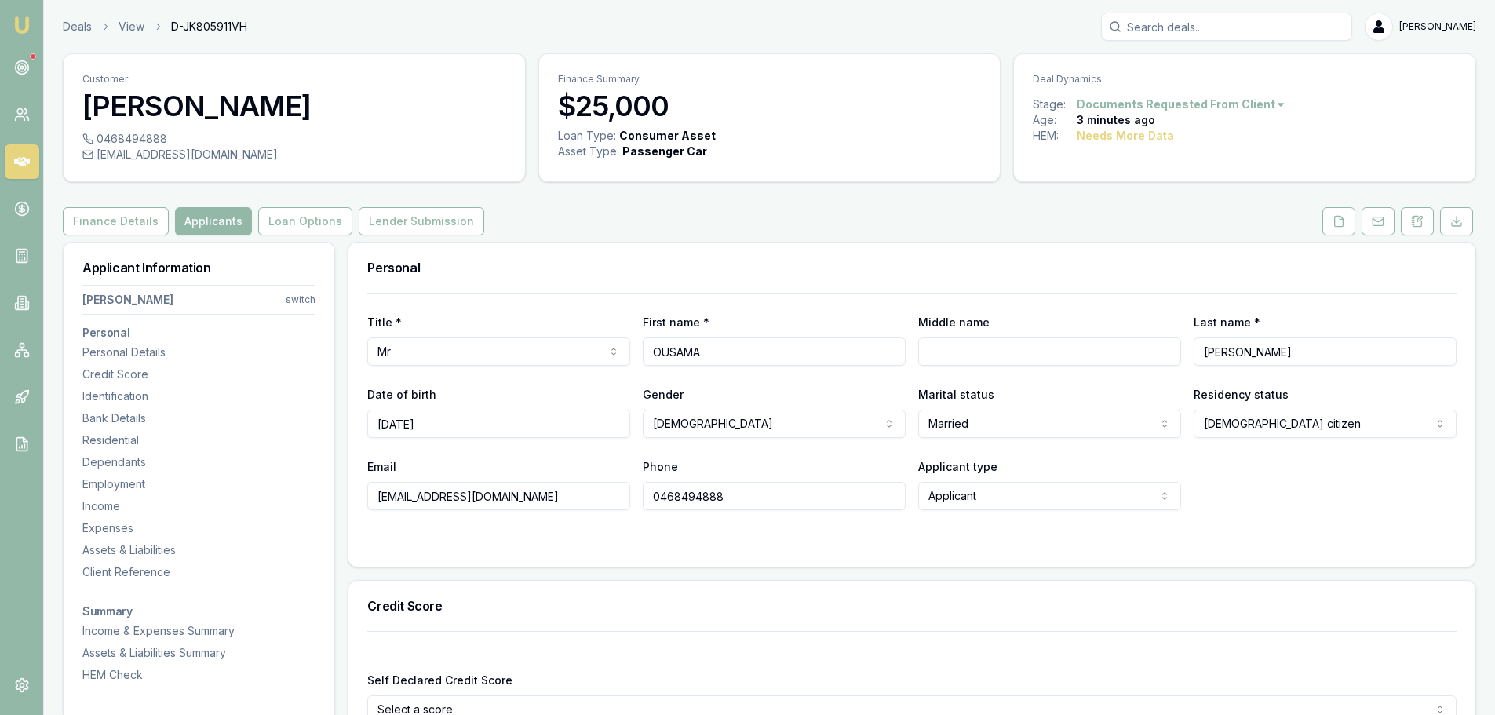
click at [1253, 483] on div "Email ous.sr52011@gmail.com Phone 0468494888 Applicant type Applicant Applicant…" at bounding box center [911, 483] width 1089 height 53
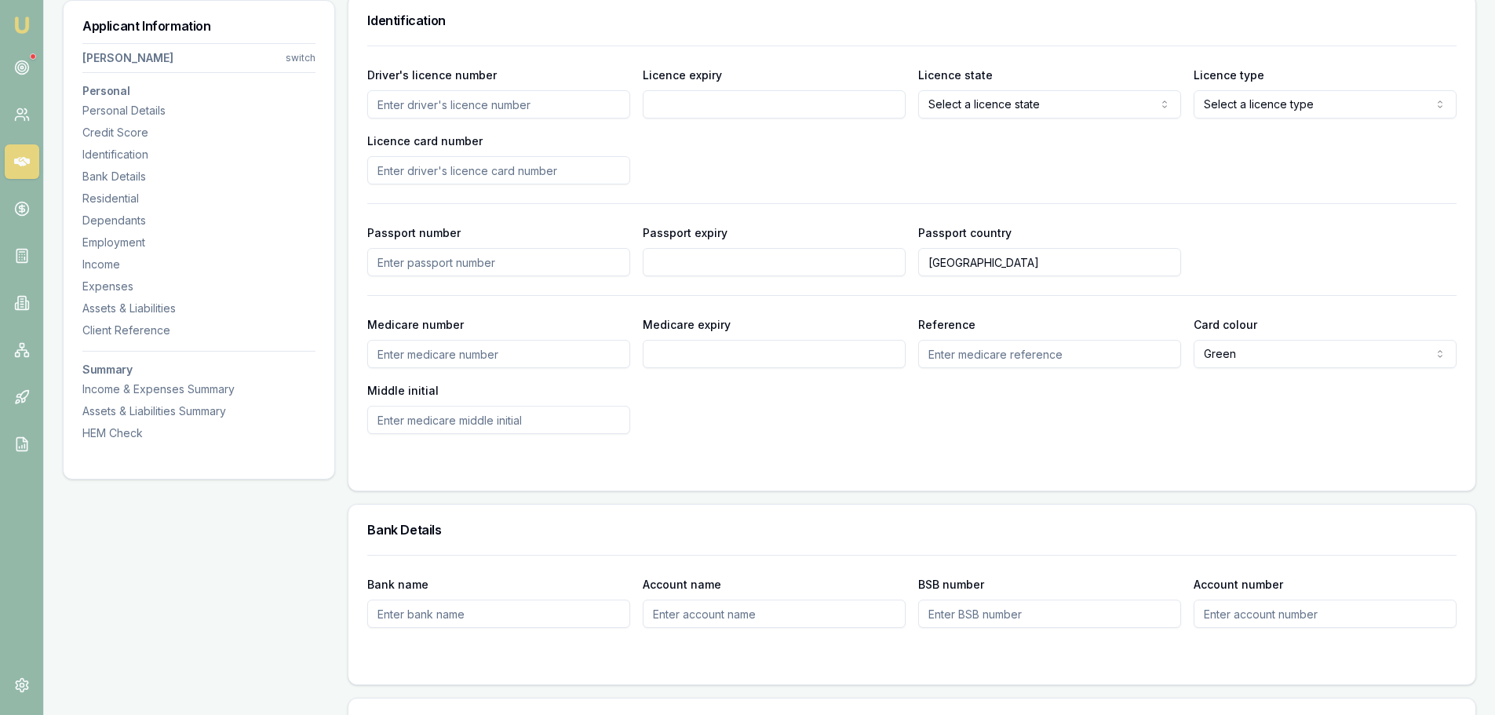
scroll to position [706, 0]
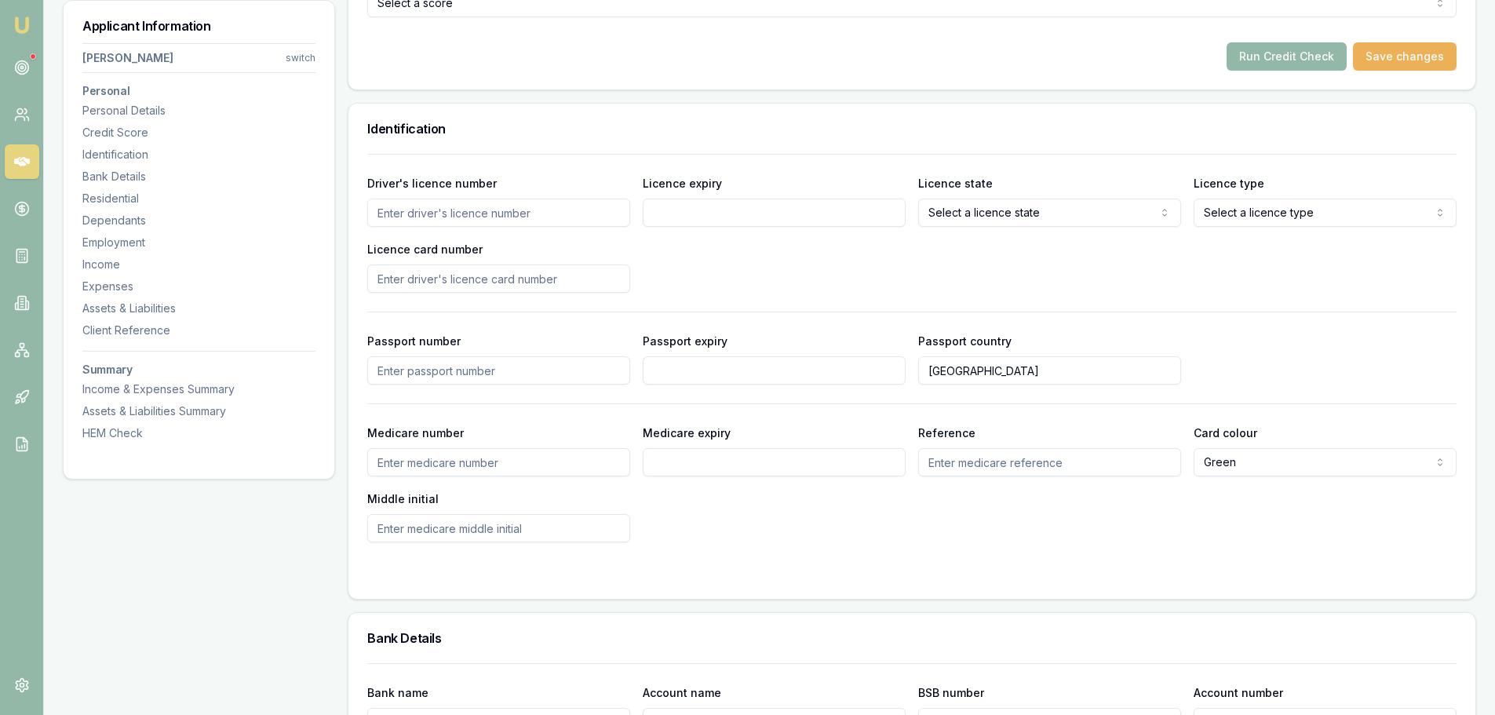
click at [541, 213] on input "Driver's licence number" at bounding box center [498, 213] width 263 height 28
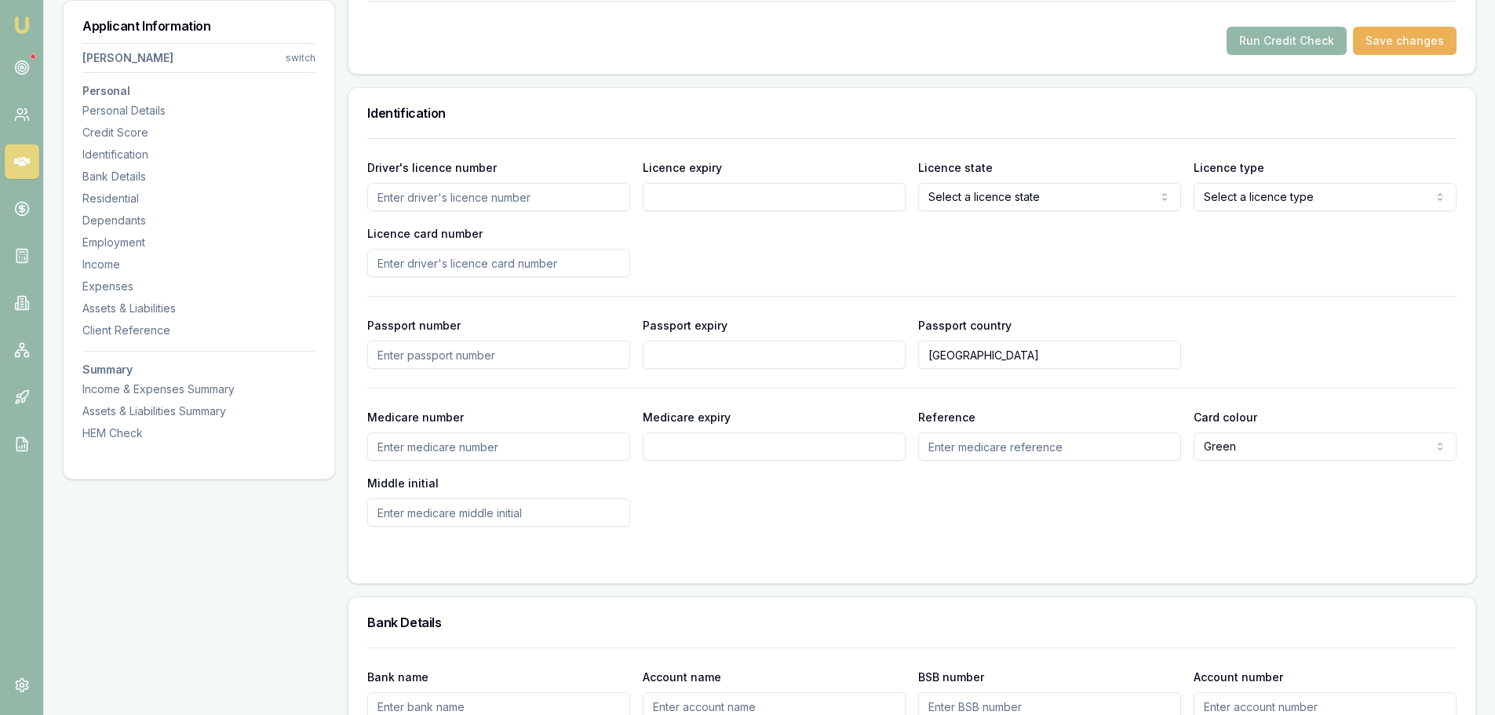
scroll to position [549, 0]
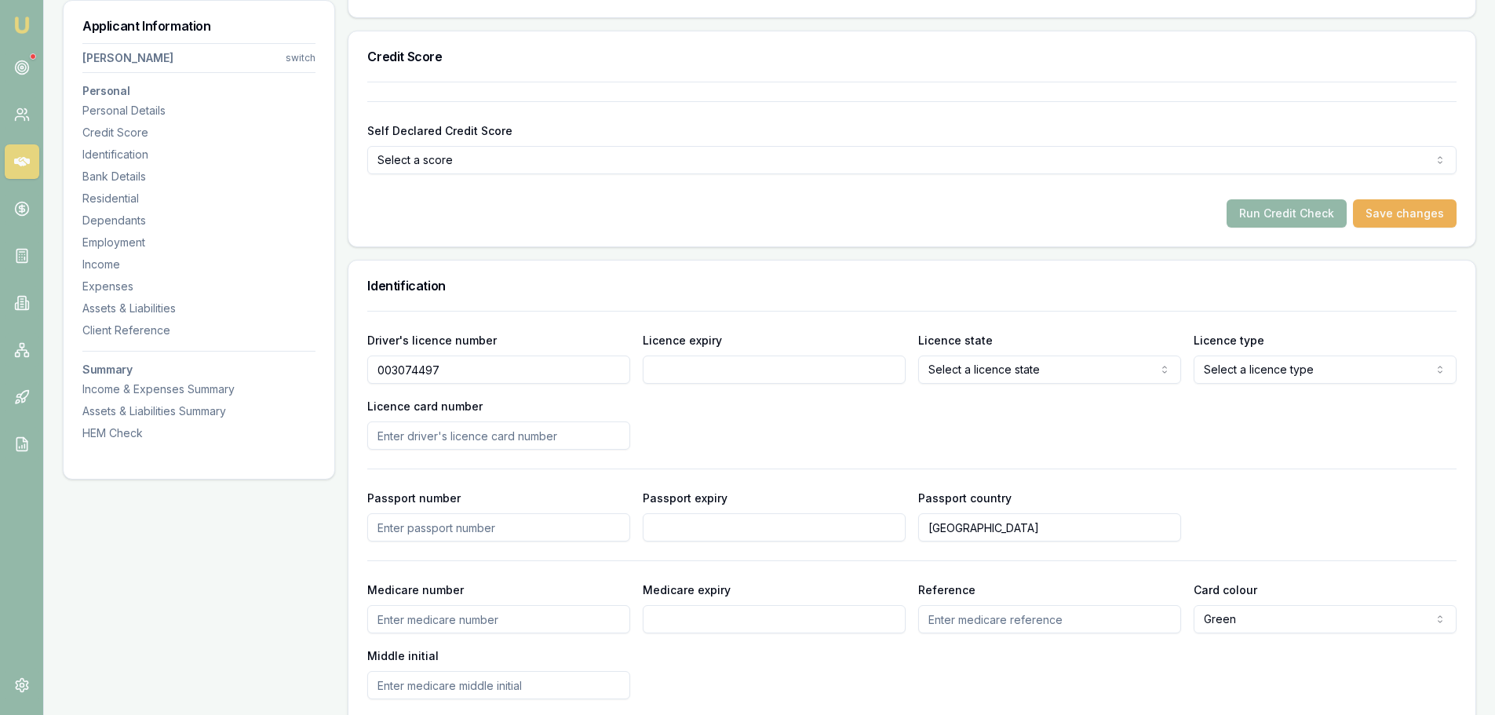
type input "003074497"
click at [658, 372] on input "Licence expiry" at bounding box center [774, 370] width 263 height 28
type input "20/10/2027"
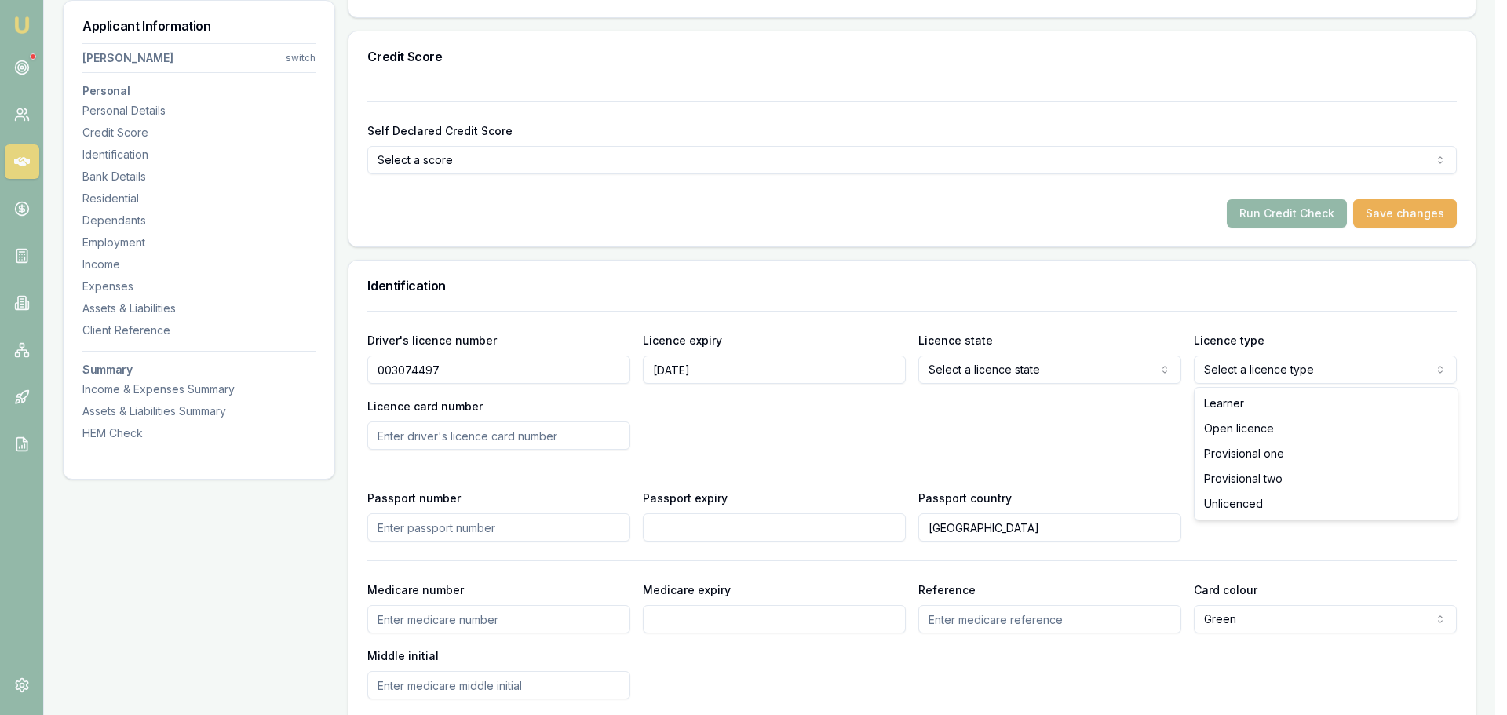
select select "OPEN_LICENCE"
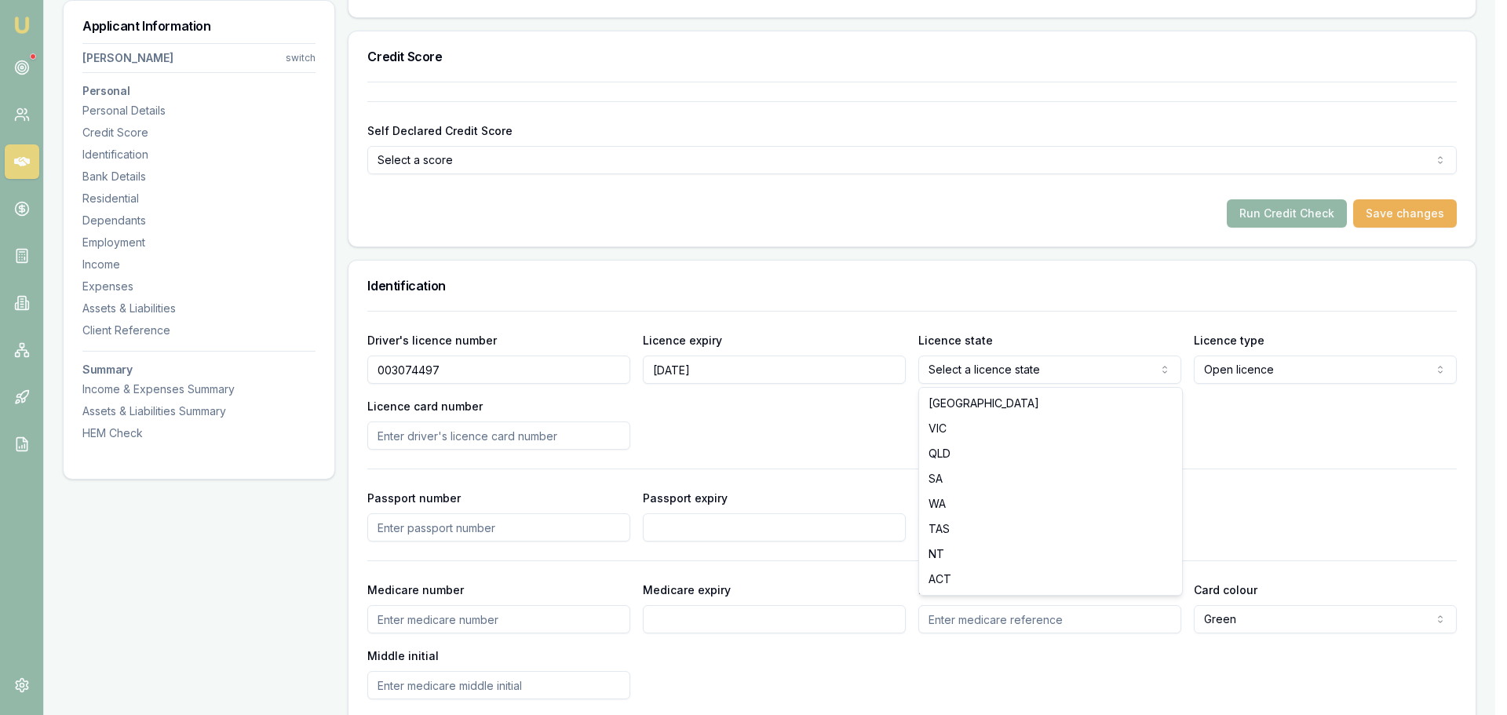
select select "VIC"
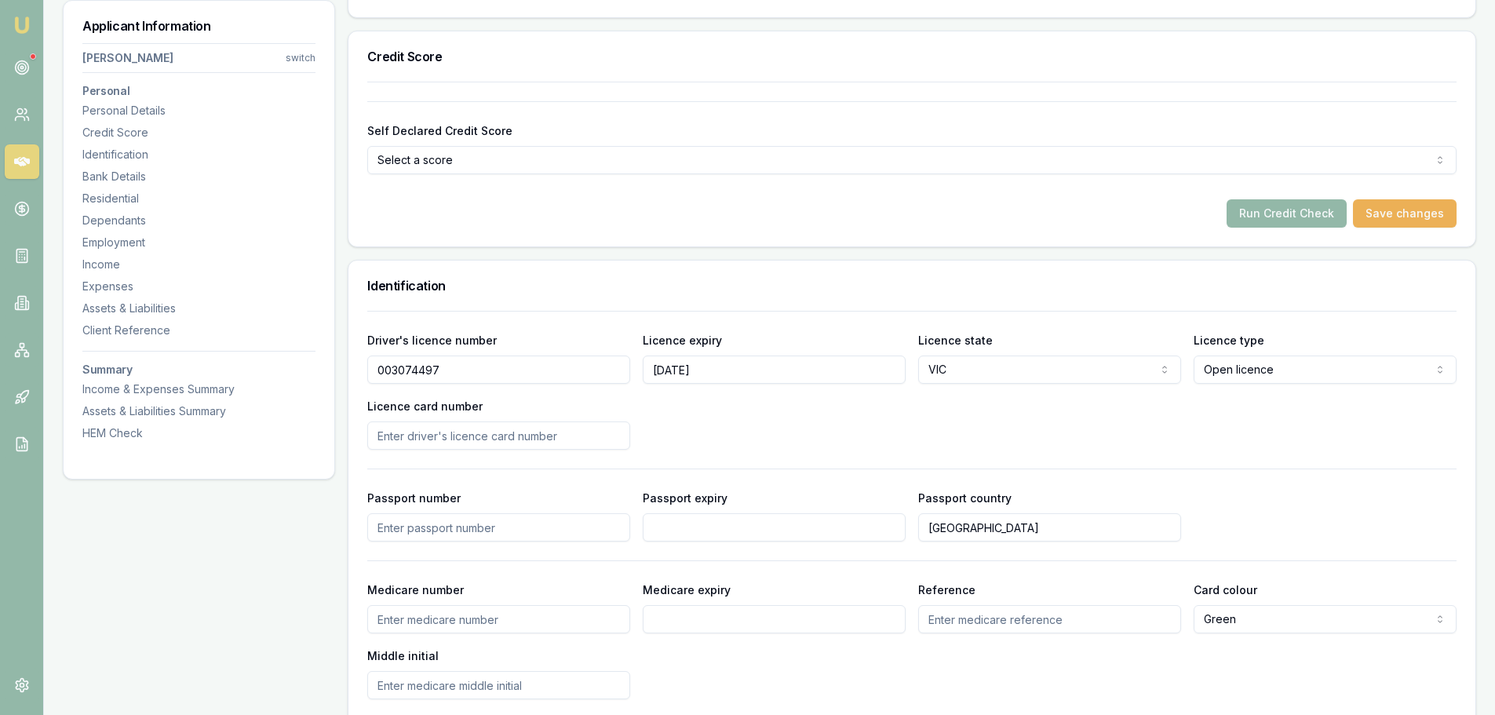
click at [682, 435] on div "Driver's licence number 003074497 Licence expiry 20/10/2027 Licence state VIC N…" at bounding box center [911, 389] width 1089 height 119
click at [588, 436] on input "Licence card number" at bounding box center [498, 435] width 263 height 28
type input "P337246"
click at [779, 438] on div "Driver's licence number 003074497 Licence expiry 20/10/2027 Licence state VIC N…" at bounding box center [911, 389] width 1089 height 119
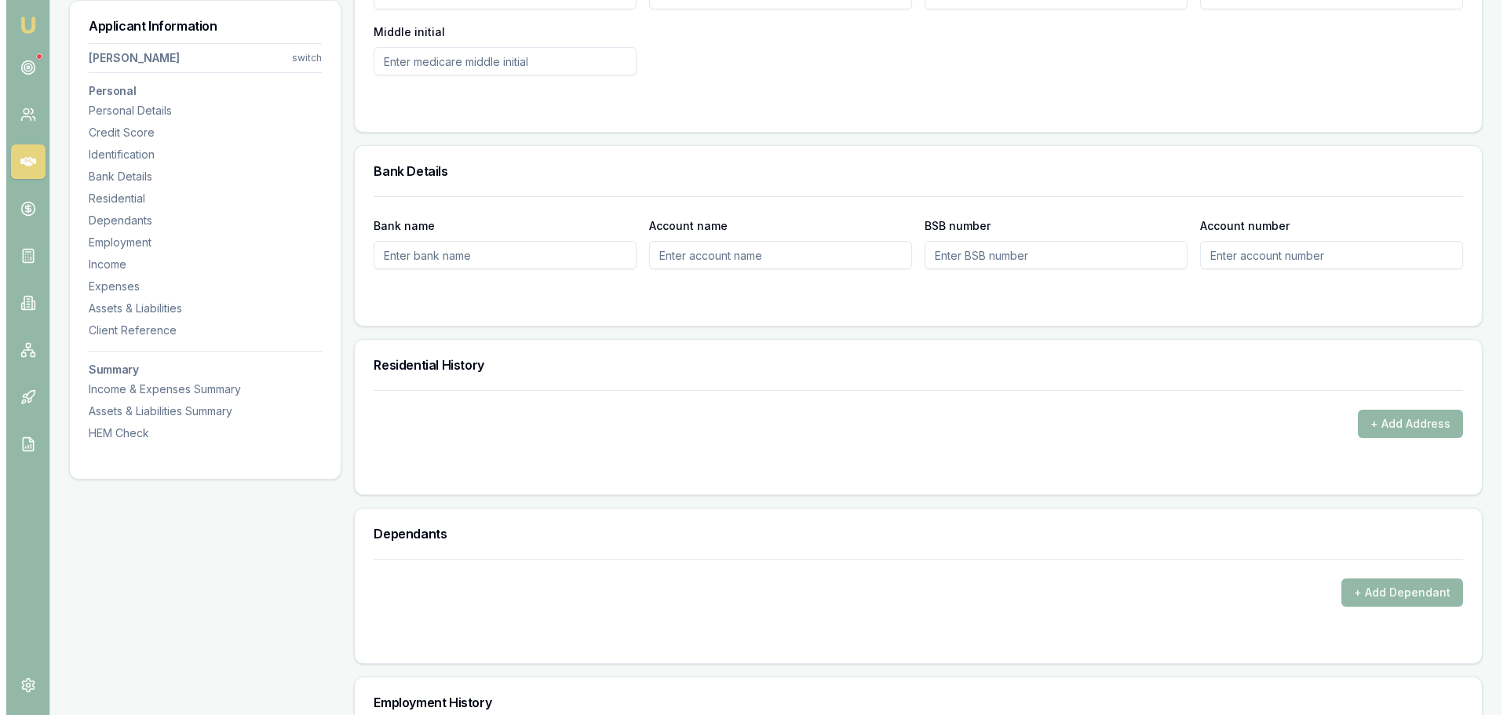
scroll to position [1334, 0]
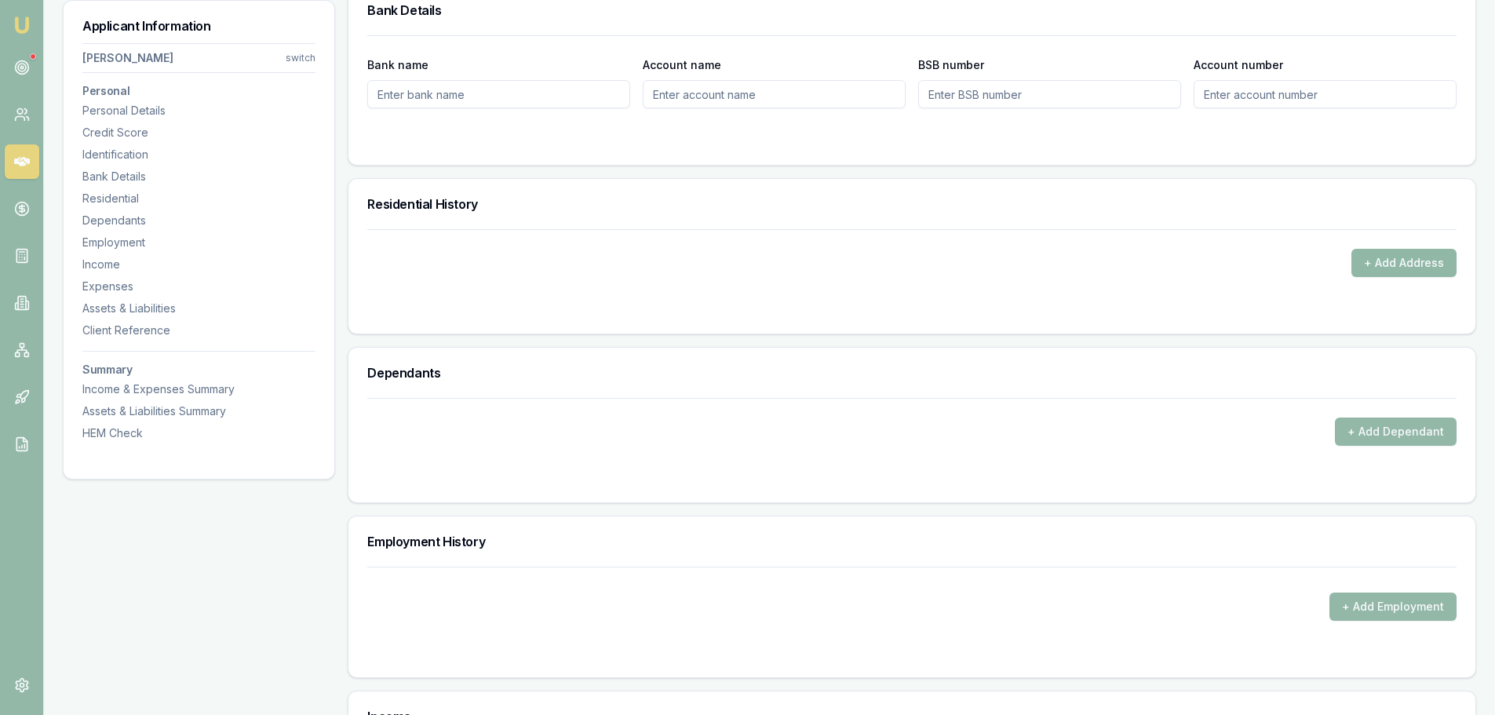
click at [1392, 266] on button "+ Add Address" at bounding box center [1404, 263] width 105 height 28
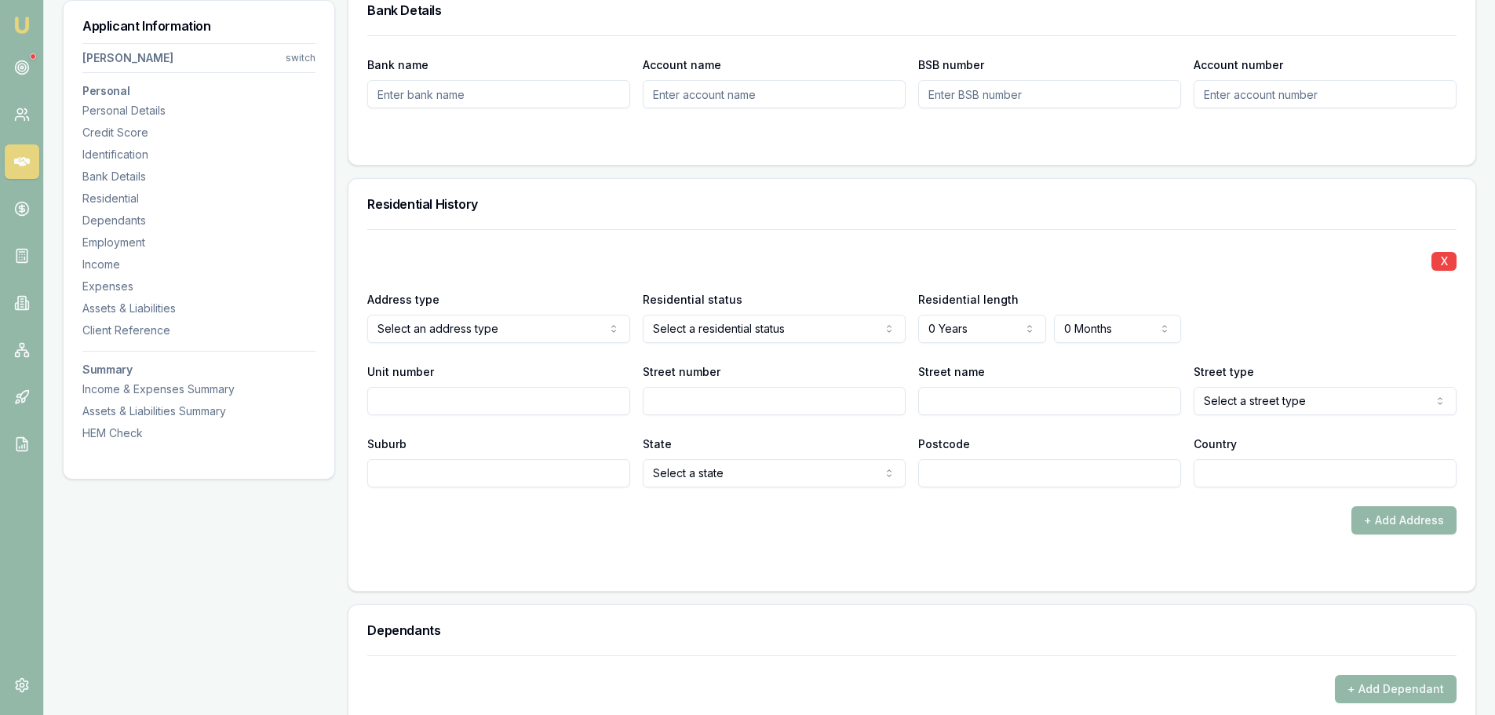
click at [696, 404] on input "Street number" at bounding box center [774, 401] width 263 height 28
type input "59"
type input "HAVERLY"
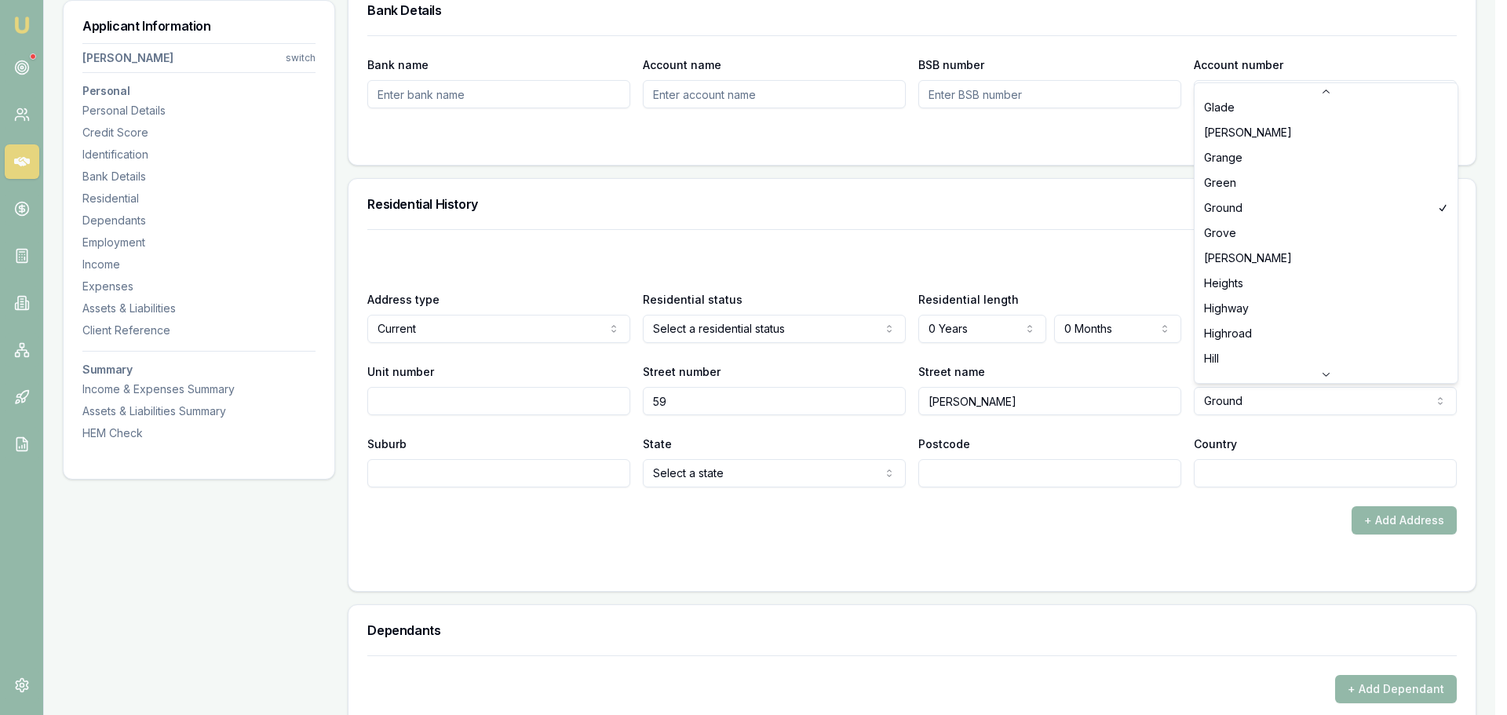
scroll to position [2044, 0]
select select "Grove"
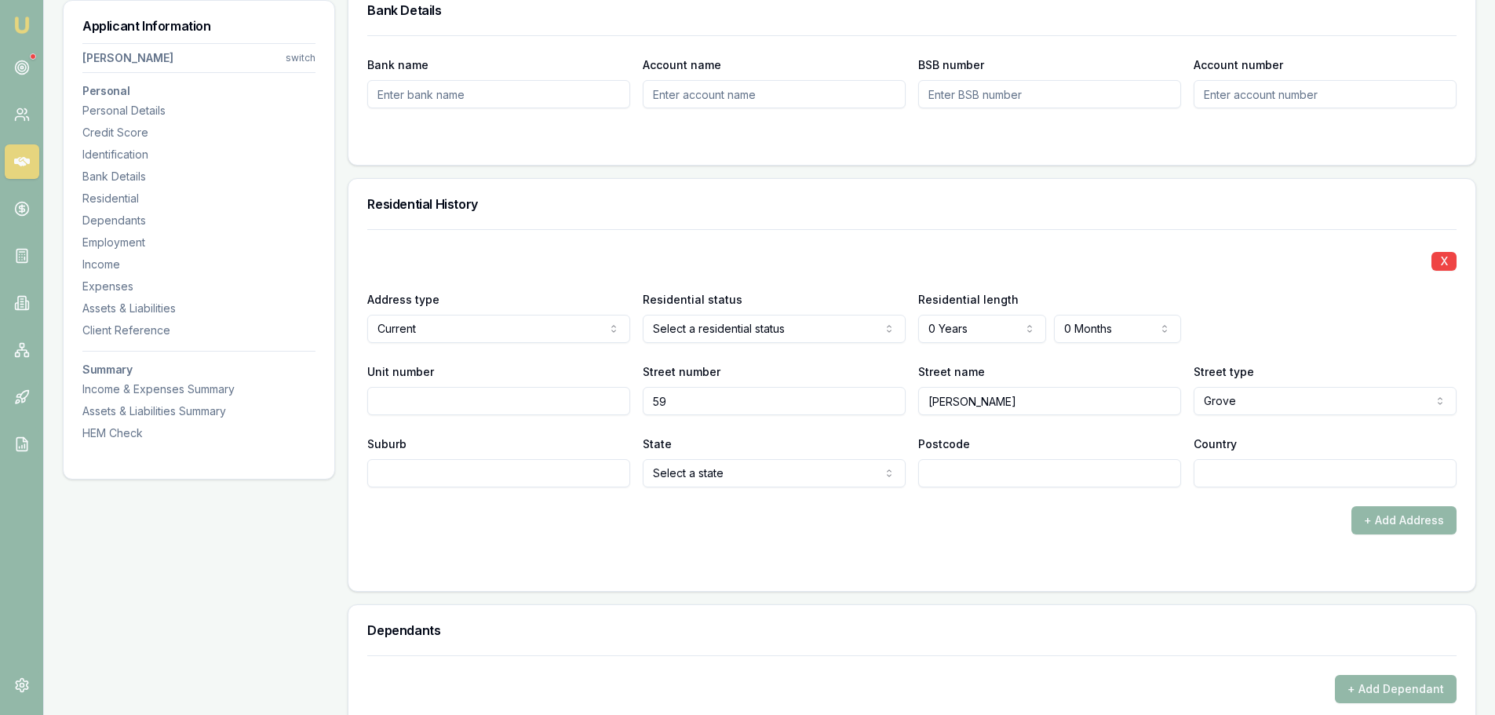
click at [598, 476] on input "Suburb" at bounding box center [498, 473] width 263 height 28
type input "ALTONA NORTH"
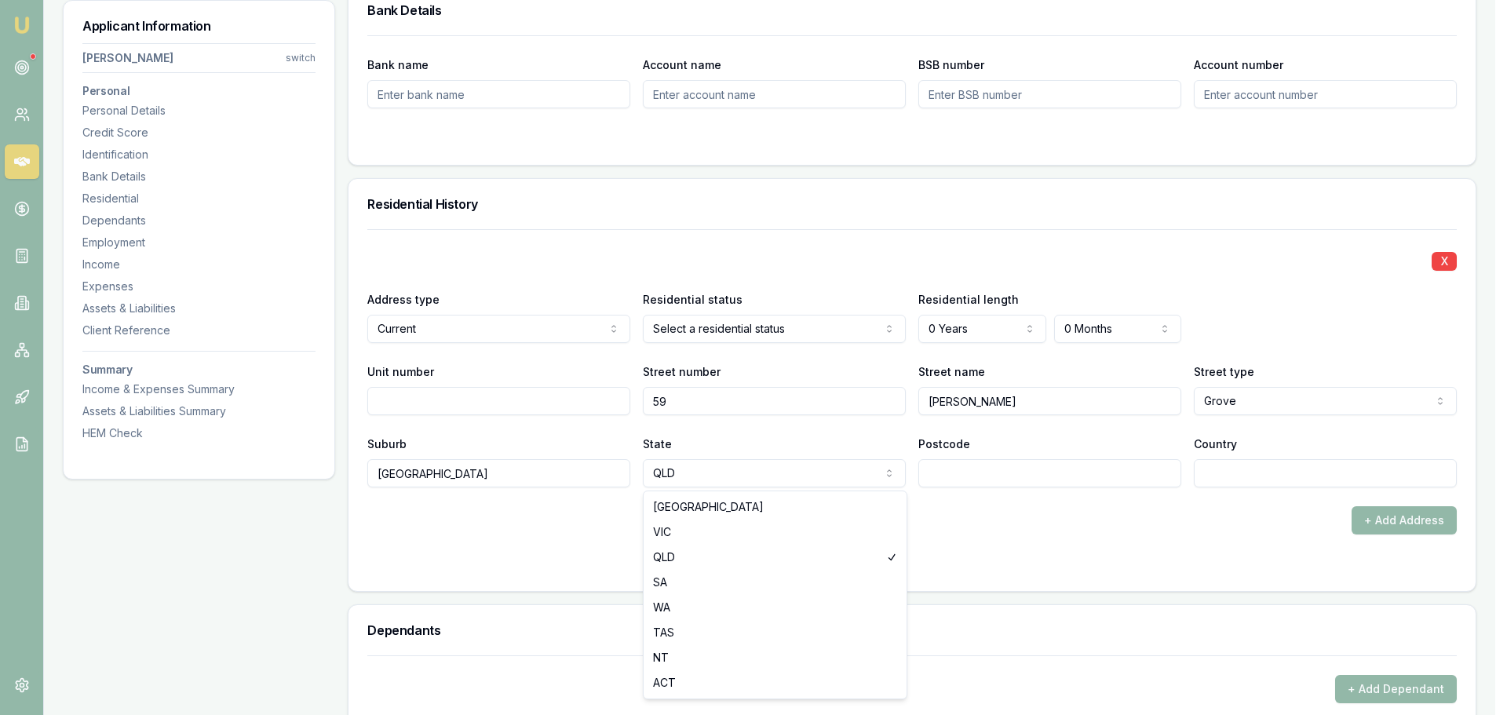
select select "VIC"
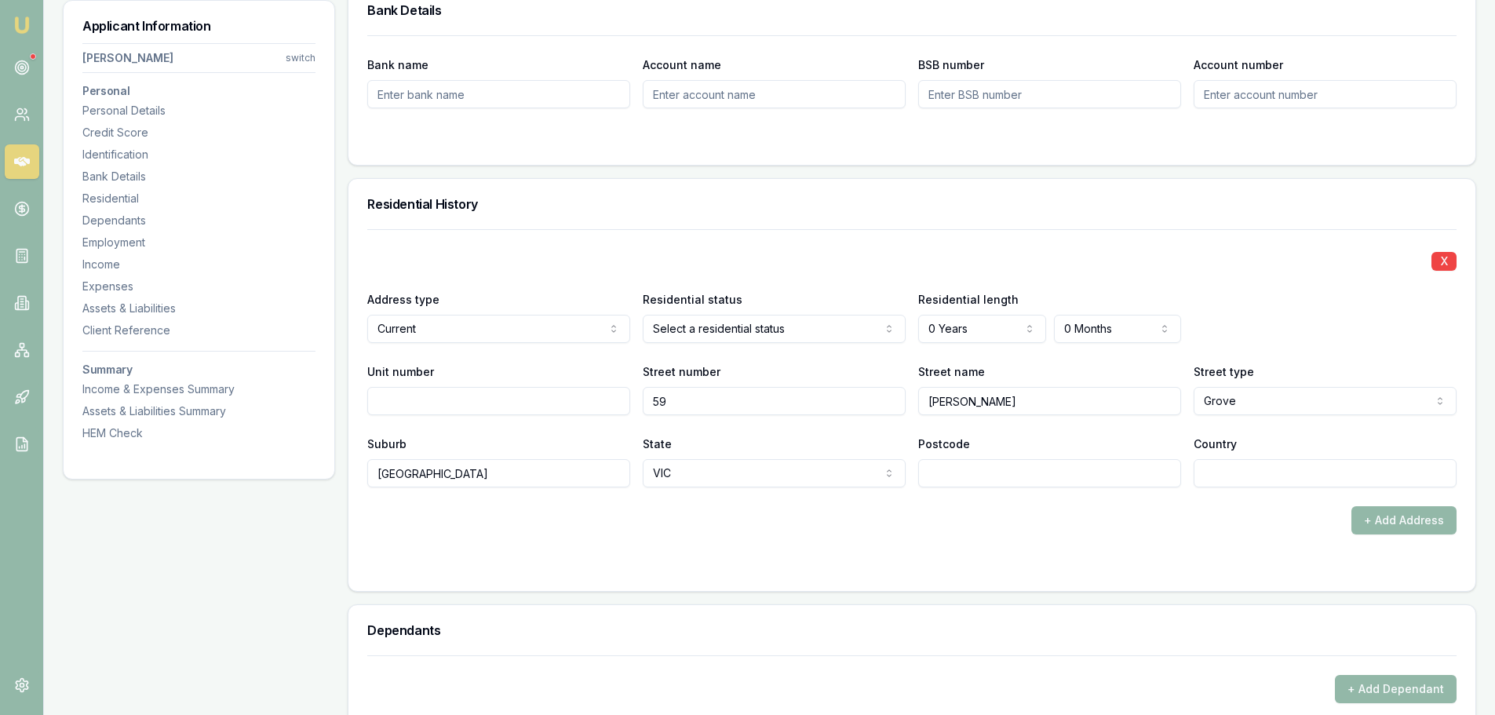
click at [952, 471] on input "Postcode" at bounding box center [1049, 473] width 263 height 28
type input "3025"
click at [1310, 467] on input "Country" at bounding box center [1325, 473] width 263 height 28
type input "[GEOGRAPHIC_DATA]"
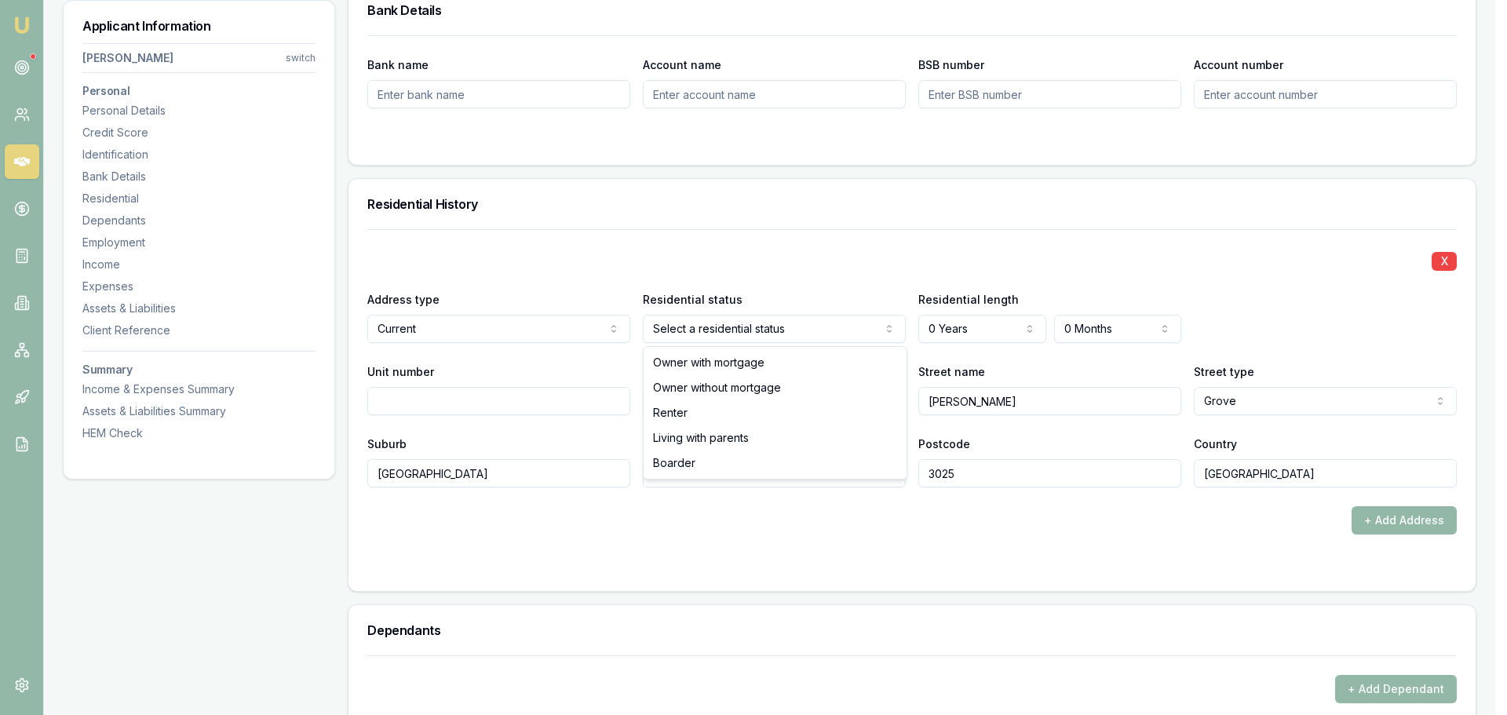
select select "LIVING_WITH_PARENTS"
drag, startPoint x: 725, startPoint y: 446, endPoint x: 1018, endPoint y: 333, distance: 313.8
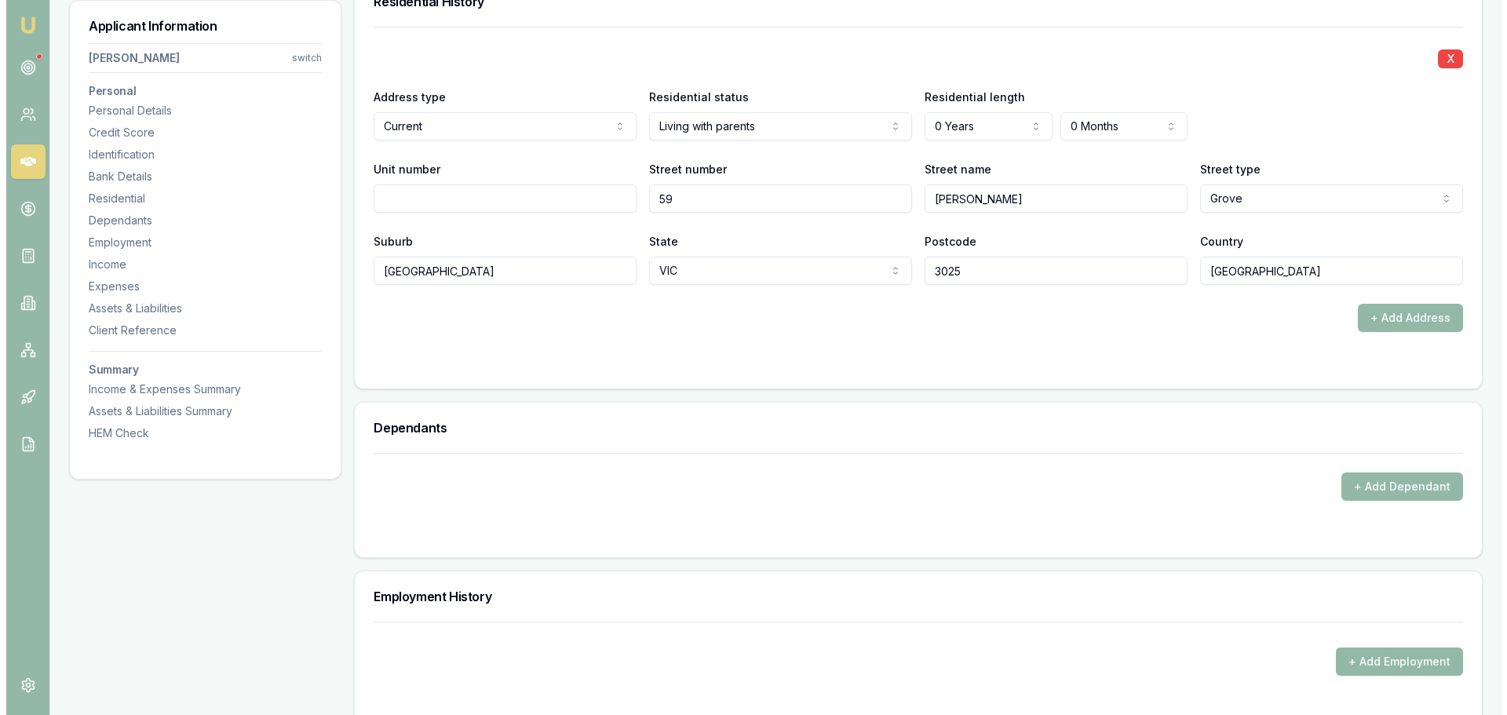
scroll to position [1334, 0]
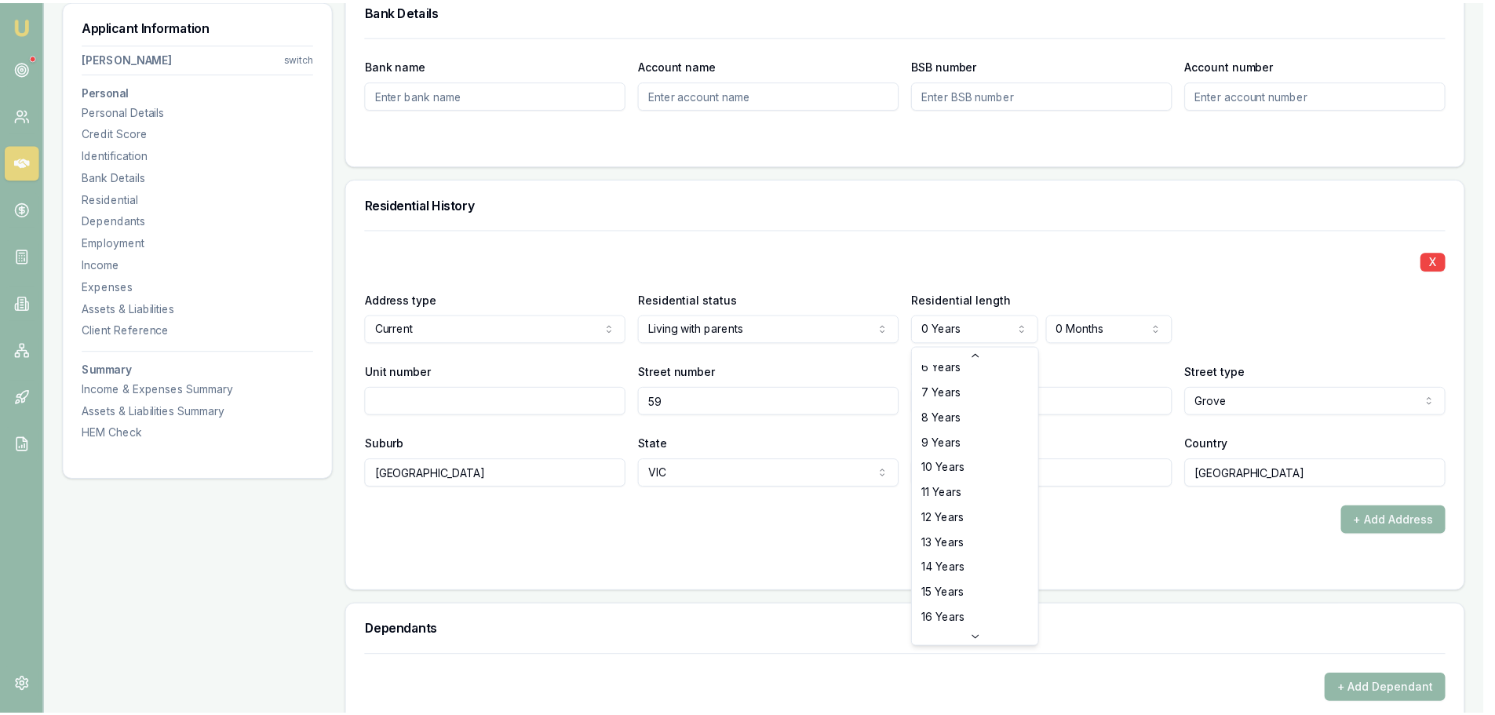
scroll to position [252, 0]
select select "20"
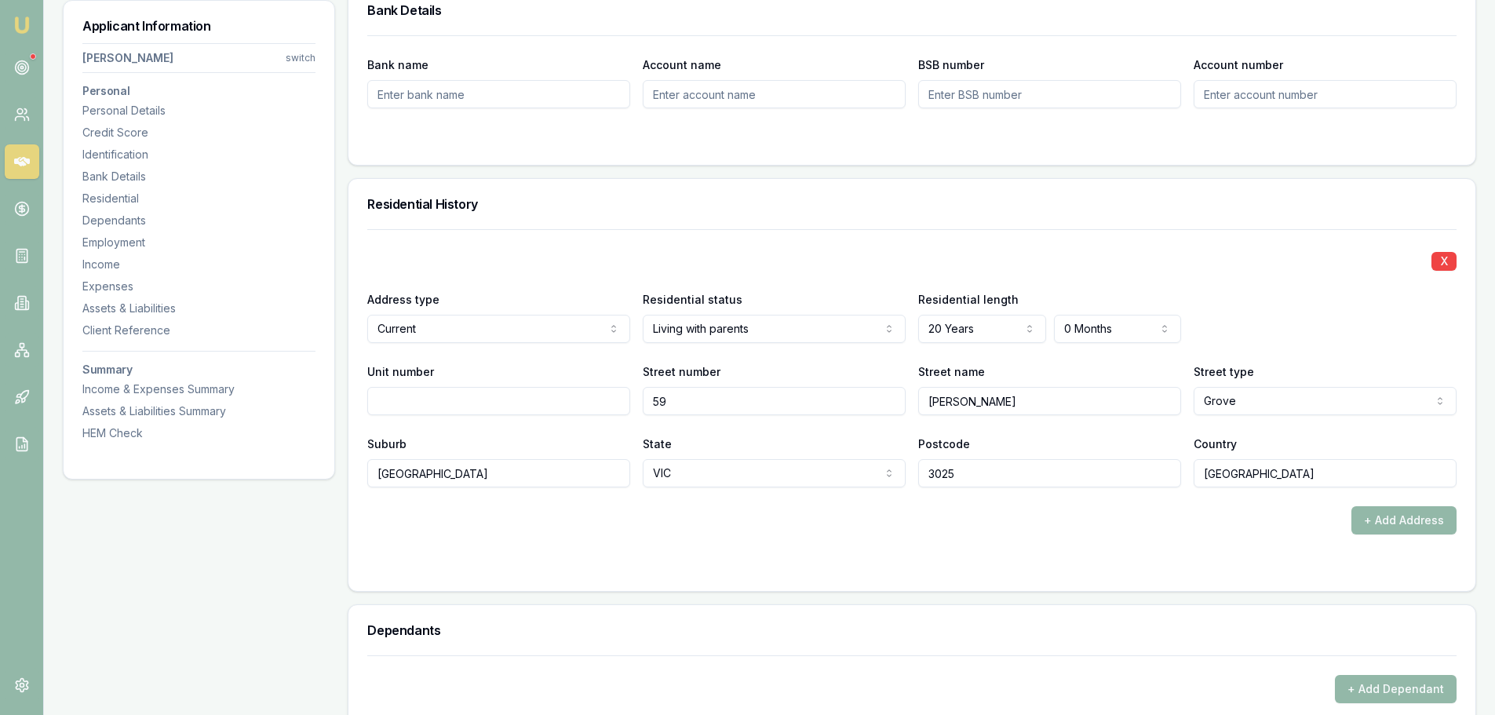
click at [883, 535] on form "X Address type Current Current Previous Residential status Living with parents …" at bounding box center [911, 400] width 1089 height 343
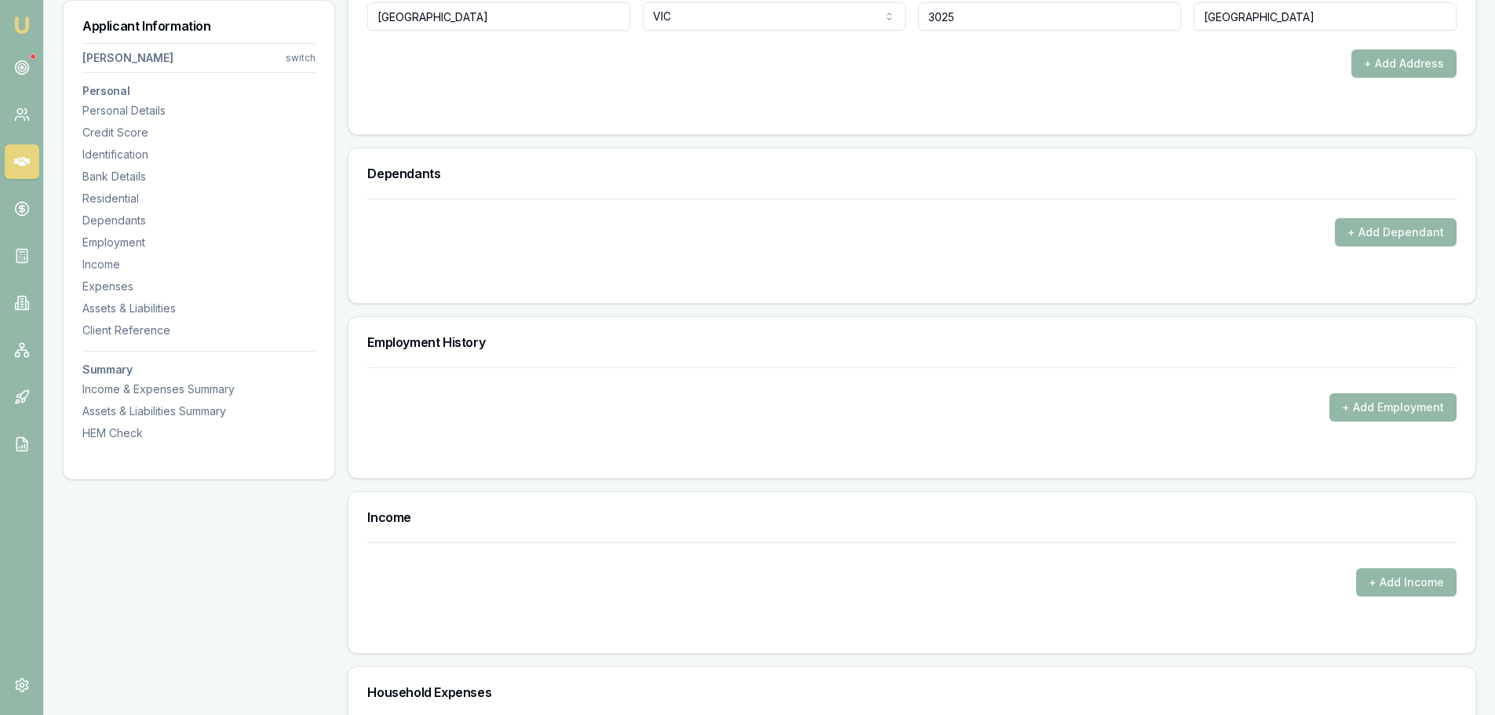
scroll to position [1884, 0]
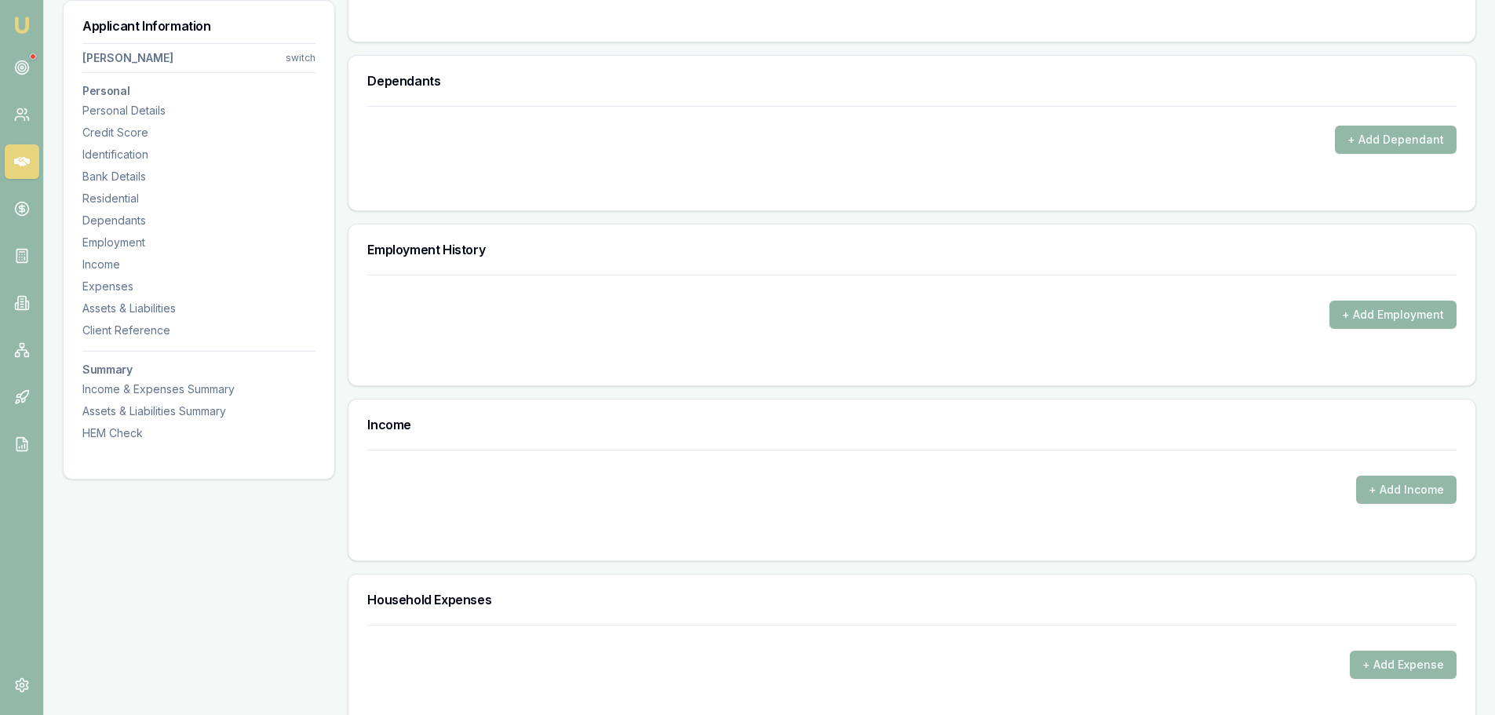
click at [1394, 313] on button "+ Add Employment" at bounding box center [1393, 315] width 127 height 28
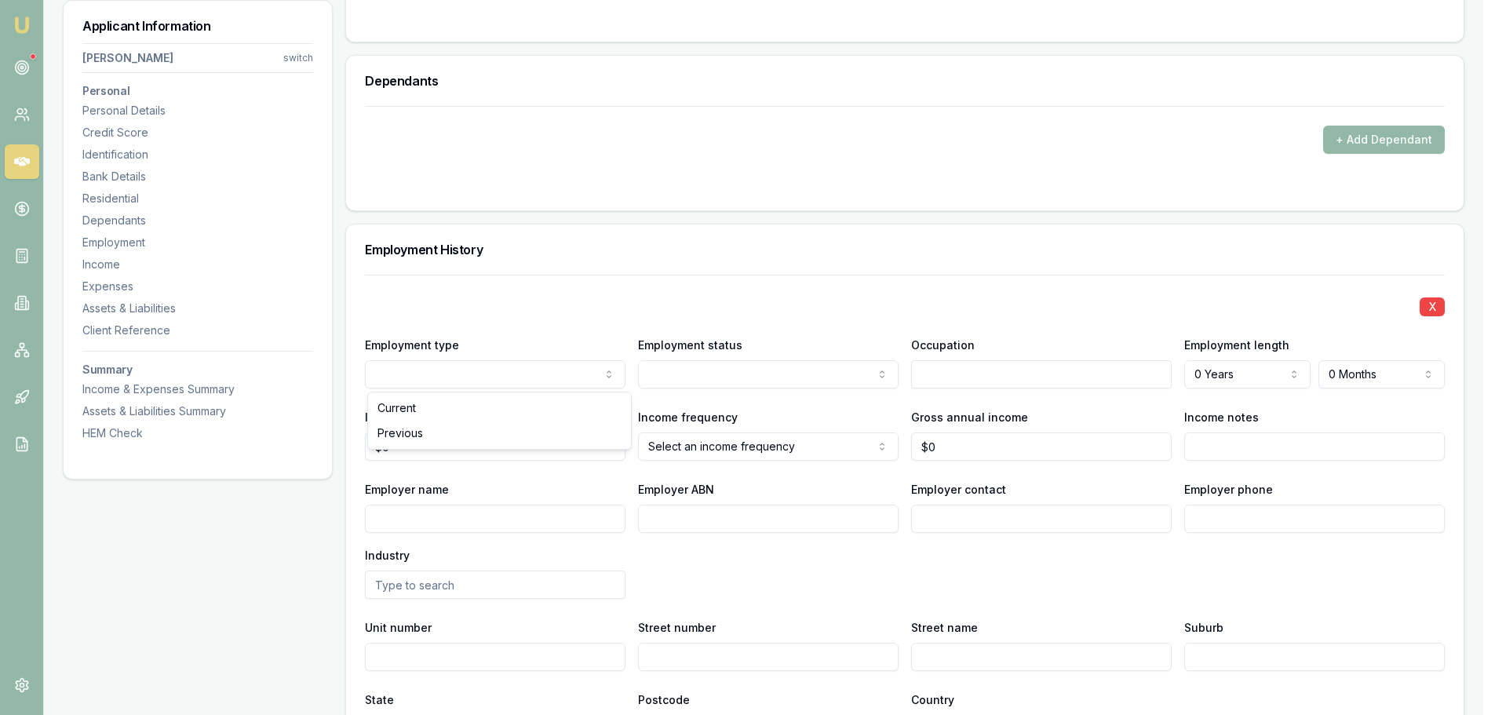
click at [741, 290] on div "X Employment type Current Current Previous Employment status Full time Full tim…" at bounding box center [911, 509] width 1089 height 469
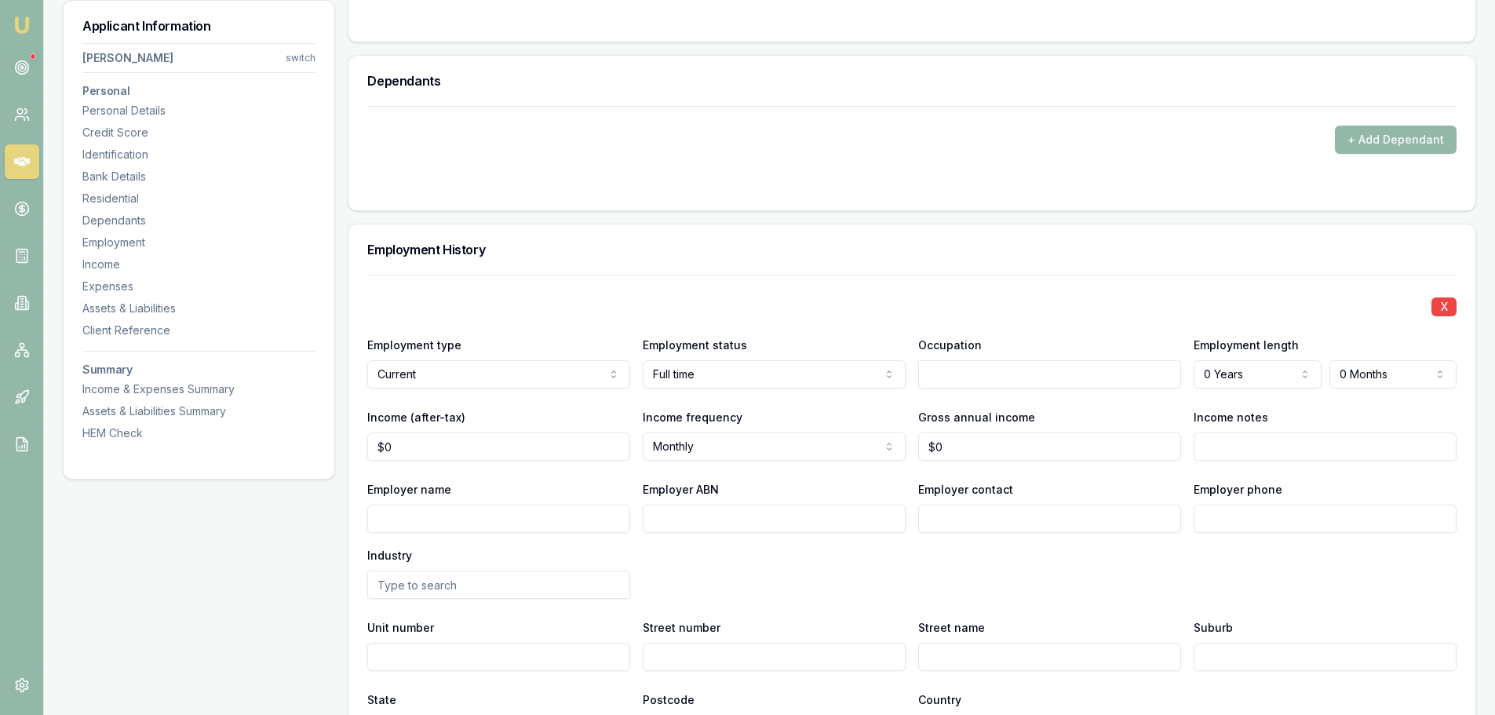
click at [500, 517] on input "Employer name" at bounding box center [498, 519] width 263 height 28
type input "A"
type input "SITE PROTECT"
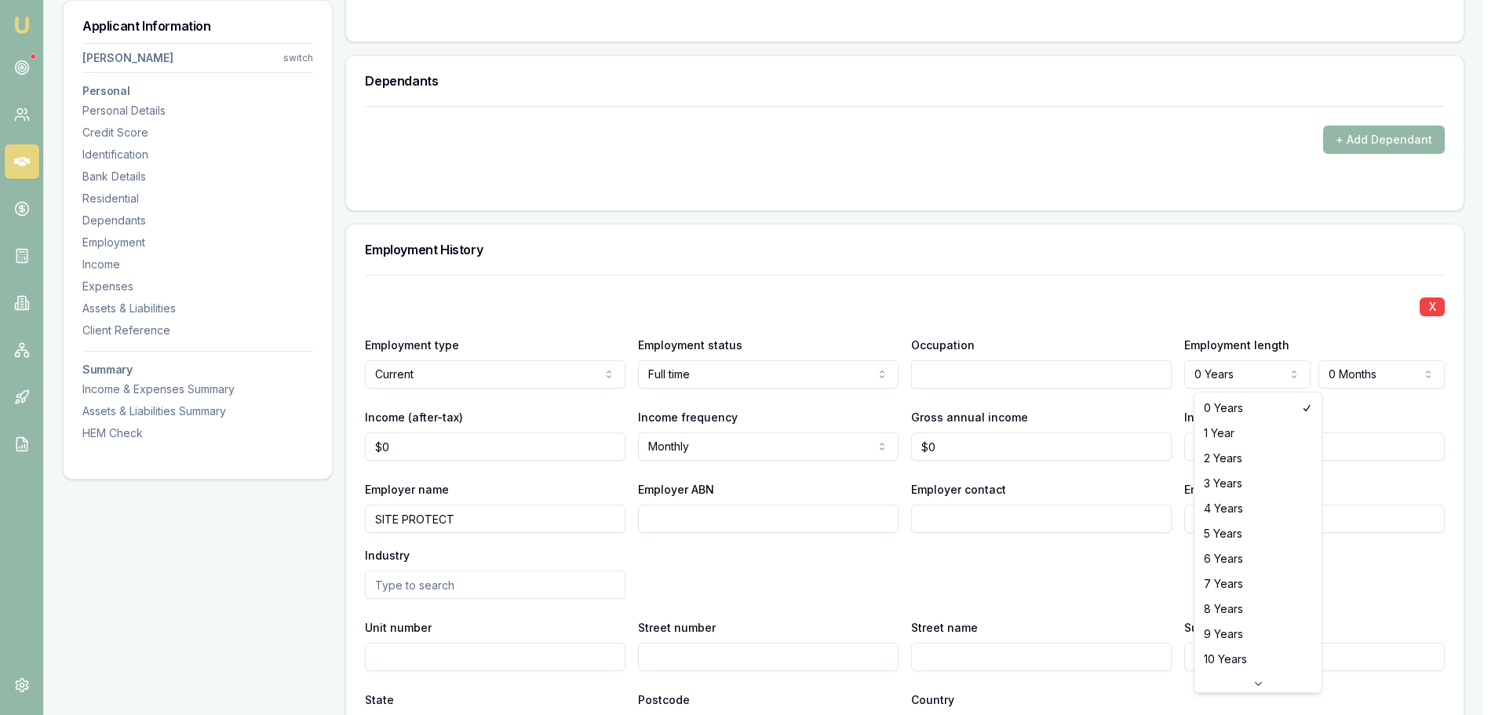
select select "2"
drag, startPoint x: 1266, startPoint y: 461, endPoint x: 1367, endPoint y: 396, distance: 119.3
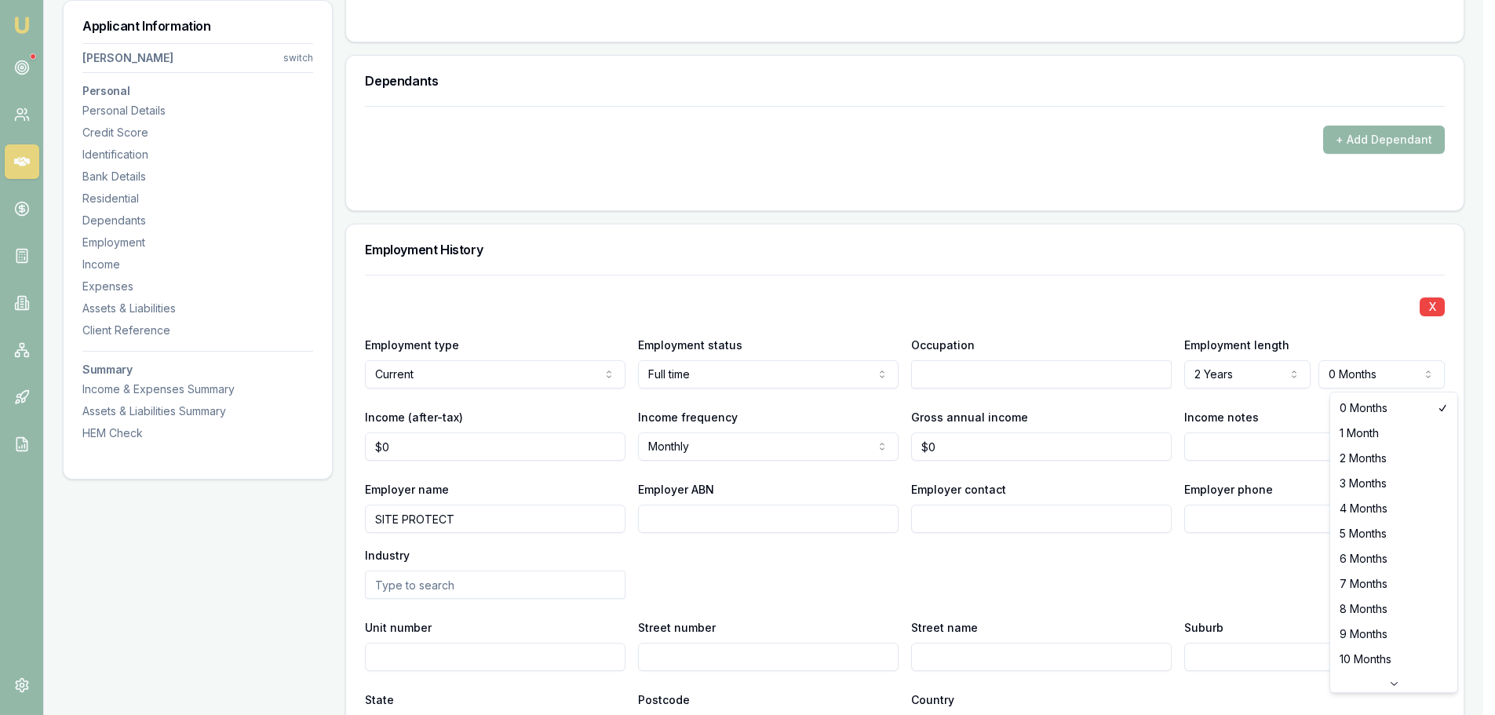
select select "6"
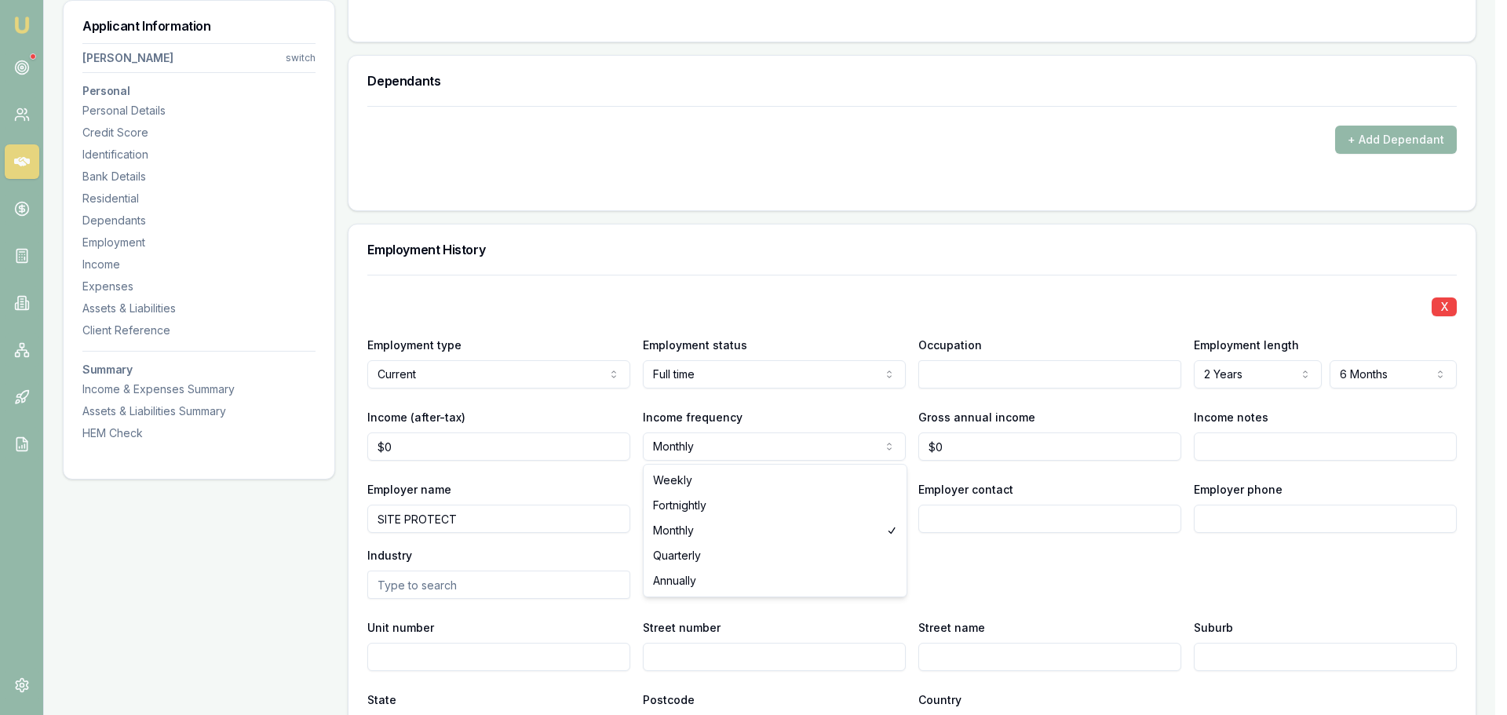
select select "WEEKLY"
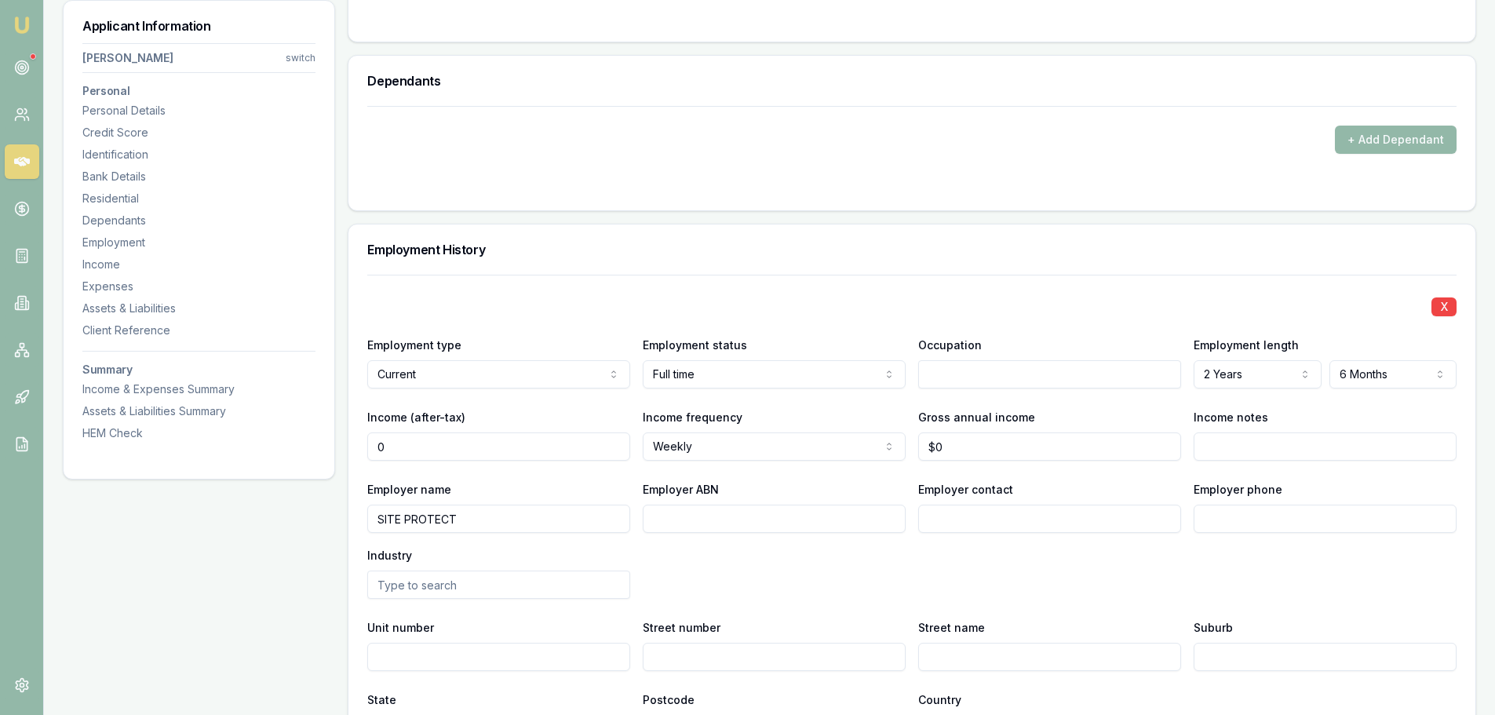
drag, startPoint x: 440, startPoint y: 454, endPoint x: 306, endPoint y: 456, distance: 134.2
click at [316, 456] on div "Applicant Information OUSAMA ABDUL-RAHMAN switch Personal Personal Details Cred…" at bounding box center [770, 336] width 1414 height 3957
type input "$1,100"
click at [691, 559] on div "Employer name SITE PROTECT Employer ABN Employer contact Employer phone Industry" at bounding box center [911, 539] width 1089 height 119
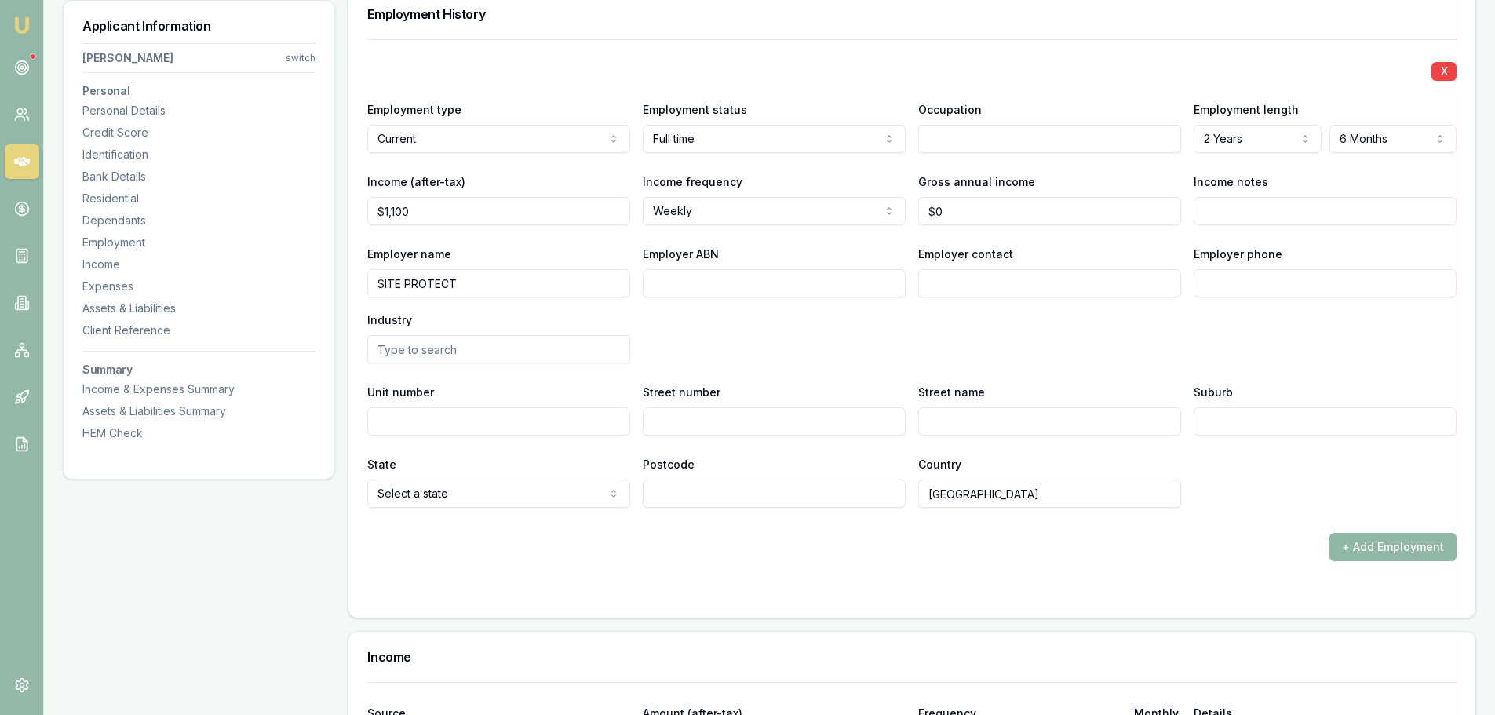
click at [1397, 547] on button "+ Add Employment" at bounding box center [1393, 547] width 127 height 28
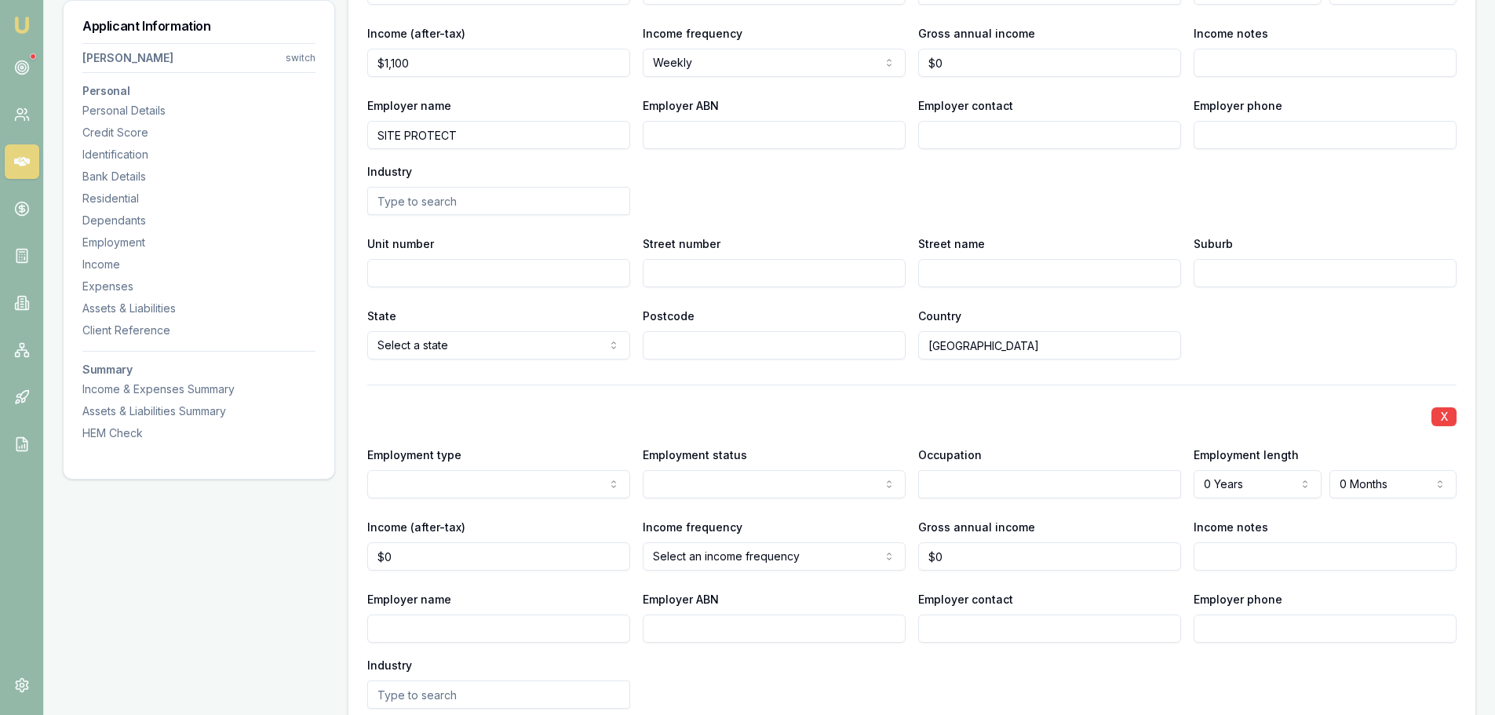
scroll to position [2276, 0]
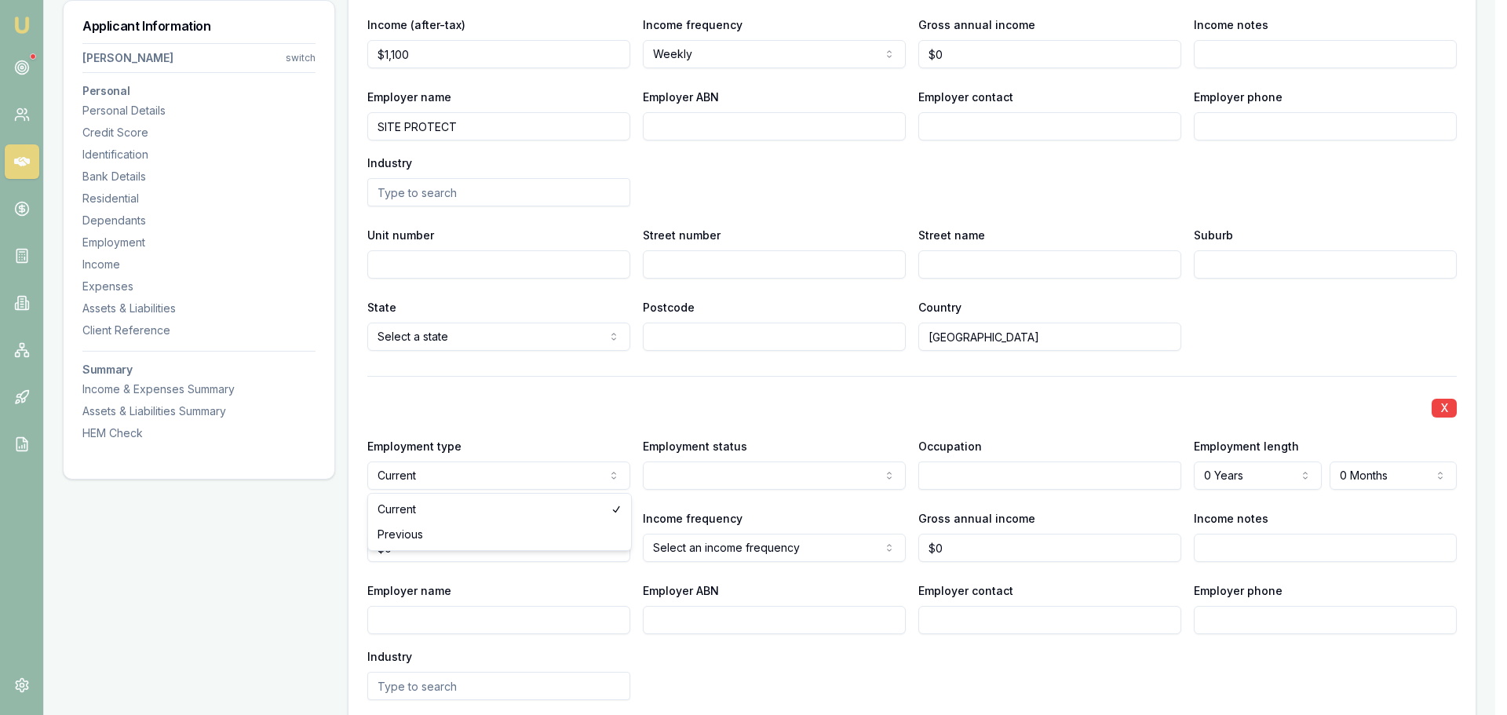
select select "PREVIOUS"
click at [524, 611] on input "Employer name" at bounding box center [498, 620] width 263 height 28
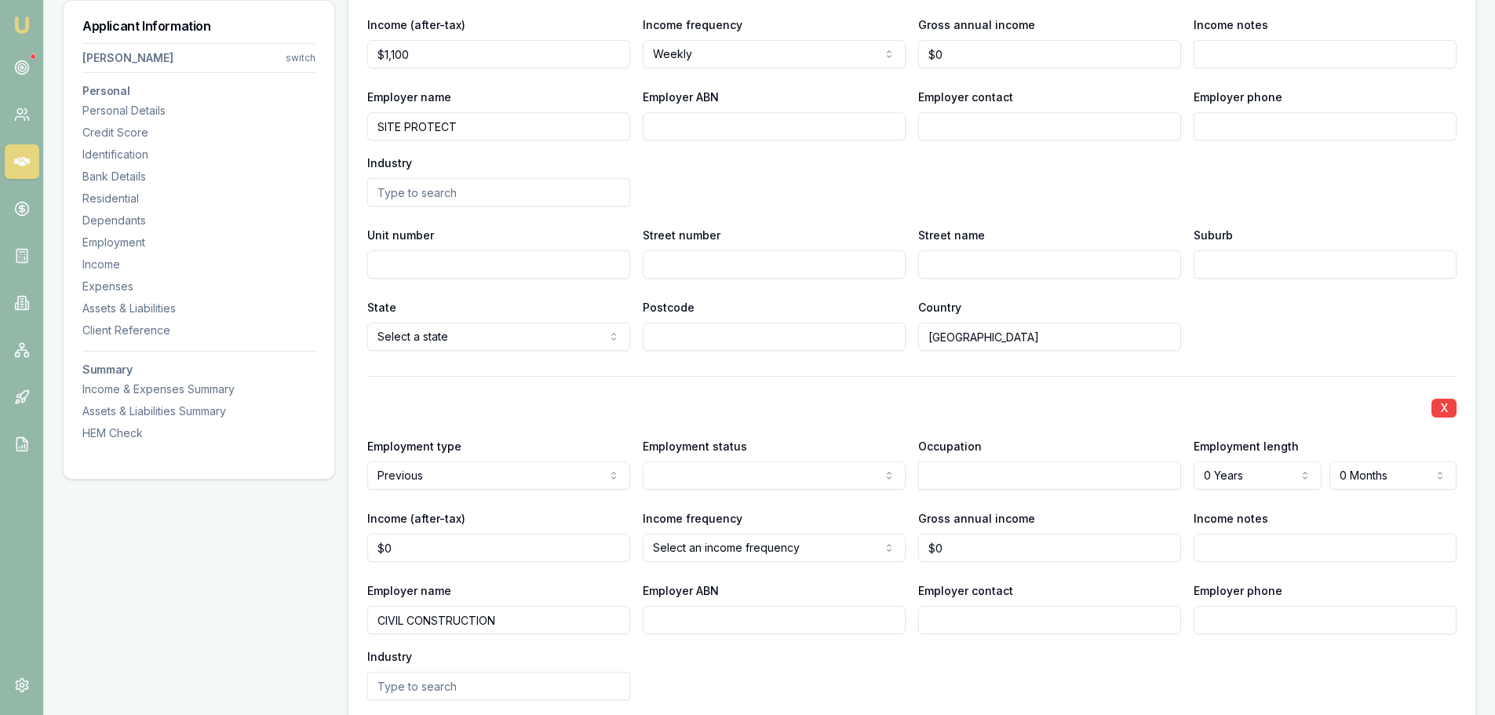
type input "CIVIL CONSTRUCTION"
click at [730, 421] on div "X Employment type Previous Current Previous Employment status Full time Full ti…" at bounding box center [911, 610] width 1089 height 469
click at [839, 407] on div "X" at bounding box center [911, 407] width 1089 height 22
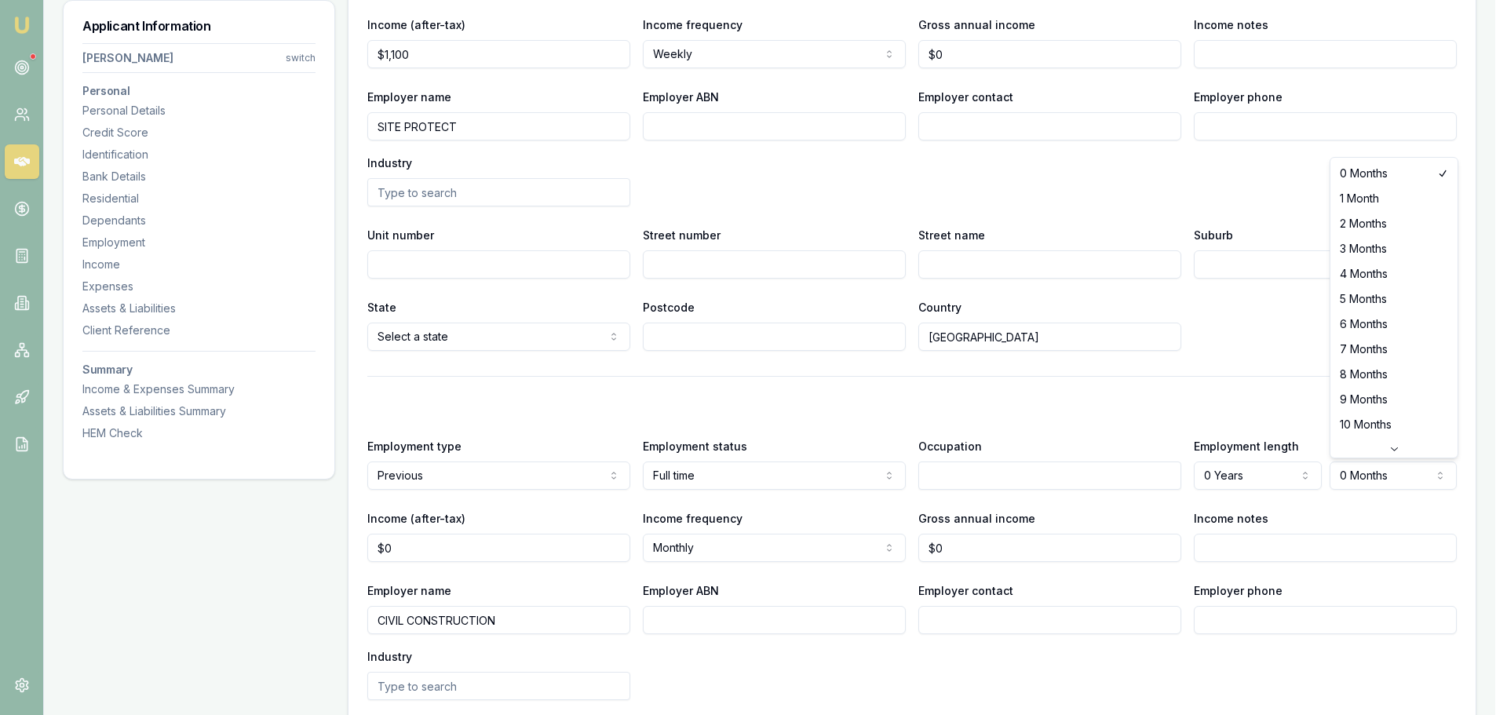
select select "6"
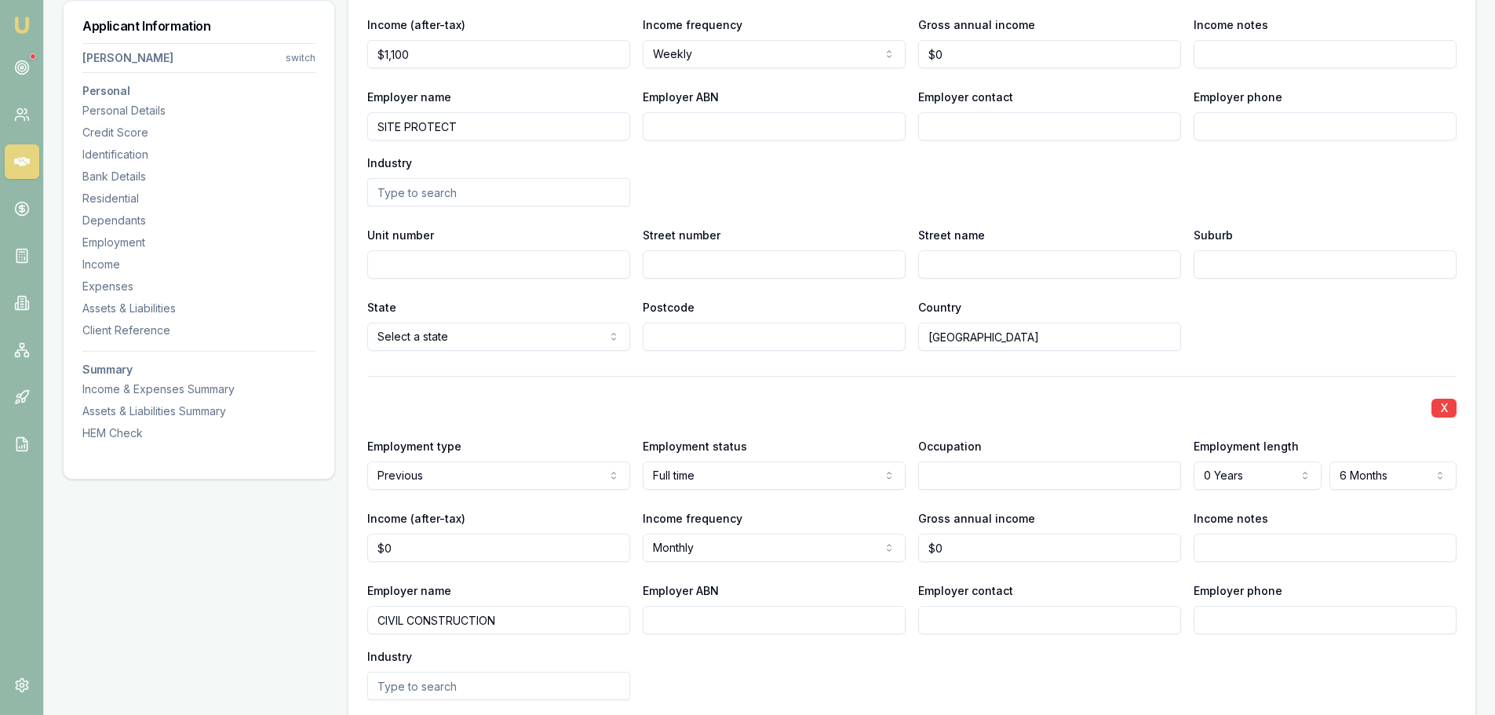
click at [1318, 372] on div "X Employment type Current Current Previous Employment status Full time Full tim…" at bounding box center [911, 390] width 1089 height 1016
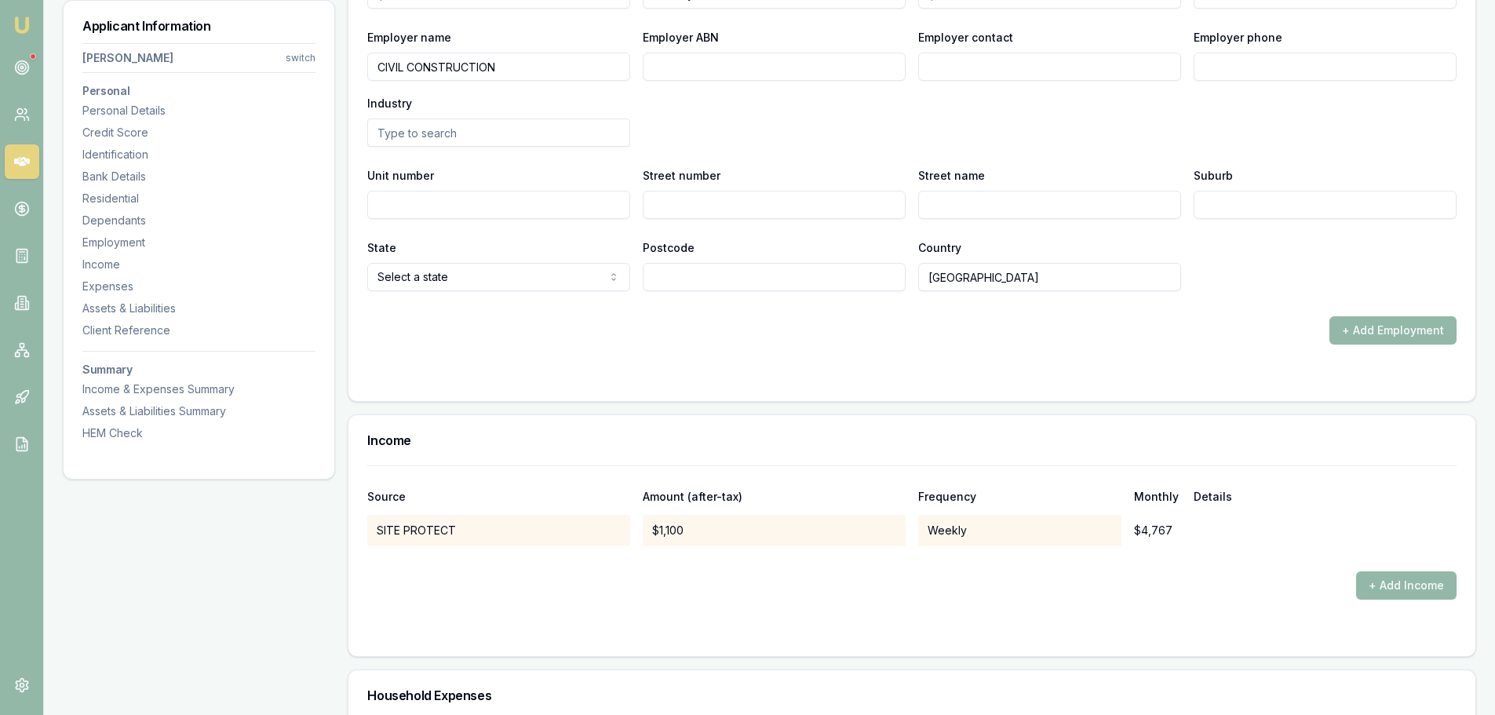
scroll to position [2983, 0]
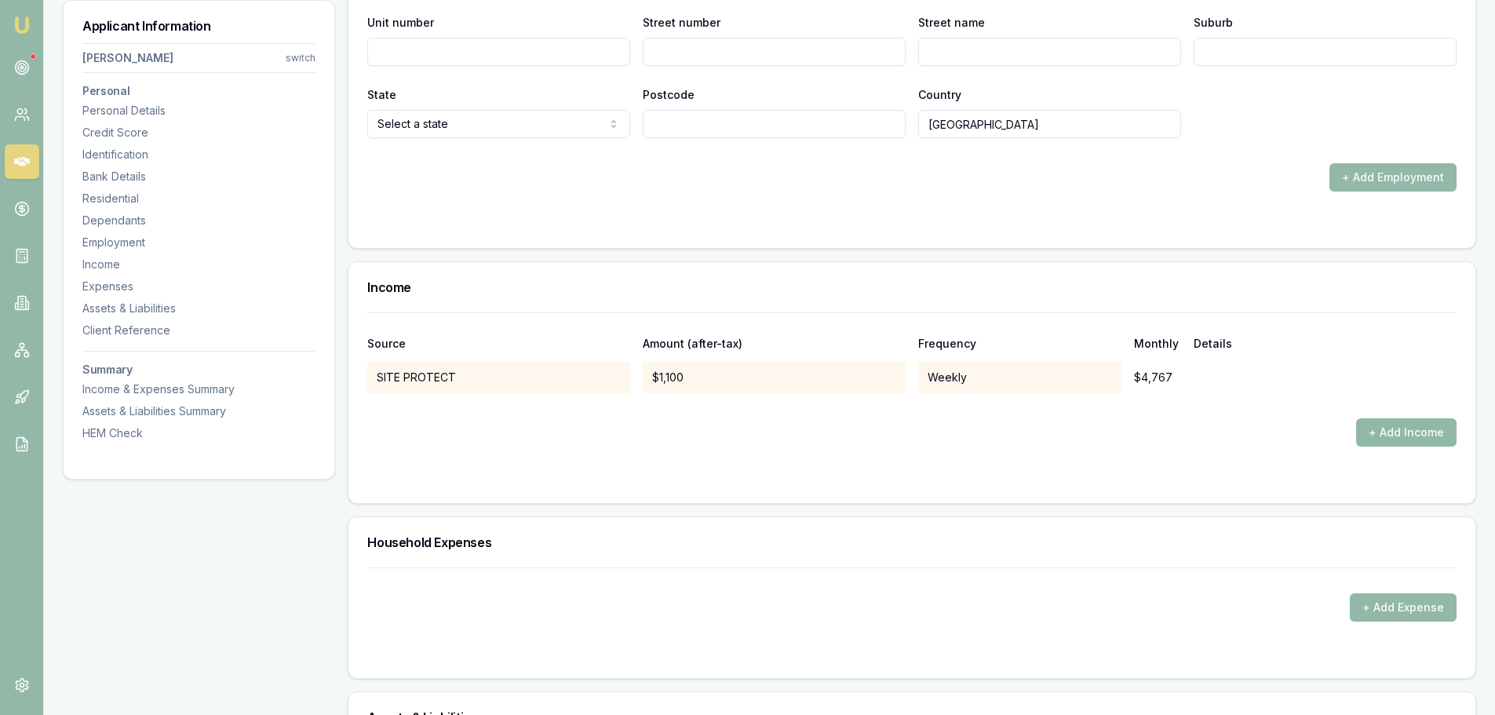
click at [1410, 419] on button "+ Add Income" at bounding box center [1406, 432] width 100 height 28
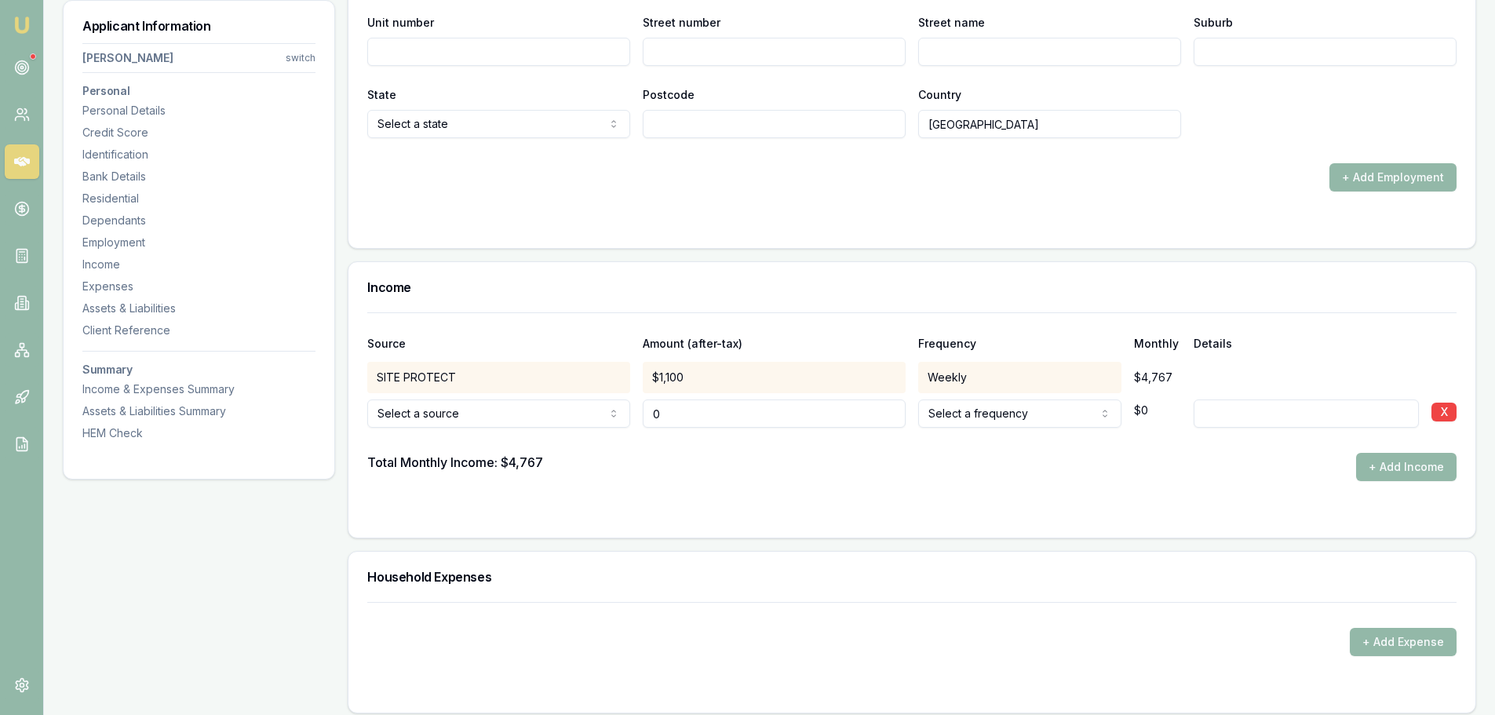
type input "$0"
click at [1247, 417] on input at bounding box center [1306, 414] width 225 height 28
type input "SPOUSE WORKING"
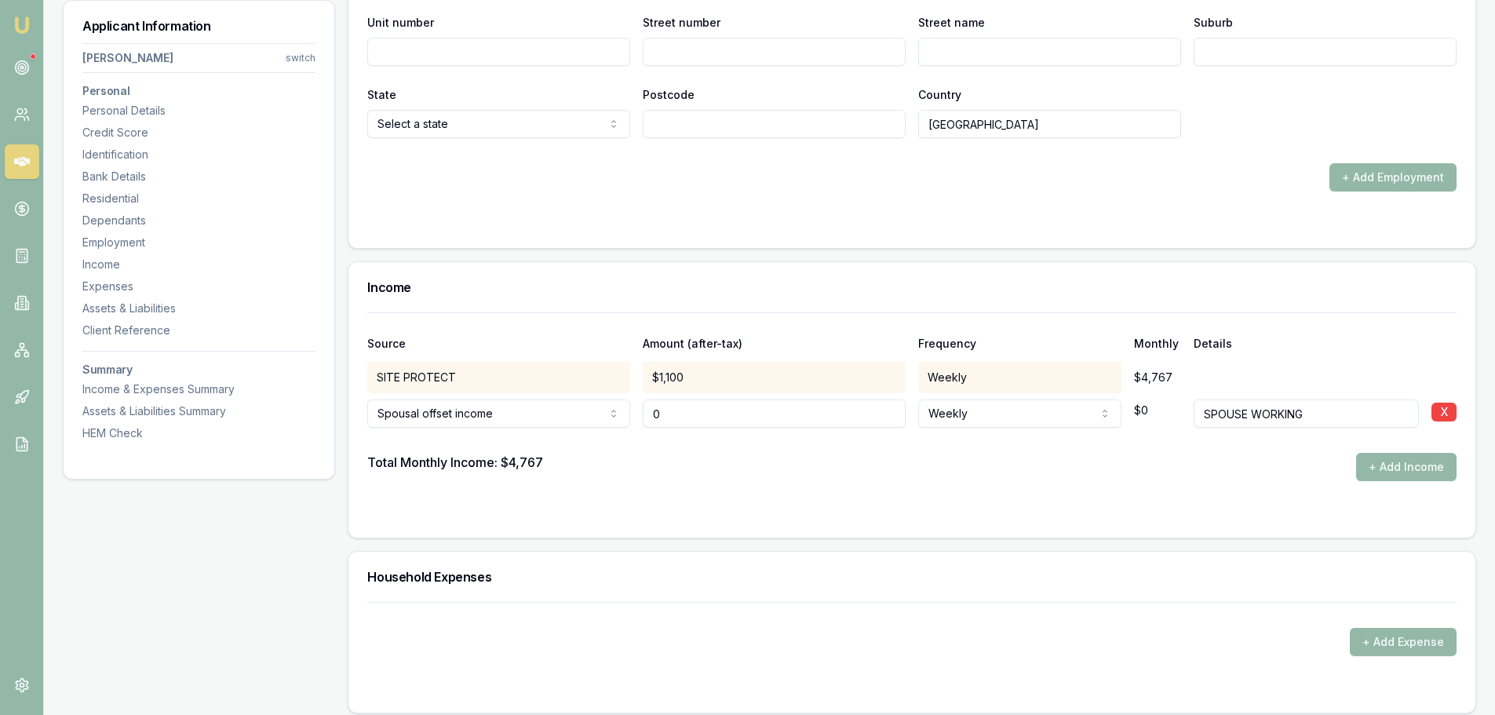
drag, startPoint x: 779, startPoint y: 413, endPoint x: 571, endPoint y: 432, distance: 208.1
click at [618, 426] on div "Spousal offset income Spousal offset income Rental Shares Interest Centrelink F…" at bounding box center [911, 410] width 1089 height 35
type input "$800"
click at [715, 467] on div "Total Monthly Income: $4,767 + Add Income" at bounding box center [911, 467] width 1089 height 28
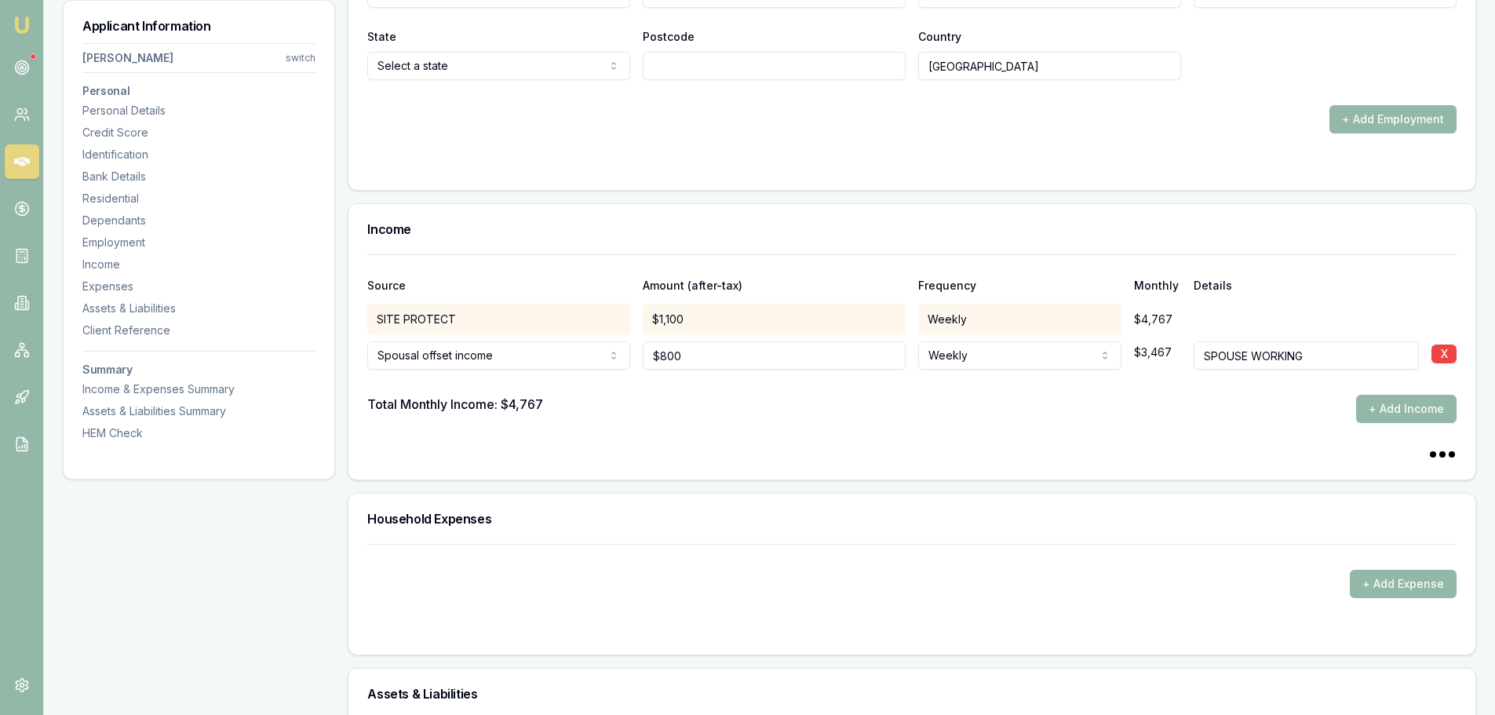
scroll to position [3140, 0]
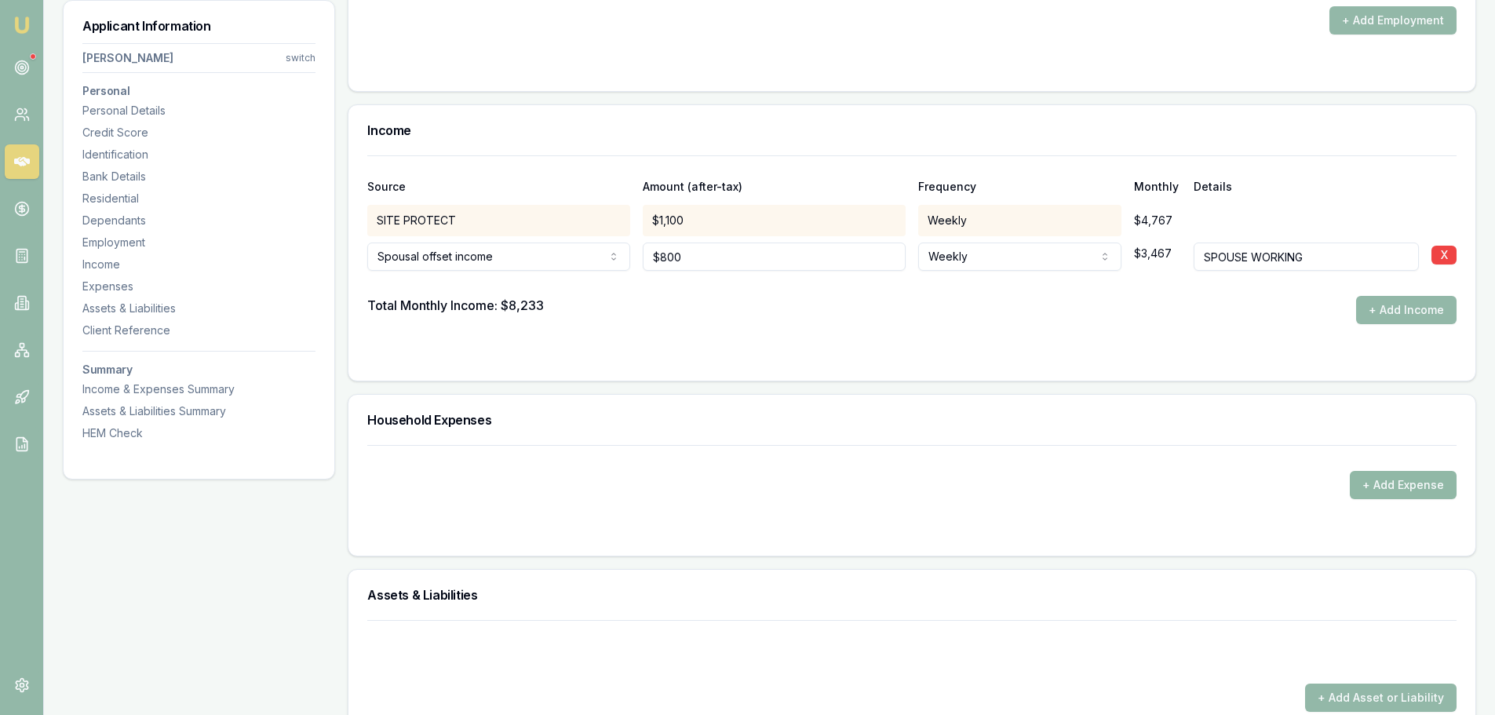
click at [1396, 485] on button "+ Add Expense" at bounding box center [1403, 485] width 107 height 28
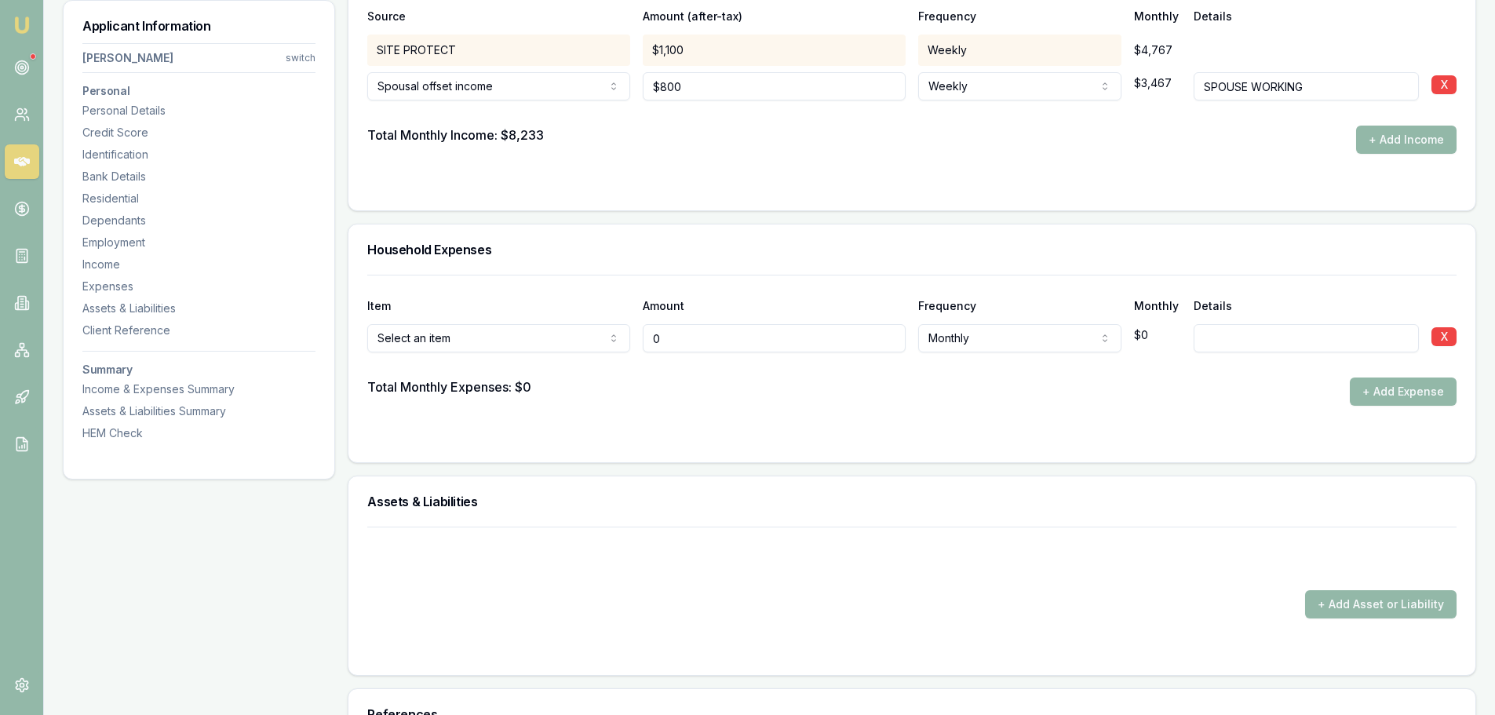
scroll to position [3375, 0]
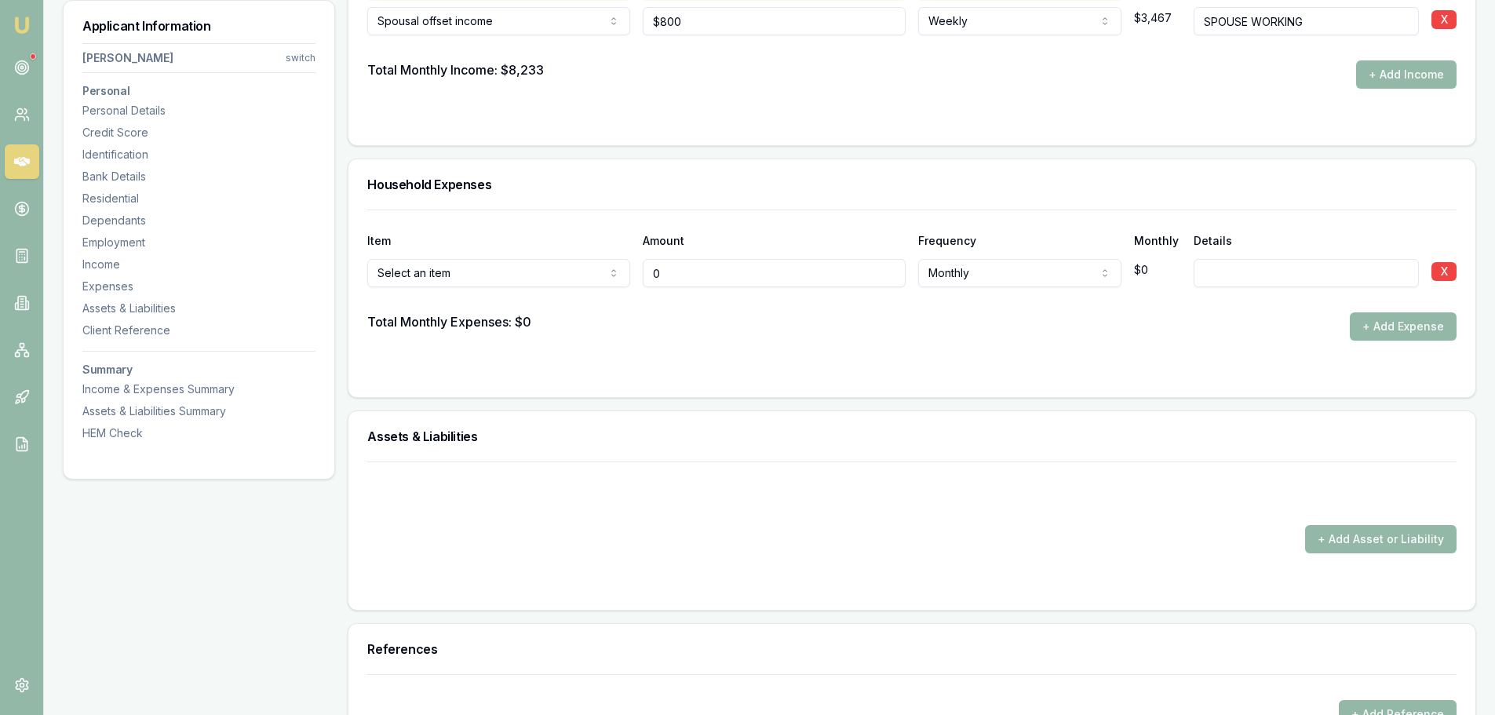
drag, startPoint x: 732, startPoint y: 277, endPoint x: 567, endPoint y: 282, distance: 164.9
click at [567, 282] on div "Rent or board Rent or board Food and groceries Utilities Insurance Transport He…" at bounding box center [911, 270] width 1089 height 35
type input "$0"
click at [1437, 327] on button "+ Add Expense" at bounding box center [1403, 326] width 107 height 28
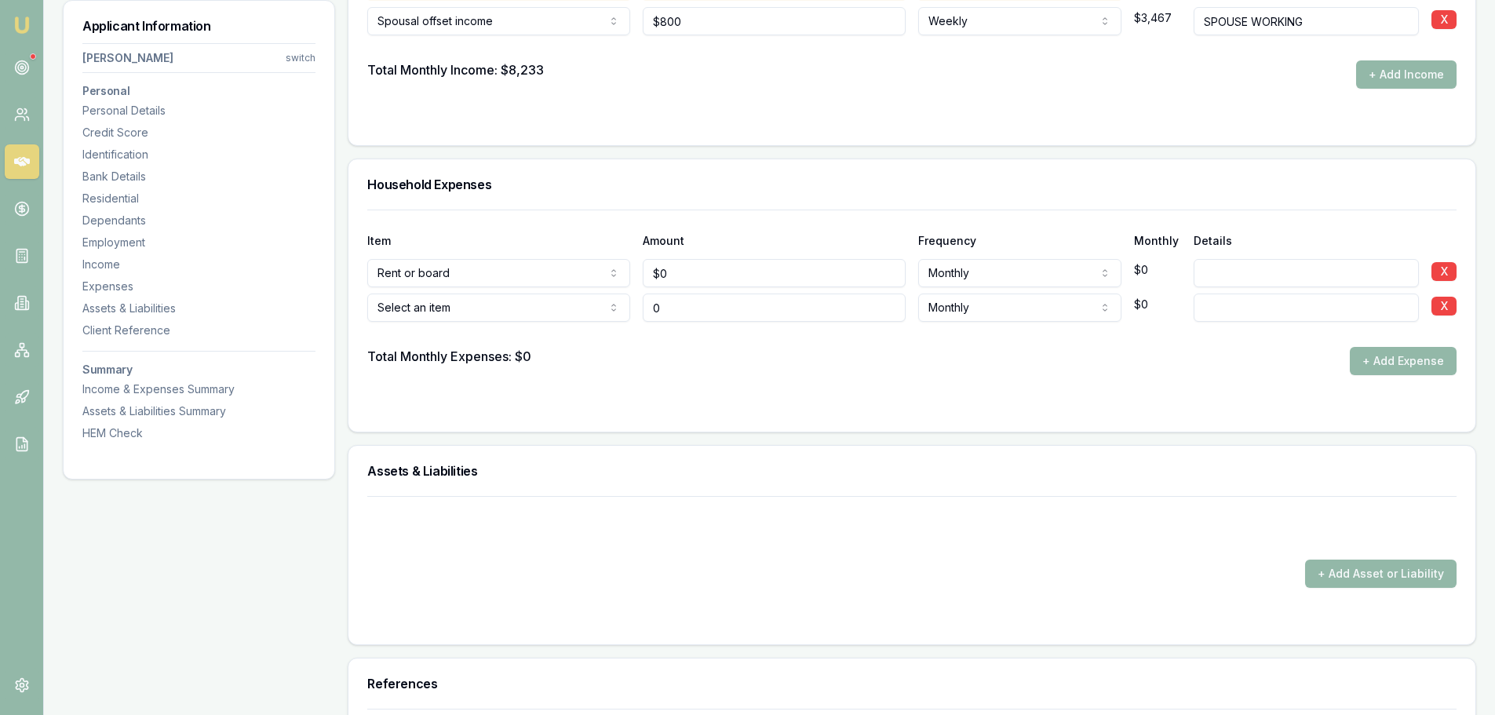
type input "$0"
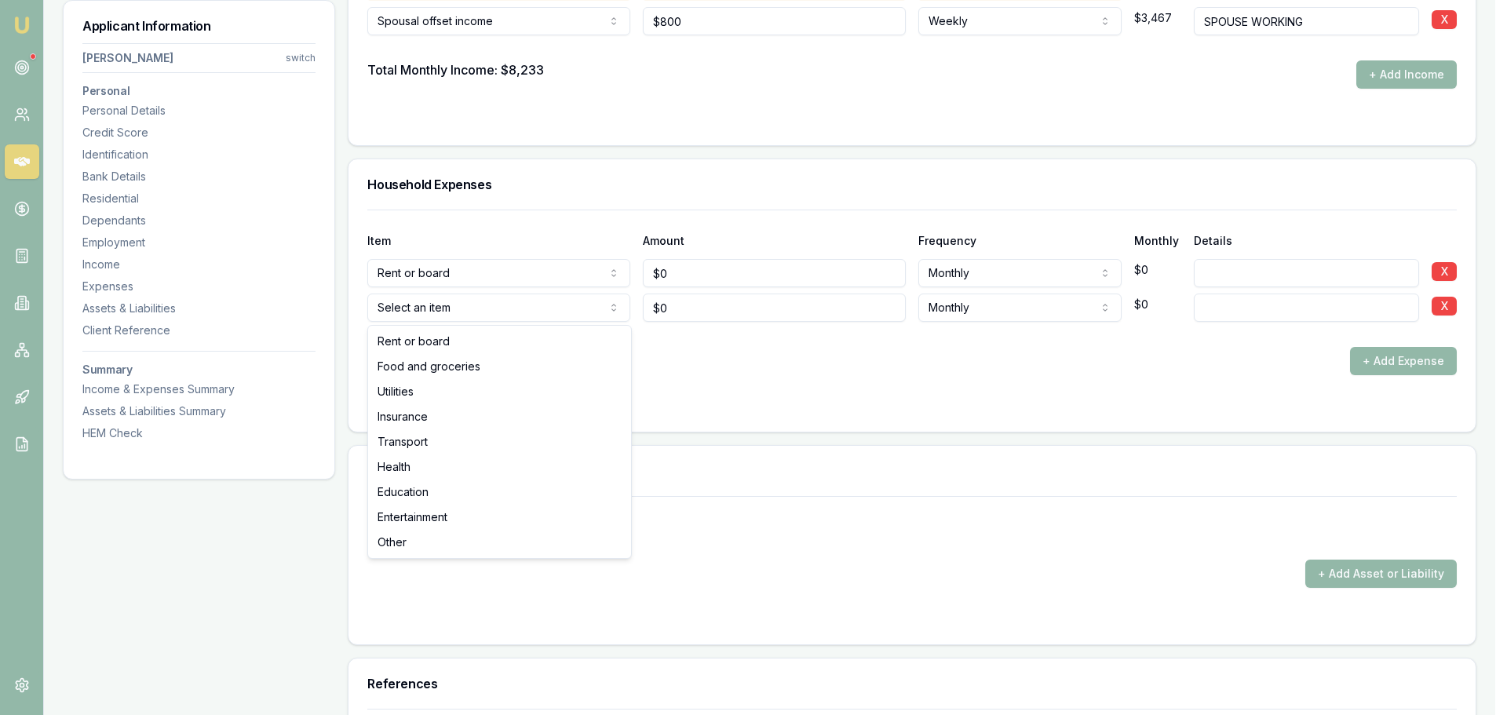
select select "FOOD_AND_GROCERIES"
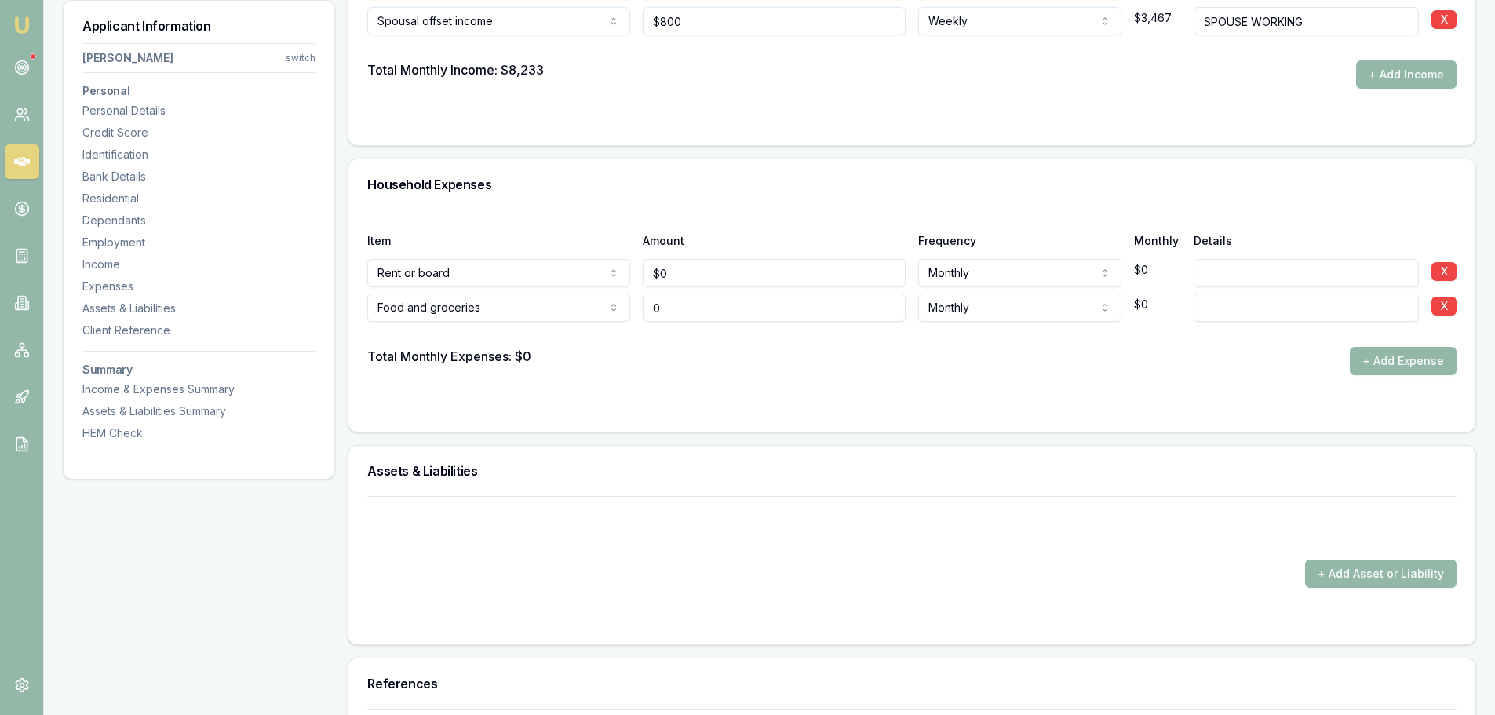
drag, startPoint x: 681, startPoint y: 309, endPoint x: 530, endPoint y: 308, distance: 150.7
click at [538, 308] on div "Food and groceries Rent or board Food and groceries Utilities Insurance Transpo…" at bounding box center [911, 304] width 1089 height 35
type input "$150"
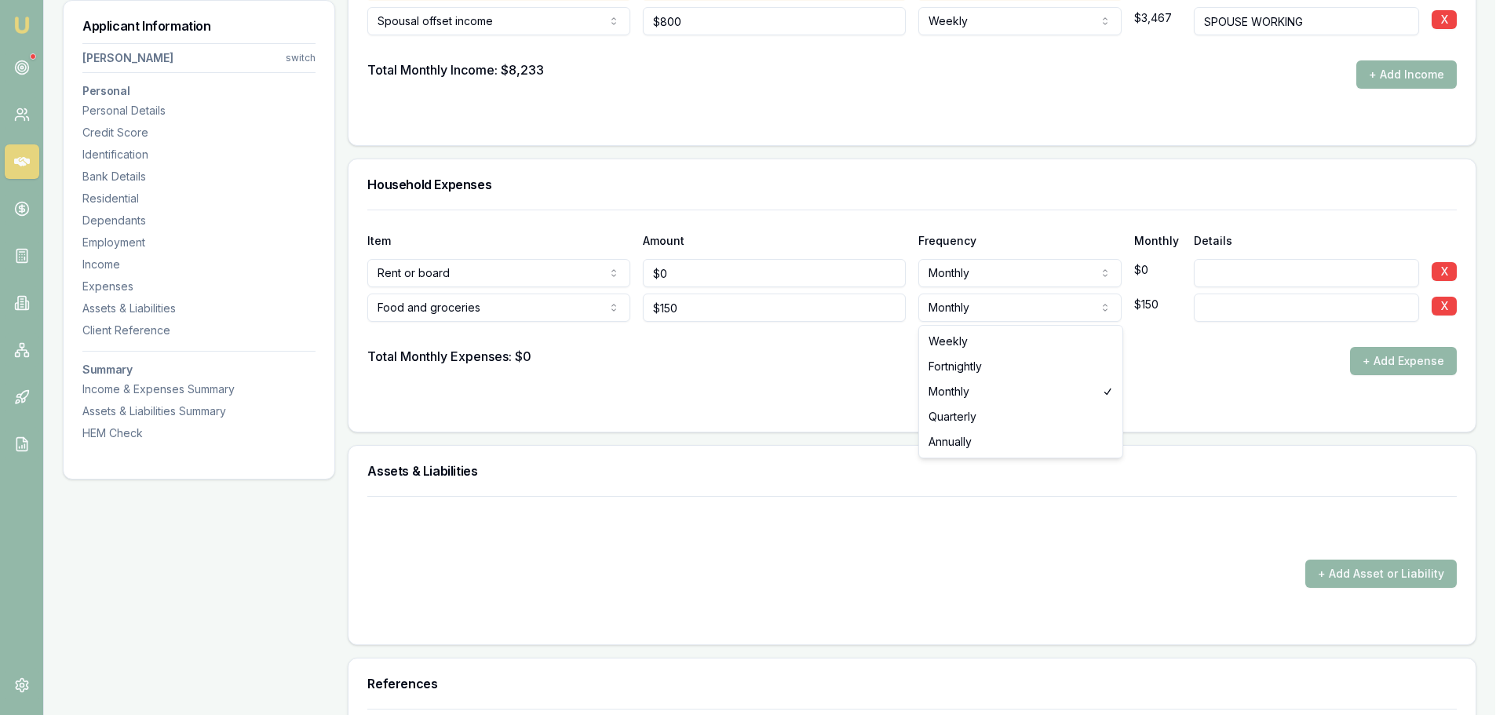
select select "WEEKLY"
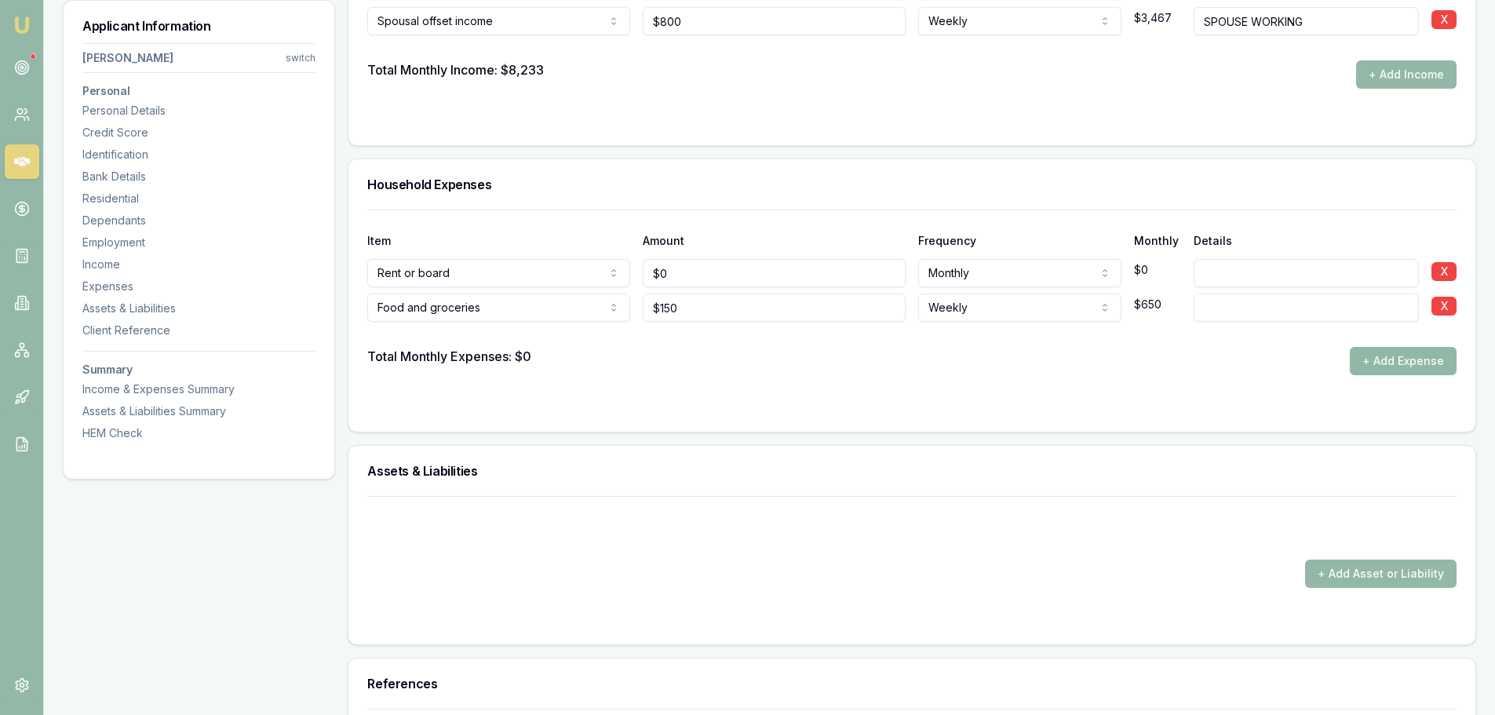
click at [1379, 351] on button "+ Add Expense" at bounding box center [1403, 361] width 107 height 28
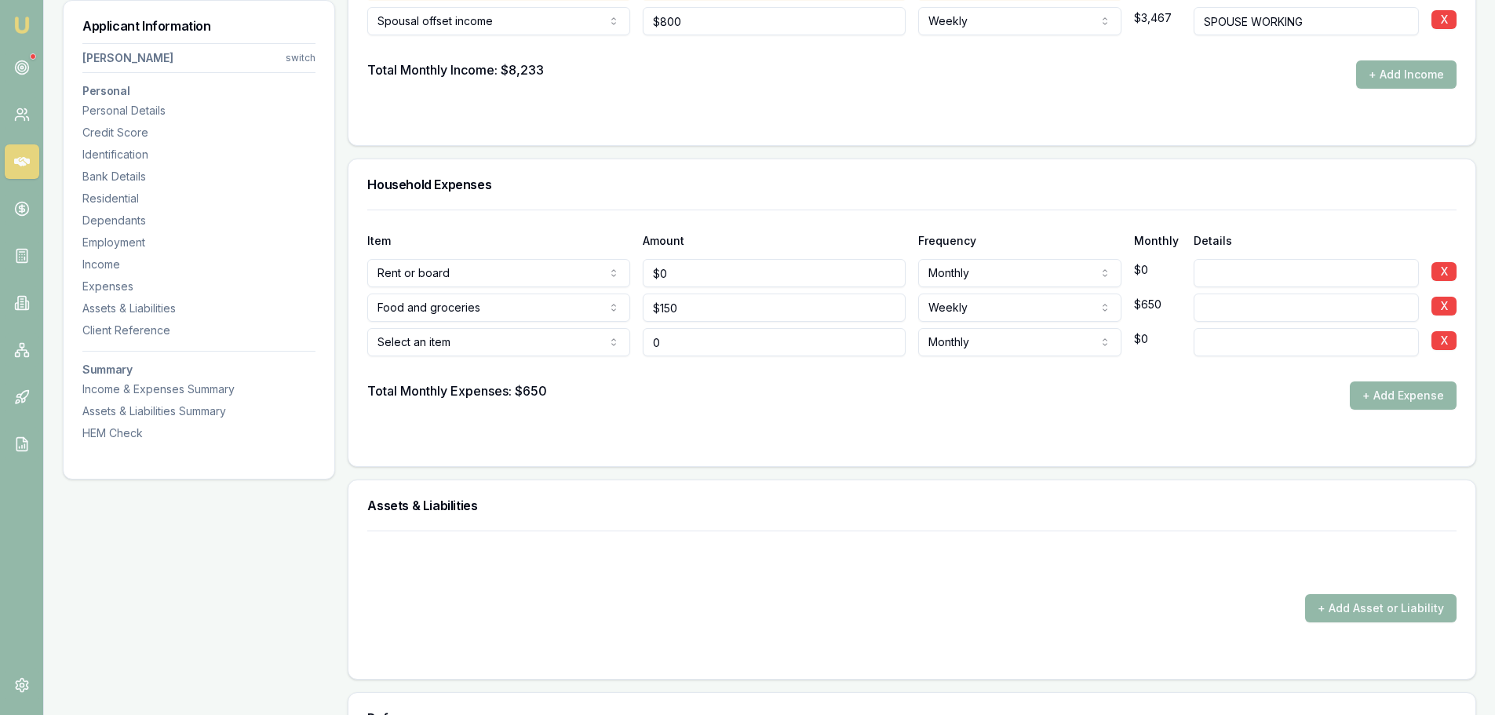
type input "$0"
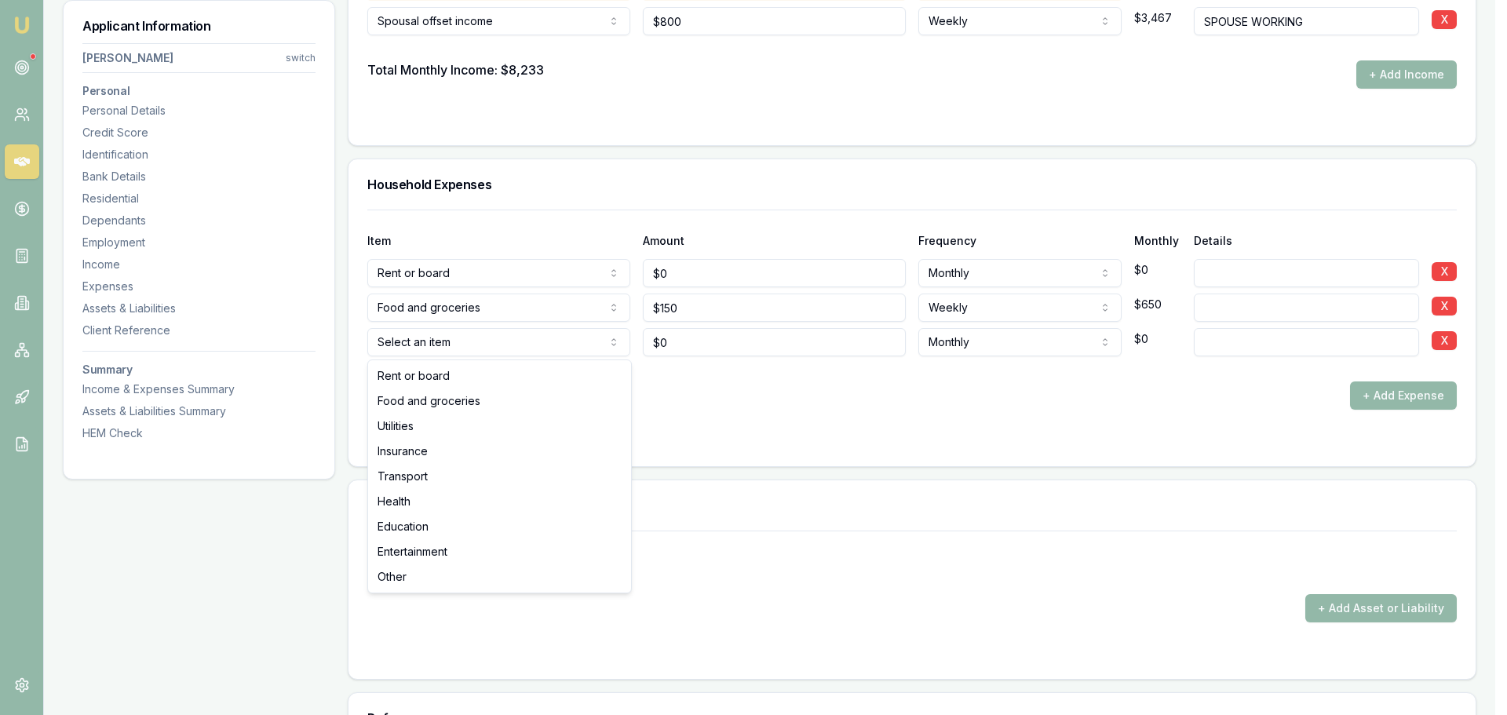
select select "UTILITIES"
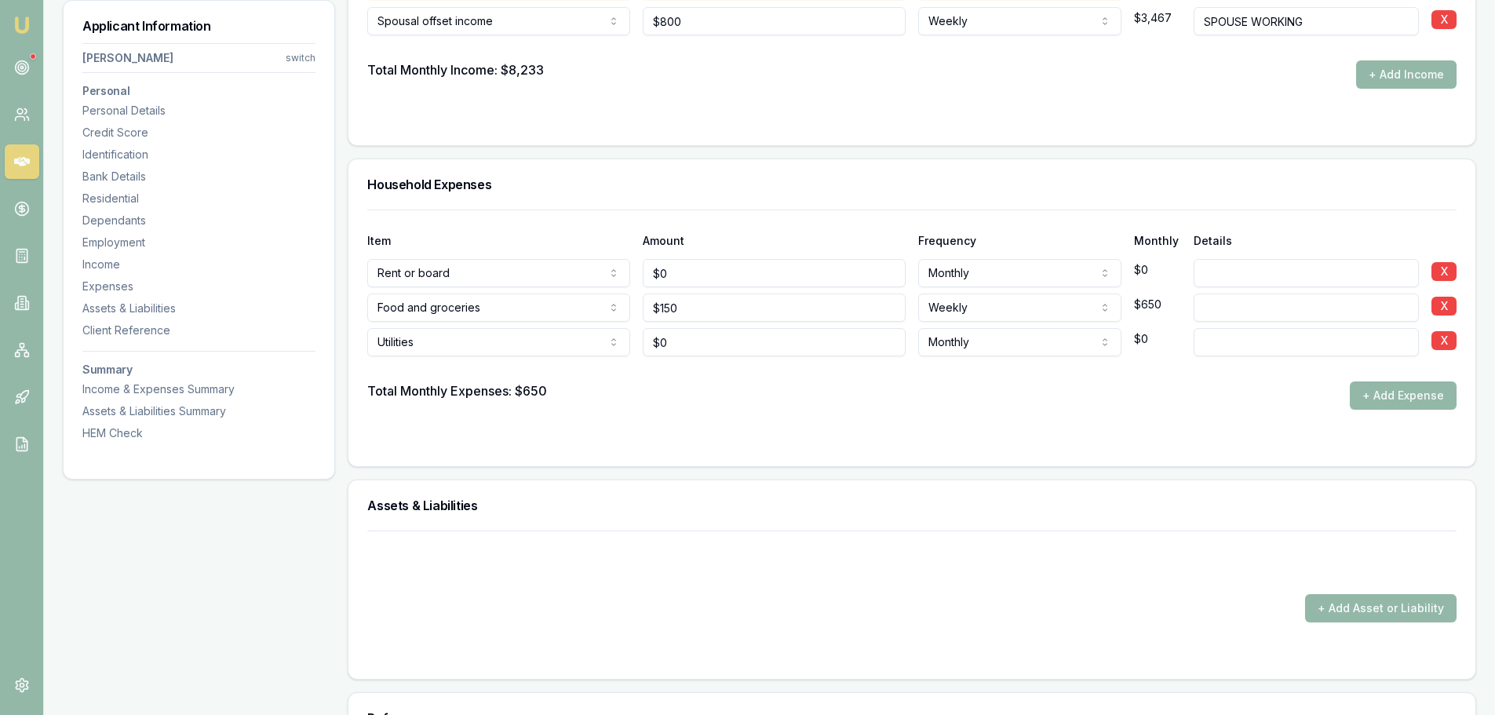
click at [1235, 348] on input at bounding box center [1306, 342] width 225 height 28
type input "ELECTRICITY"
drag, startPoint x: 680, startPoint y: 346, endPoint x: 636, endPoint y: 347, distance: 44.0
click at [648, 346] on input "0" at bounding box center [774, 342] width 263 height 28
type input "$150"
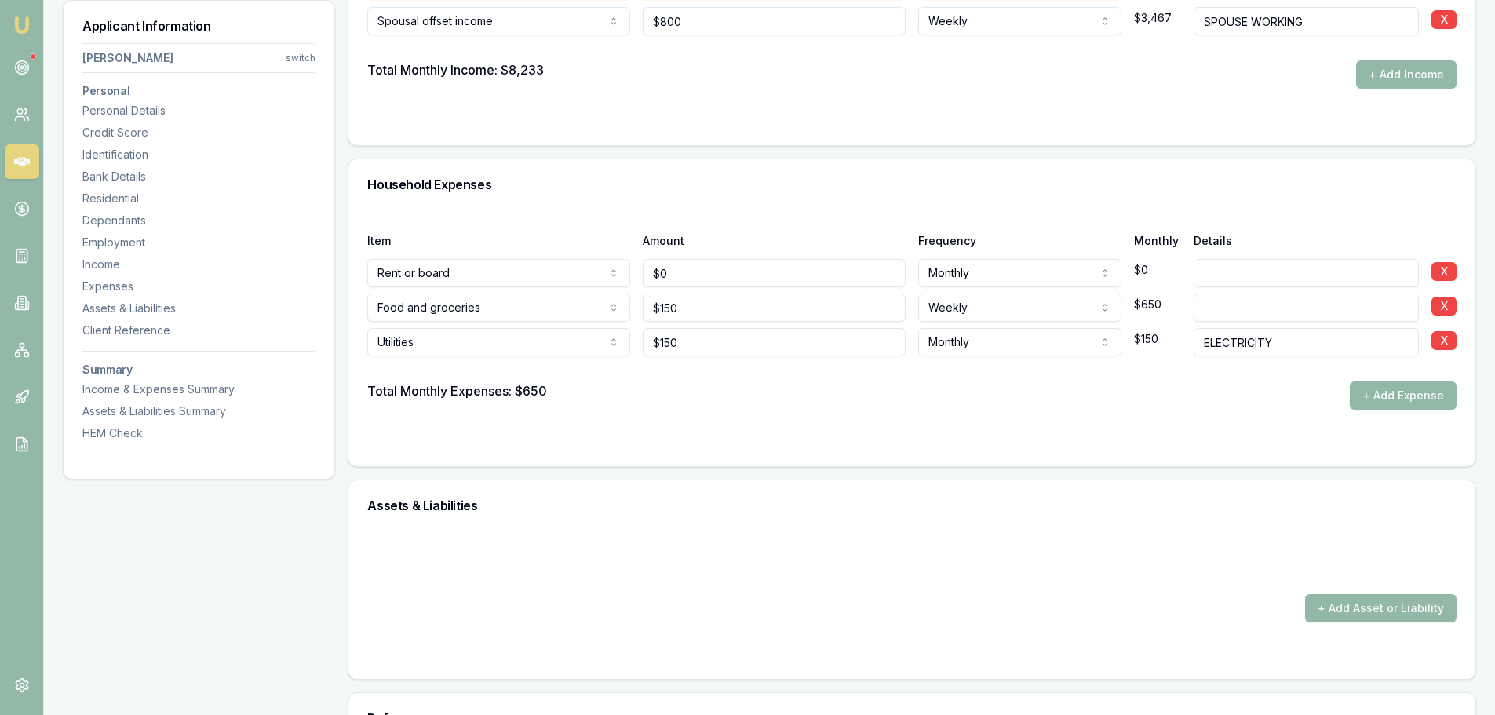
click at [1370, 402] on button "+ Add Expense" at bounding box center [1403, 395] width 107 height 28
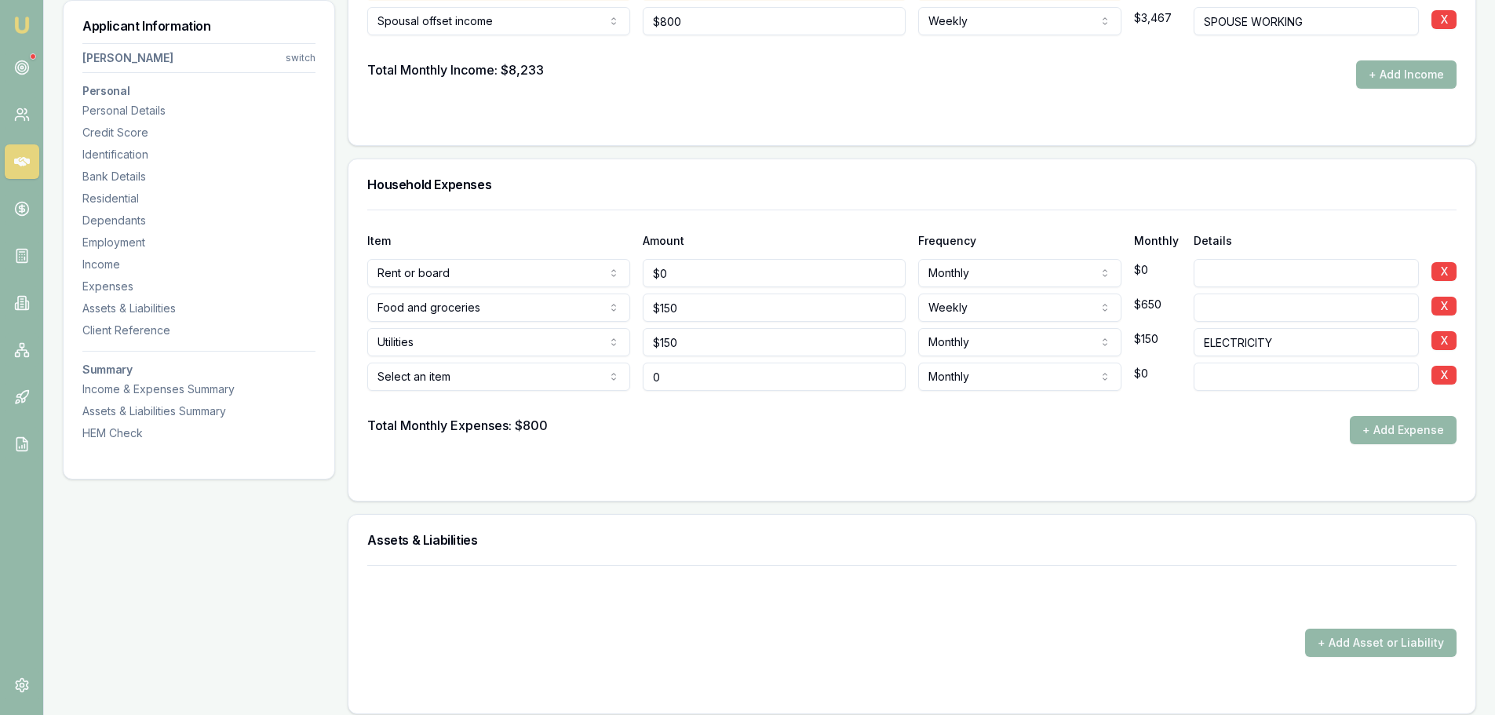
type input "$0"
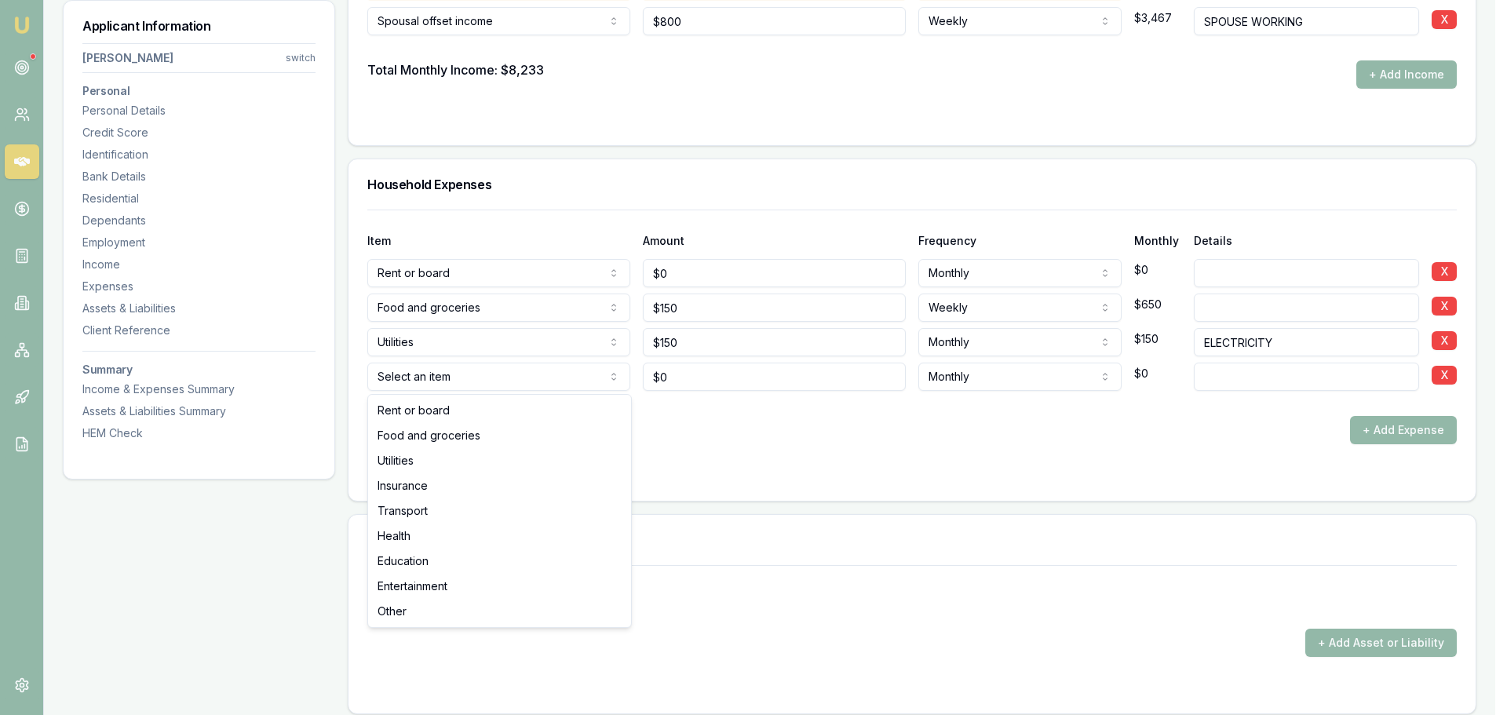
select select "UTILITIES"
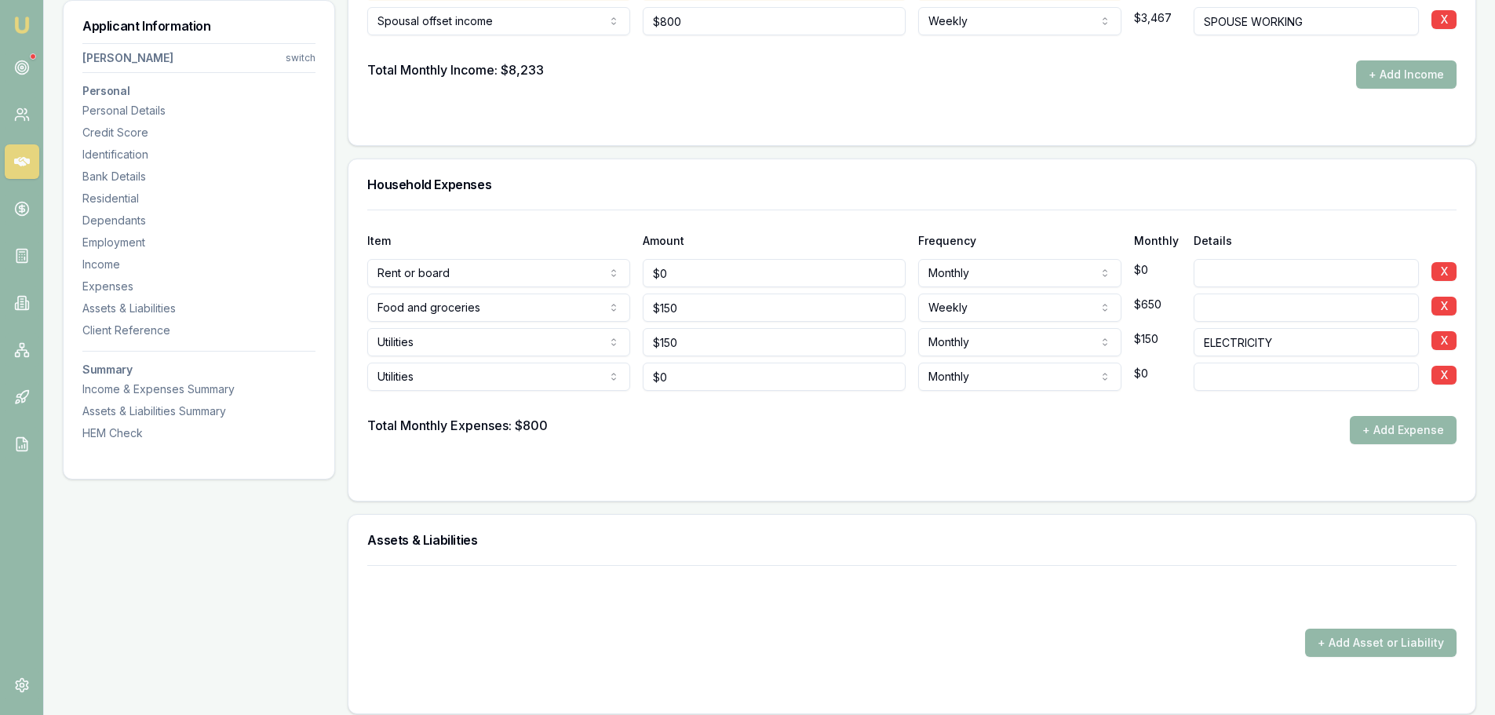
click at [1373, 384] on input at bounding box center [1306, 377] width 225 height 28
type input "PHONE BILL"
drag, startPoint x: 718, startPoint y: 381, endPoint x: 539, endPoint y: 381, distance: 179.0
click at [575, 381] on div "Utilities Rent or board Food and groceries Utilities Insurance Transport Health…" at bounding box center [911, 373] width 1089 height 35
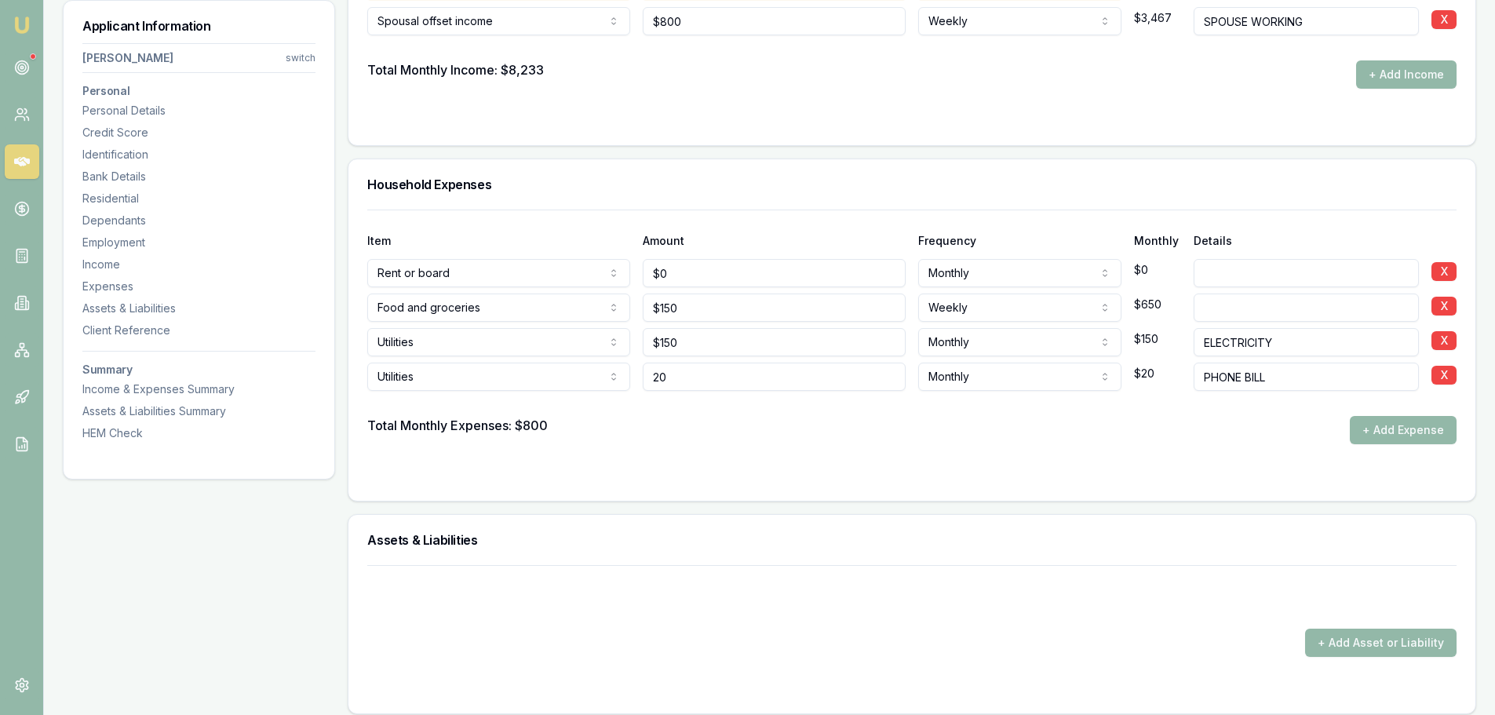
type input "$20"
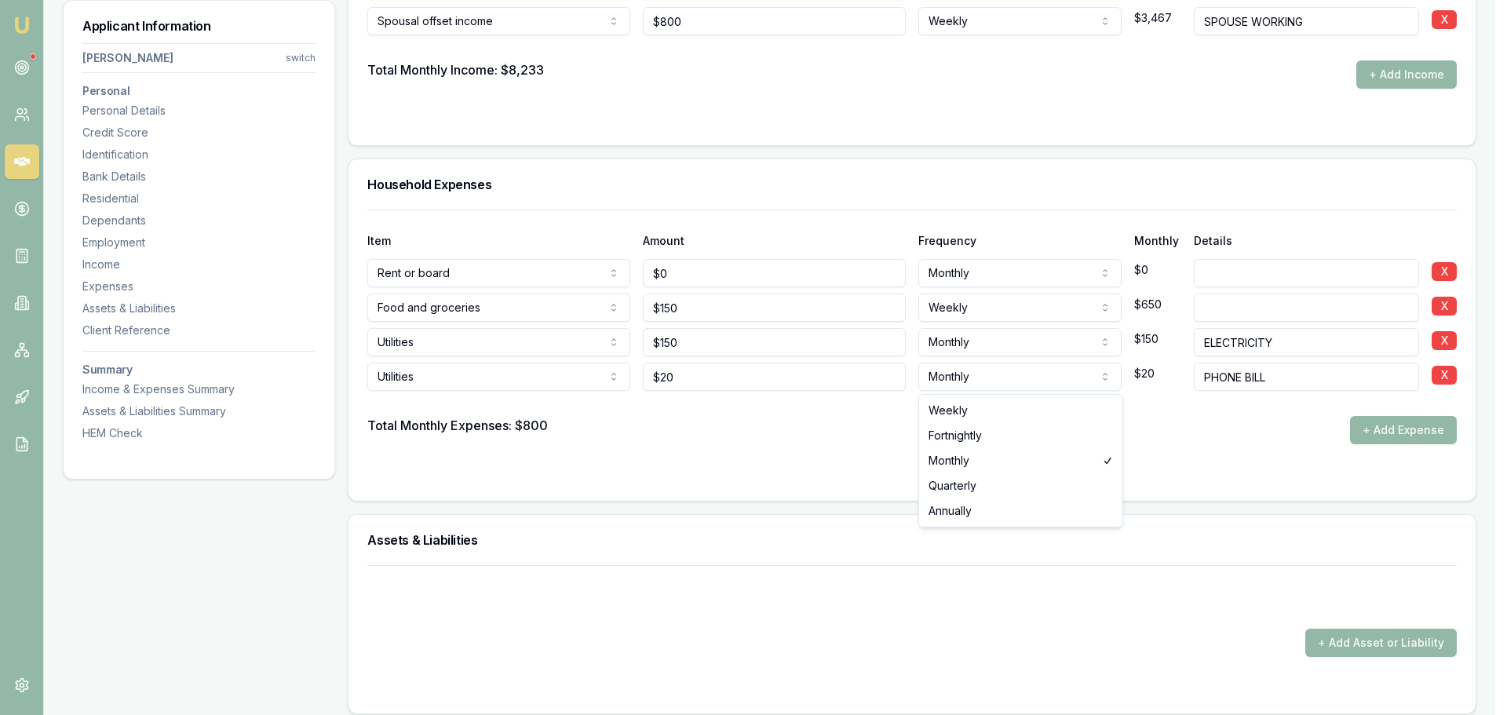
select select "WEEKLY"
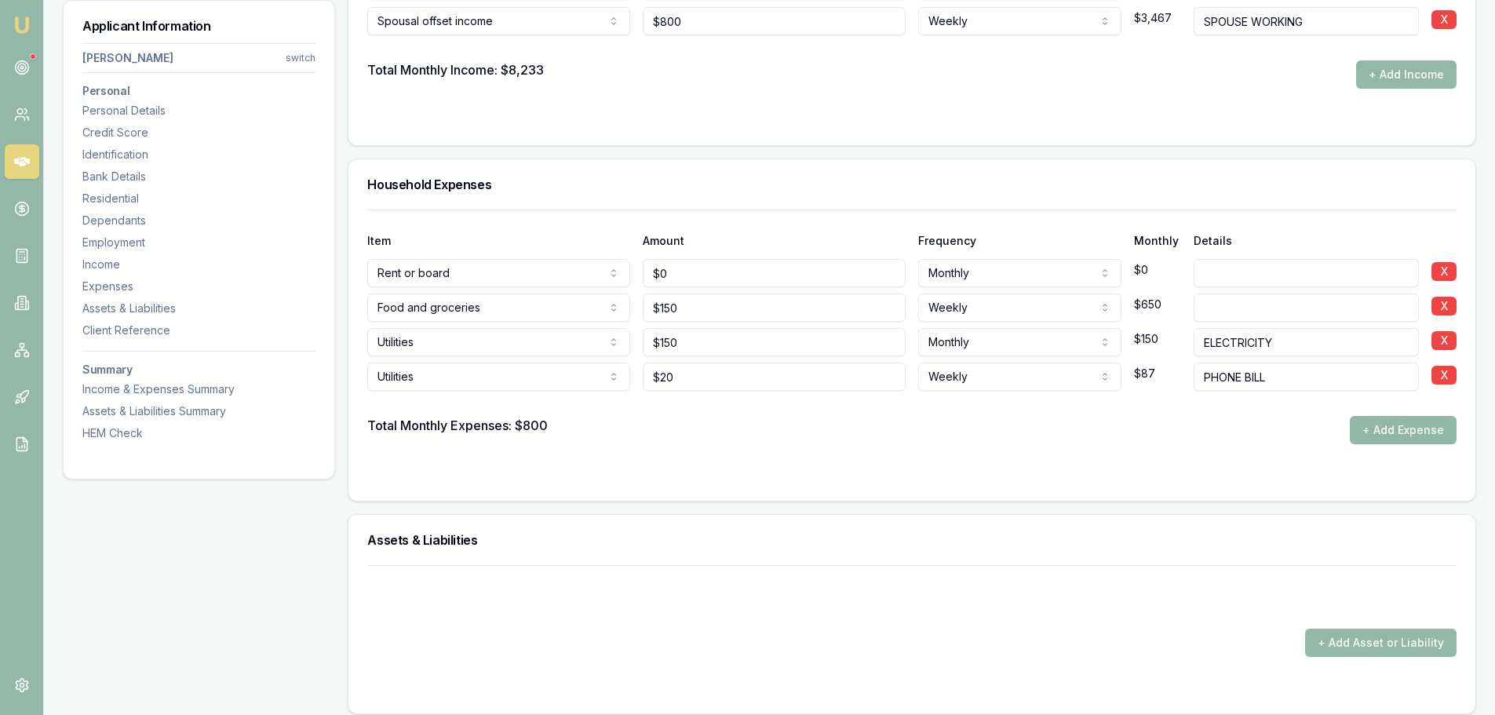
click at [1451, 429] on button "+ Add Expense" at bounding box center [1403, 430] width 107 height 28
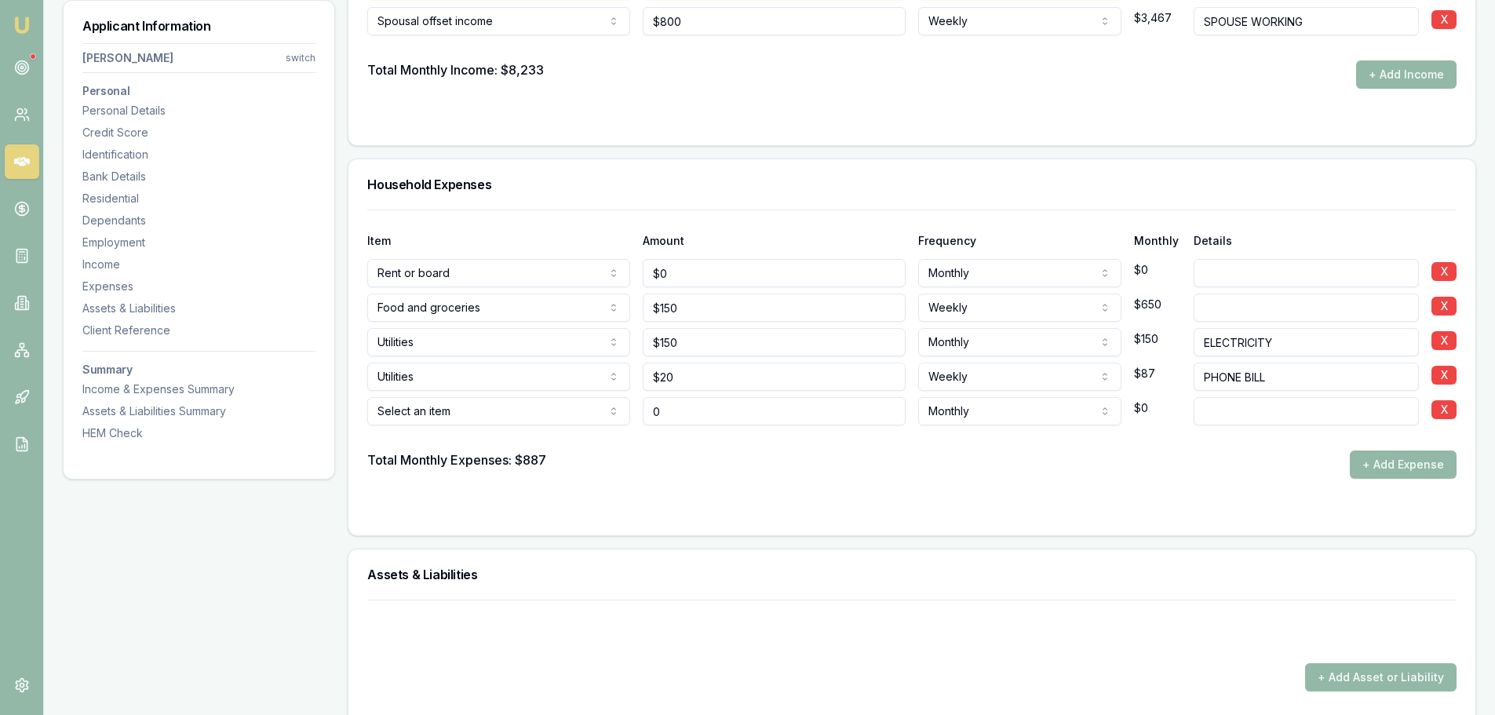
type input "$0"
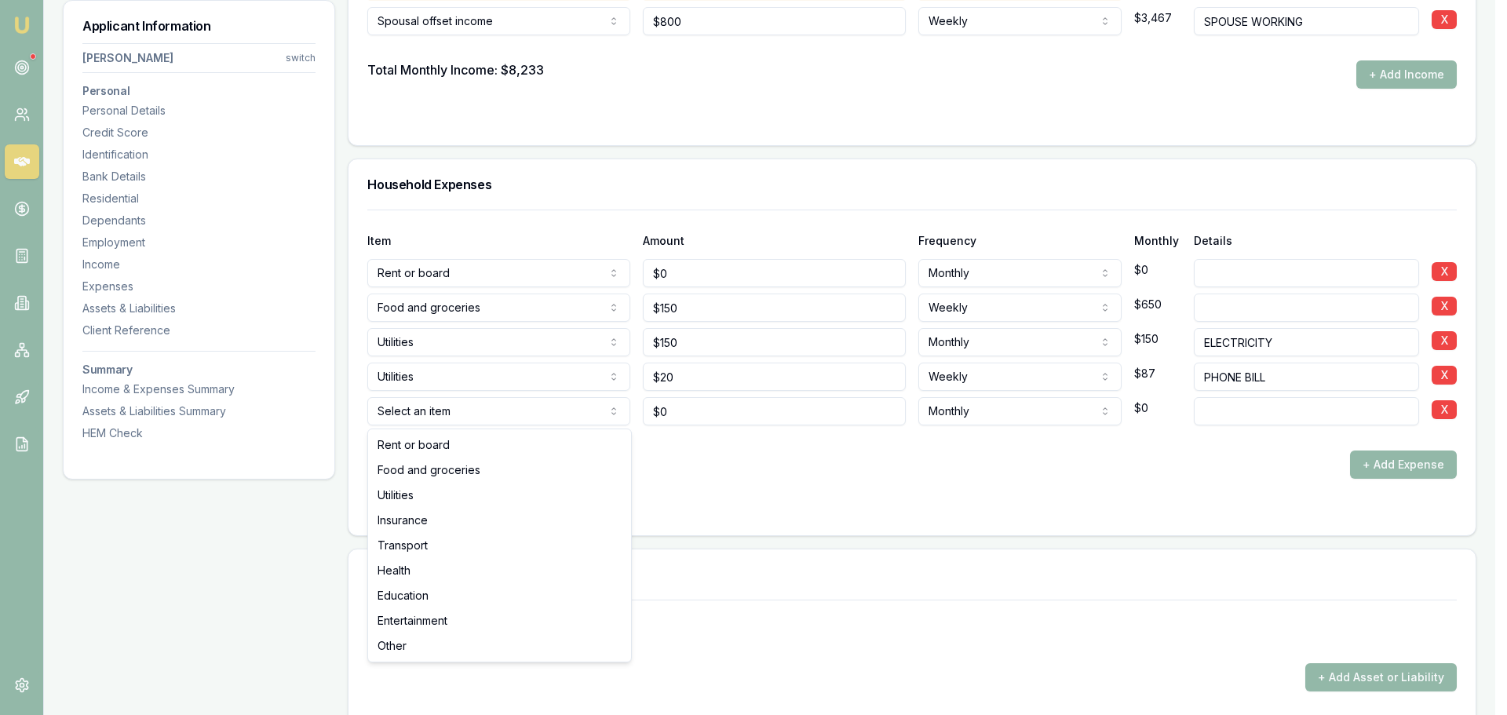
select select "INSURANCE"
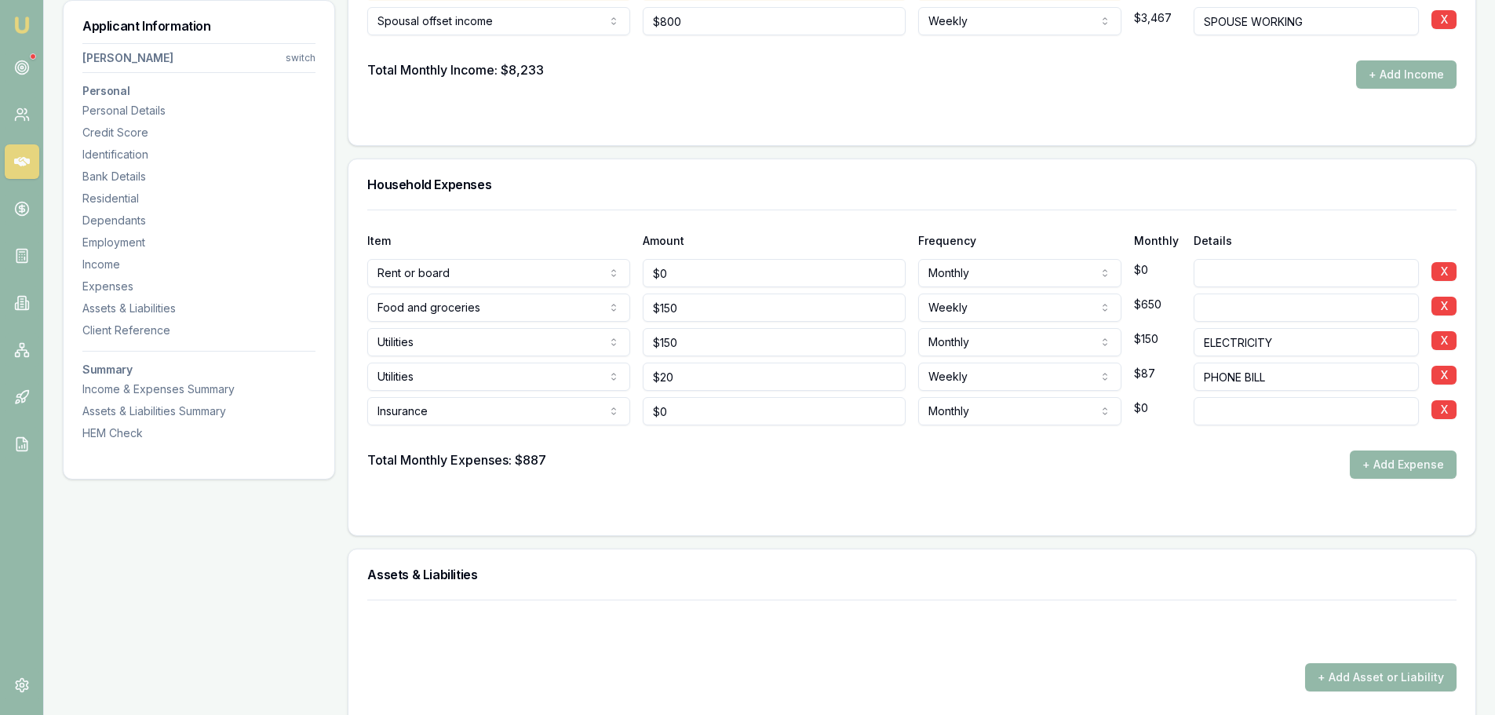
click at [637, 473] on div "Total Monthly Expenses: $887 + Add Expense" at bounding box center [911, 465] width 1089 height 28
drag, startPoint x: 683, startPoint y: 421, endPoint x: 297, endPoint y: 421, distance: 386.2
type input "$150"
click at [892, 438] on div at bounding box center [911, 437] width 1089 height 25
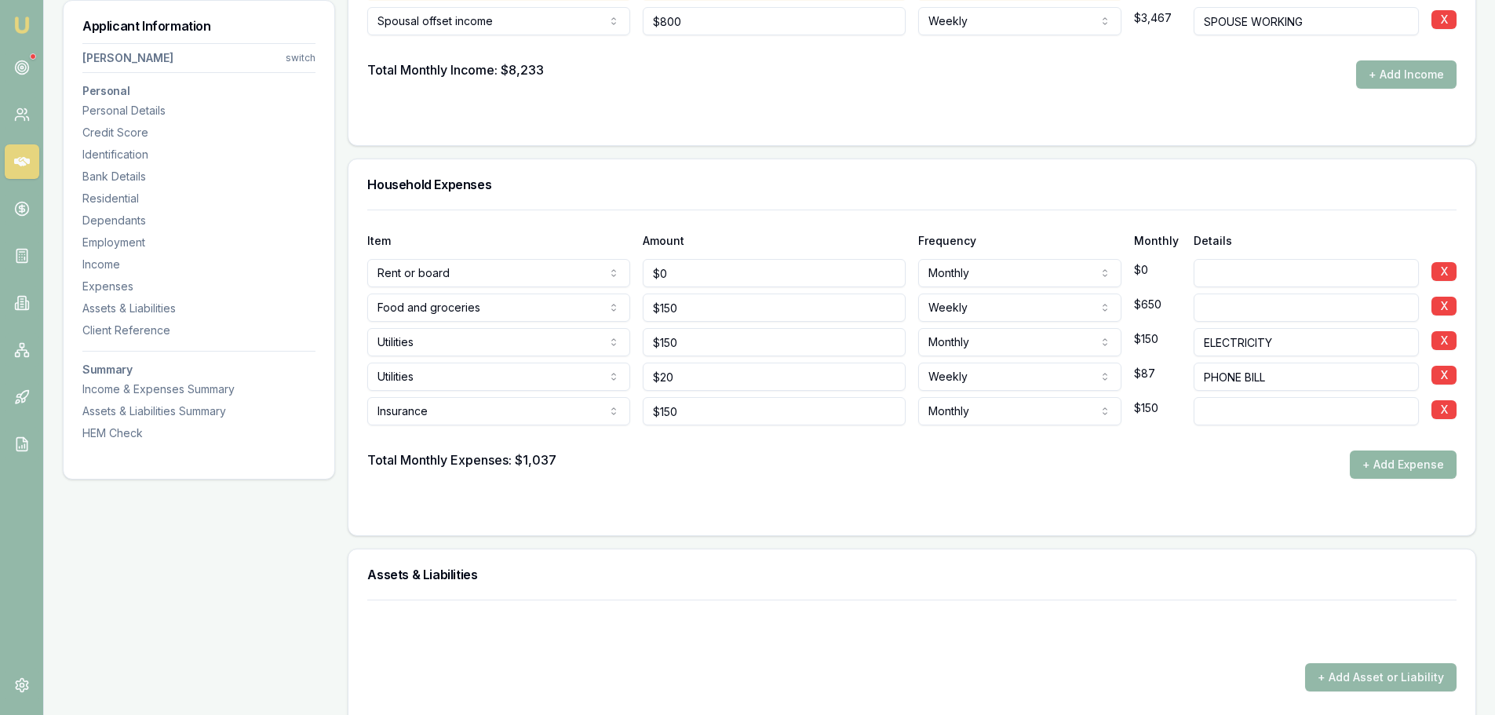
click at [1377, 462] on button "+ Add Expense" at bounding box center [1403, 465] width 107 height 28
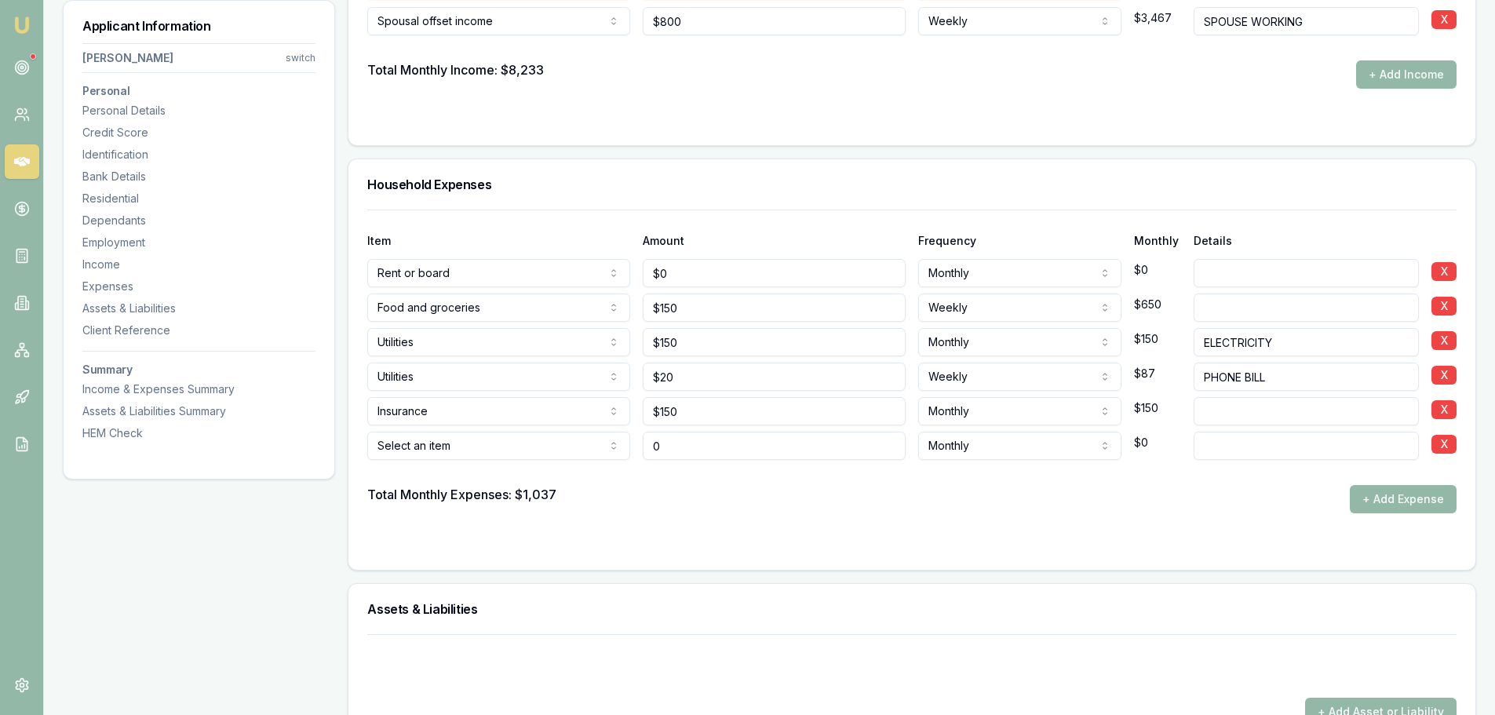
type input "$0"
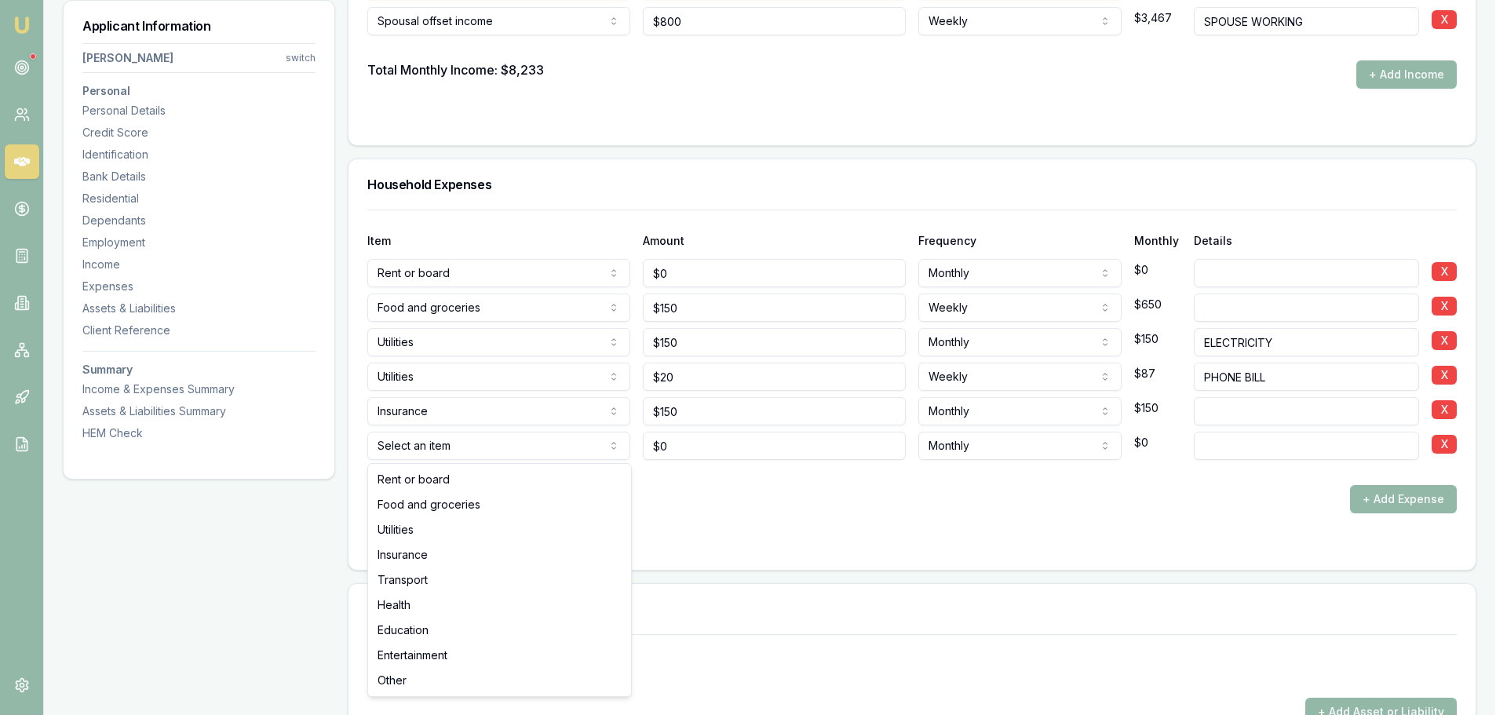
select select "TRANSPORT"
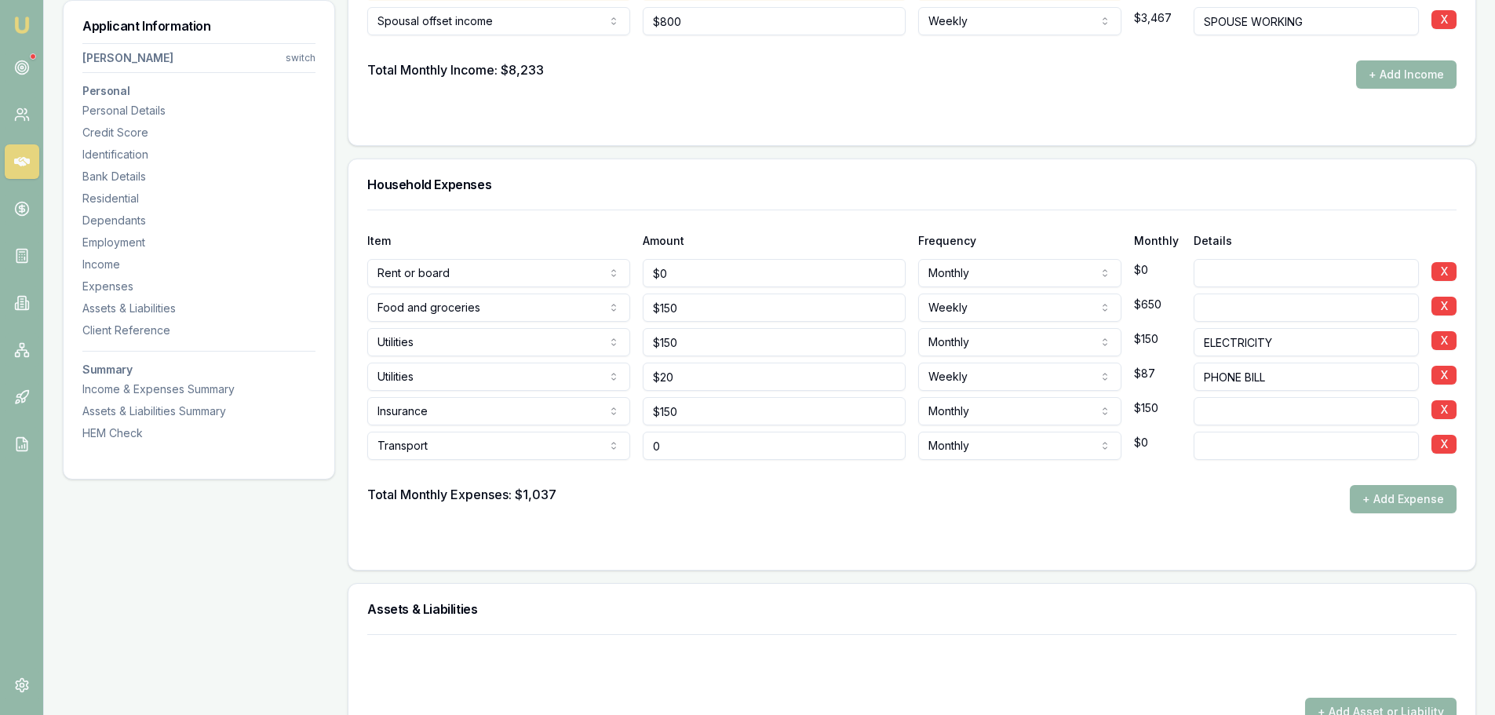
drag, startPoint x: 696, startPoint y: 442, endPoint x: 481, endPoint y: 426, distance: 215.6
click at [502, 429] on div "Transport Rent or board Food and groceries Utilities Insurance Transport Health…" at bounding box center [911, 442] width 1089 height 35
type input "$1,000"
click at [641, 478] on div at bounding box center [911, 472] width 1089 height 25
type input "1000"
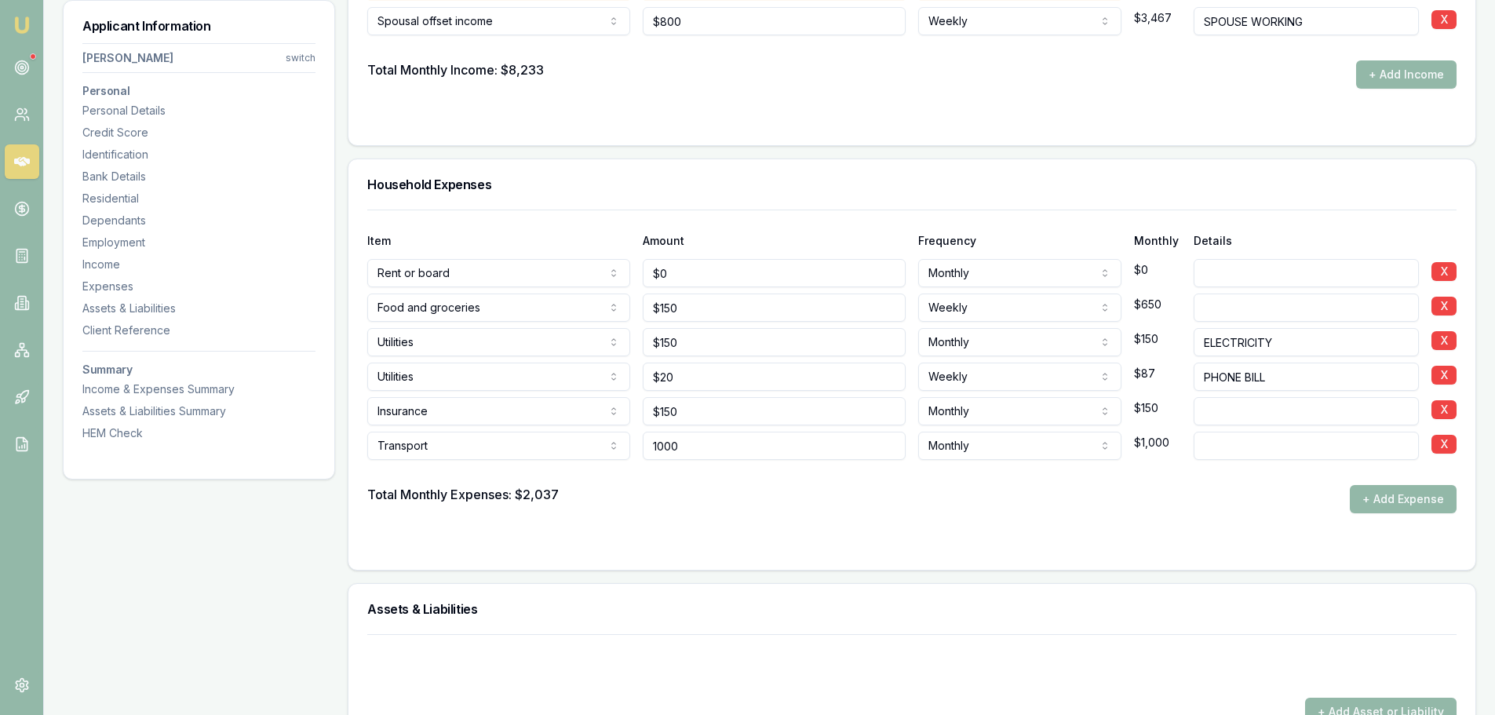
drag, startPoint x: 706, startPoint y: 447, endPoint x: 407, endPoint y: 447, distance: 299.8
click at [426, 450] on div "Transport Rent or board Food and groceries Utilities Insurance Transport Health…" at bounding box center [911, 442] width 1089 height 35
type input "$100"
click at [660, 479] on div at bounding box center [911, 472] width 1089 height 25
drag, startPoint x: 695, startPoint y: 445, endPoint x: 618, endPoint y: 443, distance: 77.7
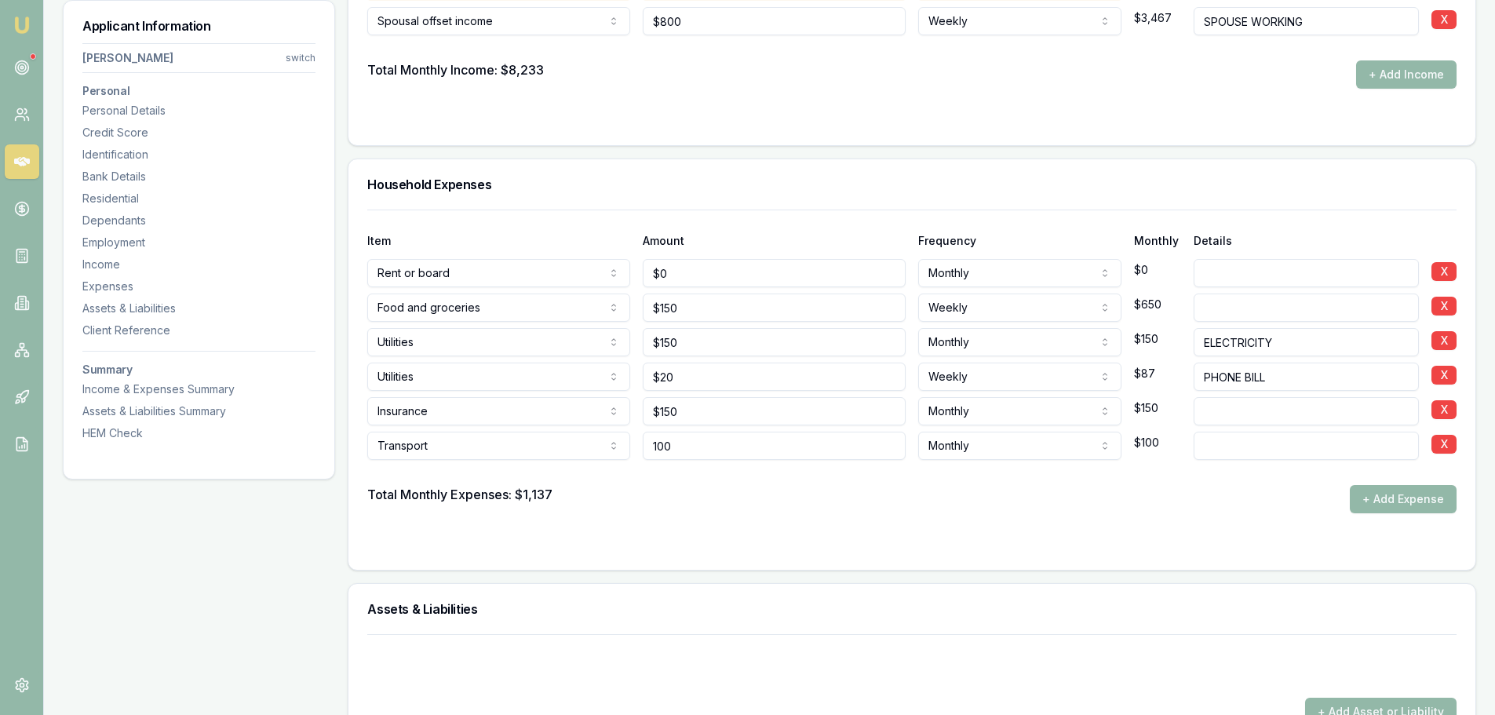
click at [618, 443] on div "Transport Rent or board Food and groceries Utilities Insurance Transport Health…" at bounding box center [911, 442] width 1089 height 35
type input "$100"
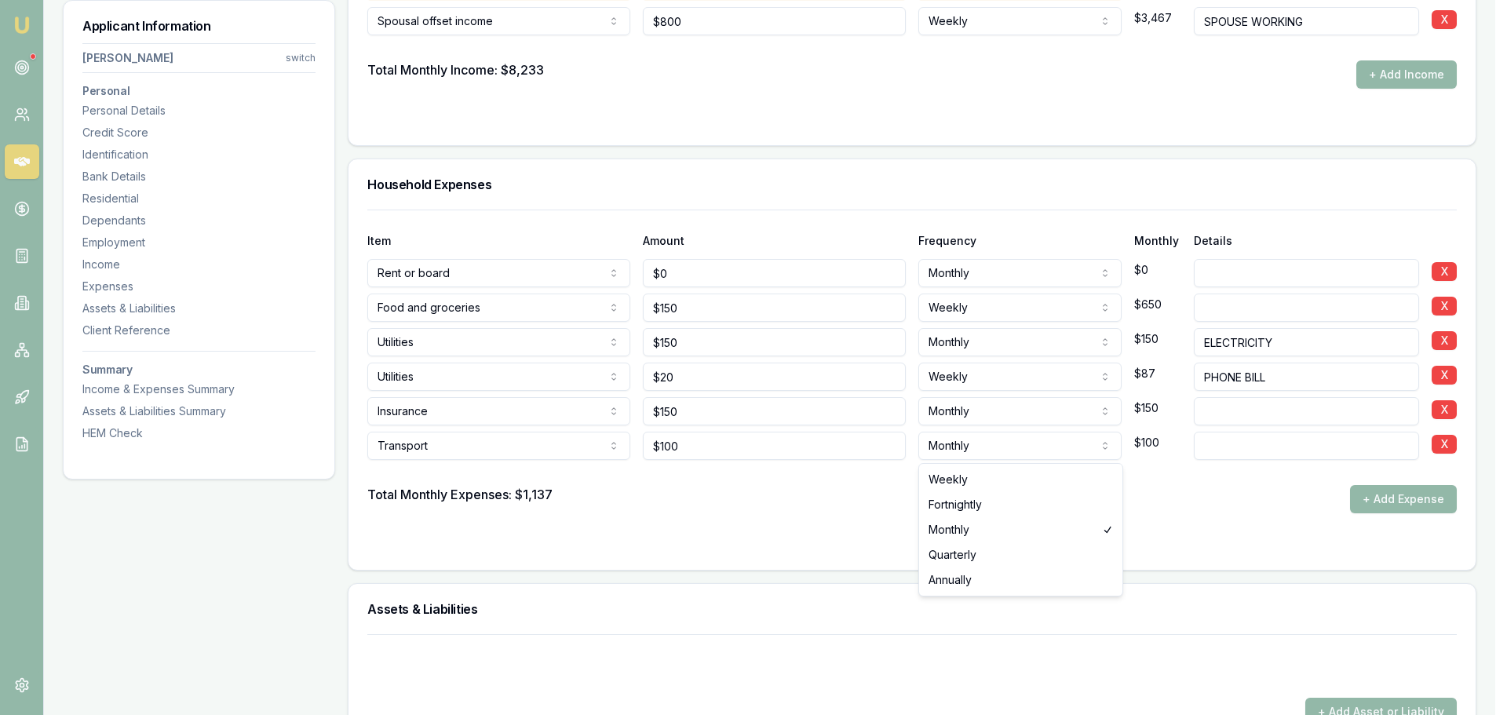
select select "WEEKLY"
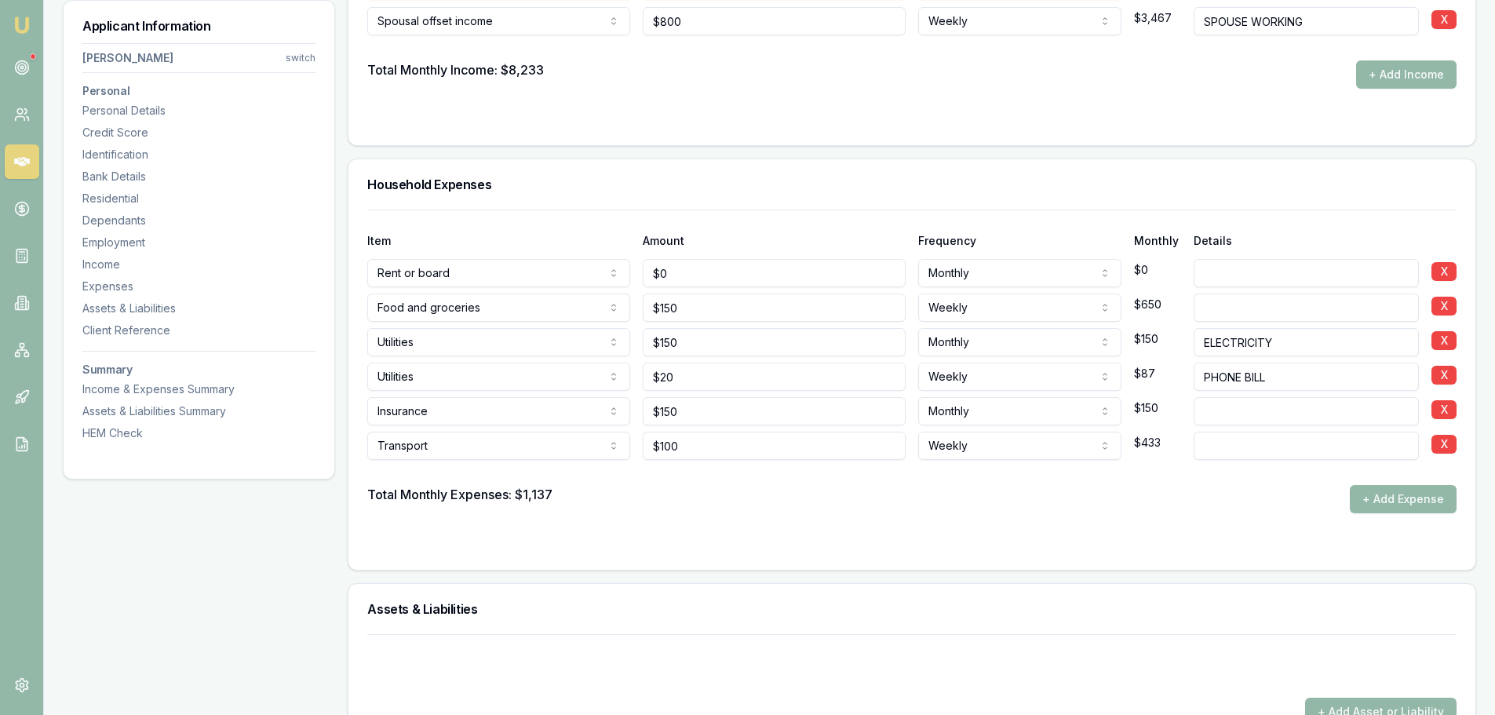
click at [796, 492] on div "Total Monthly Expenses: $1,137 + Add Expense" at bounding box center [911, 499] width 1089 height 28
click at [1387, 504] on button "+ Add Expense" at bounding box center [1403, 499] width 107 height 28
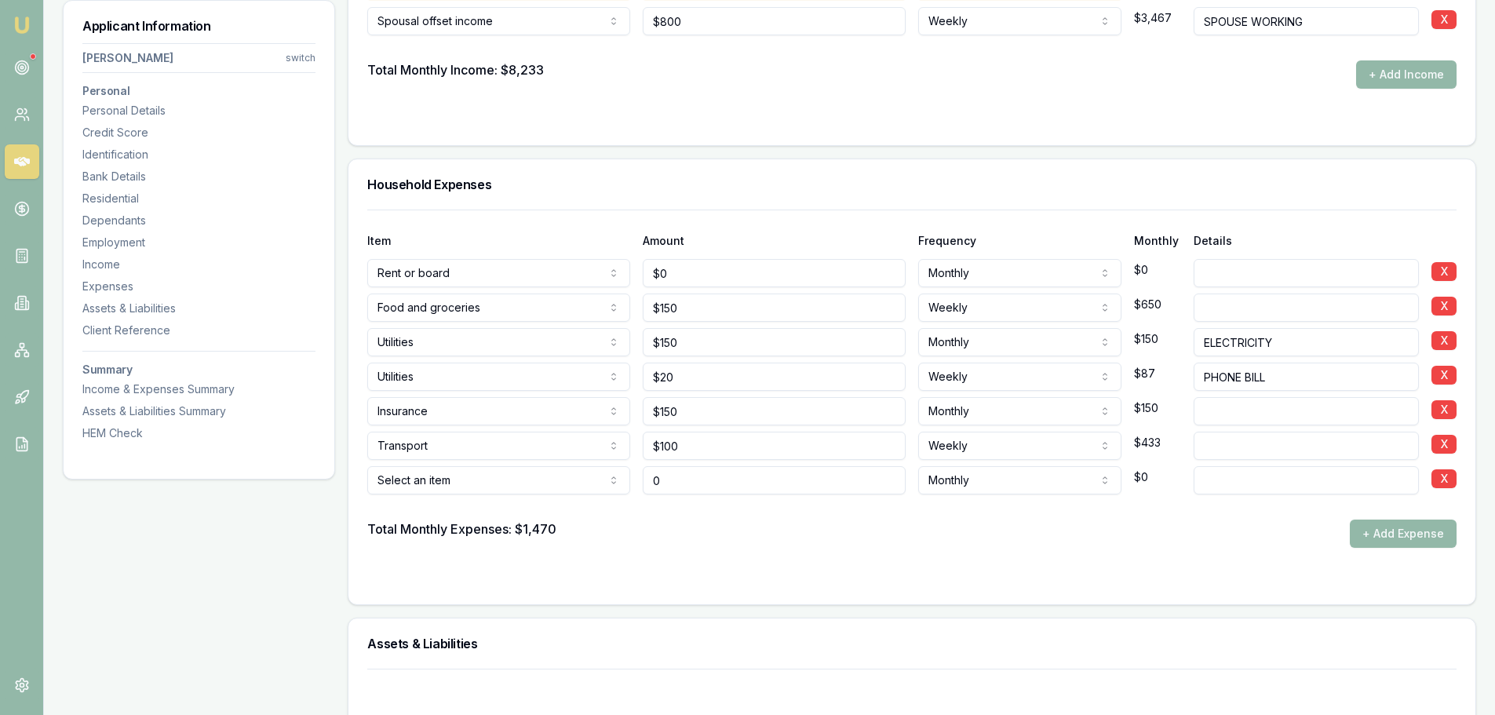
type input "$0"
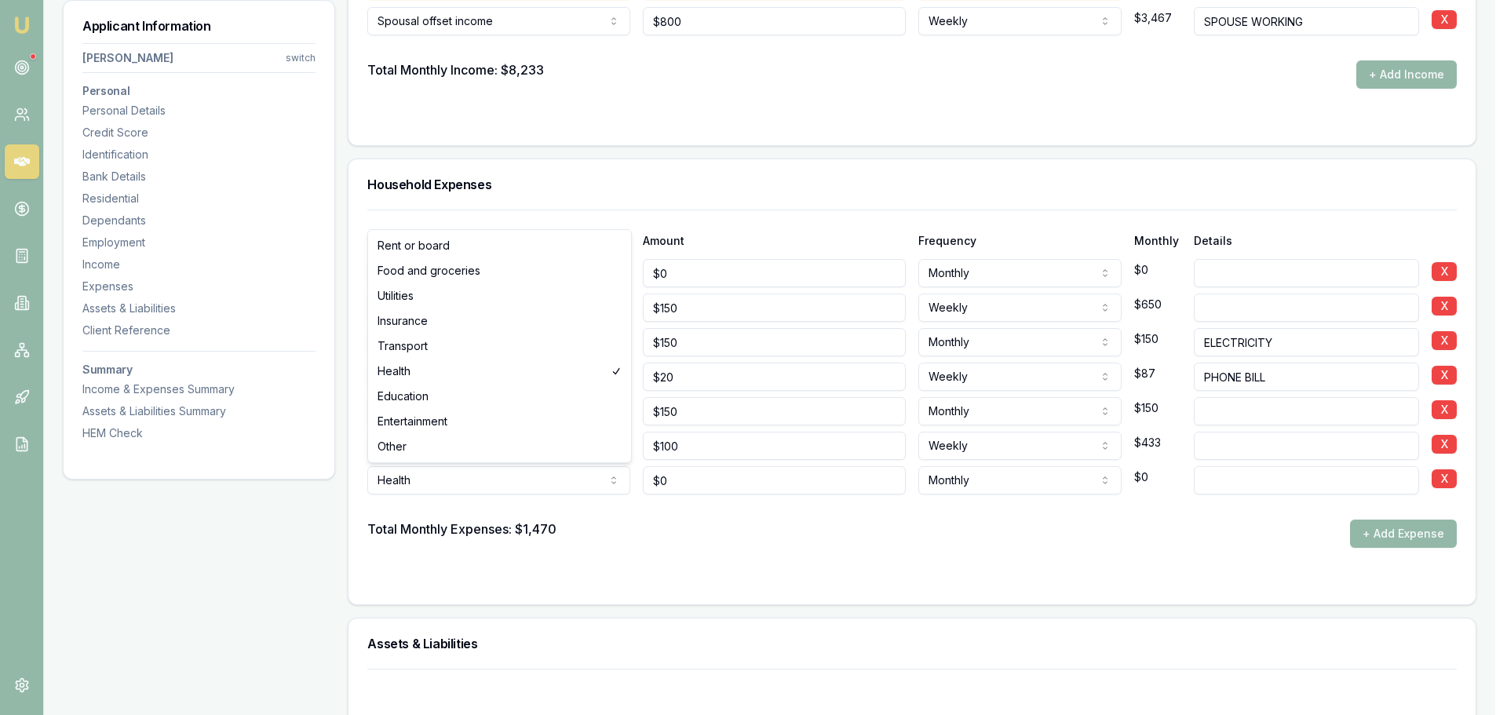
select select "ENTERTAINMENT"
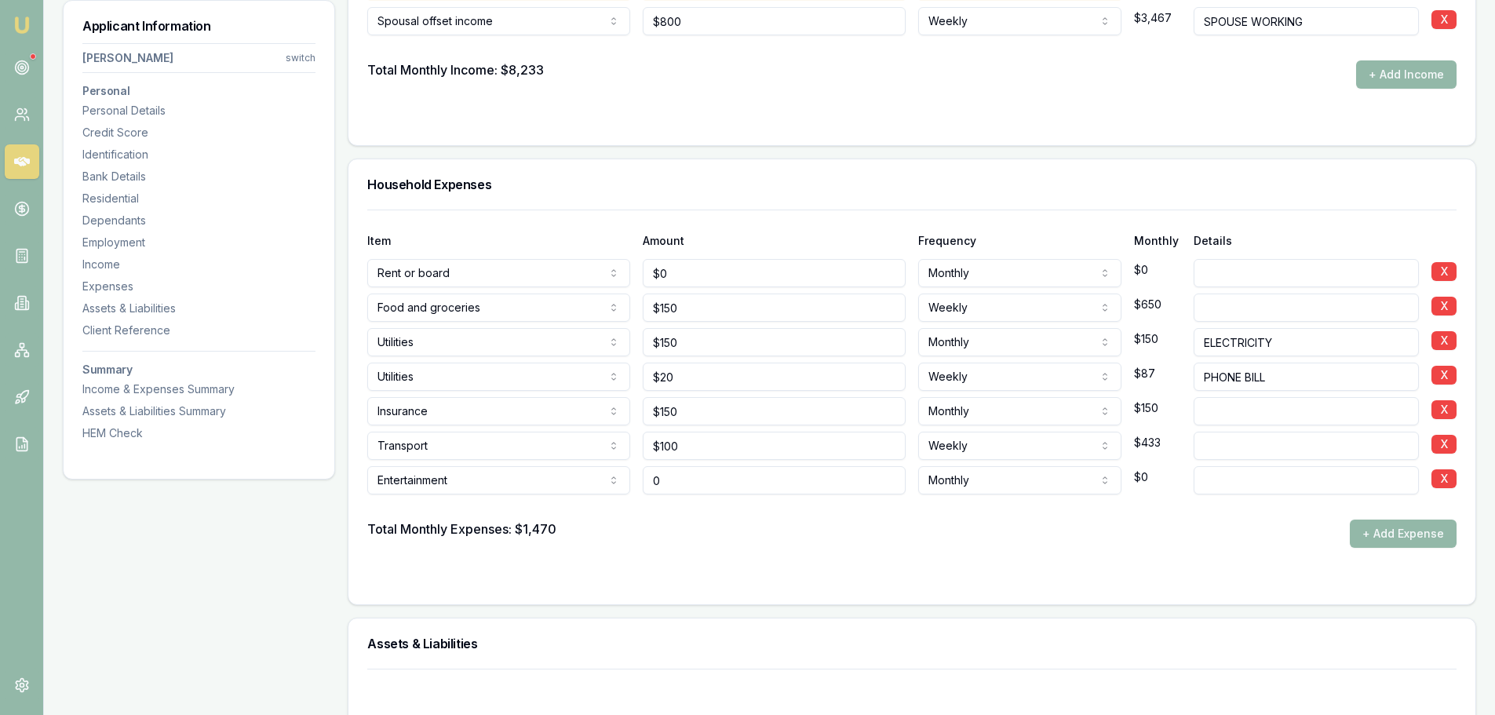
click at [527, 469] on div "Entertainment Rent or board Food and groceries Utilities Insurance Transport He…" at bounding box center [911, 477] width 1089 height 35
type input "4"
type input "$500"
click at [834, 551] on form "Item Amount Frequency Monthly Details Rent or board Rent or board Food and groc…" at bounding box center [911, 398] width 1089 height 376
drag, startPoint x: 735, startPoint y: 339, endPoint x: 168, endPoint y: 372, distance: 567.7
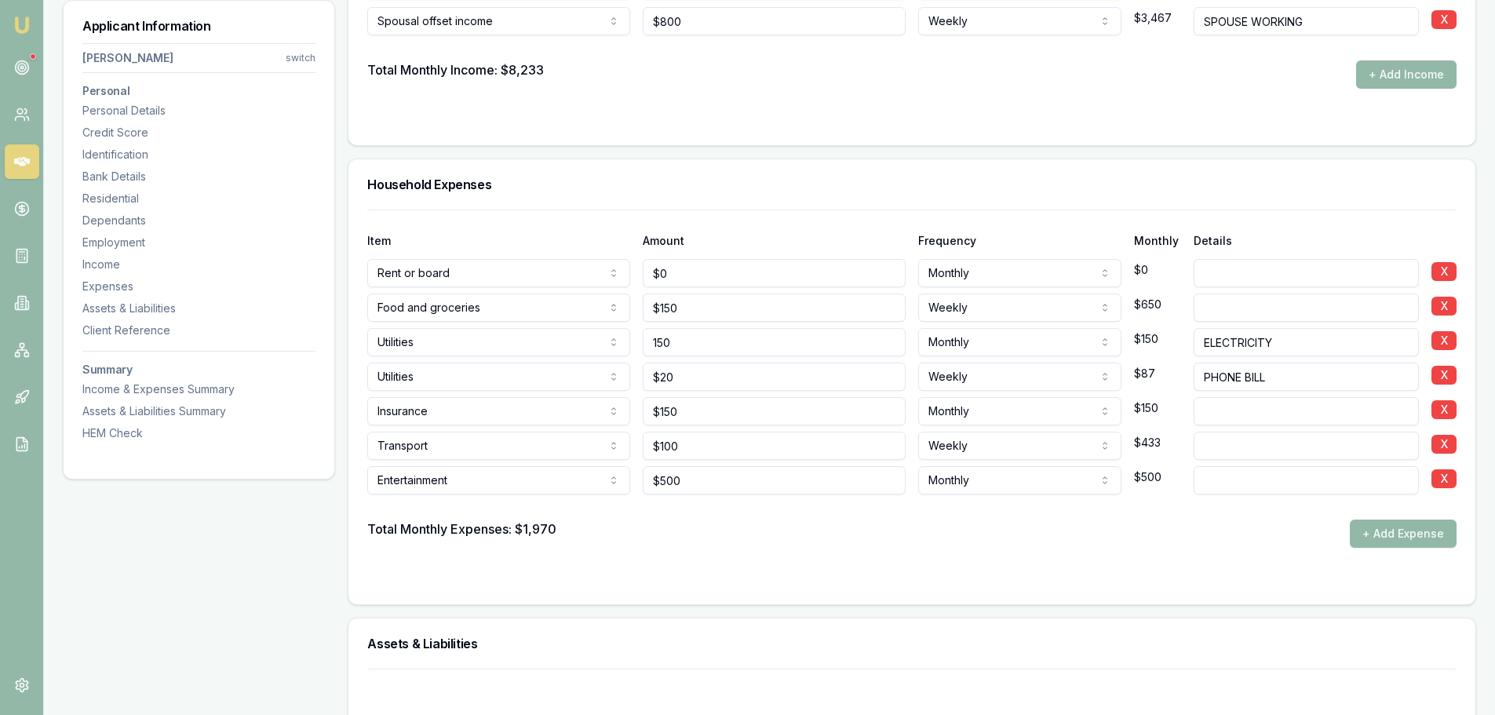
type input "$250"
click at [798, 538] on div "Total Monthly Expenses: $1,970 + Add Expense" at bounding box center [911, 534] width 1089 height 28
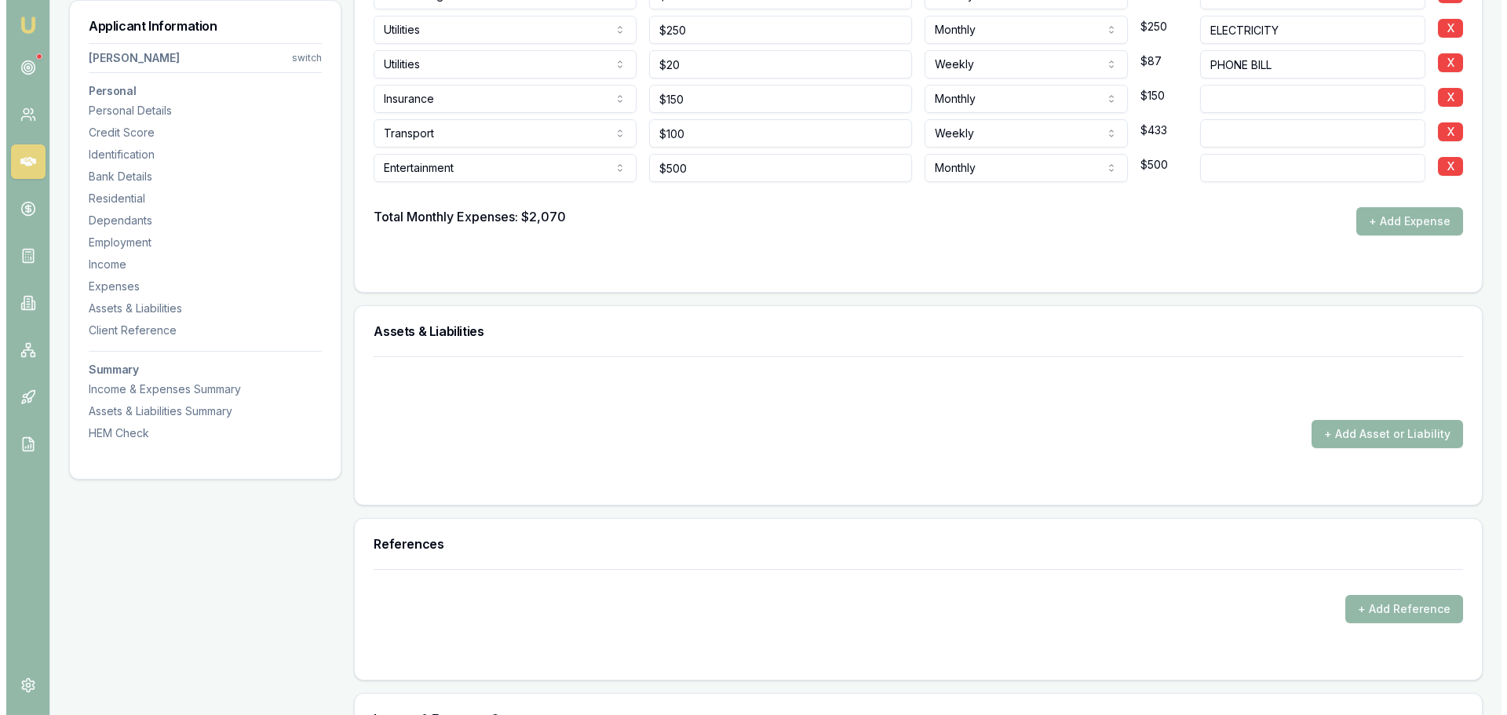
scroll to position [3689, 0]
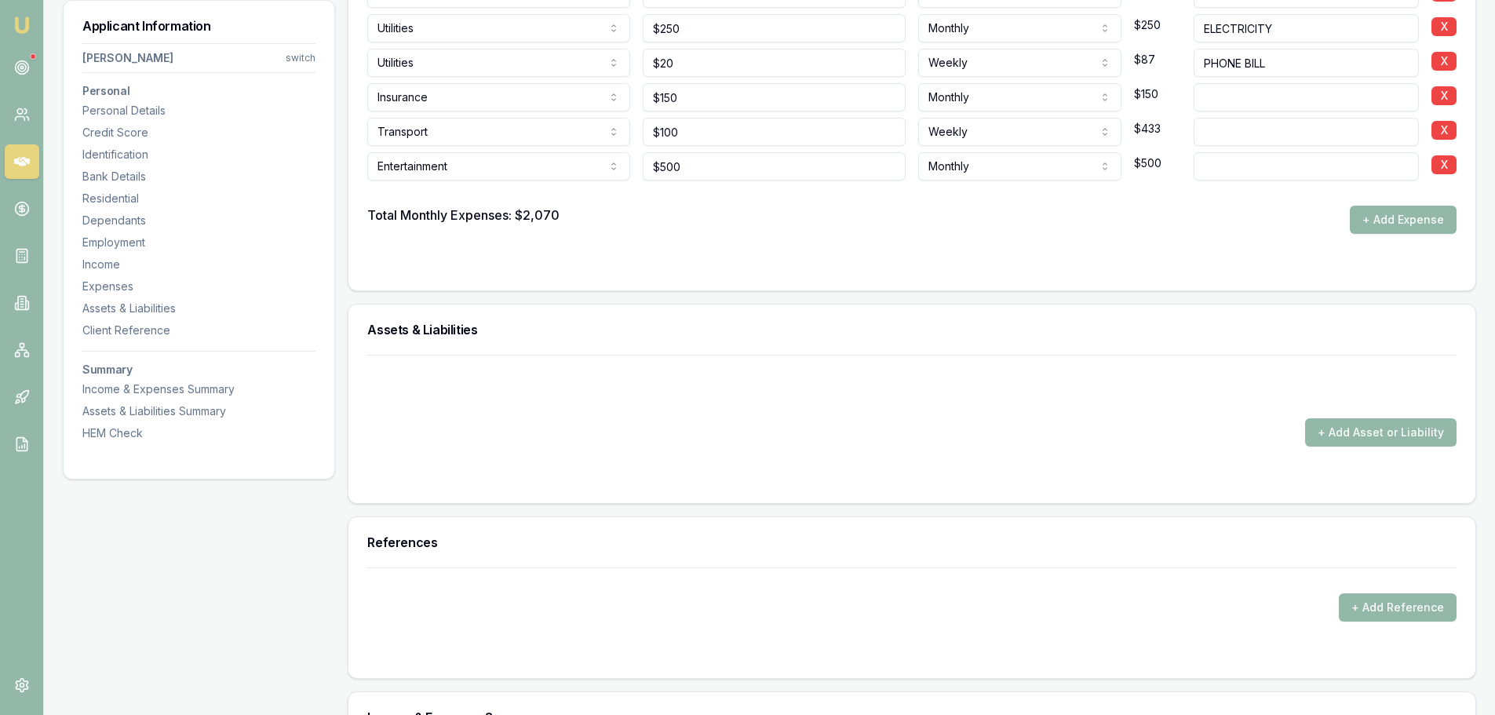
click at [1345, 418] on div "+ Add Asset or Liability" at bounding box center [911, 401] width 1089 height 92
click at [1345, 429] on button "+ Add Asset or Liability" at bounding box center [1380, 432] width 151 height 28
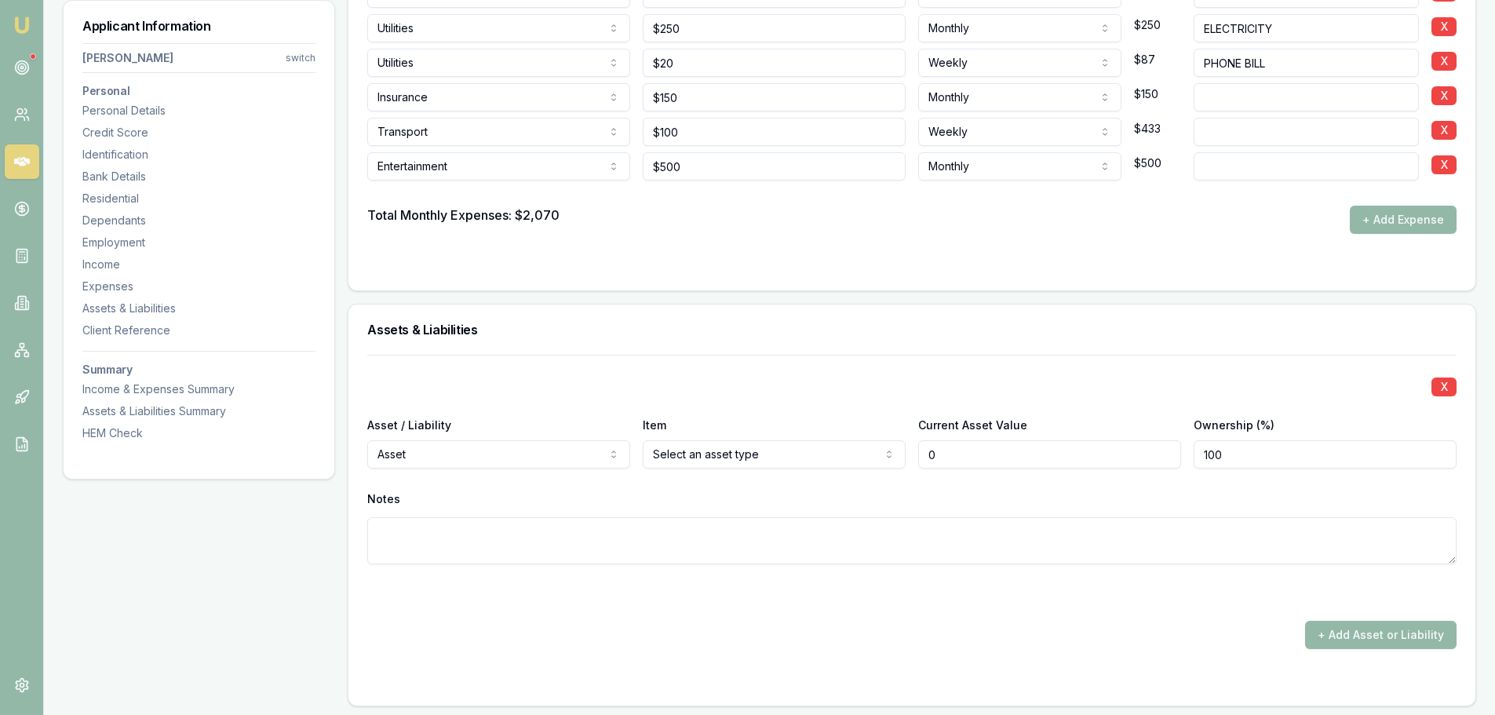
type input "$0"
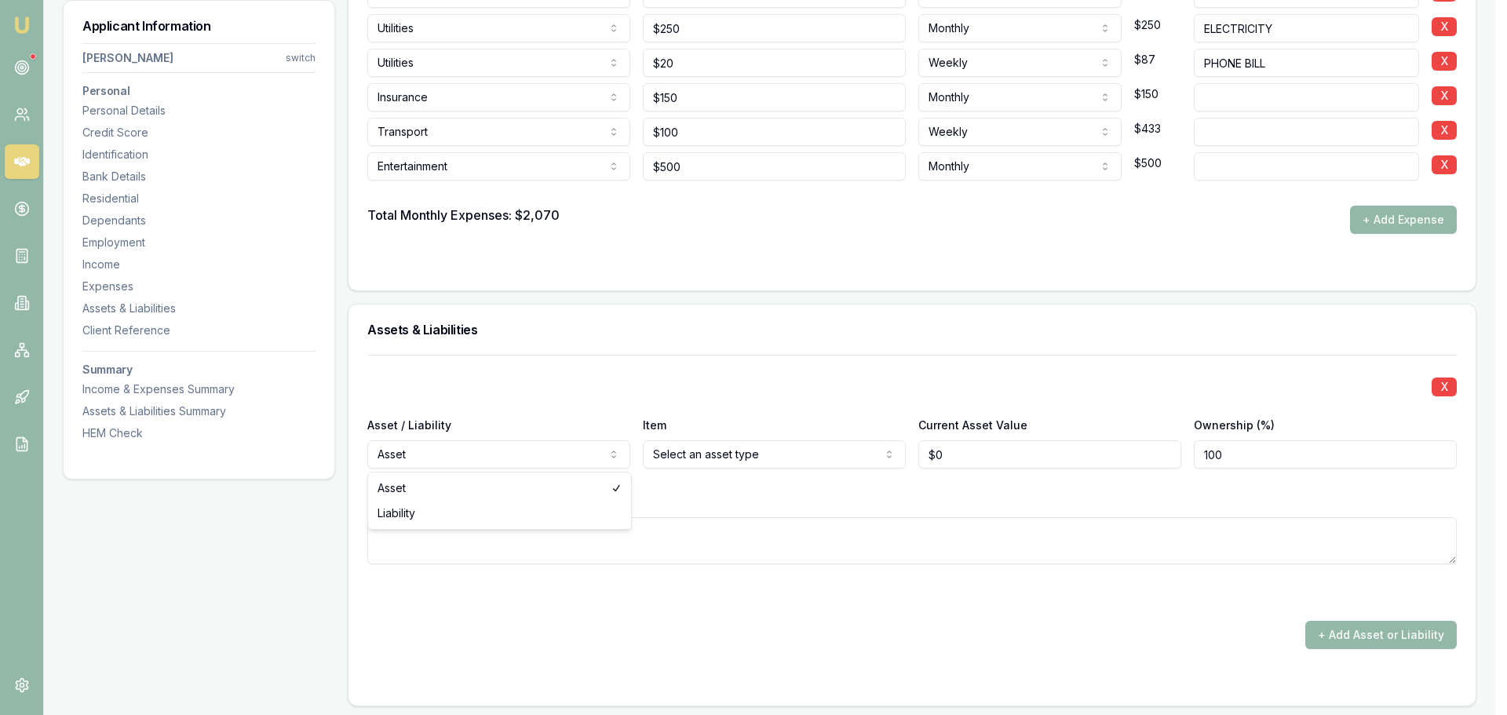
select select "LIABILITY"
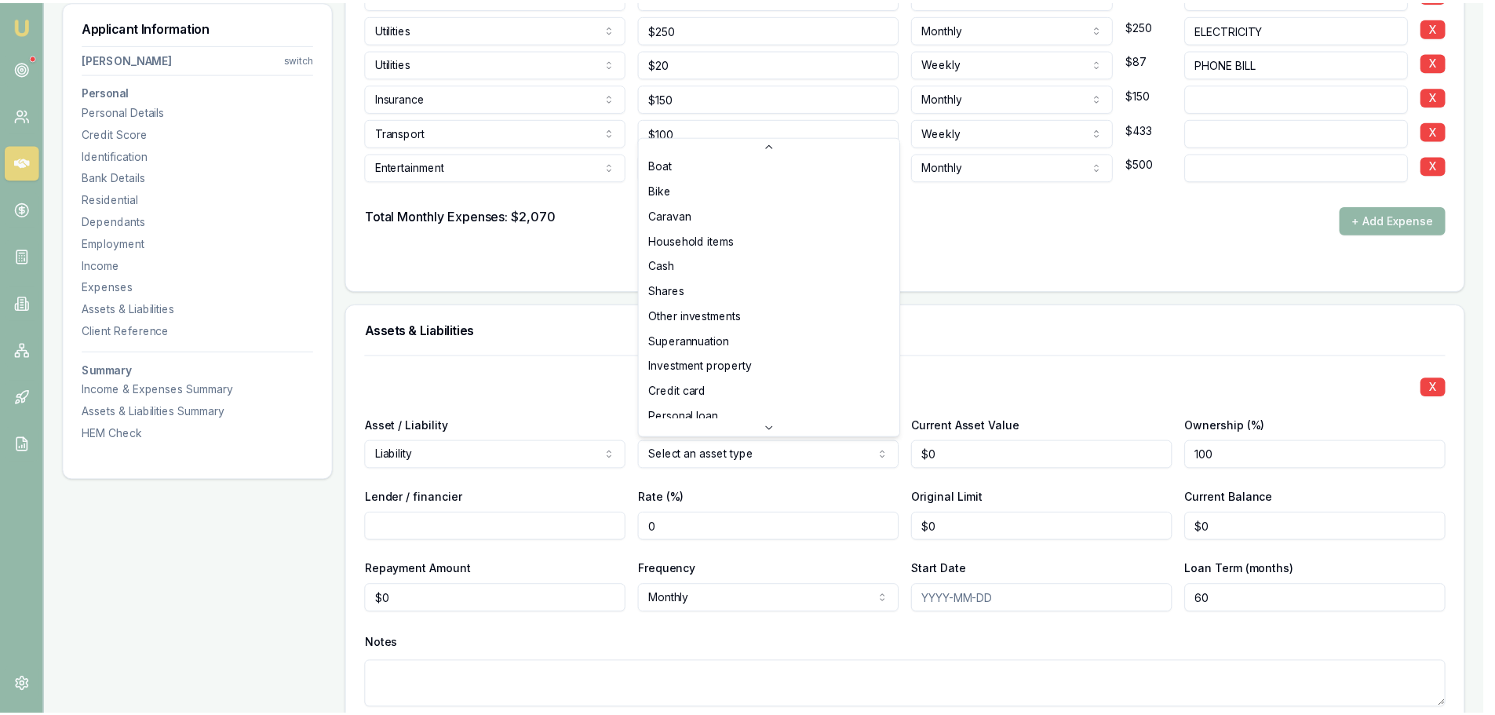
scroll to position [78, 0]
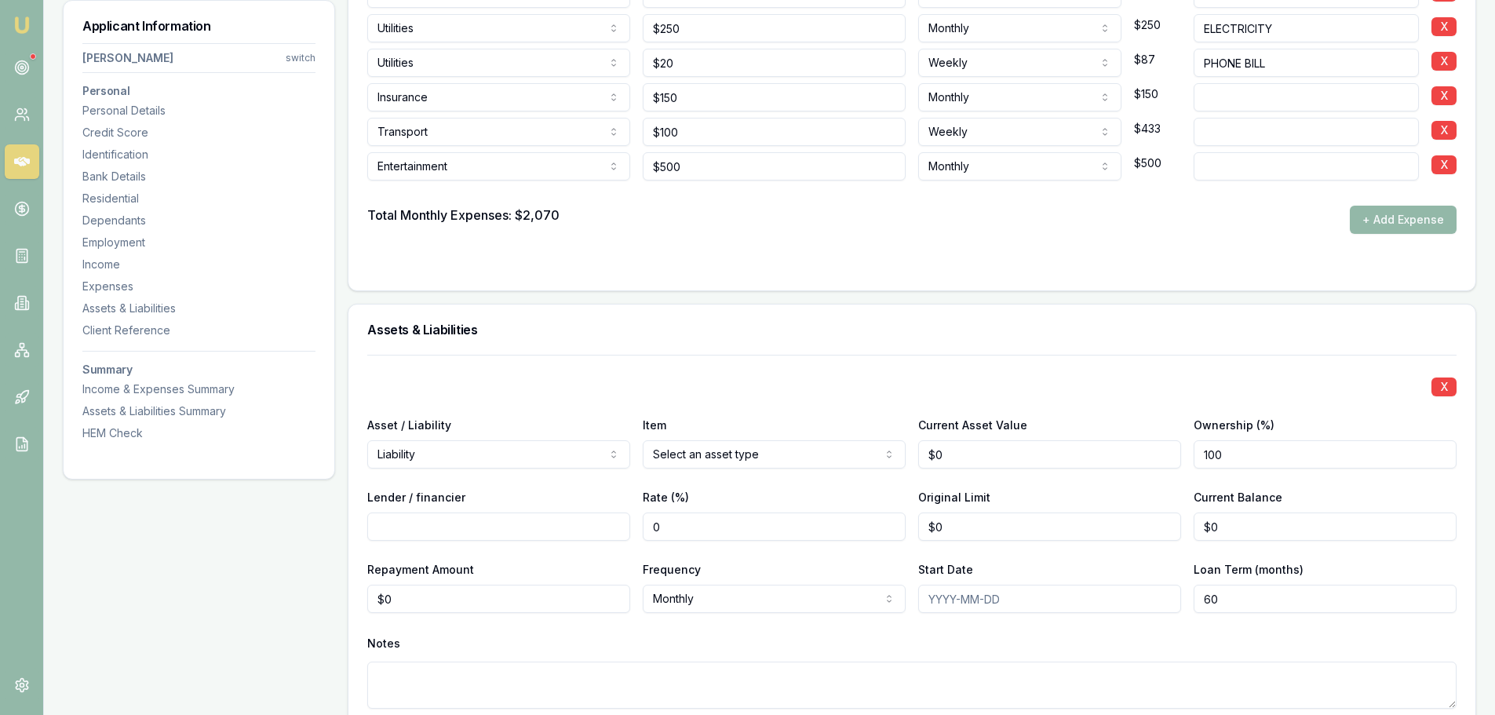
click at [527, 366] on div "X Asset / Liability Liability Asset Liability Item Select an asset type Home Ca…" at bounding box center [911, 551] width 1089 height 392
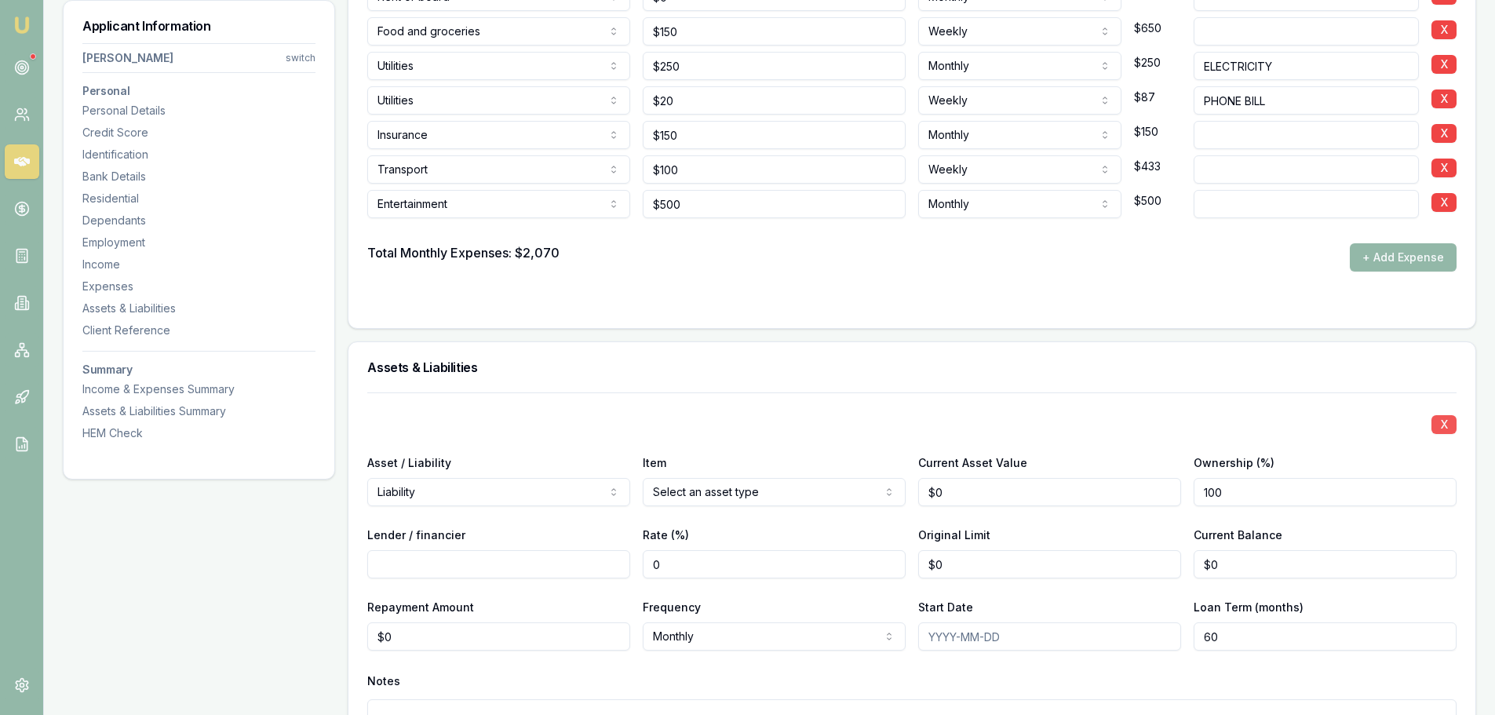
click at [1449, 427] on button "X" at bounding box center [1444, 424] width 25 height 19
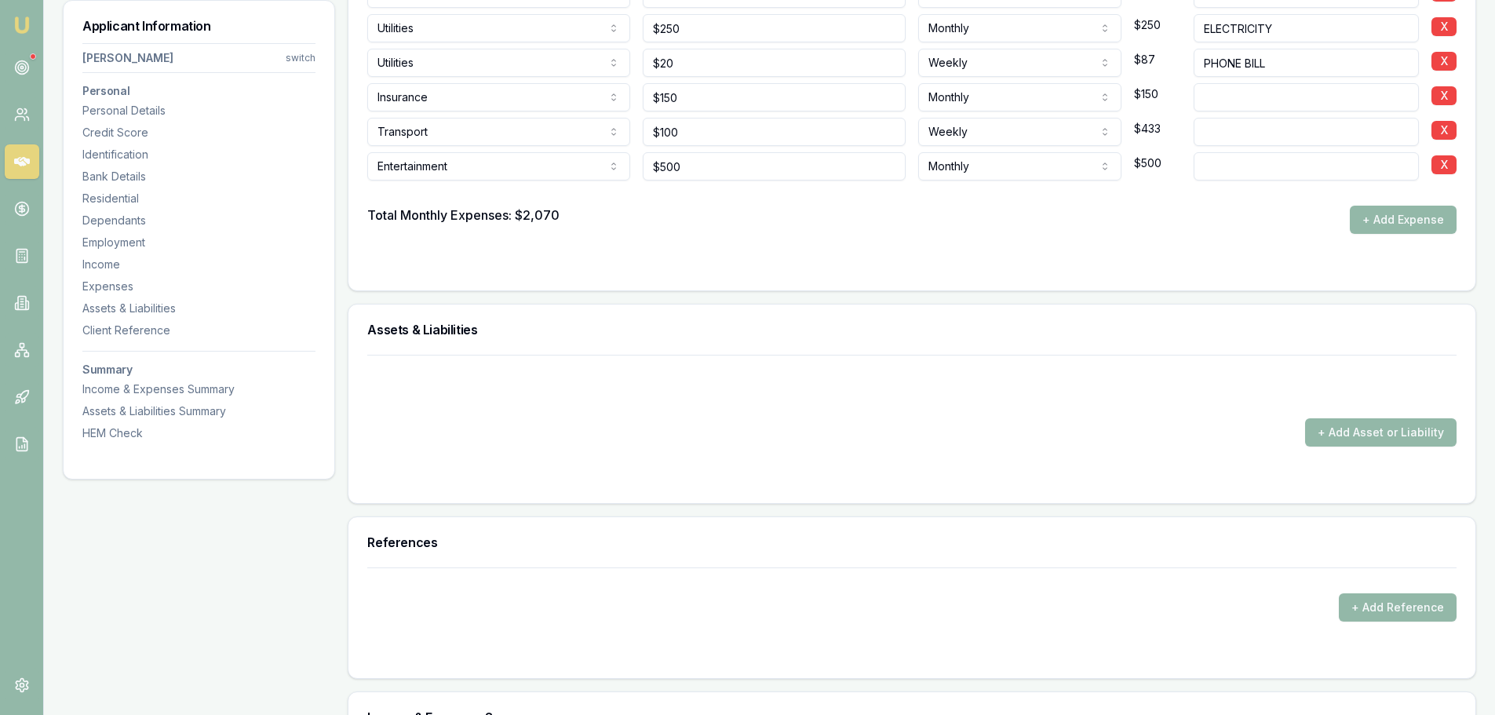
click at [1400, 475] on div at bounding box center [911, 478] width 1089 height 13
click at [1403, 429] on button "+ Add Asset or Liability" at bounding box center [1380, 432] width 151 height 28
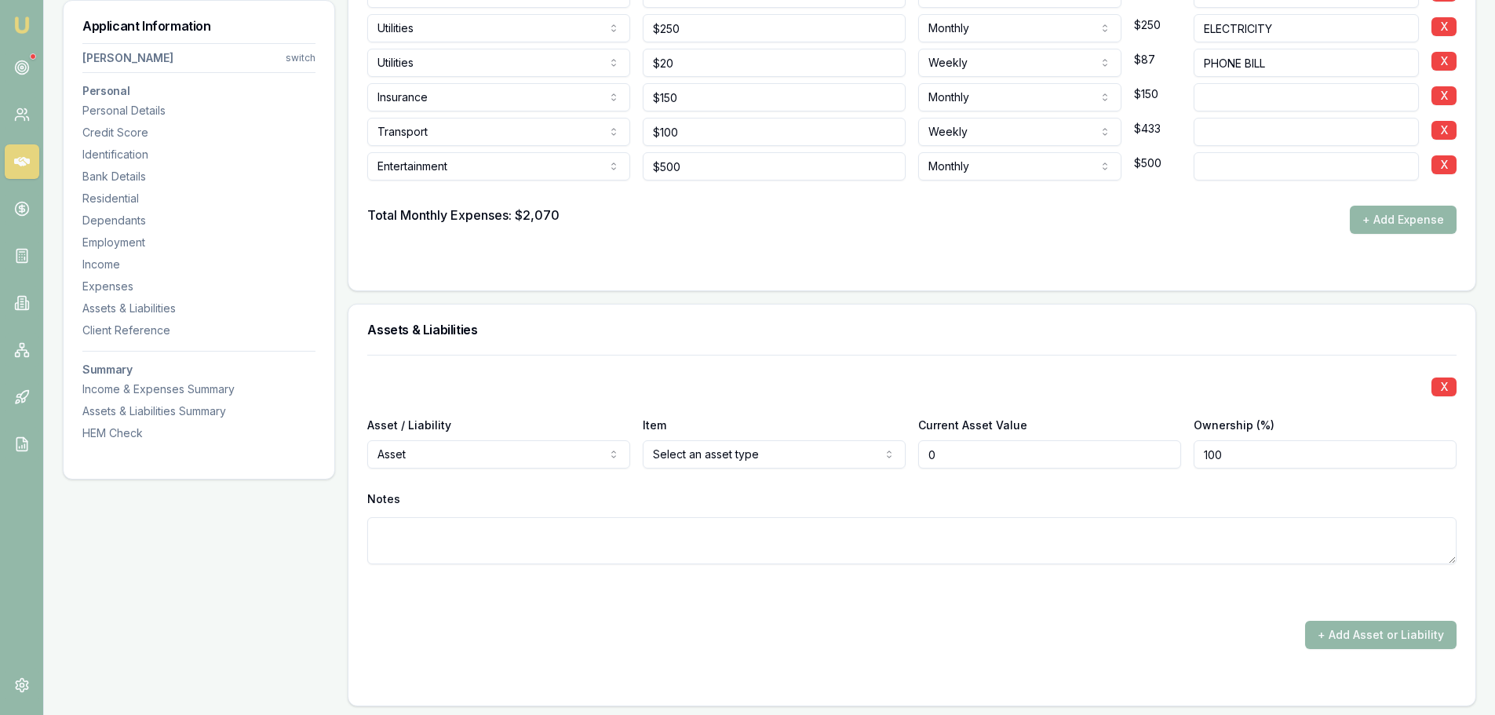
type input "$0"
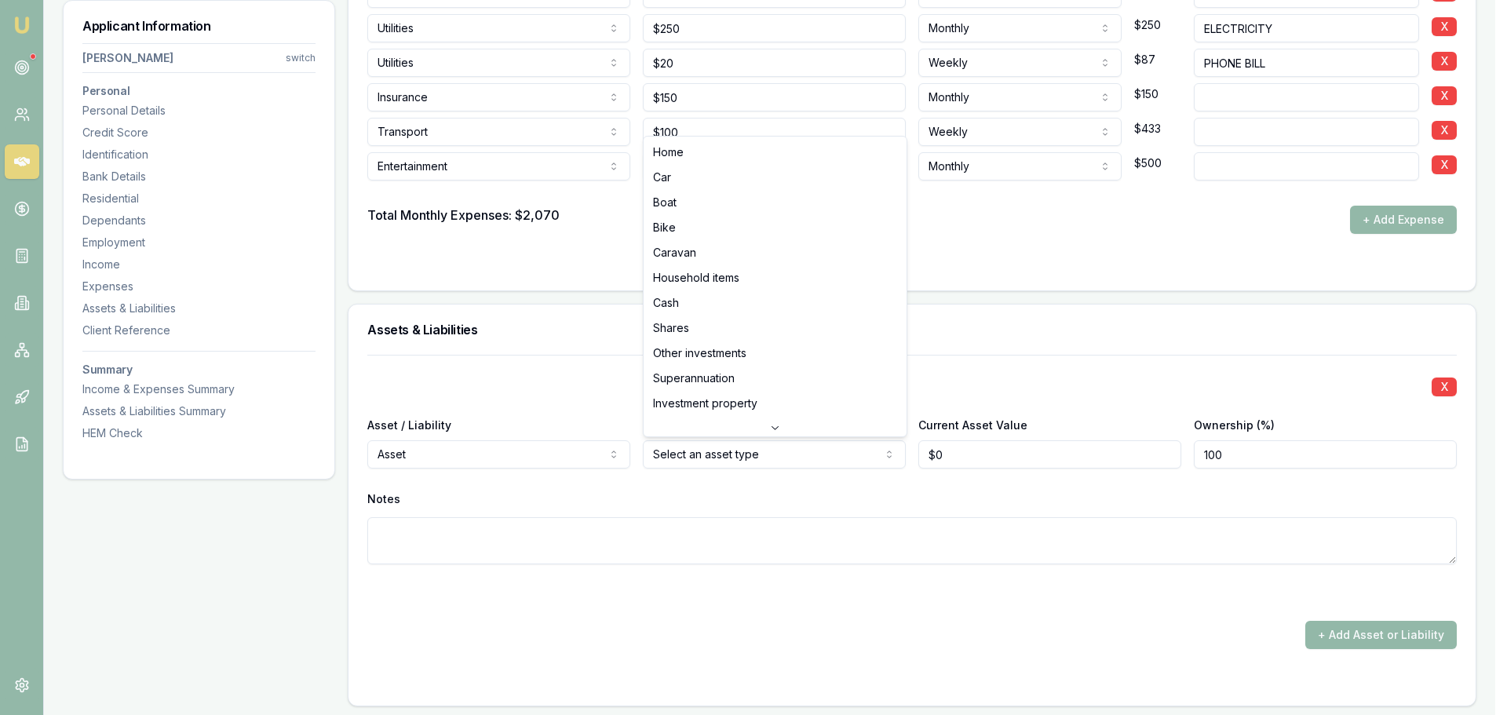
select select "CASH"
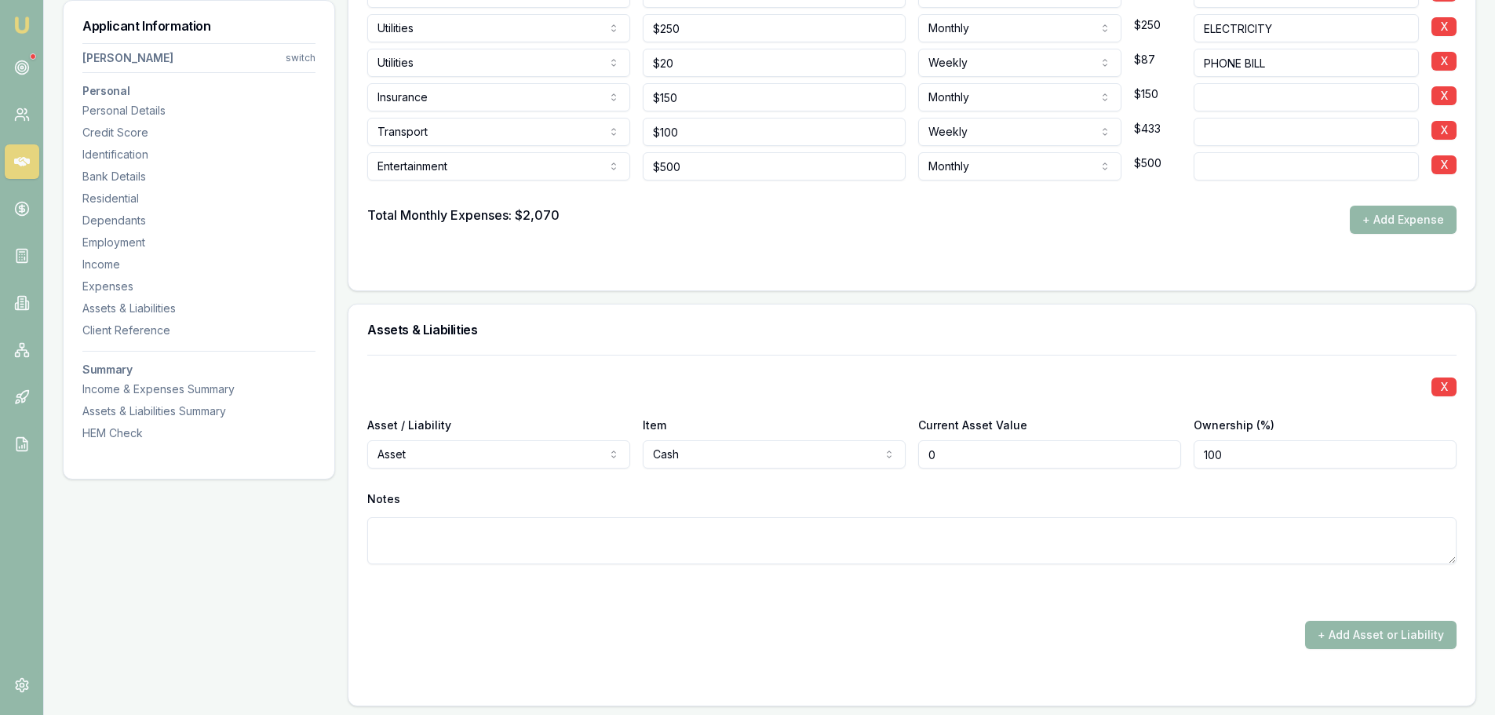
drag, startPoint x: 972, startPoint y: 455, endPoint x: 828, endPoint y: 456, distance: 143.6
click at [869, 456] on div "Asset / Liability Asset Asset Liability Item Cash Home Car Boat Bike Caravan Ho…" at bounding box center [911, 441] width 1089 height 53
type input "$2,500"
click at [1365, 626] on button "+ Add Asset or Liability" at bounding box center [1380, 635] width 151 height 28
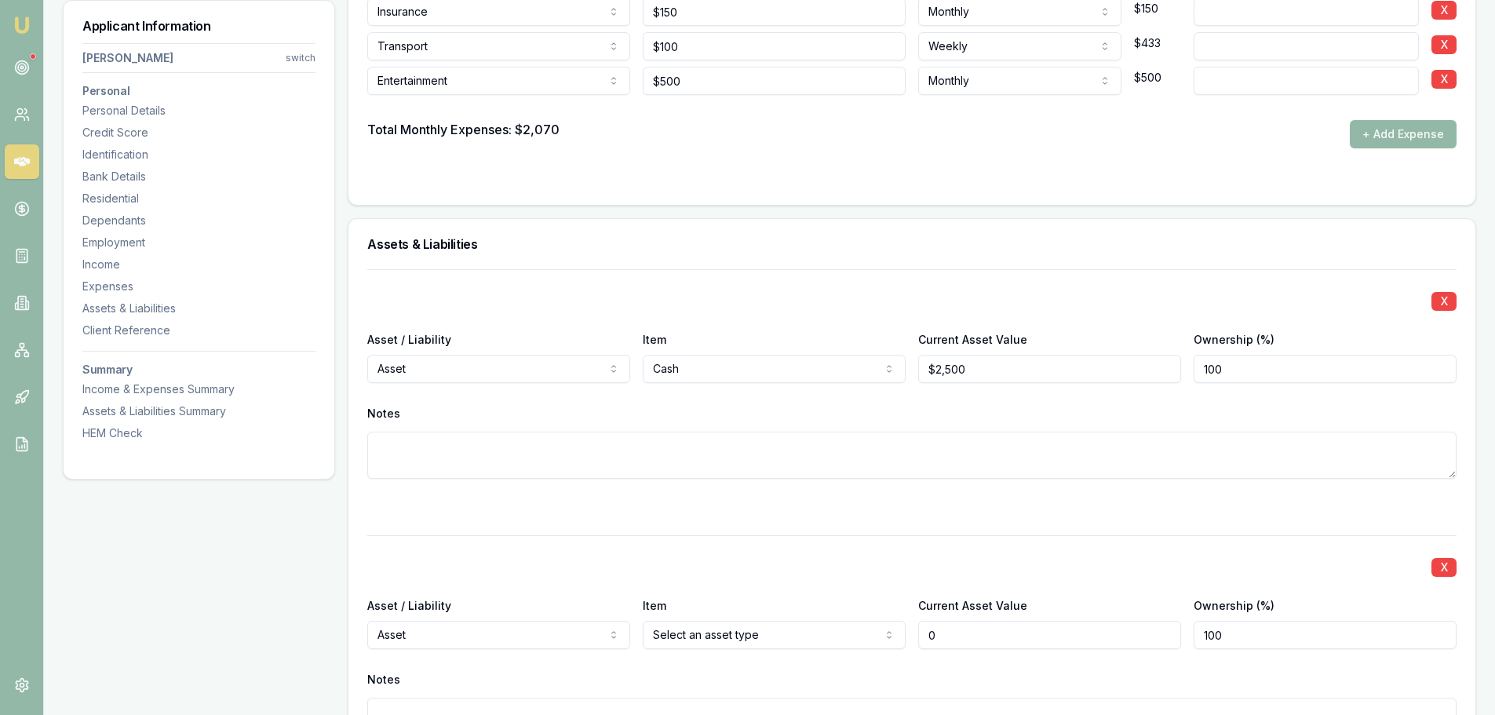
scroll to position [4023, 0]
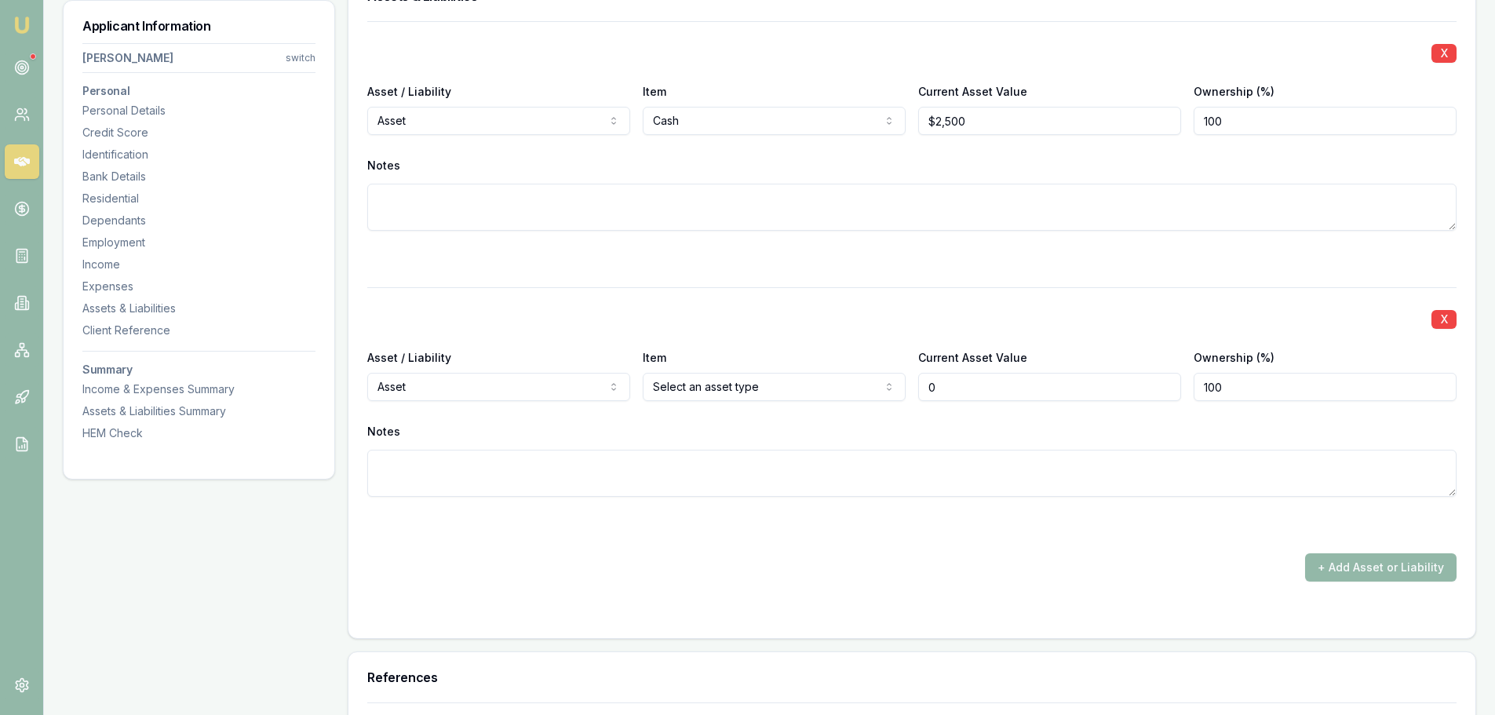
type input "$0"
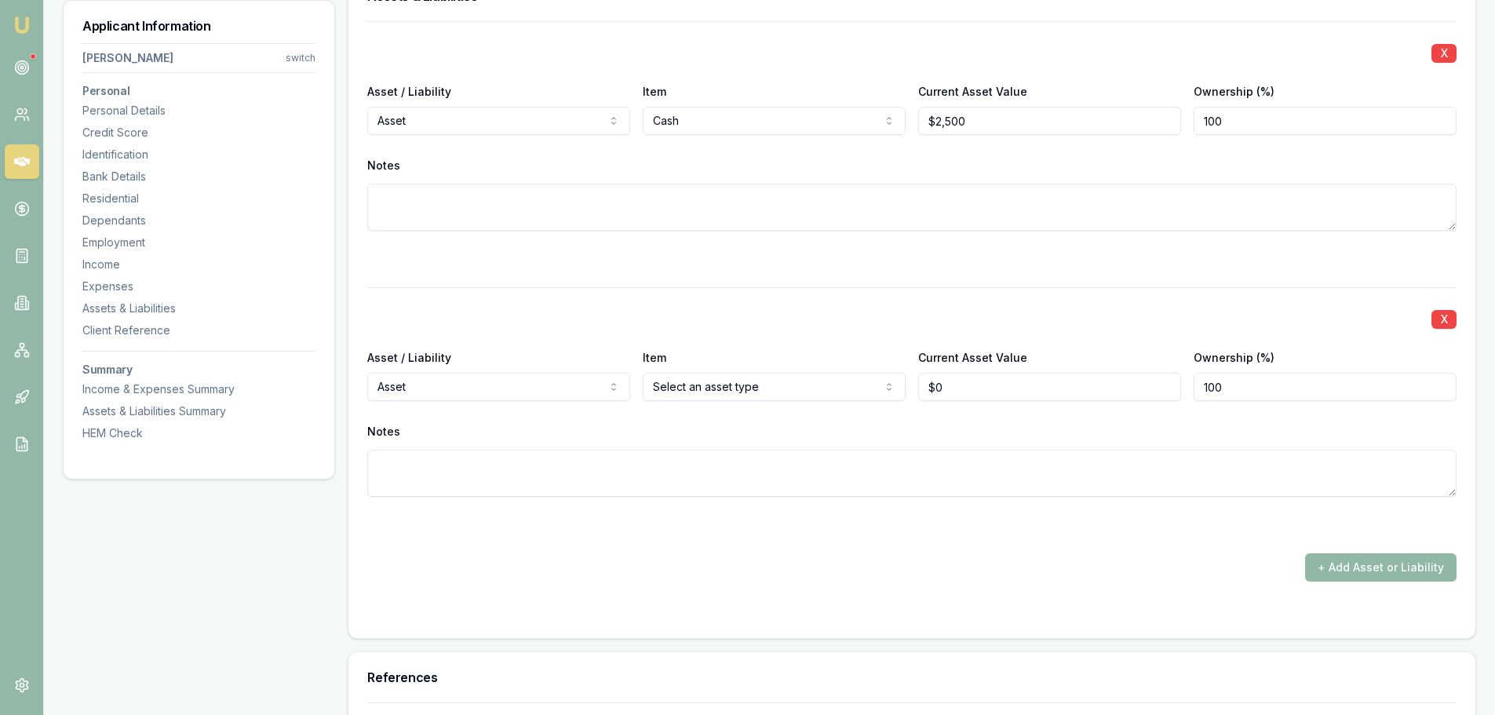
click at [1370, 571] on button "+ Add Asset or Liability" at bounding box center [1380, 567] width 151 height 28
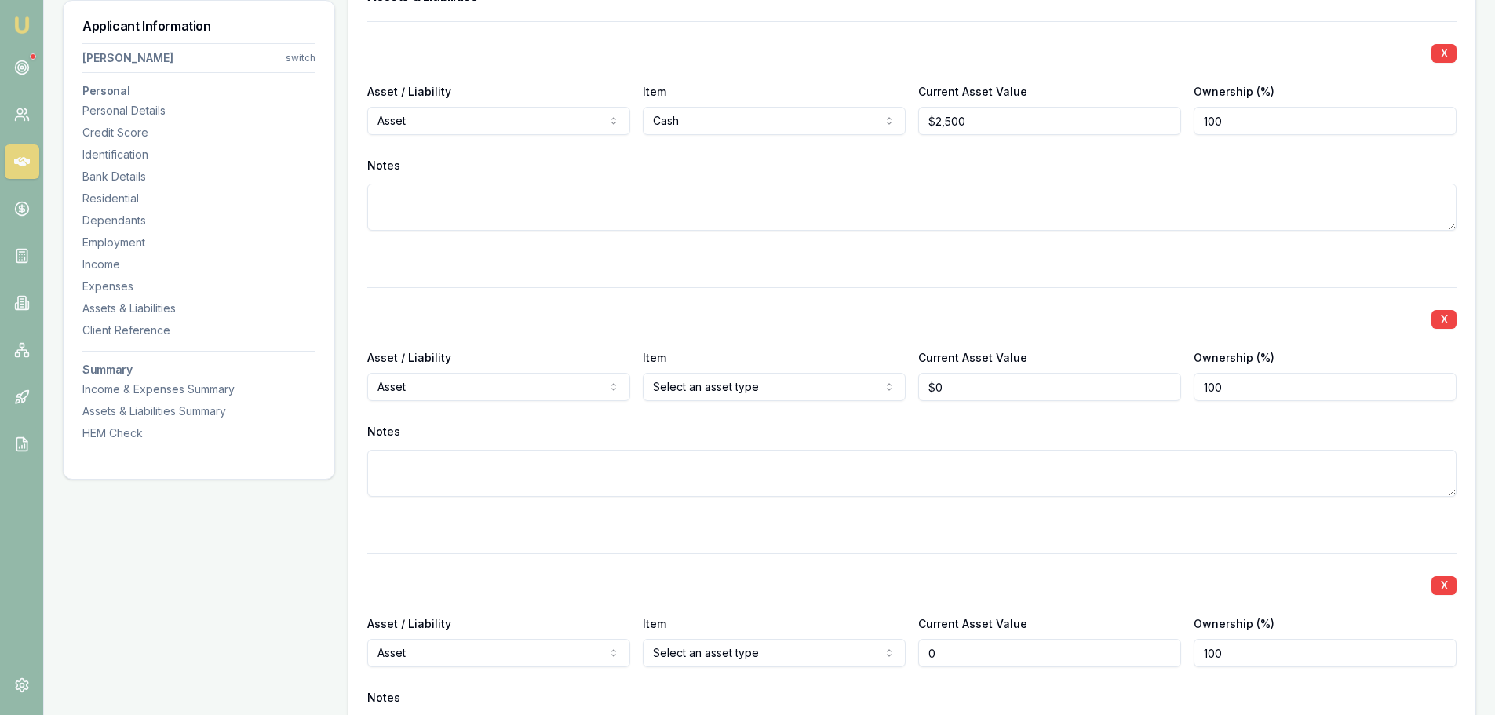
type input "$0"
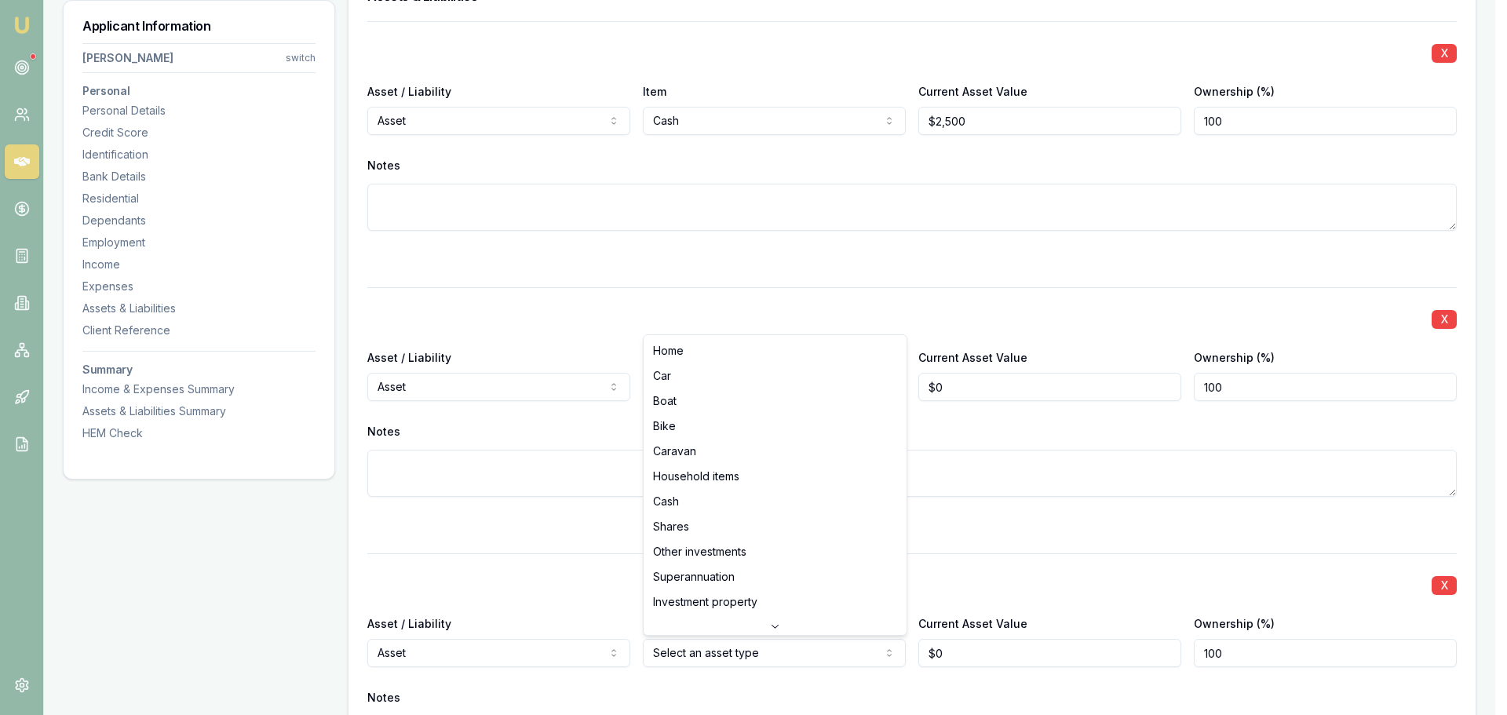
select select "CAR"
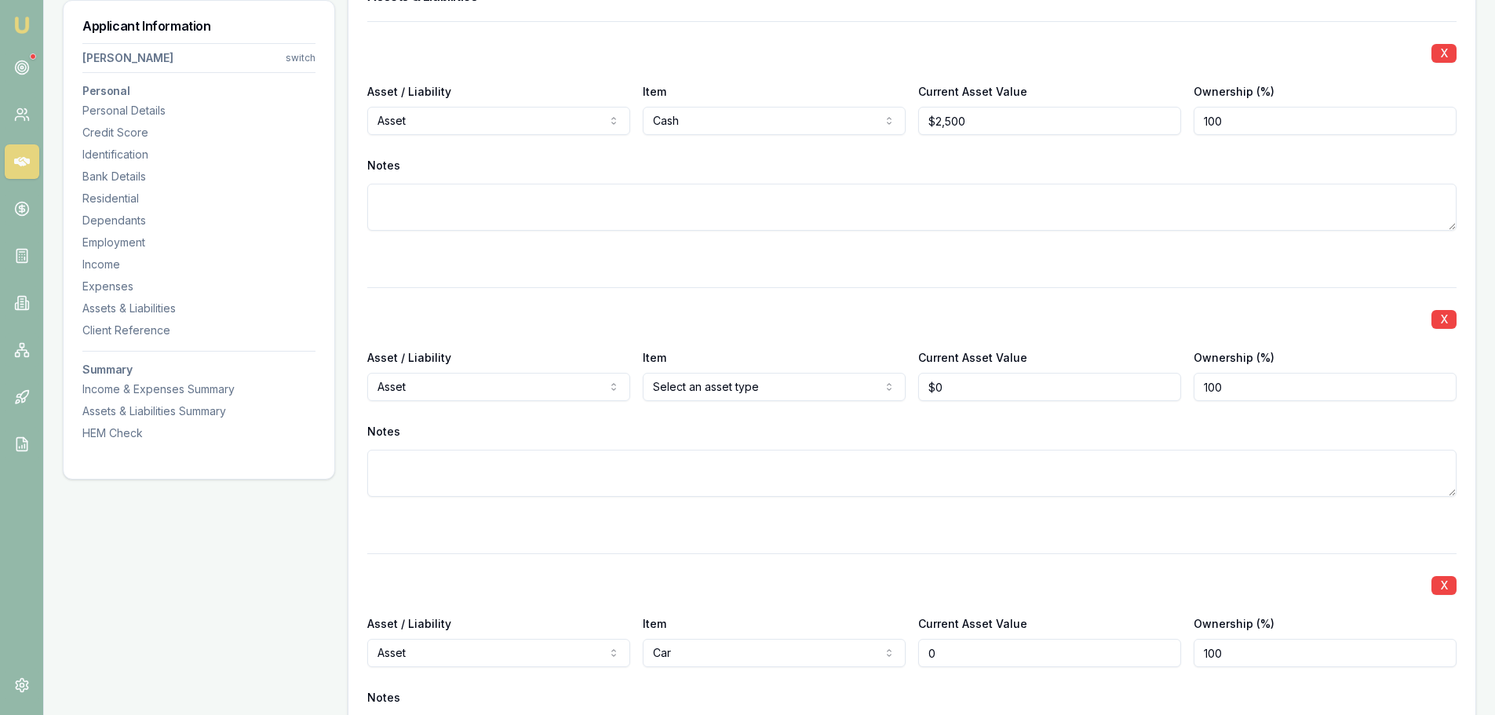
drag, startPoint x: 971, startPoint y: 652, endPoint x: 509, endPoint y: 642, distance: 461.6
click at [566, 649] on div "Asset / Liability Asset Asset Liability Item Car Home Car Boat Bike Caravan Hou…" at bounding box center [911, 640] width 1089 height 53
type input "$9,000"
click at [863, 516] on div at bounding box center [911, 525] width 1089 height 19
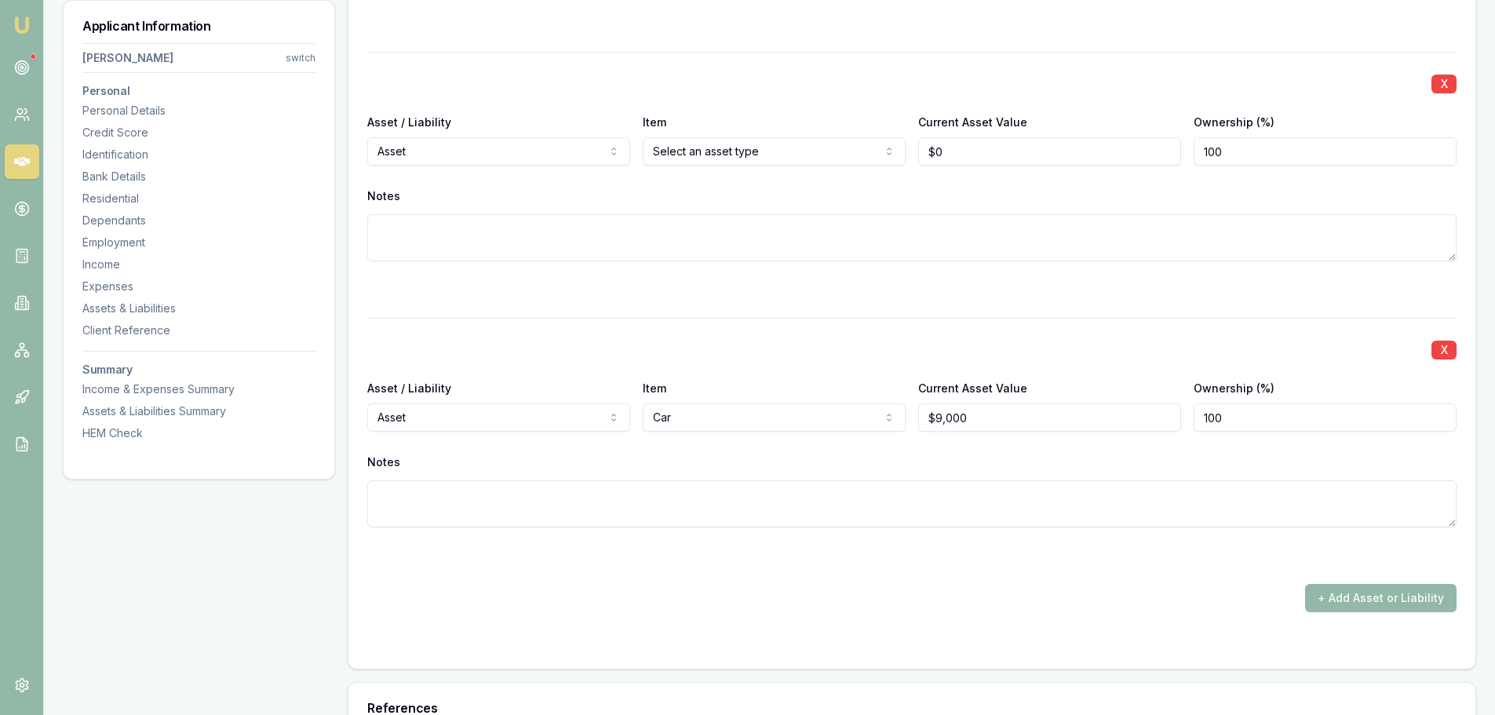
scroll to position [4180, 0]
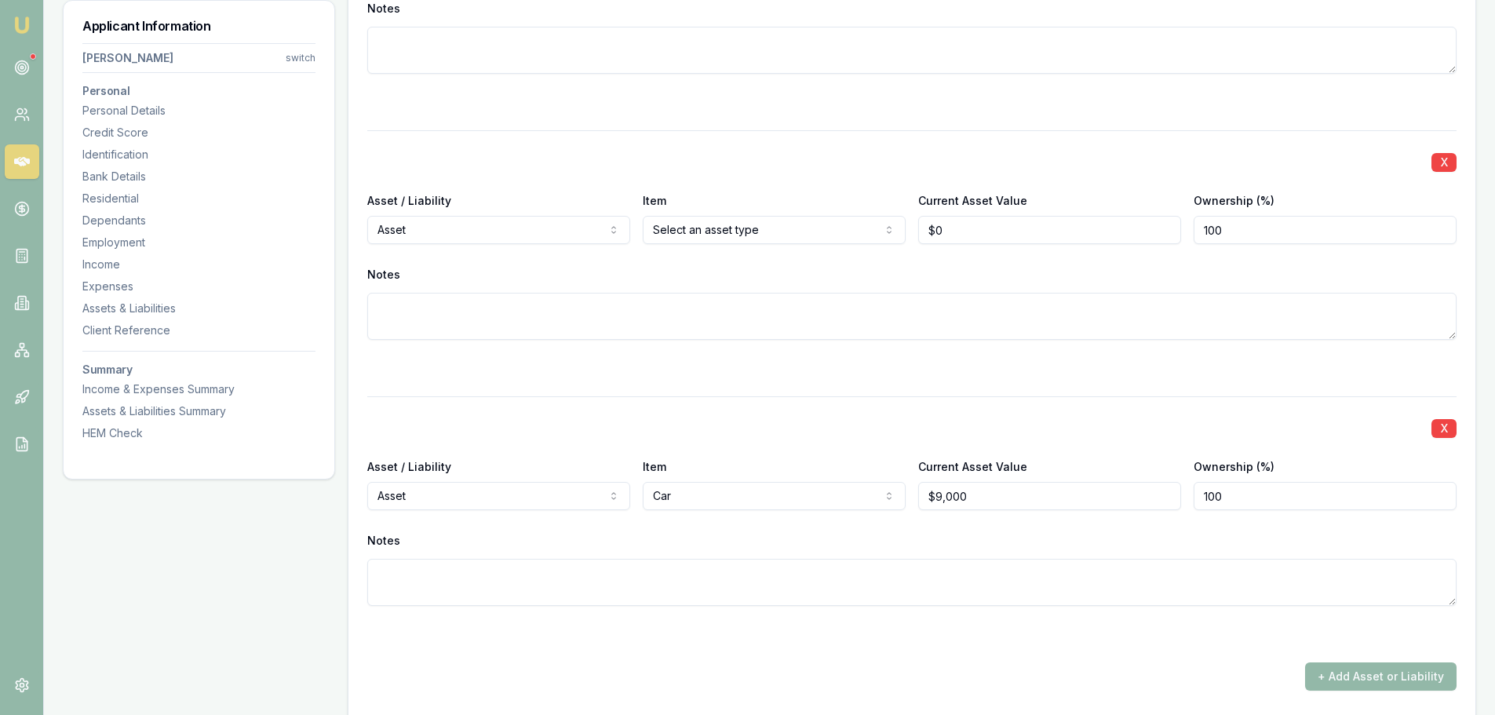
click at [781, 653] on div "X Asset / Liability Asset Asset Liability Item Cash Home Car Boat Bike Caravan …" at bounding box center [911, 277] width 1089 height 826
click at [739, 380] on div "X Asset / Liability Asset Asset Liability Item Cash Home Car Boat Bike Caravan …" at bounding box center [911, 277] width 1089 height 826
drag, startPoint x: 954, startPoint y: 228, endPoint x: 817, endPoint y: 232, distance: 136.7
click at [834, 232] on div "Asset / Liability Asset Asset Liability Item Select an asset type Home Car Boat…" at bounding box center [911, 217] width 1089 height 53
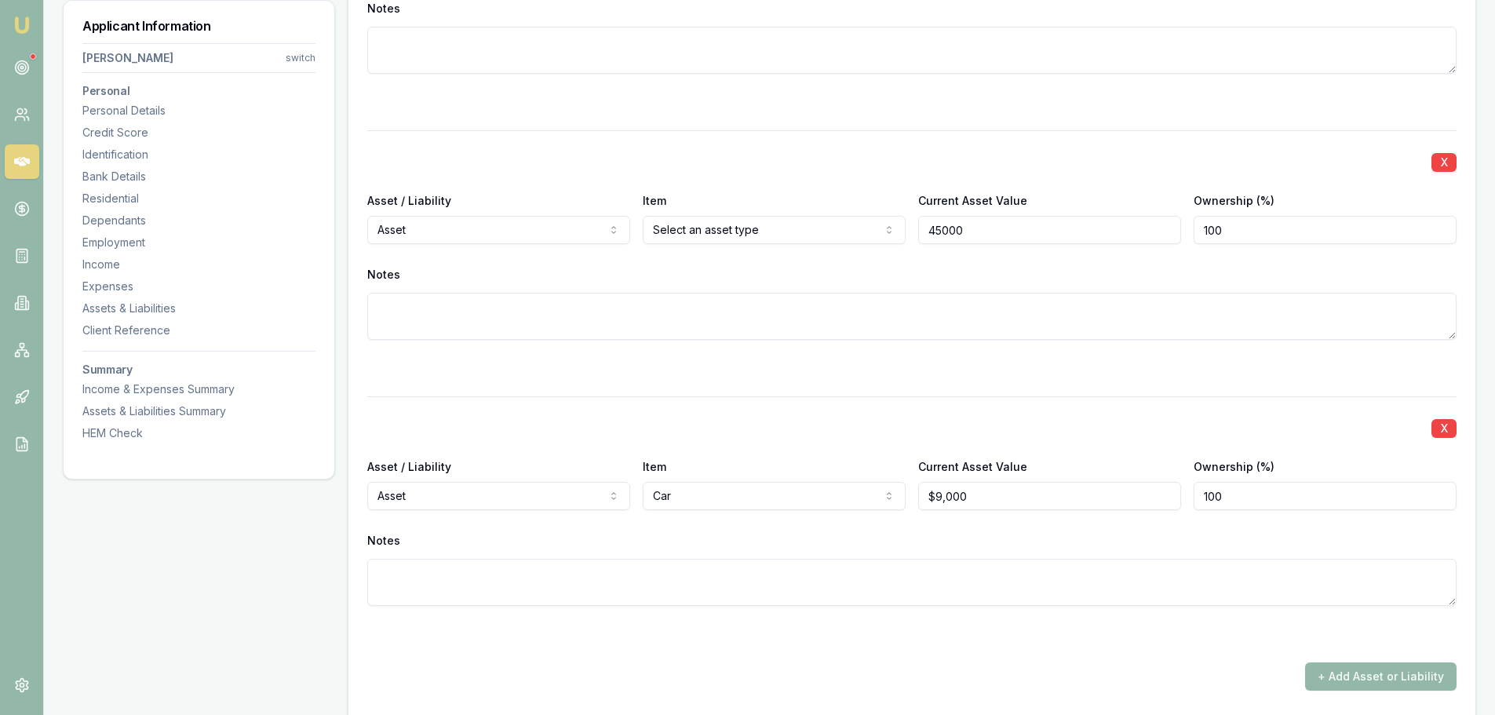
type input "$45,000"
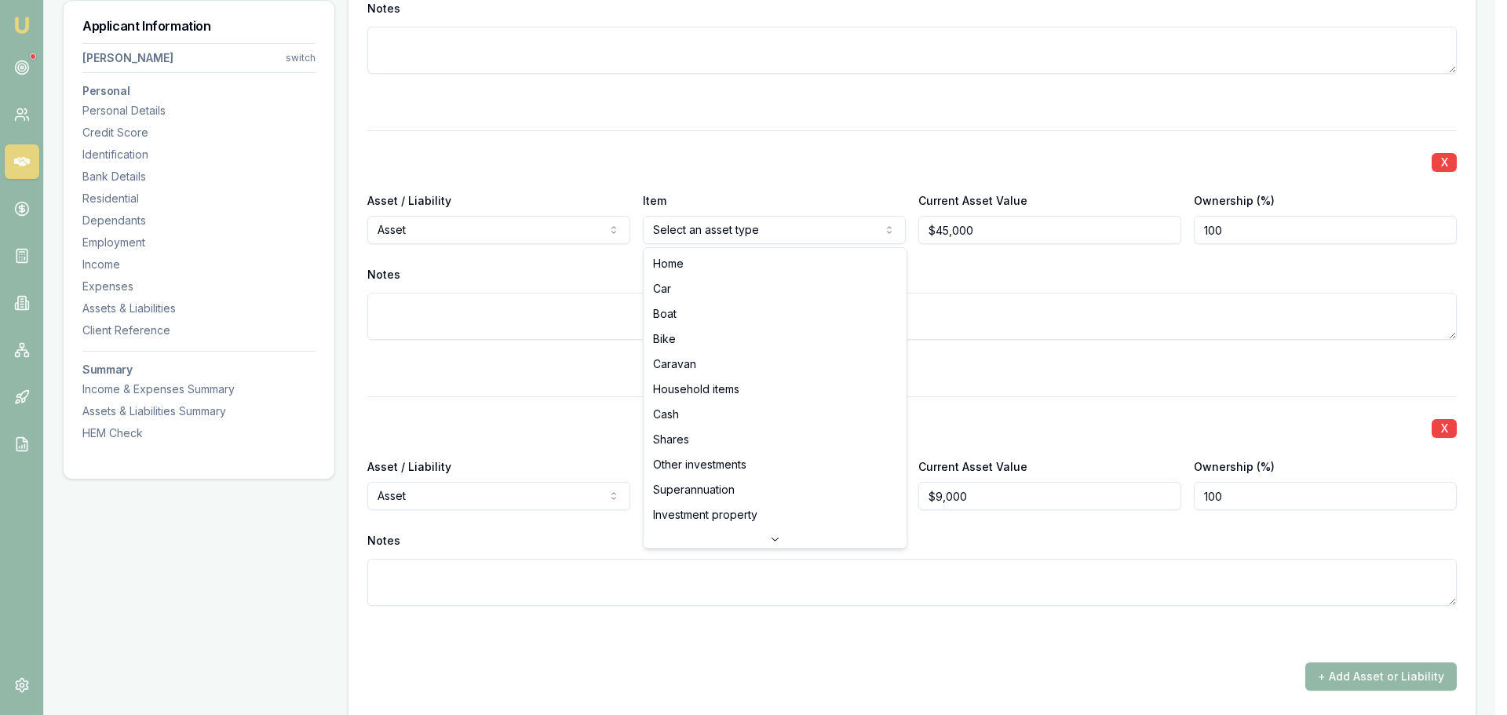
select select "HOUSEHOLD_ITEMS"
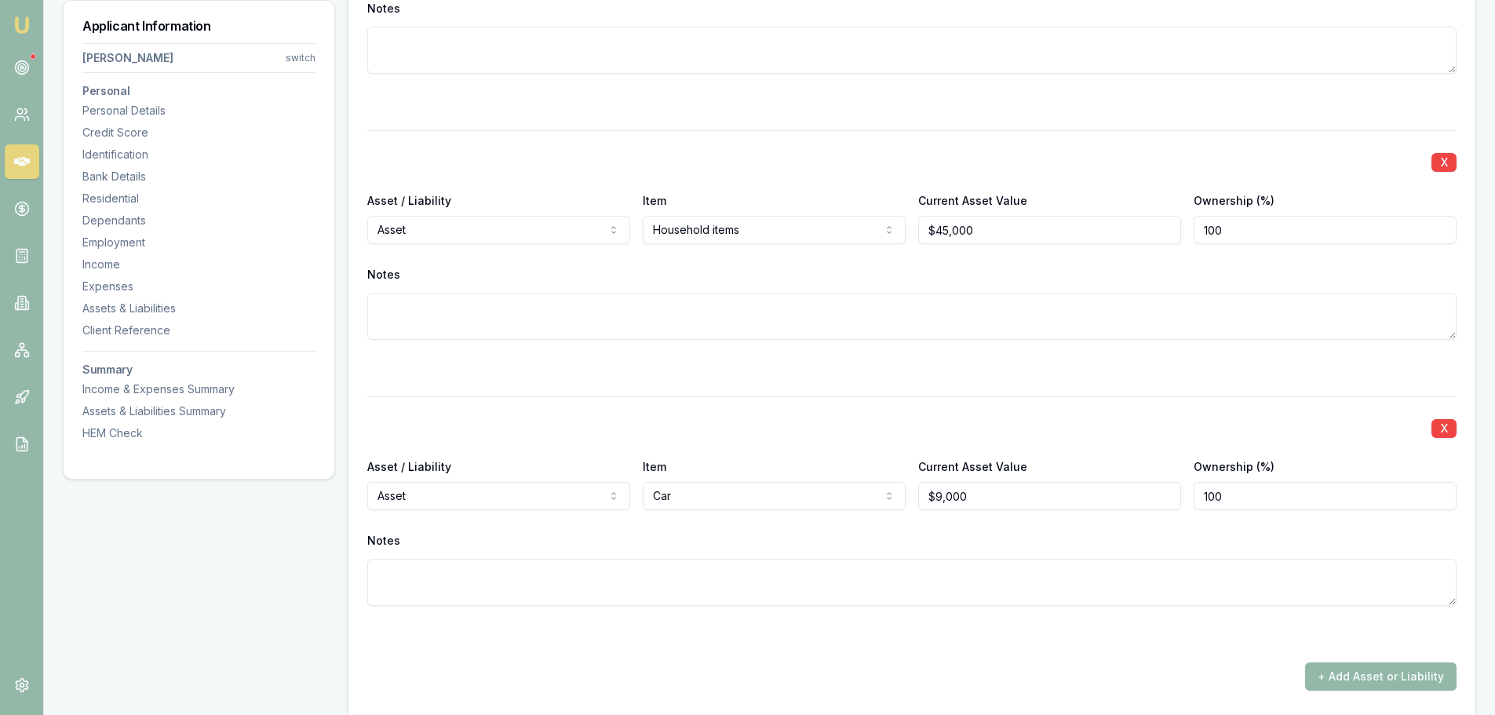
click at [1030, 316] on textarea at bounding box center [911, 316] width 1089 height 47
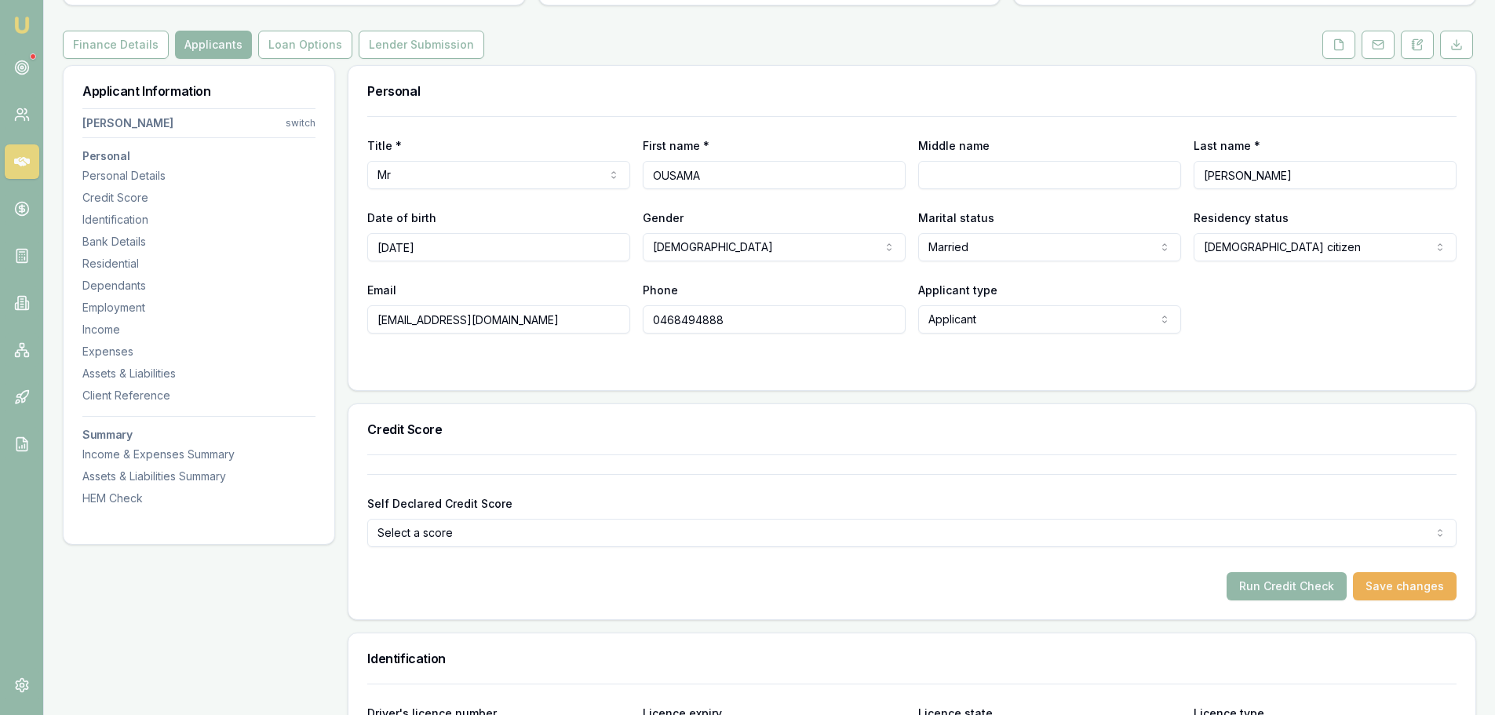
scroll to position [0, 0]
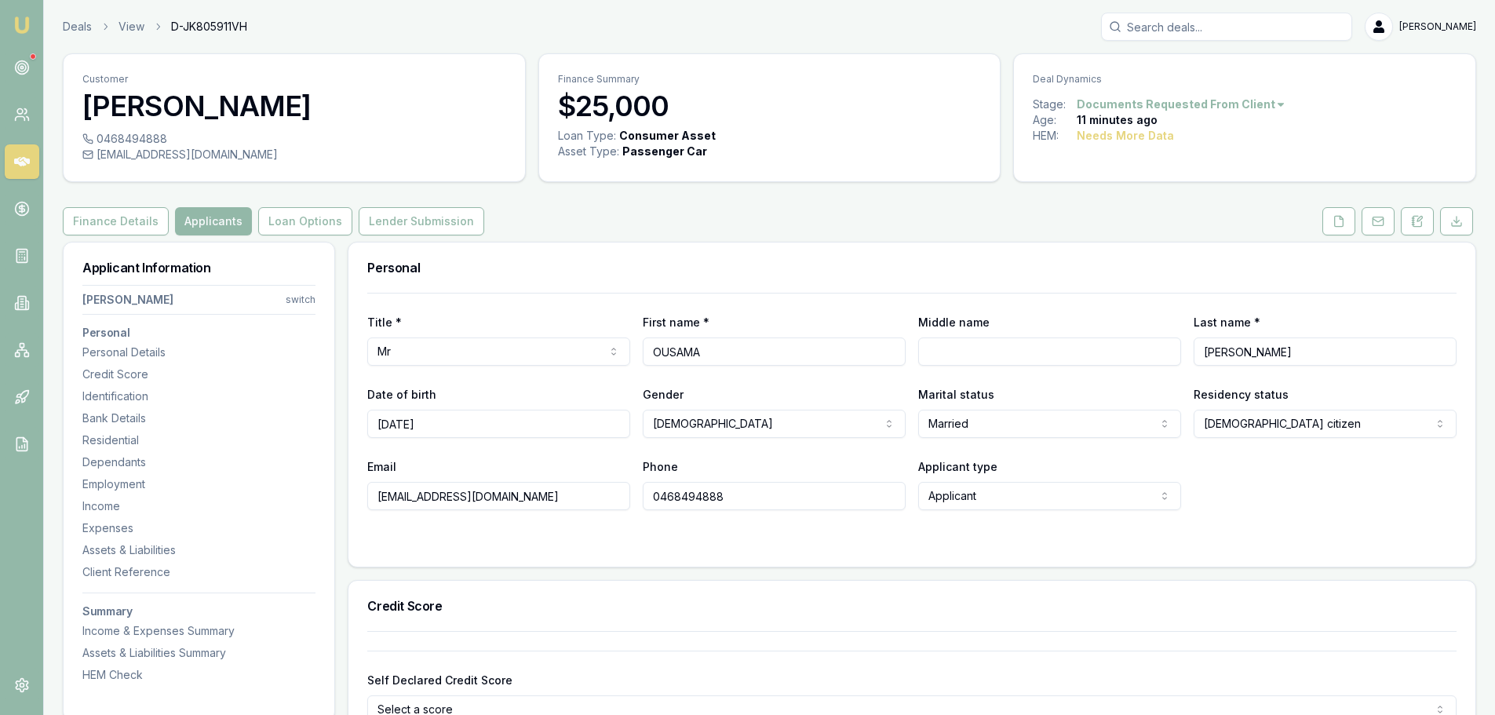
click at [1341, 215] on icon at bounding box center [1339, 221] width 13 height 13
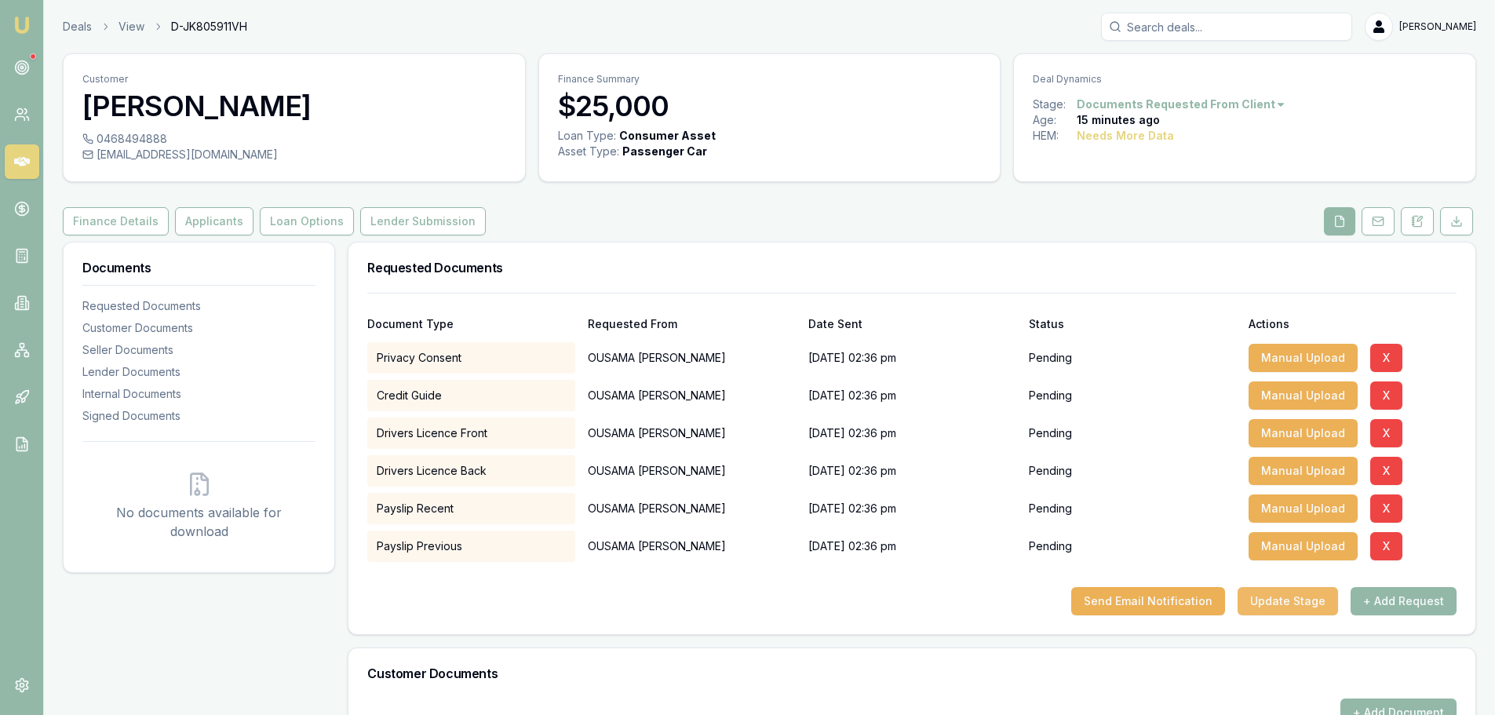
click at [1296, 599] on button "Update Stage" at bounding box center [1288, 601] width 100 height 28
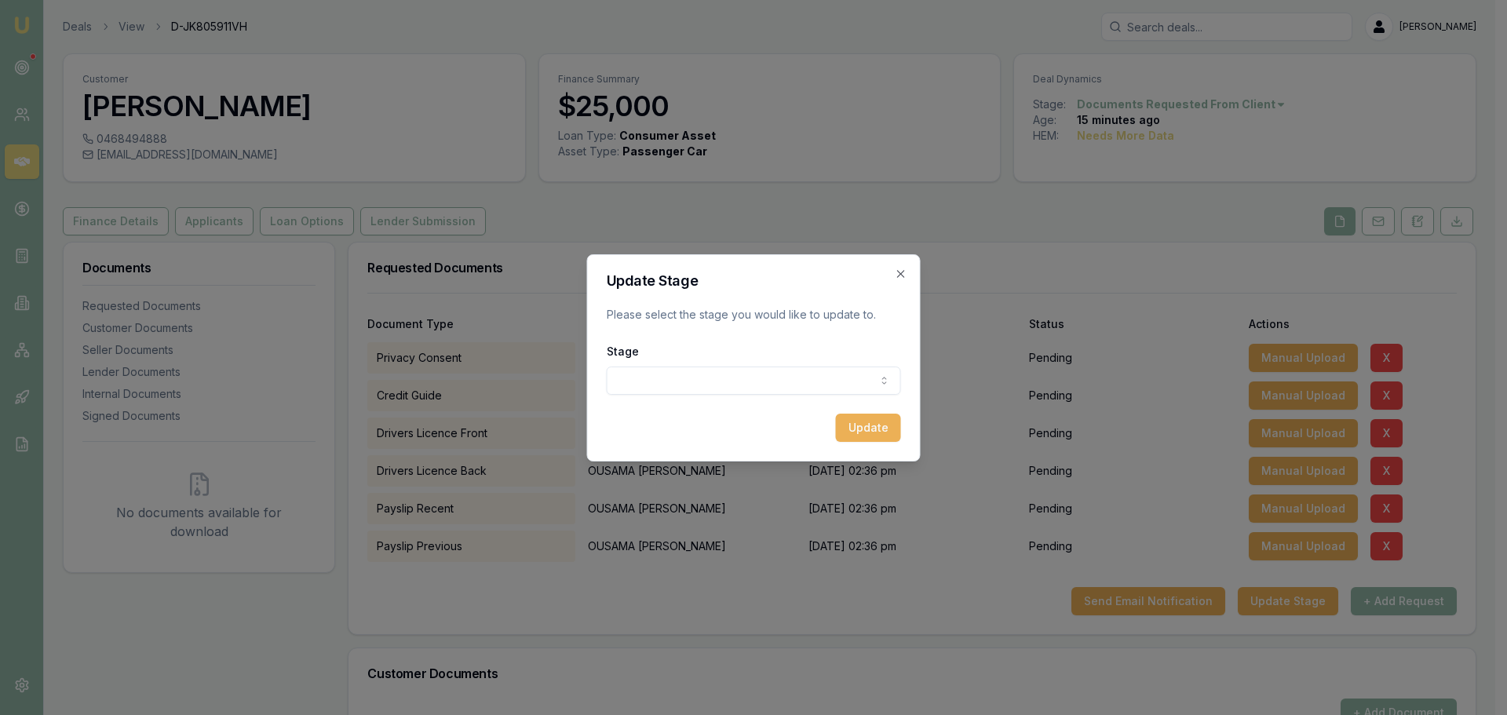
click at [741, 389] on body "Emu Broker Deals View D-JK805911VH Erin Shield Toggle Menu Customer OUSAMA ABDU…" at bounding box center [747, 357] width 1495 height 715
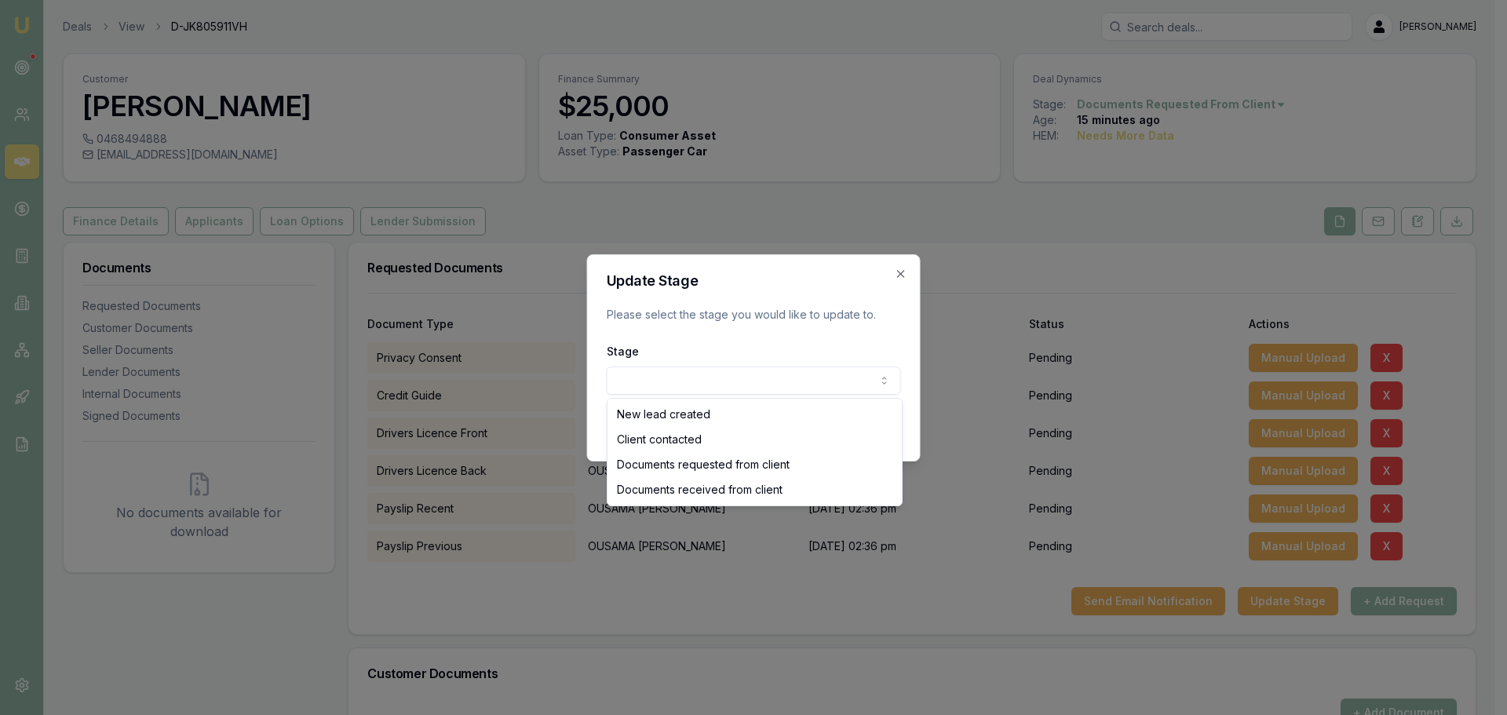
select select "DOCUMENTS_REQUESTED_FROM_CLIENT"
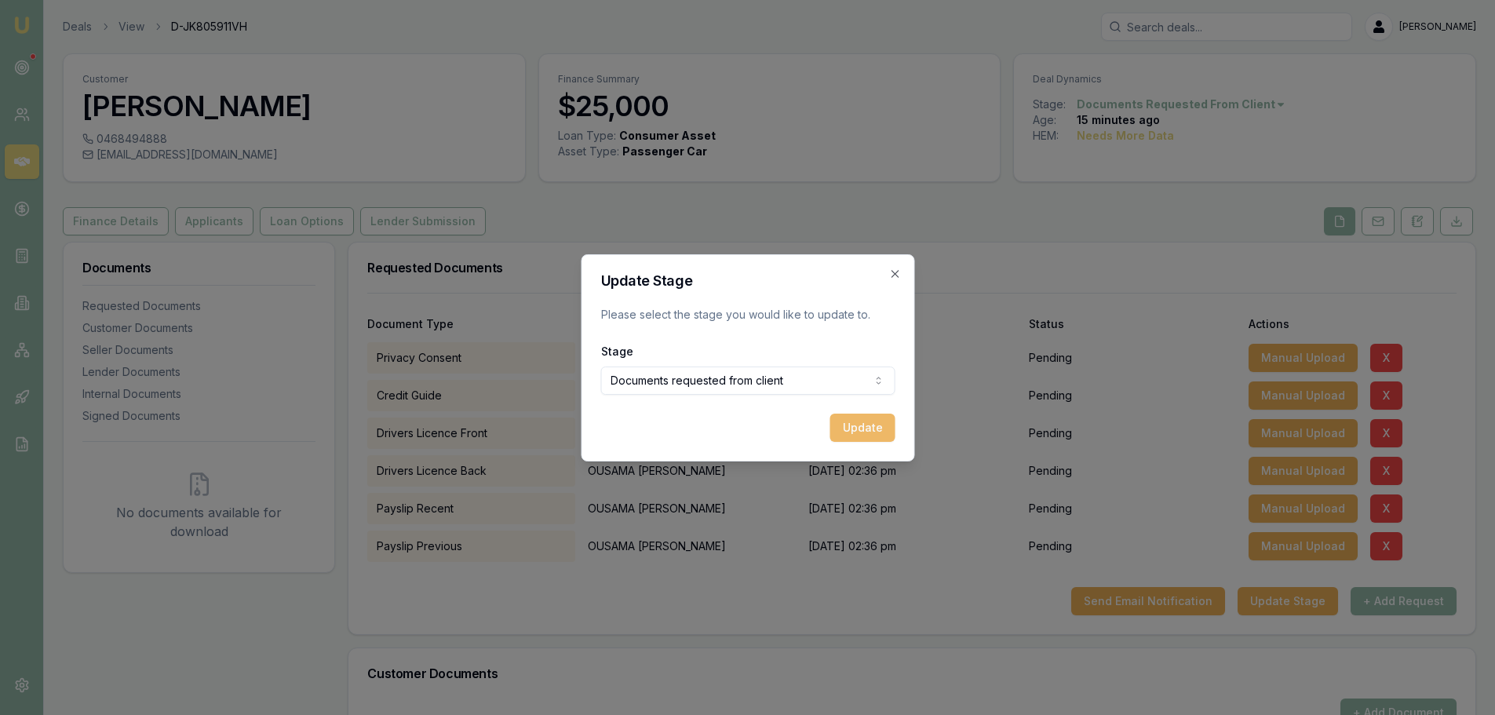
click at [865, 436] on button "Update" at bounding box center [862, 428] width 65 height 28
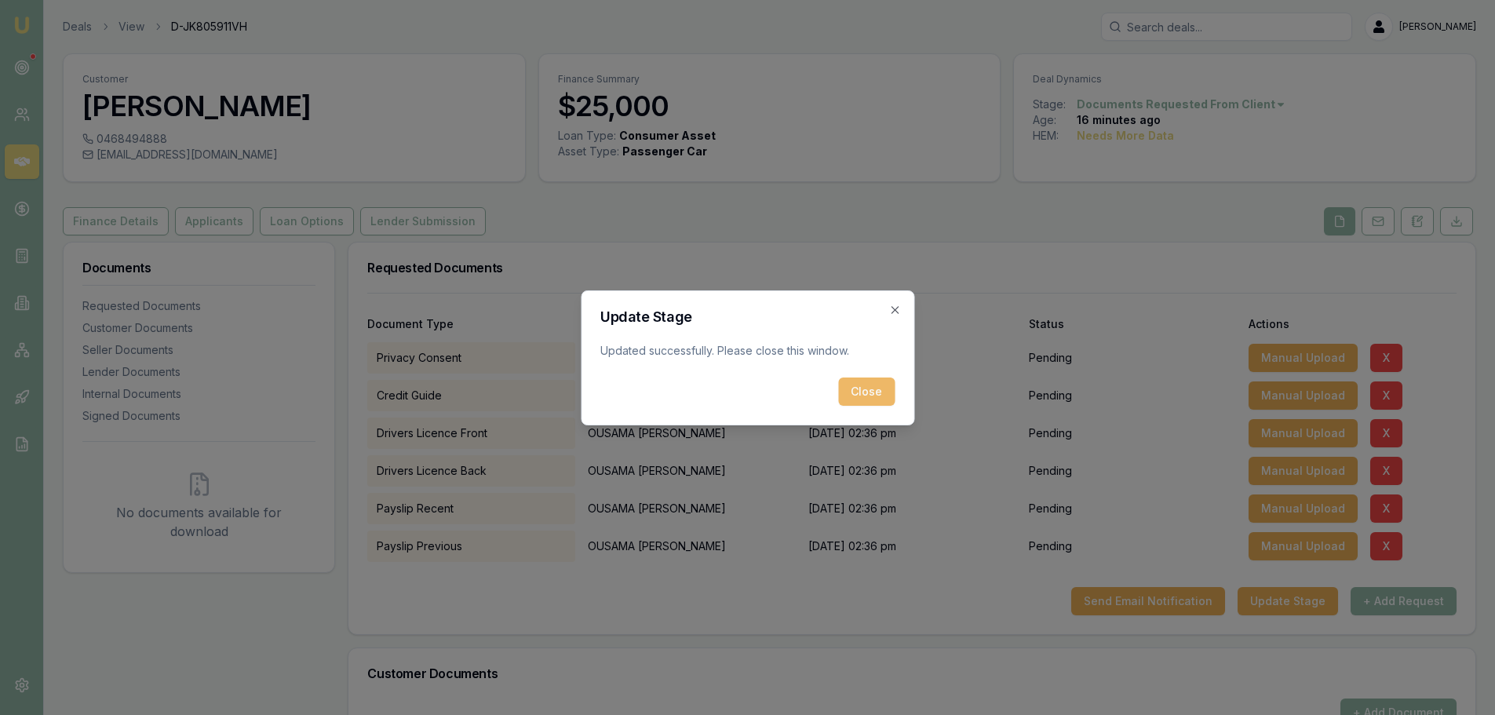
click at [875, 394] on button "Close" at bounding box center [866, 392] width 57 height 28
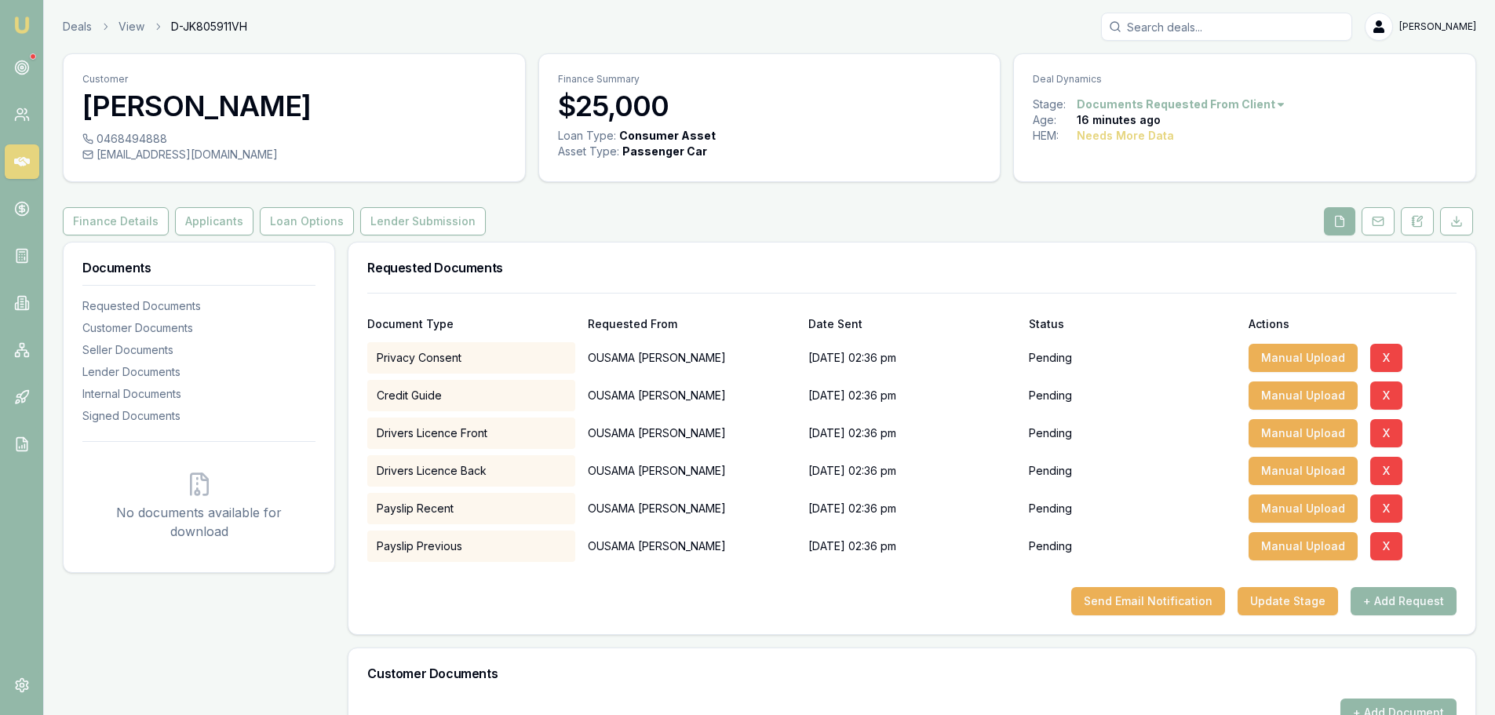
click at [16, 161] on icon at bounding box center [22, 161] width 16 height 9
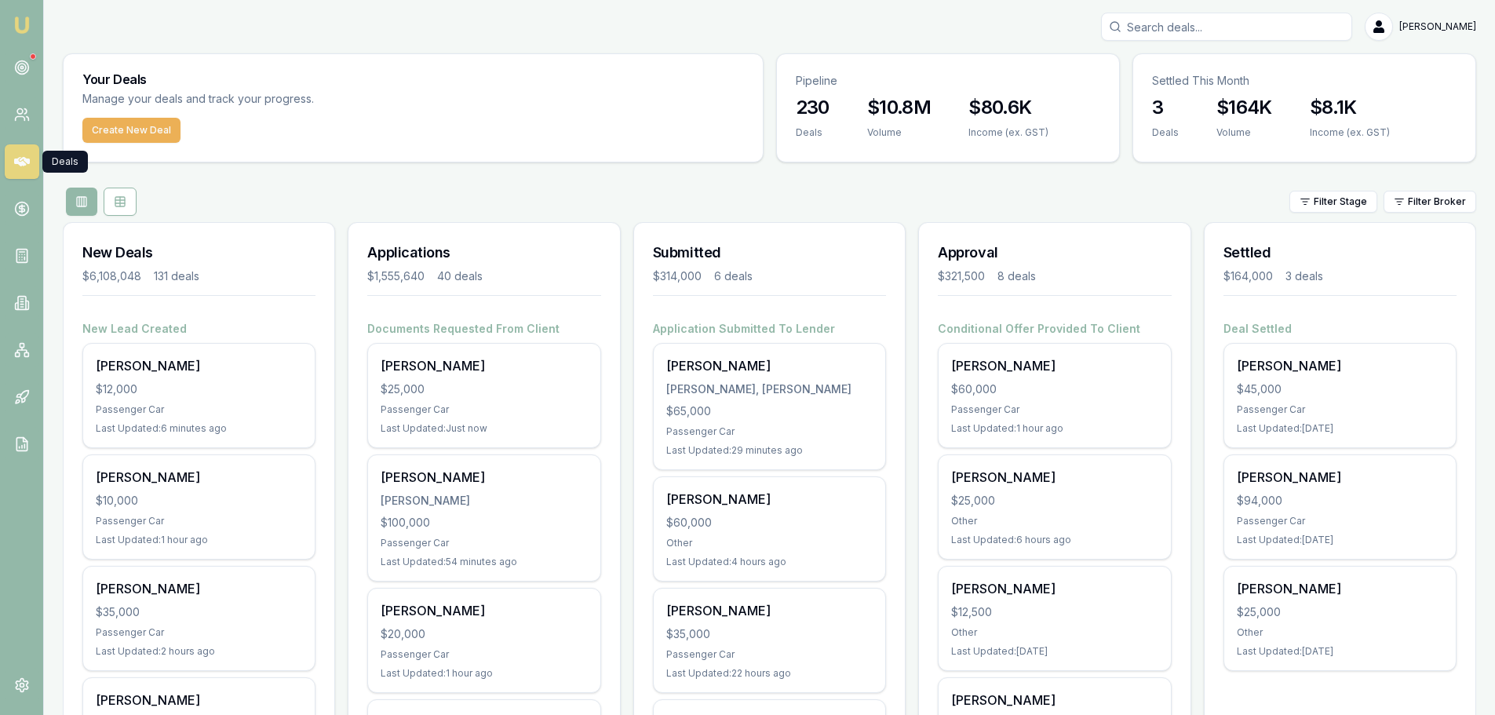
click at [1254, 25] on input "Search deals" at bounding box center [1226, 27] width 251 height 28
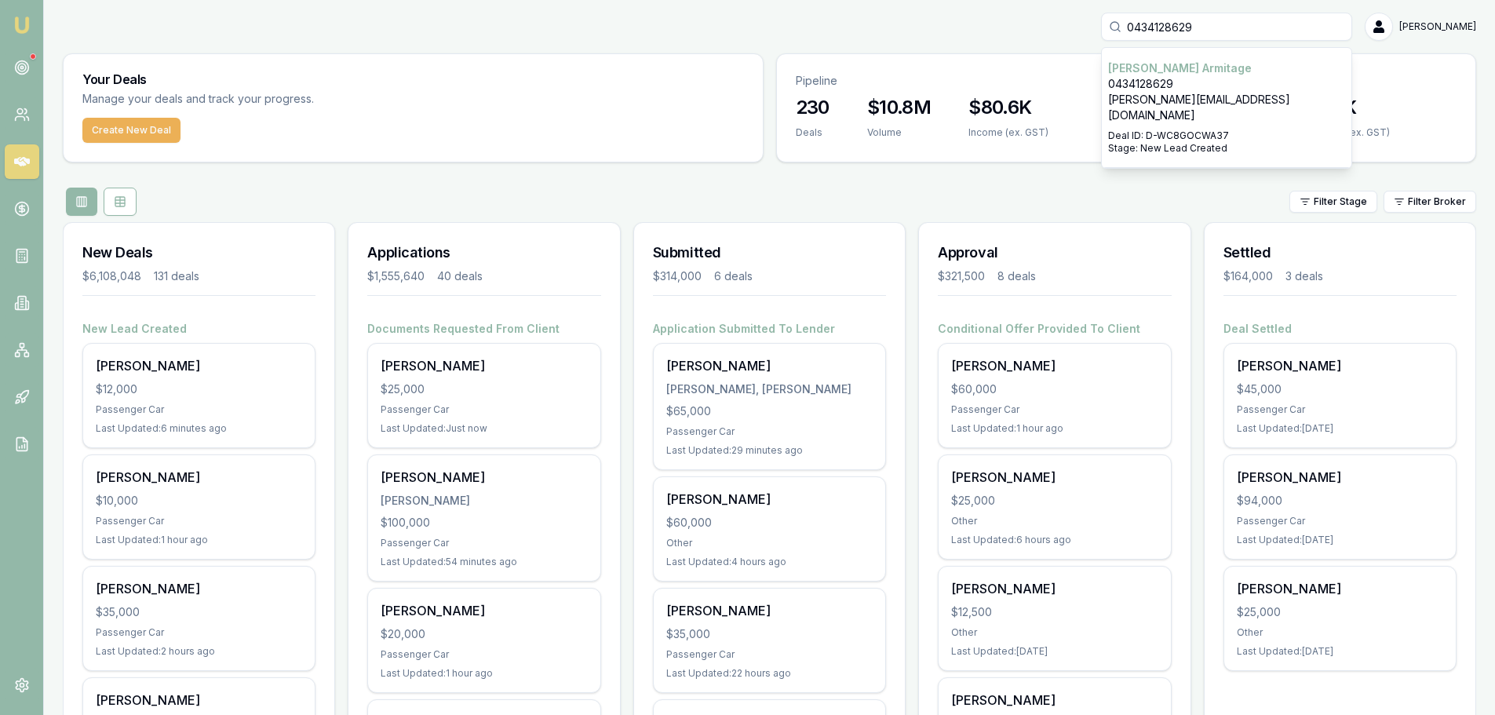
type input "0434128629"
click at [1254, 94] on p "lisa_armitage@bigpond.com" at bounding box center [1226, 107] width 237 height 31
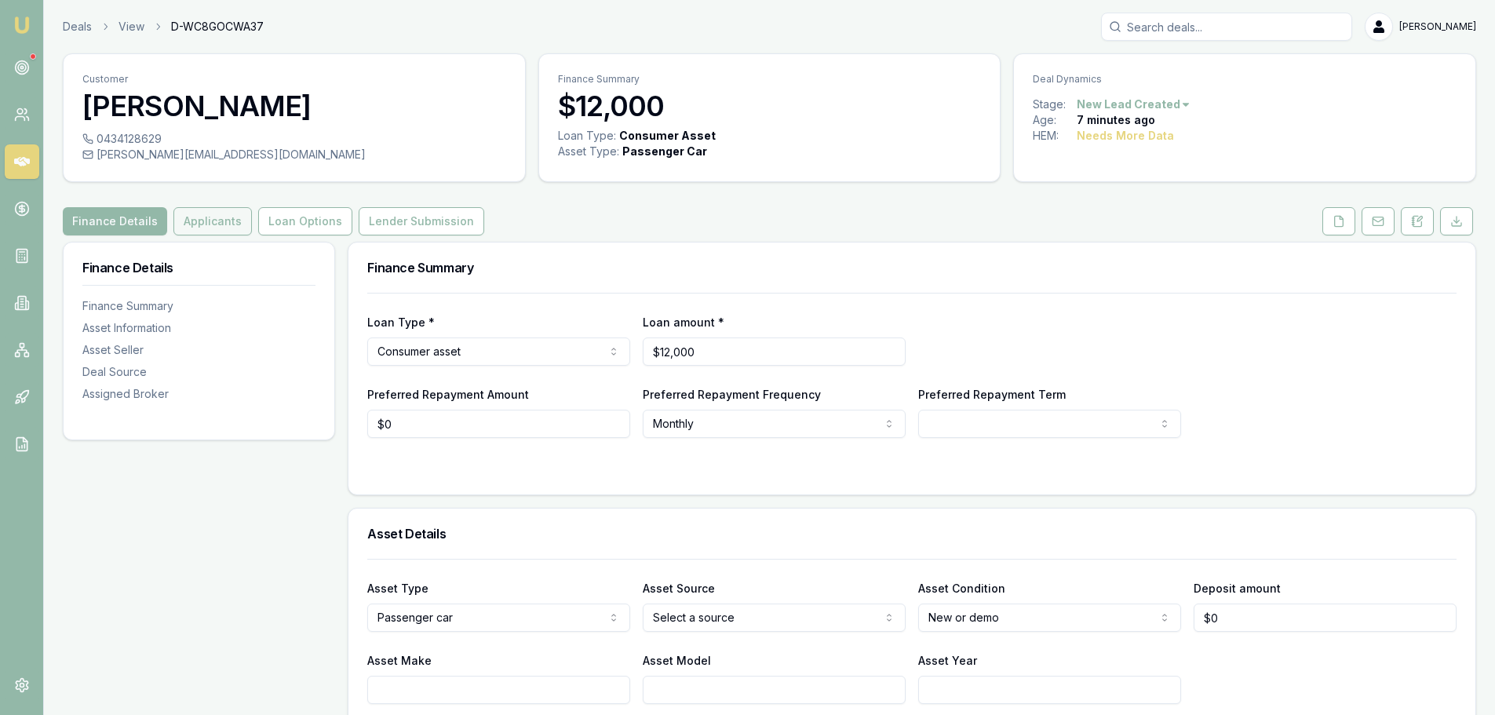
click at [212, 223] on button "Applicants" at bounding box center [212, 221] width 78 height 28
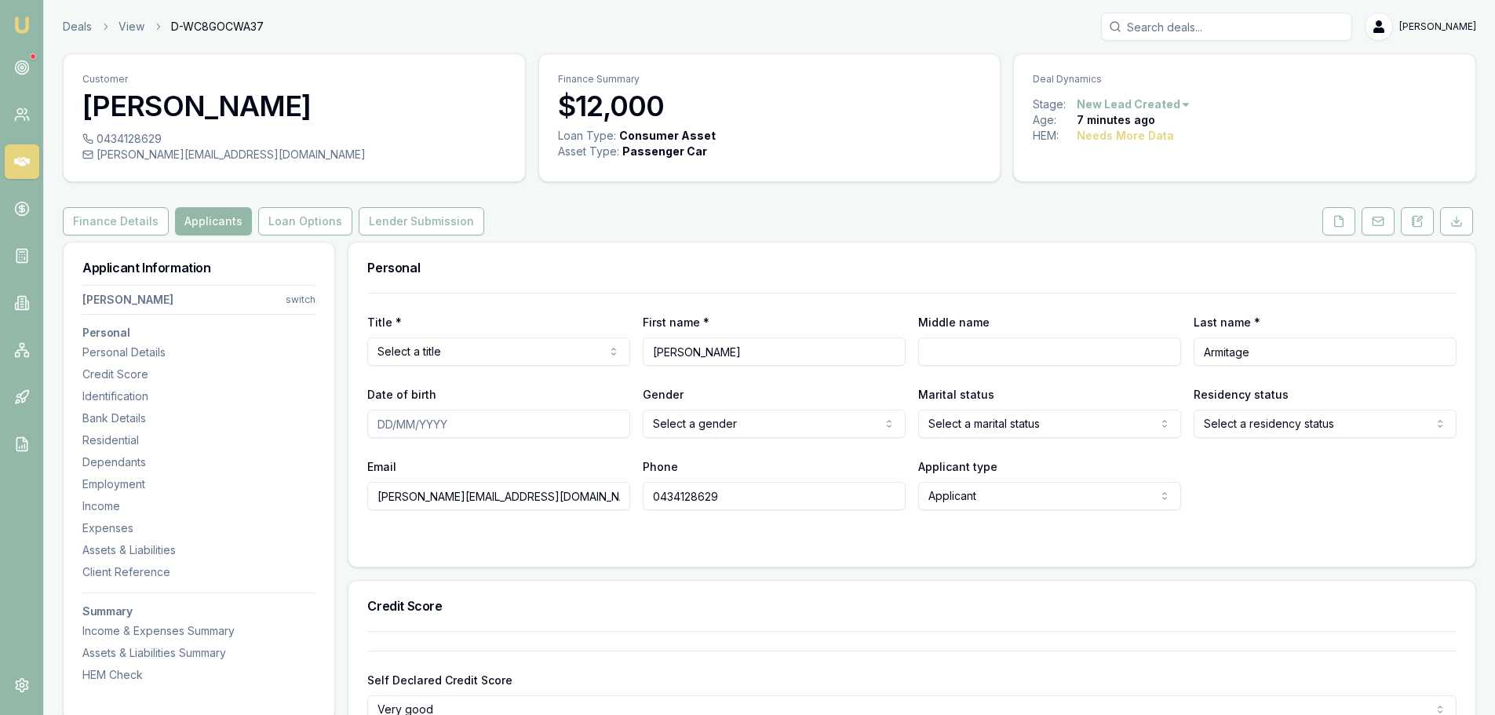
click at [19, 158] on icon at bounding box center [22, 161] width 16 height 9
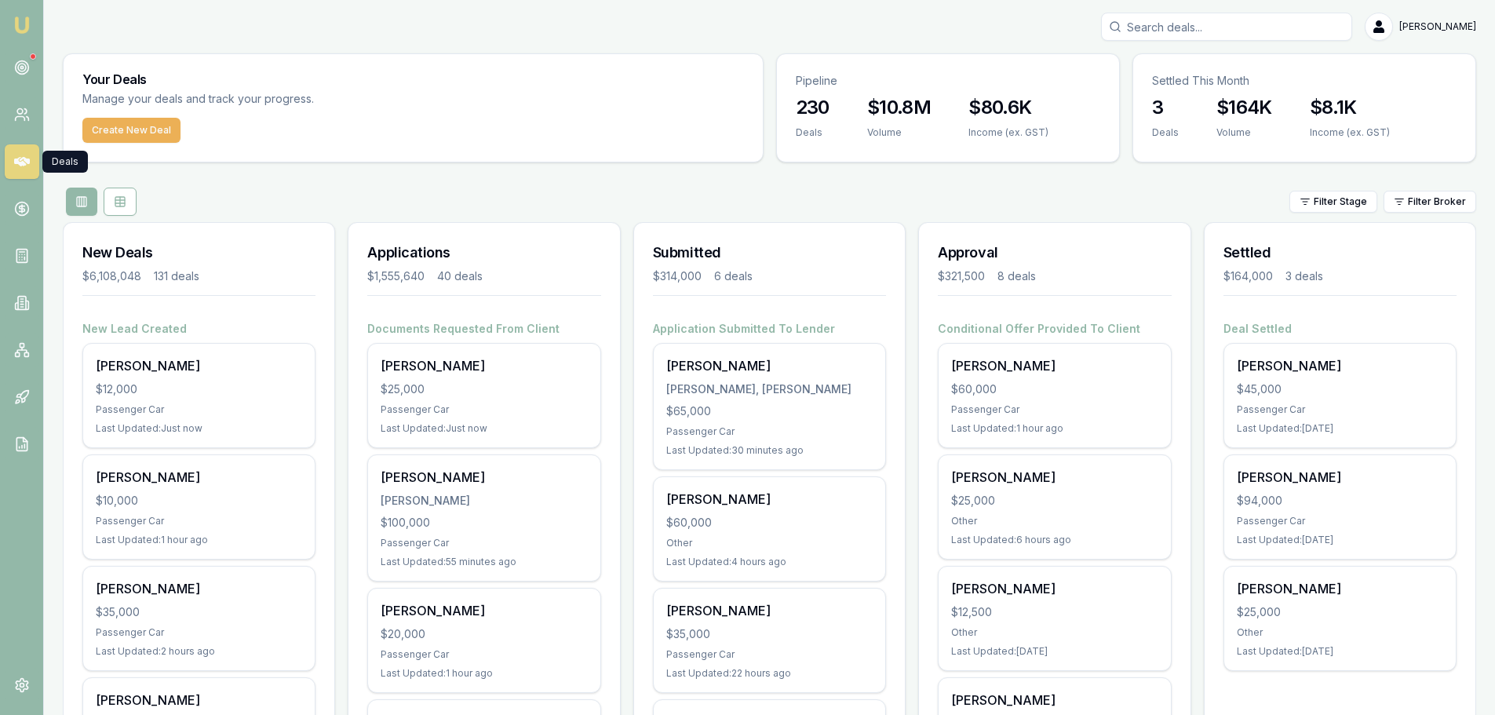
click at [866, 200] on div "Filter Stage Filter Broker" at bounding box center [770, 202] width 1414 height 28
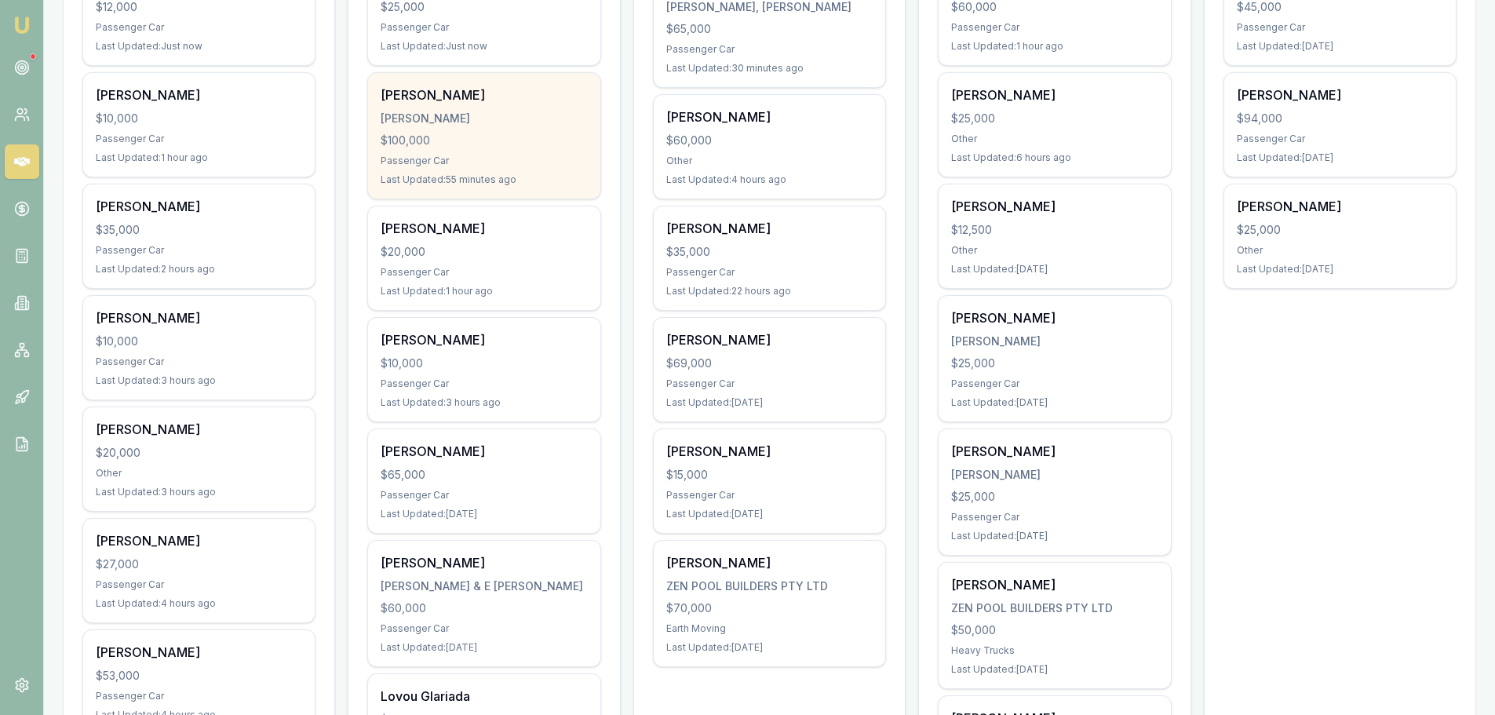
scroll to position [392, 0]
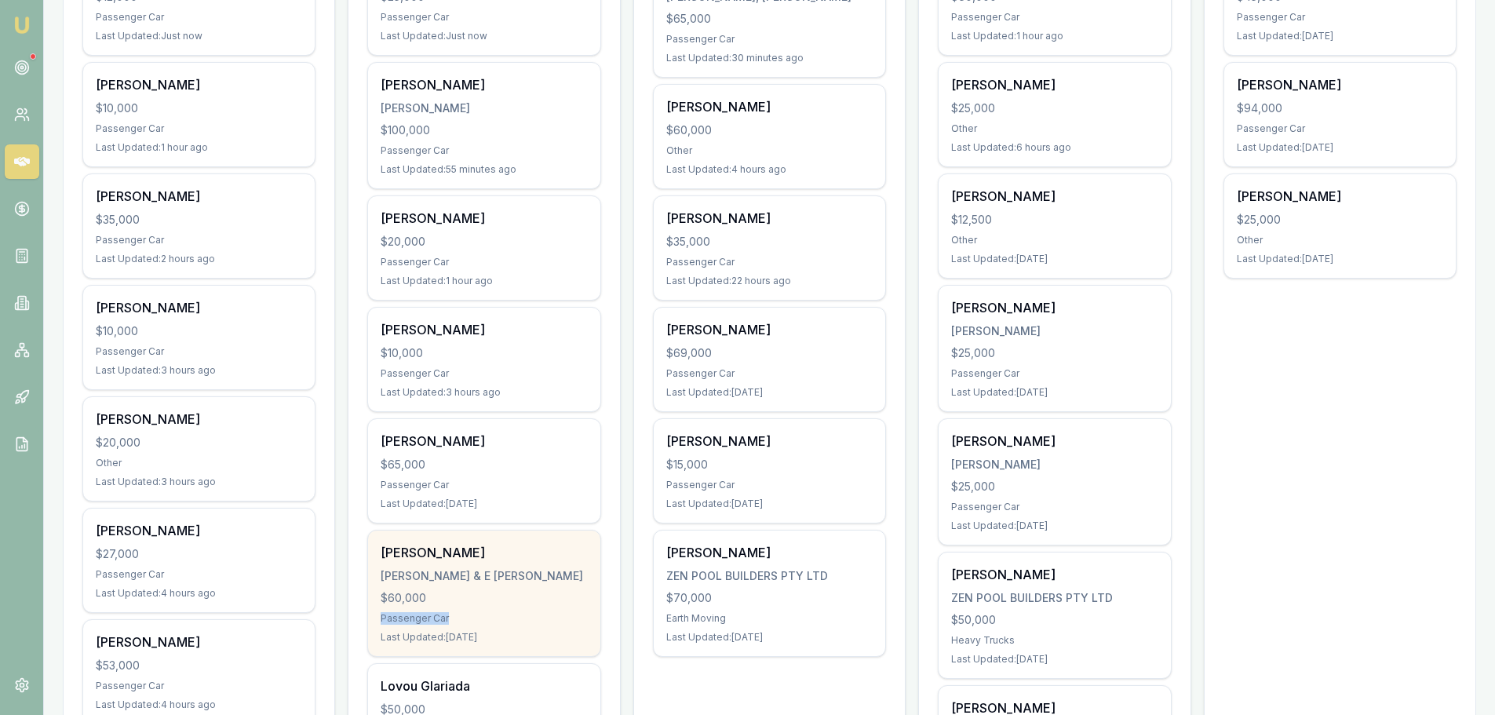
click at [508, 604] on div "Brooke Edwards B.K EDWARDS & E EDWARDS $60,000 Passenger Car Last Updated: 2 da…" at bounding box center [484, 594] width 232 height 126
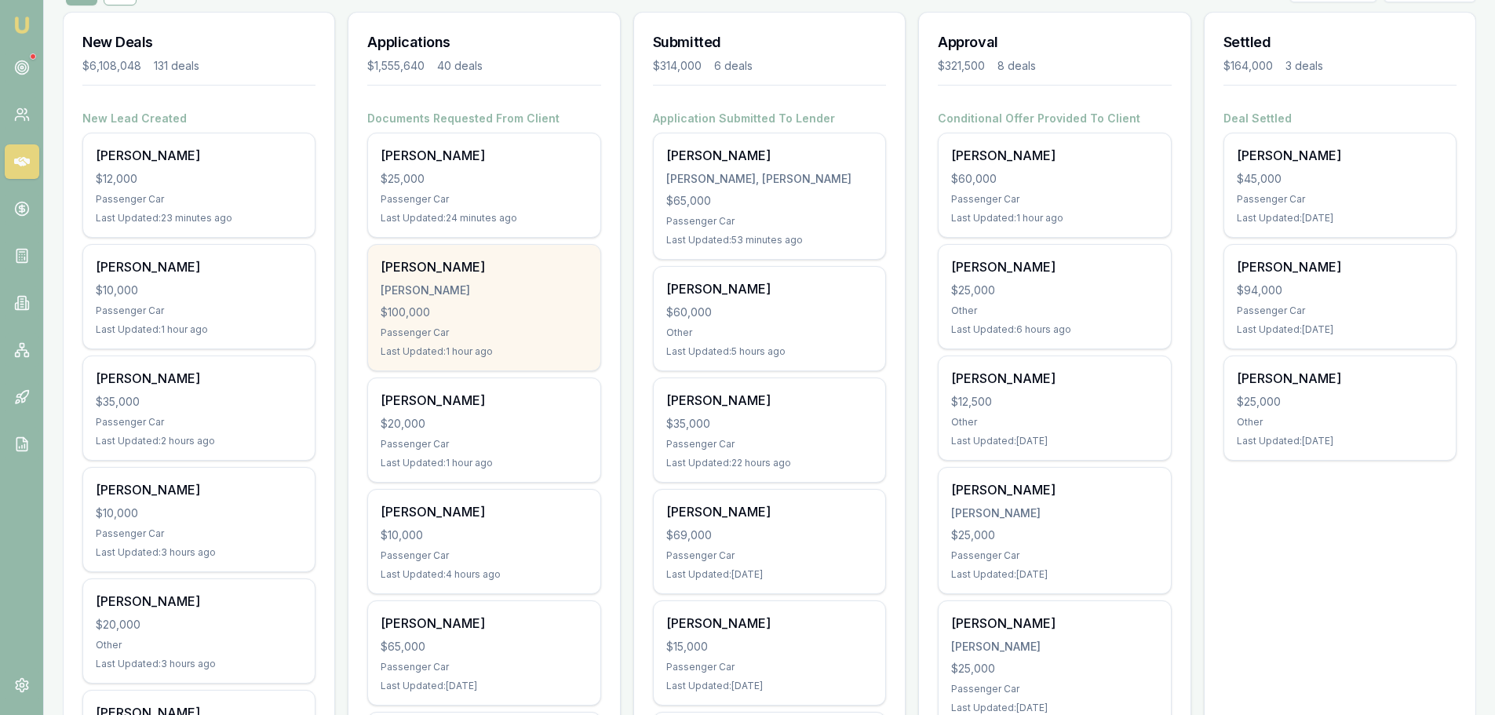
scroll to position [0, 0]
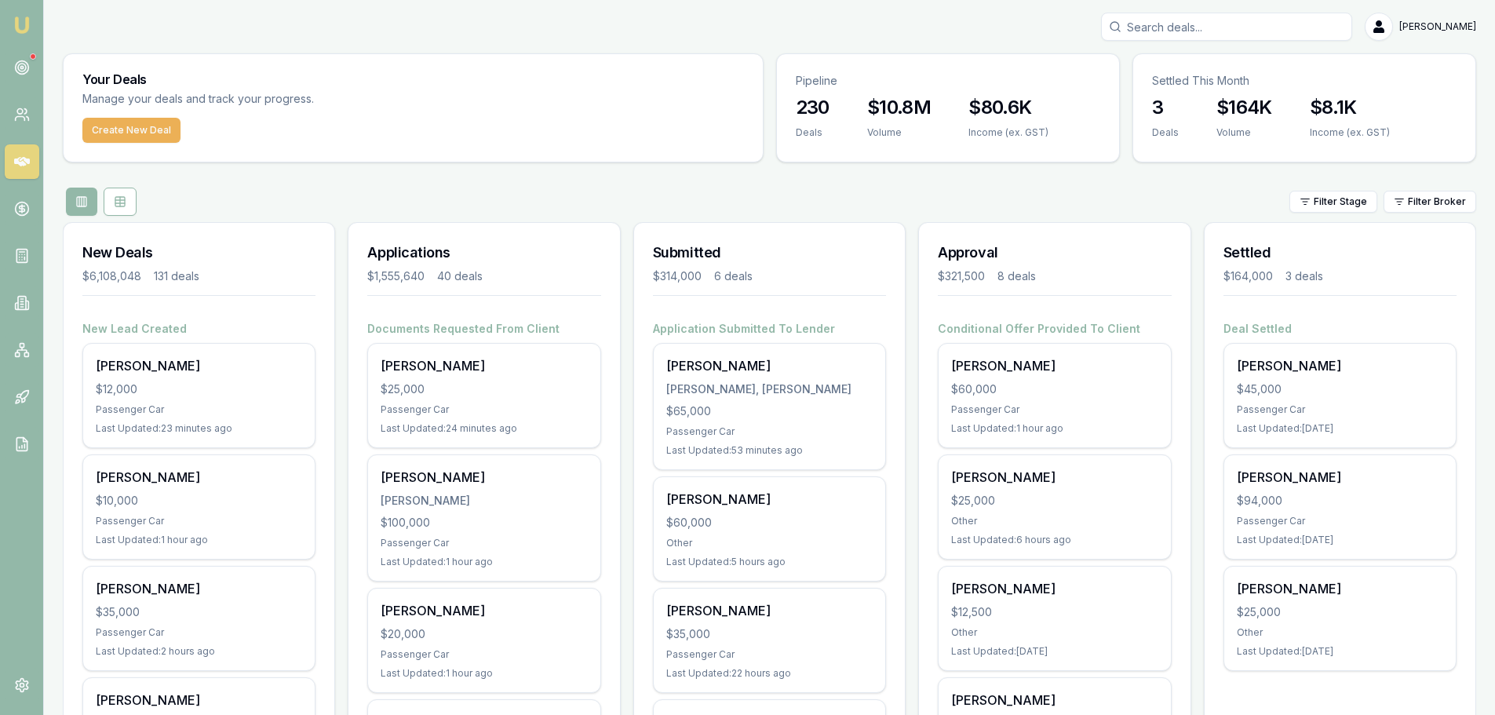
click at [1052, 207] on div "Filter Stage Filter Broker" at bounding box center [770, 202] width 1414 height 28
click at [1052, 208] on div "Filter Stage Filter Broker" at bounding box center [770, 202] width 1414 height 28
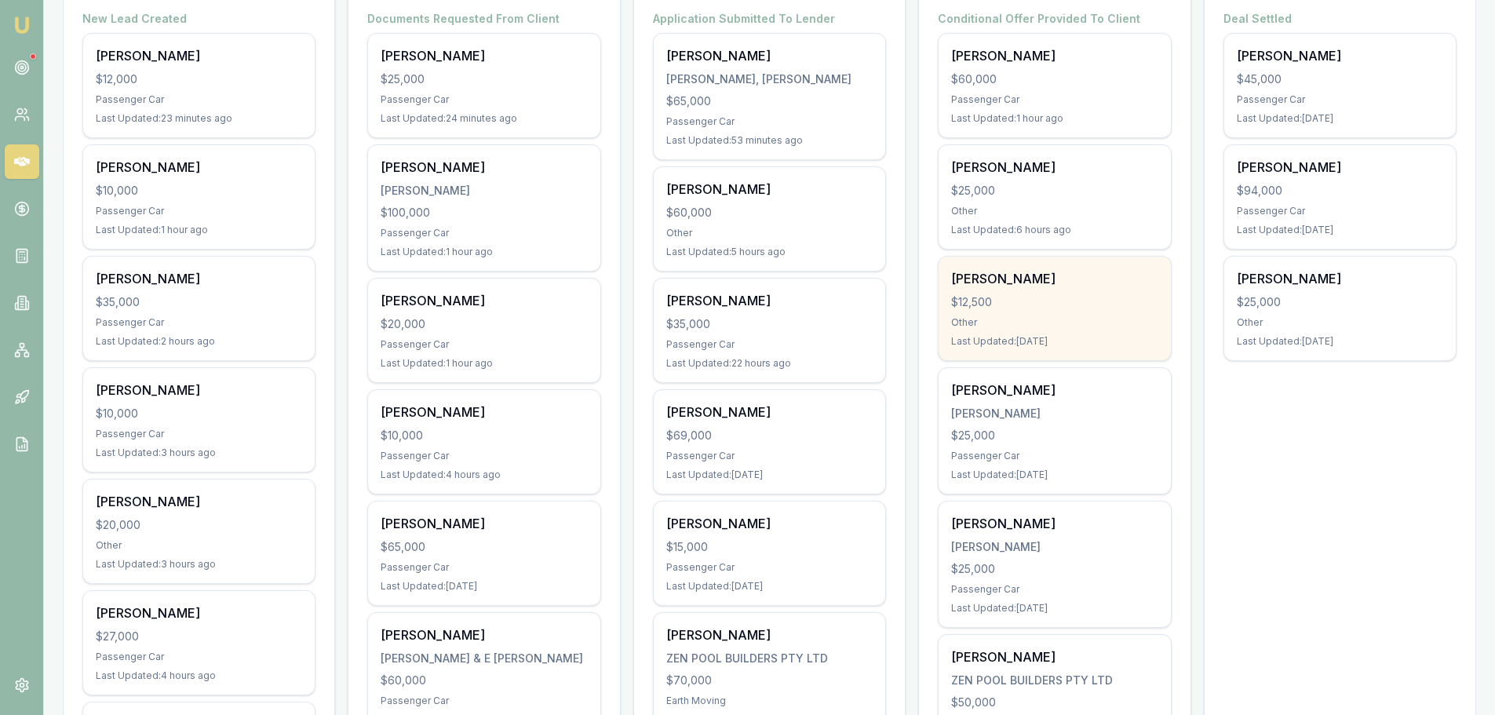
scroll to position [235, 0]
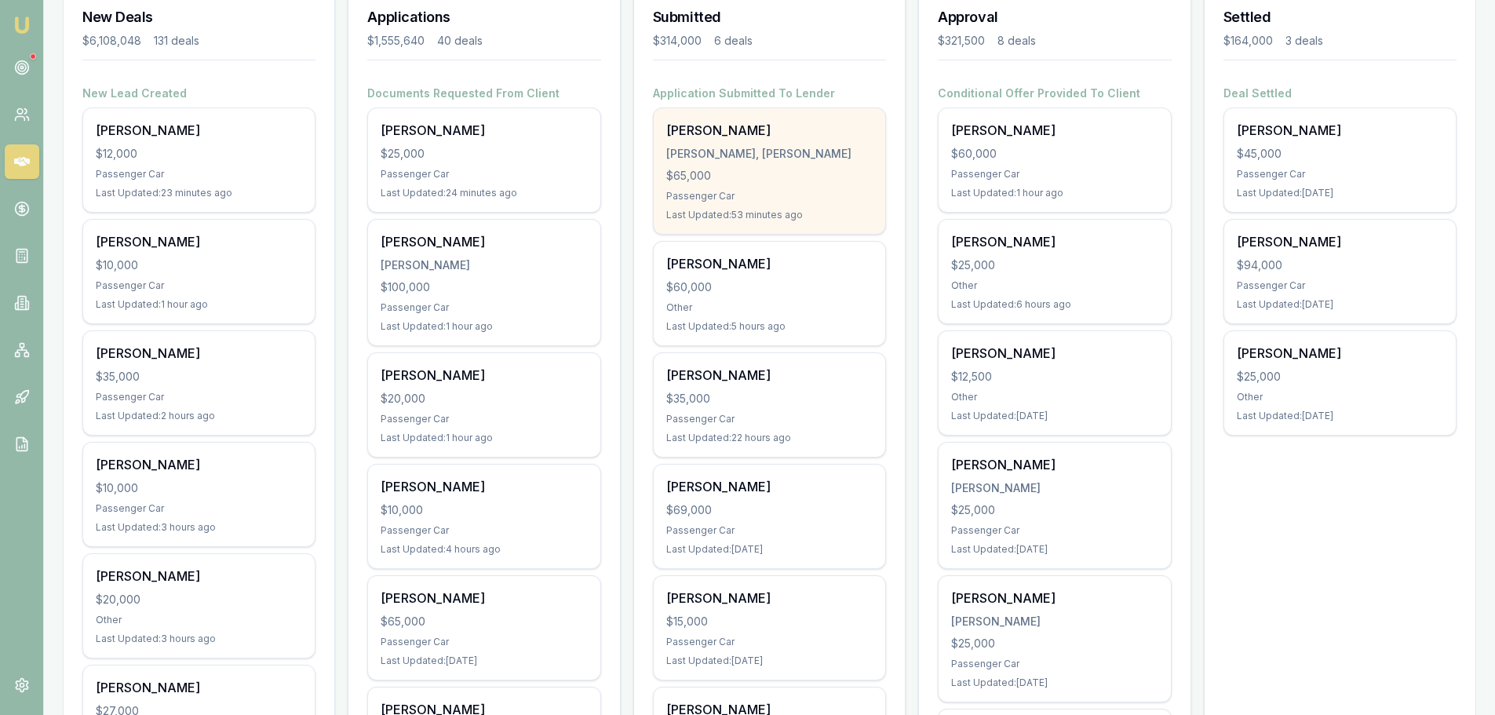
click at [778, 200] on div "Passenger Car" at bounding box center [769, 196] width 206 height 13
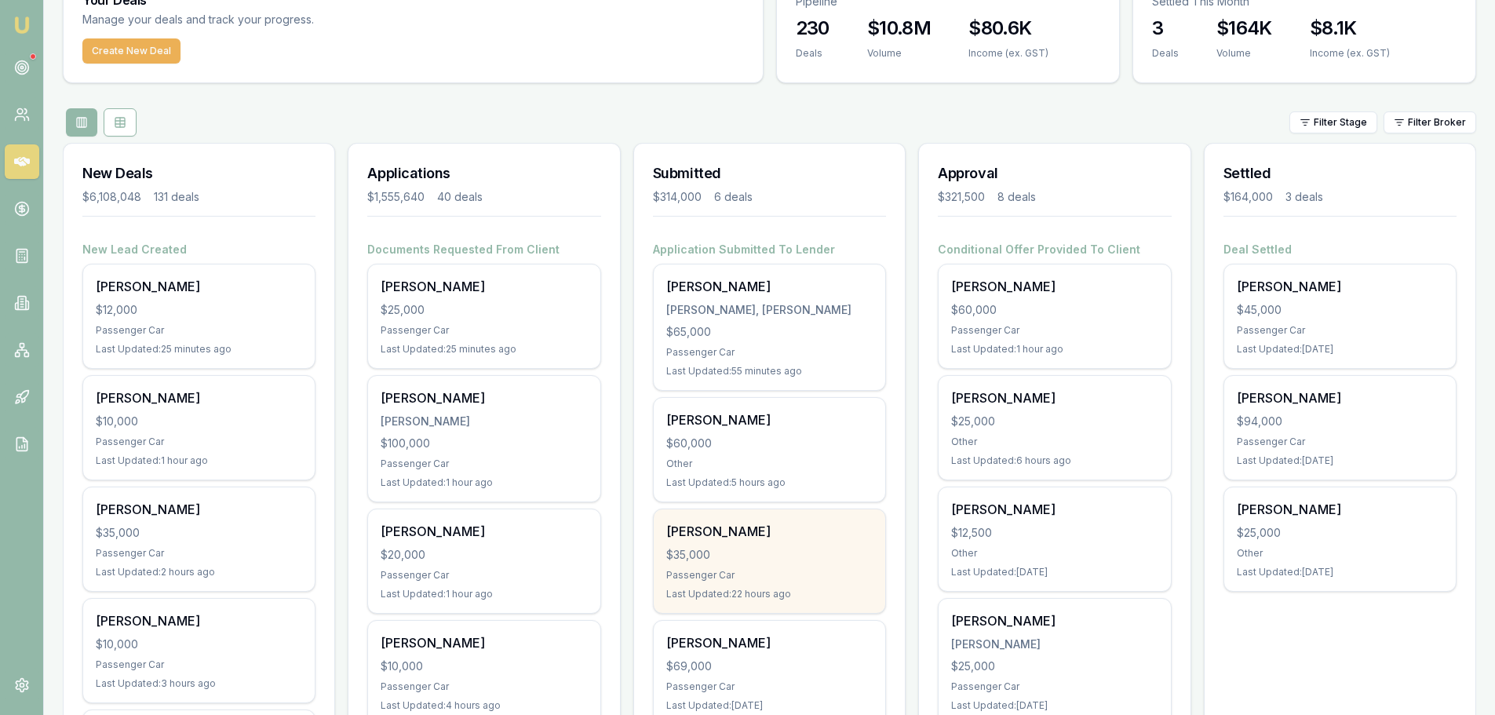
scroll to position [78, 0]
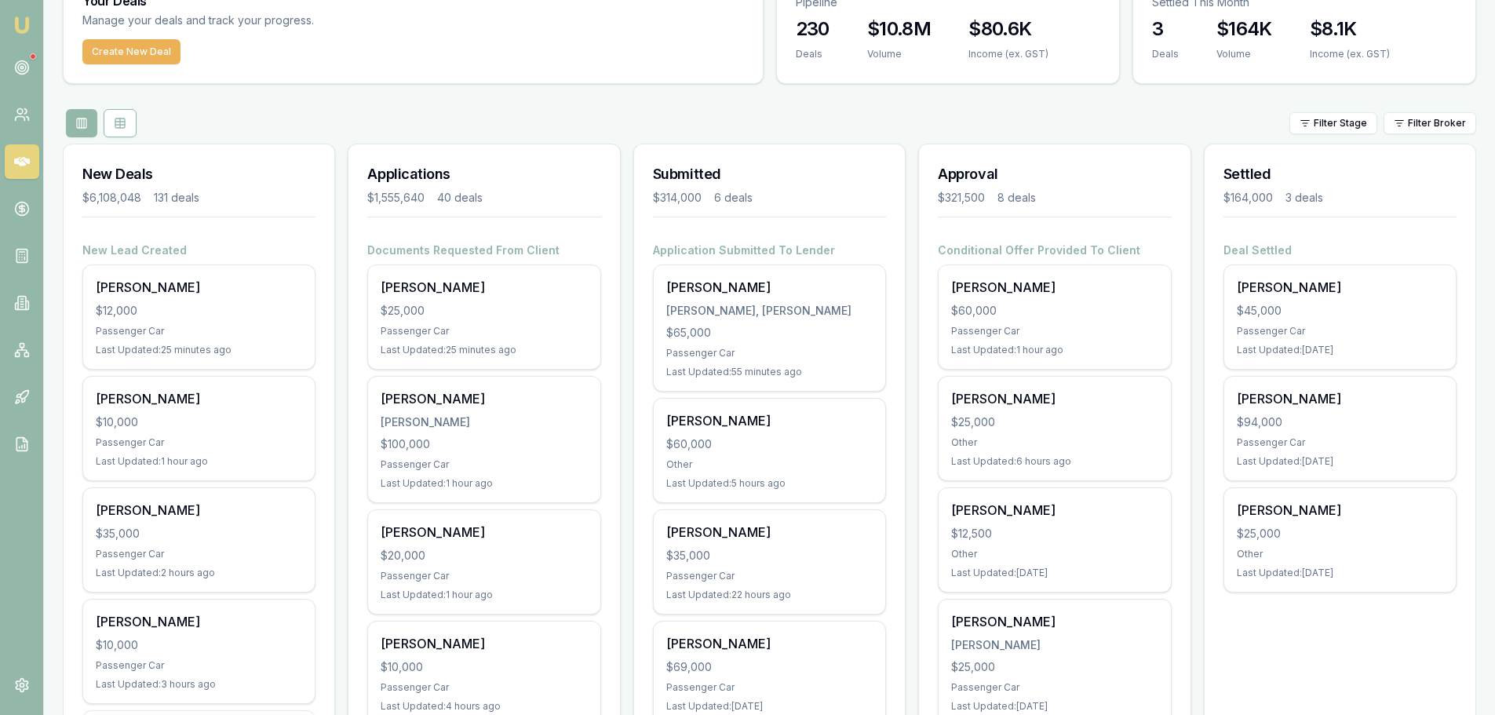
click at [403, 122] on div "Filter Stage Filter Broker" at bounding box center [770, 123] width 1414 height 28
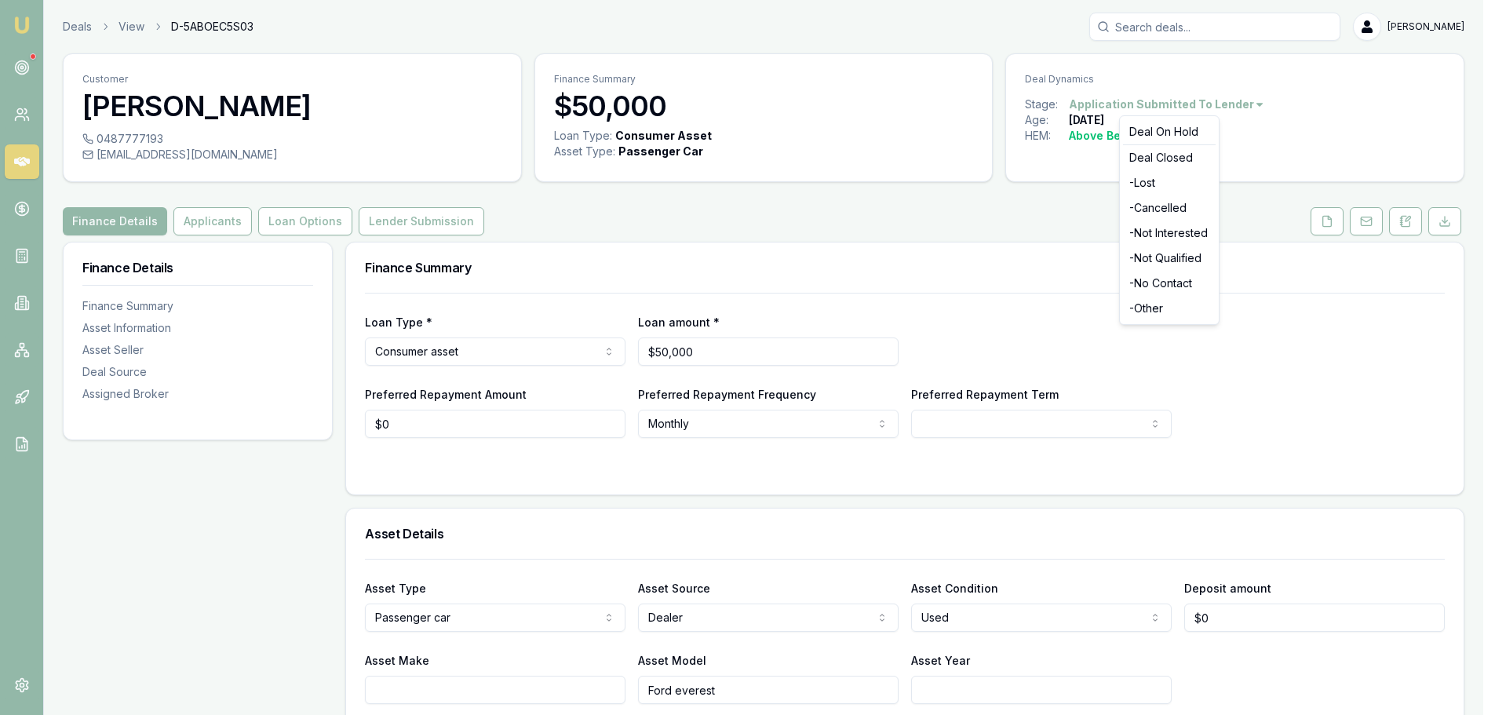
click at [1240, 107] on html "Emu Broker Deals View D-5ABOEC5S03 [PERSON_NAME] Shield Toggle Menu Customer [P…" at bounding box center [747, 357] width 1495 height 715
click at [1159, 181] on div "- Lost" at bounding box center [1169, 182] width 93 height 25
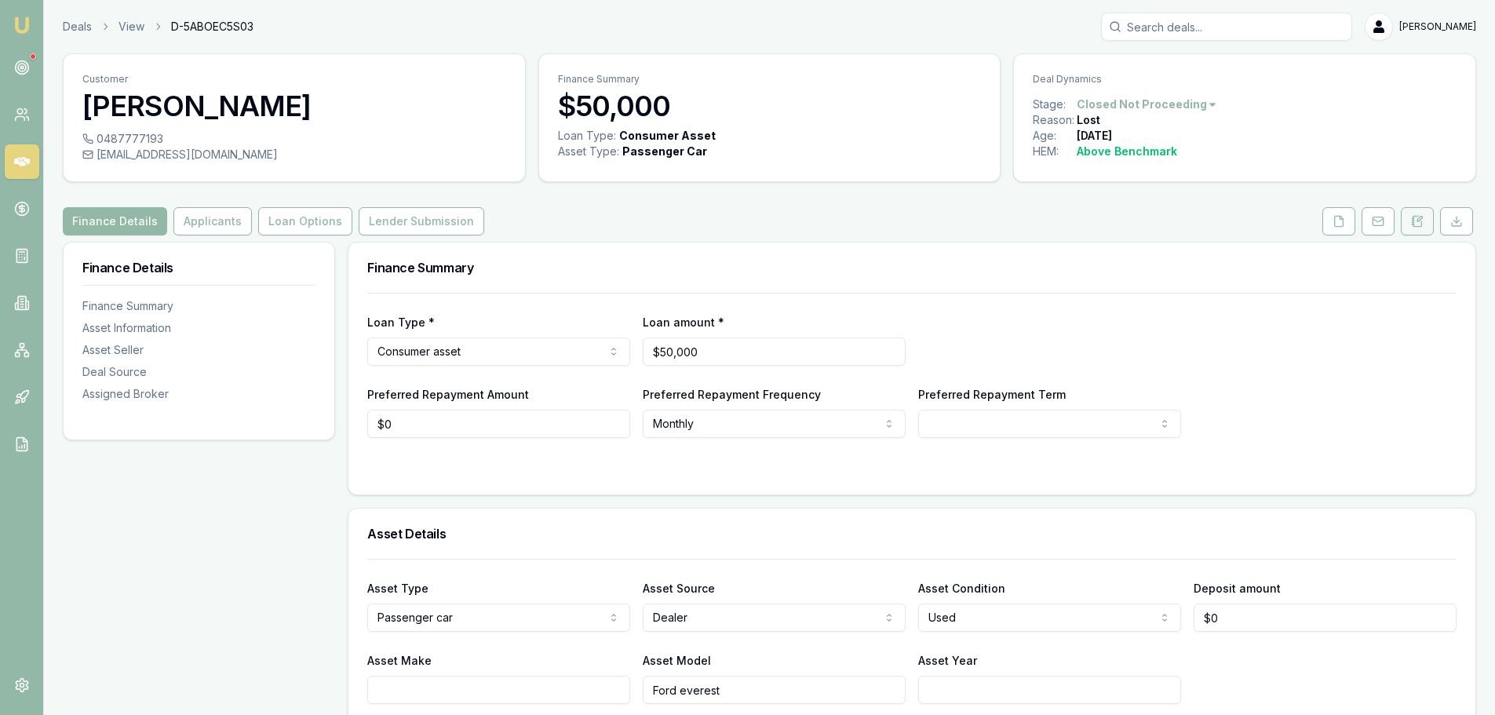
click at [1430, 229] on button at bounding box center [1417, 221] width 33 height 28
click at [1234, 23] on input "Search deals" at bounding box center [1226, 27] width 251 height 28
click at [206, 224] on button "Applicants" at bounding box center [212, 221] width 78 height 28
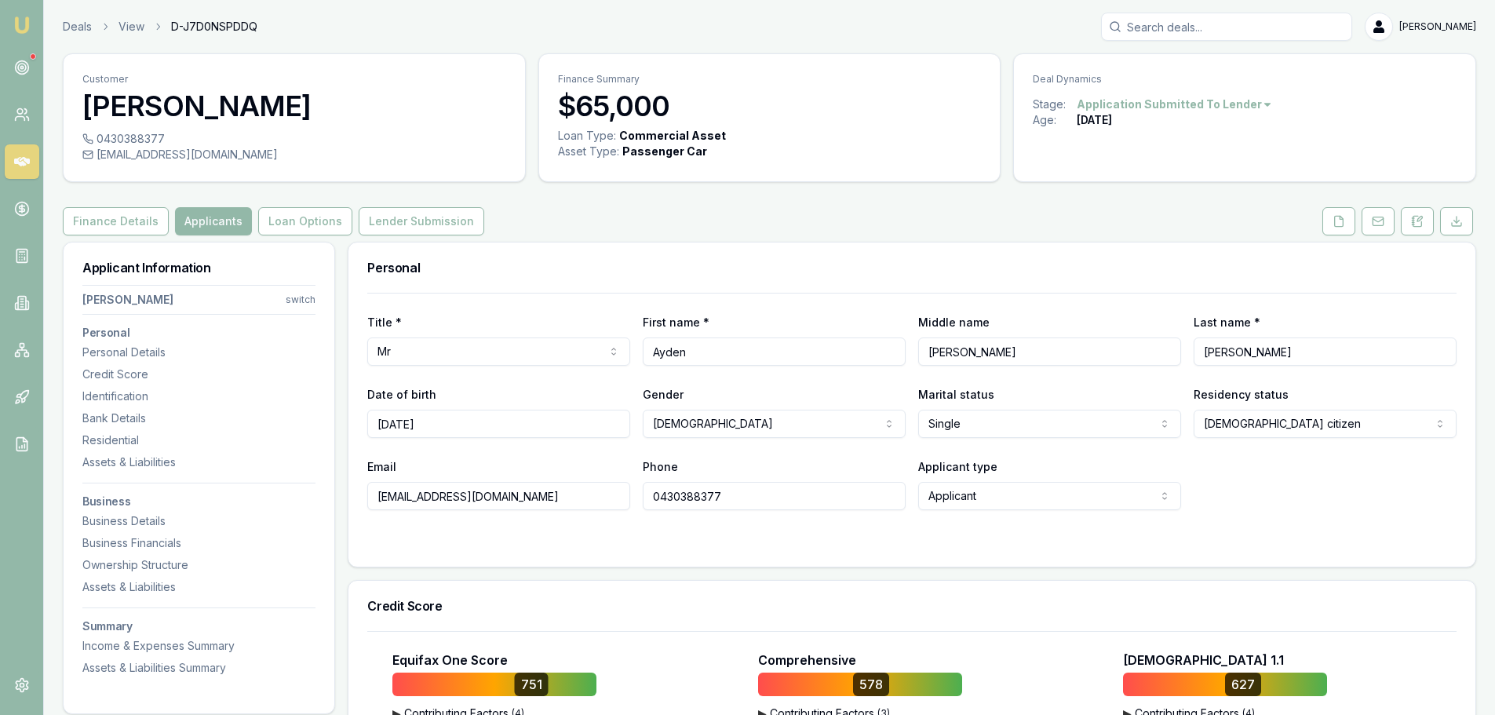
click at [774, 228] on div "Finance Details Applicants Loan Options Lender Submission" at bounding box center [770, 221] width 1414 height 28
